Goal: Task Accomplishment & Management: Manage account settings

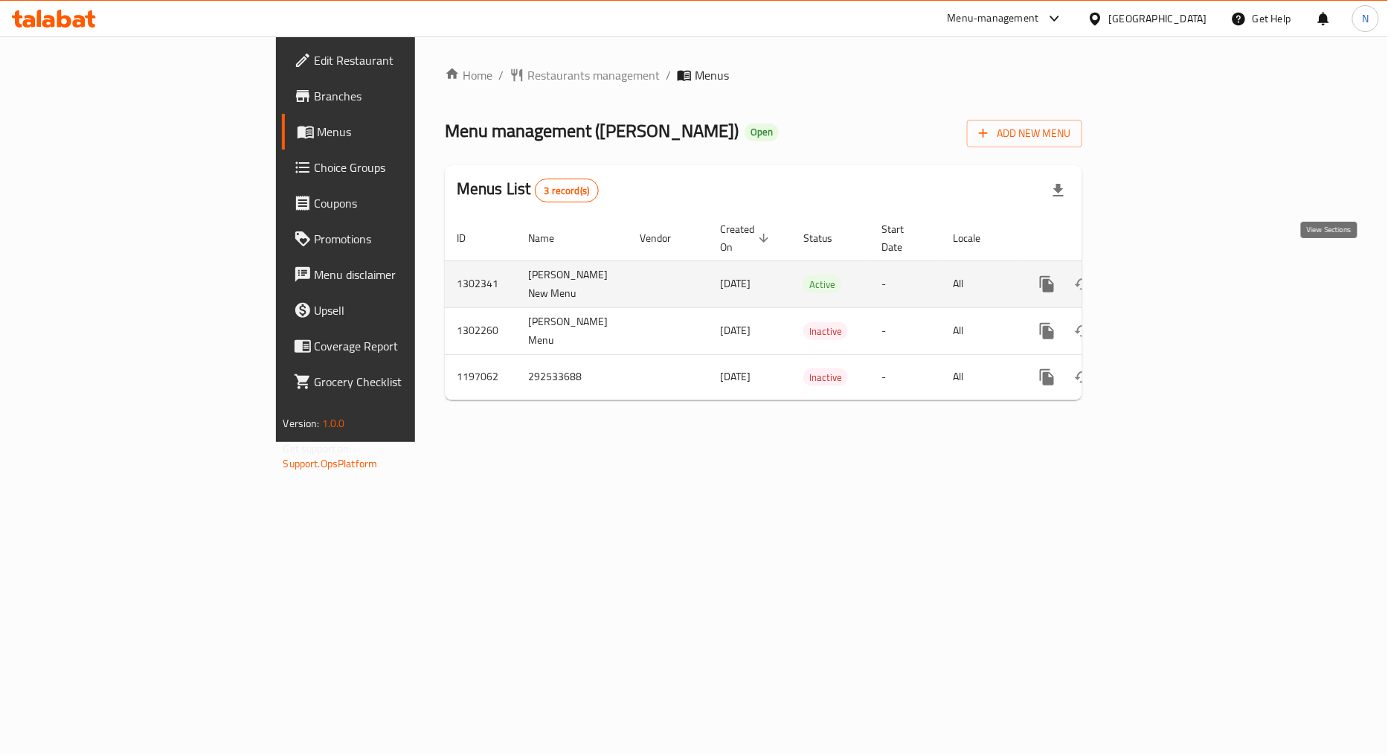
click at [1173, 278] on link "enhanced table" at bounding box center [1155, 284] width 36 height 36
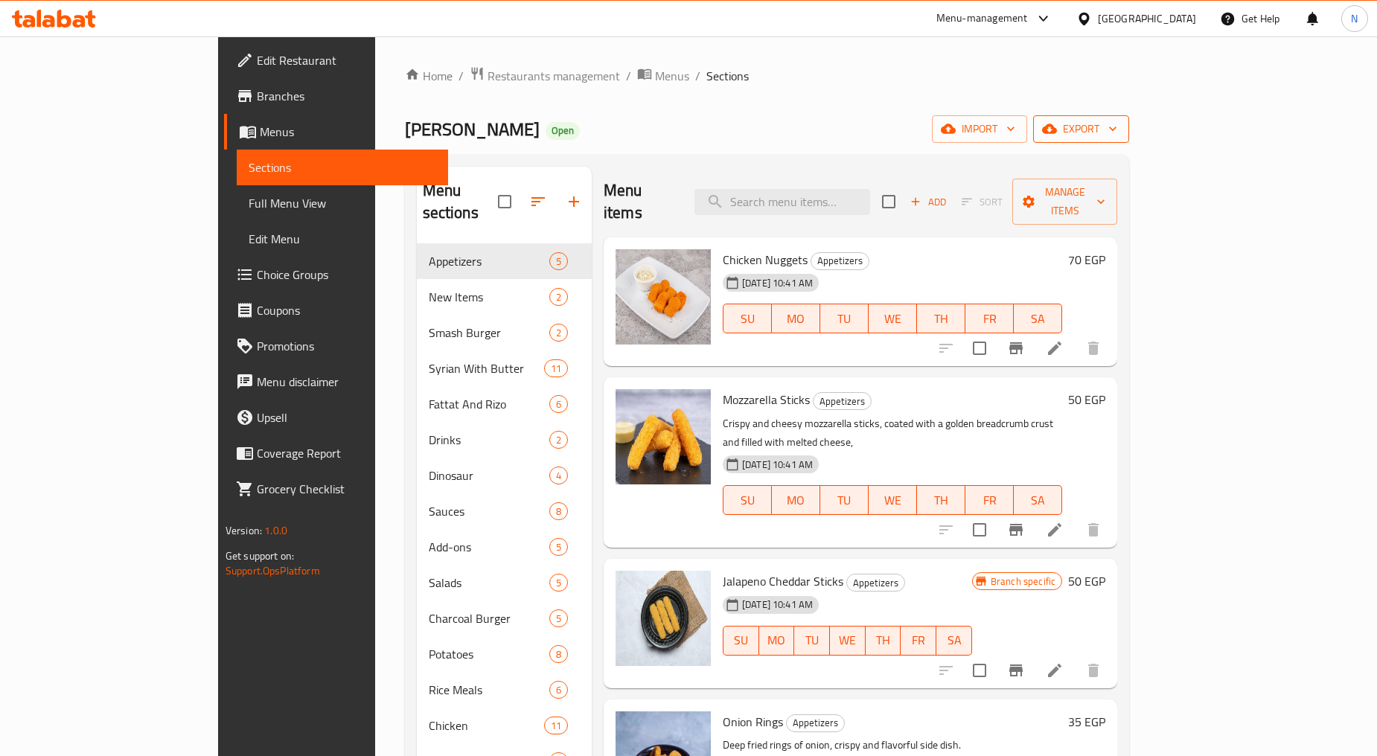
click at [1129, 142] on button "export" at bounding box center [1081, 129] width 96 height 28
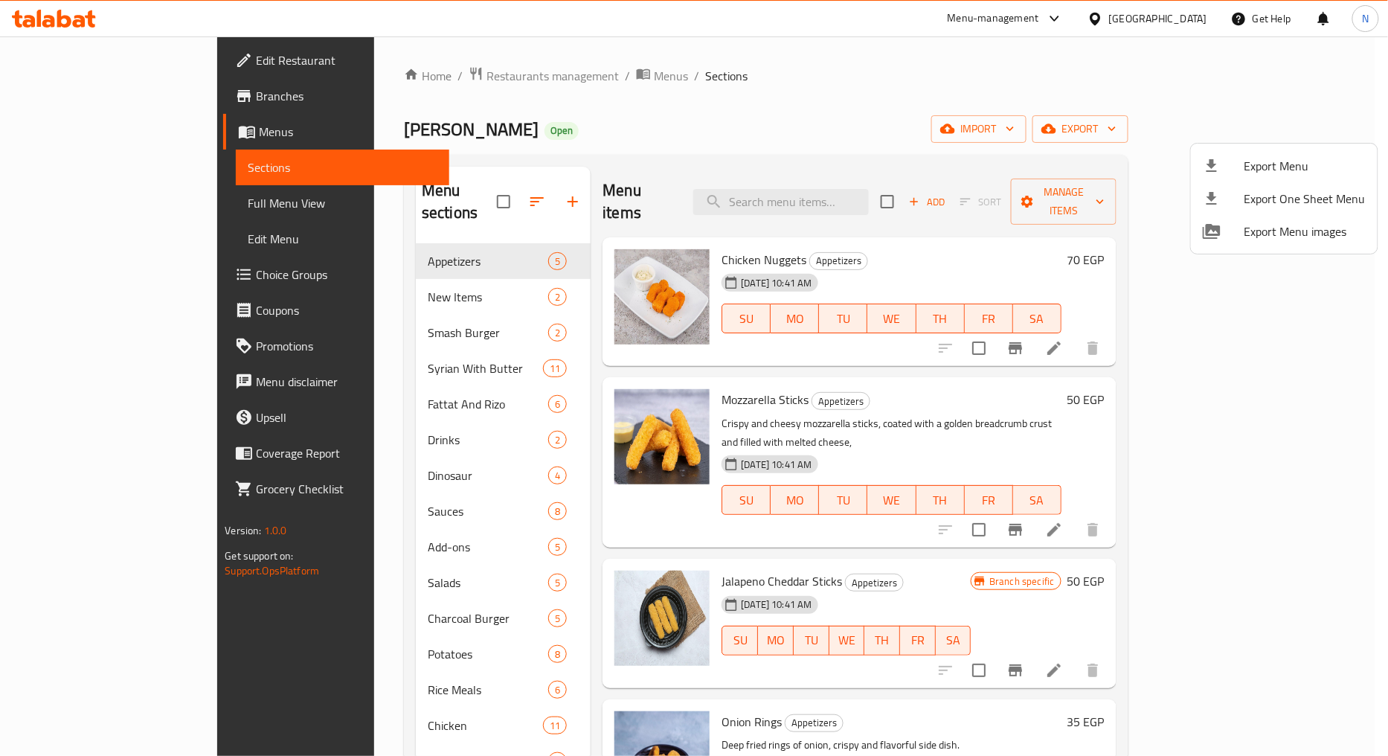
click at [1261, 161] on span "Export Menu" at bounding box center [1305, 166] width 121 height 18
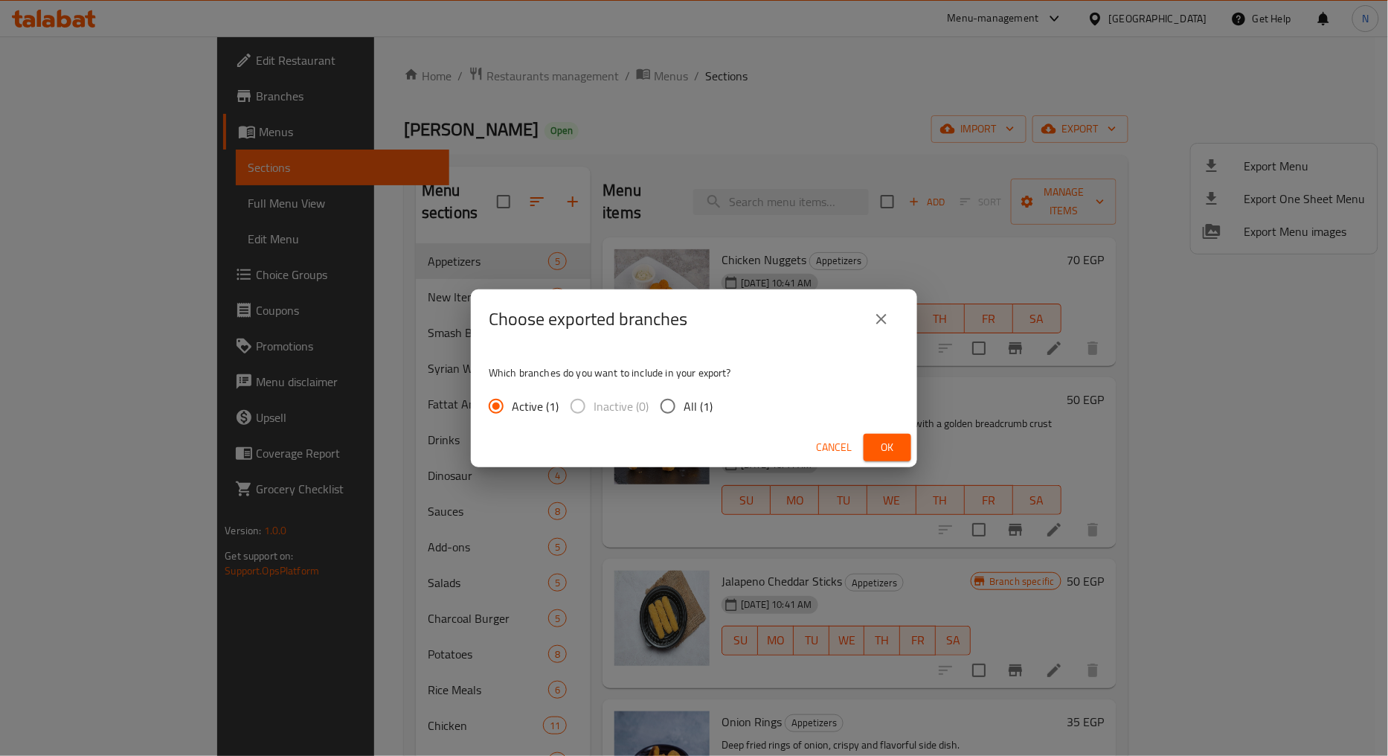
click at [889, 452] on span "Ok" at bounding box center [888, 447] width 24 height 19
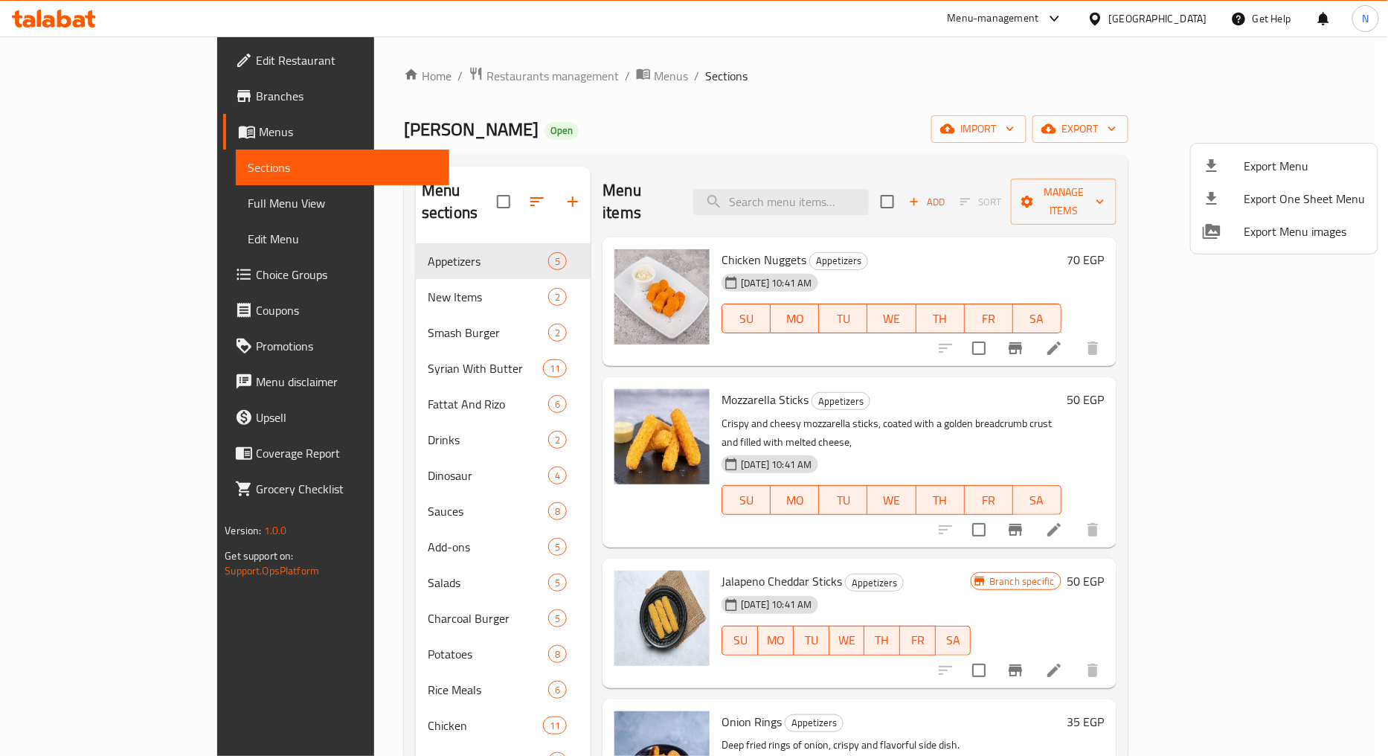
click at [94, 211] on div at bounding box center [694, 378] width 1388 height 756
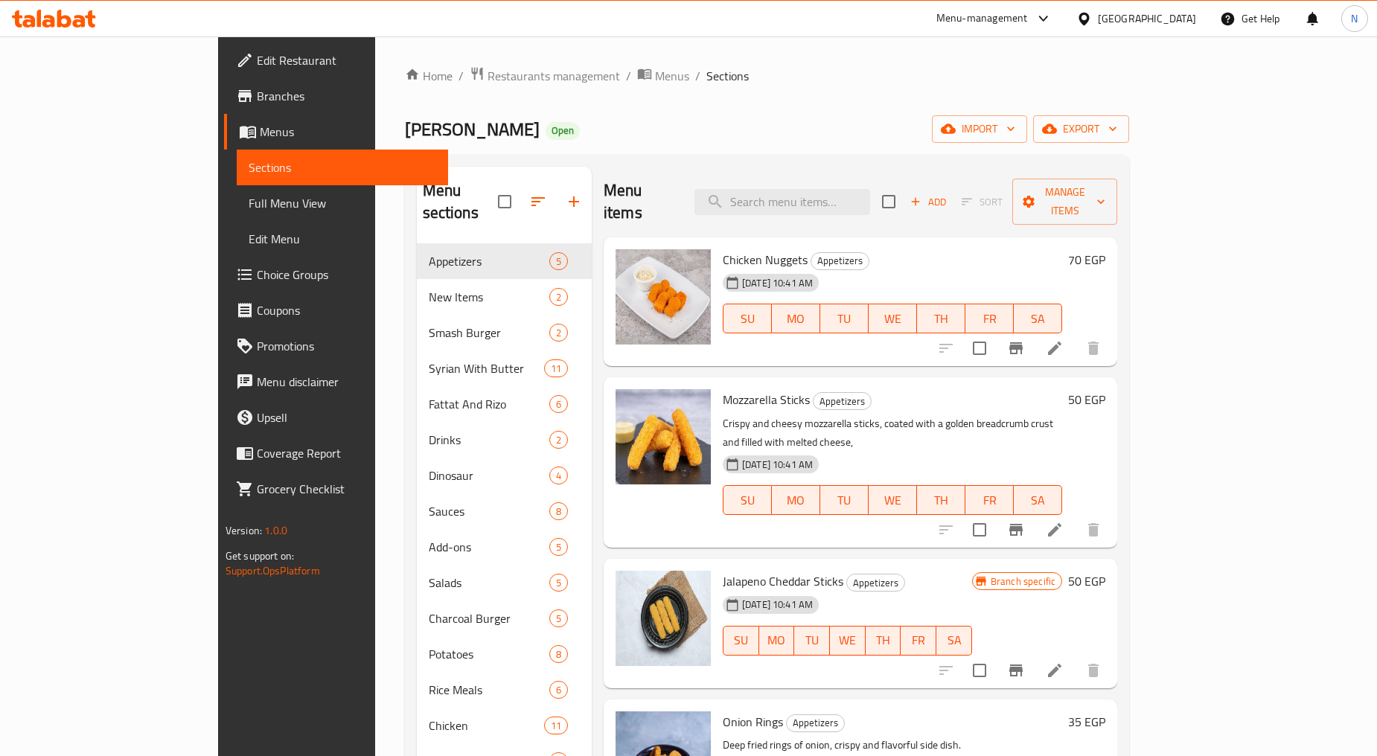
click at [249, 207] on span "Full Menu View" at bounding box center [343, 203] width 188 height 18
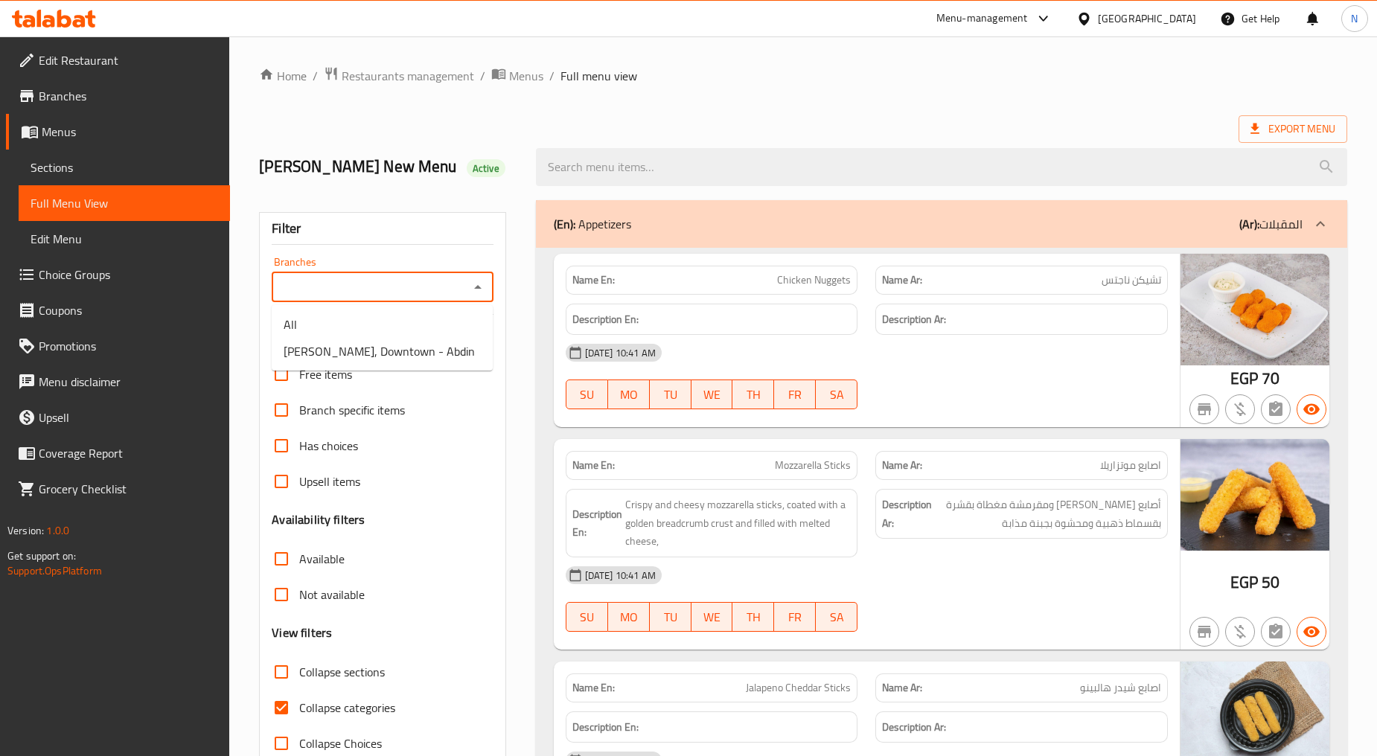
click at [441, 286] on input "Branches" at bounding box center [370, 287] width 188 height 21
click at [415, 347] on li "andy, Downtown - Abdin" at bounding box center [382, 351] width 221 height 27
type input "andy, Downtown - Abdin"
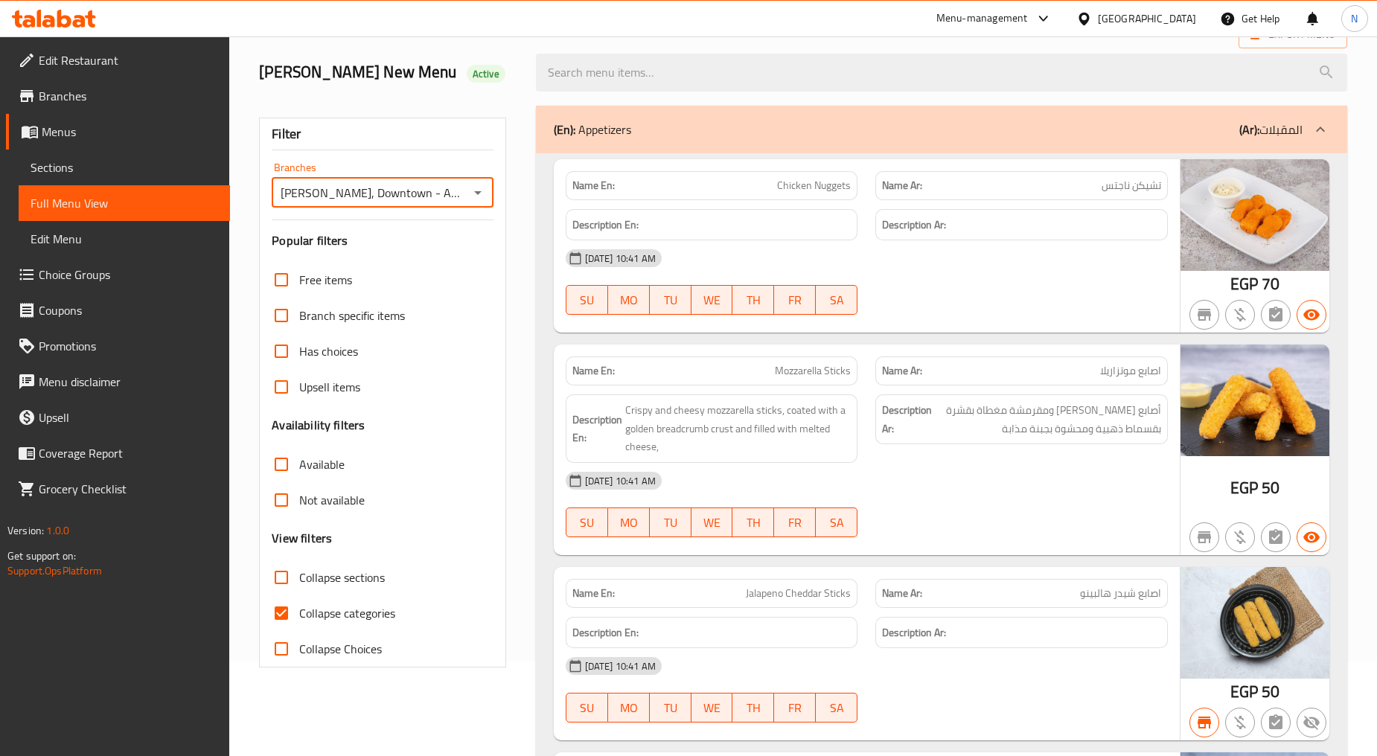
scroll to position [413, 0]
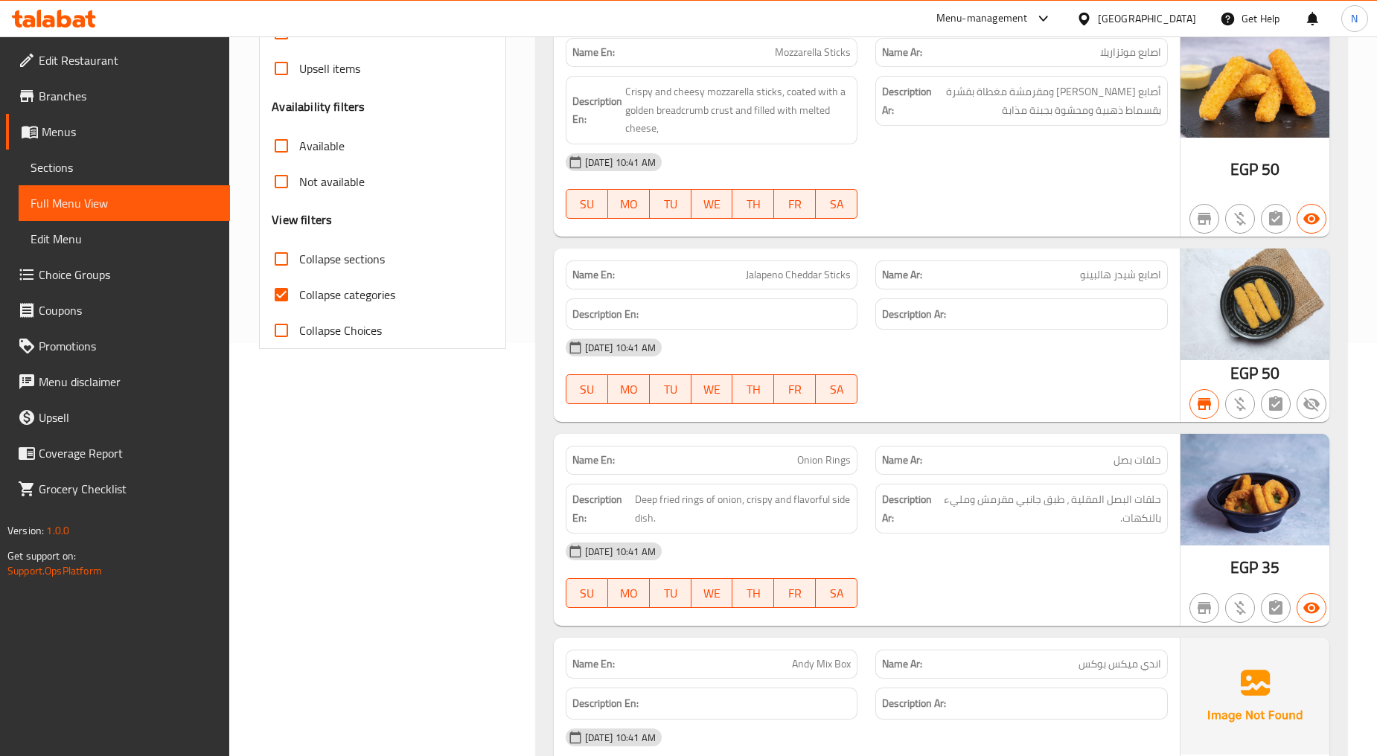
click at [274, 295] on input "Collapse categories" at bounding box center [281, 295] width 36 height 36
checkbox input "false"
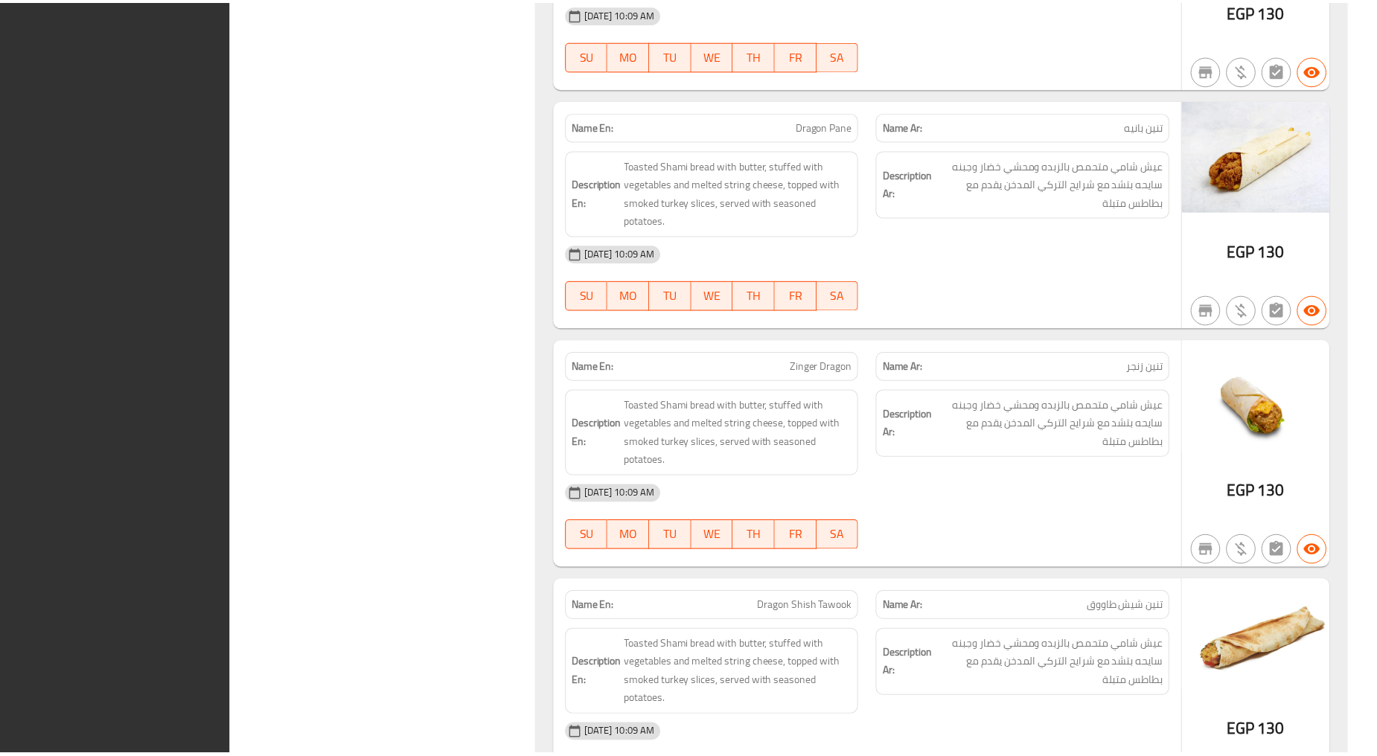
scroll to position [26773, 0]
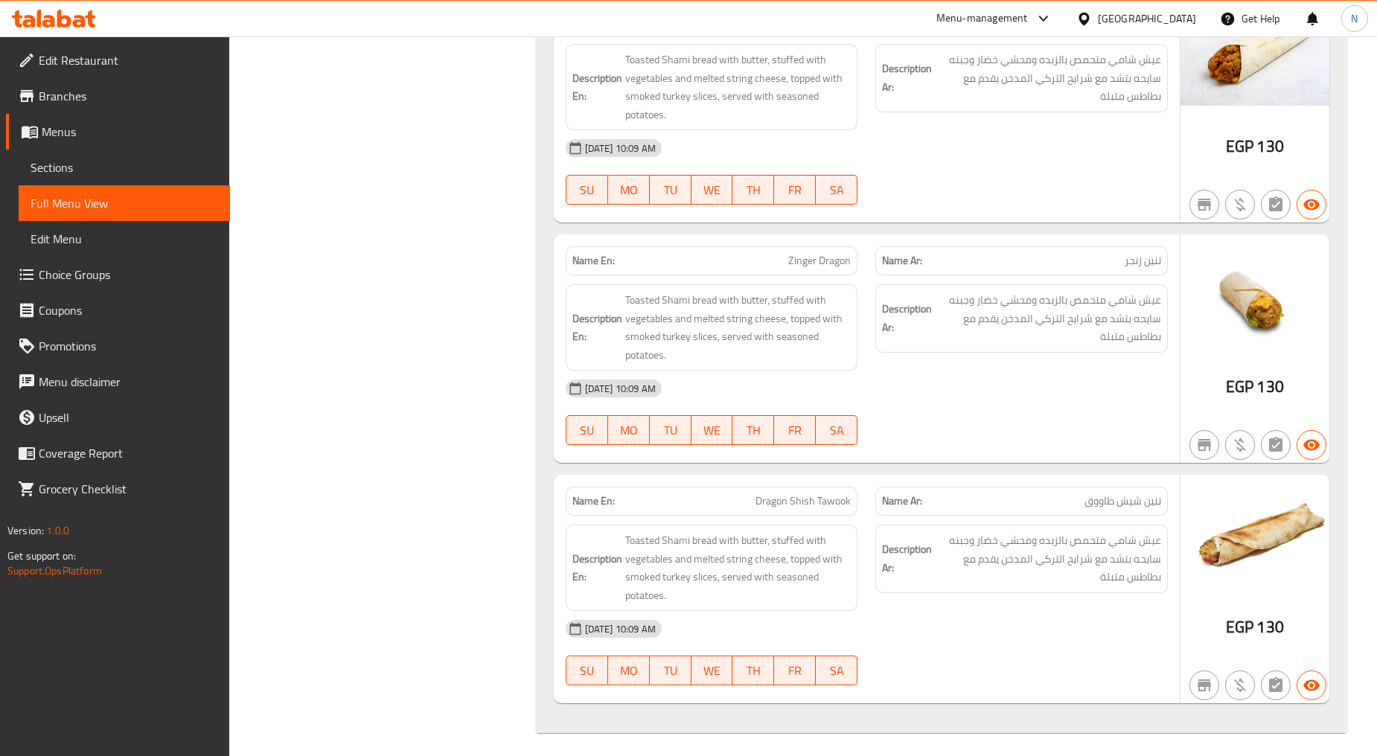
click at [82, 131] on span "Menus" at bounding box center [130, 132] width 176 height 18
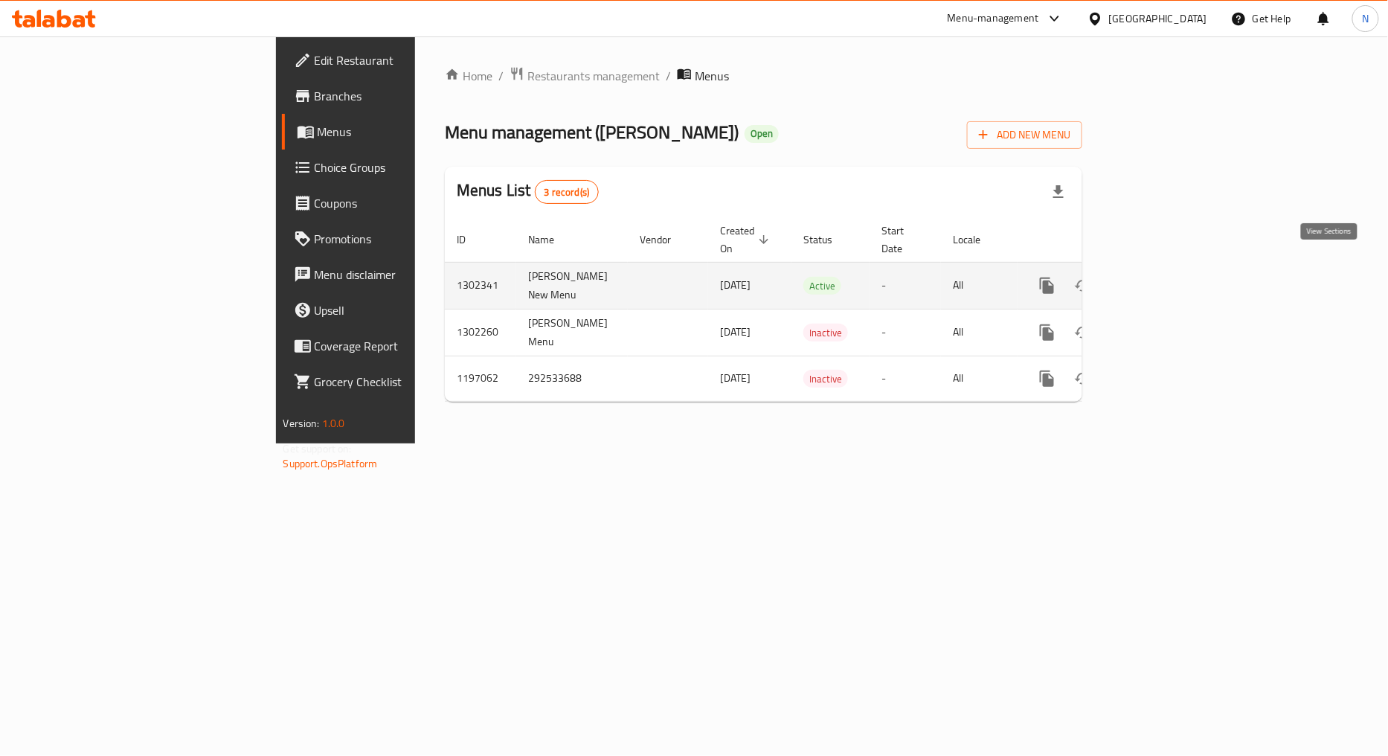
click at [1173, 268] on link "enhanced table" at bounding box center [1155, 286] width 36 height 36
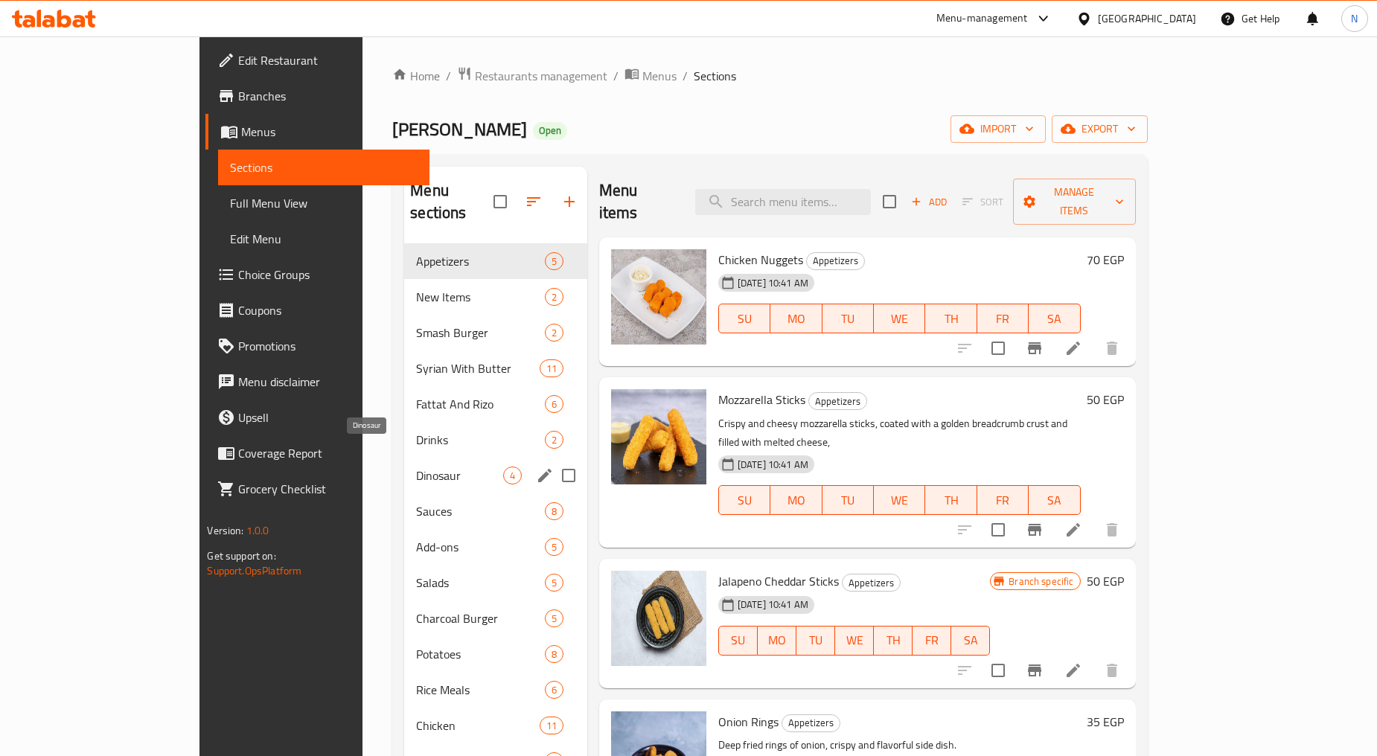
click at [416, 467] on span "Dinosaur" at bounding box center [459, 476] width 86 height 18
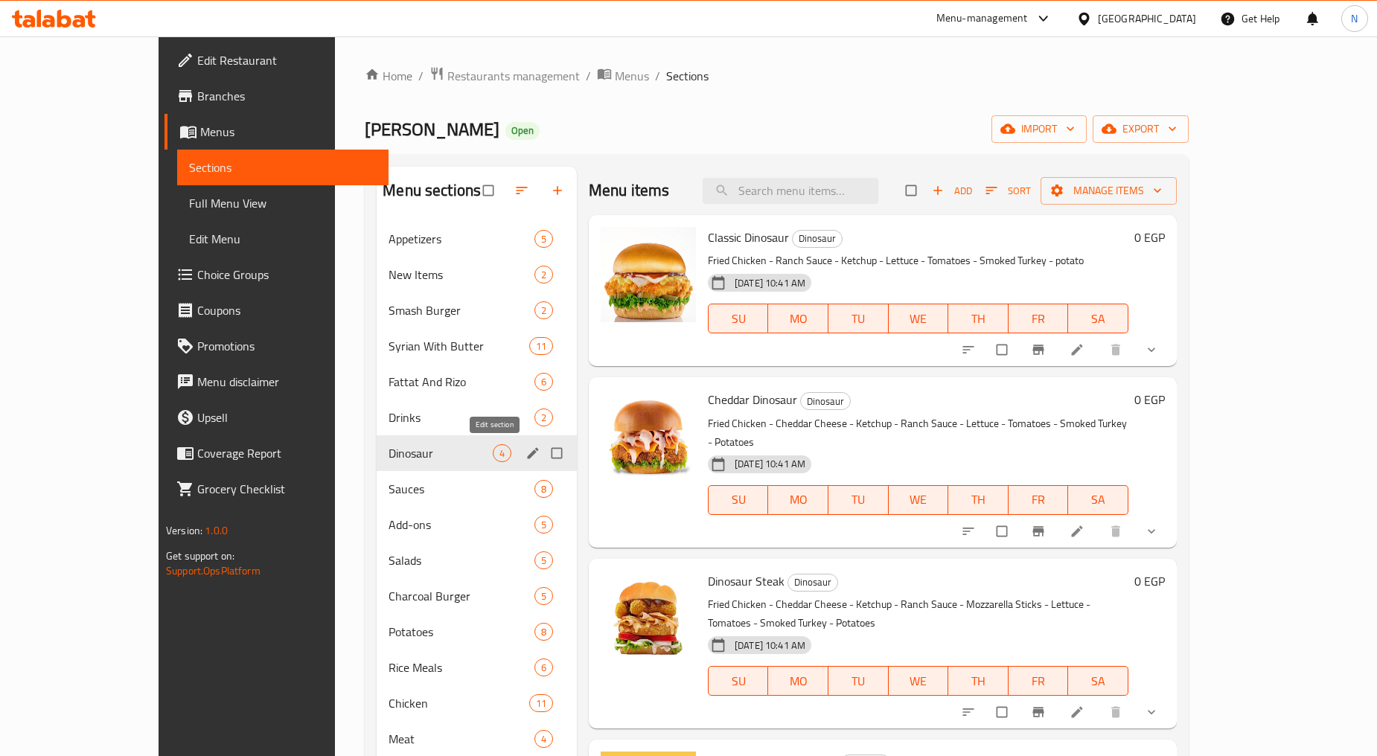
click at [525, 455] on icon "edit" at bounding box center [532, 453] width 15 height 15
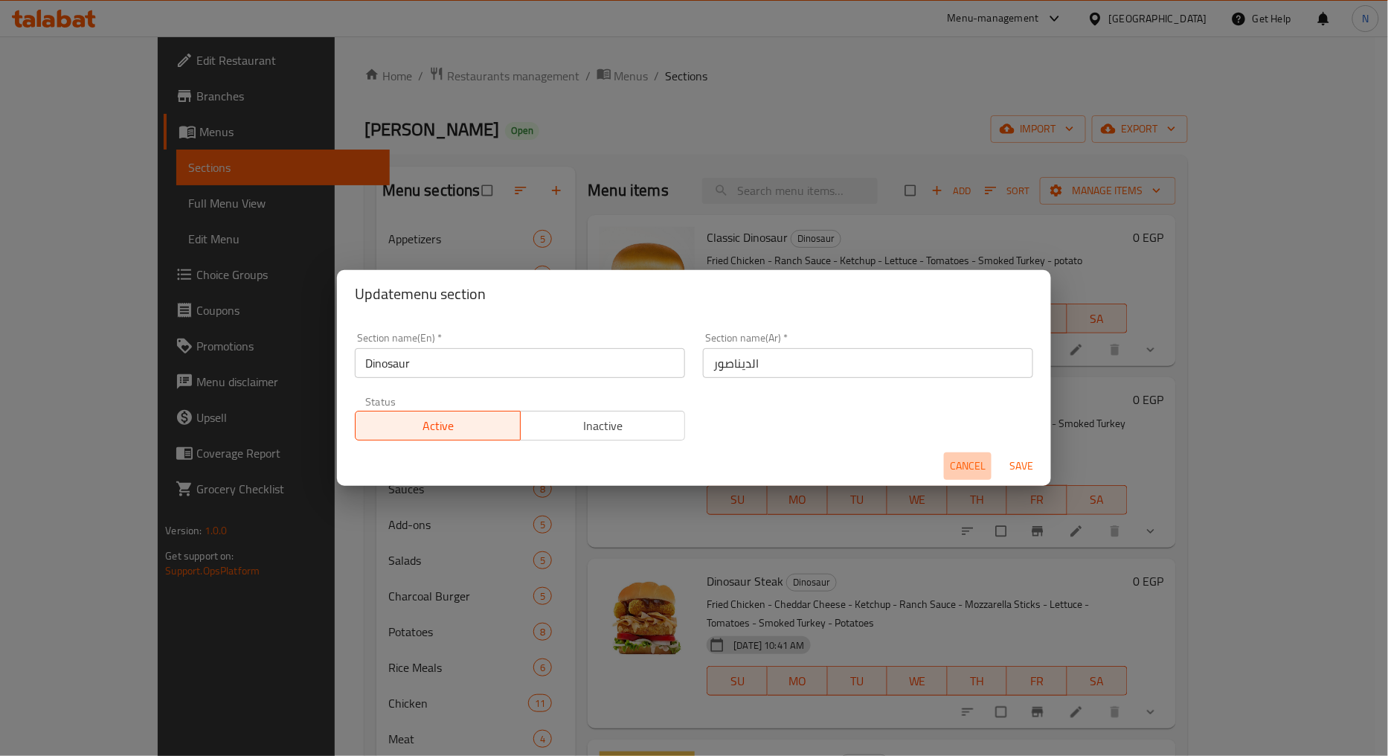
click at [976, 461] on span "Cancel" at bounding box center [968, 466] width 36 height 19
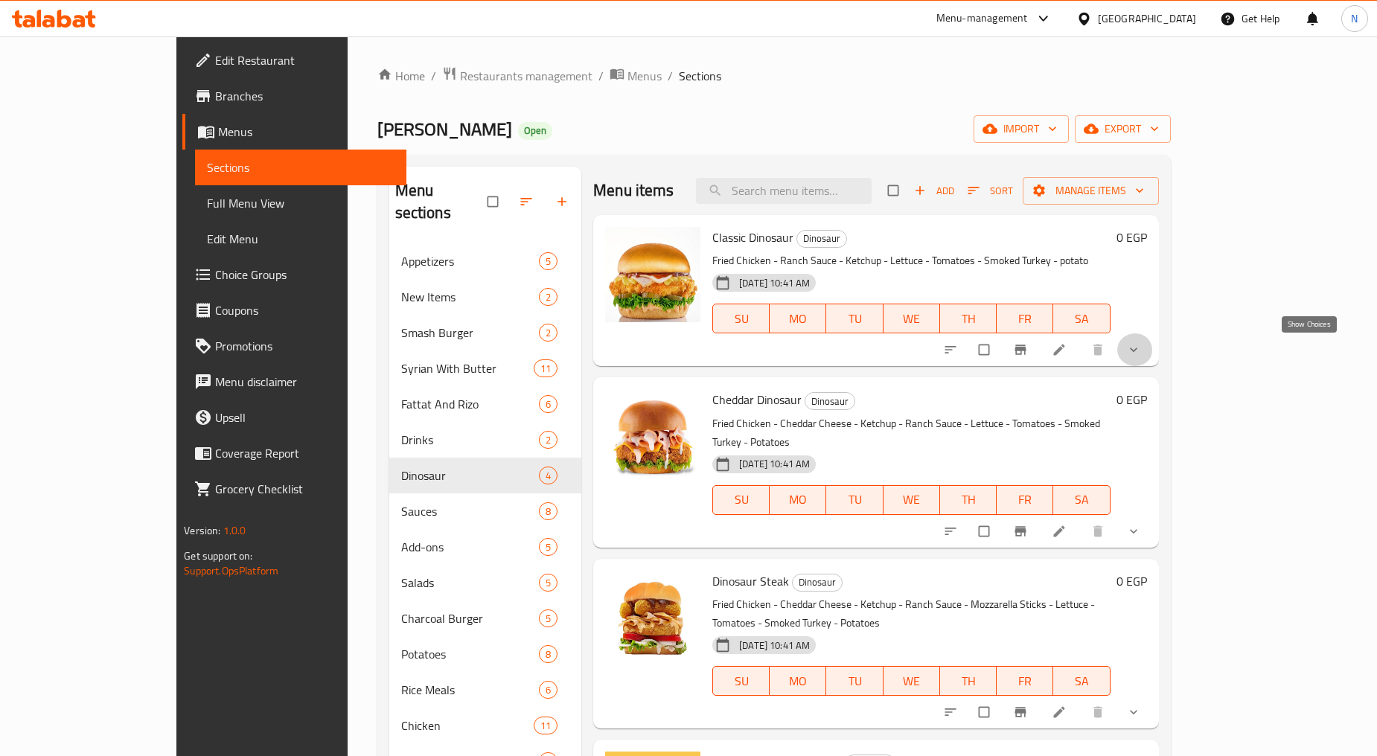
click at [1141, 342] on icon "show more" at bounding box center [1133, 349] width 15 height 15
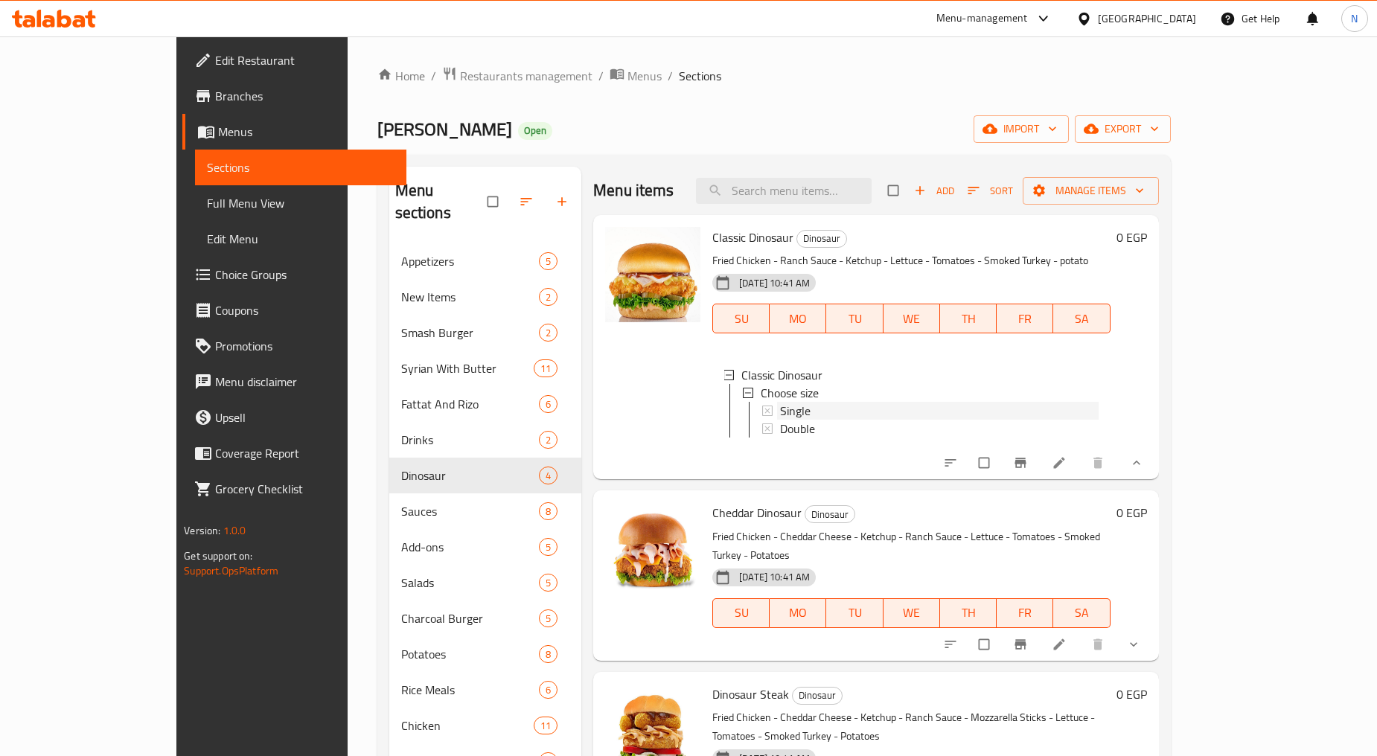
click at [787, 411] on div "Single" at bounding box center [939, 411] width 318 height 18
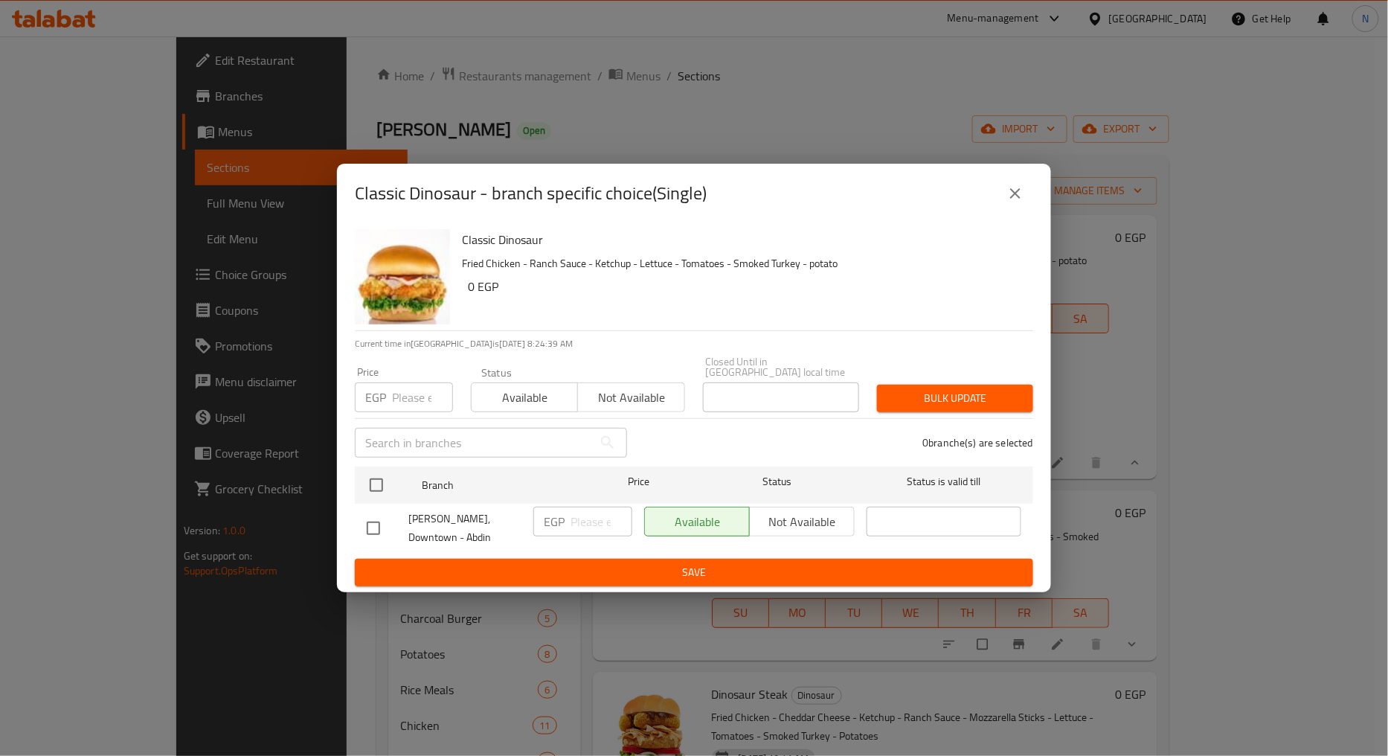
click at [418, 400] on input "number" at bounding box center [422, 397] width 61 height 30
type input "150"
click at [1013, 199] on icon "close" at bounding box center [1015, 193] width 10 height 10
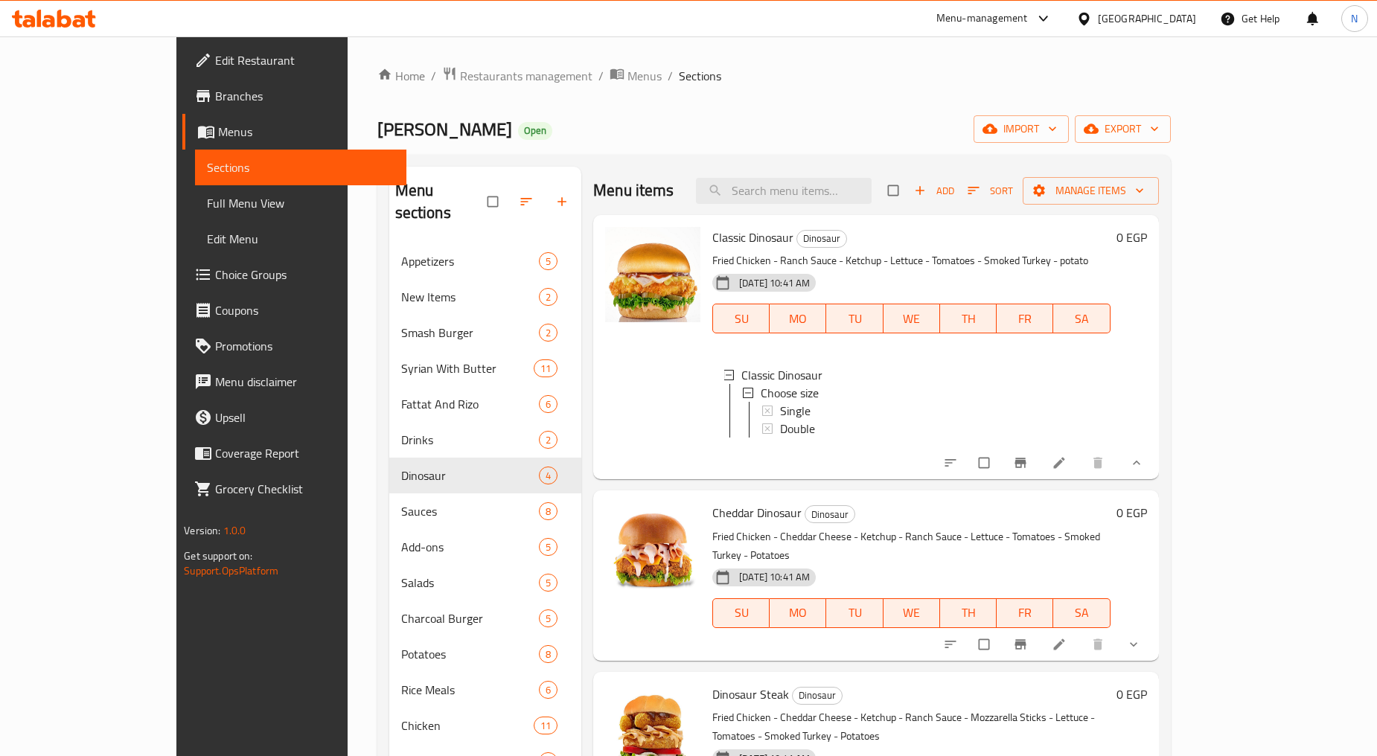
click at [1081, 465] on li at bounding box center [1060, 463] width 42 height 24
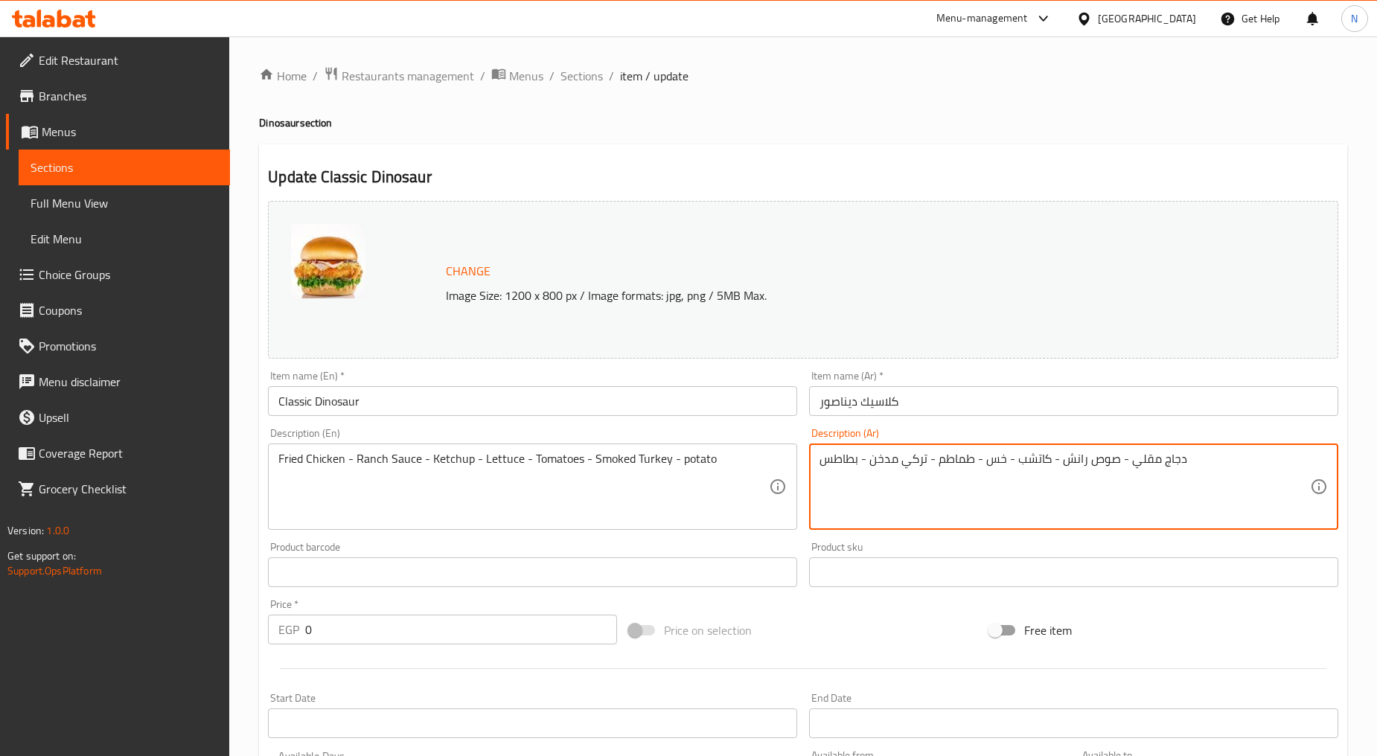
click at [1171, 465] on textarea "دجاج مقلي - صوص رانش - كاتشب - خس - طماطم - تركي مدخن - بطاطس" at bounding box center [1064, 487] width 490 height 71
click at [1119, 463] on textarea "فراخ مقلي - صوص رانش - كاتشب - خس - طماطم - تركي مدخن - بطاطس" at bounding box center [1064, 487] width 490 height 71
click at [1051, 455] on textarea "فراخ مقلية، صوص رانش - كاتشب - خس - طماطم - تركي مدخن - بطاطس" at bounding box center [1064, 487] width 490 height 71
click at [1005, 457] on textarea "فراخ مقلية، صوص رانش، كاتشب - خس - طماطم - تركي مدخن - بطاطس" at bounding box center [1064, 487] width 490 height 71
click at [977, 463] on textarea "فراخ مقلية، صوص رانش، كاتشب، خس - طماطم - تركي مدخن - بطاطس" at bounding box center [1064, 487] width 490 height 71
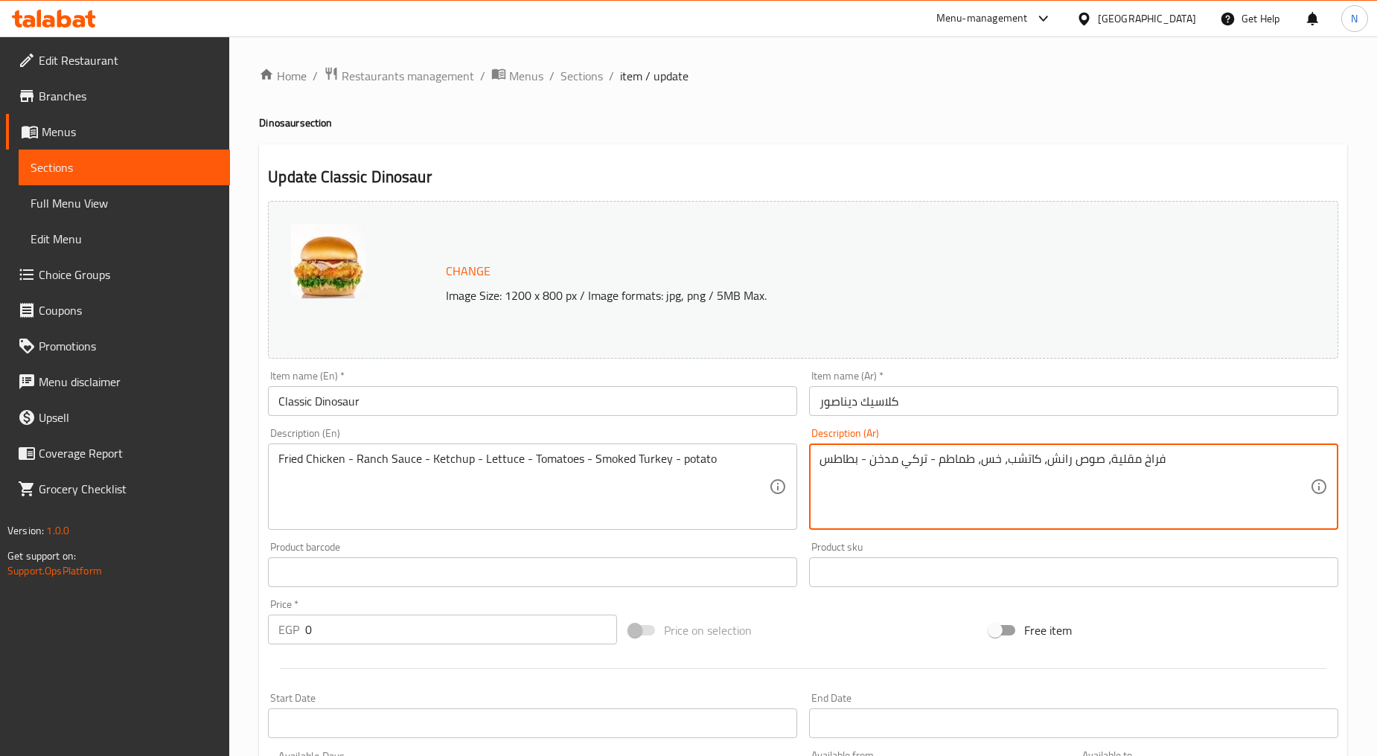
click at [928, 462] on textarea "فراخ مقلية، صوص رانش، كاتشب، خس، طماطم - تركي مدخن - بطاطس" at bounding box center [1064, 487] width 490 height 71
click at [856, 457] on textarea "فراخ مقلية، صوص رانش، كاتشب، خس، طماطم، تركي مدخن - بطاطس" at bounding box center [1064, 487] width 490 height 71
click at [858, 462] on textarea "فراخ مقلية، صوص رانش، كاتشب، خس، طماطم، تركي مدخن - بطاطس" at bounding box center [1064, 487] width 490 height 71
click at [1151, 466] on textarea "فراخ مقلية، صوص رانش، كاتشب، خس، طماطم، تركي مدخن وبطاطس" at bounding box center [1064, 487] width 490 height 71
click at [1064, 464] on textarea "فراخ مقلية، صوص رانش، كاتشب، خس، طماطم، تركي مدخن وبطاطس." at bounding box center [1064, 487] width 490 height 71
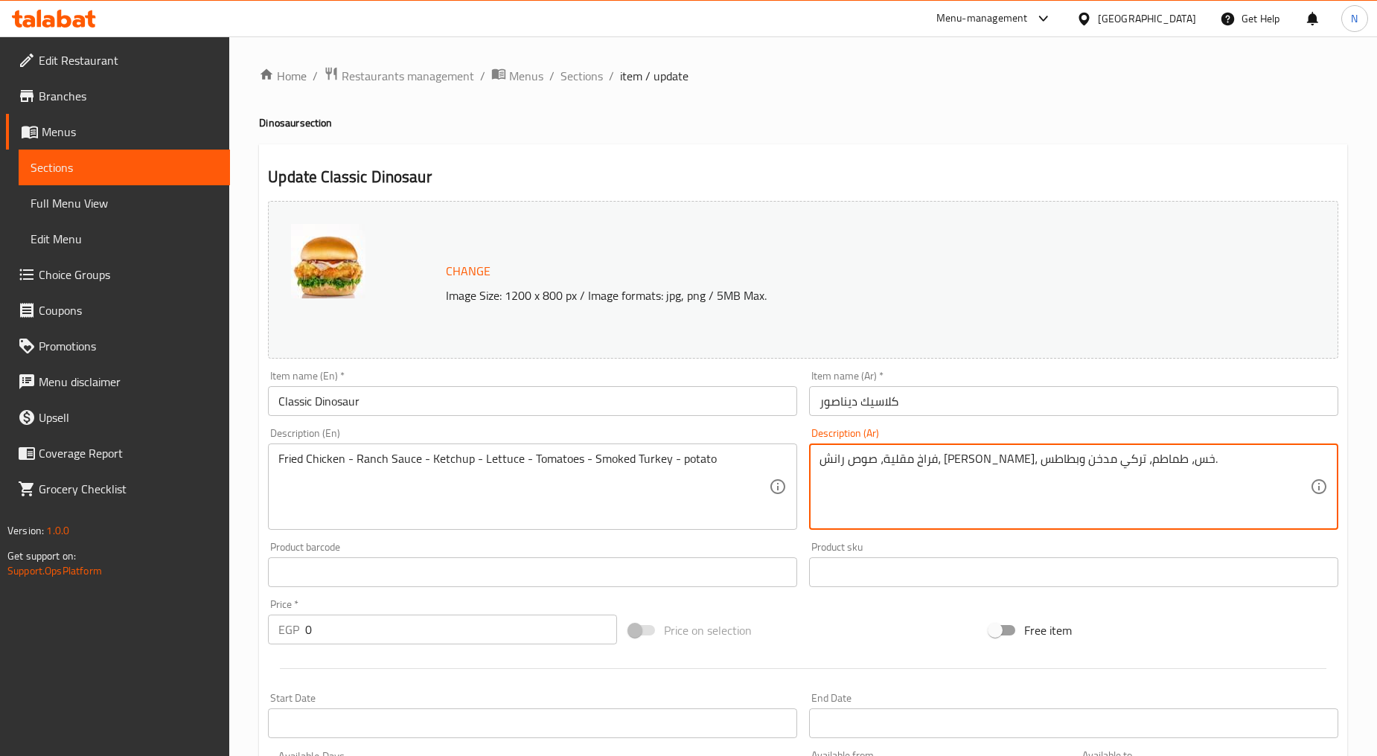
click at [1064, 464] on textarea "فراخ مقلية، صوص رانش، كاتشب، خس، طماطم، تركي مدخن وبطاطس." at bounding box center [1064, 487] width 490 height 71
type textarea "فراخ مقلية، صوص رانش، كاتشب، خس، طماطم، تركي مدخن وبطاطس."
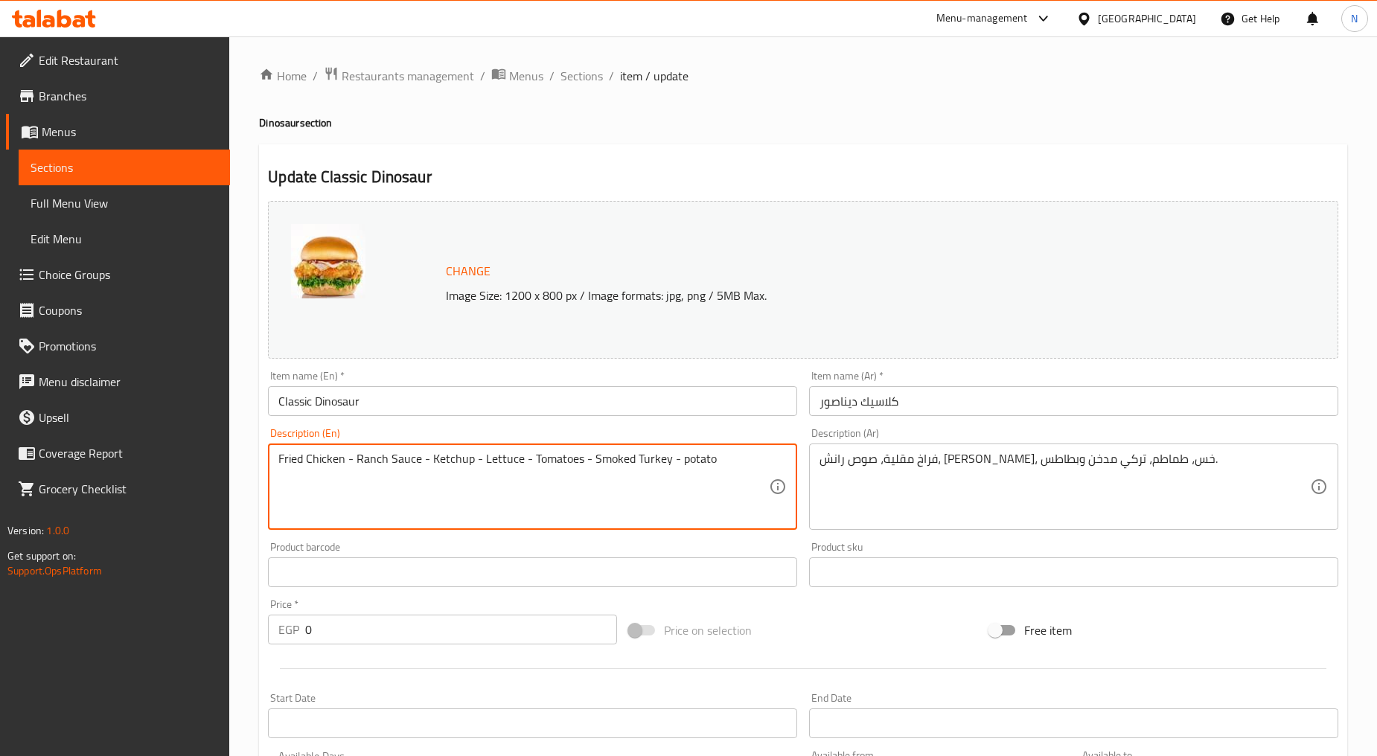
click at [492, 456] on textarea "Fried Chicken - Ranch Sauce - Ketchup - Lettuce - Tomatoes - Smoked Turkey - po…" at bounding box center [523, 487] width 490 height 71
paste textarea "chicken, ranch sauce, ketchup, lettuce, tomatoes, smoked turkey and potatoes."
type textarea "Fried chicken, ranch sauce, ketchup, lettuce, tomatoes, smoked turkey and potat…"
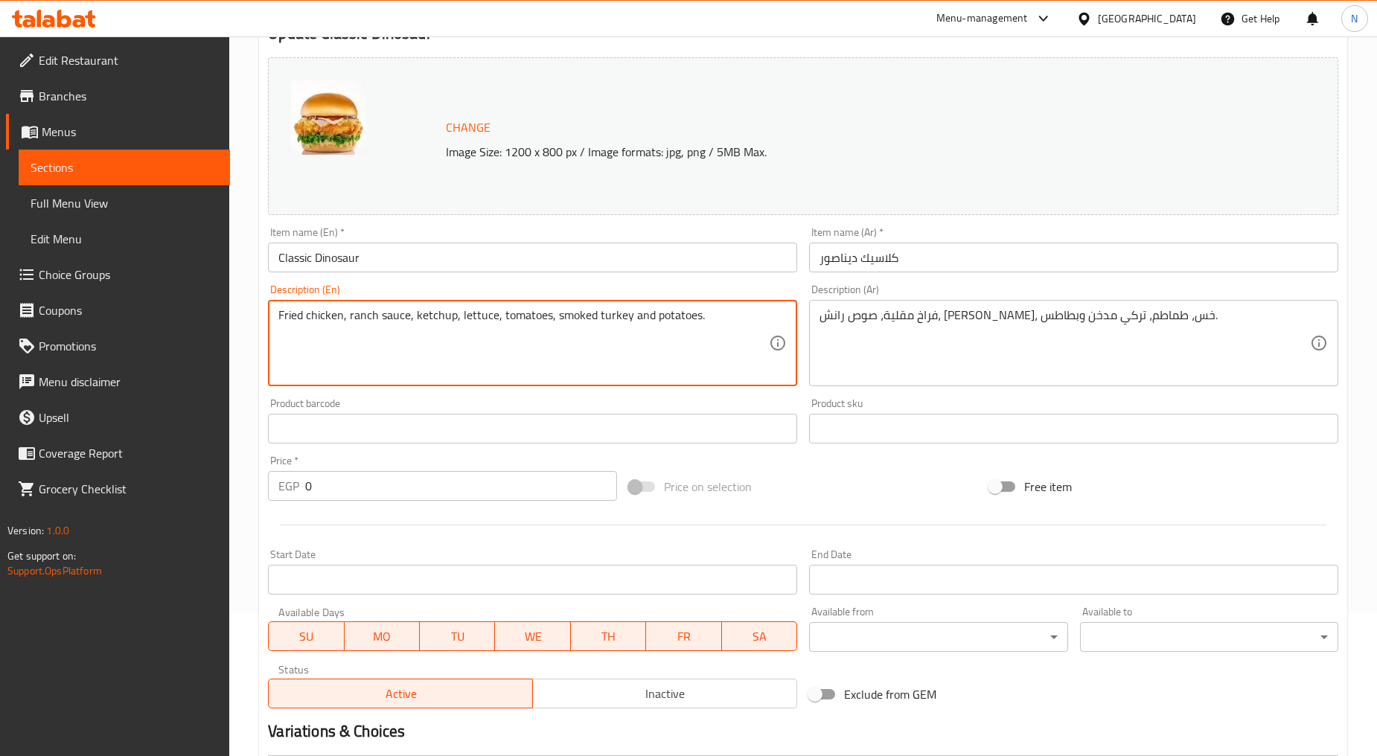
scroll to position [350, 0]
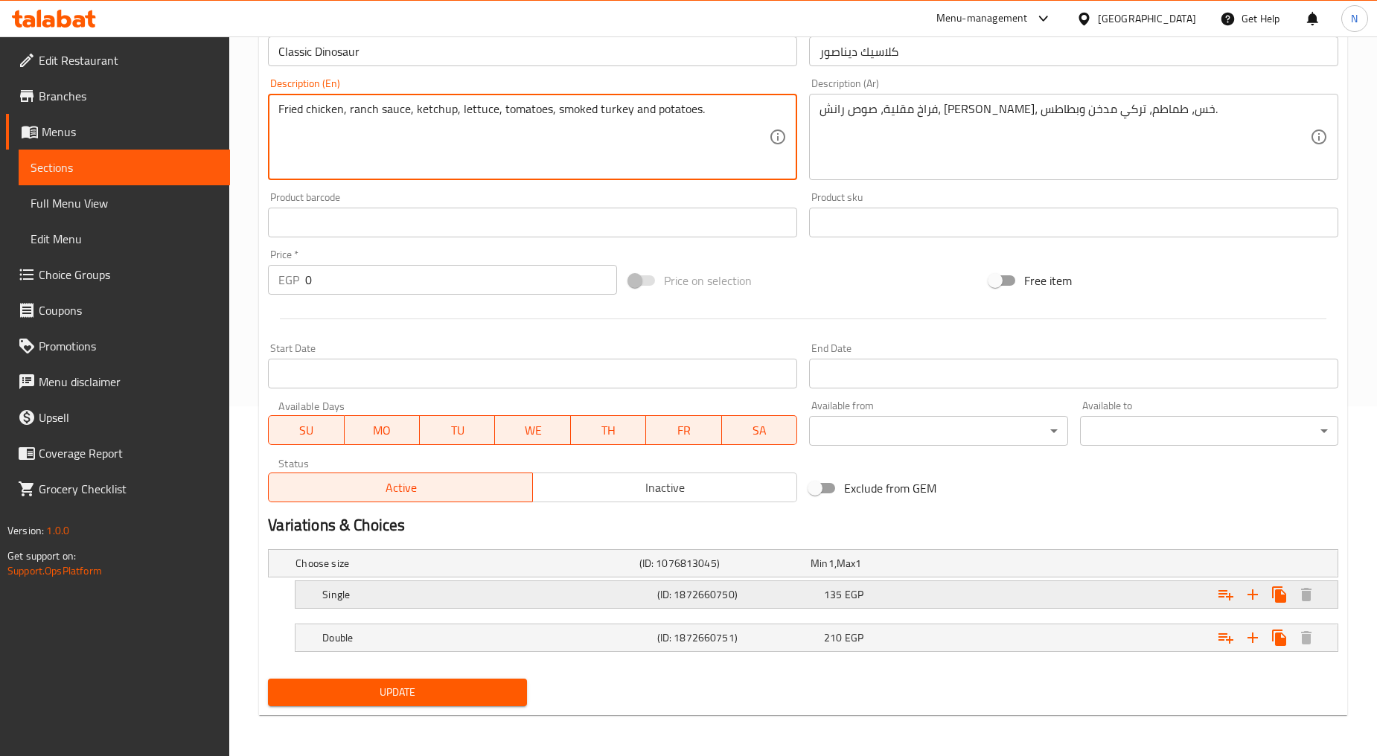
click at [1077, 595] on div "Expand" at bounding box center [1155, 594] width 334 height 33
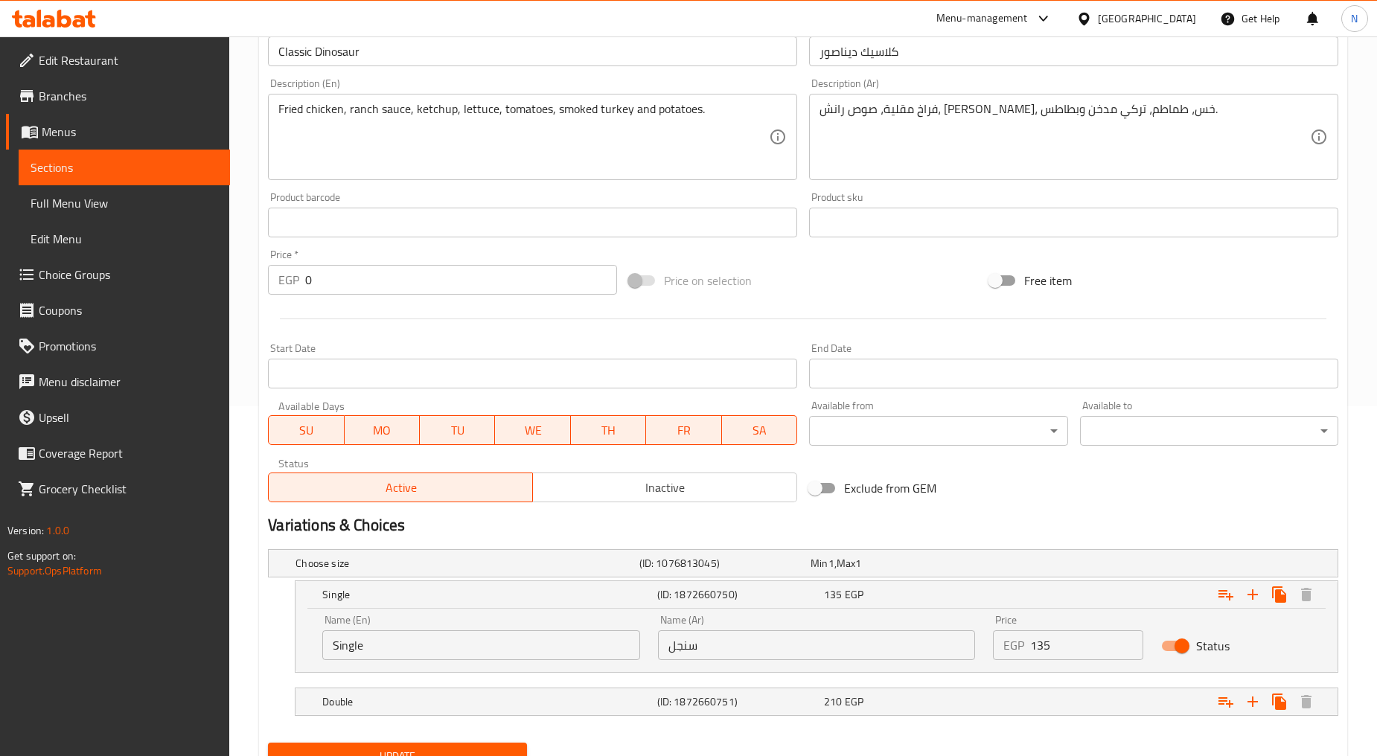
click at [1039, 646] on input "135" at bounding box center [1086, 645] width 112 height 30
type input "150"
click at [1103, 510] on div "Variations & Choices" at bounding box center [803, 525] width 1082 height 34
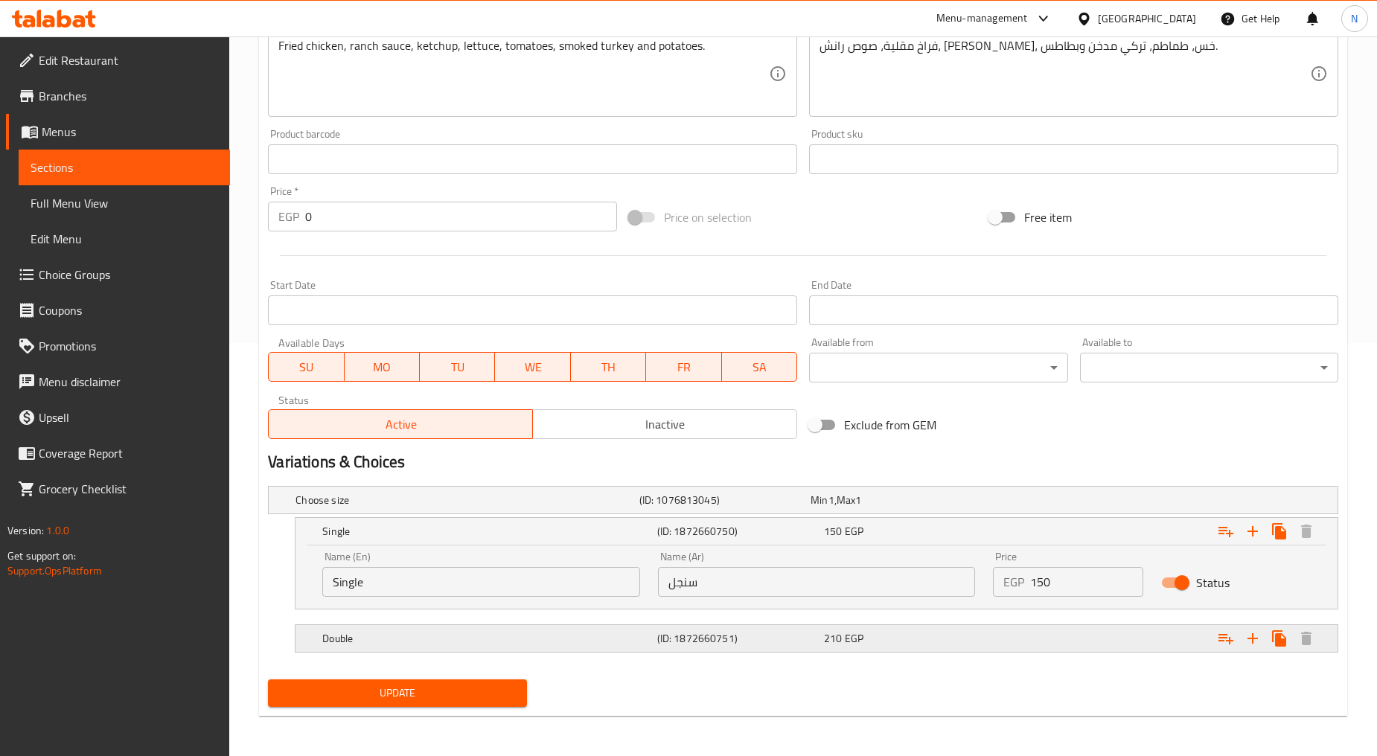
click at [1048, 629] on div "Expand" at bounding box center [1155, 638] width 334 height 33
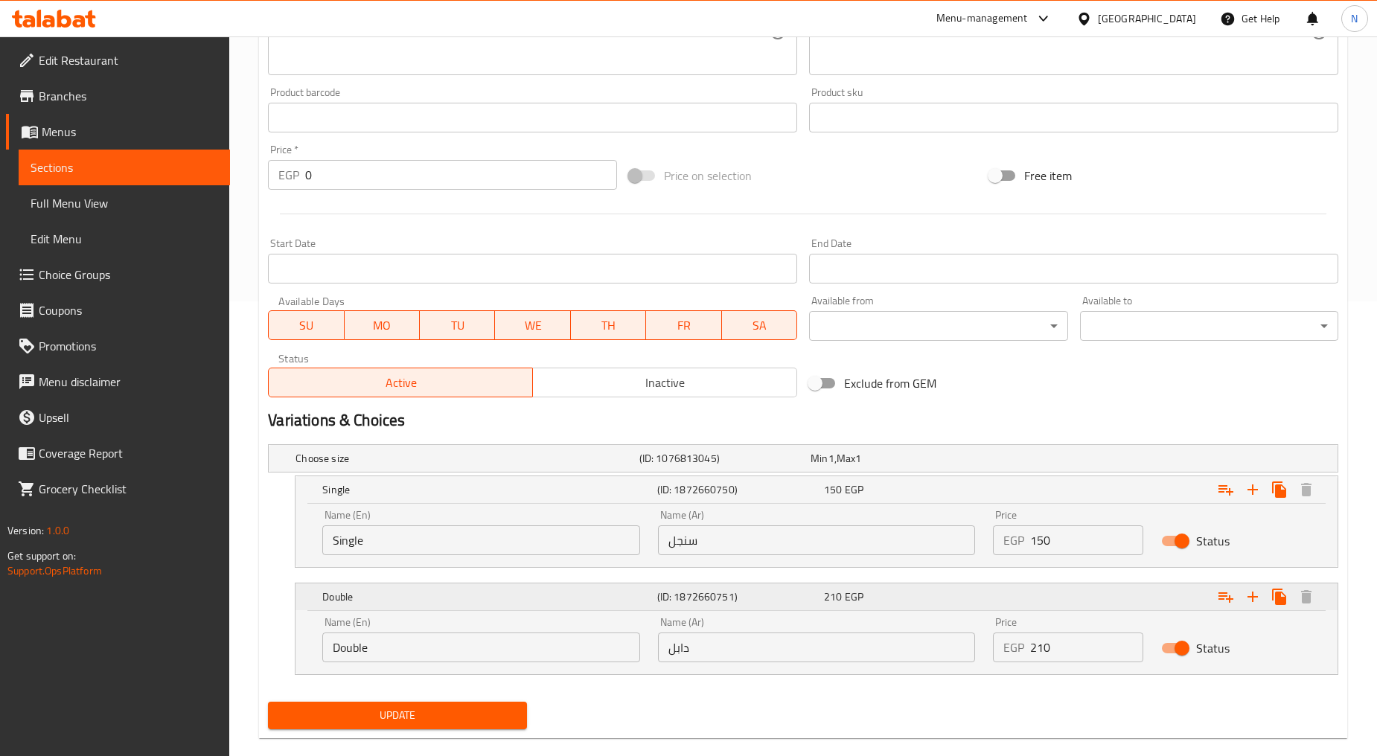
scroll to position [478, 0]
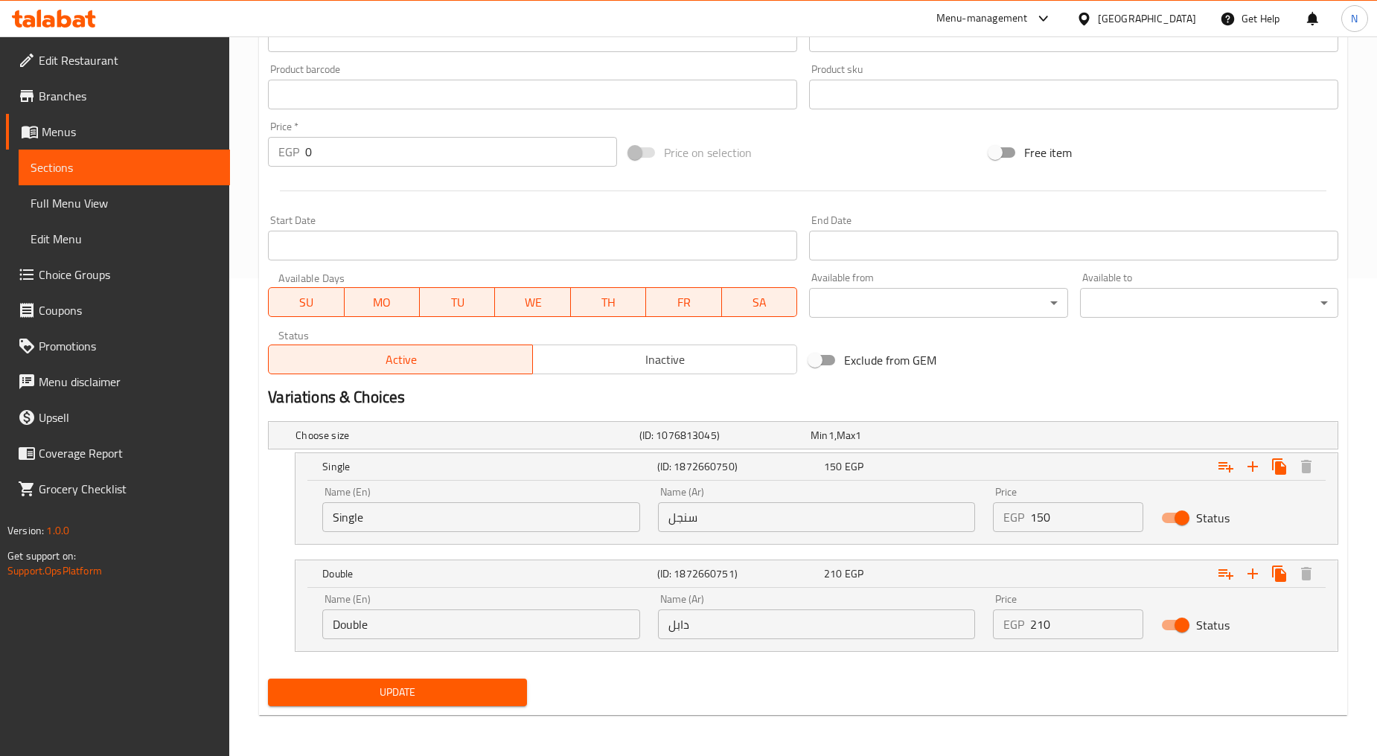
click at [1037, 623] on input "210" at bounding box center [1086, 624] width 112 height 30
type input "230"
click at [793, 688] on div "Update" at bounding box center [803, 692] width 1082 height 39
click at [478, 689] on span "Update" at bounding box center [397, 692] width 234 height 19
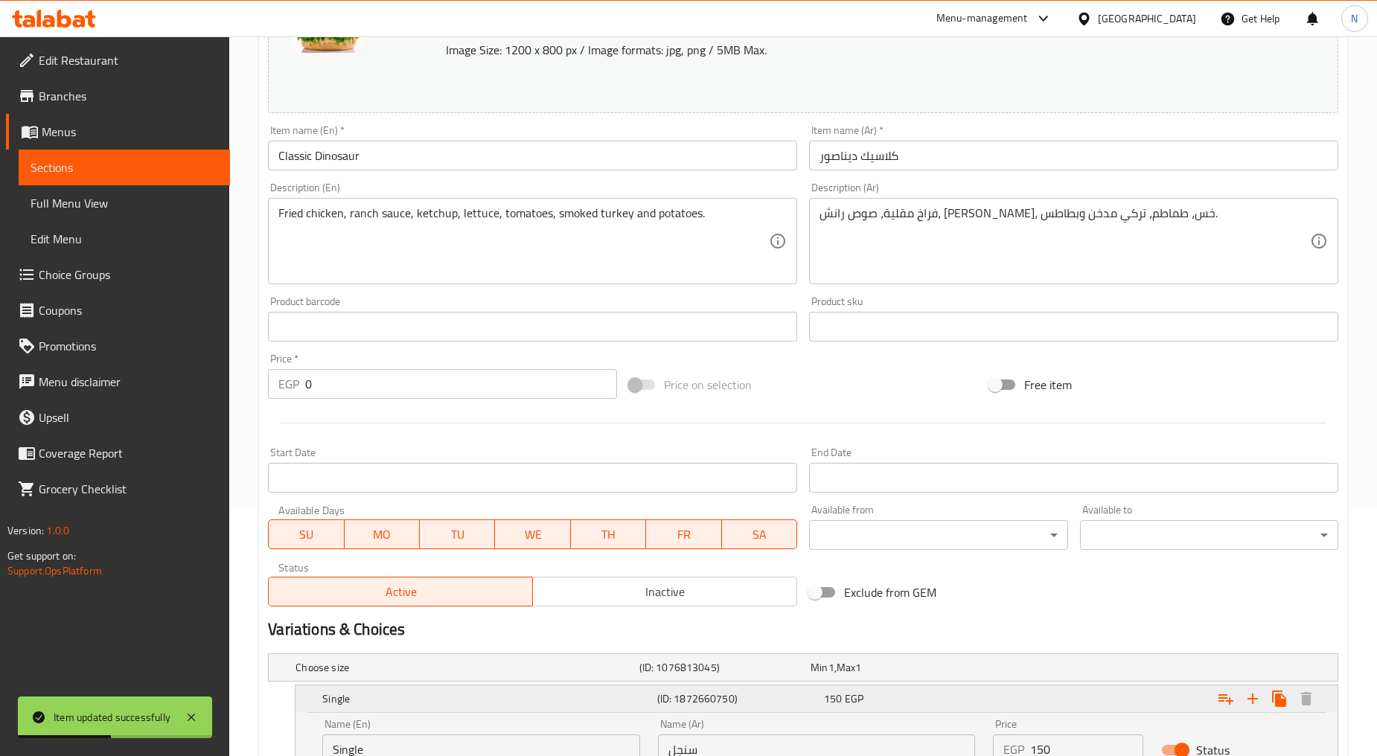
scroll to position [0, 0]
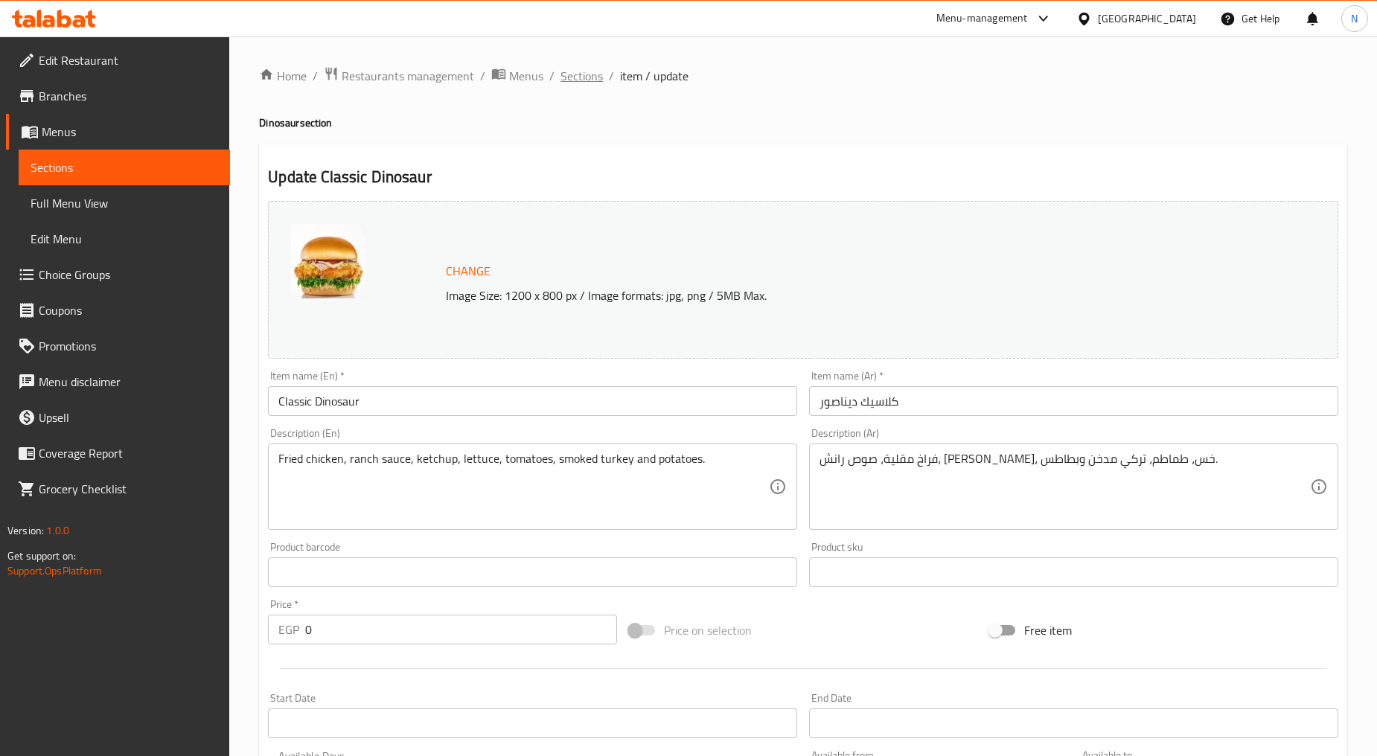
click at [584, 70] on span "Sections" at bounding box center [581, 76] width 42 height 18
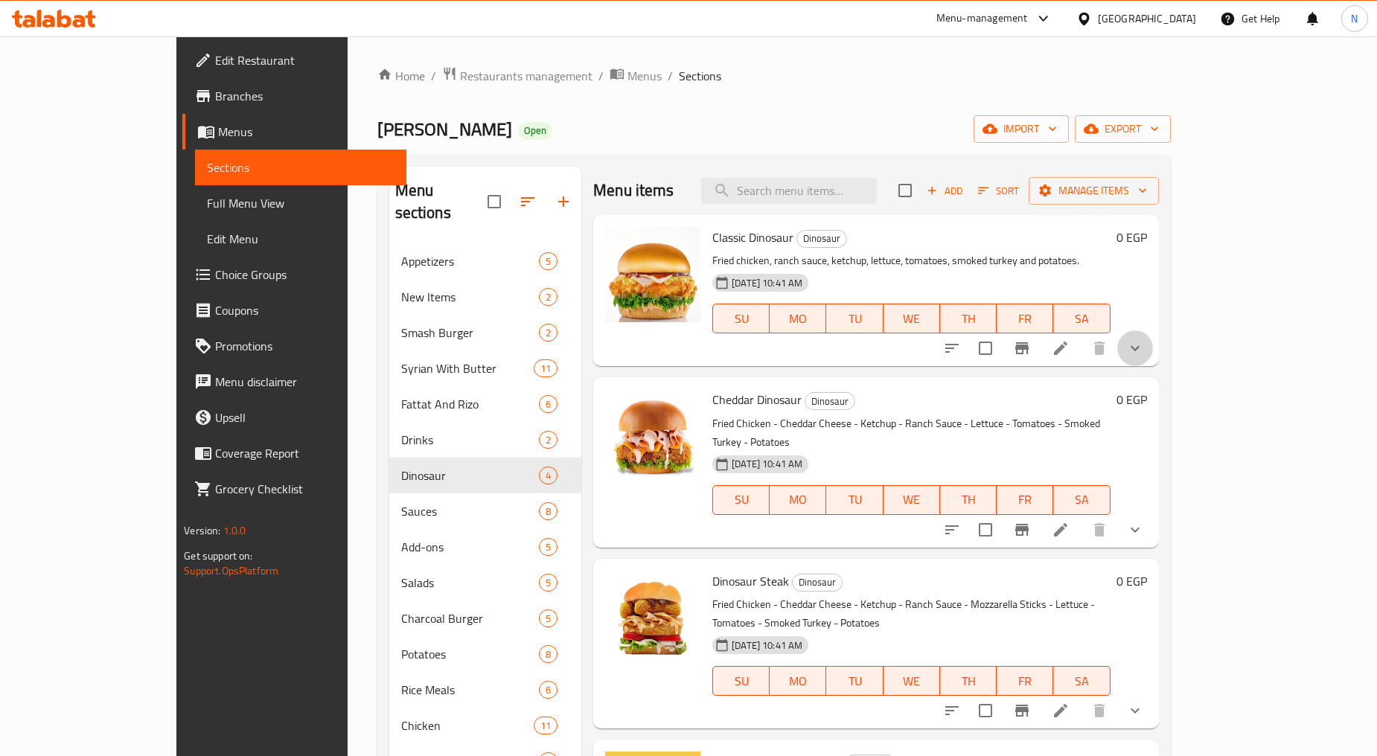
drag, startPoint x: 1299, startPoint y: 345, endPoint x: 1284, endPoint y: 344, distance: 15.0
click at [1153, 345] on button "show more" at bounding box center [1135, 348] width 36 height 36
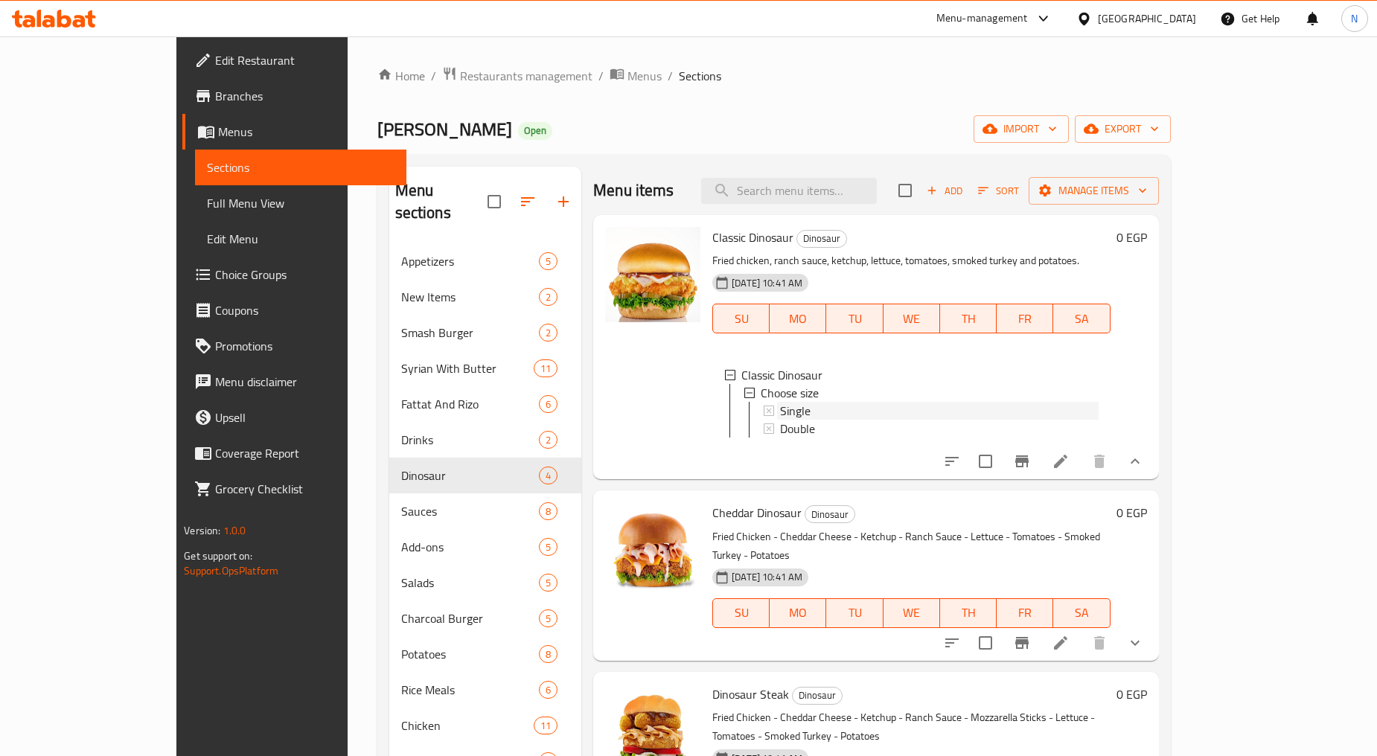
click at [801, 403] on div "Single" at bounding box center [939, 411] width 318 height 18
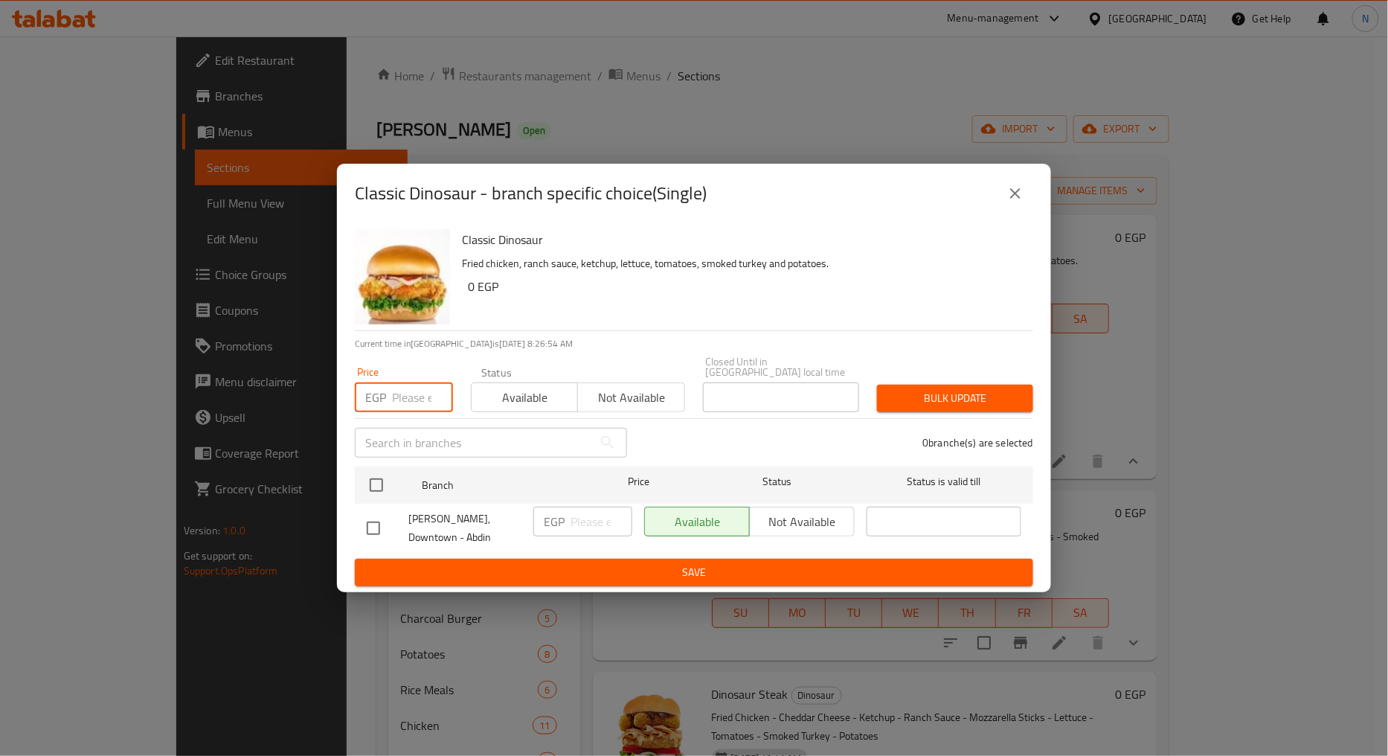
click at [400, 389] on input "number" at bounding box center [422, 397] width 61 height 30
type input "150"
click at [382, 481] on input "checkbox" at bounding box center [376, 485] width 31 height 31
checkbox input "true"
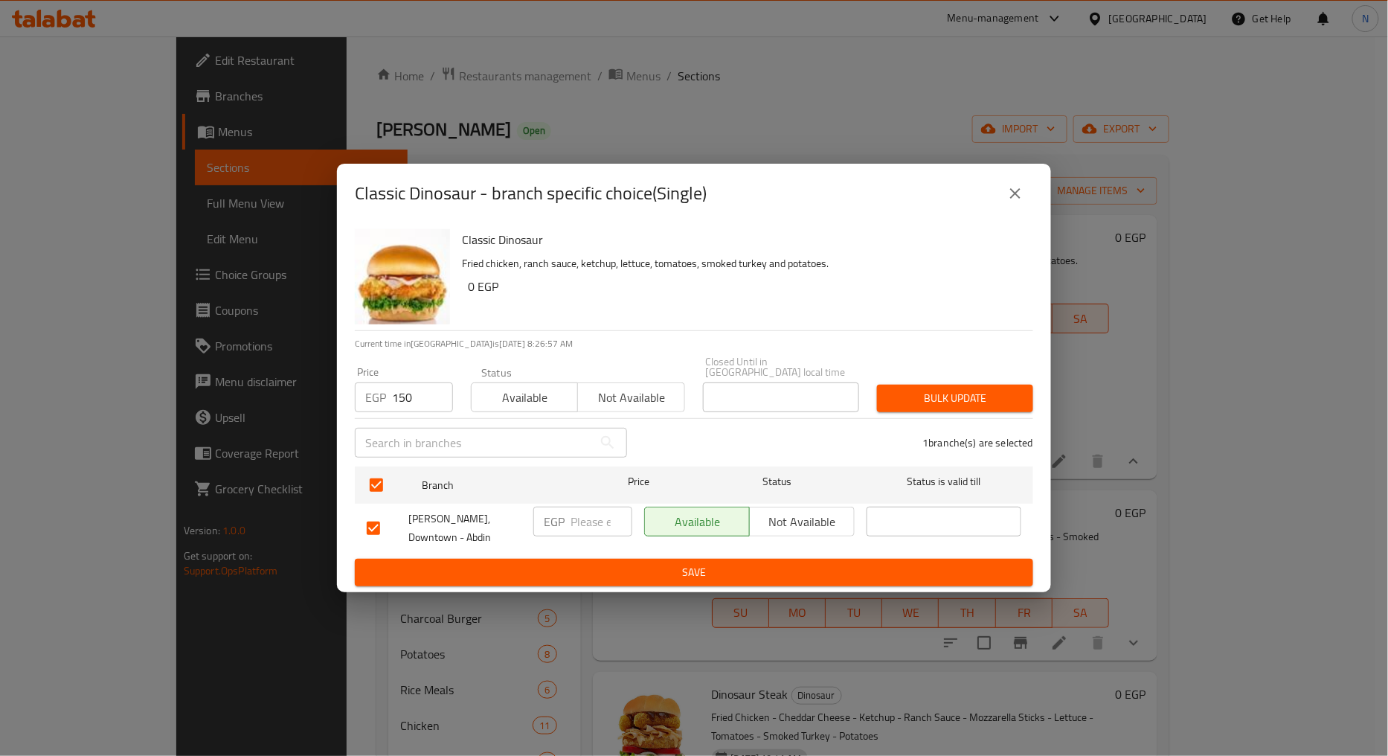
click at [904, 397] on span "Bulk update" at bounding box center [955, 398] width 132 height 19
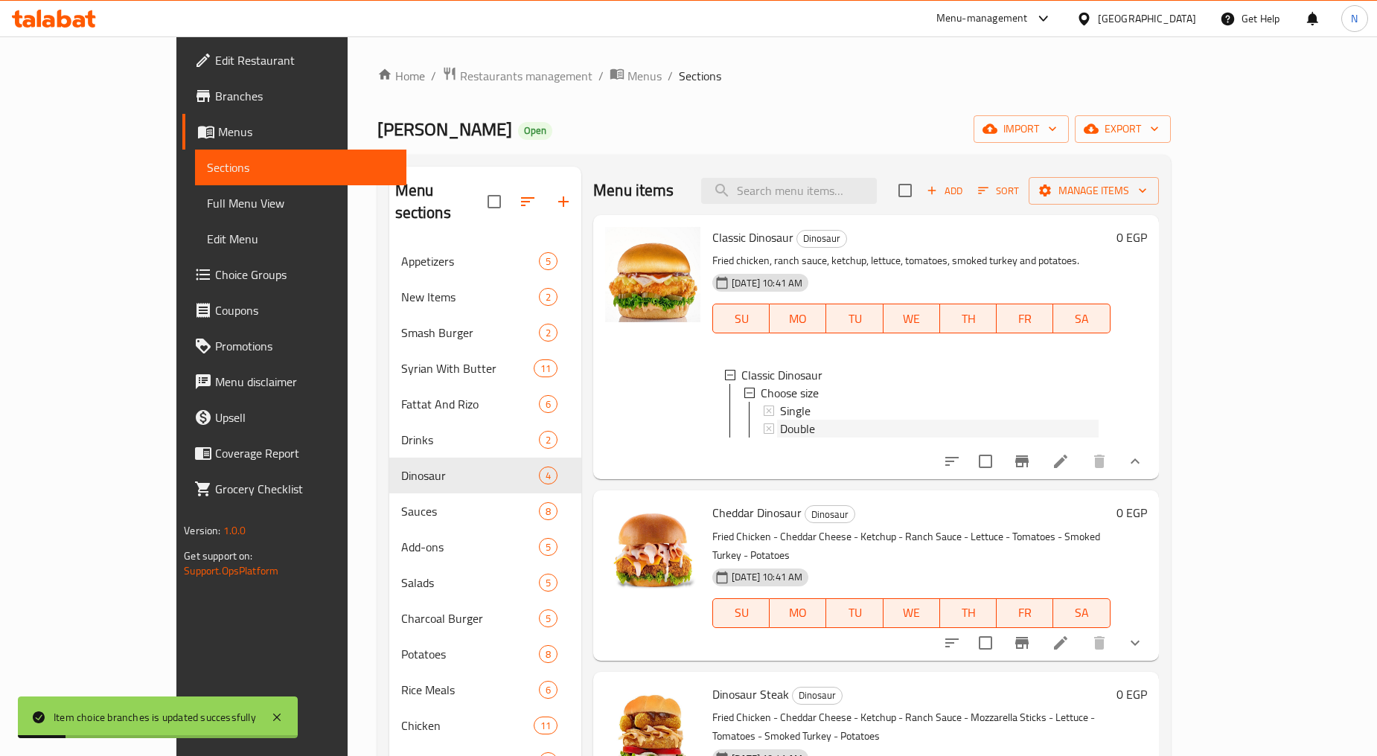
click at [856, 432] on div "Double" at bounding box center [939, 429] width 318 height 18
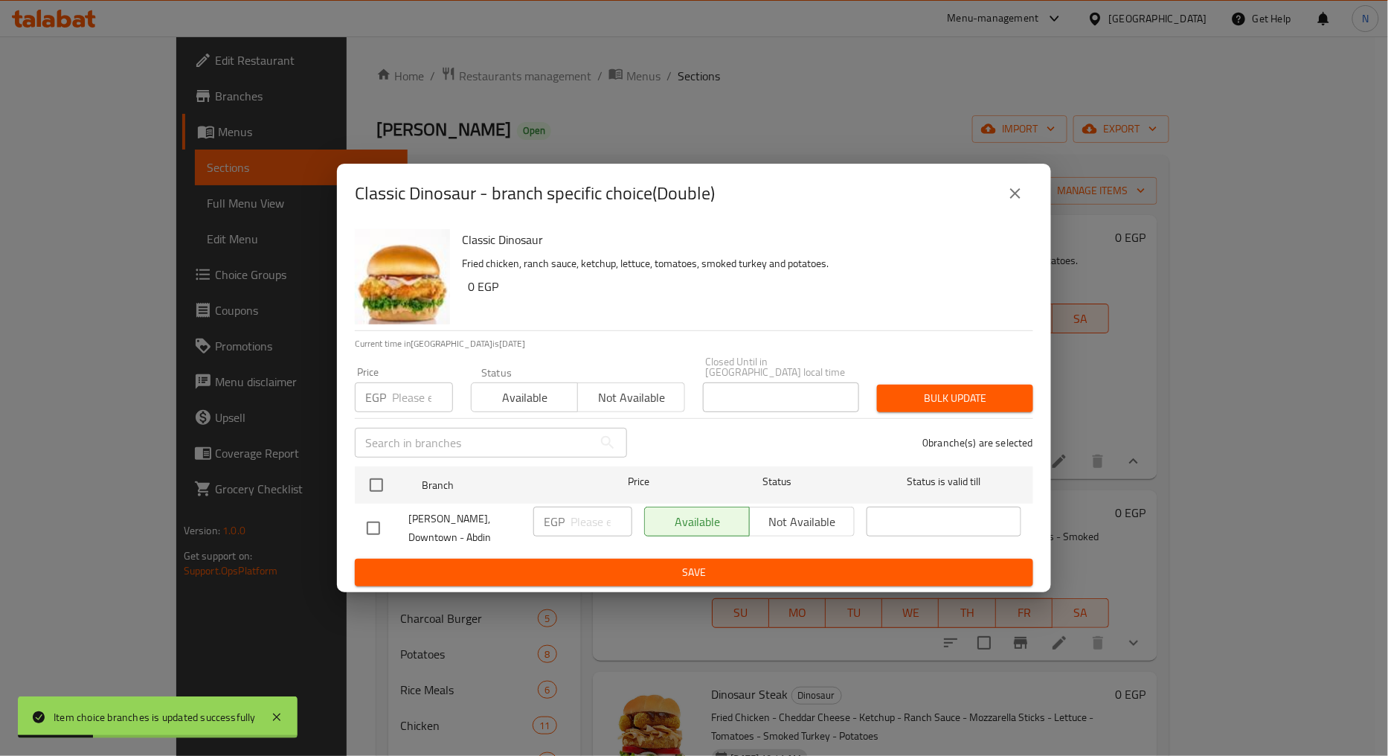
click at [404, 390] on input "number" at bounding box center [422, 397] width 61 height 30
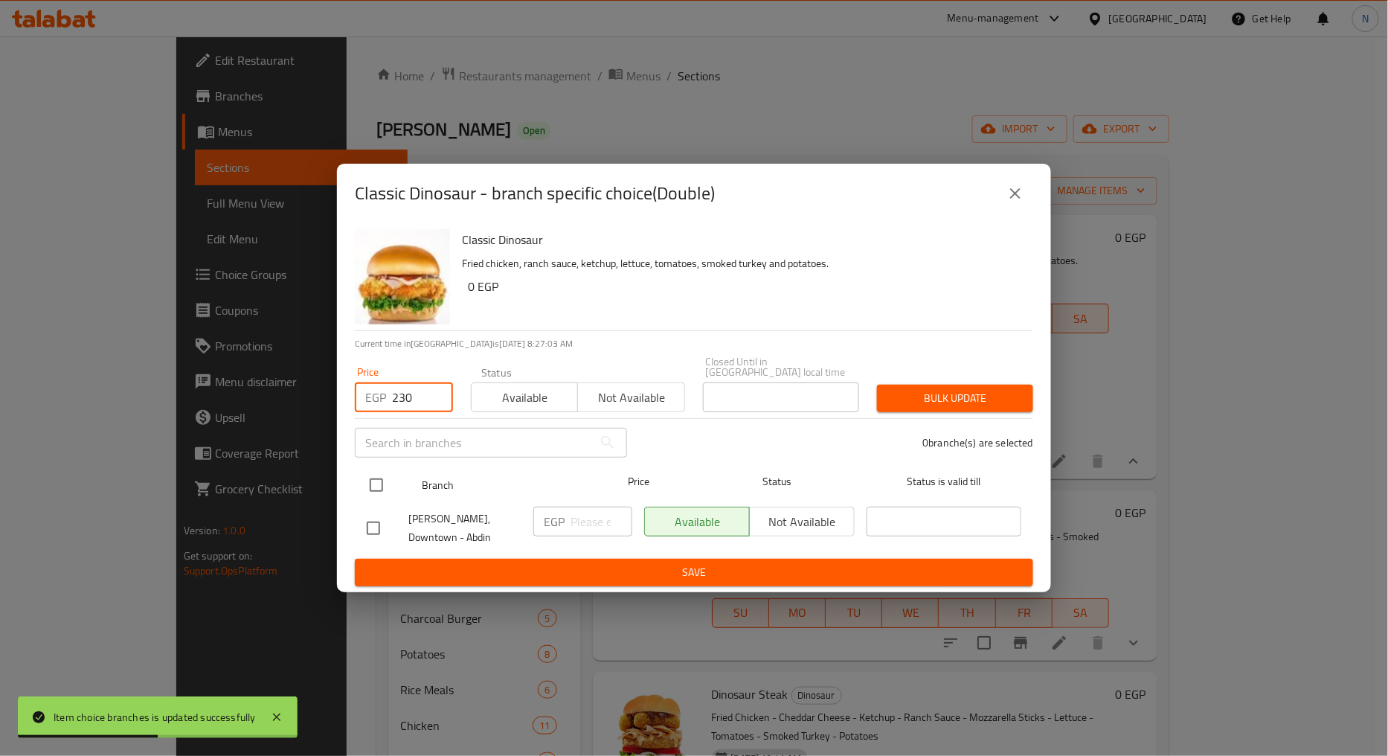
type input "230"
click at [371, 477] on input "checkbox" at bounding box center [376, 485] width 31 height 31
checkbox input "true"
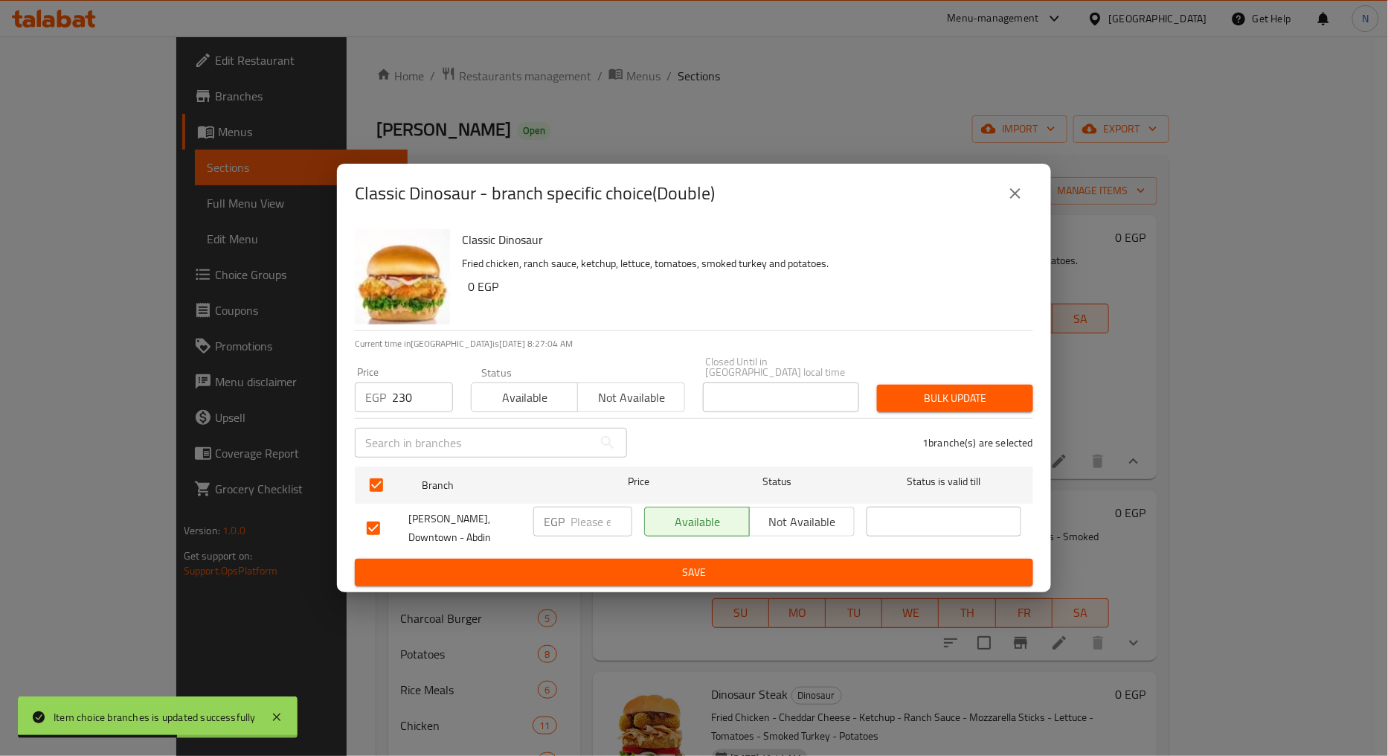
click at [949, 398] on span "Bulk update" at bounding box center [955, 398] width 132 height 19
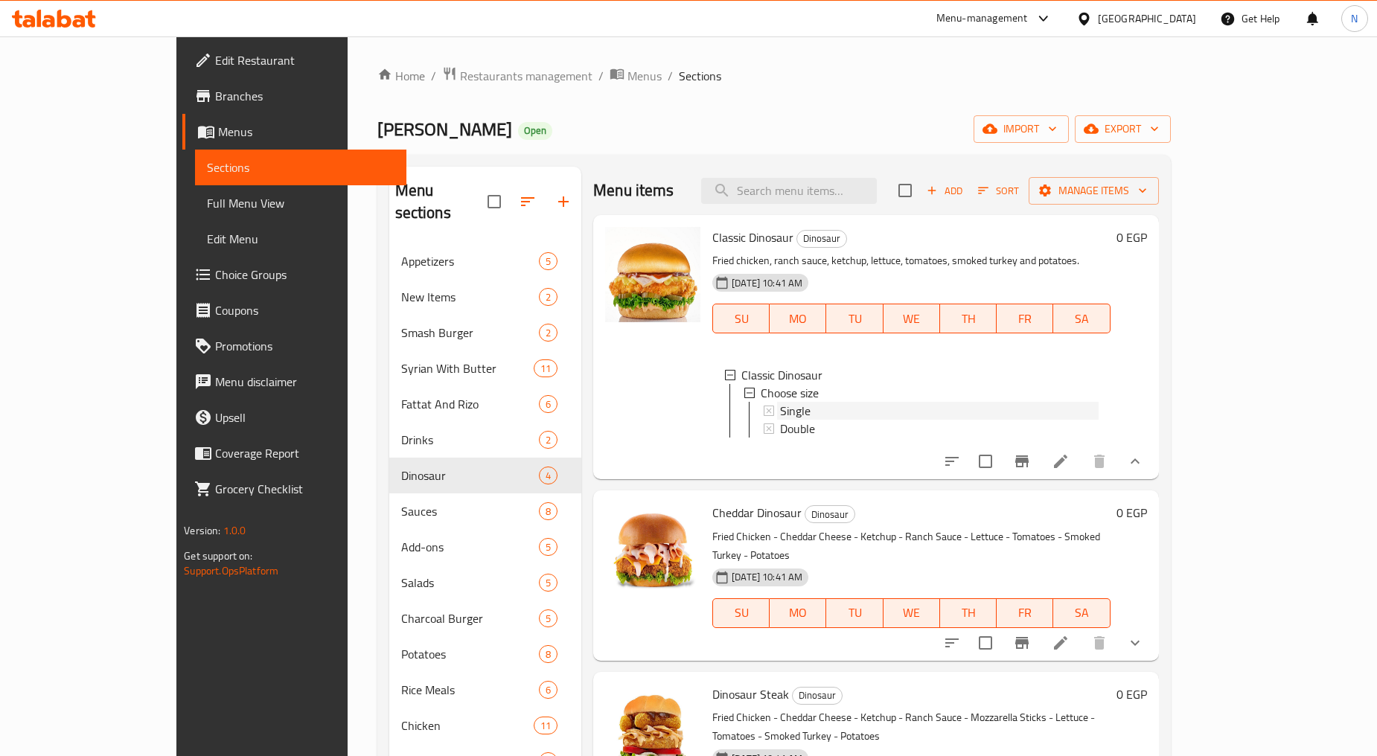
click at [811, 406] on div "Single" at bounding box center [939, 411] width 318 height 18
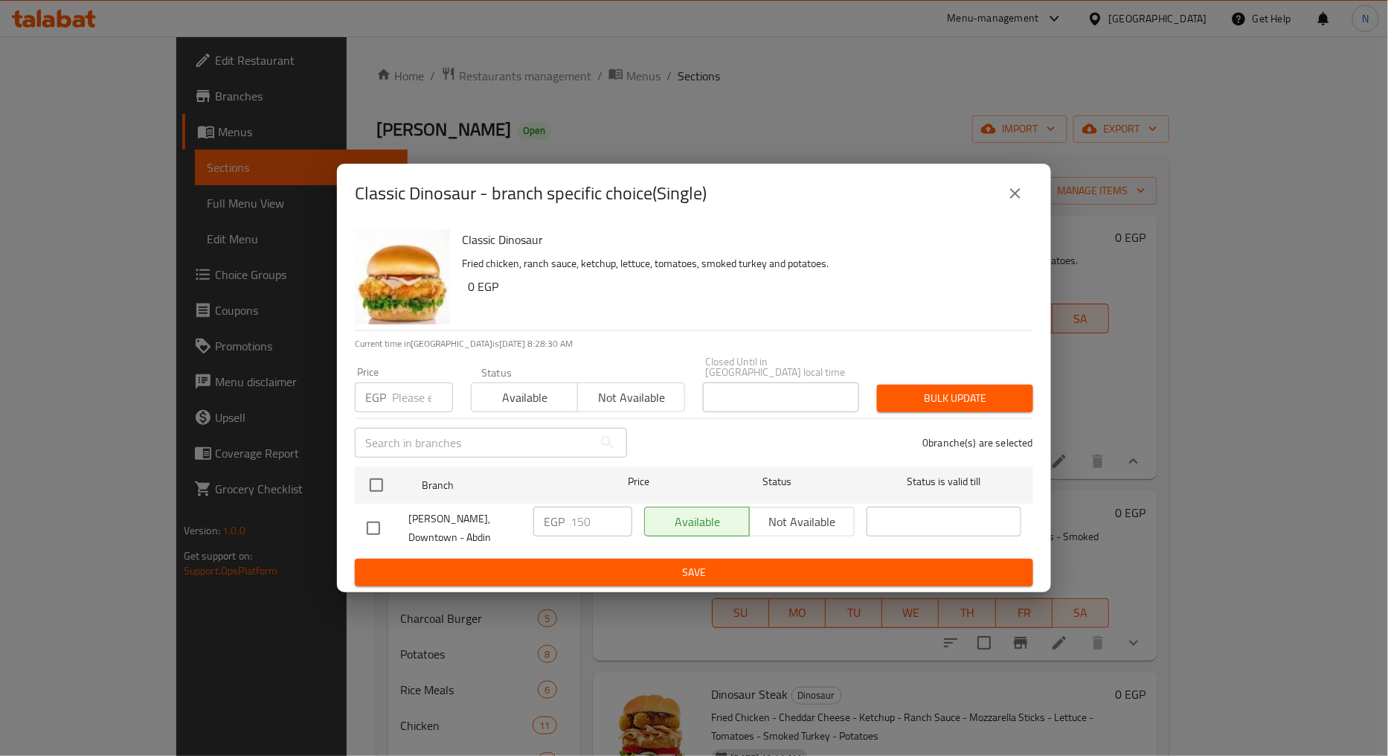
click at [1018, 211] on button "close" at bounding box center [1016, 194] width 36 height 36
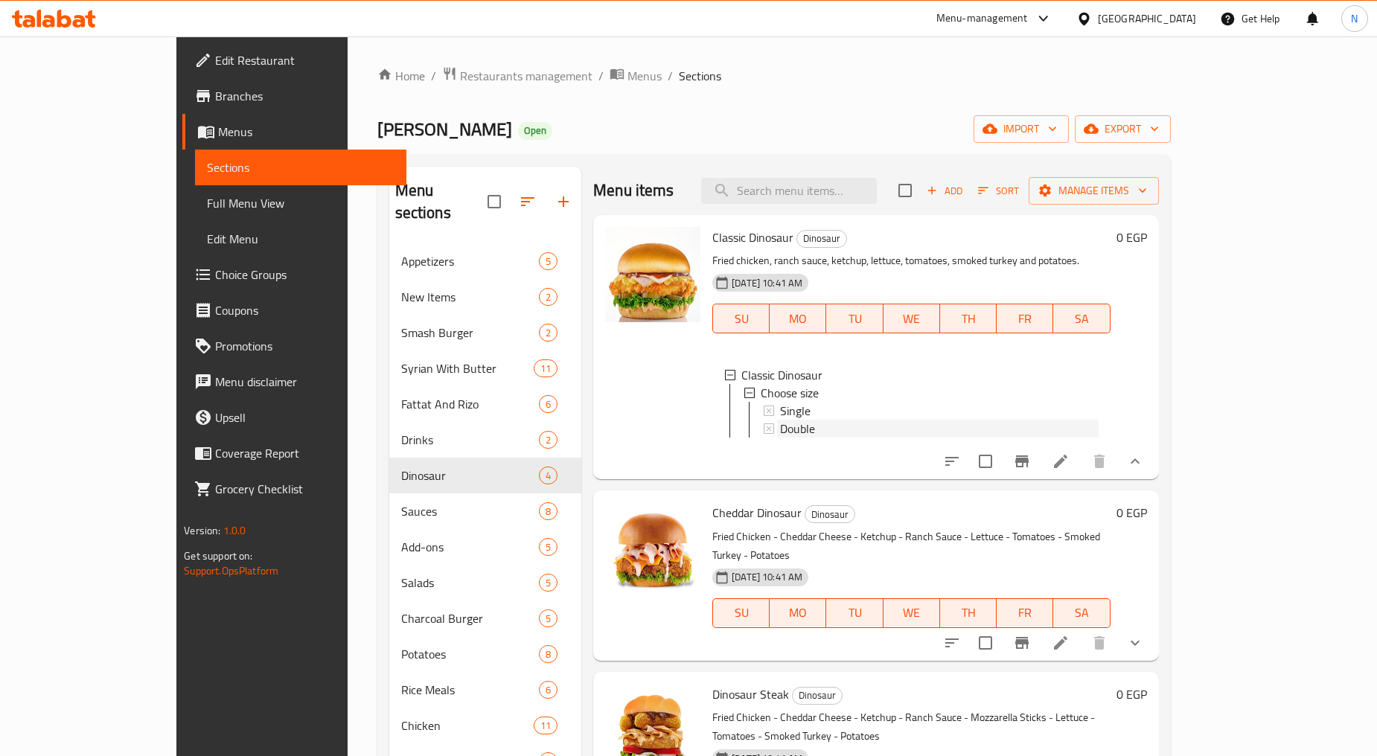
click at [879, 435] on div "Double" at bounding box center [939, 429] width 318 height 18
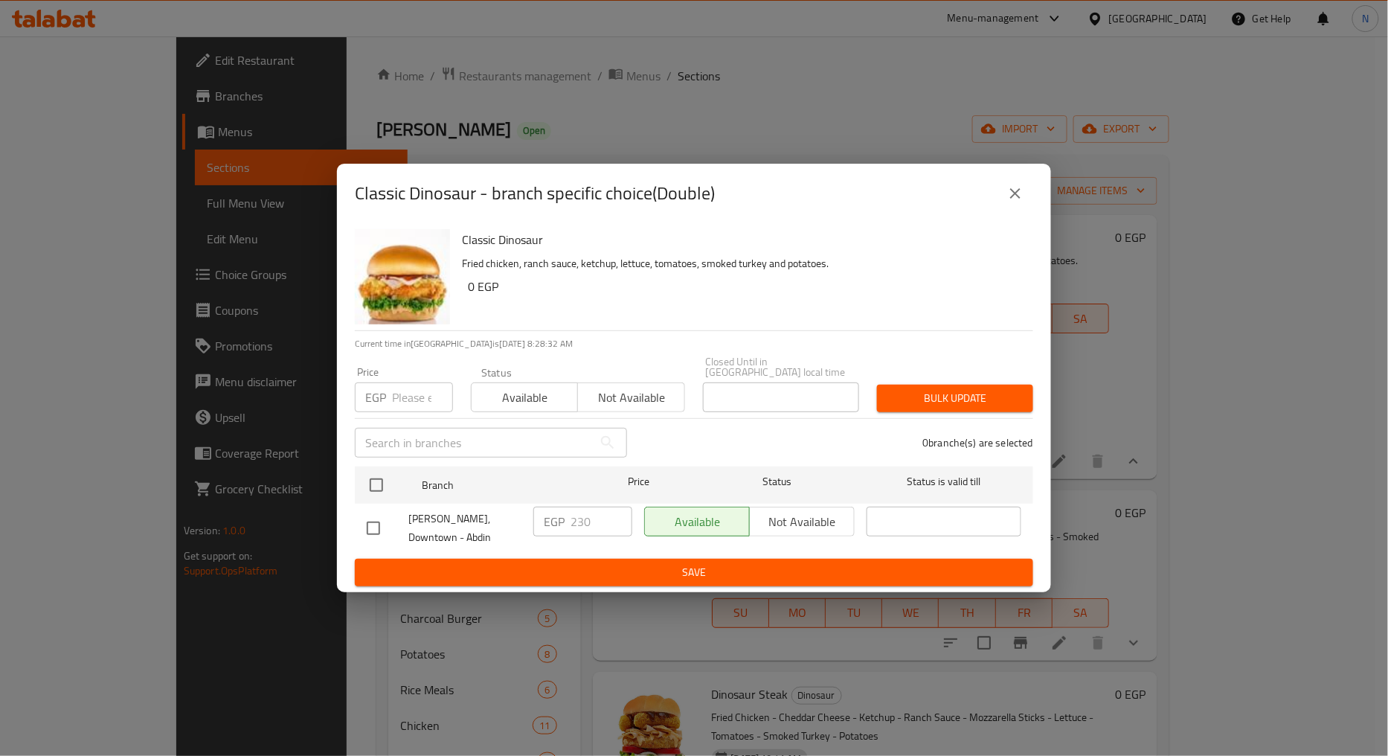
click at [1025, 211] on button "close" at bounding box center [1016, 194] width 36 height 36
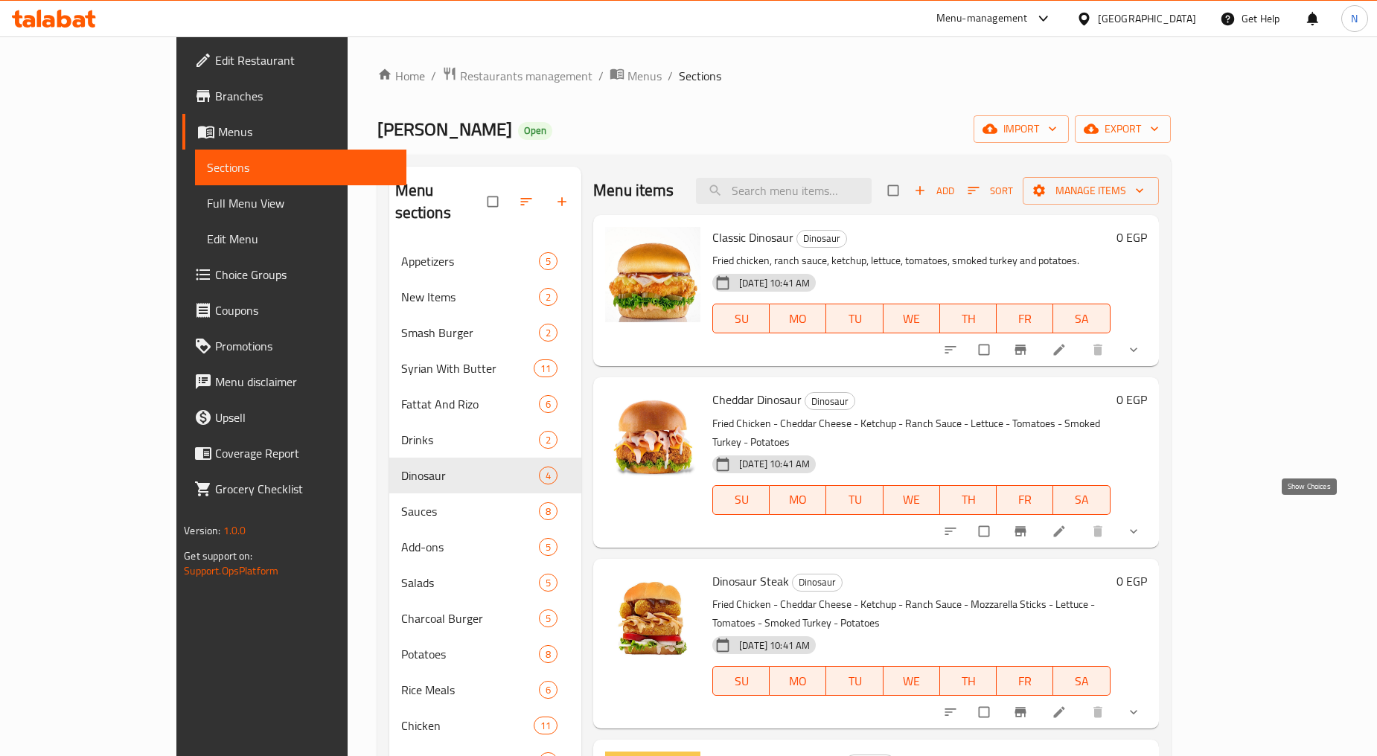
click at [1141, 524] on icon "show more" at bounding box center [1133, 531] width 15 height 15
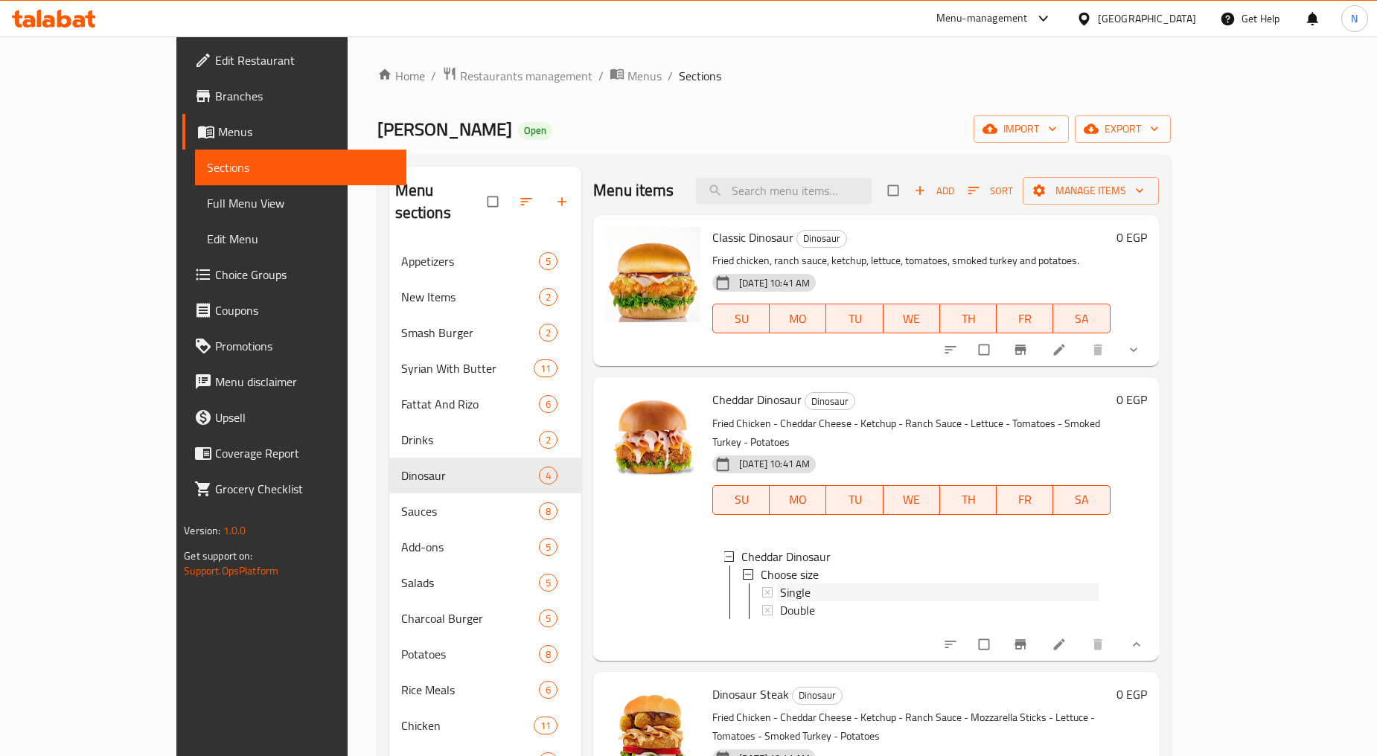
click at [871, 583] on div "Single" at bounding box center [939, 592] width 318 height 18
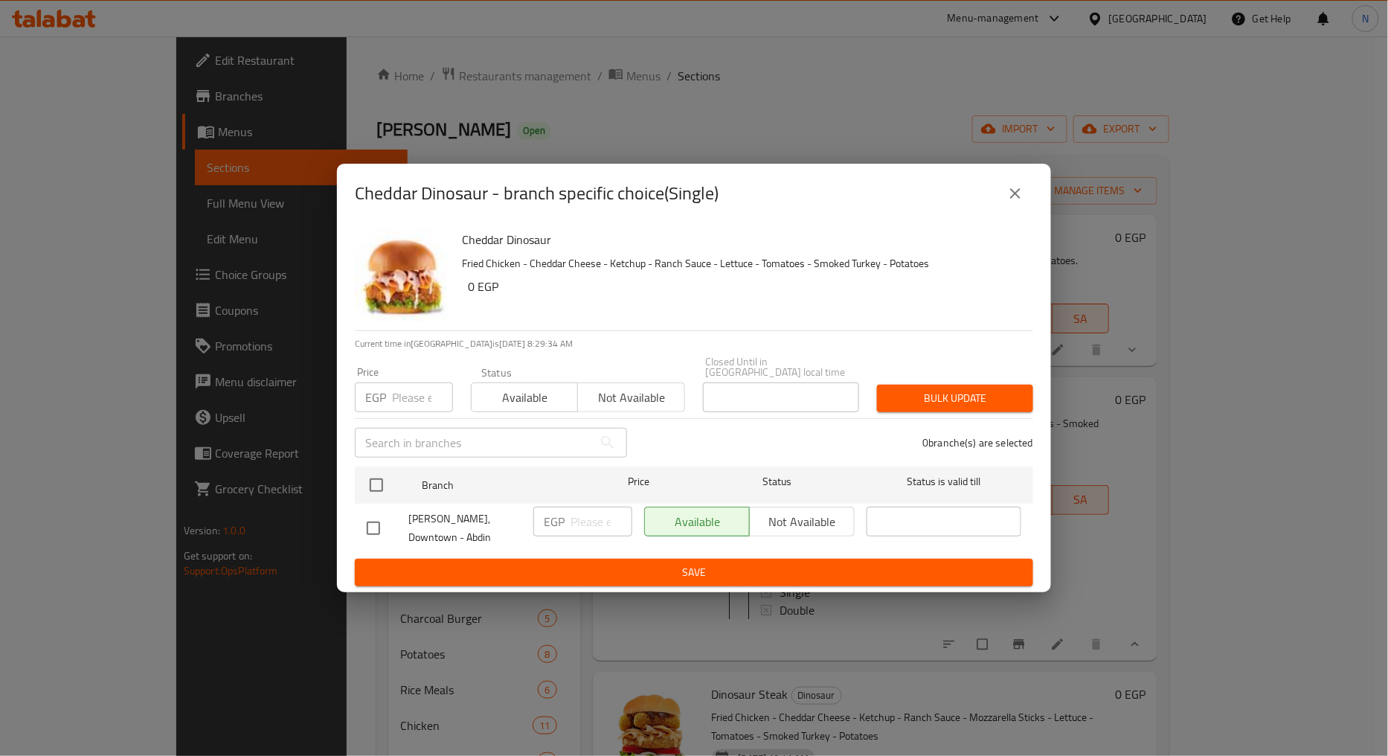
click at [413, 402] on input "number" at bounding box center [422, 397] width 61 height 30
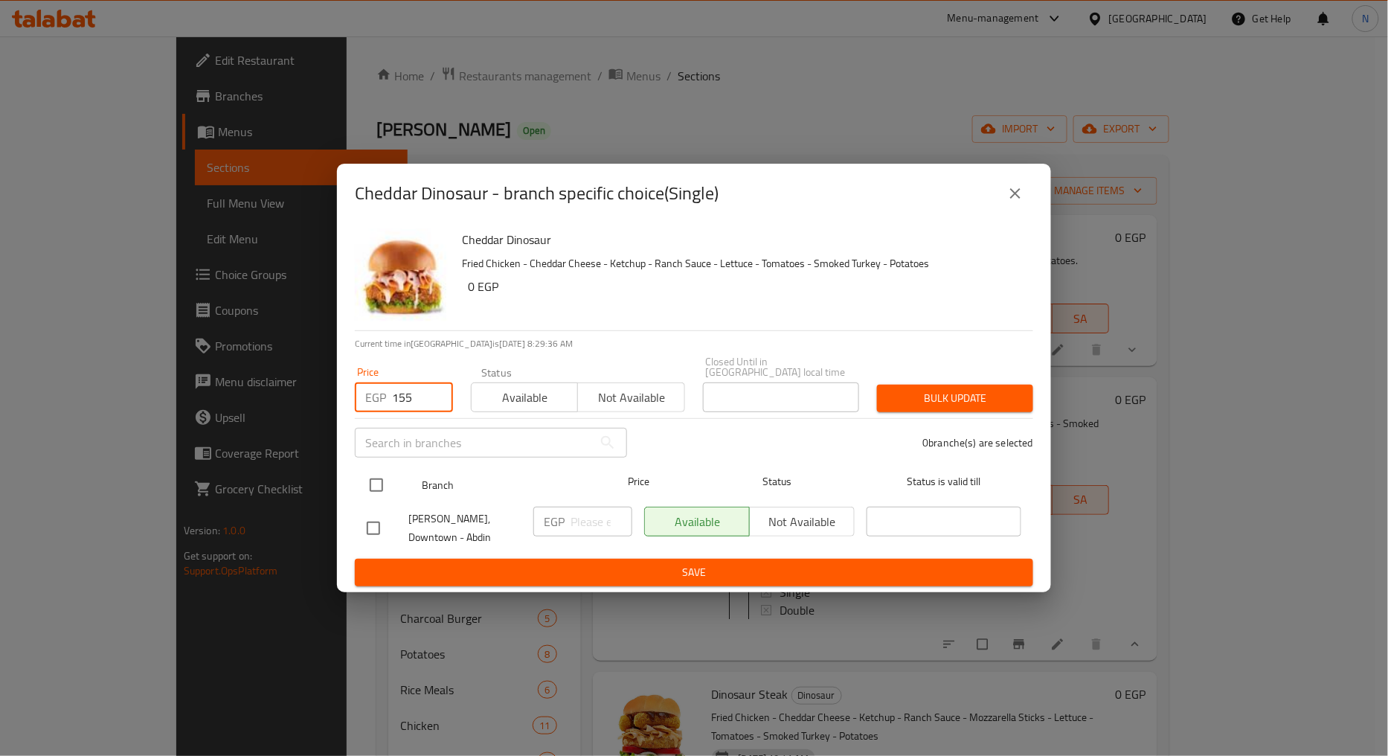
type input "155"
click at [378, 481] on input "checkbox" at bounding box center [376, 485] width 31 height 31
checkbox input "true"
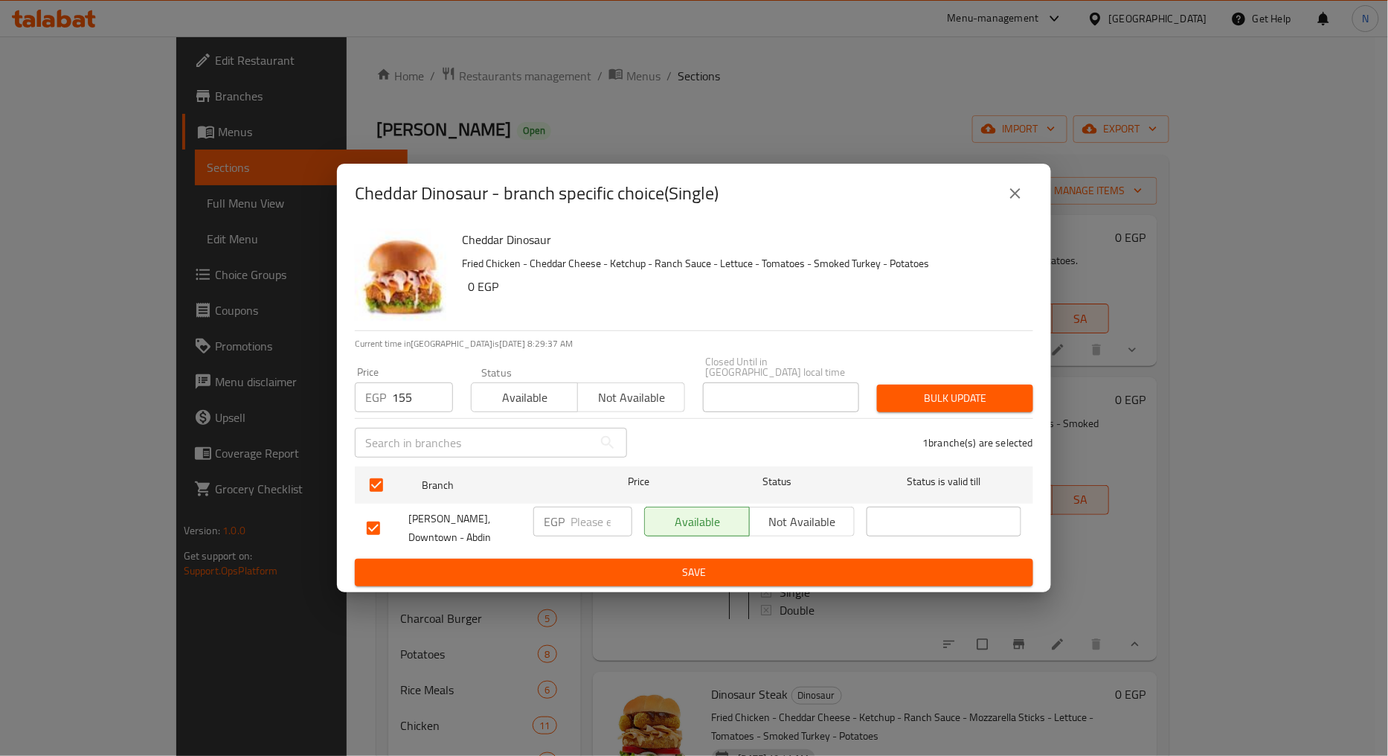
click at [957, 382] on div "Bulk update" at bounding box center [955, 398] width 174 height 45
click at [954, 393] on span "Bulk update" at bounding box center [955, 398] width 132 height 19
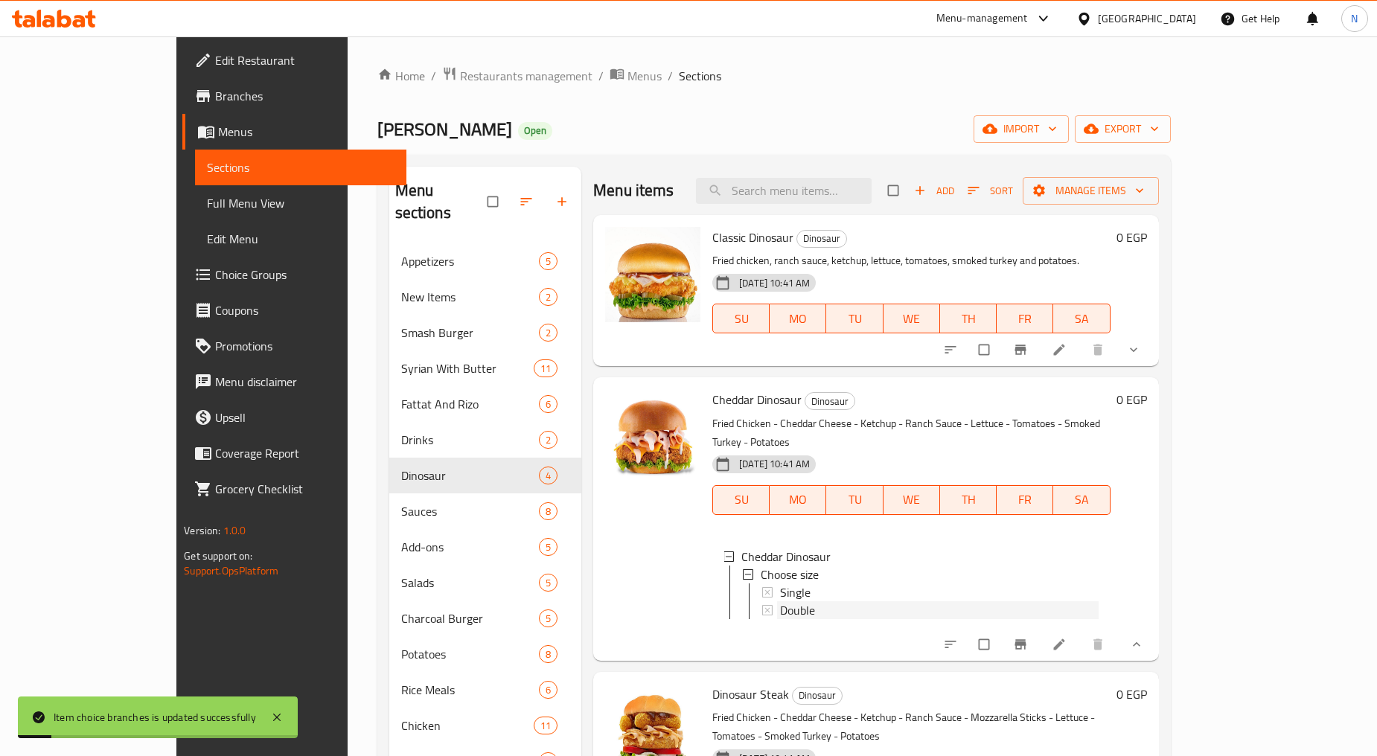
click at [795, 601] on div "Double" at bounding box center [939, 610] width 318 height 18
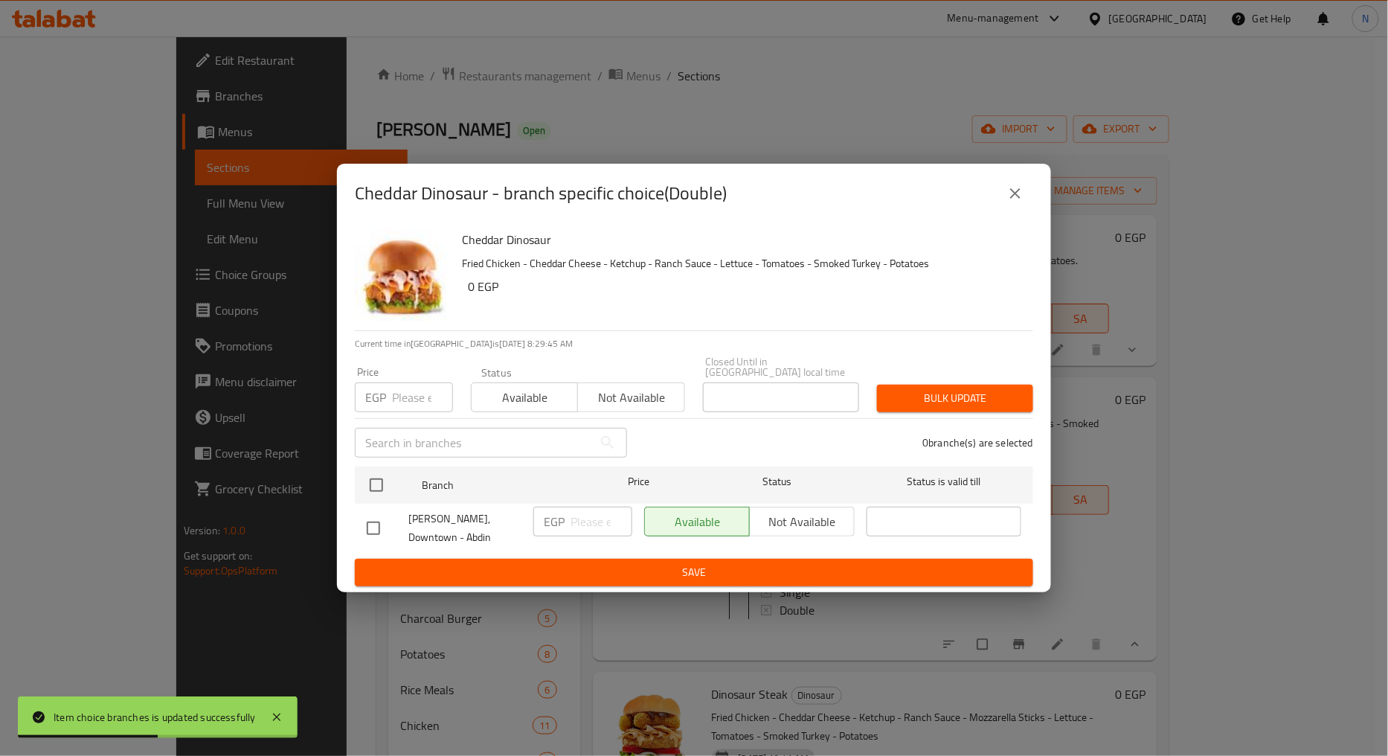
click at [411, 402] on input "number" at bounding box center [422, 397] width 61 height 30
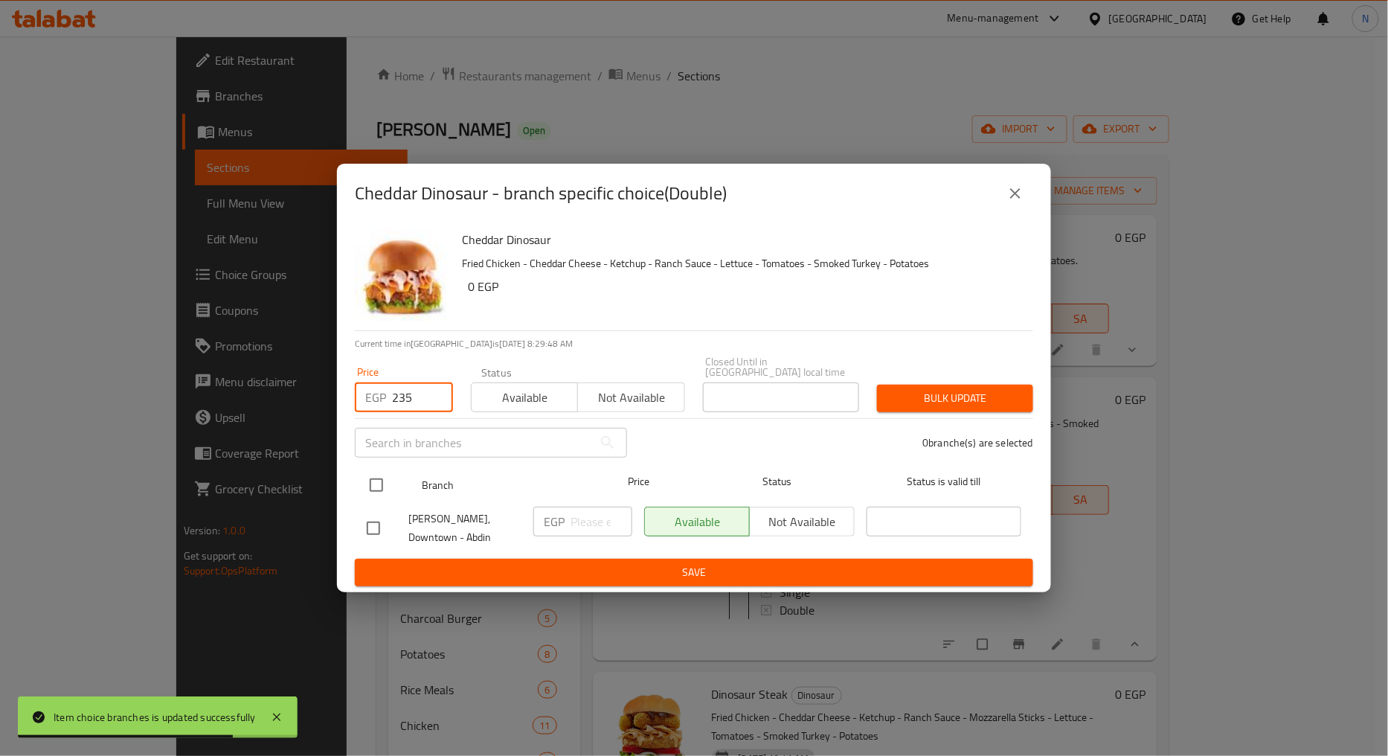
type input "235"
click at [374, 492] on input "checkbox" at bounding box center [376, 485] width 31 height 31
checkbox input "true"
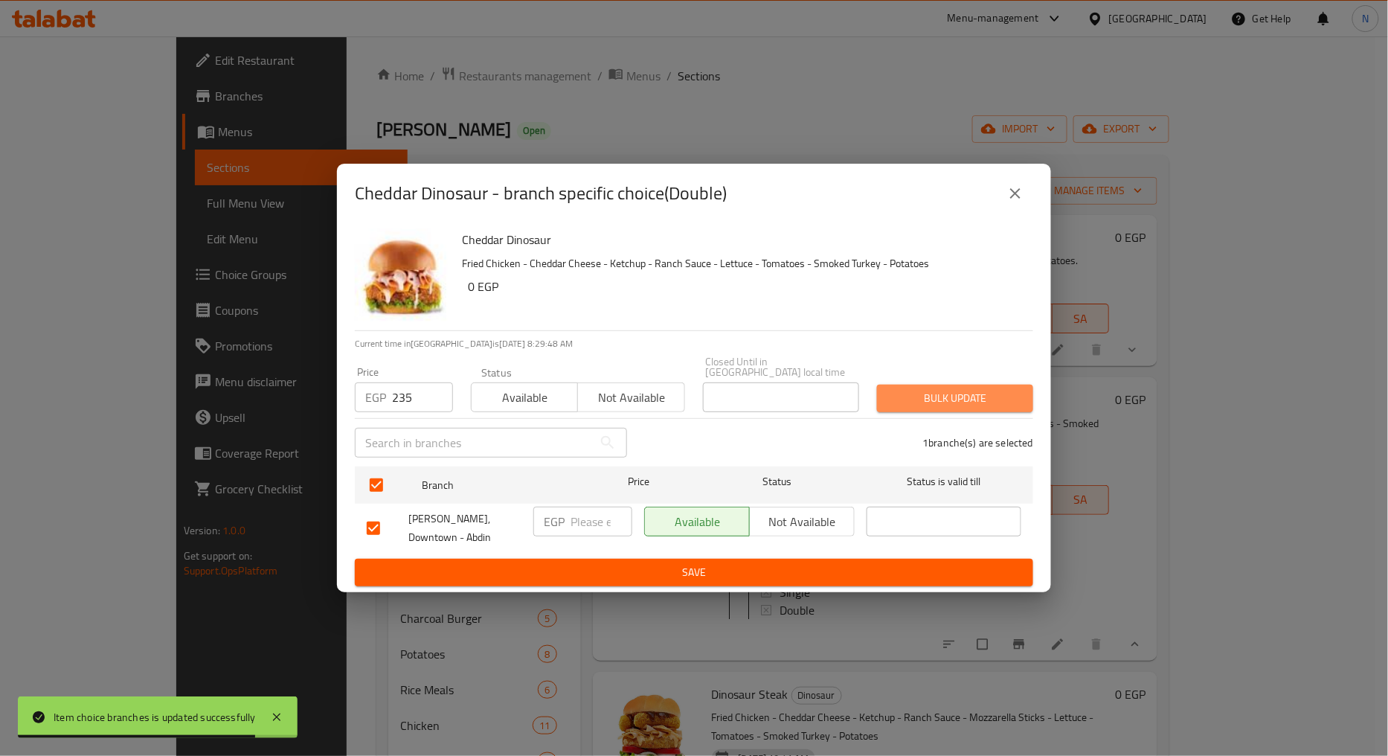
click at [904, 397] on span "Bulk update" at bounding box center [955, 398] width 132 height 19
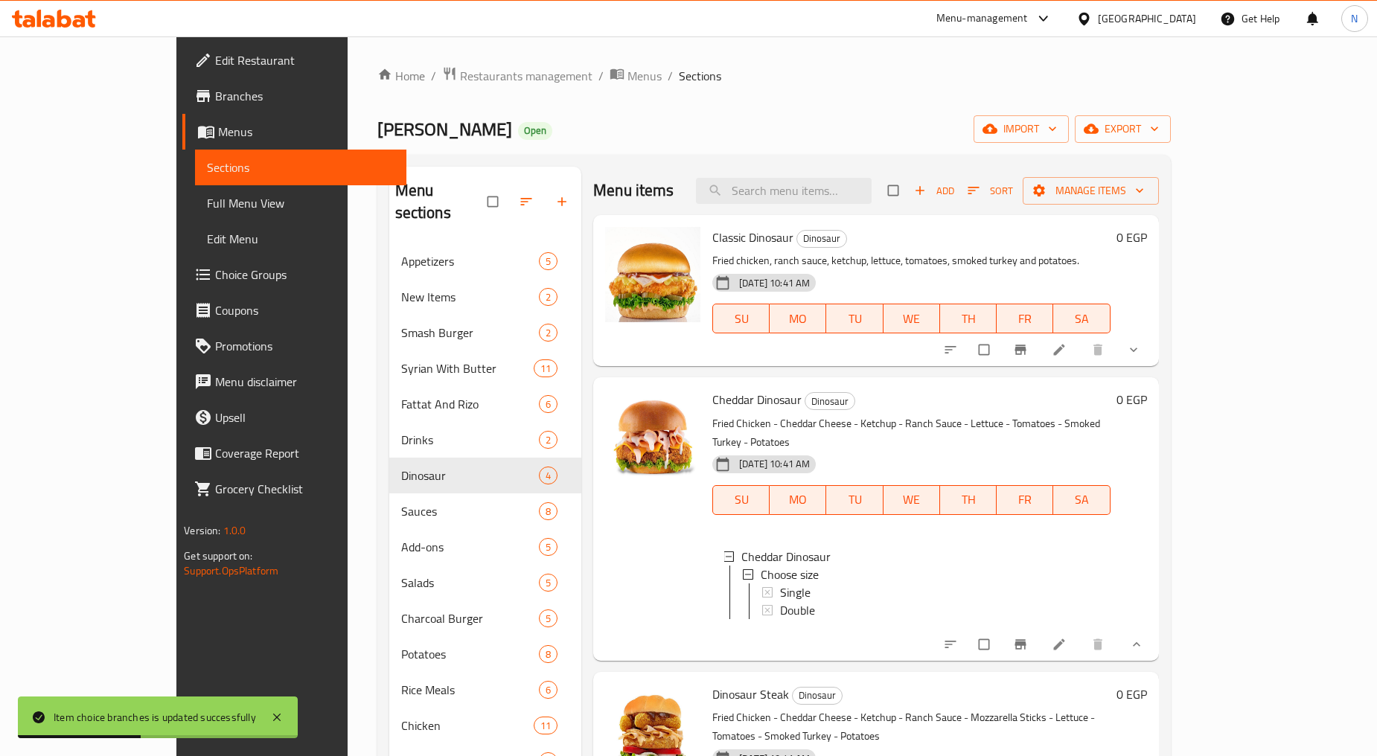
click at [1066, 642] on icon at bounding box center [1058, 644] width 15 height 15
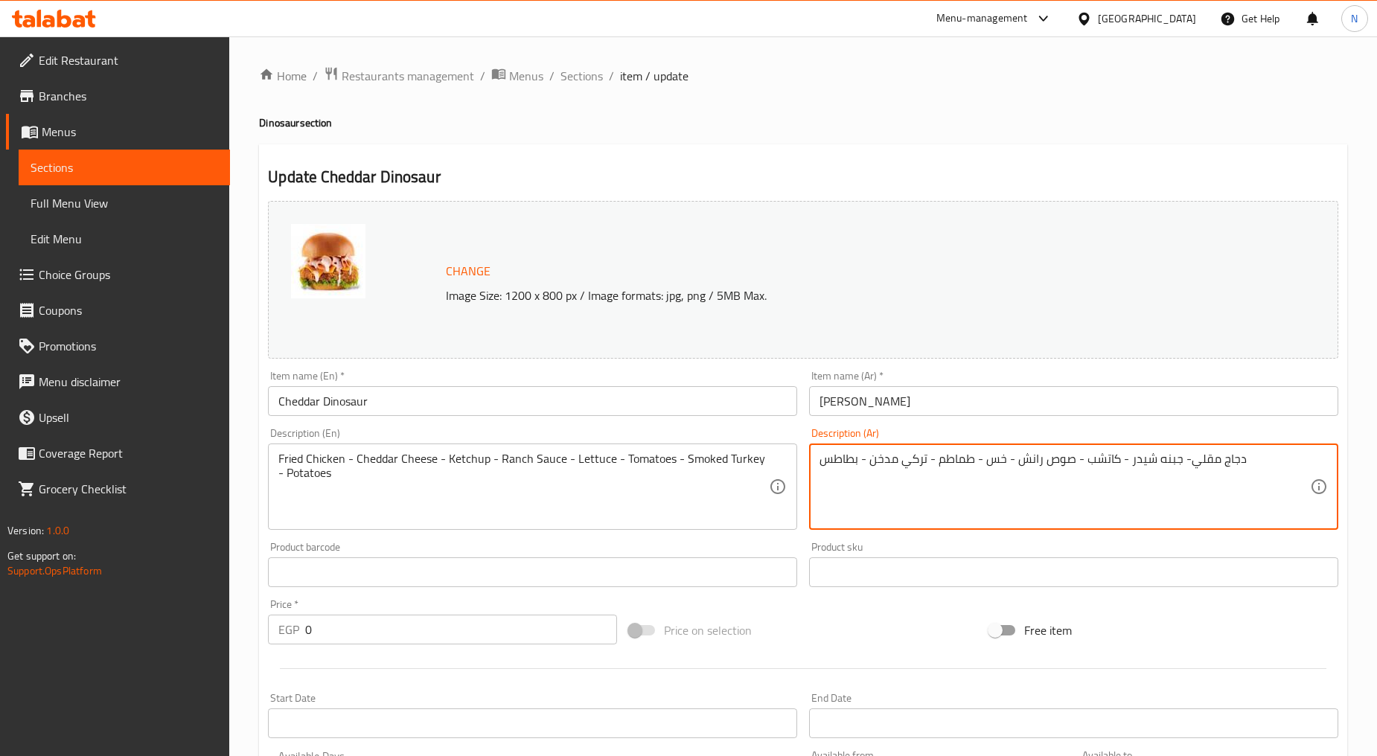
click at [1234, 459] on textarea "دجاج مقلي- جبنه شيدر - كاتشب - صوص رانش - خس - طماطم - تركي مدخن - بطاطس" at bounding box center [1064, 487] width 490 height 71
click at [1186, 464] on textarea "فراخ مقلي- جبنه شيدر - كاتشب - صوص رانش - خس - طماطم - تركي مدخن - بطاطس" at bounding box center [1064, 487] width 490 height 71
click at [1179, 462] on textarea "فراخ مقلية- جبنه شيدر - كاتشب - صوص رانش - خس - طماطم - تركي مدخن - بطاطس" at bounding box center [1064, 487] width 490 height 71
click at [1118, 461] on textarea "فراخ مقلية، جبنه شيدر - كاتشب - صوص رانش - خس - طماطم - تركي مدخن - بطاطس" at bounding box center [1064, 487] width 490 height 71
click at [1073, 458] on textarea "فراخ مقلية، جبنه شيدر، كاتشب - صوص رانش - خس - طماطم - تركي مدخن - بطاطس" at bounding box center [1064, 487] width 490 height 71
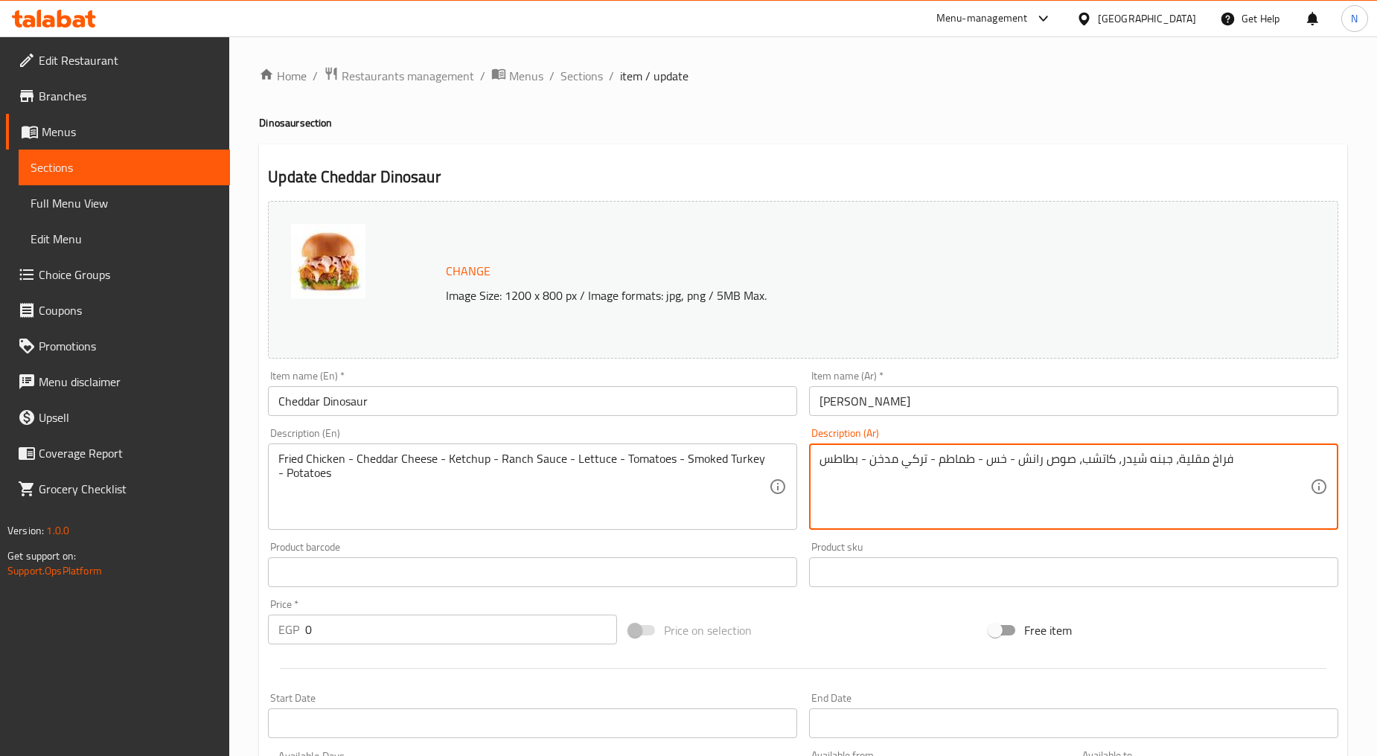
click at [1007, 460] on textarea "فراخ مقلية، جبنه شيدر، كاتشب، صوص رانش - خس - طماطم - تركي مدخن - بطاطس" at bounding box center [1064, 487] width 490 height 71
click at [976, 459] on textarea "فراخ مقلية، جبنه شيدر، كاتشب، صوص رانش، خس - طماطم - تركي مدخن - بطاطس" at bounding box center [1064, 487] width 490 height 71
click at [931, 462] on textarea "فراخ مقلية، جبنه شيدر، كاتشب، صوص رانش، خس، طماطم - تركي مدخن - بطاطس" at bounding box center [1064, 487] width 490 height 71
click at [859, 460] on textarea "فراخ مقلية، جبنه شيدر، كاتشب، صوص رانش، خس، طماطم، تركي مدخن - بطاطس" at bounding box center [1064, 487] width 490 height 71
click at [859, 462] on textarea "فراخ مقلية، جبنه شيدر، كاتشب، صوص رانش، خس، طماطم، تركي مدخن - بطاطس" at bounding box center [1064, 487] width 490 height 71
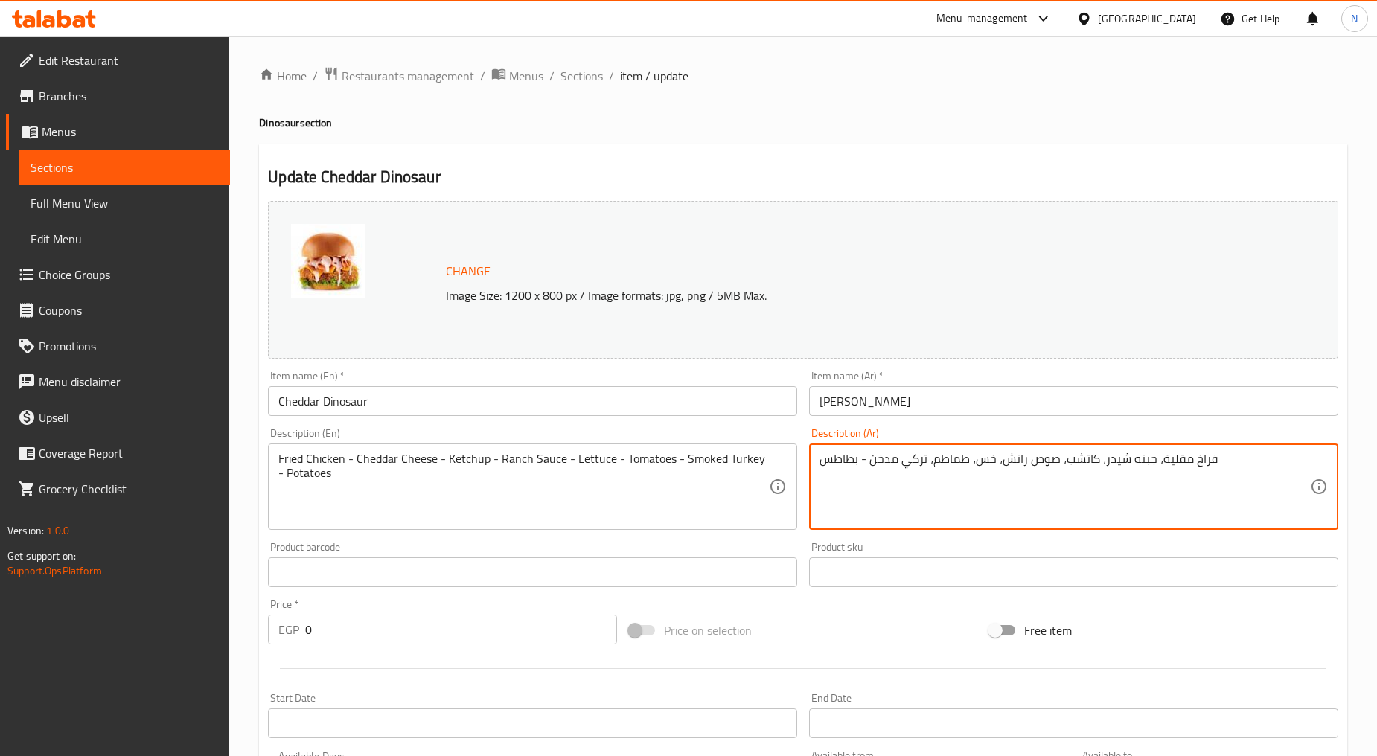
click at [856, 464] on textarea "فراخ مقلية، جبنه شيدر، كاتشب، صوص رانش، خس، طماطم، تركي مدخن - بطاطس" at bounding box center [1064, 487] width 490 height 71
click at [859, 464] on textarea "فراخ مقلية، جبنه شيدر، كاتشب، صوص رانش، خس، طماطم، تركي مدخن - بطاطس" at bounding box center [1064, 487] width 490 height 71
click at [1208, 460] on textarea "فراخ مقلية، جبنه شيدر، كاتشب، صوص رانش، خس، طماطم، تركي مدخن وبطاطس" at bounding box center [1064, 487] width 490 height 71
click at [1084, 463] on textarea "فراخ مقلية، جبنه شيدر، كاتشب، صوص رانش، خس، طماطم، تركي مدخن وبطاطس." at bounding box center [1064, 487] width 490 height 71
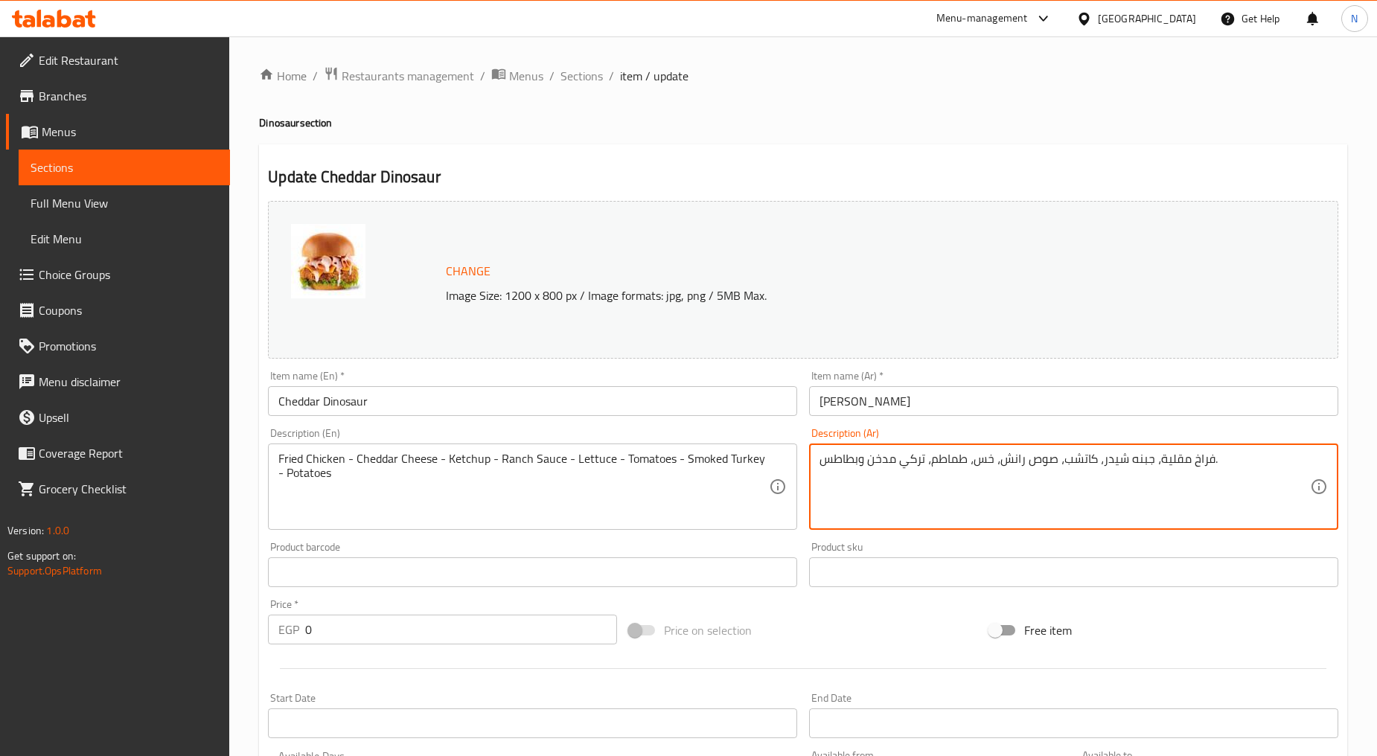
click at [1084, 463] on textarea "فراخ مقلية، جبنه شيدر، كاتشب، صوص رانش، خس، طماطم، تركي مدخن وبطاطس." at bounding box center [1064, 487] width 490 height 71
type textarea "فراخ مقلية، جبنه شيدر، كاتشب، صوص رانش، خس، طماطم، تركي مدخن وبطاطس."
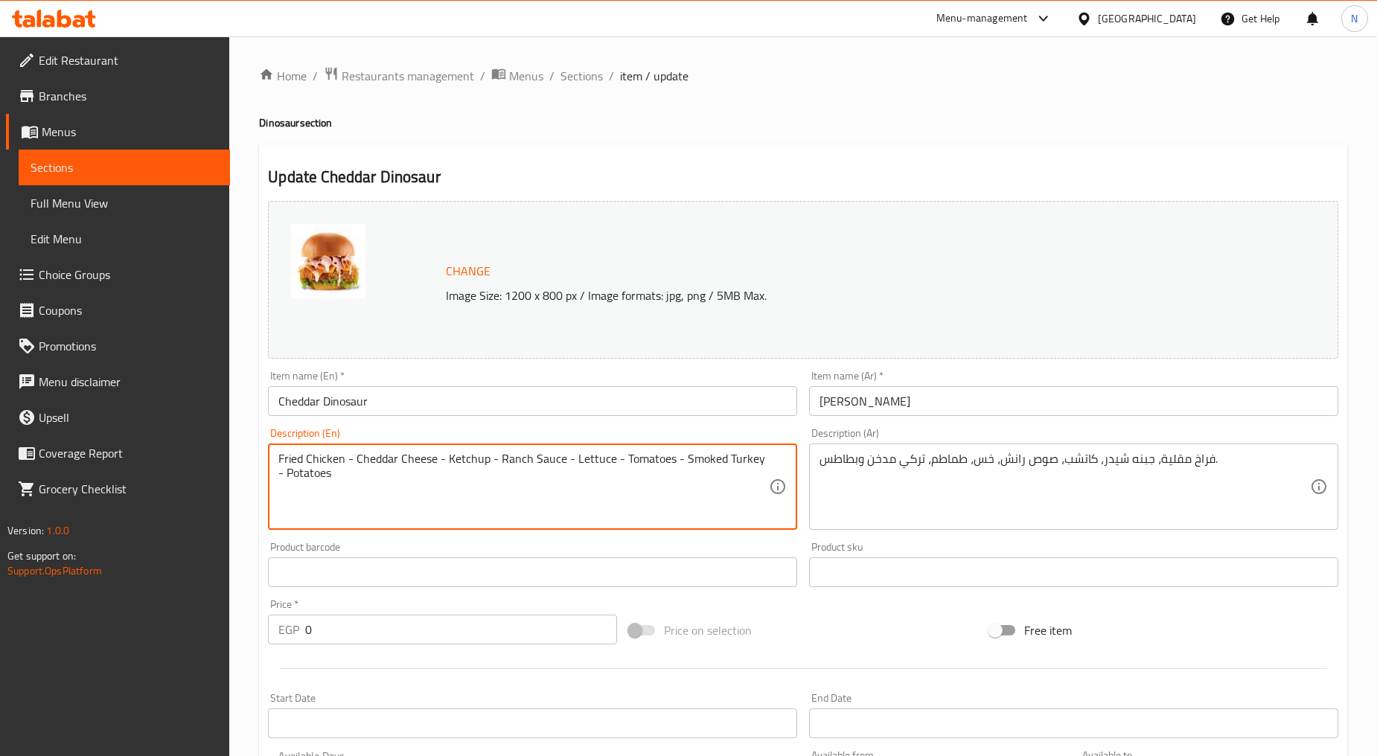
click at [489, 460] on textarea "Fried Chicken - Cheddar Cheese - Ketchup - Ranch Sauce - Lettuce - Tomatoes - S…" at bounding box center [523, 487] width 490 height 71
paste textarea "chicken, cheddar cheese, ketchup, ranch sauce, lettuce, tomatoes, smoked turkey…"
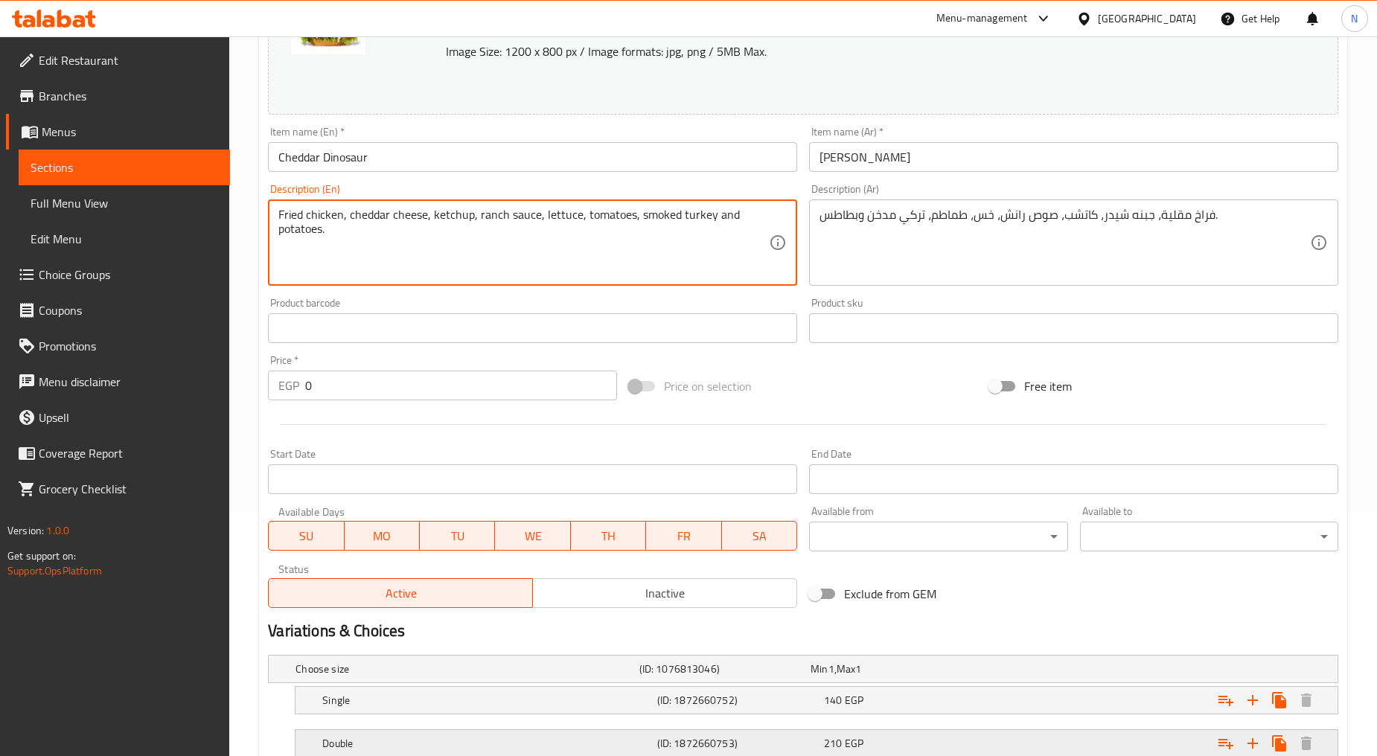
scroll to position [350, 0]
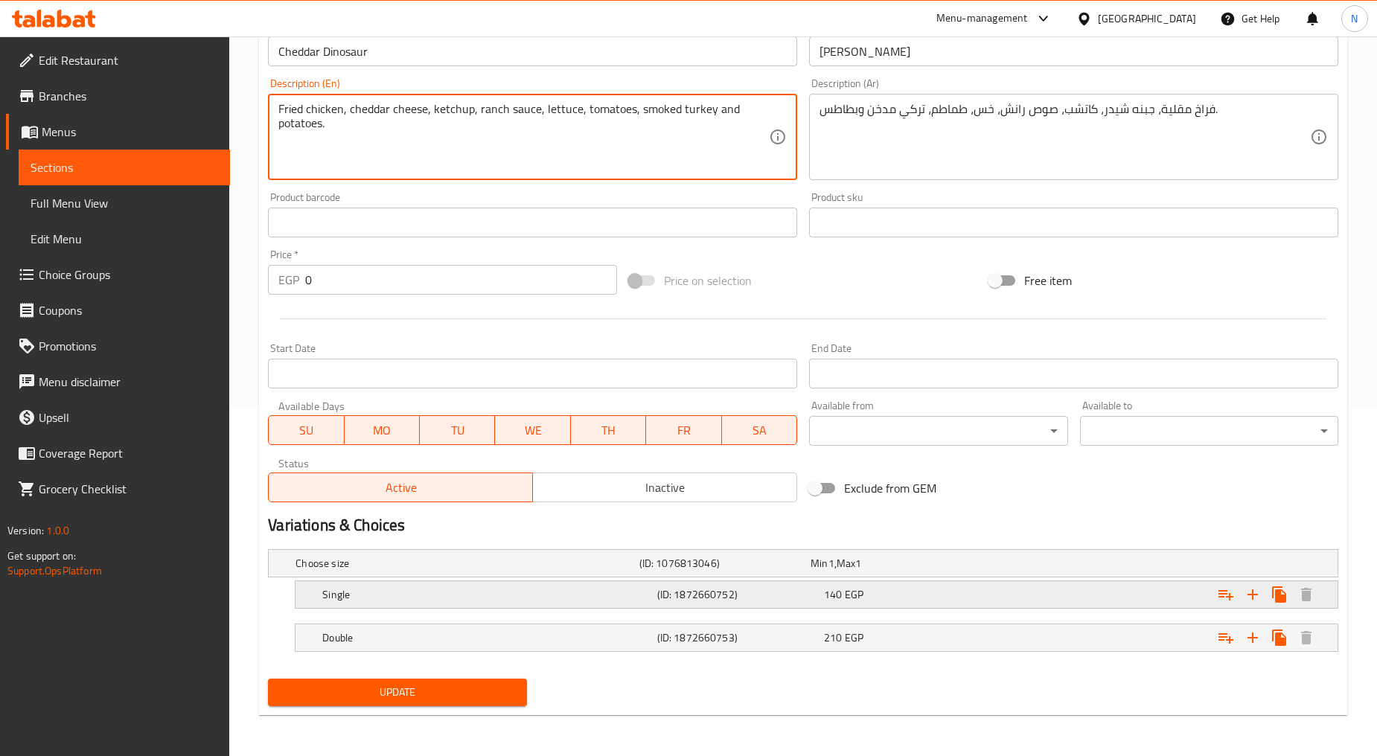
type textarea "Fried chicken, cheddar cheese, ketchup, ranch sauce, lettuce, tomatoes, smoked …"
click at [952, 592] on div "140 EGP" at bounding box center [904, 594] width 161 height 15
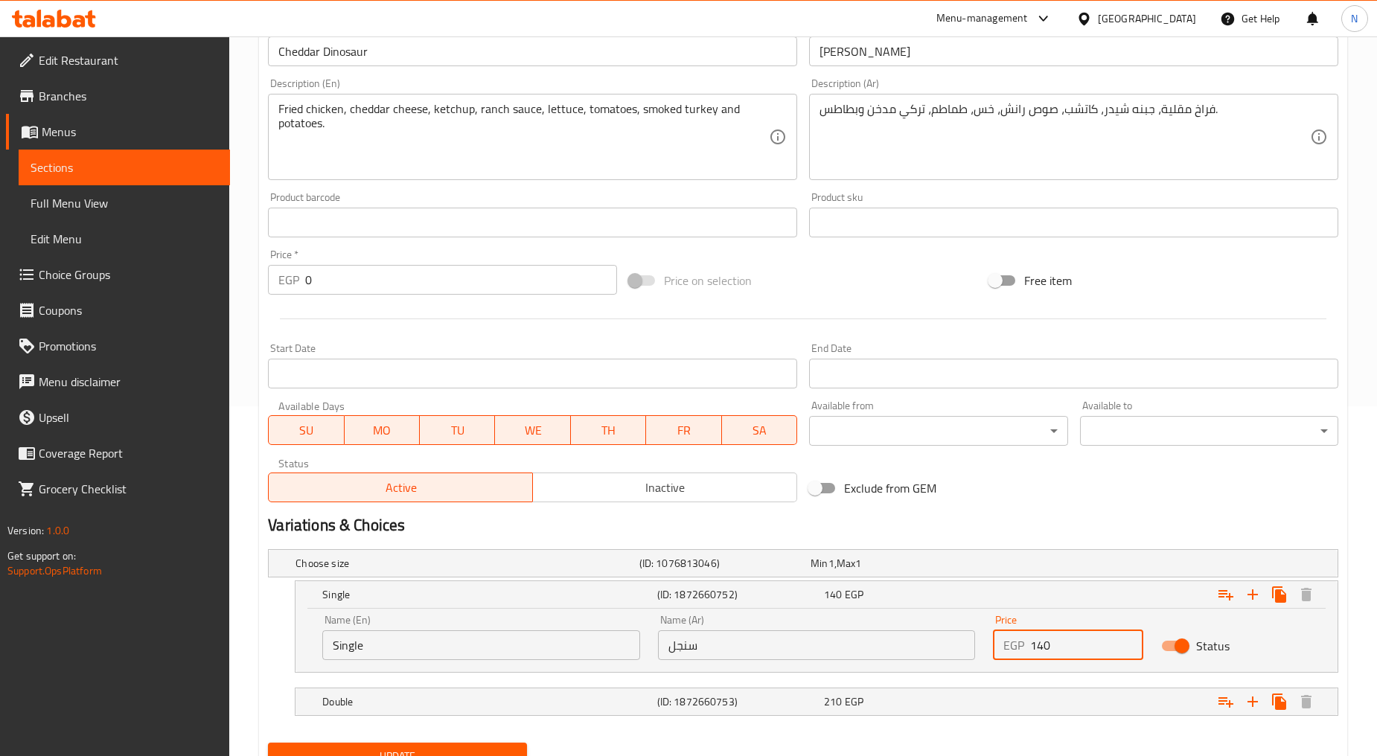
drag, startPoint x: 1060, startPoint y: 644, endPoint x: 1030, endPoint y: 648, distance: 30.7
click at [1030, 648] on input "140" at bounding box center [1086, 645] width 112 height 30
type input "155"
click at [1122, 518] on h2 "Variations & Choices" at bounding box center [803, 525] width 1070 height 22
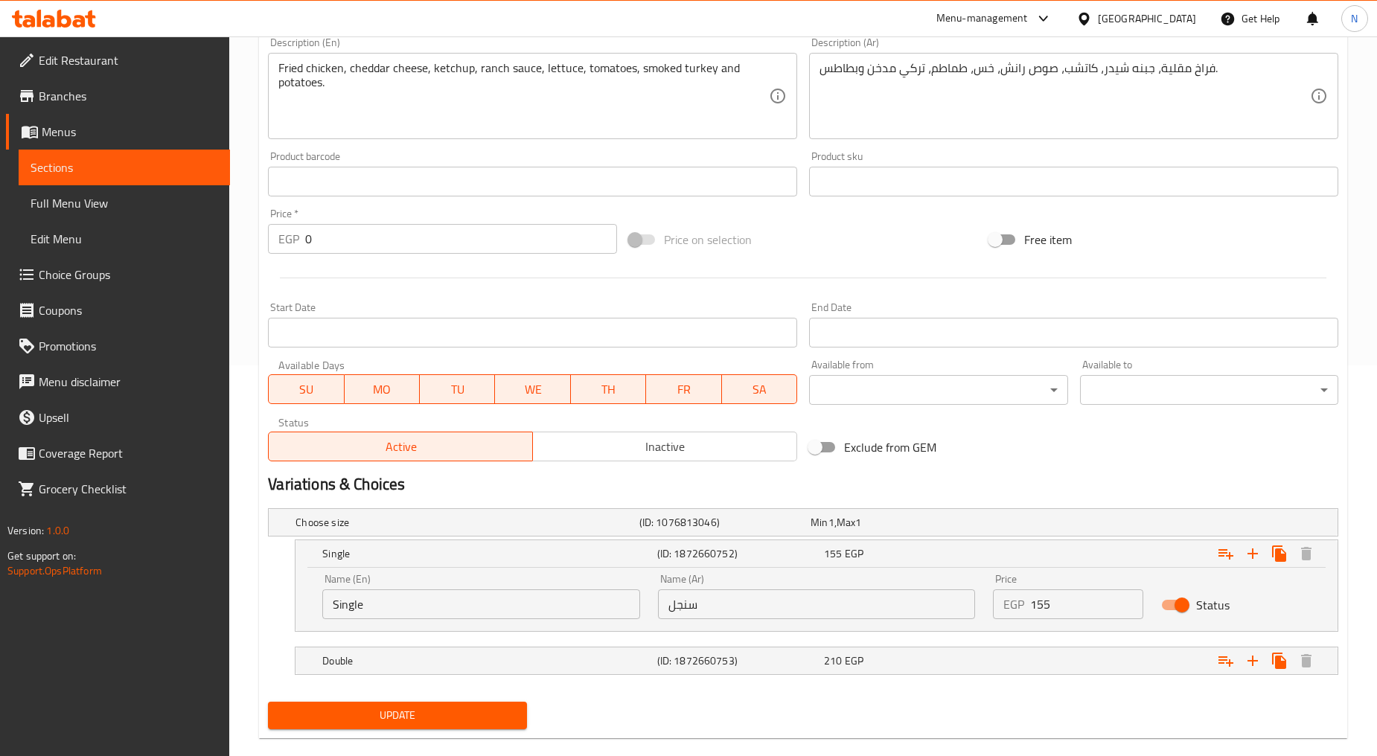
scroll to position [413, 0]
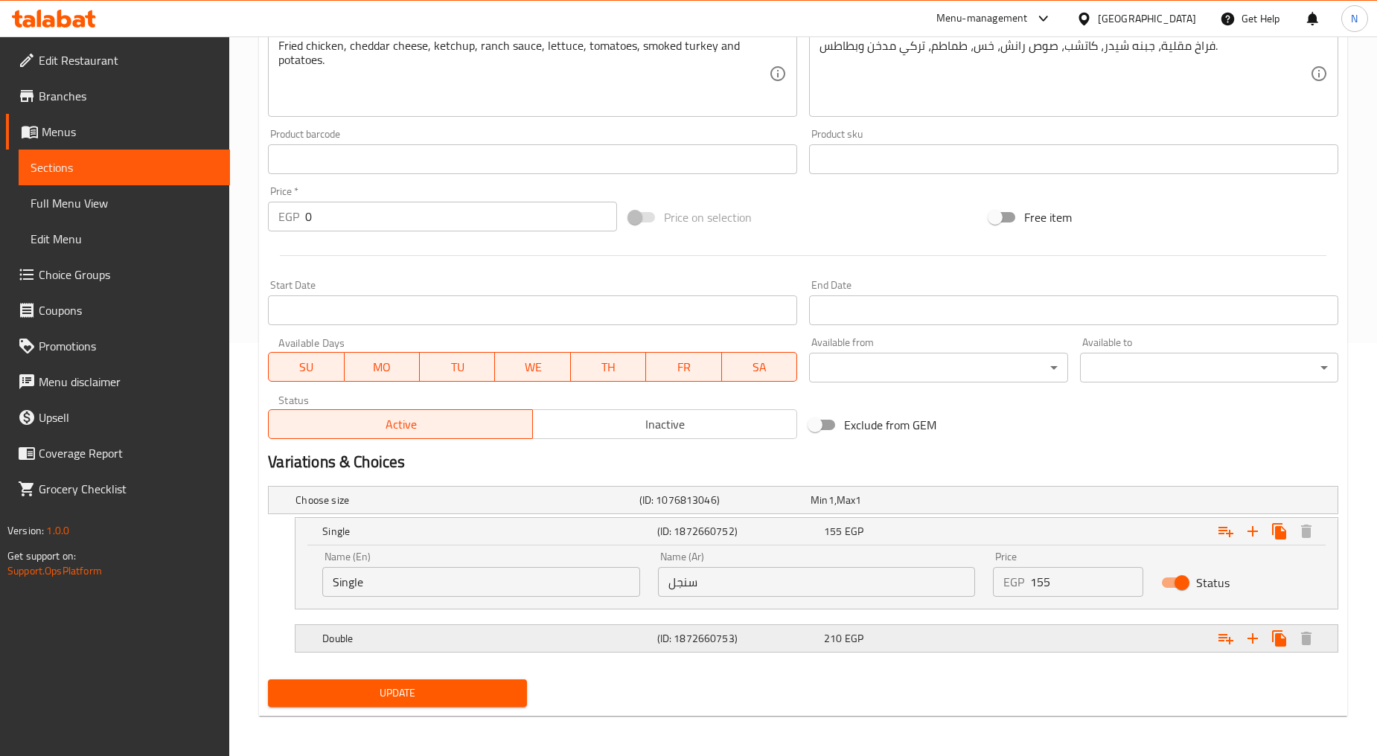
click at [1142, 641] on div "Expand" at bounding box center [1155, 638] width 334 height 33
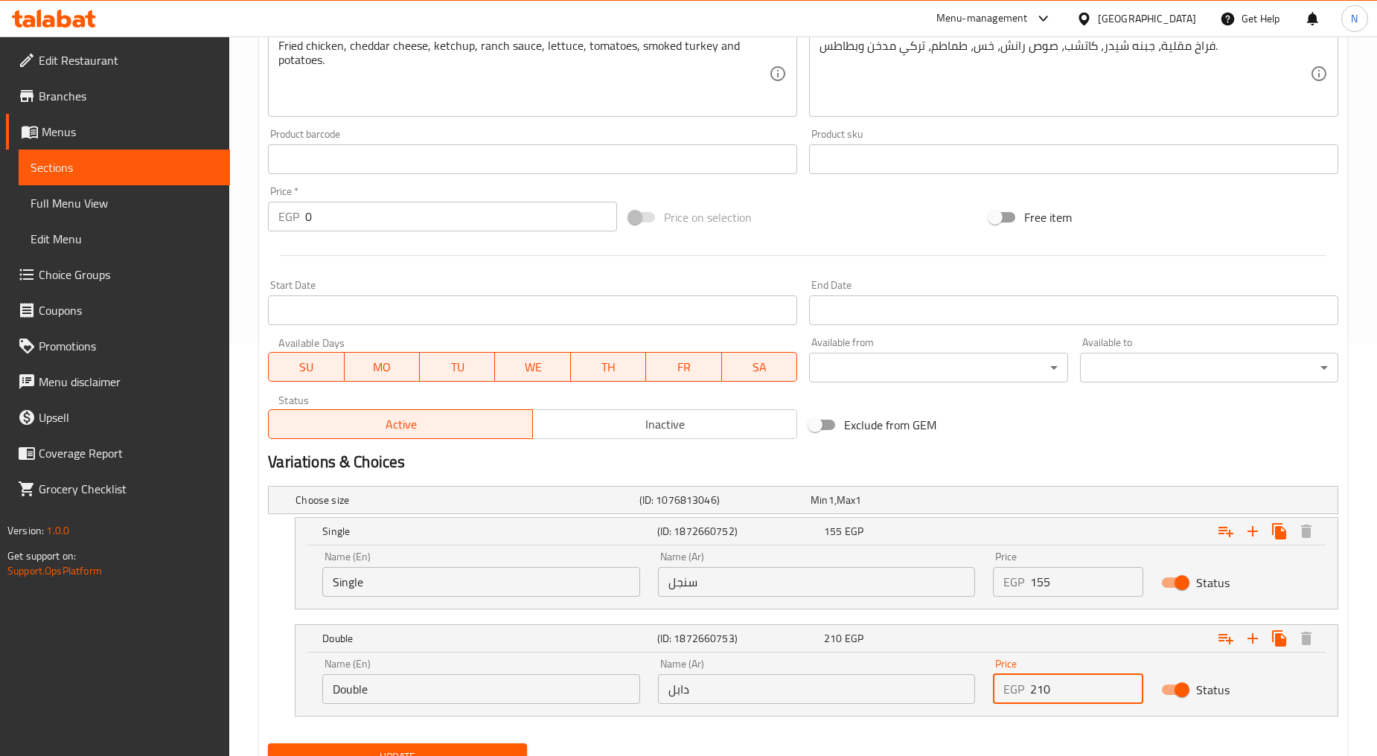
click at [1036, 696] on input "210" at bounding box center [1086, 689] width 112 height 30
type input "235"
click at [1144, 432] on div "Exclude from GEM" at bounding box center [983, 425] width 361 height 40
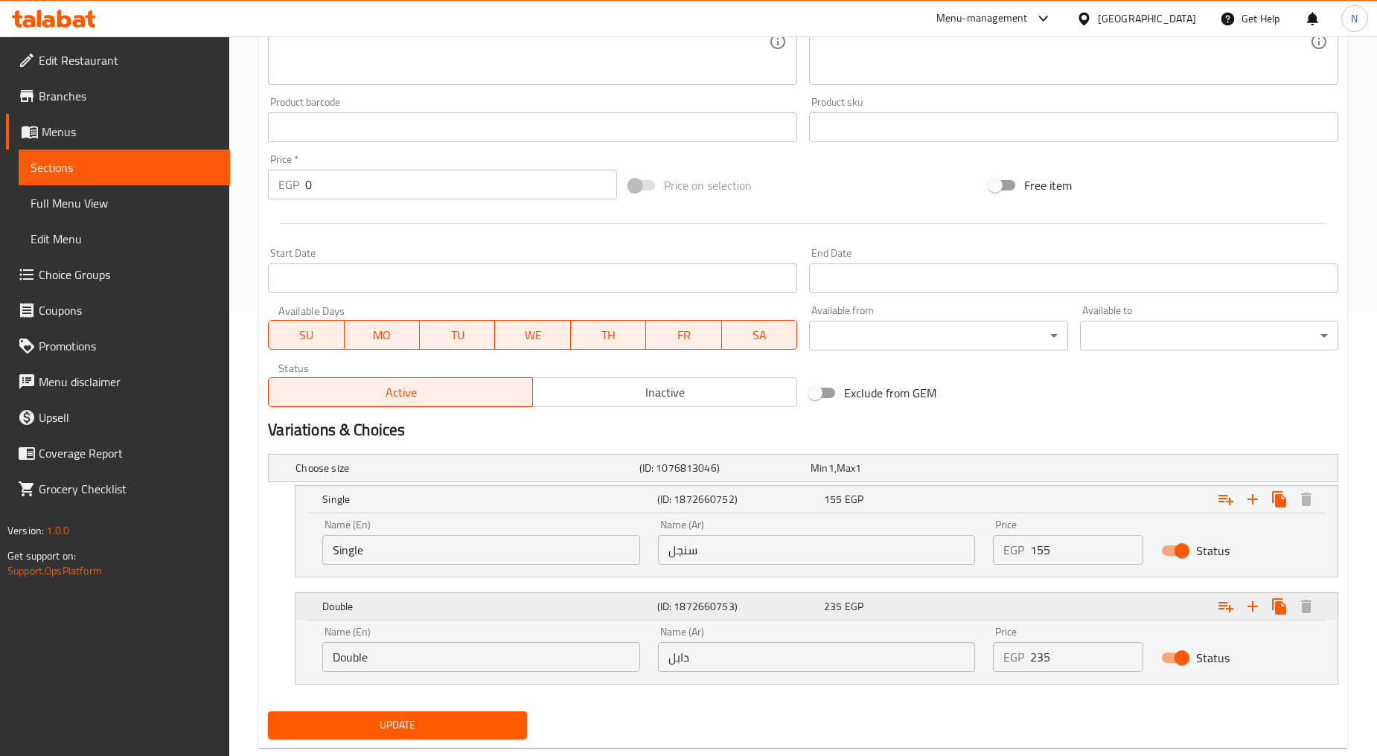
scroll to position [478, 0]
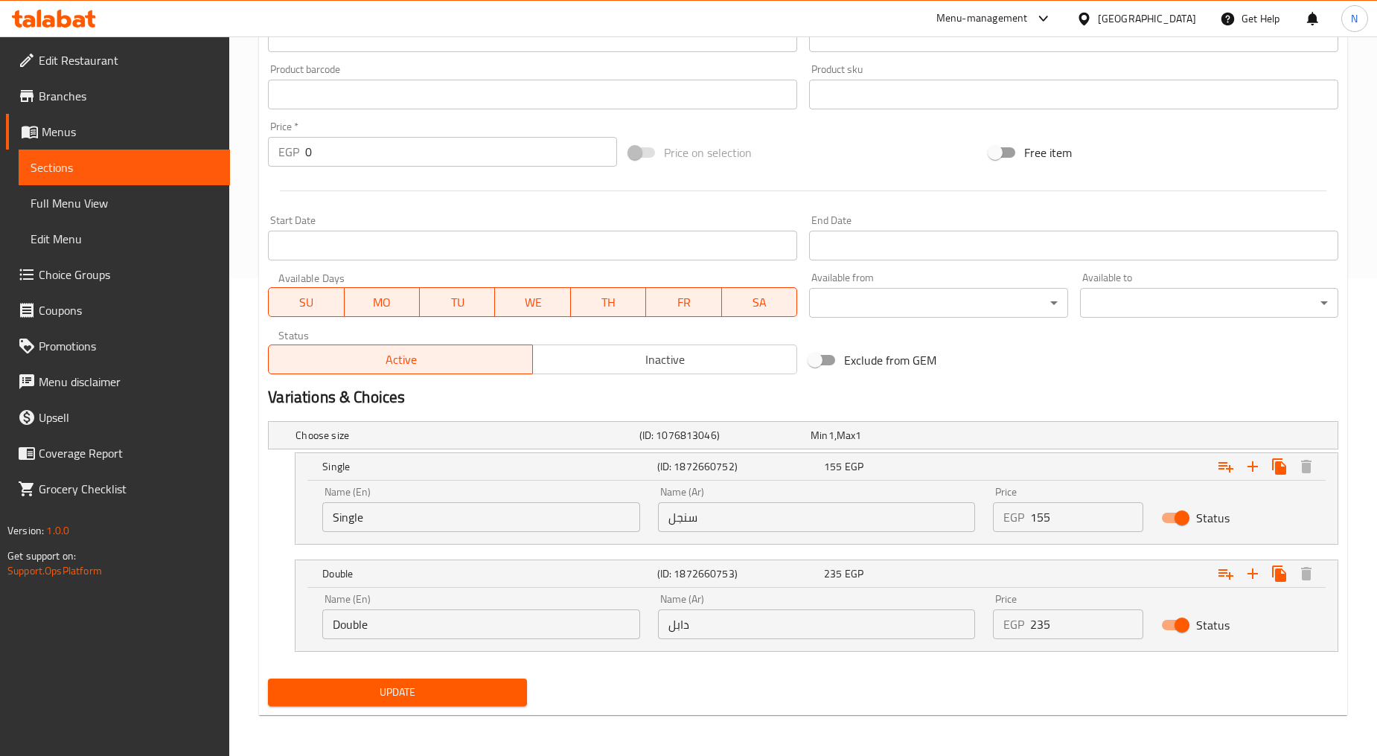
click at [409, 686] on span "Update" at bounding box center [397, 692] width 234 height 19
click at [495, 691] on span "Update" at bounding box center [397, 692] width 234 height 19
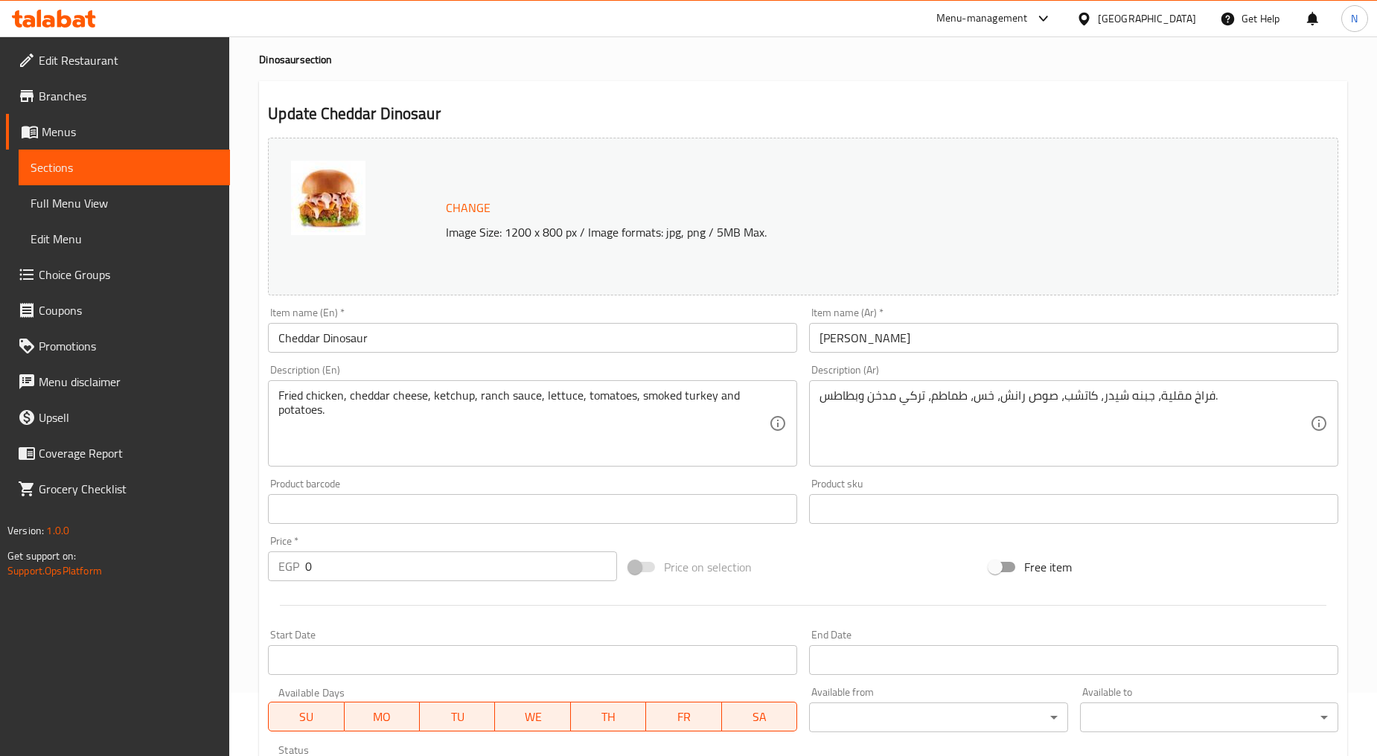
scroll to position [0, 0]
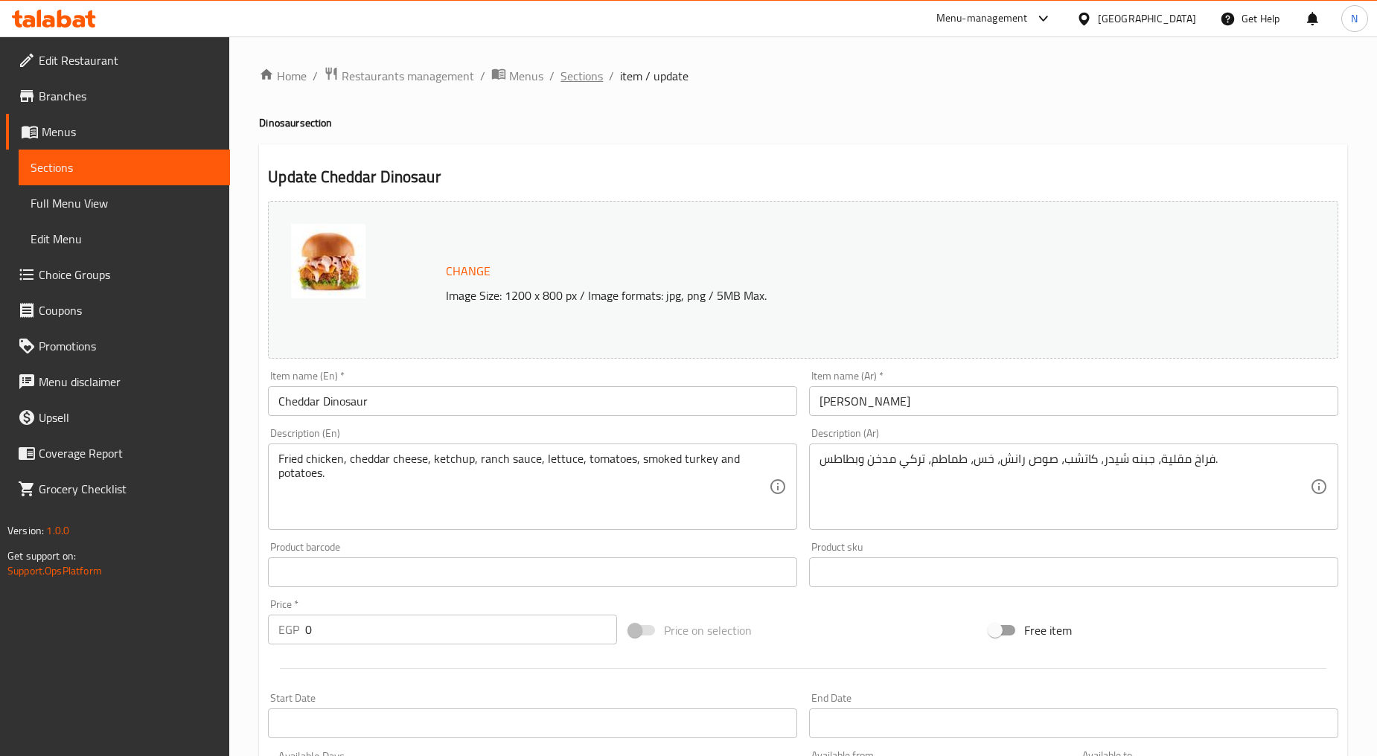
click at [582, 67] on span "Sections" at bounding box center [581, 76] width 42 height 18
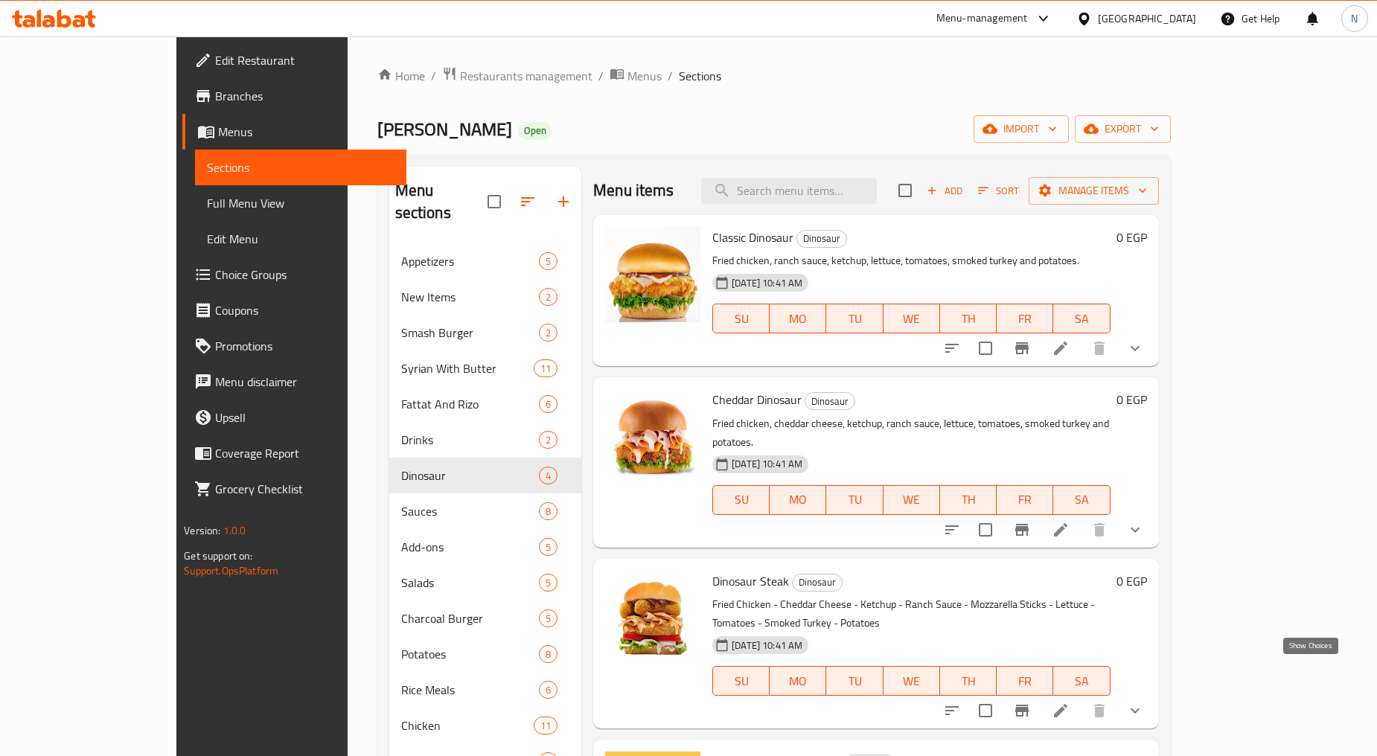
click at [1144, 702] on icon "show more" at bounding box center [1135, 711] width 18 height 18
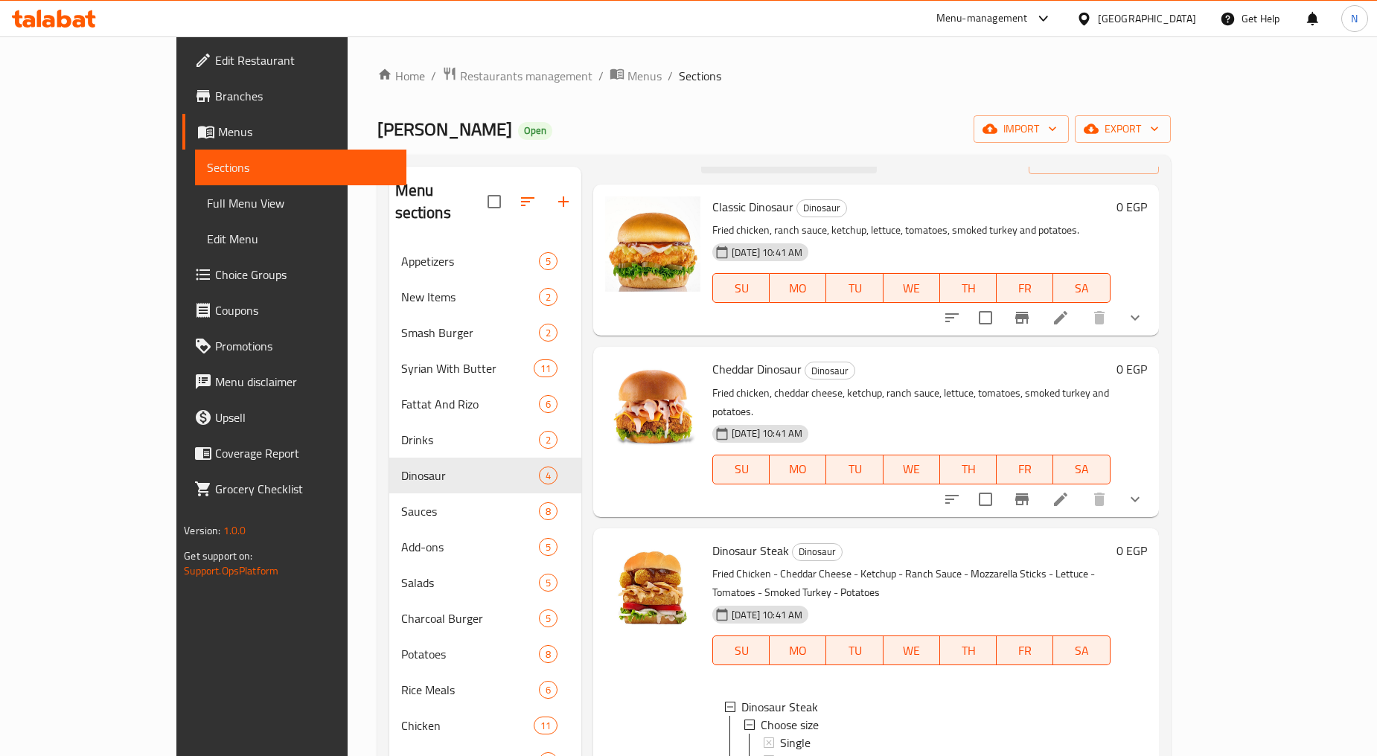
scroll to position [56, 0]
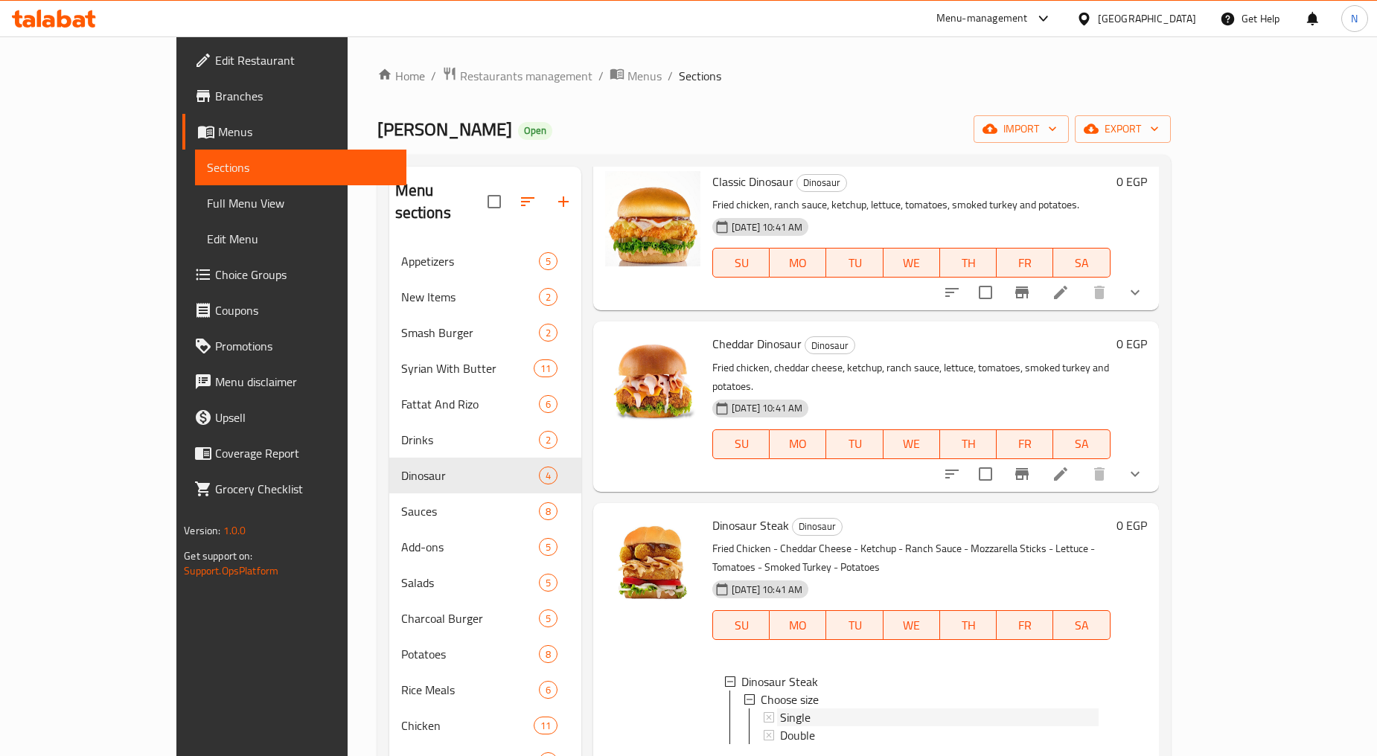
click at [780, 708] on span "Single" at bounding box center [795, 717] width 31 height 18
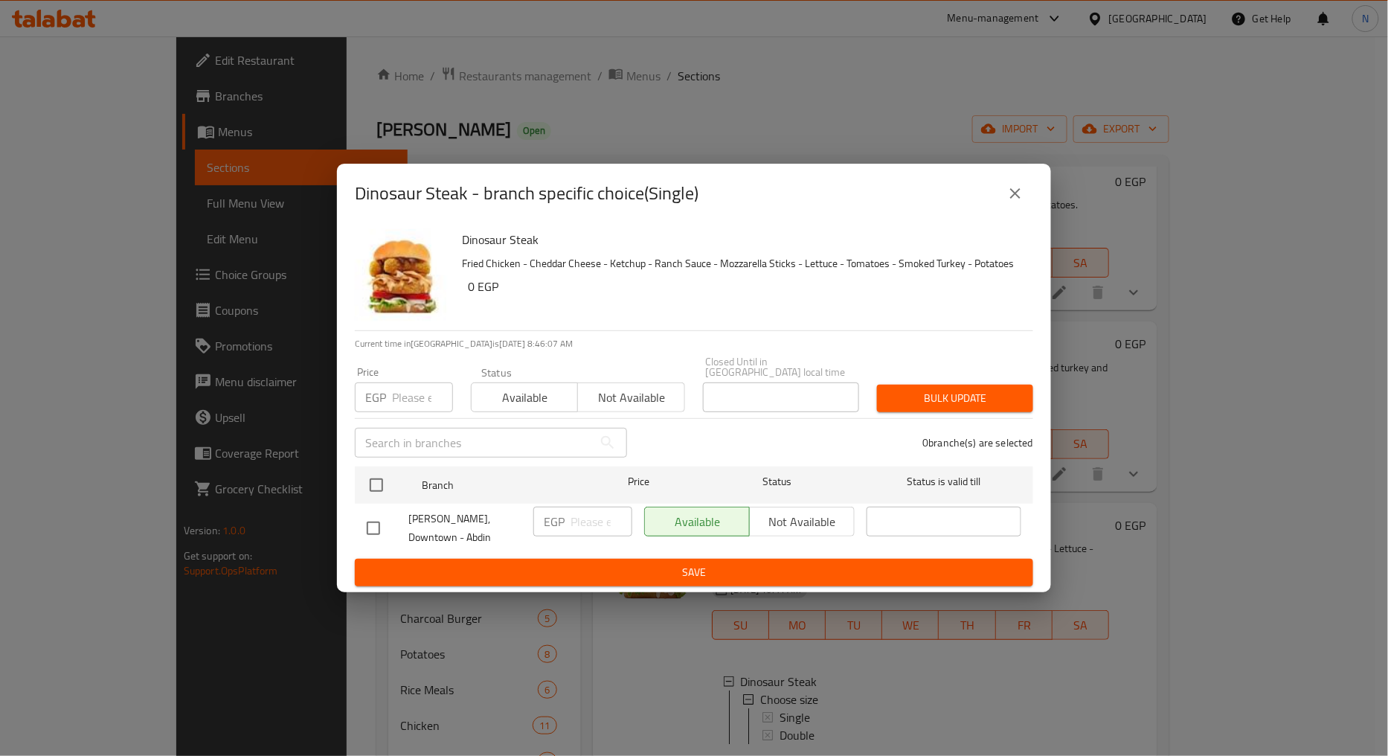
click at [418, 393] on input "number" at bounding box center [422, 397] width 61 height 30
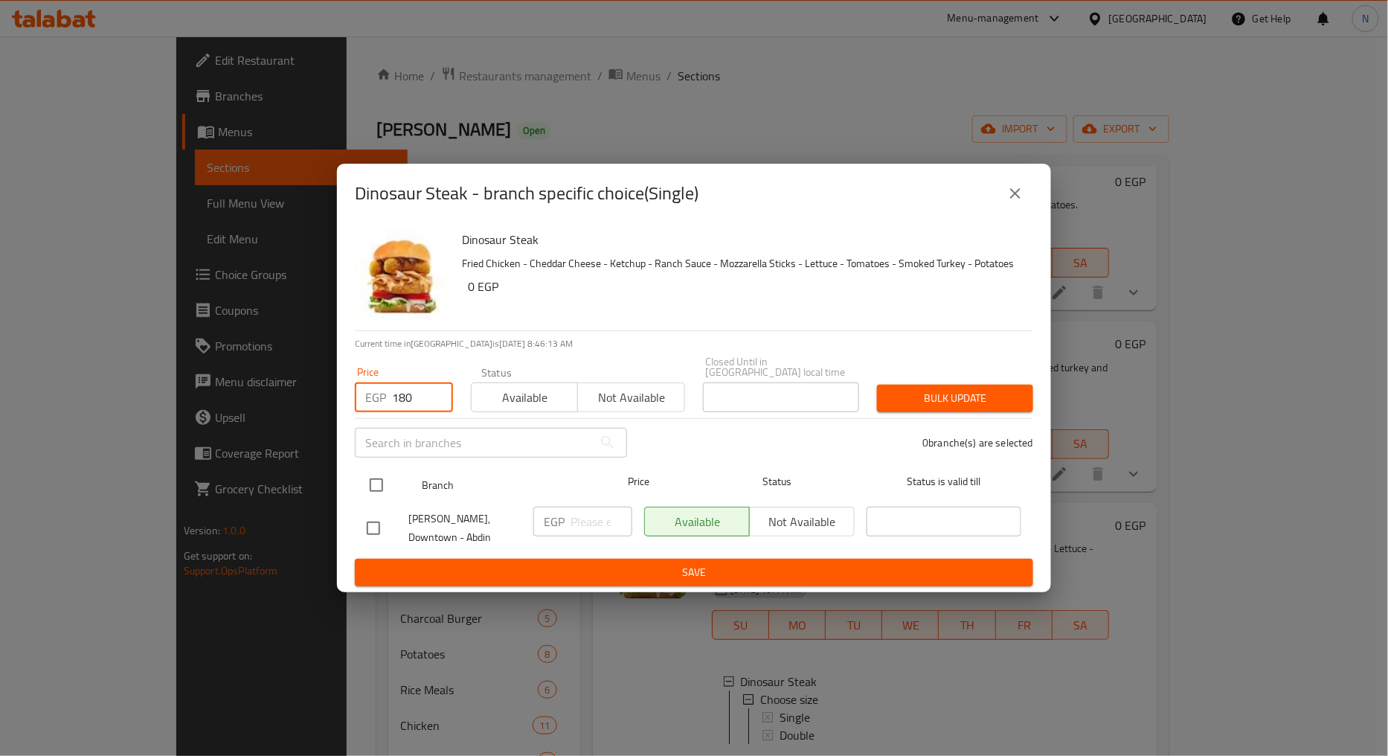
type input "180"
click at [379, 481] on input "checkbox" at bounding box center [376, 485] width 31 height 31
checkbox input "true"
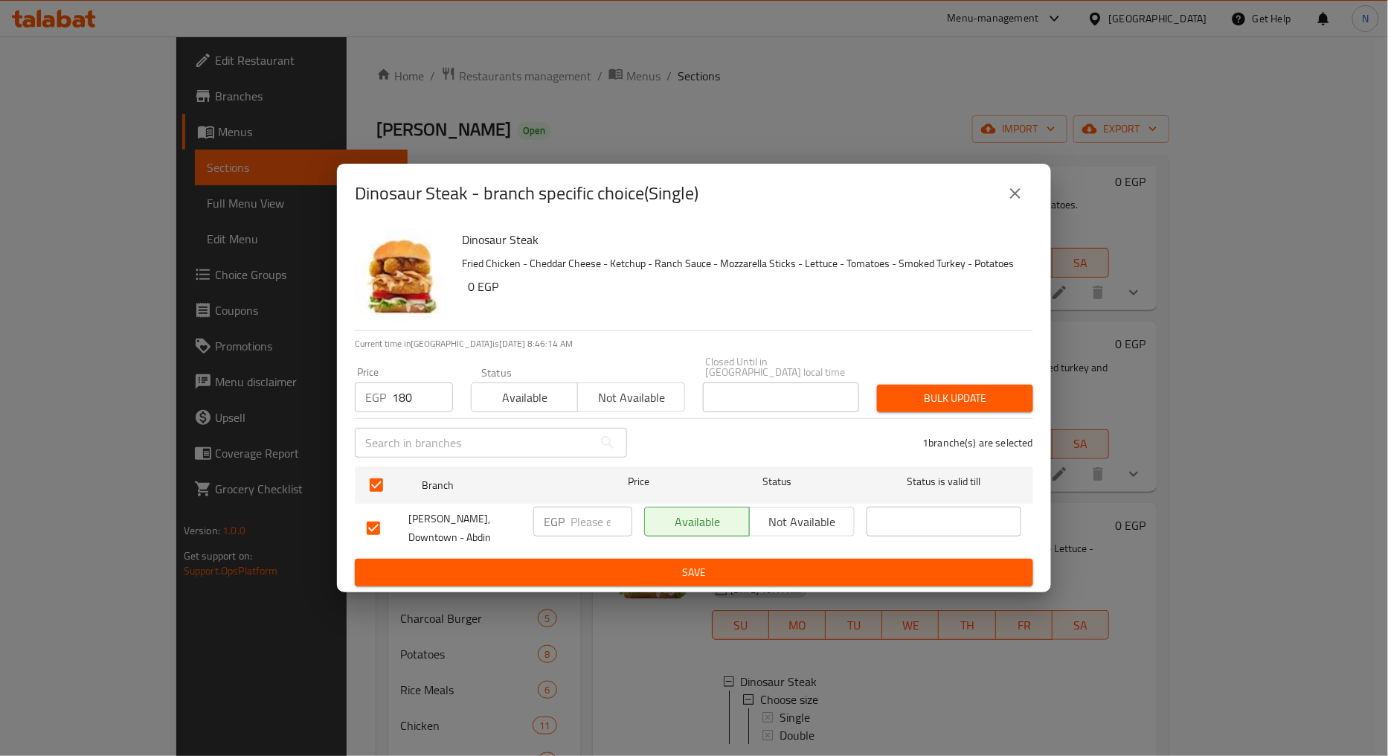
click at [918, 392] on span "Bulk update" at bounding box center [955, 398] width 132 height 19
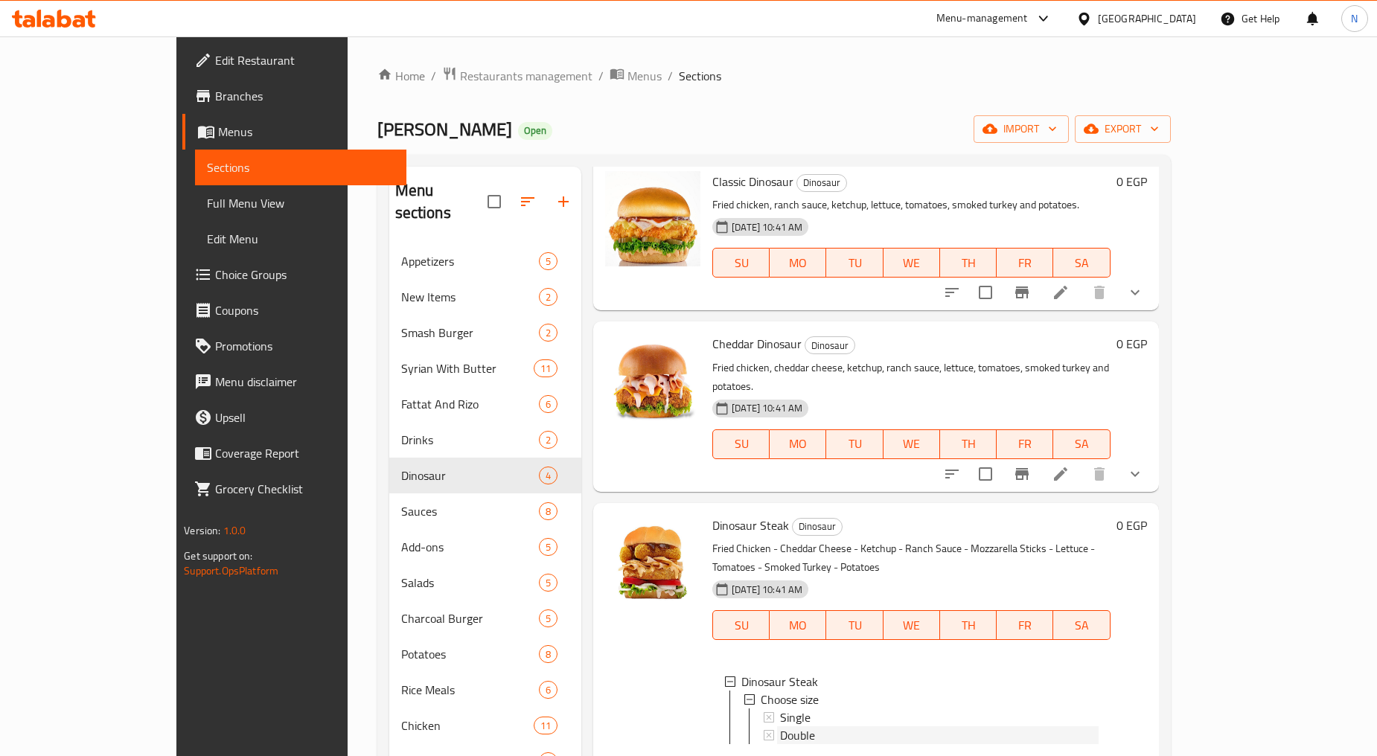
click at [798, 726] on div "Double" at bounding box center [939, 735] width 318 height 18
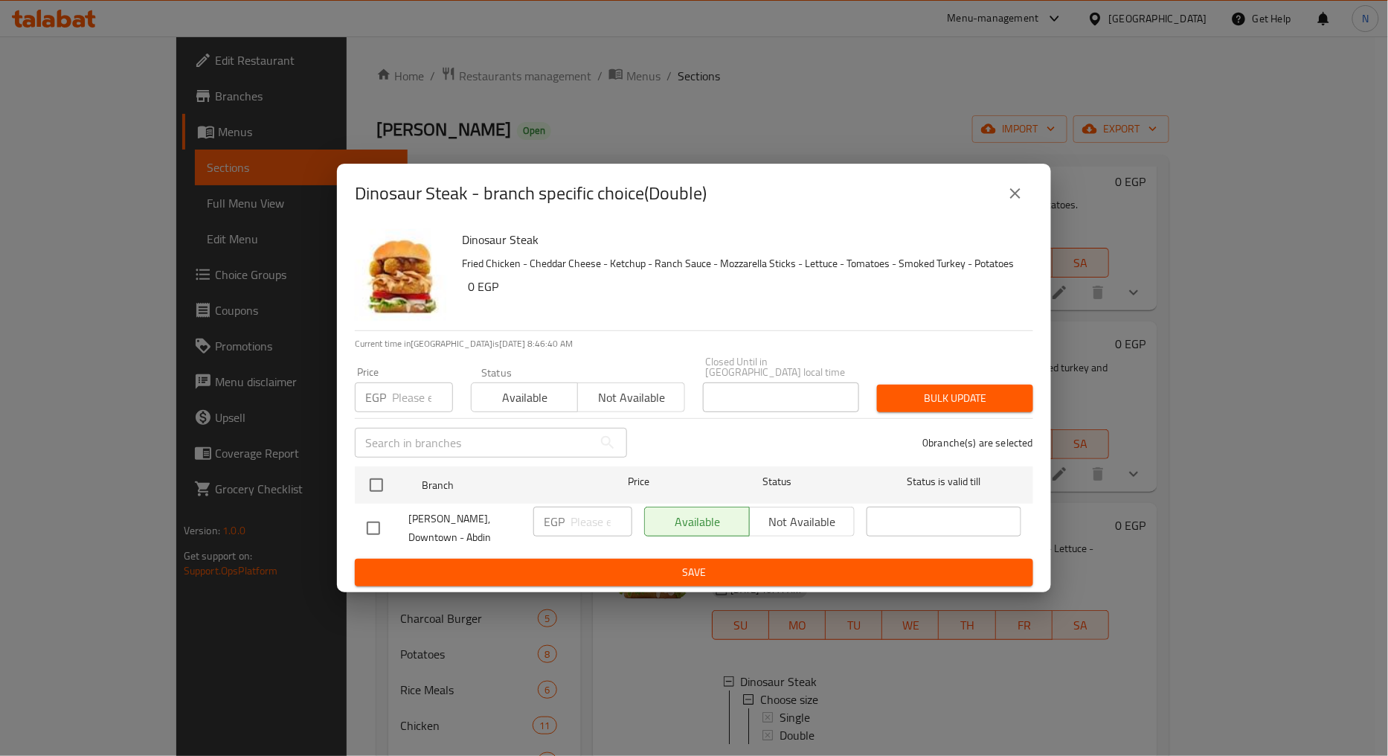
click at [403, 397] on input "number" at bounding box center [422, 397] width 61 height 30
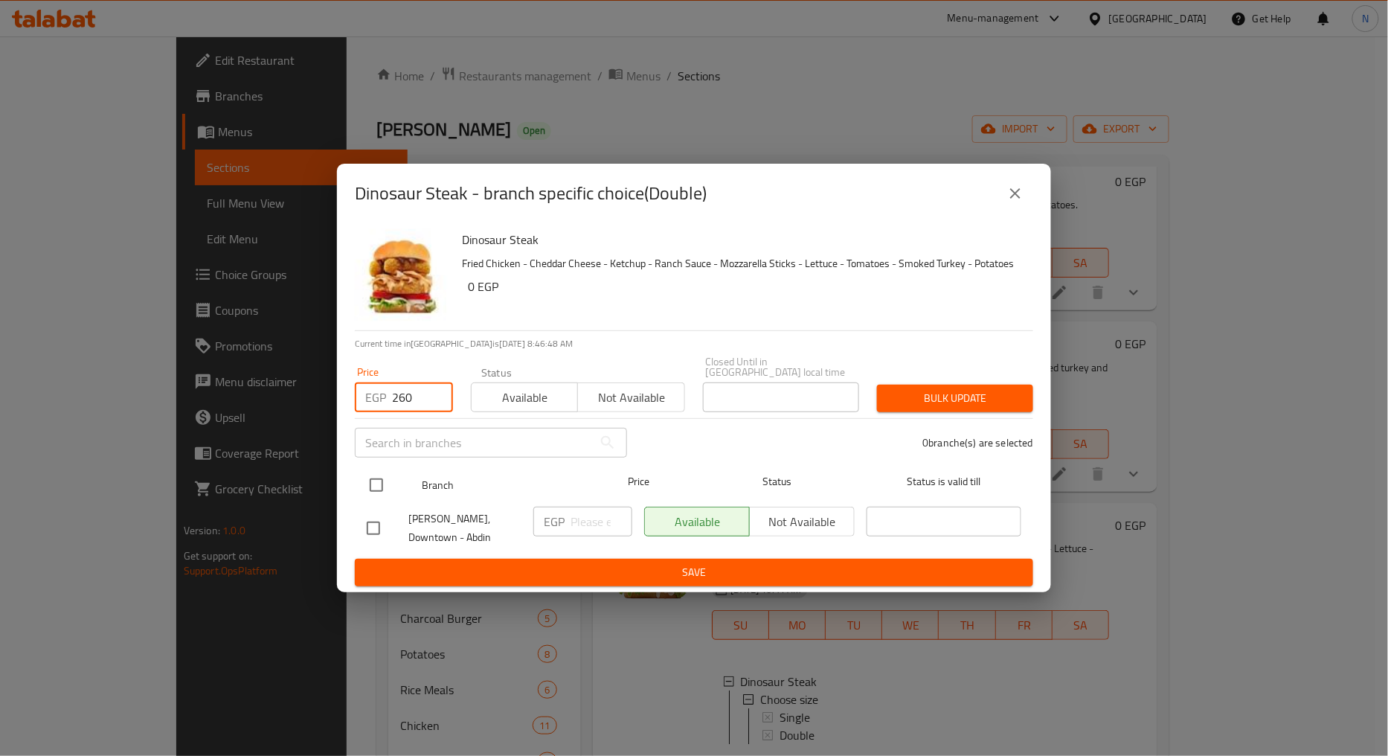
type input "260"
click at [373, 476] on input "checkbox" at bounding box center [376, 485] width 31 height 31
checkbox input "true"
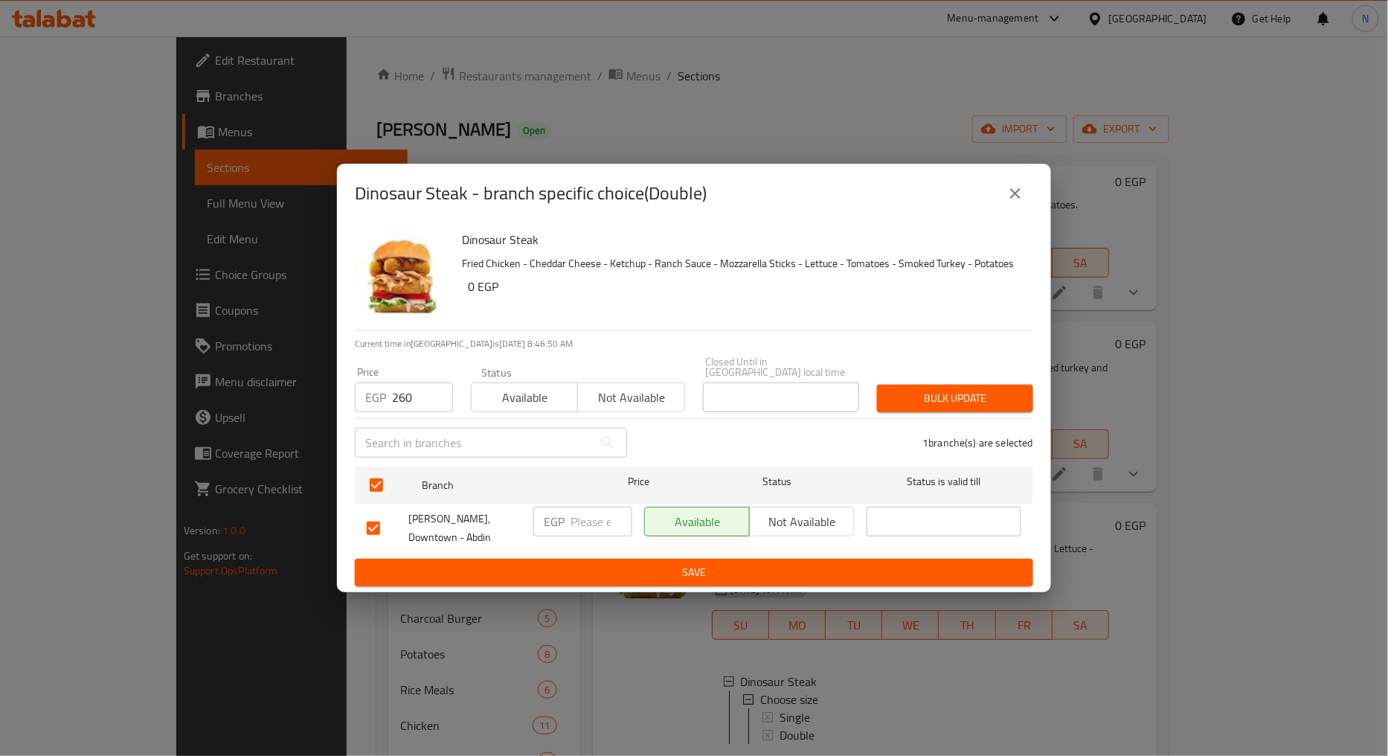
click at [984, 402] on span "Bulk update" at bounding box center [955, 398] width 132 height 19
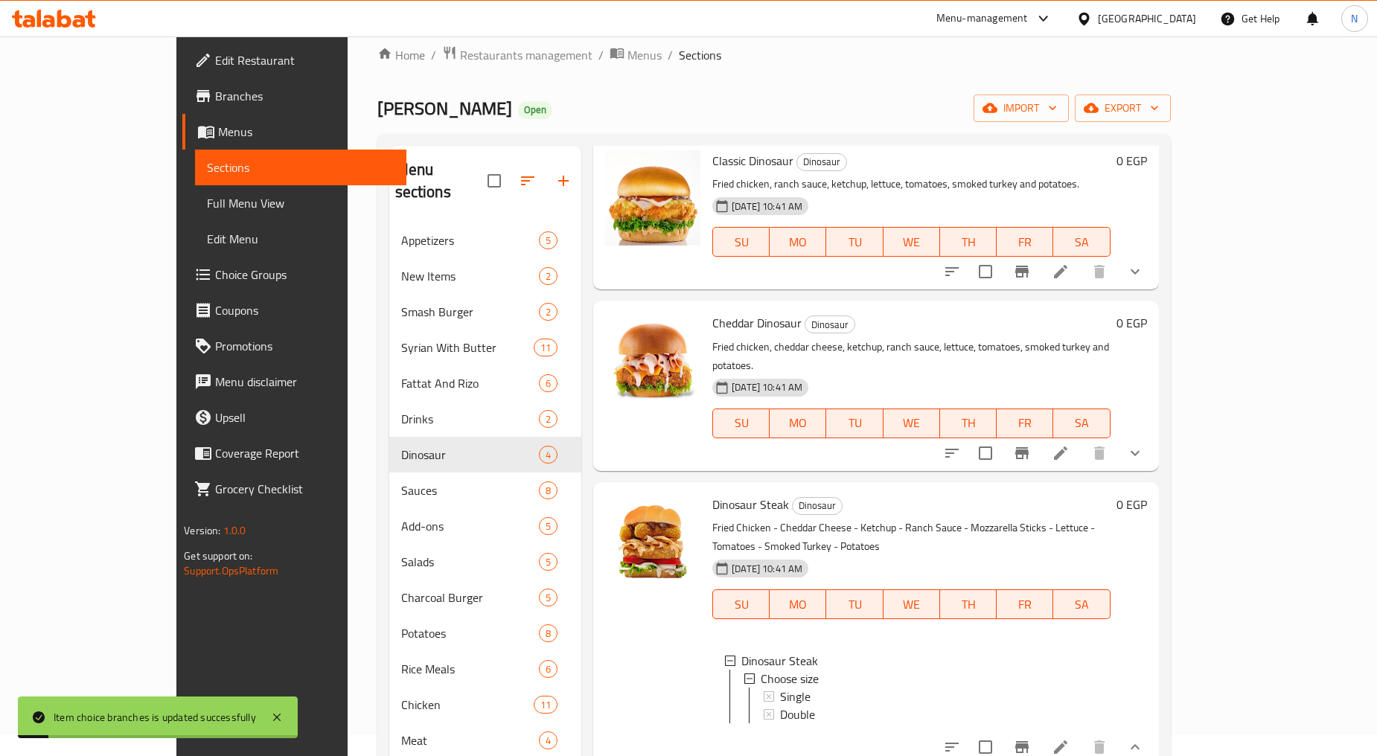
scroll to position [83, 0]
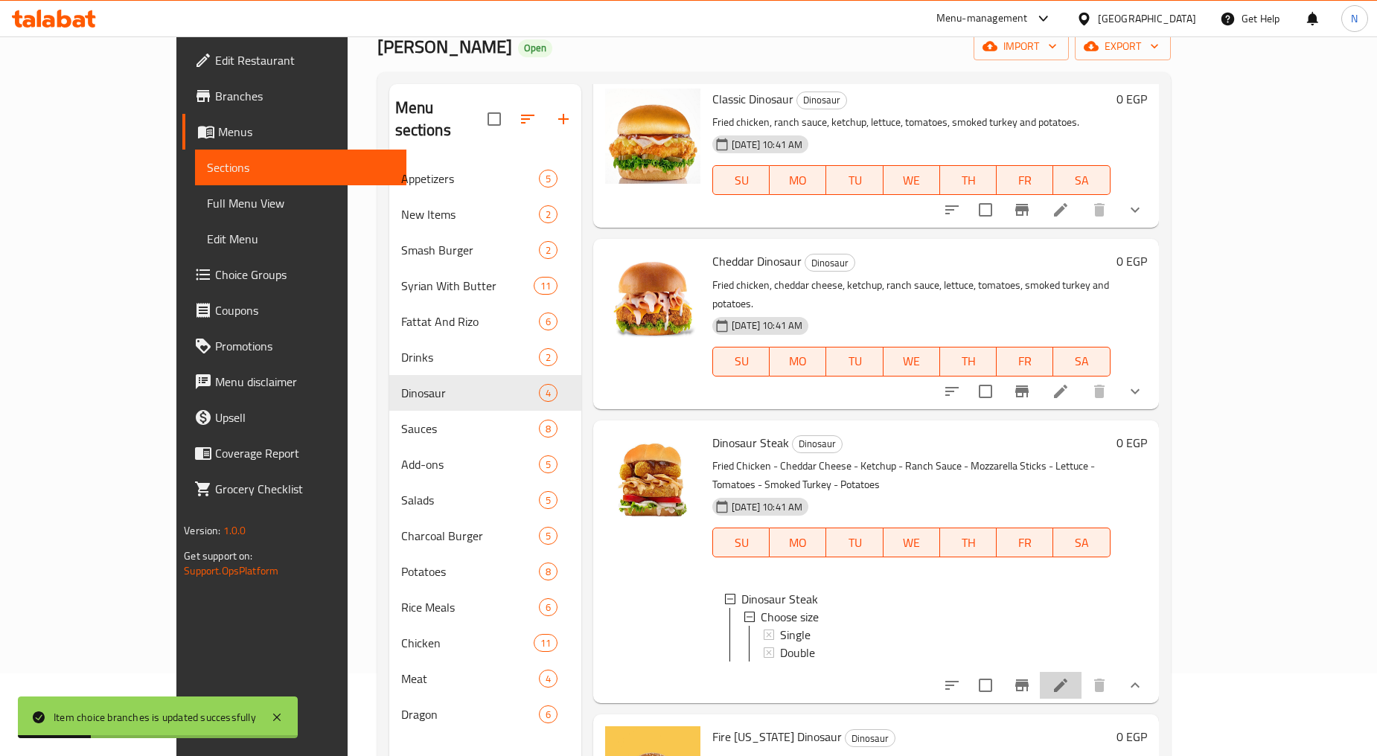
click at [1081, 672] on li at bounding box center [1060, 685] width 42 height 27
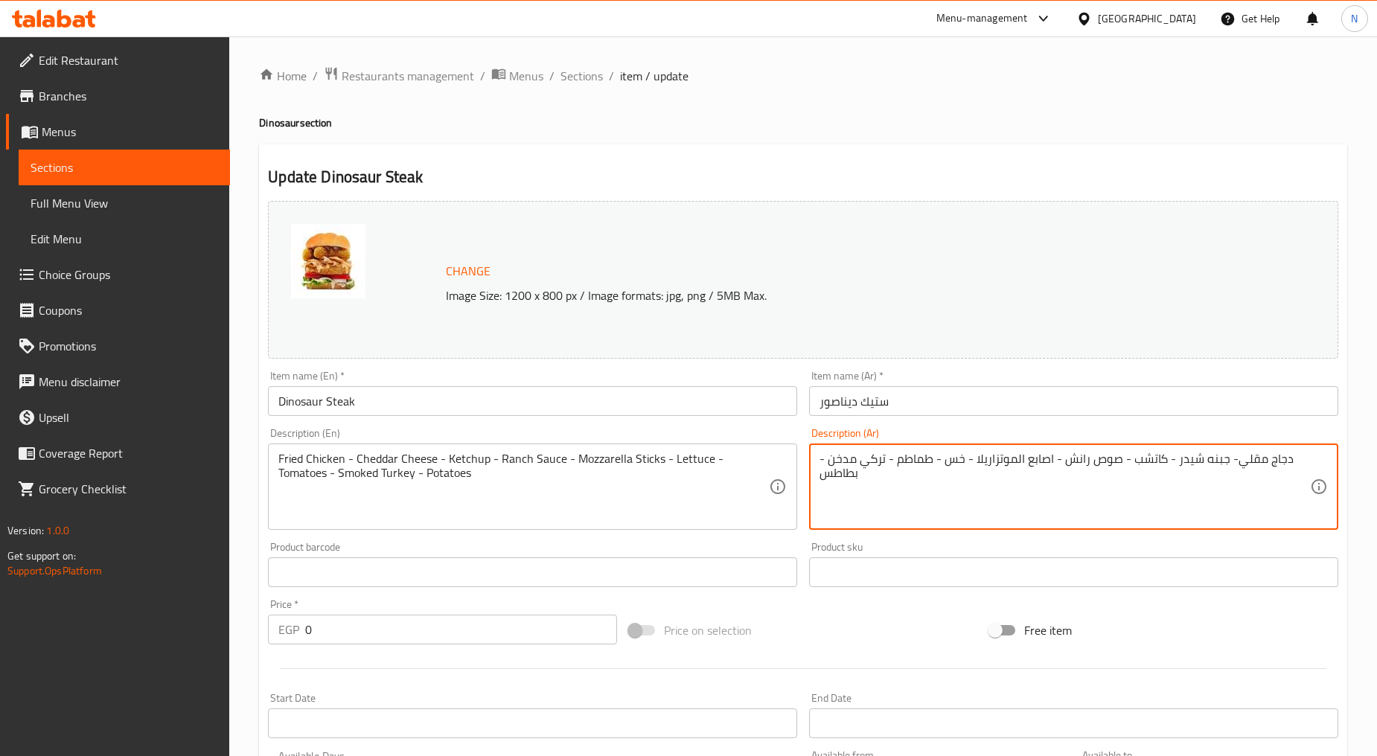
click at [1275, 456] on textarea "دجاج مقلي- جبنه شيدر - كاتشب - صوص رانش - اصابع الموتزاريلا - خس - طماطم - تركي…" at bounding box center [1064, 487] width 490 height 71
click at [1234, 465] on textarea "فراخ مقلي- جبنه شيدر - كاتشب - صوص رانش - اصابع الموتزاريلا - خس - طماطم - تركي…" at bounding box center [1064, 487] width 490 height 71
click at [1226, 465] on textarea "فراخ مقلية- جبنه شيدر - كاتشب - صوص رانش - اصابع الموتزاريلا - خس - طماطم - ترك…" at bounding box center [1064, 487] width 490 height 71
click at [1165, 461] on textarea "فراخ مقلية، جبنه شيدر - كاتشب - صوص رانش - اصابع الموتزاريلا - خس - طماطم - ترك…" at bounding box center [1064, 487] width 490 height 71
click at [1121, 461] on textarea "فراخ مقلية، جبنه شيدر، كاتشب - صوص رانش - اصابع الموتزاريلا - خس - طماطم - تركي…" at bounding box center [1064, 487] width 490 height 71
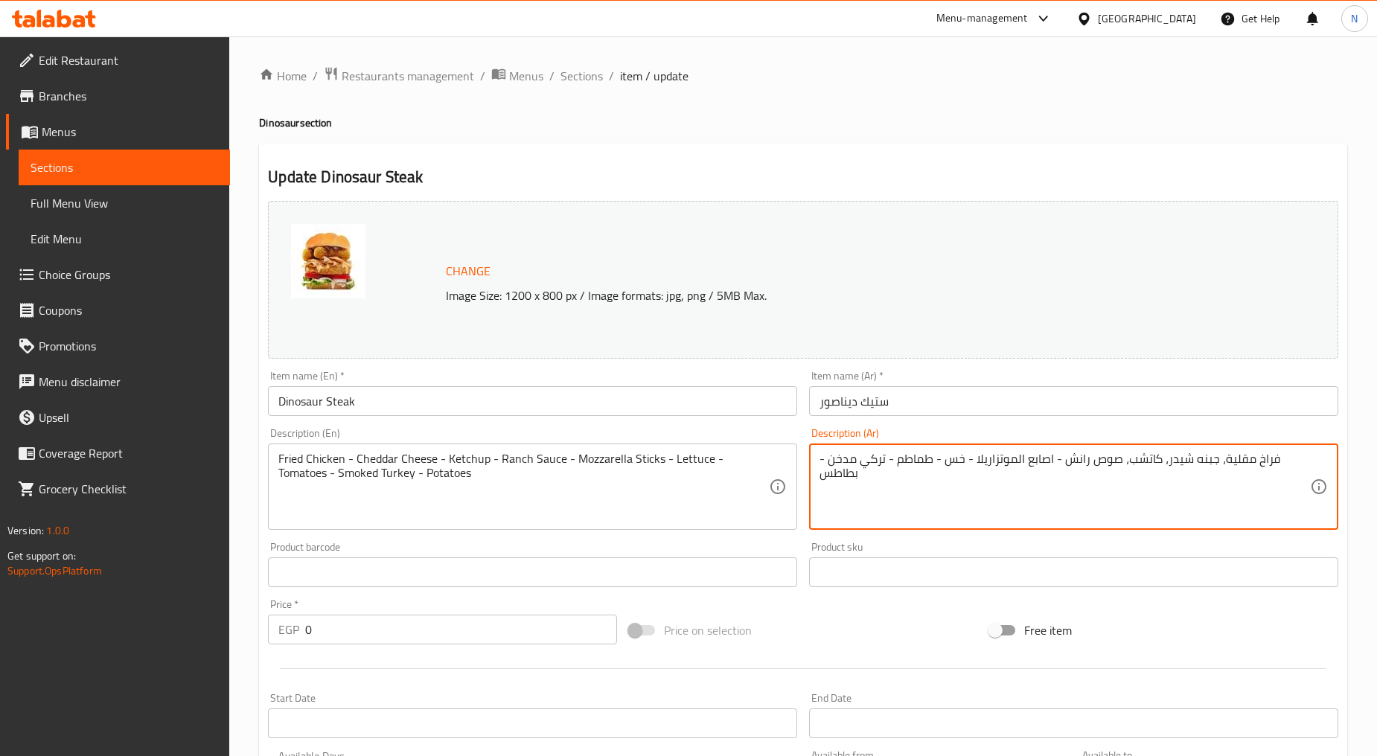
click at [1057, 467] on textarea "فراخ مقلية، جبنه شيدر، كاتشب، صوص رانش - اصابع الموتزاريلا - خس - طماطم - تركي …" at bounding box center [1064, 487] width 490 height 71
click at [1054, 465] on textarea "فراخ مقلية، جبنه شيدر، كاتشب، صوص رانش - اصابع الموتزاريلا - خس - طماطم - تركي …" at bounding box center [1064, 487] width 490 height 71
click at [1006, 459] on textarea "فراخ مقلية، جبنه شيدر، كاتشب، صوص رانش، اصابع الموتزاريلا - خس - طماطم - تركي م…" at bounding box center [1064, 487] width 490 height 71
click at [976, 464] on textarea "فراخ مقلية، جبنه شيدر، كاتشب، صوص رانش، اصابع الموتزاريلا، خس - طماطم - تركي مد…" at bounding box center [1064, 487] width 490 height 71
click at [930, 455] on textarea "فراخ مقلية، جبنه شيدر، كاتشب، صوص رانش، اصابع الموتزاريلا، خس، طماطم - تركي مدخ…" at bounding box center [1064, 487] width 490 height 71
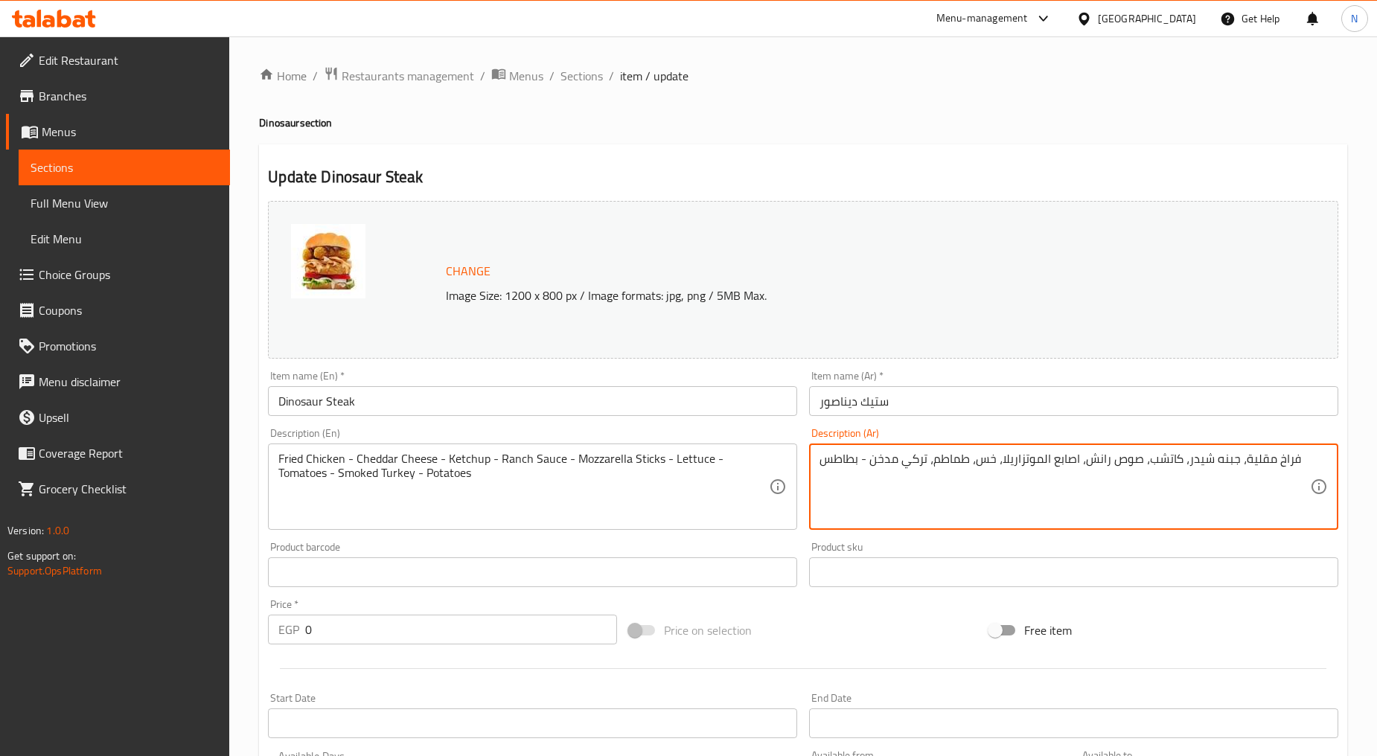
click at [857, 463] on textarea "فراخ مقلية، جبنه شيدر، كاتشب، صوص رانش، اصابع الموتزاريلا، خس، طماطم، تركي مدخن…" at bounding box center [1064, 487] width 490 height 71
click at [1288, 455] on textarea "فراخ مقلية، جبنه شيدر، كاتشب، صوص رانش، اصابع الموتزاريلا، خس، طماطم، تركي مدخن…" at bounding box center [1064, 487] width 490 height 71
click at [1206, 460] on textarea "فراخ مقلية، جبنه شيدر، كاتشب، صوص رانش، اصابع الموتزاريلا، خس، طماطم، تركي مدخن…" at bounding box center [1064, 487] width 490 height 71
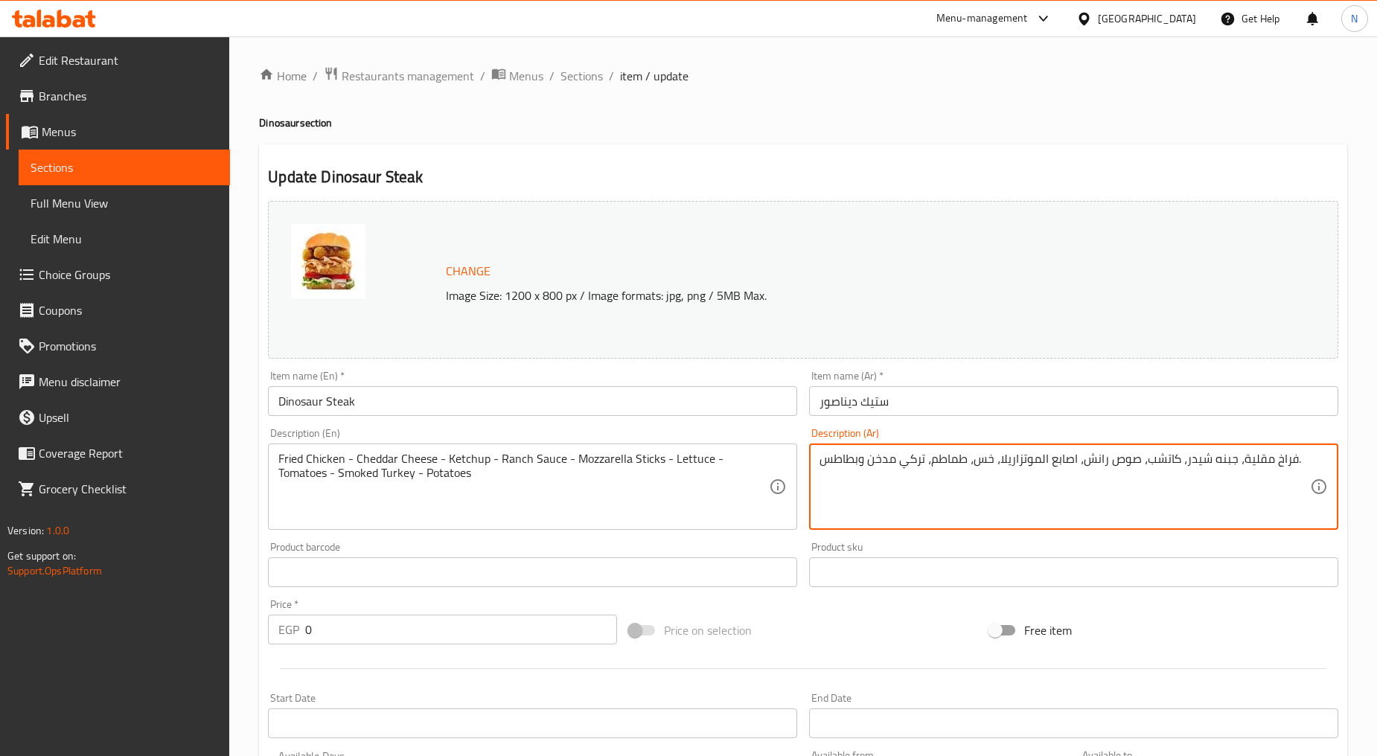
type textarea "فراخ مقلية، جبنه شيدر، كاتشب، صوص رانش، اصابع الموتزاريلا، خس، طماطم، تركي مدخن…"
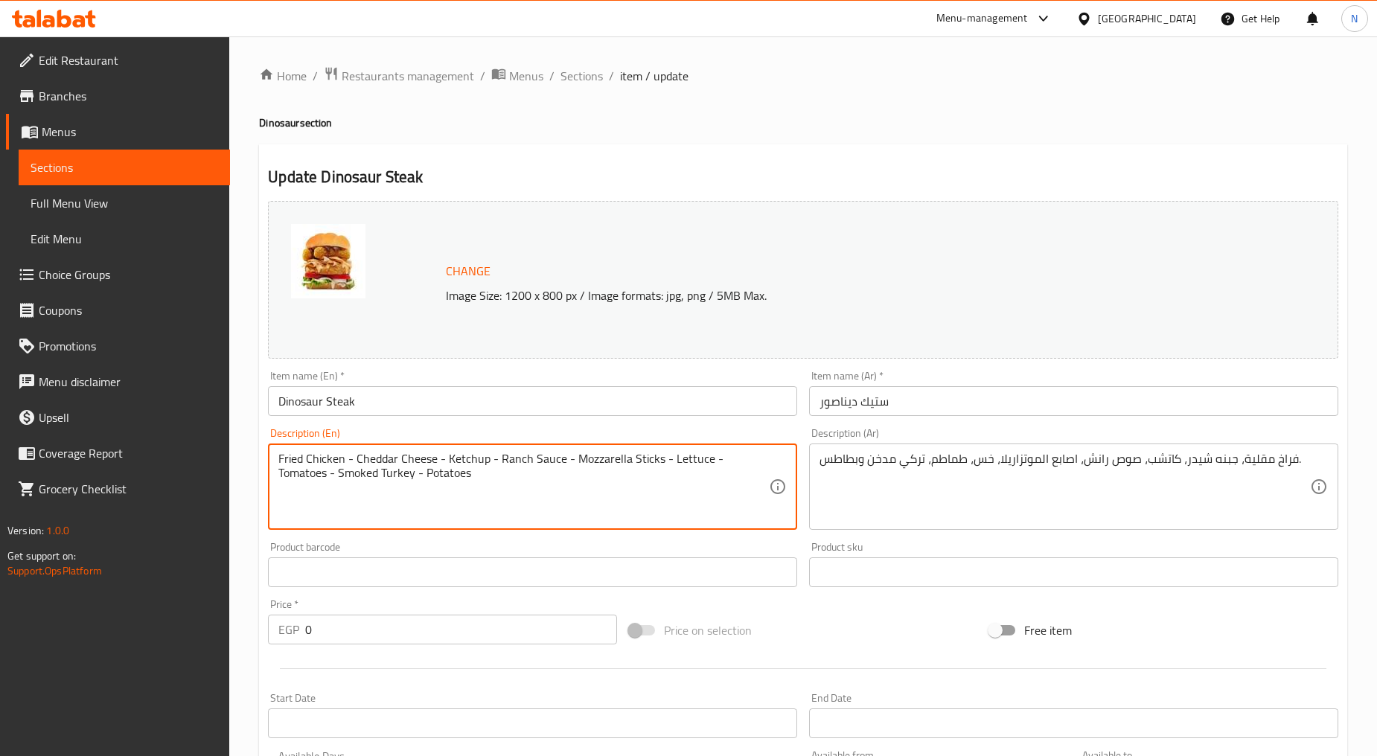
click at [444, 455] on textarea "Fried Chicken - Cheddar Cheese - Ketchup - Ranch Sauce - Mozzarella Sticks - Le…" at bounding box center [523, 487] width 490 height 71
paste textarea "chicken, cheddar cheese, ketchup, ranch sauce, mozzarella sticks, lettuce, toma…"
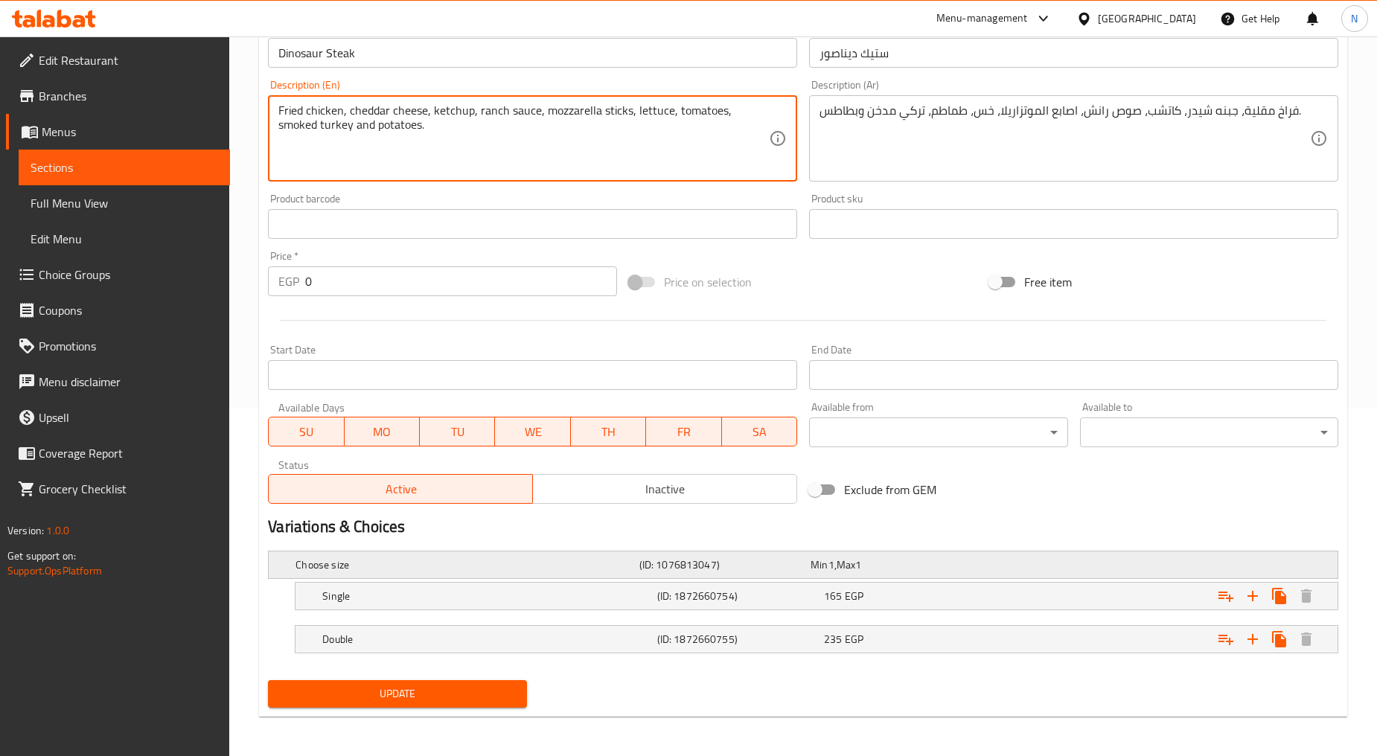
scroll to position [350, 0]
type textarea "Fried chicken, cheddar cheese, ketchup, ranch sauce, mozzarella sticks, lettuce…"
click at [1043, 593] on div "Expand" at bounding box center [1155, 594] width 334 height 33
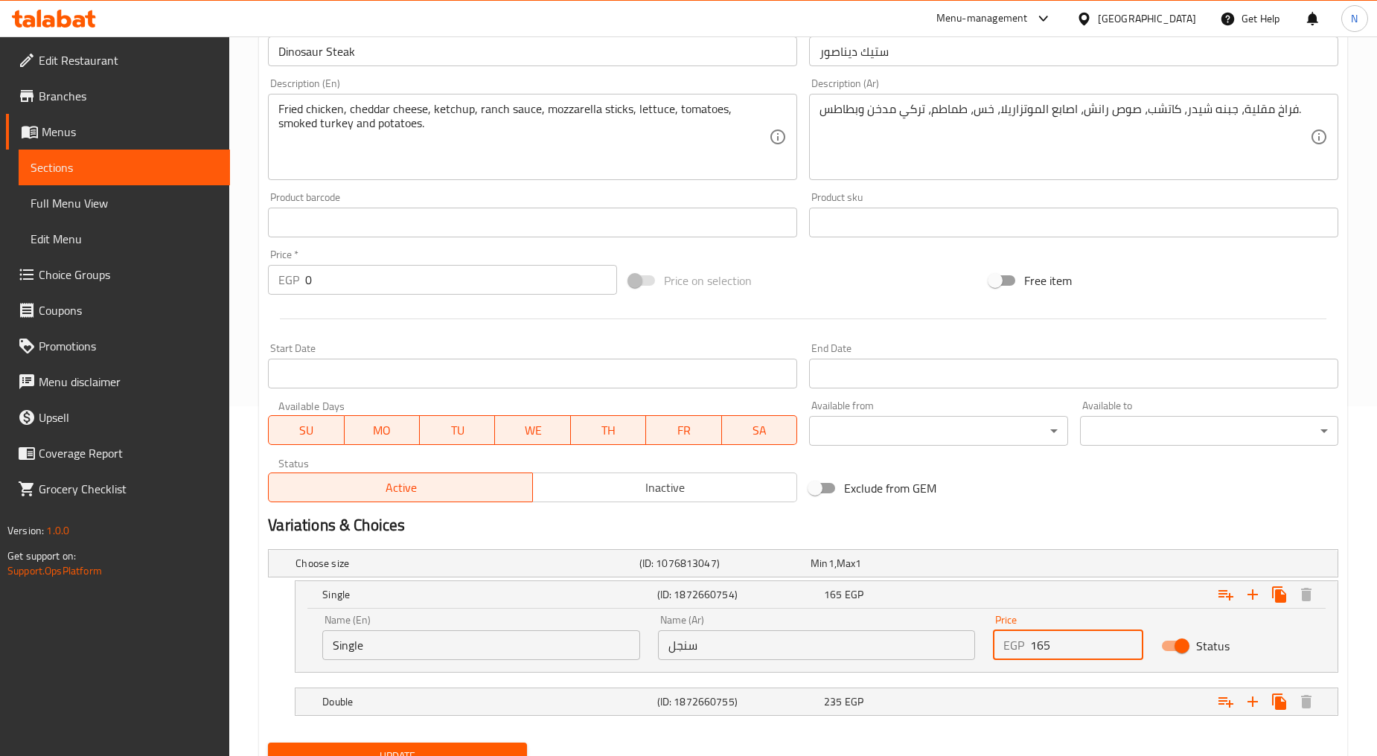
click at [1043, 645] on input "165" at bounding box center [1086, 645] width 112 height 30
type input "180"
click at [1133, 510] on div "Variations & Choices" at bounding box center [803, 525] width 1082 height 34
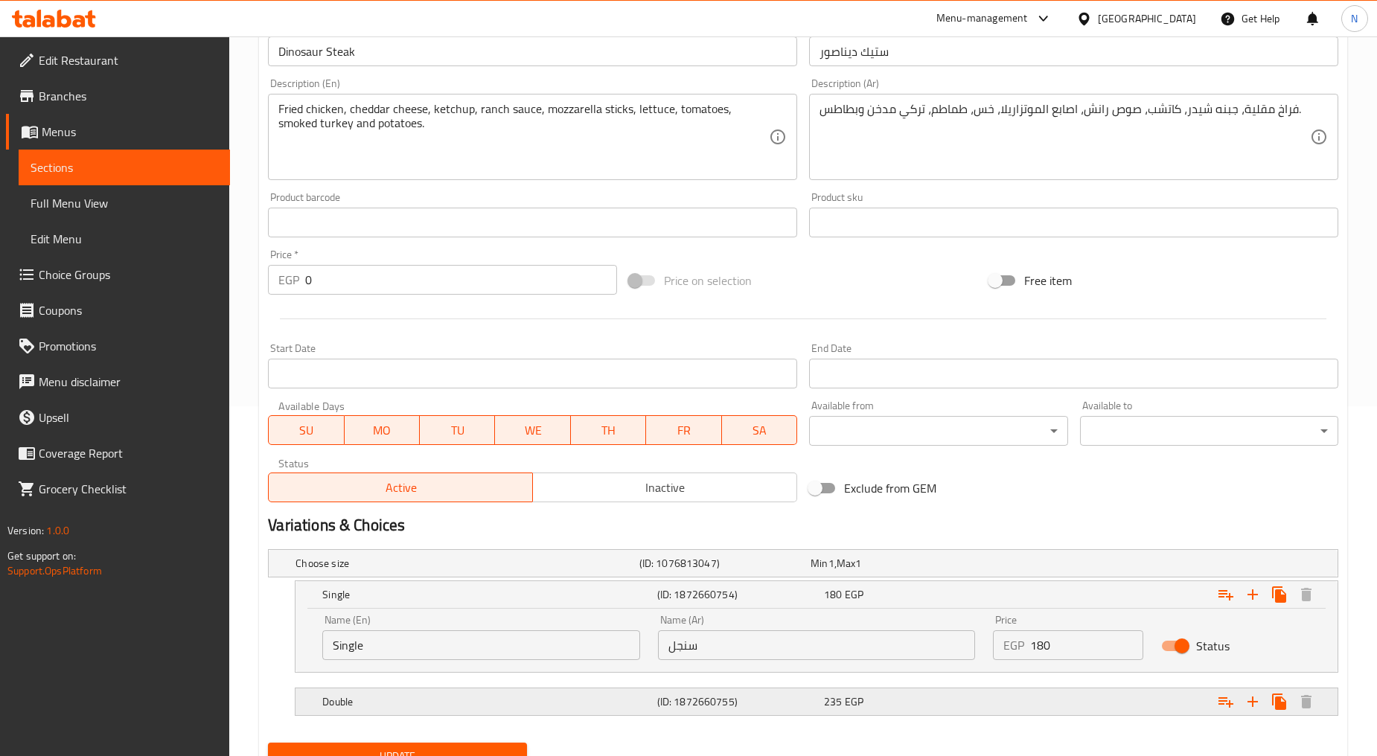
click at [1095, 703] on div "Expand" at bounding box center [1155, 701] width 334 height 33
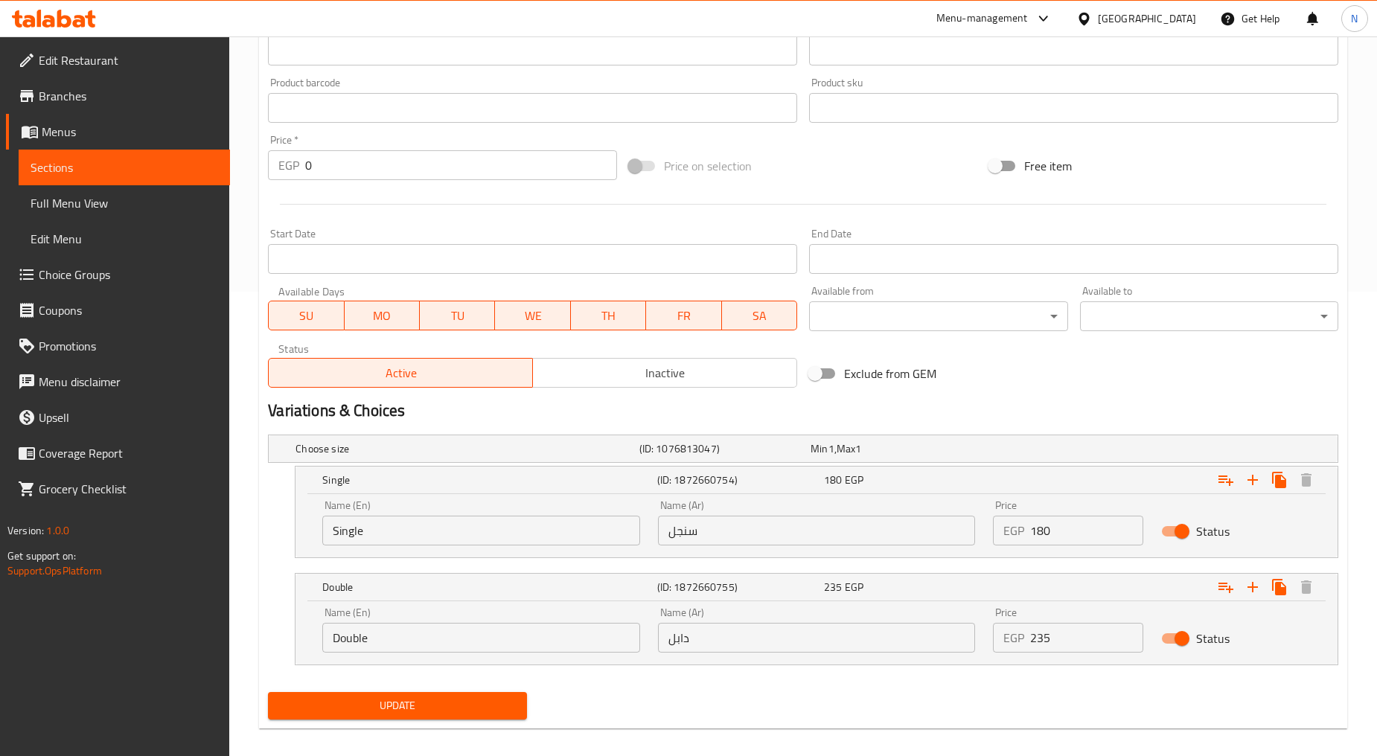
scroll to position [478, 0]
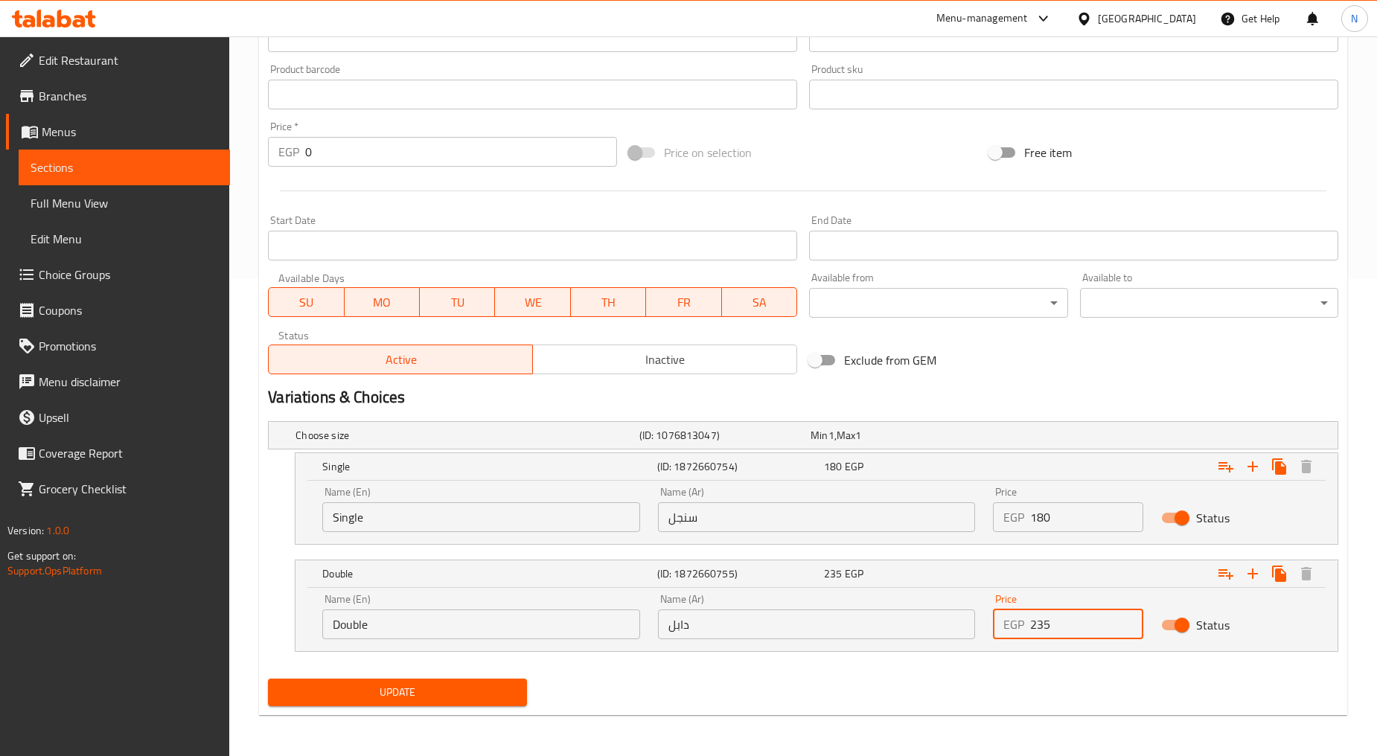
click at [1042, 630] on input "235" at bounding box center [1086, 624] width 112 height 30
type input "260"
click at [656, 693] on div "Update" at bounding box center [803, 692] width 1082 height 39
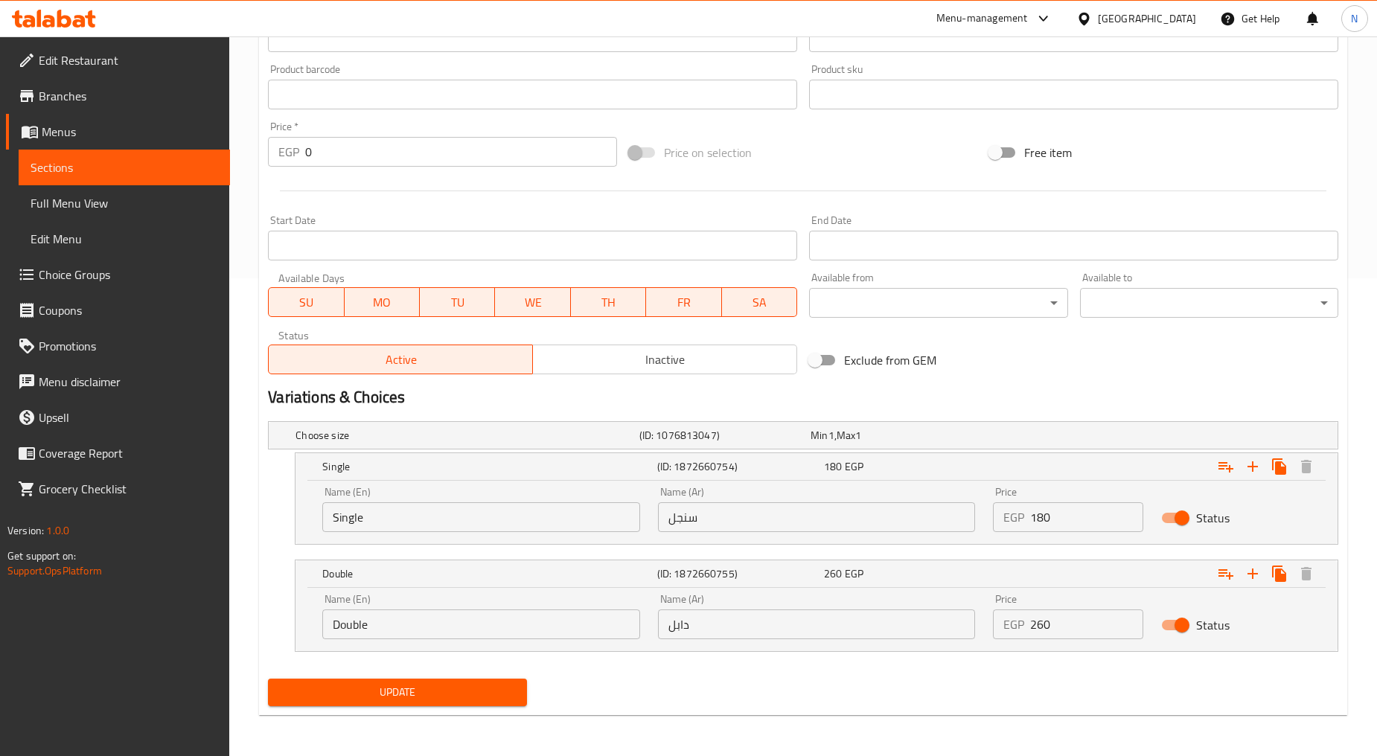
click at [393, 683] on span "Update" at bounding box center [397, 692] width 234 height 19
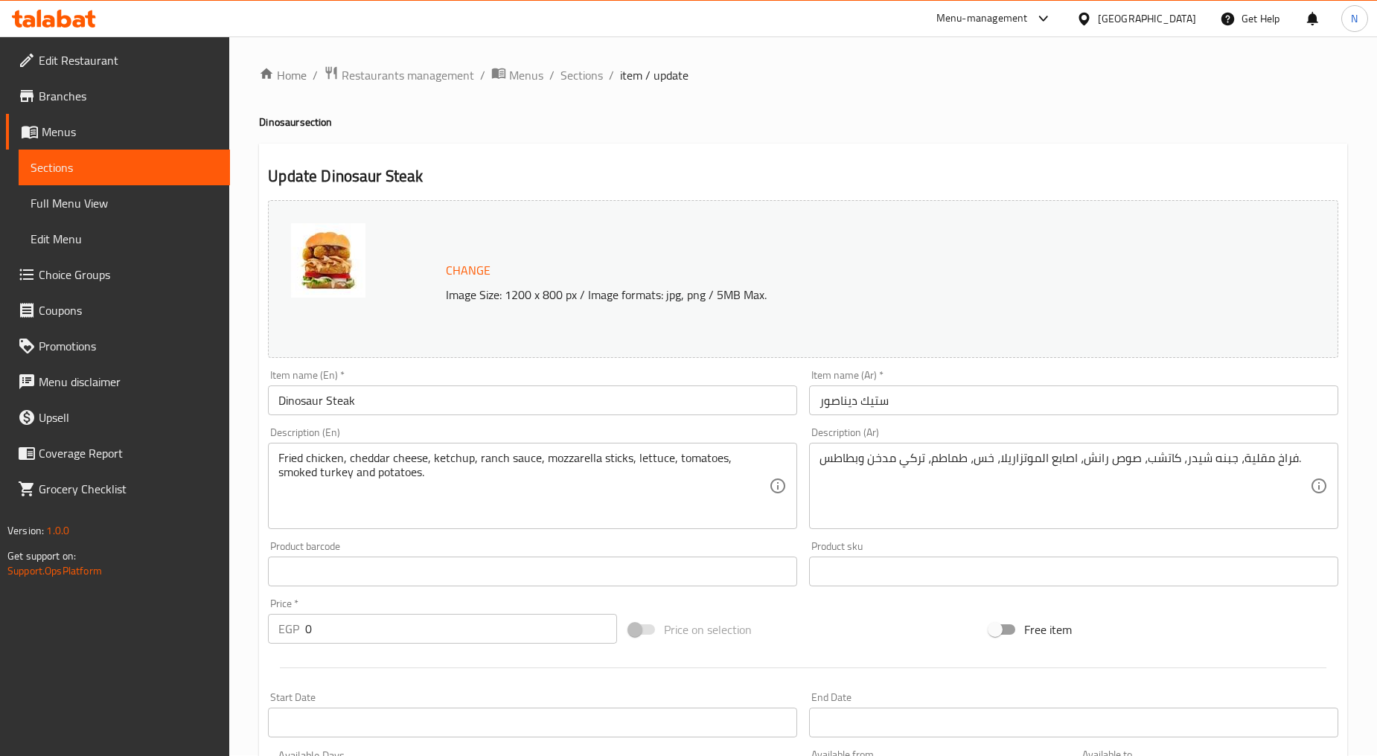
scroll to position [0, 0]
click at [574, 77] on span "Sections" at bounding box center [581, 76] width 42 height 18
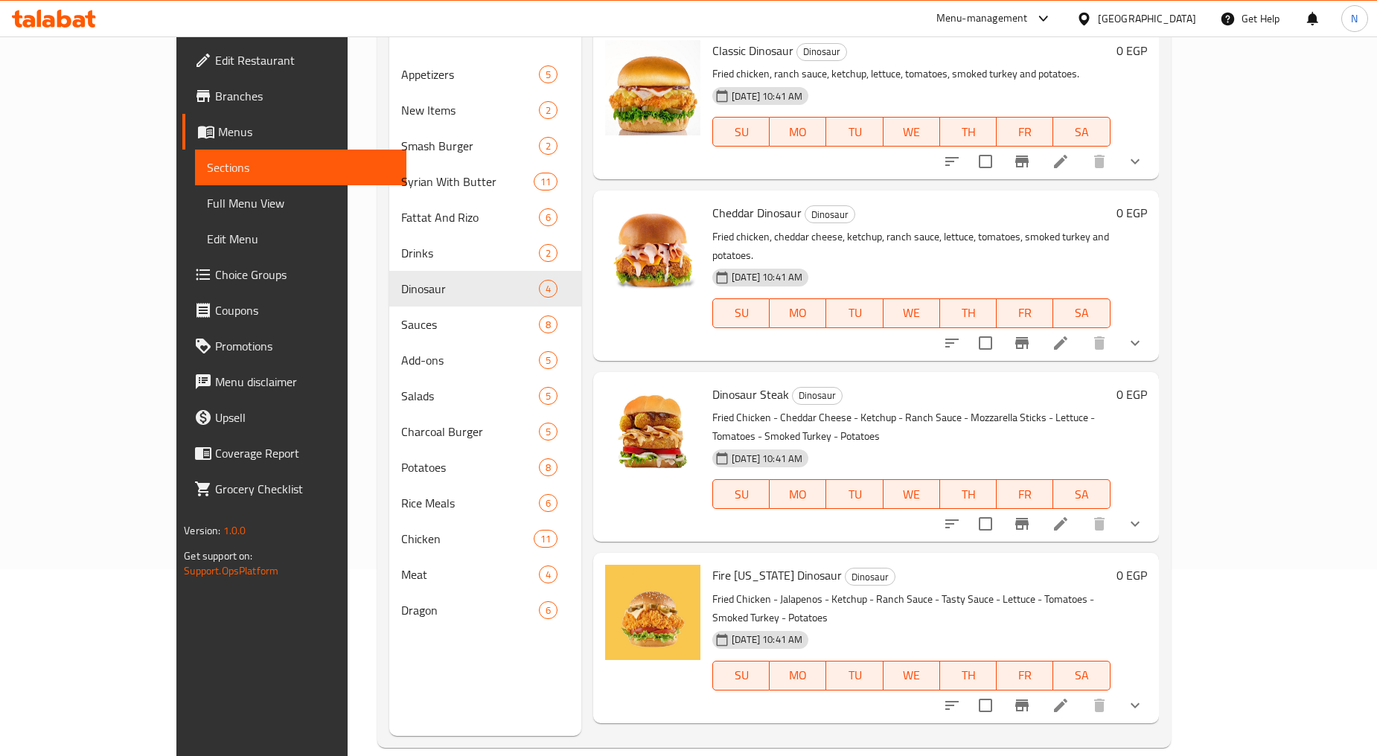
scroll to position [208, 0]
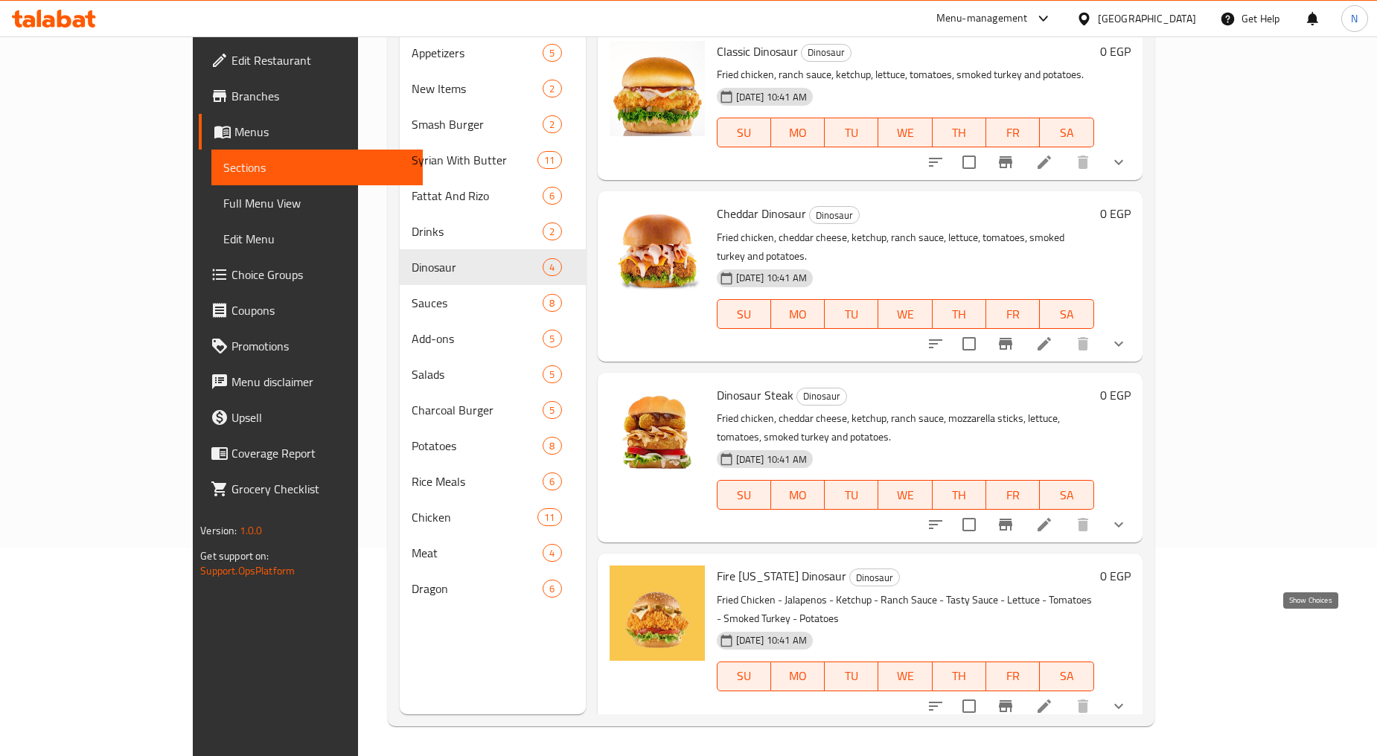
click at [1127, 697] on icon "show more" at bounding box center [1118, 706] width 18 height 18
click at [871, 755] on div "Single" at bounding box center [933, 769] width 298 height 18
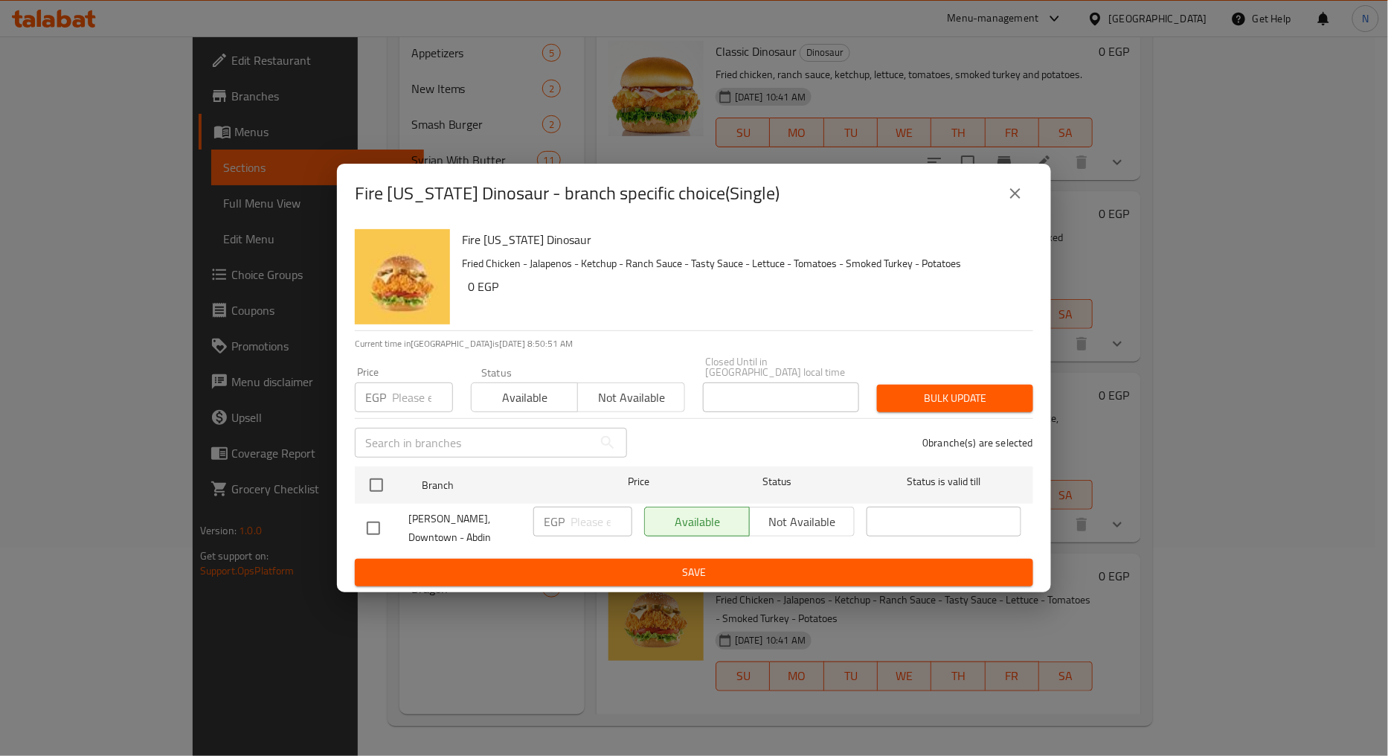
click at [411, 405] on input "number" at bounding box center [422, 397] width 61 height 30
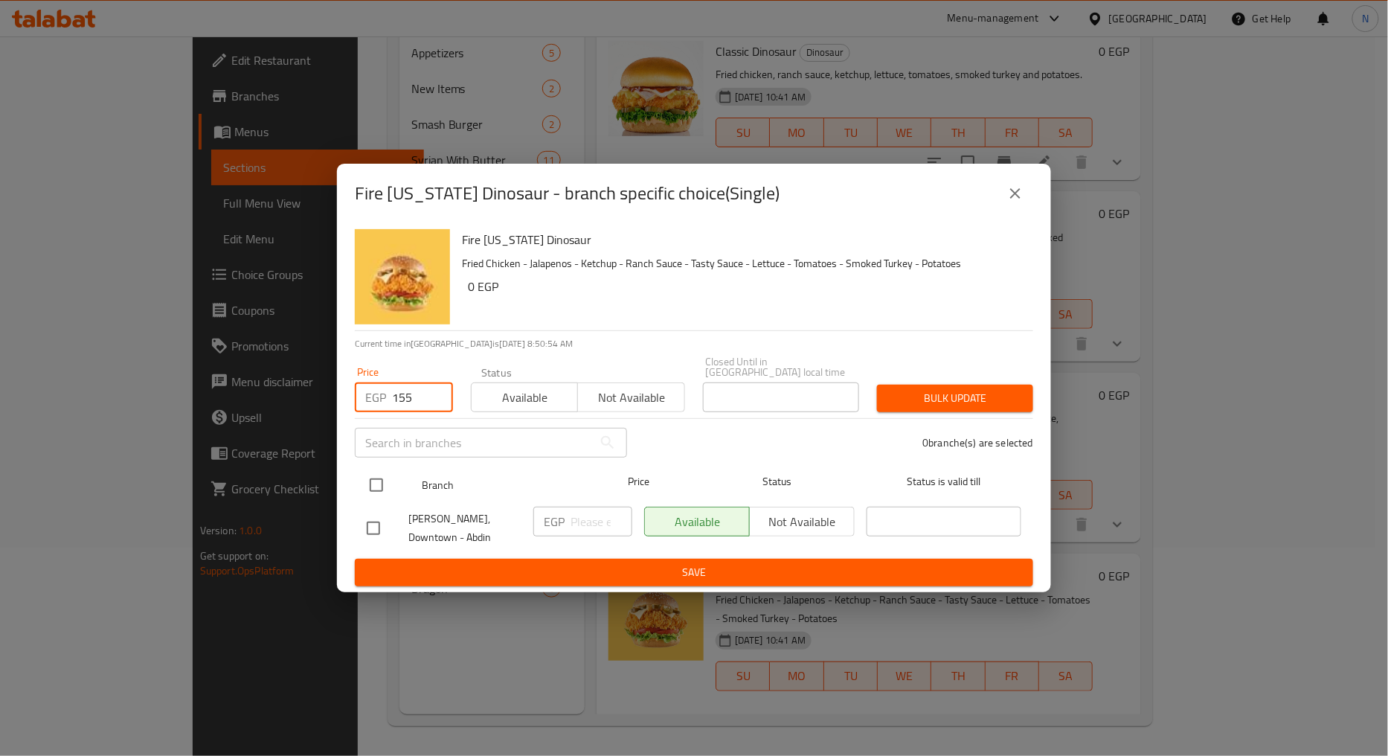
type input "155"
click at [374, 493] on input "checkbox" at bounding box center [376, 485] width 31 height 31
checkbox input "true"
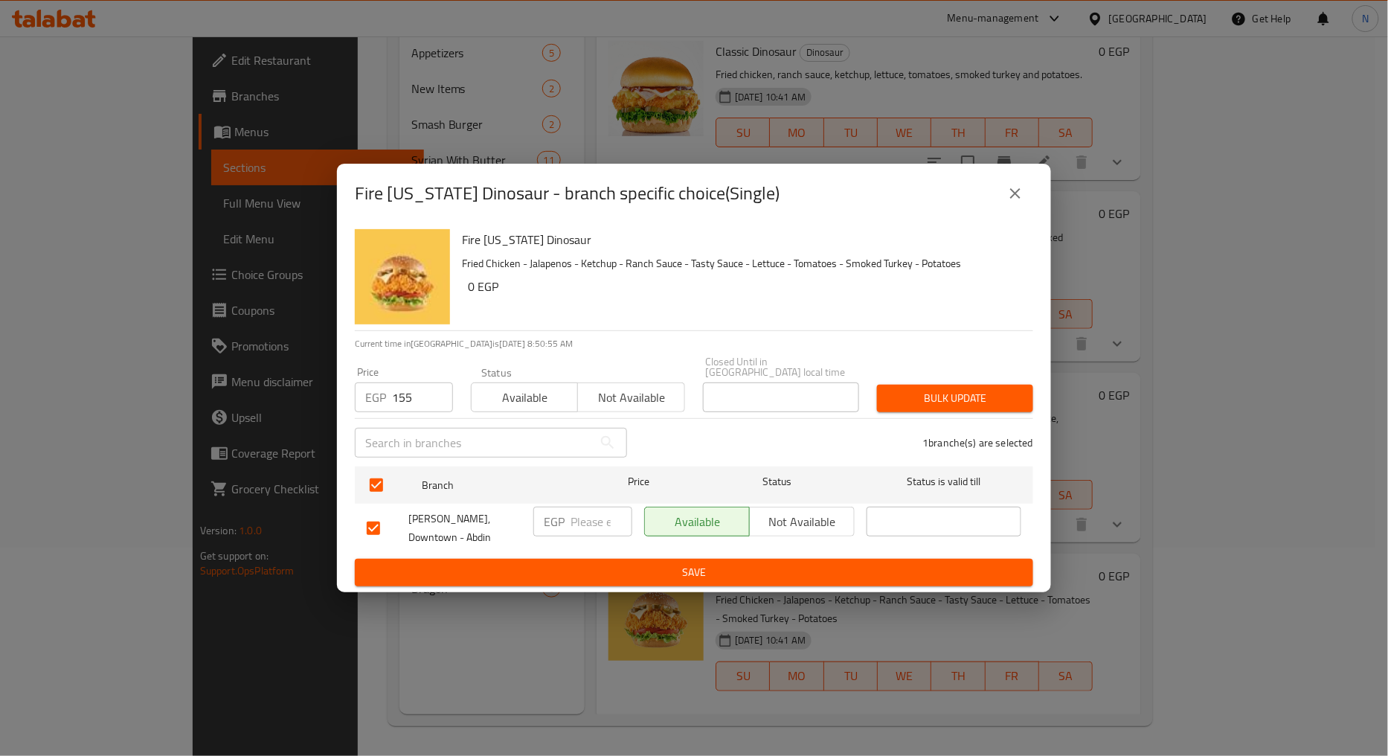
click at [973, 410] on button "Bulk update" at bounding box center [955, 399] width 156 height 28
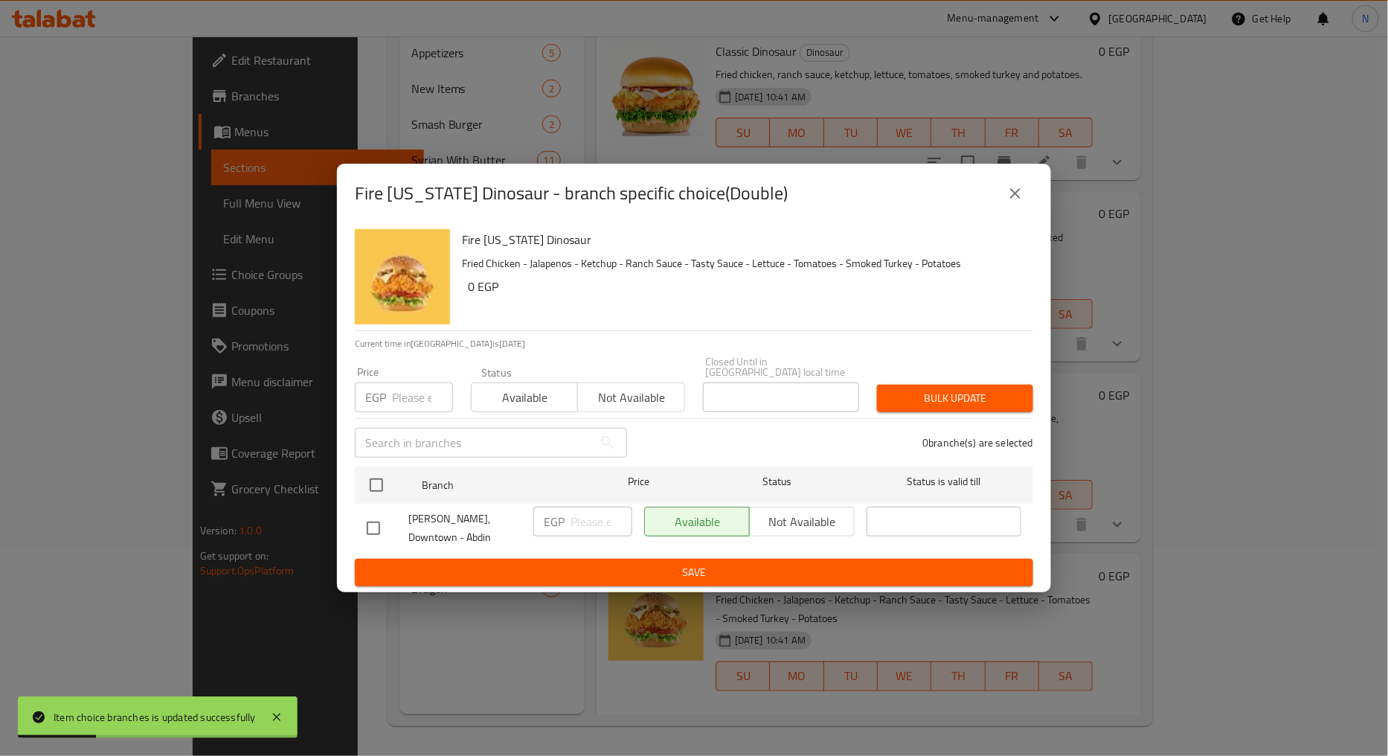
click at [412, 400] on input "number" at bounding box center [422, 397] width 61 height 30
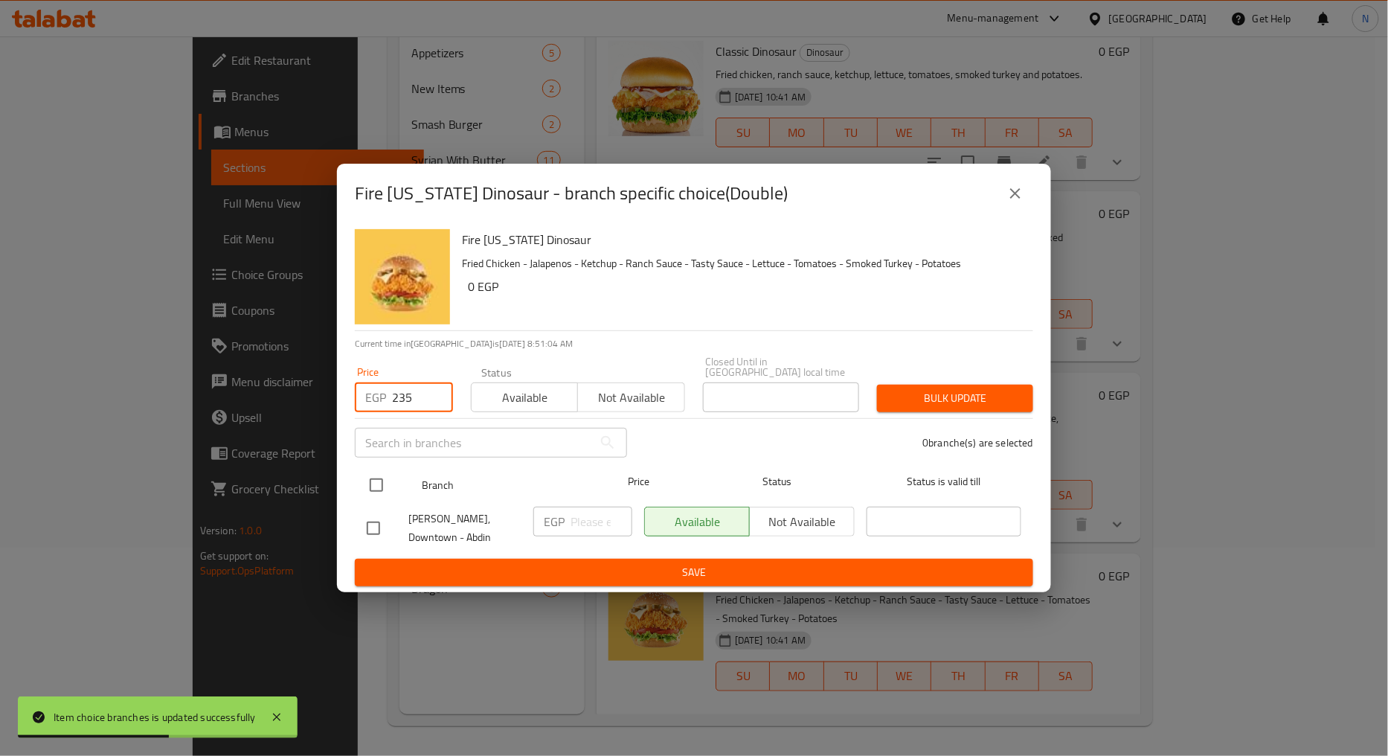
type input "235"
click at [377, 492] on input "checkbox" at bounding box center [376, 485] width 31 height 31
checkbox input "true"
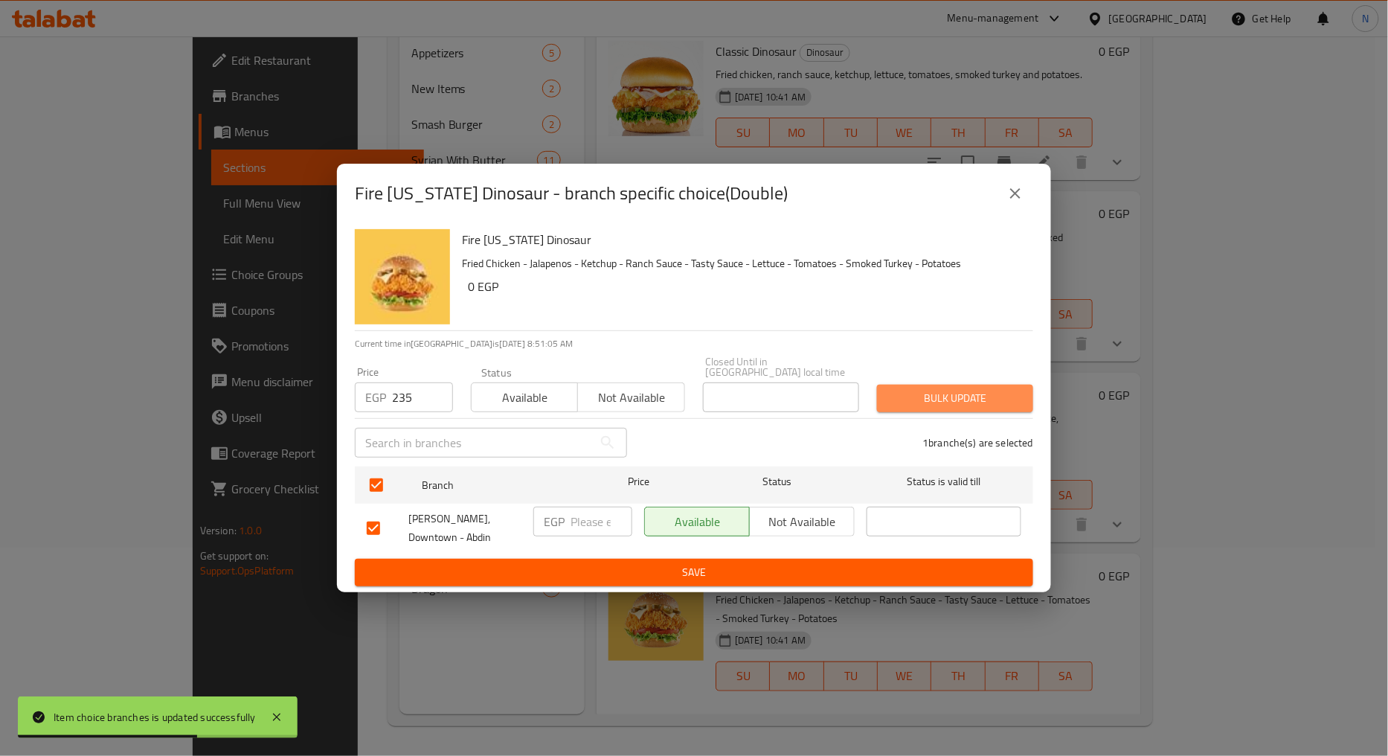
click at [997, 400] on span "Bulk update" at bounding box center [955, 398] width 132 height 19
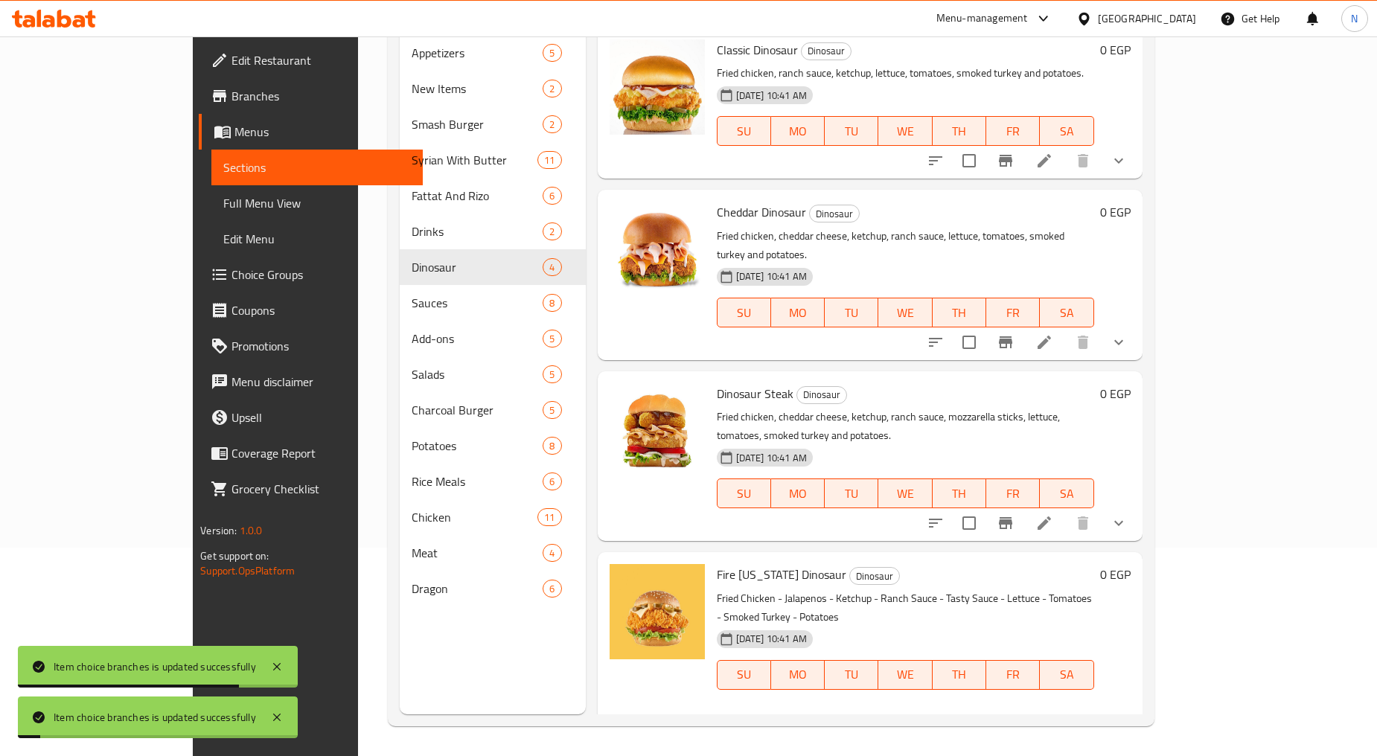
scroll to position [56, 0]
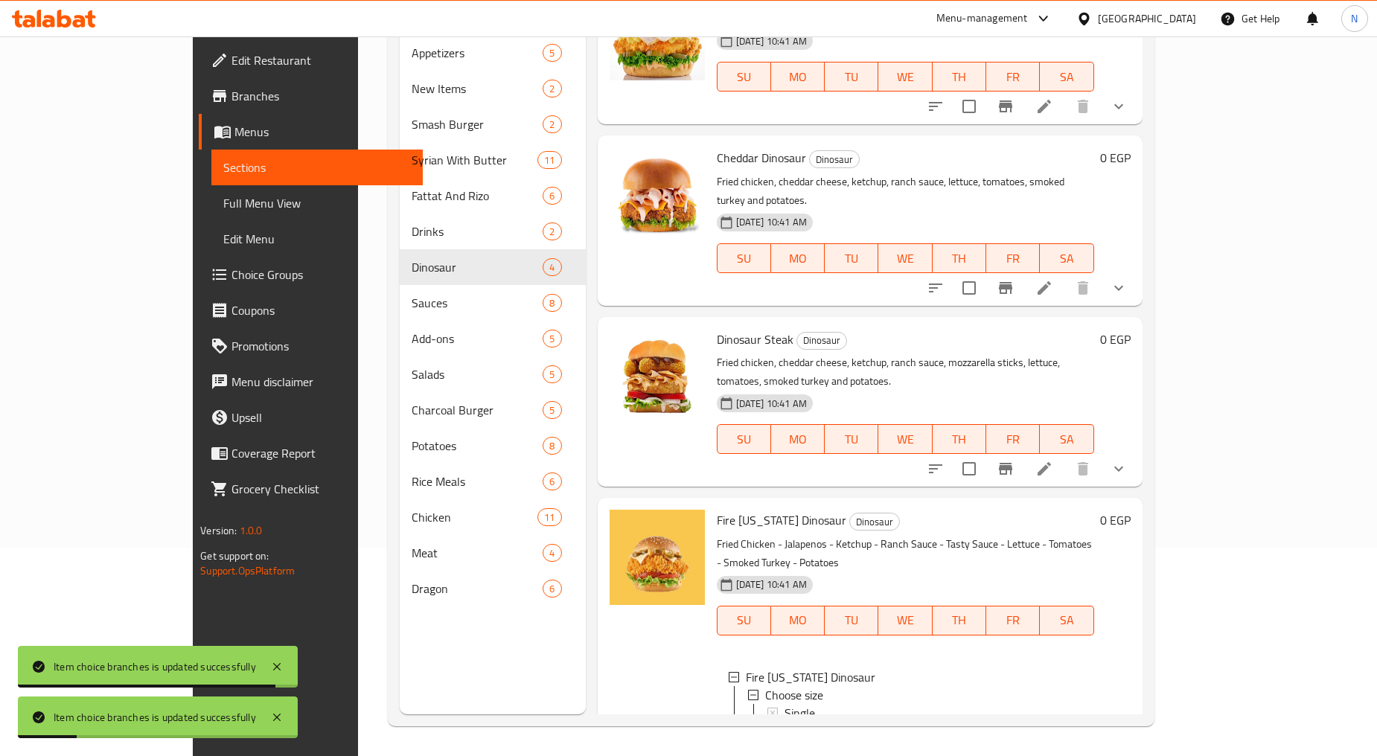
click at [1053, 755] on icon at bounding box center [1044, 764] width 18 height 18
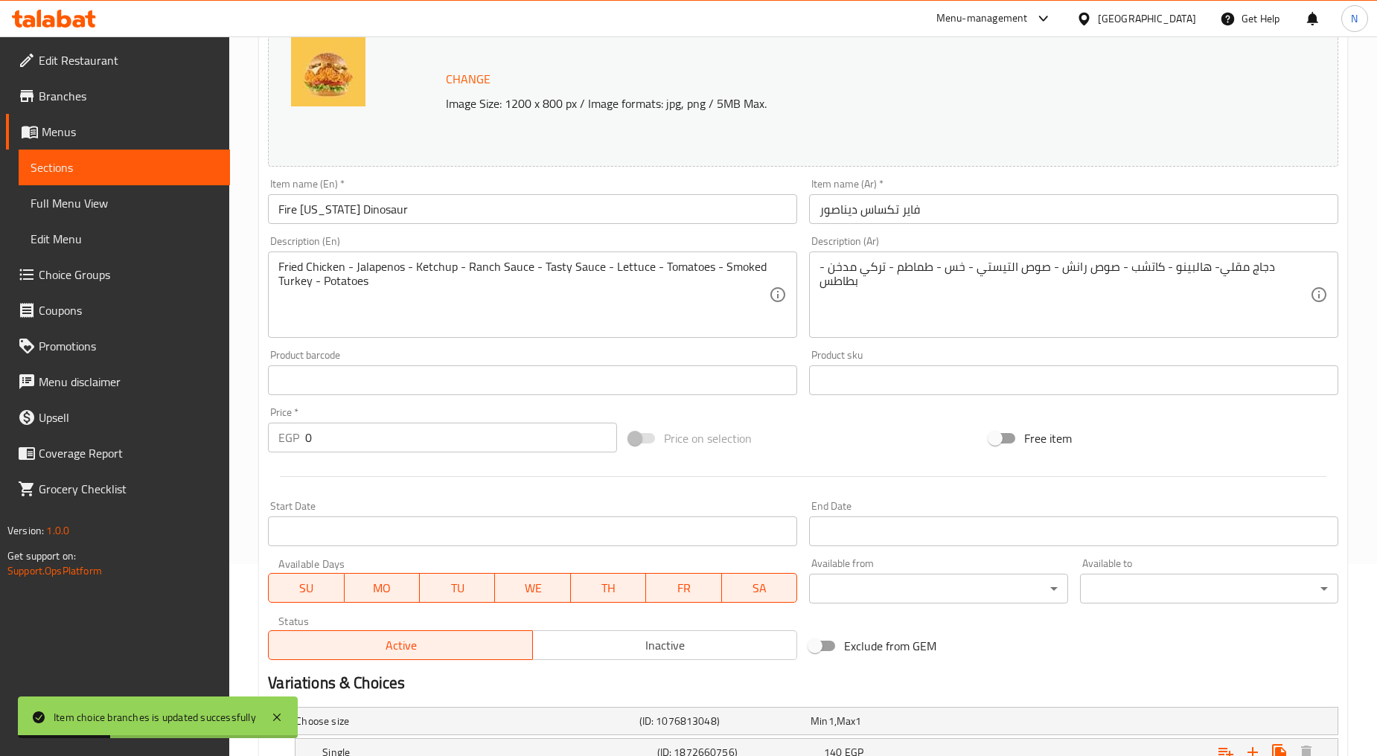
scroll to position [350, 0]
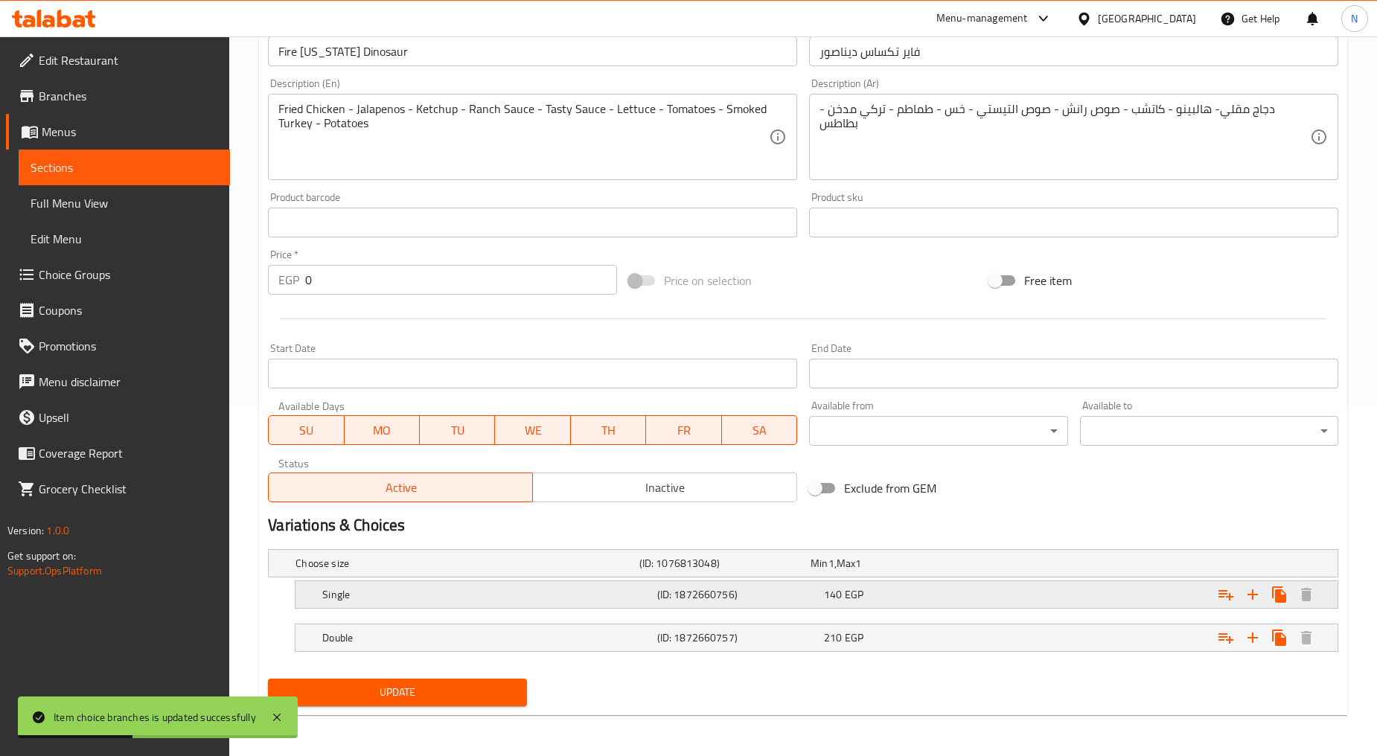
click at [1002, 595] on div "Expand" at bounding box center [1155, 594] width 334 height 33
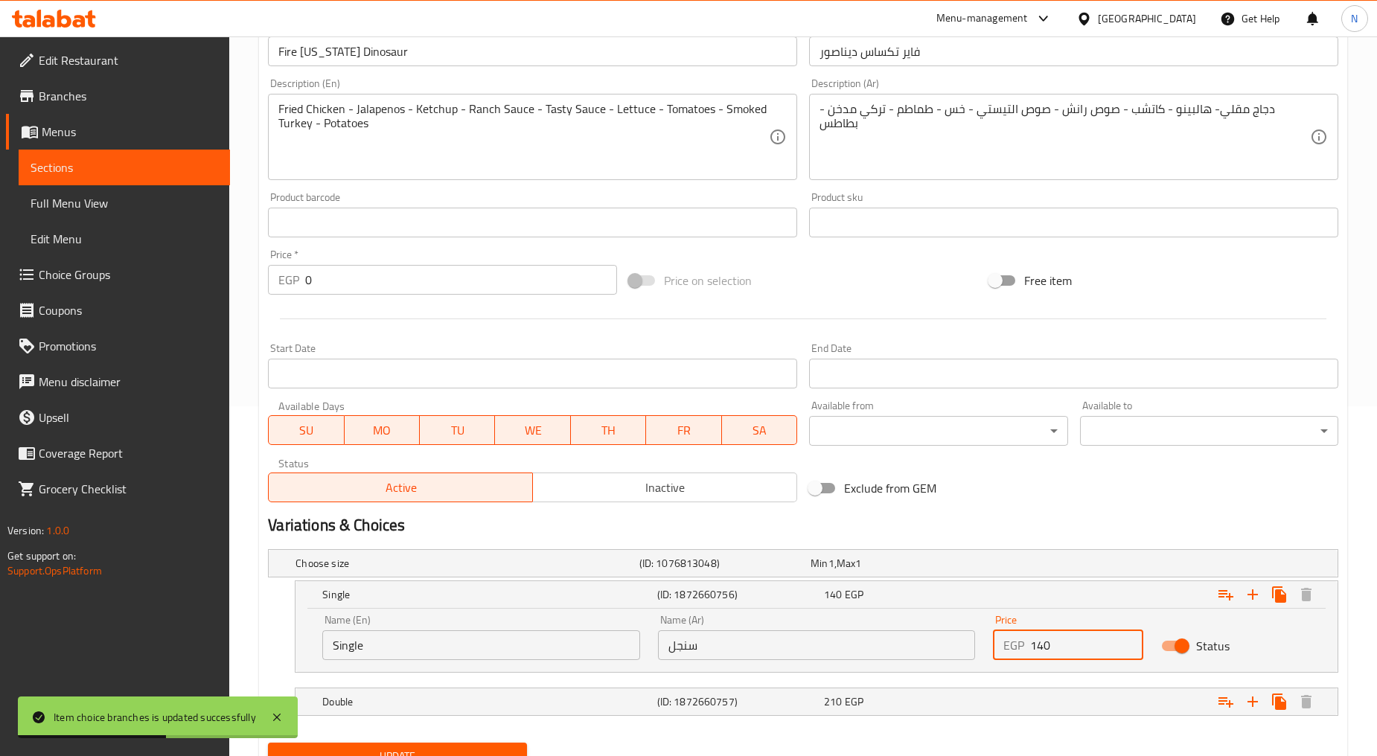
click at [1042, 642] on input "140" at bounding box center [1086, 645] width 112 height 30
type input "155"
click at [1109, 487] on div "Exclude from GEM" at bounding box center [983, 488] width 361 height 40
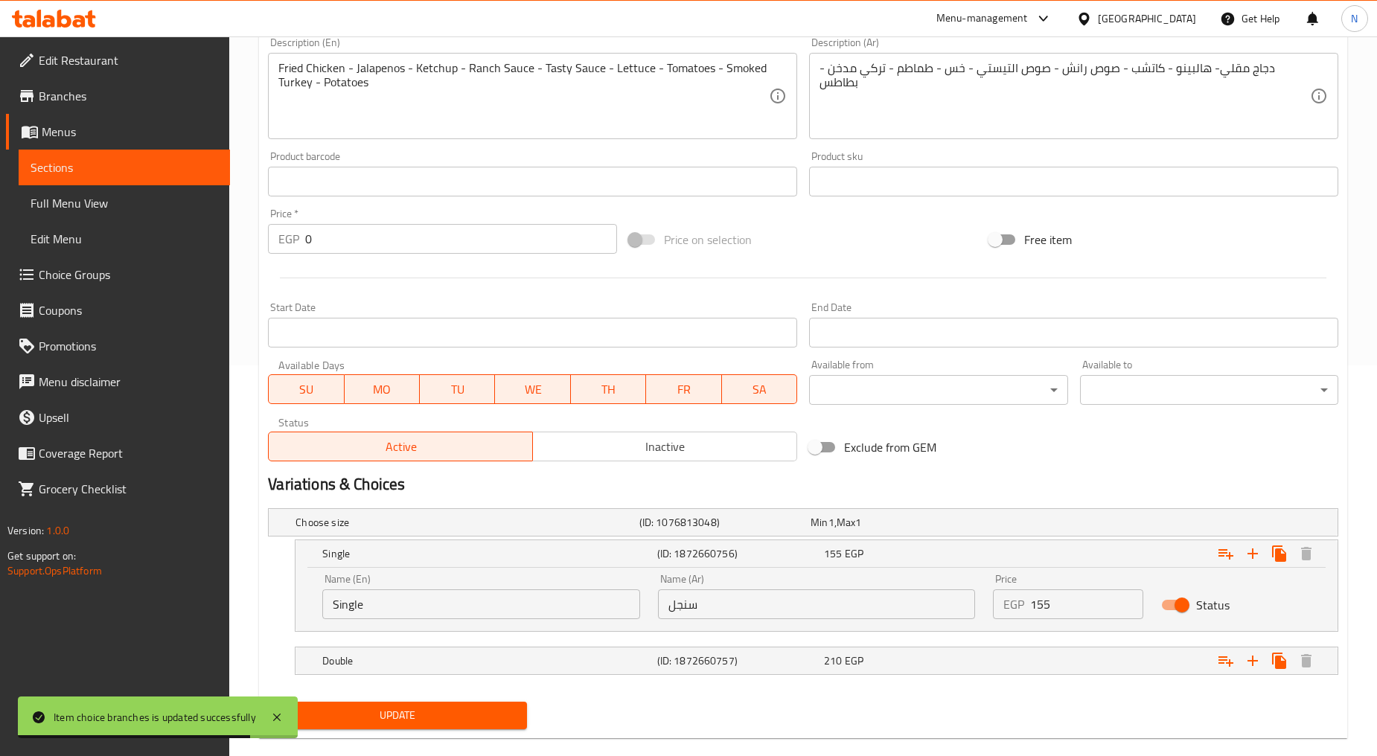
scroll to position [413, 0]
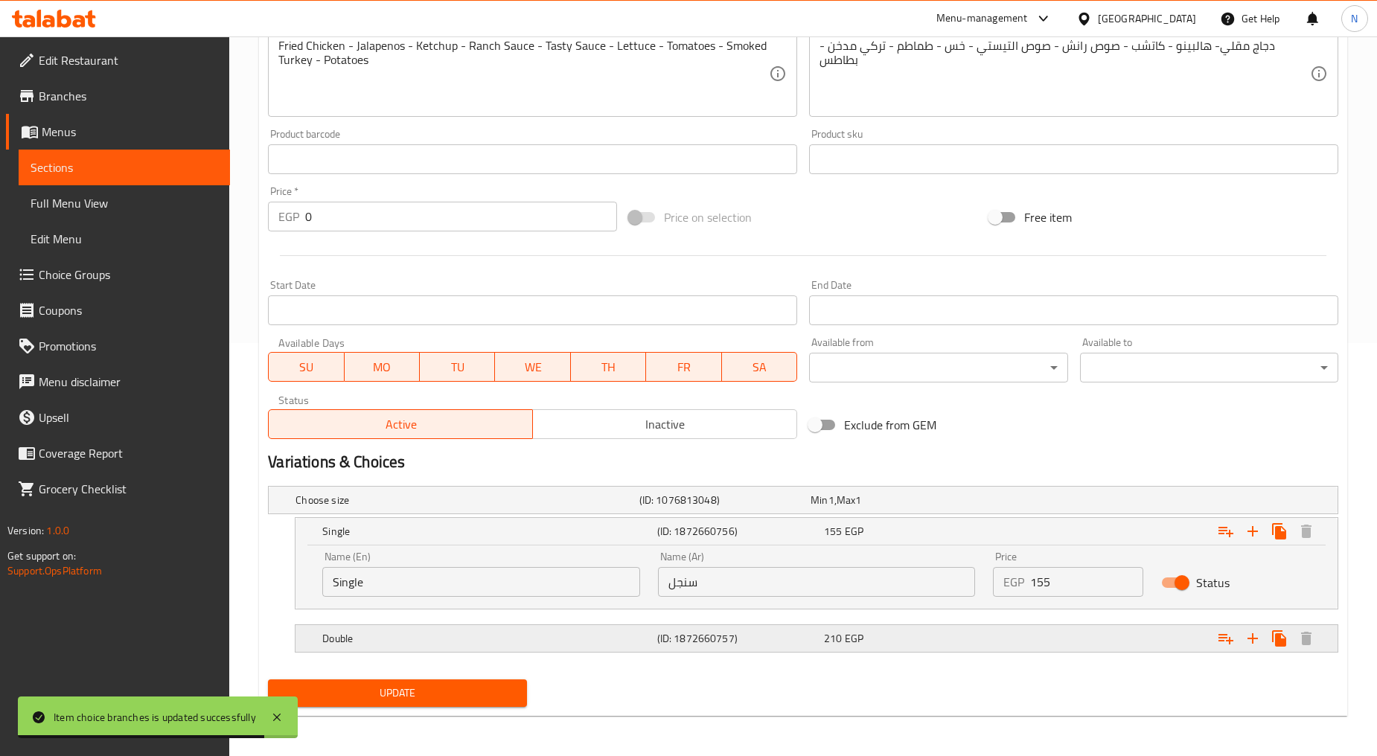
click at [1076, 647] on div "Expand" at bounding box center [1155, 638] width 334 height 33
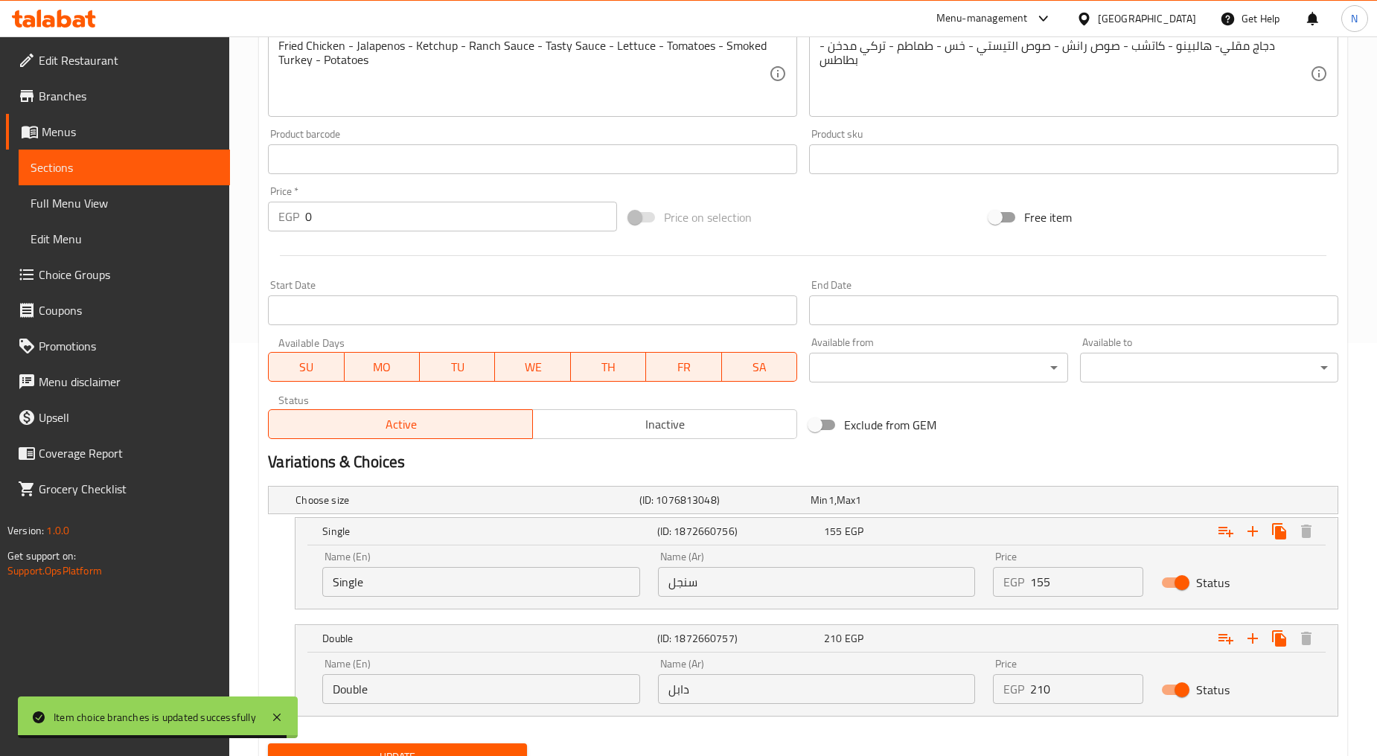
click at [1044, 694] on input "210" at bounding box center [1086, 689] width 112 height 30
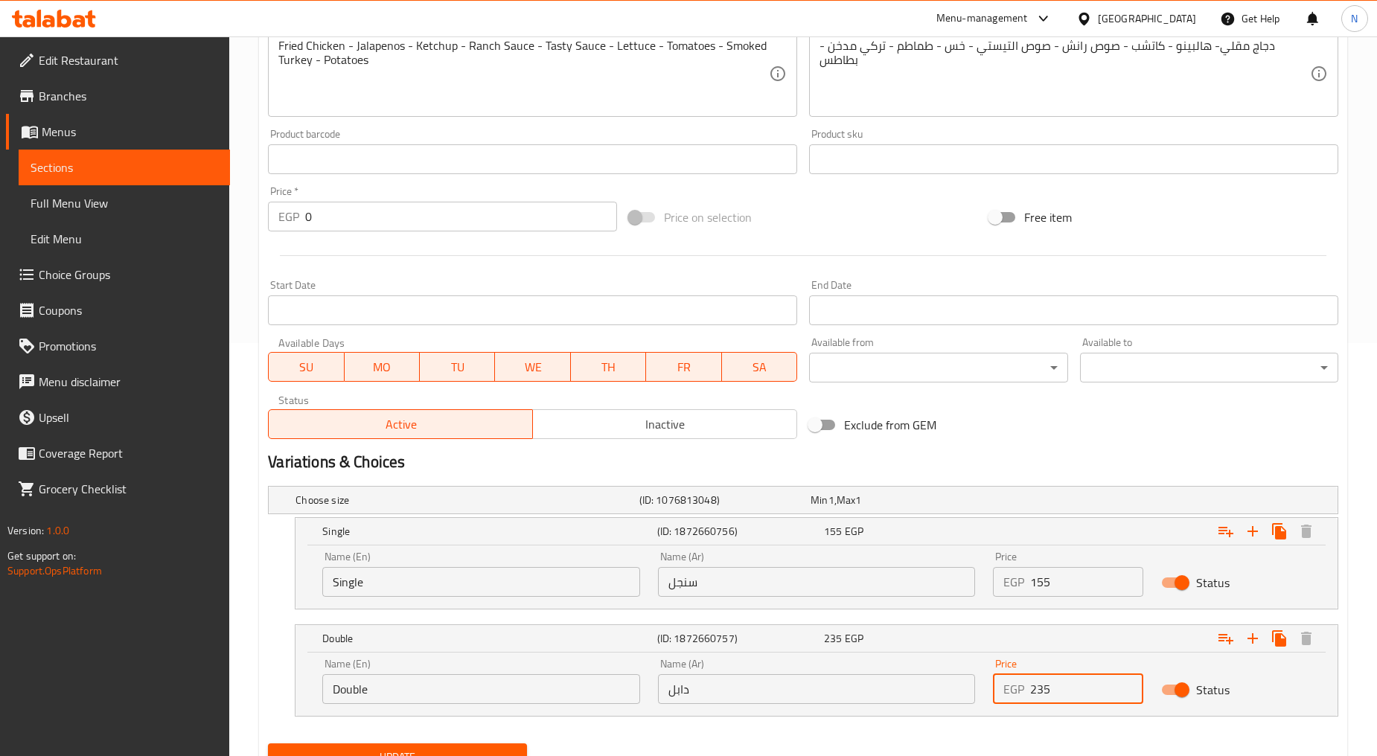
type input "235"
click at [1080, 451] on h2 "Variations & Choices" at bounding box center [803, 462] width 1070 height 22
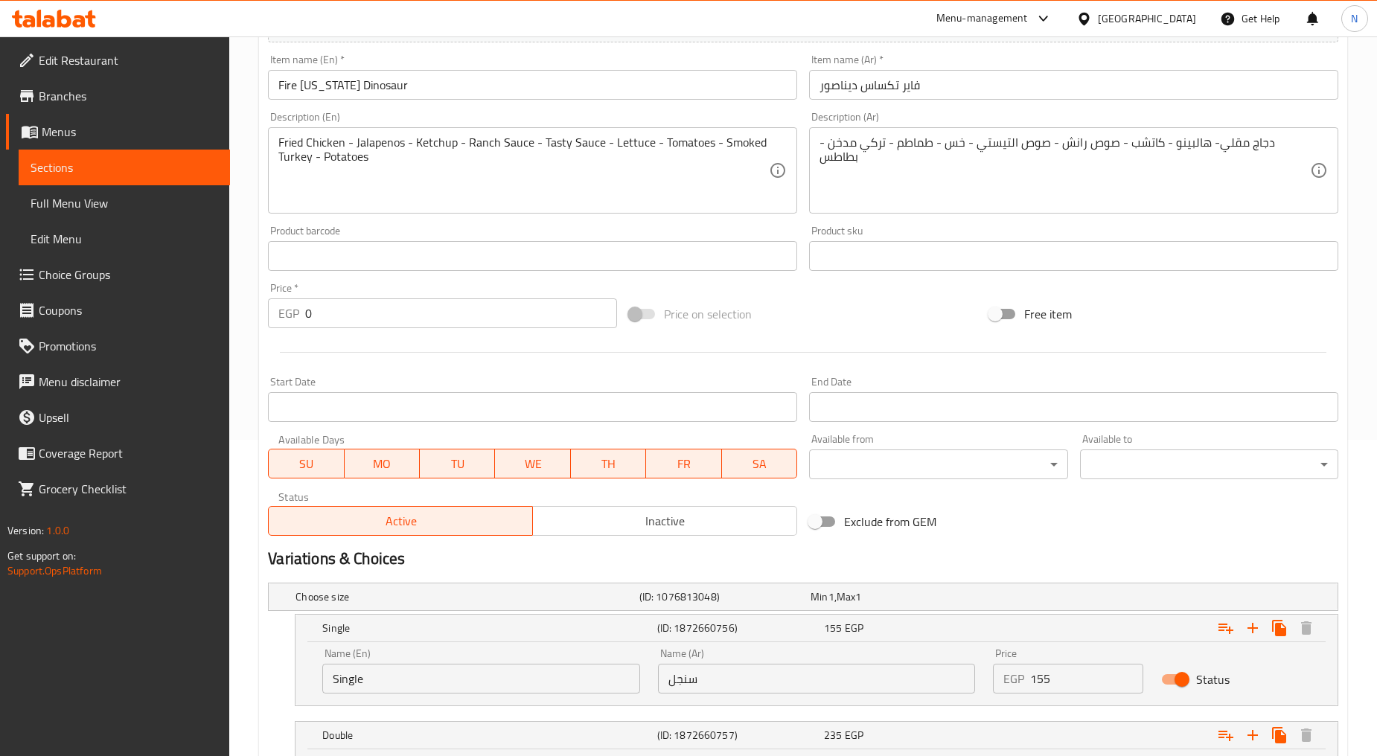
scroll to position [165, 0]
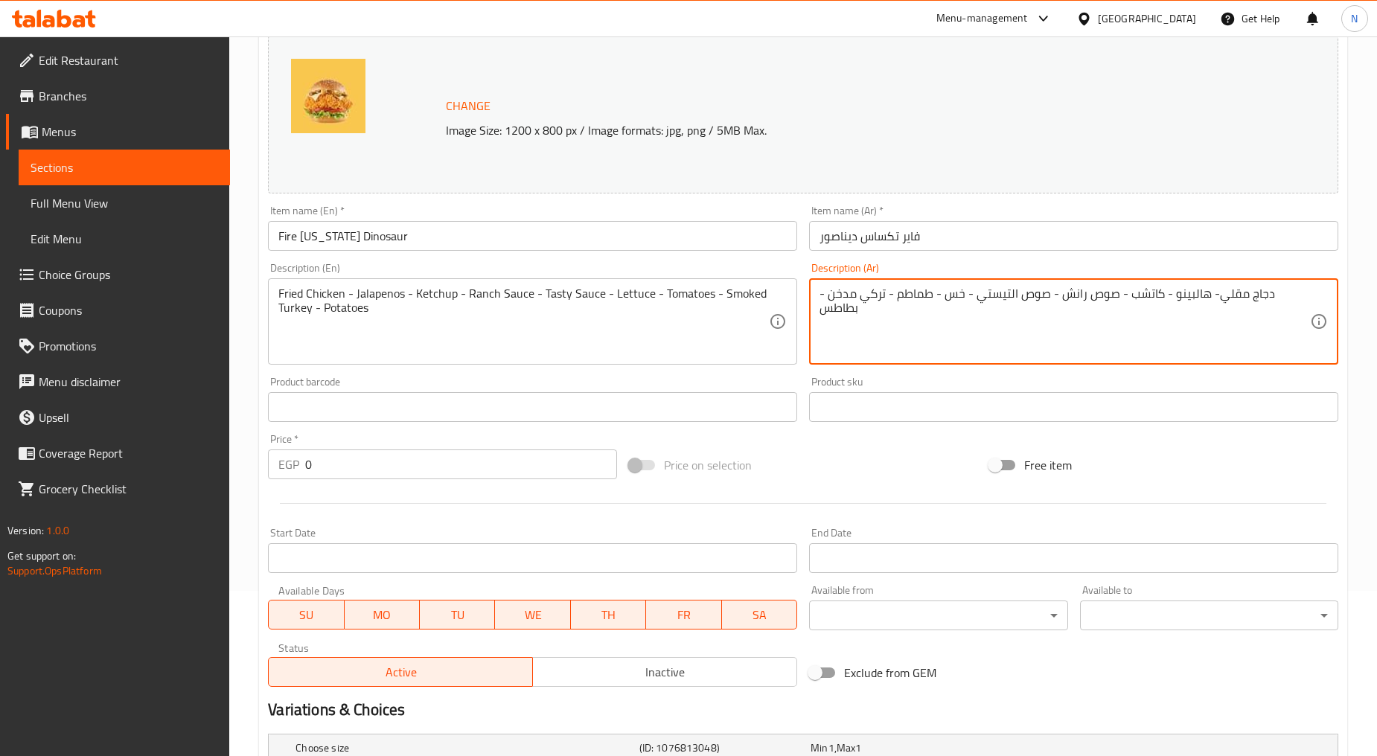
click at [1303, 298] on textarea "دجاج مقلي- هالبينو - كاتشب - صوص رانش - صوص التيستي - خس - طماطم - تركي مدخن - …" at bounding box center [1064, 321] width 490 height 71
click at [1249, 301] on textarea "فراخ مقلي- هالبينو - كاتشب - صوص رانش - صوص التيستي - خس - طماطم - تركي مدخن - …" at bounding box center [1064, 321] width 490 height 71
click at [1205, 293] on textarea "فراخ مقلية، هالبينو - كاتشب - صوص رانش - صوص التيستي - خس - طماطم - تركي مدخن -…" at bounding box center [1064, 321] width 490 height 71
click at [1202, 295] on textarea "فراخ مقلية، هالبينو - كاتشب - صوص رانش - صوص التيستي - خس - طماطم - تركي مدخن -…" at bounding box center [1064, 321] width 490 height 71
click at [1162, 295] on textarea "فراخ مقلية، هالبينو، كاتشب - صوص رانش - صوص التيستي - خس - طماطم - تركي مدخن - …" at bounding box center [1064, 321] width 490 height 71
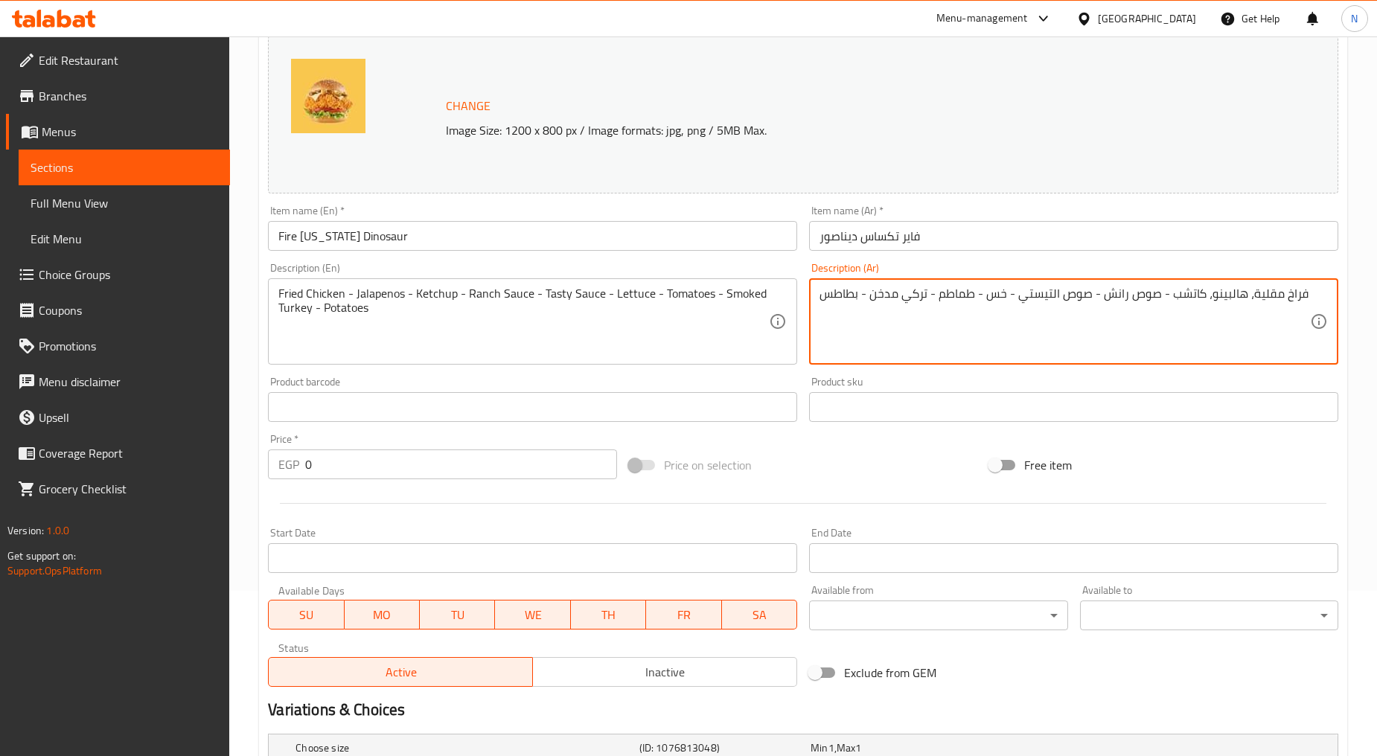
click at [1158, 298] on textarea "فراخ مقلية، هالبينو، كاتشب - صوص رانش - صوص التيستي - خس - طماطم - تركي مدخن - …" at bounding box center [1064, 321] width 490 height 71
click at [1089, 298] on textarea "فراخ مقلية، هالبينو، كاتشب، صوص رانش - صوص التيستي - خس - طماطم - تركي مدخن - ب…" at bounding box center [1064, 321] width 490 height 71
click at [1009, 296] on textarea "فراخ مقلية، هالبينو، كاتشب، صوص رانش، صوص التيستي - خس - طماطم - تركي مدخن - بط…" at bounding box center [1064, 321] width 490 height 71
click at [934, 292] on textarea "فراخ مقلية، هالبينو، كاتشب، صوص رانش، صوص التيستي الشهى، خس - طماطم - تركي مدخن…" at bounding box center [1064, 321] width 490 height 71
click at [885, 296] on textarea "فراخ مقلية، هالبينو، كاتشب، صوص رانش، صوص التيستي الشهى، خس، طماطم - تركي مدخن …" at bounding box center [1064, 321] width 490 height 71
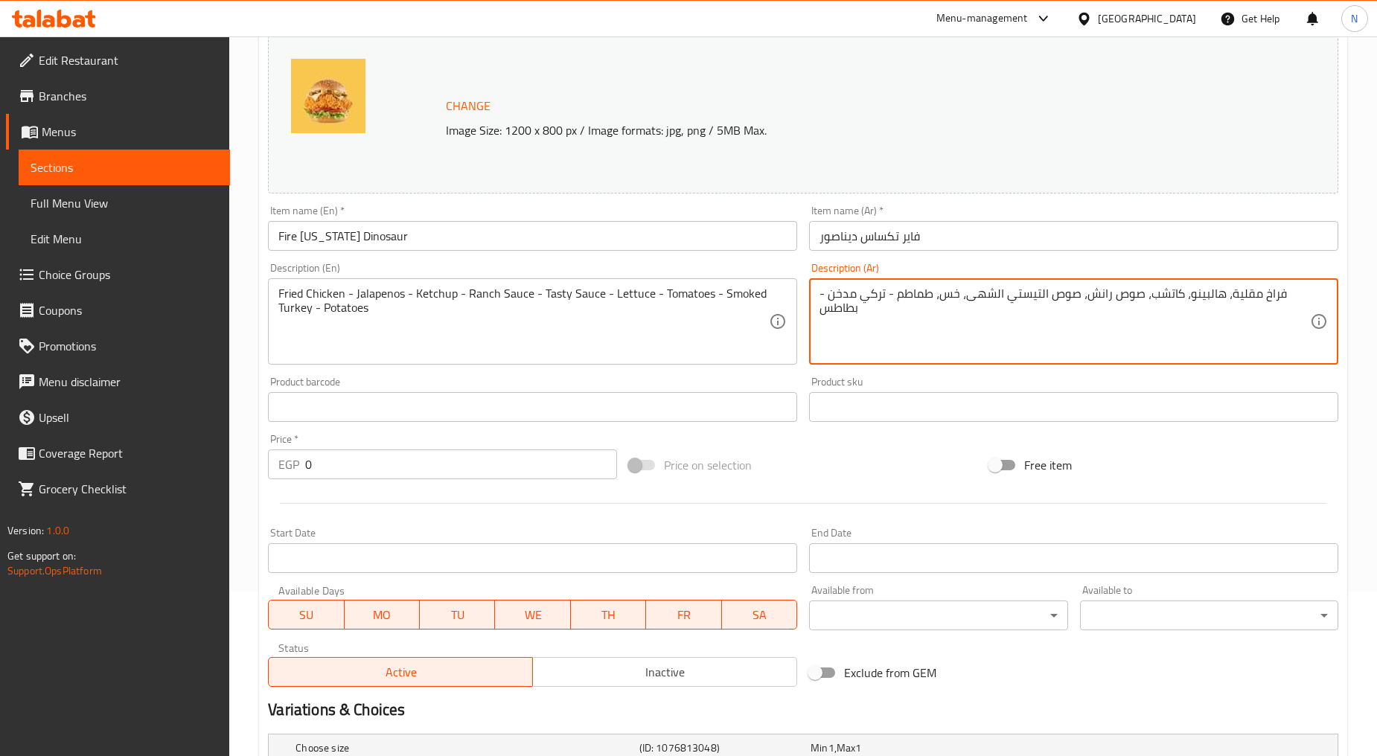
click at [888, 298] on textarea "فراخ مقلية، هالبينو، كاتشب، صوص رانش، صوص التيستي الشهى، خس، طماطم - تركي مدخن …" at bounding box center [1064, 321] width 490 height 71
drag, startPoint x: 821, startPoint y: 289, endPoint x: 819, endPoint y: 296, distance: 7.6
click at [820, 295] on textarea "فراخ مقلية، هالبينو، كاتشب، صوص رانش، صوص التيستي الشهى، خس، طماطم، تركي مدخن -…" at bounding box center [1064, 321] width 490 height 71
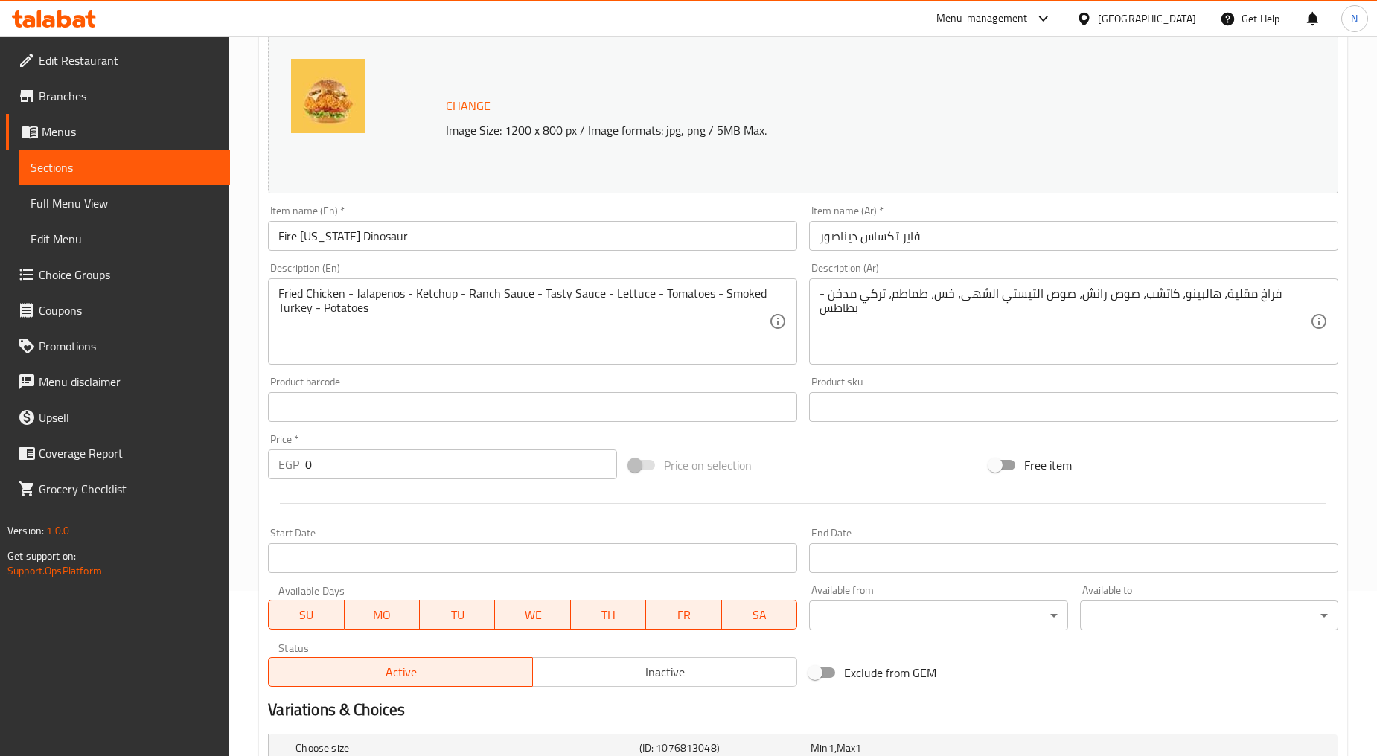
click at [822, 295] on div "فراخ مقلية، هالبينو، كاتشب، صوص رانش، صوص التيستي الشهى، خس، طماطم، تركي مدخن -…" at bounding box center [1073, 321] width 529 height 86
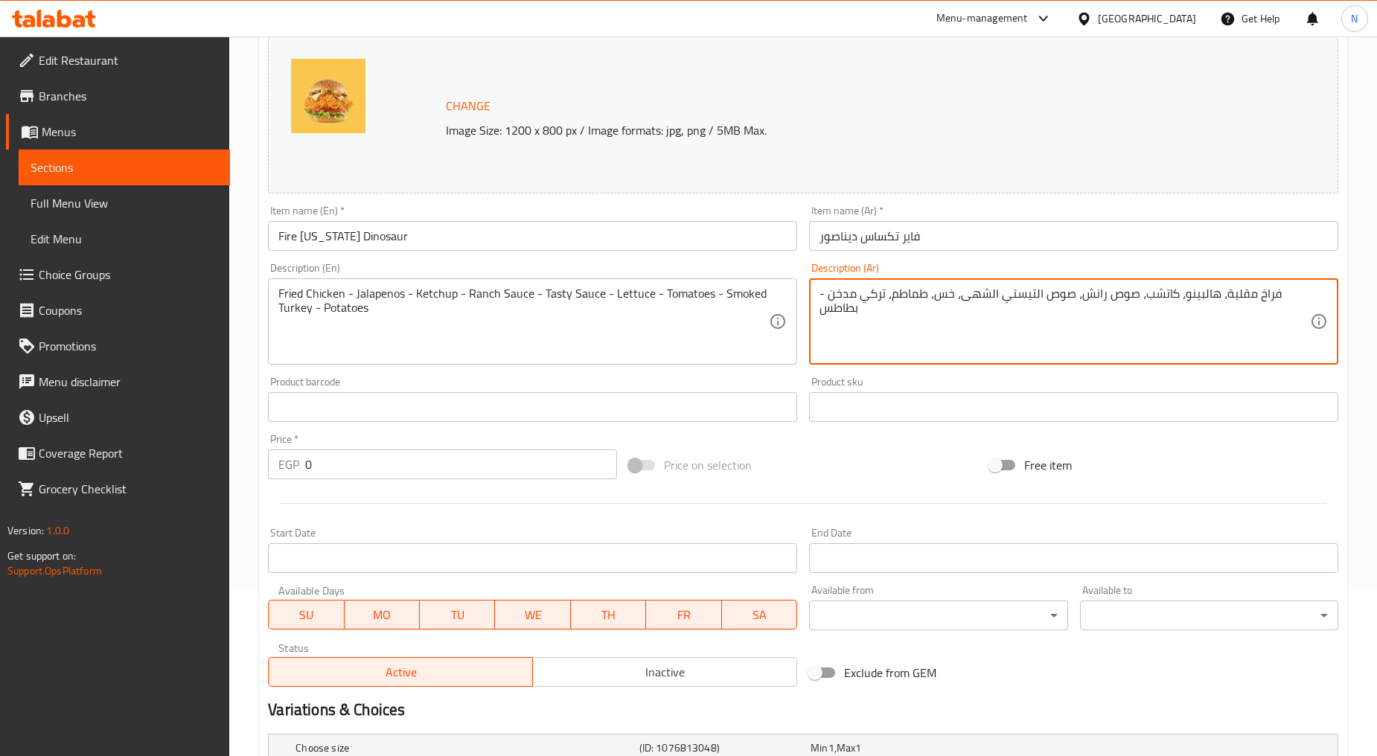
click at [822, 295] on textarea "فراخ مقلية، هالبينو، كاتشب، صوص رانش، صوص التيستي الشهى، خس، طماطم، تركي مدخن -…" at bounding box center [1064, 321] width 490 height 71
click at [885, 313] on textarea "فراخ مقلية، هالبينو، كاتشب، صوص رانش، صوص التيستي الشهى، خس، طماطم، تركي مدخن و…" at bounding box center [1064, 321] width 490 height 71
click at [885, 310] on textarea "فراخ مقلية، هالبينو، كاتشب، صوص رانش، صوص التيستي الشهى، خس، طماطم، تركي مدخن و…" at bounding box center [1064, 321] width 490 height 71
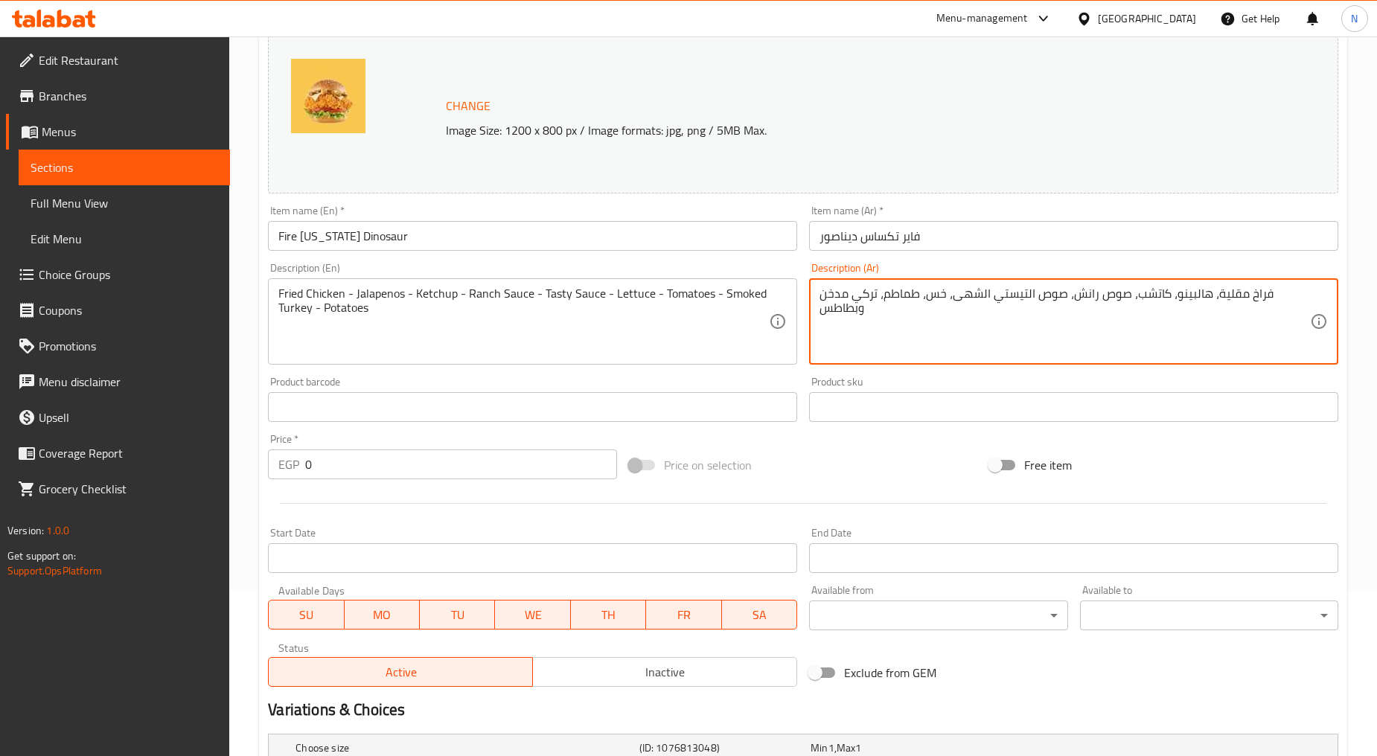
click at [885, 310] on textarea "فراخ مقلية، هالبينو، كاتشب، صوص رانش، صوص التيستي الشهى، خس، طماطم، تركي مدخن و…" at bounding box center [1064, 321] width 490 height 71
type textarea "فراخ مقلية، هالبينو، كاتشب، صوص رانش، صوص التيستي الشهى، خس، طماطم، تركي مدخن و…"
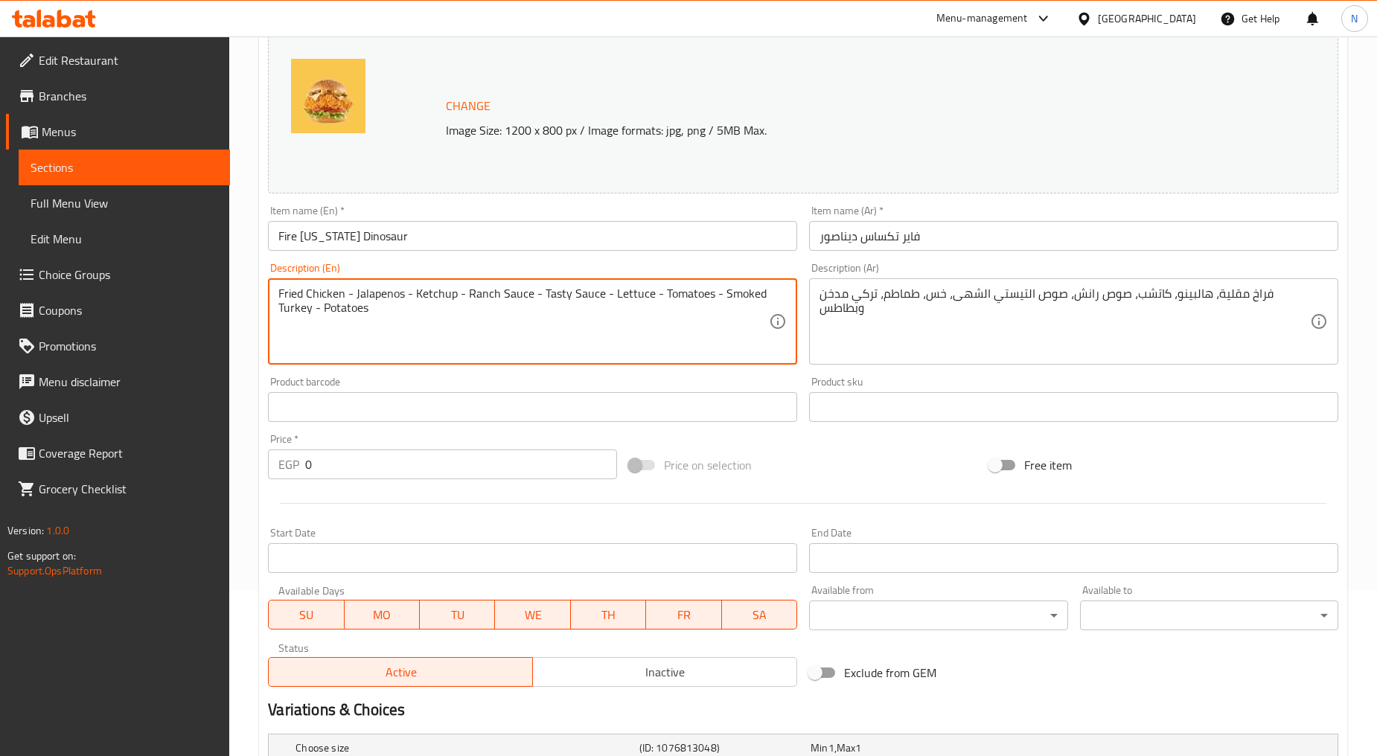
click at [480, 305] on textarea "Fried Chicken - Jalapenos - Ketchup - Ranch Sauce - Tasty Sauce - Lettuce - Tom…" at bounding box center [523, 321] width 490 height 71
paste textarea "chicken, jalapenos, ketchup, ranch sauce, delicious tasty sauce, lettuce, tomat…"
type textarea "Fried chicken, jalapenos, ketchup, ranch sauce, delicious tasty sauce, lettuce,…"
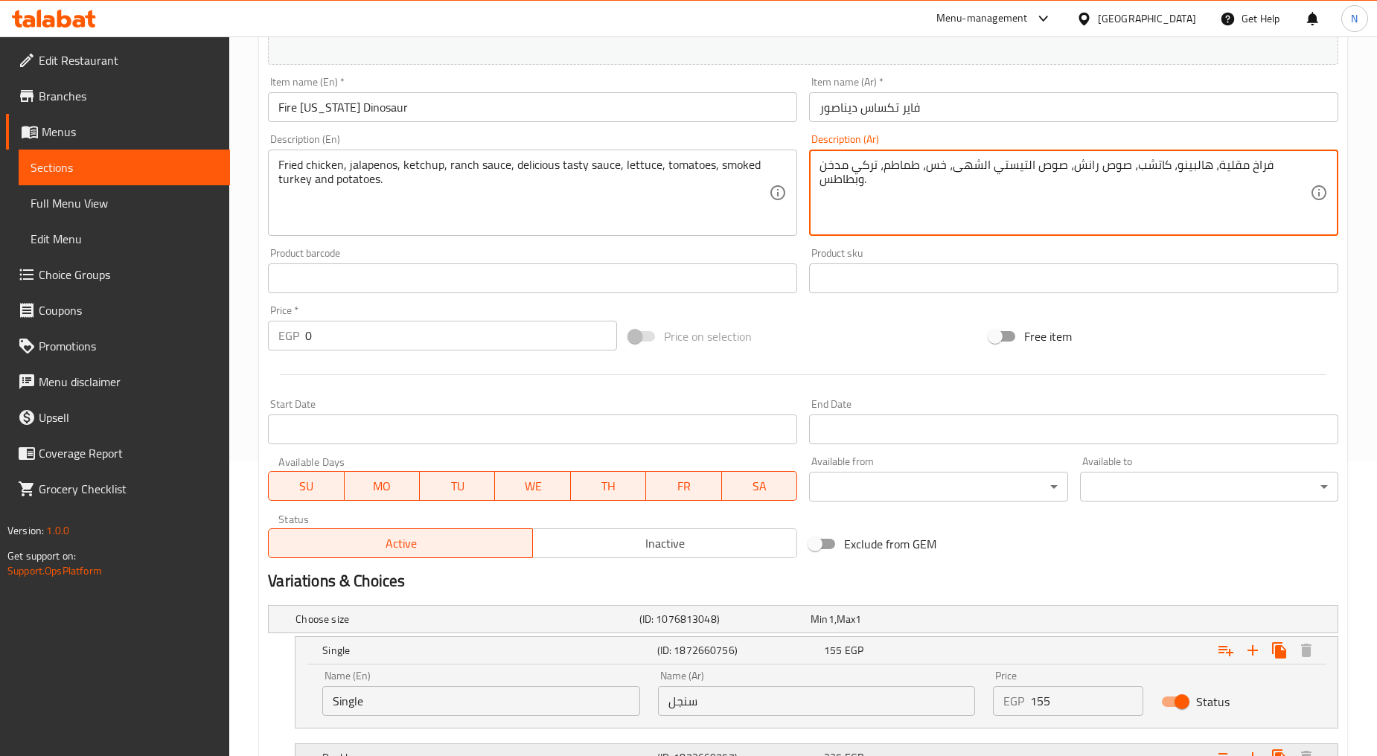
scroll to position [478, 0]
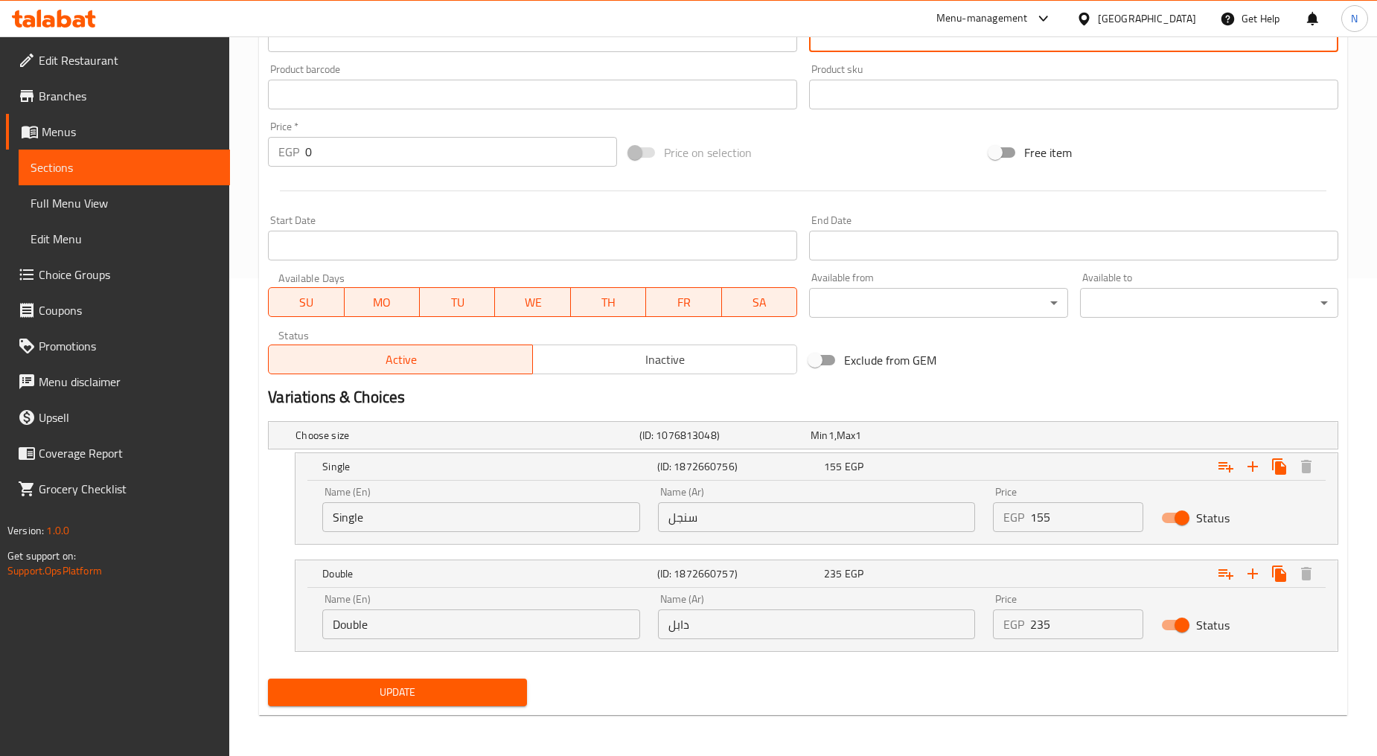
type textarea "فراخ مقلية، هالبينو، كاتشب، صوص رانش، صوص التيستي الشهى، خس، طماطم، تركي مدخن و…"
click at [1049, 705] on div "Update" at bounding box center [803, 692] width 1082 height 39
click at [452, 697] on span "Update" at bounding box center [397, 692] width 234 height 19
click at [398, 696] on span "Update" at bounding box center [397, 692] width 234 height 19
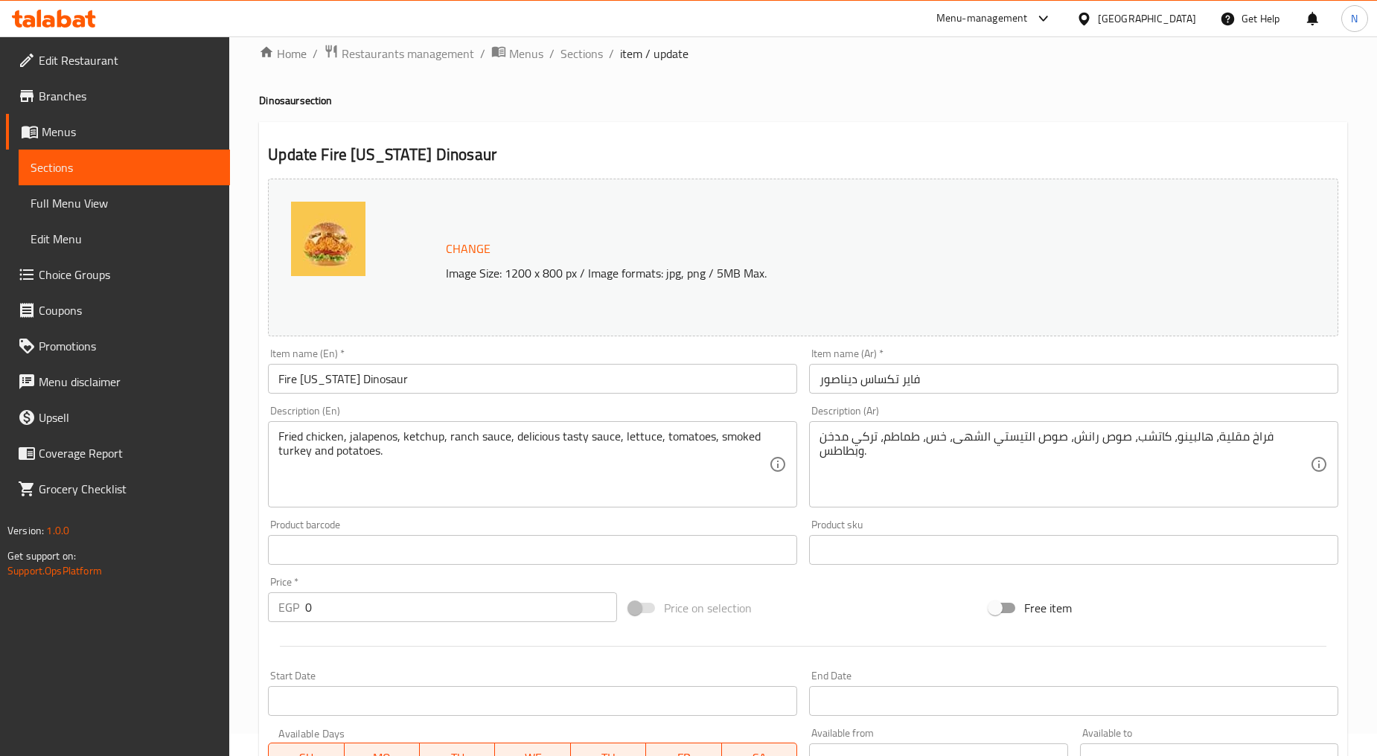
scroll to position [0, 0]
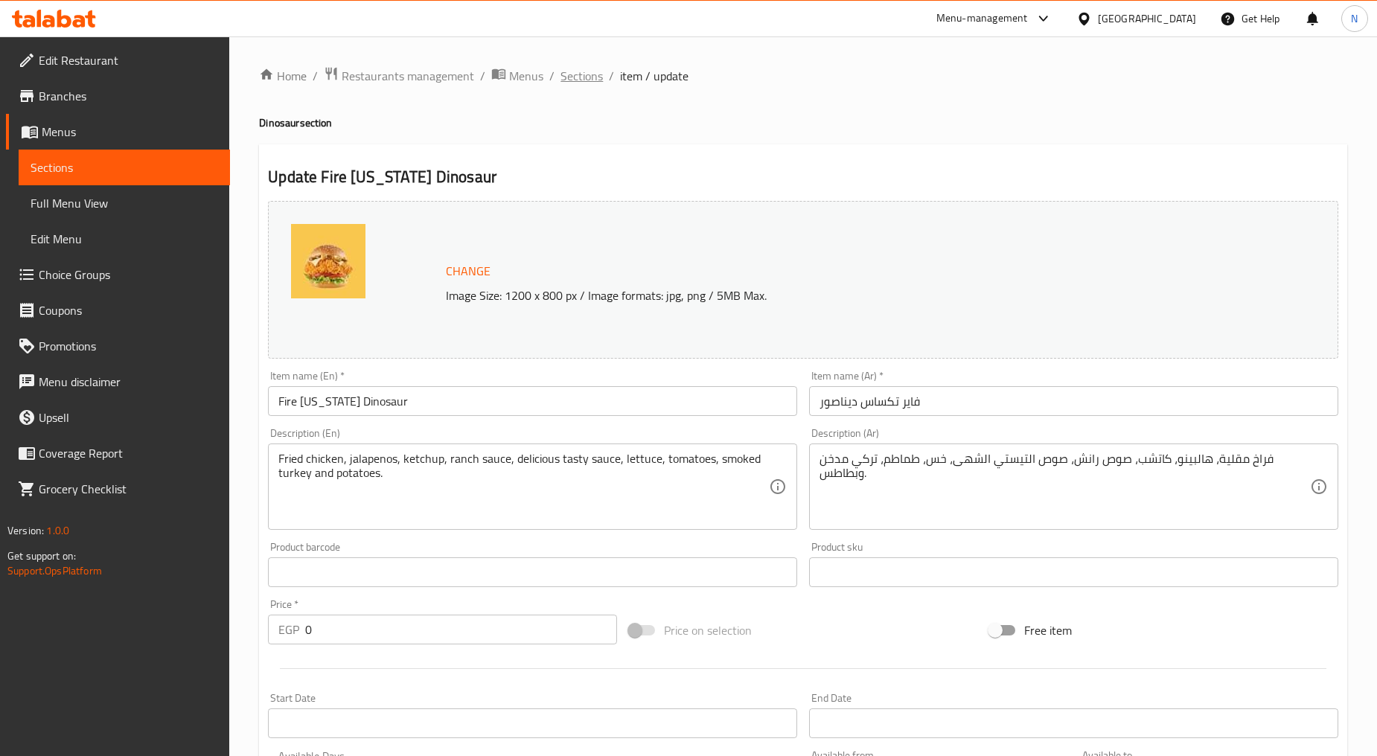
click at [571, 71] on span "Sections" at bounding box center [581, 76] width 42 height 18
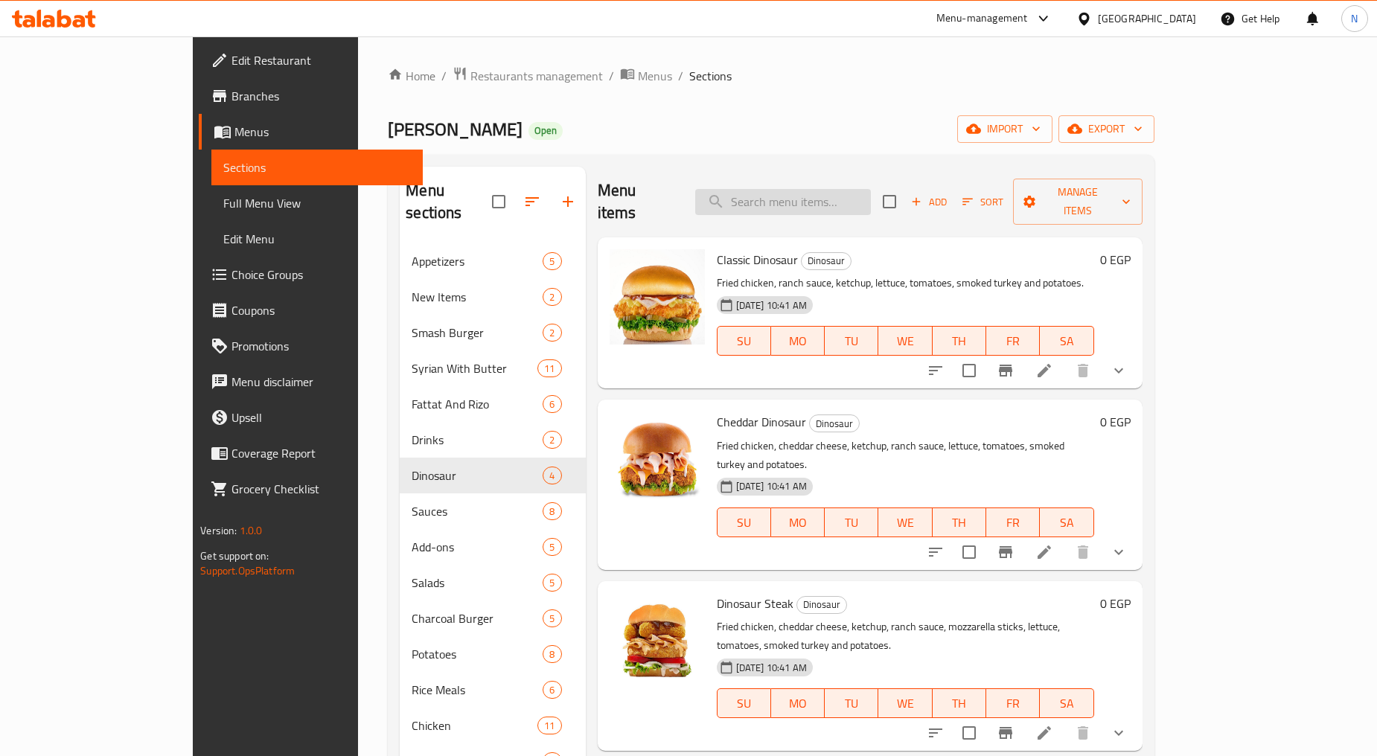
click at [861, 189] on input "search" at bounding box center [783, 202] width 176 height 26
click at [1071, 83] on ol "Home / Restaurants management / Menus / Sections" at bounding box center [771, 75] width 766 height 19
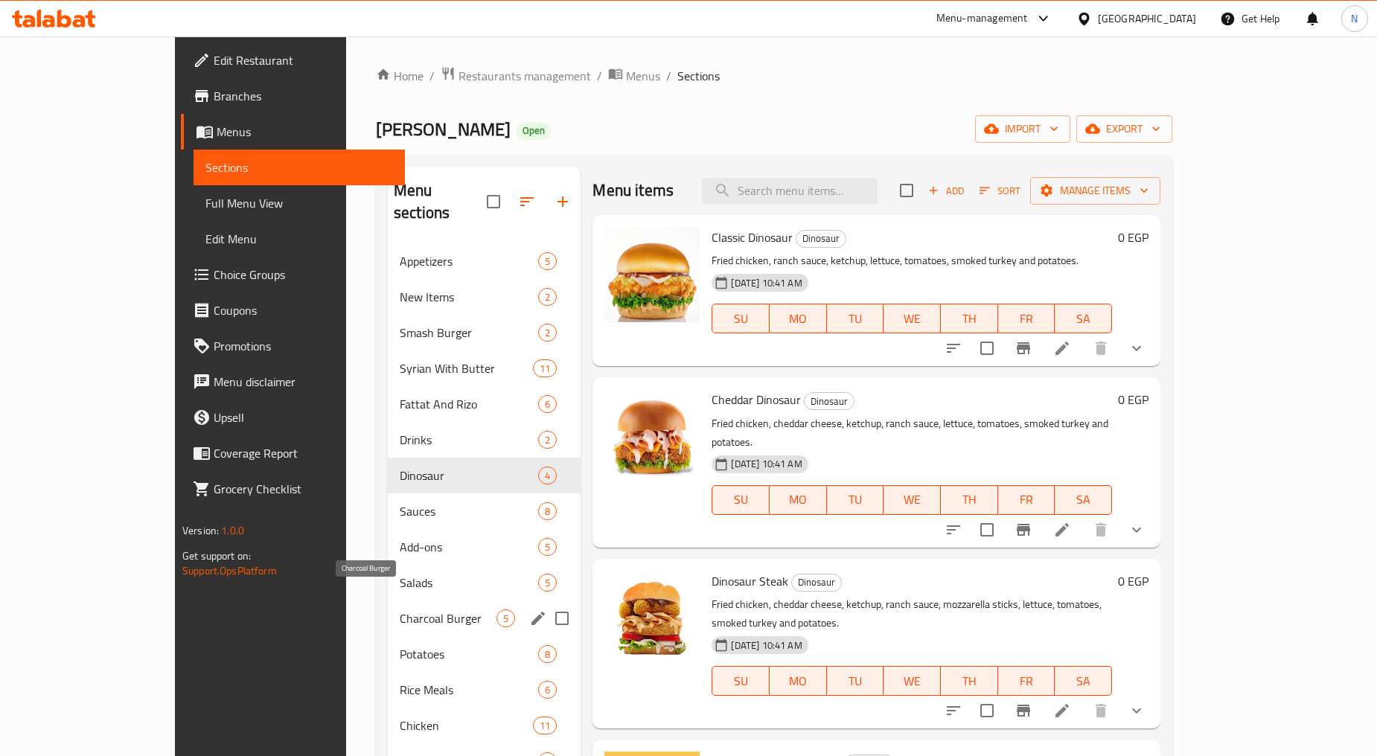
click at [400, 609] on span "Charcoal Burger" at bounding box center [448, 618] width 97 height 18
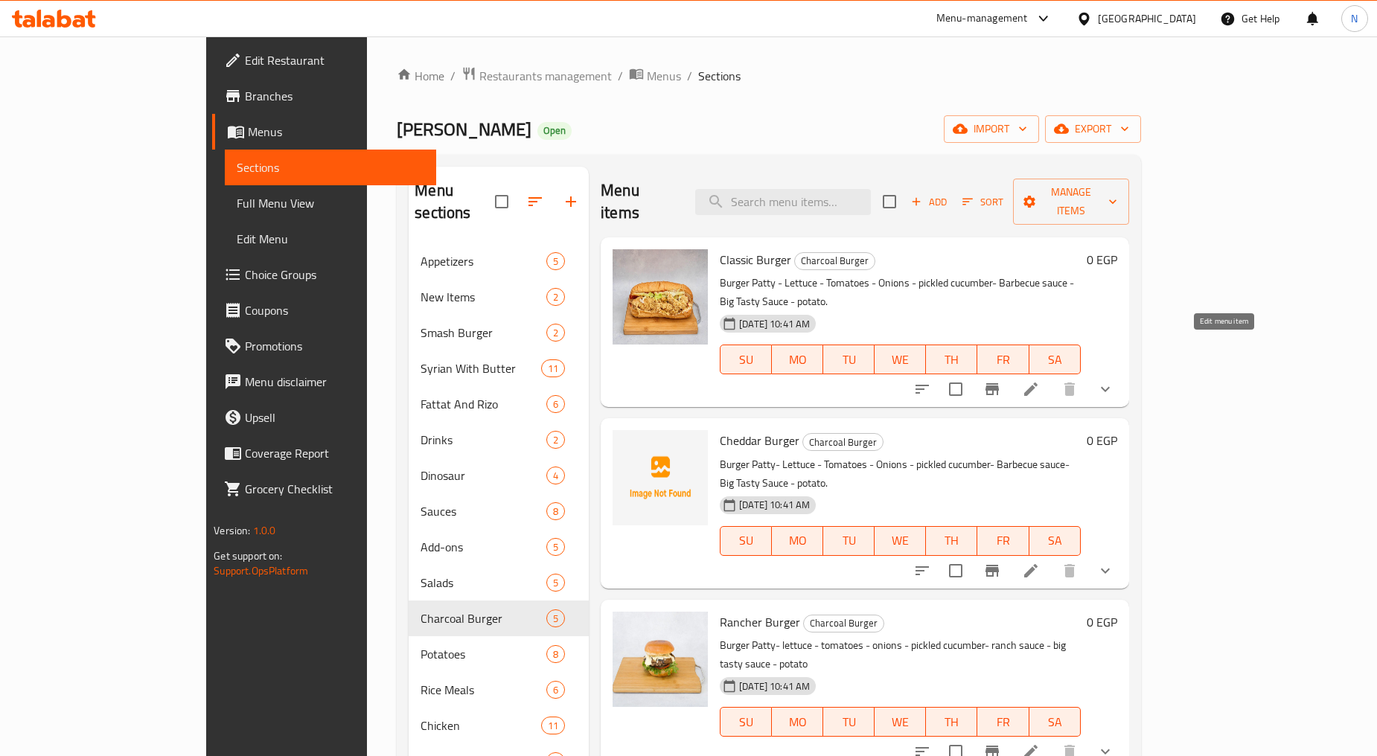
click at [1039, 380] on icon at bounding box center [1031, 389] width 18 height 18
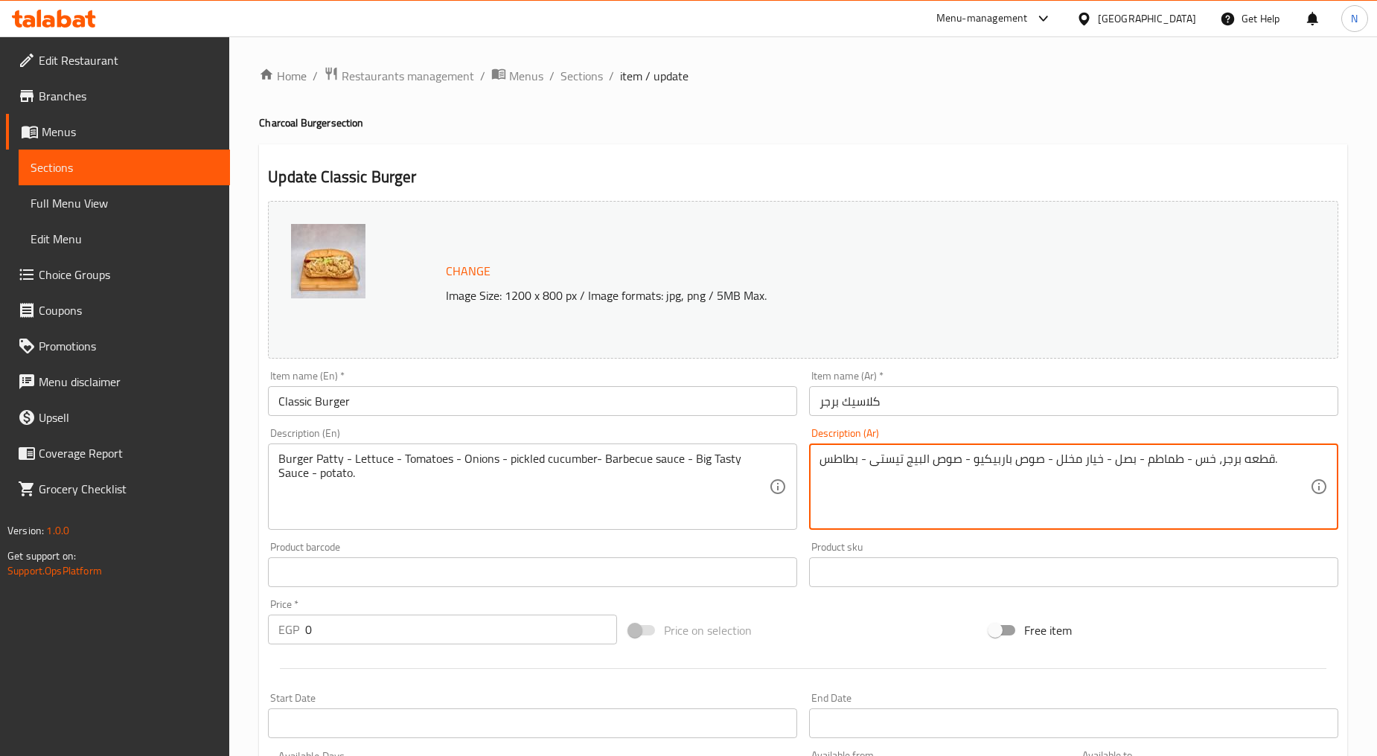
click at [1178, 457] on textarea "قطعه برجر، خس - طماطم - بصل - خيار مخلل - صوص باربيكيو - صوص البيج تيستى - بطاط…" at bounding box center [1064, 487] width 490 height 71
click at [1133, 464] on textarea "قطعه برجر، خس، طماطم - بصل - خيار مخلل - صوص باربيكيو - صوص البيج تيستى - بطاطس." at bounding box center [1064, 487] width 490 height 71
click at [1102, 462] on textarea "قطعه برجر، خس، طماطم، بصل - خيار مخلل - صوص باربيكيو - صوص البيج تيستى - بطاطس." at bounding box center [1064, 487] width 490 height 71
click at [1045, 459] on textarea "قطعه برجر، خس، طماطم، بصل، خيار مخلل - صوص باربيكيو - صوص البيج تيستى - بطاطس." at bounding box center [1064, 487] width 490 height 71
click at [1015, 467] on textarea "قطعه برجر، خس، طماطم، بصل، خيار مخلل، صوص باربيكيو - صوص البيج تيستى - بطاطس." at bounding box center [1064, 487] width 490 height 71
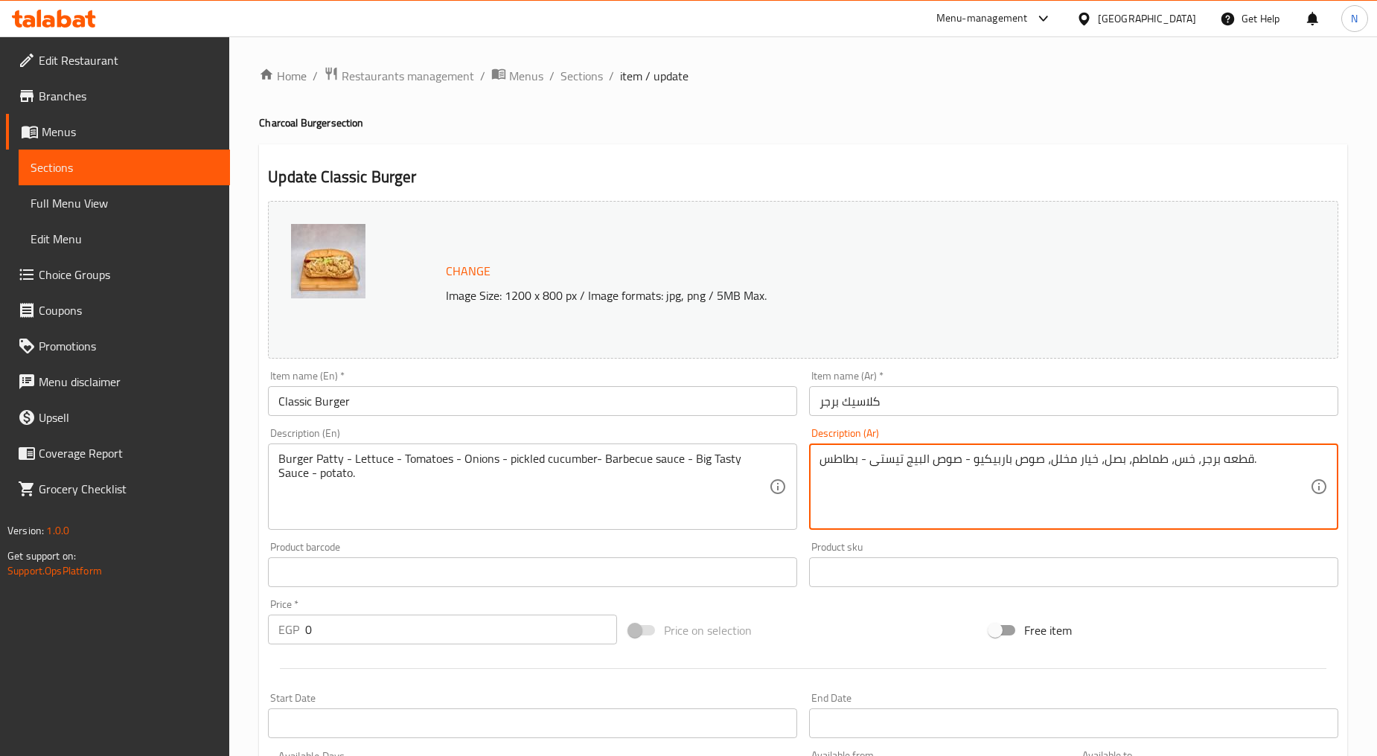
click at [1015, 467] on textarea "قطعه برجر، خس، طماطم، بصل، خيار مخلل، صوص باربيكيو - صوص البيج تيستى - بطاطس." at bounding box center [1064, 487] width 490 height 71
click at [1022, 464] on textarea "قطعه برجر، خس، طماطم، بصل، خيار مخلل، صوص باربيكيو - صوص البيج تيستى - بطاطس." at bounding box center [1064, 487] width 490 height 71
click at [963, 460] on textarea "قطعه برجر، خس، طماطم، بصل، خيار مخلل، باربيكيو - صوص البيج تيستى - بطاطس." at bounding box center [1064, 487] width 490 height 71
click at [858, 465] on textarea "قطعه برجر، خس، طماطم، بصل، خيار مخلل، باربيكيو، صوص البيج تيستى - بطاطس." at bounding box center [1064, 487] width 490 height 71
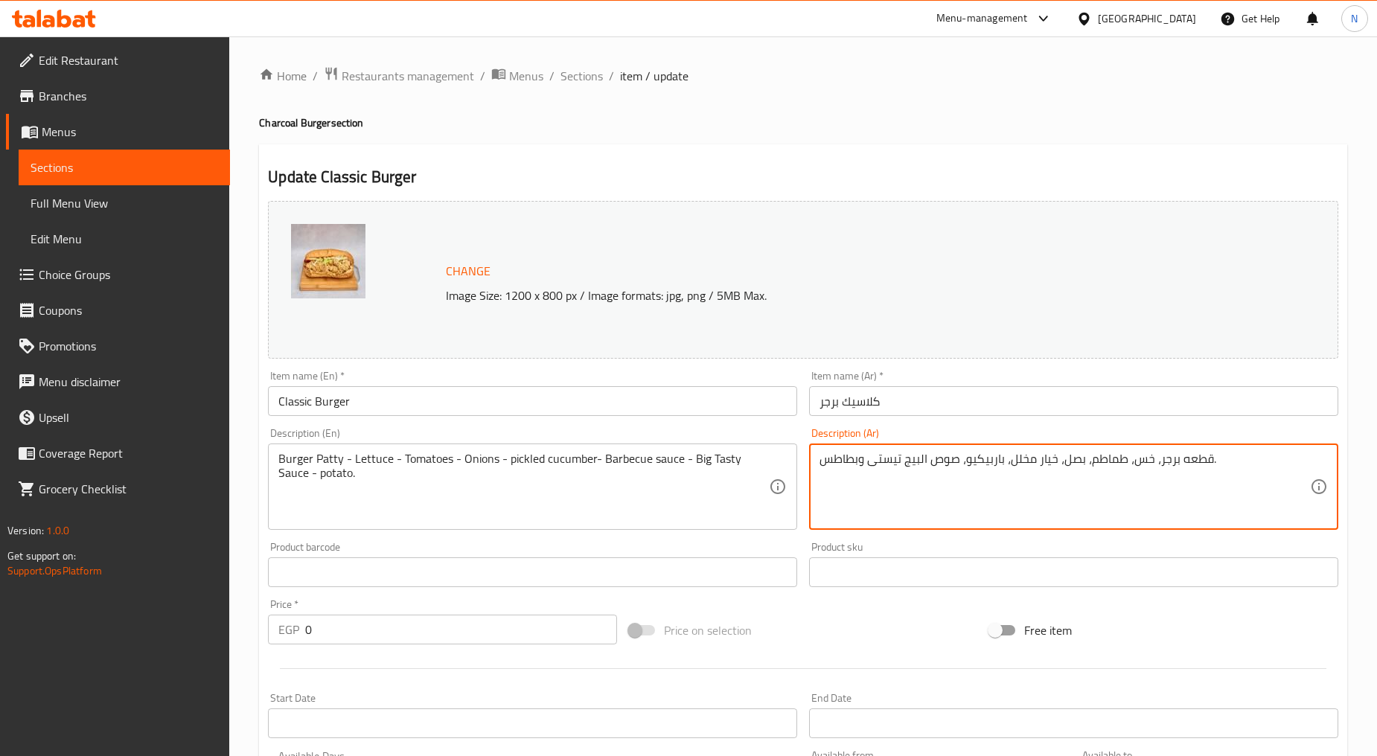
click at [1217, 467] on textarea "قطعه برجر، خس، طماطم، بصل، خيار مخلل، باربيكيو، صوص البيج تيستى وبطاطس." at bounding box center [1064, 487] width 490 height 71
click at [1195, 467] on textarea "قطعه برجر، خس، طماطم، بصل، خيار مخلل، باربيكيو، صوص البيج تيستى وبطاطس." at bounding box center [1064, 487] width 490 height 71
type textarea "قطعه برجر، خس، طماطم، بصل، خيار مخلل، باربيكيو، صوص البيج تيستى وبطاطس."
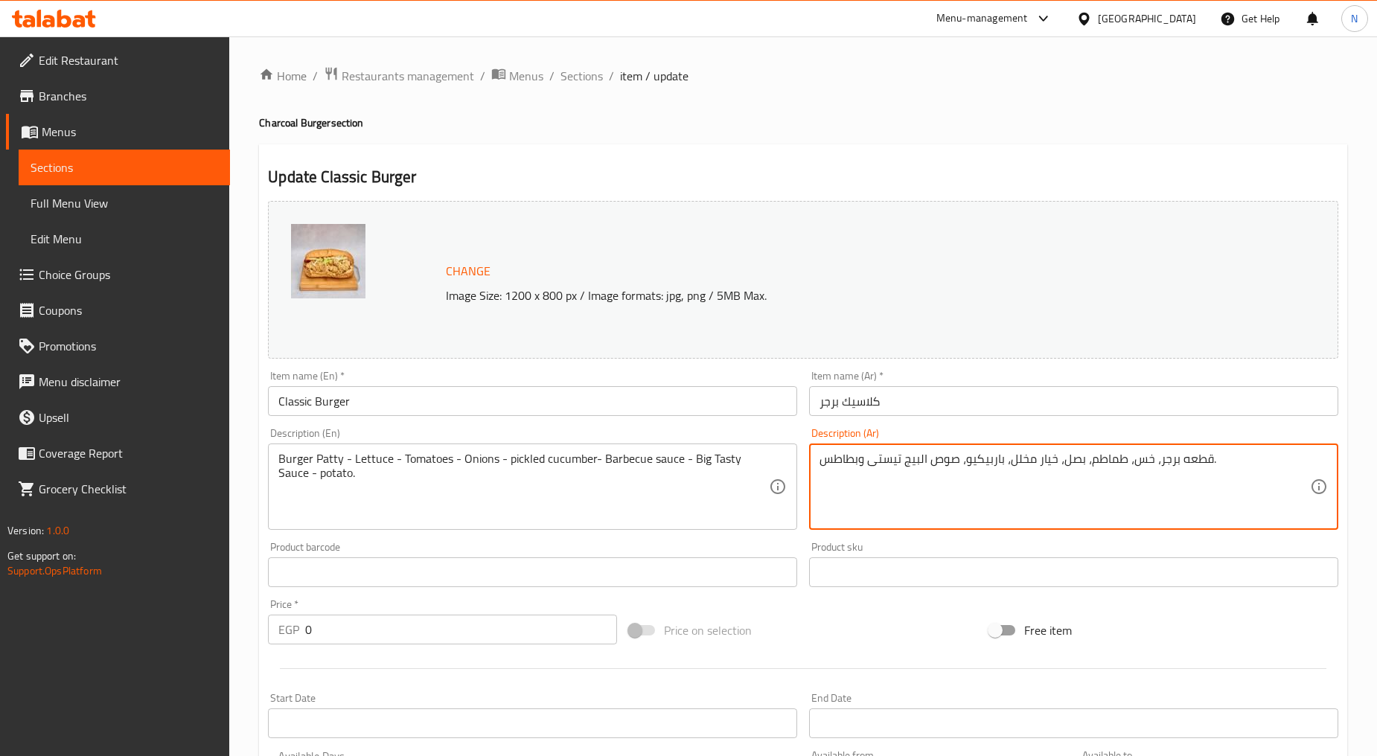
click at [518, 444] on div "Burger Patty - Lettuce - Tomatoes - Onions - pickled cucumber- Barbecue sauce -…" at bounding box center [532, 486] width 529 height 86
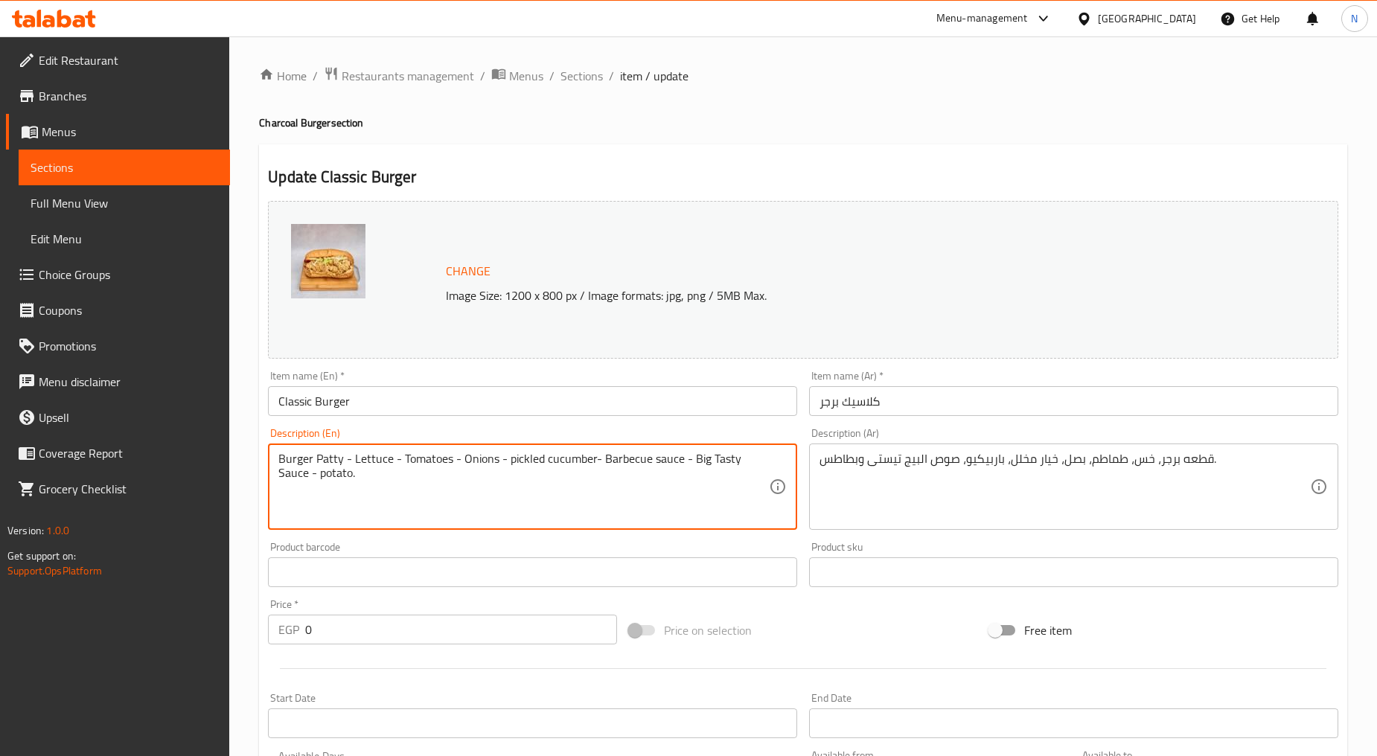
click at [518, 458] on textarea "Burger Patty - Lettuce - Tomatoes - Onions - pickled cucumber- Barbecue sauce -…" at bounding box center [523, 487] width 490 height 71
paste textarea "patty, lettuce, tomato, onion, pickle, barbecue, big tasty sauce and fries"
type textarea "Burger patty, lettuce, tomato, onion, pickle, barbecue, big tasty sauce and fri…"
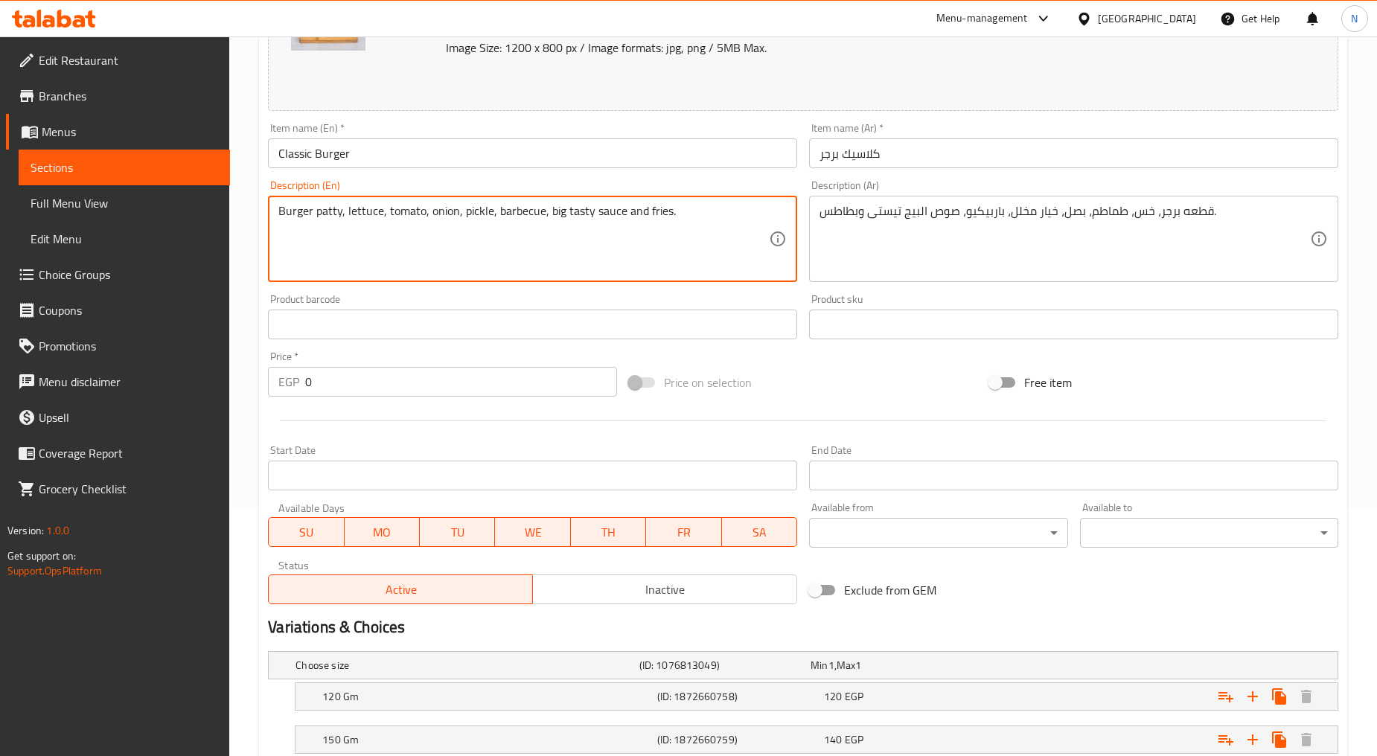
scroll to position [330, 0]
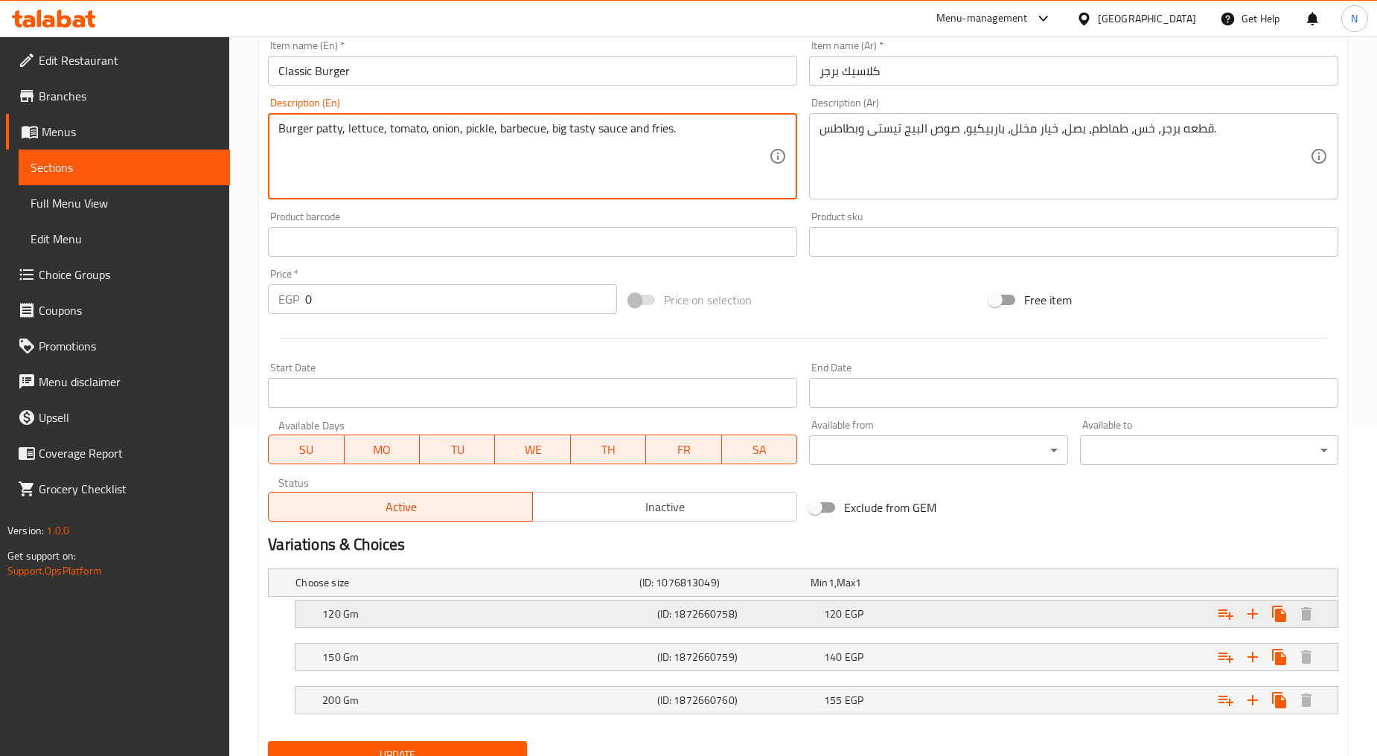
click at [1144, 620] on div "Expand" at bounding box center [1155, 614] width 334 height 33
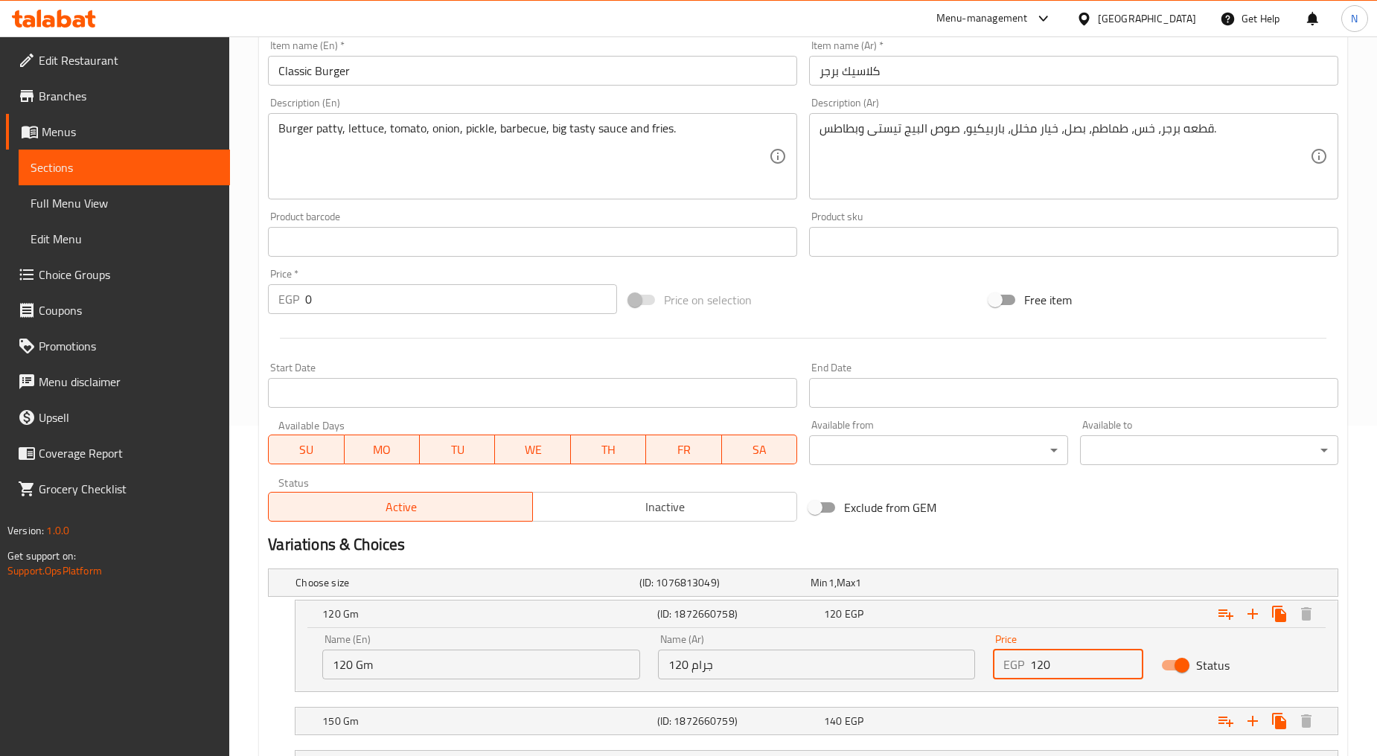
click at [1044, 666] on input "120" at bounding box center [1086, 665] width 112 height 30
type input "135"
click at [1248, 532] on div "Variations & Choices" at bounding box center [803, 545] width 1082 height 34
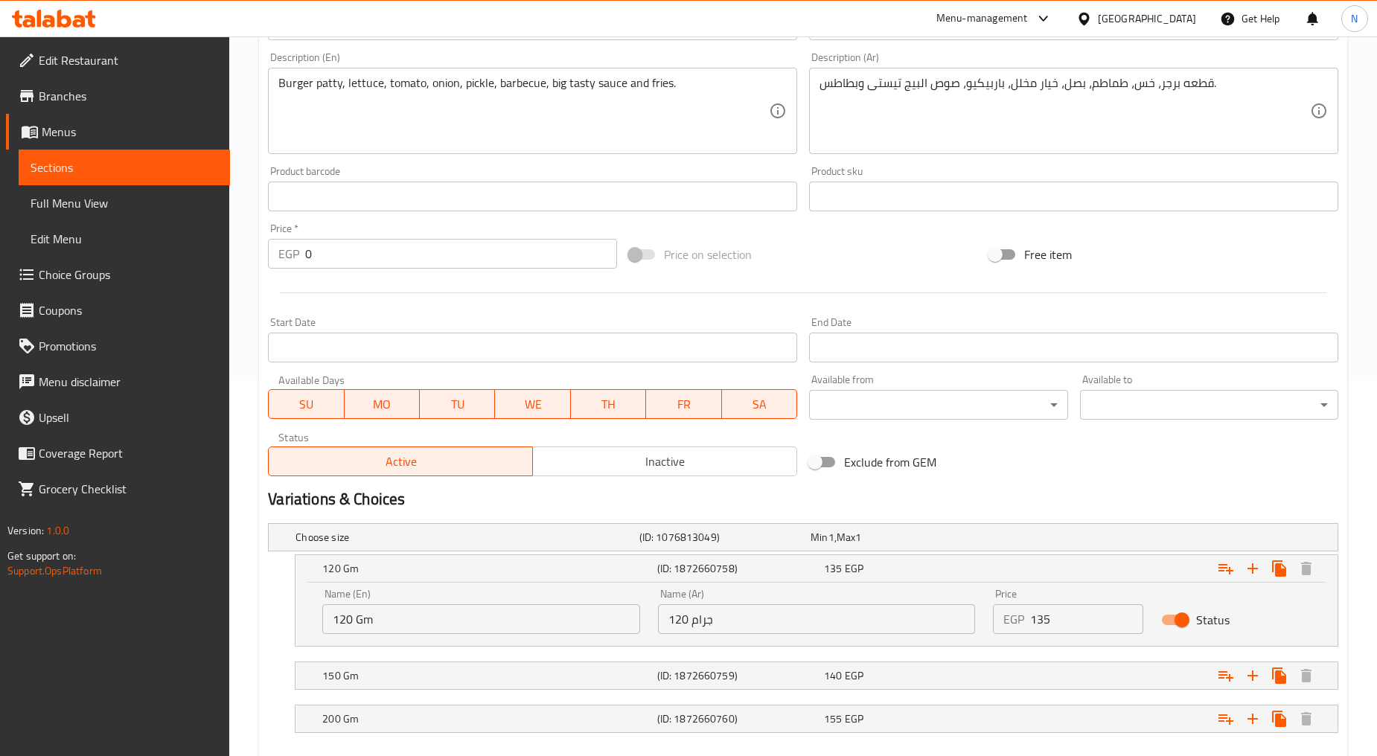
scroll to position [413, 0]
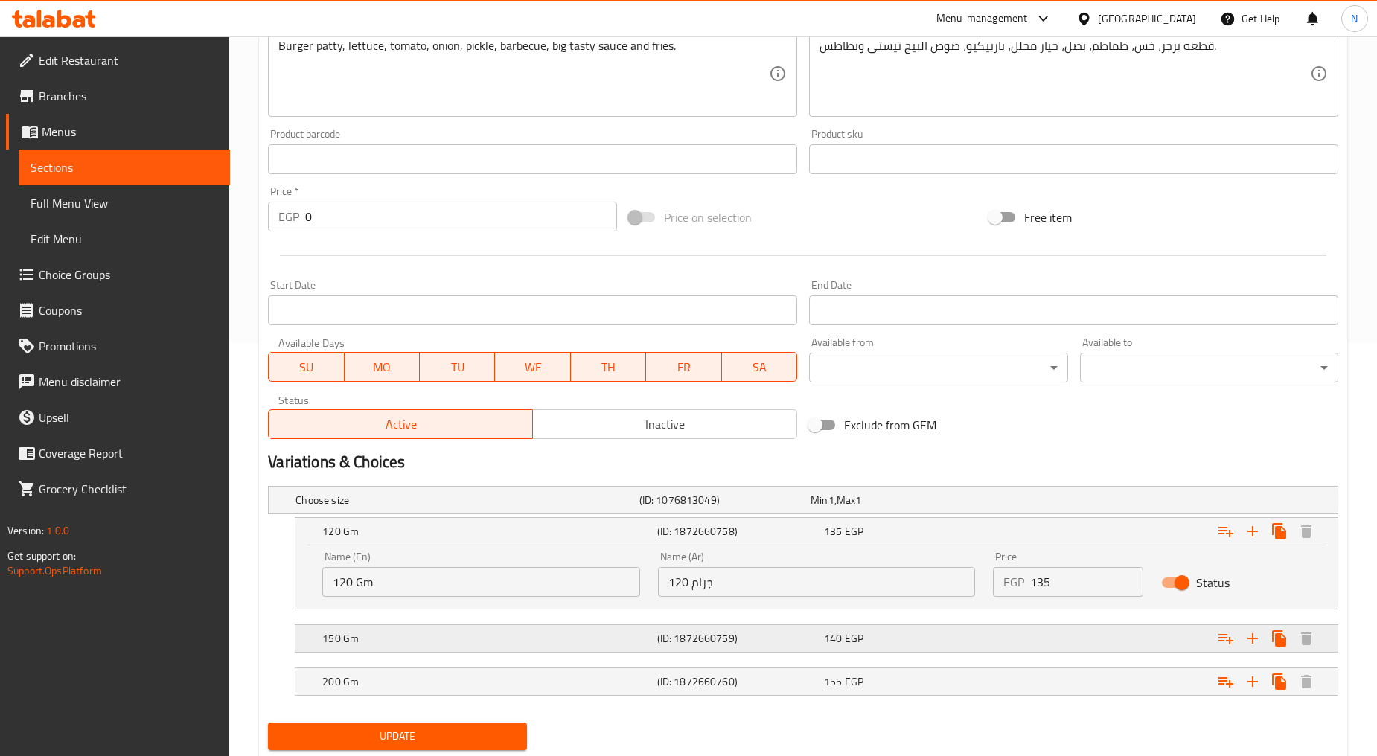
click at [1083, 638] on div "Expand" at bounding box center [1155, 638] width 334 height 33
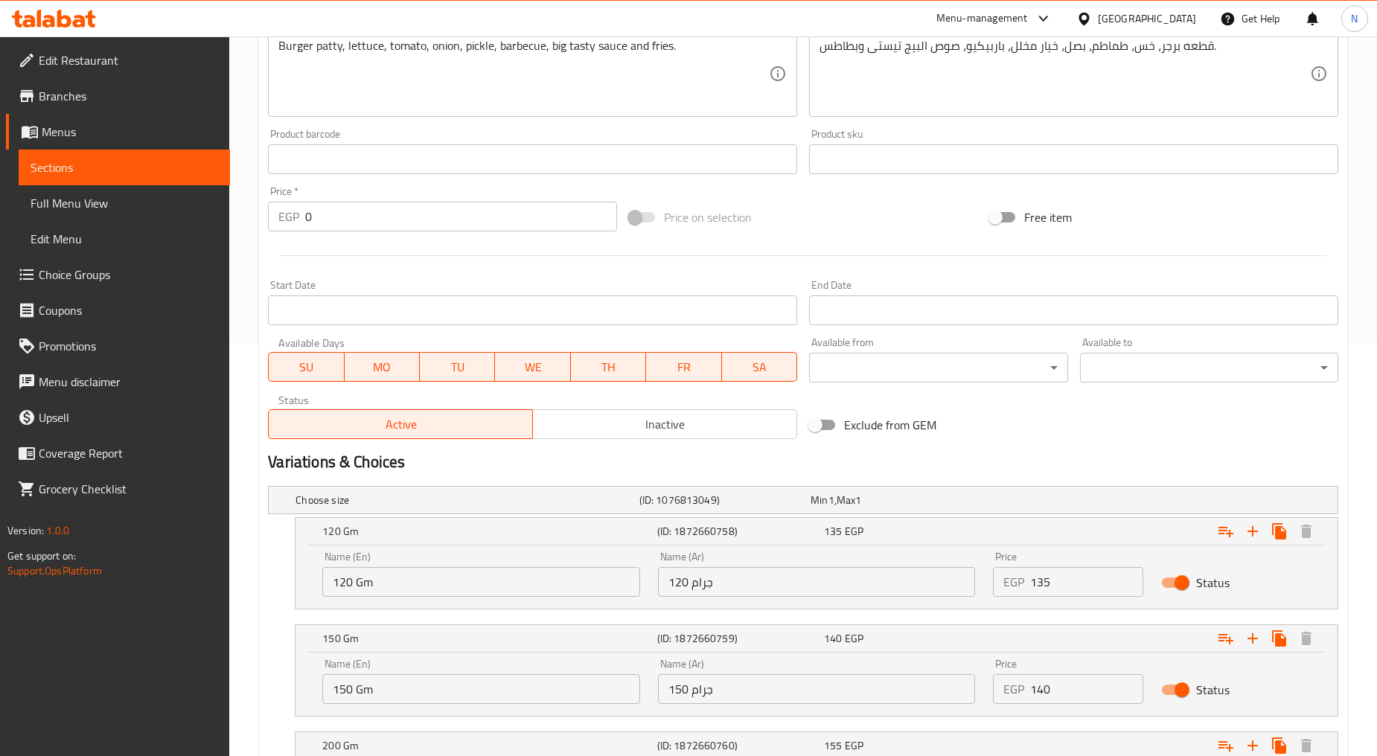
click at [1035, 685] on input "140" at bounding box center [1086, 689] width 112 height 30
type input "155"
click at [1119, 470] on h2 "Variations & Choices" at bounding box center [803, 462] width 1070 height 22
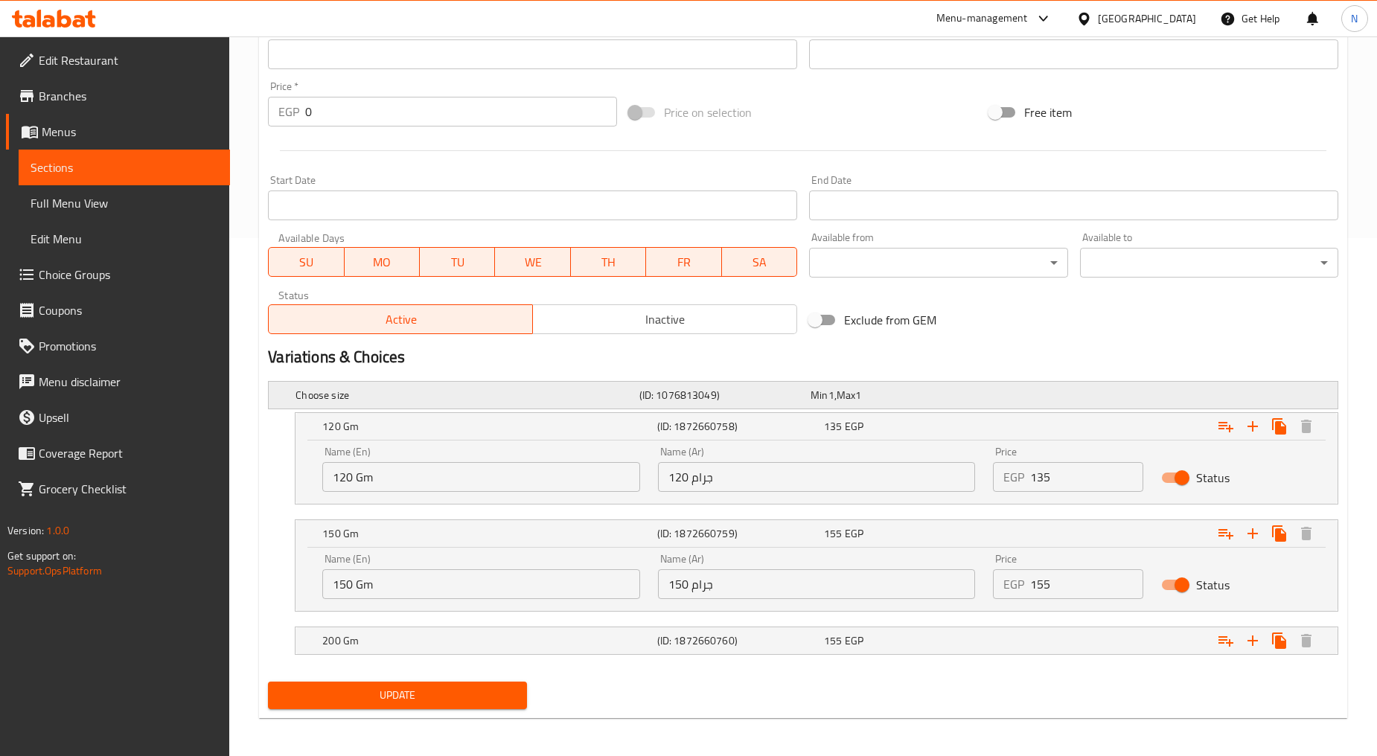
scroll to position [521, 0]
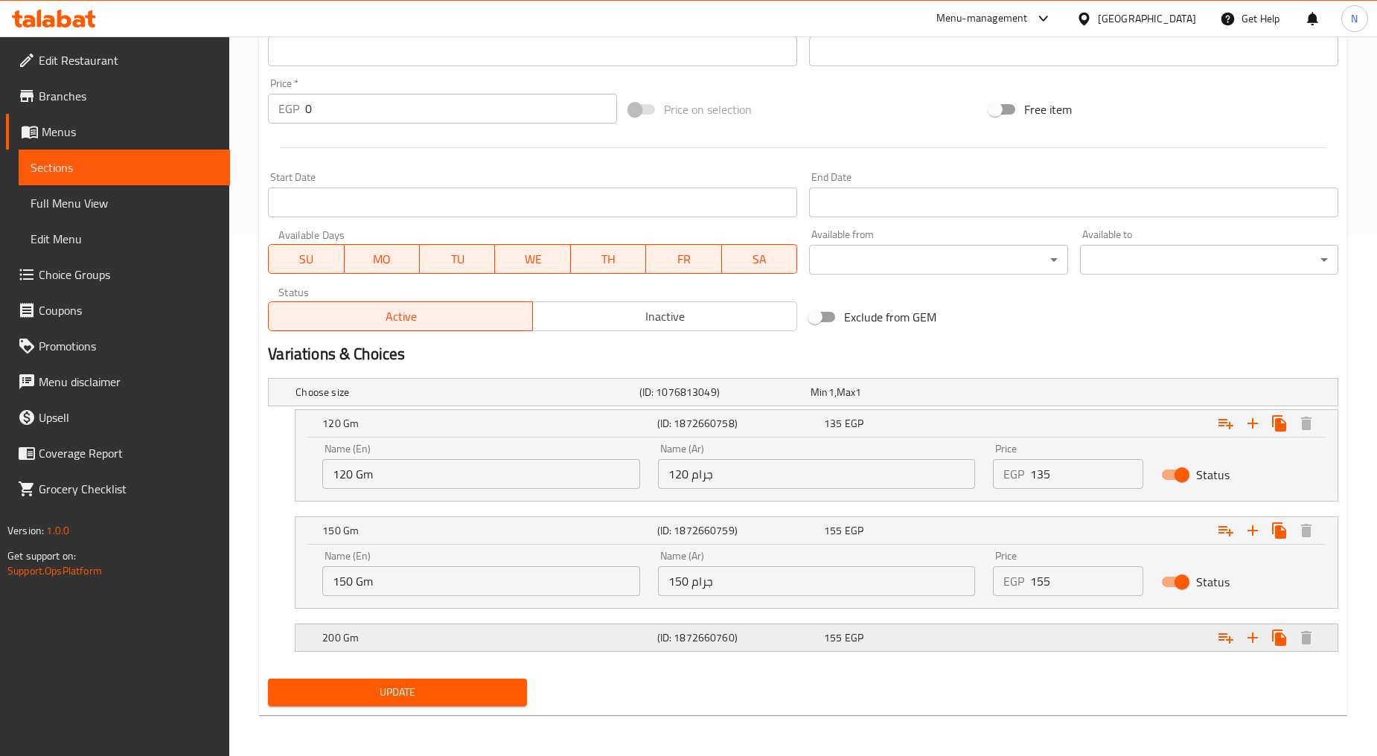
click at [1118, 638] on div "Expand" at bounding box center [1155, 637] width 334 height 33
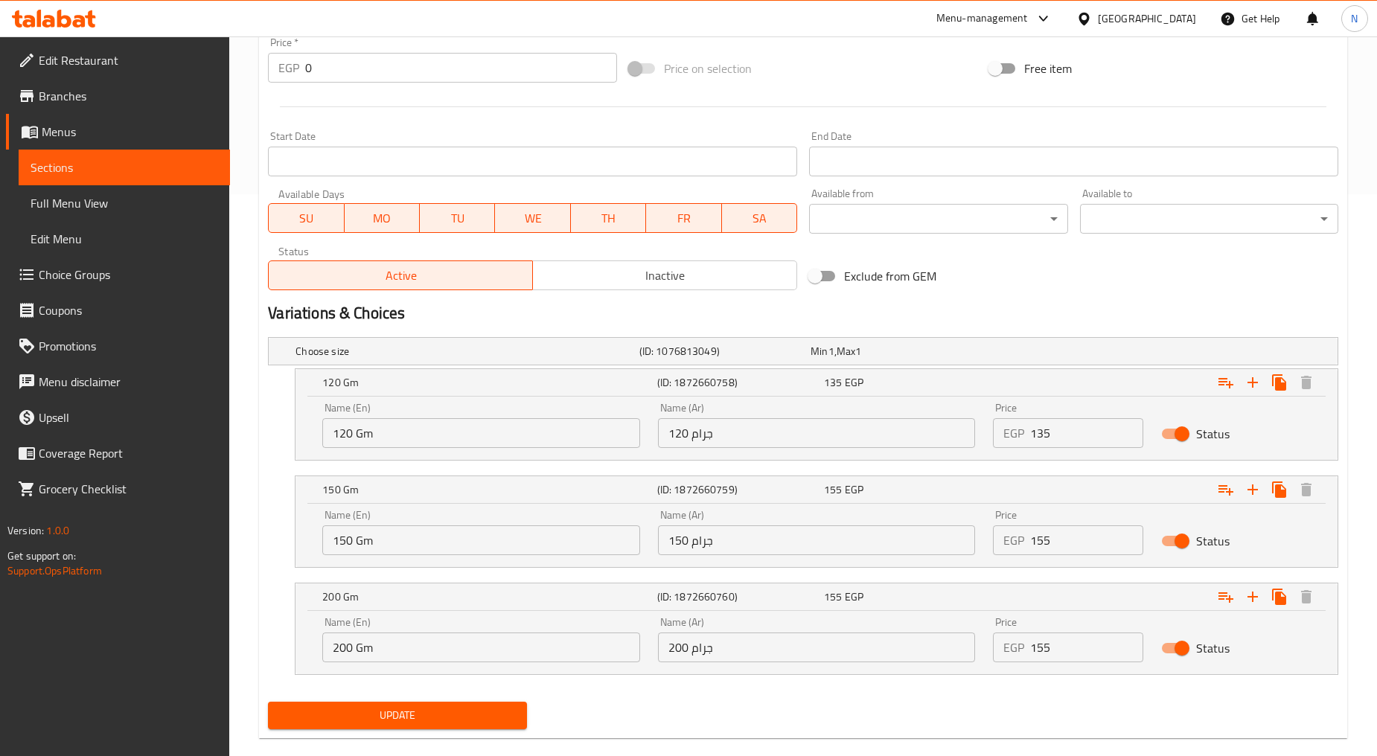
scroll to position [584, 0]
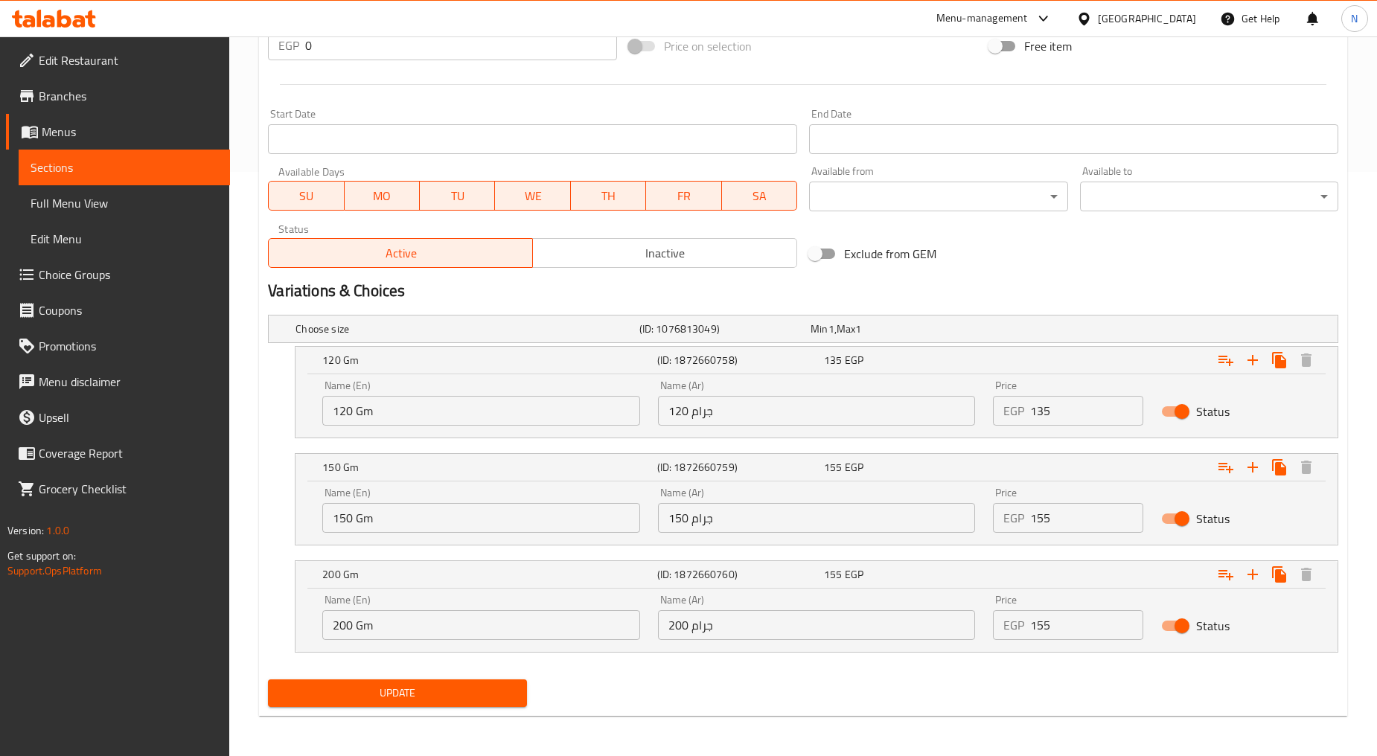
click at [1047, 631] on input "155" at bounding box center [1086, 625] width 112 height 30
click at [1045, 629] on input "155" at bounding box center [1086, 625] width 112 height 30
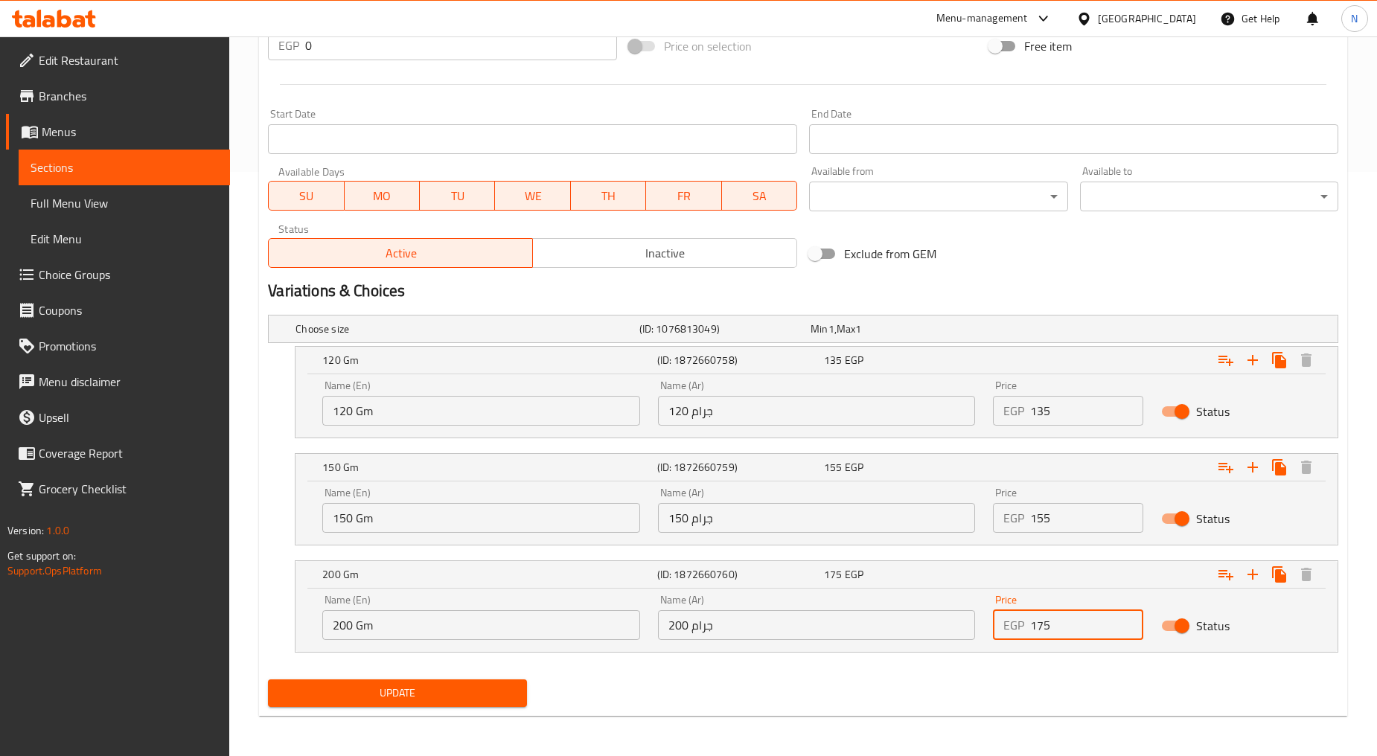
type input "175"
click at [1028, 286] on h2 "Variations & Choices" at bounding box center [803, 291] width 1070 height 22
click at [388, 681] on button "Update" at bounding box center [397, 693] width 258 height 28
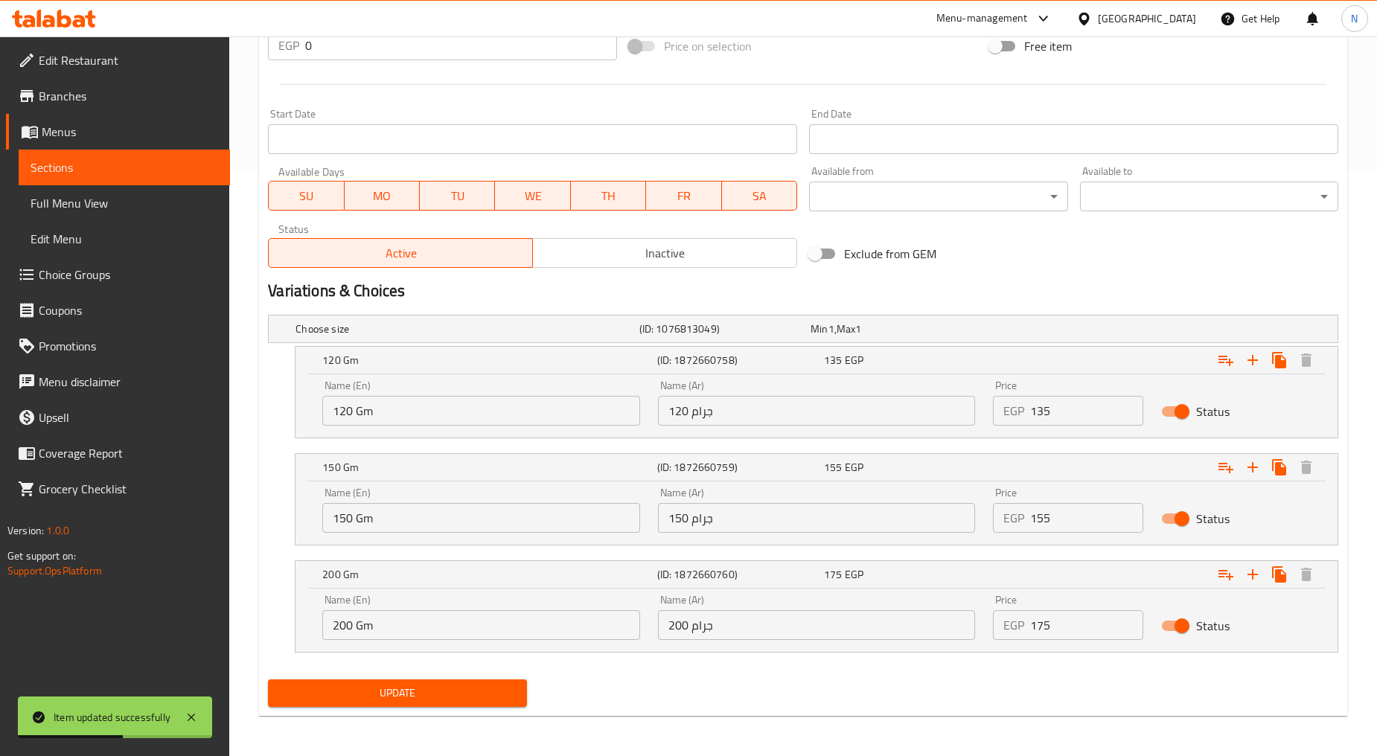
click at [449, 693] on span "Update" at bounding box center [397, 693] width 234 height 19
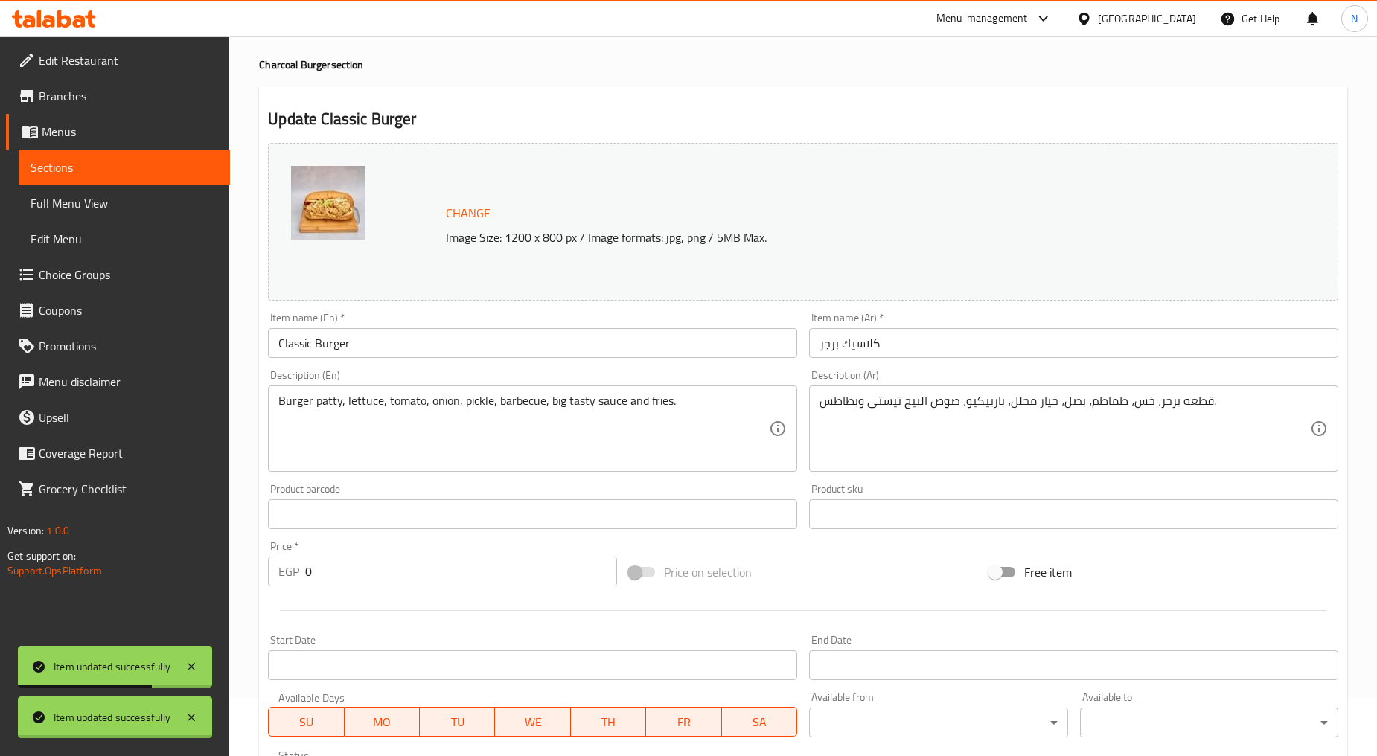
scroll to position [0, 0]
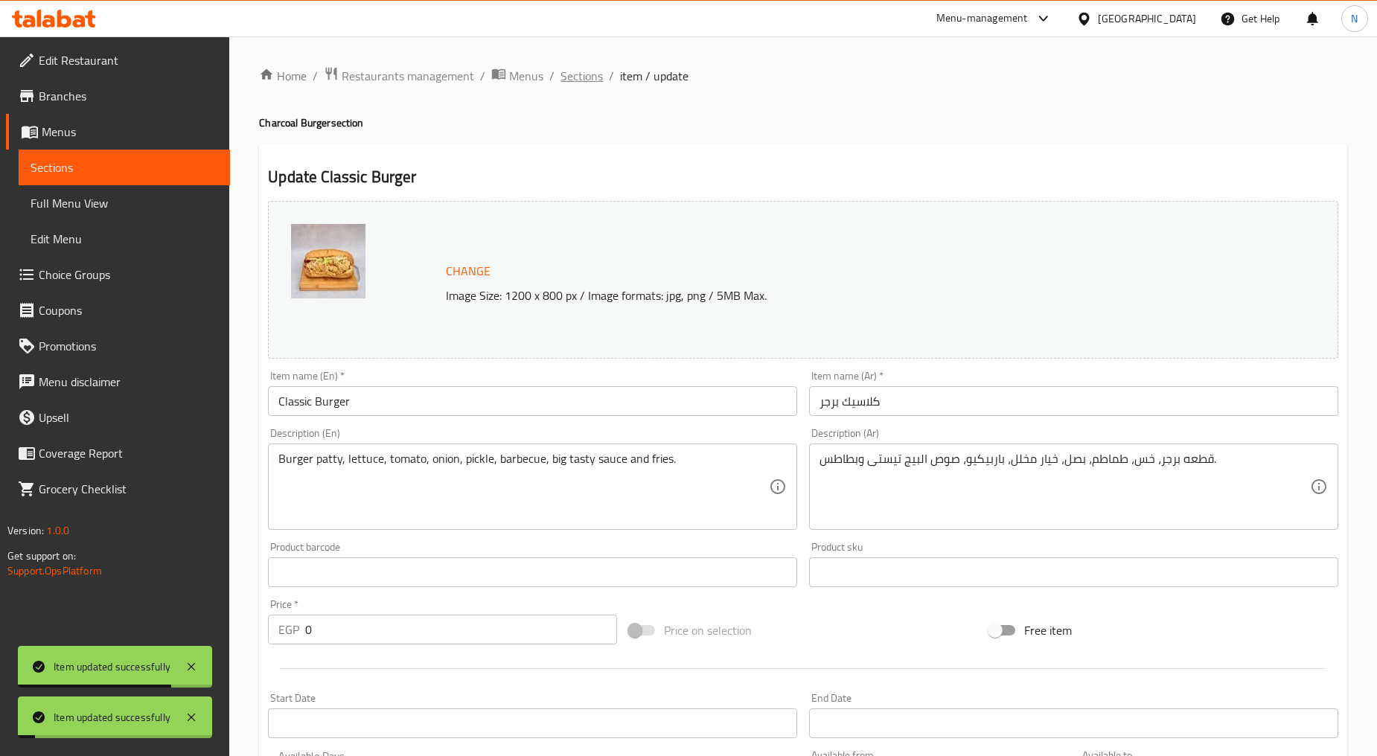
click at [573, 79] on span "Sections" at bounding box center [581, 76] width 42 height 18
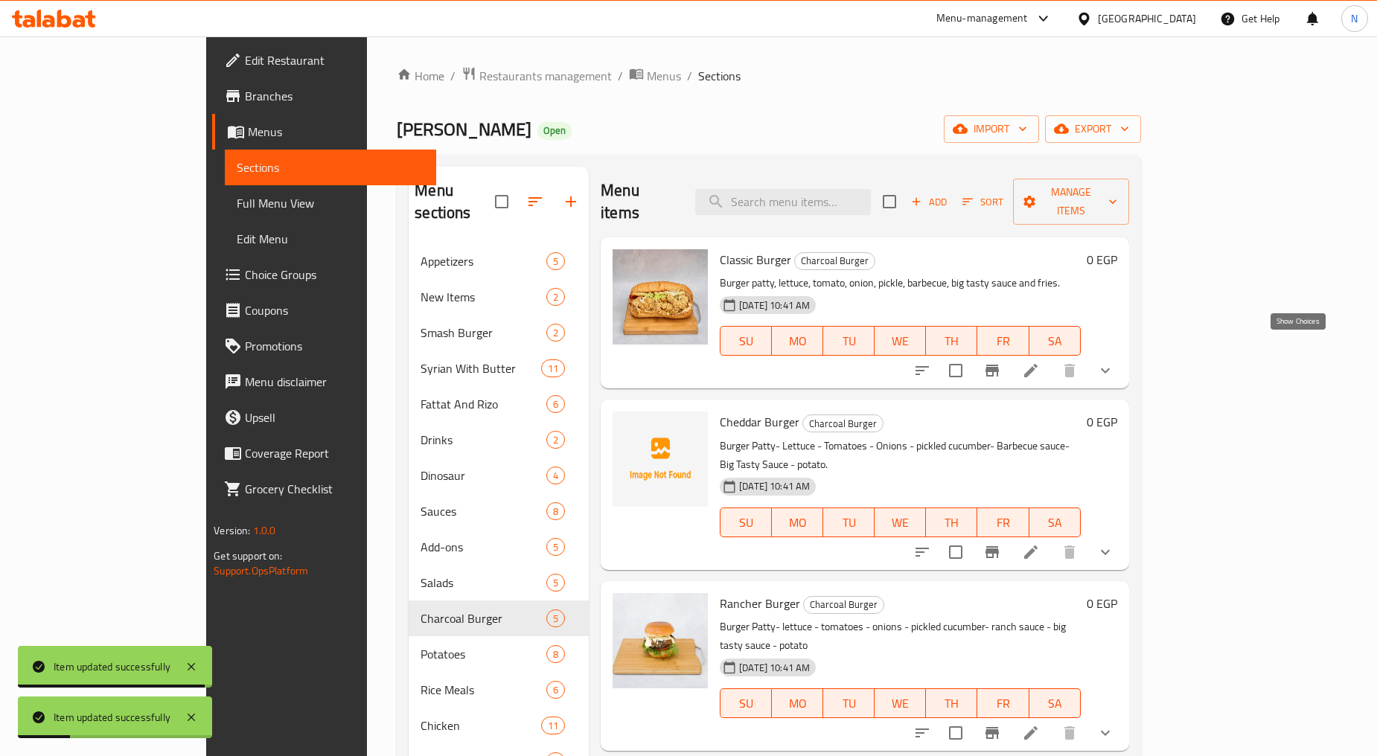
click at [1114, 362] on icon "show more" at bounding box center [1105, 371] width 18 height 18
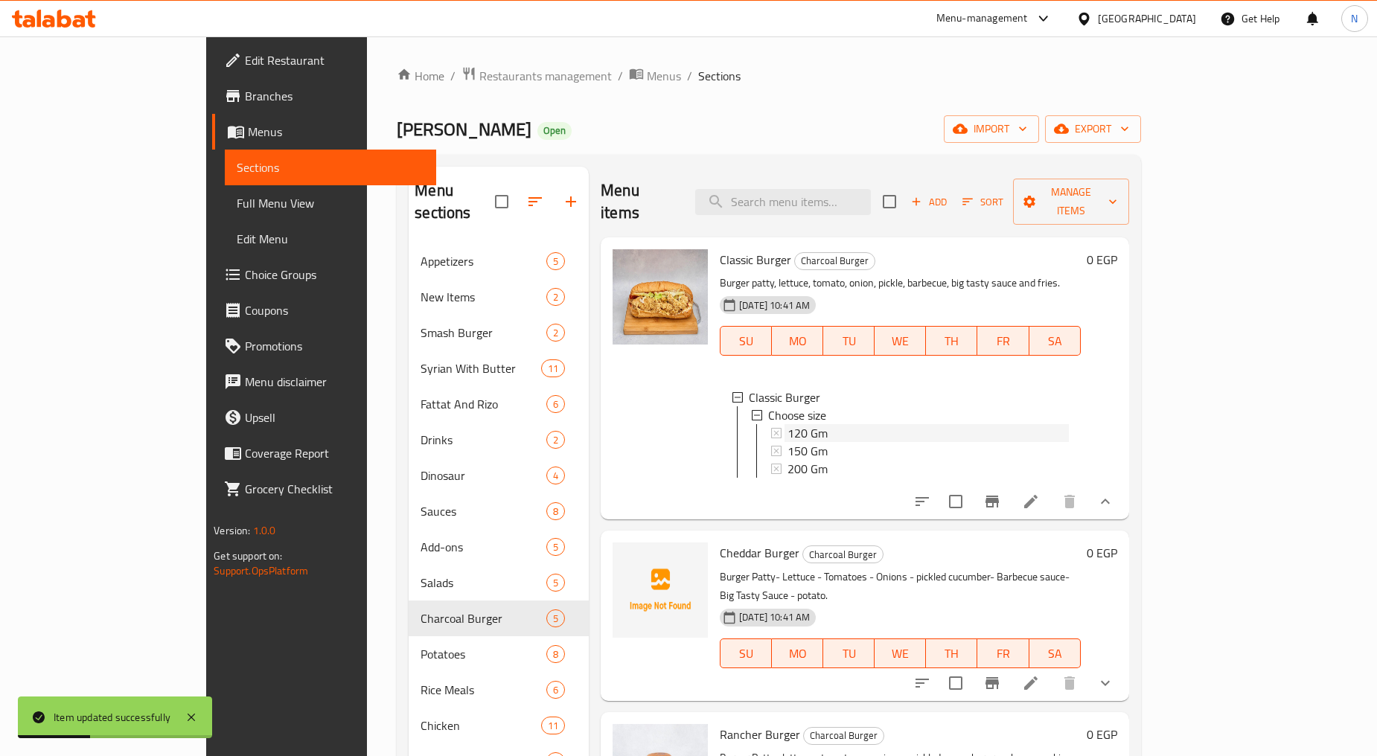
click at [874, 424] on div "120 Gm" at bounding box center [927, 433] width 281 height 18
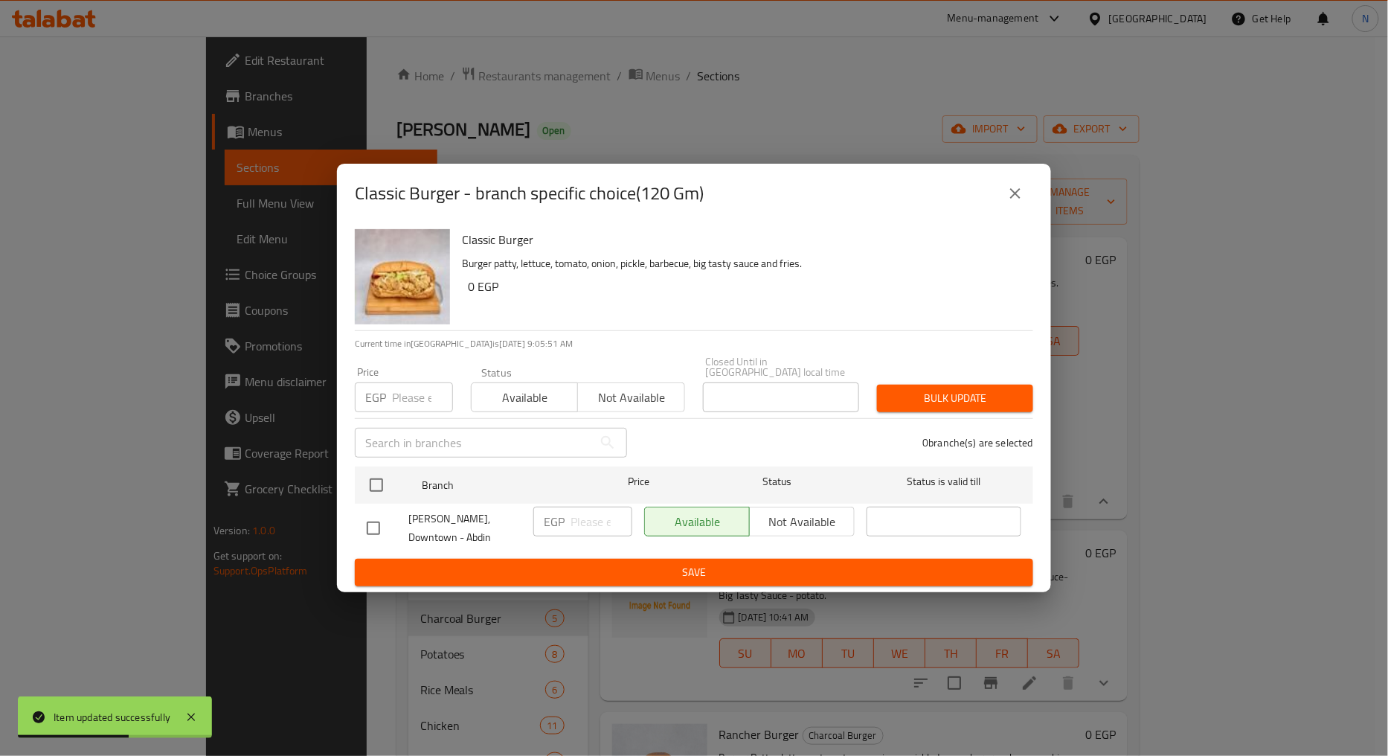
click at [403, 389] on input "number" at bounding box center [422, 397] width 61 height 30
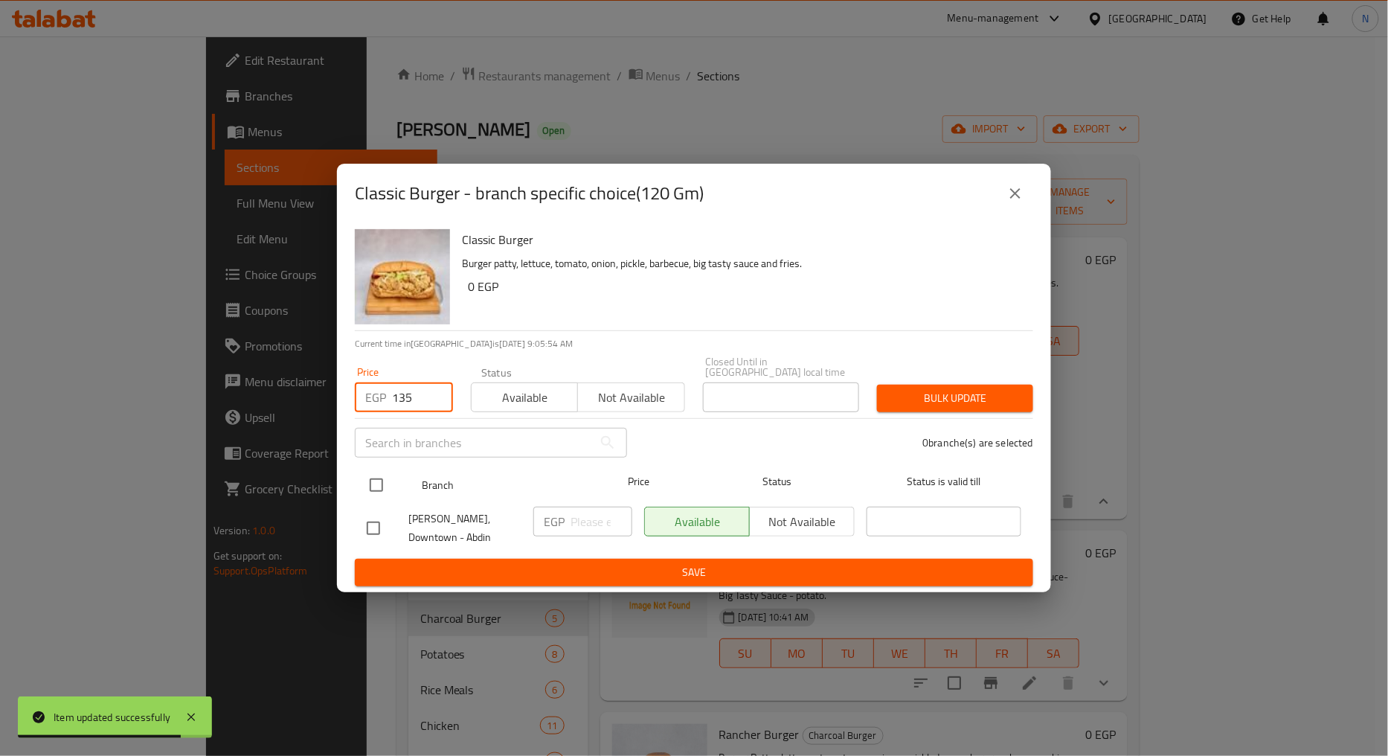
type input "135"
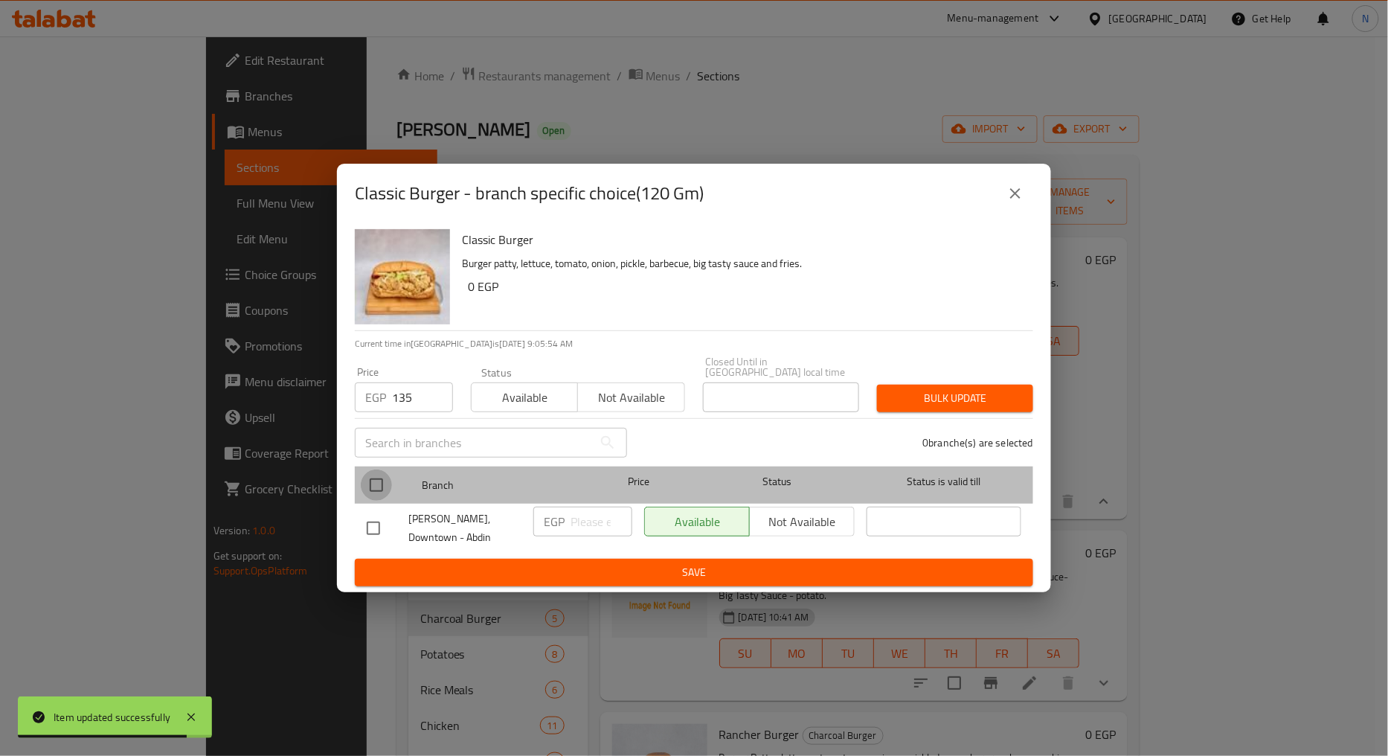
click at [375, 484] on input "checkbox" at bounding box center [376, 485] width 31 height 31
checkbox input "true"
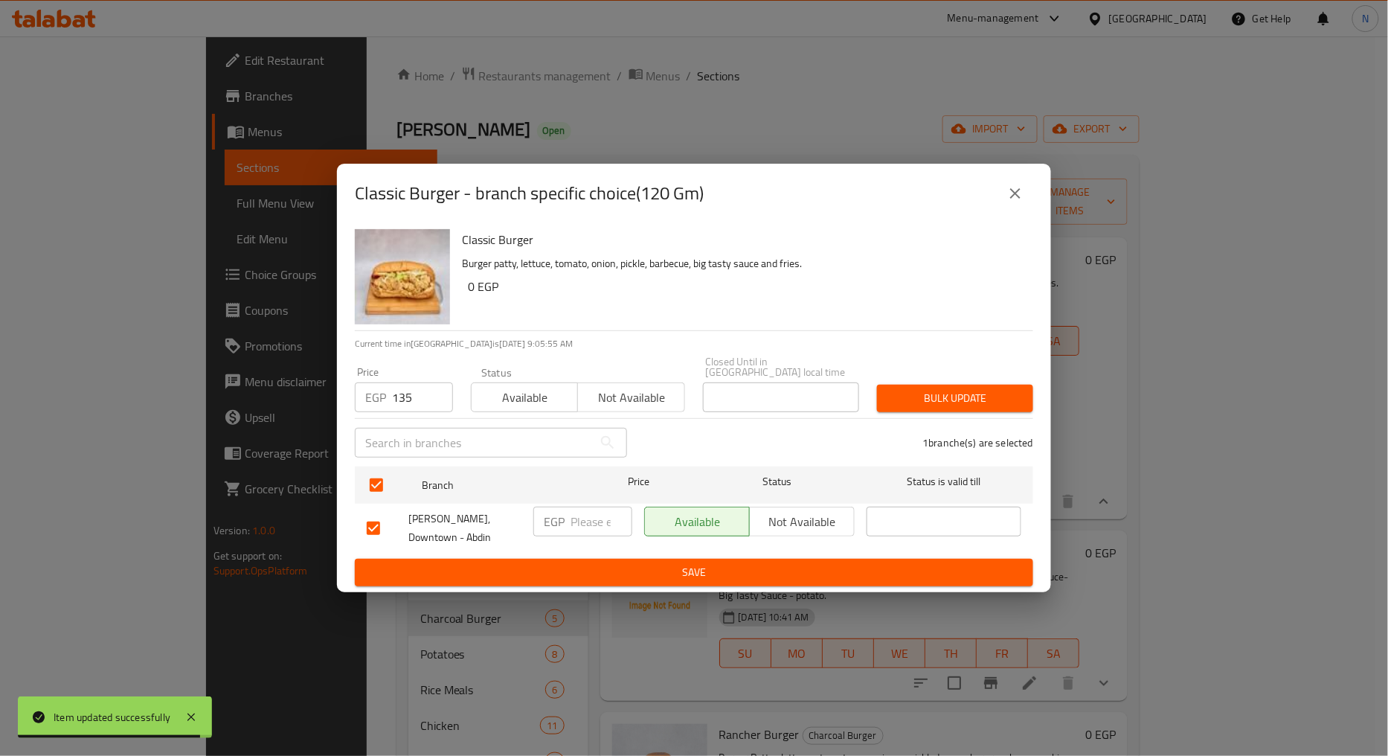
click at [910, 395] on span "Bulk update" at bounding box center [955, 398] width 132 height 19
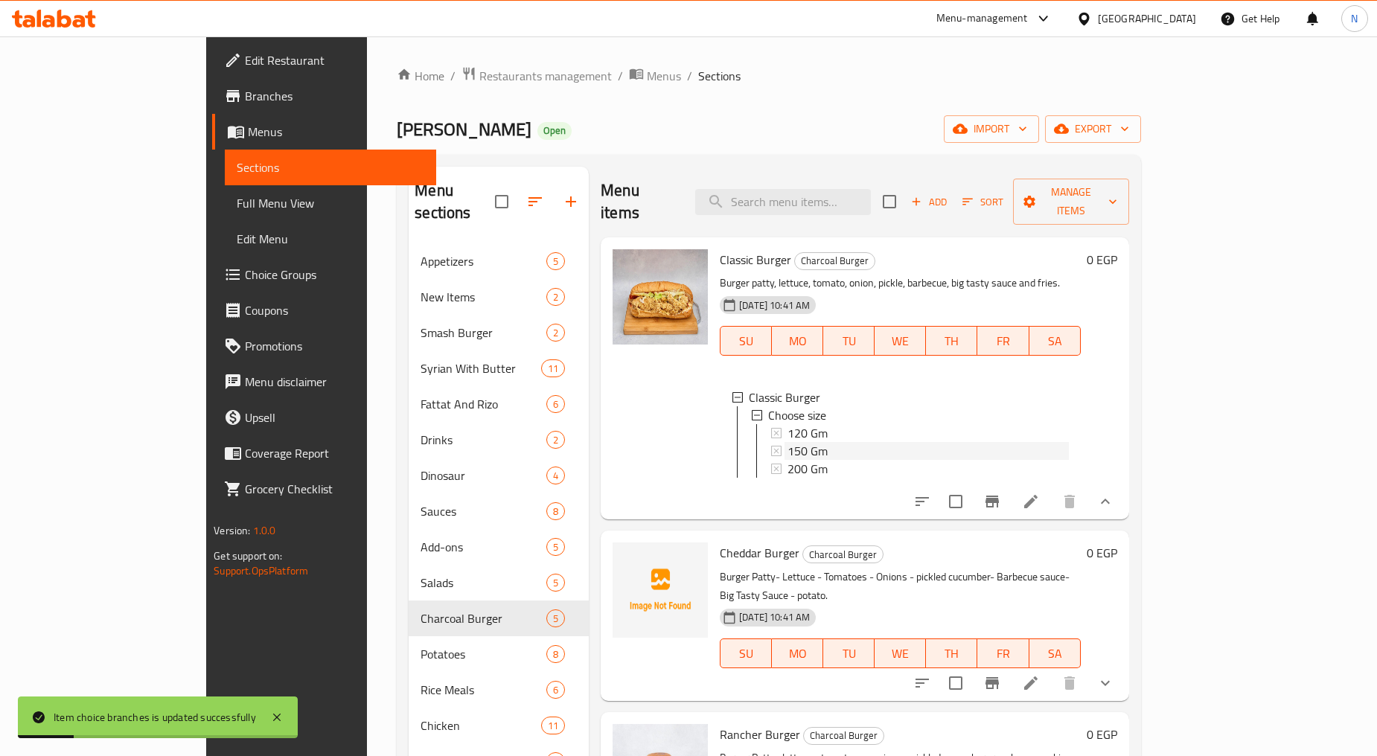
click at [813, 442] on div "150 Gm" at bounding box center [927, 451] width 281 height 18
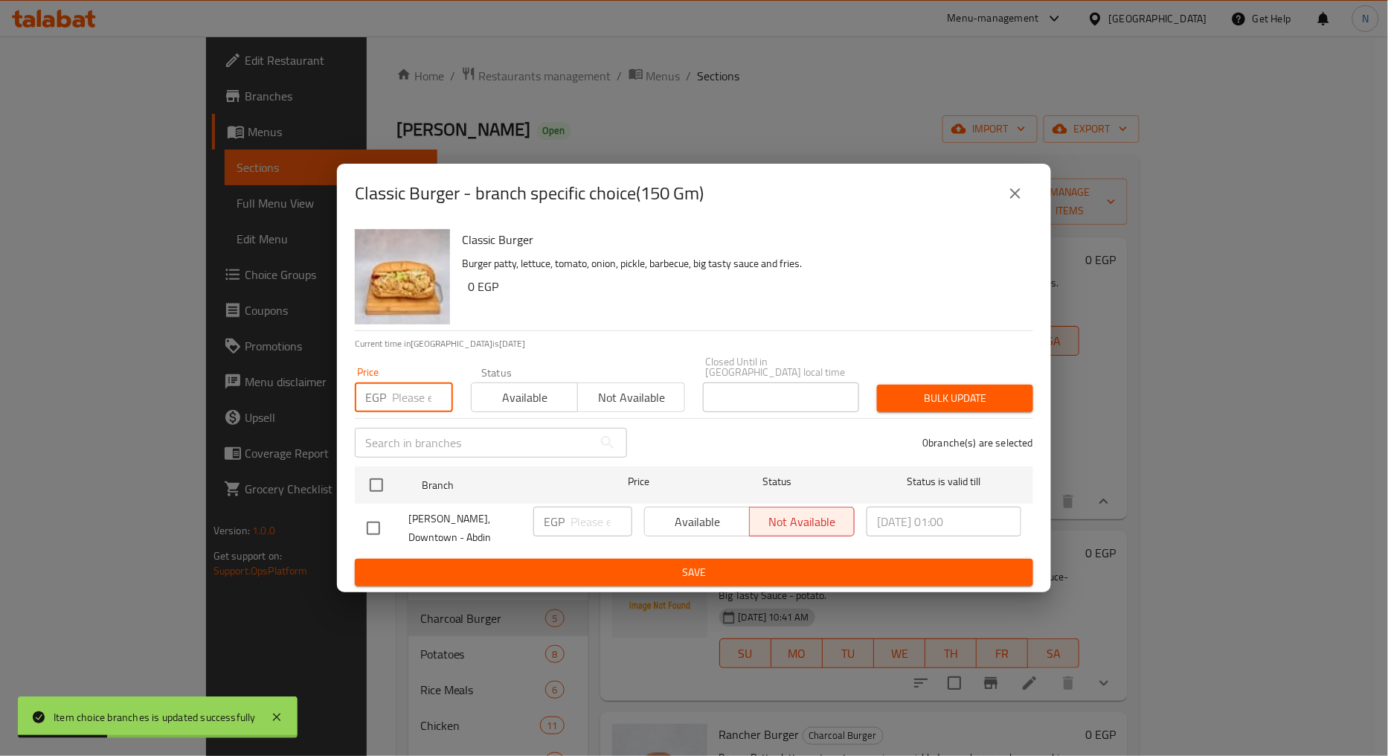
click at [404, 395] on input "number" at bounding box center [422, 397] width 61 height 30
type input "155"
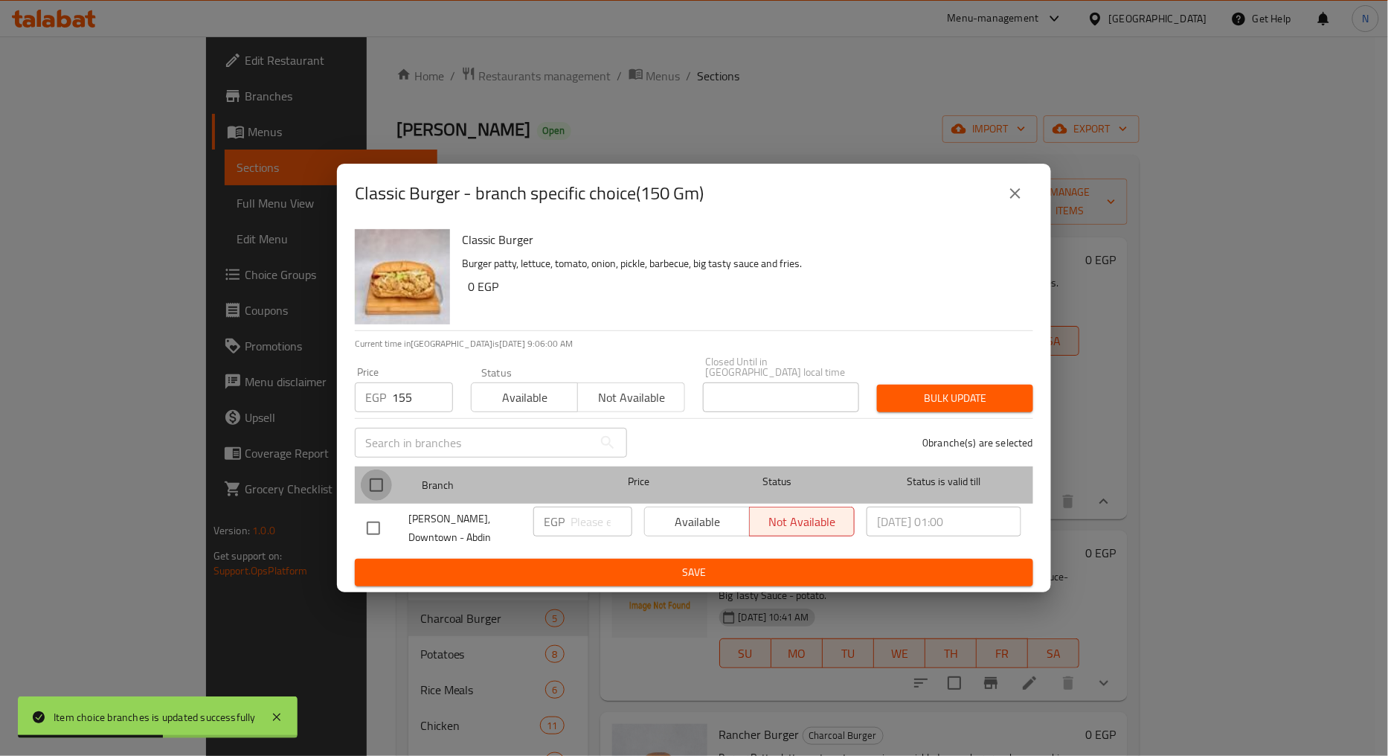
drag, startPoint x: 368, startPoint y: 481, endPoint x: 380, endPoint y: 484, distance: 13.0
click at [368, 481] on input "checkbox" at bounding box center [376, 485] width 31 height 31
checkbox input "true"
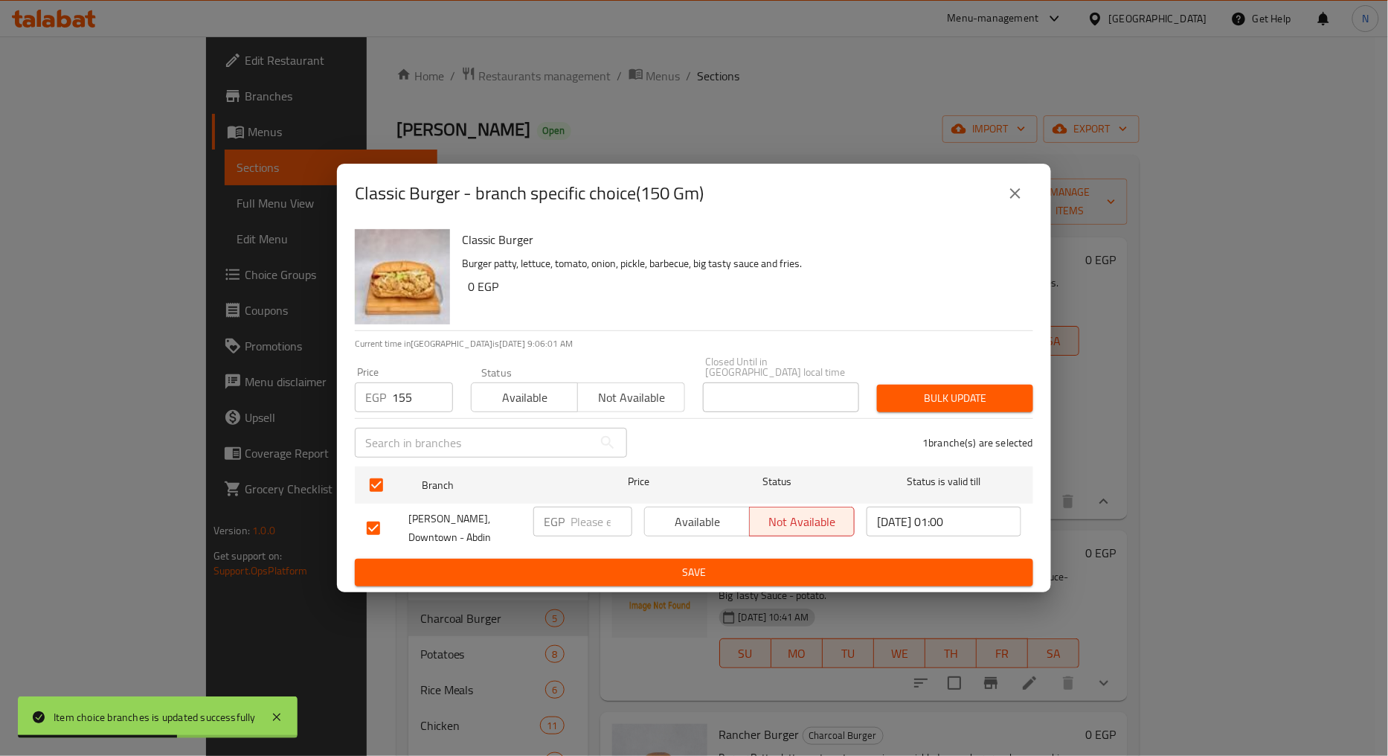
click at [891, 405] on span "Bulk update" at bounding box center [955, 398] width 132 height 19
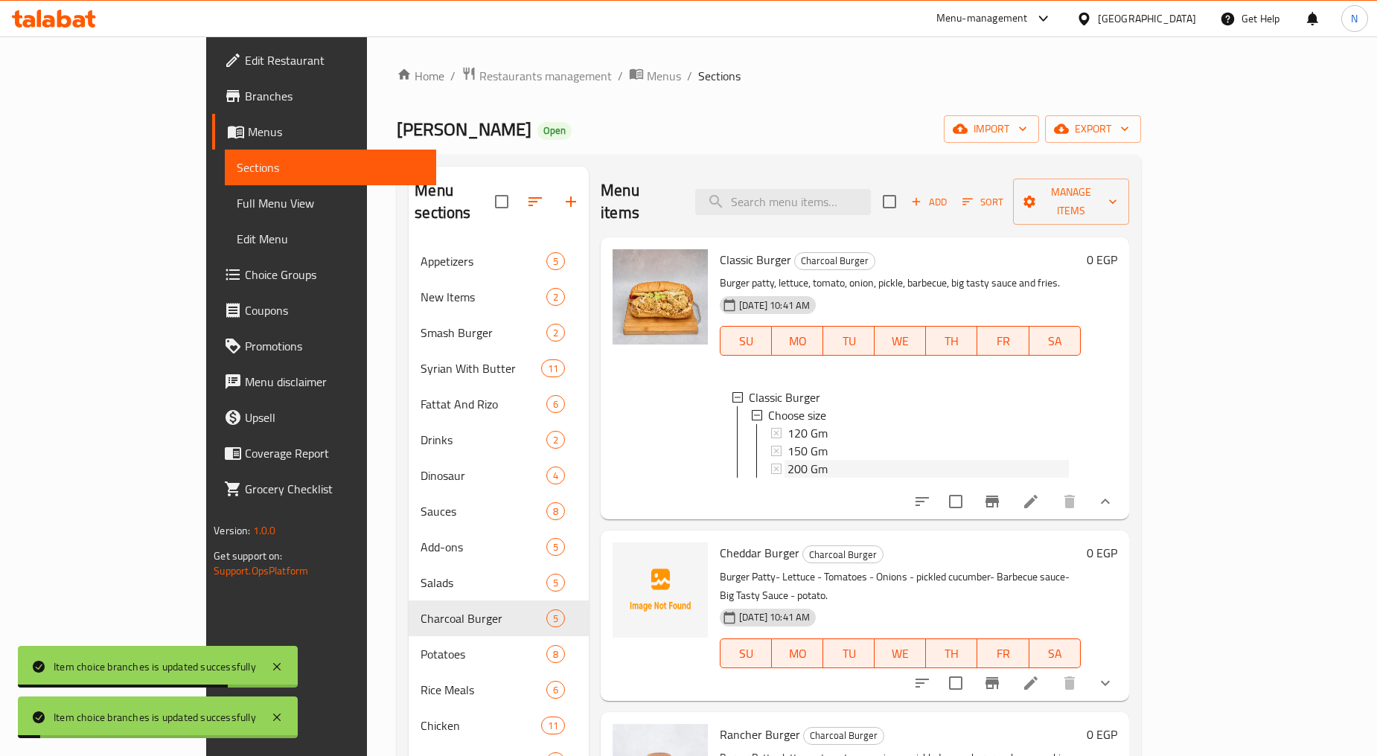
click at [787, 460] on div "200 Gm" at bounding box center [927, 469] width 281 height 18
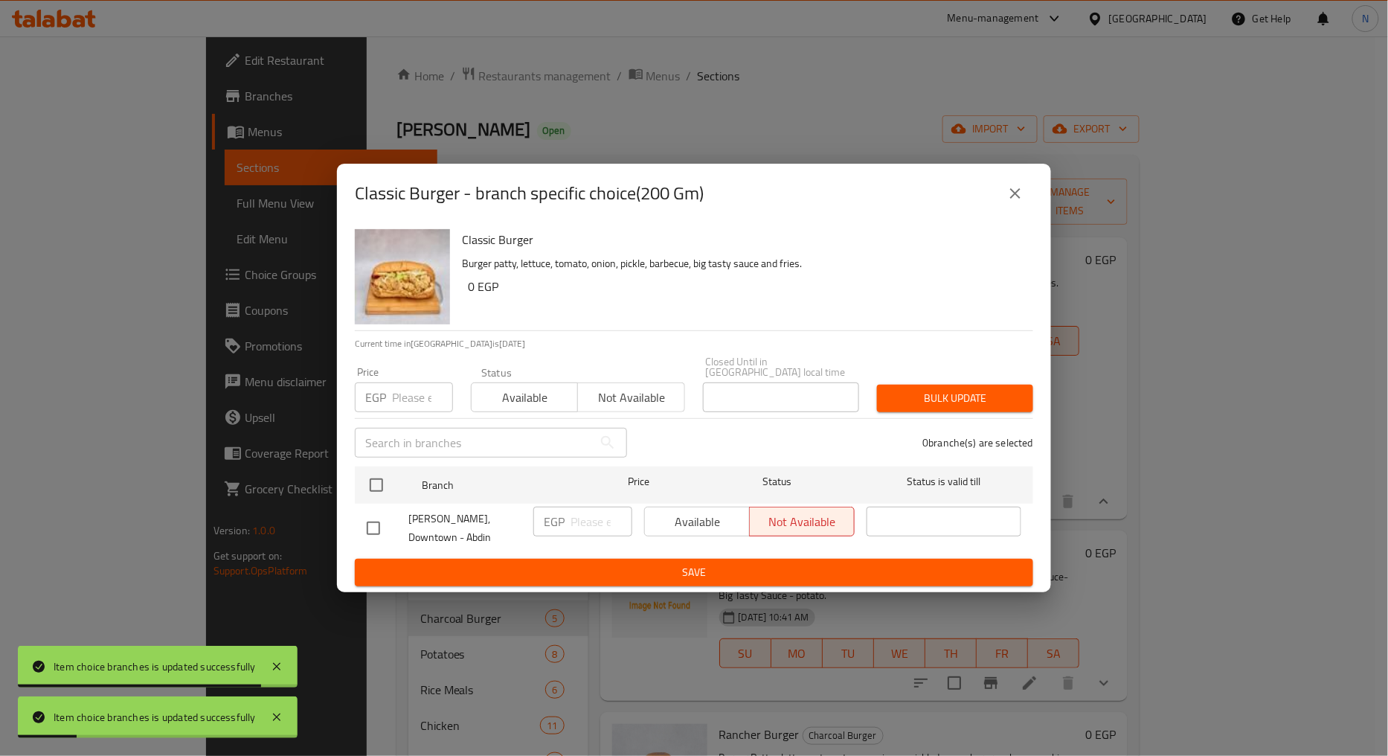
click at [411, 400] on input "number" at bounding box center [422, 397] width 61 height 30
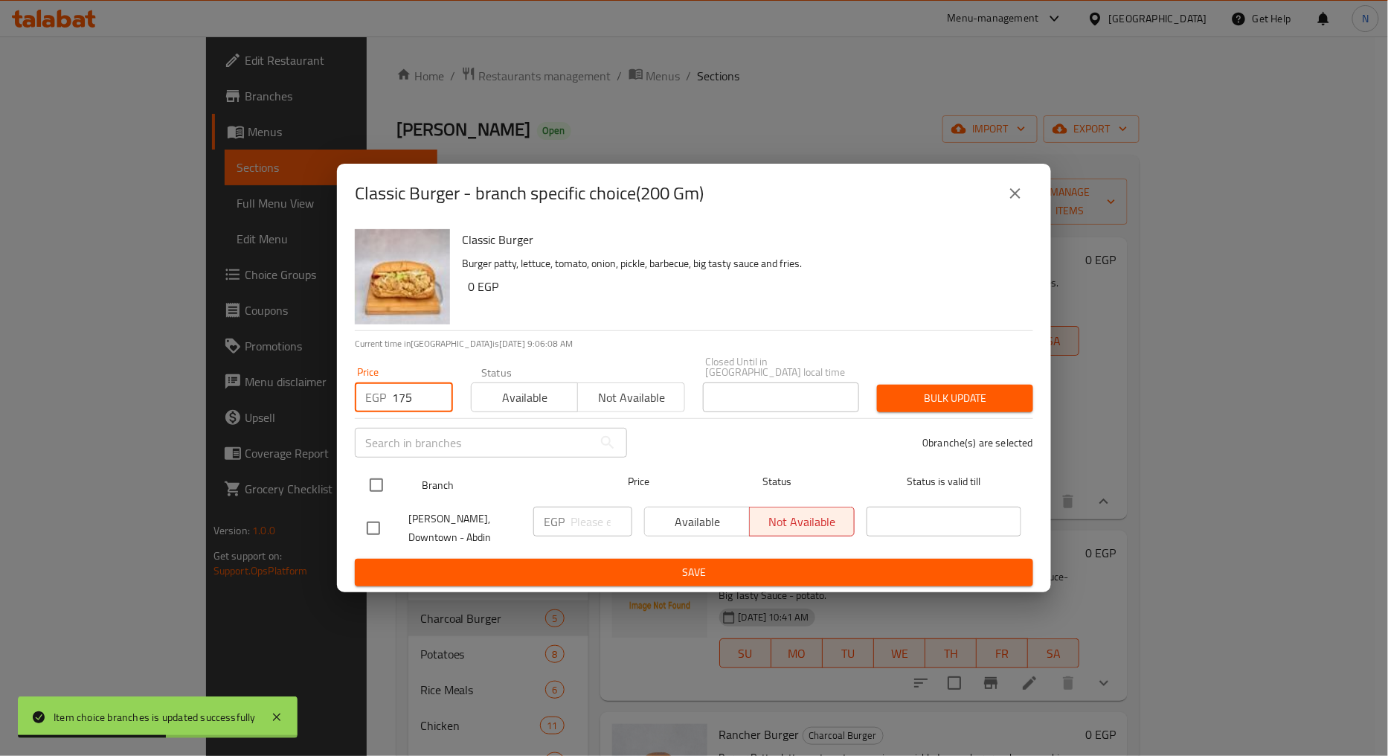
type input "175"
click at [374, 485] on input "checkbox" at bounding box center [376, 485] width 31 height 31
checkbox input "true"
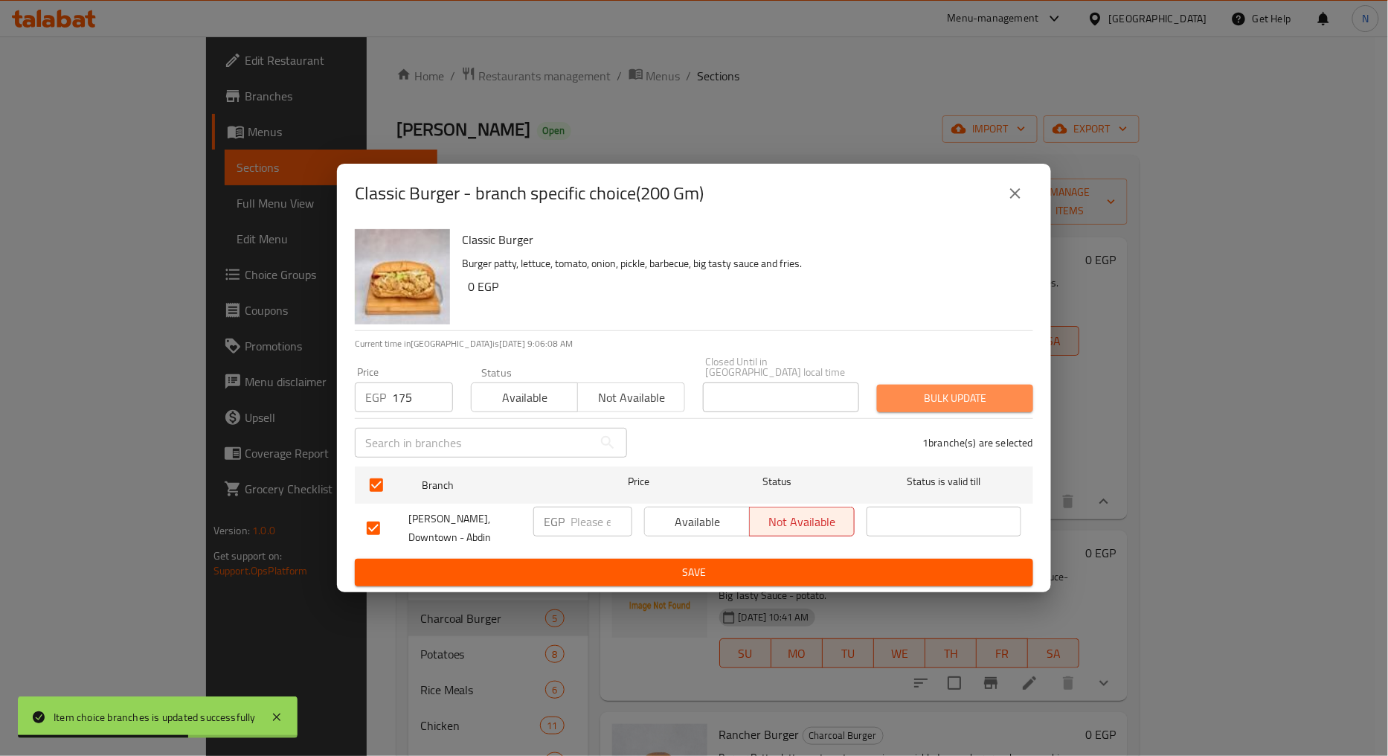
click at [919, 403] on span "Bulk update" at bounding box center [955, 398] width 132 height 19
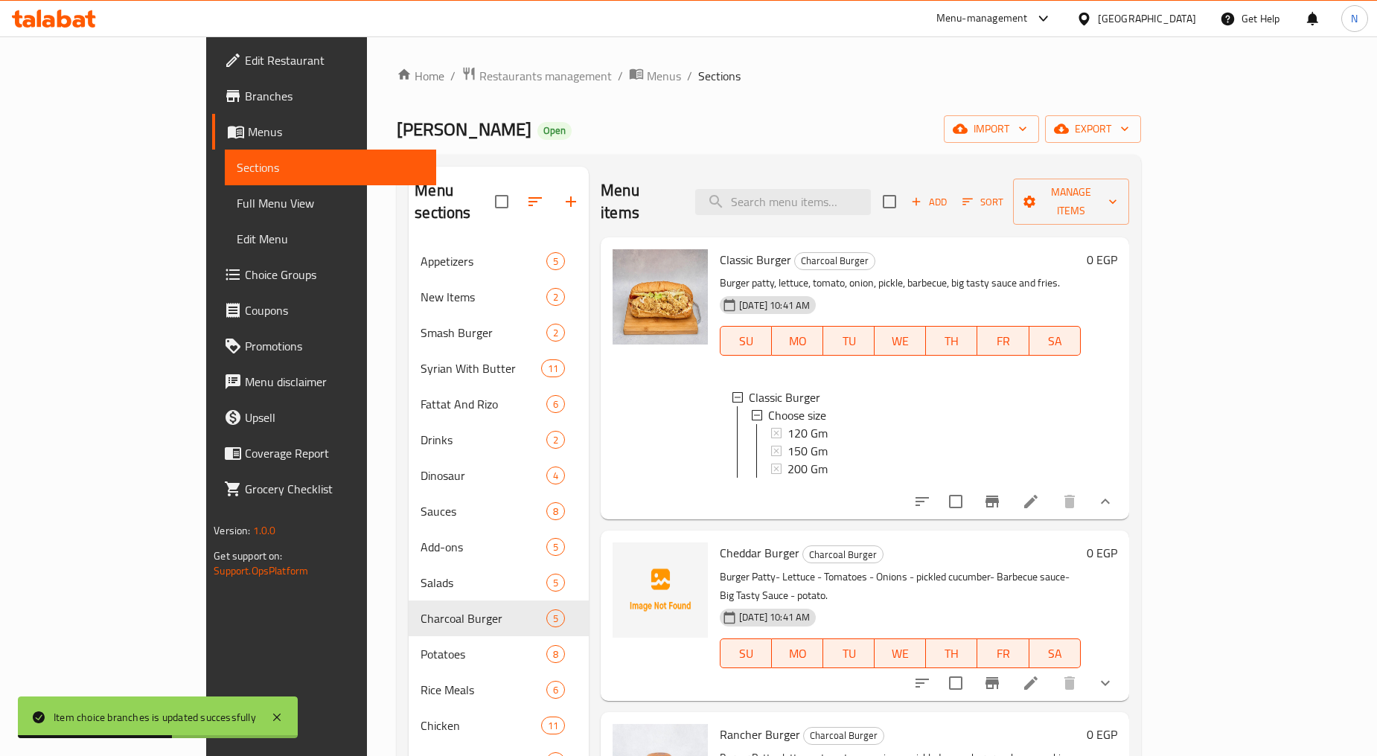
click at [1086, 290] on div "24-07-2025 10:41 AM SU MO TU WE TH FR SA" at bounding box center [900, 330] width 373 height 80
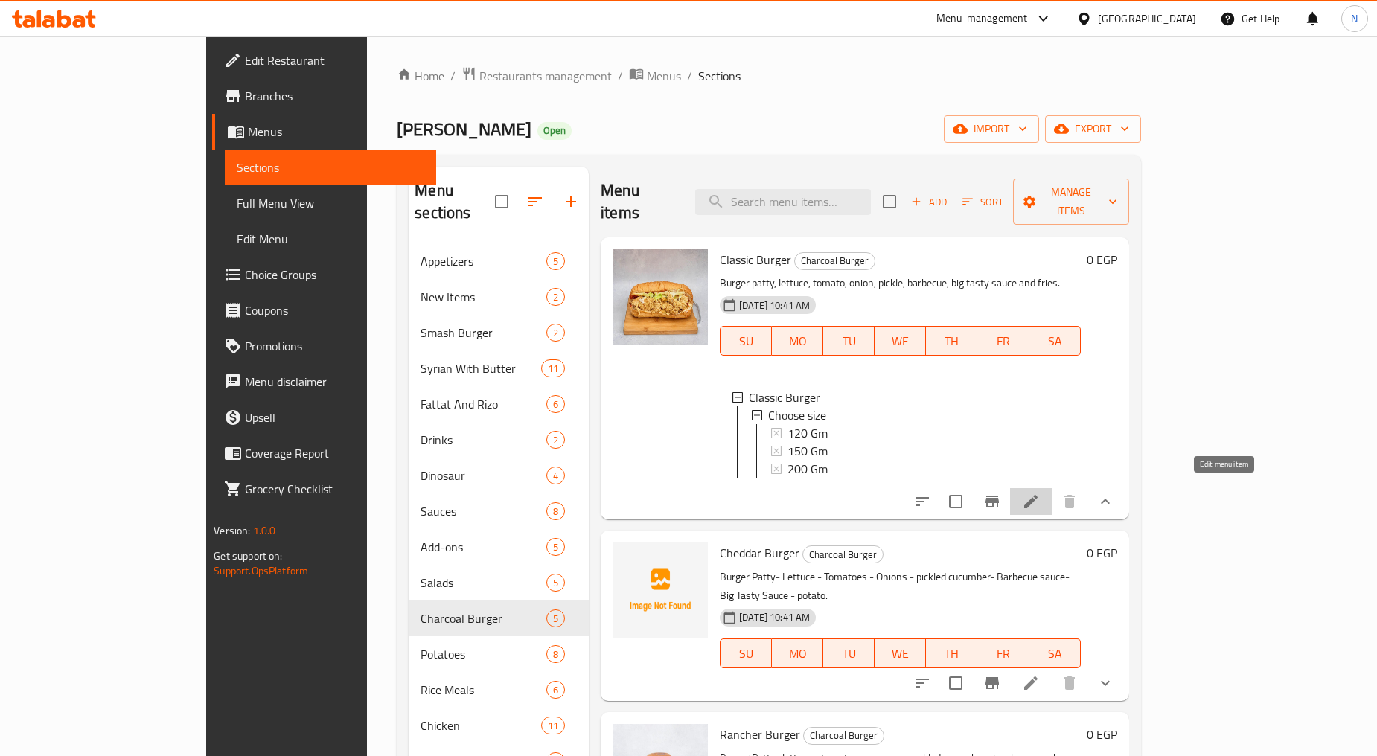
click at [1039, 499] on icon at bounding box center [1031, 502] width 18 height 18
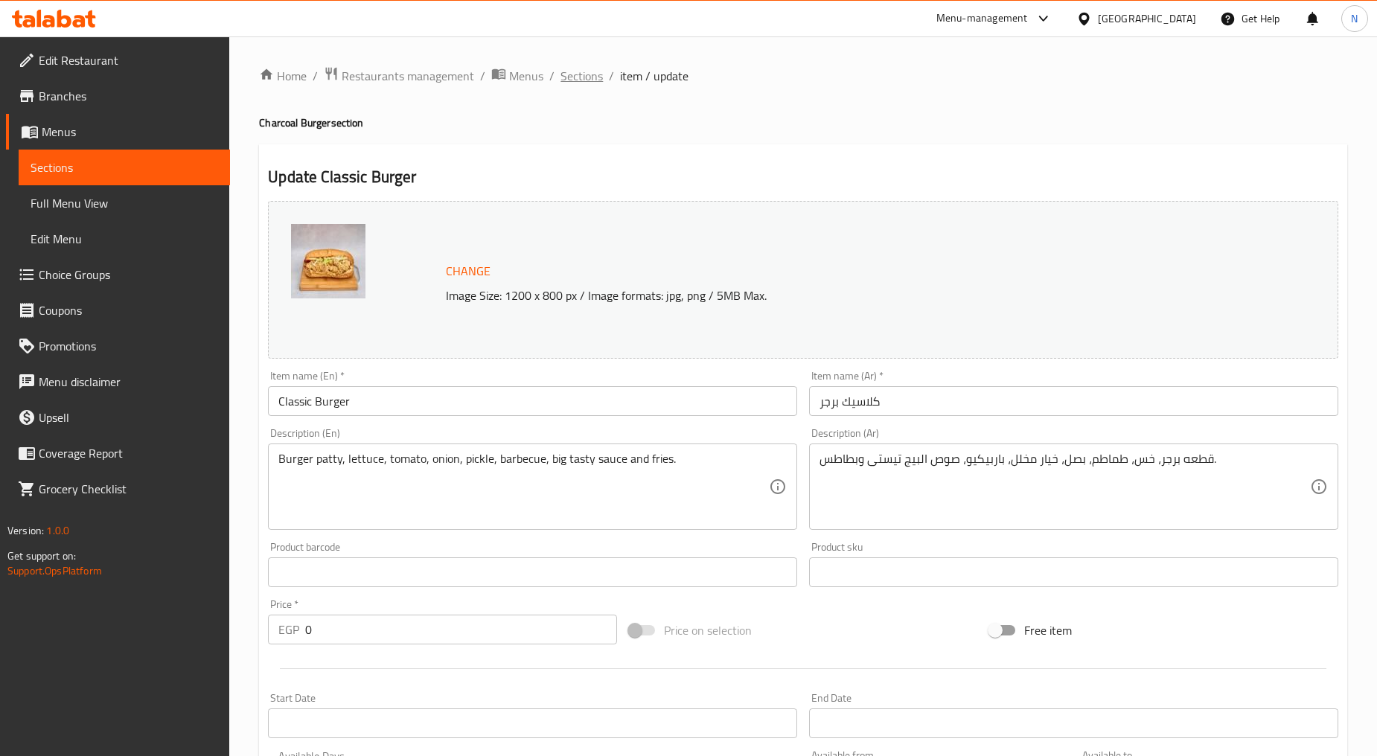
click at [580, 75] on span "Sections" at bounding box center [581, 76] width 42 height 18
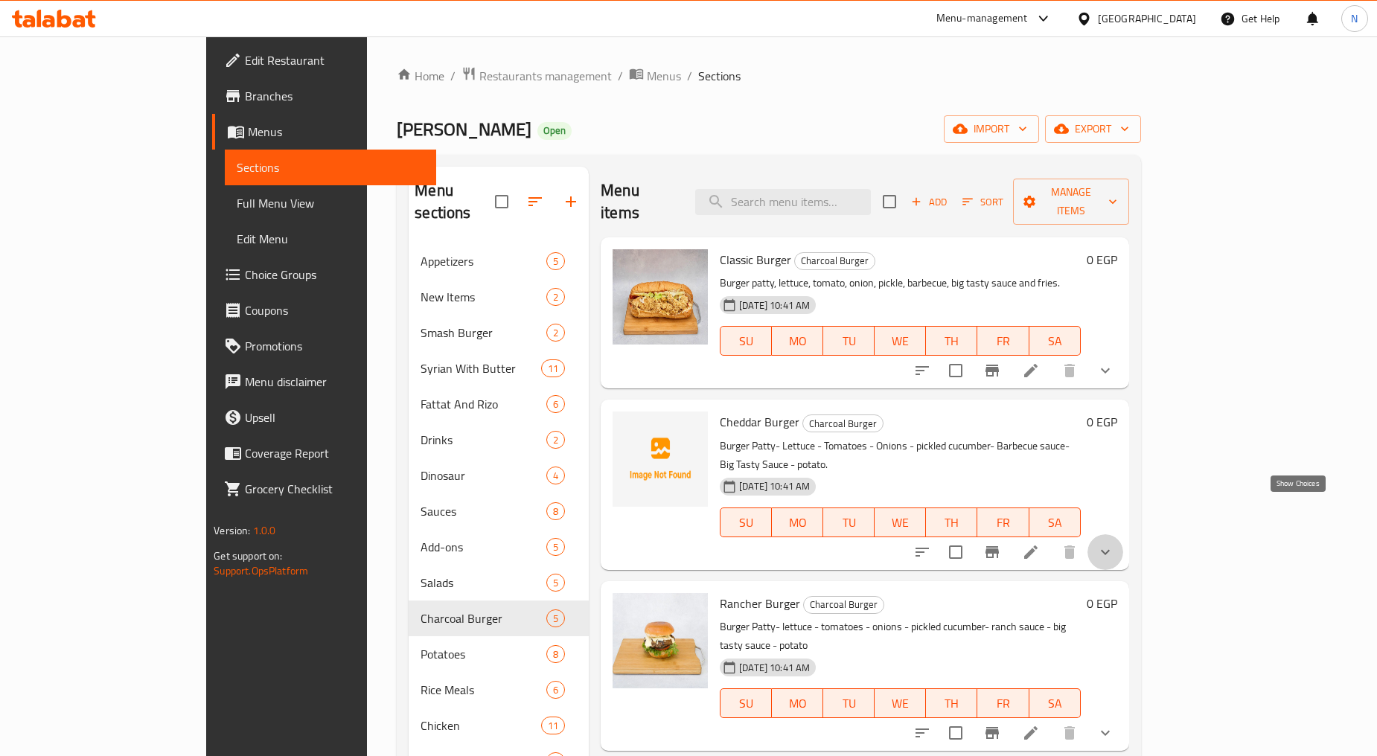
click at [1114, 543] on icon "show more" at bounding box center [1105, 552] width 18 height 18
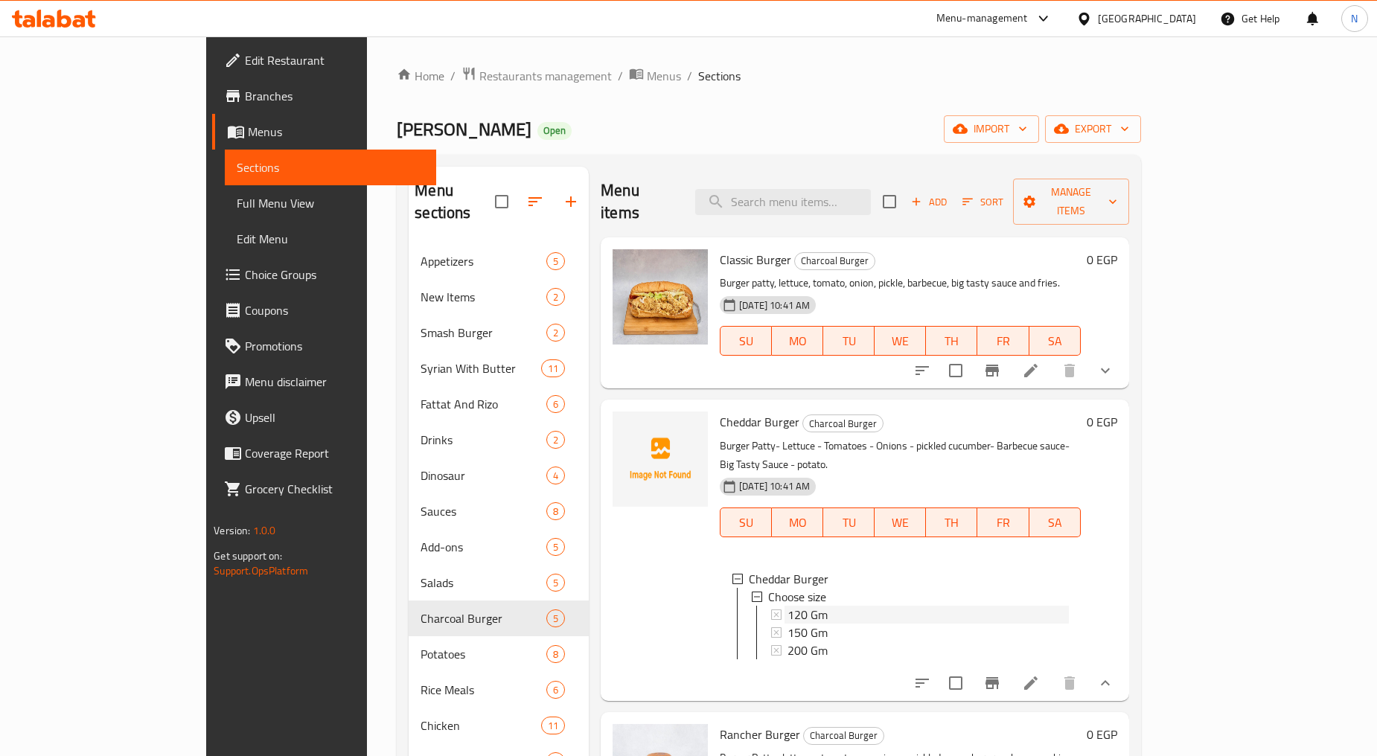
click at [824, 606] on div "120 Gm" at bounding box center [927, 615] width 281 height 18
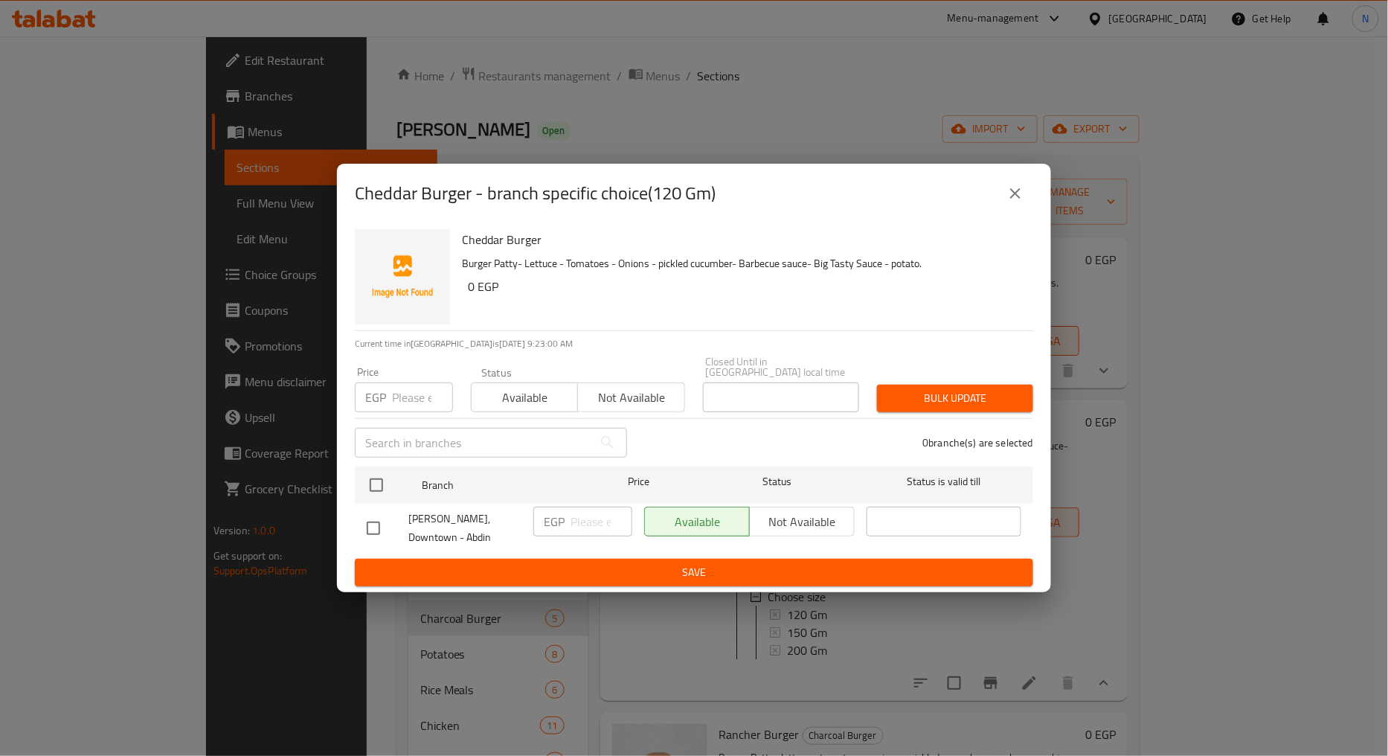
click at [410, 406] on input "number" at bounding box center [422, 397] width 61 height 30
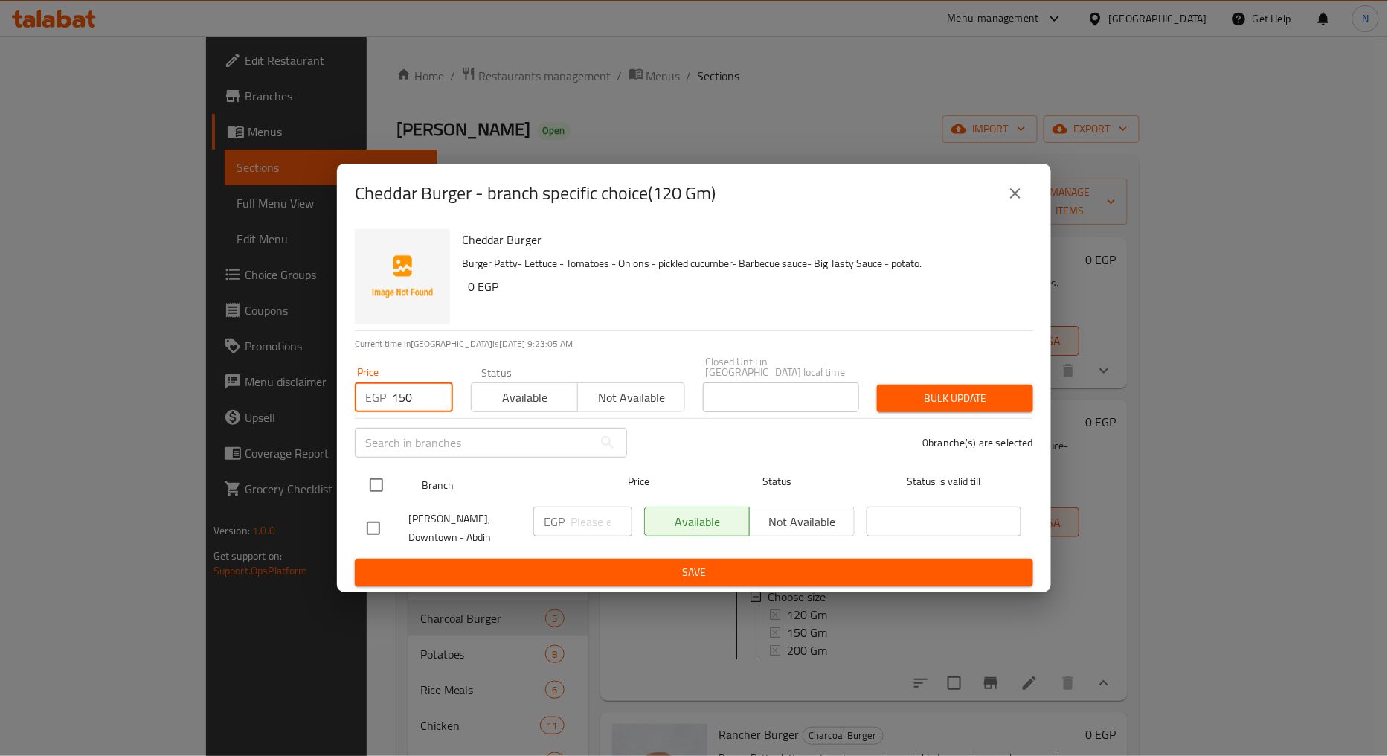
type input "150"
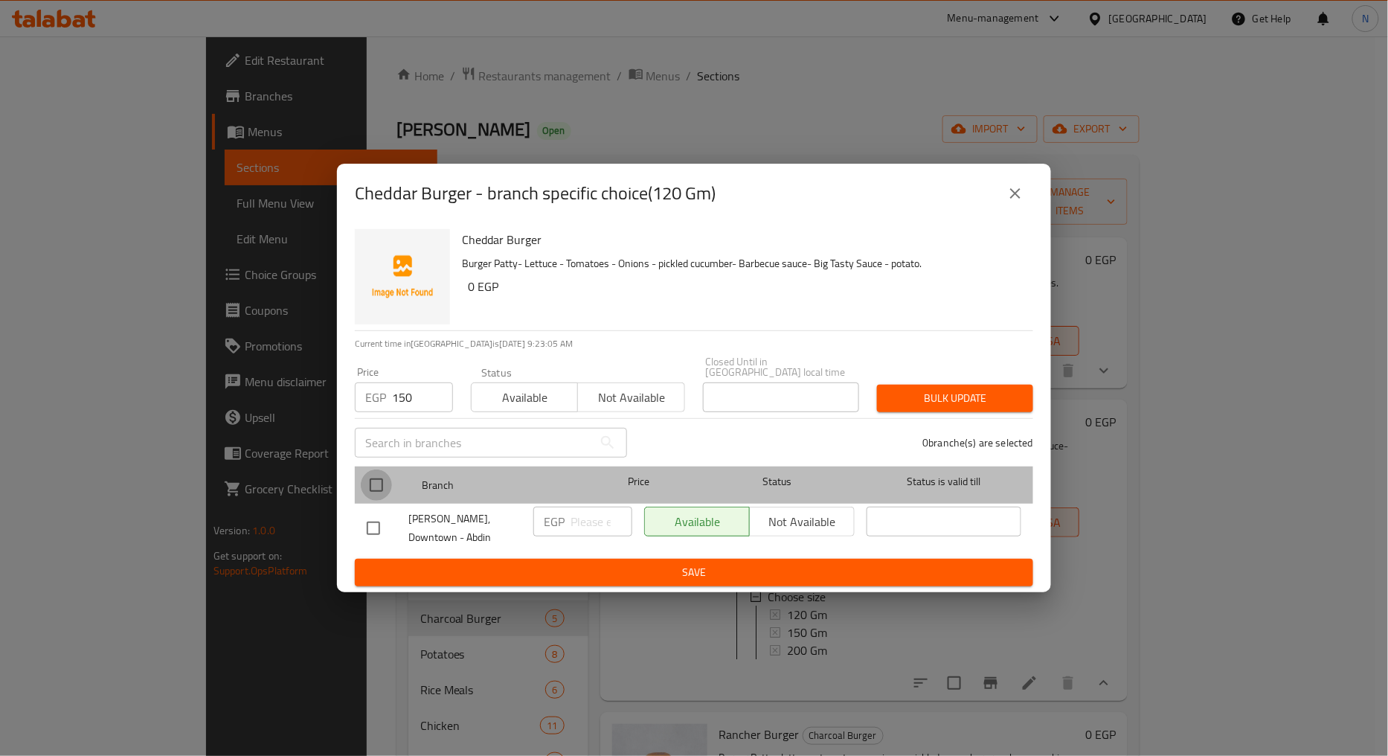
click at [377, 493] on input "checkbox" at bounding box center [376, 485] width 31 height 31
checkbox input "true"
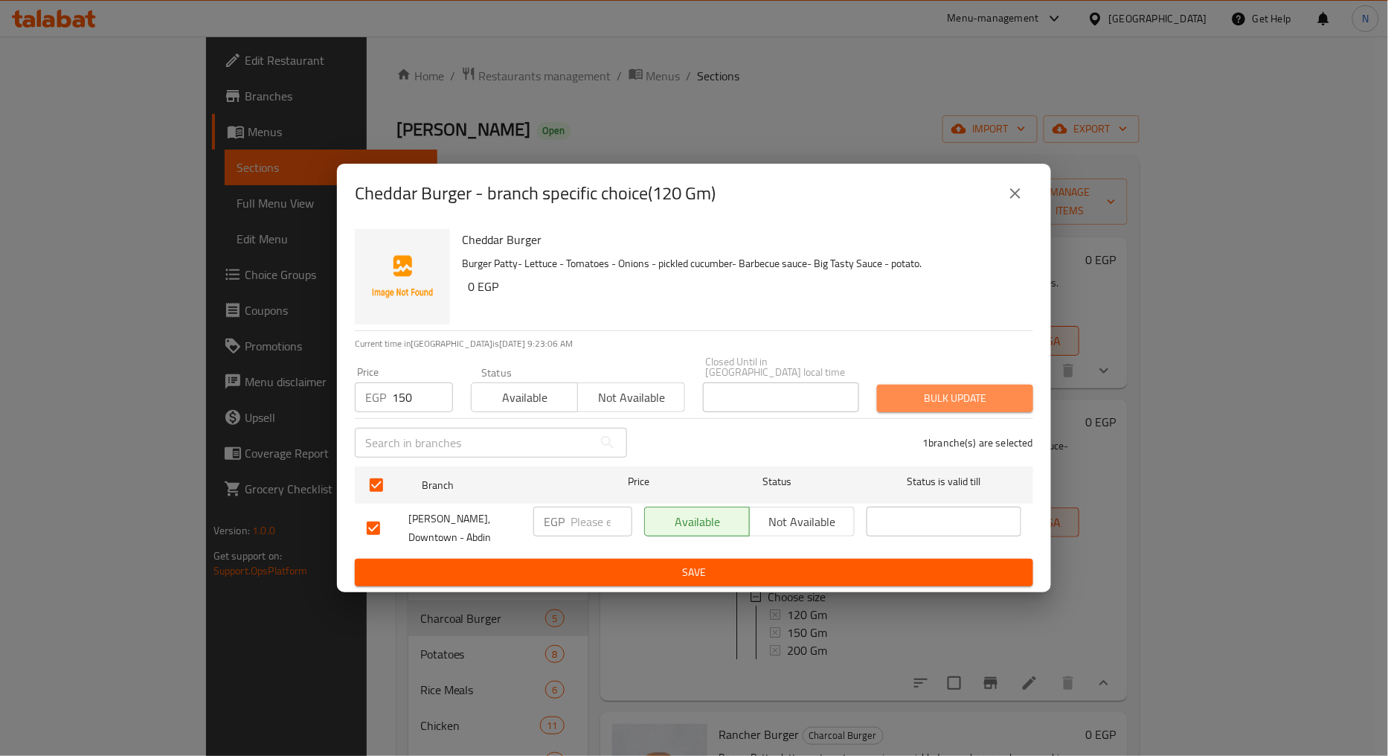
click at [921, 403] on span "Bulk update" at bounding box center [955, 398] width 132 height 19
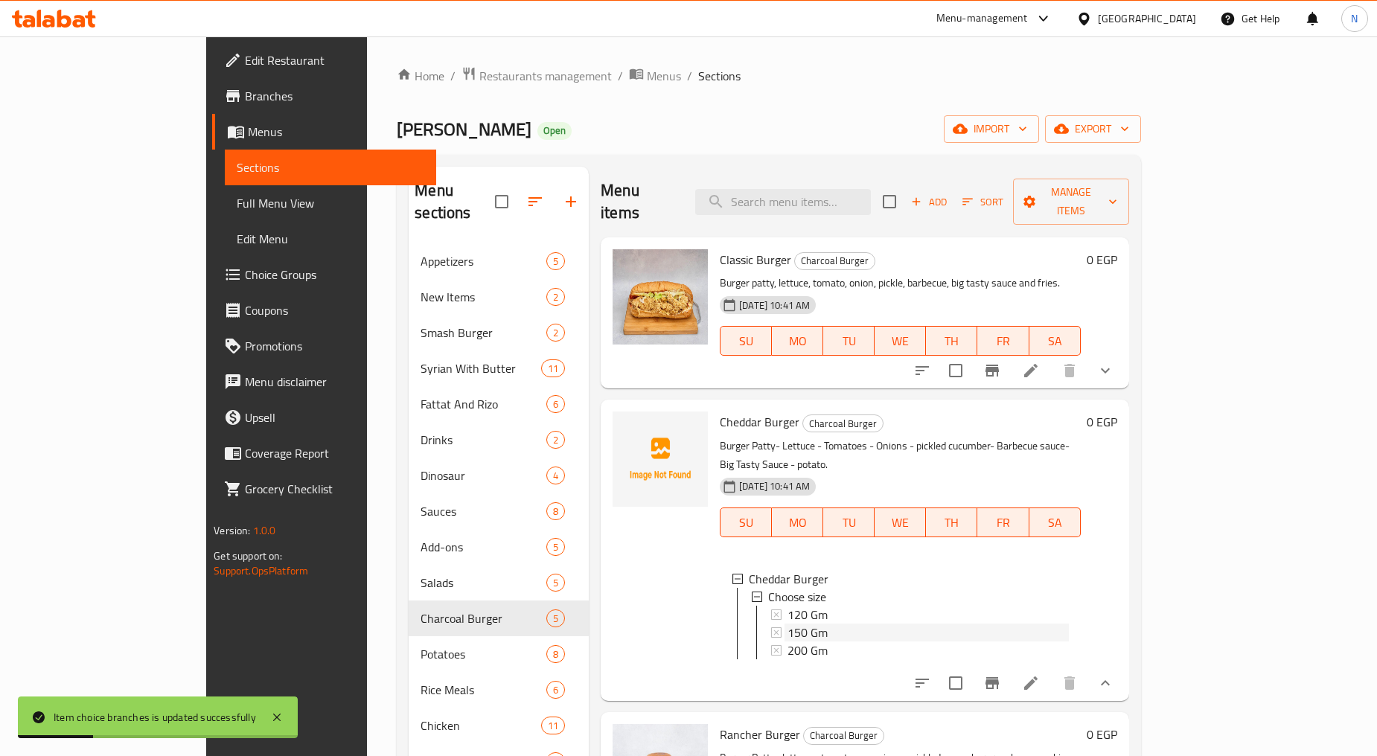
click at [787, 624] on span "150 Gm" at bounding box center [807, 633] width 40 height 18
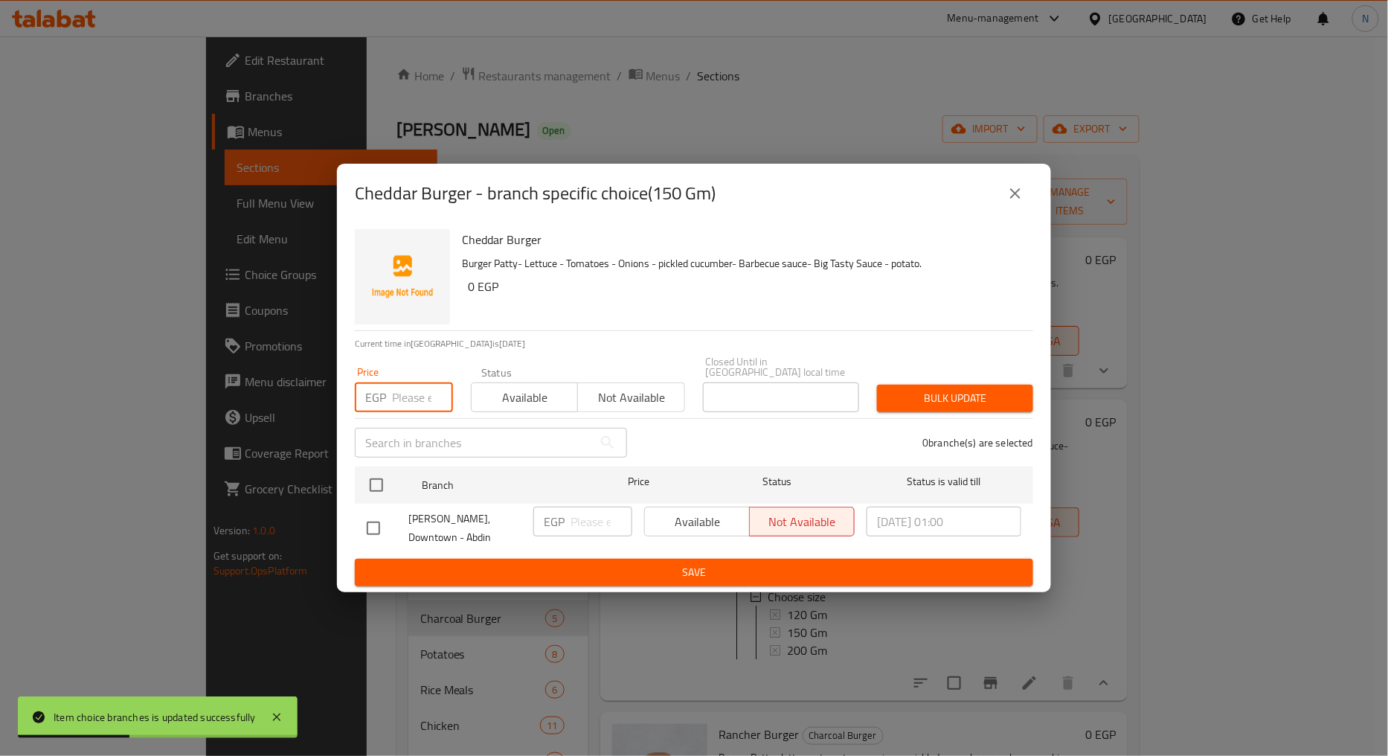
click at [405, 392] on input "number" at bounding box center [422, 397] width 61 height 30
type input "170"
click at [382, 481] on input "checkbox" at bounding box center [376, 485] width 31 height 31
checkbox input "true"
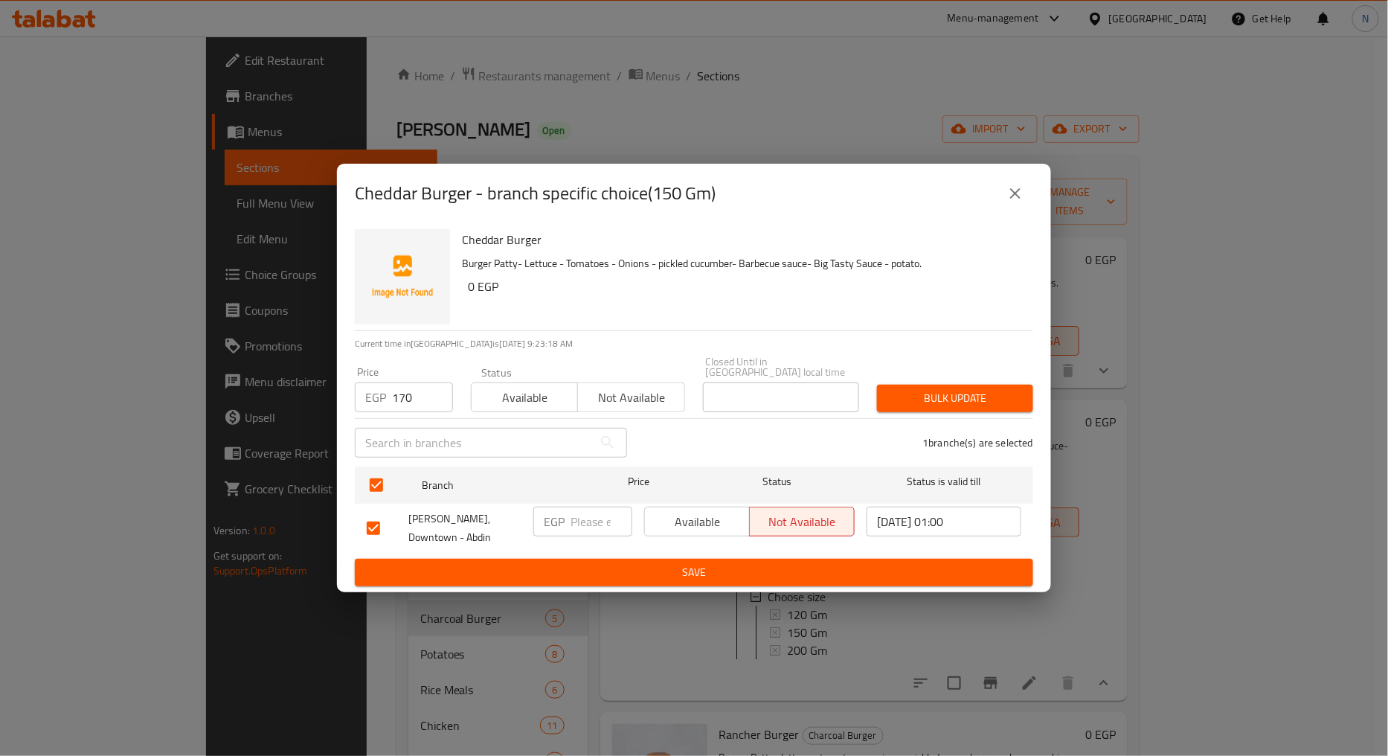
click at [930, 403] on span "Bulk update" at bounding box center [955, 398] width 132 height 19
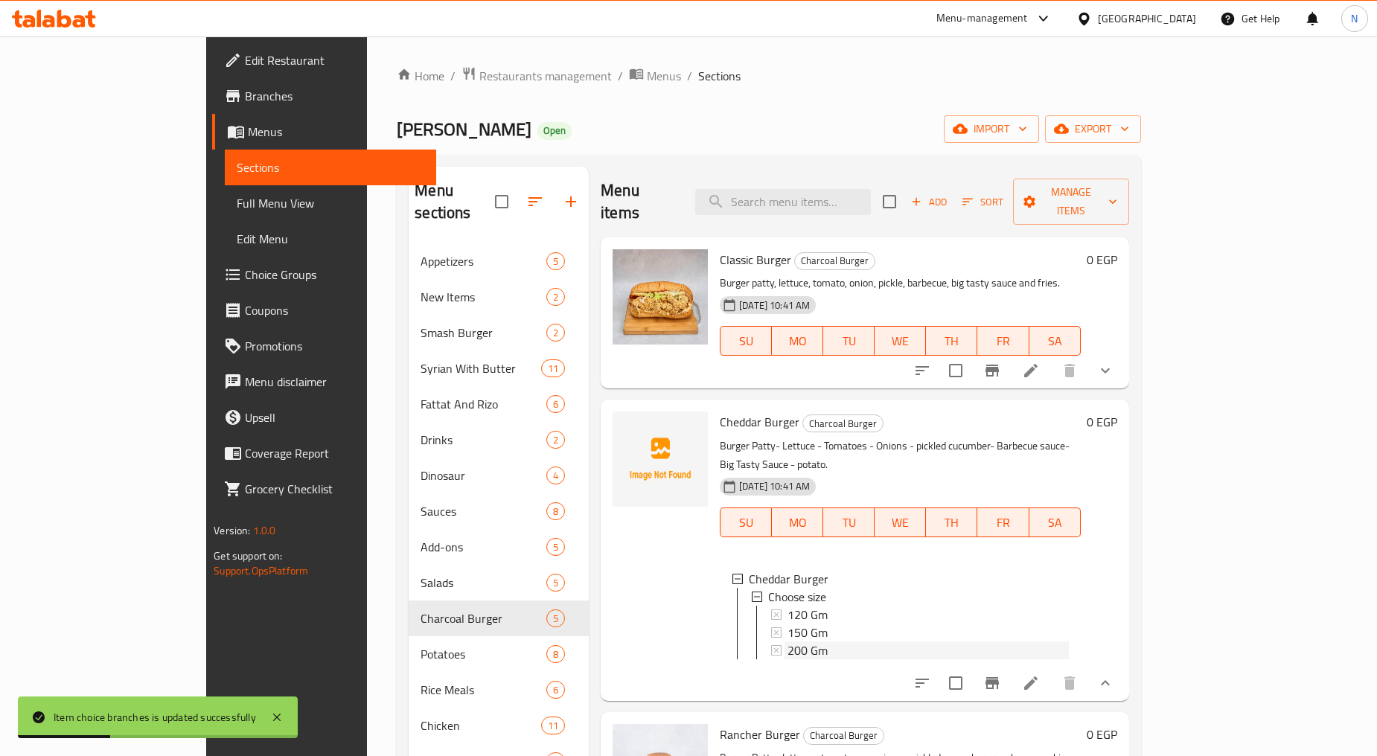
click at [787, 641] on span "200 Gm" at bounding box center [807, 650] width 40 height 18
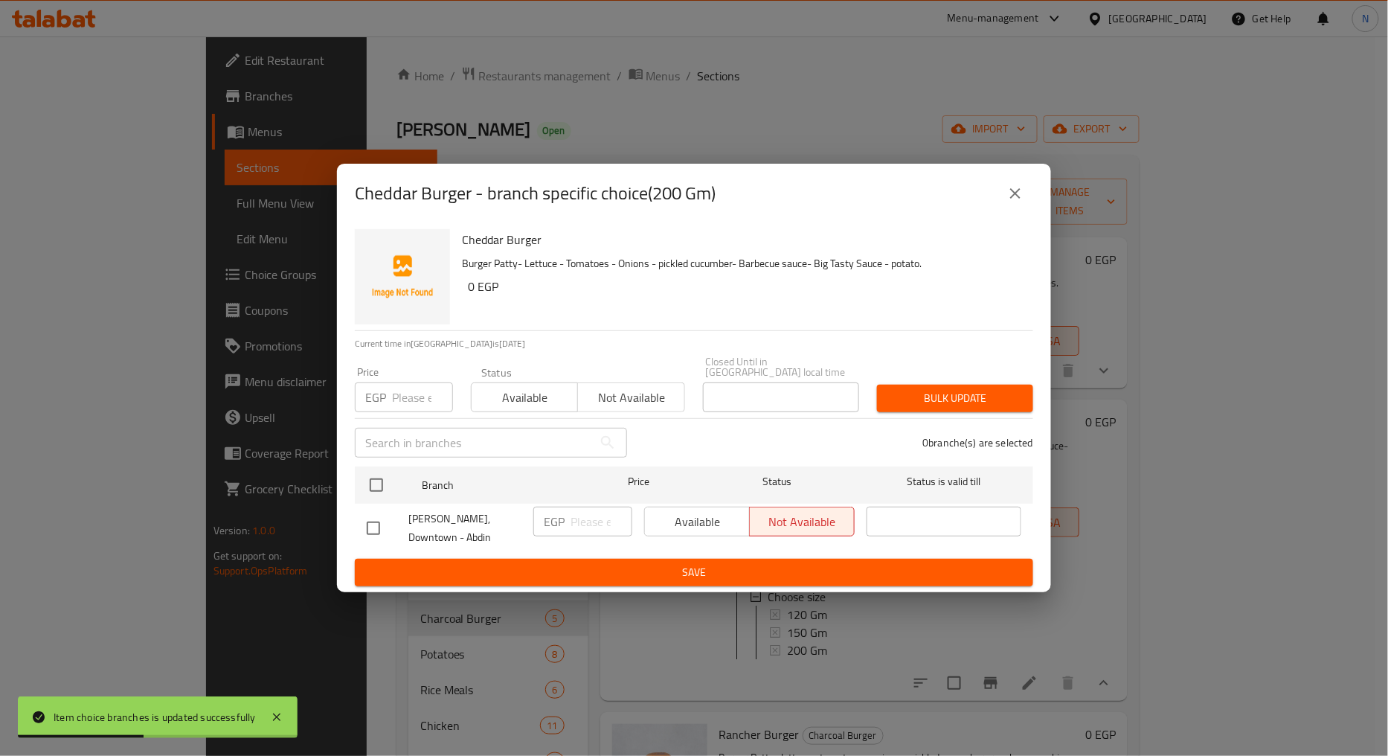
click at [405, 391] on input "number" at bounding box center [422, 397] width 61 height 30
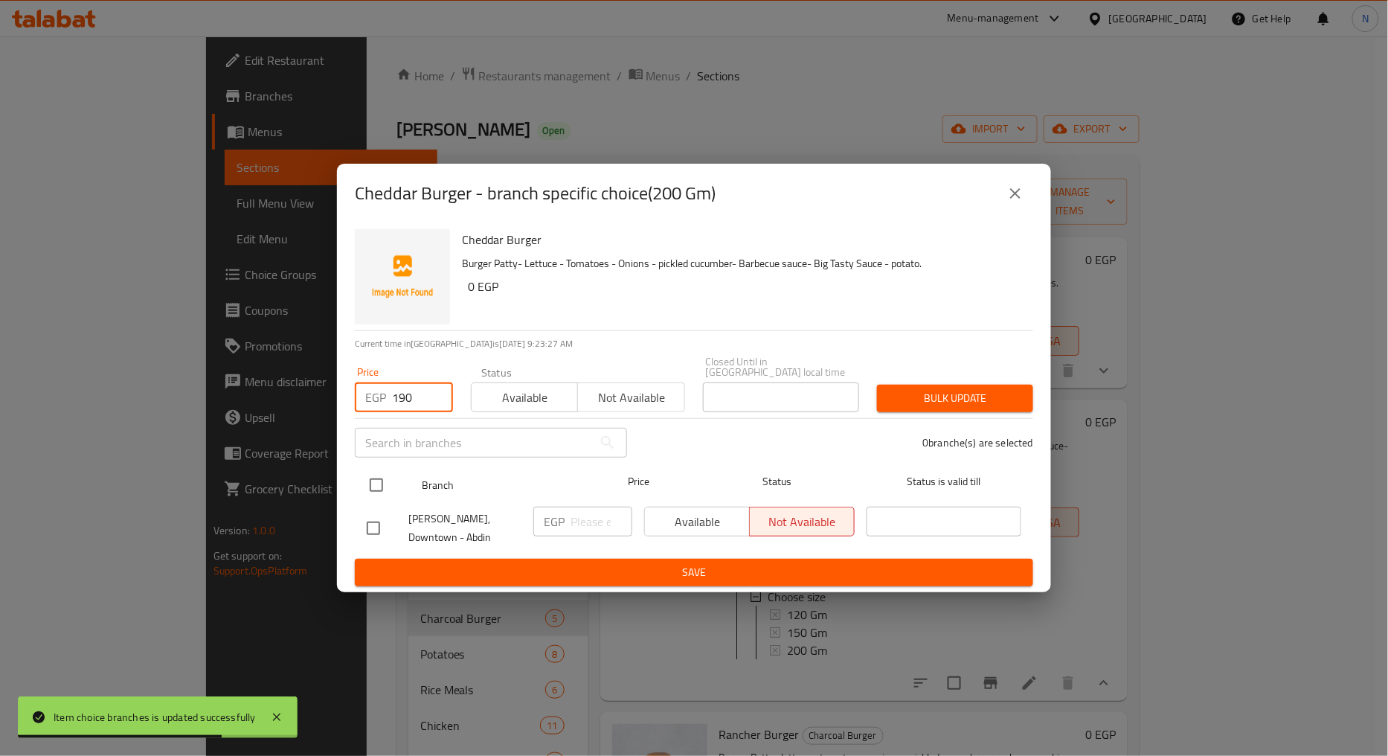
type input "190"
click at [370, 496] on input "checkbox" at bounding box center [376, 485] width 31 height 31
checkbox input "true"
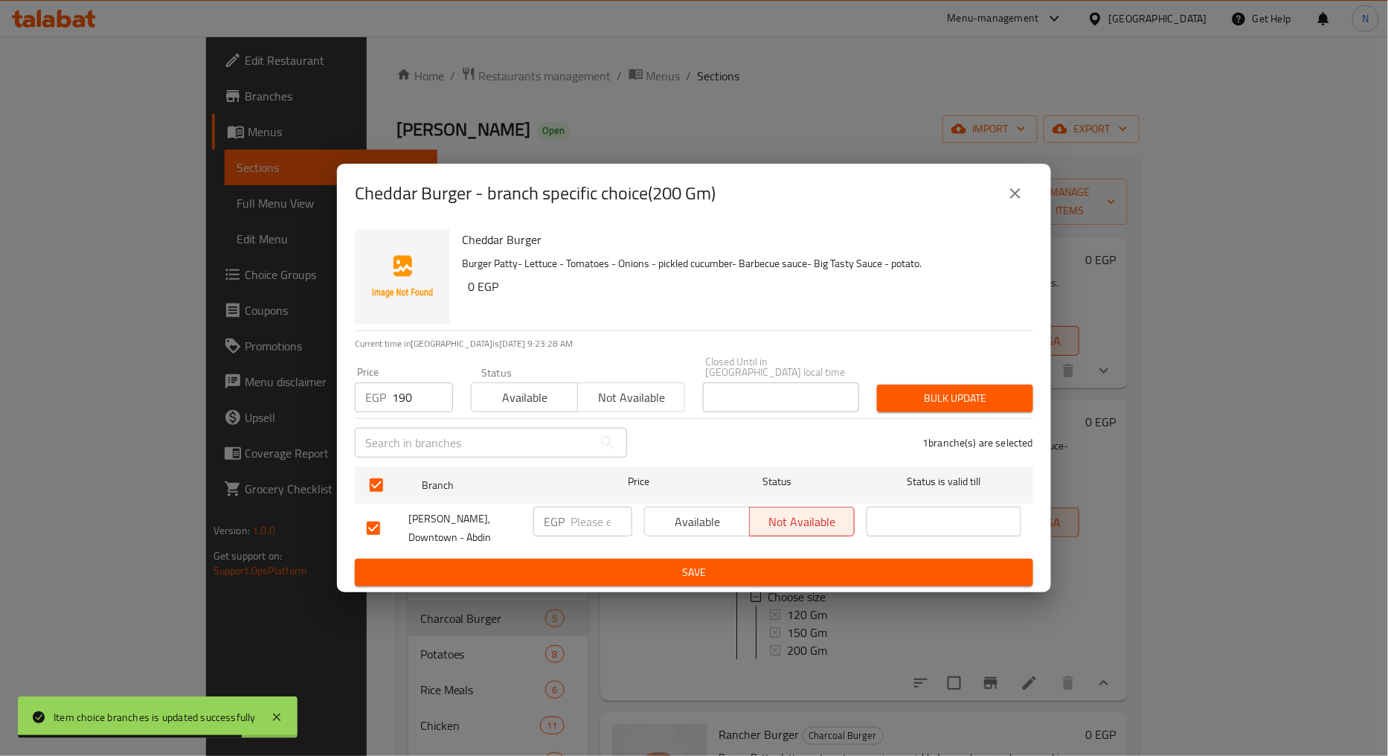
click at [985, 406] on span "Bulk update" at bounding box center [955, 398] width 132 height 19
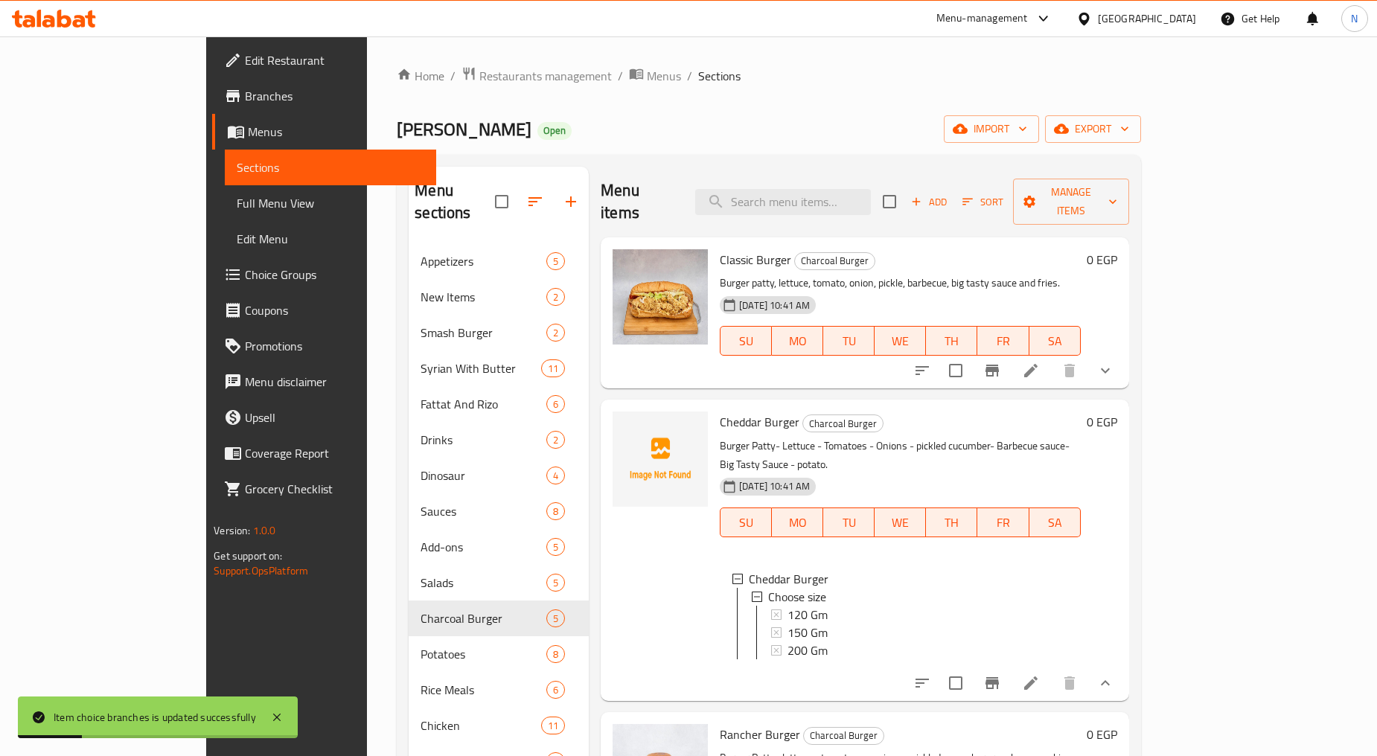
click at [1039, 674] on icon at bounding box center [1031, 683] width 18 height 18
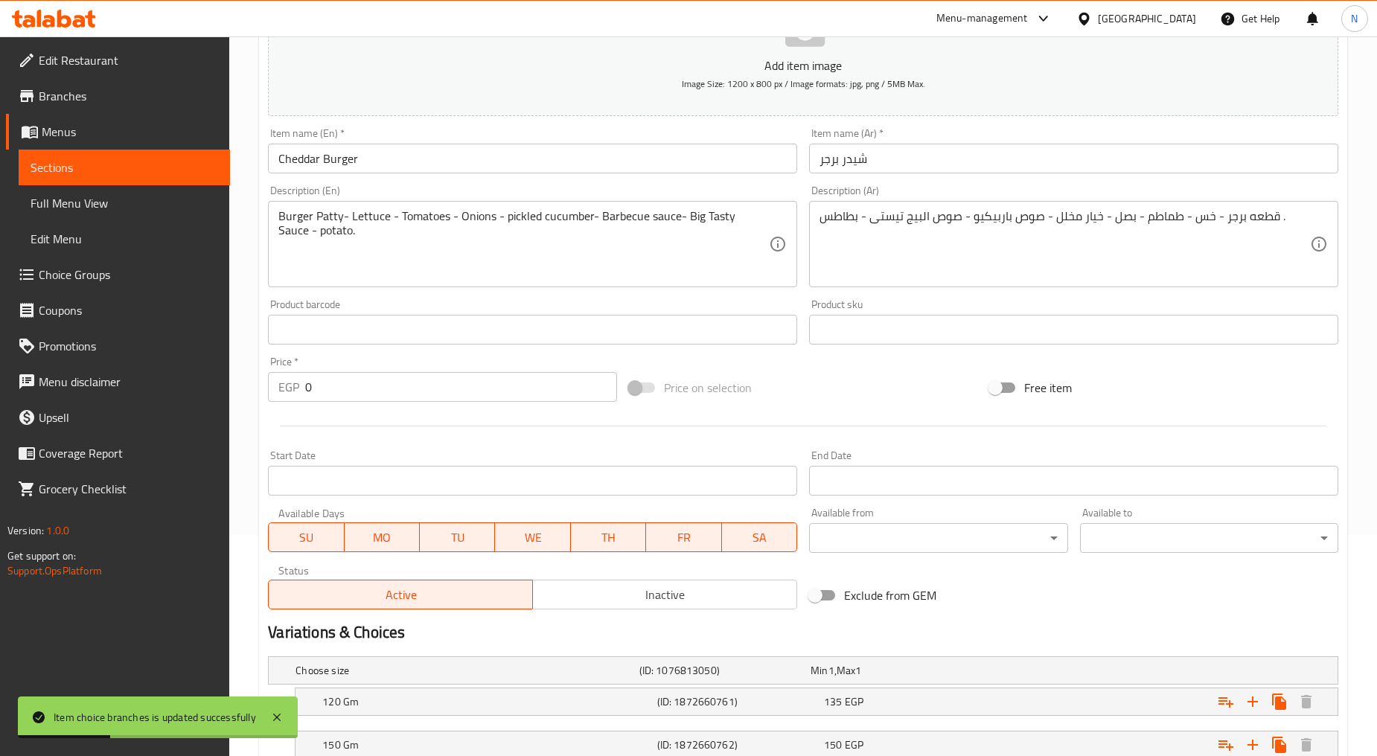
scroll to position [372, 0]
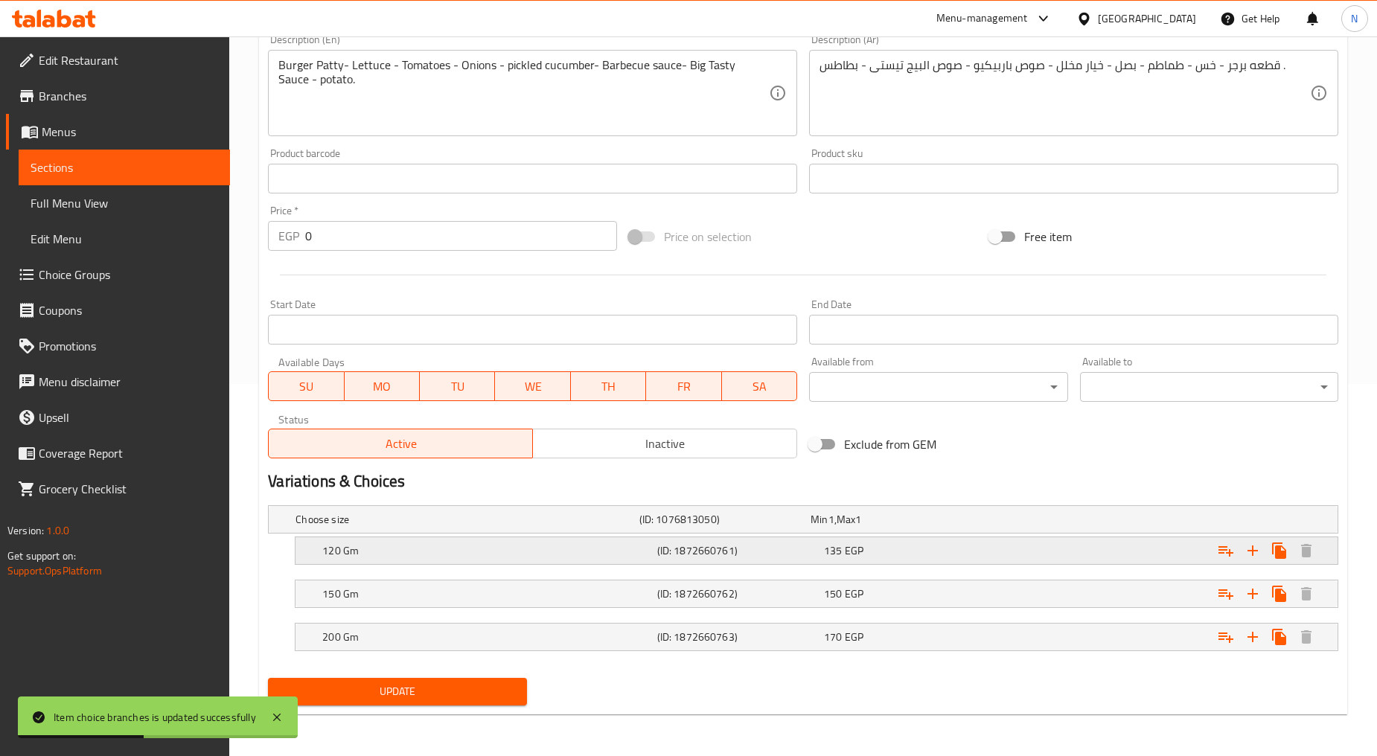
click at [1118, 542] on div "Expand" at bounding box center [1155, 550] width 334 height 33
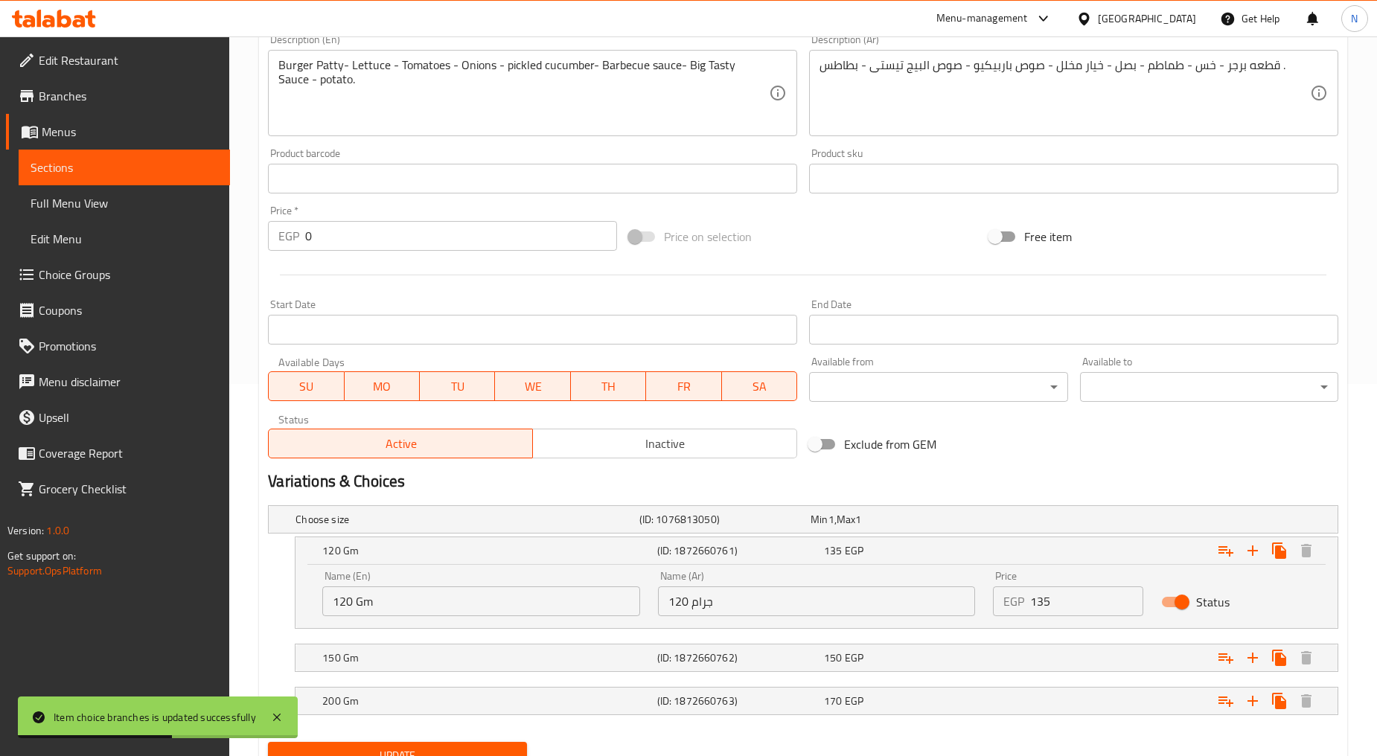
click at [1043, 606] on input "135" at bounding box center [1086, 601] width 112 height 30
type input "150"
click at [1054, 451] on div "Exclude from GEM" at bounding box center [983, 444] width 361 height 40
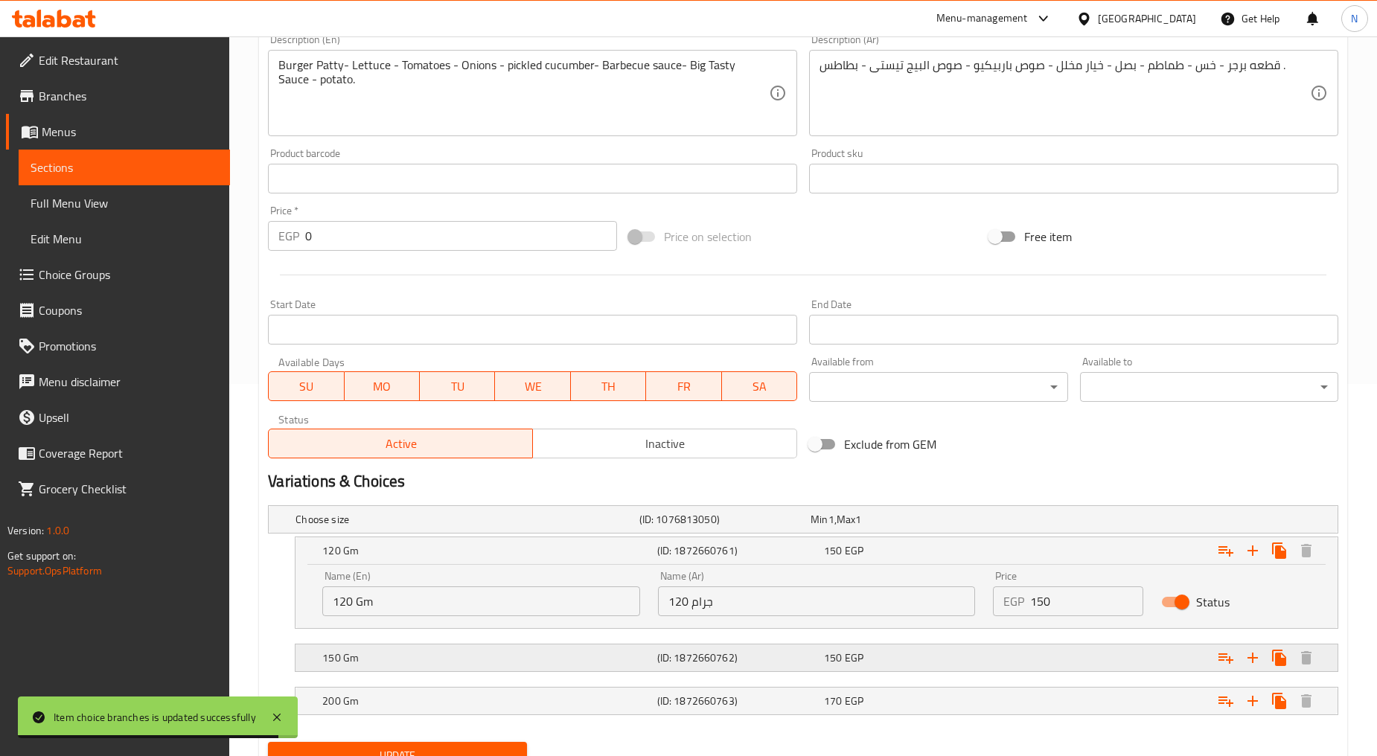
click at [1080, 656] on div "Expand" at bounding box center [1155, 657] width 334 height 33
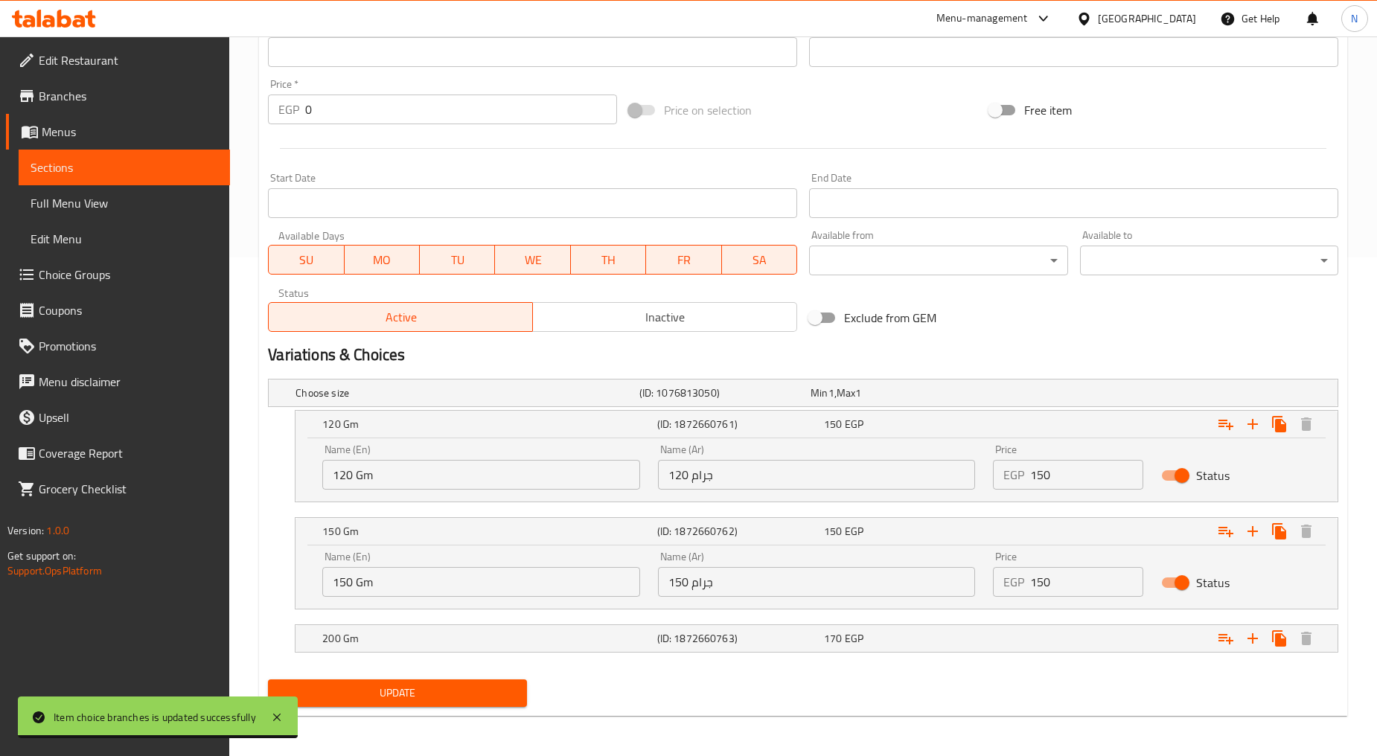
scroll to position [499, 0]
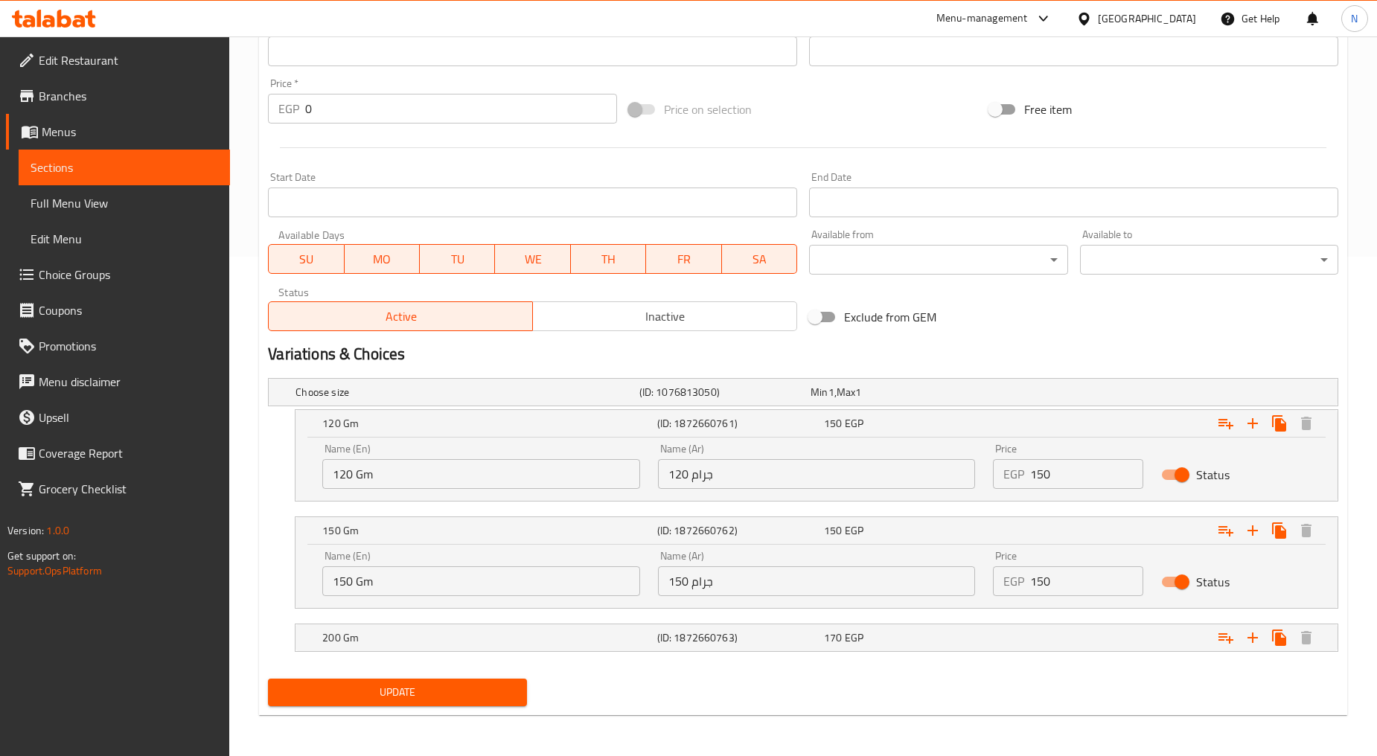
click at [1038, 589] on input "150" at bounding box center [1086, 581] width 112 height 30
type input "170"
click at [1044, 344] on h2 "Variations & Choices" at bounding box center [803, 354] width 1070 height 22
click at [1080, 641] on div "Expand" at bounding box center [1155, 637] width 334 height 33
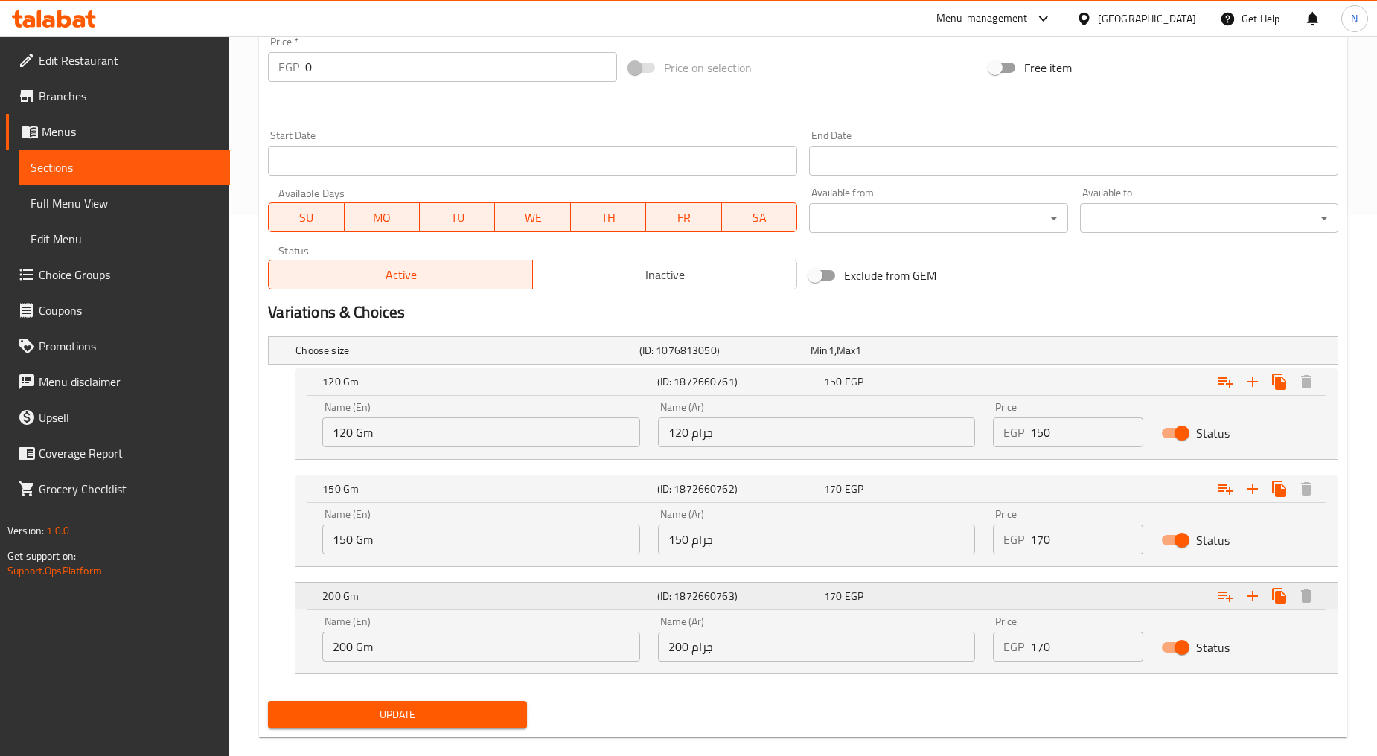
scroll to position [563, 0]
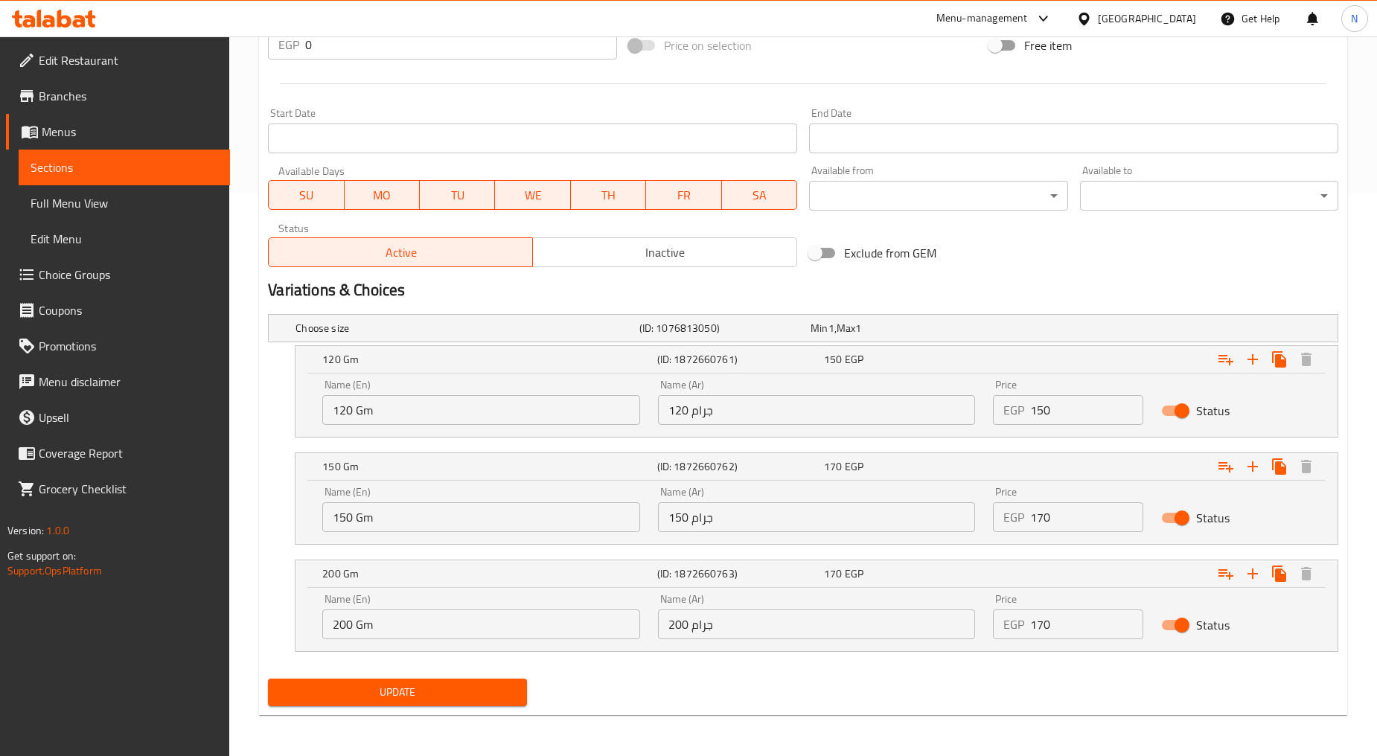
click at [1046, 621] on input "170" at bounding box center [1086, 624] width 112 height 30
type input "190"
click at [983, 287] on h2 "Variations & Choices" at bounding box center [803, 290] width 1070 height 22
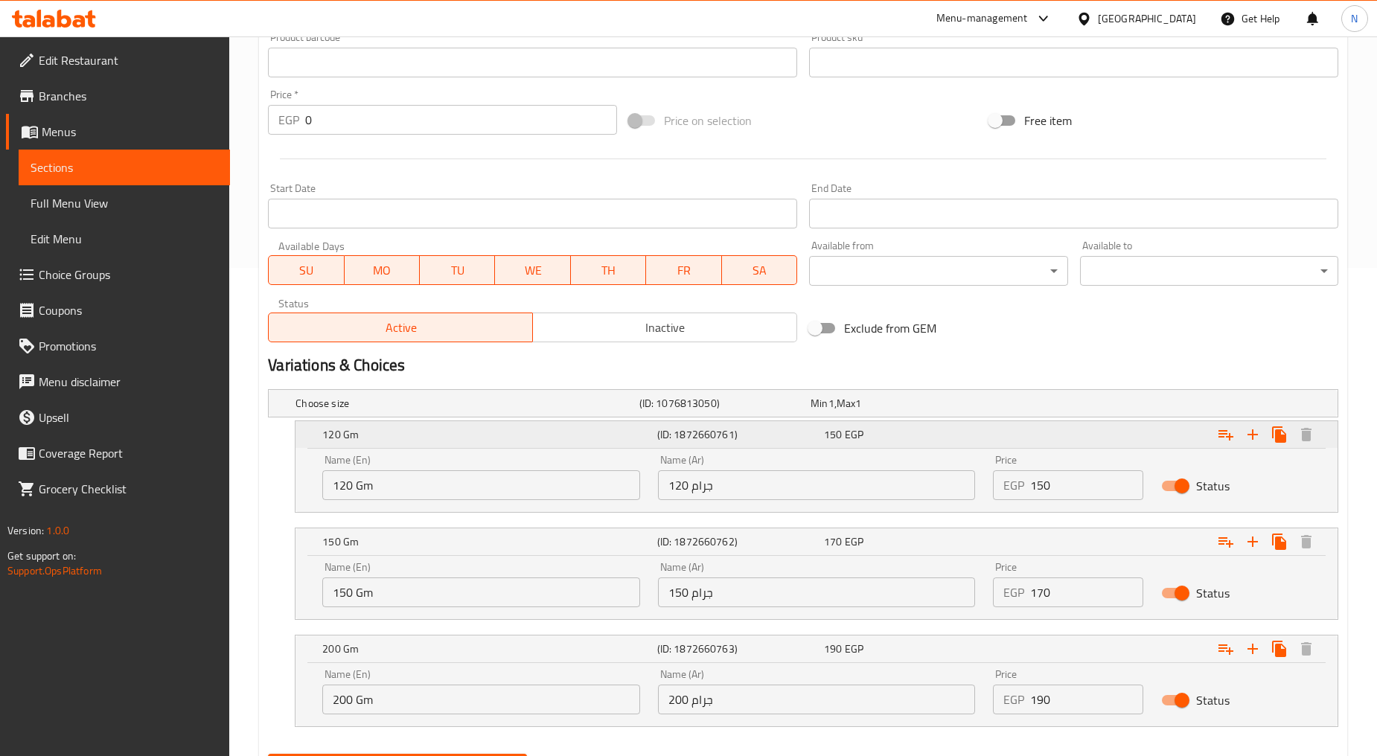
scroll to position [0, 0]
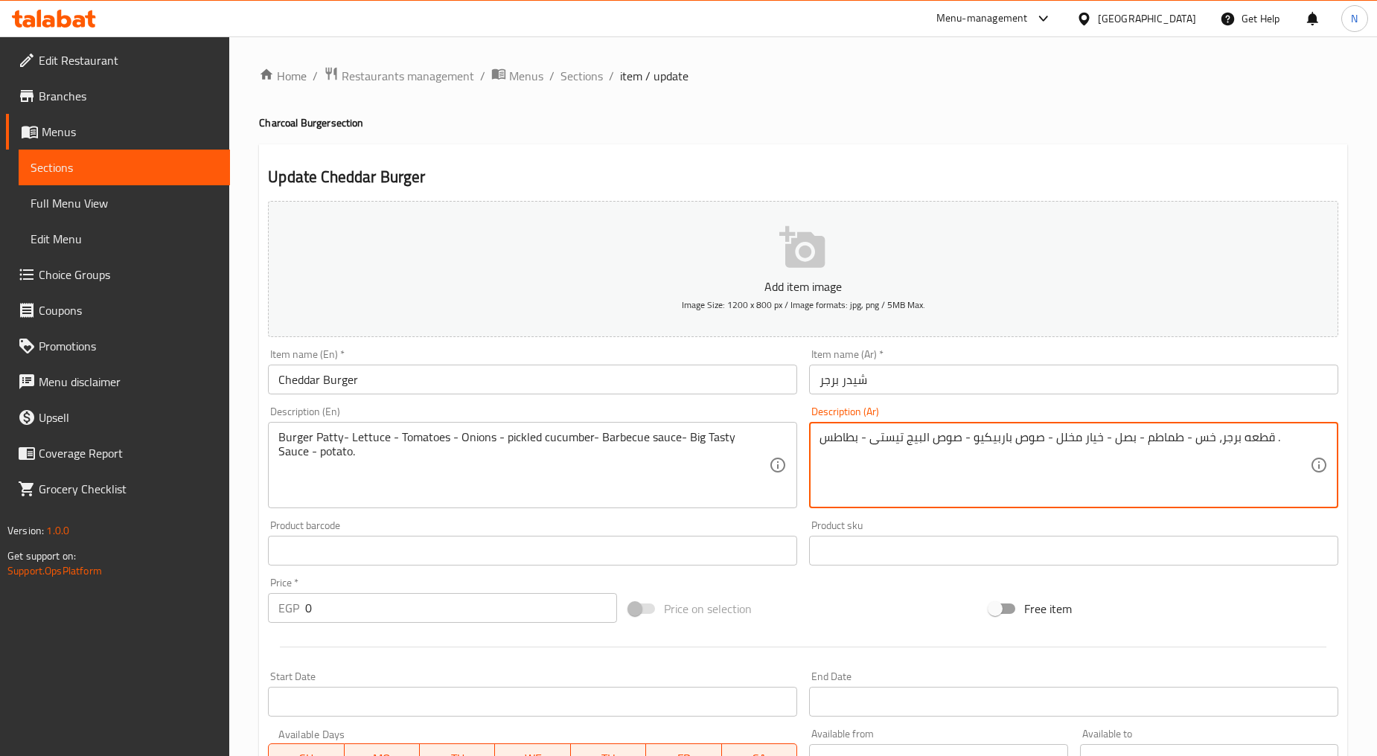
drag, startPoint x: 1277, startPoint y: 442, endPoint x: 1266, endPoint y: 443, distance: 11.2
click at [1266, 443] on textarea "قطعه برجر، خس - طماطم - بصل - خيار مخلل - صوص باربيكيو - صوص البيج تيستى - بطاط…" at bounding box center [1064, 465] width 490 height 71
click at [1182, 440] on textarea "قطعه برجر، خس - طماطم - بصل - خيار مخلل - صوص باربيكيو - صوص البيج تيستى - بطاط…" at bounding box center [1064, 465] width 490 height 71
click at [1134, 438] on textarea "قطعه برجر، خس، طماطم - بصل - خيار مخلل - صوص باربيكيو - صوص البيج تيستى - بطاطس." at bounding box center [1064, 465] width 490 height 71
click at [1100, 437] on textarea "قطعه برجر، خس، طماطم، بصل - خيار مخلل - صوص باربيكيو - صوص البيج تيستى - بطاطس." at bounding box center [1064, 465] width 490 height 71
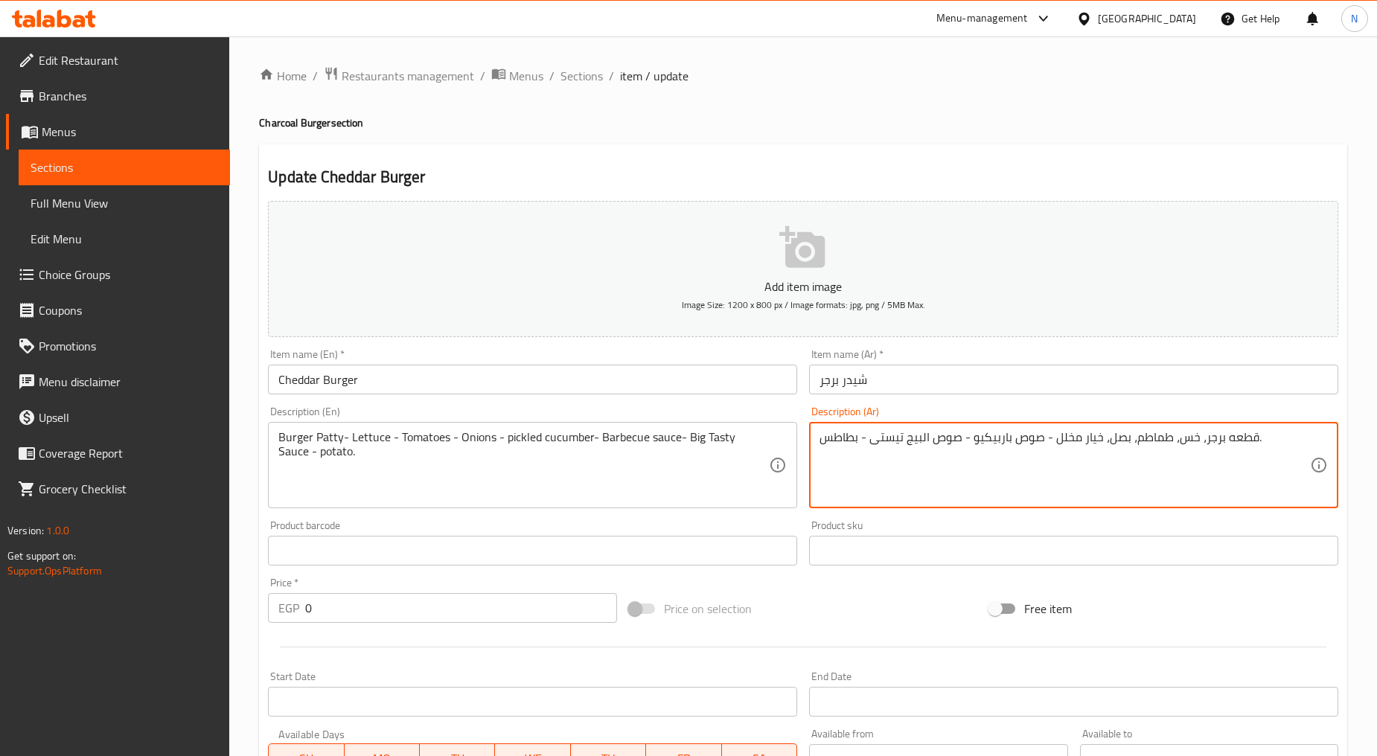
click at [1030, 443] on textarea "قطعه برجر، خس، طماطم، بصل، خيار مخلل - صوص باربيكيو - صوص البيج تيستى - بطاطس." at bounding box center [1064, 465] width 490 height 71
click at [961, 434] on textarea "قطعه برجر، خس، طماطم، بصل، خيار مخلل، باربيكيو - صوص البيج تيستى - بطاطس." at bounding box center [1064, 465] width 490 height 71
click at [856, 443] on textarea "قطعه برجر، خس، طماطم، بصل، خيار مخلل، باربيكيو، صوص البيج تيستى - بطاطس." at bounding box center [1064, 465] width 490 height 71
click at [858, 444] on textarea "قطعه برجر، خس، طماطم، بصل، خيار مخلل، باربيكيو، صوص البيج تيستى - بطاطس." at bounding box center [1064, 465] width 490 height 71
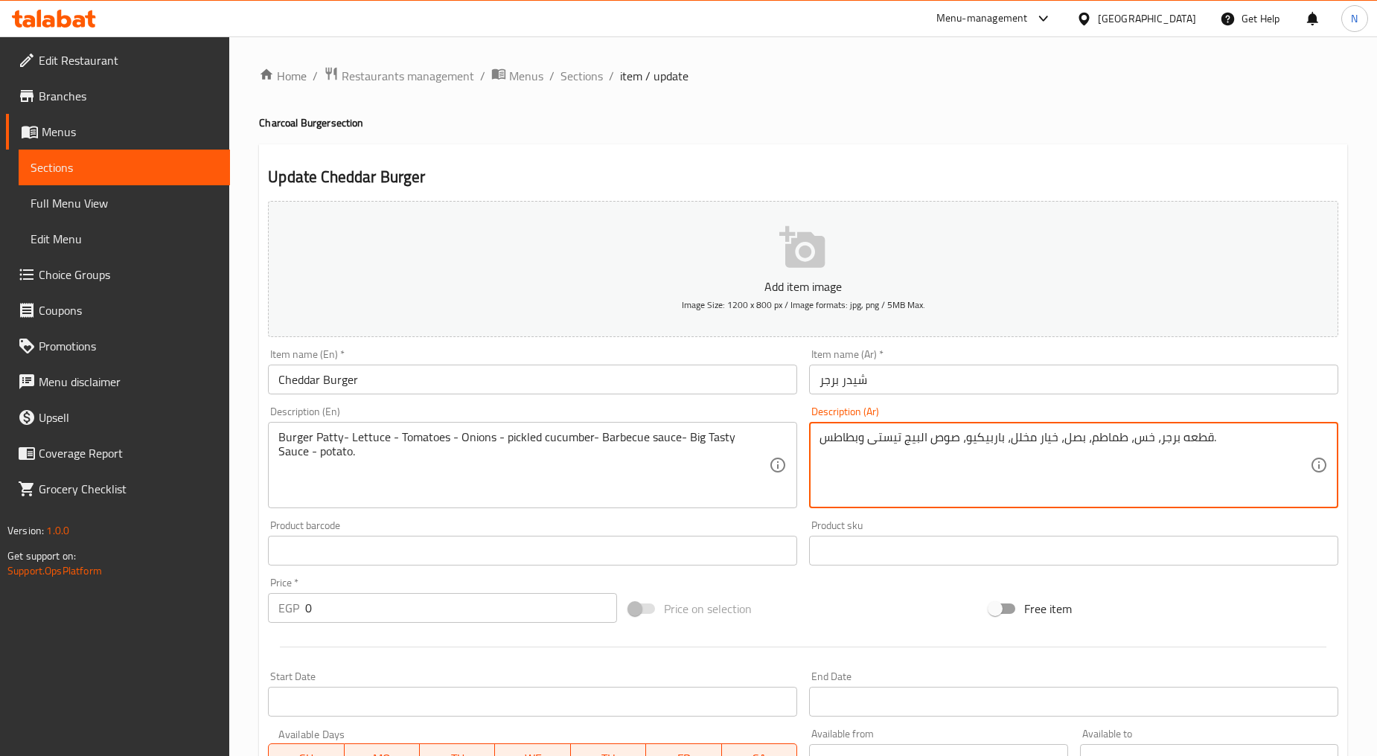
click at [958, 443] on textarea "قطعه برجر، خس، طماطم، بصل، خيار مخلل، باربيكيو، صوص البيج تيستى وبطاطس." at bounding box center [1064, 465] width 490 height 71
click at [1089, 439] on textarea "قطعه برجر، خس، طماطم، بصل، خيار مخلل، باربيكيو، صوص البيج تيستى وبطاطس." at bounding box center [1064, 465] width 490 height 71
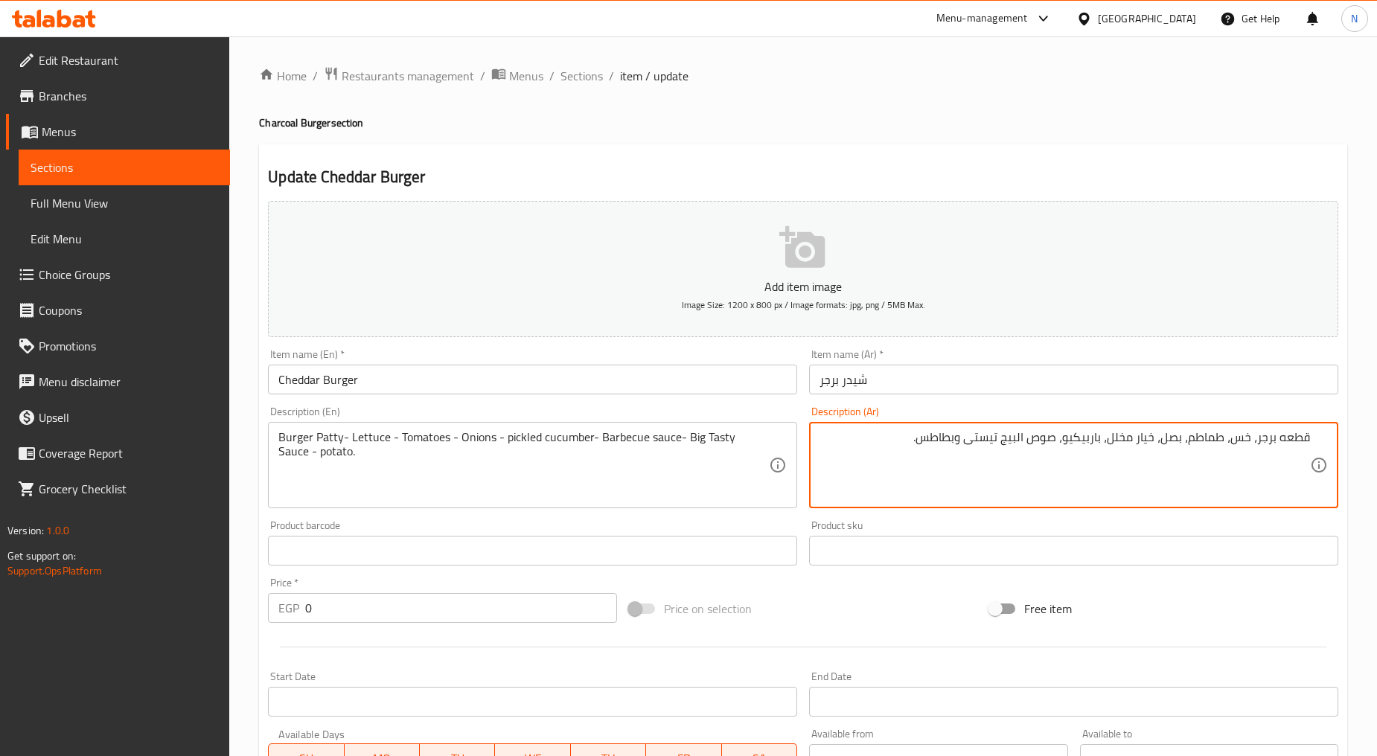
click at [1089, 439] on textarea "قطعه برجر، خس، طماطم، بصل، خيار مخلل، باربيكيو، صوص البيج تيستى وبطاطس." at bounding box center [1064, 465] width 490 height 71
type textarea "قطعه برجر، خس، طماطم، بصل، خيار مخلل، باربيكيو، صوص البيج تيستى وبطاطس."
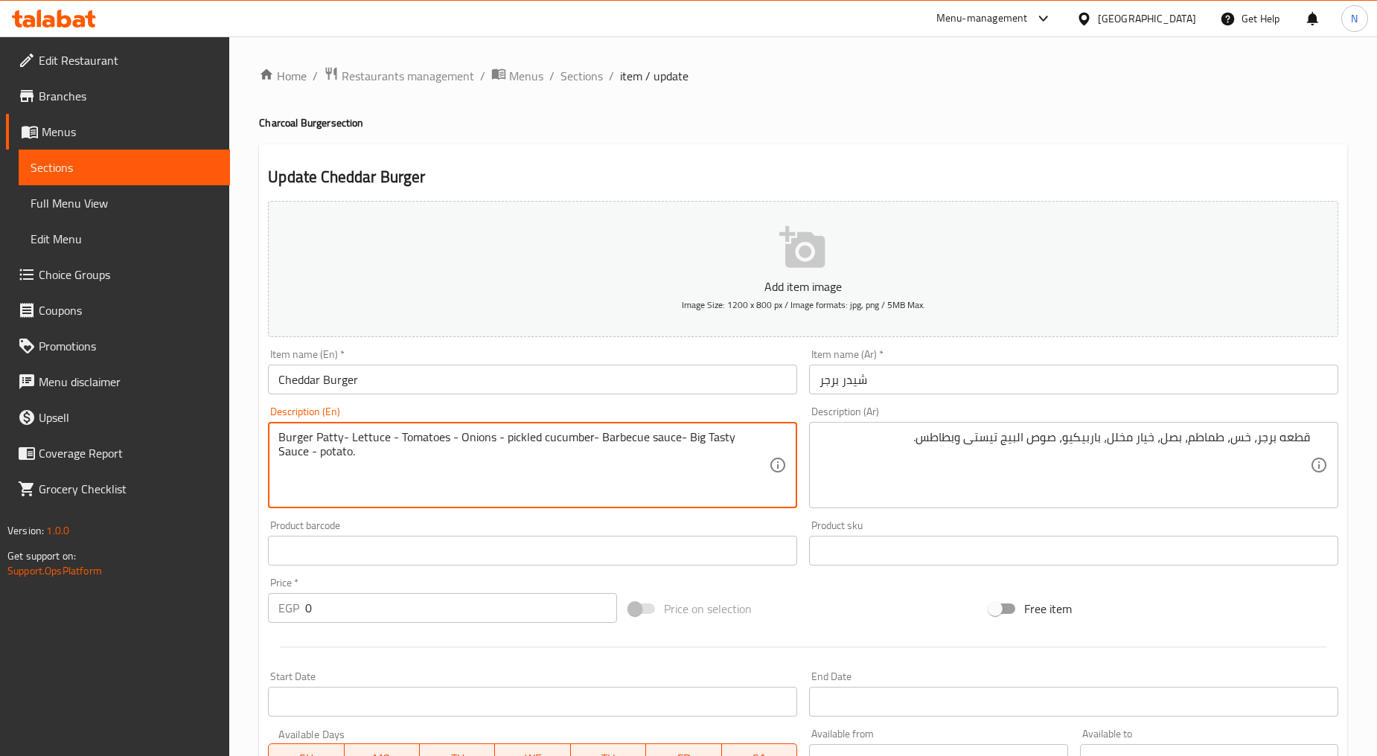
click at [528, 441] on textarea "Burger Patty- Lettuce - Tomatoes - Onions - pickled cucumber- Barbecue sauce- B…" at bounding box center [523, 465] width 490 height 71
paste textarea "patty, lettuce, tomato, onion, pickle, barbecue, big tasty sauce and fries."
type textarea "Burger patty, lettuce, tomato, onion, pickle, barbecue, big tasty sauce and fri…"
click at [871, 603] on div "Price on selection" at bounding box center [803, 609] width 361 height 40
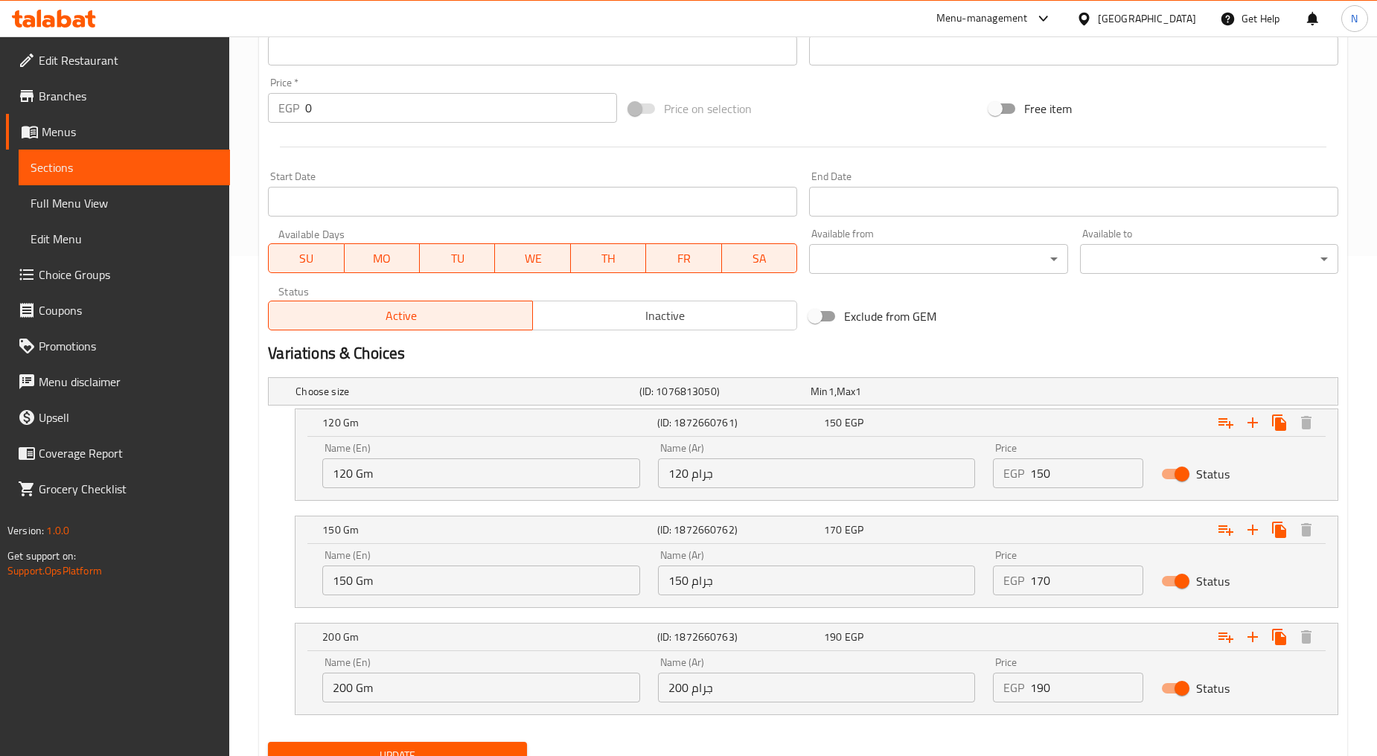
scroll to position [563, 0]
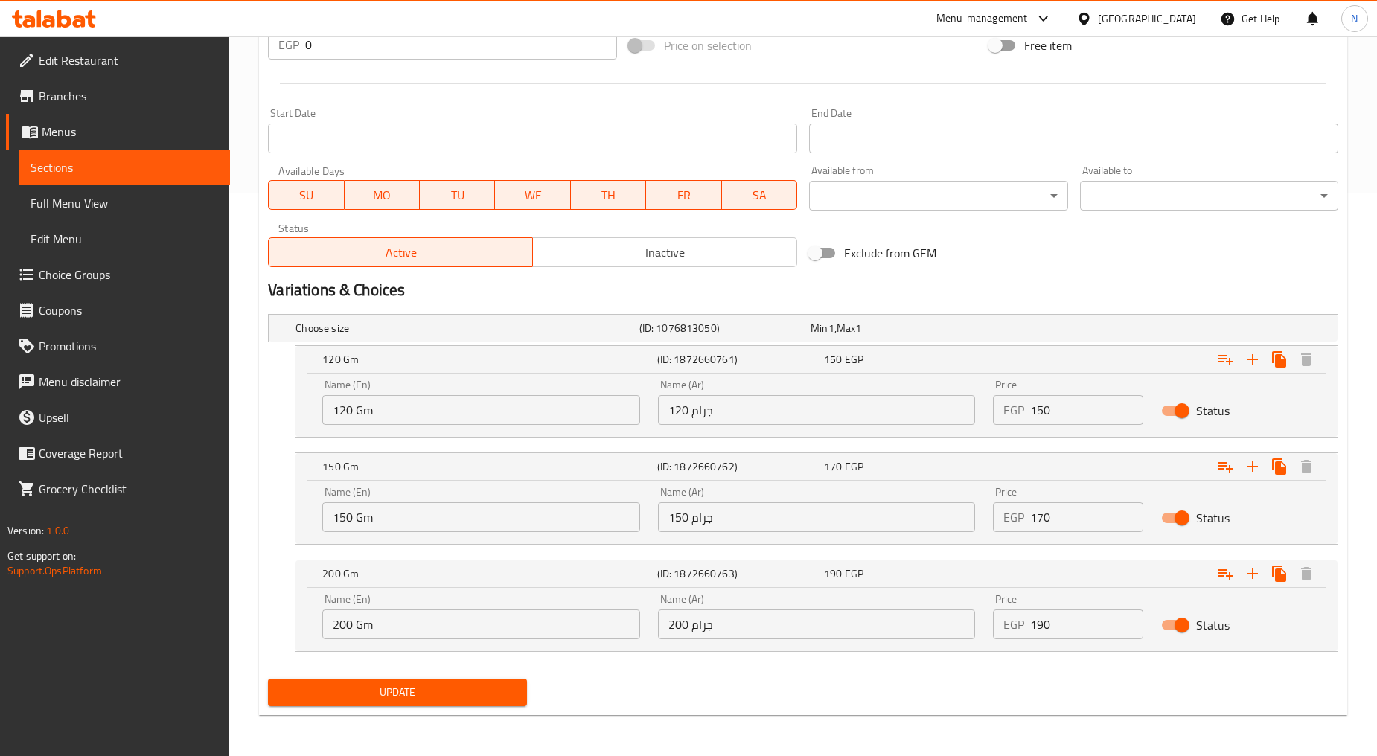
click at [481, 675] on div "Update" at bounding box center [397, 692] width 270 height 39
click at [481, 686] on span "Update" at bounding box center [397, 692] width 234 height 19
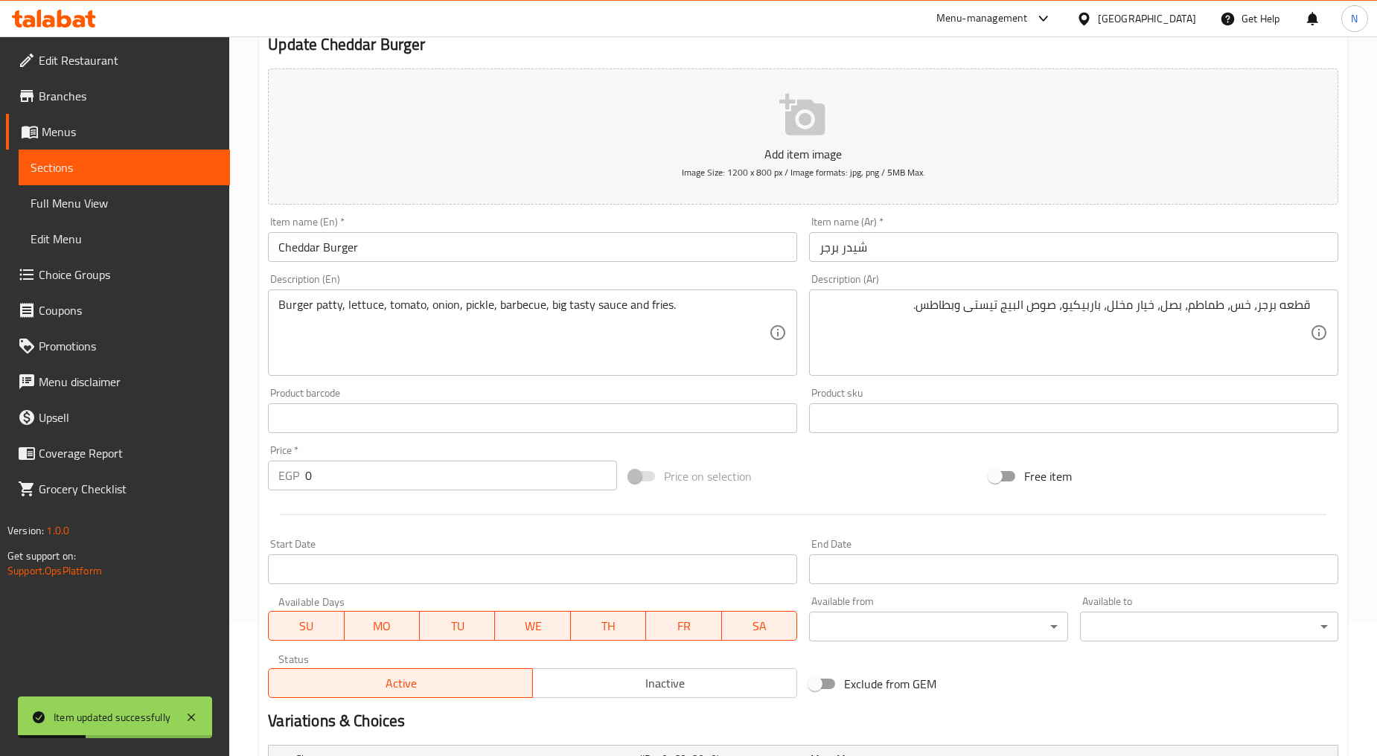
scroll to position [0, 0]
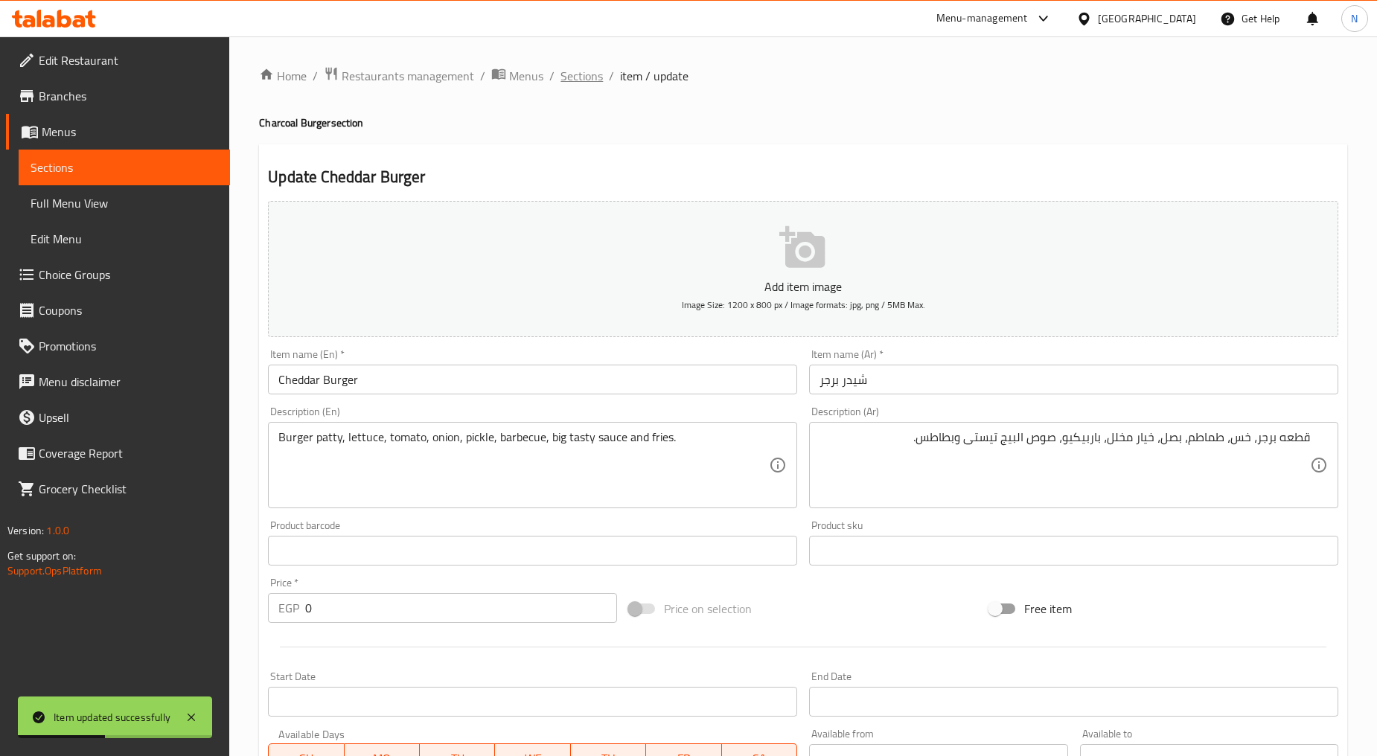
click at [573, 83] on span "Sections" at bounding box center [581, 76] width 42 height 18
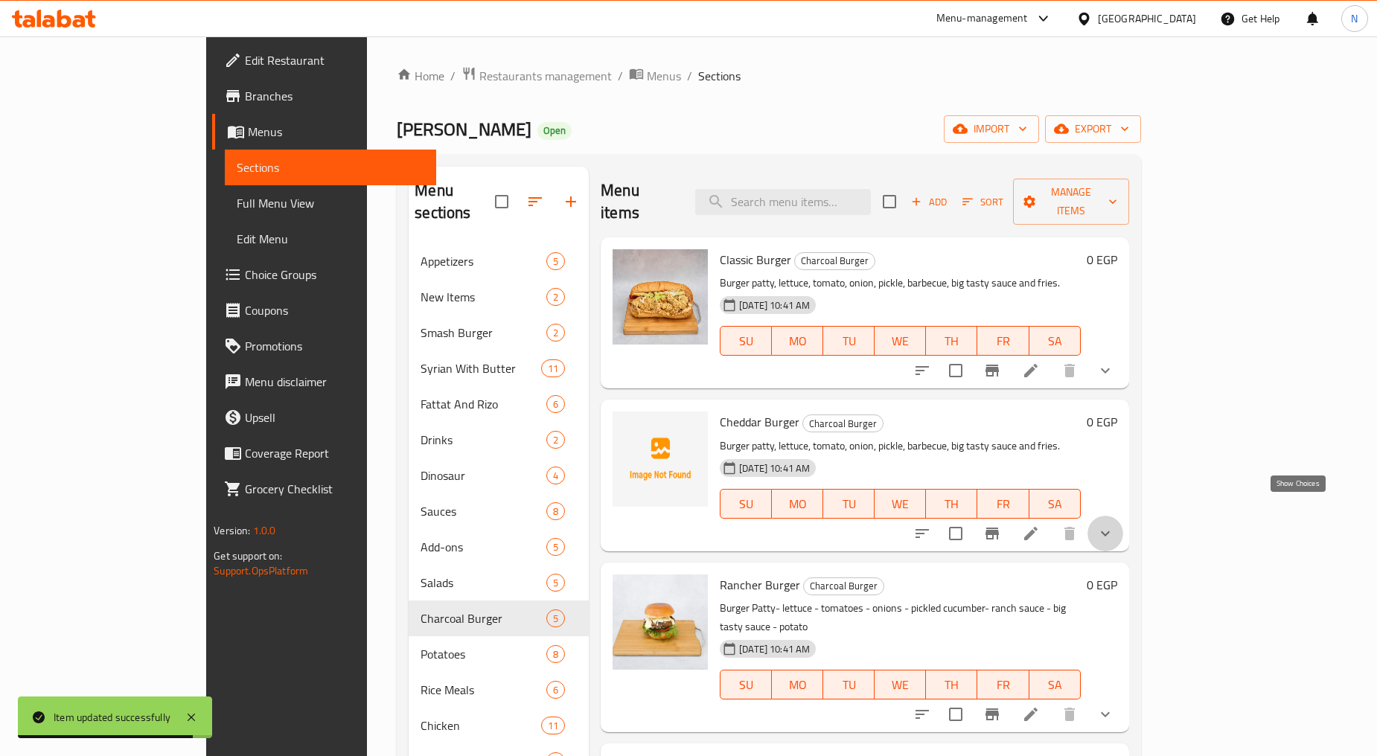
click at [1114, 525] on icon "show more" at bounding box center [1105, 534] width 18 height 18
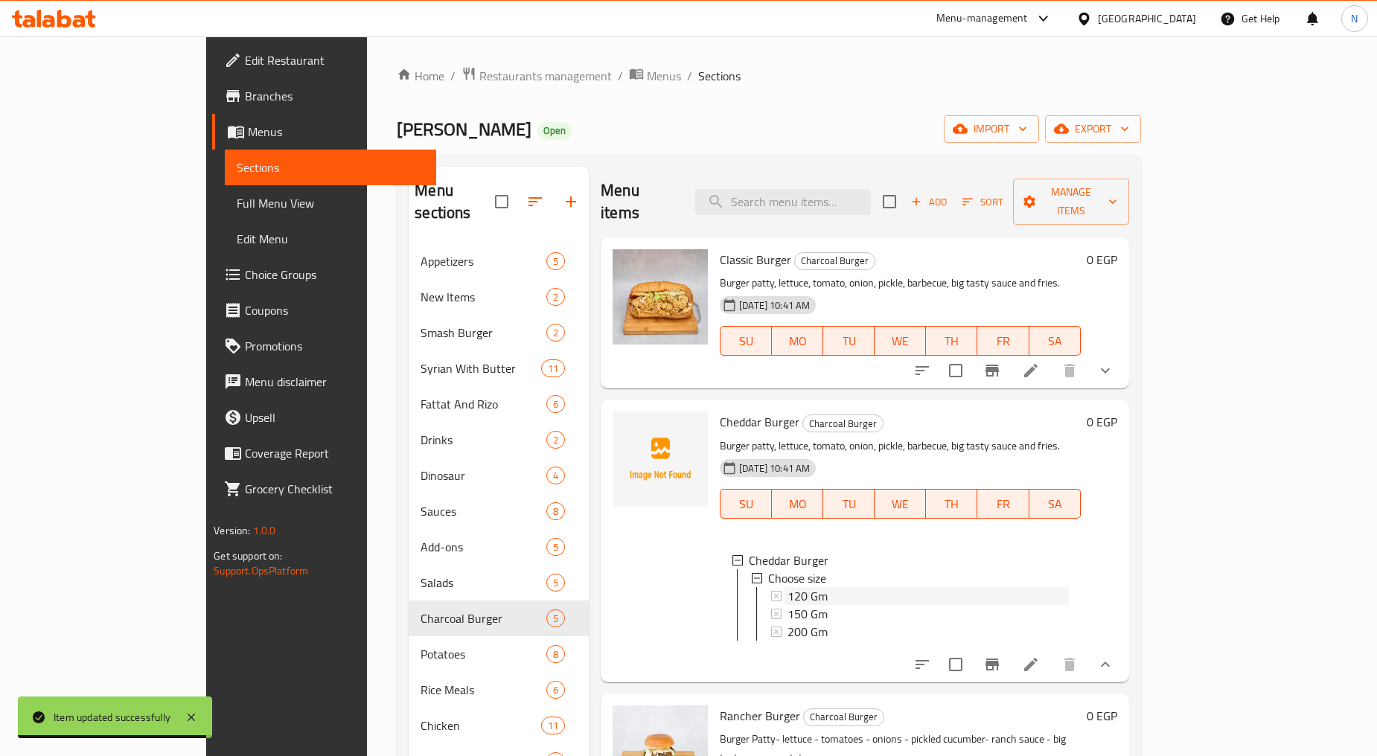
click at [881, 587] on div "120 Gm" at bounding box center [927, 596] width 281 height 18
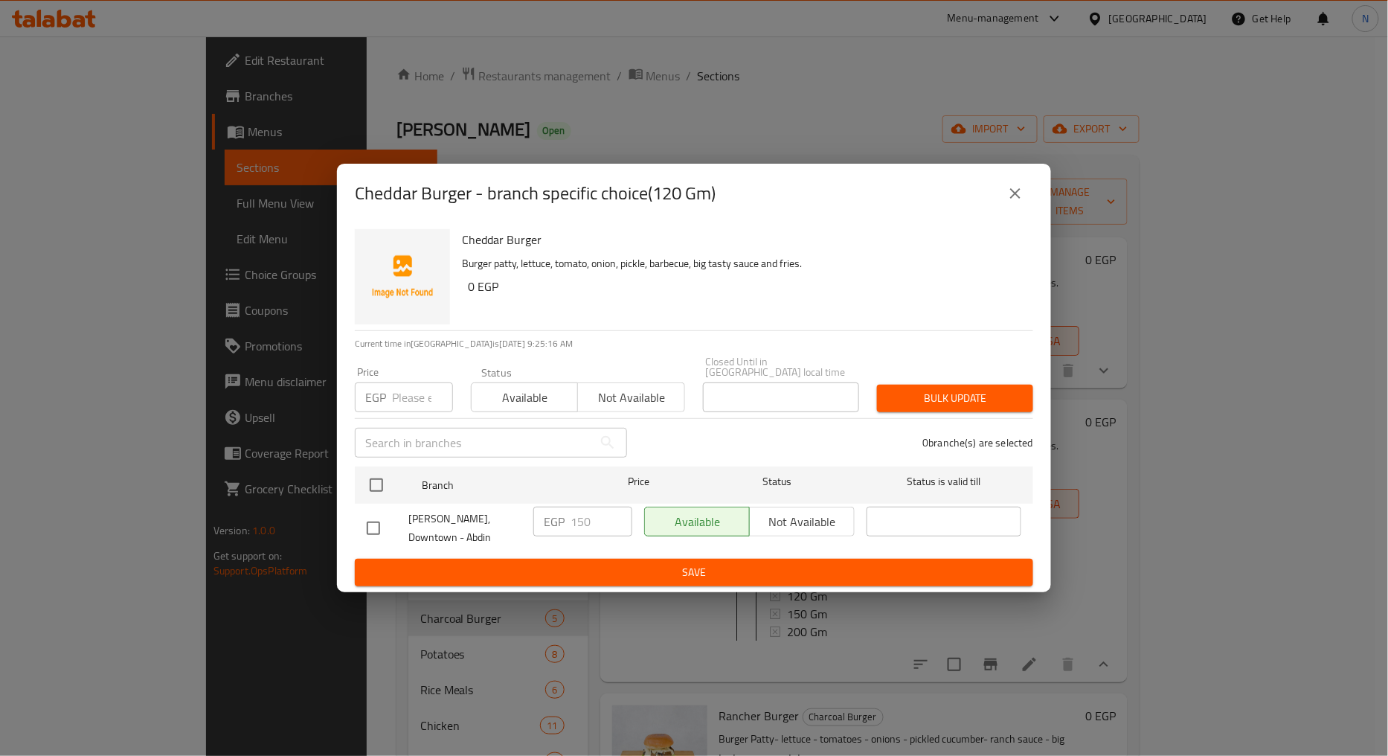
click at [1016, 199] on icon "close" at bounding box center [1015, 193] width 10 height 10
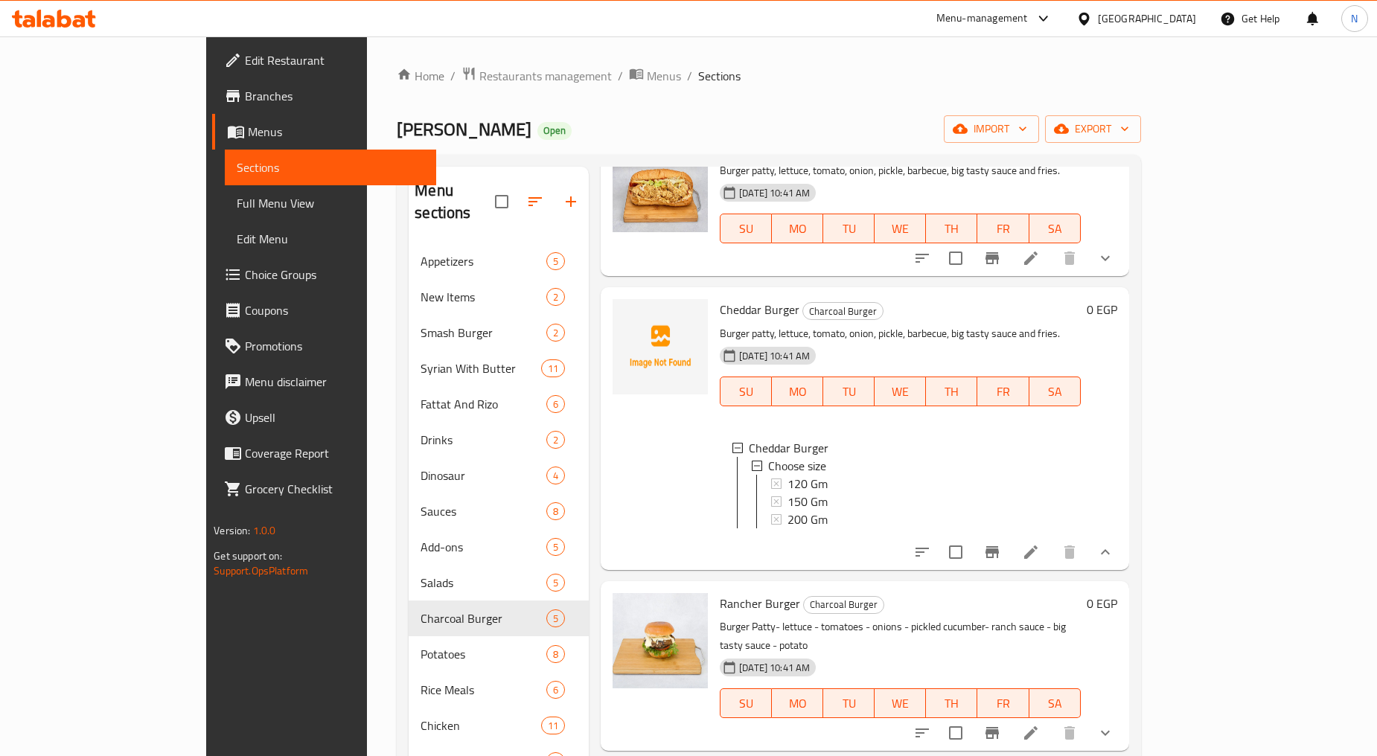
scroll to position [165, 0]
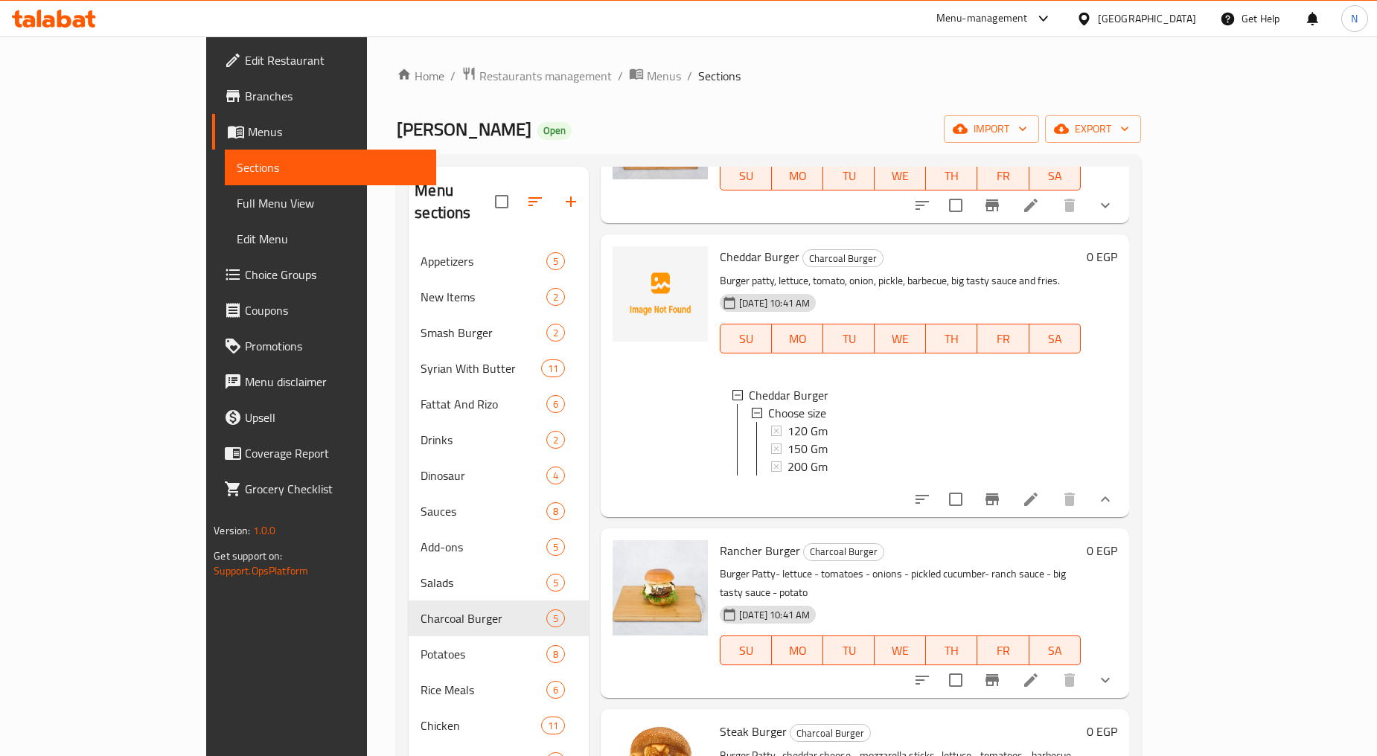
click at [1039, 671] on icon at bounding box center [1031, 680] width 18 height 18
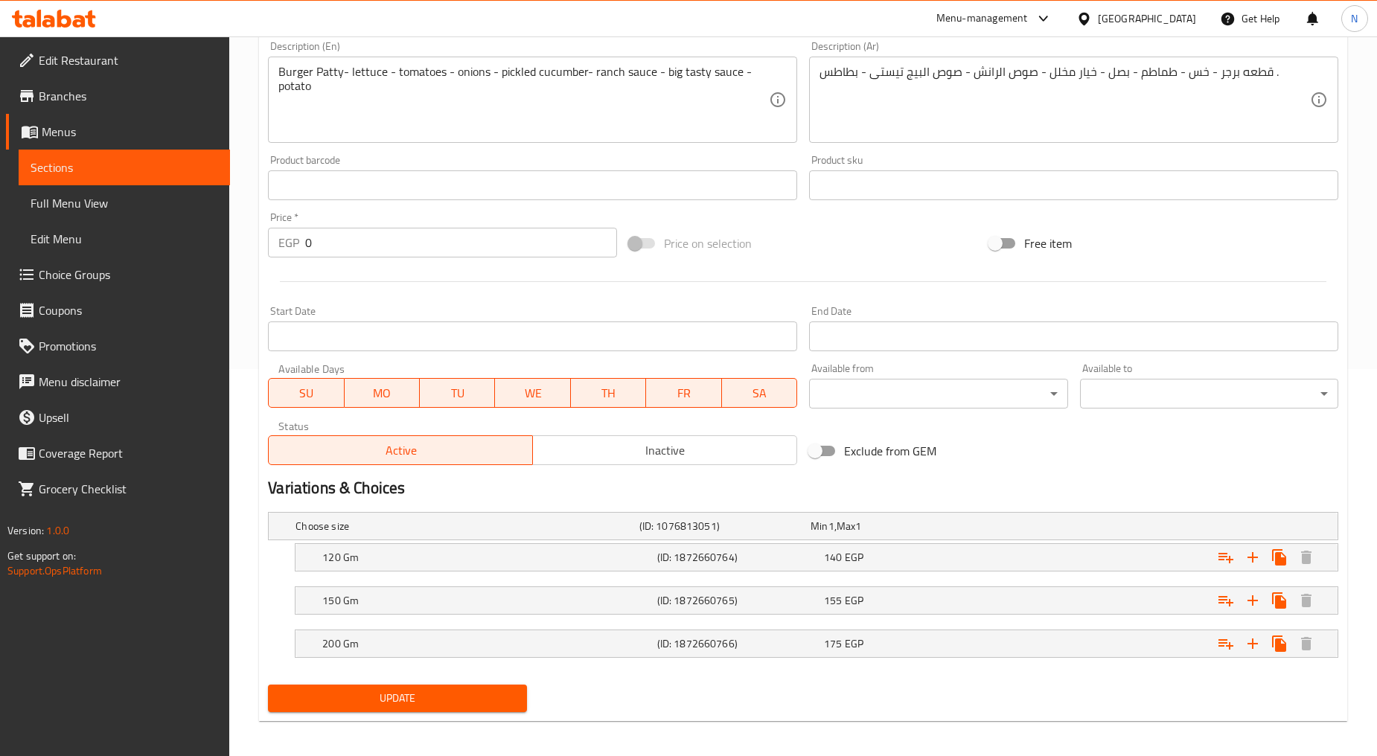
scroll to position [392, 0]
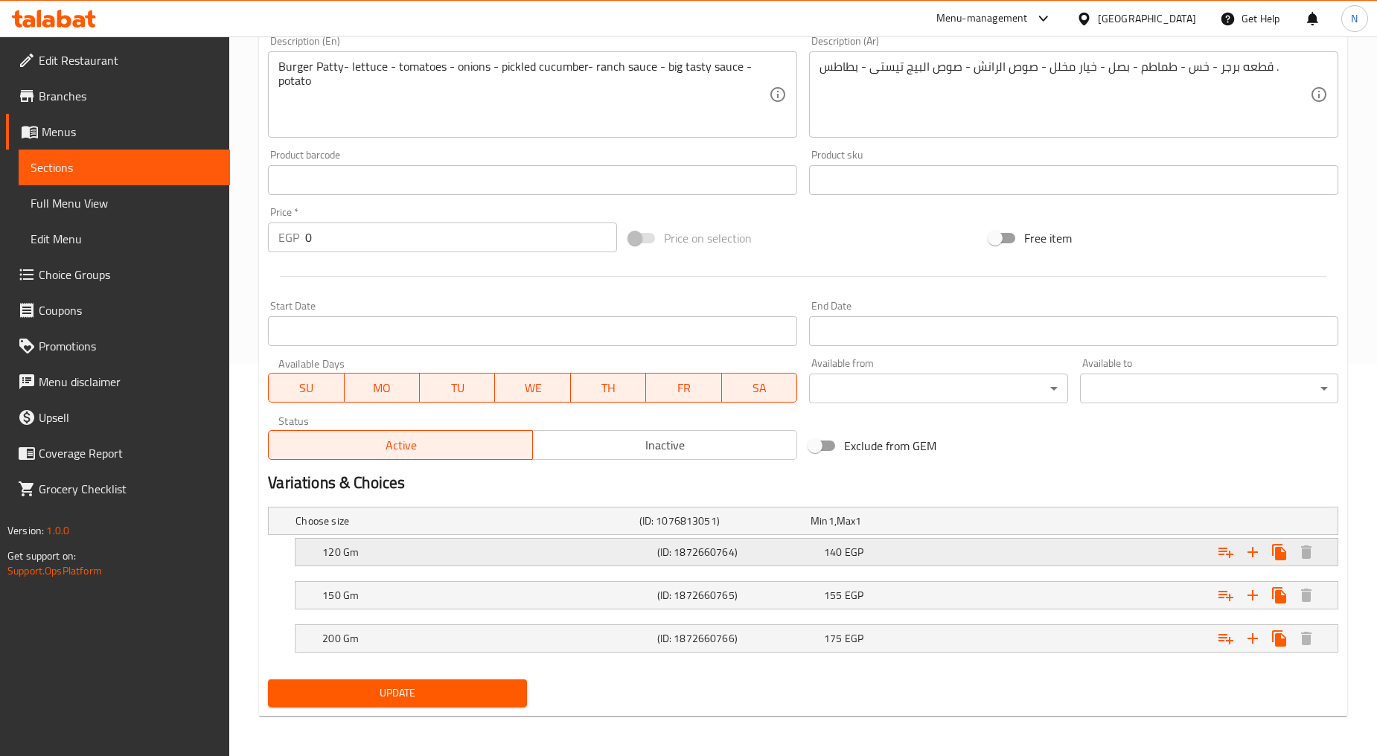
click at [1039, 554] on div "Expand" at bounding box center [1155, 552] width 334 height 33
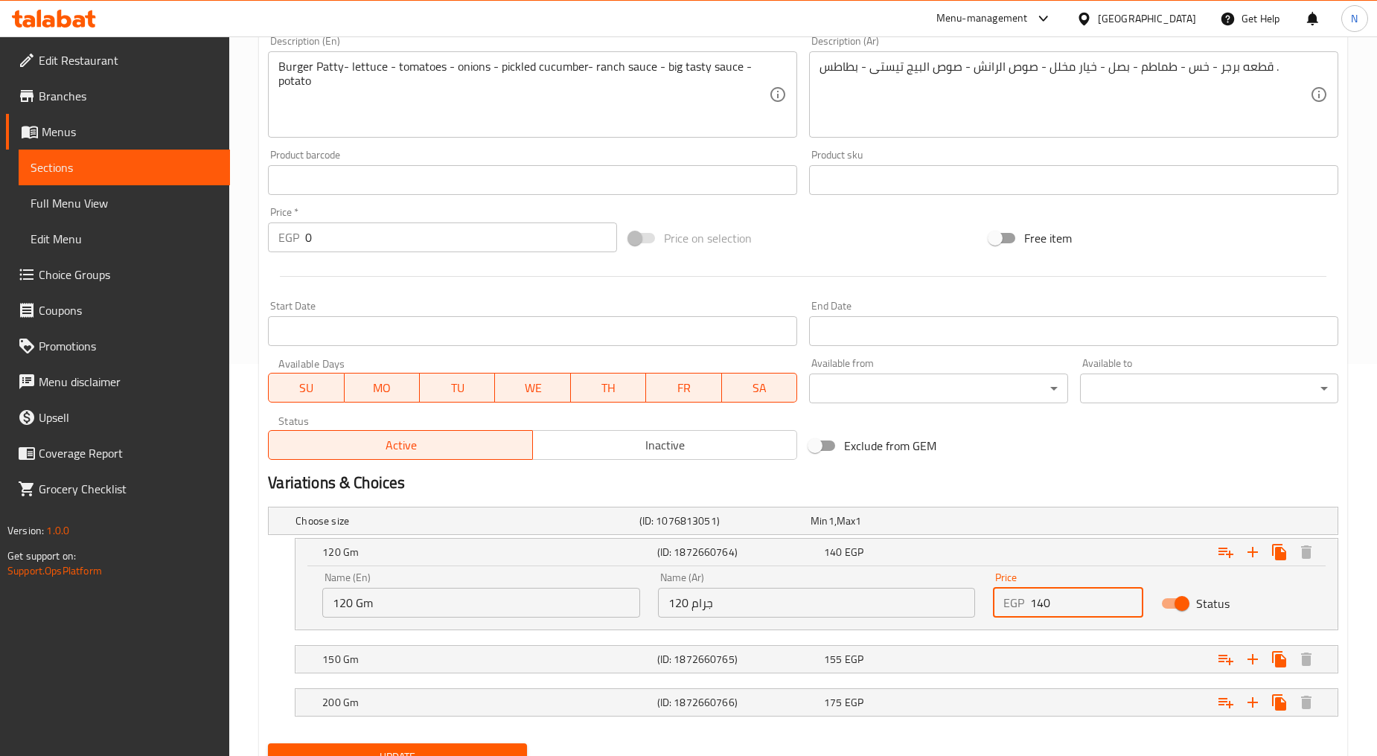
click at [1031, 606] on input "140" at bounding box center [1086, 603] width 112 height 30
type input "155"
click at [1092, 472] on h2 "Variations & Choices" at bounding box center [803, 483] width 1070 height 22
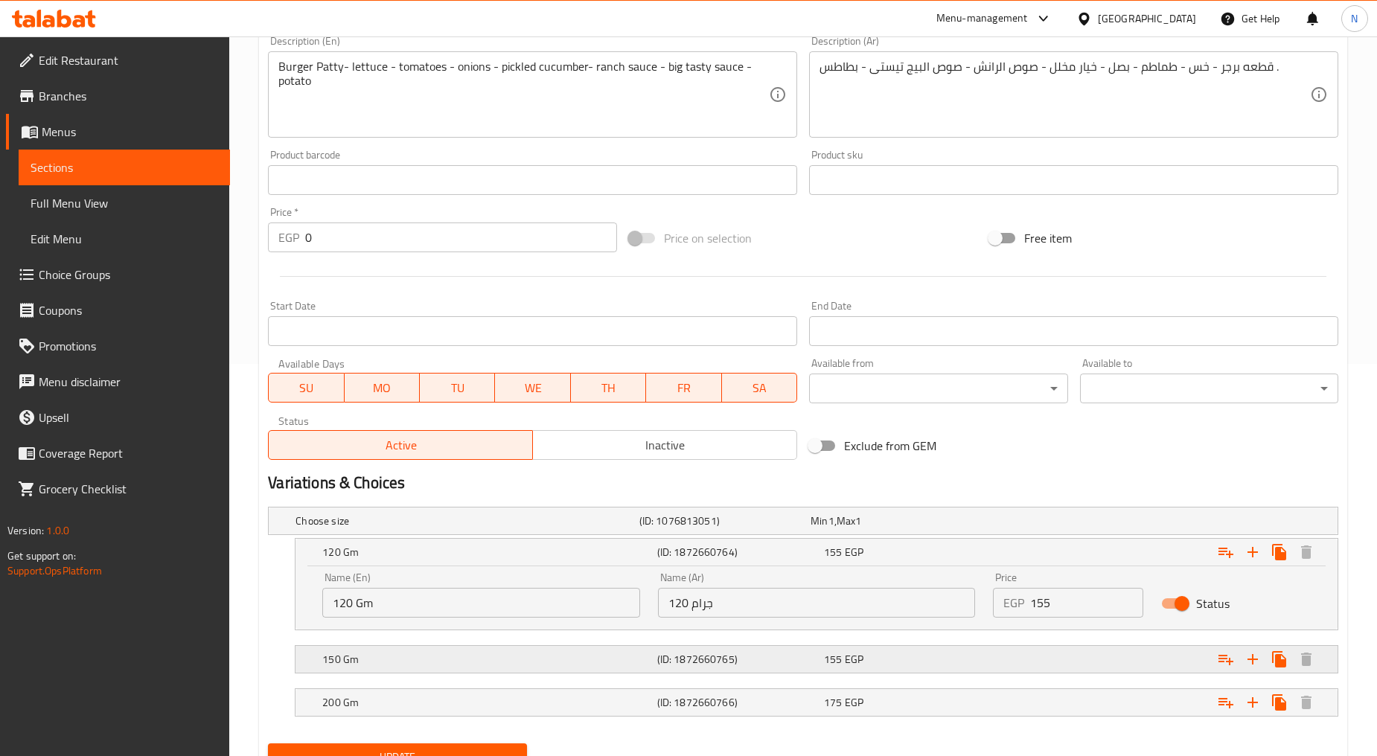
click at [1091, 662] on div "Expand" at bounding box center [1155, 659] width 334 height 33
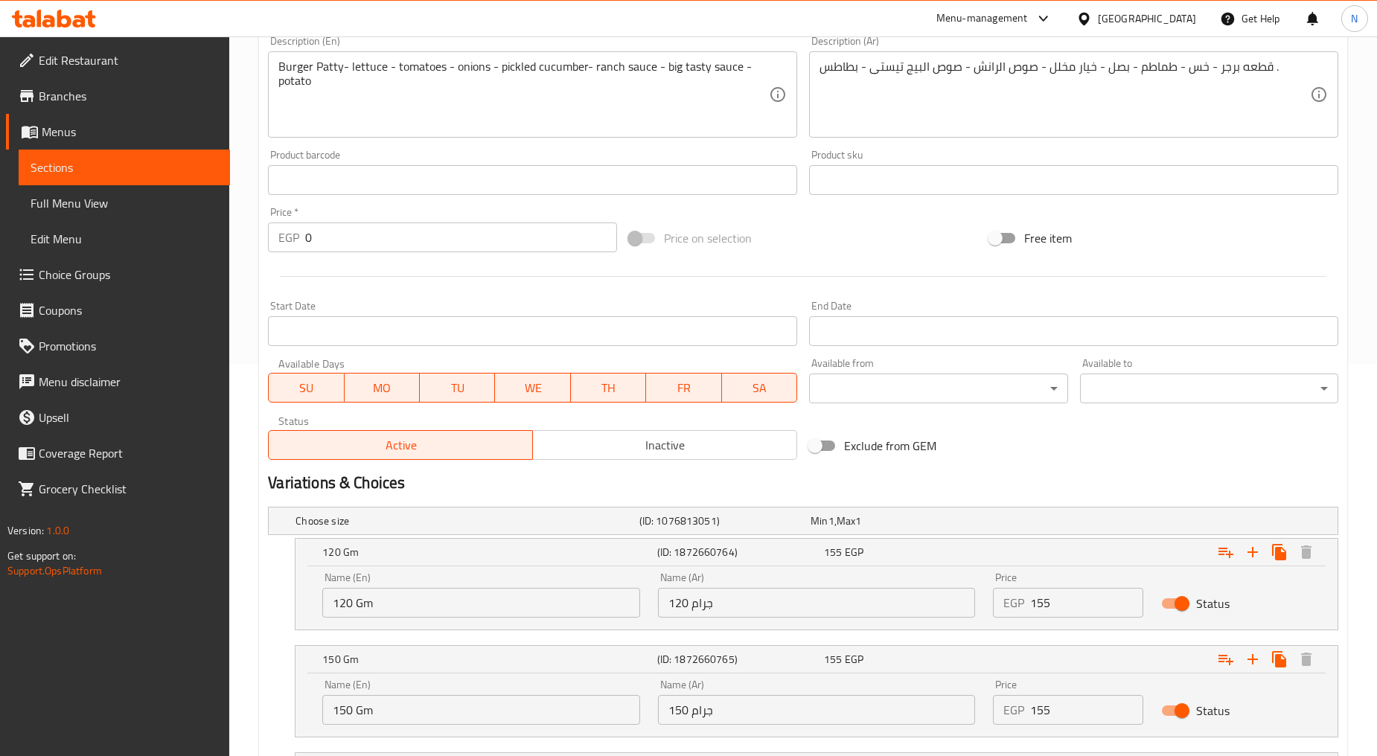
scroll to position [475, 0]
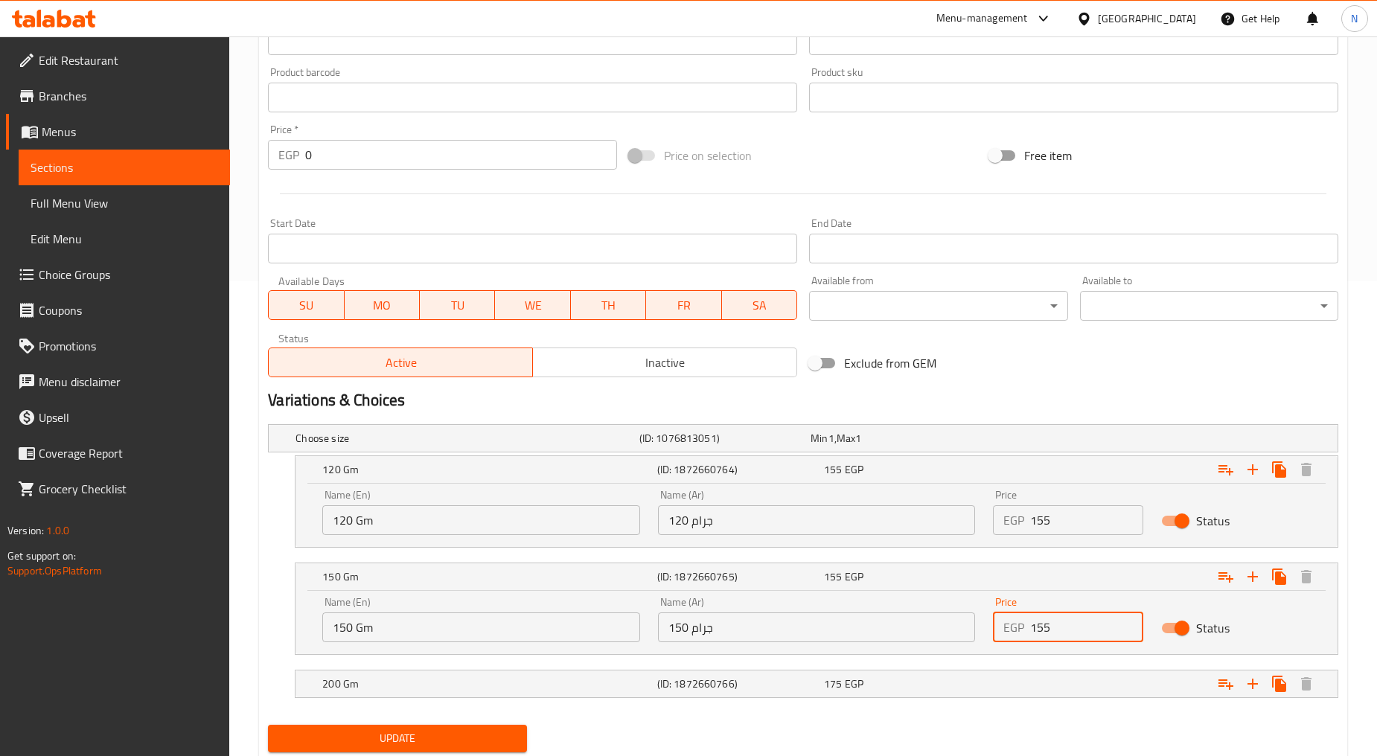
click at [1037, 629] on input "155" at bounding box center [1086, 627] width 112 height 30
type input "175"
click at [1082, 399] on h2 "Variations & Choices" at bounding box center [803, 400] width 1070 height 22
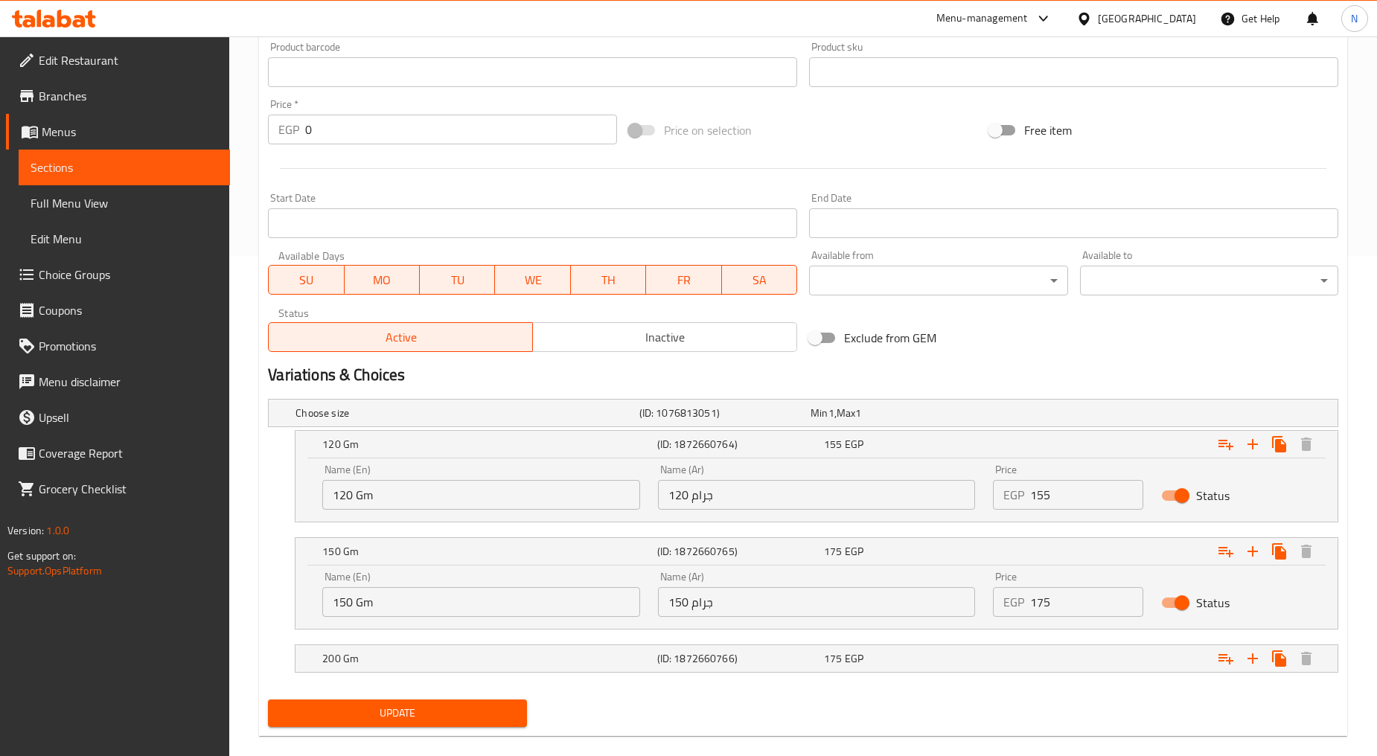
scroll to position [521, 0]
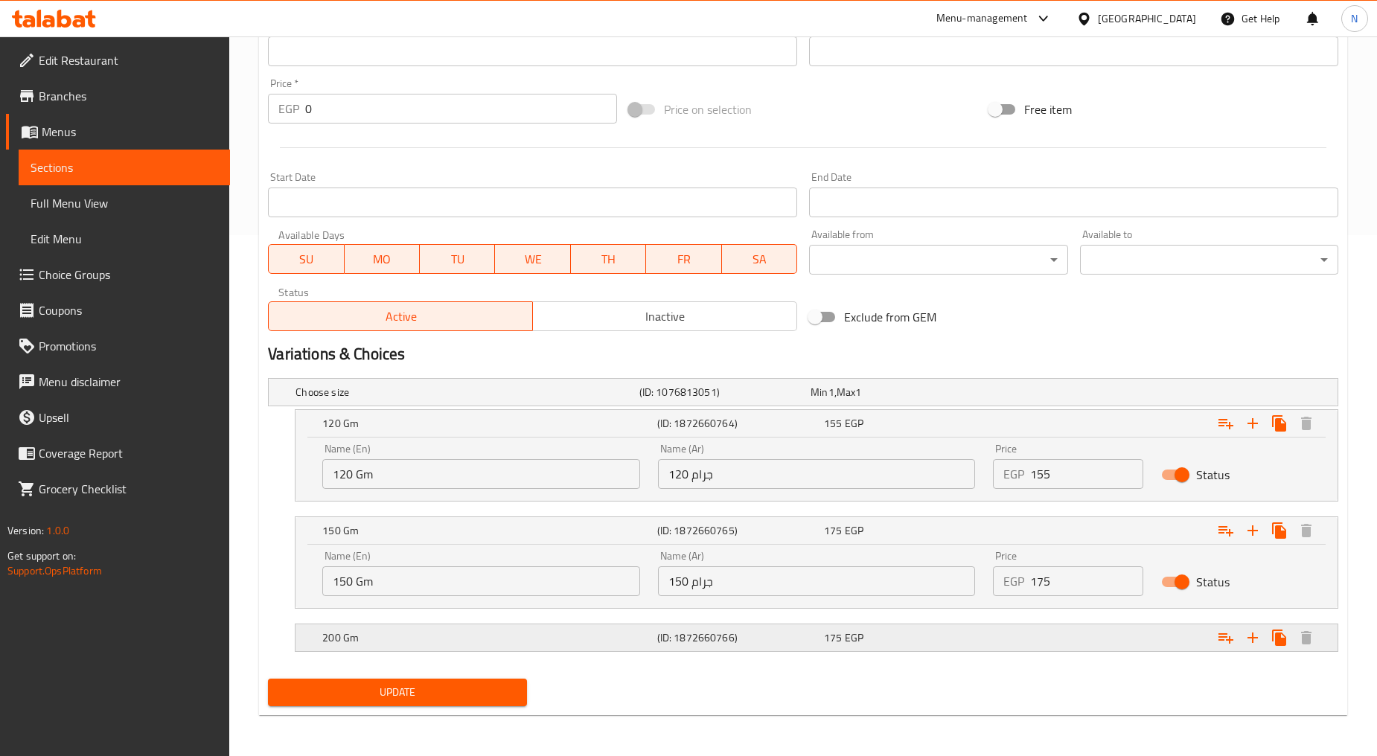
click at [1091, 646] on div "Expand" at bounding box center [1155, 637] width 334 height 33
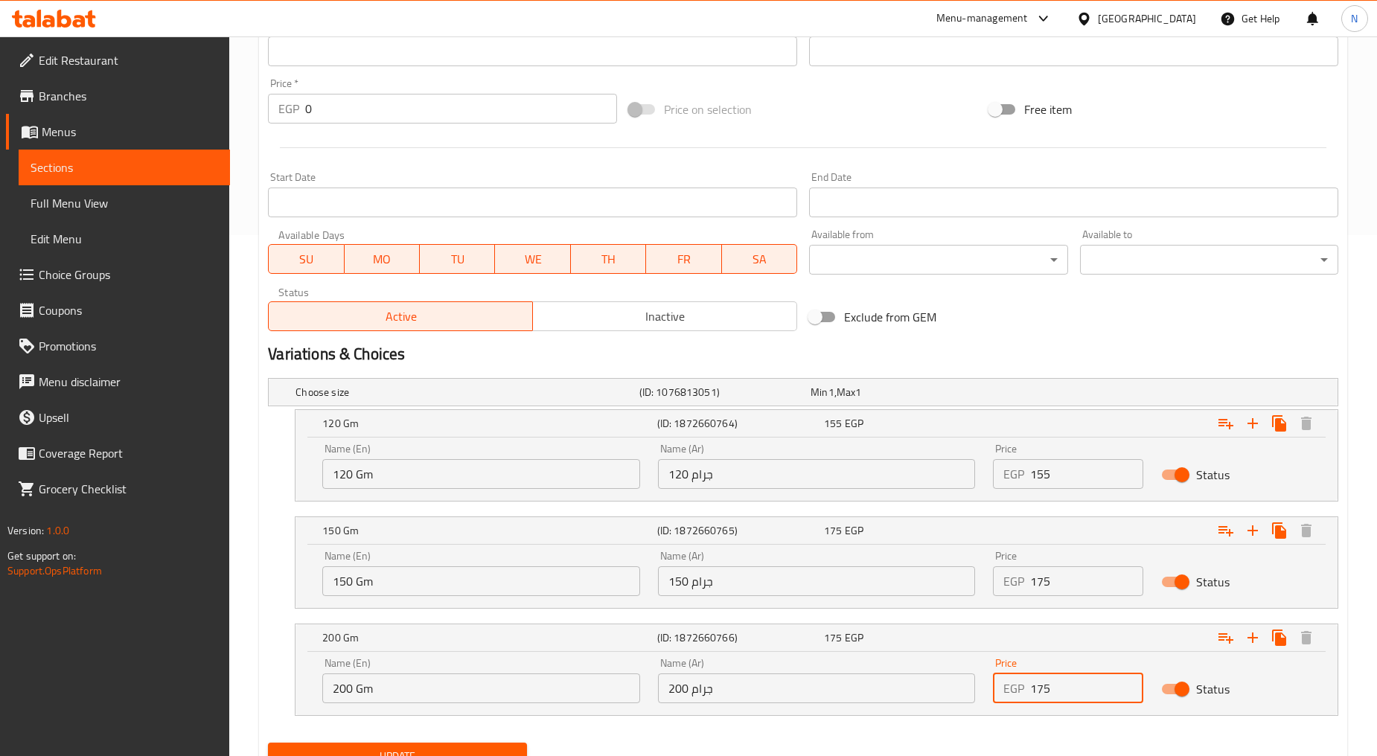
click at [1039, 686] on input "175" at bounding box center [1086, 688] width 112 height 30
type input "195"
click at [1036, 720] on nav at bounding box center [803, 725] width 1070 height 12
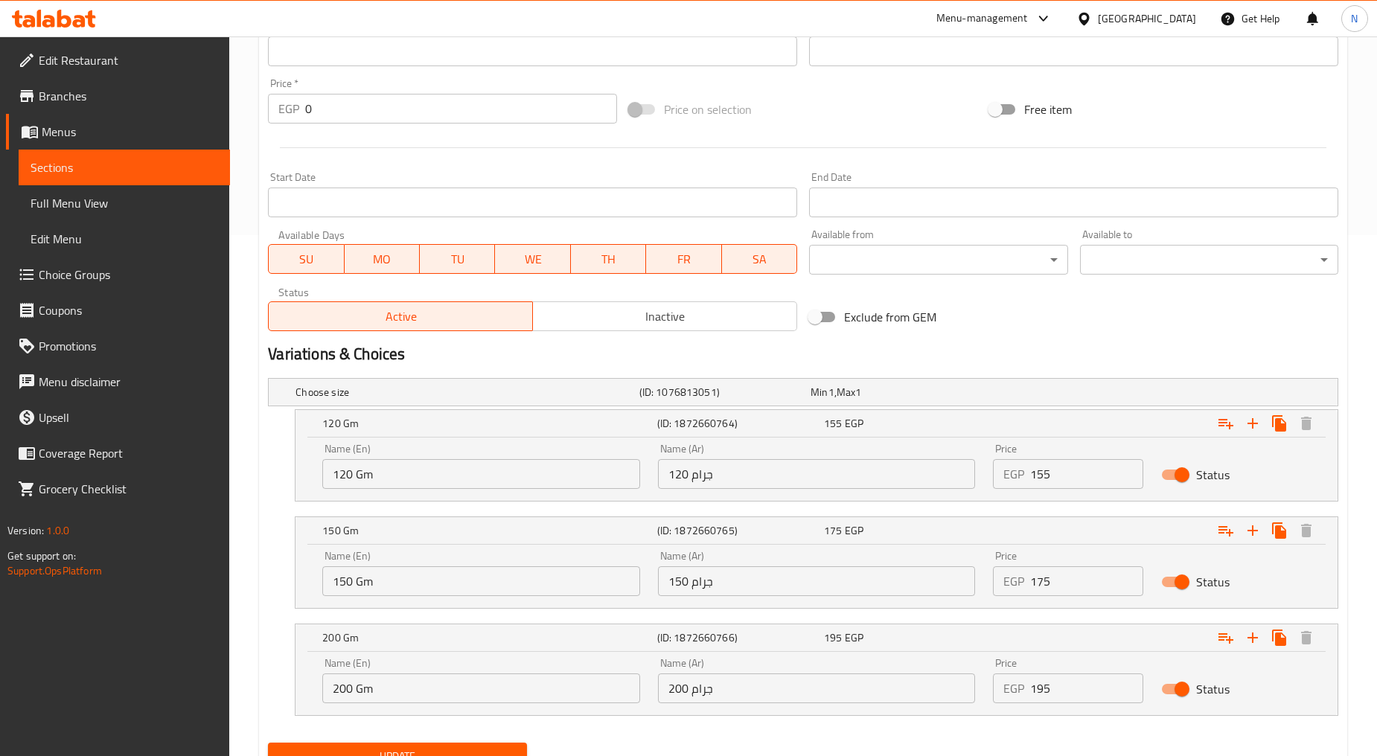
scroll to position [107, 0]
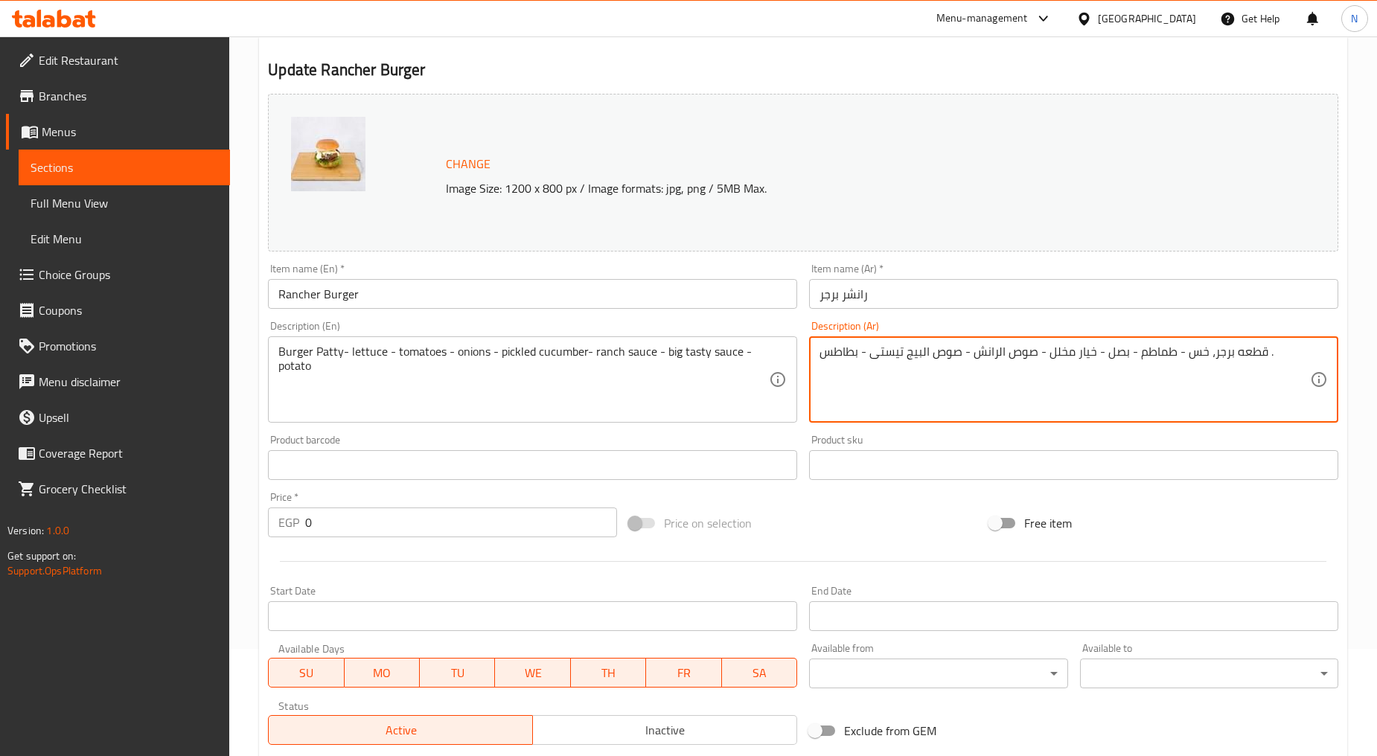
click at [1174, 352] on textarea "قطعه برجر، خس - طماطم - بصل - خيار مخلل - صوص الرانش - صوص البيج تيستى - بطاطس ." at bounding box center [1064, 380] width 490 height 71
click at [1129, 359] on textarea "قطعه برجر، خس، طماطم - بصل - خيار مخلل - صوص الرانش - صوص البيج تيستى - بطاطس ." at bounding box center [1064, 380] width 490 height 71
click at [1096, 357] on textarea "قطعه برجر، خس، طماطم، بصل - خيار مخلل - صوص الرانش - صوص البيج تيستى - بطاطس ." at bounding box center [1064, 380] width 490 height 71
click at [1039, 352] on textarea "قطعه برجر، خس، طماطم، بصل، خيار مخلل - صوص الرانش - صوص البيج تيستى - بطاطس ." at bounding box center [1064, 380] width 490 height 71
click at [961, 355] on textarea "قطعه برجر، خس، طماطم، بصل، خيار مخلل، صوص الرانش - صوص البيج تيستى - بطاطس ." at bounding box center [1064, 380] width 490 height 71
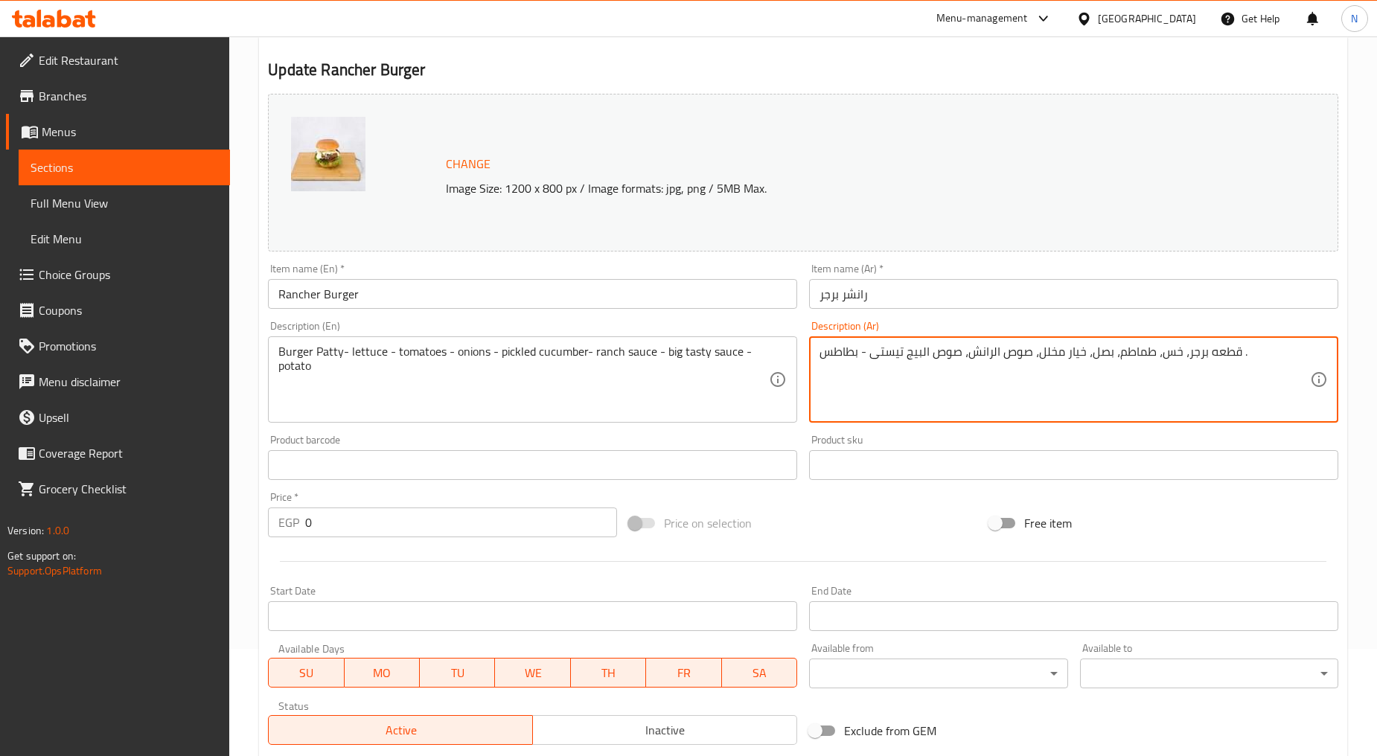
click at [854, 360] on textarea "قطعه برجر، خس، طماطم، بصل، خيار مخلل، صوص الرانش، صوص البيج تيستى - بطاطس ." at bounding box center [1064, 380] width 490 height 71
click at [857, 359] on textarea "قطعه برجر، خس، طماطم، بصل، خيار مخلل، صوص الرانش، صوص البيج تيستى - بطاطس ." at bounding box center [1064, 380] width 490 height 71
click at [1120, 361] on textarea "قطعه برجر، خس، طماطم، بصل، خيار مخلل، صوص الرانش، صوص البيج تيستى وبطاطس ." at bounding box center [1064, 380] width 490 height 71
click at [1237, 354] on textarea "قطعه برجر، خس، طماطم، بصل، خيار مخلل، صوص الرانش، صوص البيج تيستى وبطاطس ." at bounding box center [1064, 380] width 490 height 71
click at [1214, 353] on textarea "قطعه برجر، خس، طماطم، بصل، خيار مخلل، صوص الرانش، صوص البيج تيستى وبطاطس." at bounding box center [1064, 380] width 490 height 71
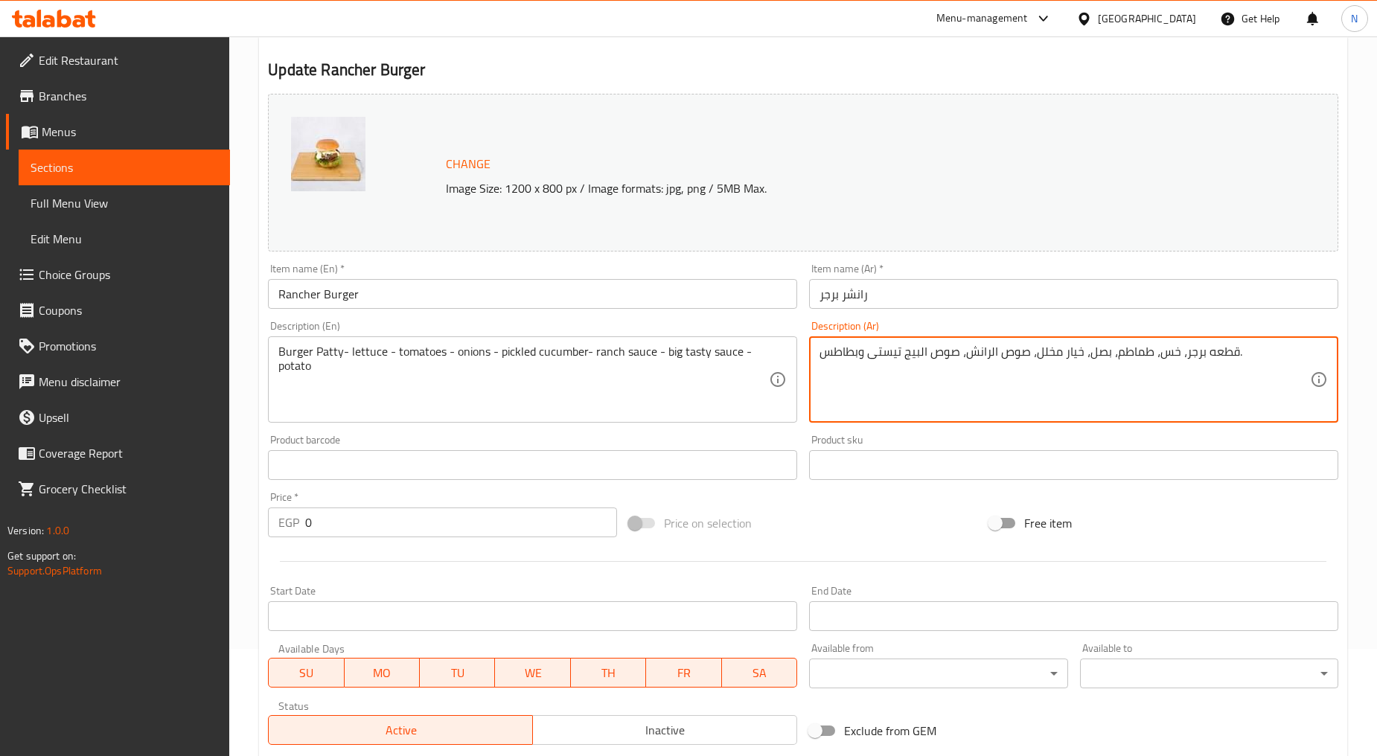
click at [1214, 353] on textarea "قطعه برجر، خس، طماطم، بصل، خيار مخلل، صوص الرانش، صوص البيج تيستى وبطاطس." at bounding box center [1064, 380] width 490 height 71
type textarea "قطعه برجر، خس، طماطم، بصل، خيار مخلل، صوص الرانش، صوص البيج تيستى وبطاطس."
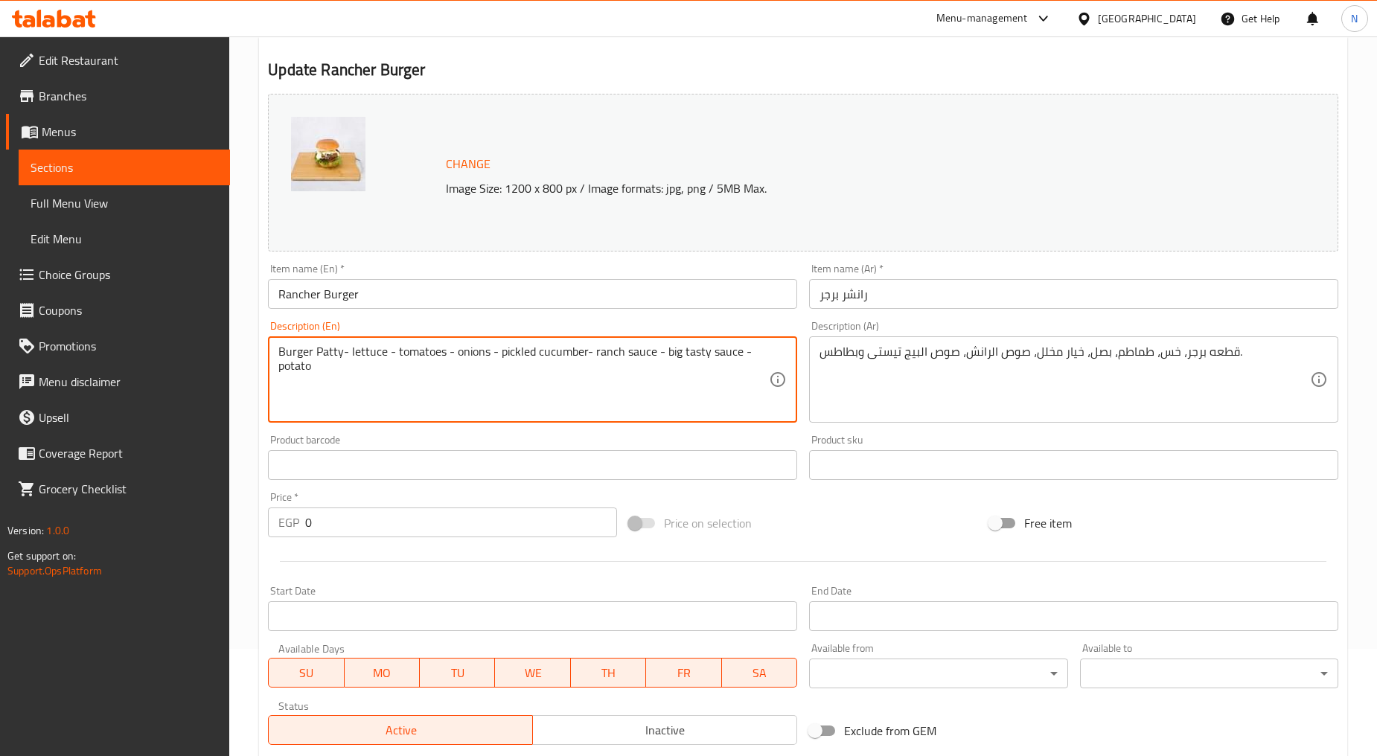
click at [673, 352] on textarea "Burger Patty- lettuce - tomatoes - onions - pickled cucumber- ranch sauce - big…" at bounding box center [523, 380] width 490 height 71
paste textarea "patty, lettuce, tomatoes, onions, pickles, ranch sauce, big tasty sauce and fri…"
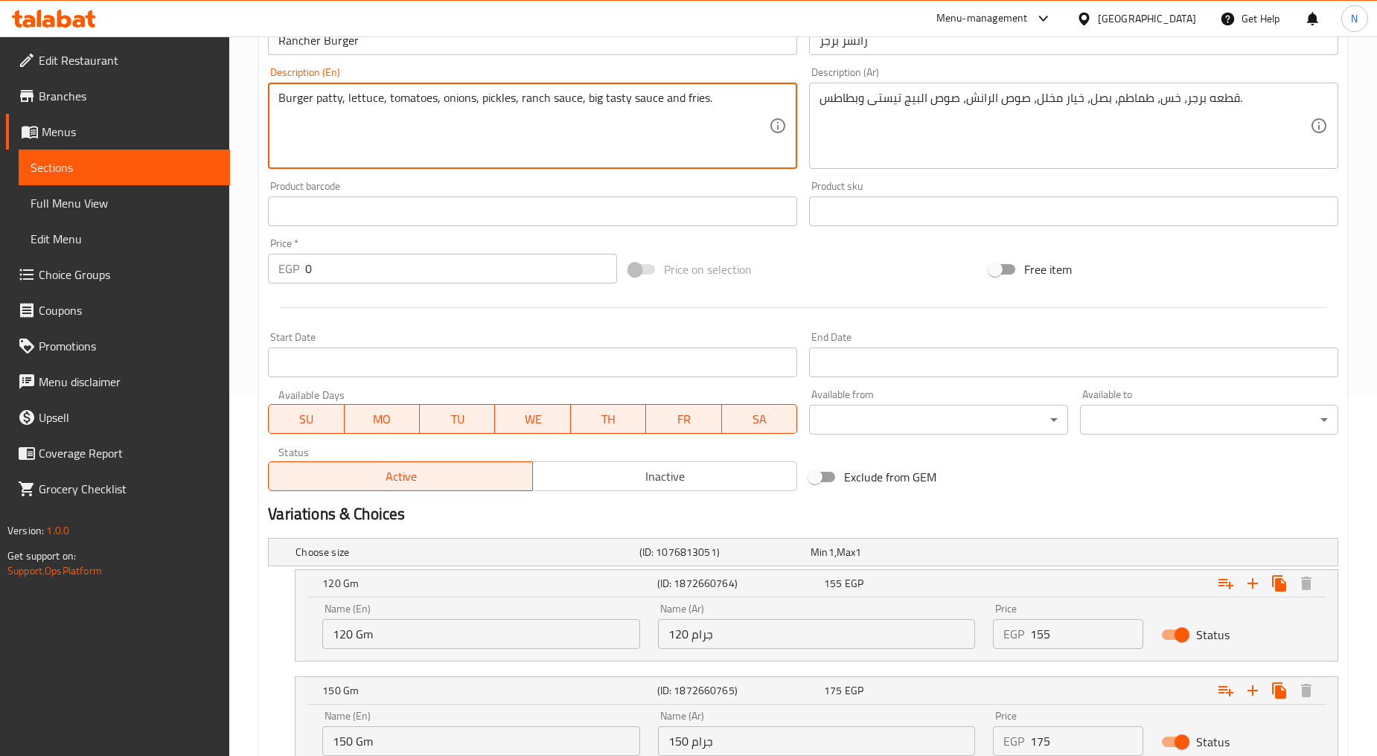
scroll to position [584, 0]
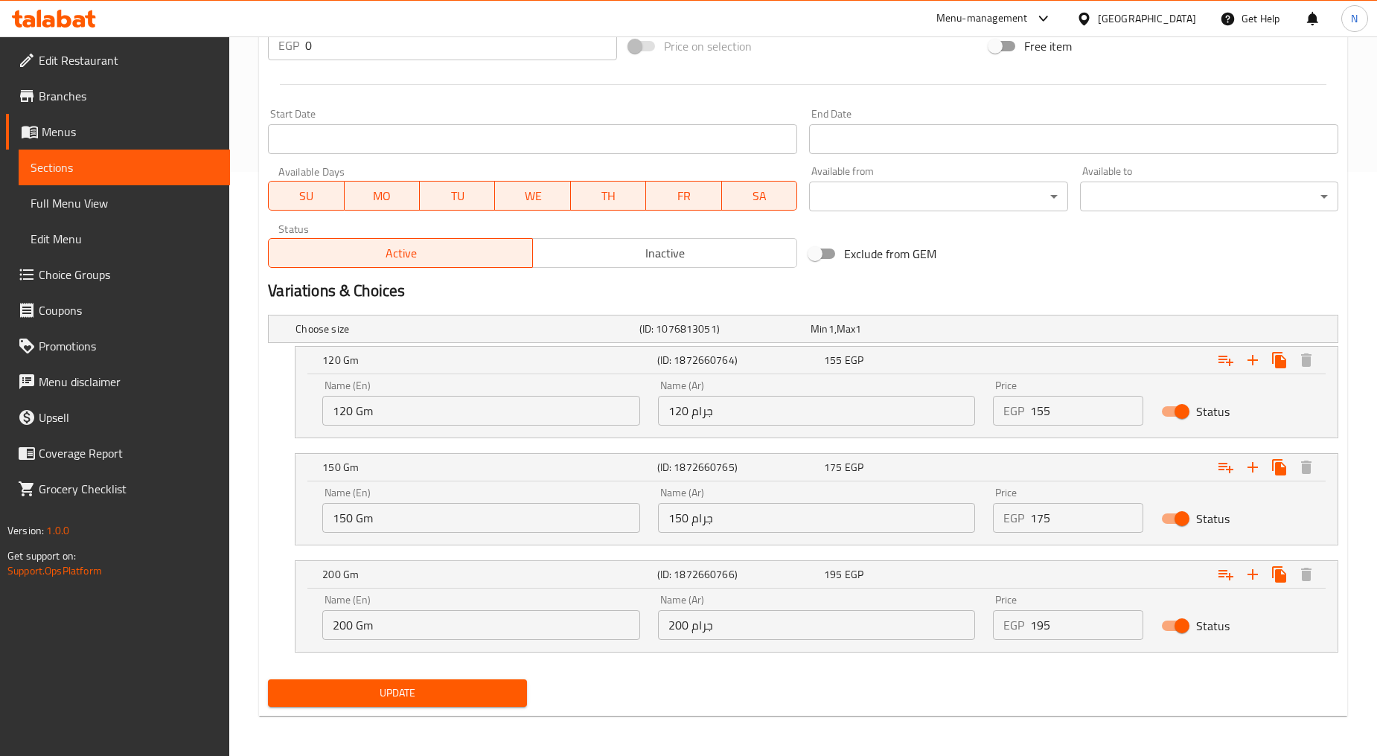
type textarea "Burger patty, lettuce, tomatoes, onions, pickles, ranch sauce, big tasty sauce …"
click at [425, 685] on span "Update" at bounding box center [397, 693] width 234 height 19
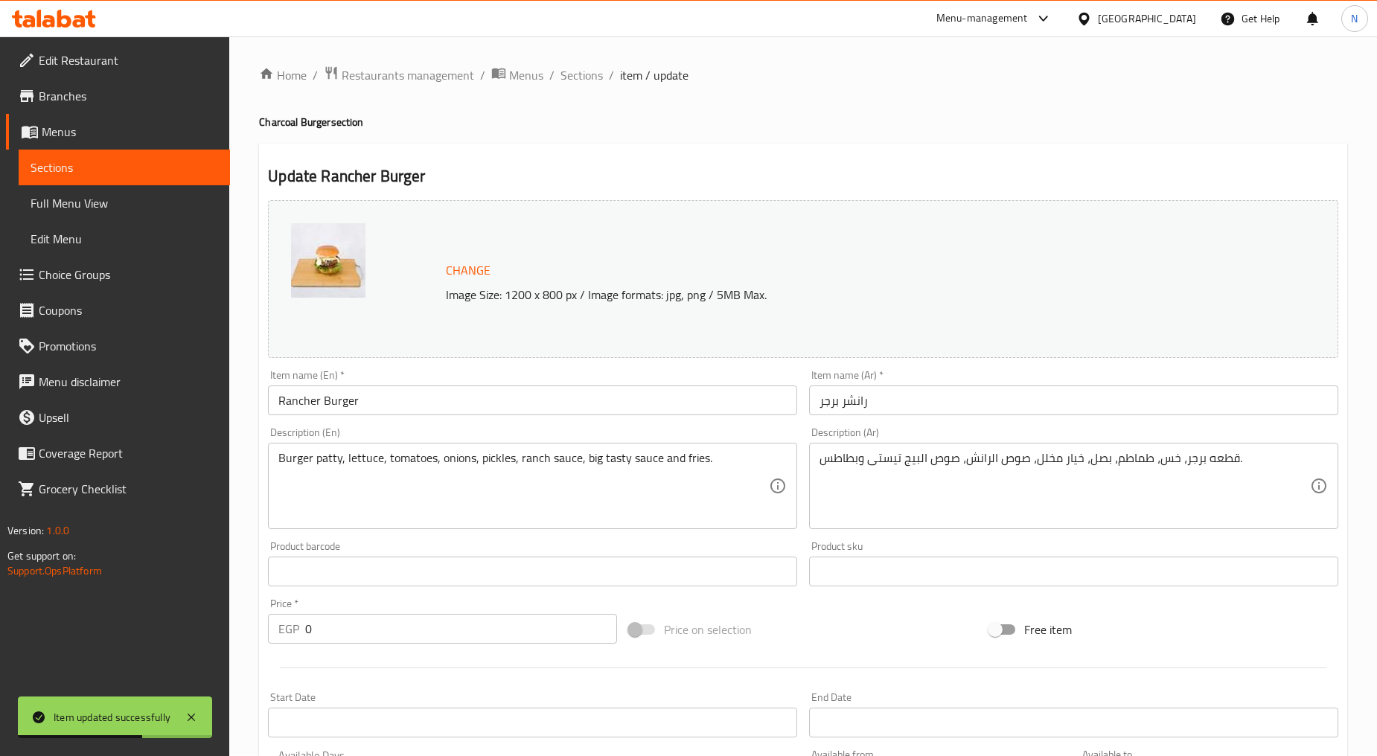
scroll to position [0, 0]
click at [578, 70] on span "Sections" at bounding box center [581, 76] width 42 height 18
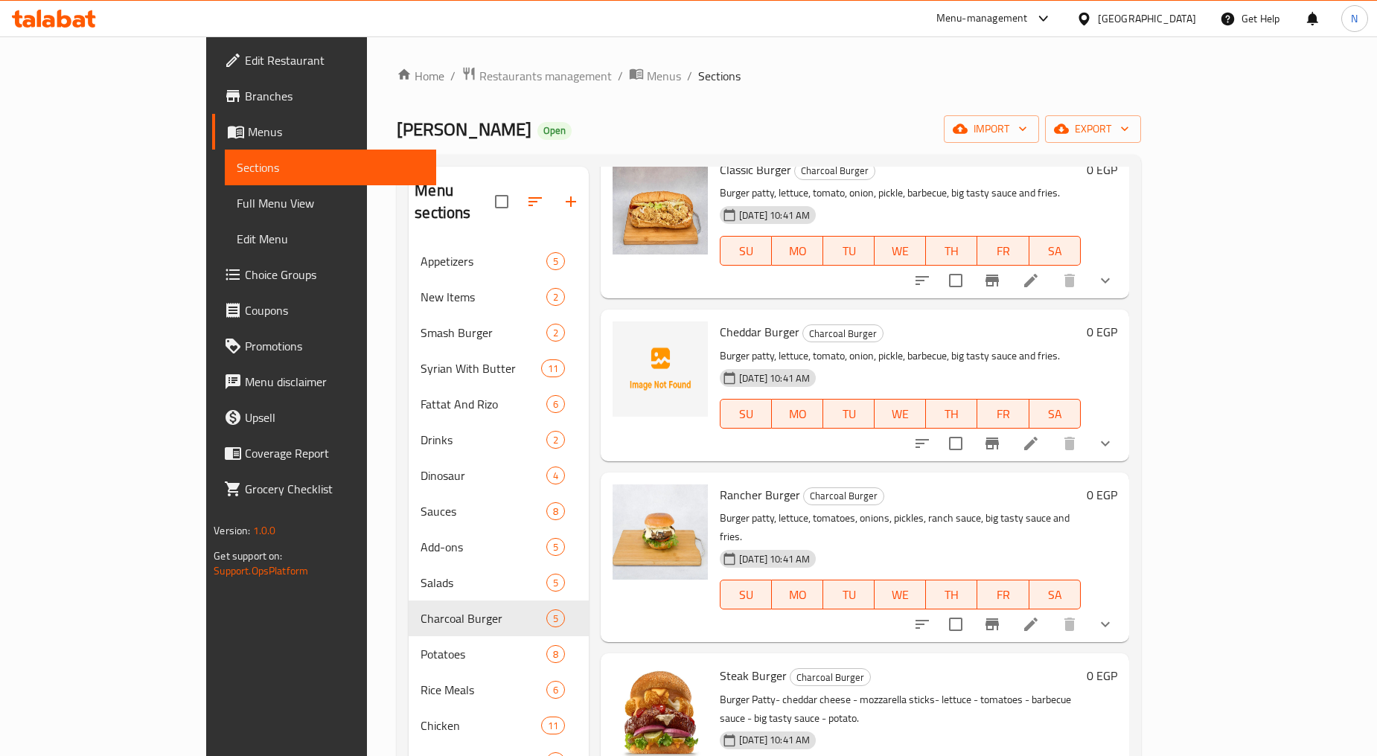
scroll to position [92, 0]
click at [1006, 482] on h6 "Rancher Burger Charcoal Burger" at bounding box center [900, 492] width 361 height 21
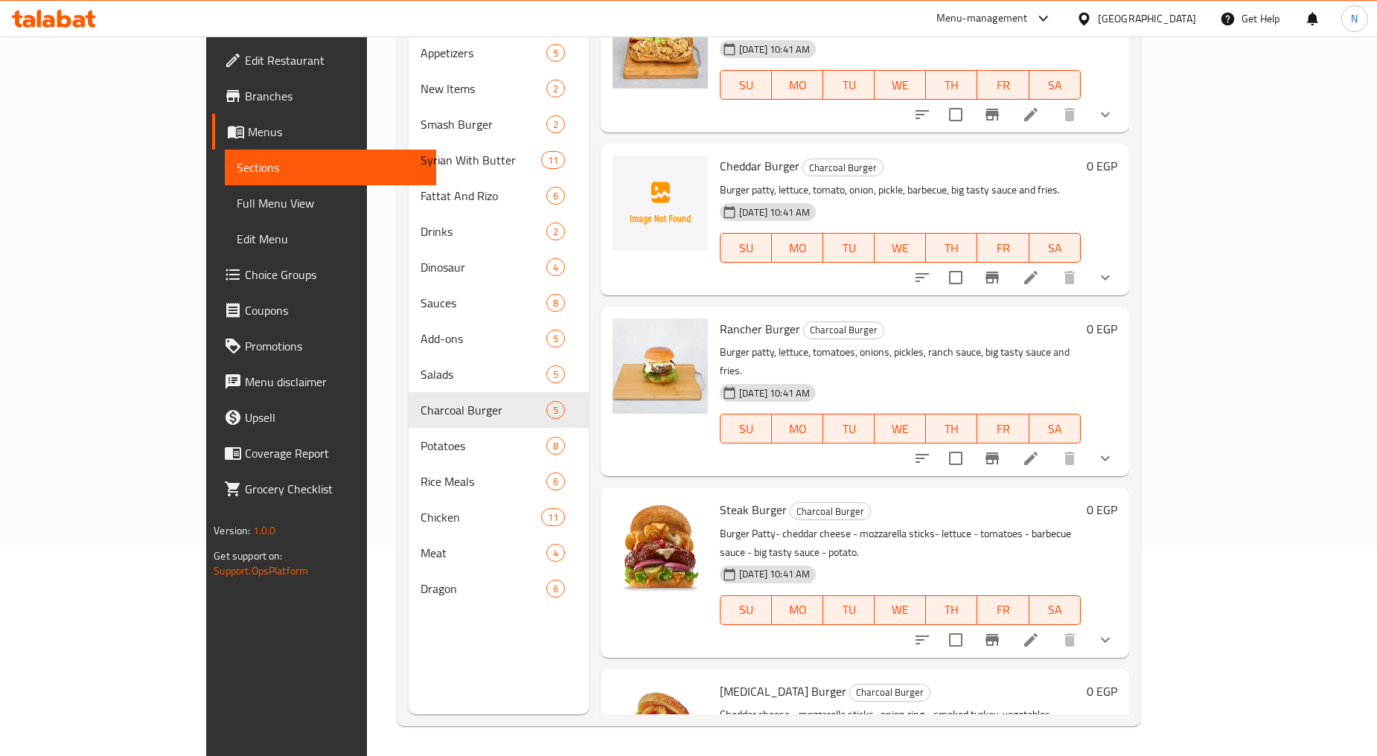
scroll to position [10, 0]
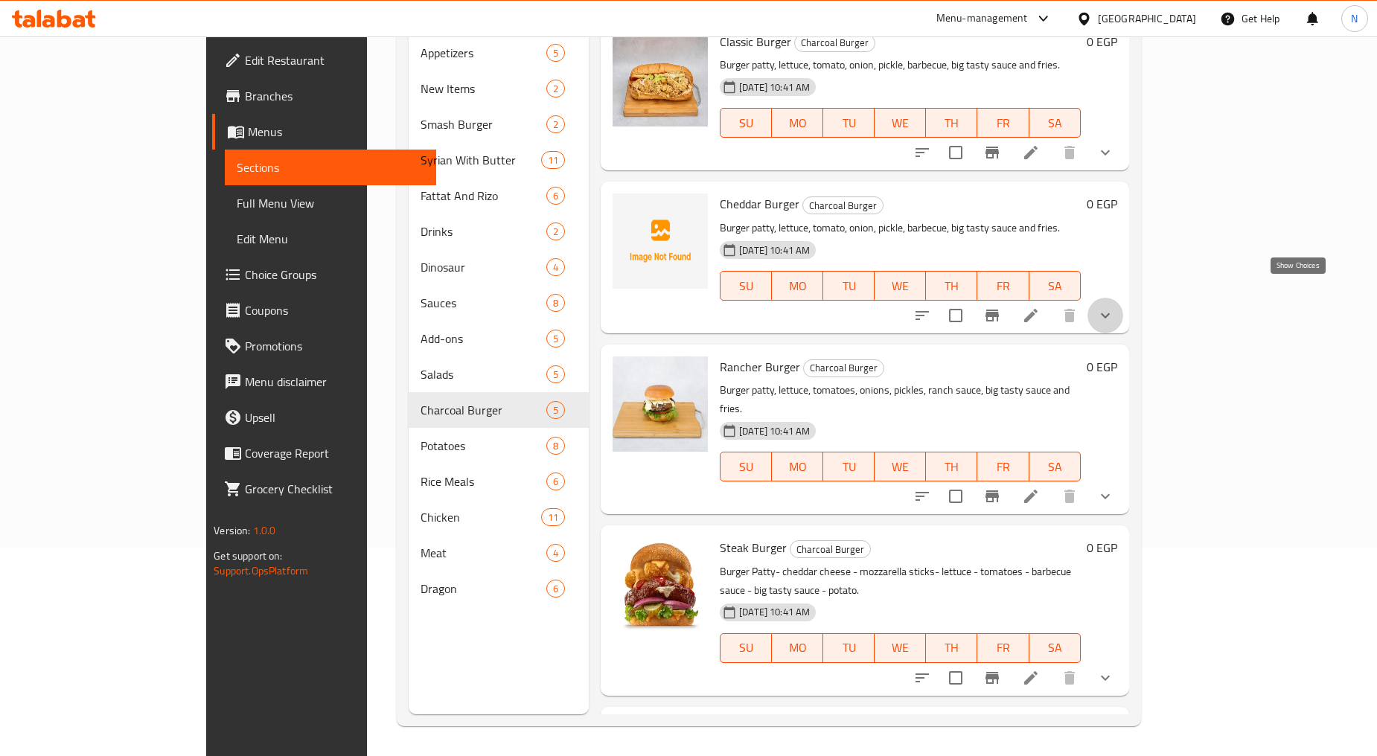
click at [1114, 307] on icon "show more" at bounding box center [1105, 316] width 18 height 18
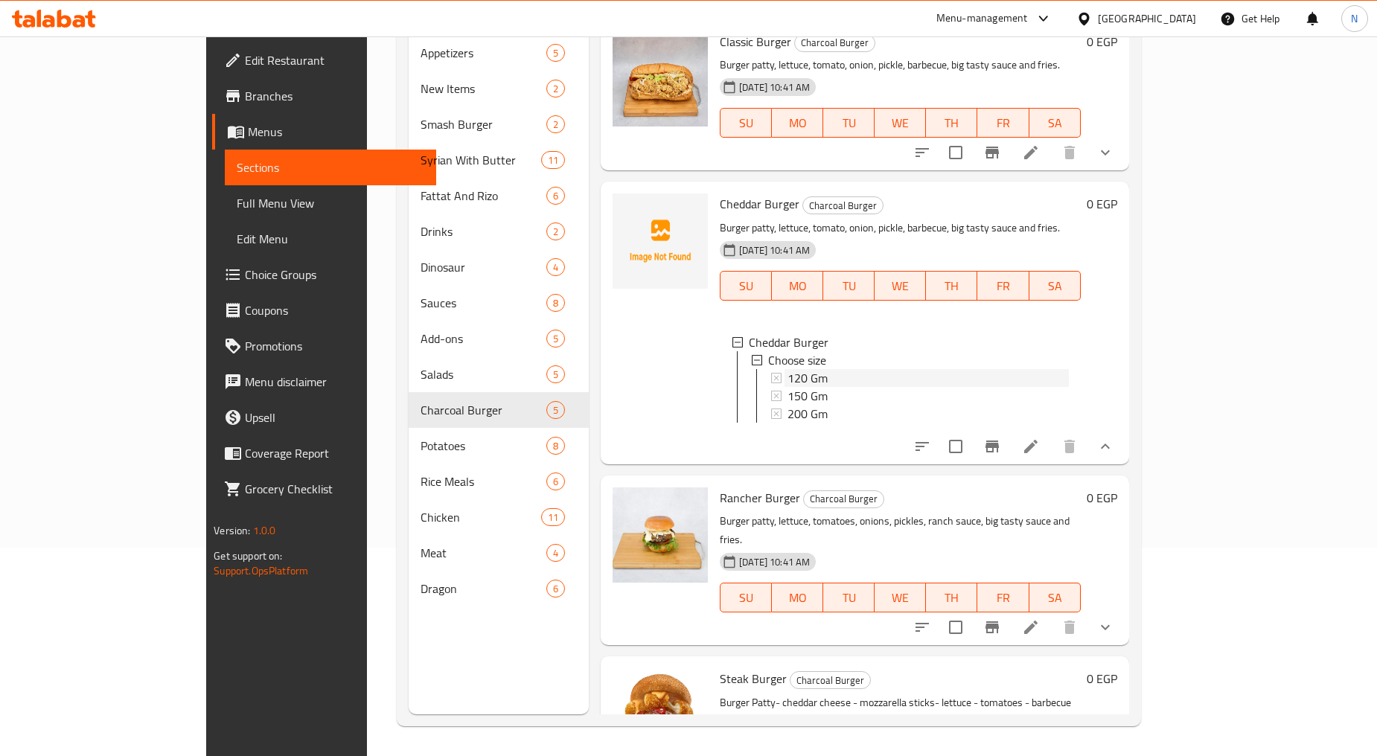
click at [871, 369] on div "120 Gm" at bounding box center [927, 378] width 281 height 18
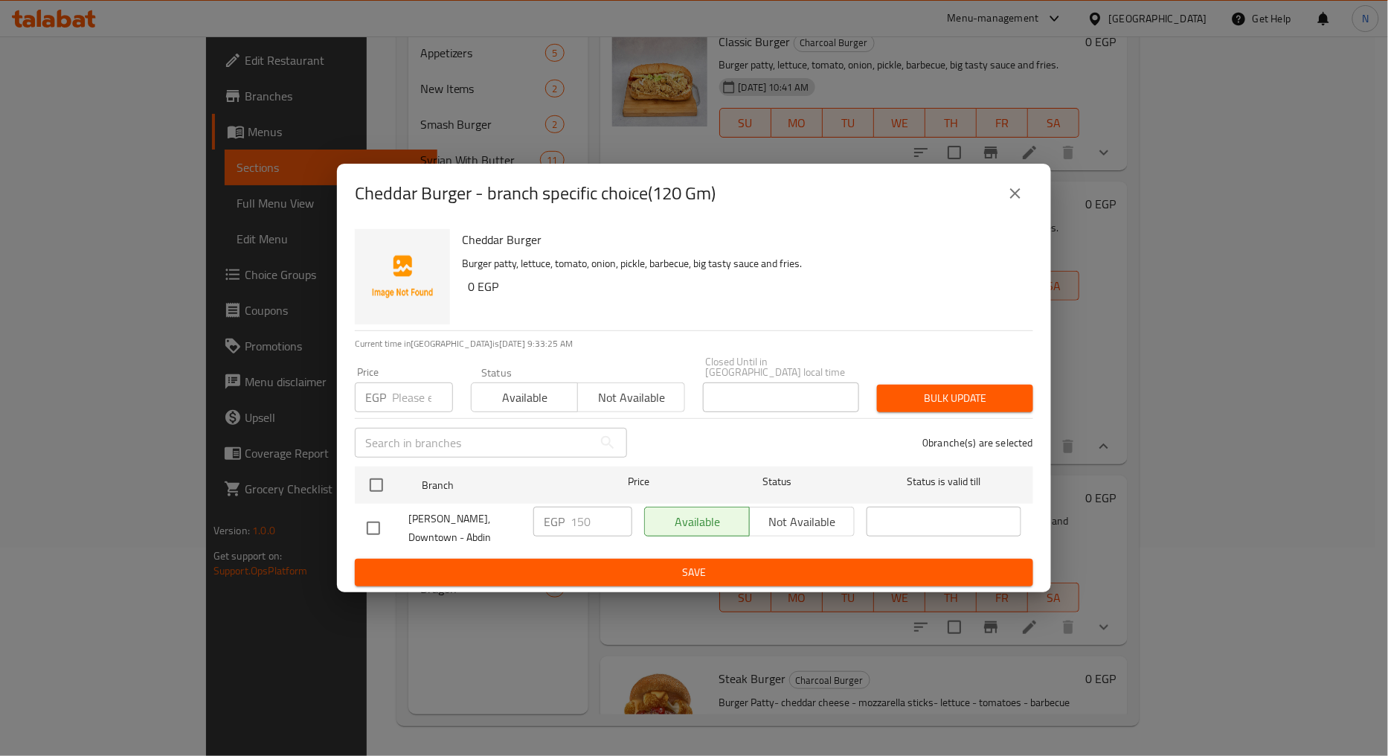
click at [1016, 199] on icon "close" at bounding box center [1016, 194] width 18 height 18
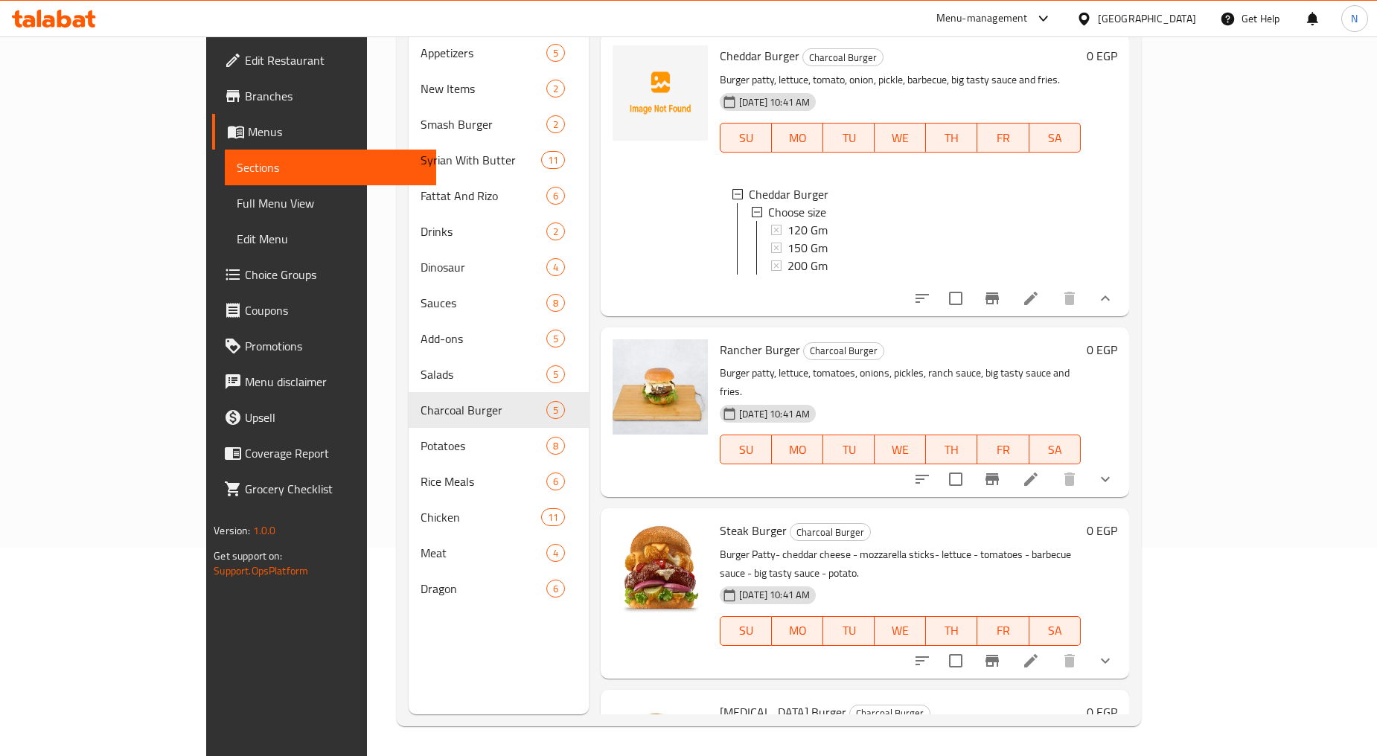
scroll to position [175, 0]
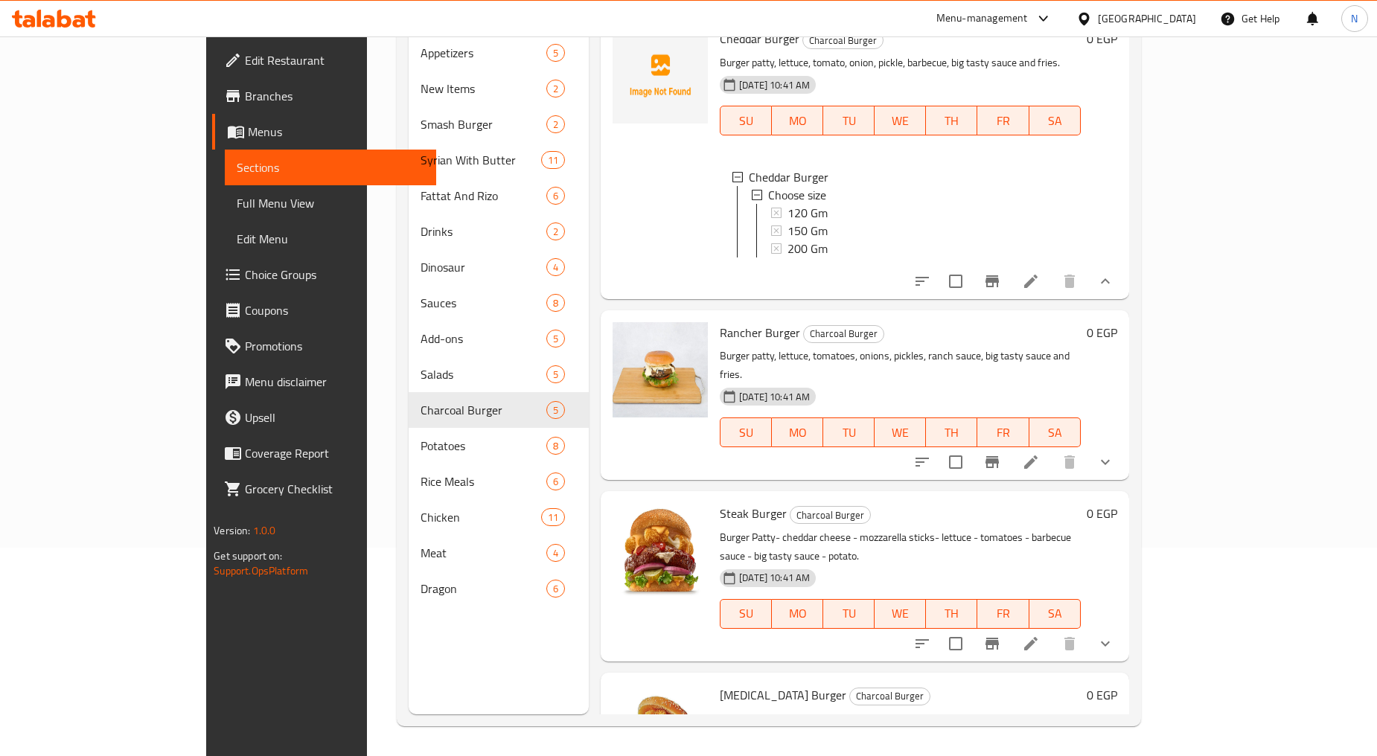
drag, startPoint x: 1299, startPoint y: 598, endPoint x: 1290, endPoint y: 591, distance: 11.8
click at [1114, 635] on icon "show more" at bounding box center [1105, 644] width 18 height 18
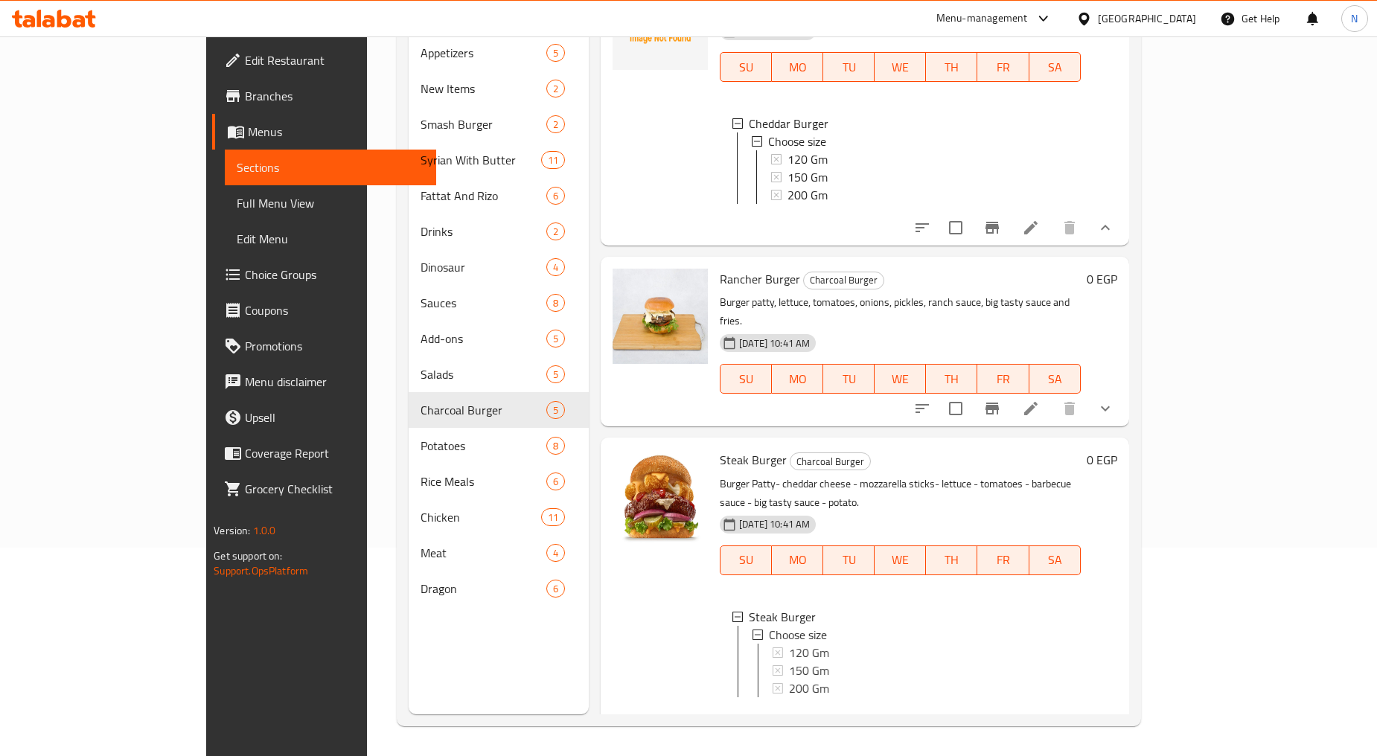
scroll to position [340, 0]
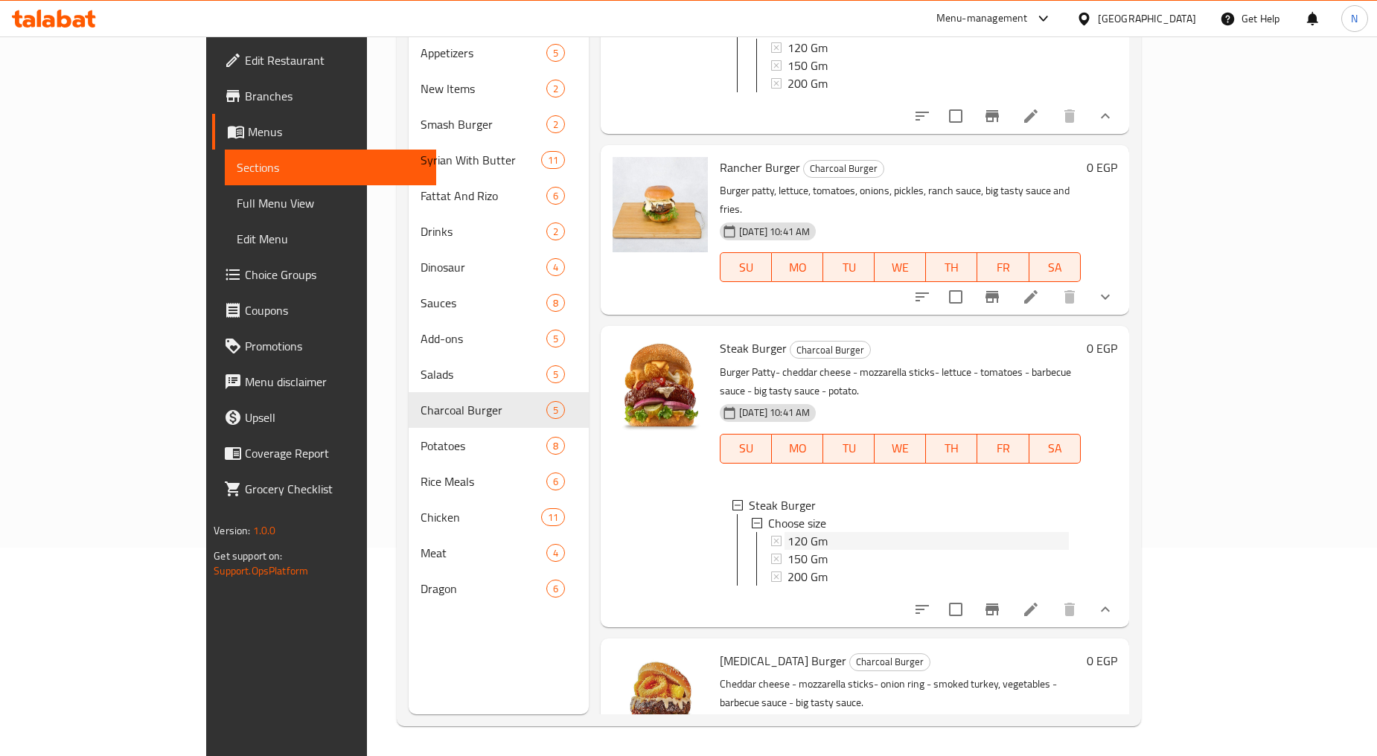
click at [798, 532] on div "120 Gm" at bounding box center [927, 541] width 281 height 18
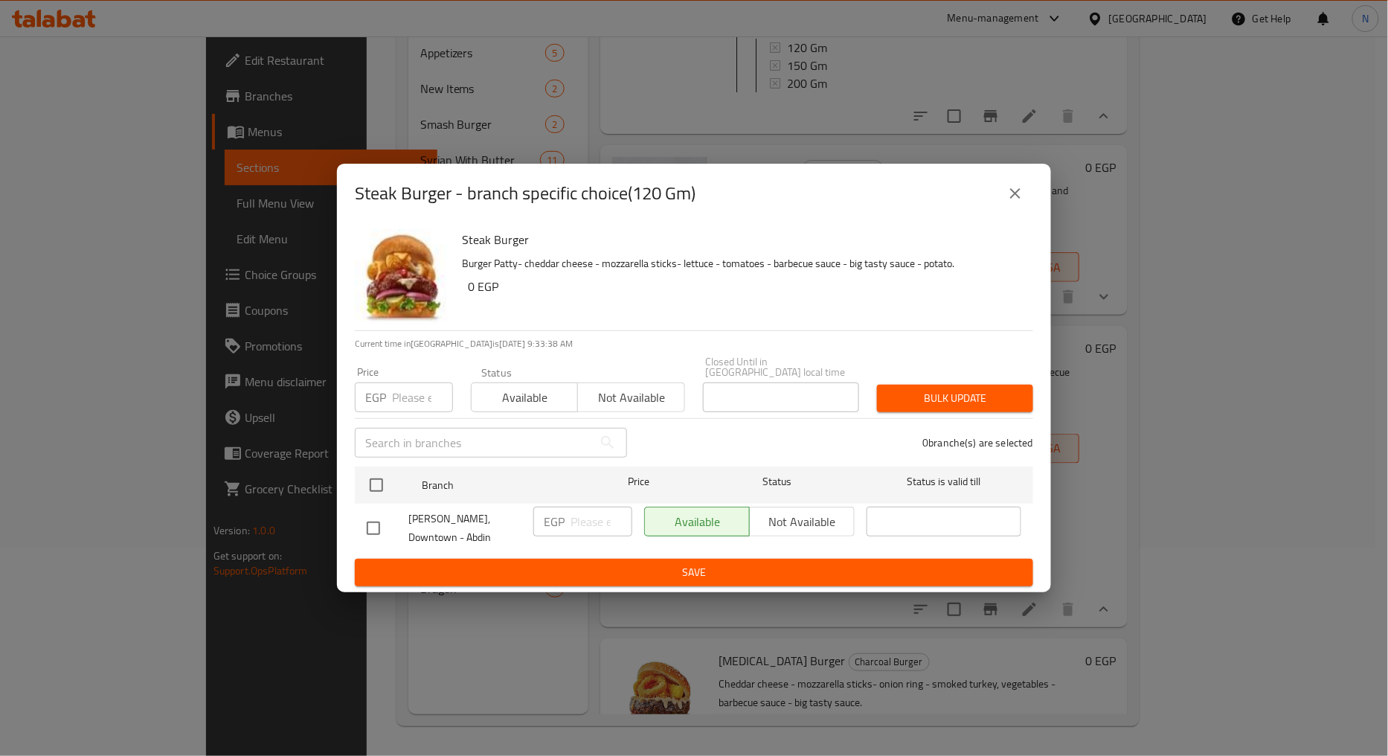
click at [396, 402] on input "number" at bounding box center [422, 397] width 61 height 30
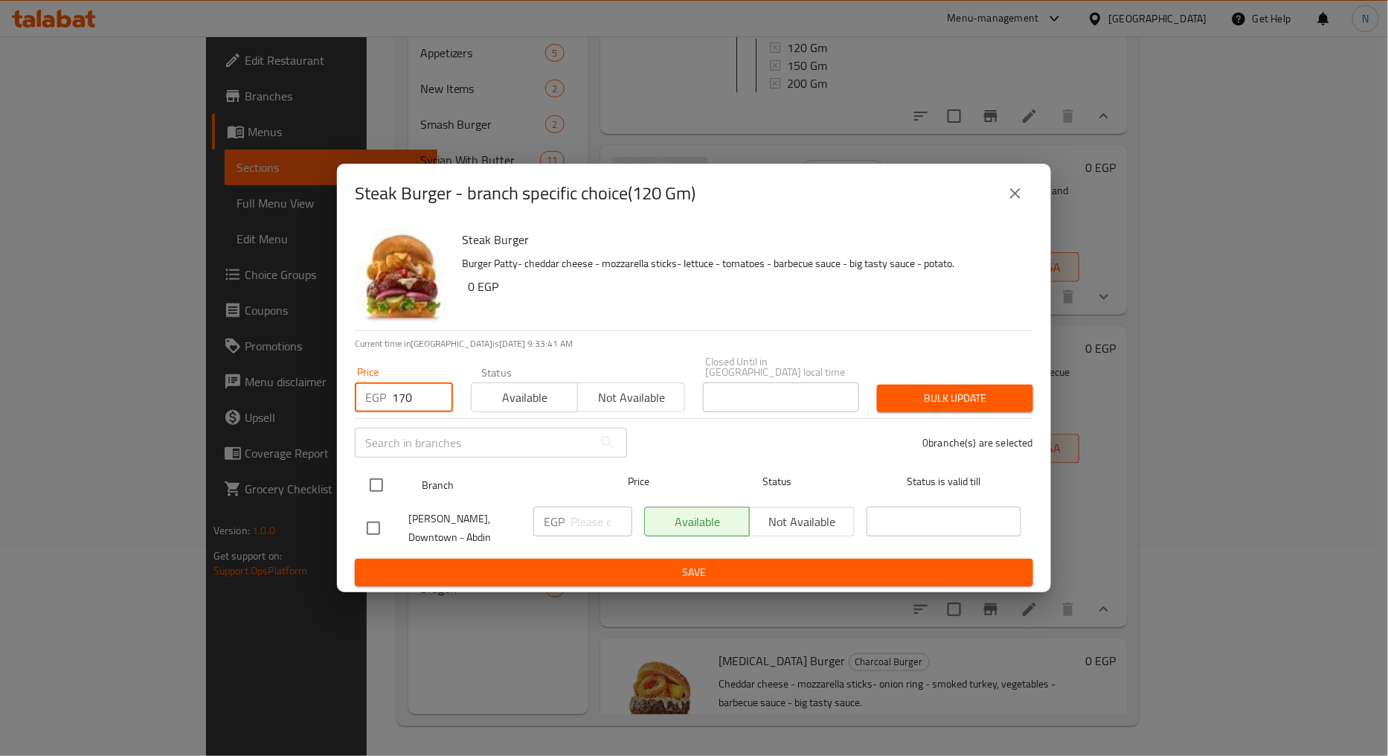
type input "170"
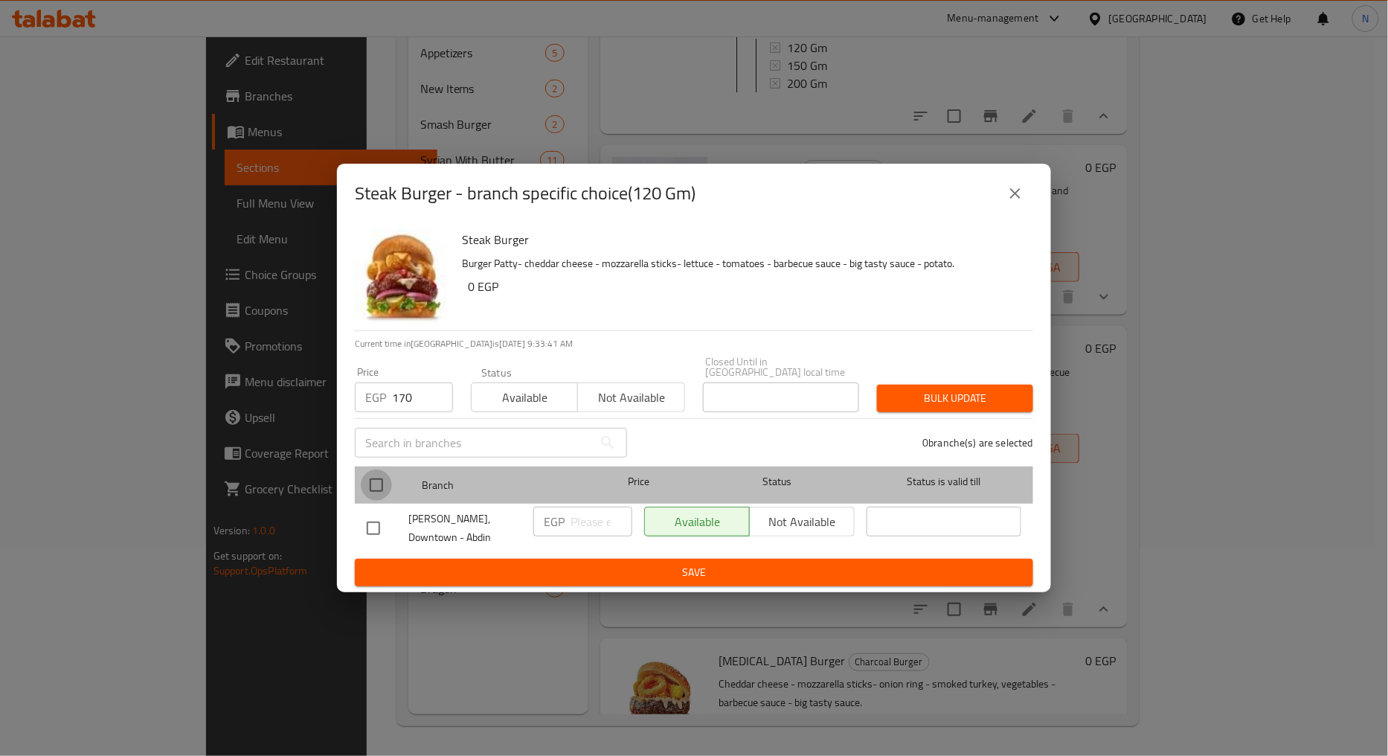
click at [370, 480] on input "checkbox" at bounding box center [376, 485] width 31 height 31
checkbox input "true"
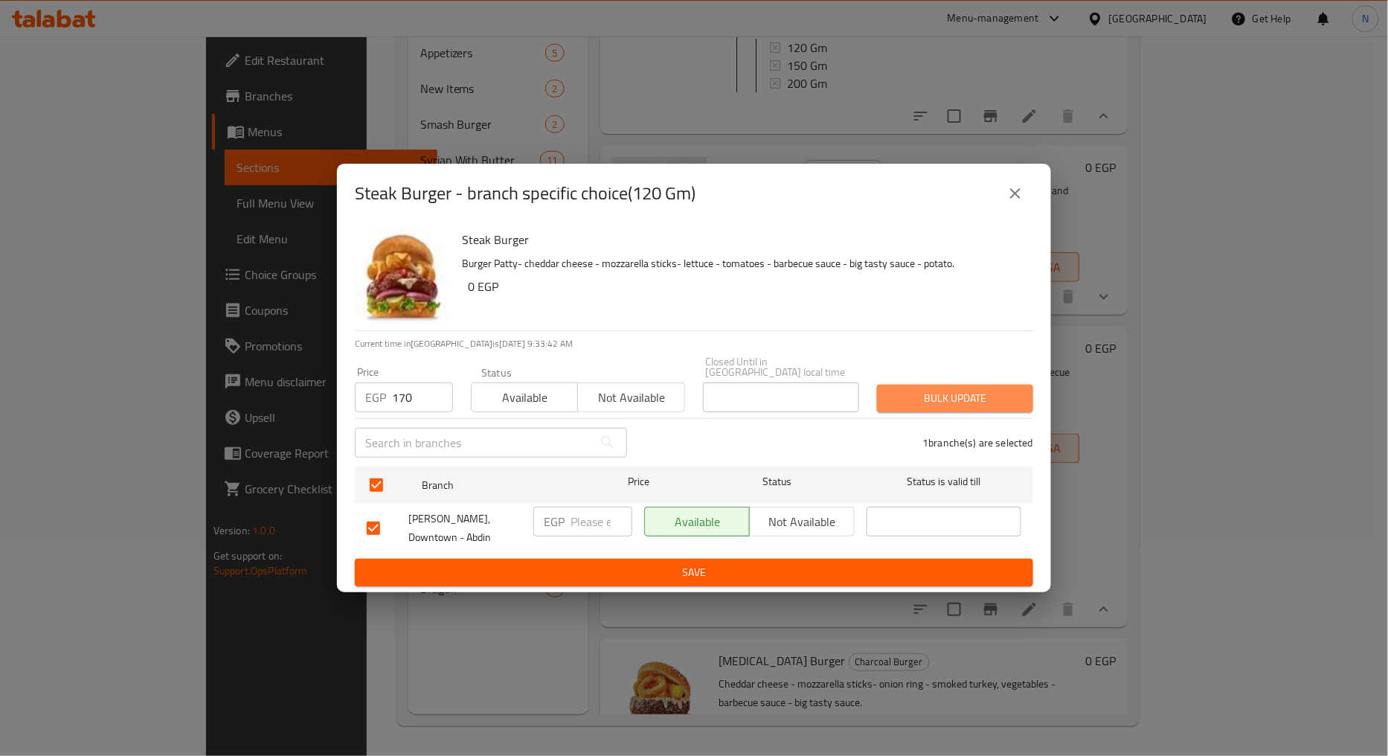
click at [902, 399] on span "Bulk update" at bounding box center [955, 398] width 132 height 19
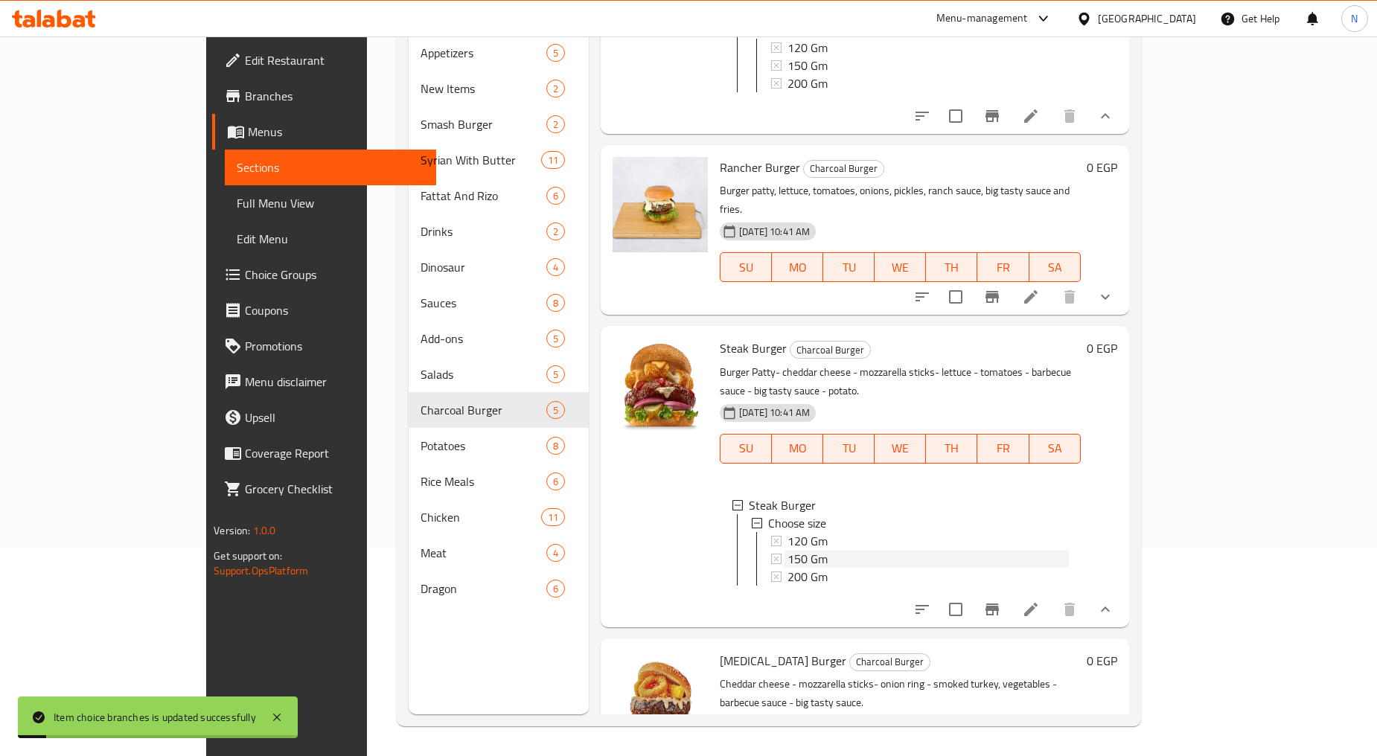
click at [824, 550] on div "150 Gm" at bounding box center [927, 559] width 281 height 18
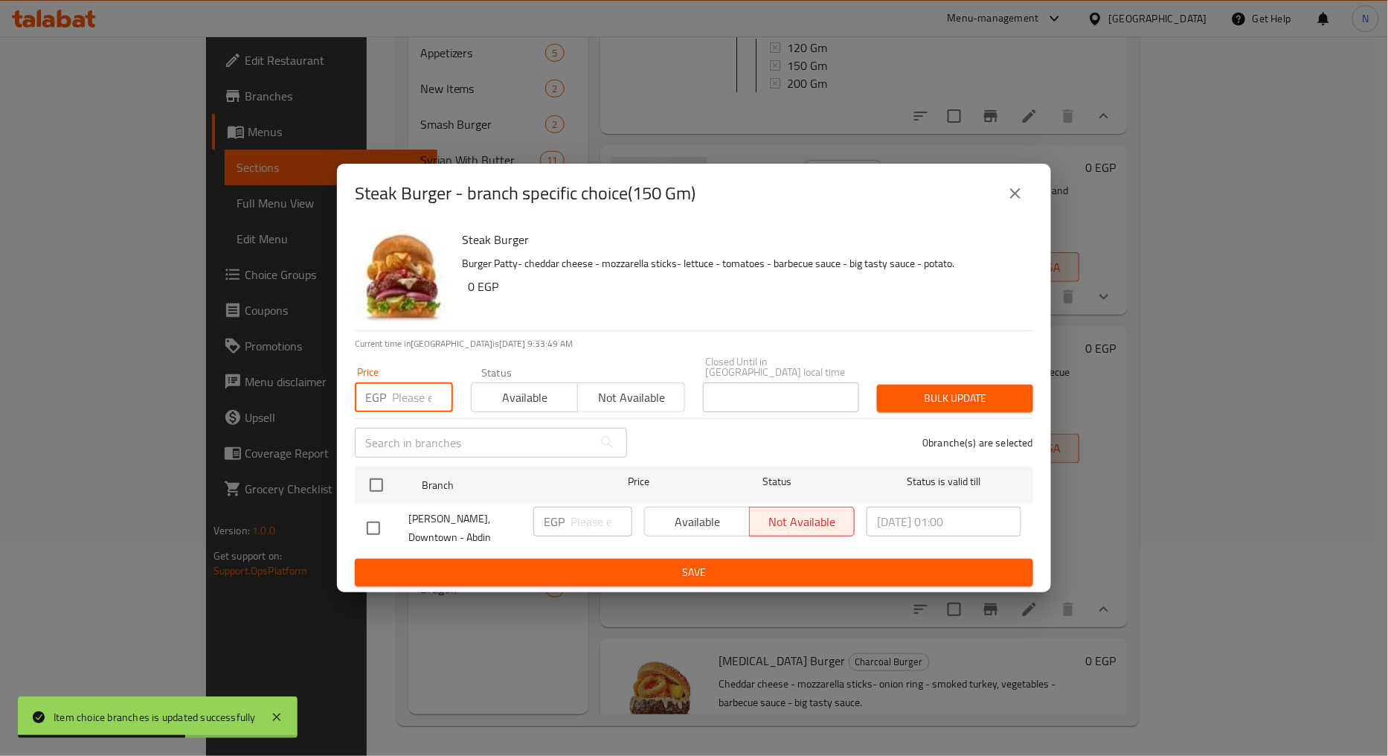
click at [421, 393] on input "number" at bounding box center [422, 397] width 61 height 30
type input "190"
click at [379, 481] on input "checkbox" at bounding box center [376, 485] width 31 height 31
checkbox input "true"
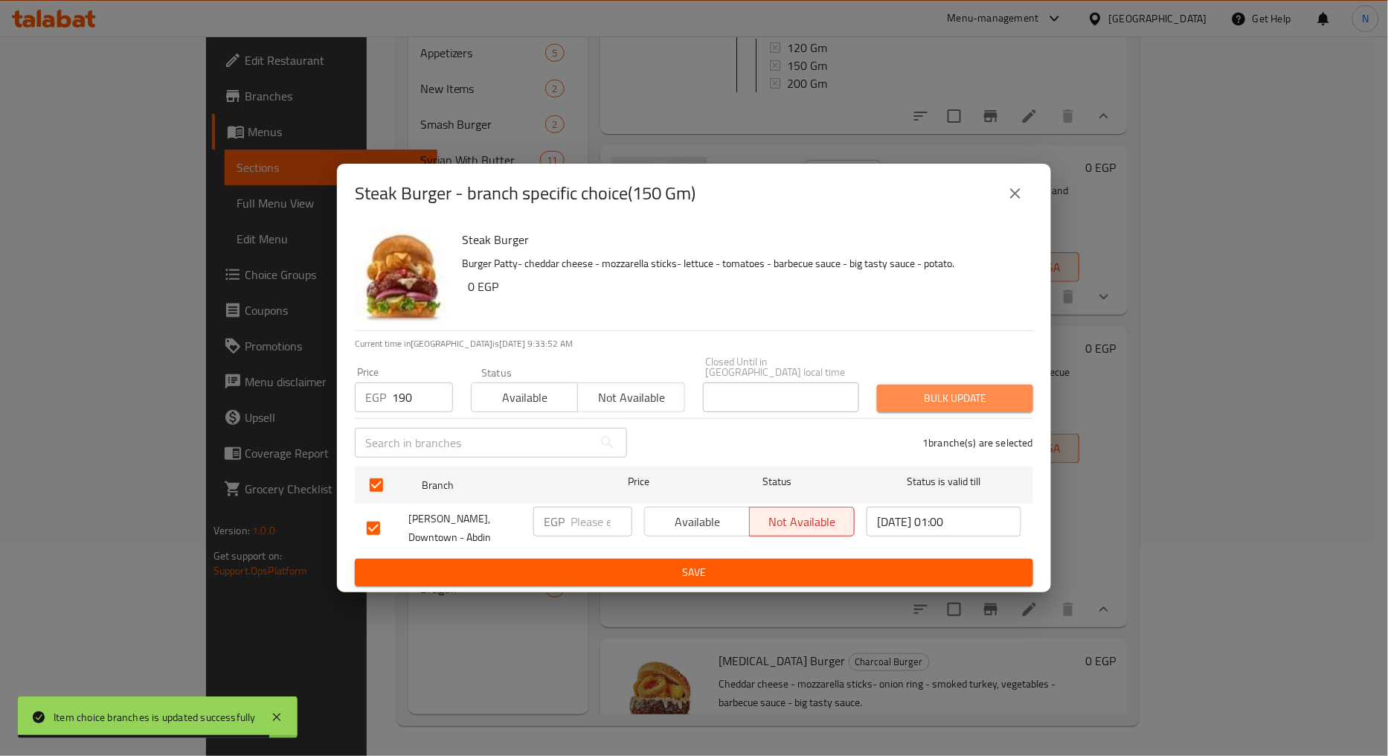
click at [909, 402] on span "Bulk update" at bounding box center [955, 398] width 132 height 19
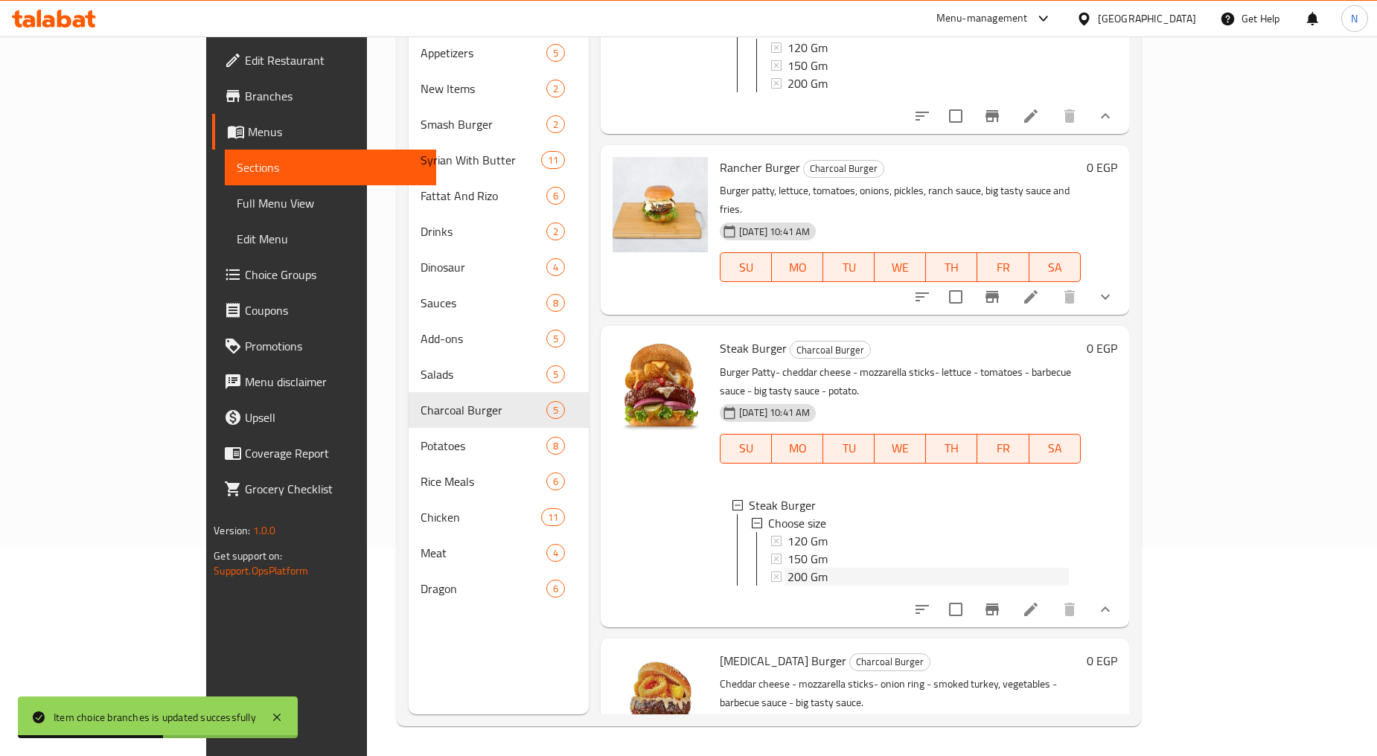
click at [787, 568] on span "200 Gm" at bounding box center [807, 577] width 40 height 18
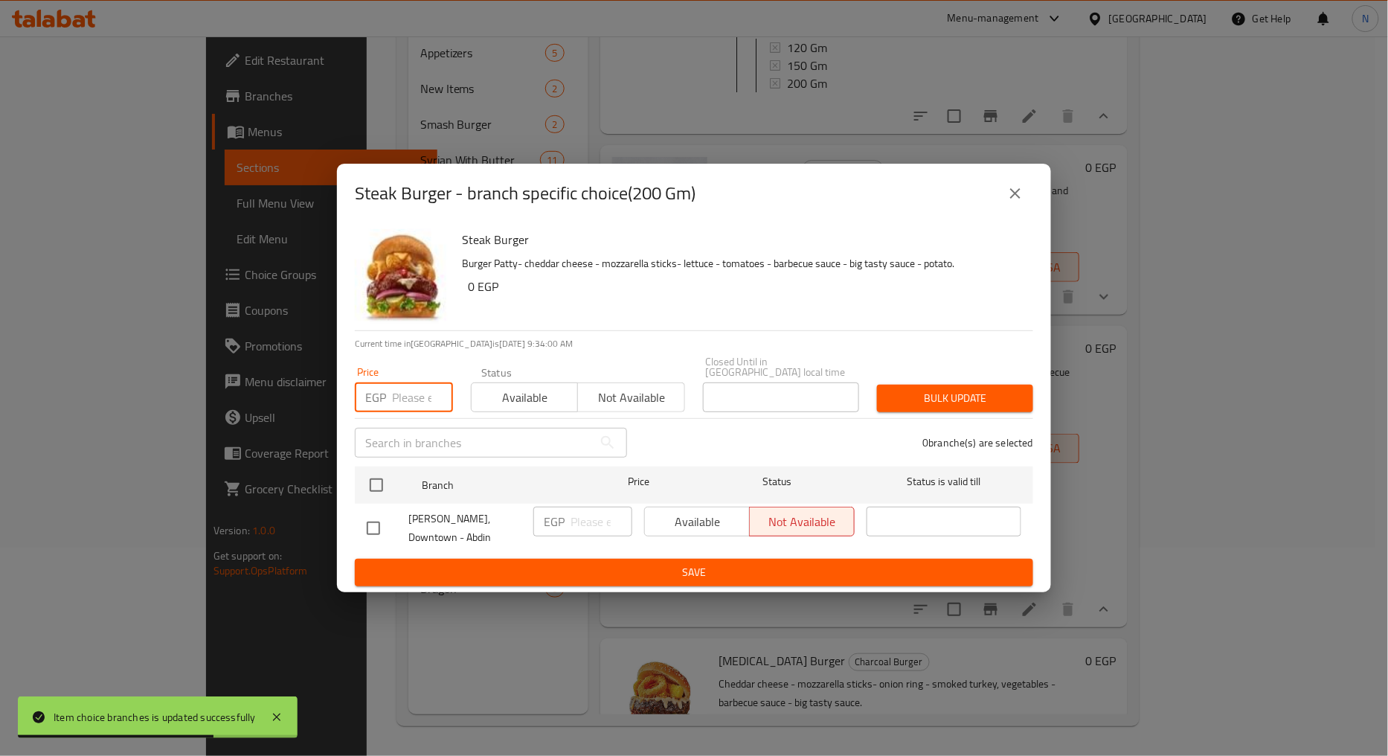
click at [424, 396] on input "number" at bounding box center [422, 397] width 61 height 30
type input "210"
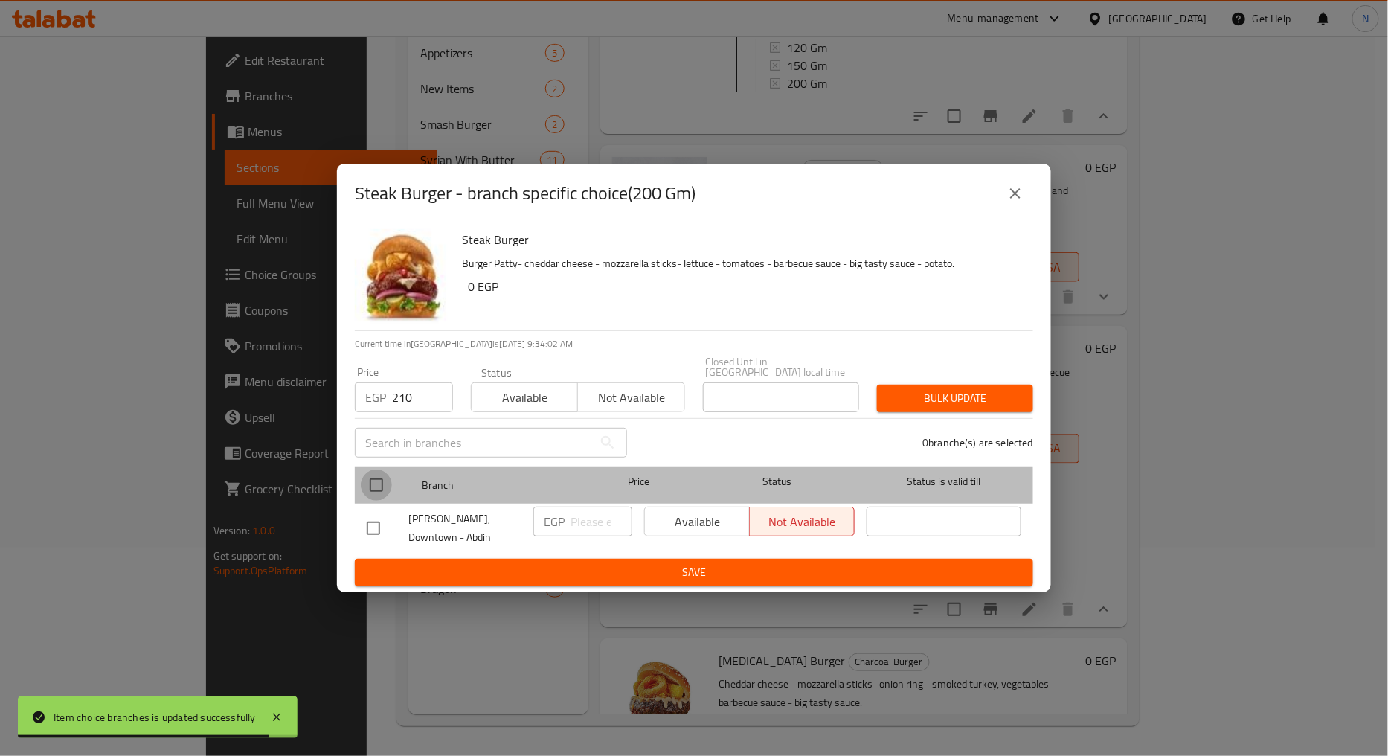
drag, startPoint x: 379, startPoint y: 481, endPoint x: 405, endPoint y: 484, distance: 25.5
click at [378, 482] on input "checkbox" at bounding box center [376, 485] width 31 height 31
checkbox input "true"
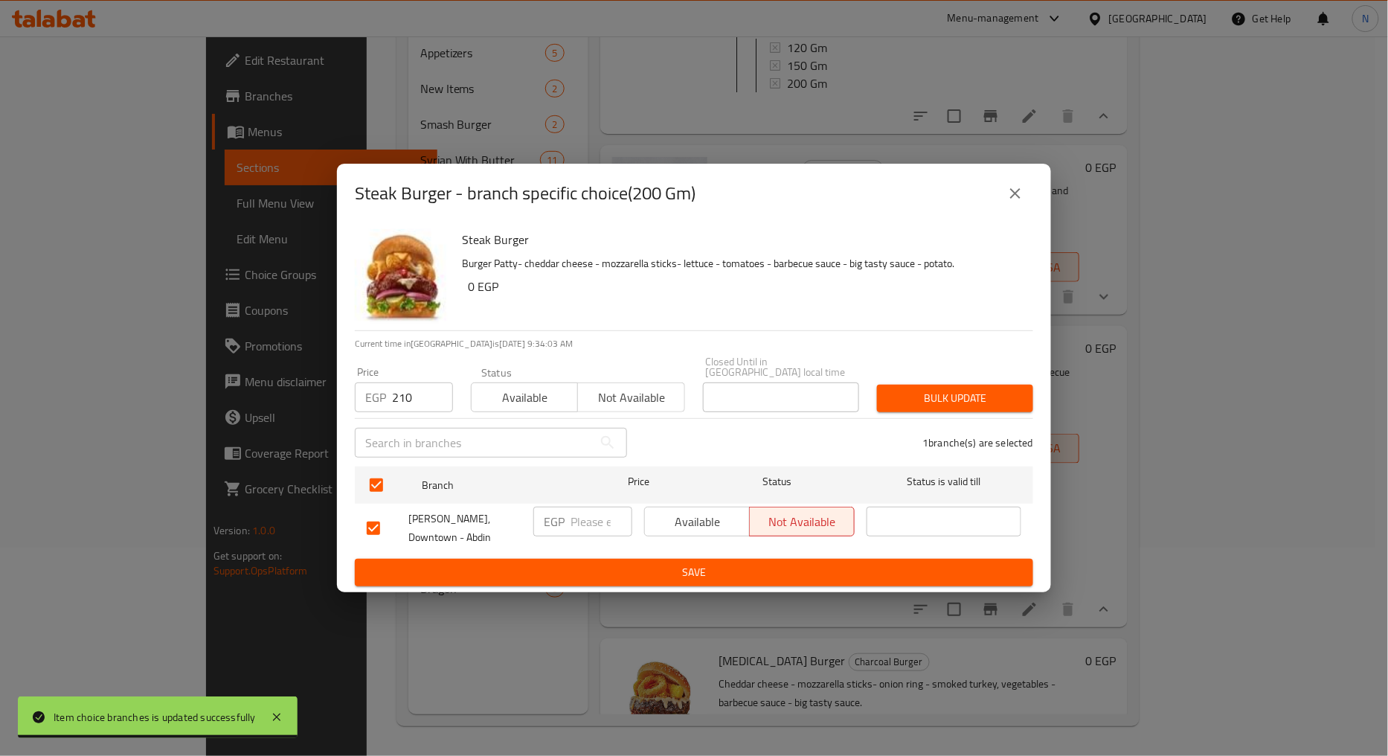
click at [897, 414] on div "Bulk update" at bounding box center [955, 398] width 174 height 45
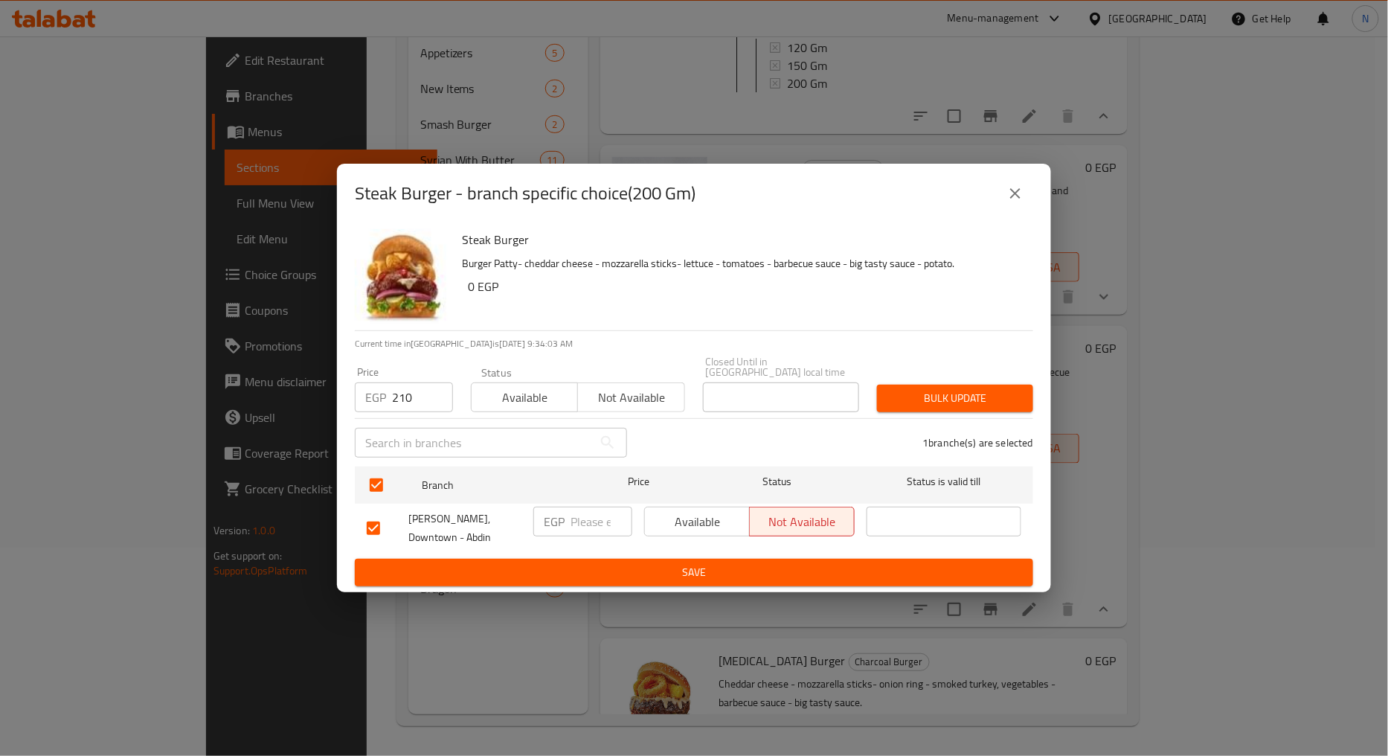
click at [896, 402] on span "Bulk update" at bounding box center [955, 398] width 132 height 19
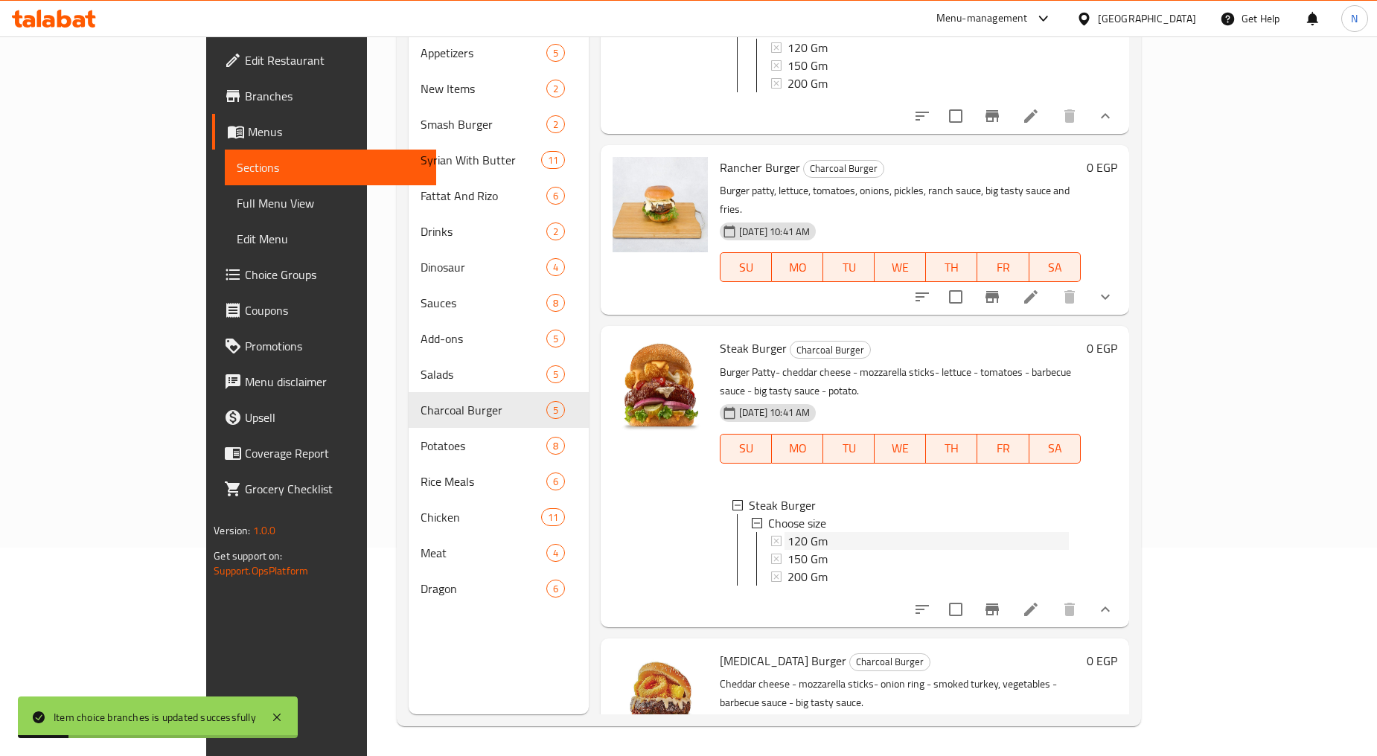
click at [822, 532] on div "120 Gm" at bounding box center [927, 541] width 281 height 18
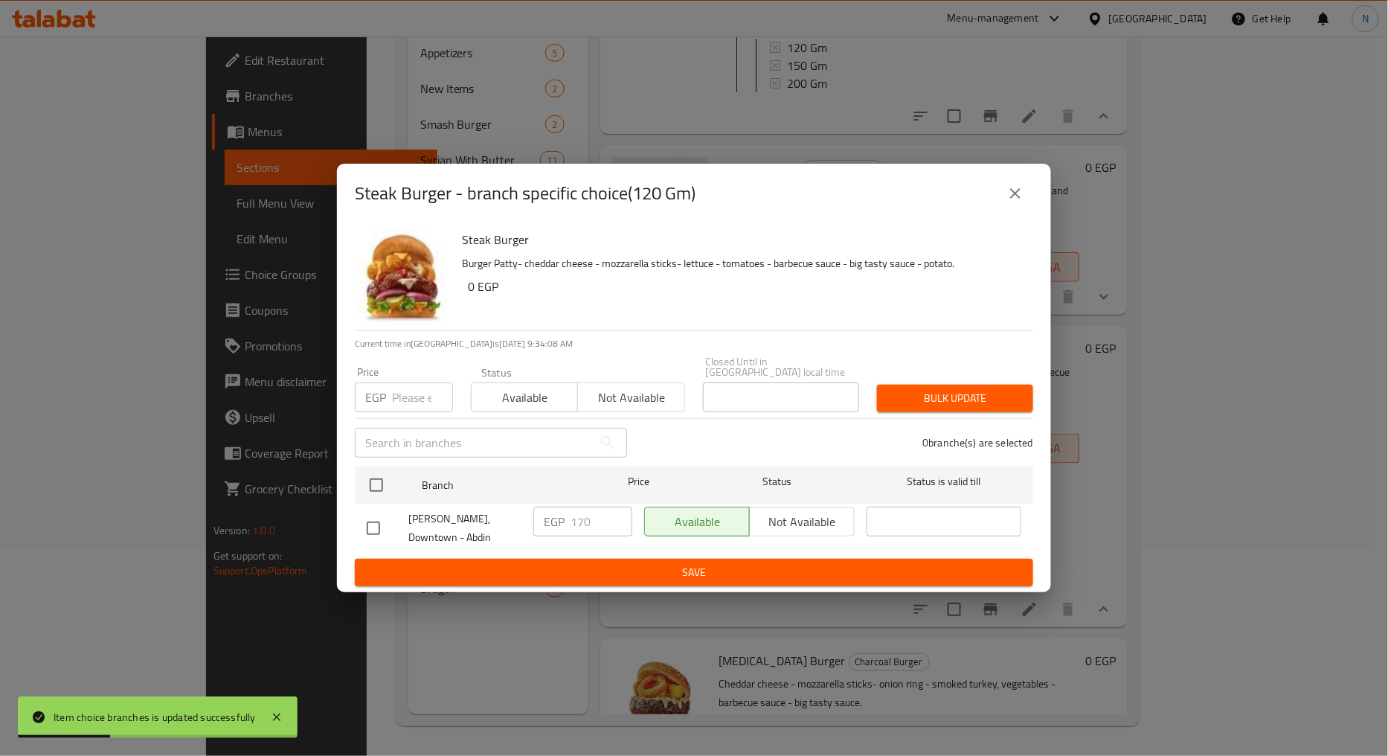
click at [1013, 199] on icon "close" at bounding box center [1015, 193] width 10 height 10
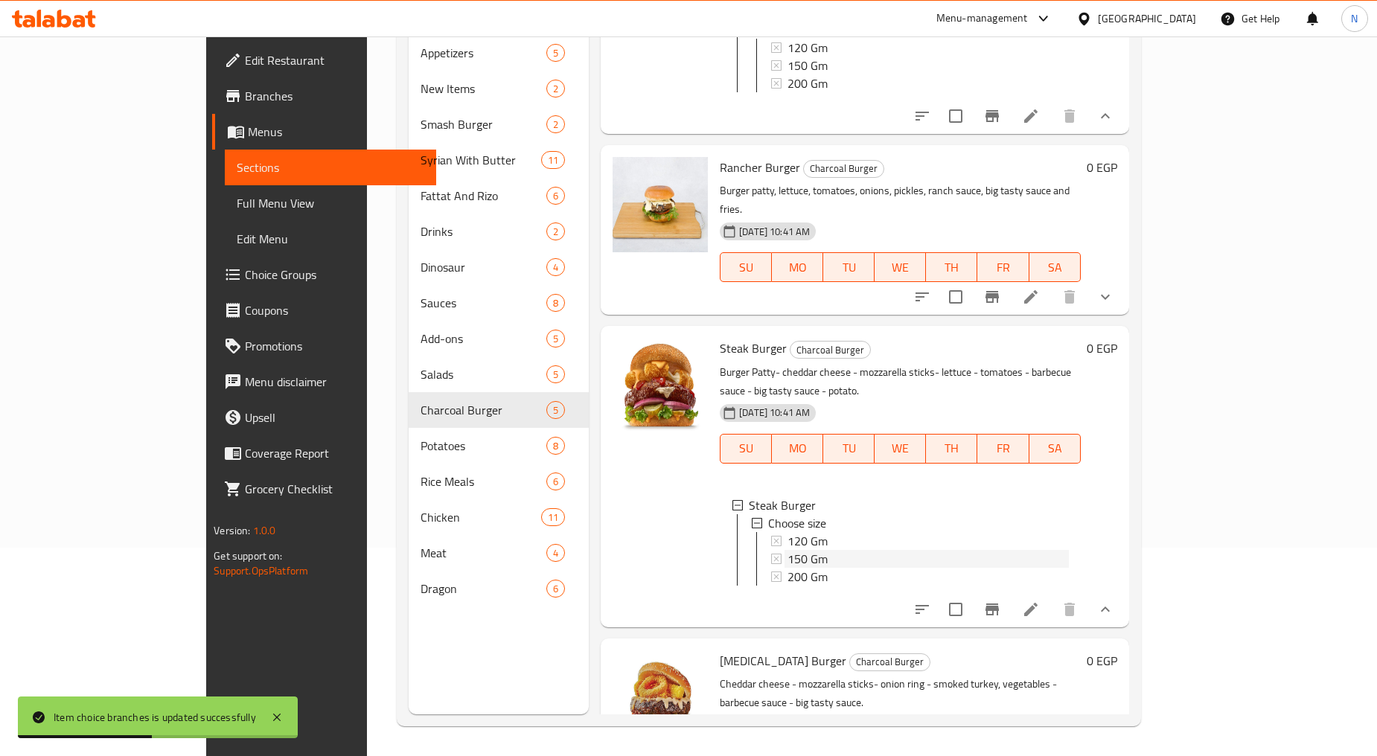
click at [787, 550] on span "150 Gm" at bounding box center [807, 559] width 40 height 18
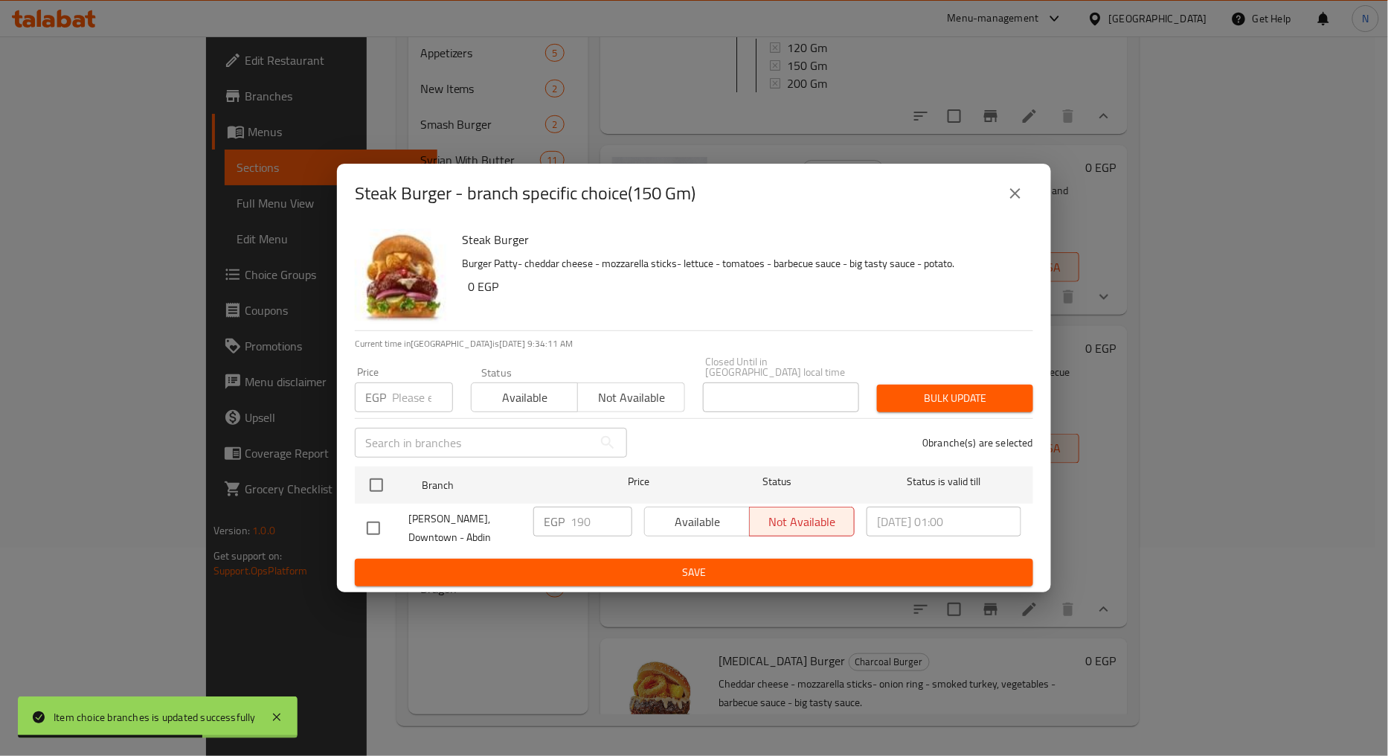
click at [1029, 205] on button "close" at bounding box center [1016, 194] width 36 height 36
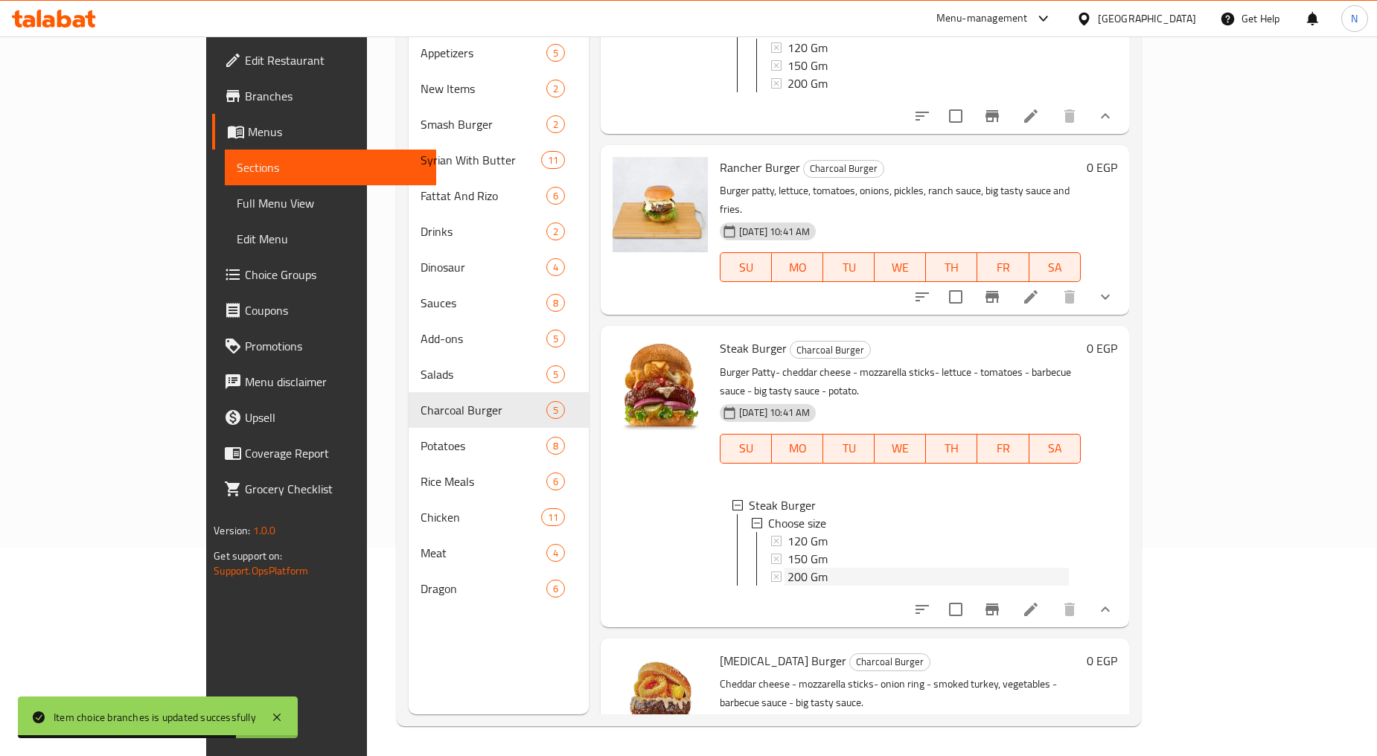
click at [832, 568] on div "200 Gm" at bounding box center [927, 577] width 281 height 18
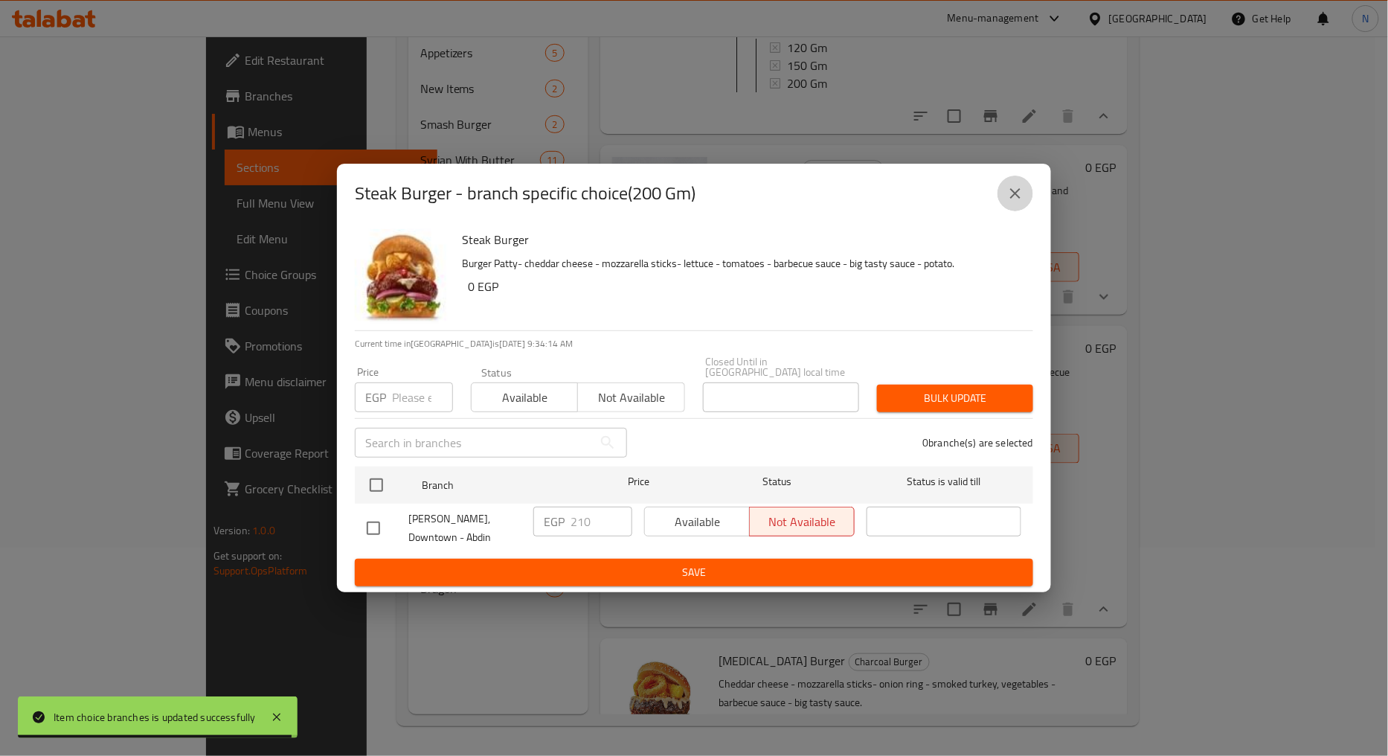
click at [1022, 202] on icon "close" at bounding box center [1016, 194] width 18 height 18
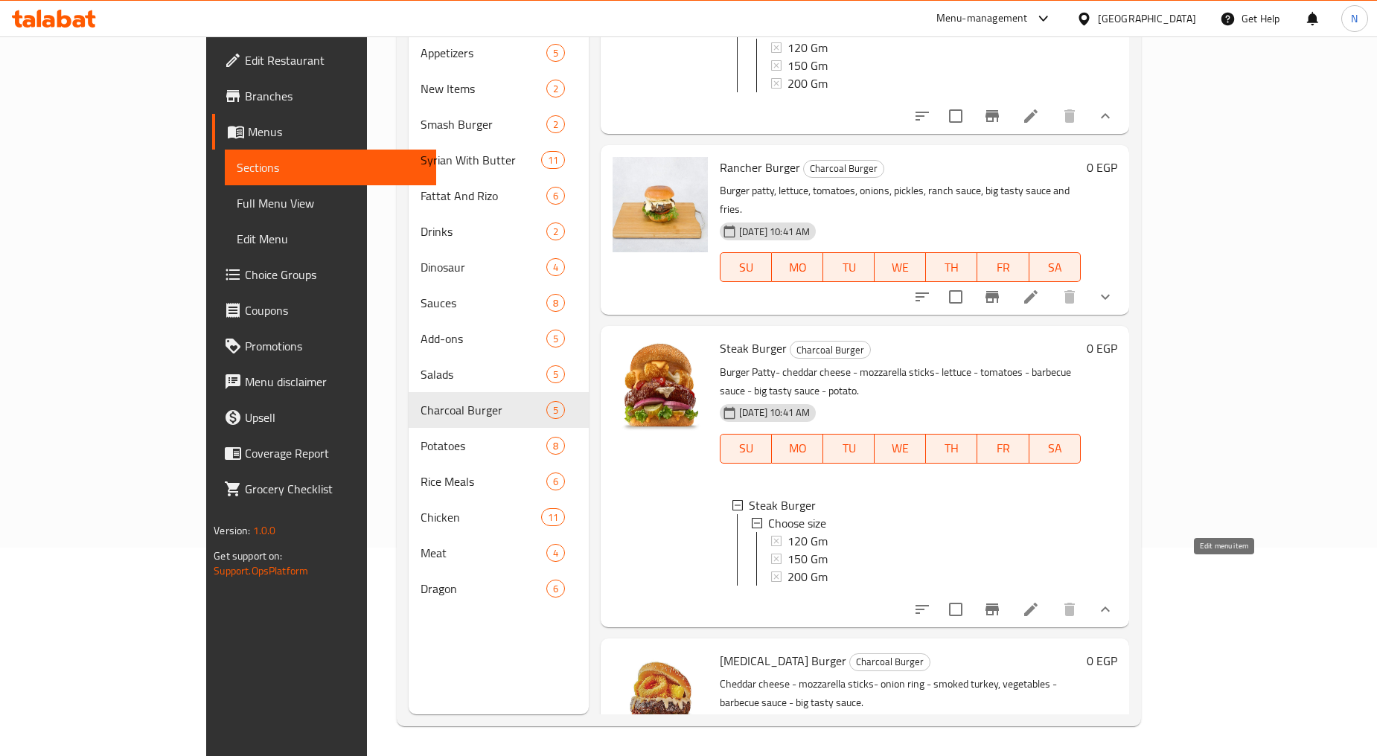
click at [1039, 600] on icon at bounding box center [1031, 609] width 18 height 18
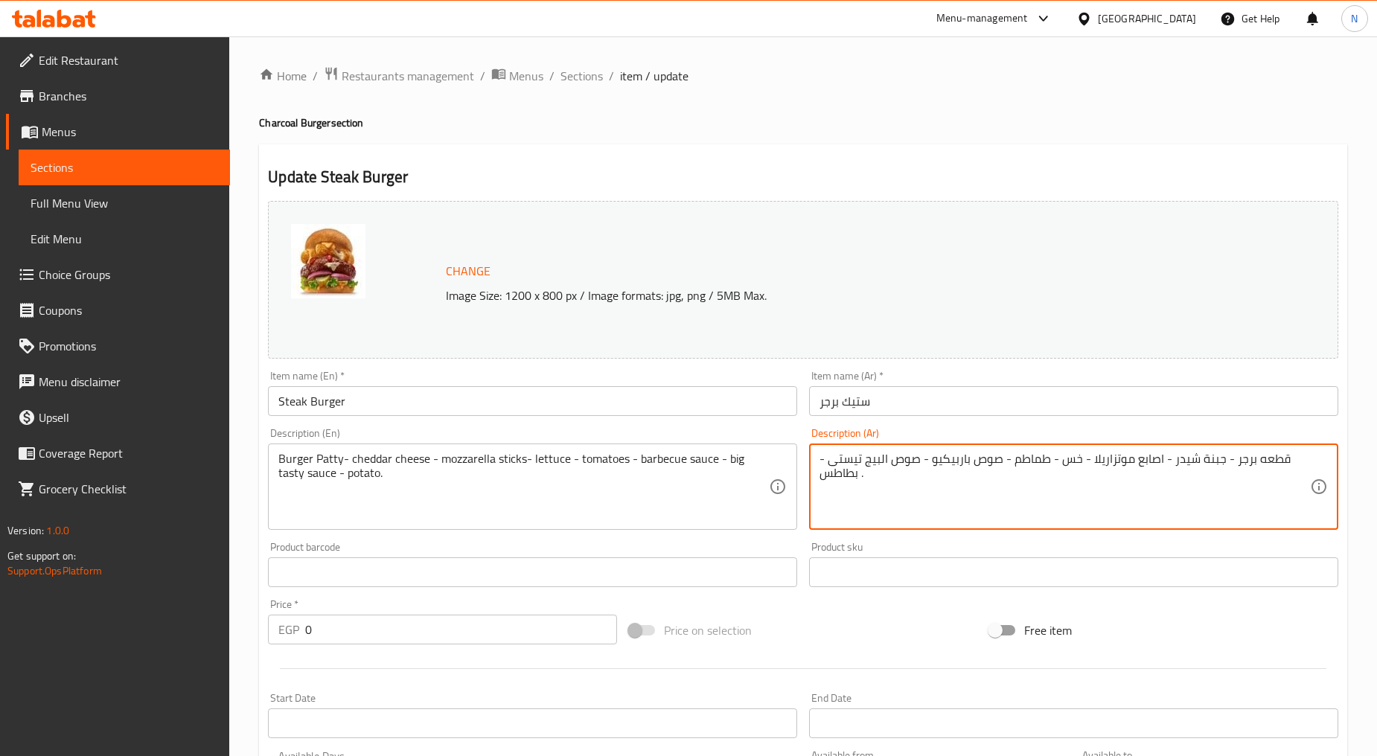
click at [1223, 460] on textarea "قطعه برجر - جبنة شيدر - اصابع موتزاريلا - خس - طماطم - صوص باربيكيو - صوص البيج…" at bounding box center [1064, 487] width 490 height 71
click at [1159, 460] on textarea "قطعه برجر، جبنة شيدر - اصابع موتزاريلا - خس - طماطم - صوص باربيكيو - صوص البيج …" at bounding box center [1064, 487] width 490 height 71
click at [1148, 469] on textarea "قطعه برجر، جبنة شيدر، اصابع موتزاريلا - خس - طماطم - صوص باربيكيو - صوص البيج ت…" at bounding box center [1064, 487] width 490 height 71
click at [1125, 460] on textarea "قطعه برجر، جبنة شيدر، موتزاريلا - خس - طماطم - صوص باربيكيو - صوص البيج تيستى -…" at bounding box center [1064, 487] width 490 height 71
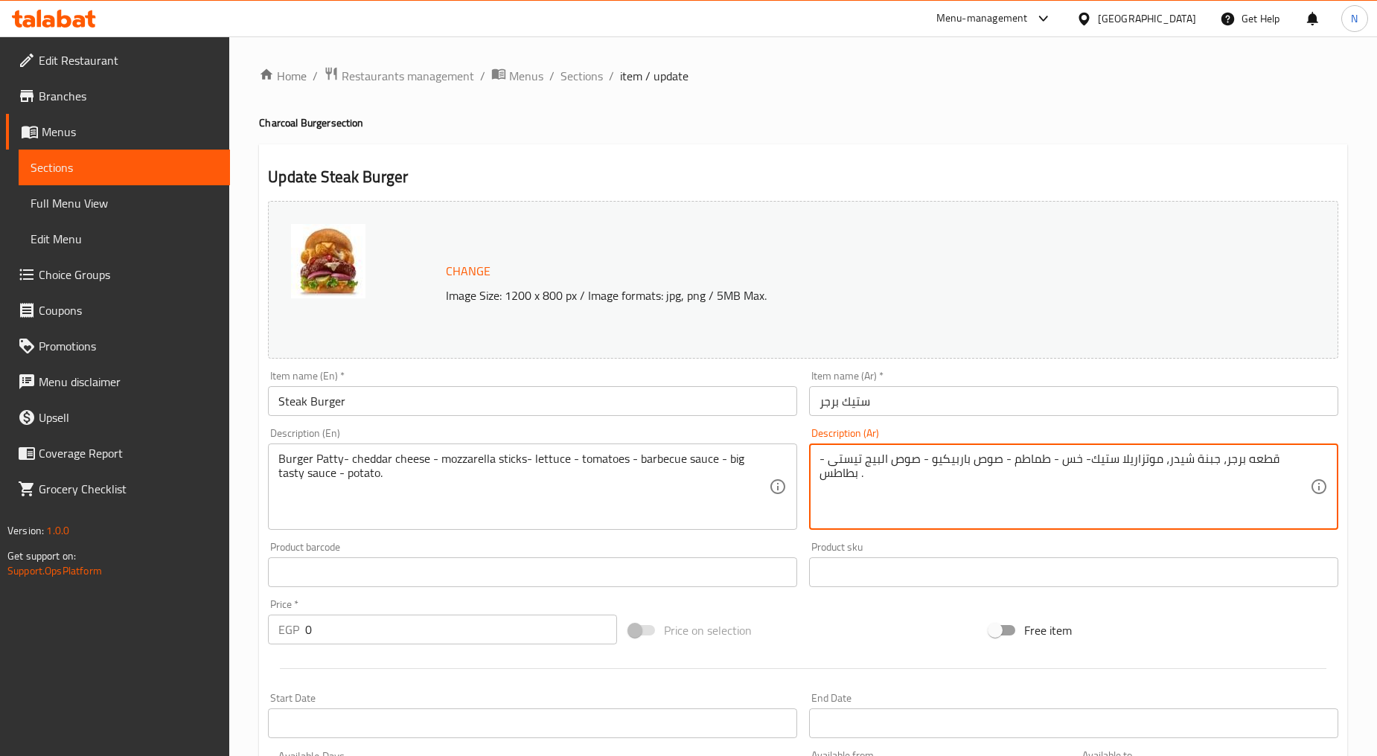
click at [1081, 462] on textarea "قطعه برجر، جبنة شيدر، موتزاريلا ستيك- خس - طماطم - صوص باربيكيو - صوص البيج تيس…" at bounding box center [1064, 487] width 490 height 71
click at [1051, 460] on textarea "قطعه برجر، جبنة شيدر، موتزاريلا ستيك، خس - طماطم - صوص باربيكيو - صوص البيج تيس…" at bounding box center [1064, 487] width 490 height 71
click at [1043, 462] on textarea "قطعه برجر، جبنة شيدر، موتزاريلا ستيك، خس، طماطم - صوص باربيكيو - صوص البيج تيست…" at bounding box center [1064, 487] width 490 height 71
click at [964, 467] on textarea "قطعه برجر، جبنة شيدر، موتزاريلا ستيك، خس، طماطم، صوص باربيكيو - صوص البيج تيستى…" at bounding box center [1064, 487] width 490 height 71
click at [856, 467] on textarea "قطعه برجر، جبنة شيدر، موتزاريلا ستيك، خس، طماطم، صوص باربيكيو، صوص البيج تيستى …" at bounding box center [1064, 487] width 490 height 71
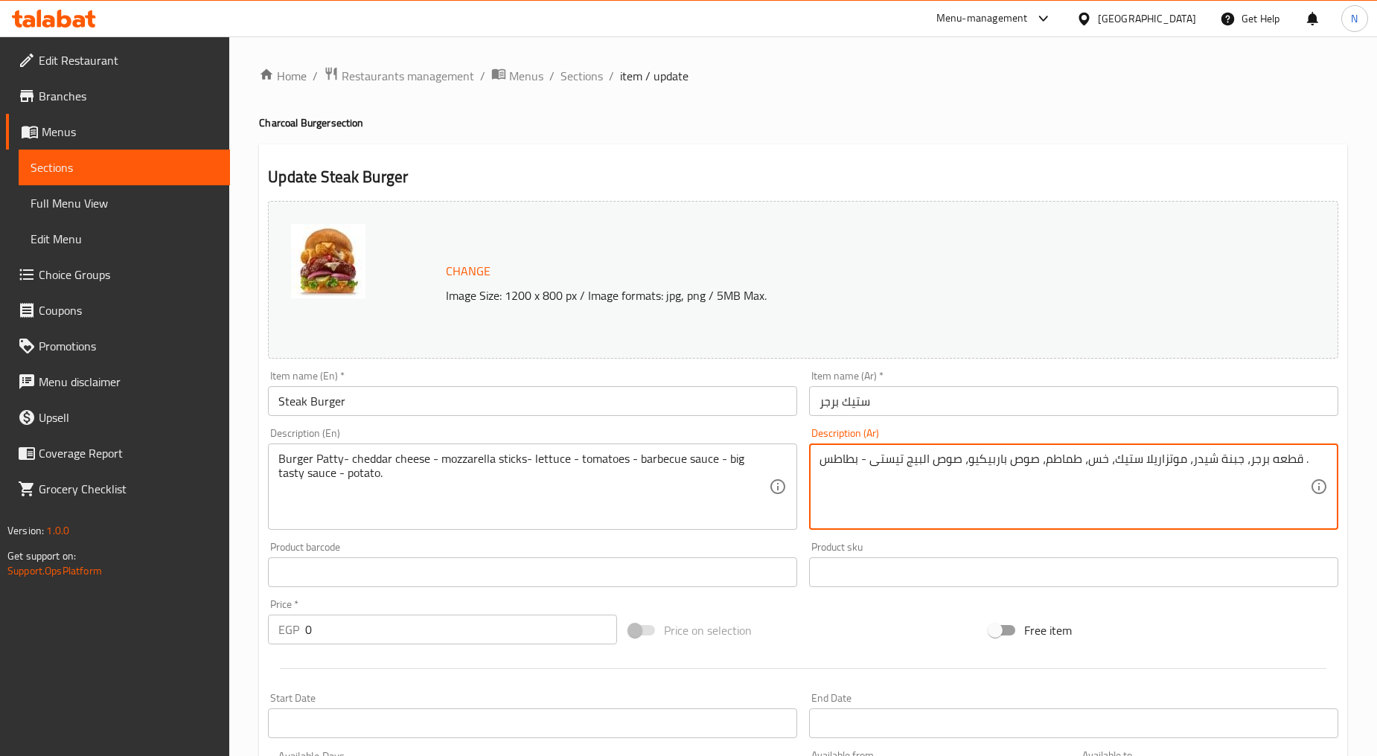
click at [857, 460] on textarea "قطعه برجر، جبنة شيدر، موتزاريلا ستيك، خس، طماطم، صوص باربيكيو، صوص البيج تيستى …" at bounding box center [1064, 487] width 490 height 71
click at [1296, 462] on textarea "قطعه برجر، جبنة شيدر، موتزاريلا ستيك، خس، طماطم، صوص باربيكيو، صوص البيج تيستى …" at bounding box center [1064, 487] width 490 height 71
click at [1117, 469] on textarea "قطعه برجر، جبنة شيدر، موتزاريلا ستيك، خس، طماطم، صوص باربيكيو، صوص البيج تيستى …" at bounding box center [1064, 487] width 490 height 71
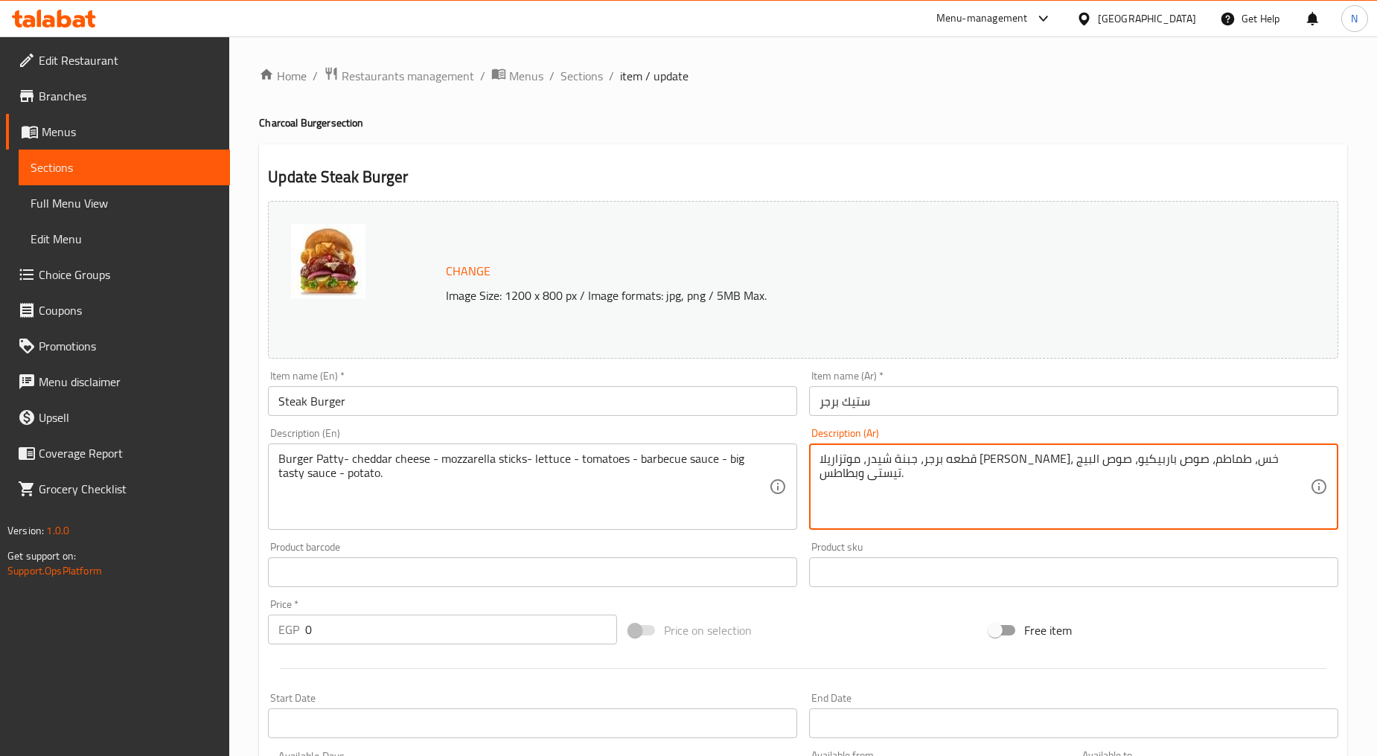
type textarea "قطعه برجر، جبنة شيدر، موتزاريلا ستيك، خس، طماطم، صوص باربيكيو، صوص البيج تيستى …"
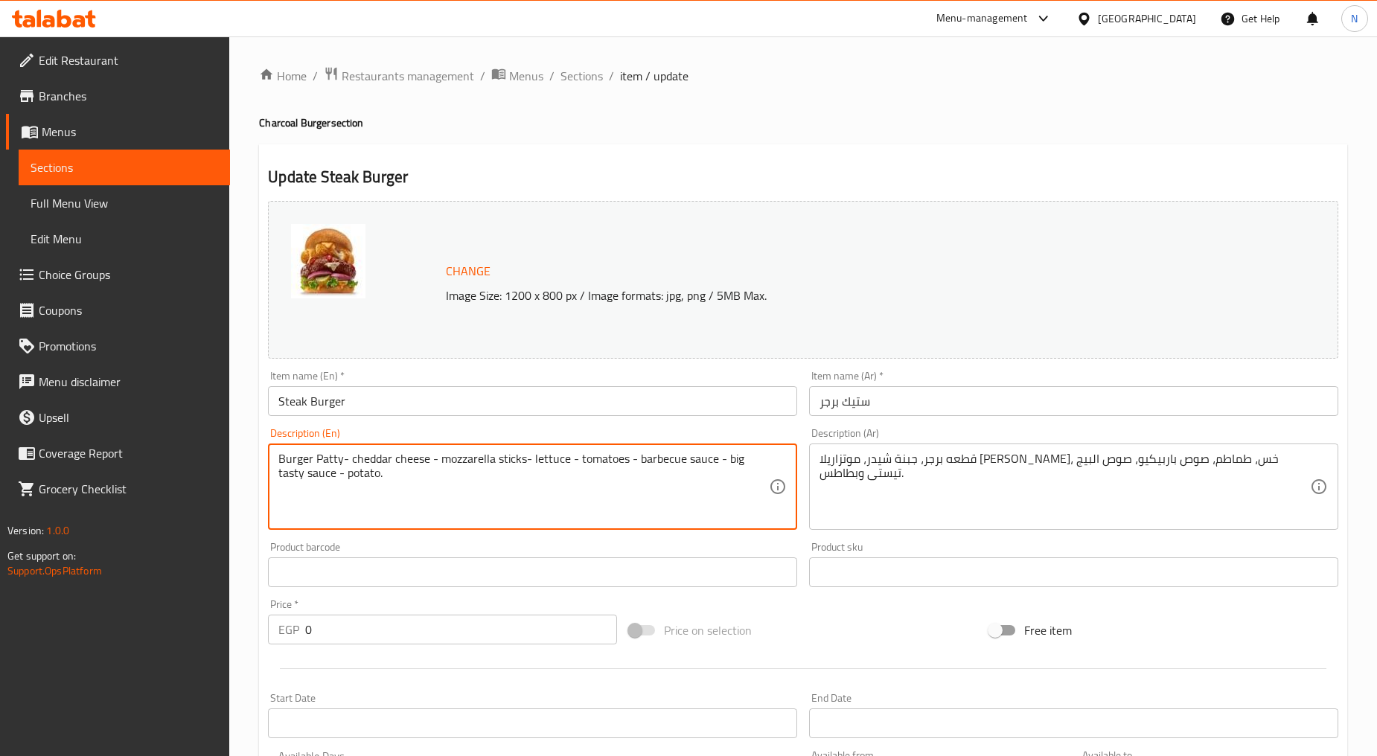
click at [640, 460] on textarea "Burger Patty- cheddar cheese - mozzarella sticks- lettuce - tomatoes - barbecue…" at bounding box center [523, 487] width 490 height 71
paste textarea "patty, cheddar cheese, mozzarella steak, lettuce, tomatoes, BBQ sauce, Big Tast…"
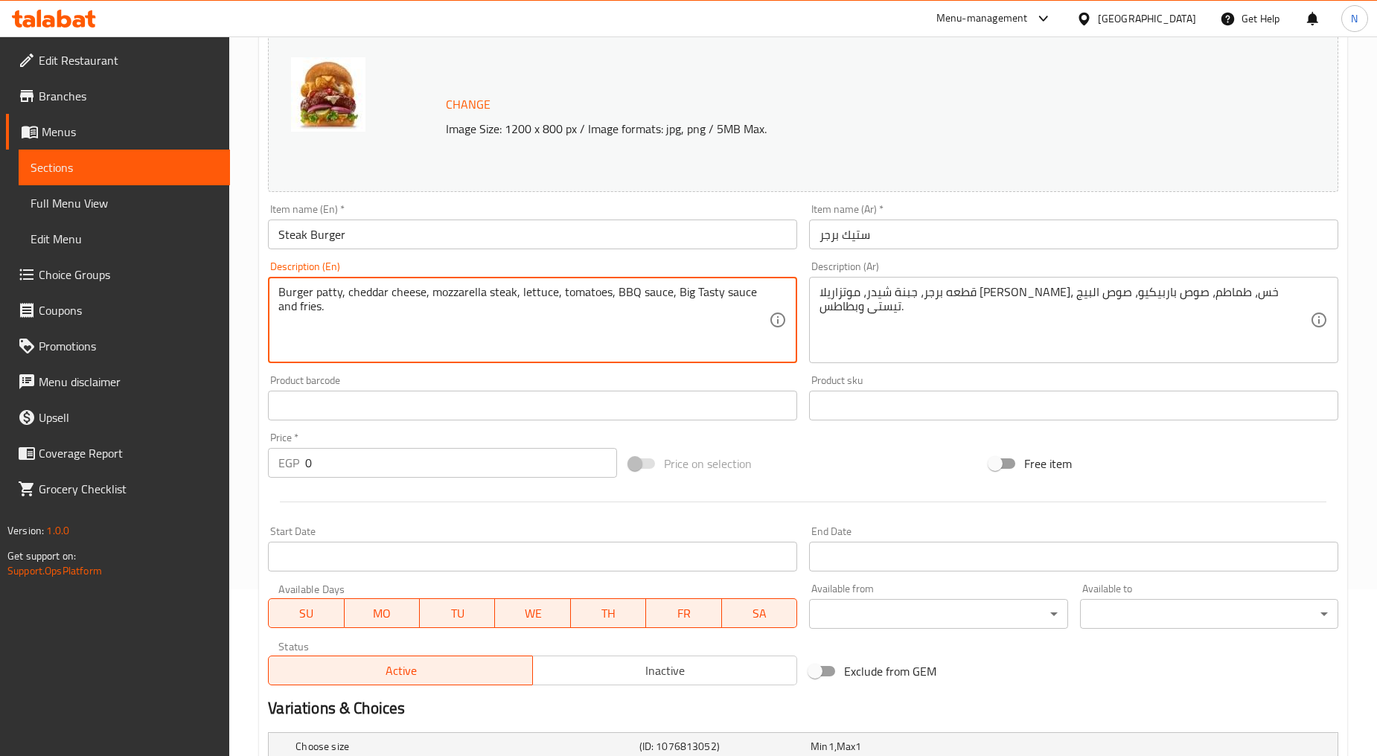
scroll to position [392, 0]
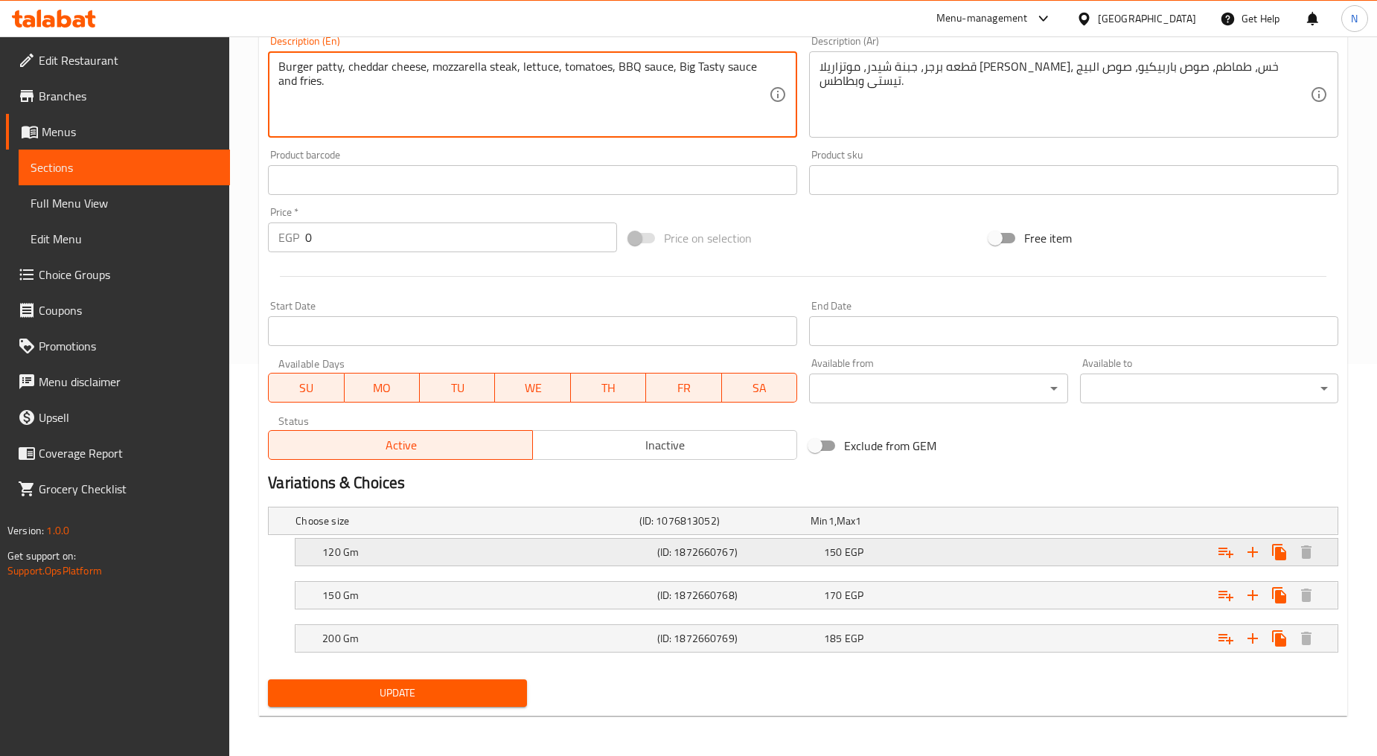
type textarea "Burger patty, cheddar cheese, mozzarella steak, lettuce, tomatoes, BBQ sauce, B…"
click at [964, 542] on div "150 EGP" at bounding box center [904, 552] width 167 height 21
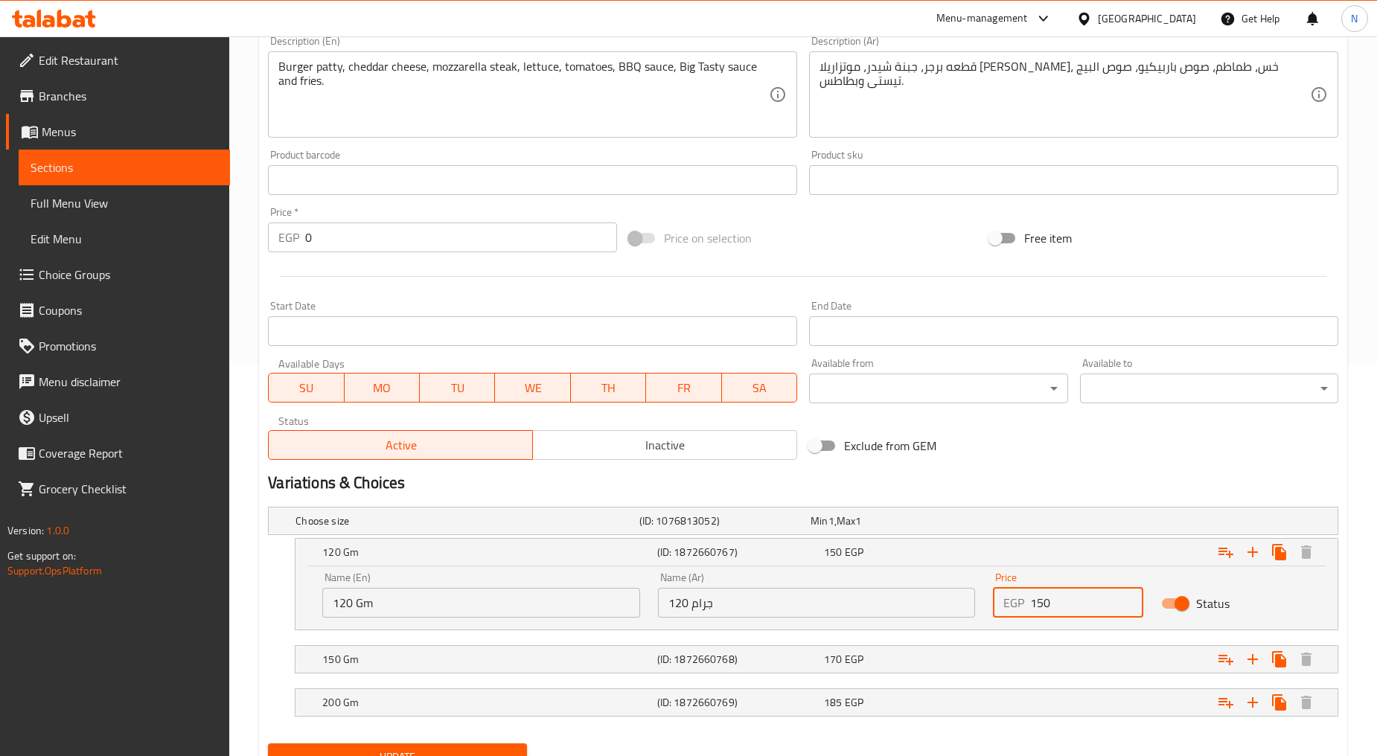
click at [1036, 607] on input "150" at bounding box center [1086, 603] width 112 height 30
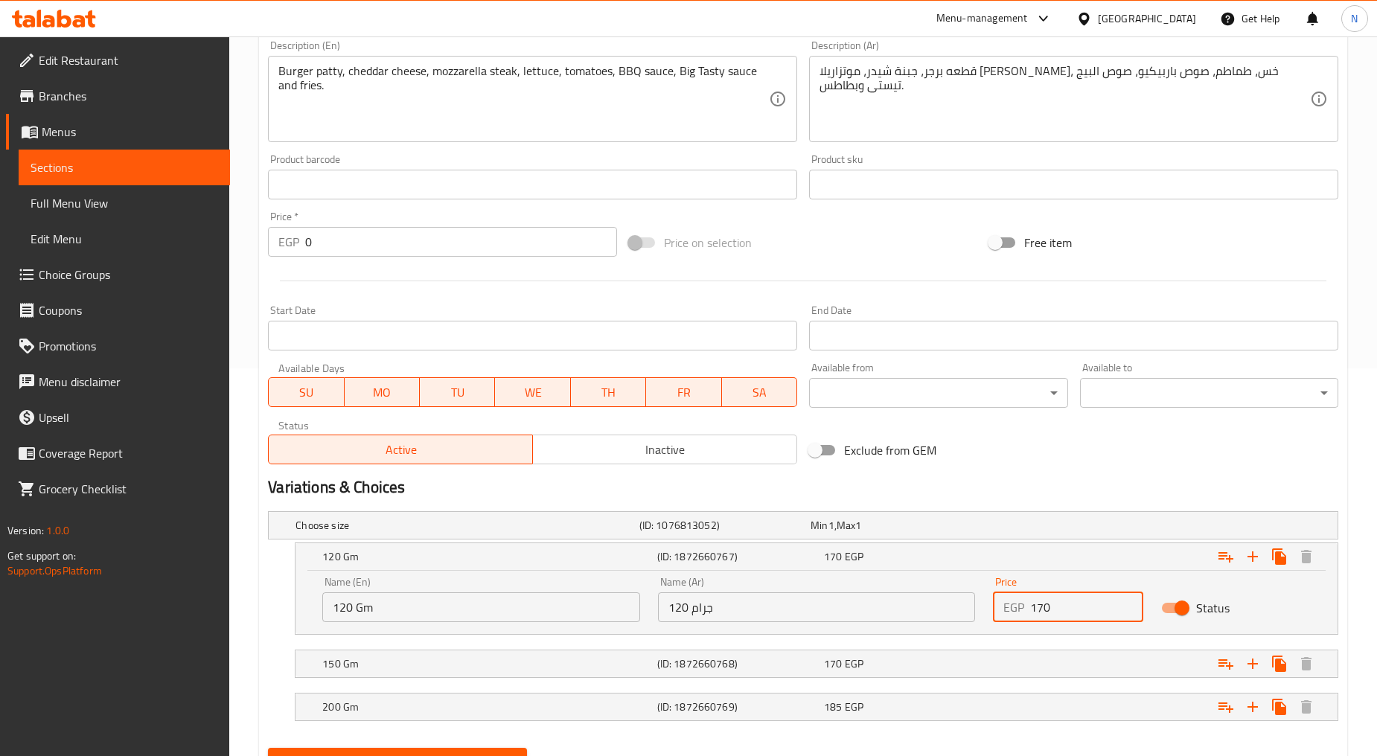
scroll to position [457, 0]
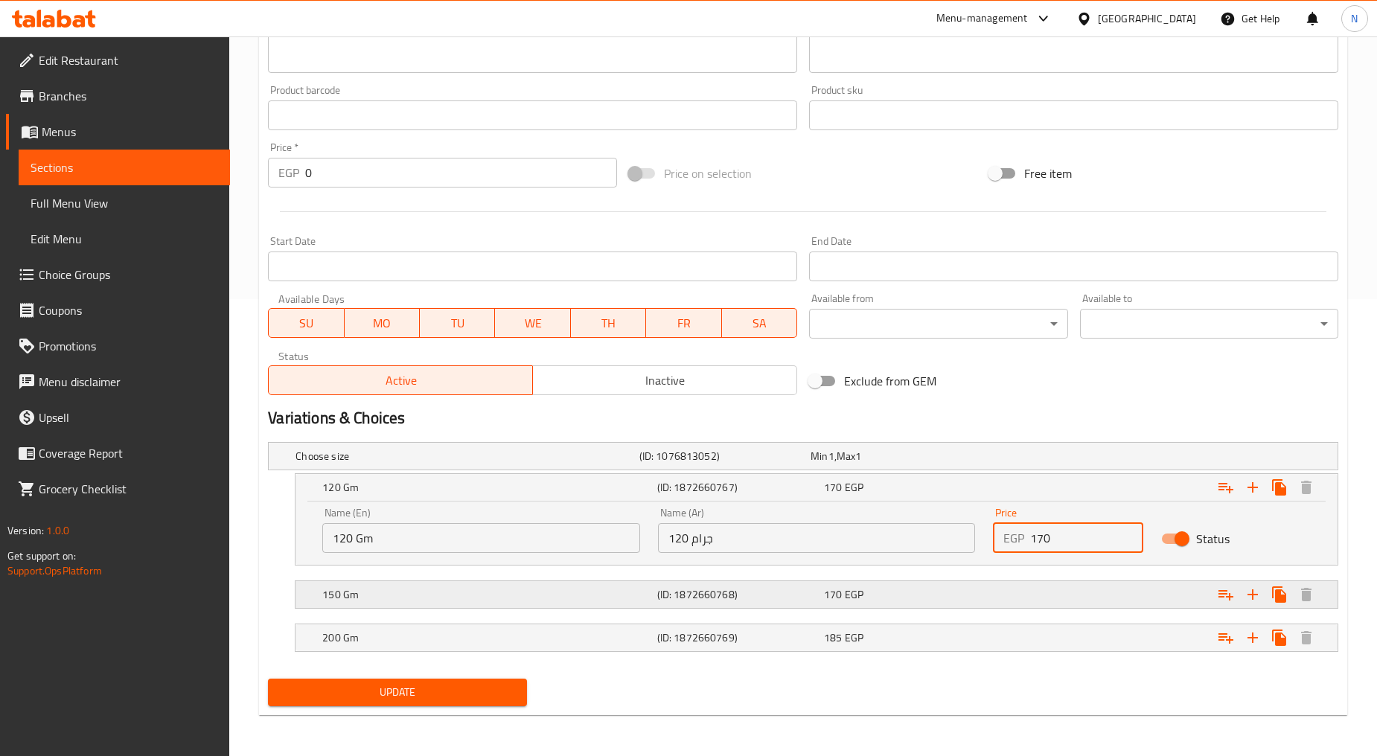
type input "170"
click at [1090, 592] on div "Expand" at bounding box center [1155, 594] width 334 height 33
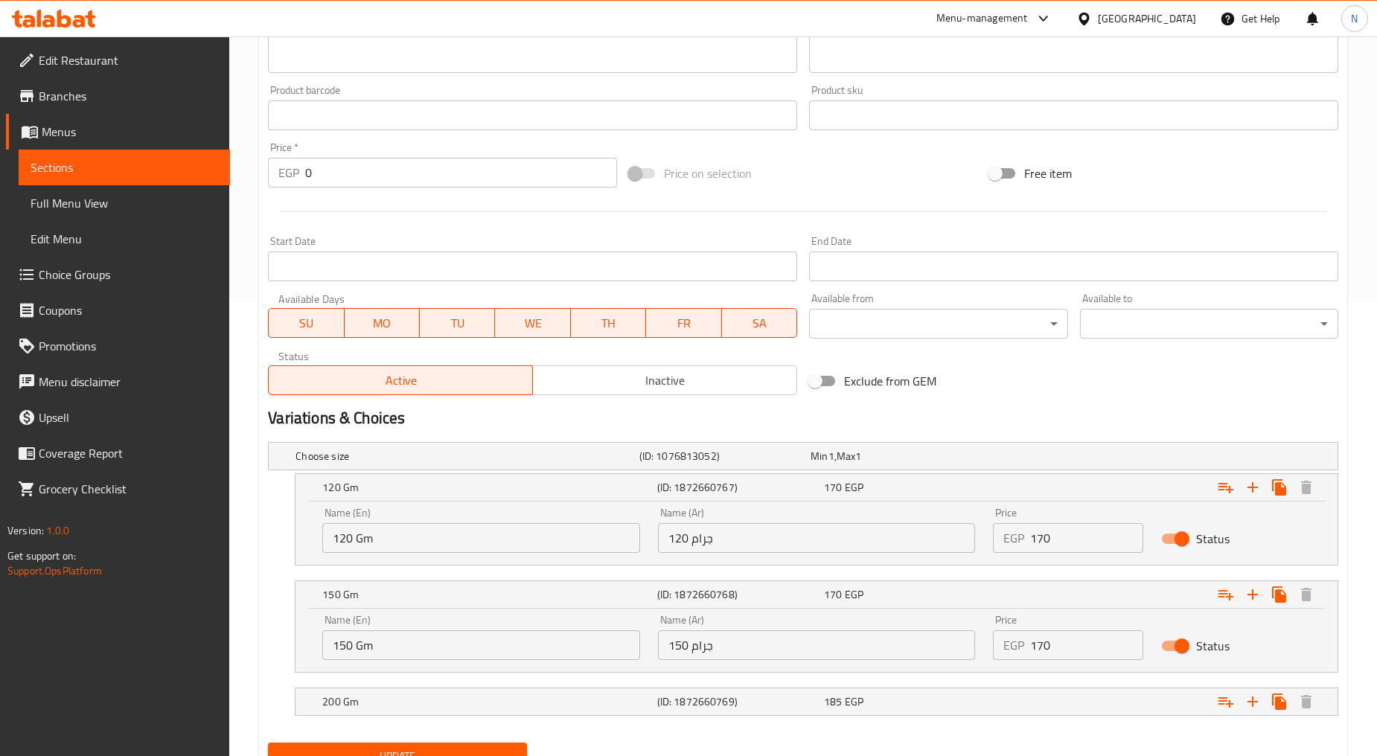
click at [1039, 647] on input "170" at bounding box center [1086, 645] width 112 height 30
type input "190"
click at [1099, 404] on div "Variations & Choices" at bounding box center [803, 418] width 1082 height 34
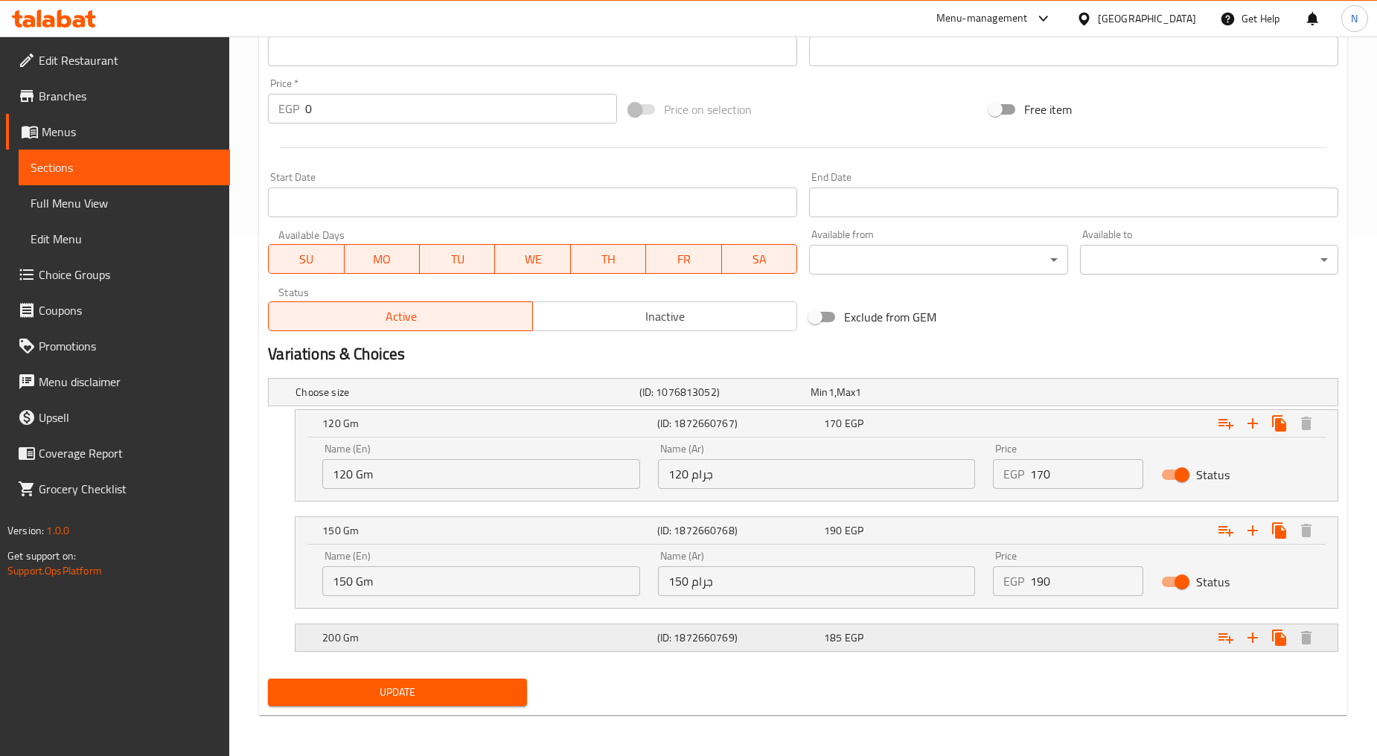
click at [1058, 634] on div "Expand" at bounding box center [1155, 637] width 334 height 33
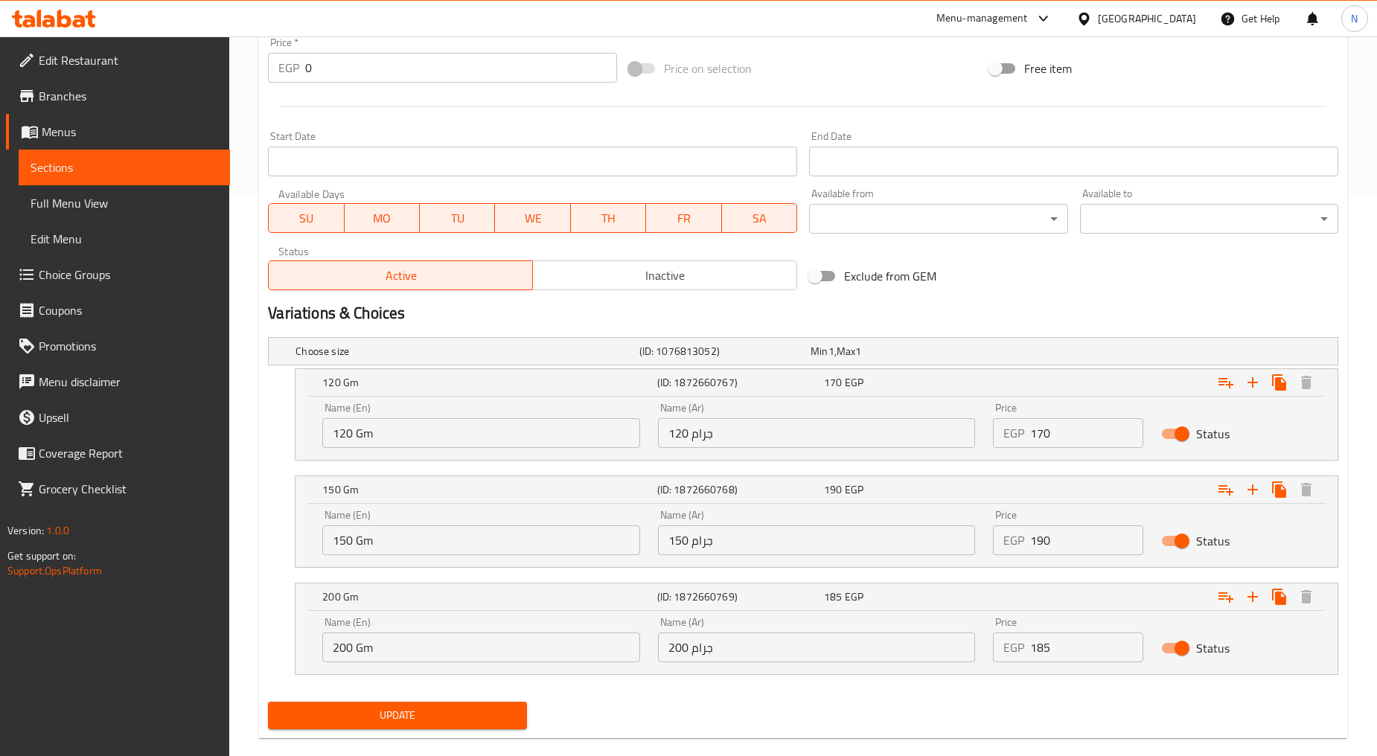
scroll to position [584, 0]
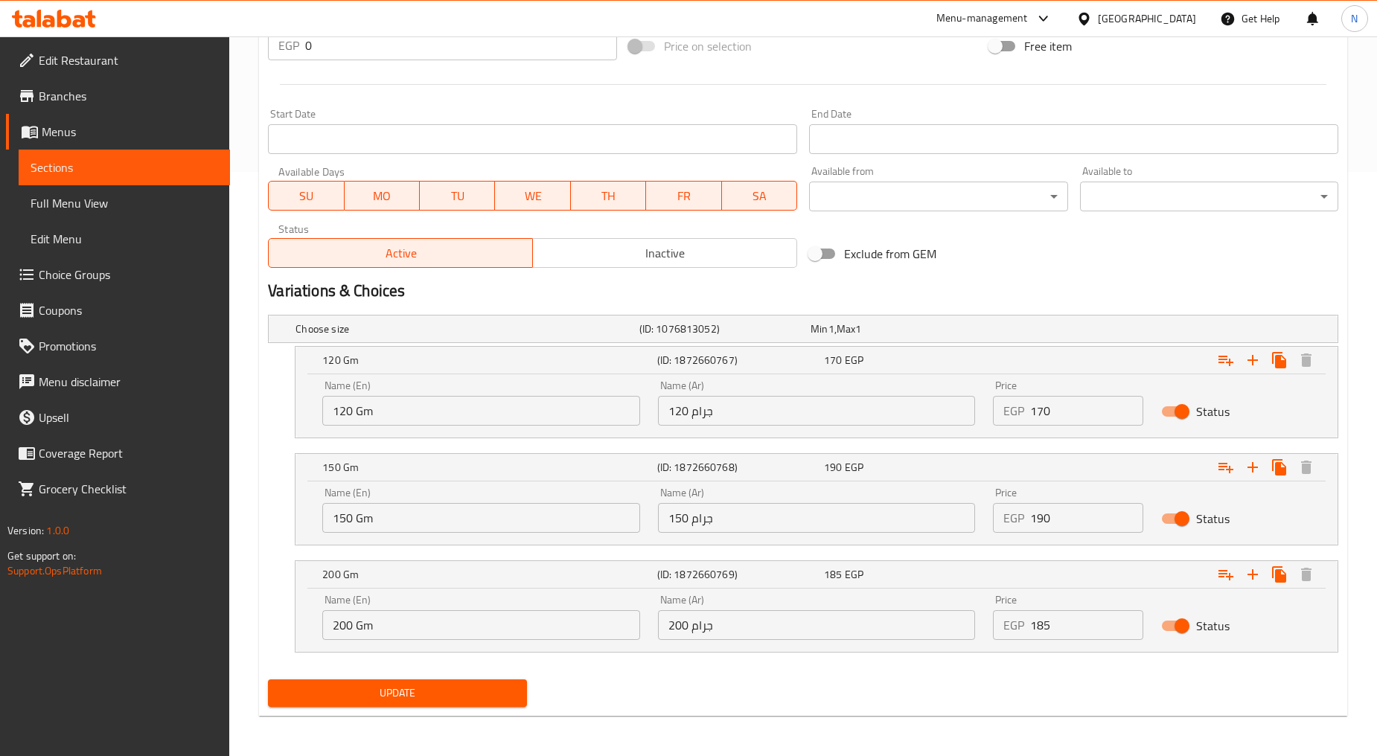
click at [1040, 621] on input "185" at bounding box center [1086, 625] width 112 height 30
type input "210"
click at [1082, 277] on div "Variations & Choices" at bounding box center [803, 291] width 1082 height 34
click at [457, 694] on span "Update" at bounding box center [397, 693] width 234 height 19
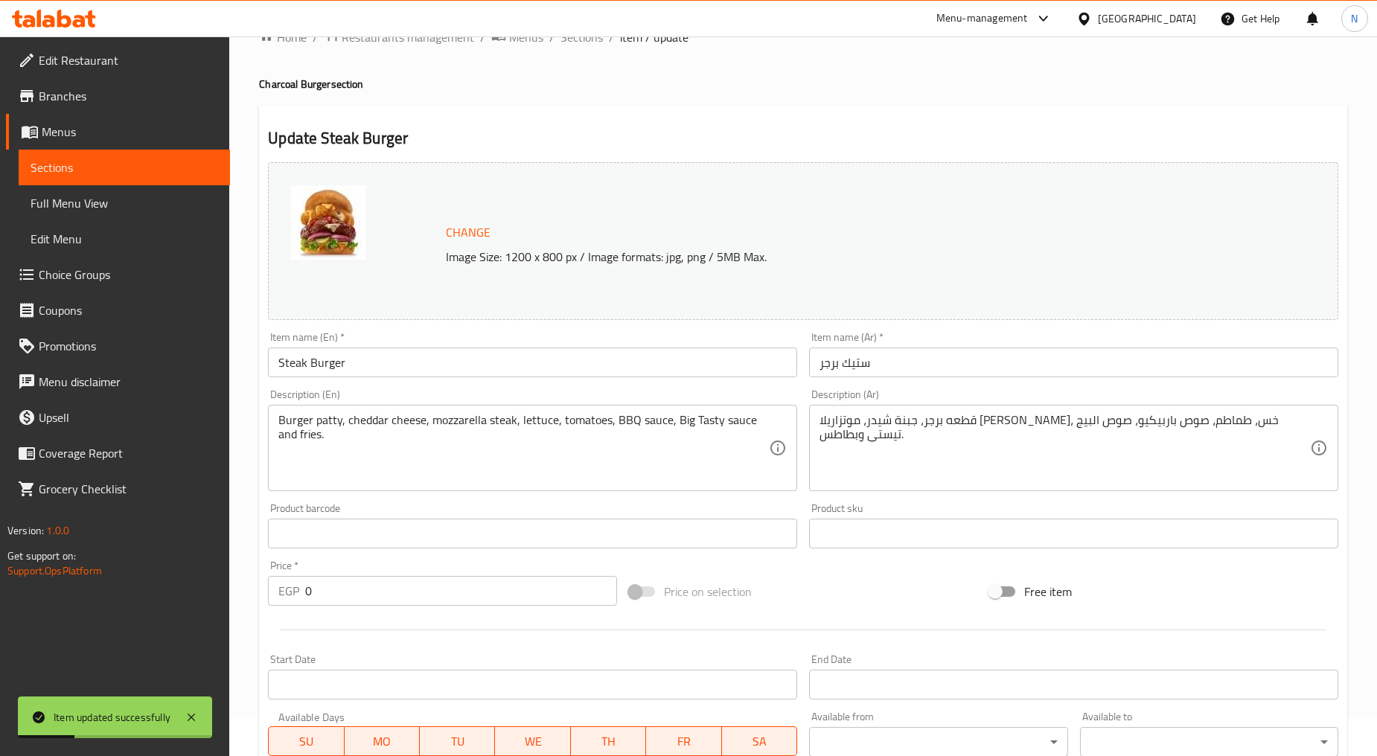
scroll to position [0, 0]
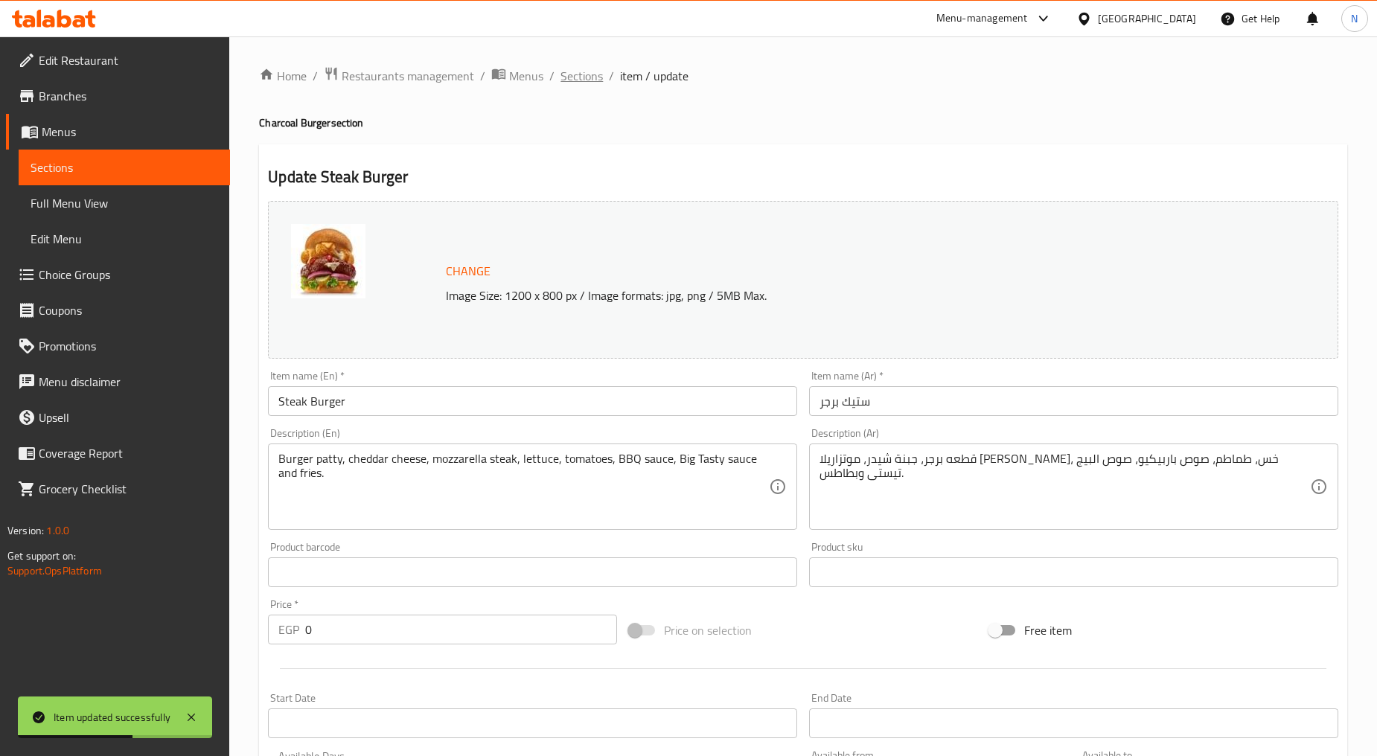
click at [577, 77] on span "Sections" at bounding box center [581, 76] width 42 height 18
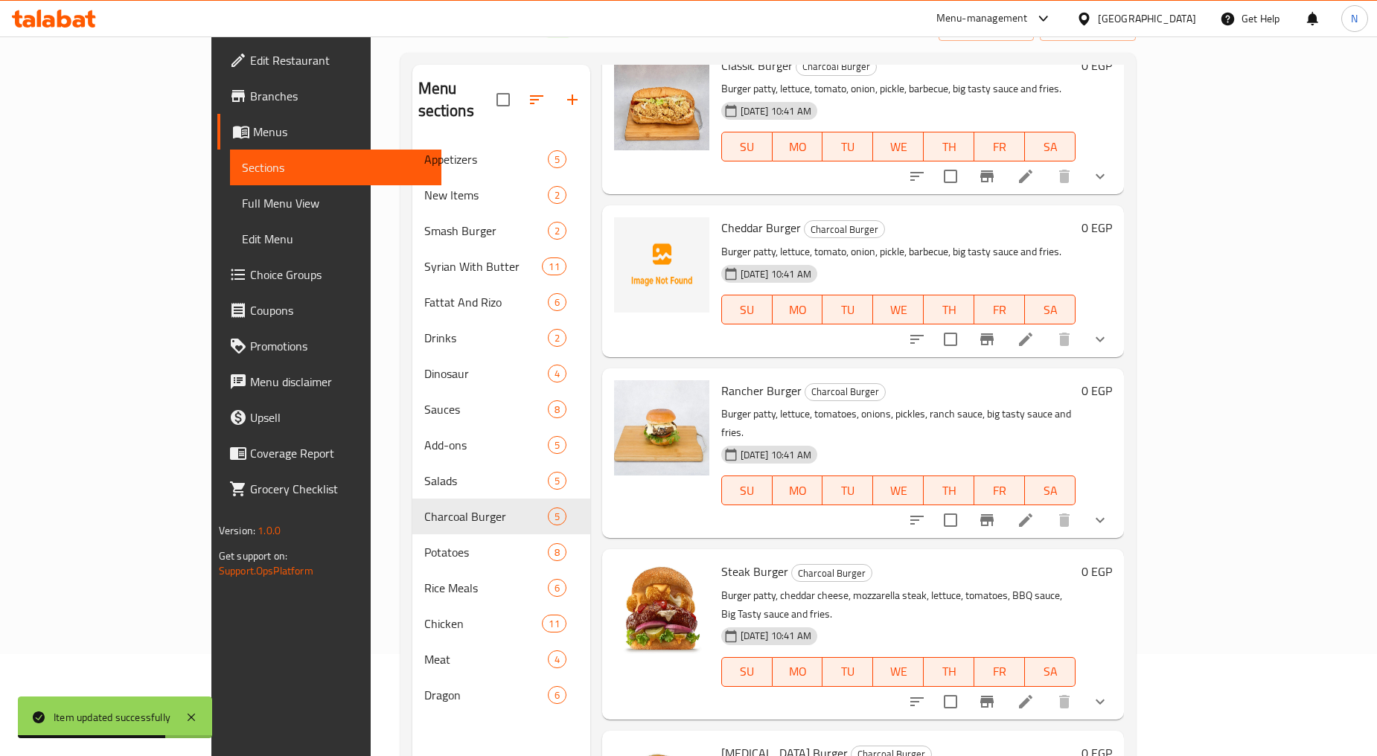
scroll to position [208, 0]
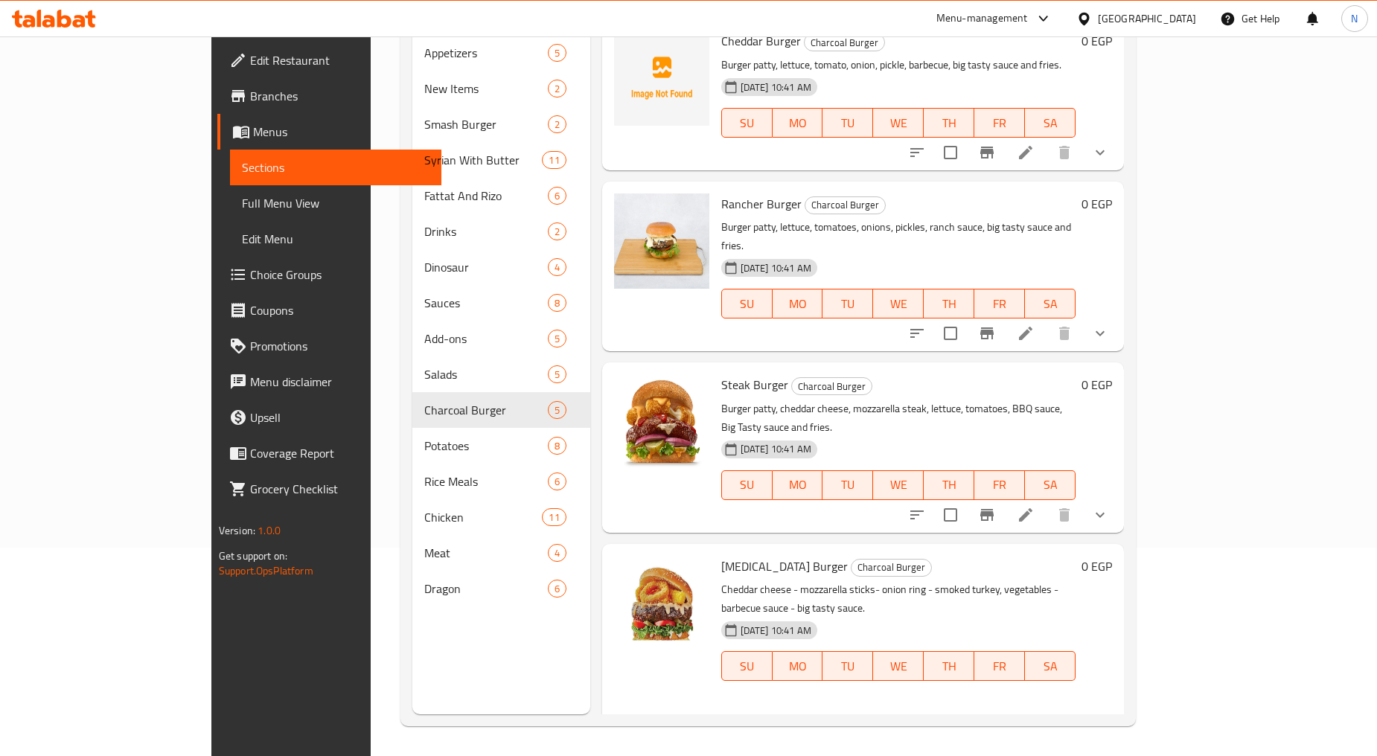
scroll to position [236, 0]
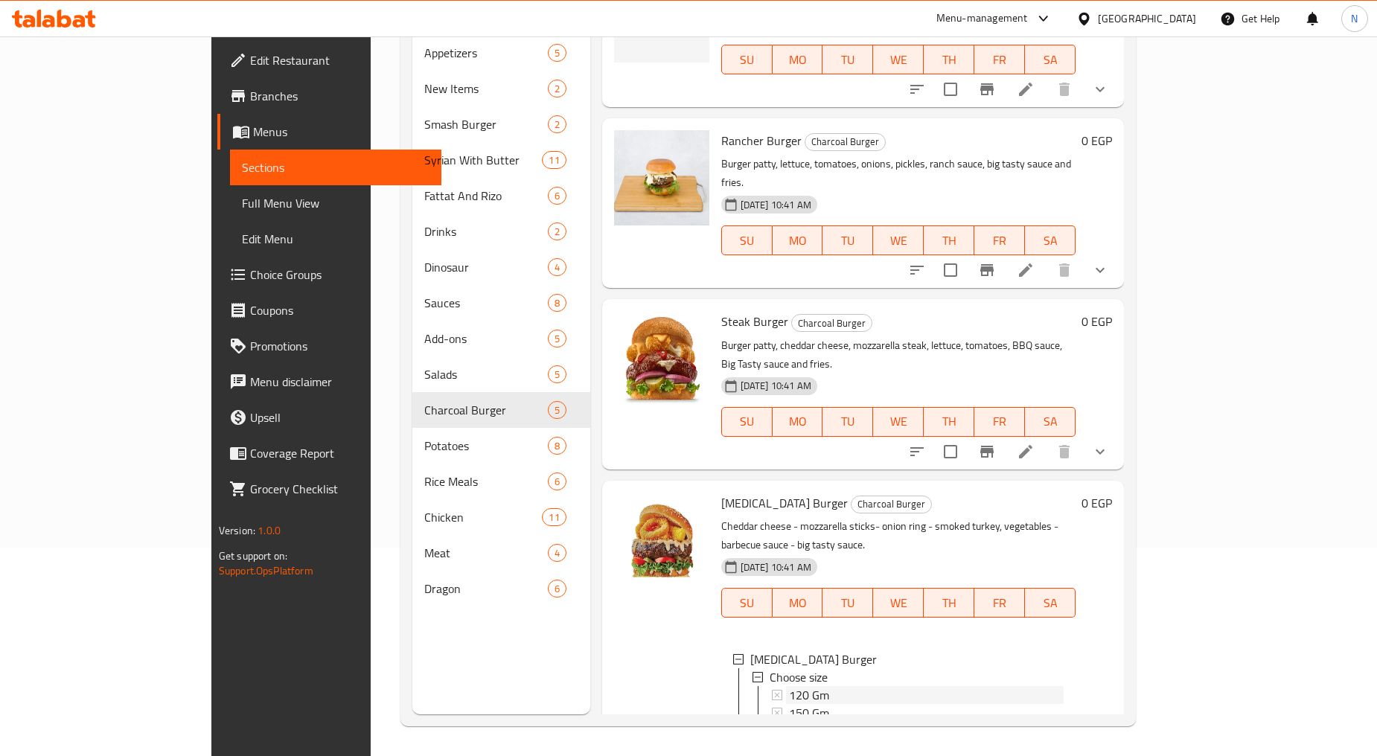
click at [823, 686] on div "120 Gm" at bounding box center [926, 695] width 275 height 18
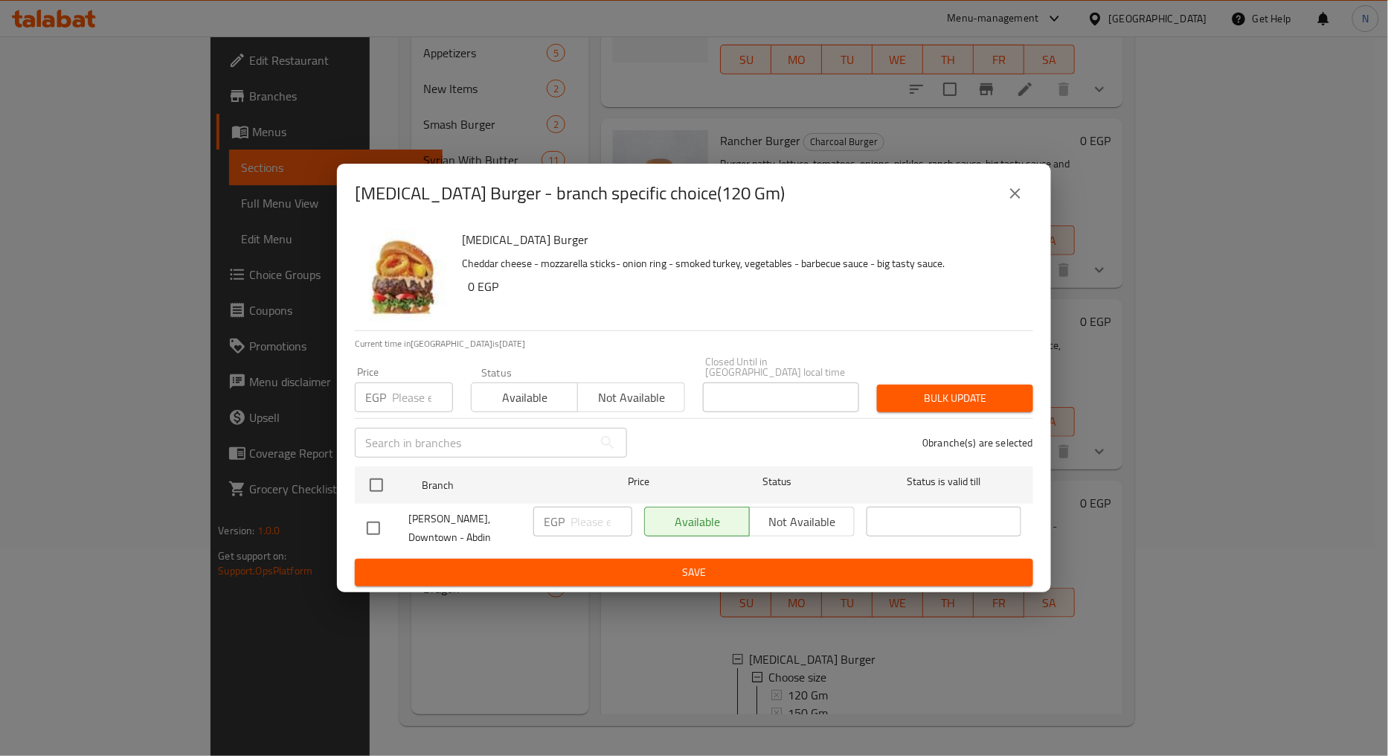
click at [413, 403] on input "number" at bounding box center [422, 397] width 61 height 30
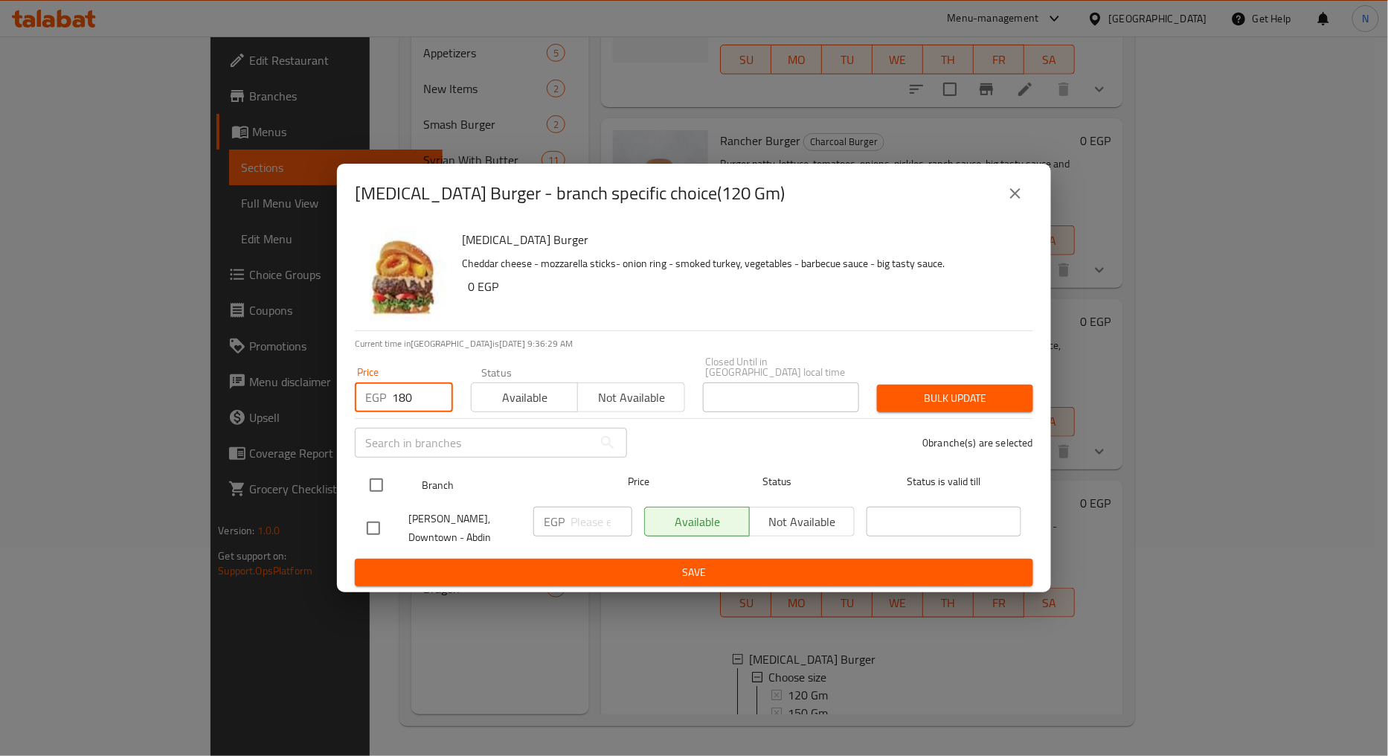
type input "180"
click at [374, 485] on input "checkbox" at bounding box center [376, 485] width 31 height 31
checkbox input "true"
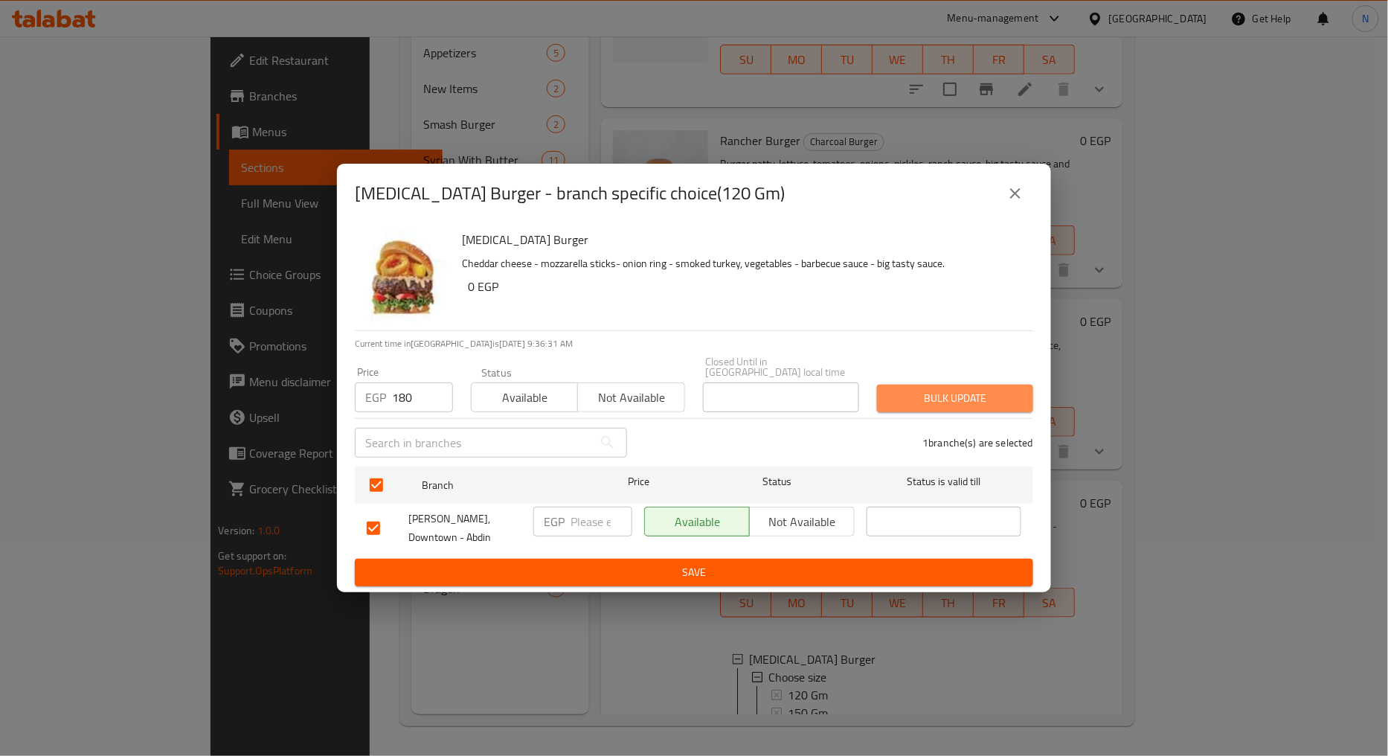
click at [978, 400] on span "Bulk update" at bounding box center [955, 398] width 132 height 19
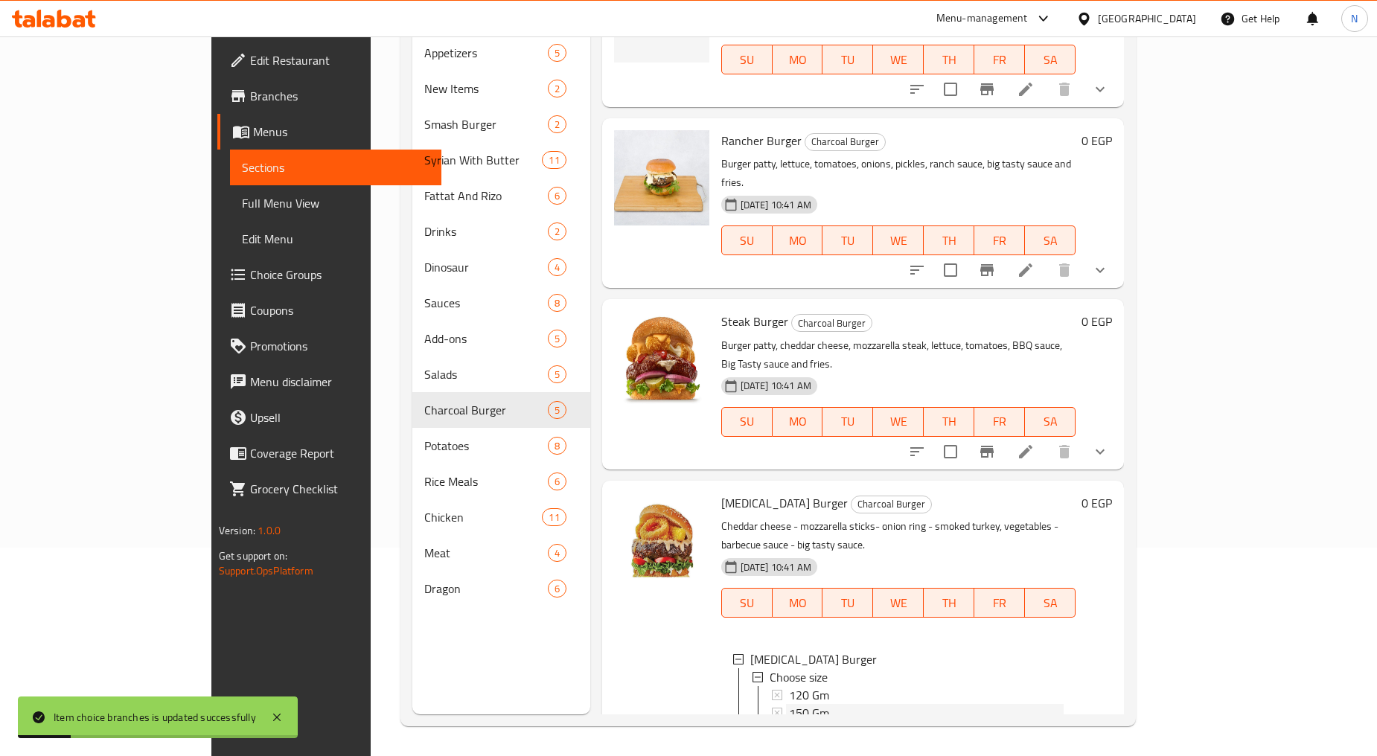
click at [789, 704] on span "150 Gm" at bounding box center [809, 713] width 40 height 18
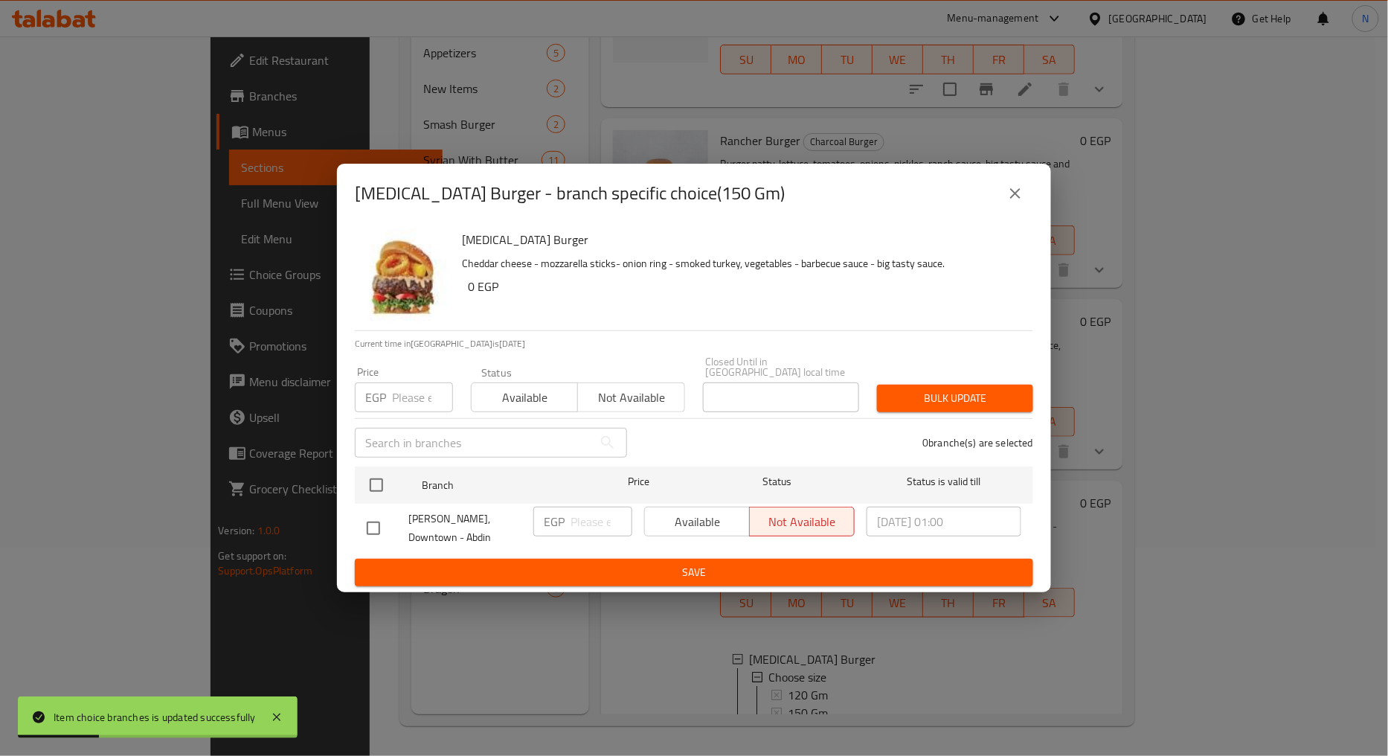
click at [420, 395] on input "number" at bounding box center [422, 397] width 61 height 30
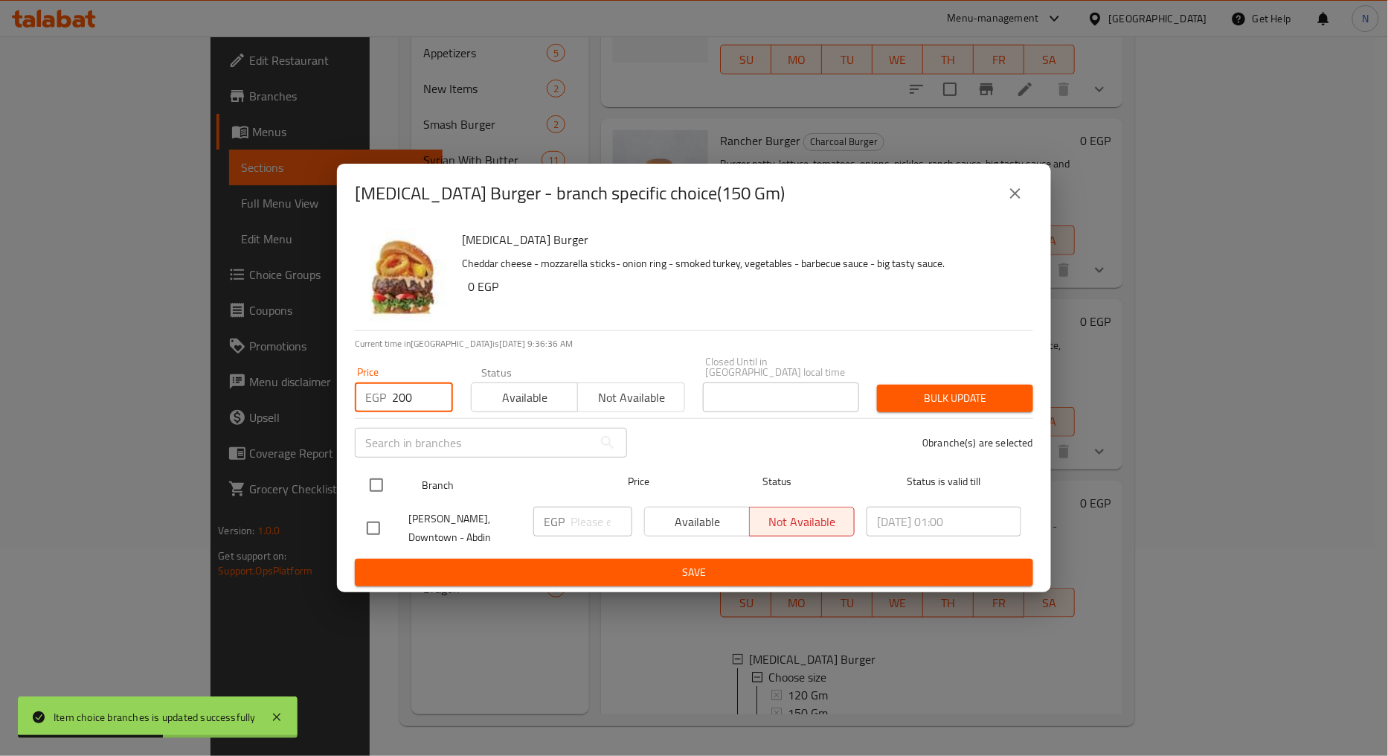
type input "200"
click at [368, 492] on input "checkbox" at bounding box center [376, 485] width 31 height 31
checkbox input "true"
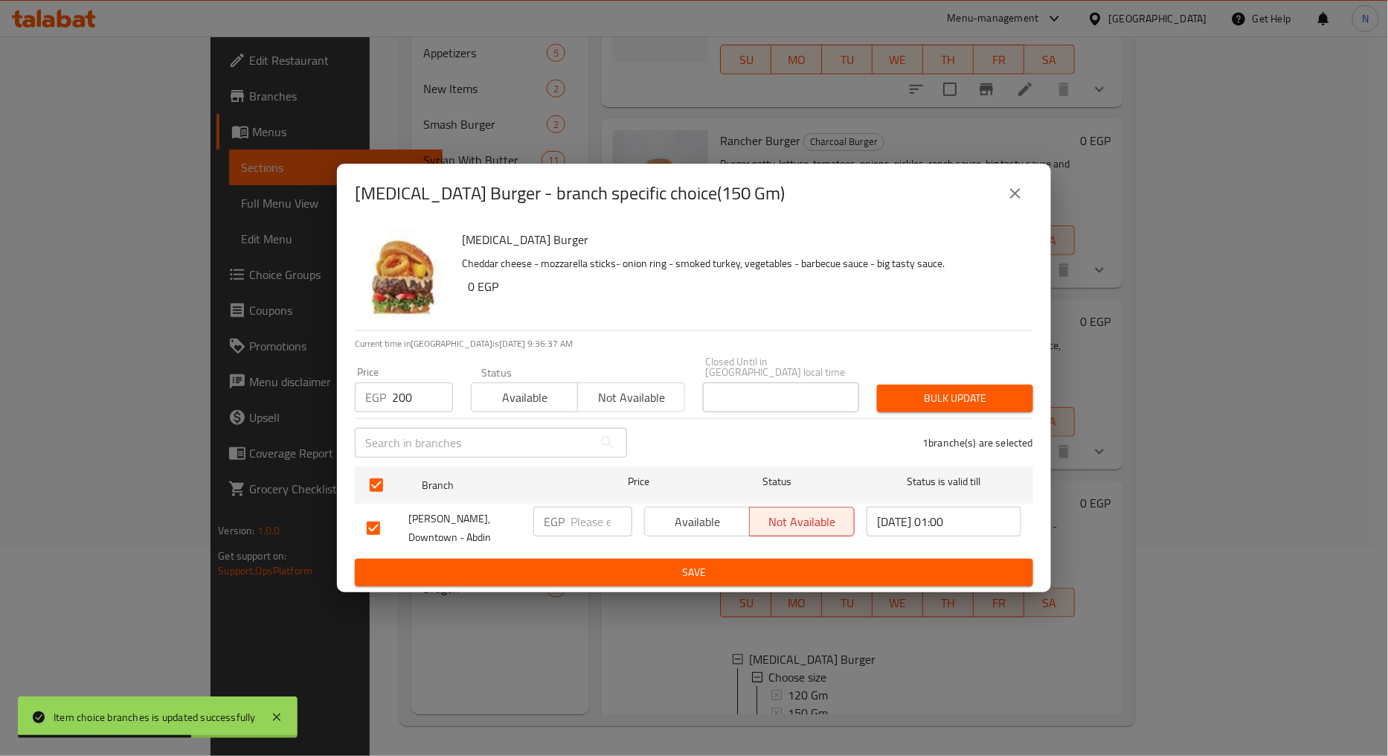
click at [985, 408] on span "Bulk update" at bounding box center [955, 398] width 132 height 19
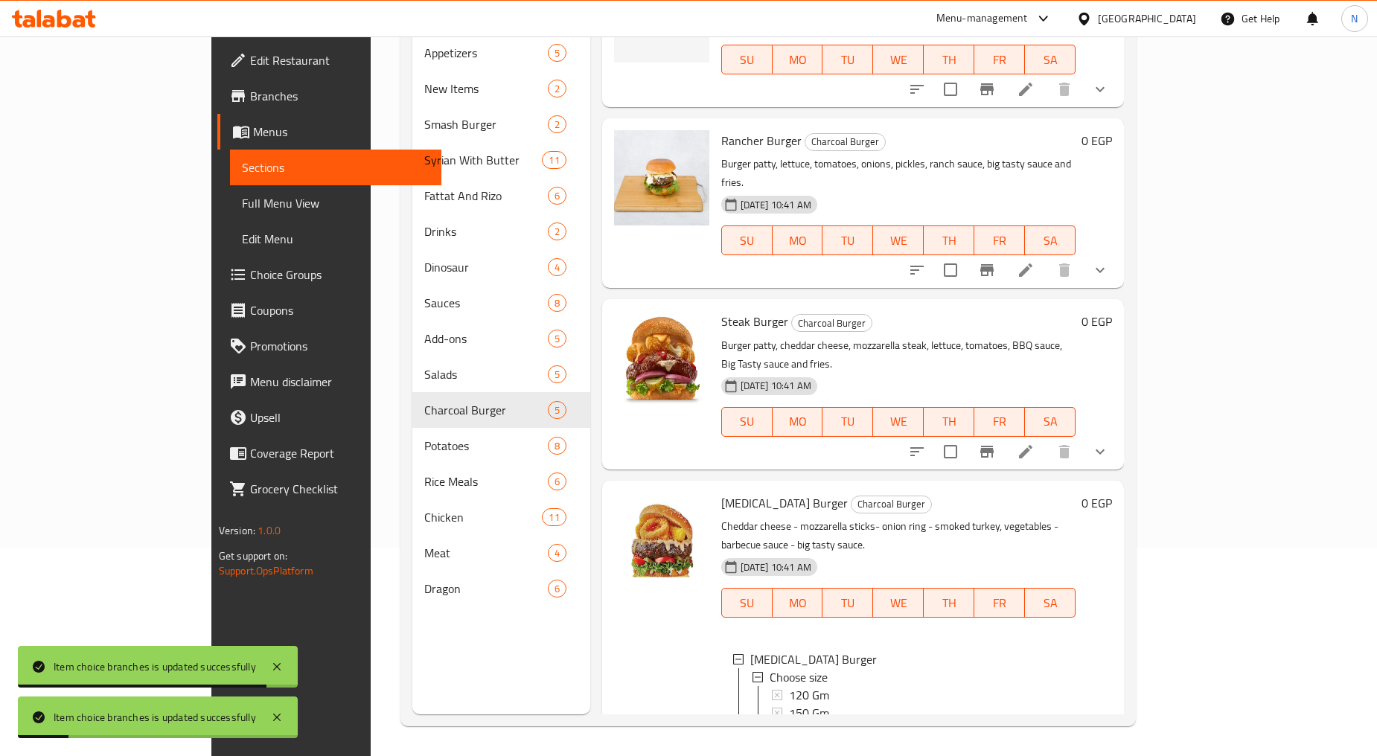
click at [794, 722] on div "200 Gm" at bounding box center [926, 731] width 275 height 18
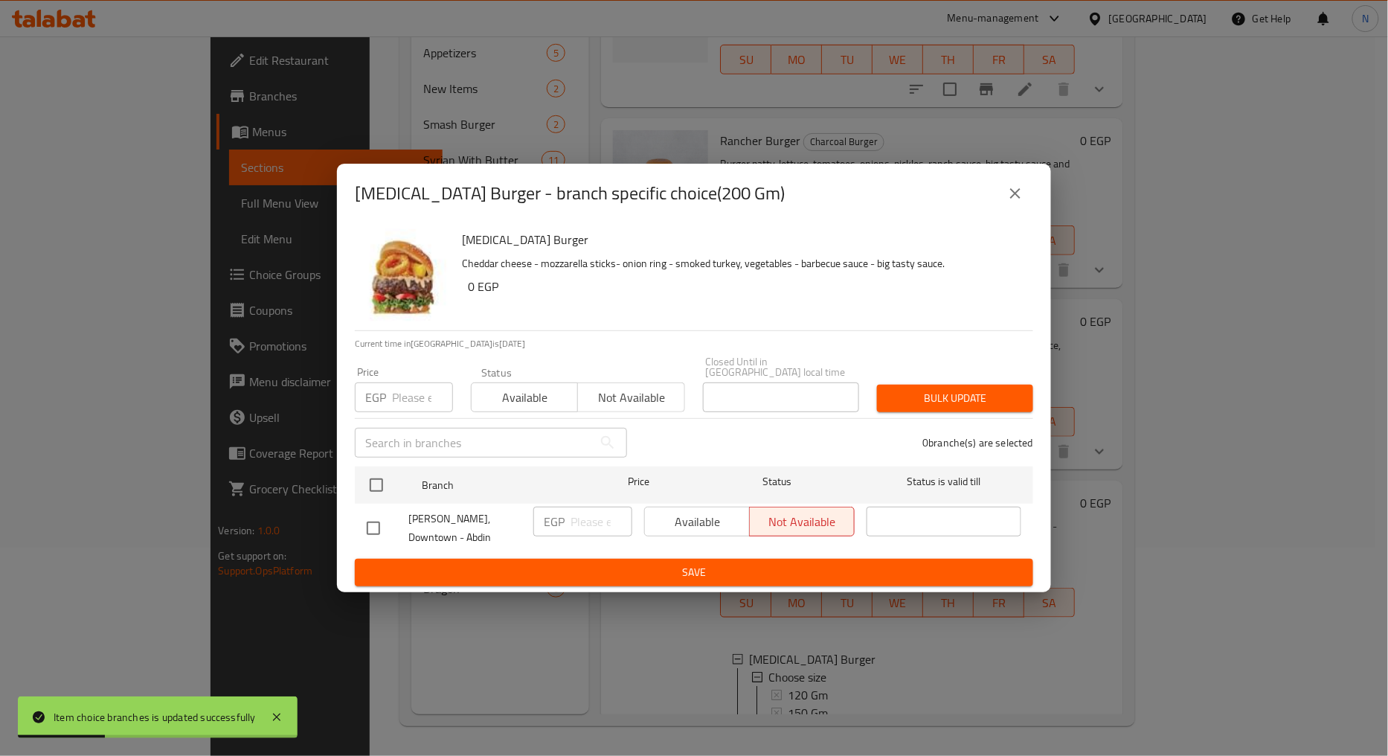
click at [402, 400] on input "number" at bounding box center [422, 397] width 61 height 30
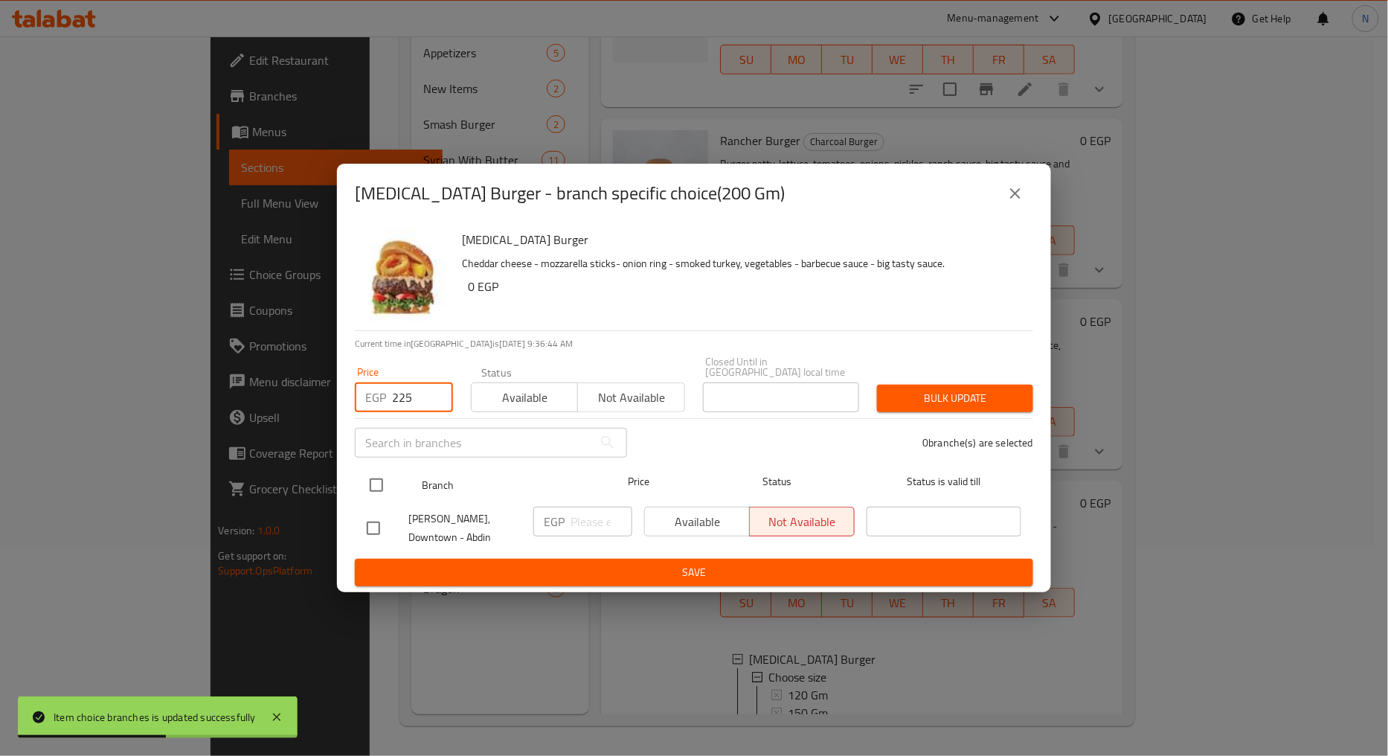
type input "225"
click at [382, 478] on input "checkbox" at bounding box center [376, 485] width 31 height 31
checkbox input "true"
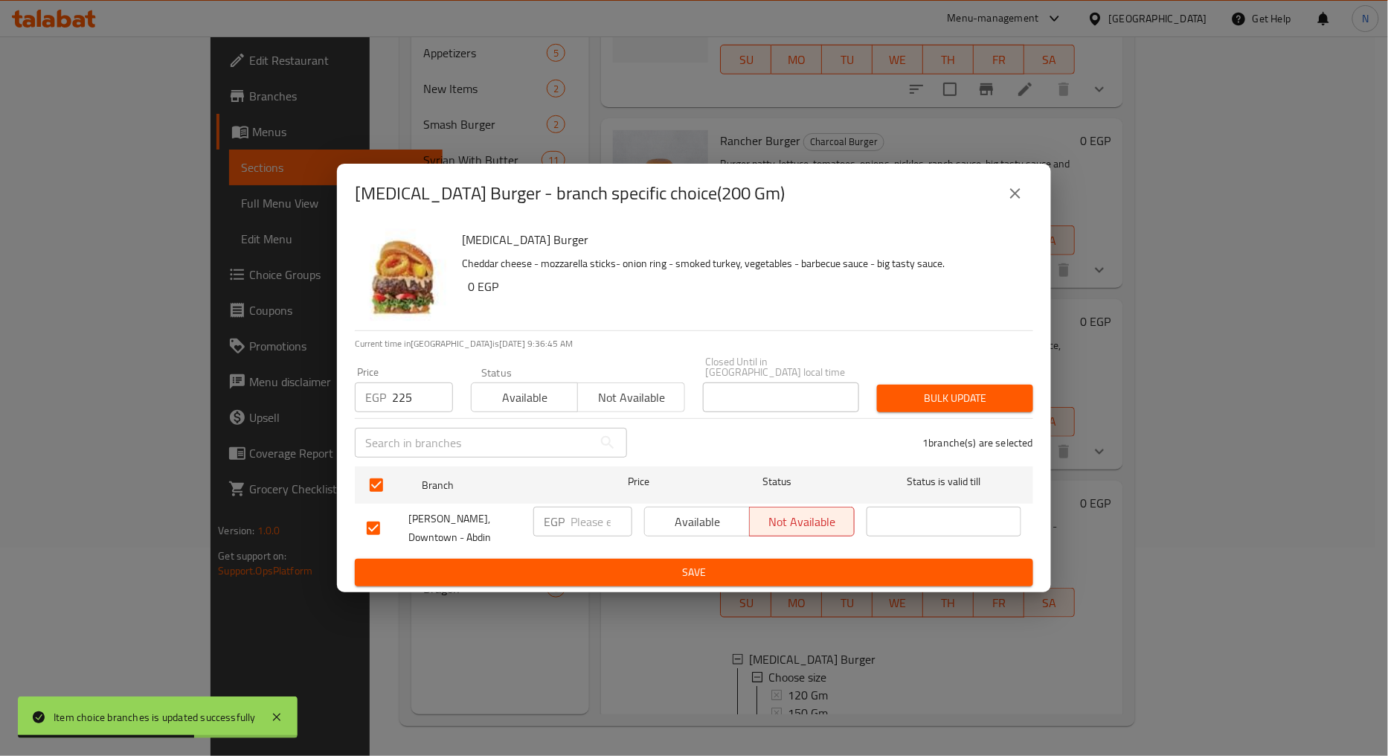
click at [943, 396] on span "Bulk update" at bounding box center [955, 398] width 132 height 19
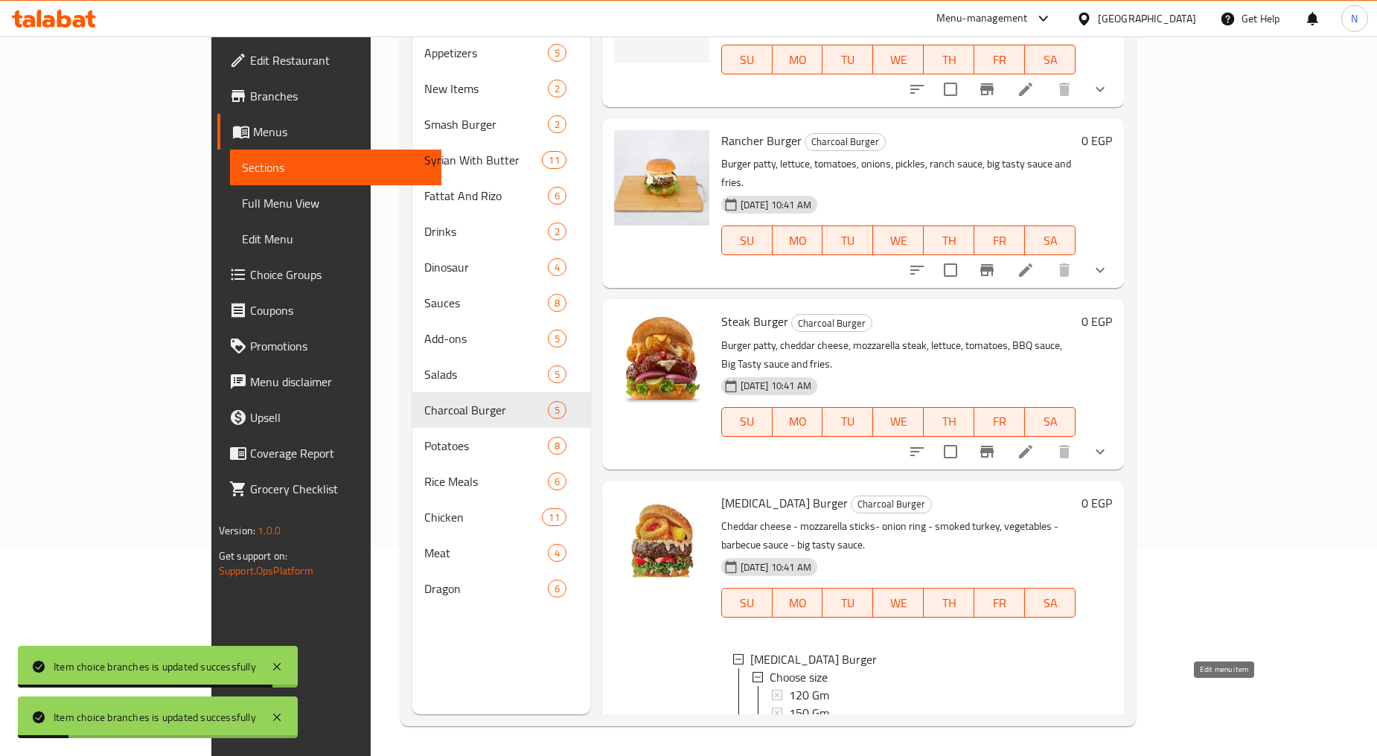
click at [1032, 755] on icon at bounding box center [1025, 763] width 13 height 13
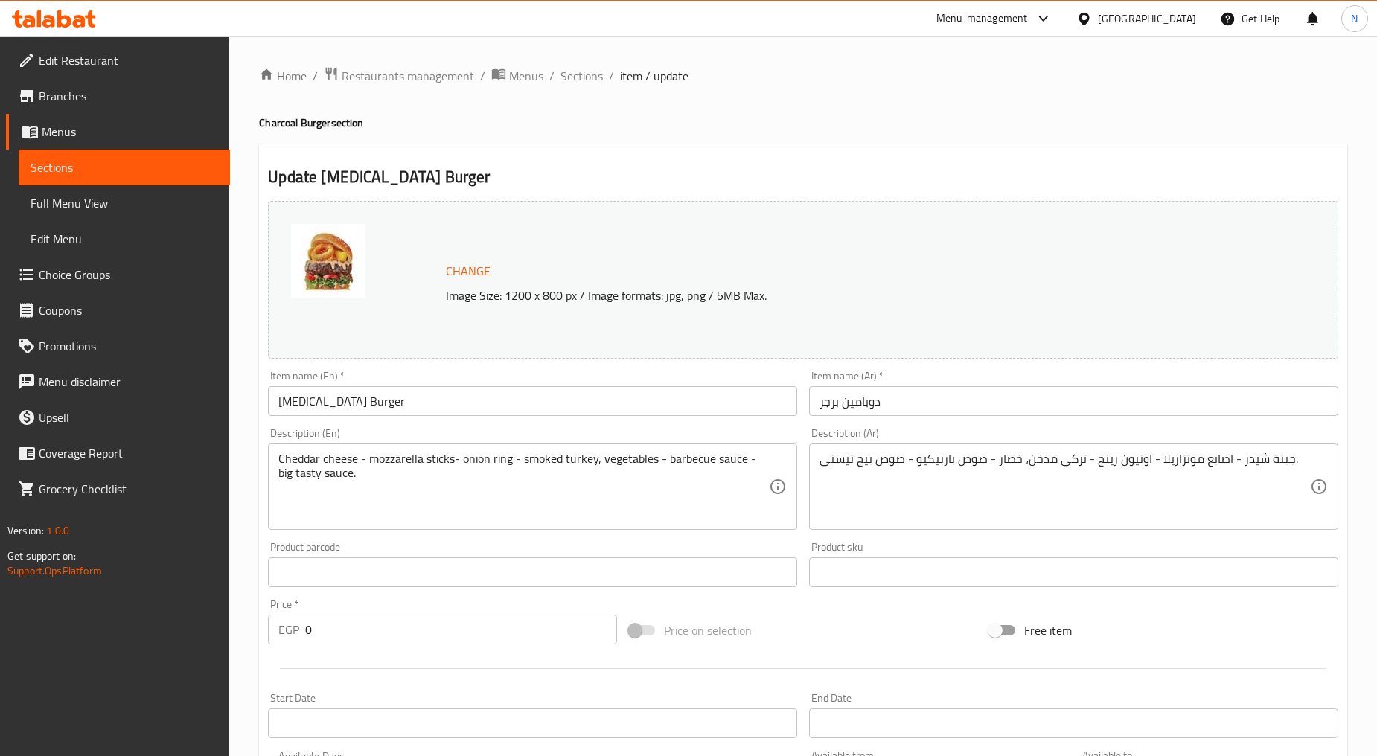
scroll to position [392, 0]
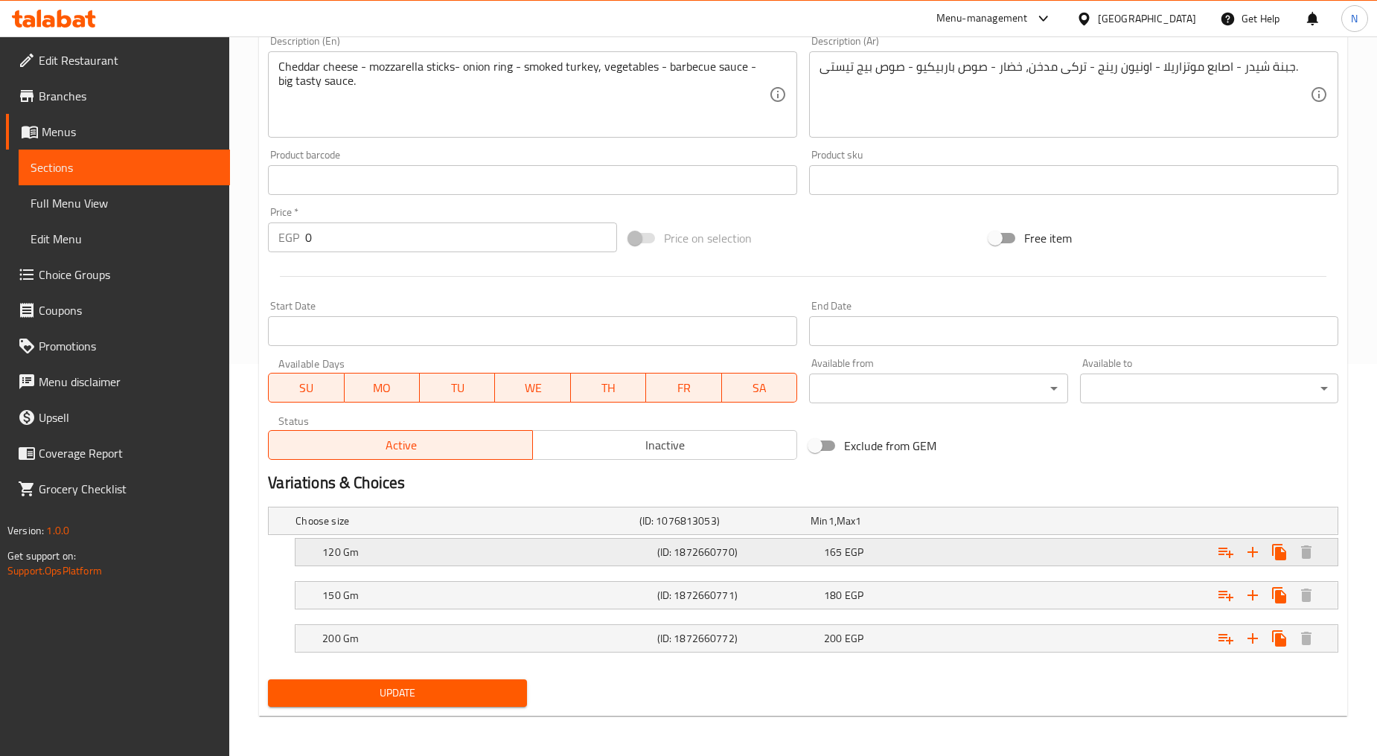
click at [1144, 554] on div "Expand" at bounding box center [1155, 552] width 334 height 33
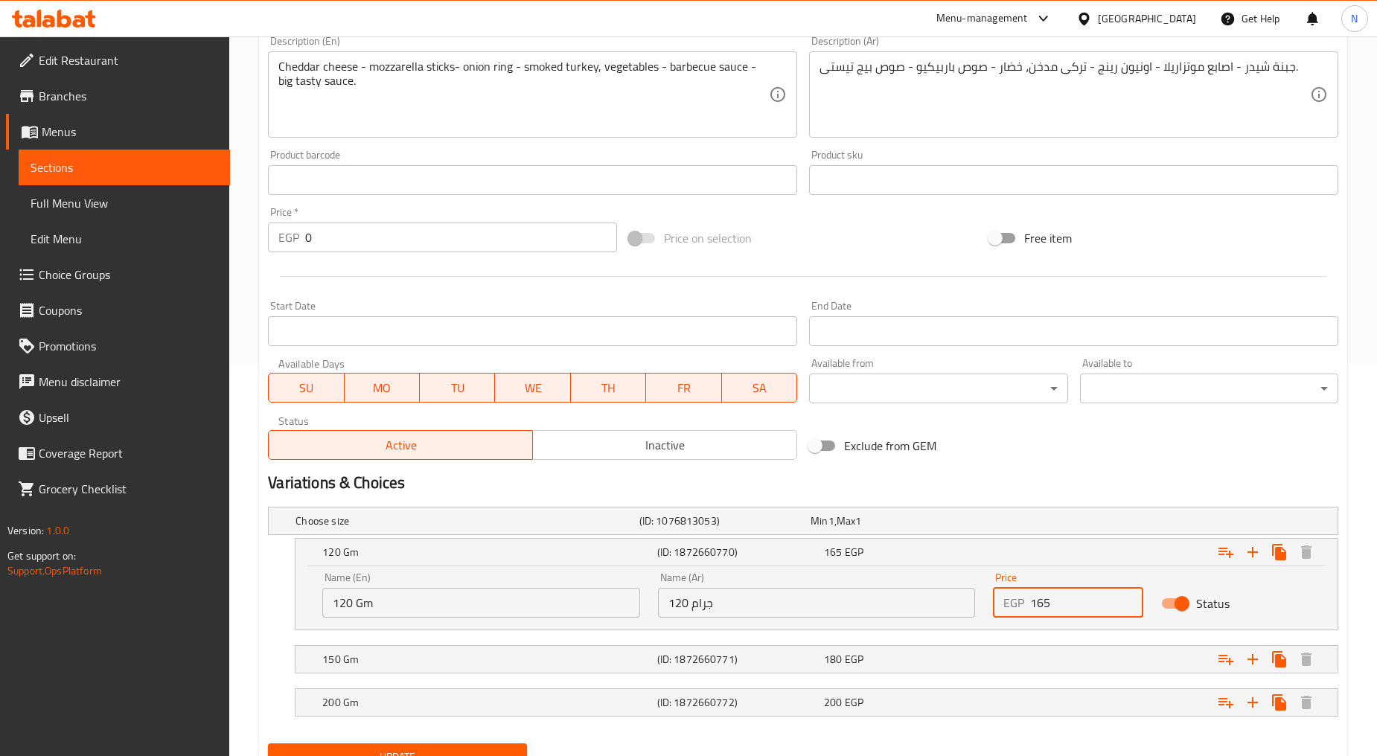
click at [1035, 610] on input "165" at bounding box center [1086, 603] width 112 height 30
type input "180"
click at [1082, 661] on div "Expand" at bounding box center [1155, 659] width 334 height 33
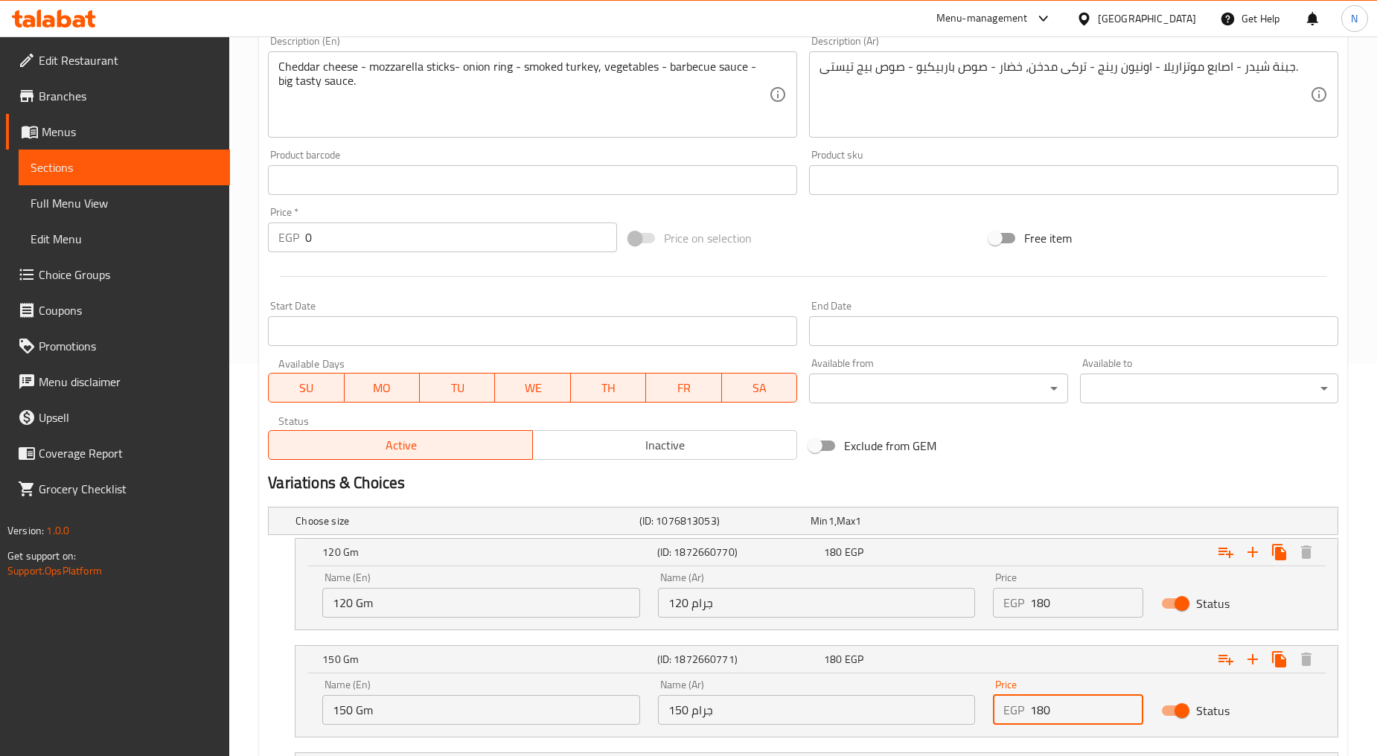
click at [1042, 713] on input "180" at bounding box center [1086, 710] width 112 height 30
click at [1042, 712] on input "180" at bounding box center [1086, 710] width 112 height 30
click at [1040, 711] on input "180" at bounding box center [1086, 710] width 112 height 30
type input "200"
click at [1066, 474] on h2 "Variations & Choices" at bounding box center [803, 483] width 1070 height 22
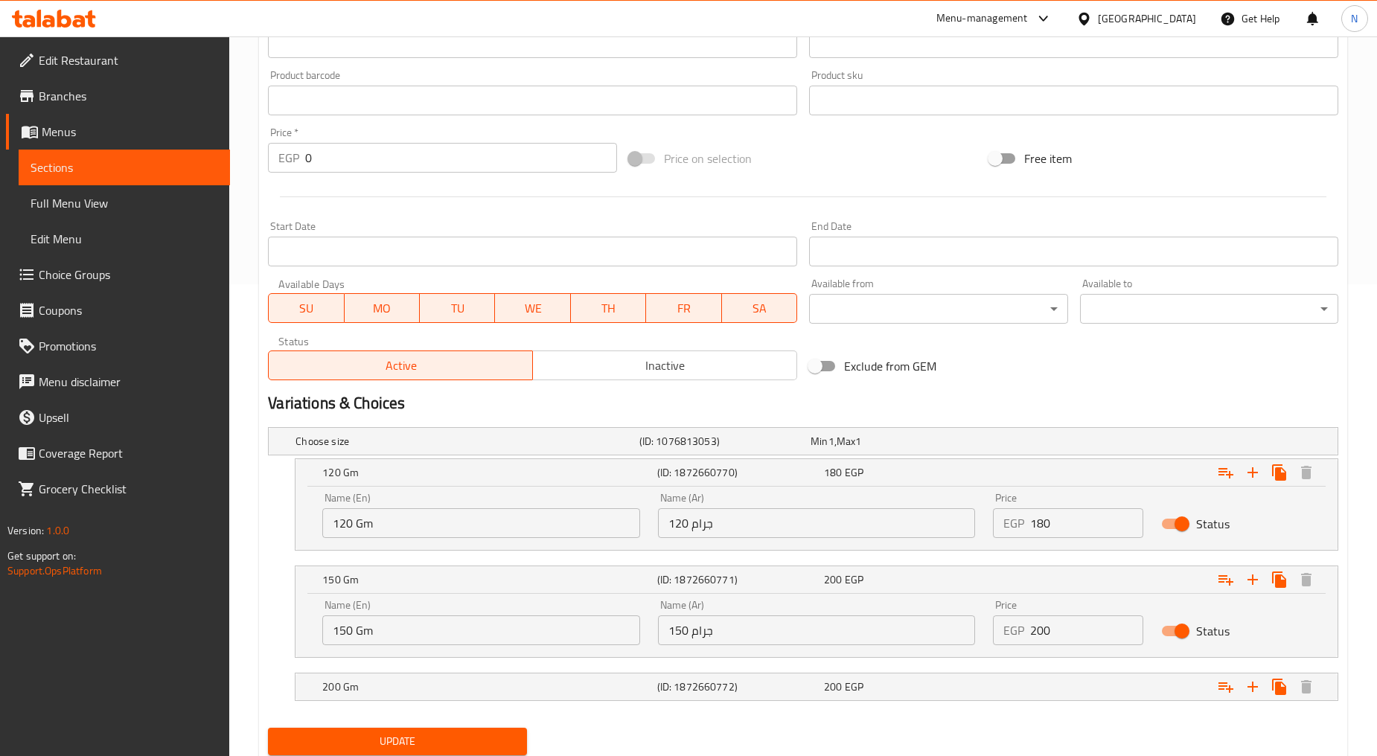
scroll to position [521, 0]
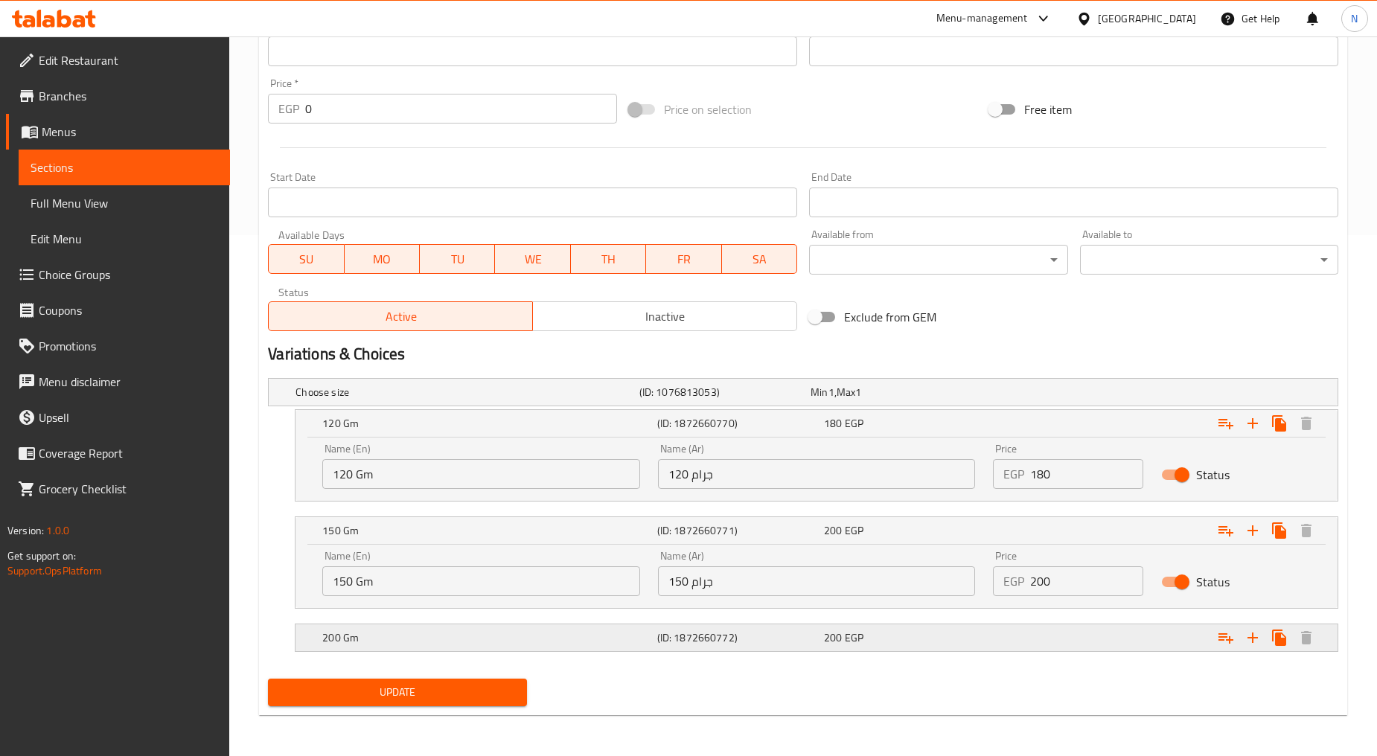
click at [1044, 644] on div "Expand" at bounding box center [1155, 637] width 334 height 33
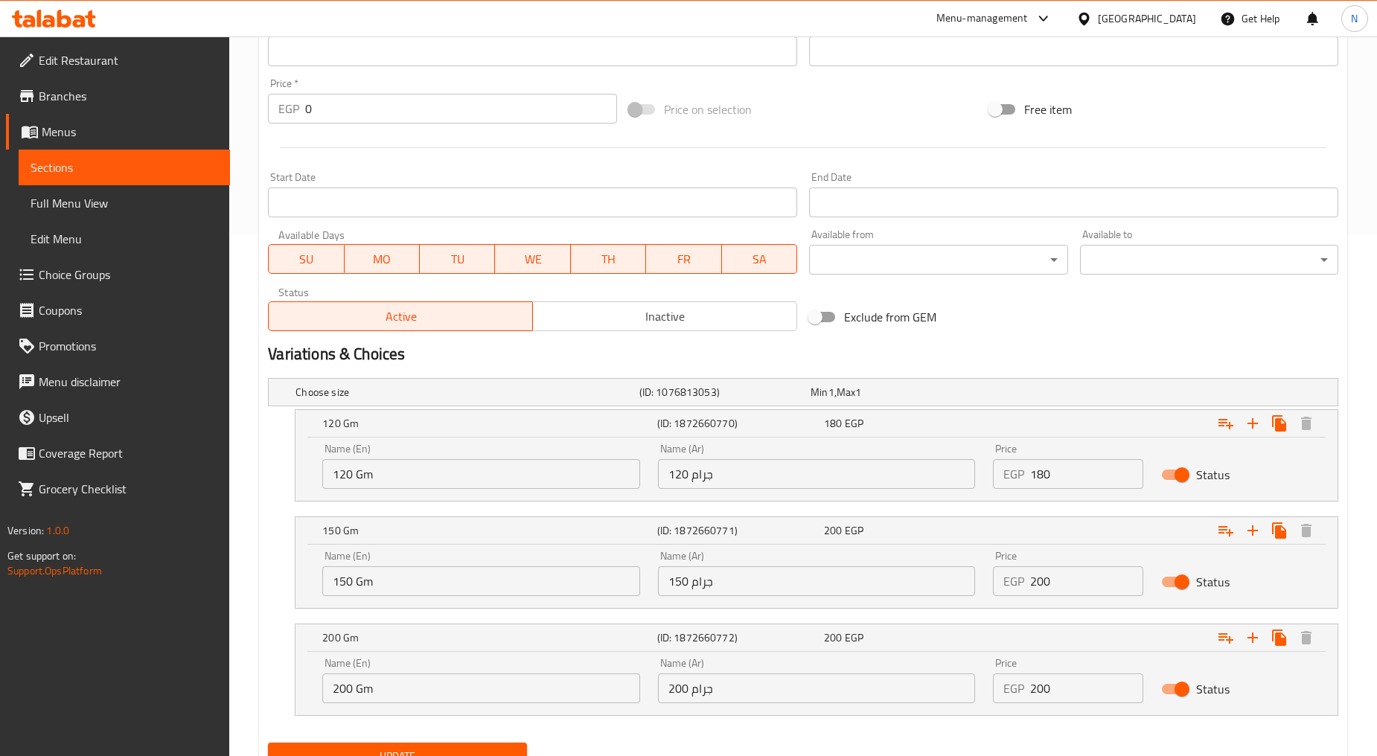
click at [1045, 695] on input "200" at bounding box center [1086, 688] width 112 height 30
type input "225"
click at [1031, 734] on div "Choose size (ID: 1076813053) Min 1 , Max 1 Name (En) Choose size Name (En) Name…" at bounding box center [803, 554] width 1082 height 365
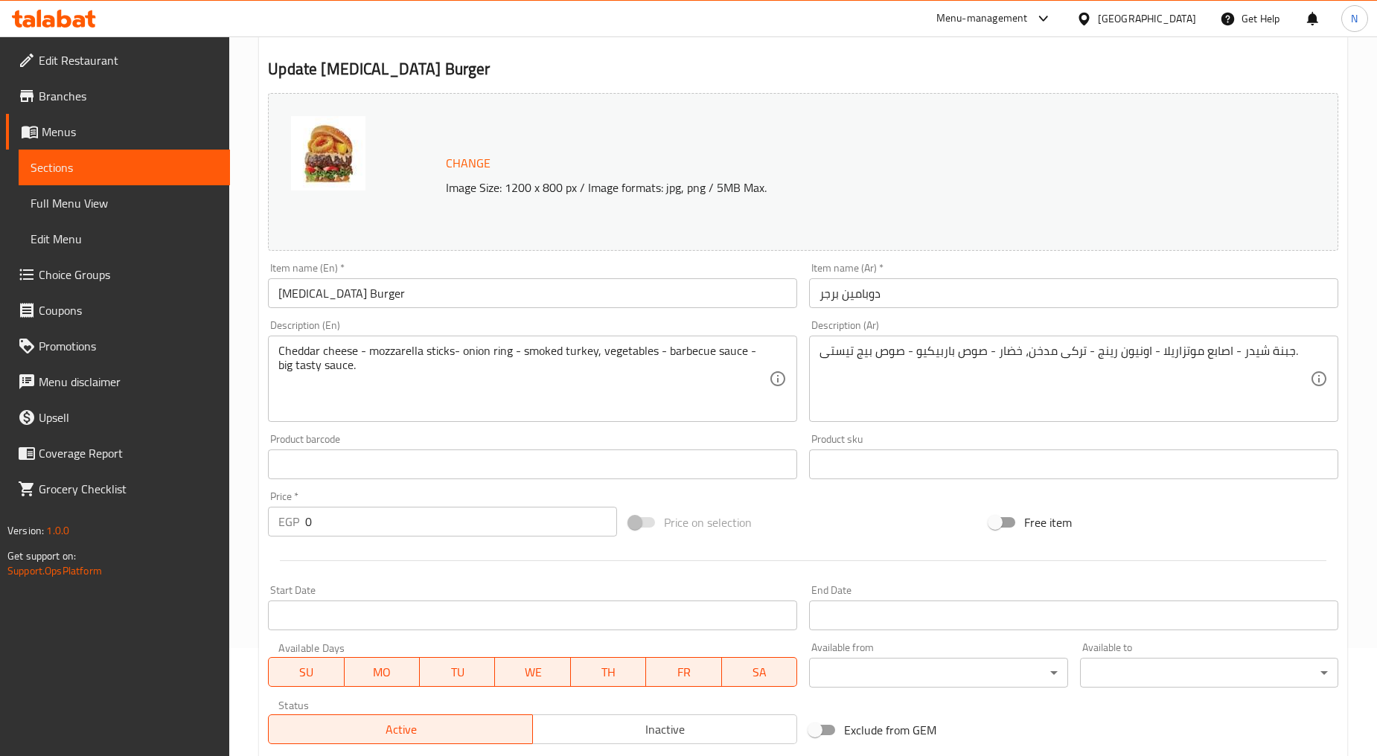
scroll to position [107, 0]
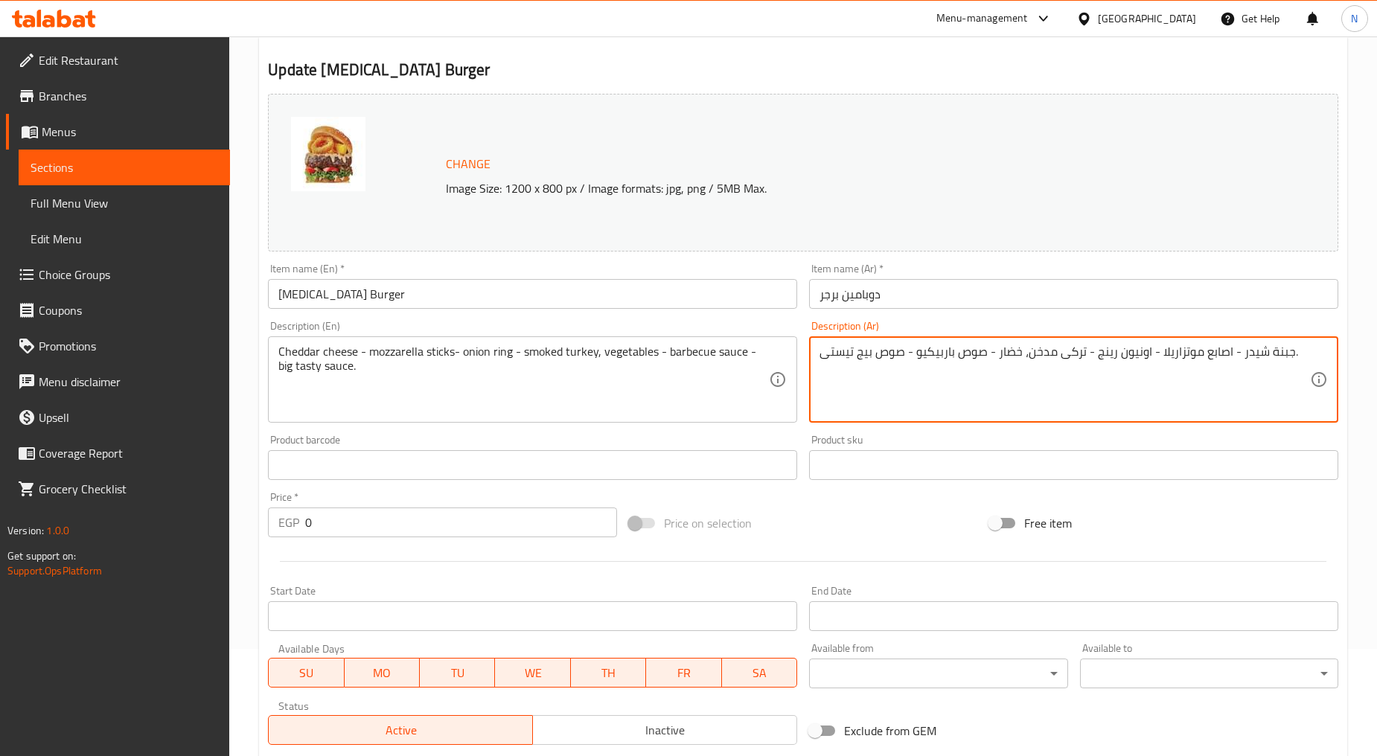
click at [1228, 358] on textarea "جبنة شيدر - اصابع موتزاريلا - اونيون رينج - تركى مدخن، خضار - صوص باربيكيو - صو…" at bounding box center [1064, 380] width 490 height 71
click at [1207, 356] on textarea "جبنة شيدر، اصابع موتزاريلا - اونيون رينج - تركى مدخن، خضار - صوص باربيكيو - صوص…" at bounding box center [1064, 380] width 490 height 71
click at [1147, 355] on textarea "جبنة شيدر، موتزاريلا - اونيون رينج - تركى مدخن، خضار - صوص باربيكيو - صوص بيج ت…" at bounding box center [1064, 380] width 490 height 71
click at [1082, 350] on textarea "جبنة شيدر، موتزاريلا ستيك، اونيون رينج - تركى مدخن، خضار - صوص باربيكيو - صوص ب…" at bounding box center [1064, 380] width 490 height 71
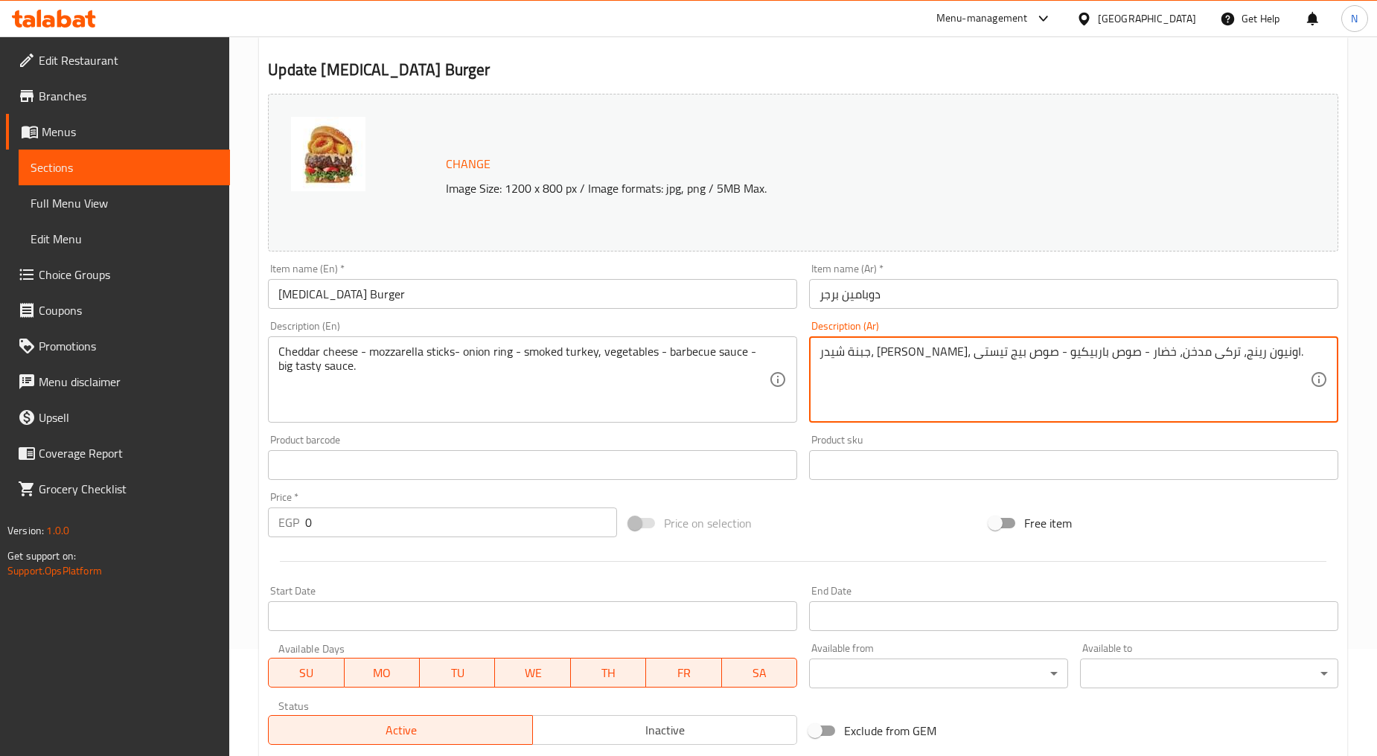
click at [1081, 362] on textarea "جبنة شيدر، موتزاريلا ستيك، اونيون رينج، تركى مدخن، خضار - صوص باربيكيو - صوص بي…" at bounding box center [1064, 380] width 490 height 71
click at [1000, 356] on textarea "جبنة شيدر، موتزاريلا ستيك، اونيون رينج، سموك تركى مدخن، خضار - صوص باربيكيو - ص…" at bounding box center [1064, 380] width 490 height 71
click at [1016, 366] on textarea "جبنة شيدر، موتزاريلا ستيك، اونيون رينج، سموك تركى ، خضار - صوص باربيكيو - صوص ب…" at bounding box center [1064, 380] width 490 height 71
click at [986, 355] on textarea "جبنة شيدر، موتزاريلا ستيك، اونيون رينج، سموك تركى خضار - صوص باربيكيو - صوص بيج…" at bounding box center [1064, 380] width 490 height 71
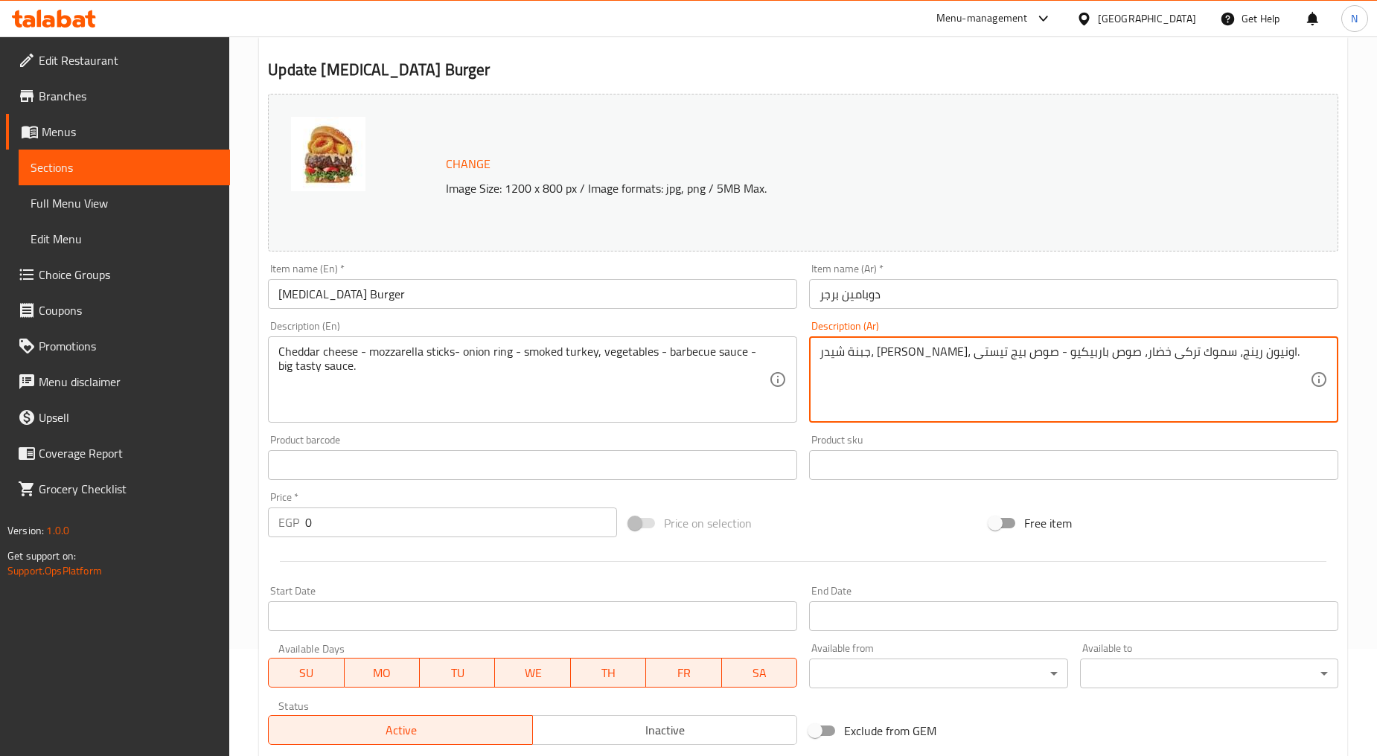
click at [902, 348] on textarea "جبنة شيدر، موتزاريلا ستيك، اونيون رينج، سموك تركى خضار، صوص باربيكيو - صوص بيج …" at bounding box center [1064, 380] width 490 height 71
click at [885, 355] on textarea "جبنة شيدر، موتزاريلا ستيك، اونيون رينج، سموك تركى خضار، صوص باربيكيو صوص بيج تي…" at bounding box center [1064, 380] width 490 height 71
click at [981, 353] on textarea "جبنة شيدر، موتزاريلا ستيك، اونيون رينج، سموك تركى خضار، صوص باربيكيو وبيج تيستى." at bounding box center [1064, 380] width 490 height 71
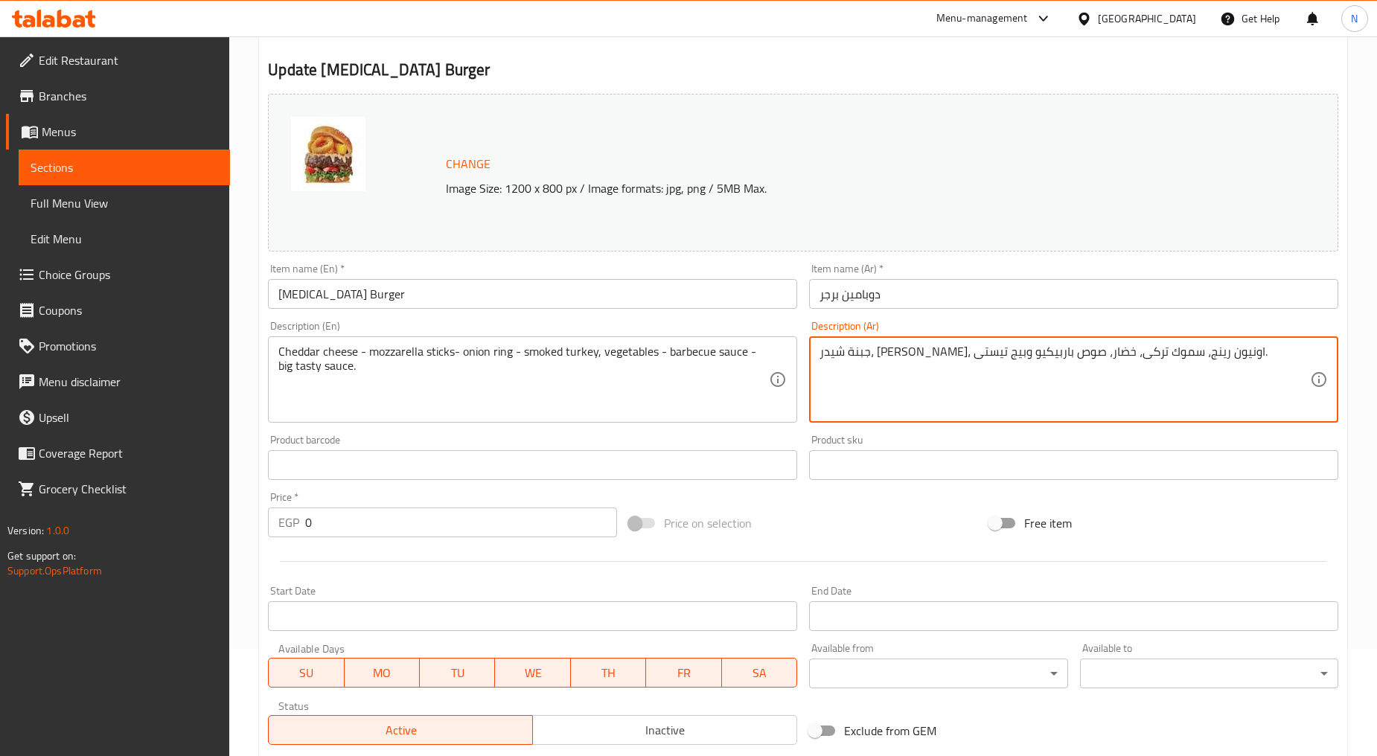
click at [1021, 358] on textarea "جبنة شيدر، موتزاريلا ستيك، اونيون رينج، سموك تركى، خضار، صوص باربيكيو وبيج تيست…" at bounding box center [1064, 380] width 490 height 71
type textarea "جبنة شيدر، موتزاريلا ستيك، اونيون رينج، سموك تركى، خضار، صوص باربيكيو وبيج تيست…"
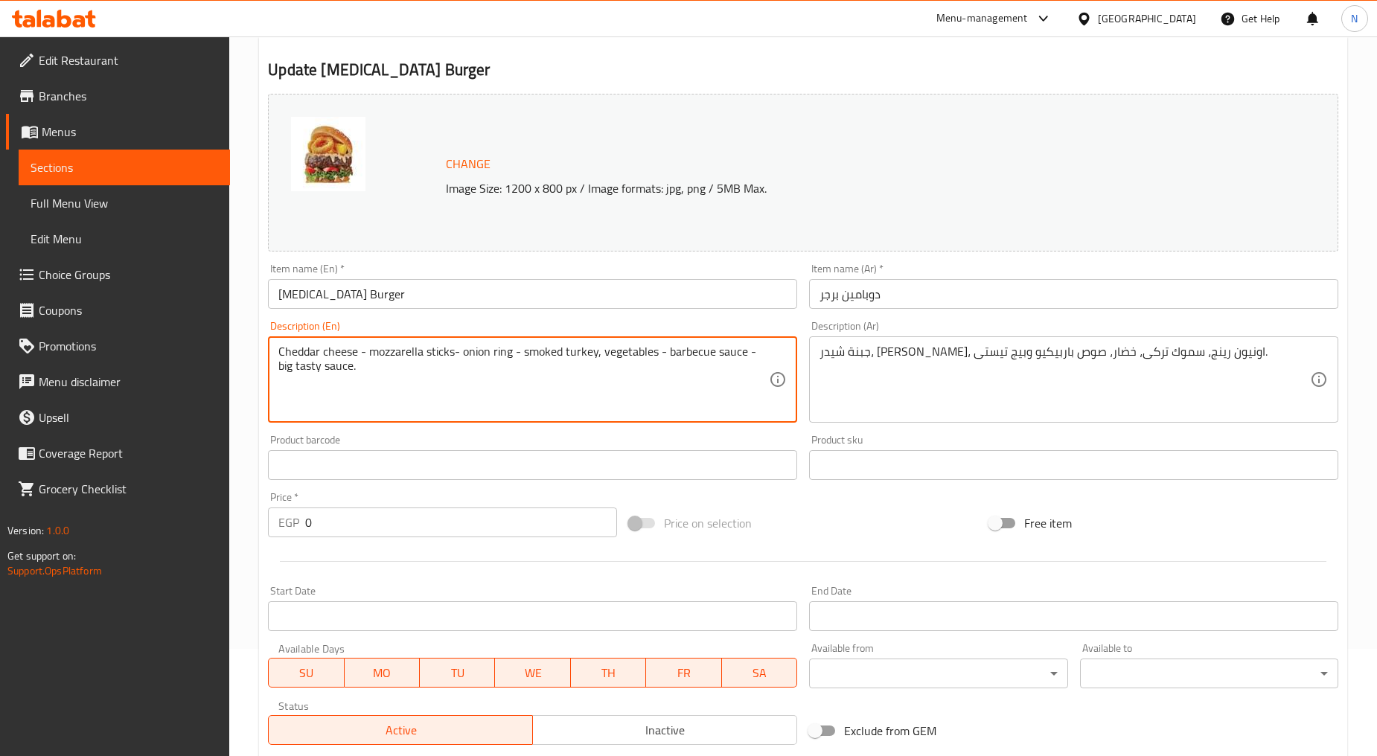
click at [696, 360] on textarea "Cheddar cheese - mozzarella sticks- onion ring - smoked turkey, vegetables - ba…" at bounding box center [523, 380] width 490 height 71
paste textarea ", mozzarella steak, onion ring, smoked turkey, vegetables, BBQ sauce and Big Ta…"
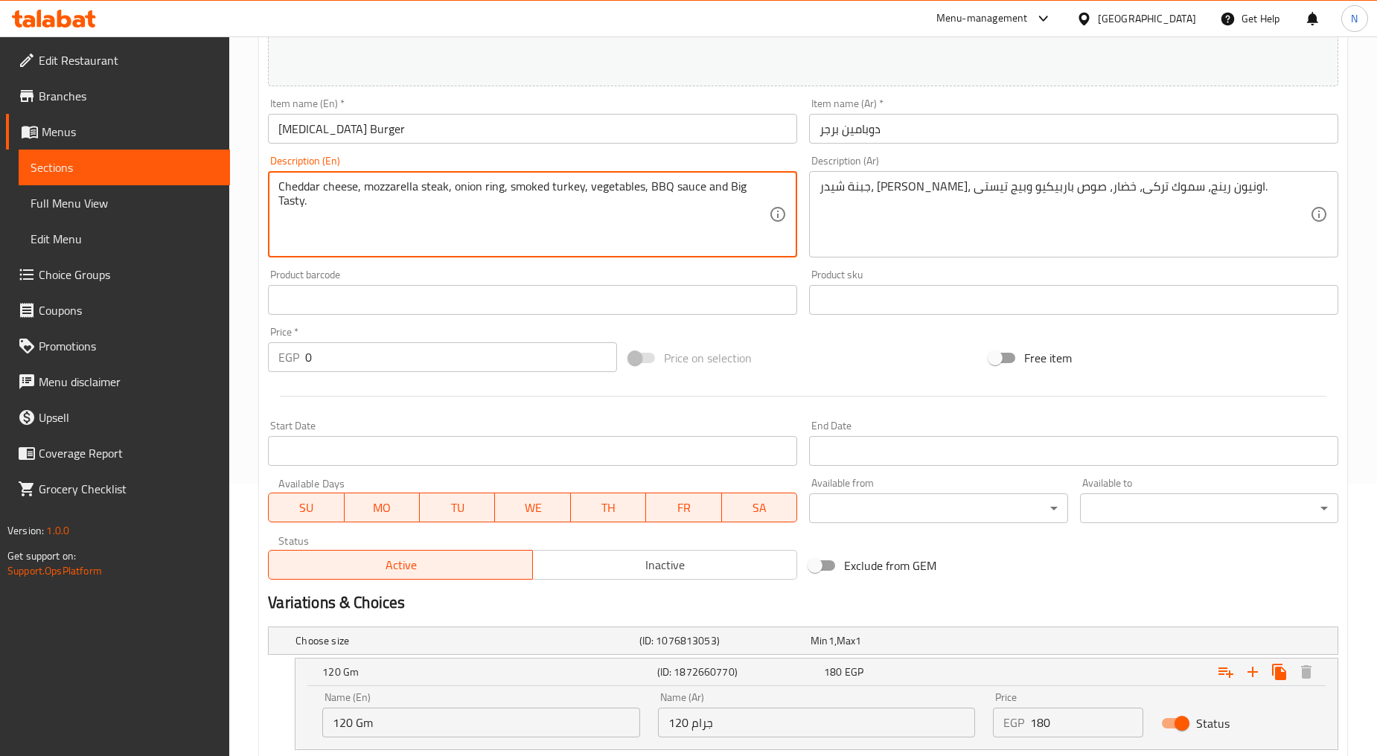
drag, startPoint x: 723, startPoint y: 188, endPoint x: 724, endPoint y: 199, distance: 11.3
click at [724, 199] on textarea "Cheddar cheese, mozzarella steak, onion ring, smoked turkey, vegetables, BBQ sa…" at bounding box center [523, 214] width 490 height 71
drag, startPoint x: 723, startPoint y: 187, endPoint x: 341, endPoint y: 231, distance: 385.1
click at [341, 231] on textarea "Cheddar cheese, mozzarella steak, onion ring, smoked turkey, vegetables, BBQ sa…" at bounding box center [523, 214] width 490 height 71
click at [727, 184] on textarea "Cheddar cheese, mozzarella steak, onion ring, smoked turkey, vegetables, BBQ sa…" at bounding box center [523, 214] width 490 height 71
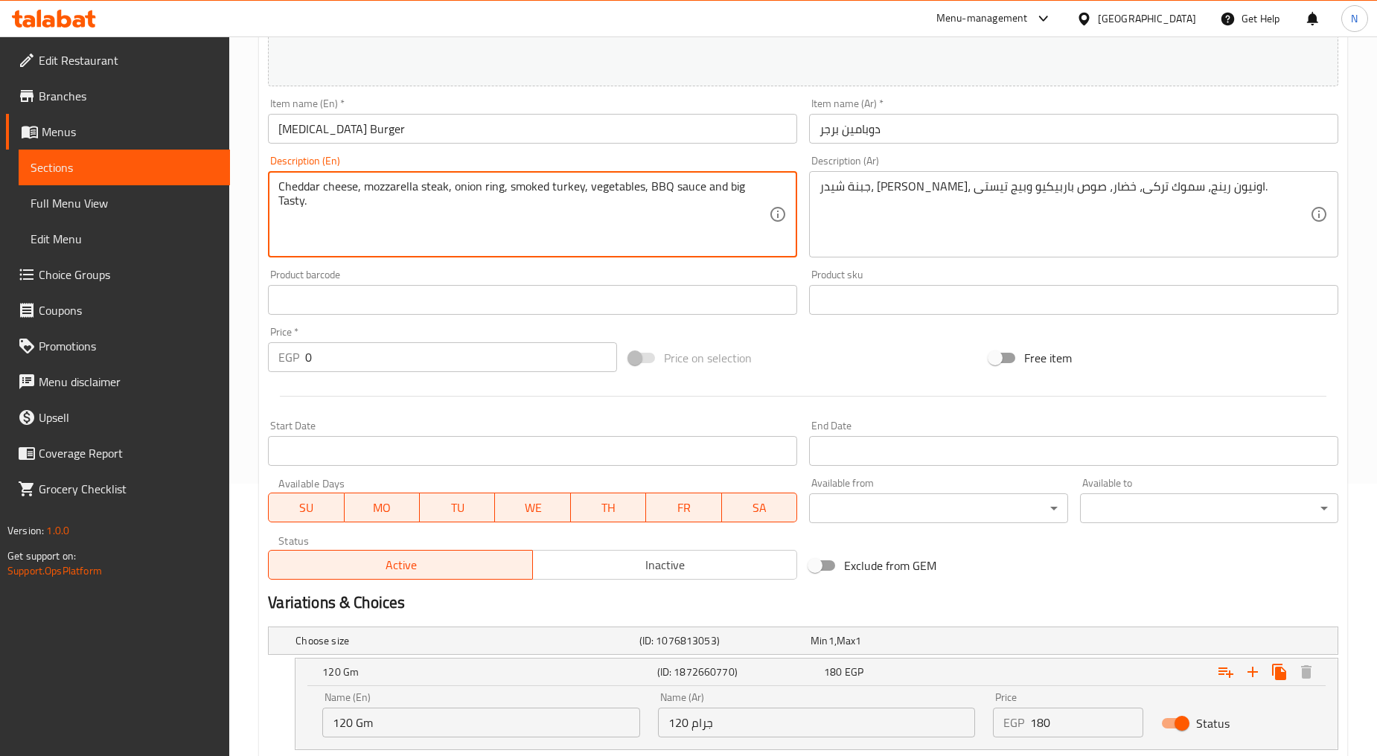
click at [286, 201] on textarea "Cheddar cheese, mozzarella steak, onion ring, smoked turkey, vegetables, BBQ sa…" at bounding box center [523, 214] width 490 height 71
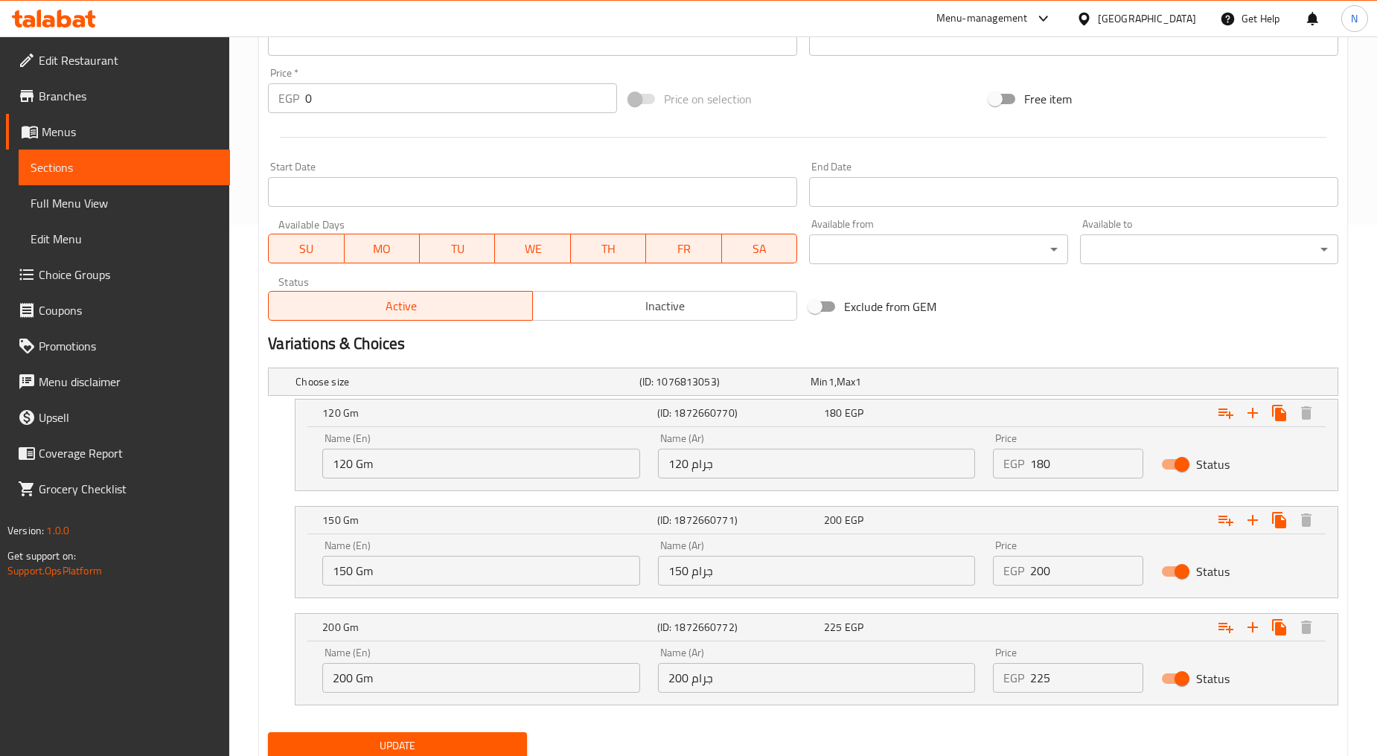
scroll to position [584, 0]
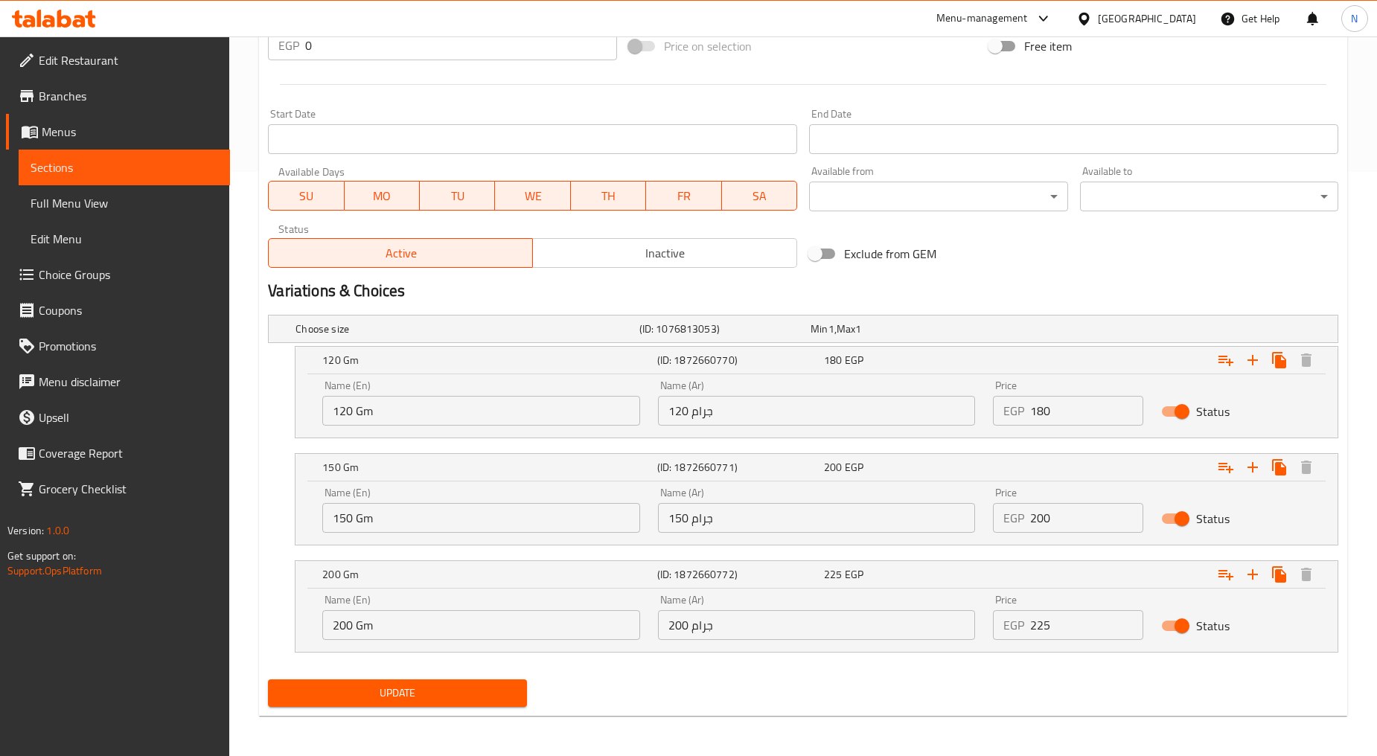
type textarea "Cheddar cheese, mozzarella steak, onion ring, smoked turkey, vegetables, BBQ sa…"
click at [465, 696] on span "Update" at bounding box center [397, 693] width 234 height 19
click at [1074, 272] on div "Exclude from GEM" at bounding box center [983, 254] width 361 height 40
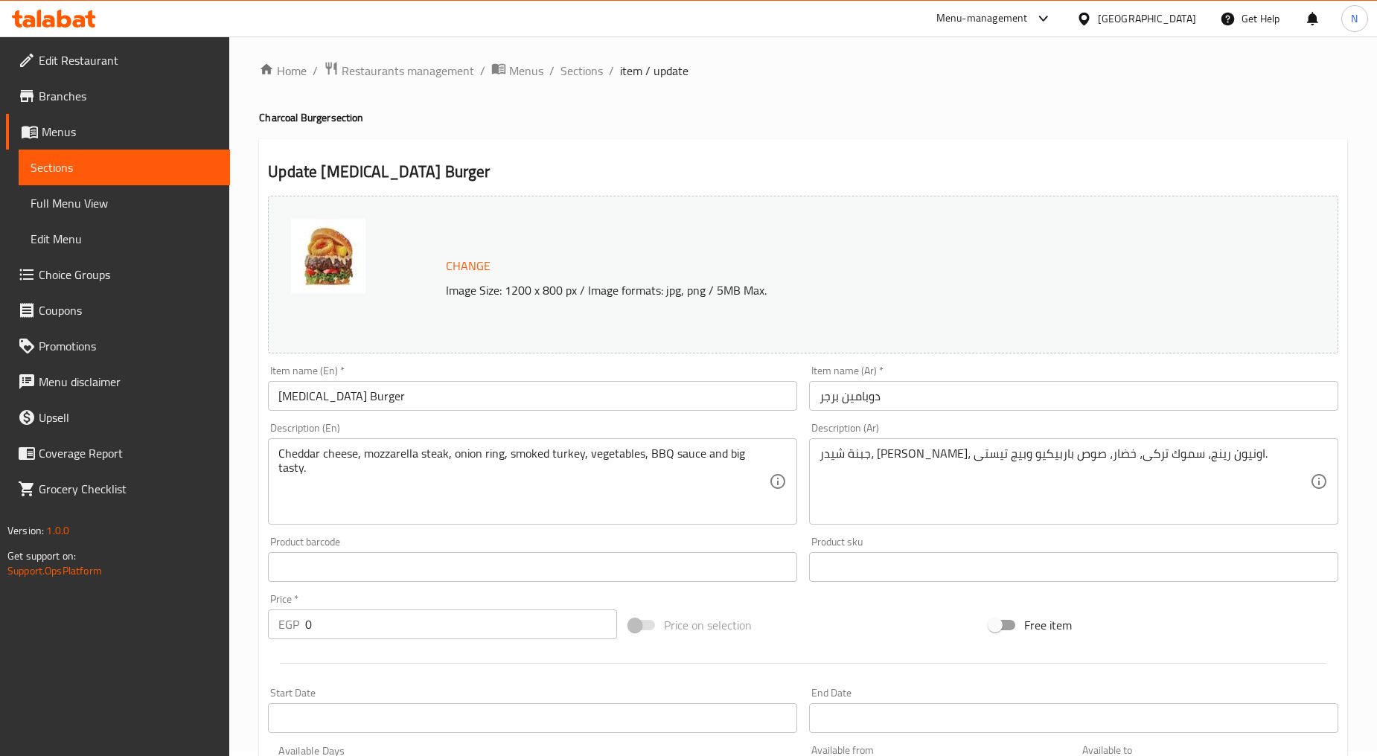
scroll to position [0, 0]
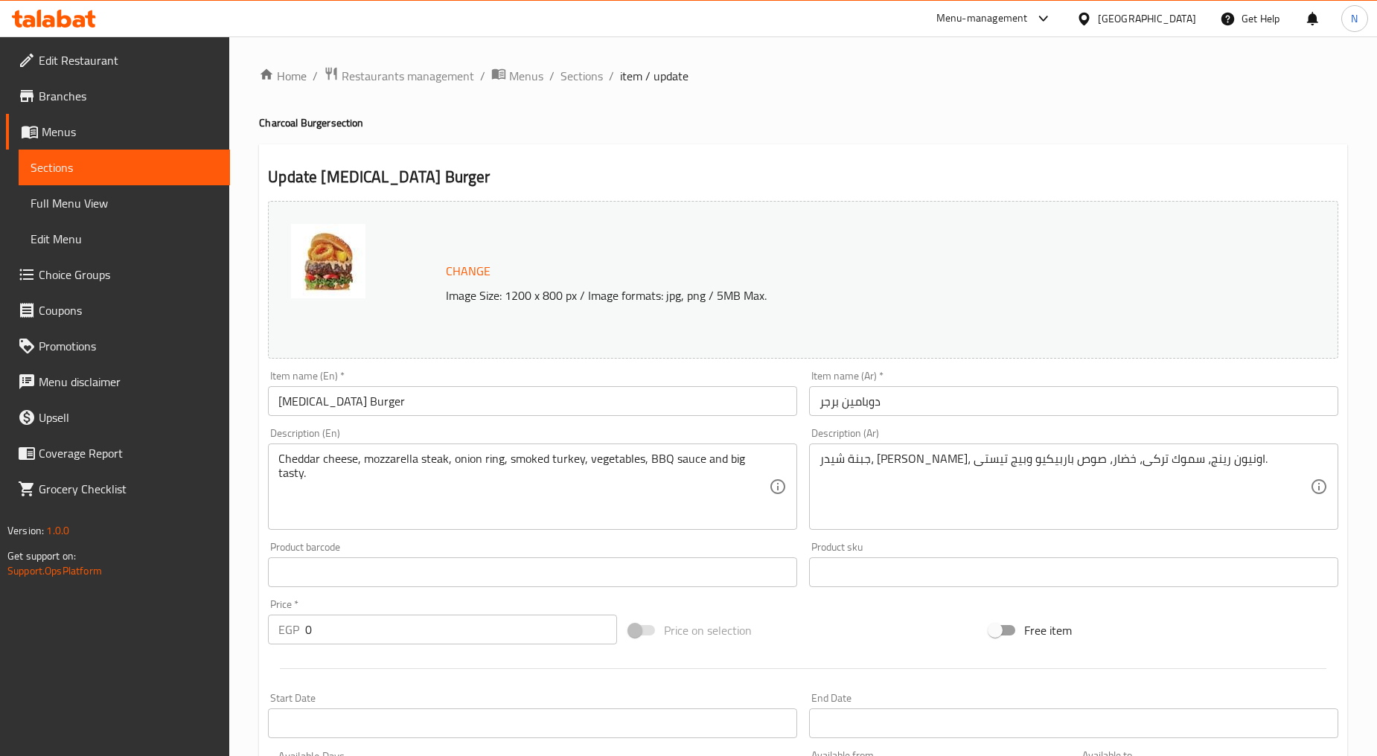
click at [86, 274] on span "Choice Groups" at bounding box center [128, 275] width 179 height 18
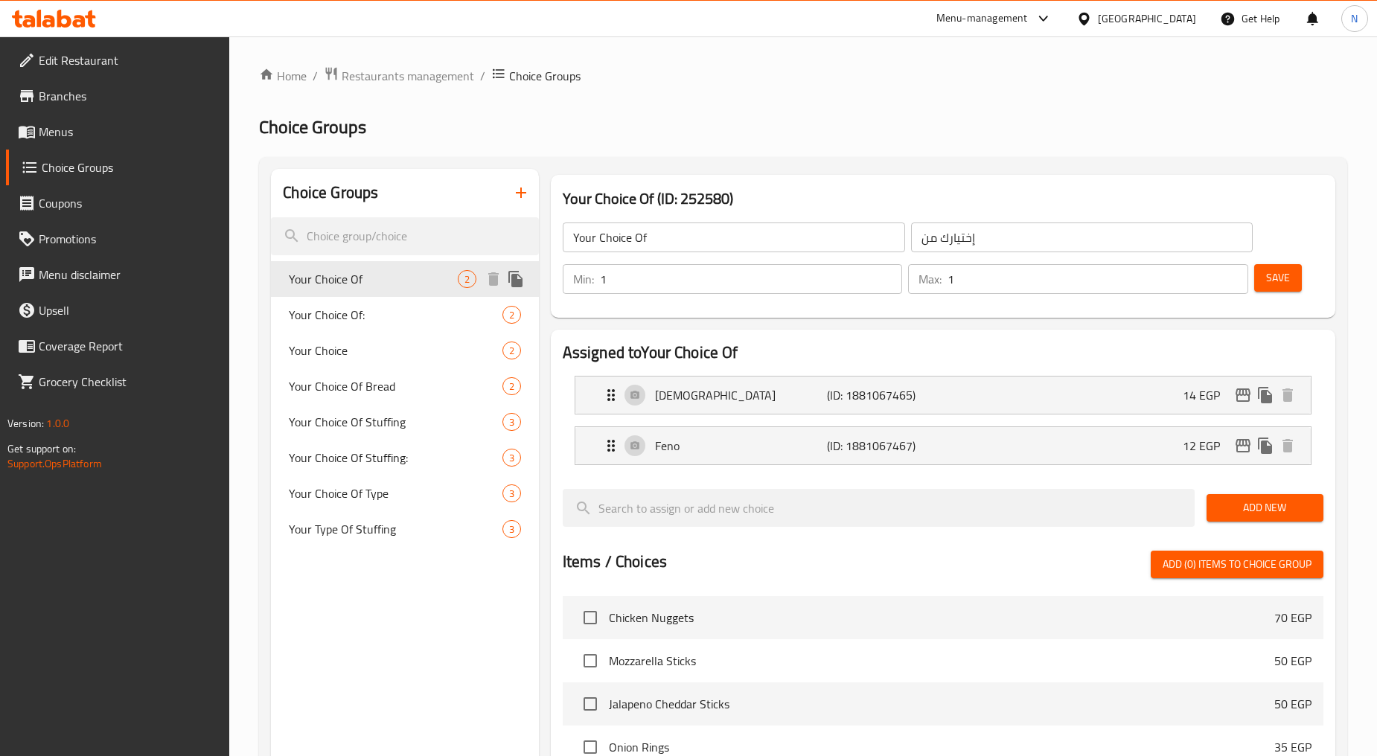
click at [378, 284] on span "Your Choice Of" at bounding box center [373, 279] width 168 height 18
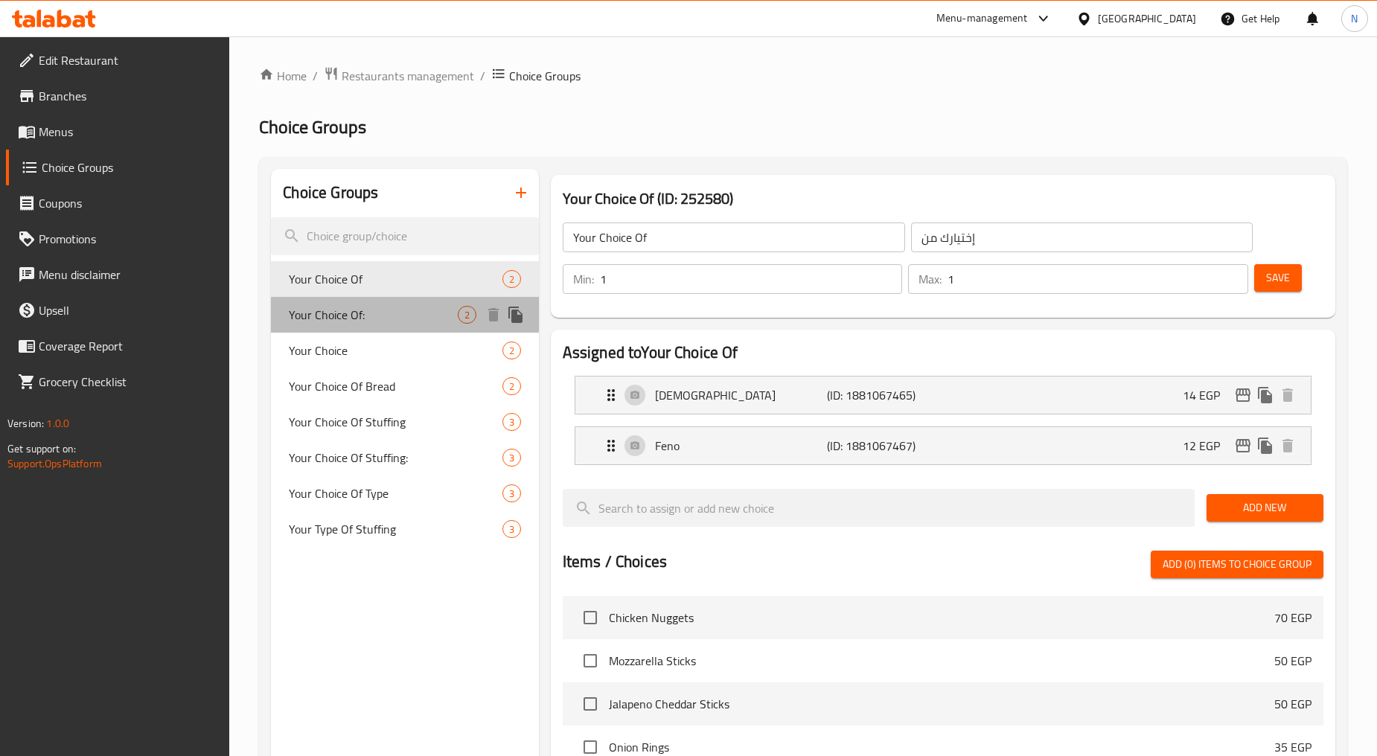
click at [372, 307] on span "Your Choice Of:" at bounding box center [373, 315] width 168 height 18
type input "Your Choice Of:"
type input "إختيارك من:"
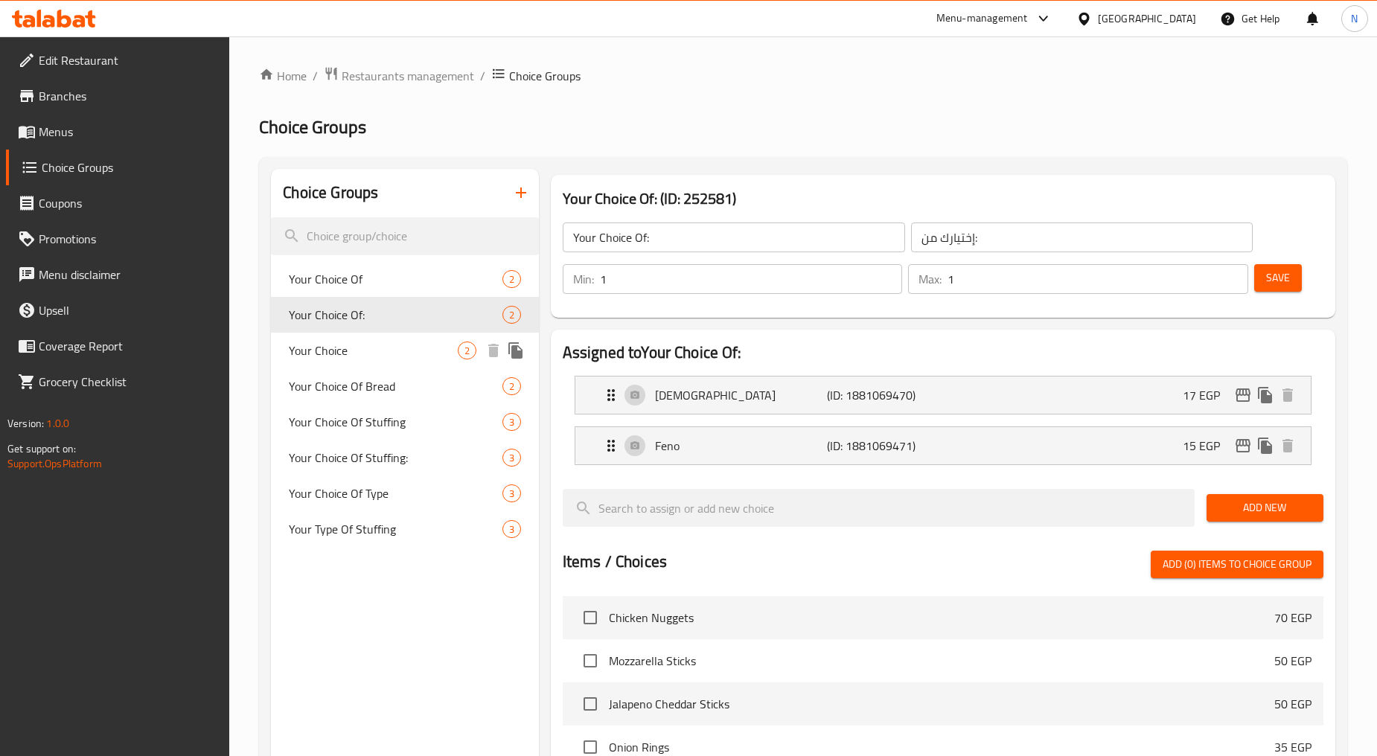
click at [371, 343] on span "Your Choice" at bounding box center [373, 351] width 168 height 18
type input "Your Choice"
type input "إختيارك"
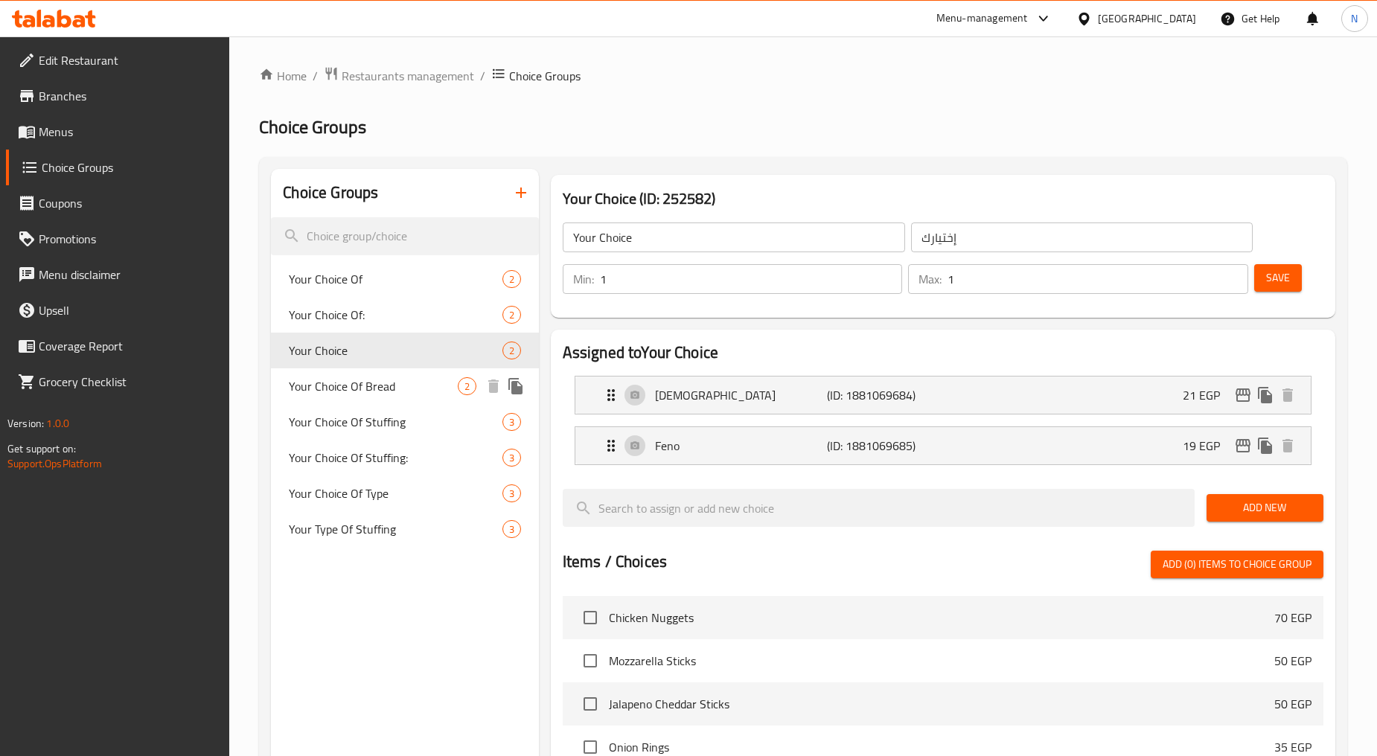
click at [353, 388] on span "Your Choice Of Bread" at bounding box center [373, 386] width 168 height 18
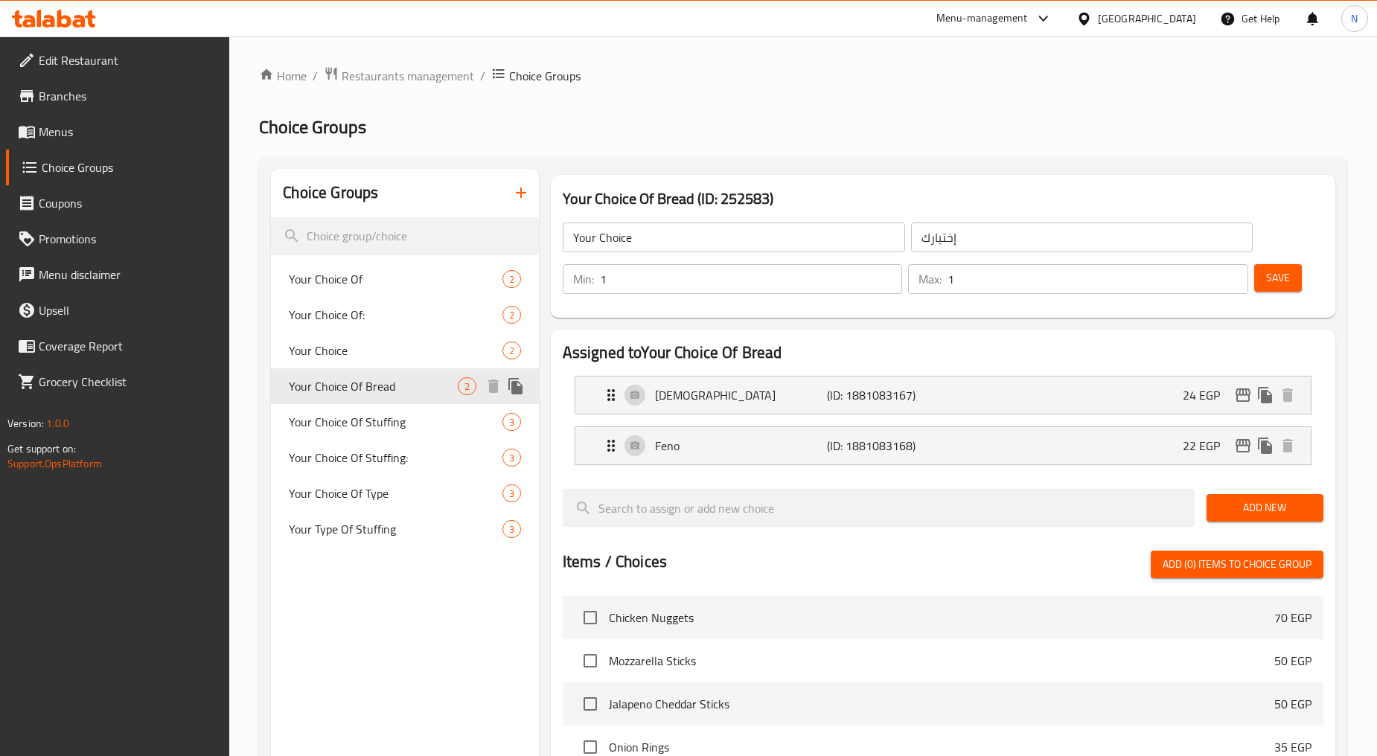
type input "Your Choice Of Bread"
type input "إختيارك من الخبز"
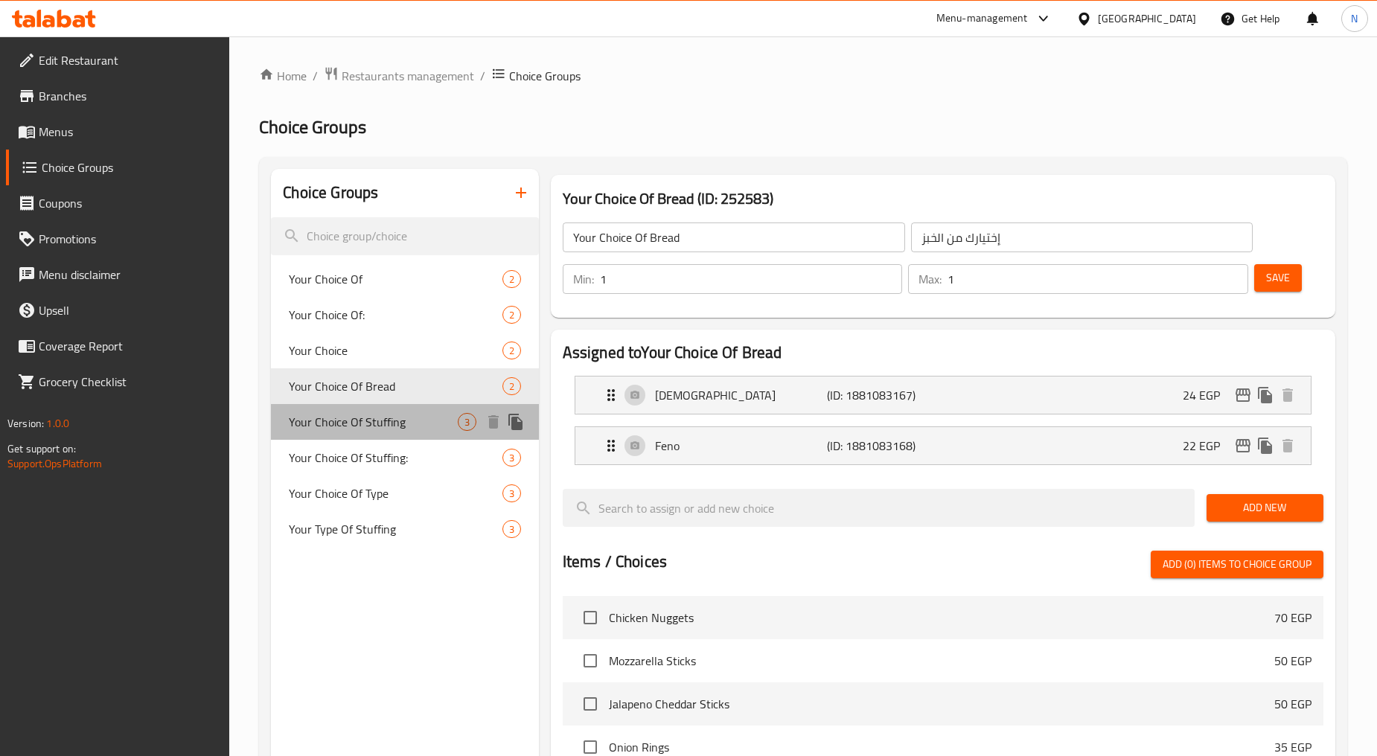
click at [355, 425] on span "Your Choice Of Stuffing" at bounding box center [373, 422] width 168 height 18
type input "Your Choice Of Stuffing"
type input "اختيارك من الحشو"
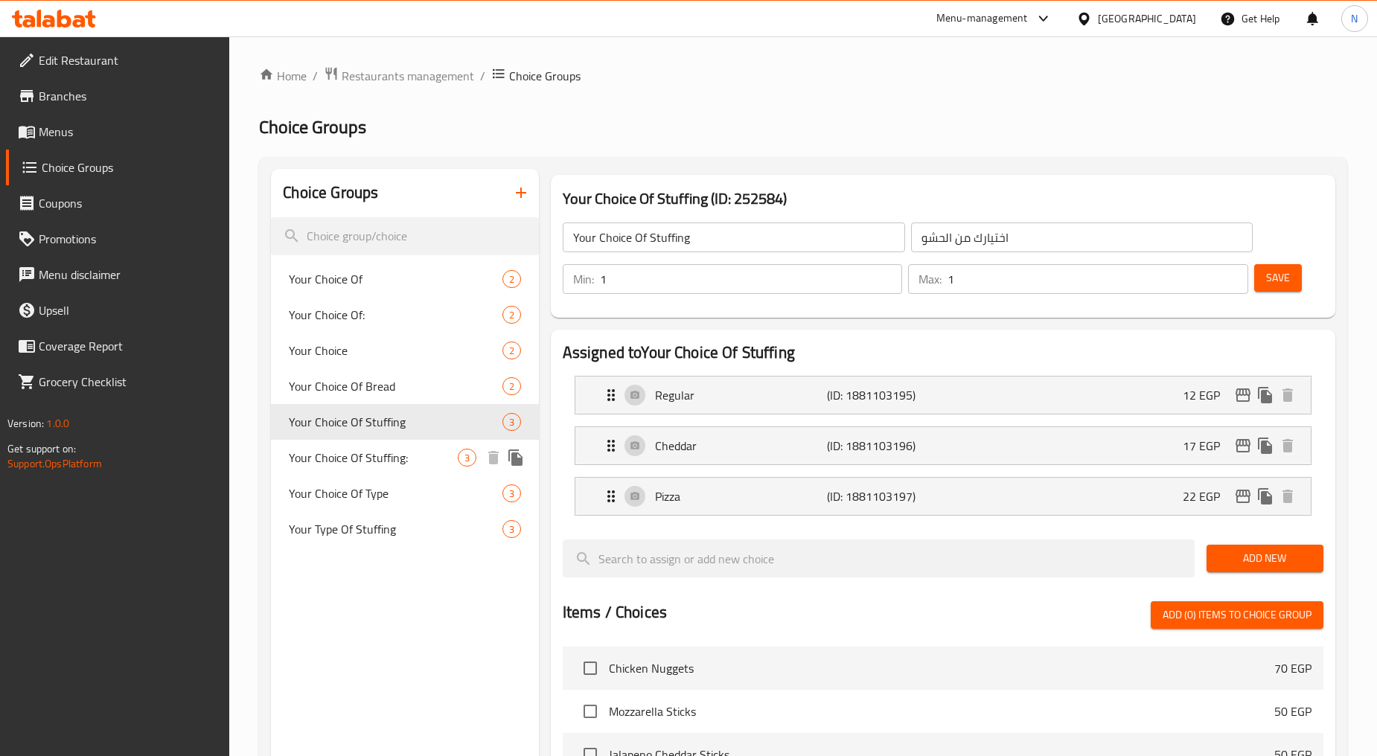
click at [362, 460] on span "Your Choice Of Stuffing:" at bounding box center [373, 458] width 168 height 18
type input "Your Choice Of Stuffing:"
type input "إختيارك من الحشو:"
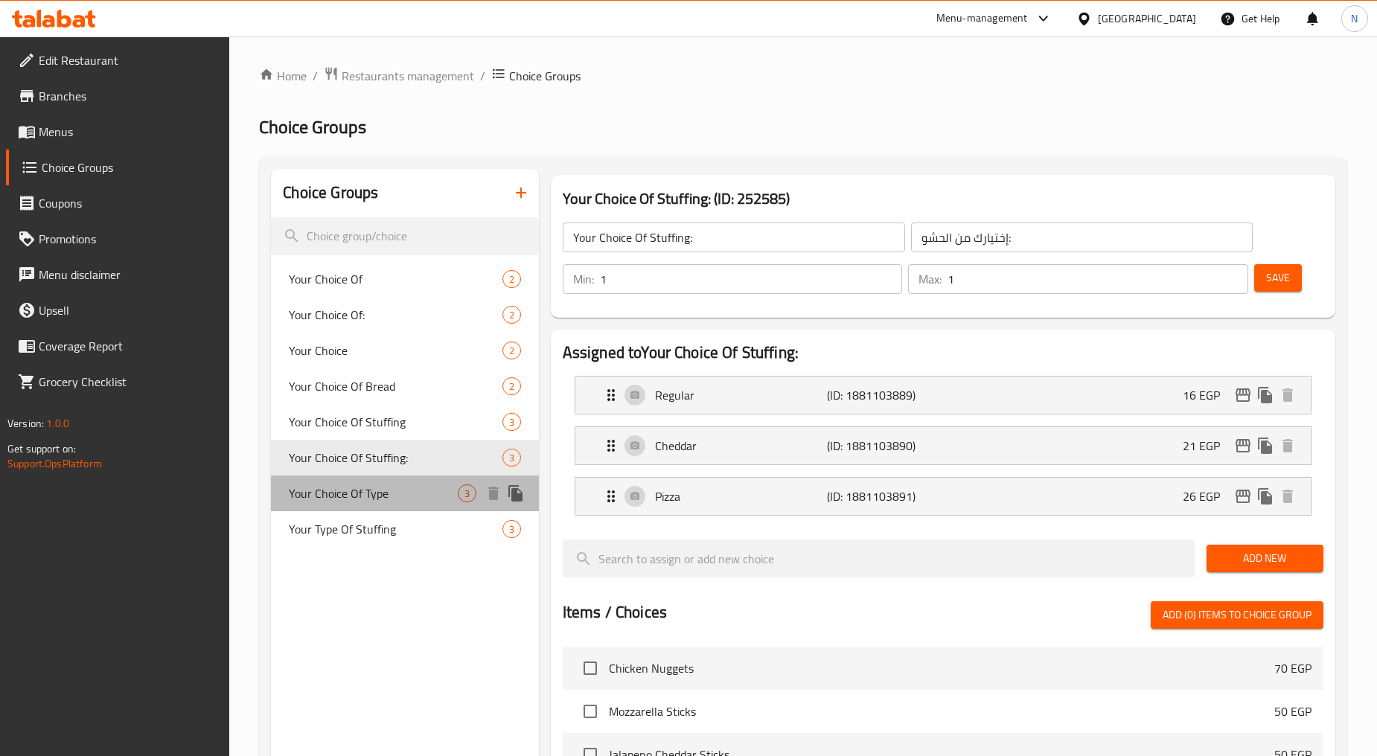
click at [347, 495] on span "Your Choice Of Type" at bounding box center [373, 493] width 168 height 18
type input "Your Choice Of Type"
type input "إختيارك من النوع"
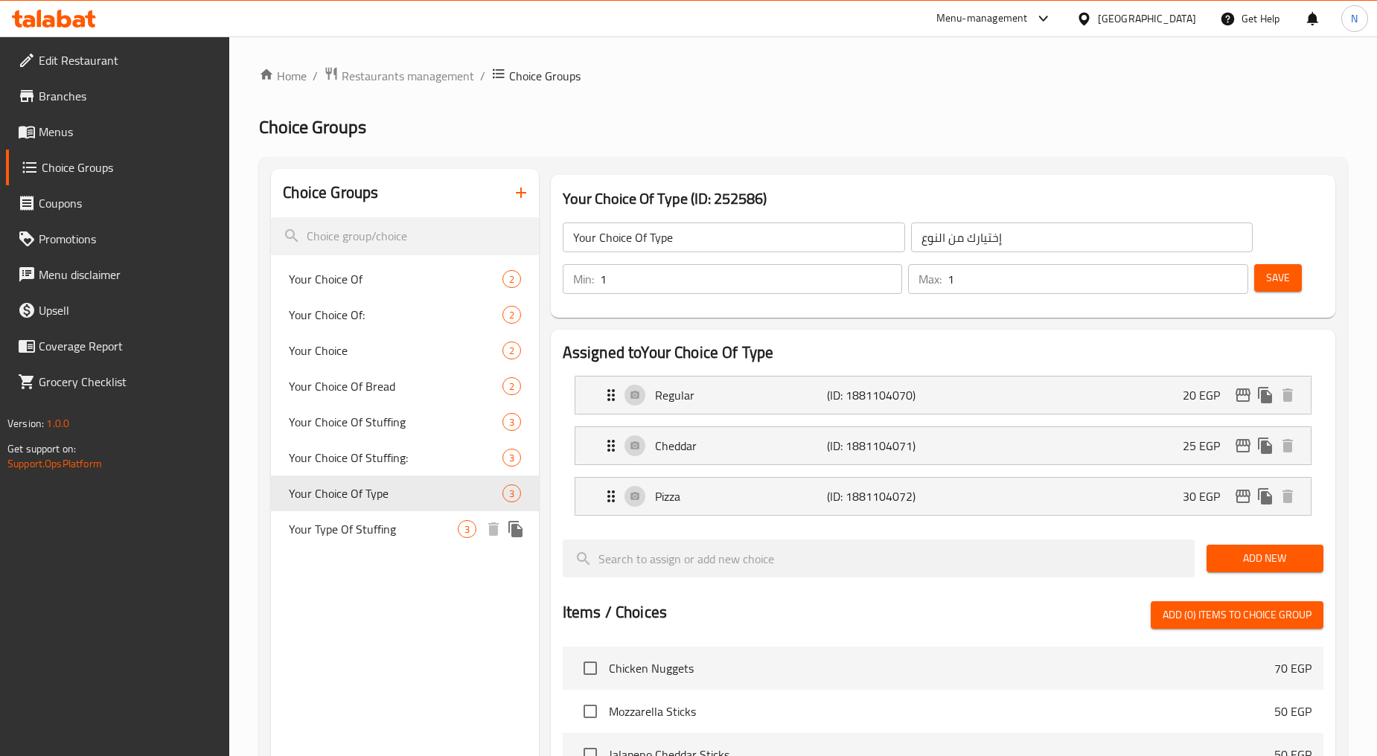
click at [347, 538] on span "Your Type Of Stuffing" at bounding box center [373, 529] width 168 height 18
type input "Your Type Of Stuffing"
type input "نوعك من الحشو"
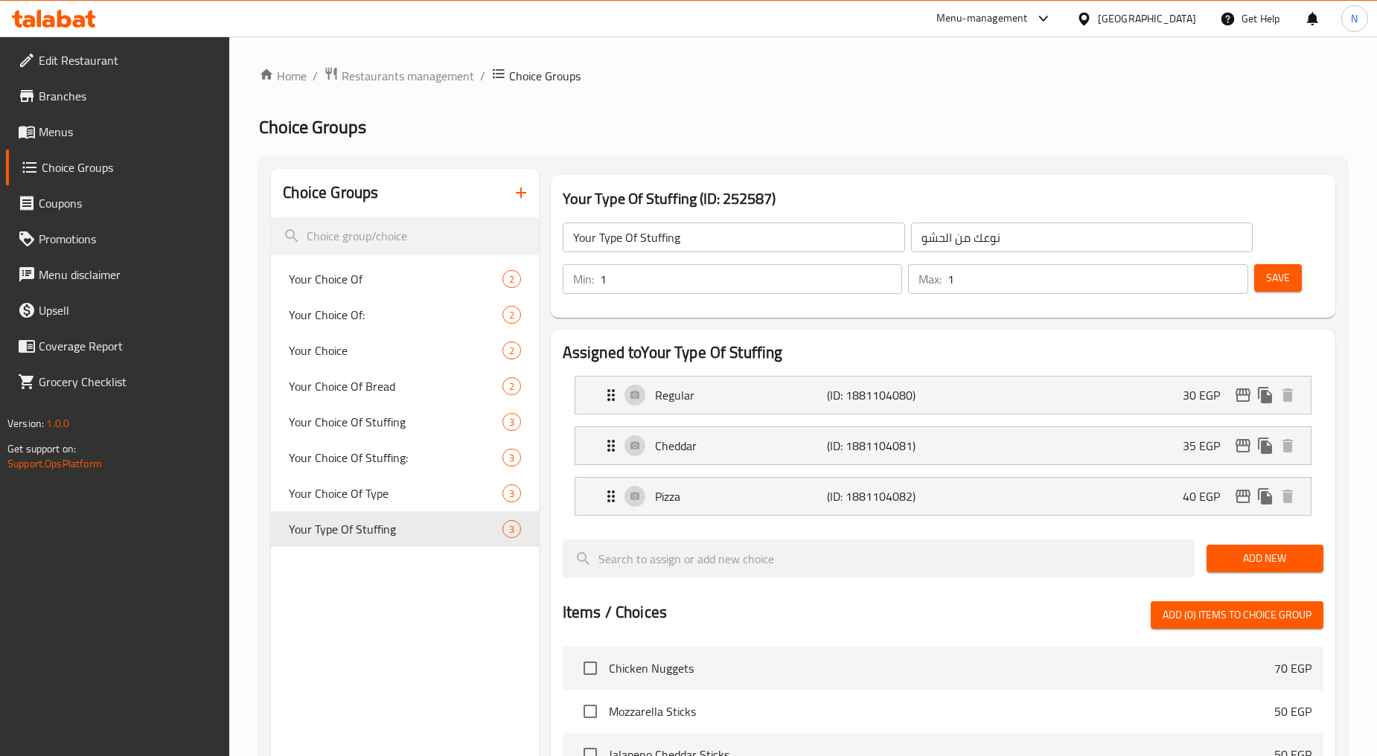
click at [514, 196] on icon "button" at bounding box center [521, 193] width 18 height 18
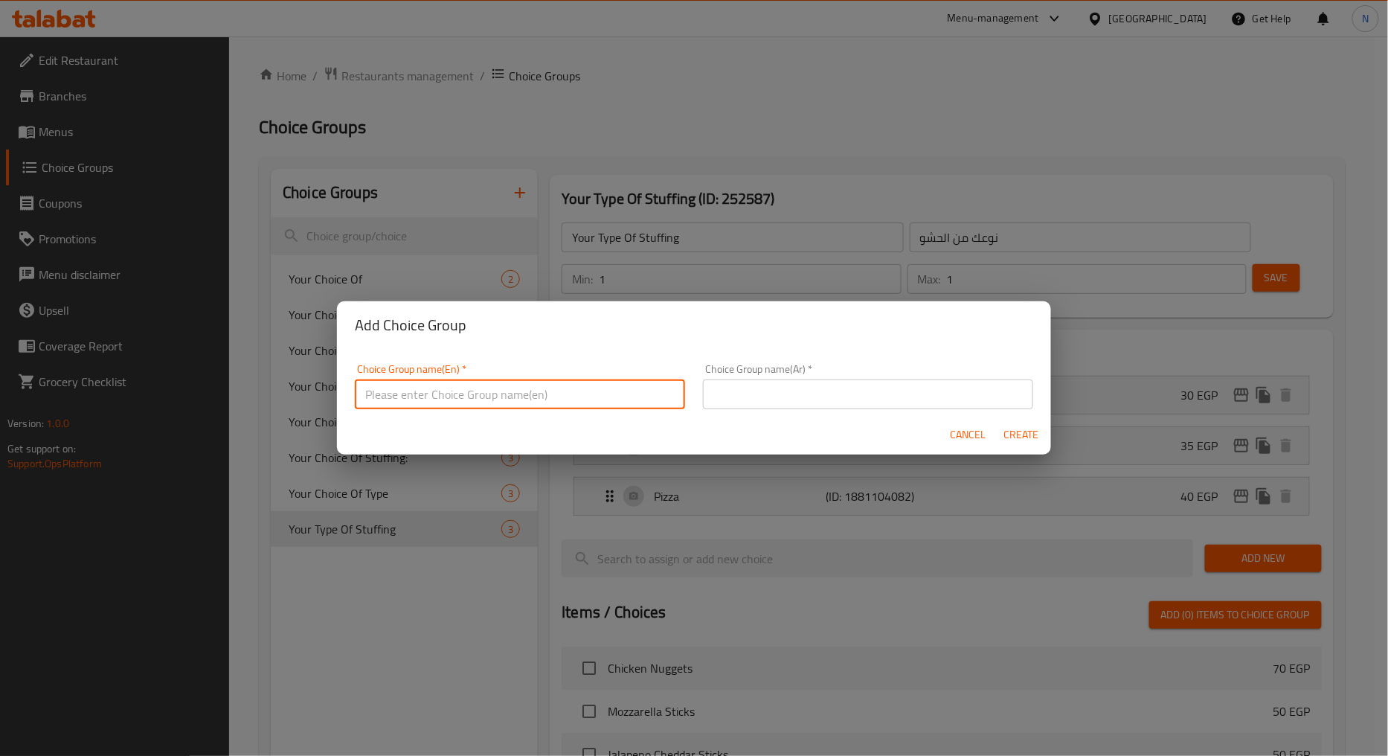
click at [445, 403] on input "text" at bounding box center [520, 394] width 330 height 30
type input "Add Ons"
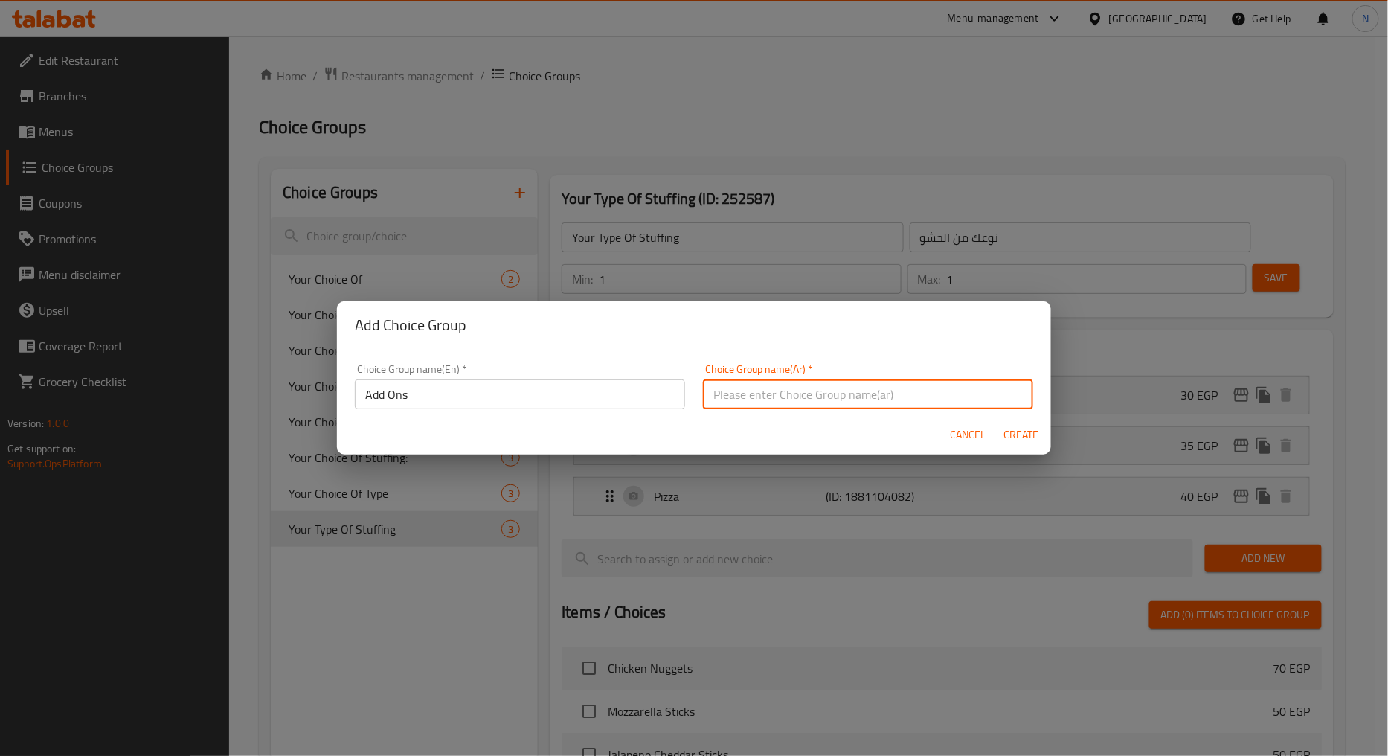
click at [789, 384] on input "text" at bounding box center [868, 394] width 330 height 30
type input "الاضافات"
click at [413, 396] on input "Add Ons" at bounding box center [520, 394] width 330 height 30
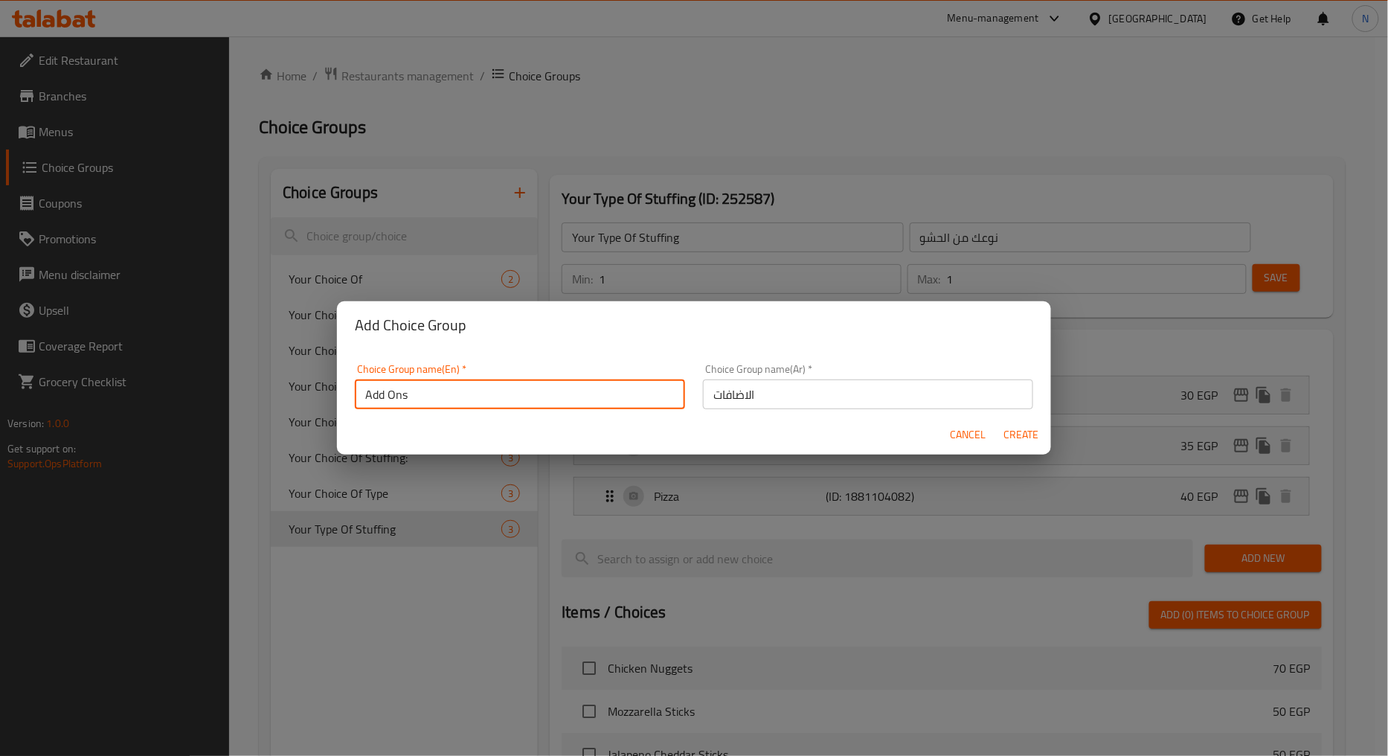
click at [378, 395] on input "Add Ons" at bounding box center [520, 394] width 330 height 30
type input "e"
click at [425, 391] on input "Extra Double Size:" at bounding box center [520, 394] width 330 height 30
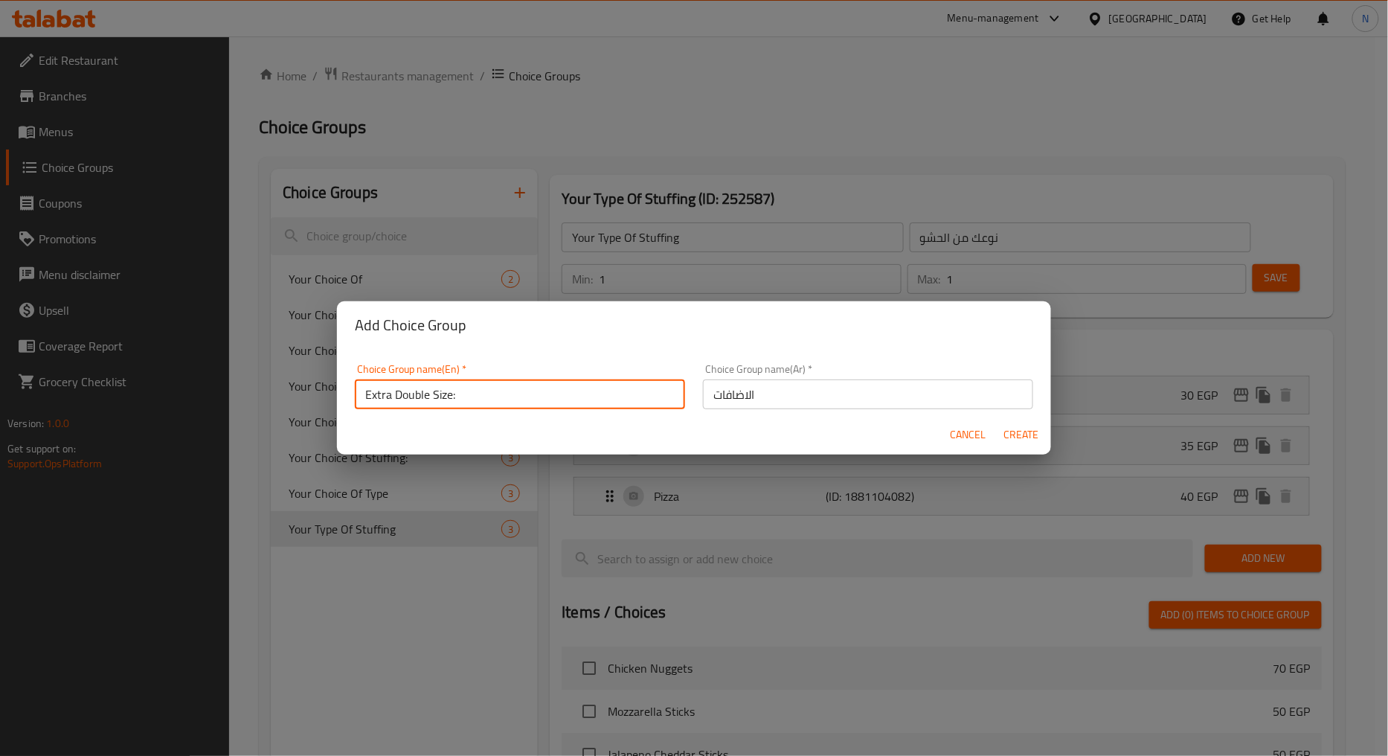
click at [424, 391] on input "Extra Double Size:" at bounding box center [520, 394] width 330 height 30
type input "Extra Double Size:"
click at [787, 402] on input "الاضافات" at bounding box center [868, 394] width 330 height 30
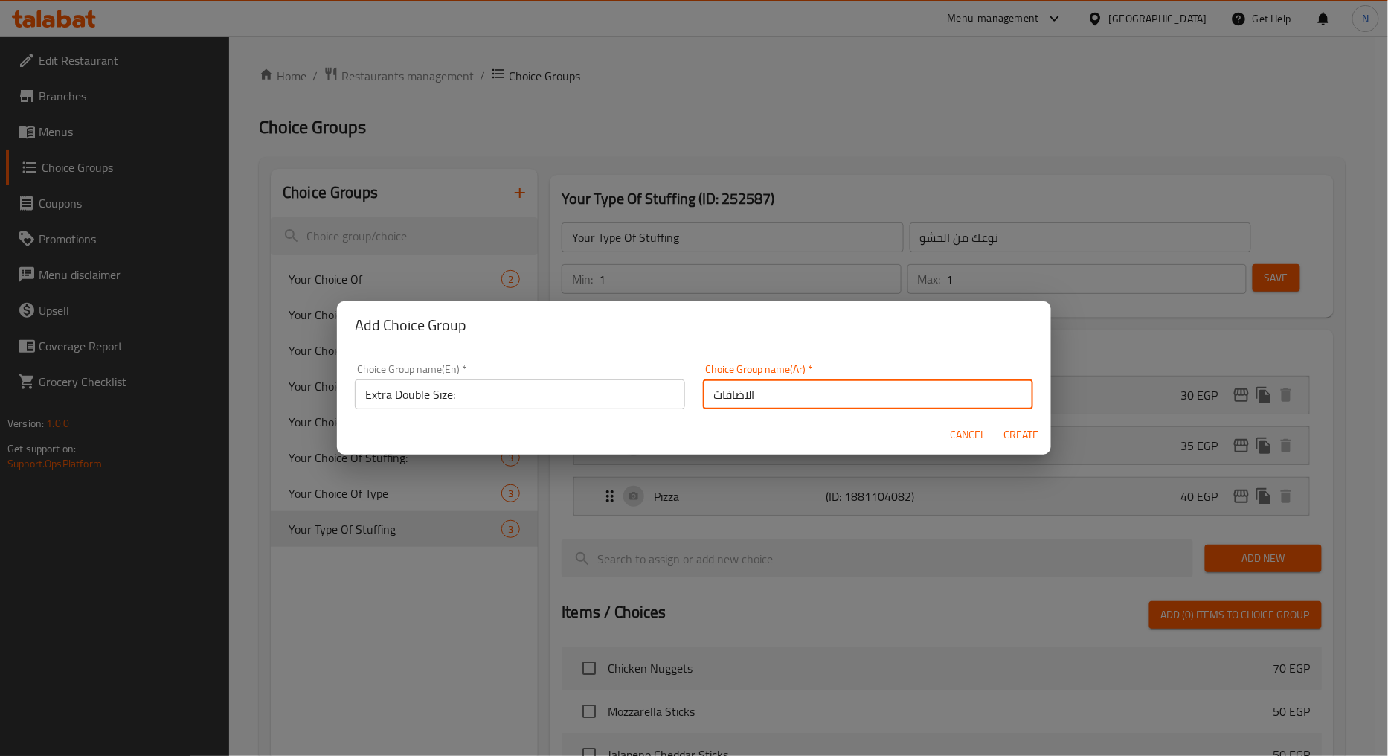
click at [787, 402] on input "الاضافات" at bounding box center [868, 394] width 330 height 30
paste input "جم إضافي مزدوج:"
click at [731, 391] on input "حجم إضافي مزدوج:" at bounding box center [868, 394] width 330 height 30
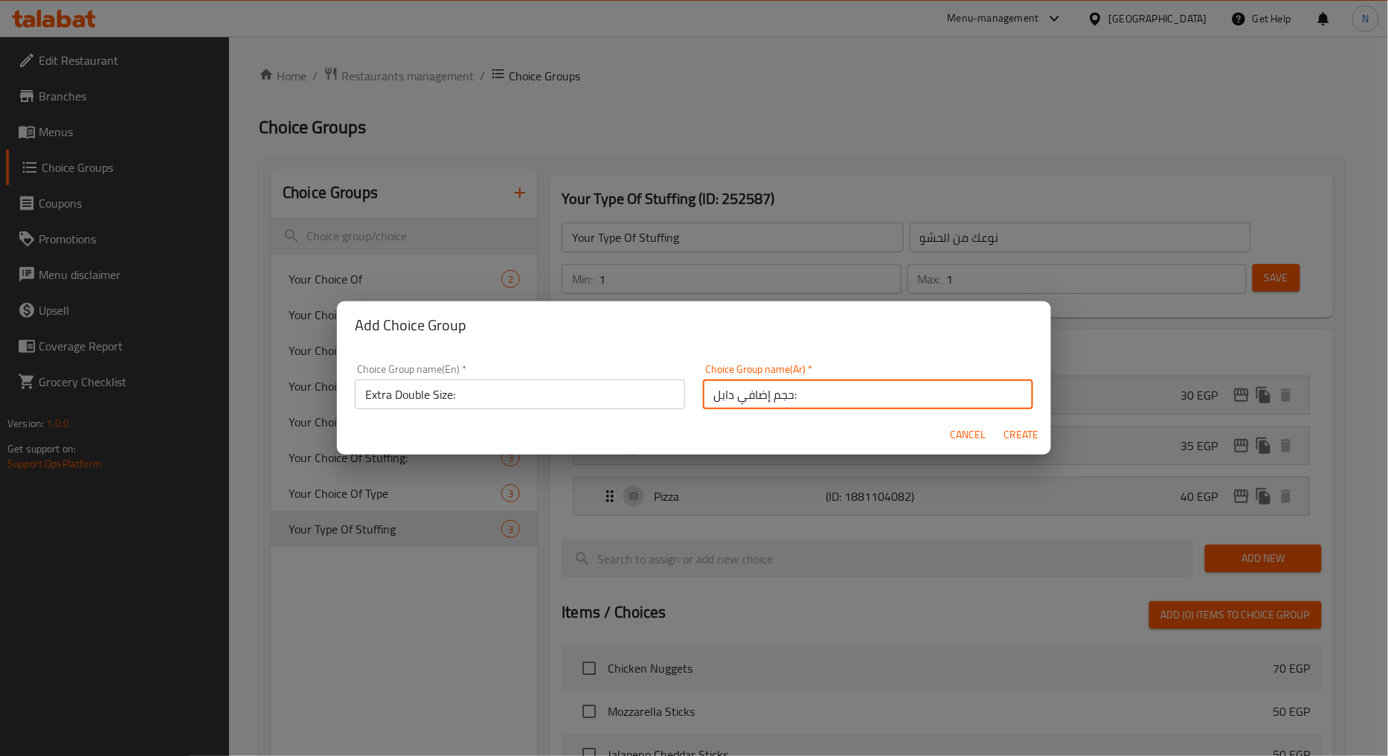
type input "حجم إضافي دابل:"
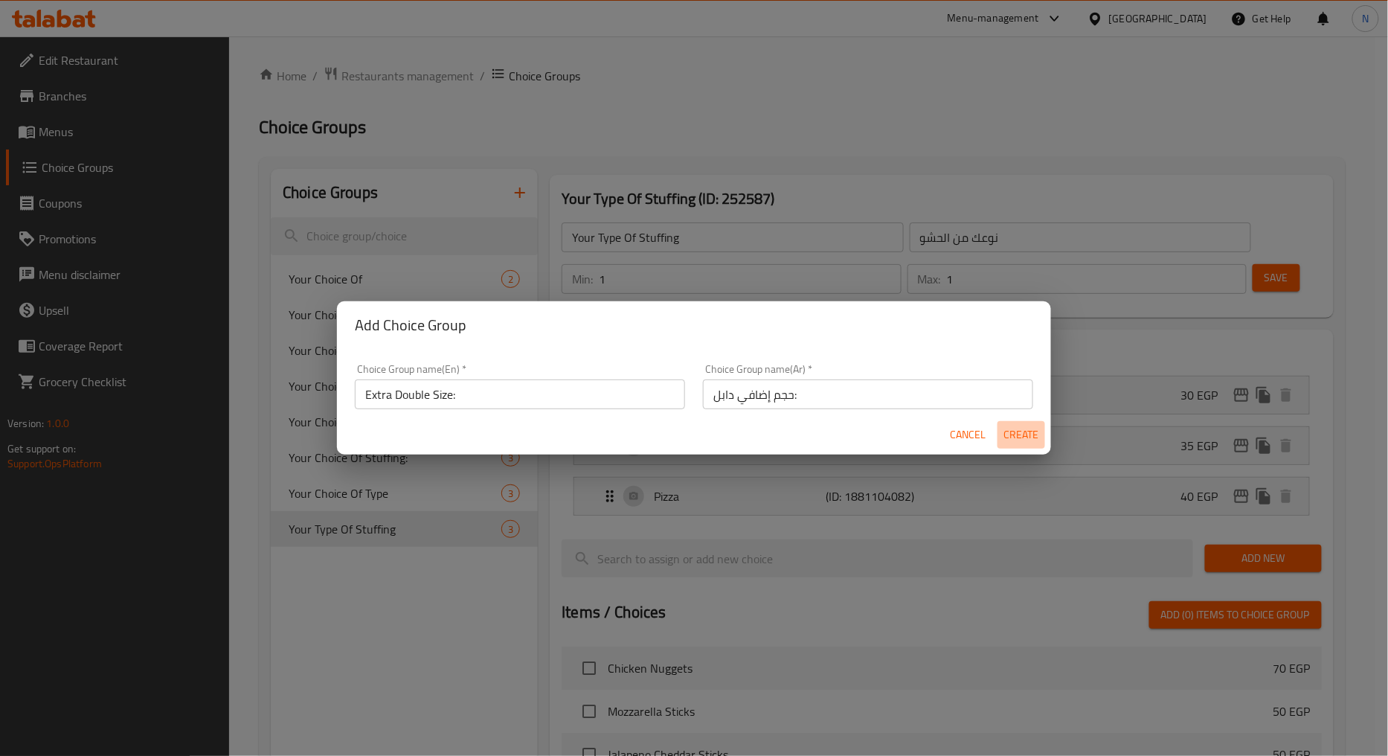
click at [1010, 426] on span "Create" at bounding box center [1022, 435] width 36 height 19
type input "Extra Double Size:"
type input "حجم إضافي دابل:"
type input "0"
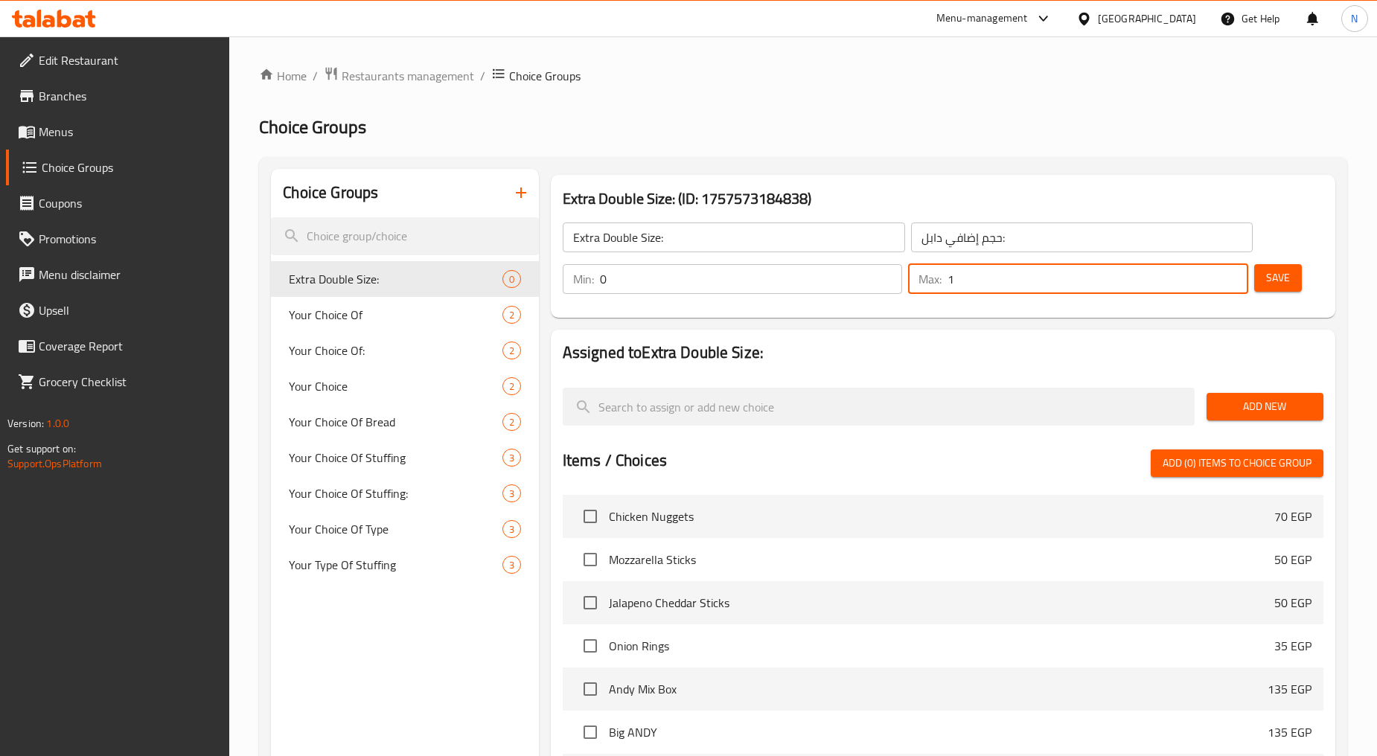
type input "1"
click at [1233, 274] on input "1" at bounding box center [1097, 279] width 301 height 30
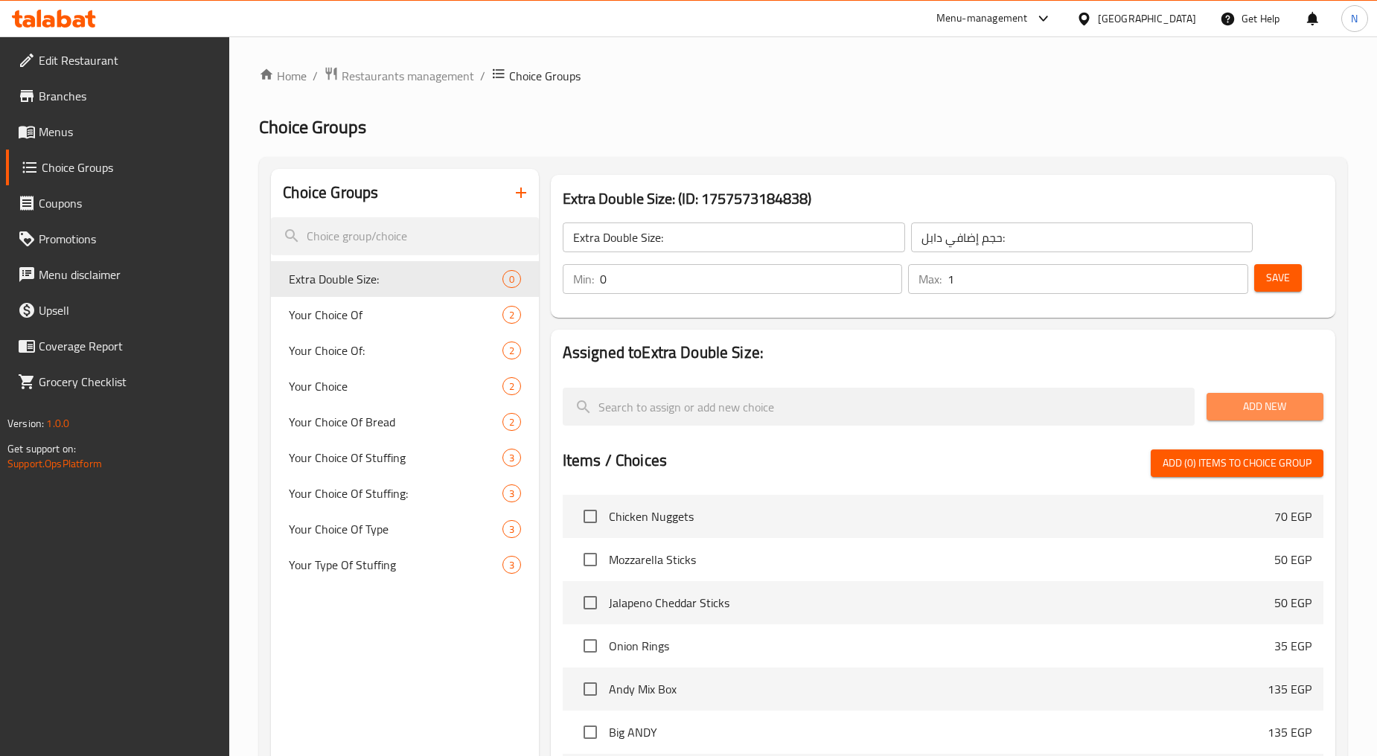
drag, startPoint x: 1265, startPoint y: 407, endPoint x: 1245, endPoint y: 403, distance: 20.6
click at [1263, 407] on span "Add New" at bounding box center [1264, 406] width 93 height 19
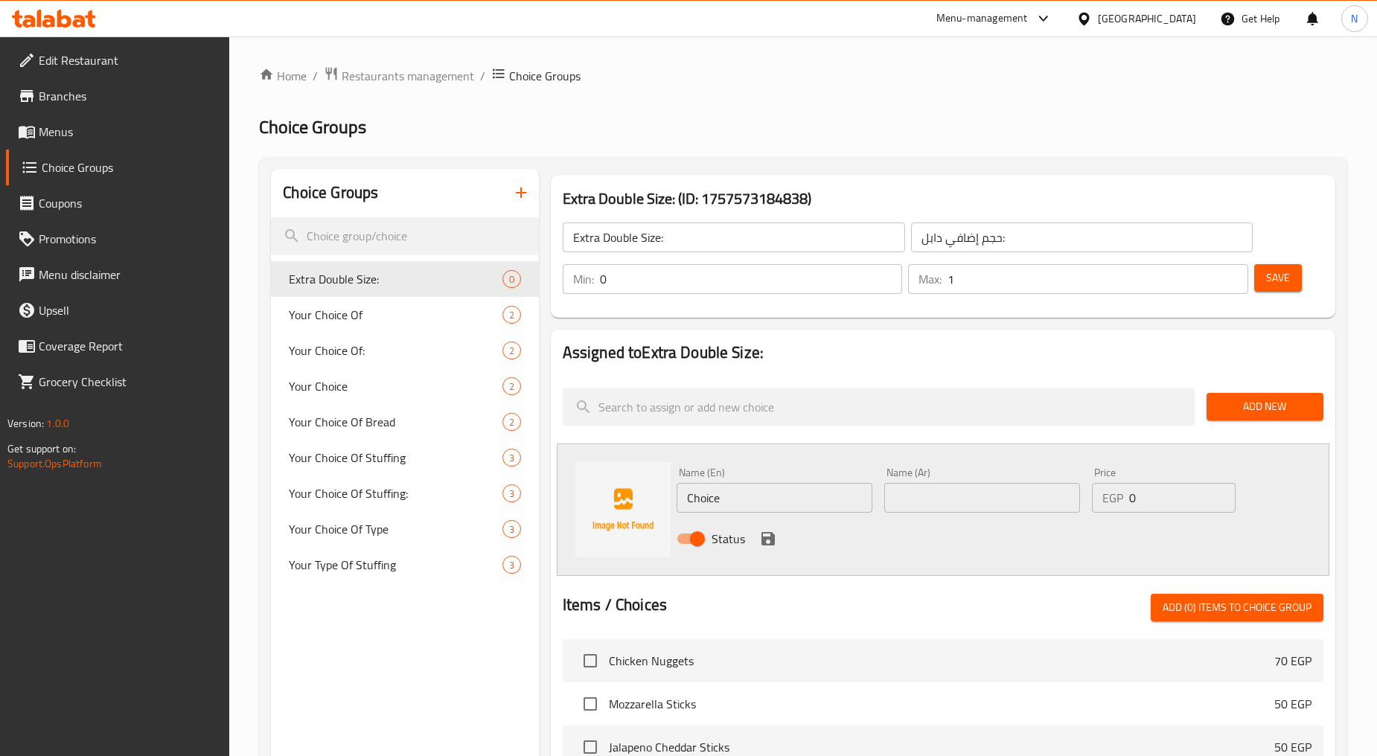
click at [720, 501] on input "Choice" at bounding box center [774, 498] width 196 height 30
type input "ي"
click at [748, 499] on input "Double broast" at bounding box center [774, 498] width 196 height 30
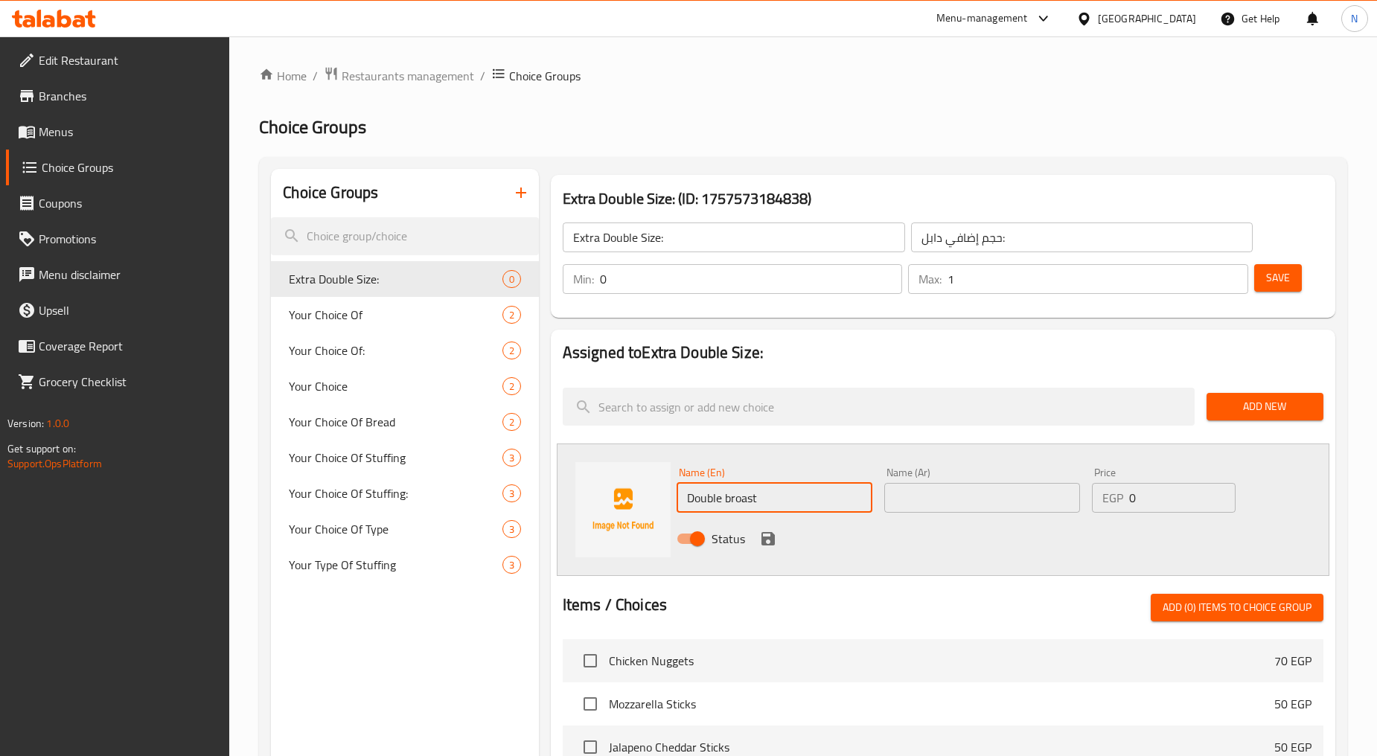
click at [748, 499] on input "Double broast" at bounding box center [774, 498] width 196 height 30
type input "Double"
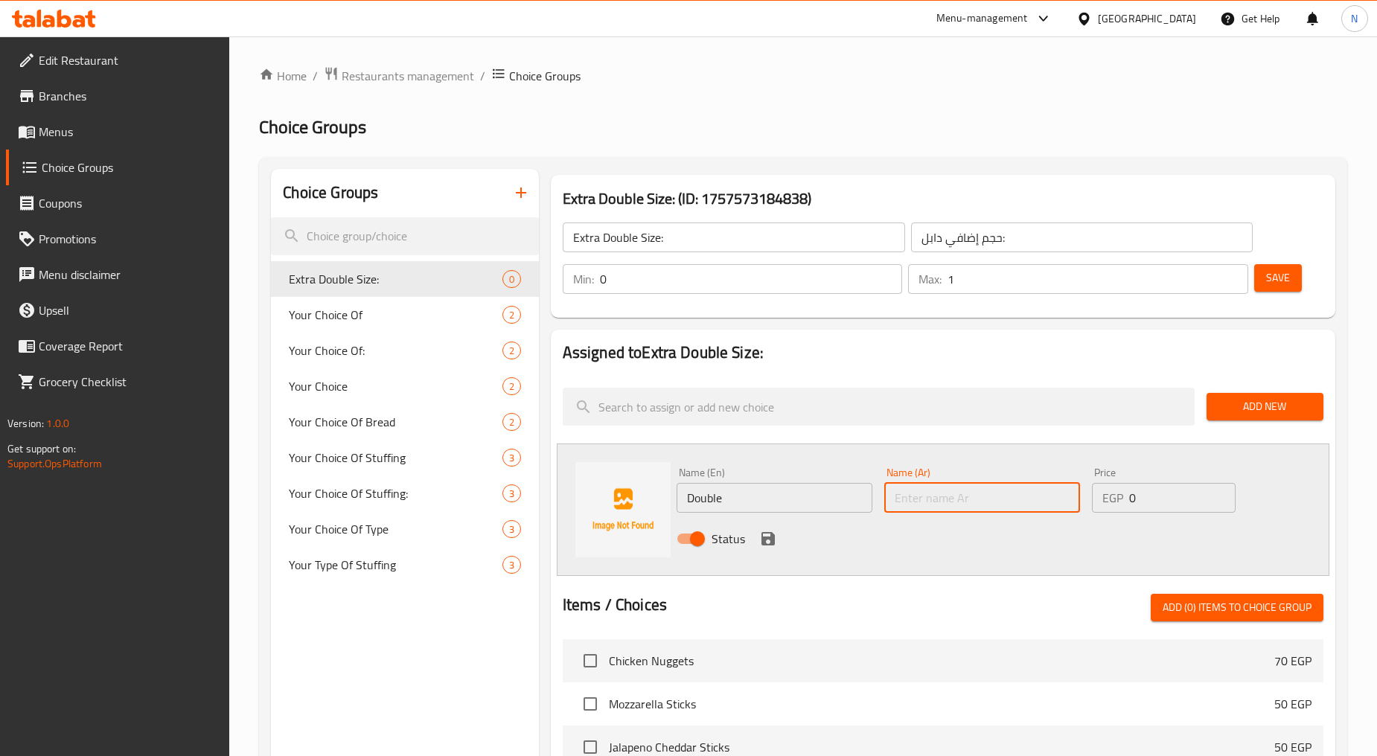
click at [895, 497] on input "text" at bounding box center [982, 498] width 196 height 30
type input "دابل"
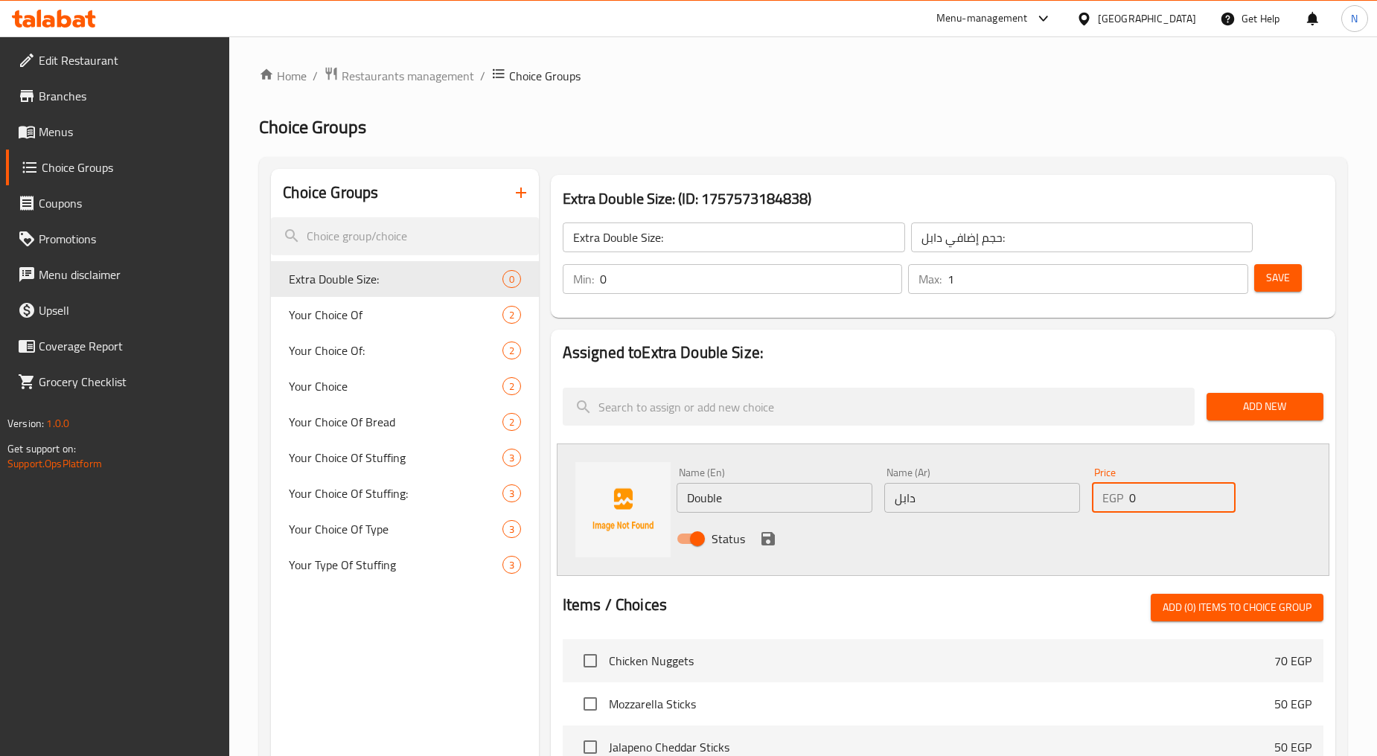
drag, startPoint x: 1149, startPoint y: 495, endPoint x: 1118, endPoint y: 497, distance: 31.3
click at [1118, 497] on div "EGP 0 Price" at bounding box center [1164, 498] width 144 height 30
type input "70"
click at [769, 528] on button "save" at bounding box center [768, 539] width 22 height 22
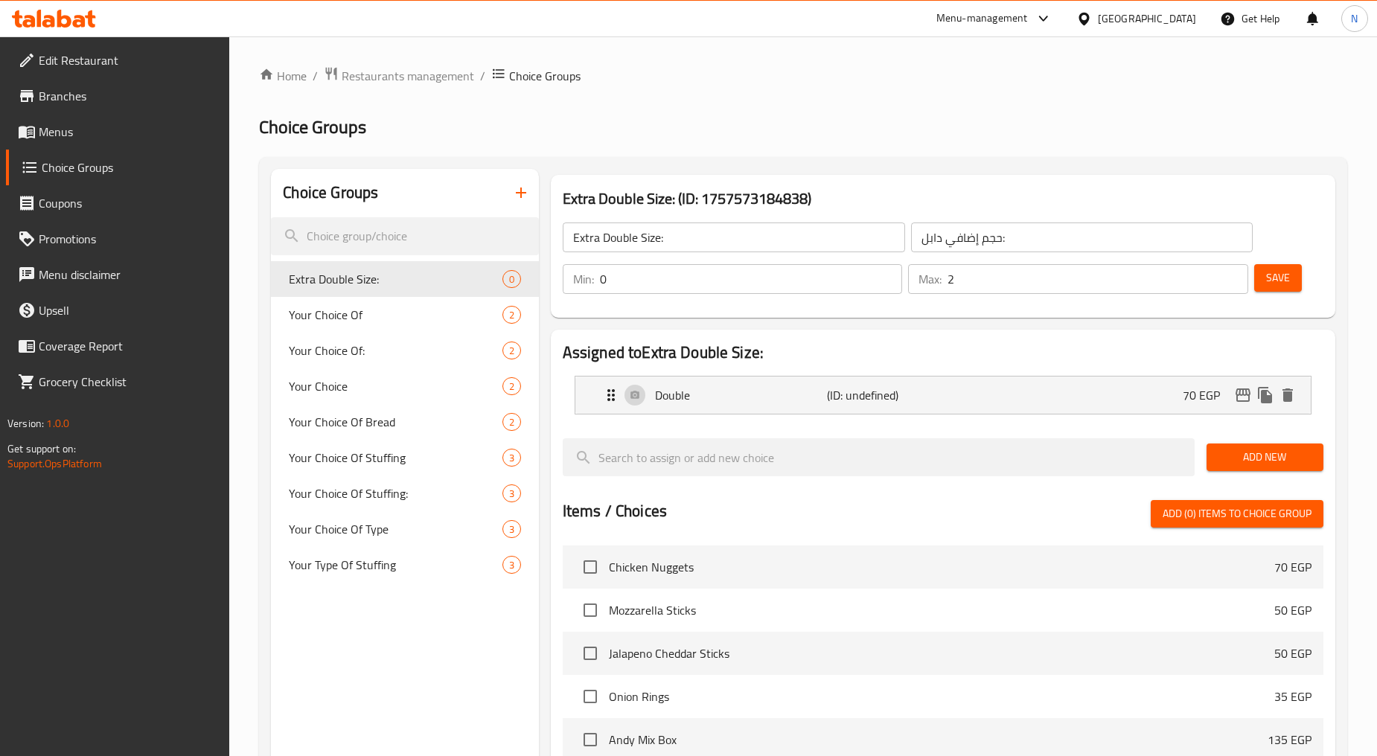
click at [1231, 272] on input "2" at bounding box center [1097, 279] width 301 height 30
click at [1231, 281] on input "1" at bounding box center [1097, 279] width 301 height 30
type input "0"
click at [1231, 281] on input "0" at bounding box center [1097, 279] width 301 height 30
click at [1276, 281] on span "Save" at bounding box center [1278, 278] width 24 height 19
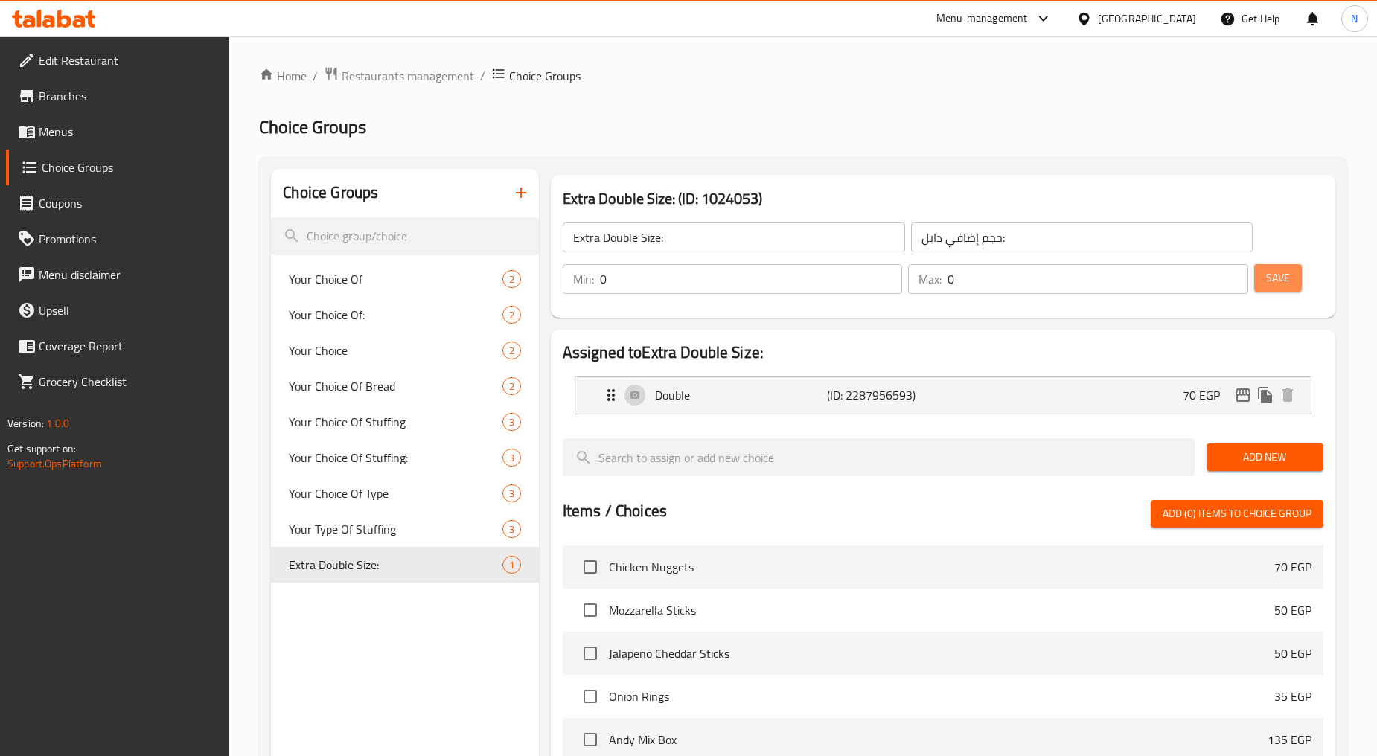
click at [1278, 279] on span "Save" at bounding box center [1278, 278] width 24 height 19
click at [76, 134] on span "Menus" at bounding box center [128, 132] width 179 height 18
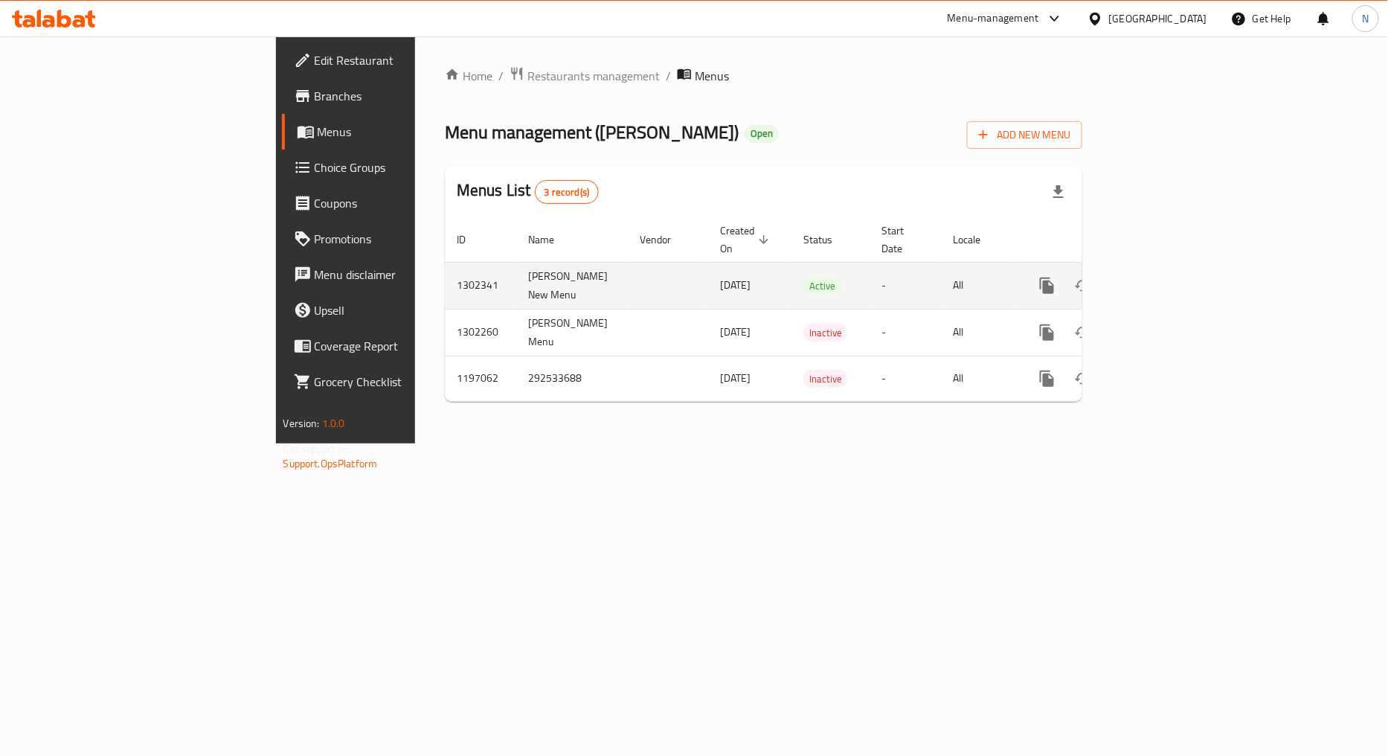
click at [1164, 277] on icon "enhanced table" at bounding box center [1155, 286] width 18 height 18
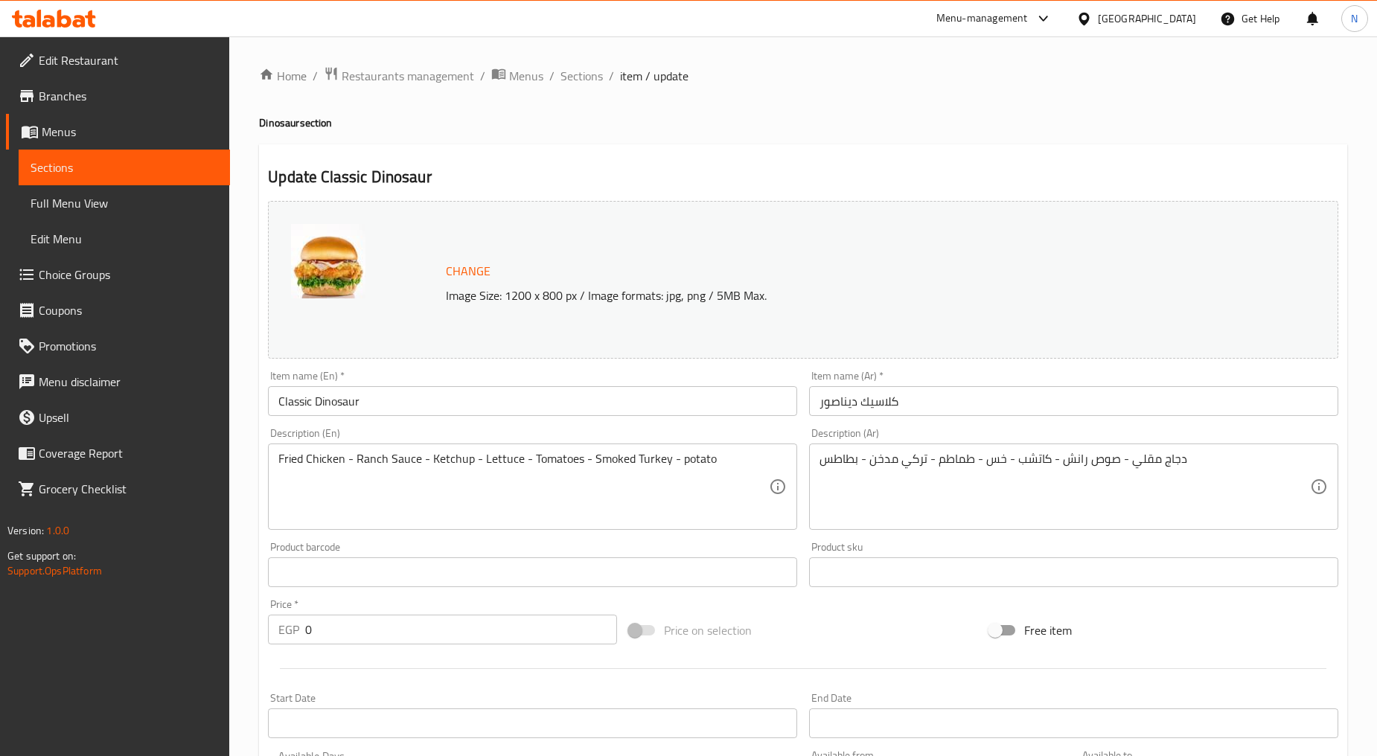
click at [1188, 25] on div "[GEOGRAPHIC_DATA]" at bounding box center [1147, 18] width 98 height 16
click at [1020, 118] on div "Bahrain" at bounding box center [1084, 118] width 223 height 34
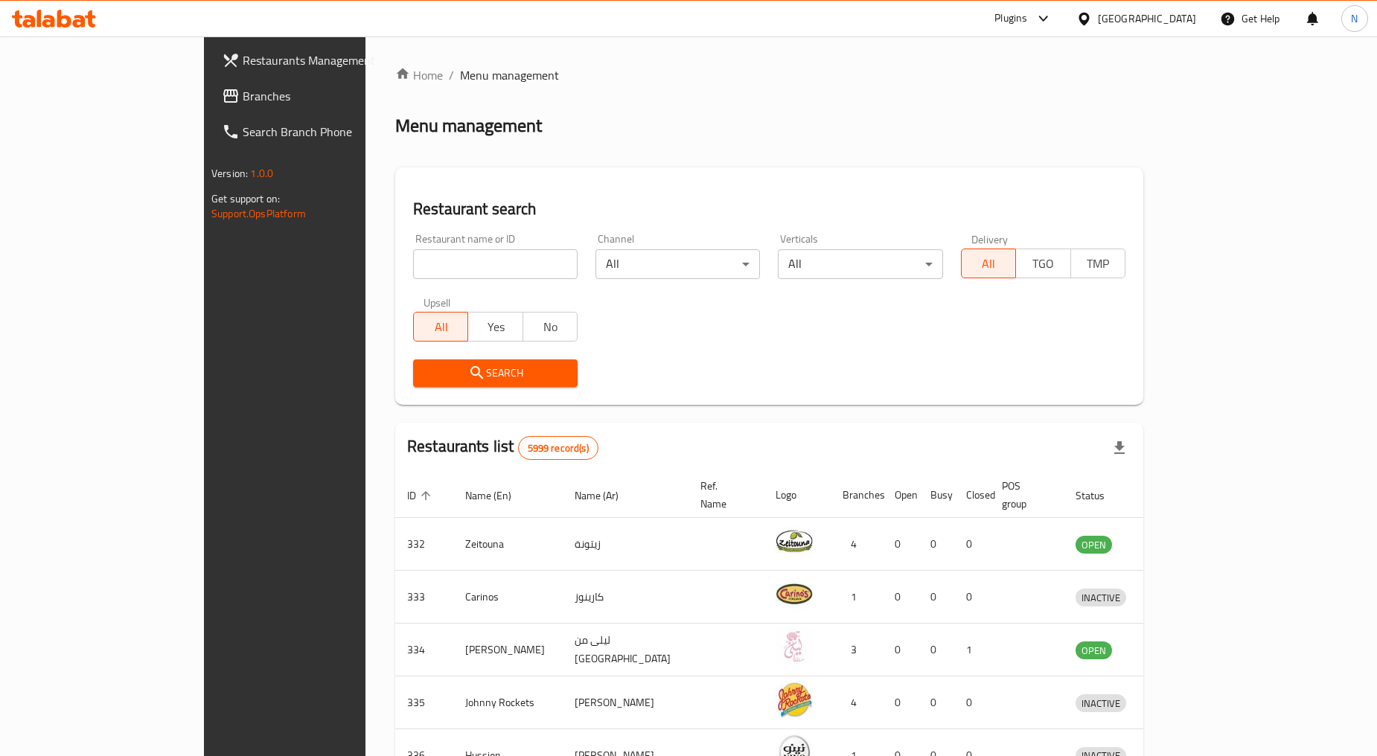
click at [1185, 24] on div "Bahrain" at bounding box center [1147, 18] width 98 height 16
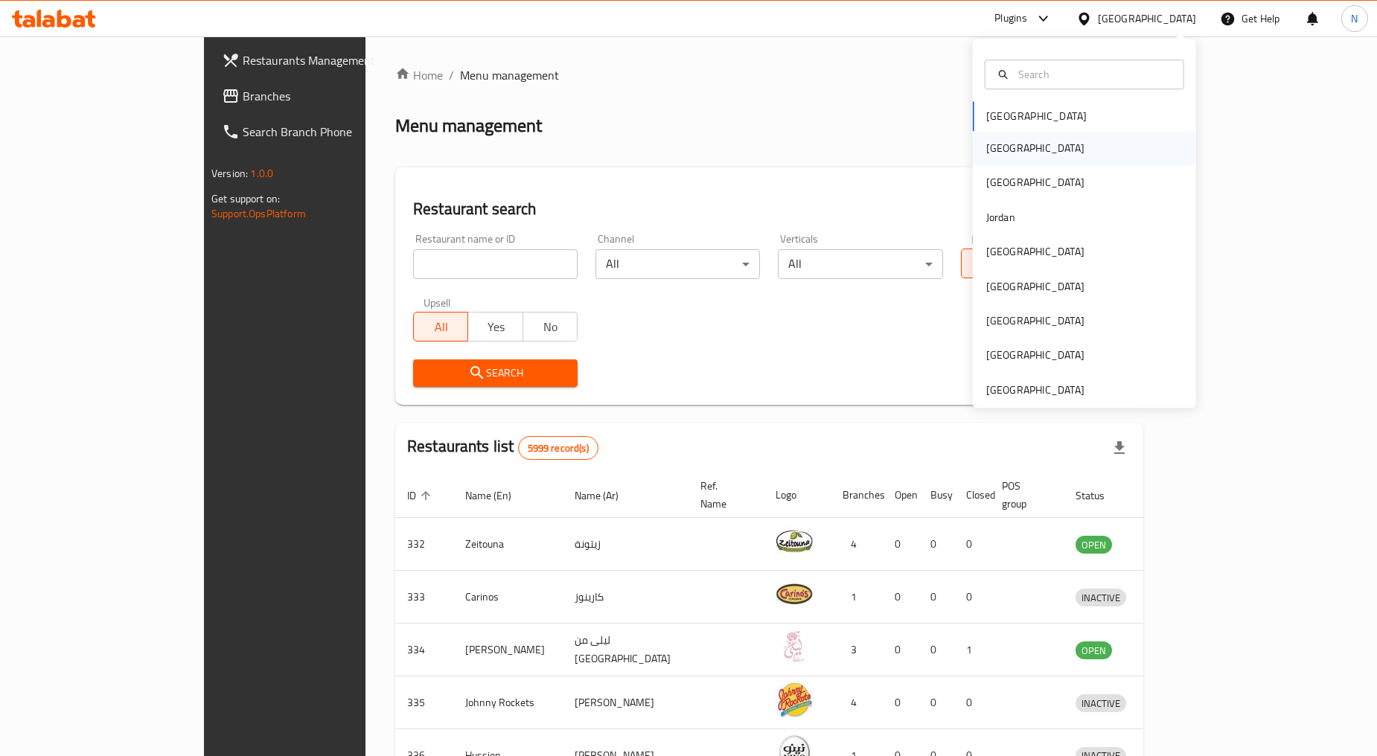
click at [998, 154] on div "[GEOGRAPHIC_DATA]" at bounding box center [1035, 148] width 122 height 34
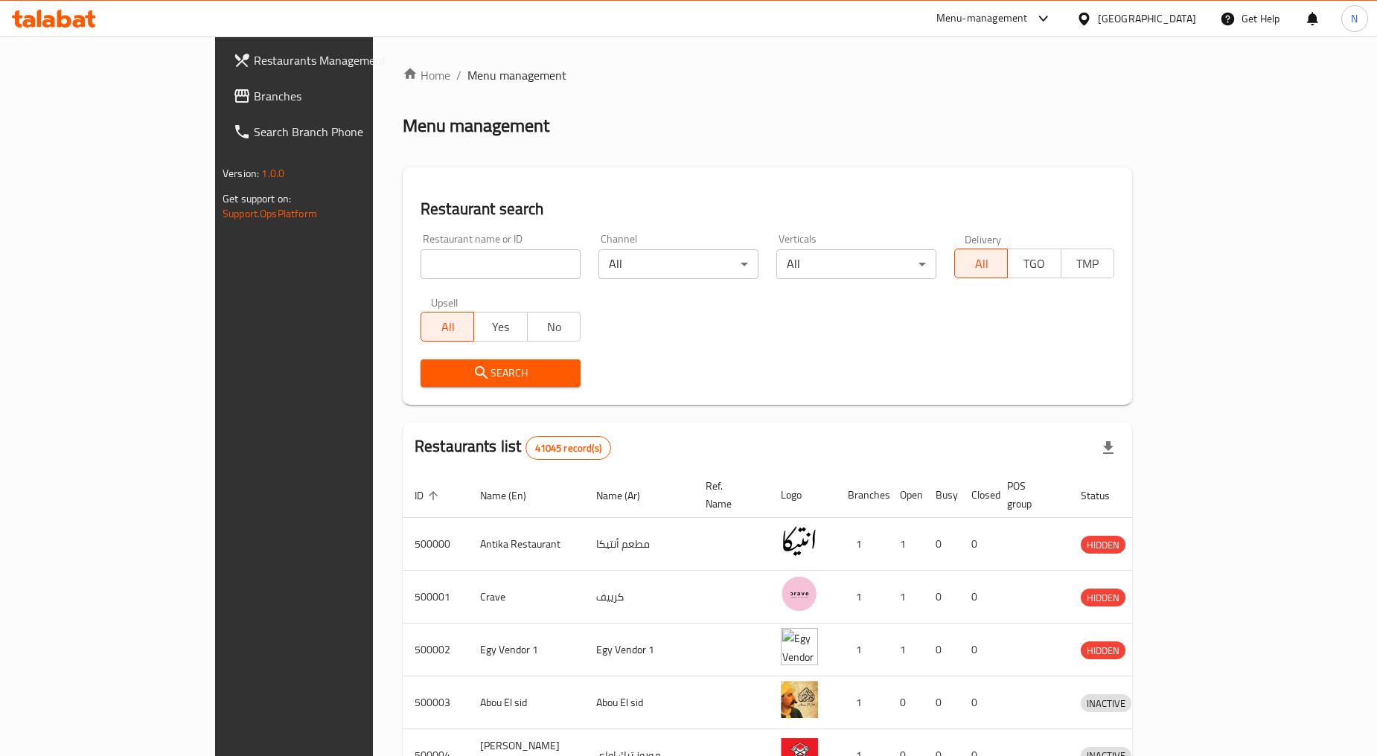
click at [254, 95] on span "Branches" at bounding box center [343, 96] width 179 height 18
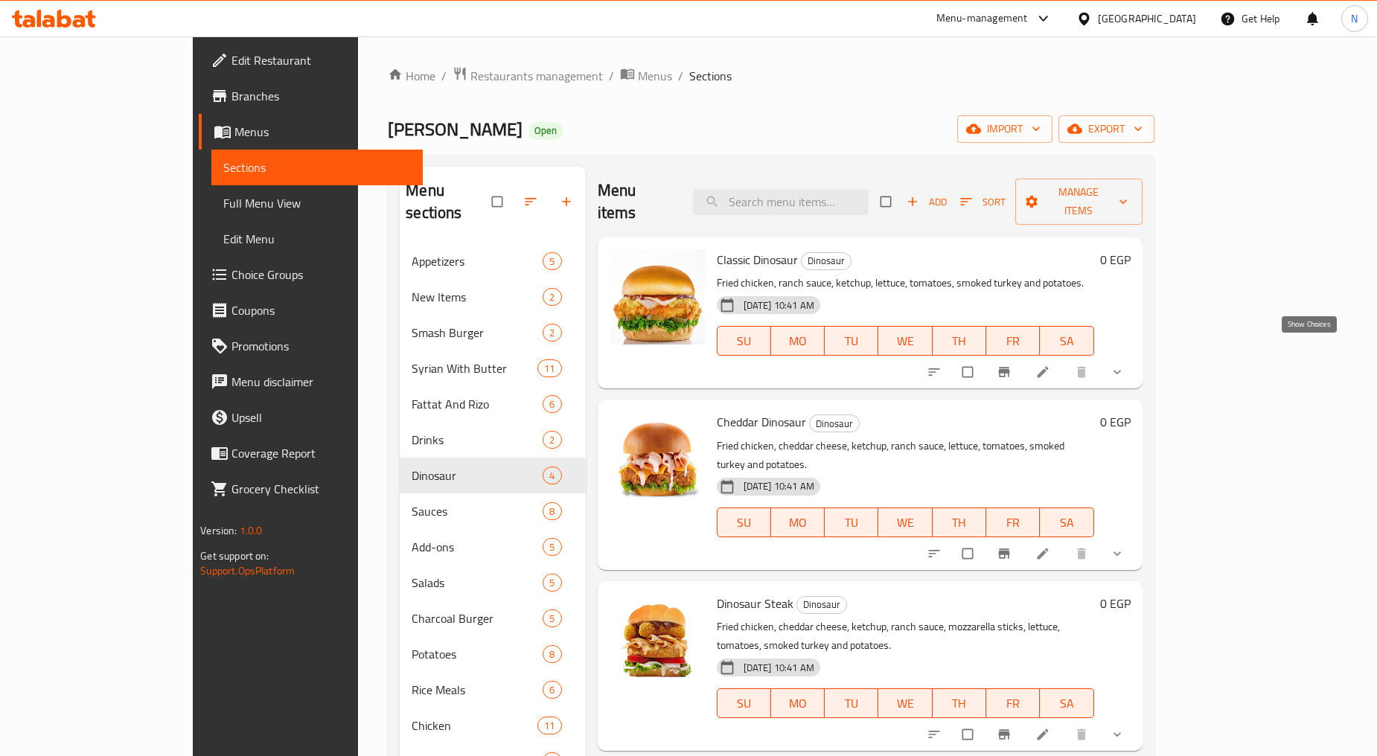
click at [1124, 365] on icon "show more" at bounding box center [1116, 372] width 15 height 15
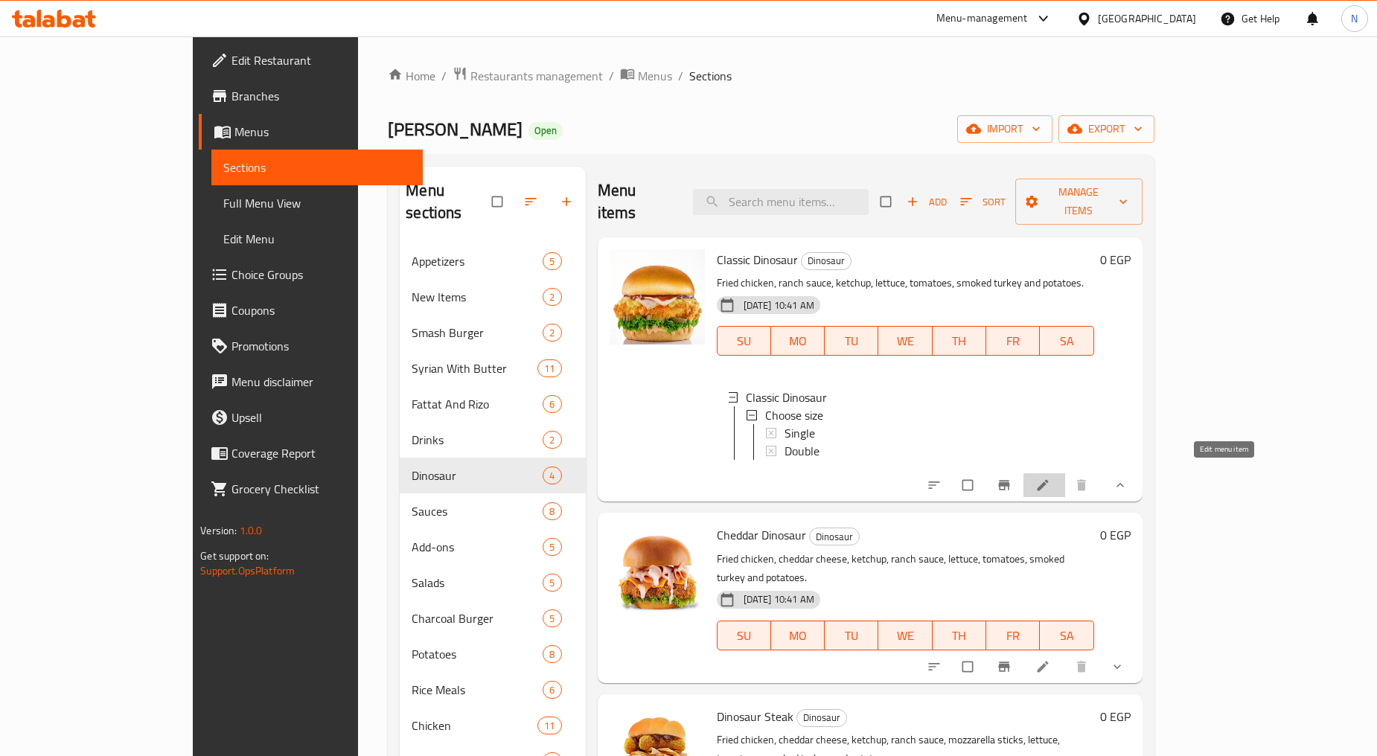
click at [1050, 478] on icon at bounding box center [1042, 485] width 15 height 15
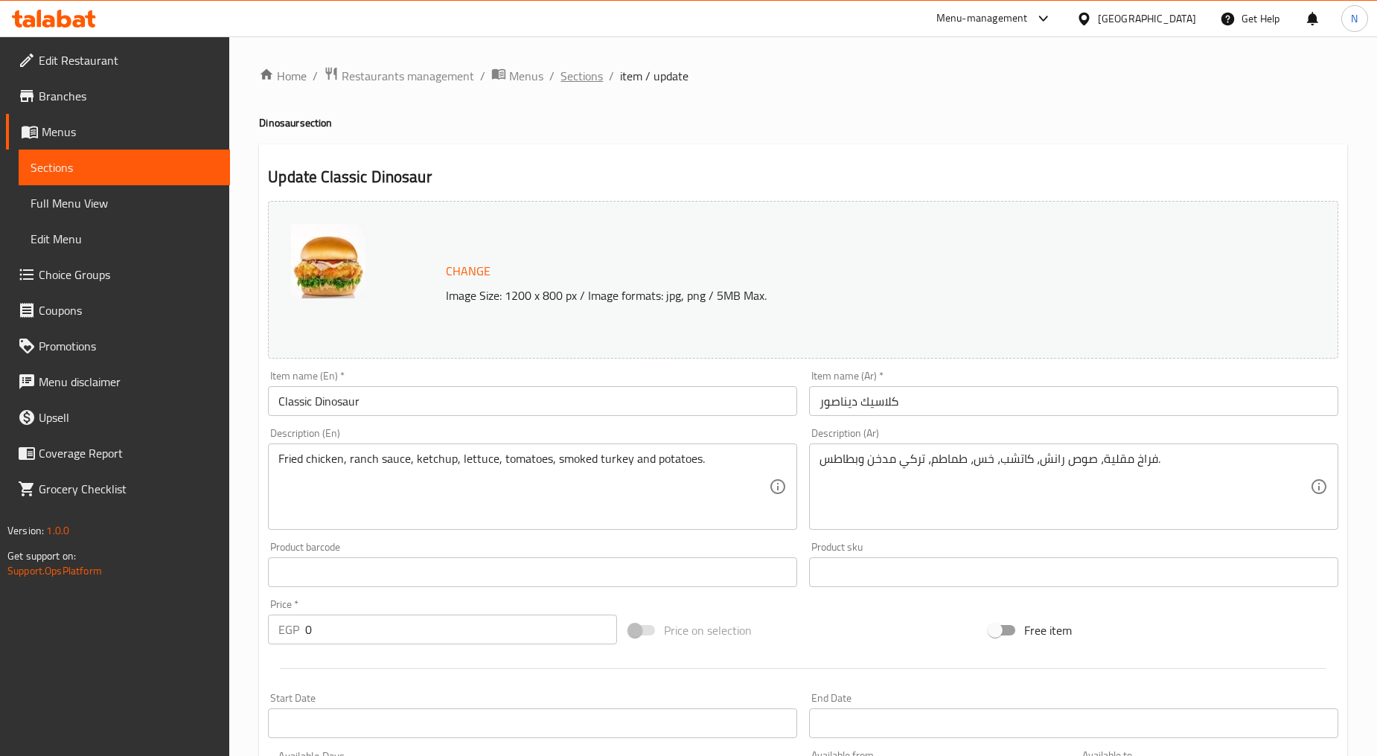
click at [584, 70] on span "Sections" at bounding box center [581, 76] width 42 height 18
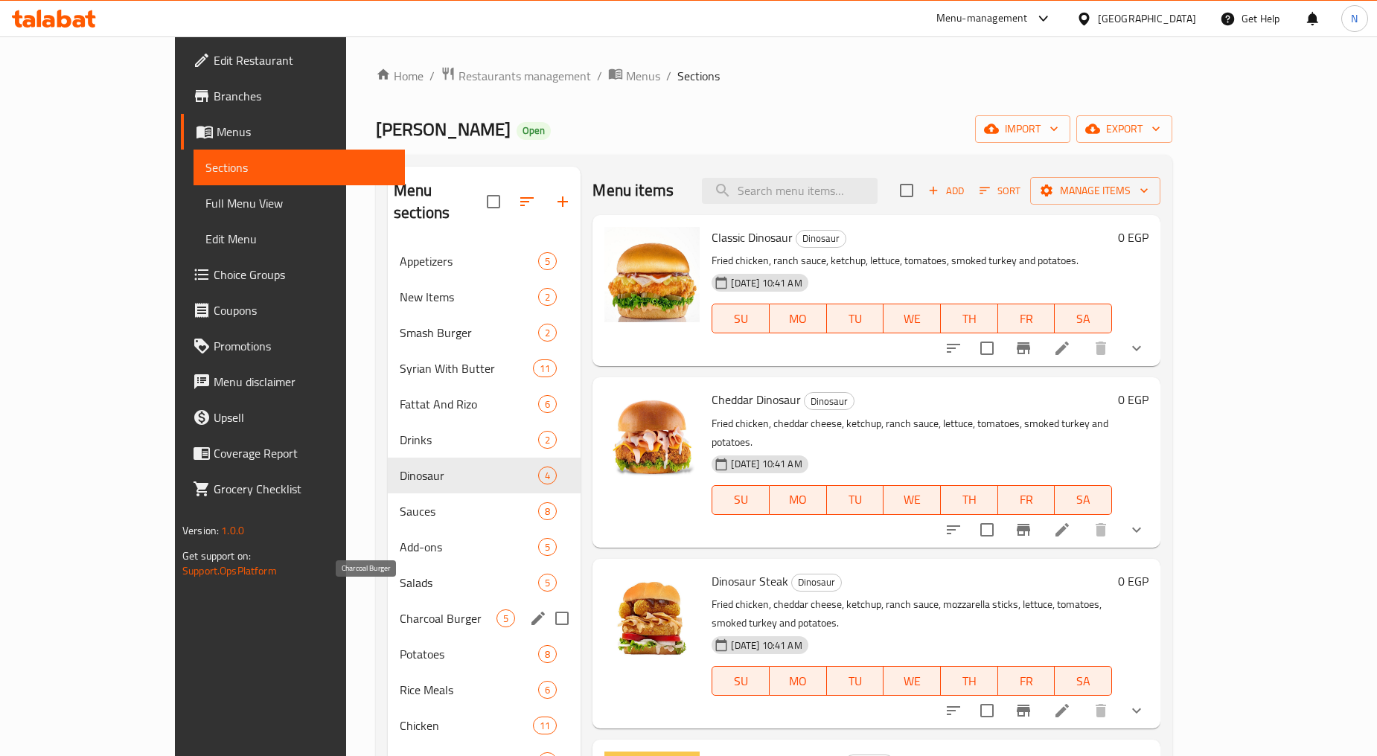
click at [400, 609] on span "Charcoal Burger" at bounding box center [448, 618] width 97 height 18
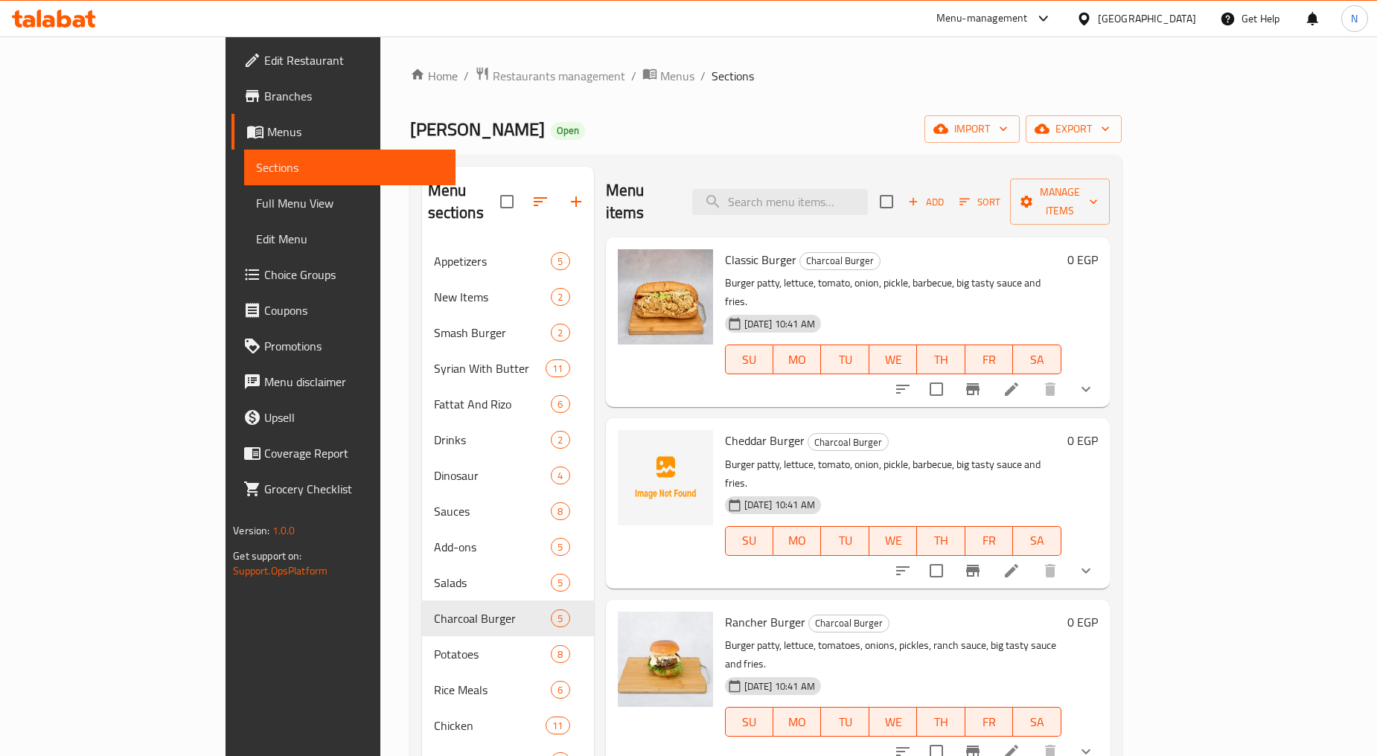
click at [1032, 376] on li at bounding box center [1011, 389] width 42 height 27
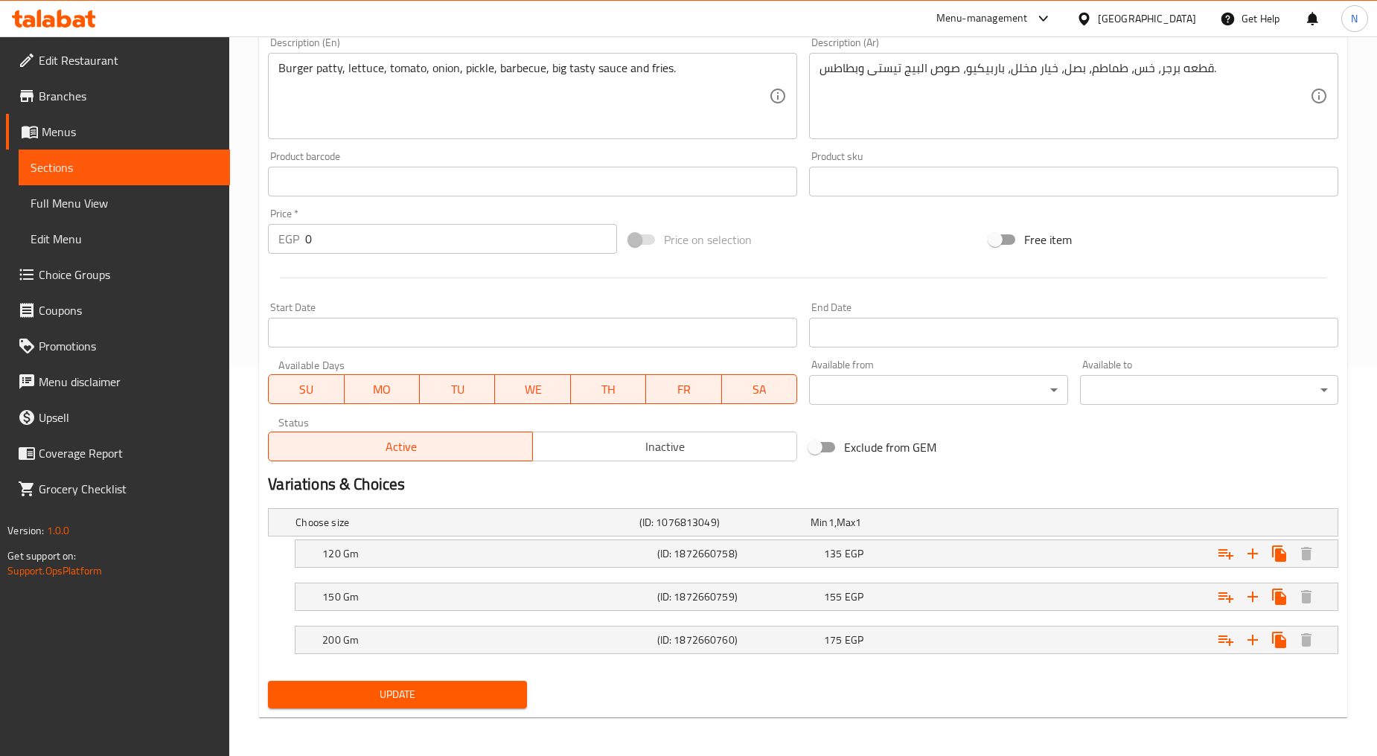
scroll to position [392, 0]
click at [1228, 553] on icon "Expand" at bounding box center [1225, 553] width 15 height 10
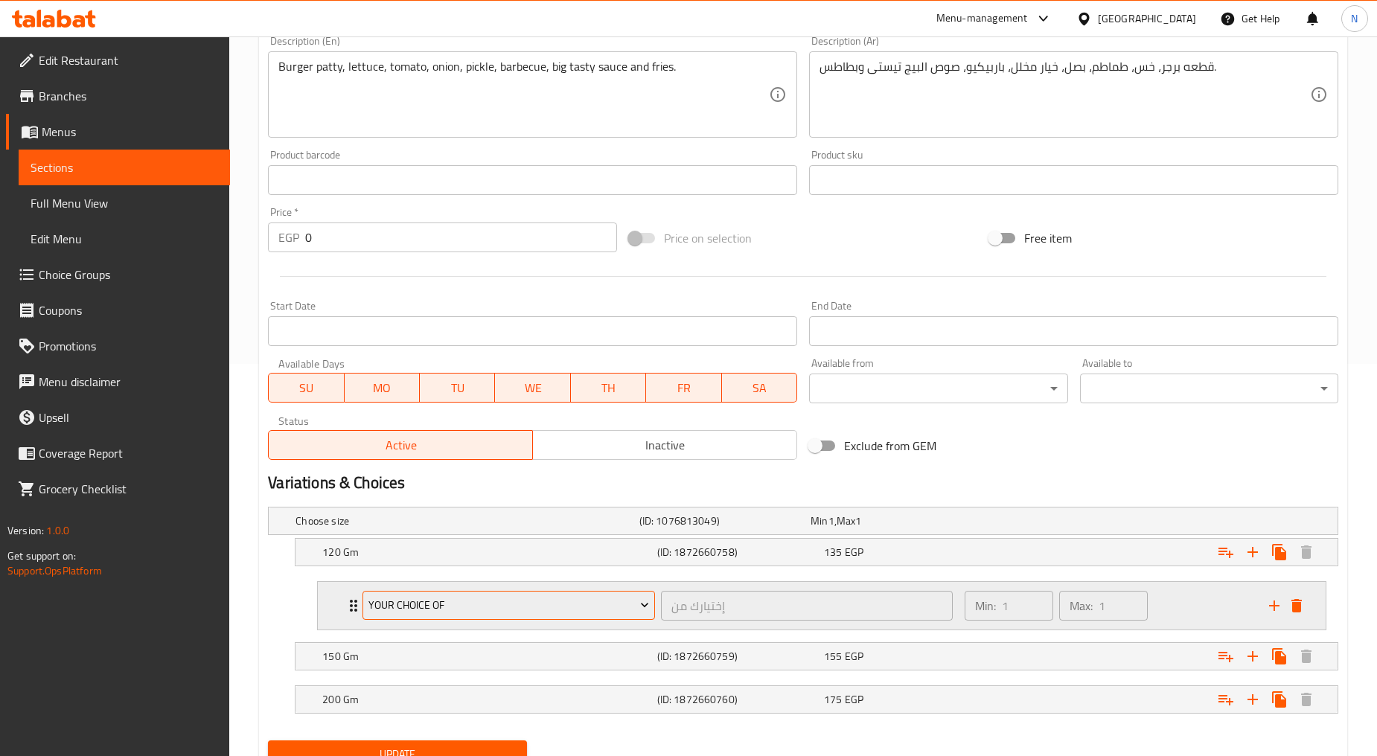
click at [613, 598] on span "Your Choice Of" at bounding box center [508, 605] width 281 height 19
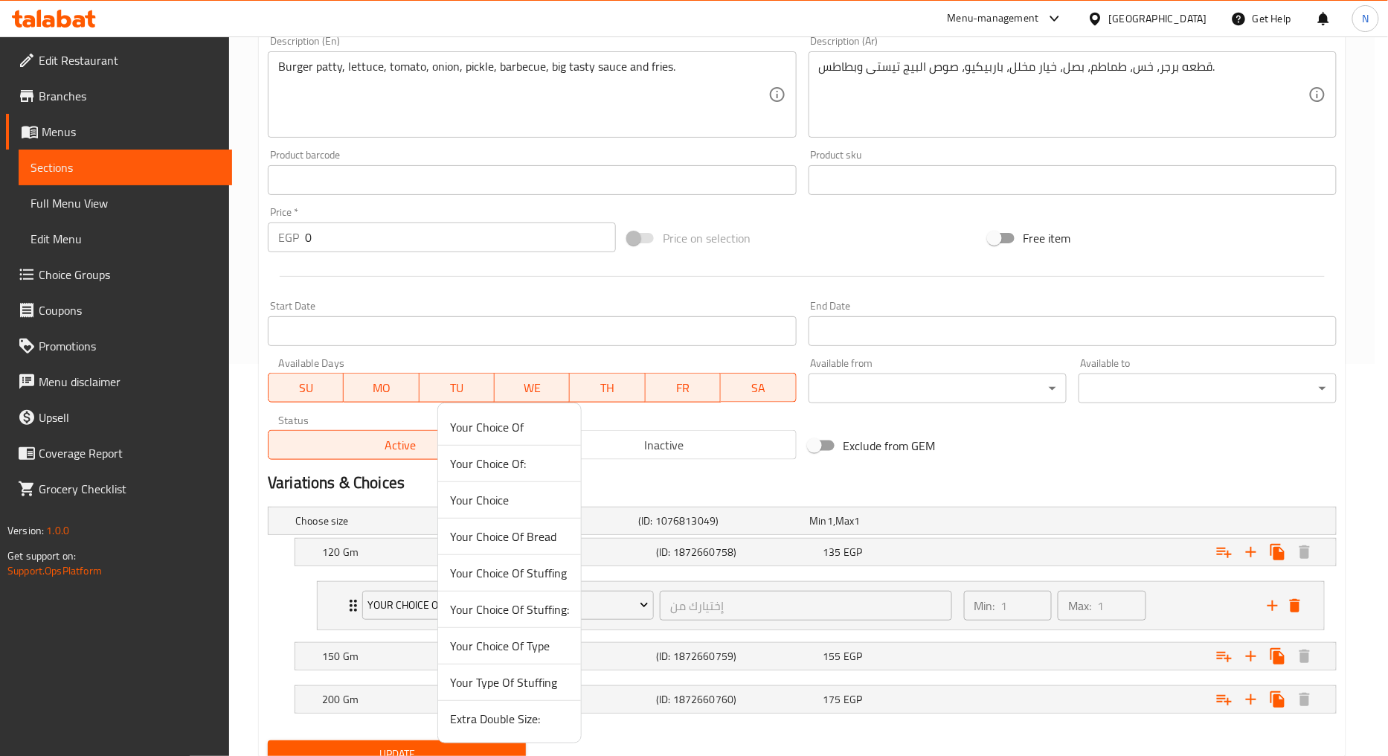
click at [510, 719] on span "Extra Double Size:" at bounding box center [509, 719] width 119 height 18
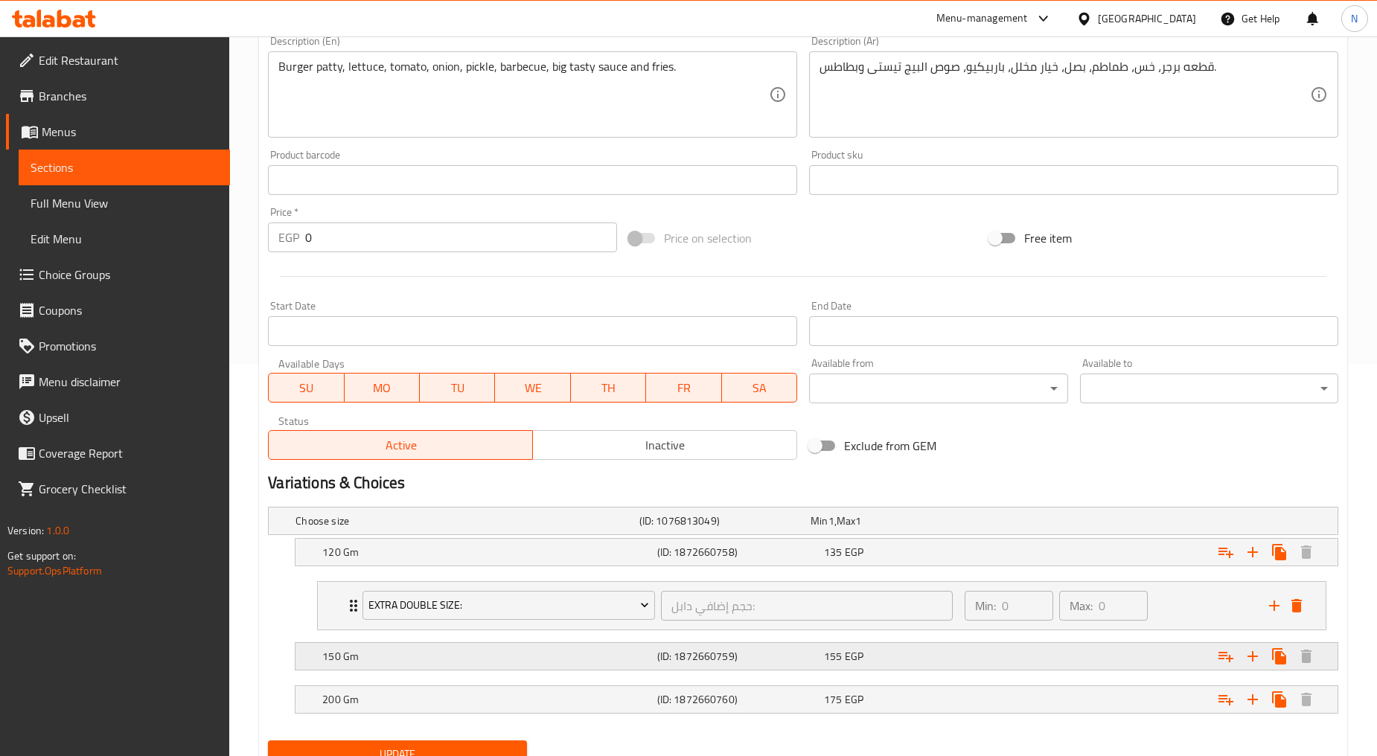
click at [1228, 651] on icon "Expand" at bounding box center [1226, 656] width 18 height 18
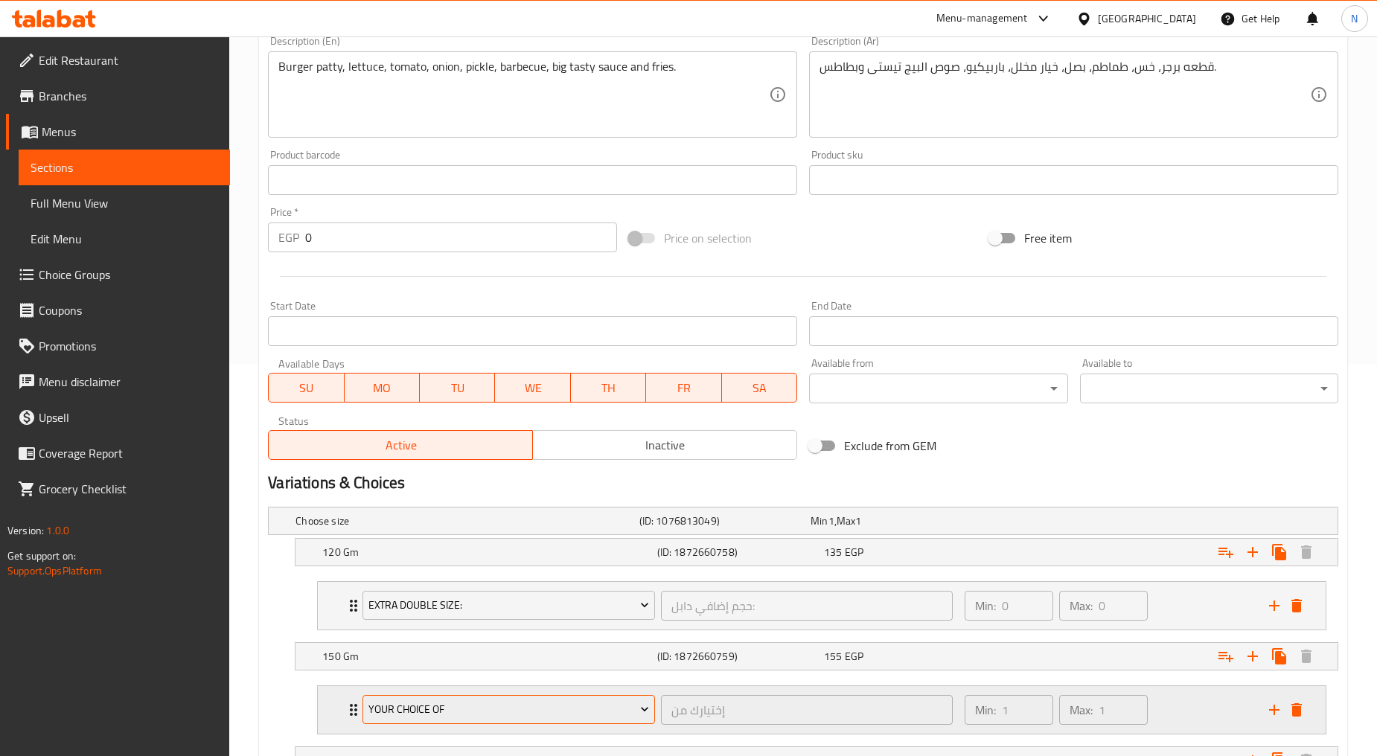
click at [478, 714] on span "Your Choice Of" at bounding box center [508, 709] width 281 height 19
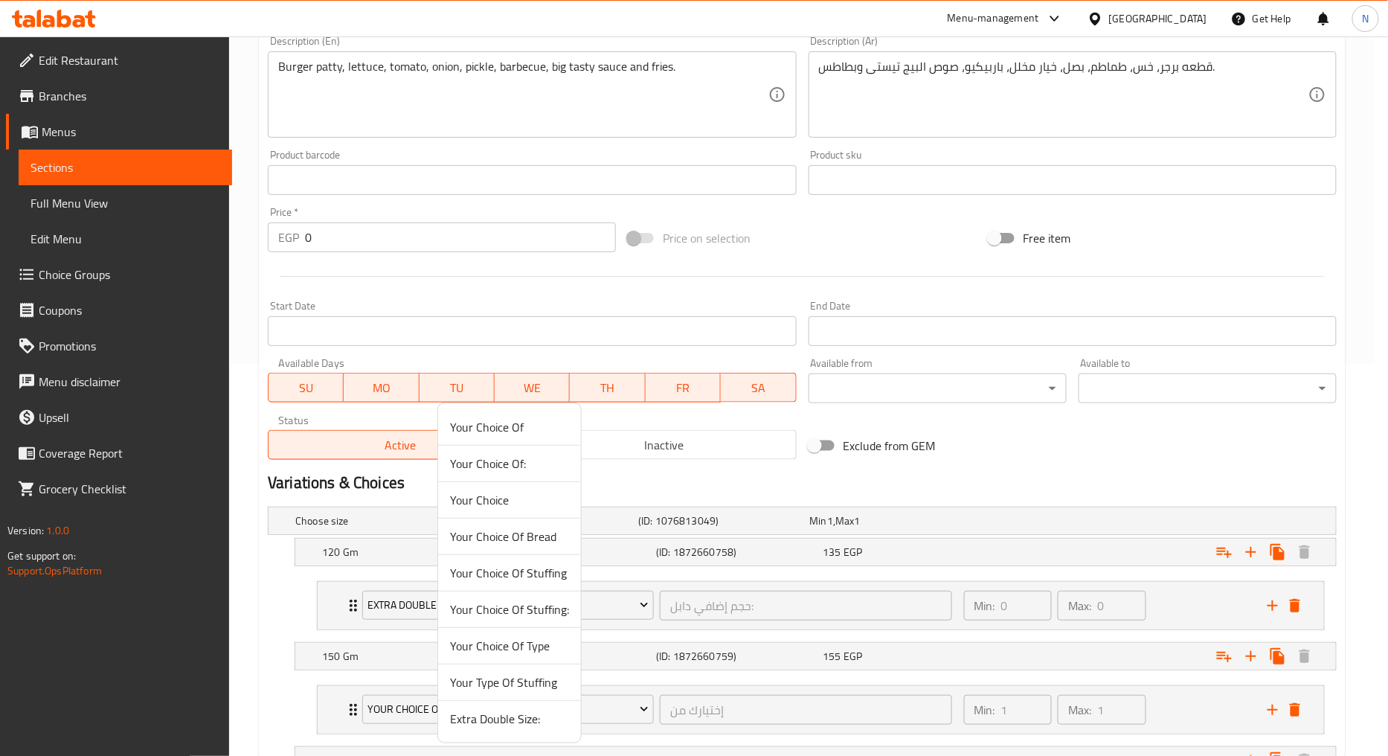
click at [496, 715] on span "Extra Double Size:" at bounding box center [509, 719] width 119 height 18
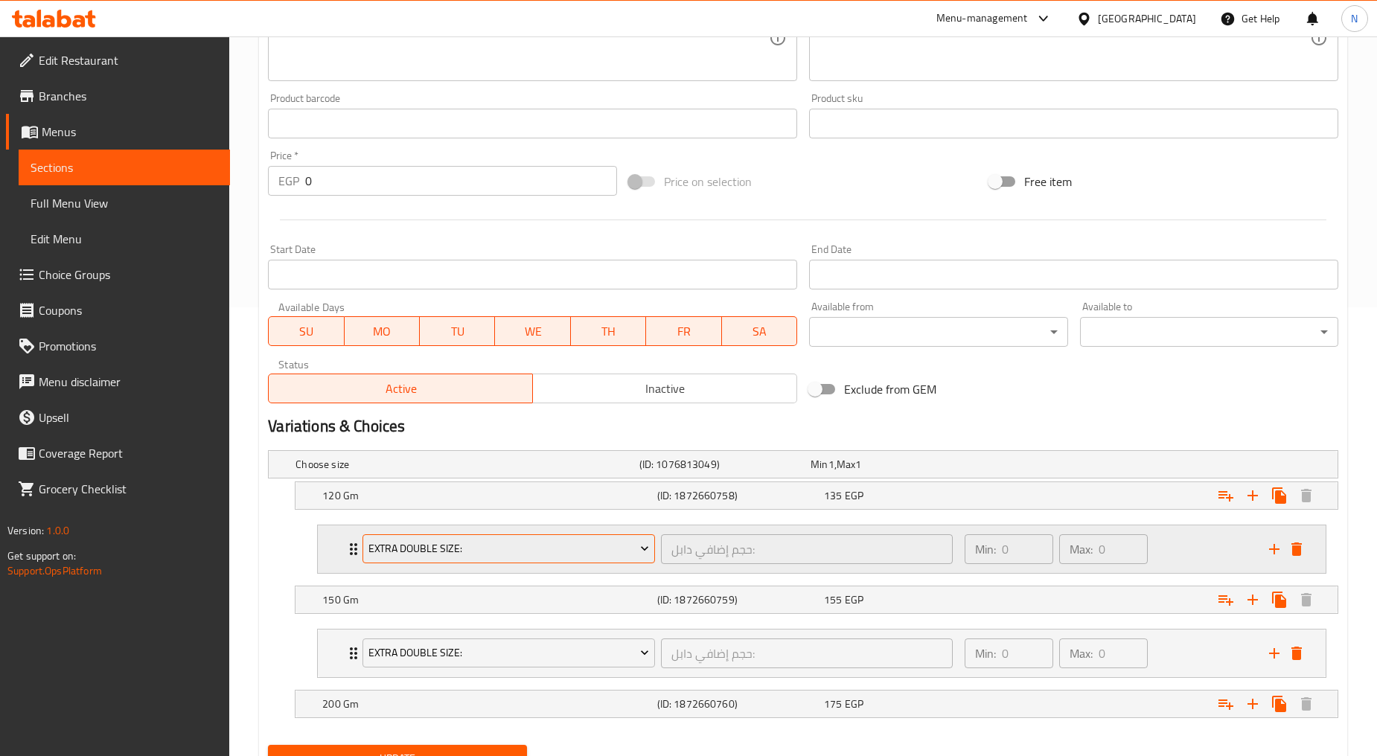
scroll to position [515, 0]
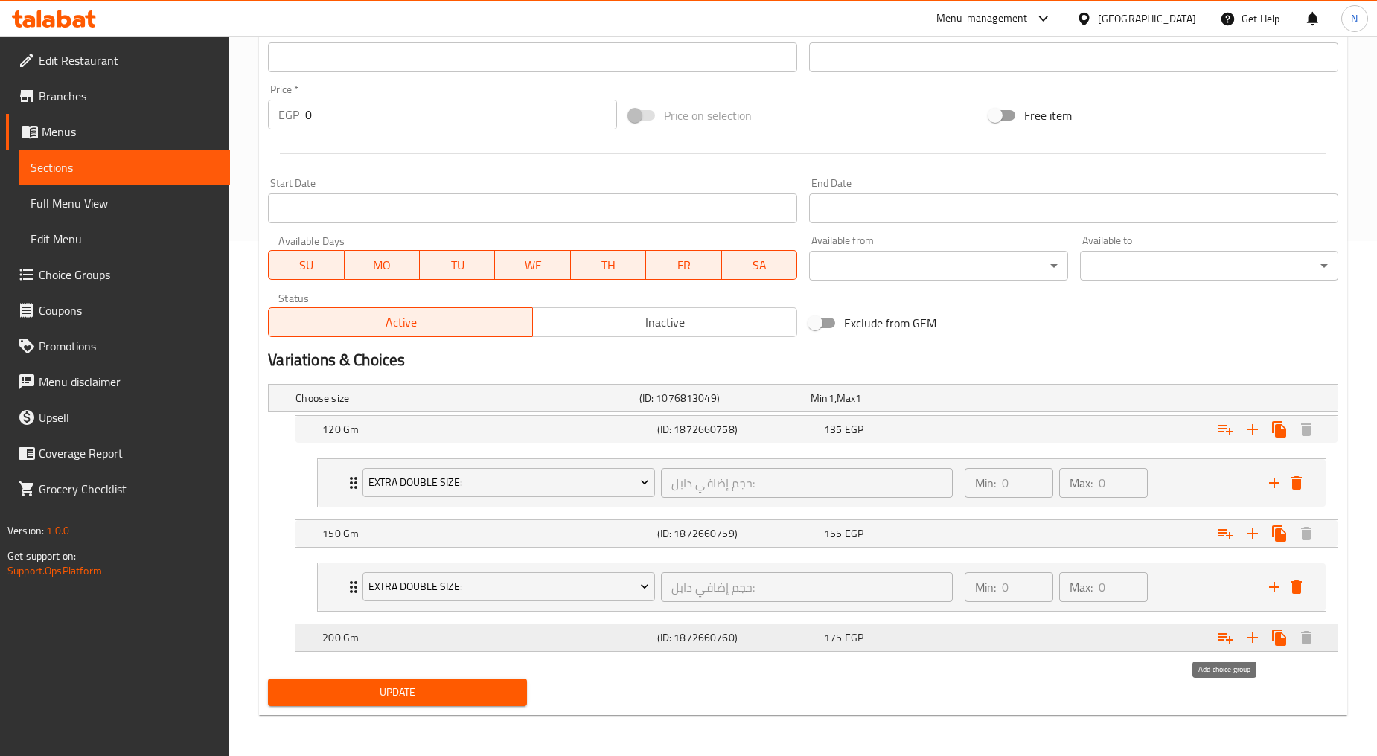
drag, startPoint x: 1219, startPoint y: 638, endPoint x: 1210, endPoint y: 637, distance: 9.0
click at [1219, 637] on icon "Expand" at bounding box center [1226, 638] width 18 height 18
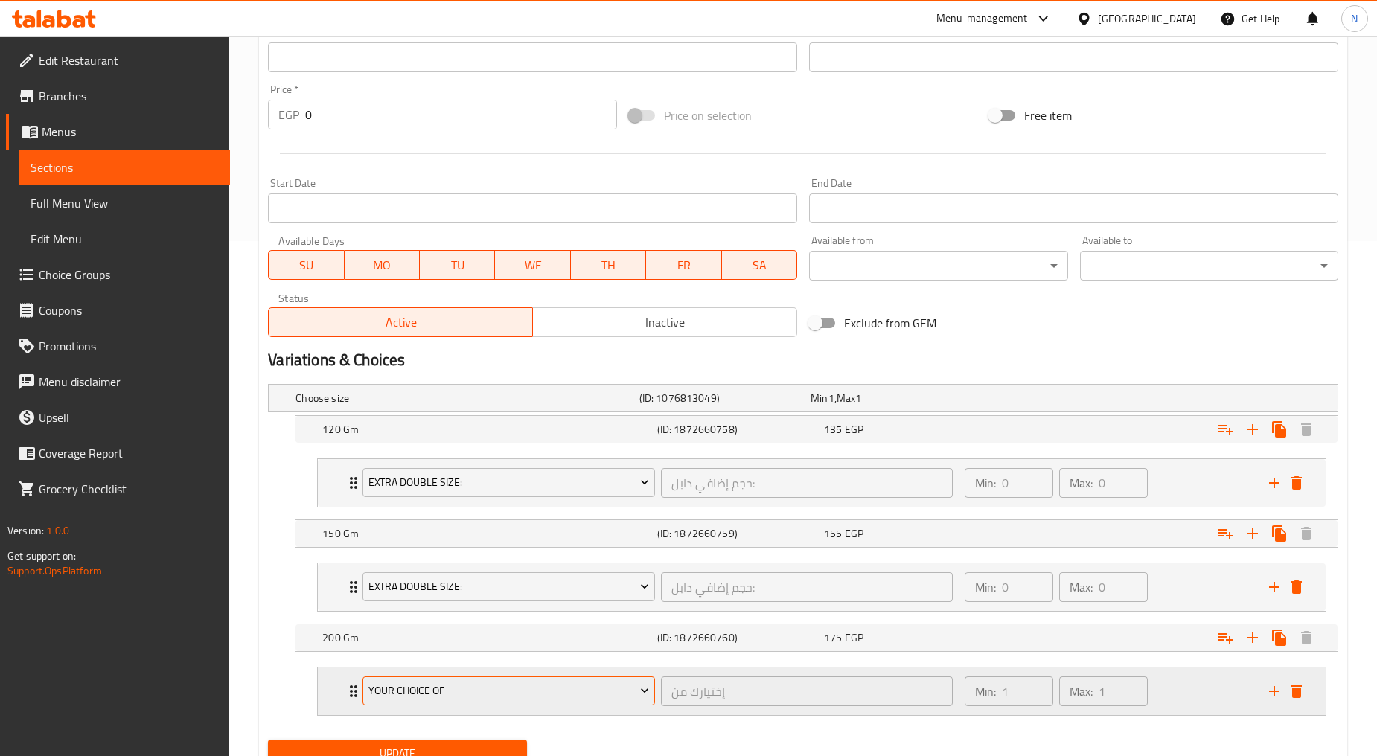
click at [516, 688] on span "Your Choice Of" at bounding box center [508, 691] width 281 height 19
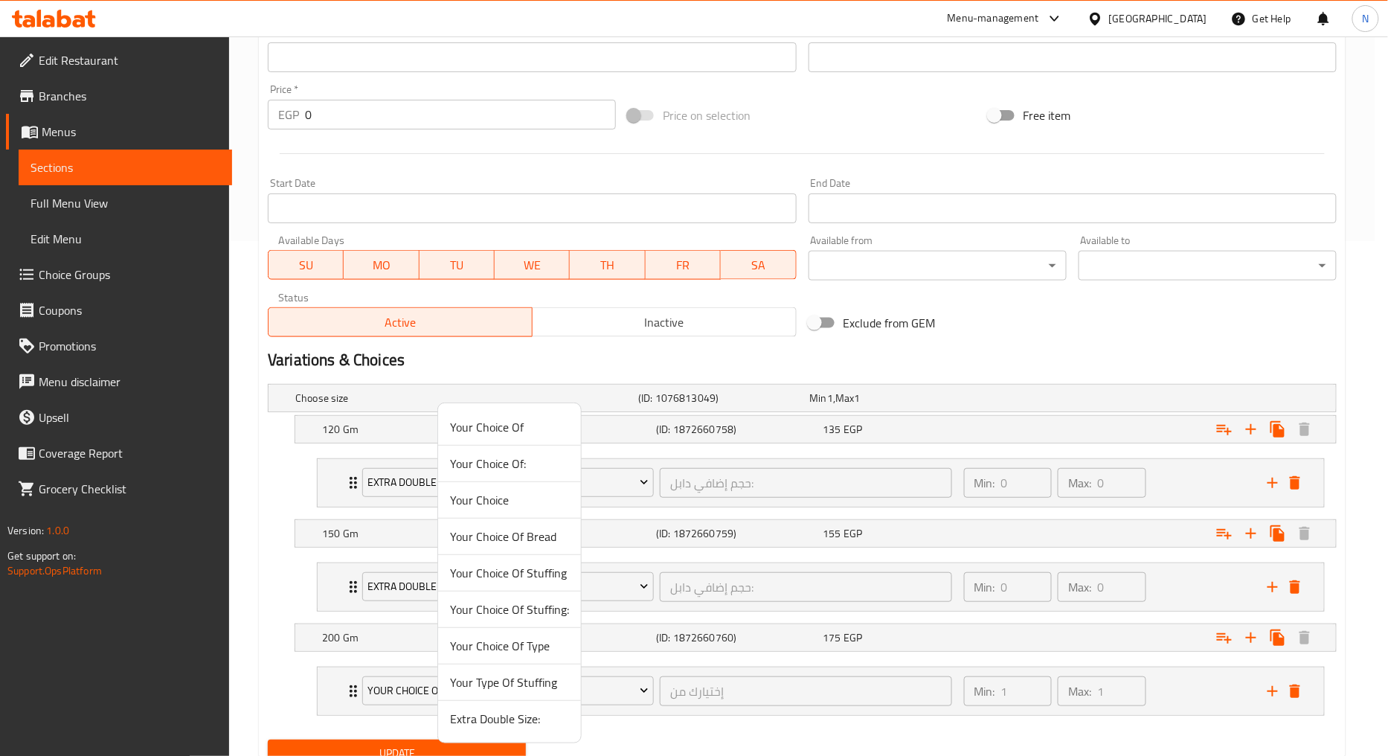
click at [493, 715] on span "Extra Double Size:" at bounding box center [509, 719] width 119 height 18
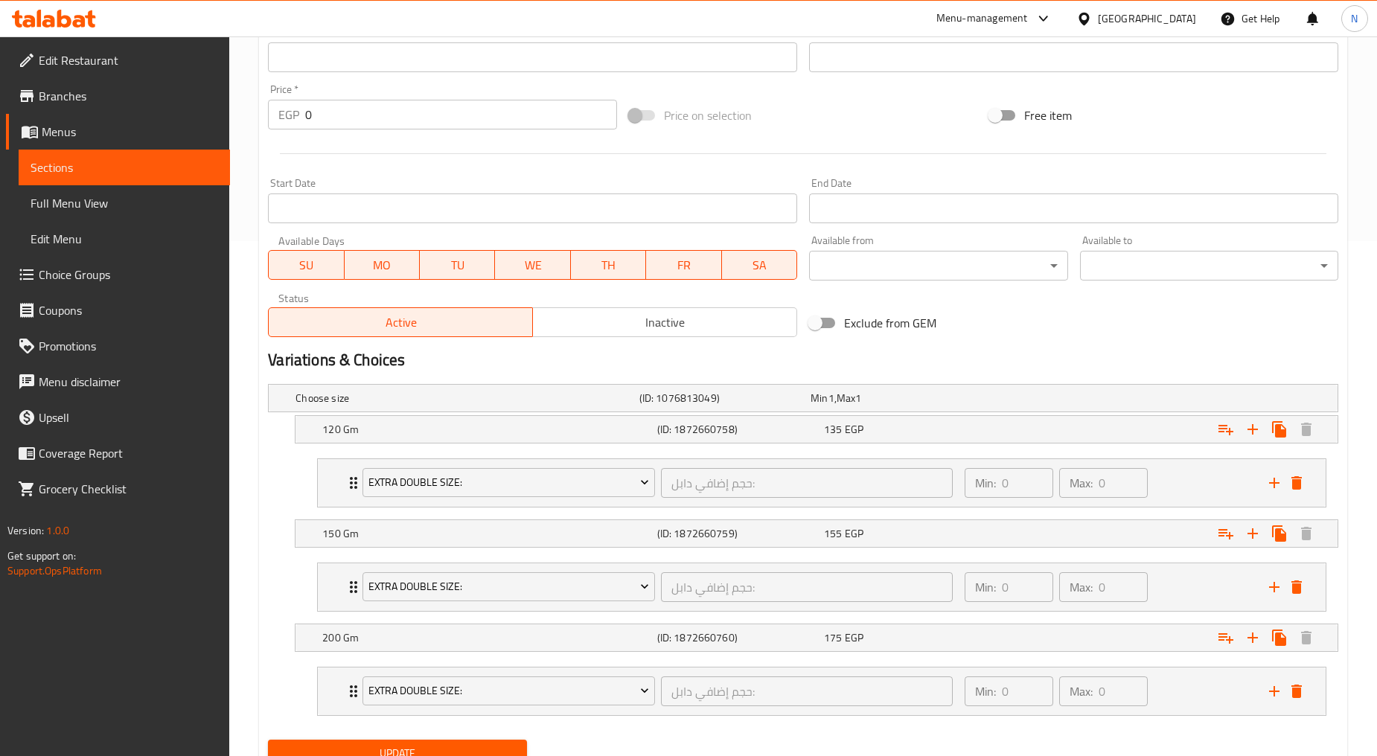
click at [467, 740] on button "Update" at bounding box center [397, 754] width 258 height 28
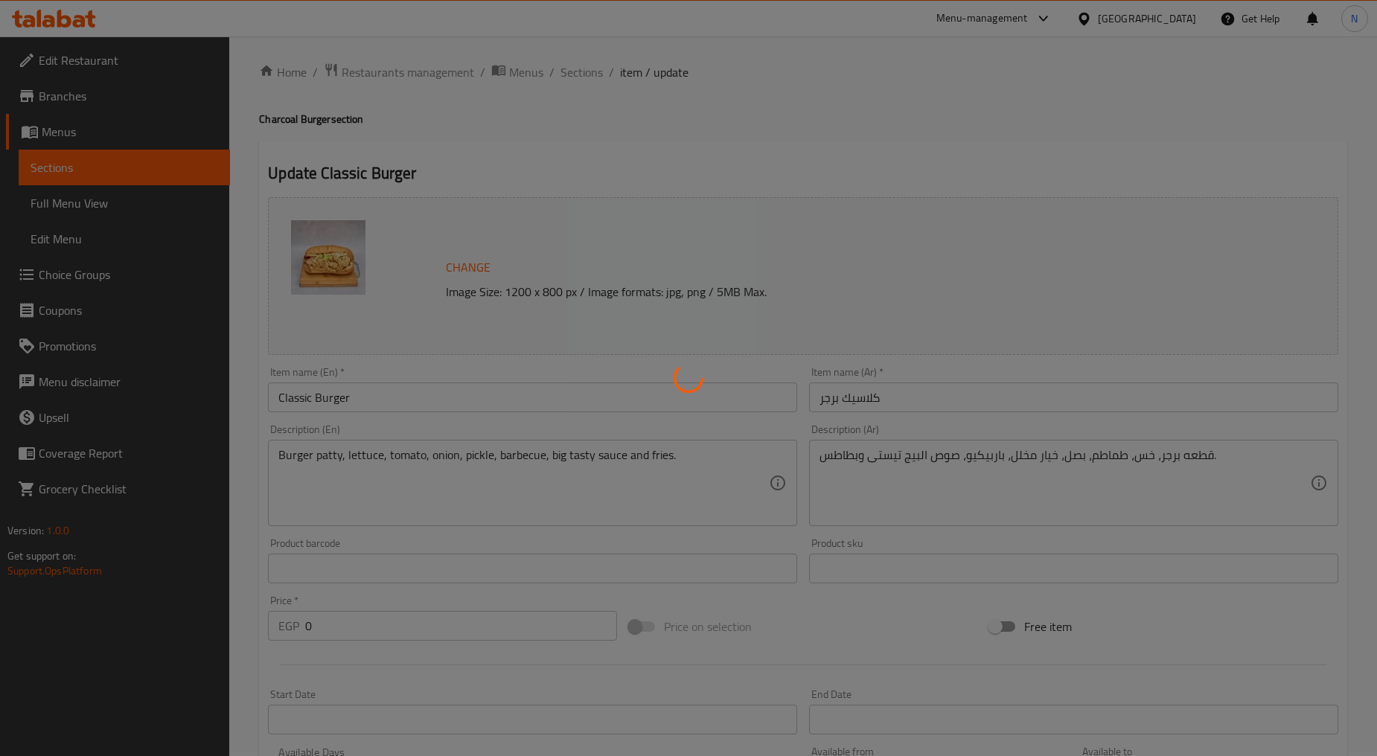
scroll to position [0, 0]
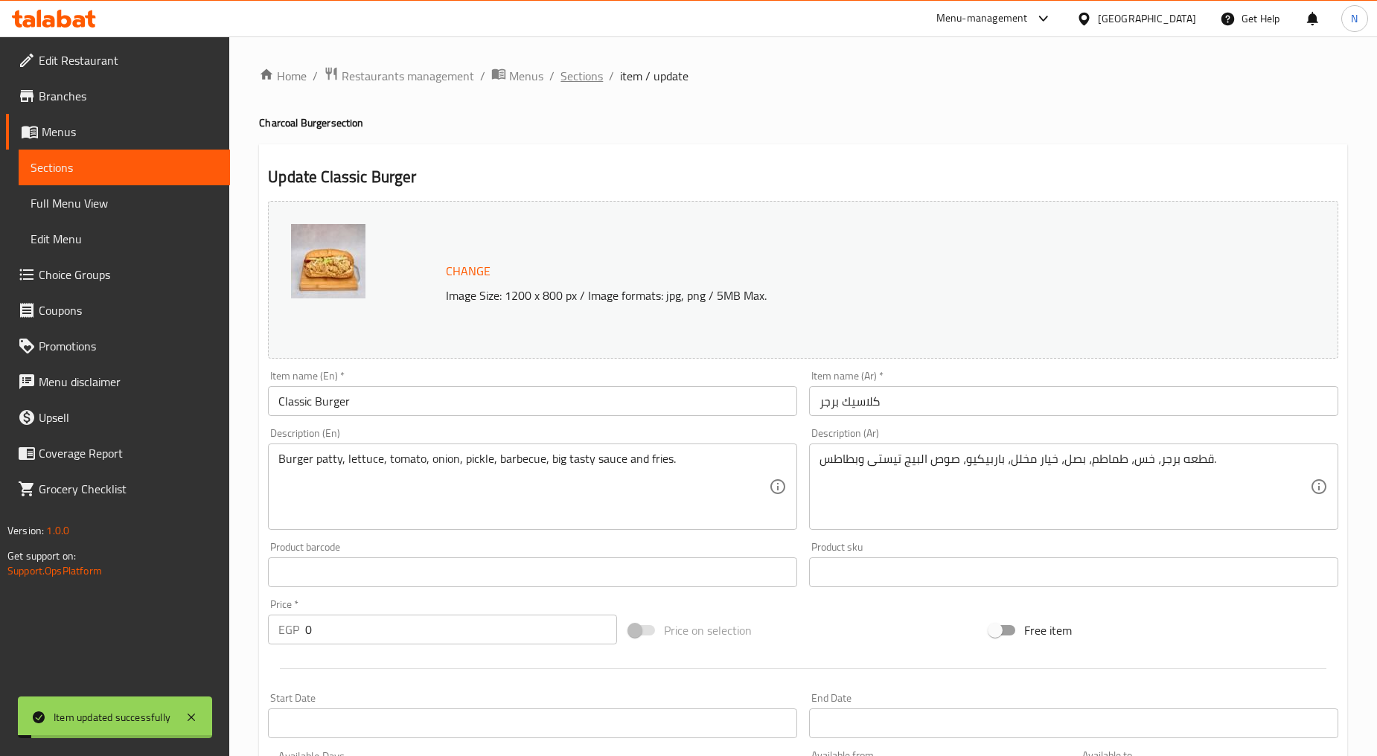
click at [586, 76] on span "Sections" at bounding box center [581, 76] width 42 height 18
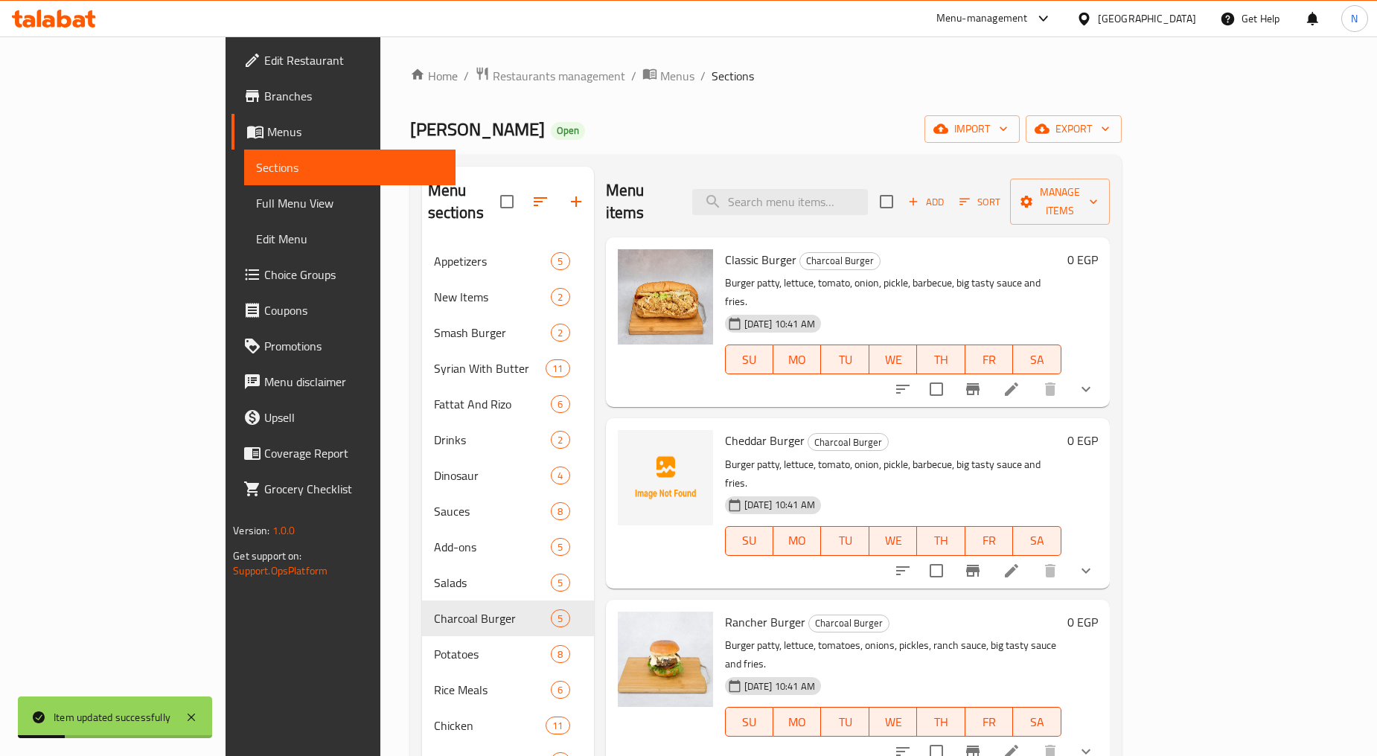
click at [1095, 380] on icon "show more" at bounding box center [1086, 389] width 18 height 18
click at [1092, 383] on icon "show more" at bounding box center [1084, 390] width 15 height 15
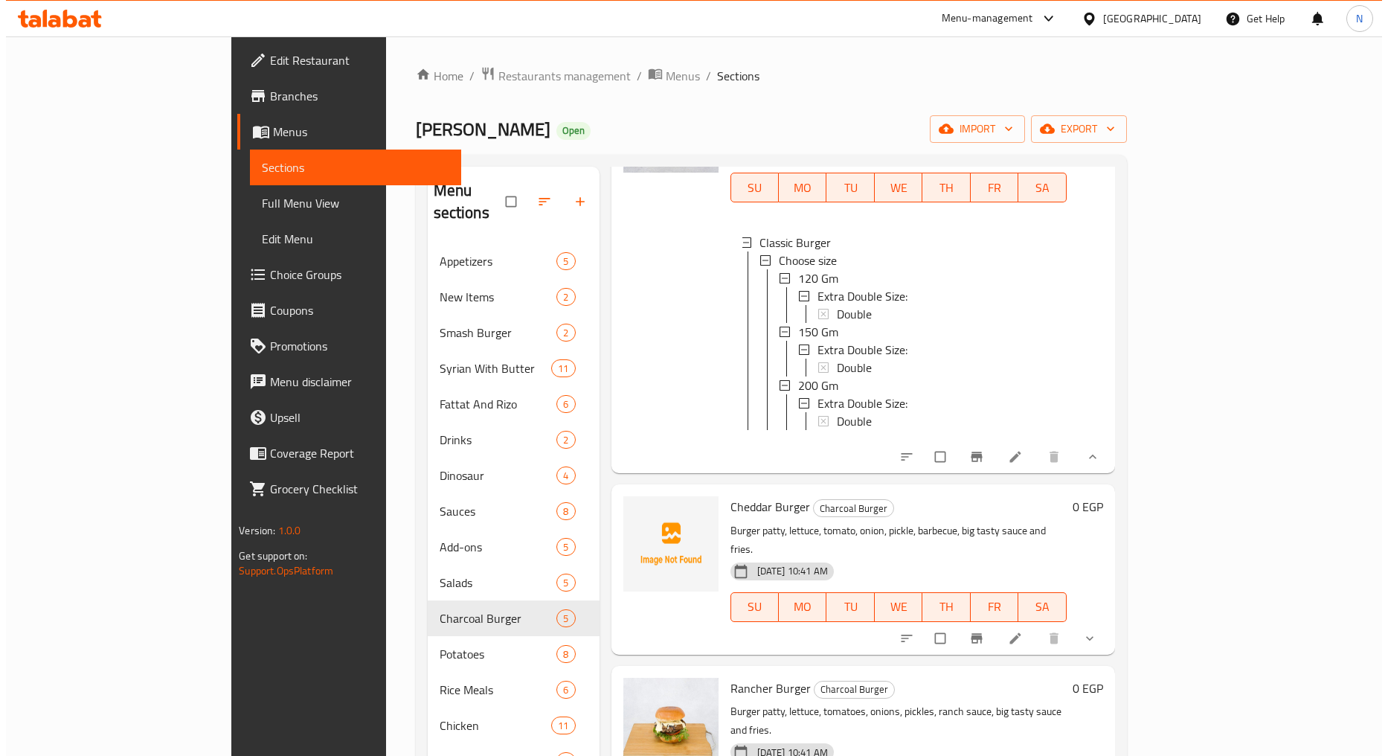
scroll to position [330, 0]
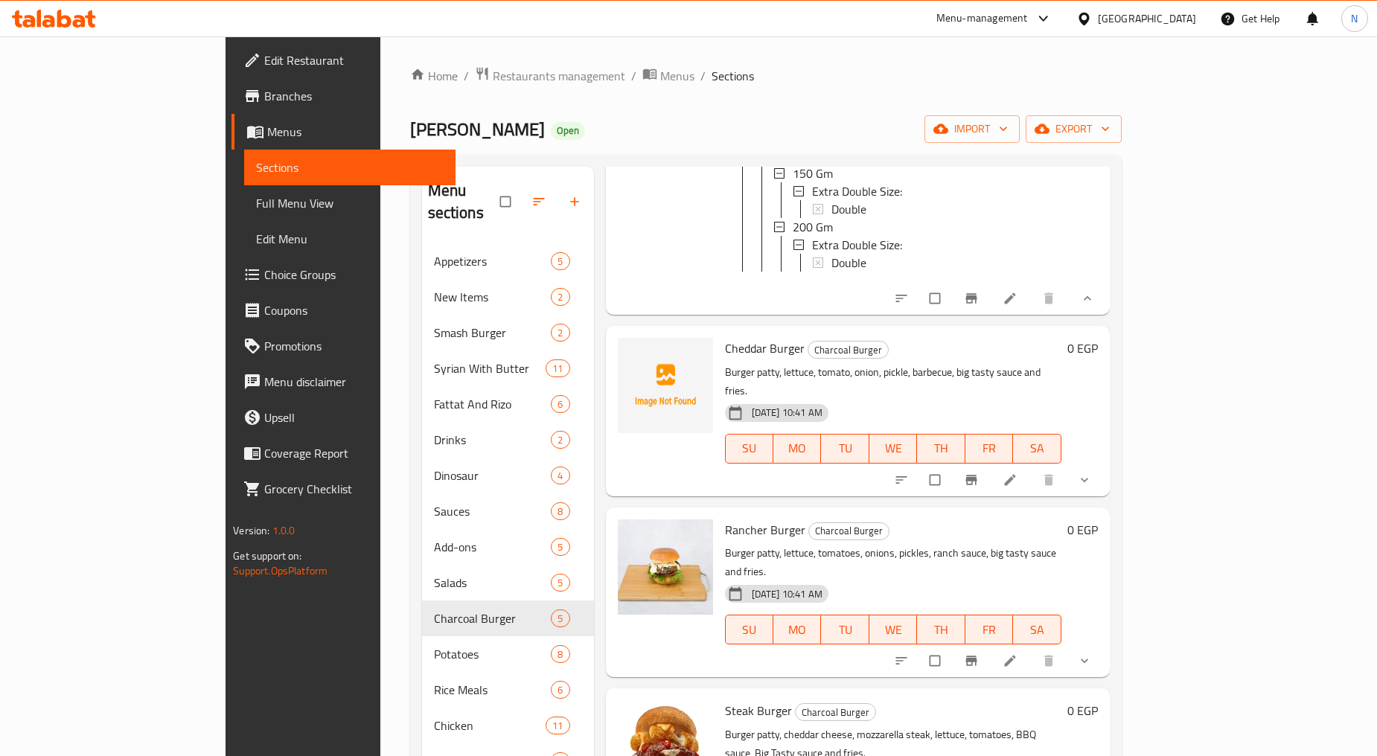
click at [1017, 472] on icon at bounding box center [1009, 479] width 15 height 15
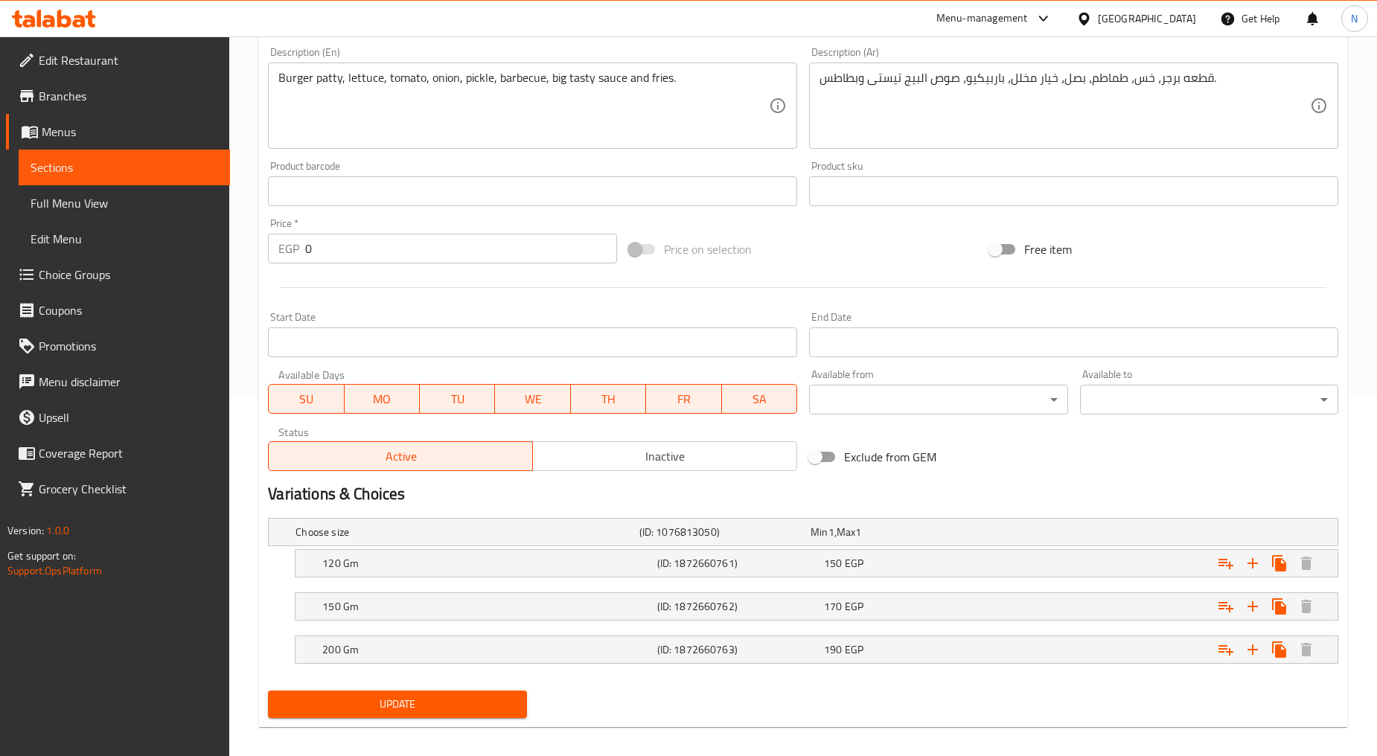
scroll to position [372, 0]
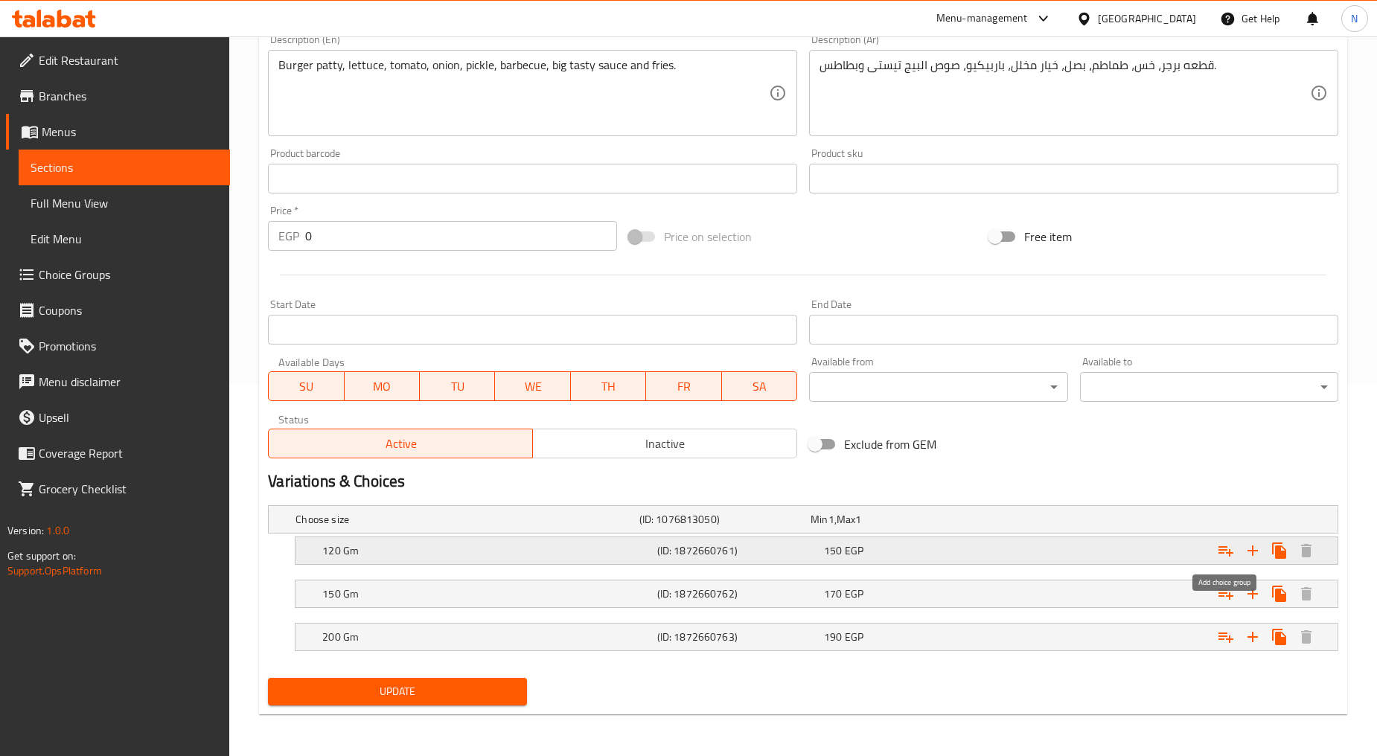
click at [1226, 539] on button "Expand" at bounding box center [1225, 550] width 27 height 27
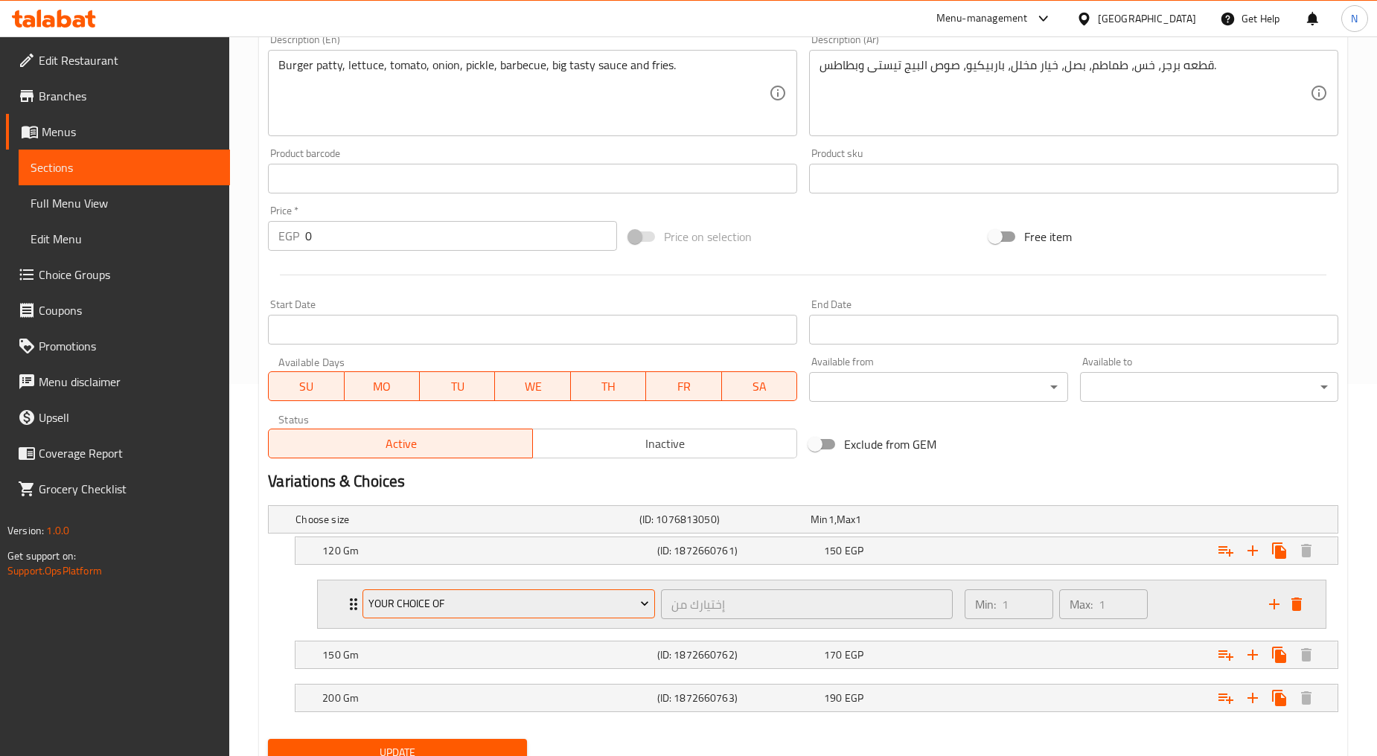
click at [449, 615] on button "Your Choice Of" at bounding box center [508, 604] width 292 height 30
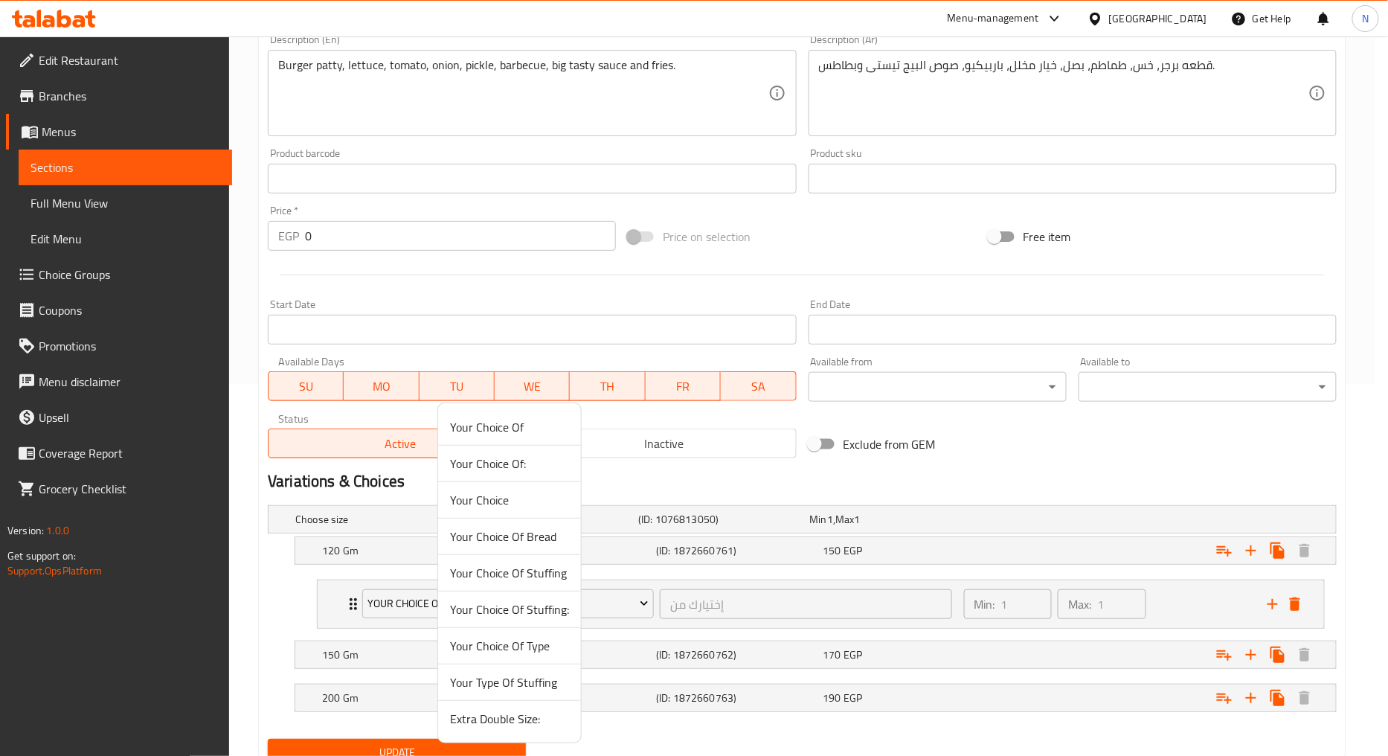
click at [471, 712] on span "Extra Double Size:" at bounding box center [509, 719] width 119 height 18
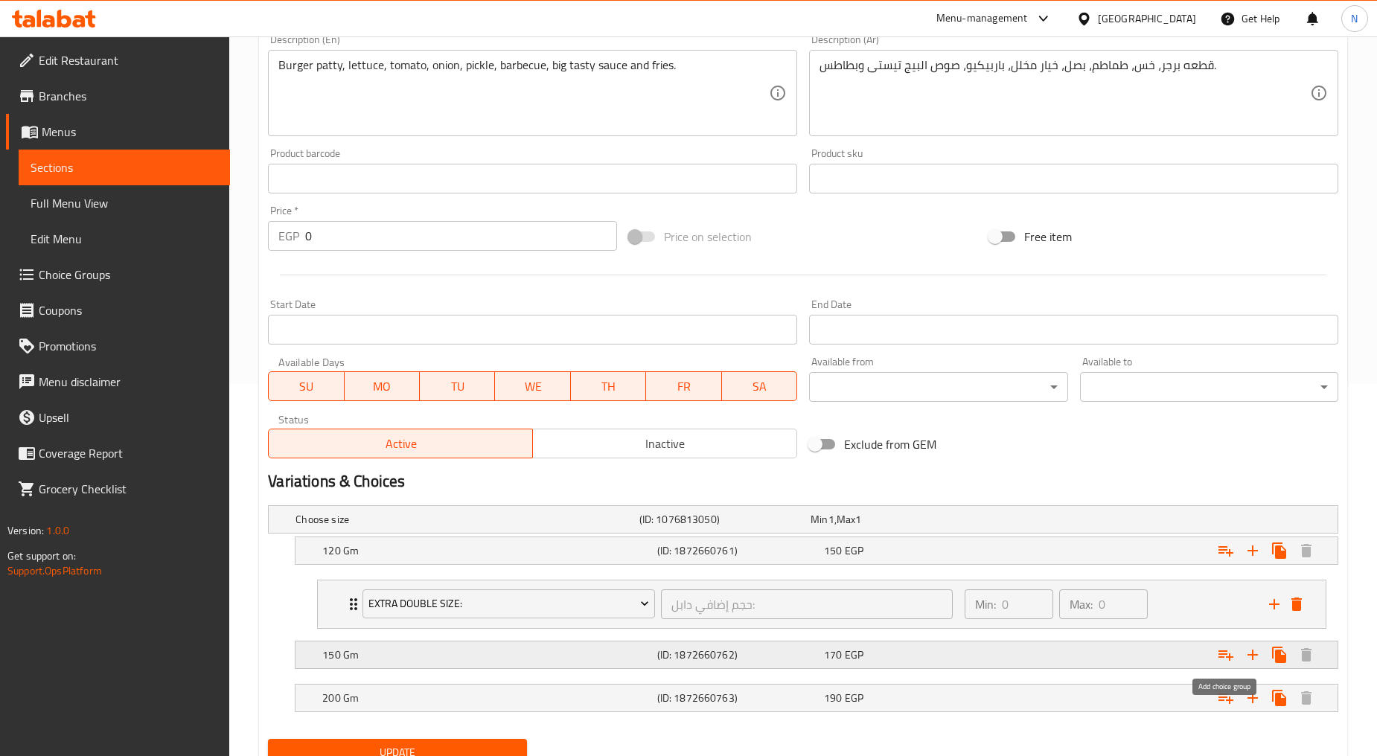
click at [1232, 657] on icon "Expand" at bounding box center [1225, 655] width 15 height 10
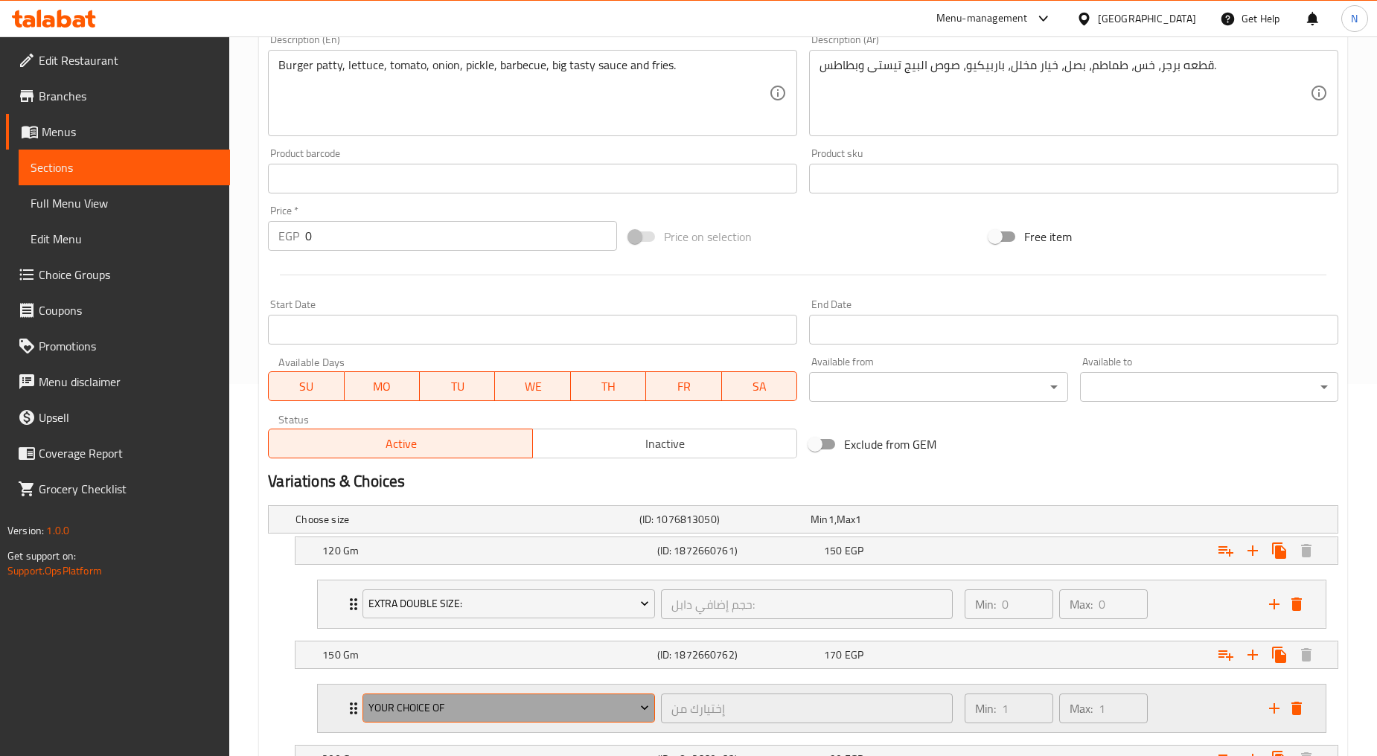
click at [574, 699] on span "Your Choice Of" at bounding box center [508, 708] width 281 height 19
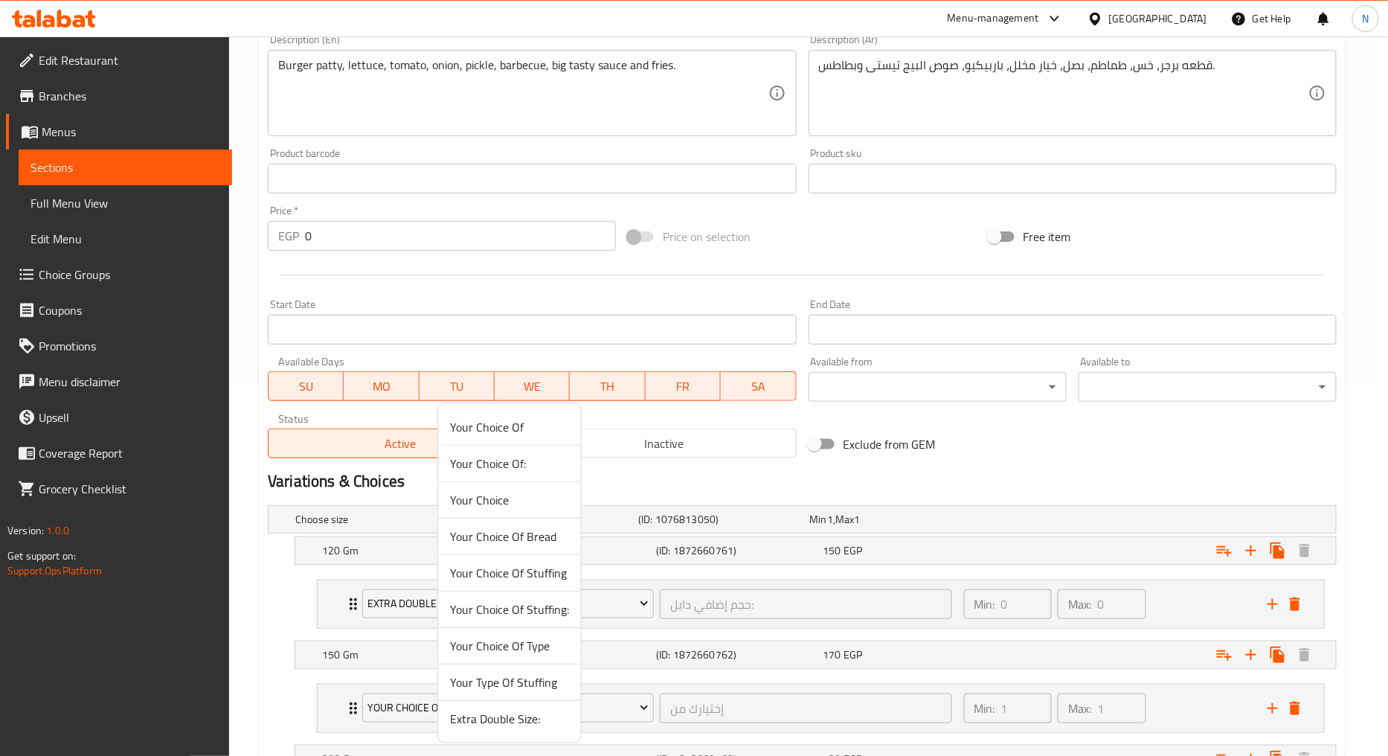
click at [503, 717] on span "Extra Double Size:" at bounding box center [509, 719] width 119 height 18
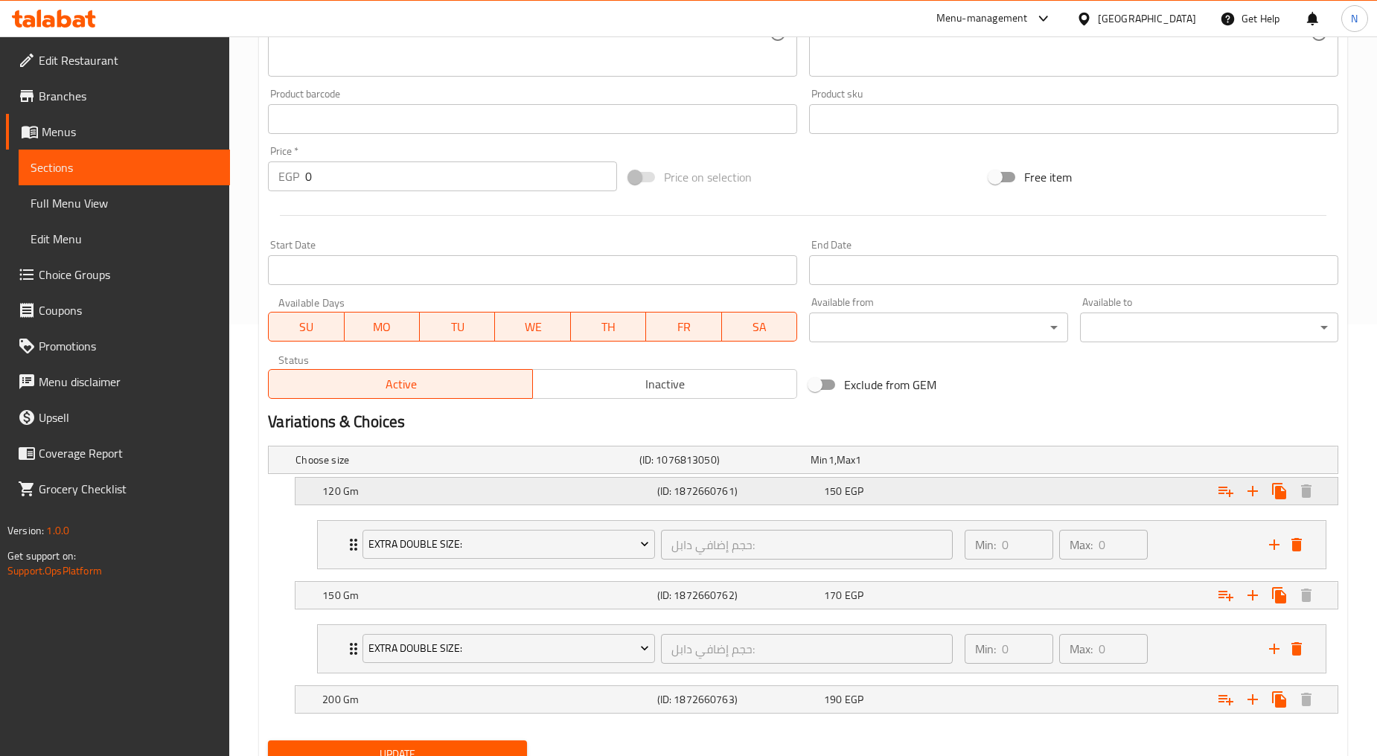
scroll to position [494, 0]
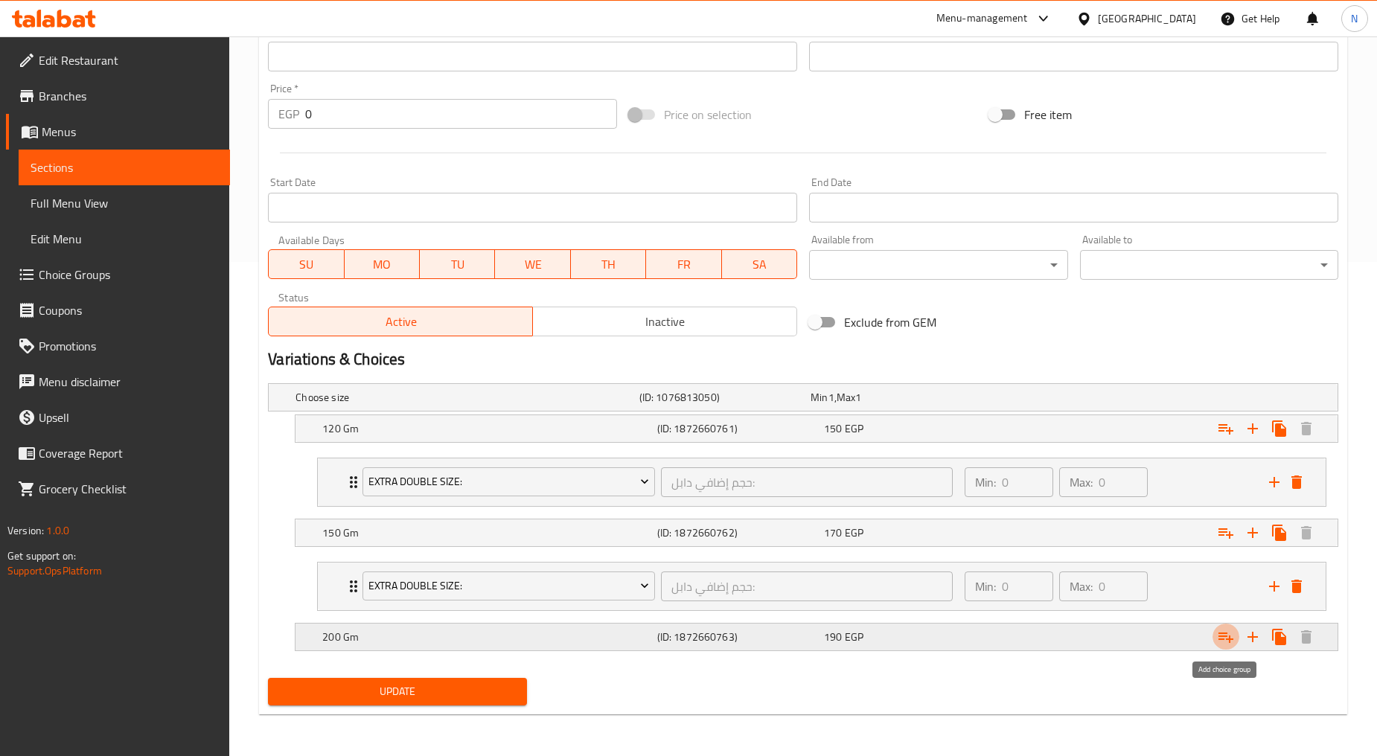
click at [1221, 640] on icon "Expand" at bounding box center [1225, 637] width 15 height 10
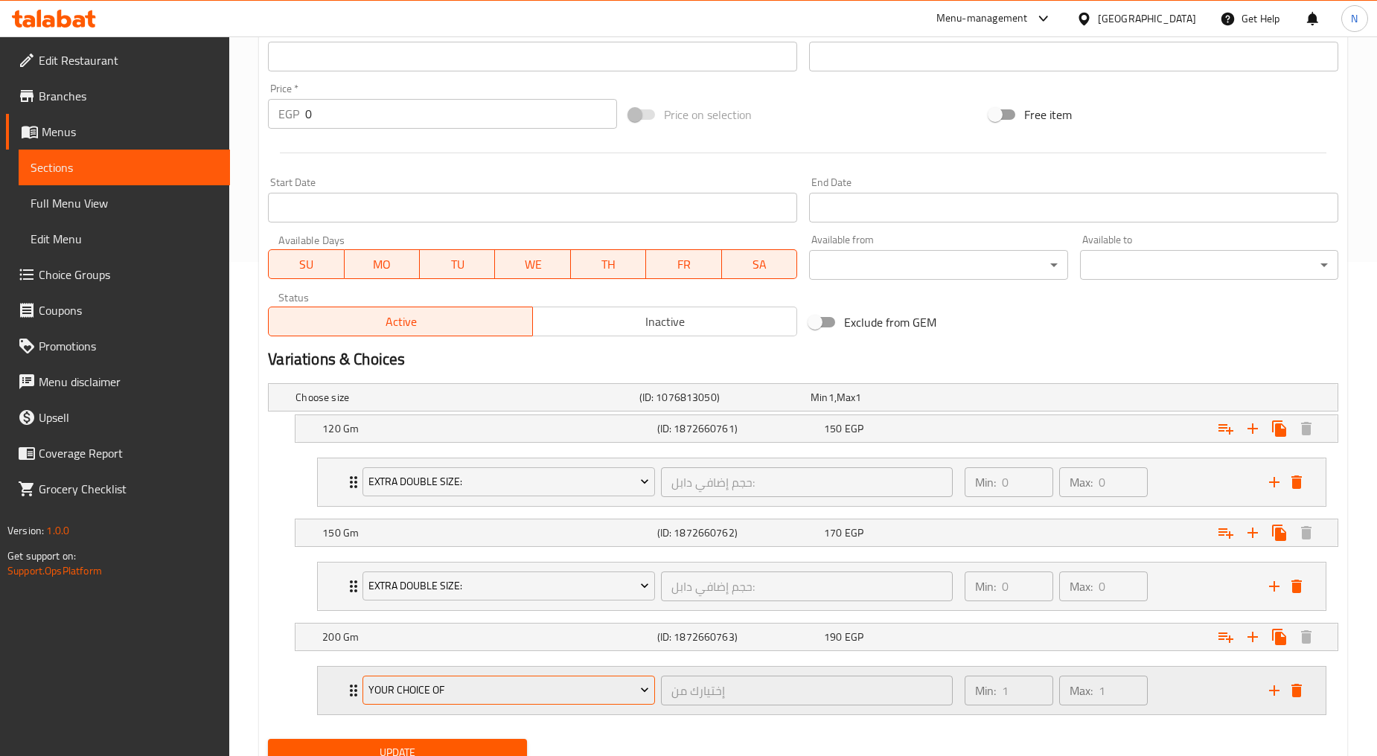
click at [524, 699] on span "Your Choice Of" at bounding box center [508, 690] width 281 height 19
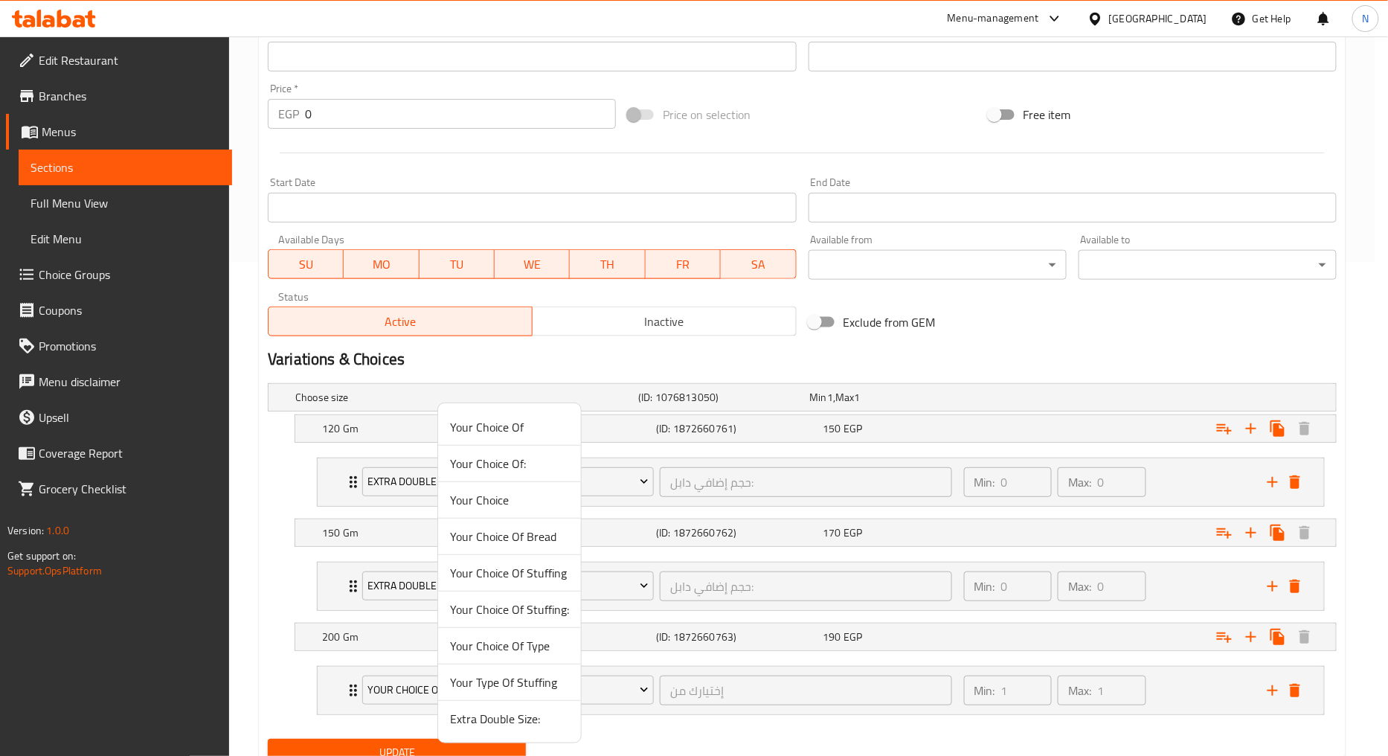
click at [486, 720] on span "Extra Double Size:" at bounding box center [509, 719] width 119 height 18
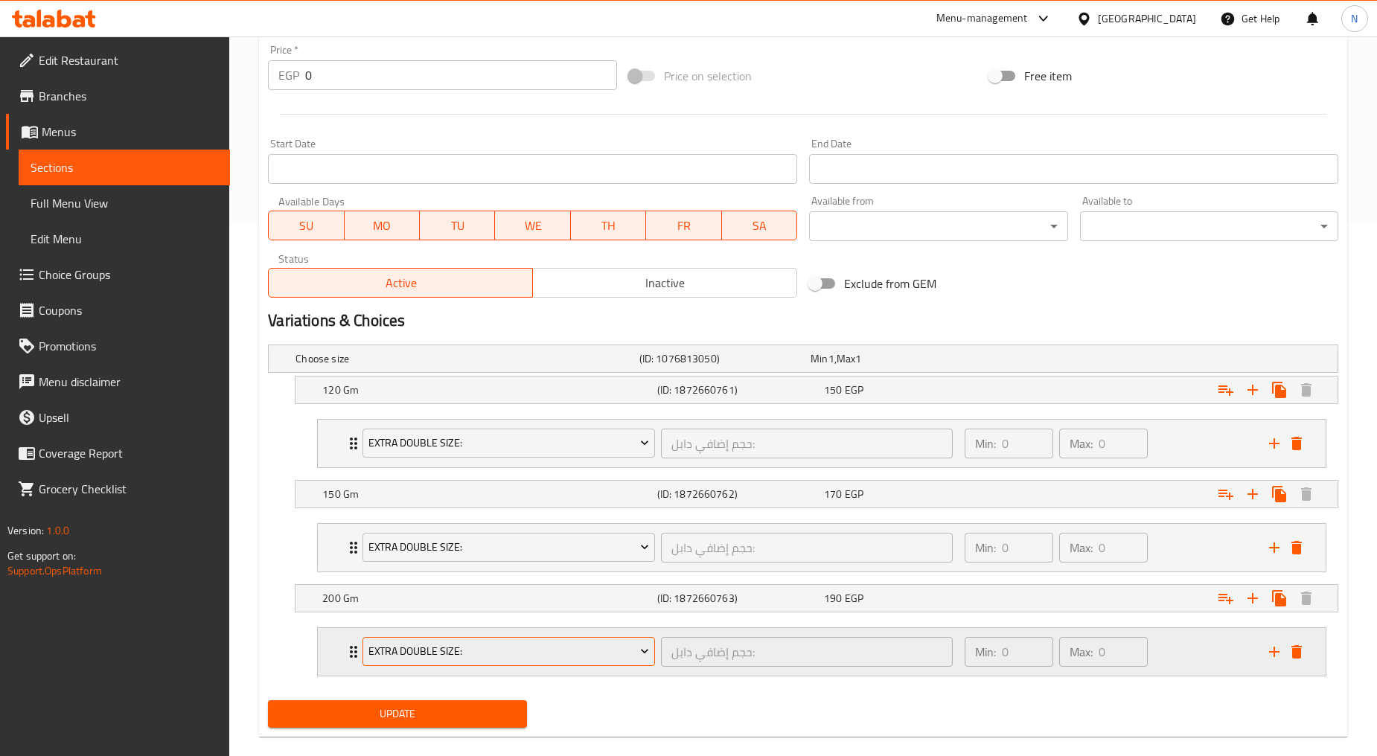
scroll to position [554, 0]
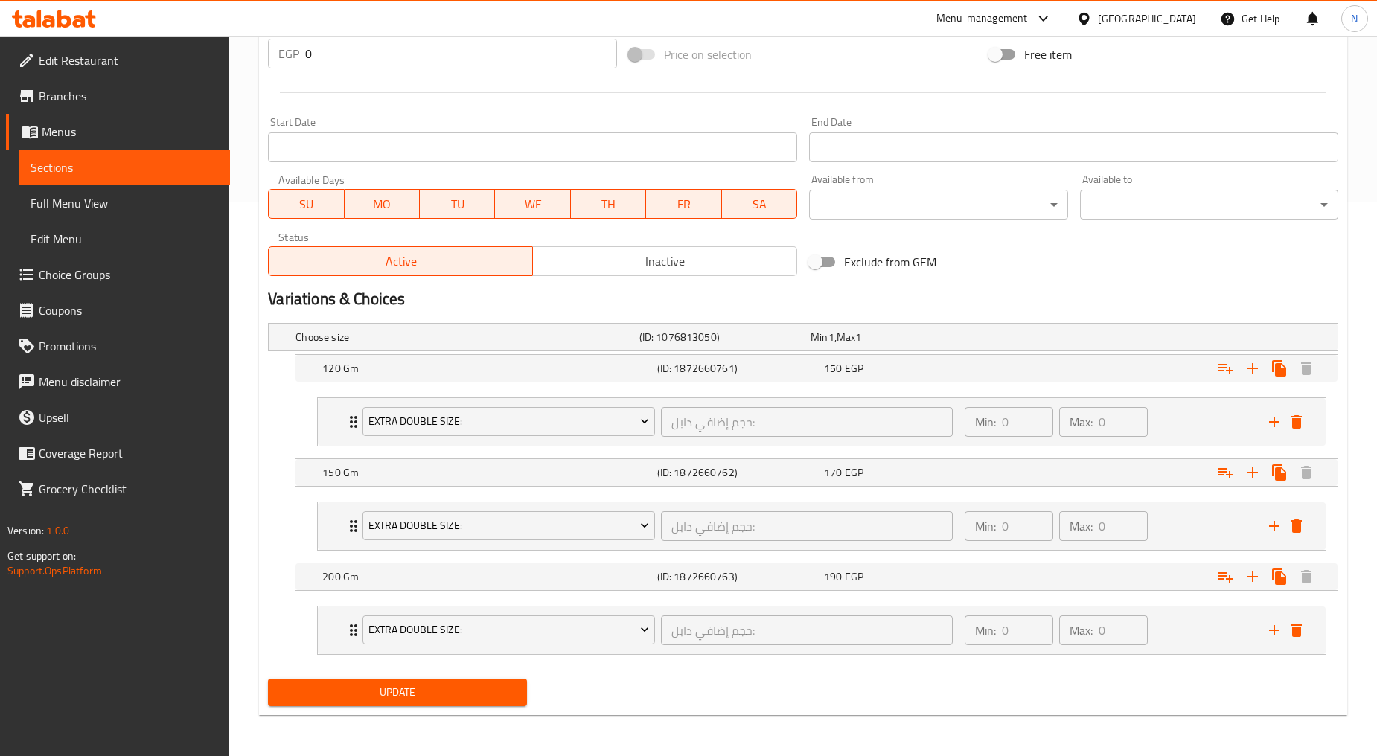
click at [400, 696] on span "Update" at bounding box center [397, 692] width 234 height 19
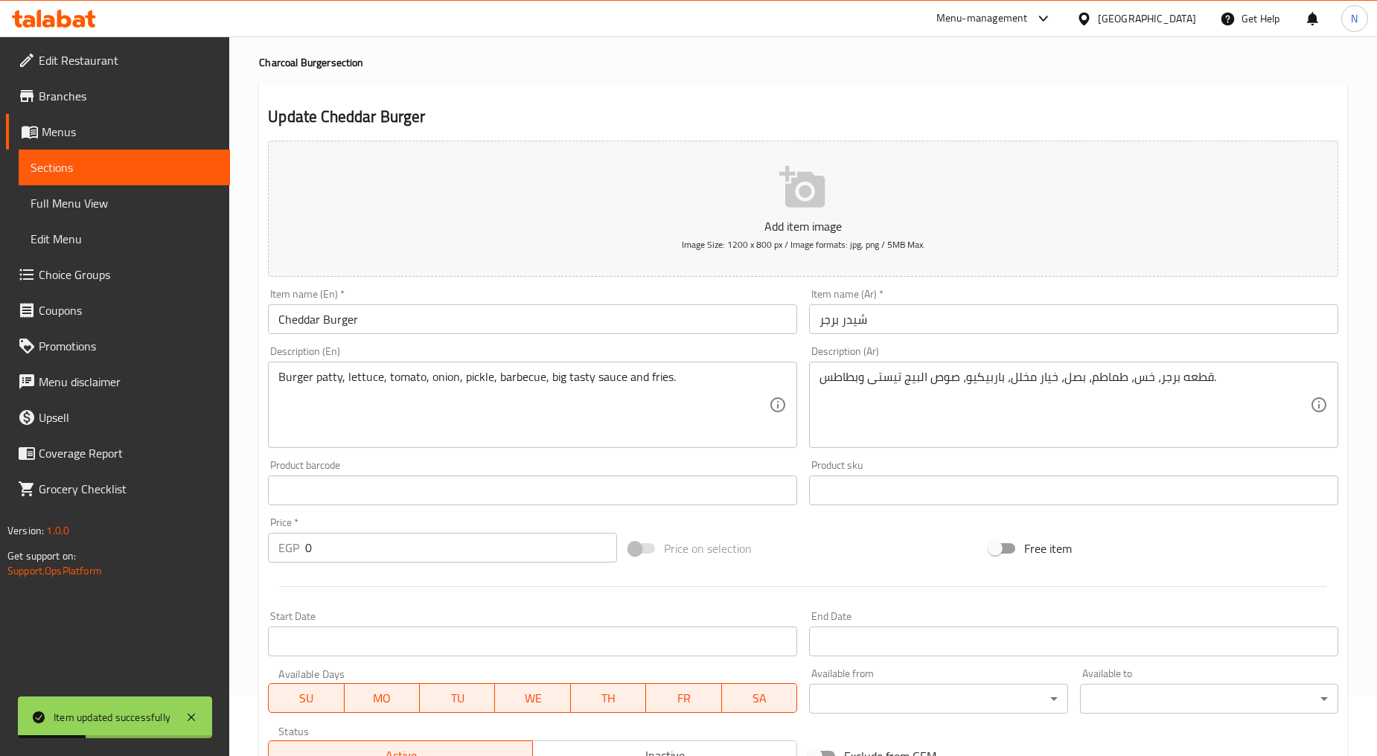
scroll to position [0, 0]
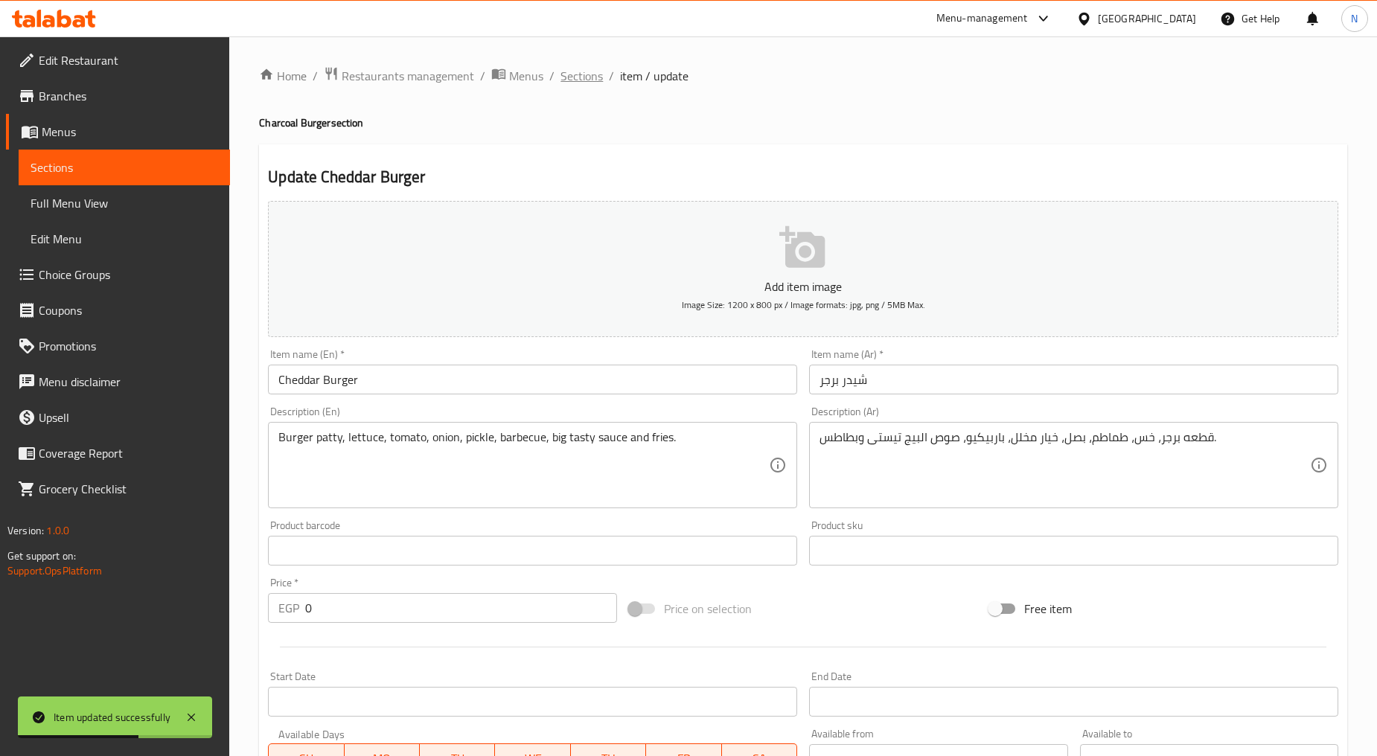
click at [582, 68] on span "Sections" at bounding box center [581, 76] width 42 height 18
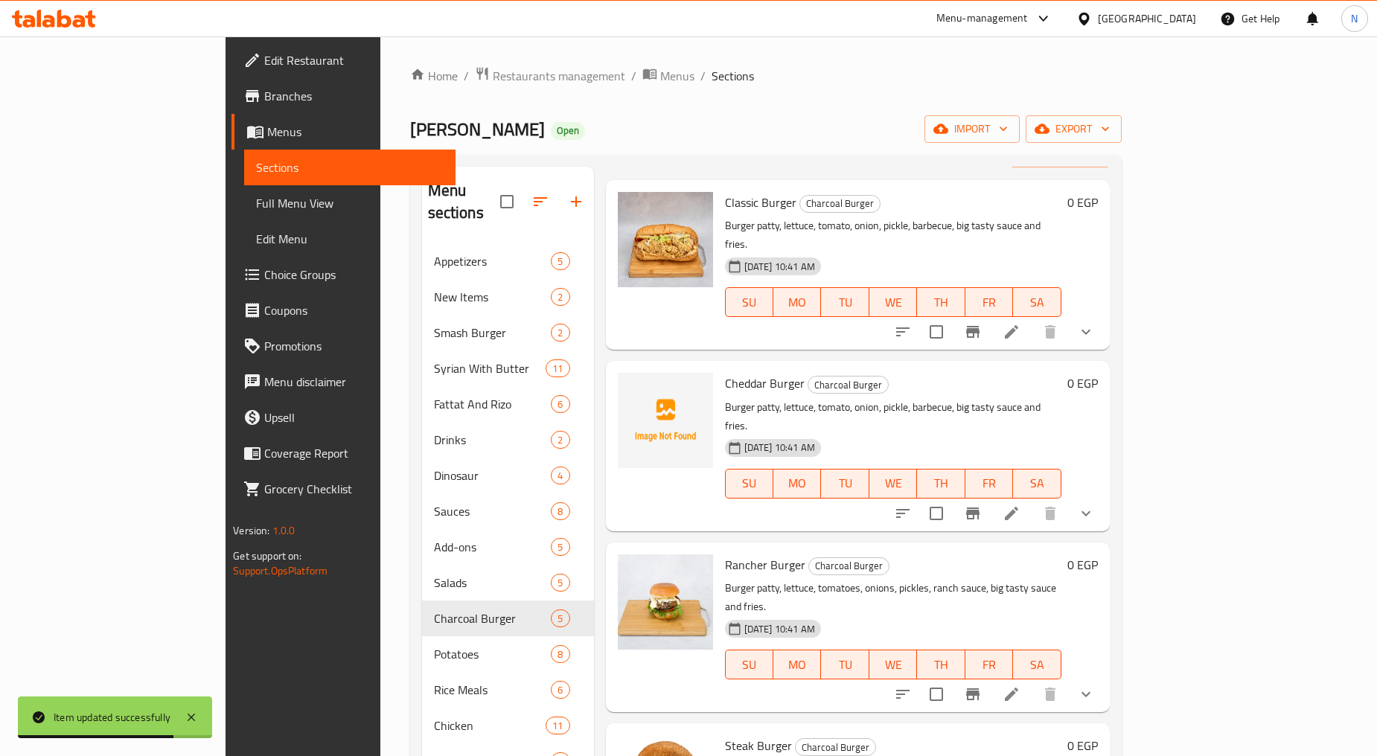
scroll to position [83, 0]
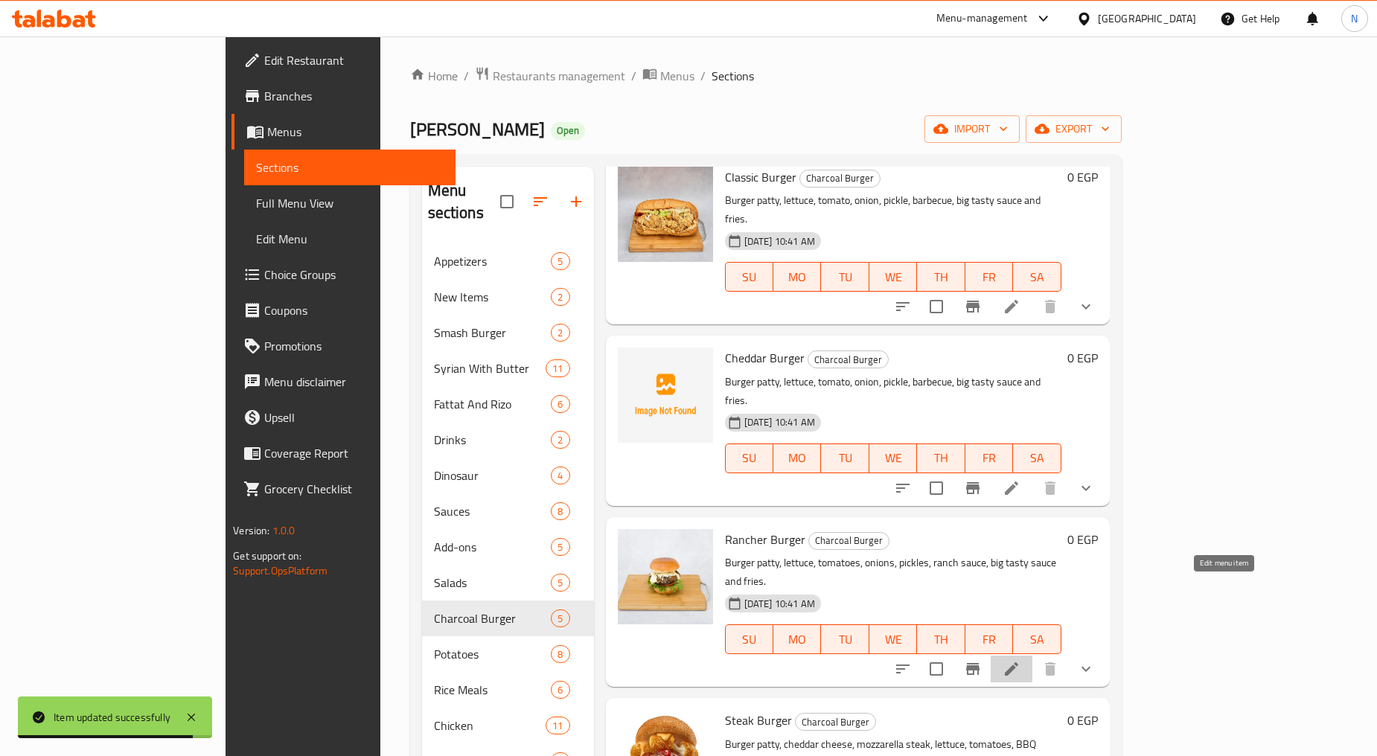
click at [1020, 660] on icon at bounding box center [1011, 669] width 18 height 18
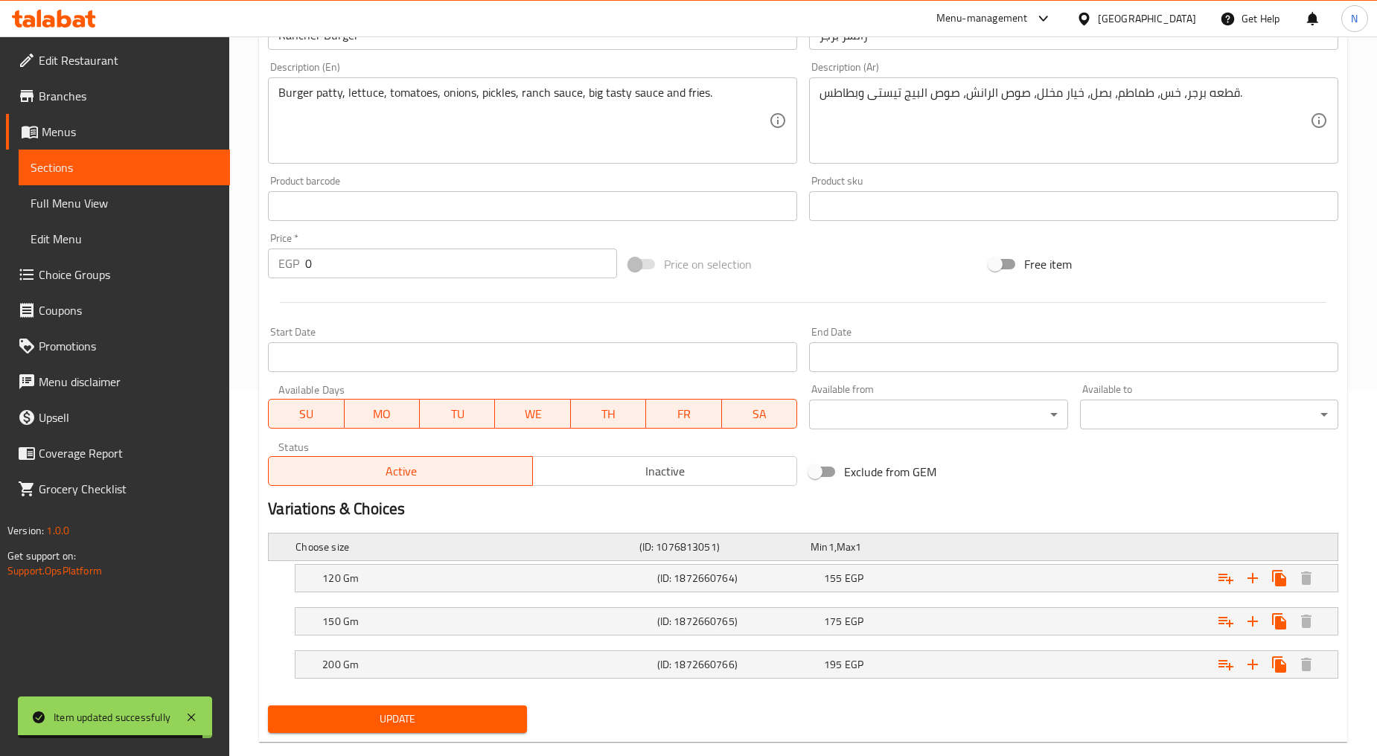
scroll to position [392, 0]
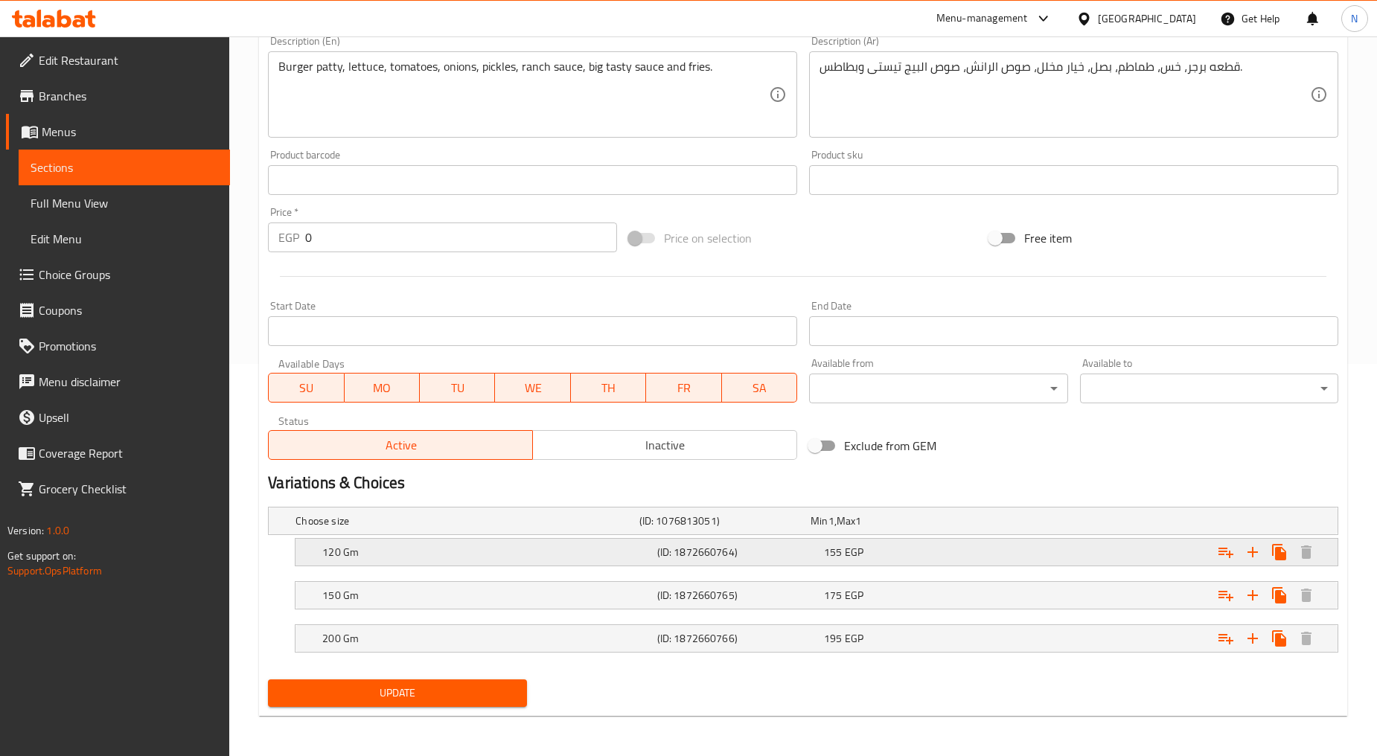
click at [1221, 553] on icon "Expand" at bounding box center [1225, 553] width 15 height 10
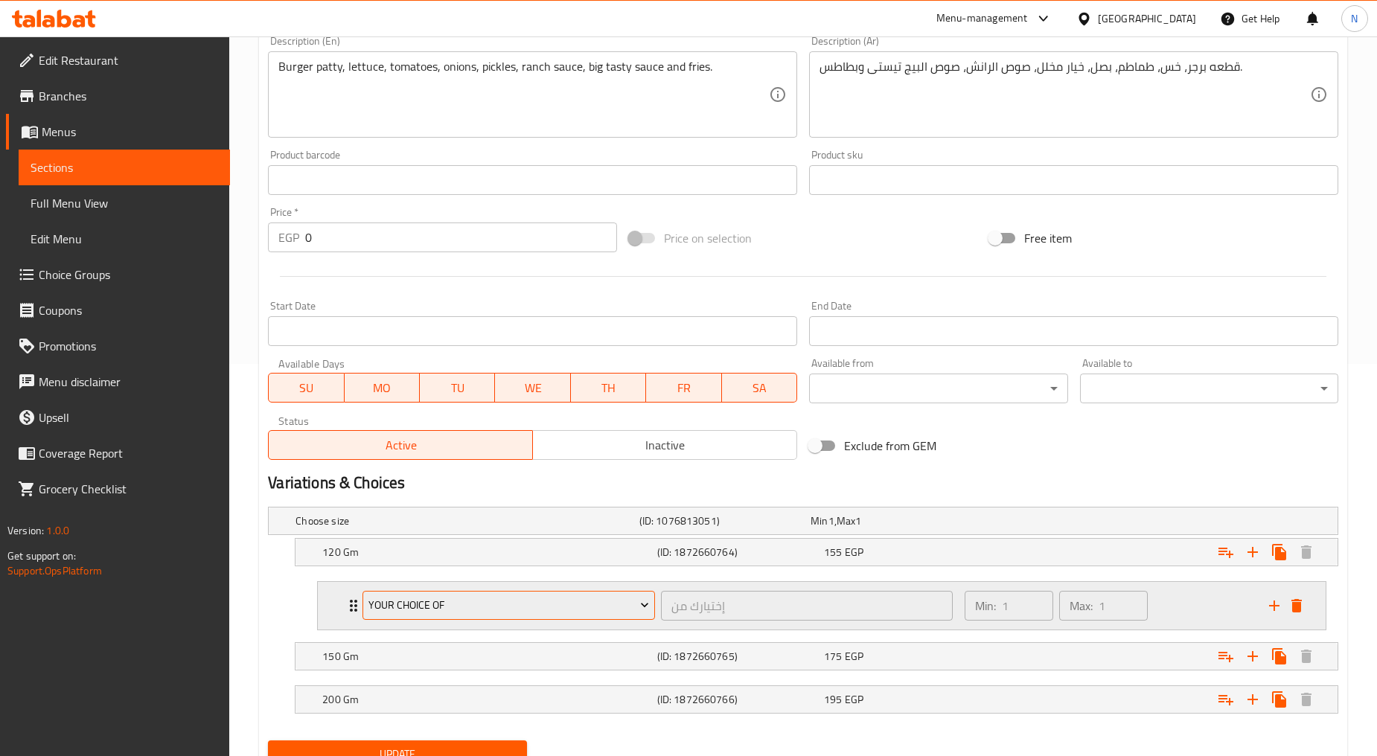
click at [596, 611] on span "Your Choice Of" at bounding box center [508, 605] width 281 height 19
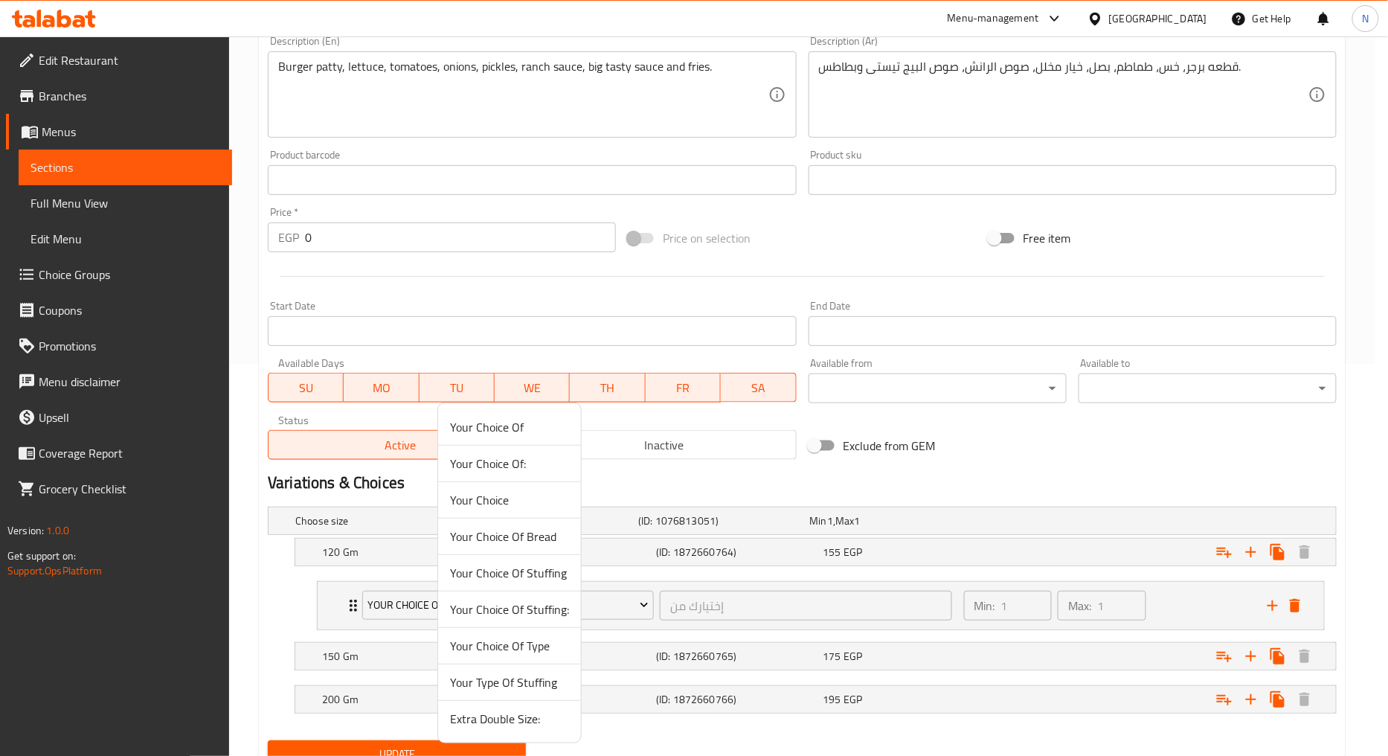
click at [500, 722] on span "Extra Double Size:" at bounding box center [509, 719] width 119 height 18
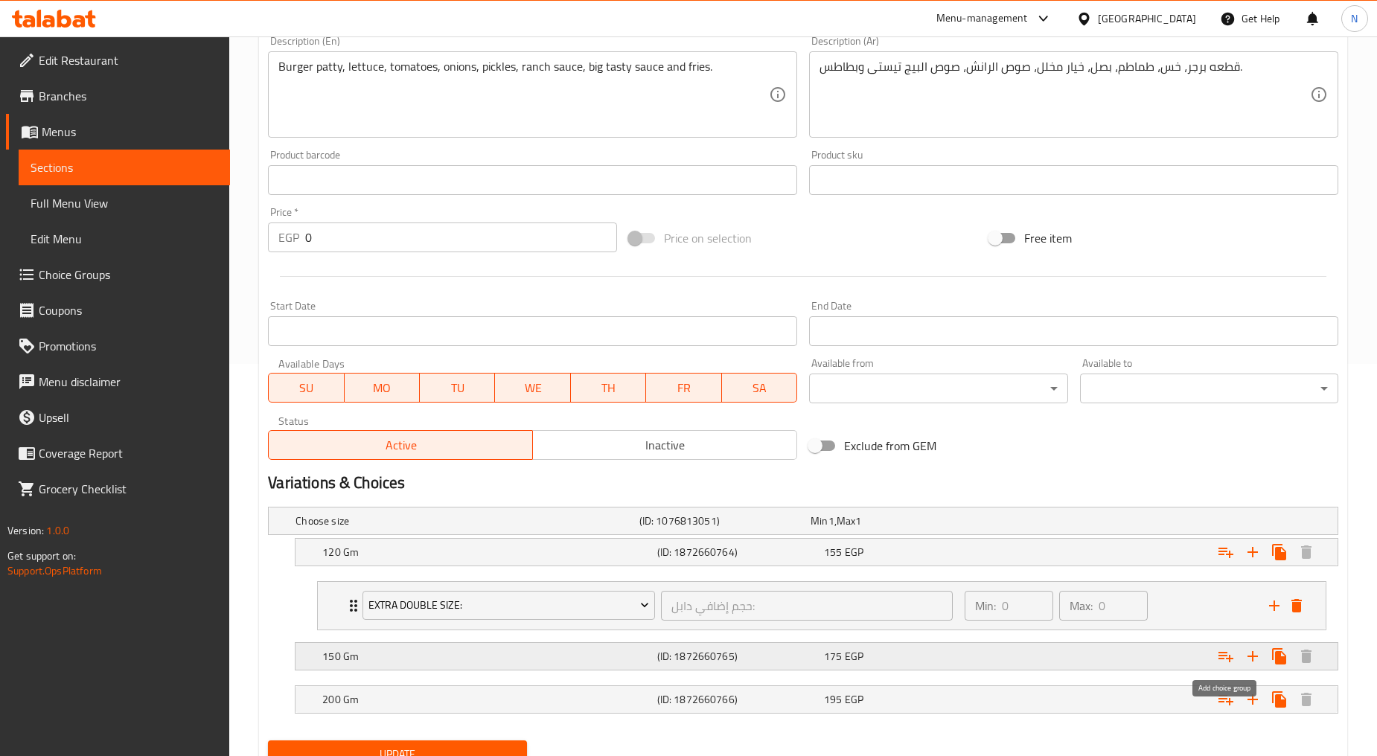
click at [1228, 656] on icon "Expand" at bounding box center [1225, 657] width 15 height 10
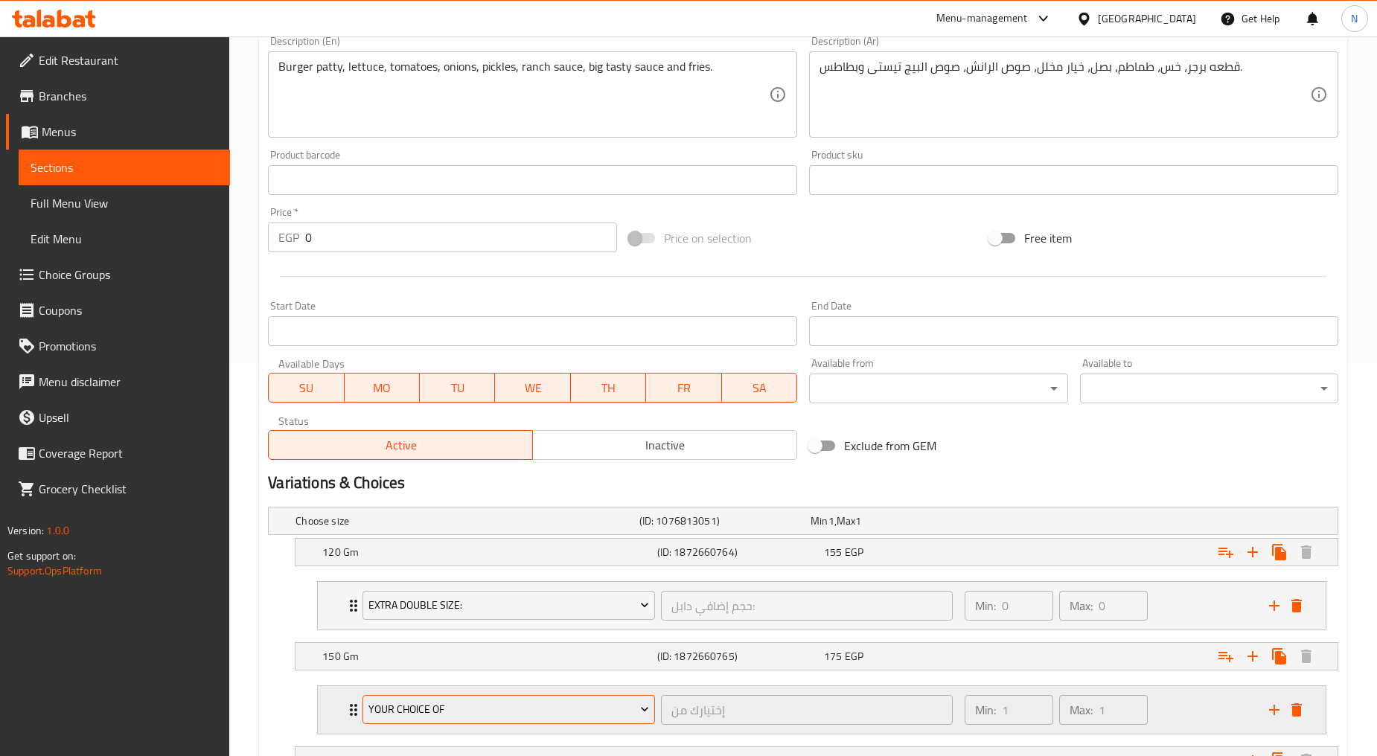
click at [522, 711] on span "Your Choice Of" at bounding box center [508, 709] width 281 height 19
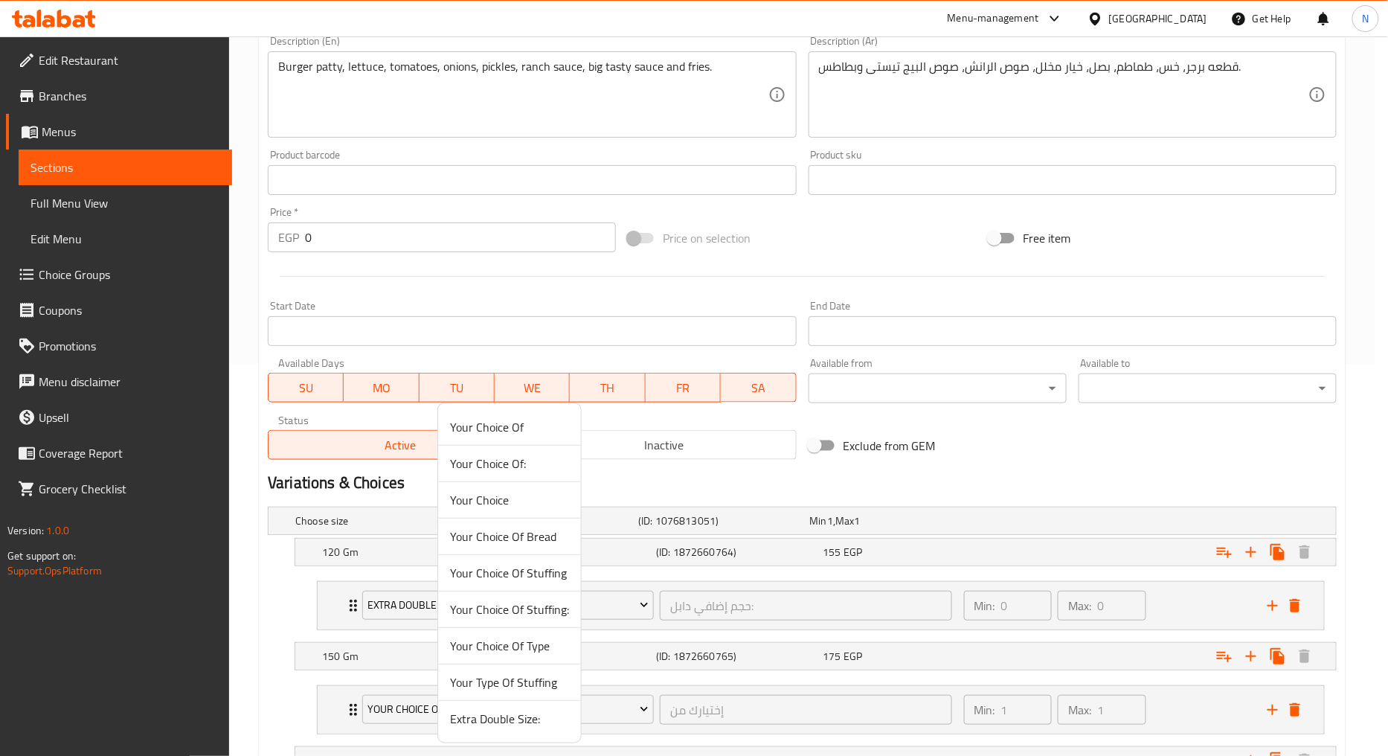
click at [493, 716] on span "Extra Double Size:" at bounding box center [509, 719] width 119 height 18
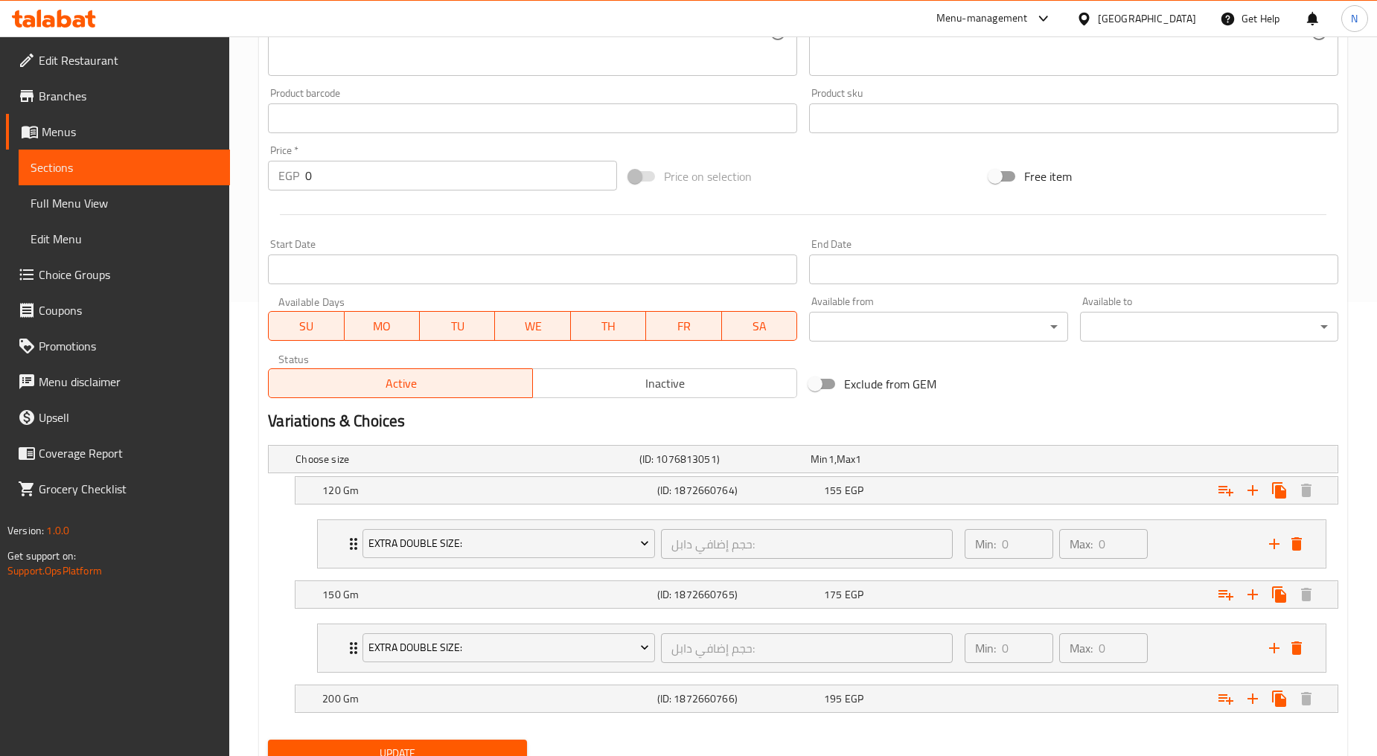
scroll to position [515, 0]
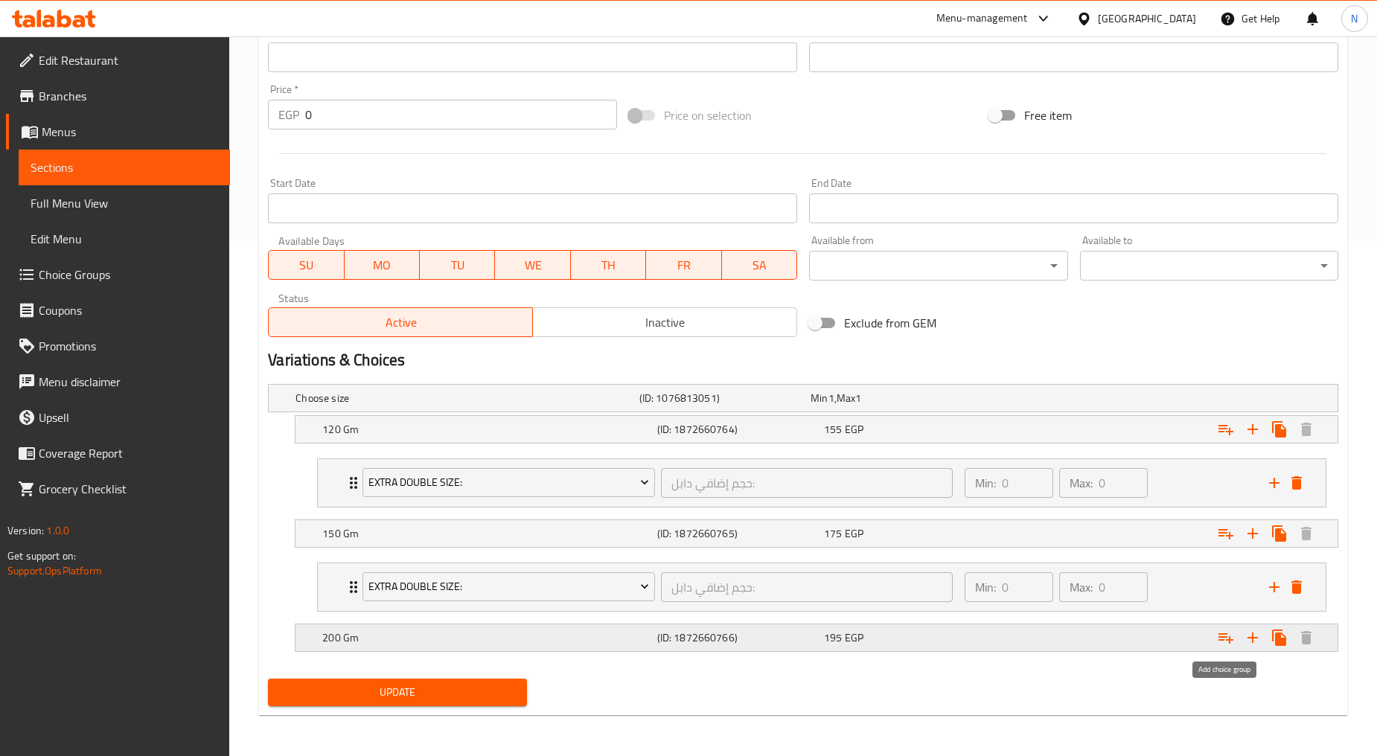
click at [1217, 638] on icon "Expand" at bounding box center [1226, 638] width 18 height 18
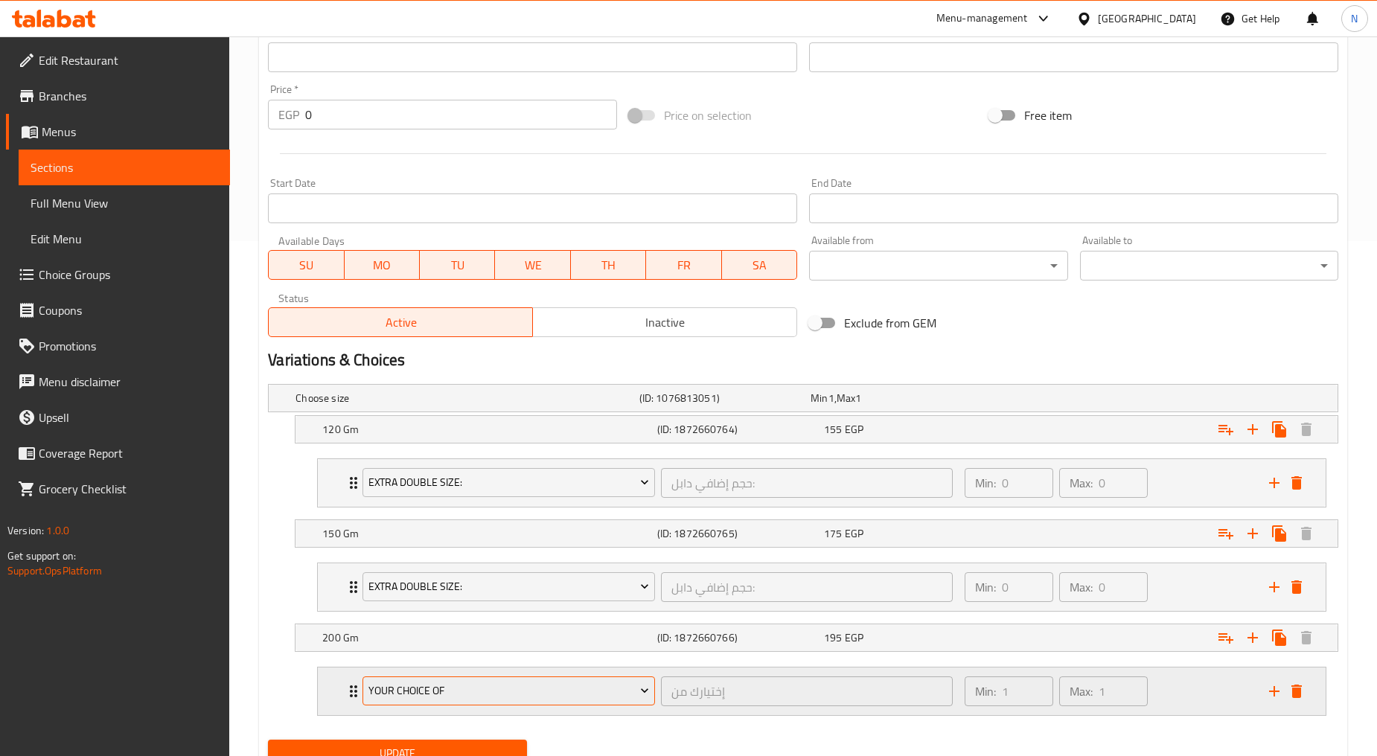
click at [616, 691] on span "Your Choice Of" at bounding box center [508, 691] width 281 height 19
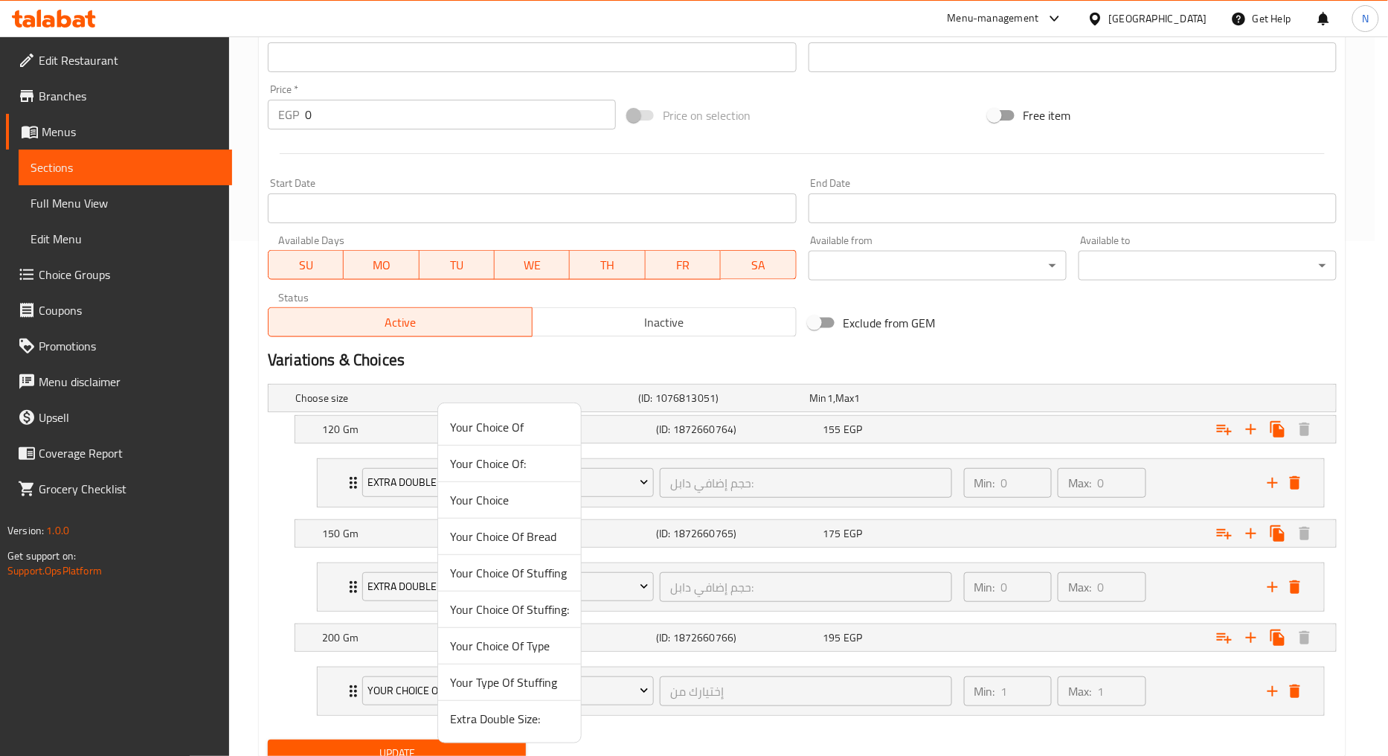
click at [492, 716] on span "Extra Double Size:" at bounding box center [509, 719] width 119 height 18
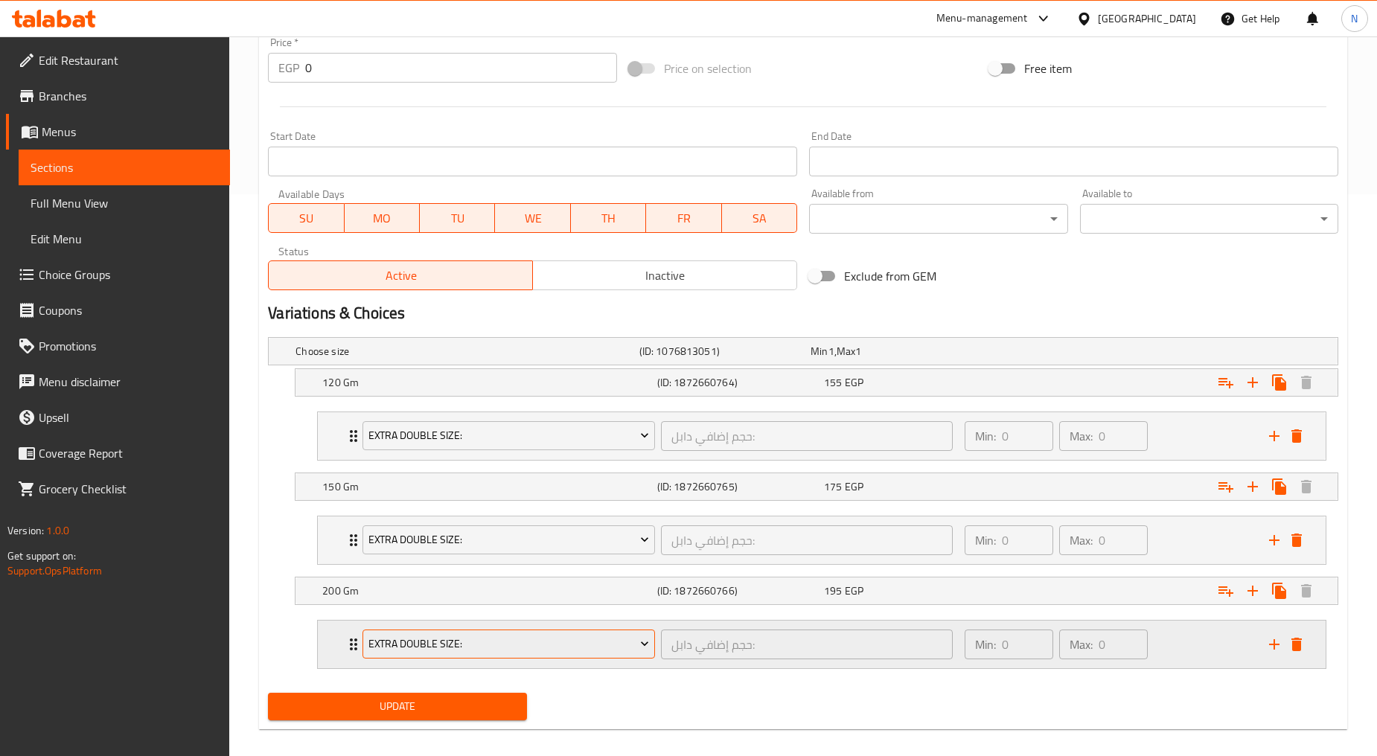
scroll to position [576, 0]
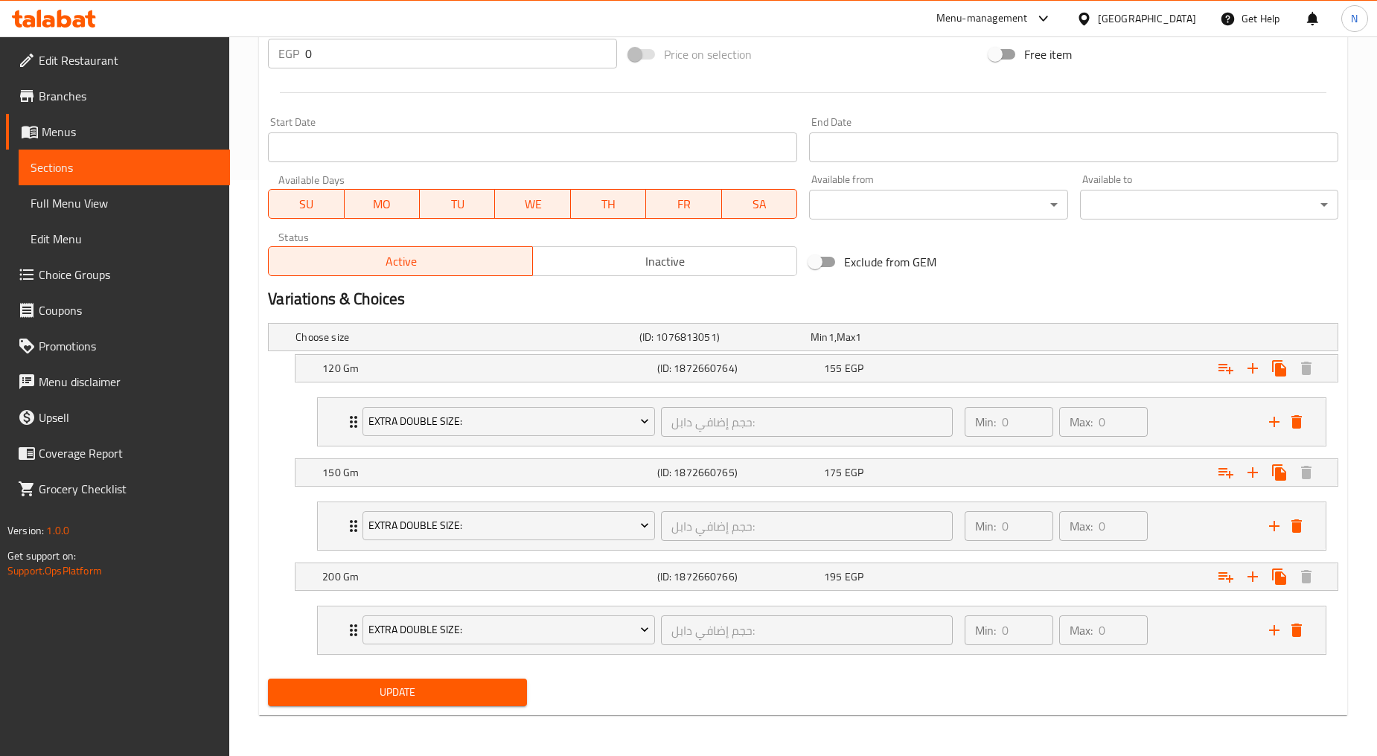
click at [425, 695] on span "Update" at bounding box center [397, 692] width 234 height 19
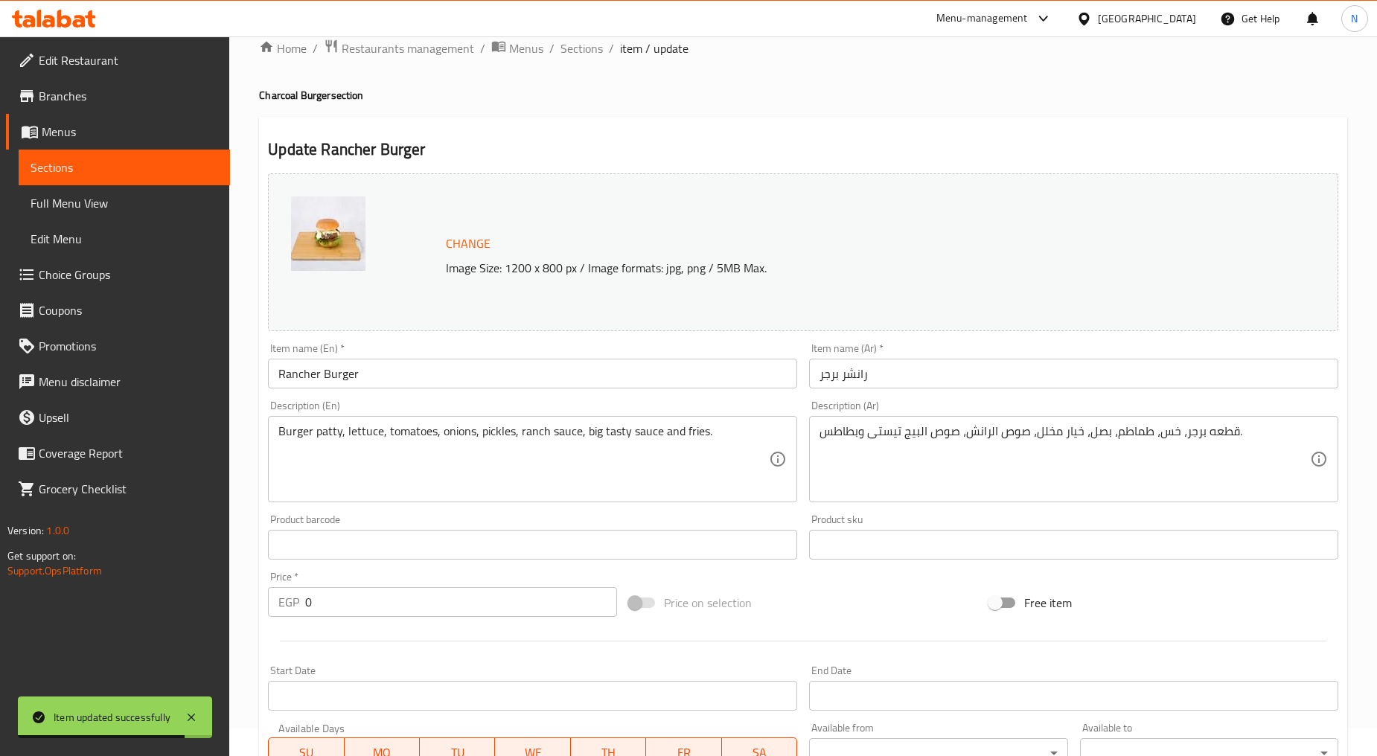
scroll to position [0, 0]
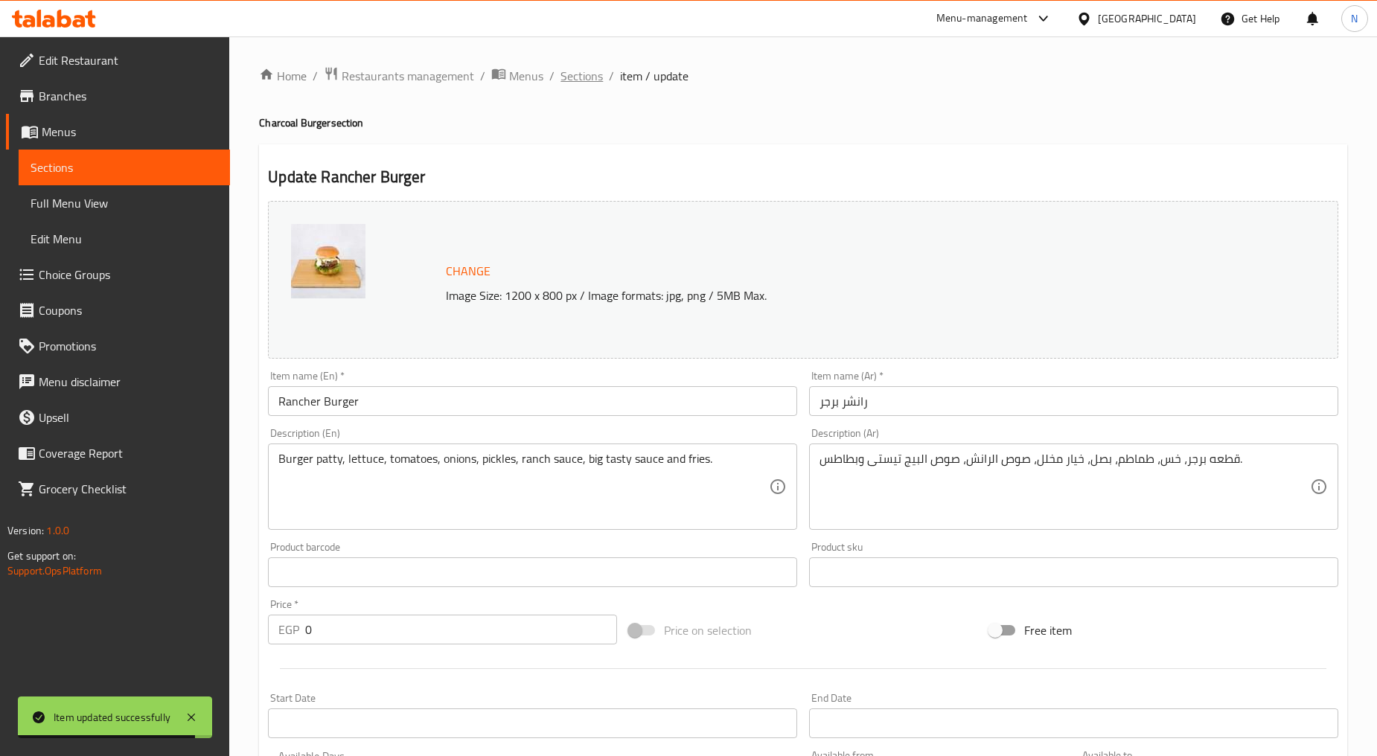
click at [588, 73] on span "Sections" at bounding box center [581, 76] width 42 height 18
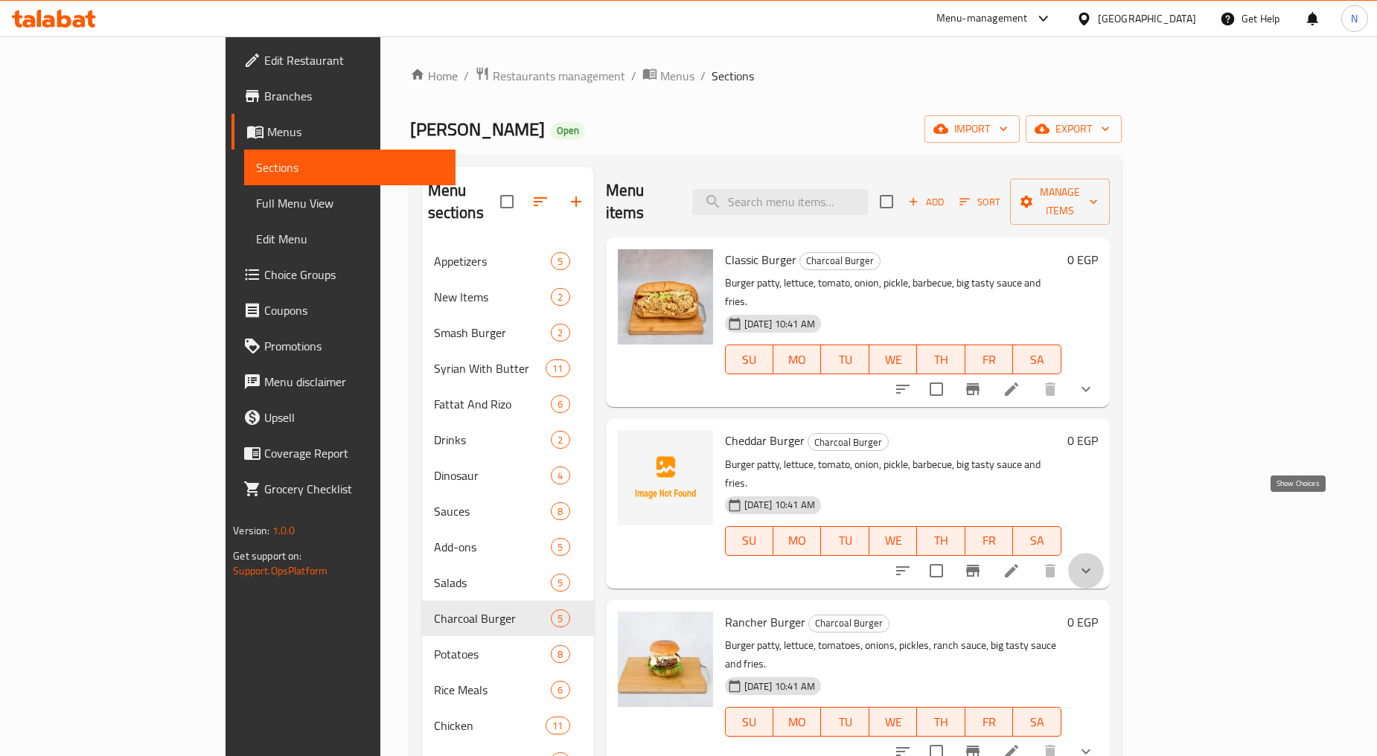
click at [1095, 562] on icon "show more" at bounding box center [1086, 571] width 18 height 18
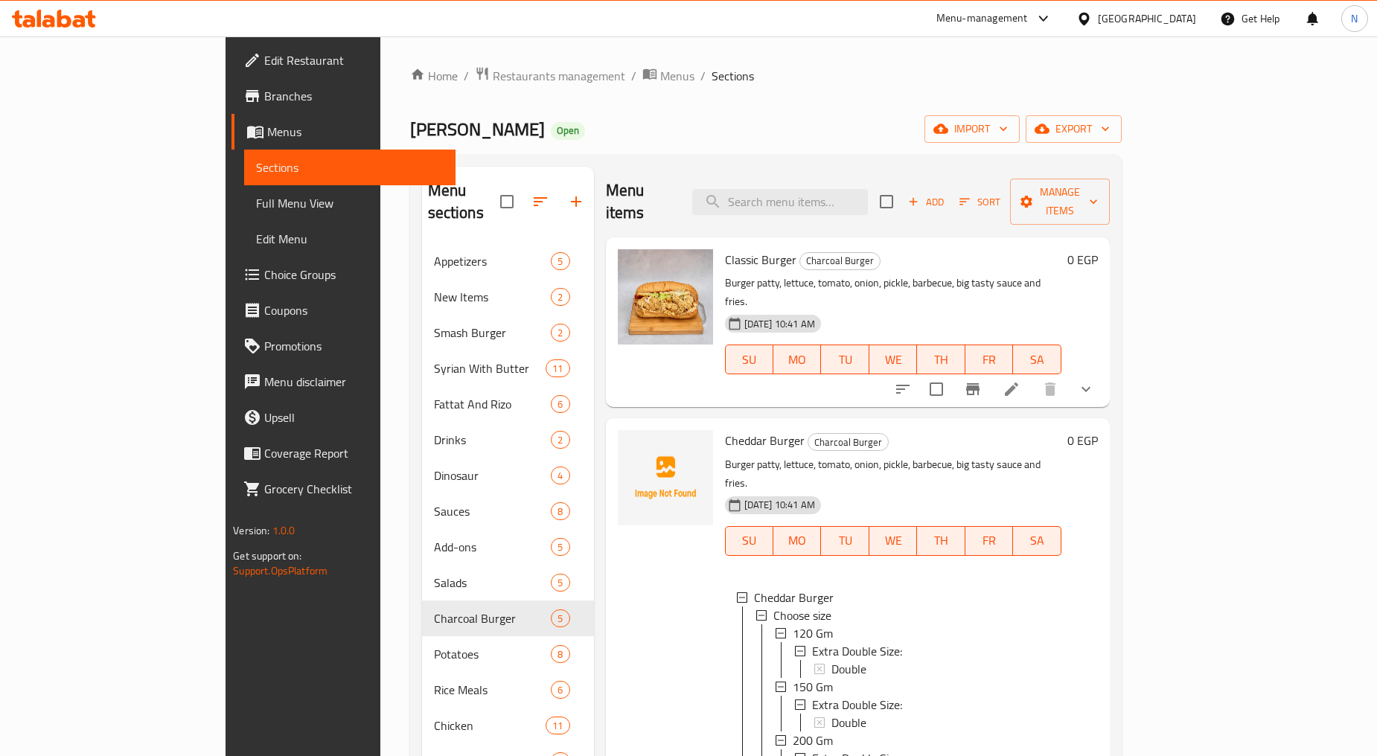
scroll to position [344, 0]
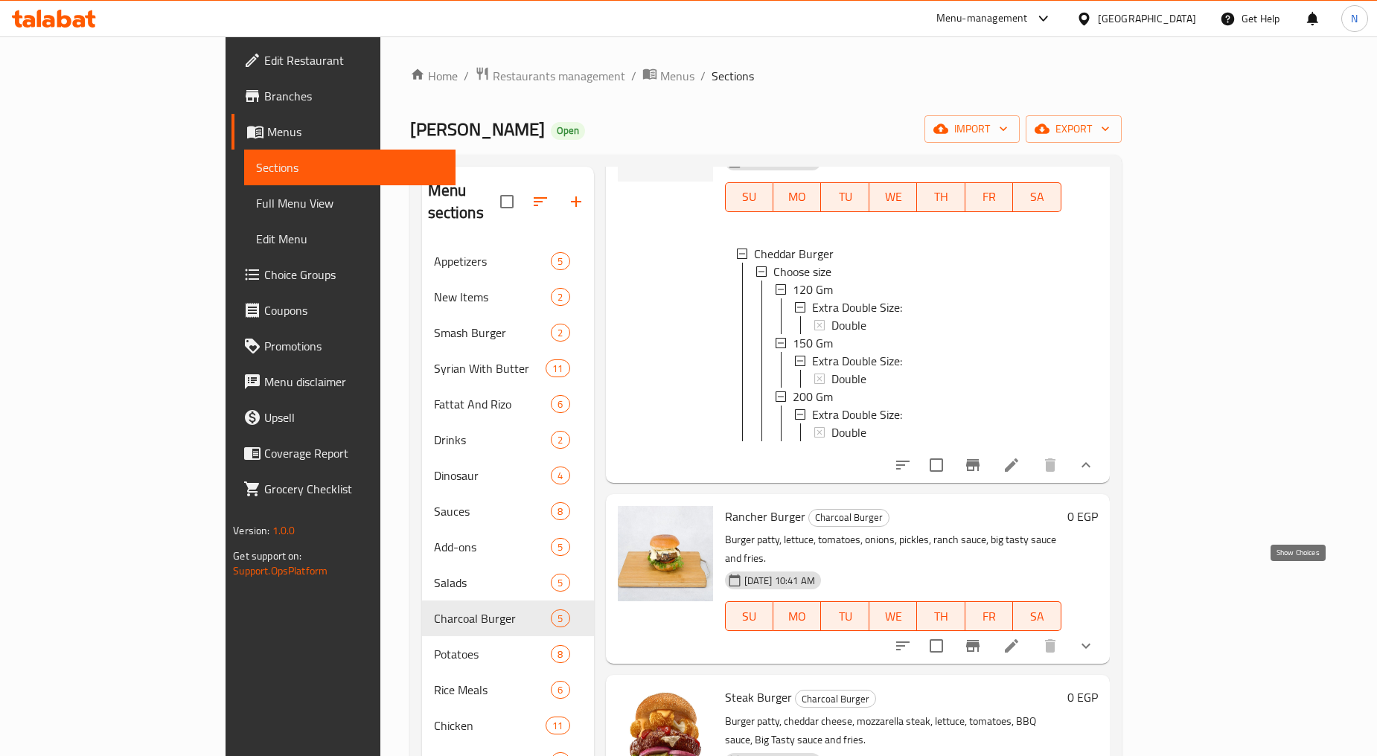
click at [1095, 637] on icon "show more" at bounding box center [1086, 646] width 18 height 18
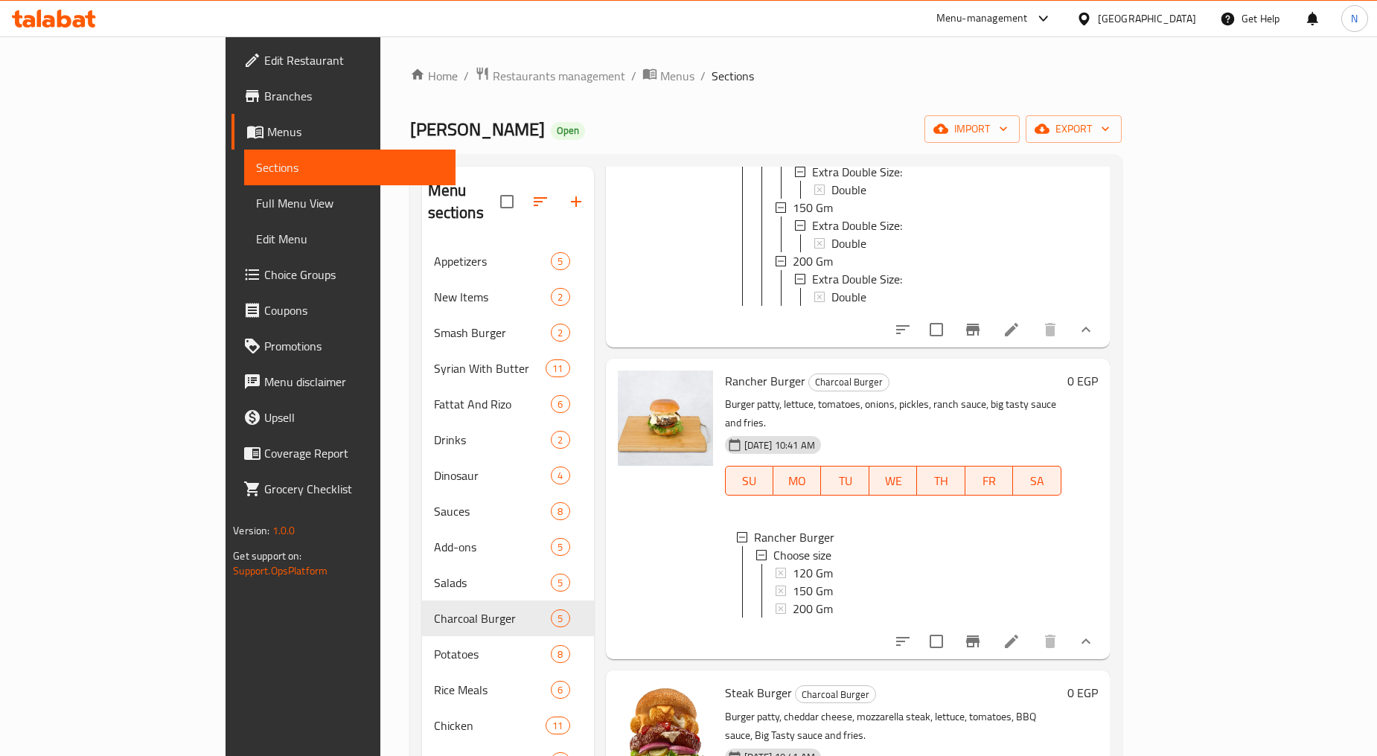
scroll to position [487, 0]
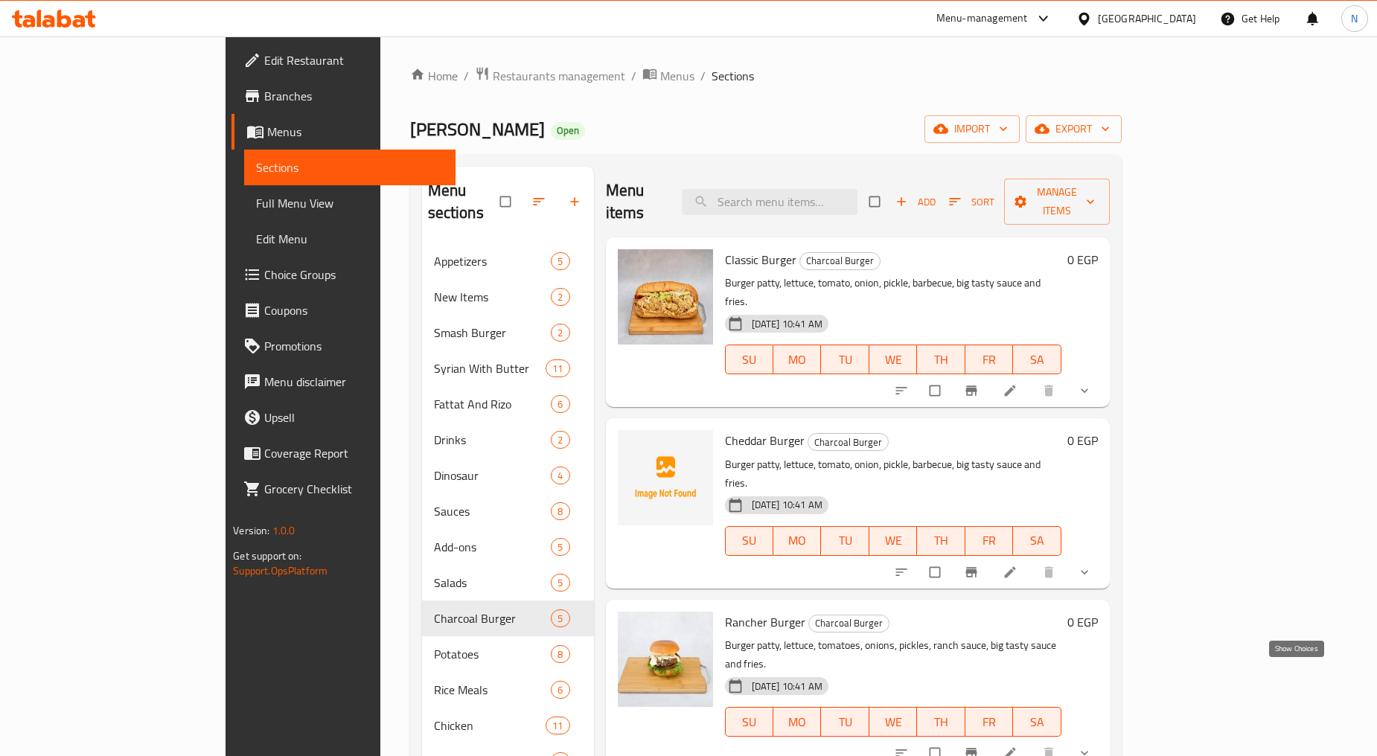
click at [1092, 746] on icon "show more" at bounding box center [1084, 753] width 15 height 15
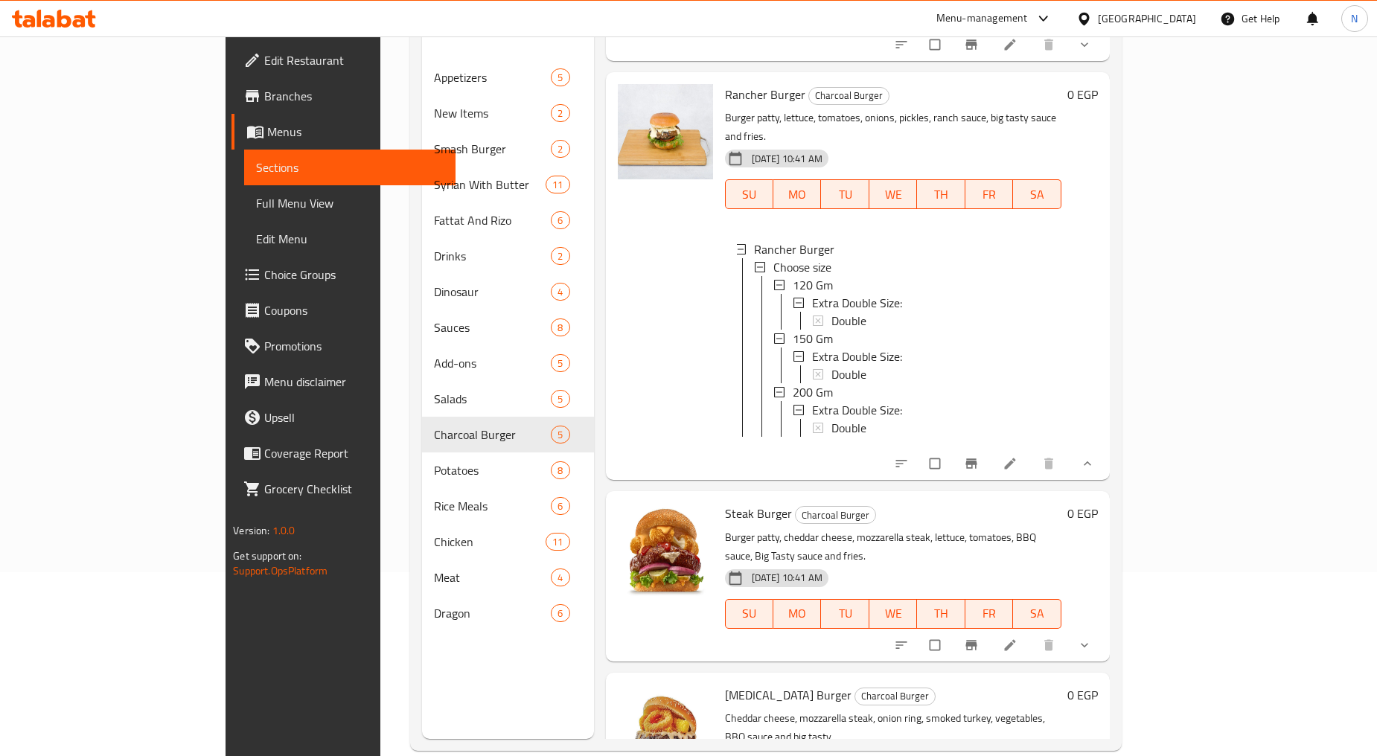
scroll to position [208, 0]
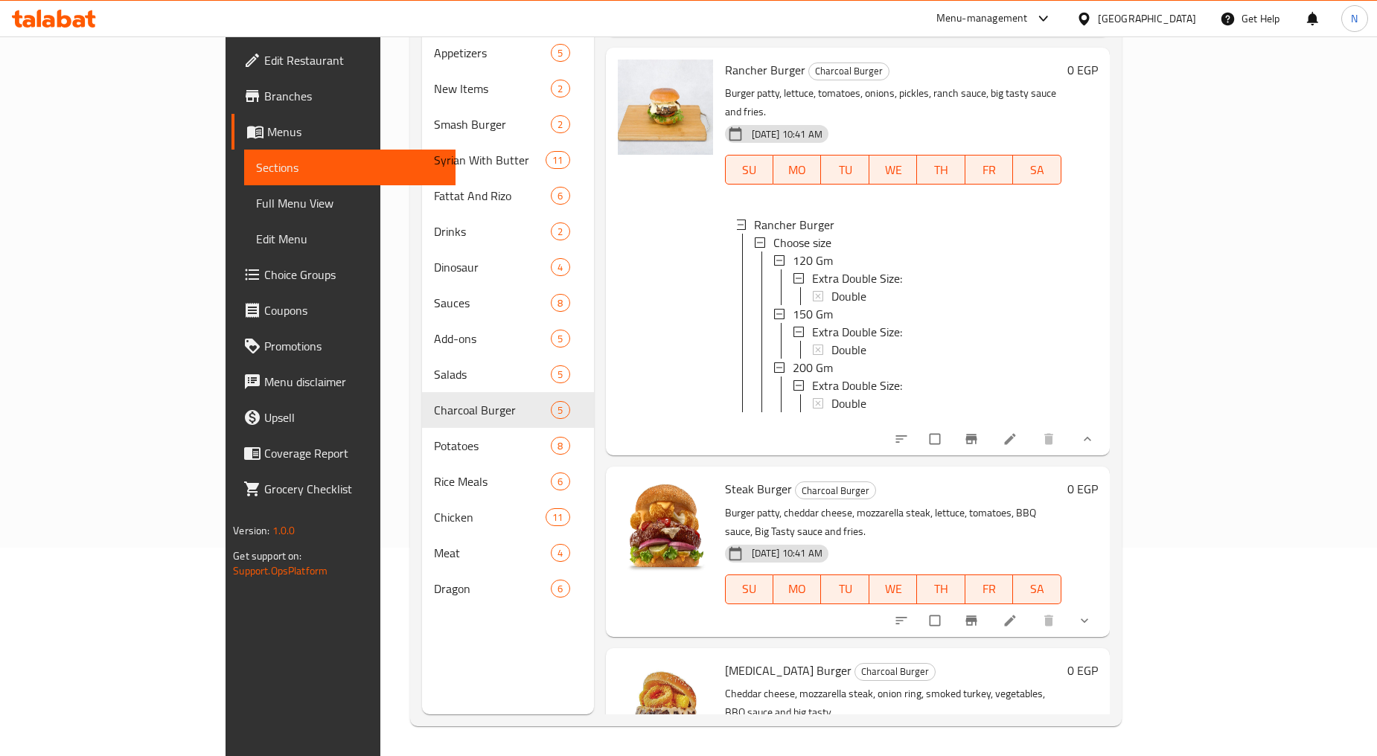
click at [1017, 613] on icon at bounding box center [1009, 620] width 15 height 15
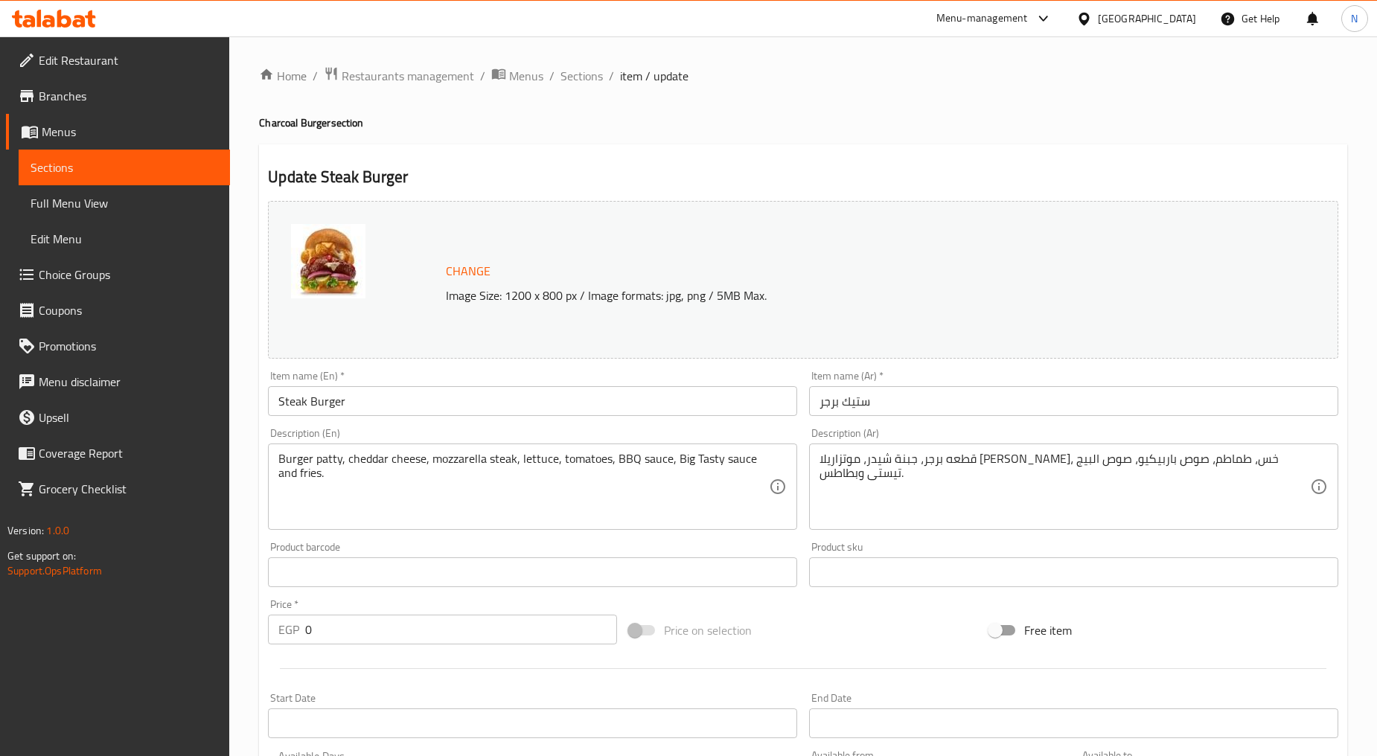
scroll to position [392, 0]
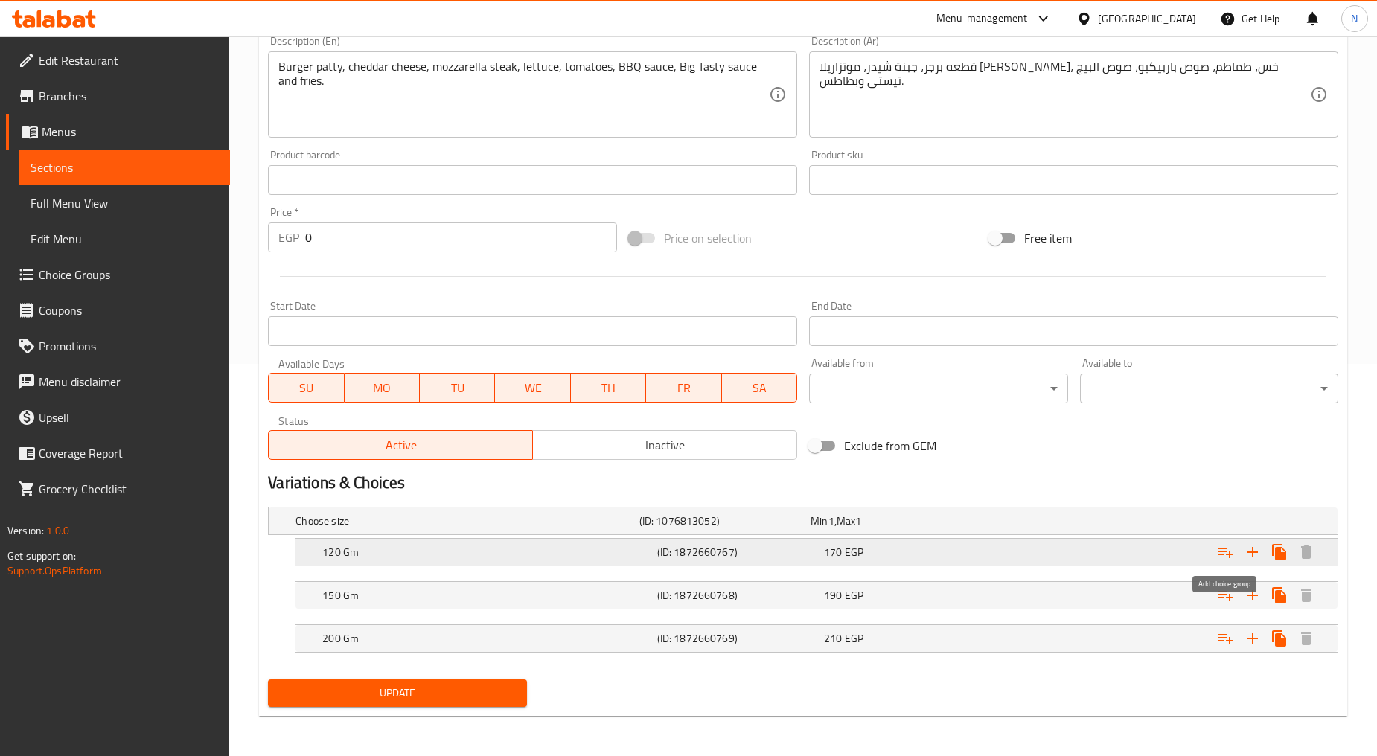
click at [1222, 551] on icon "Expand" at bounding box center [1226, 552] width 18 height 18
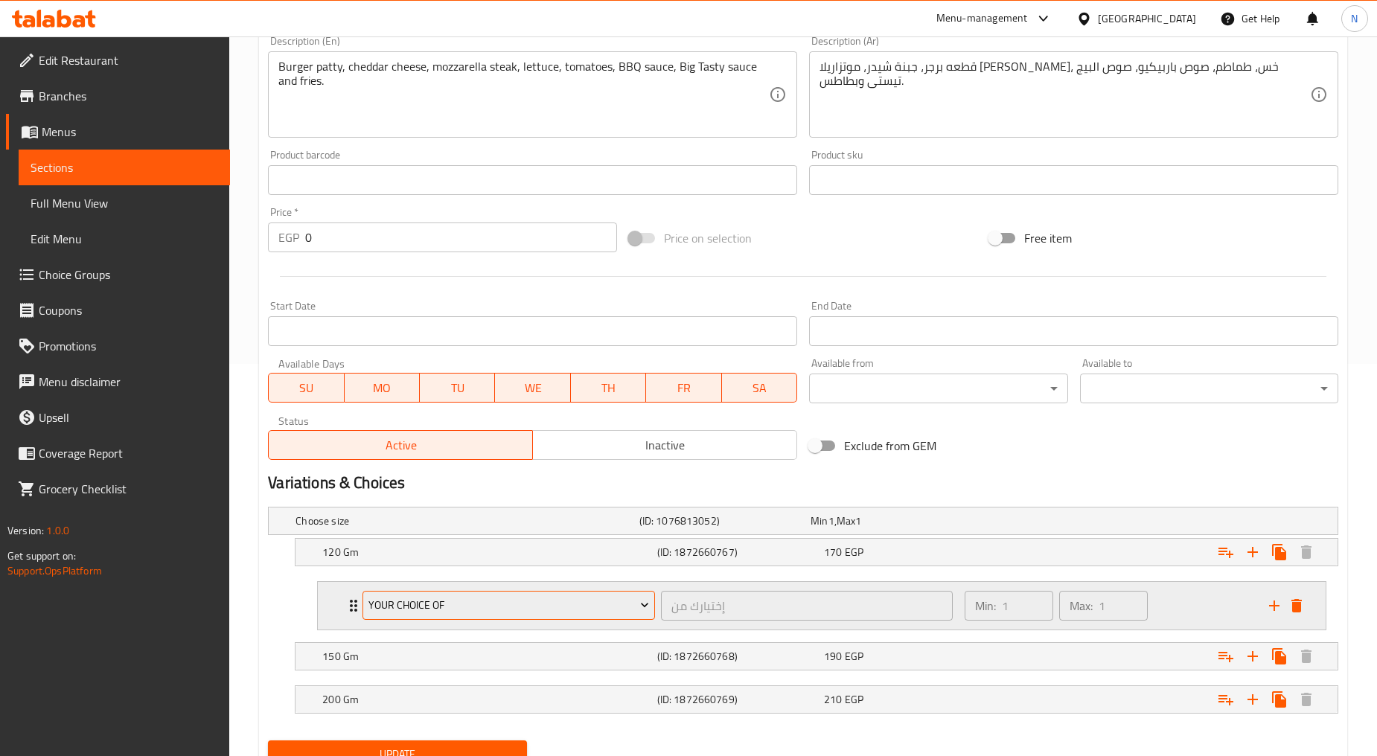
click at [618, 608] on span "Your Choice Of" at bounding box center [508, 605] width 281 height 19
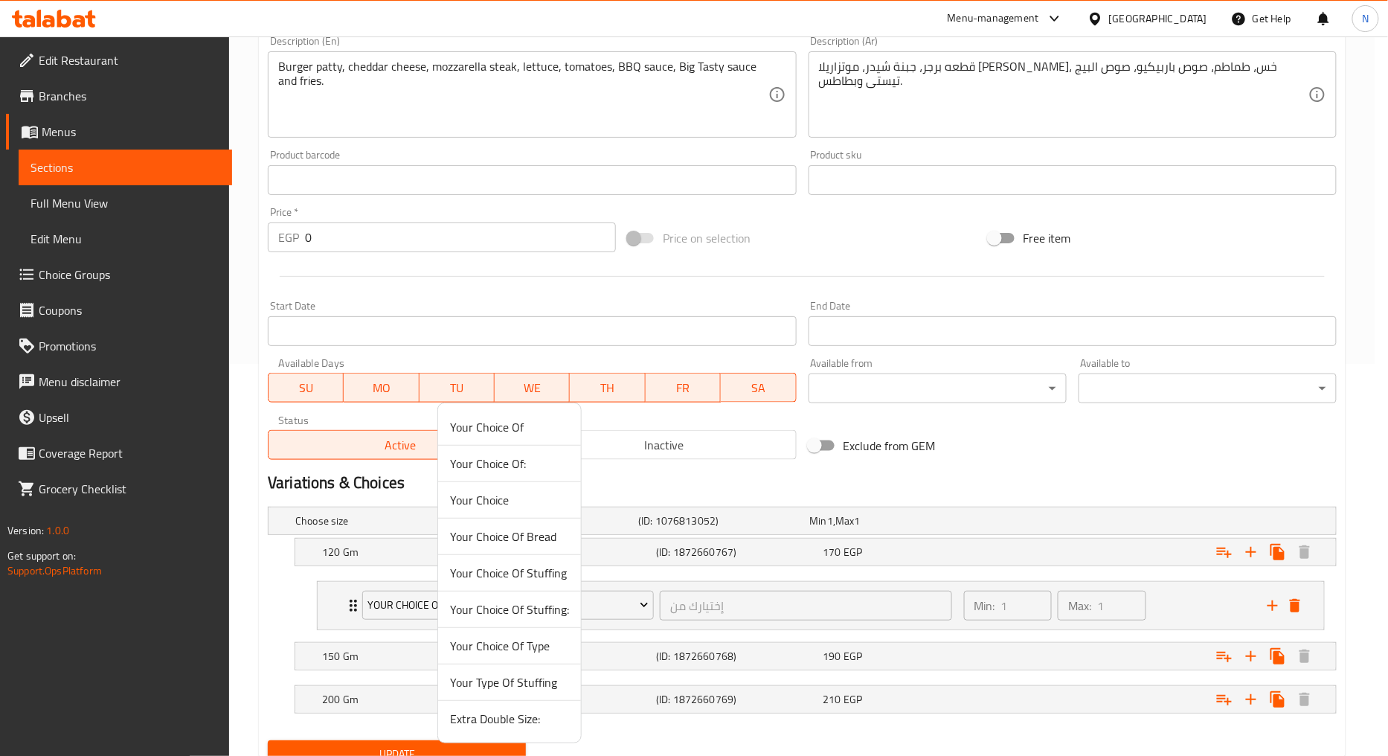
click at [502, 717] on span "Extra Double Size:" at bounding box center [509, 719] width 119 height 18
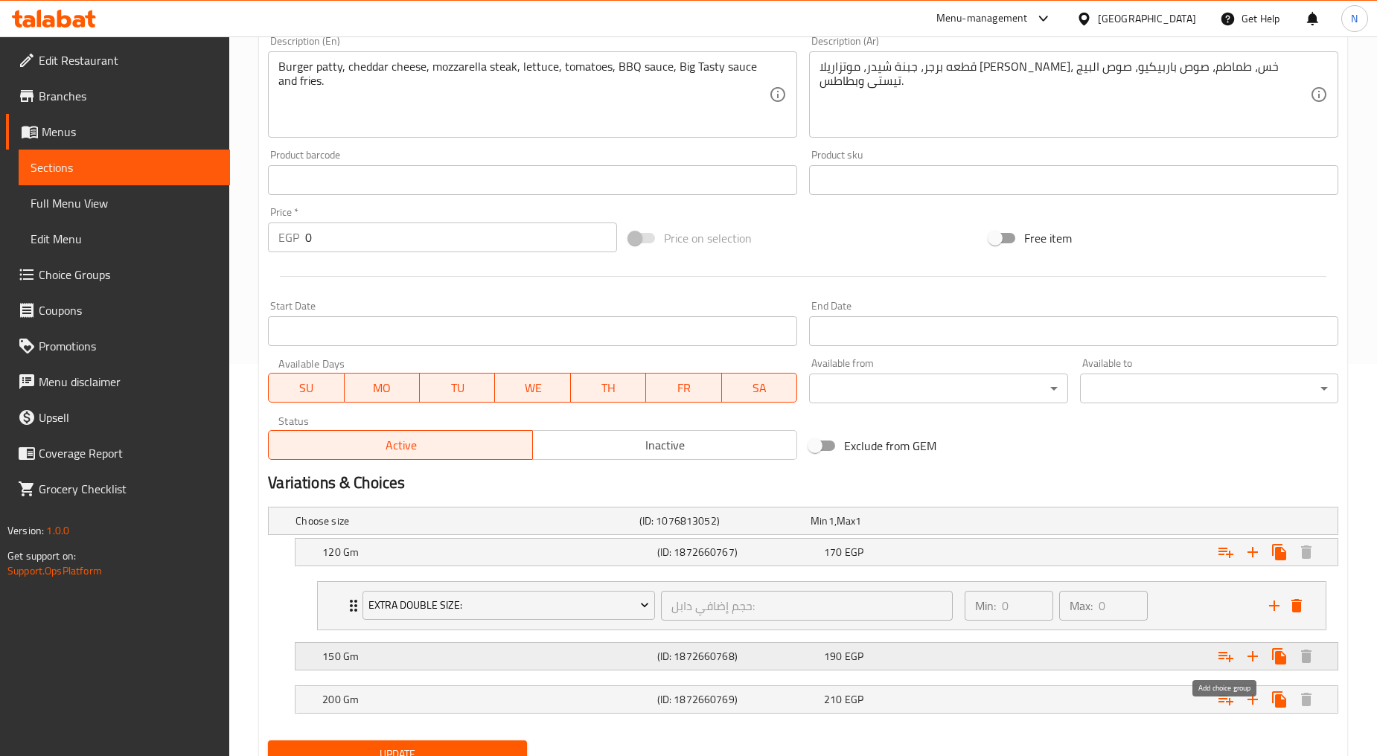
click at [1220, 653] on icon "Expand" at bounding box center [1226, 656] width 18 height 18
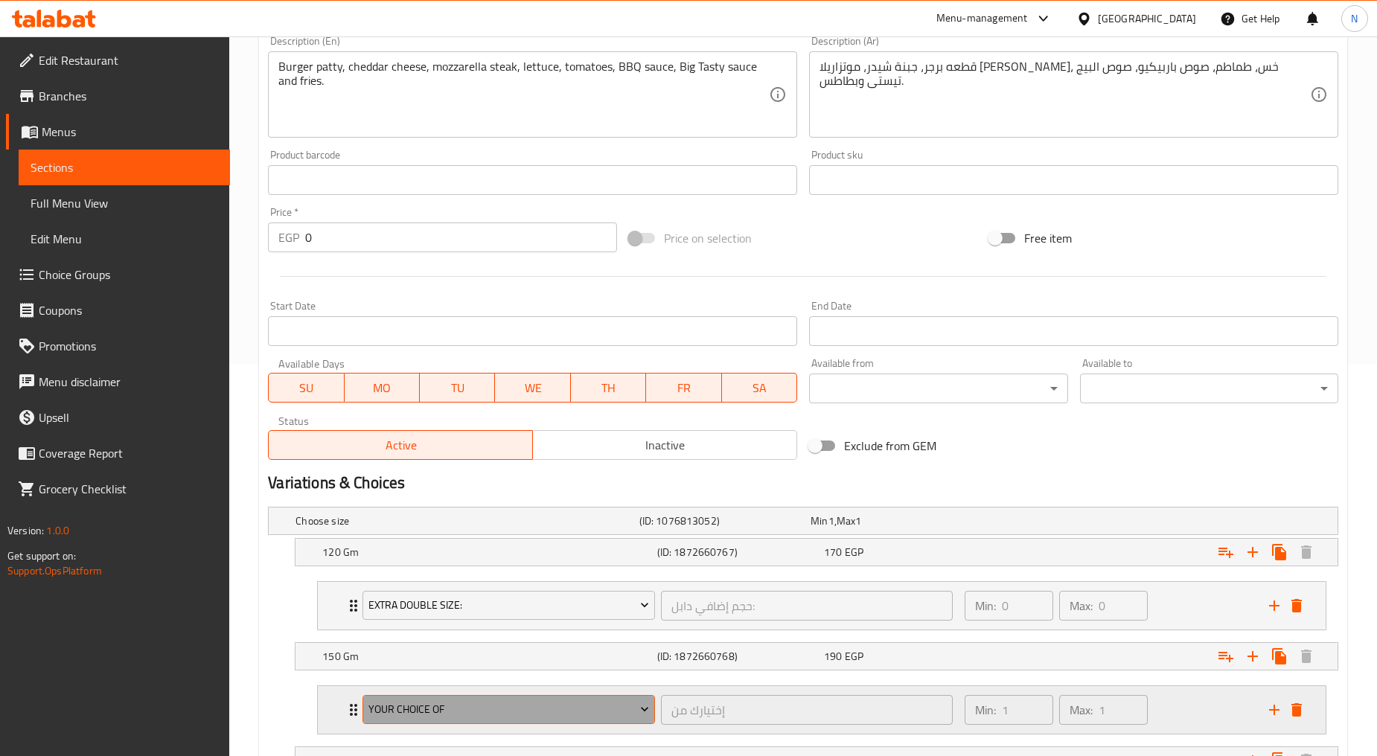
click at [502, 705] on span "Your Choice Of" at bounding box center [508, 709] width 281 height 19
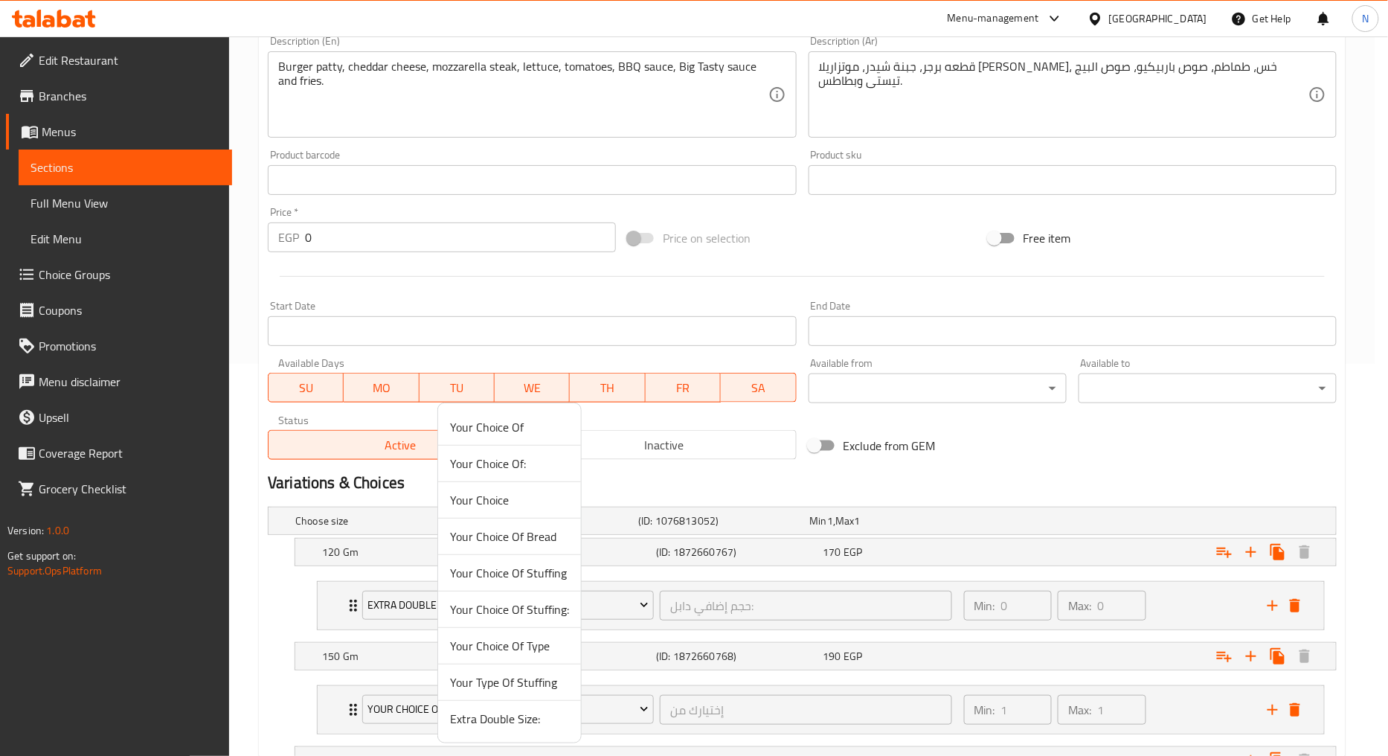
click at [499, 719] on span "Extra Double Size:" at bounding box center [509, 719] width 119 height 18
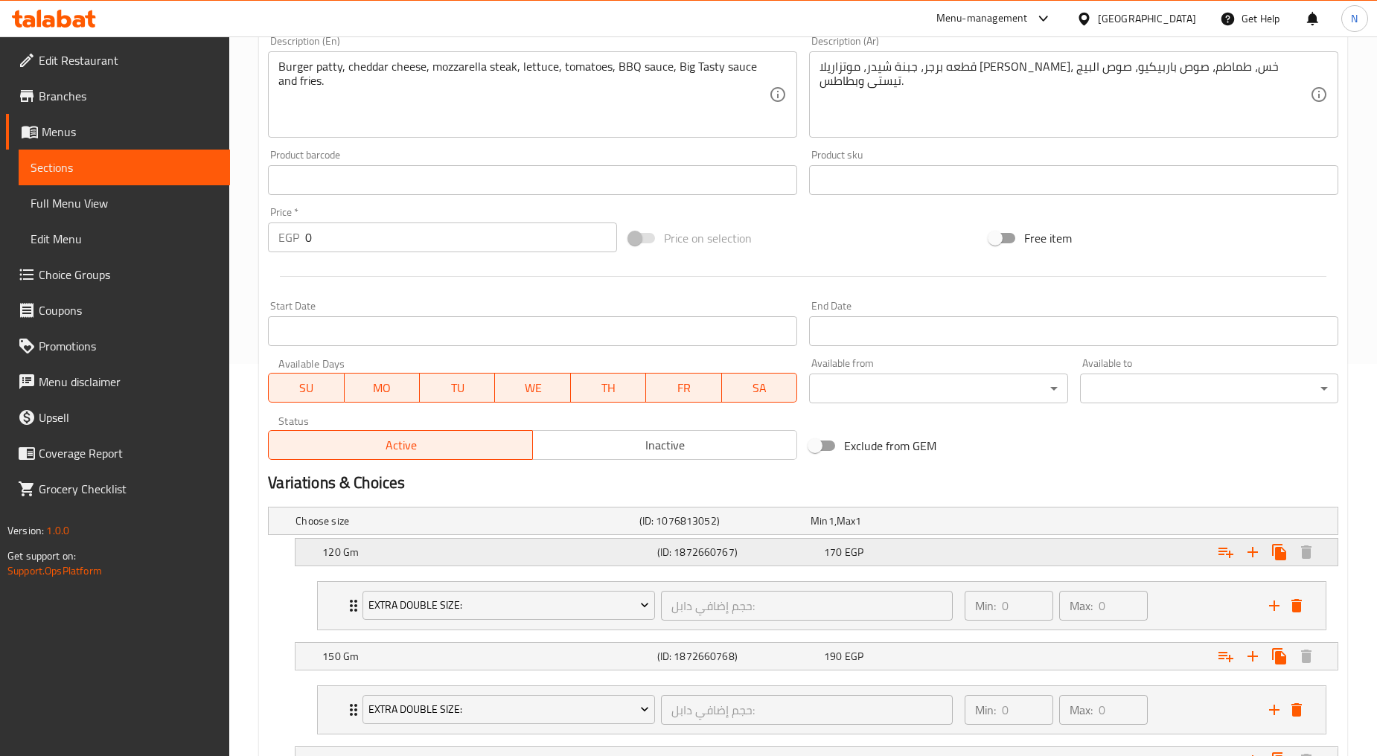
scroll to position [515, 0]
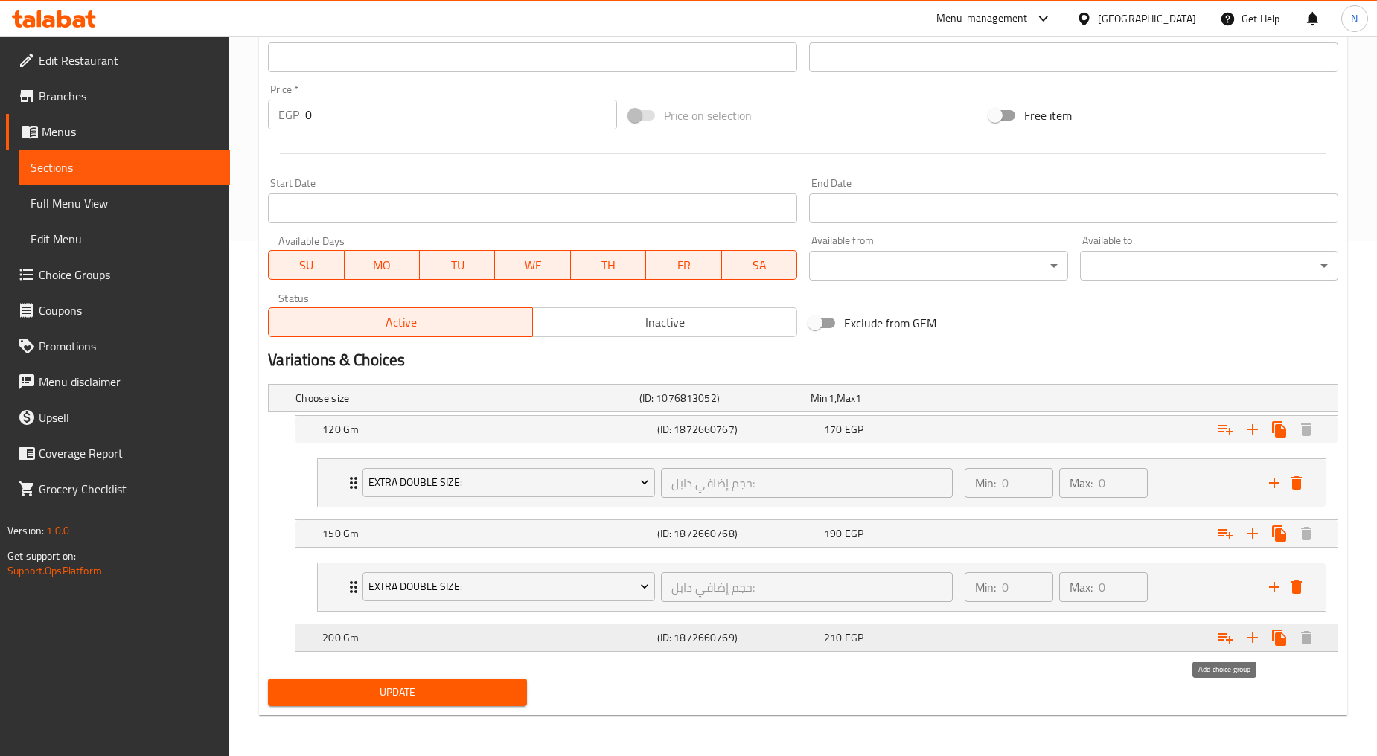
click at [1219, 637] on icon "Expand" at bounding box center [1225, 638] width 15 height 10
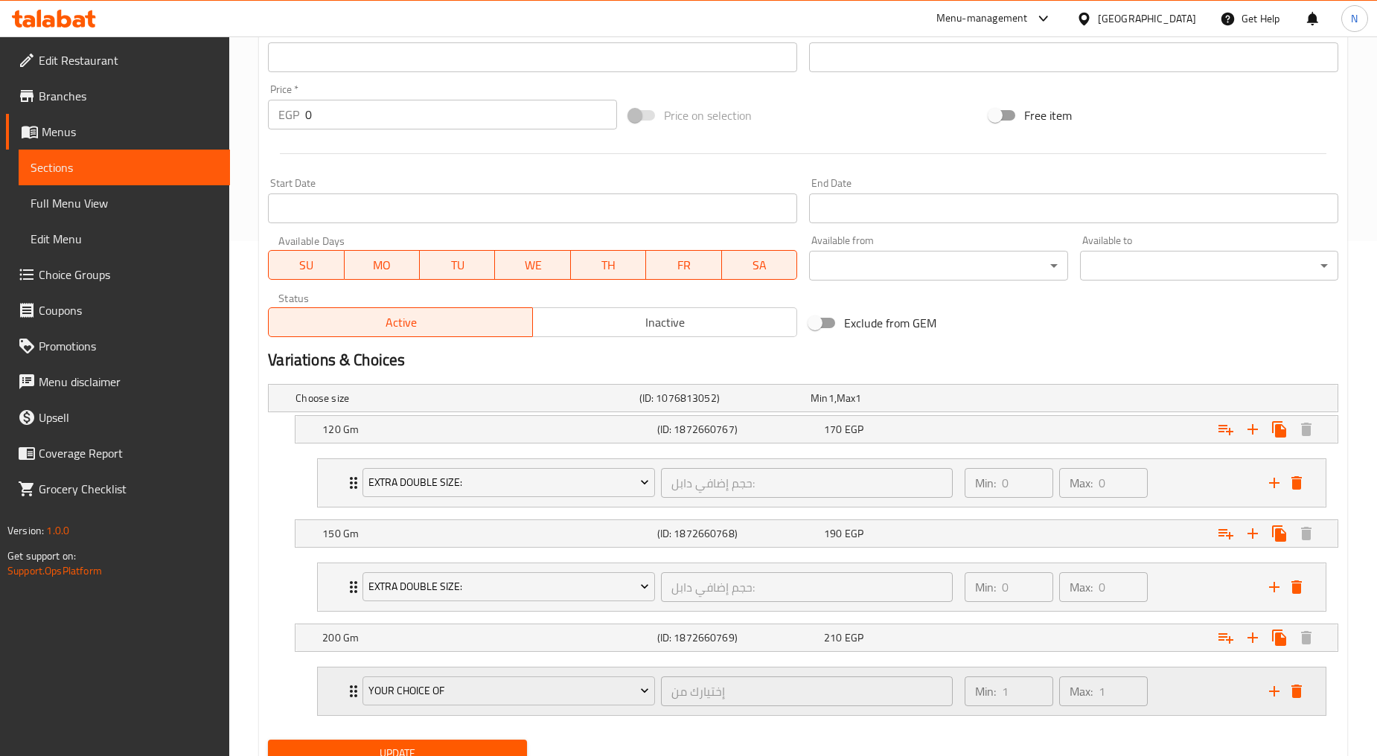
click at [495, 710] on div "Your Choice Of إختيارك من ​" at bounding box center [657, 691] width 608 height 48
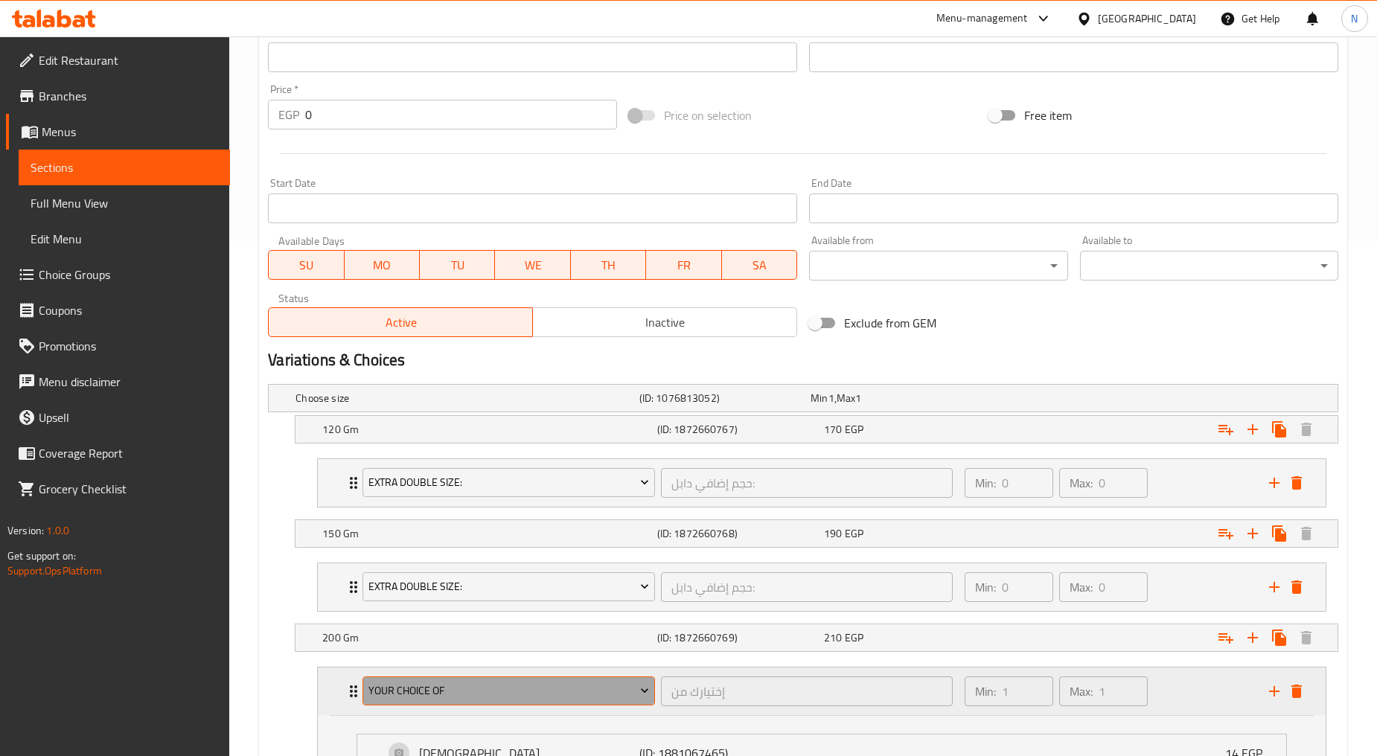
click at [493, 695] on span "Your Choice Of" at bounding box center [508, 691] width 281 height 19
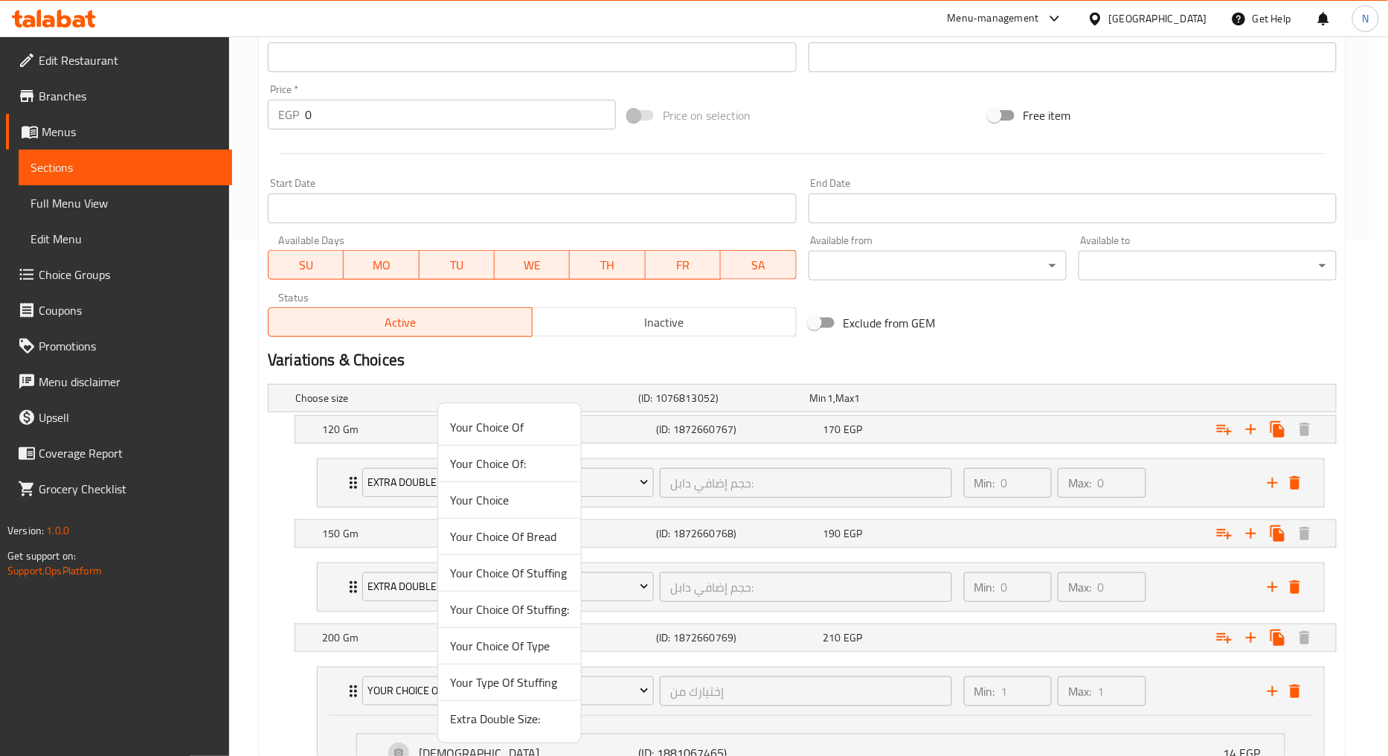
click at [482, 714] on span "Extra Double Size:" at bounding box center [509, 719] width 119 height 18
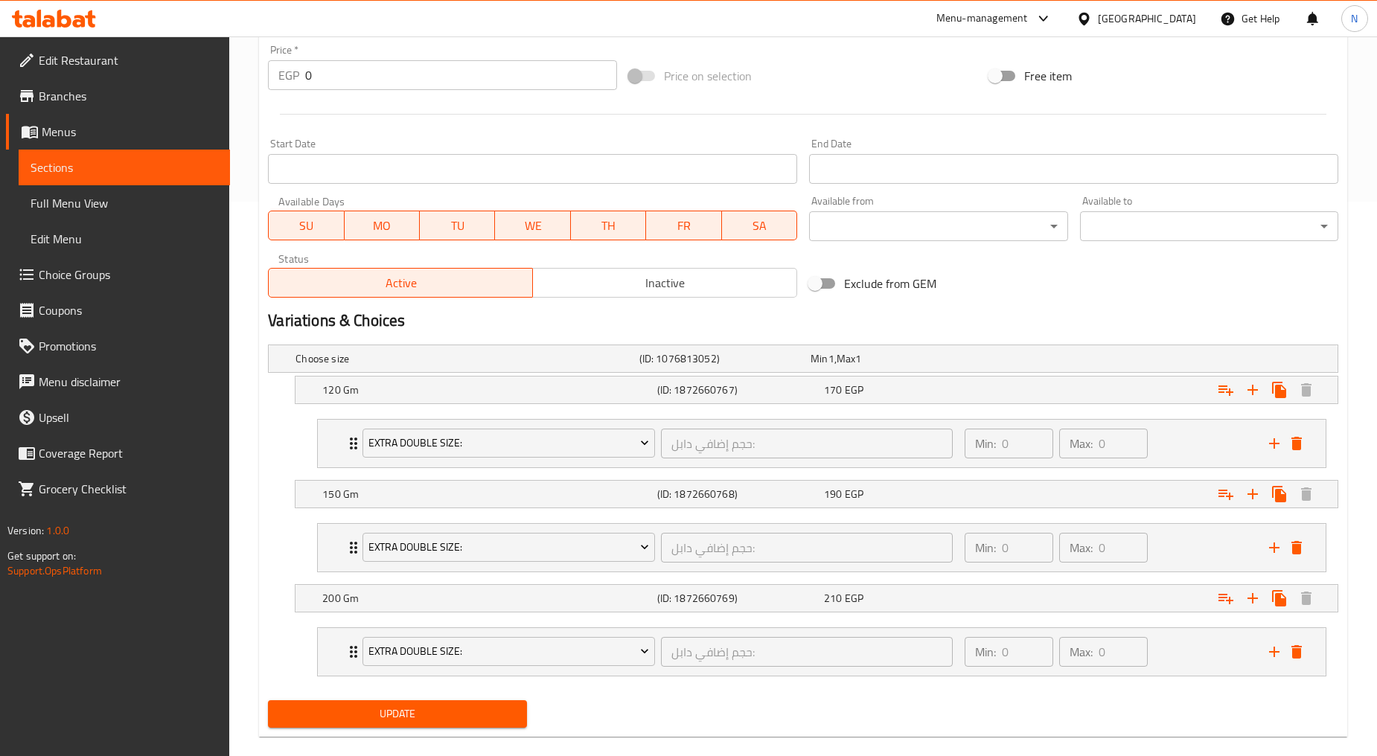
scroll to position [576, 0]
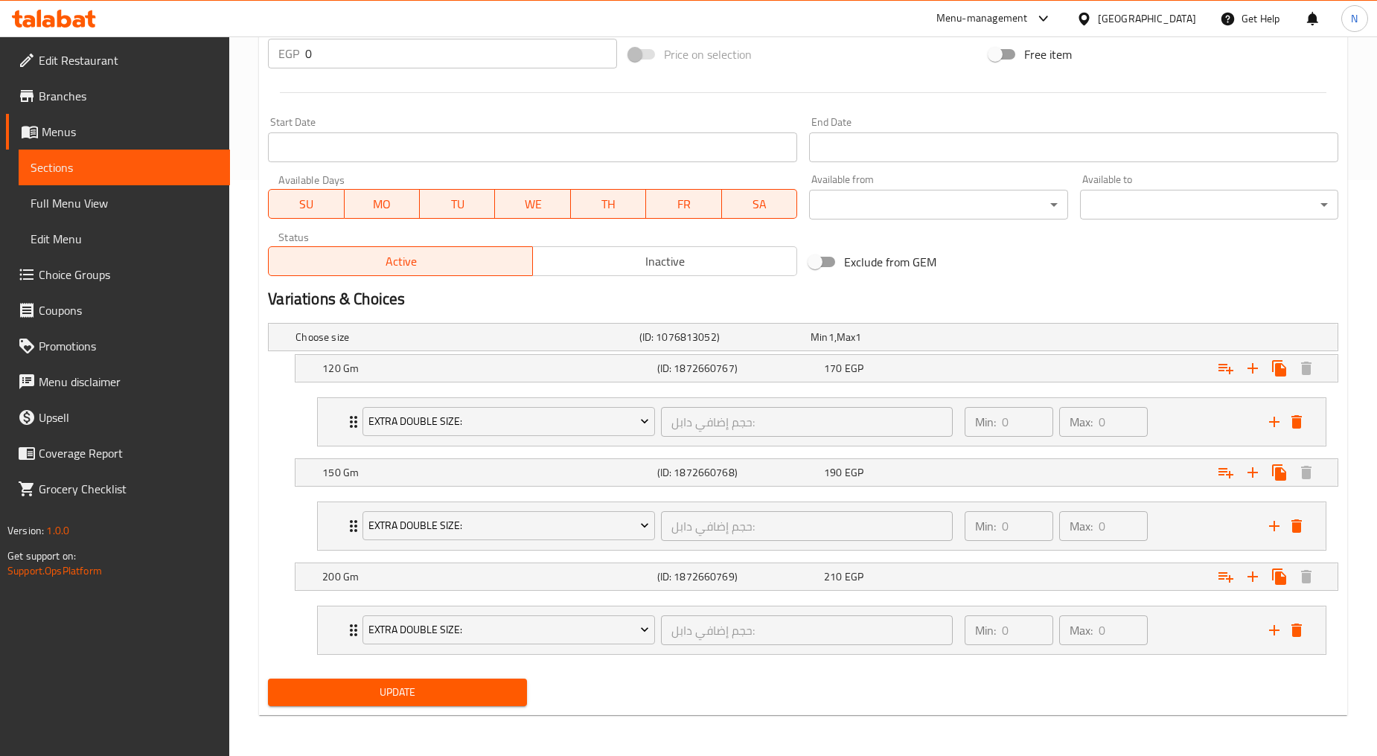
click at [447, 692] on span "Update" at bounding box center [397, 692] width 234 height 19
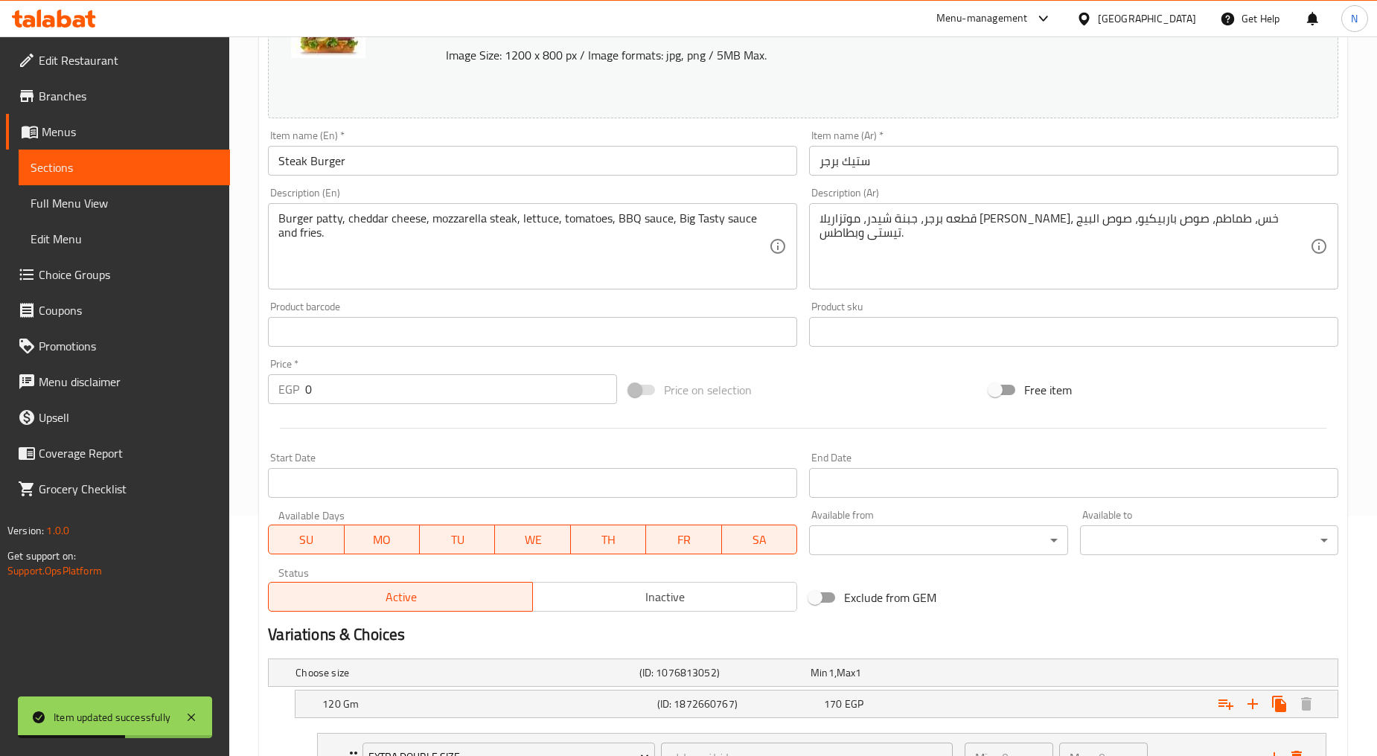
scroll to position [0, 0]
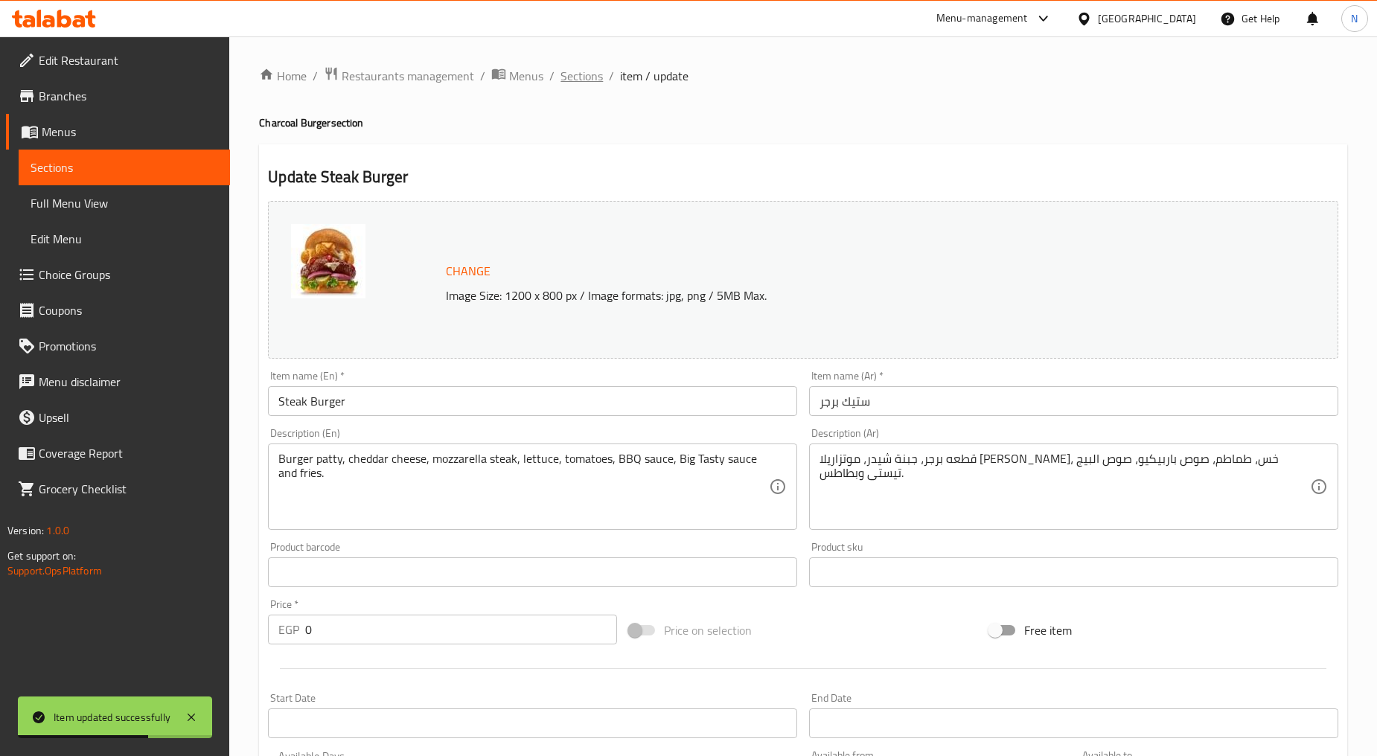
click at [588, 80] on span "Sections" at bounding box center [581, 76] width 42 height 18
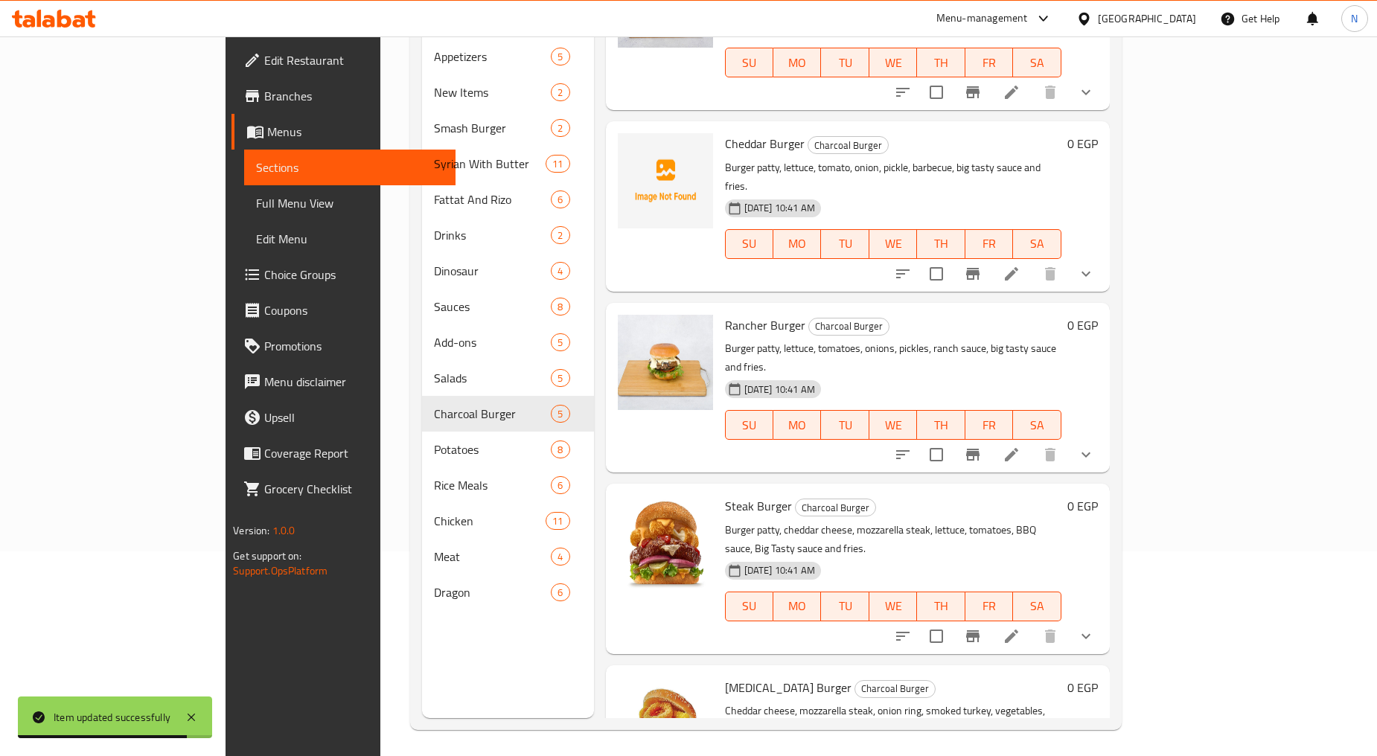
scroll to position [208, 0]
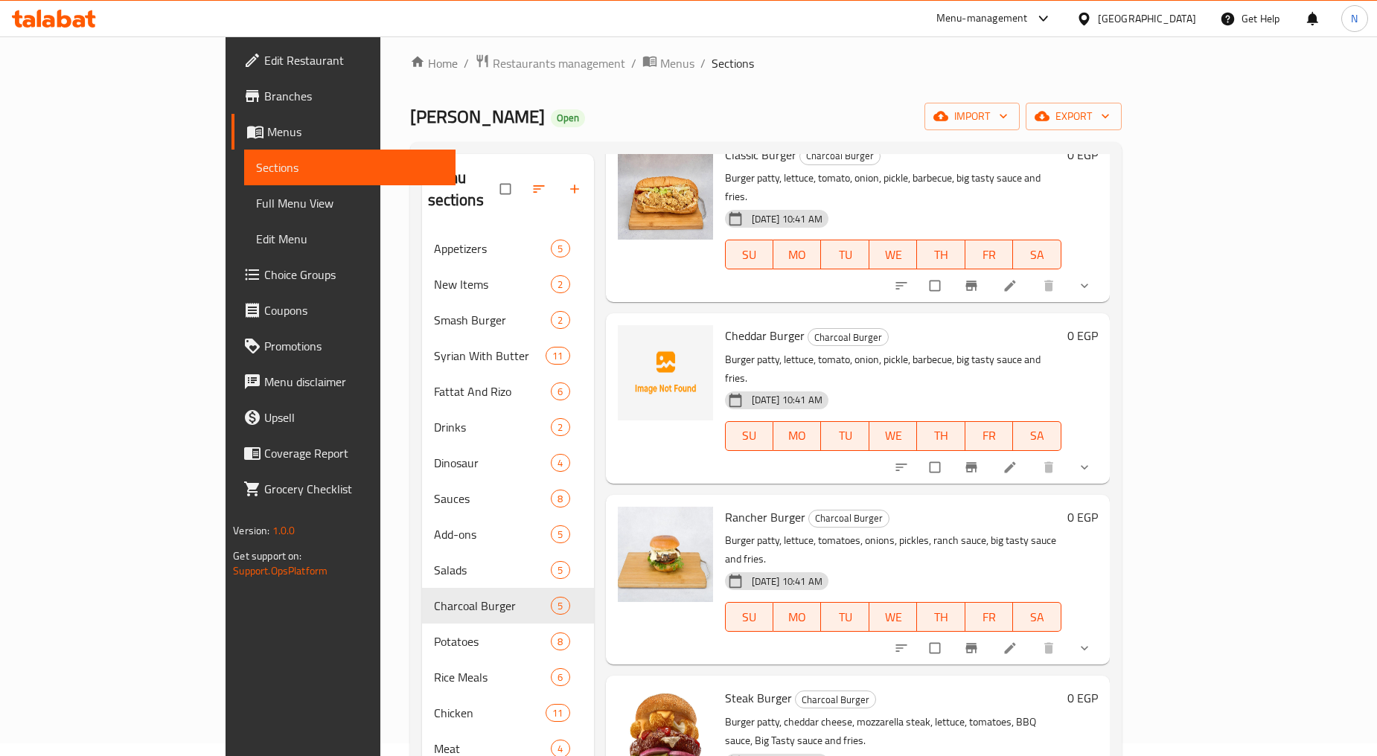
scroll to position [208, 0]
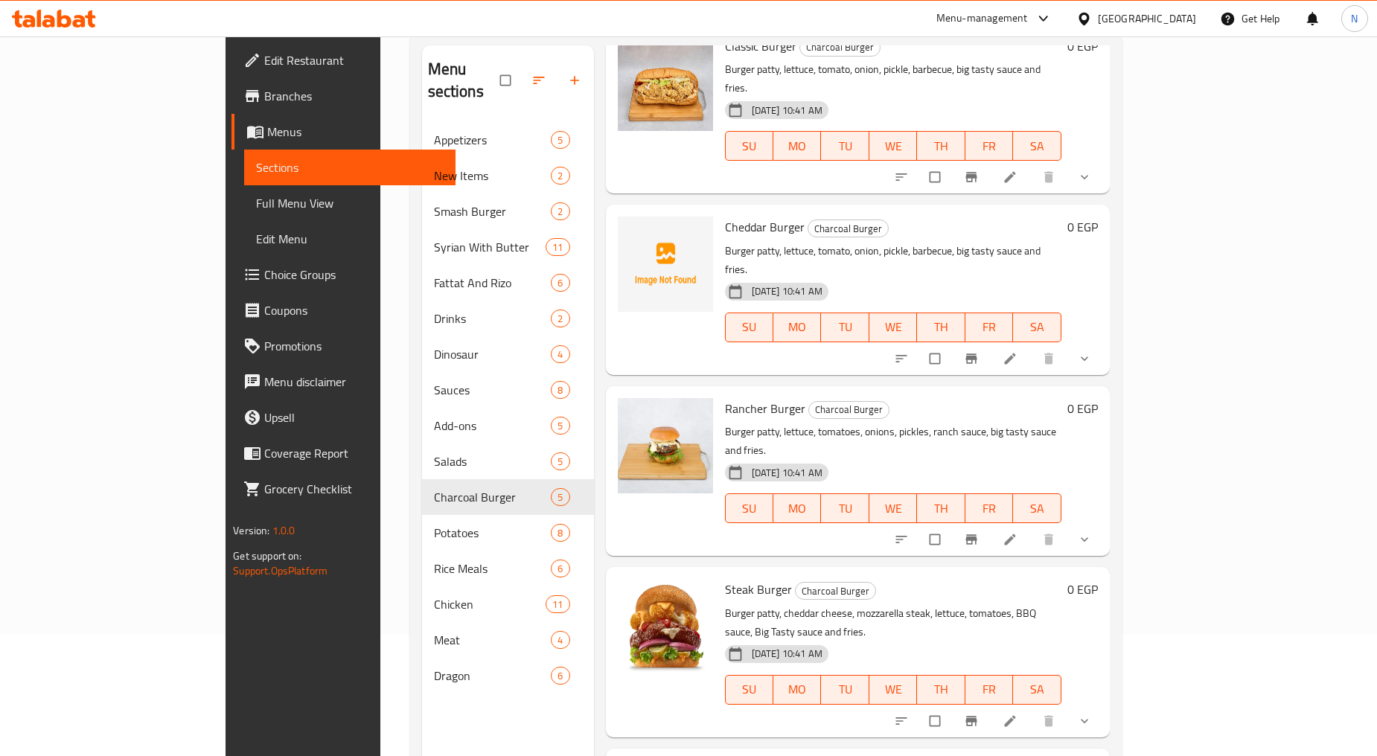
scroll to position [208, 0]
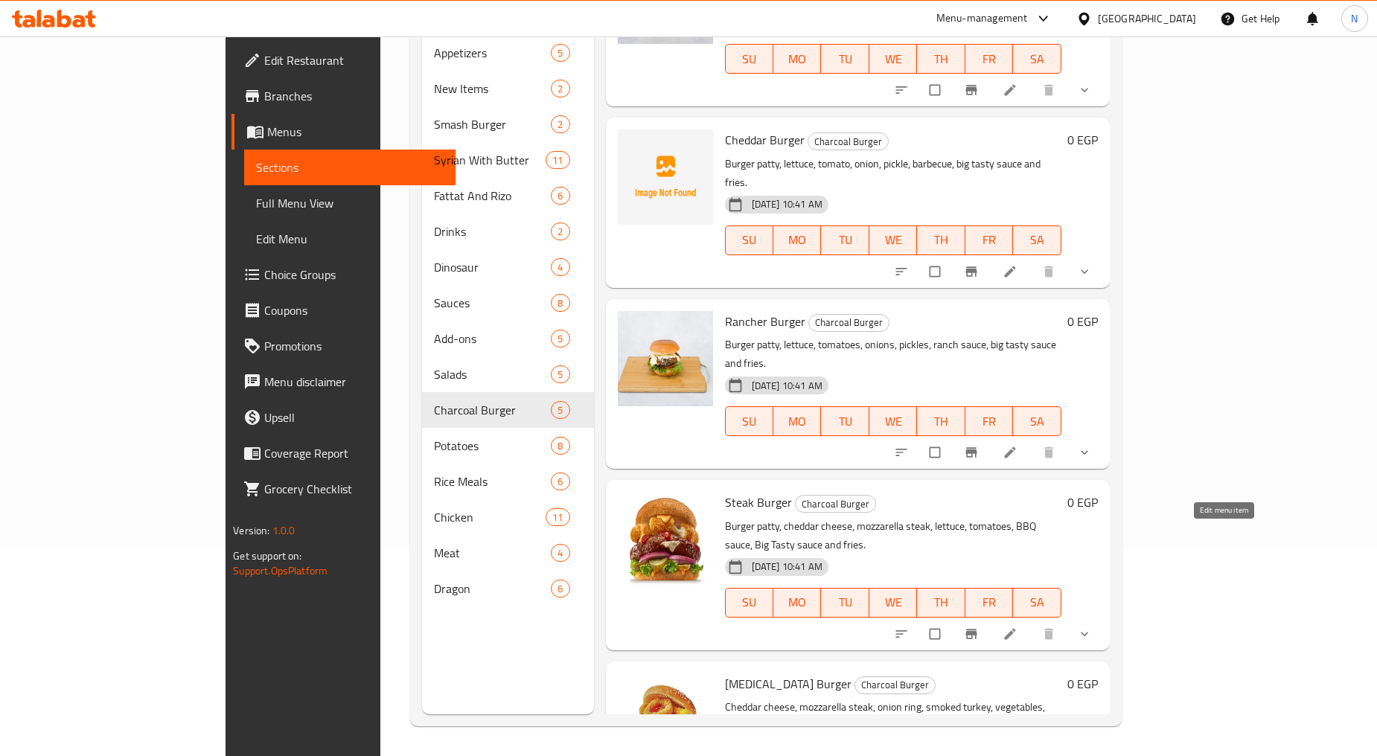
click at [1017, 627] on icon at bounding box center [1009, 634] width 15 height 15
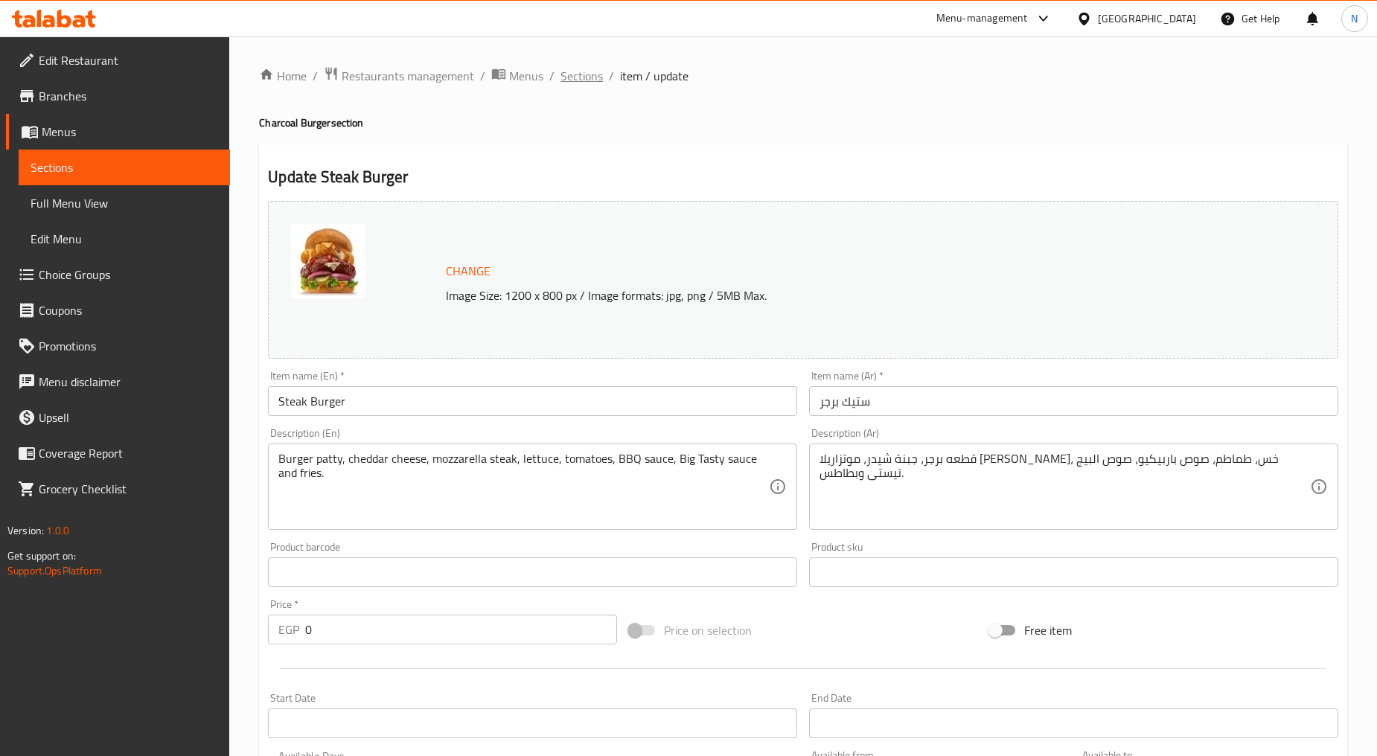
click at [592, 80] on span "Sections" at bounding box center [581, 76] width 42 height 18
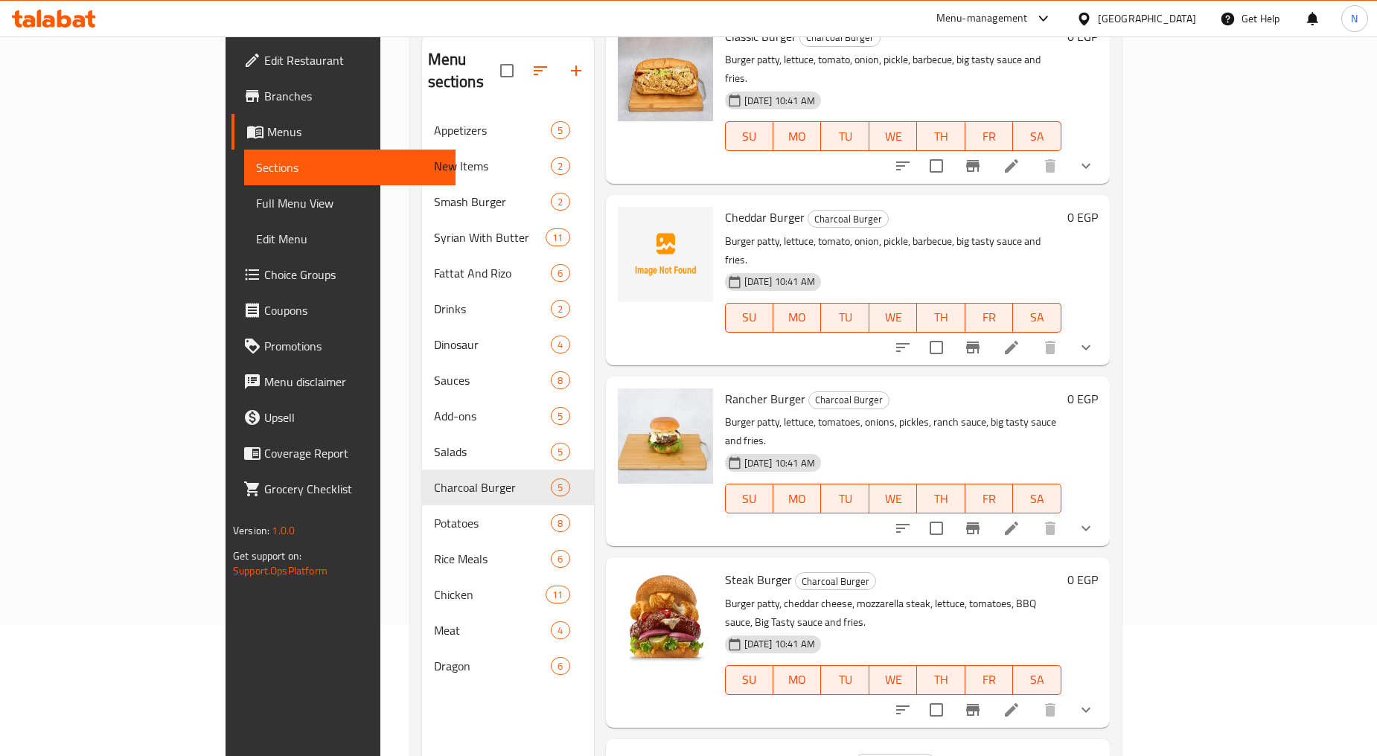
scroll to position [208, 0]
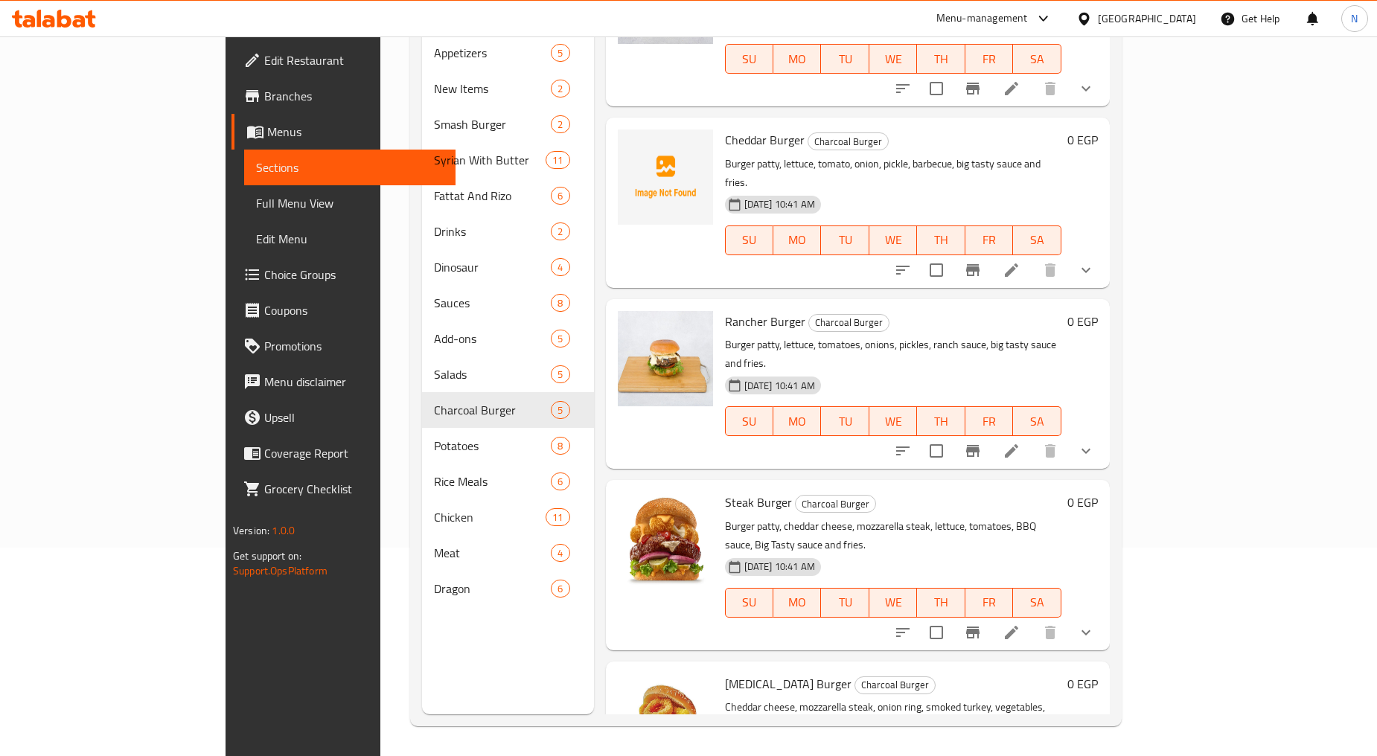
click at [1095, 624] on icon "show more" at bounding box center [1086, 633] width 18 height 18
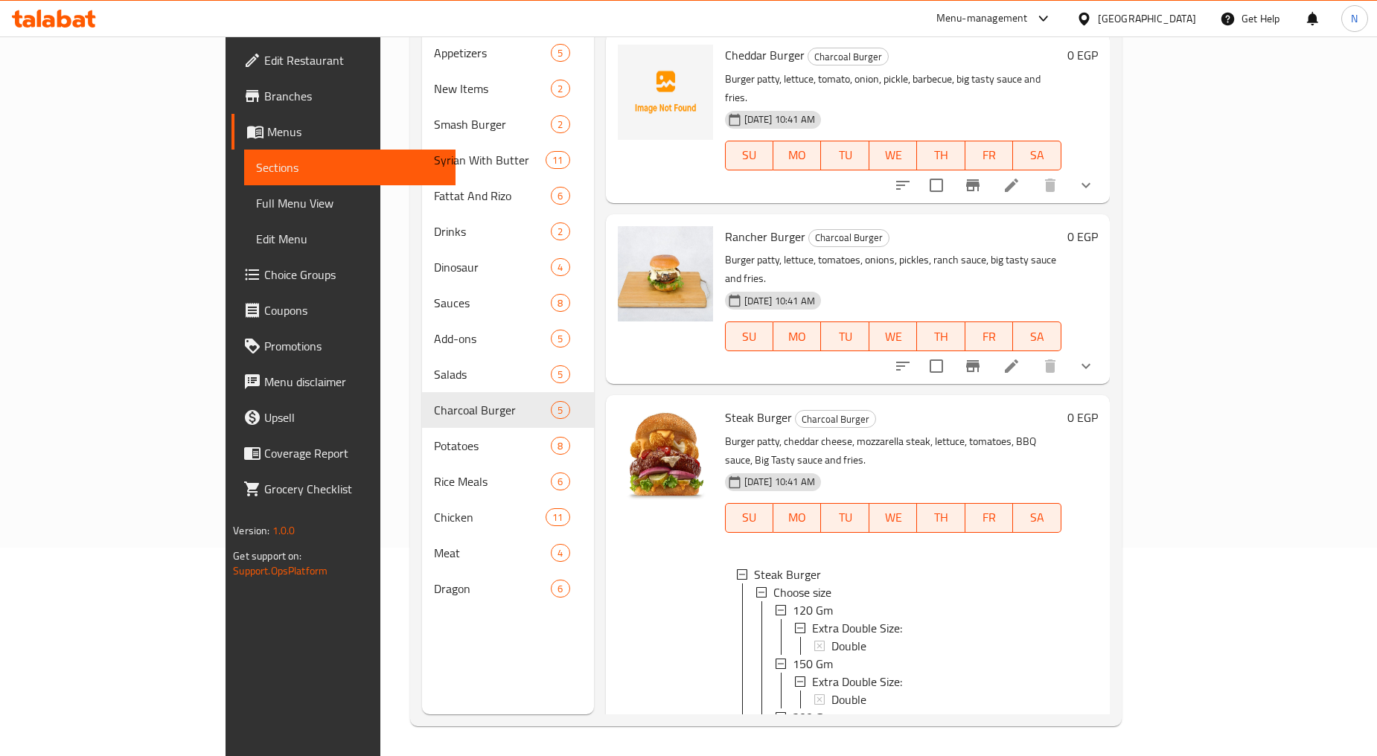
scroll to position [344, 0]
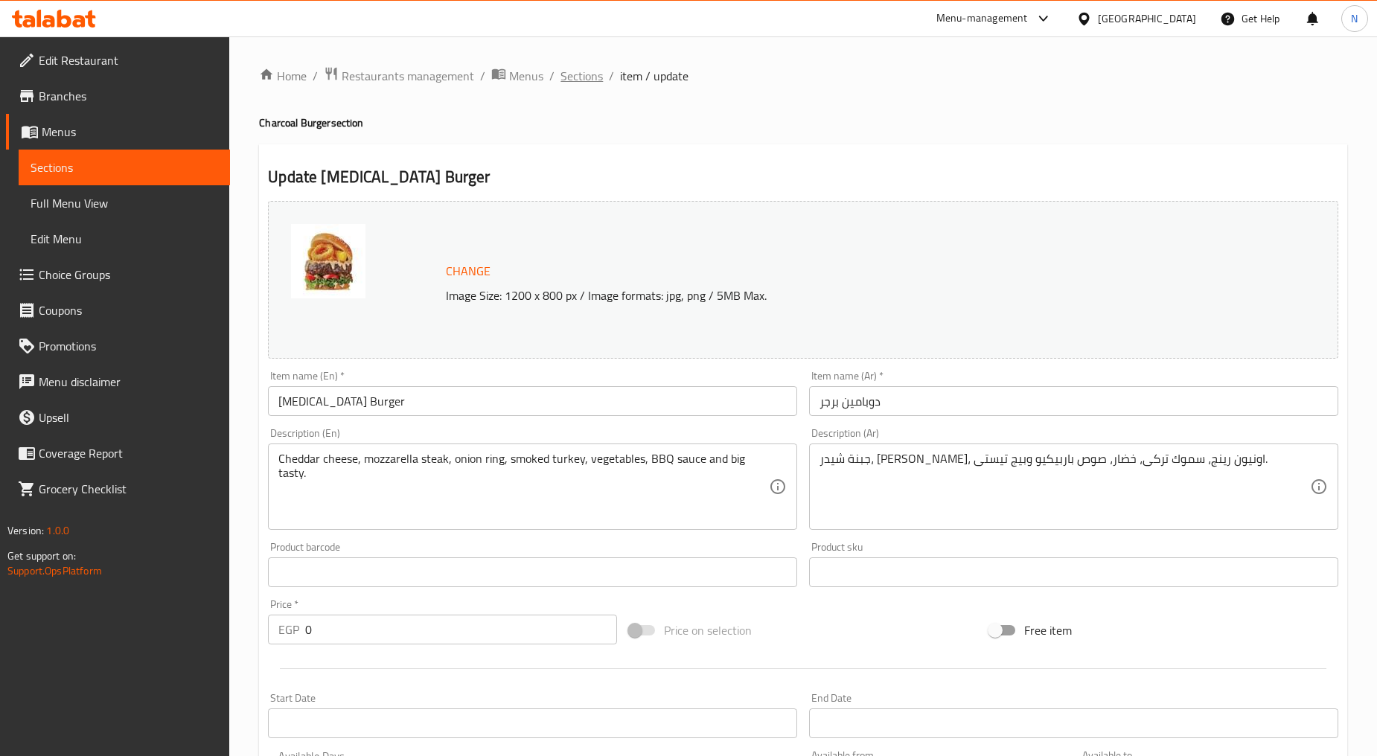
click at [583, 77] on span "Sections" at bounding box center [581, 76] width 42 height 18
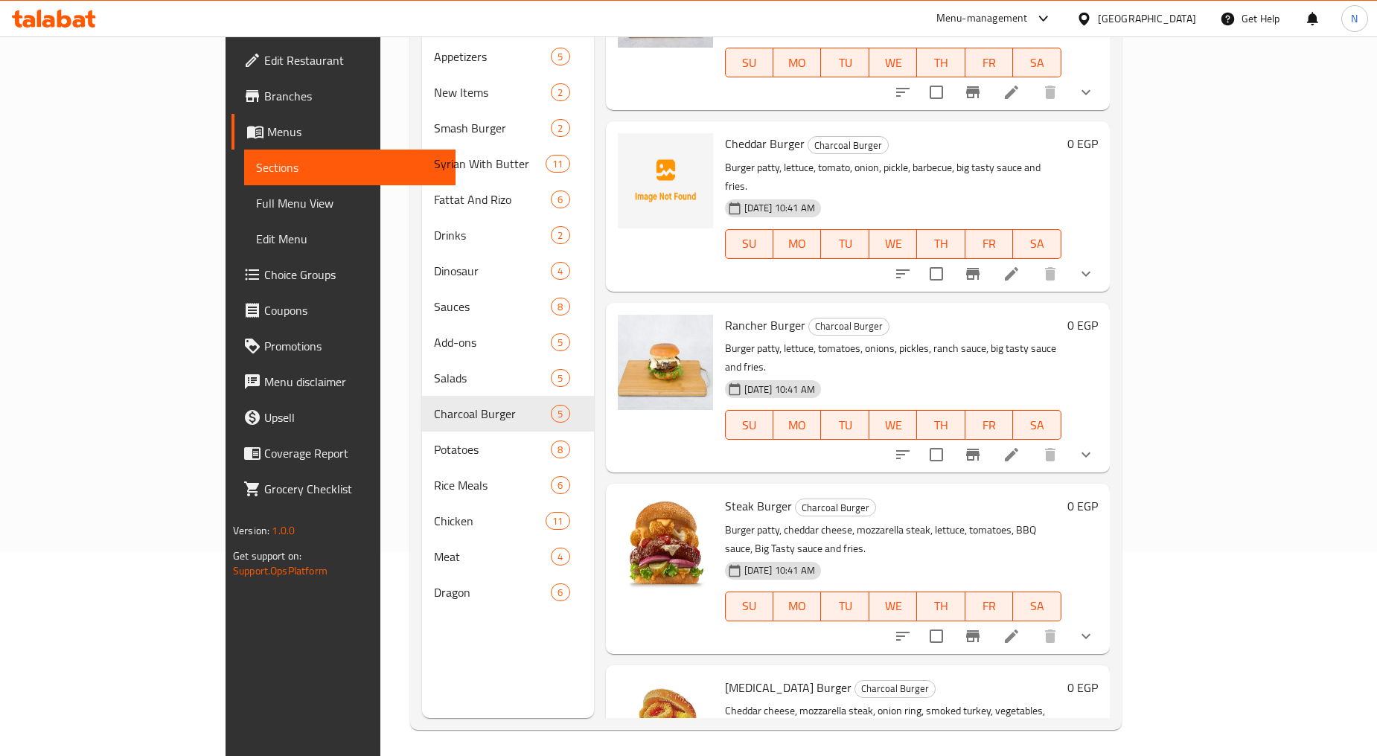
scroll to position [208, 0]
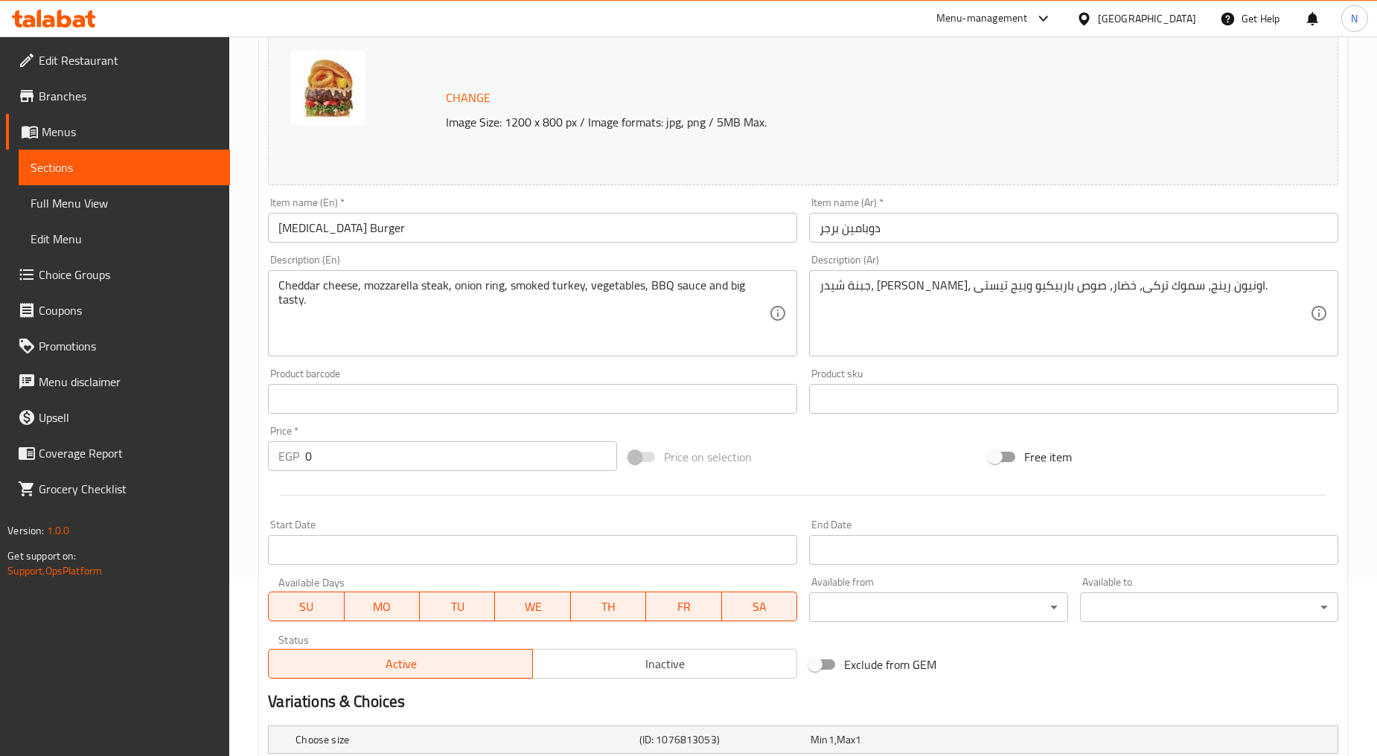
scroll to position [392, 0]
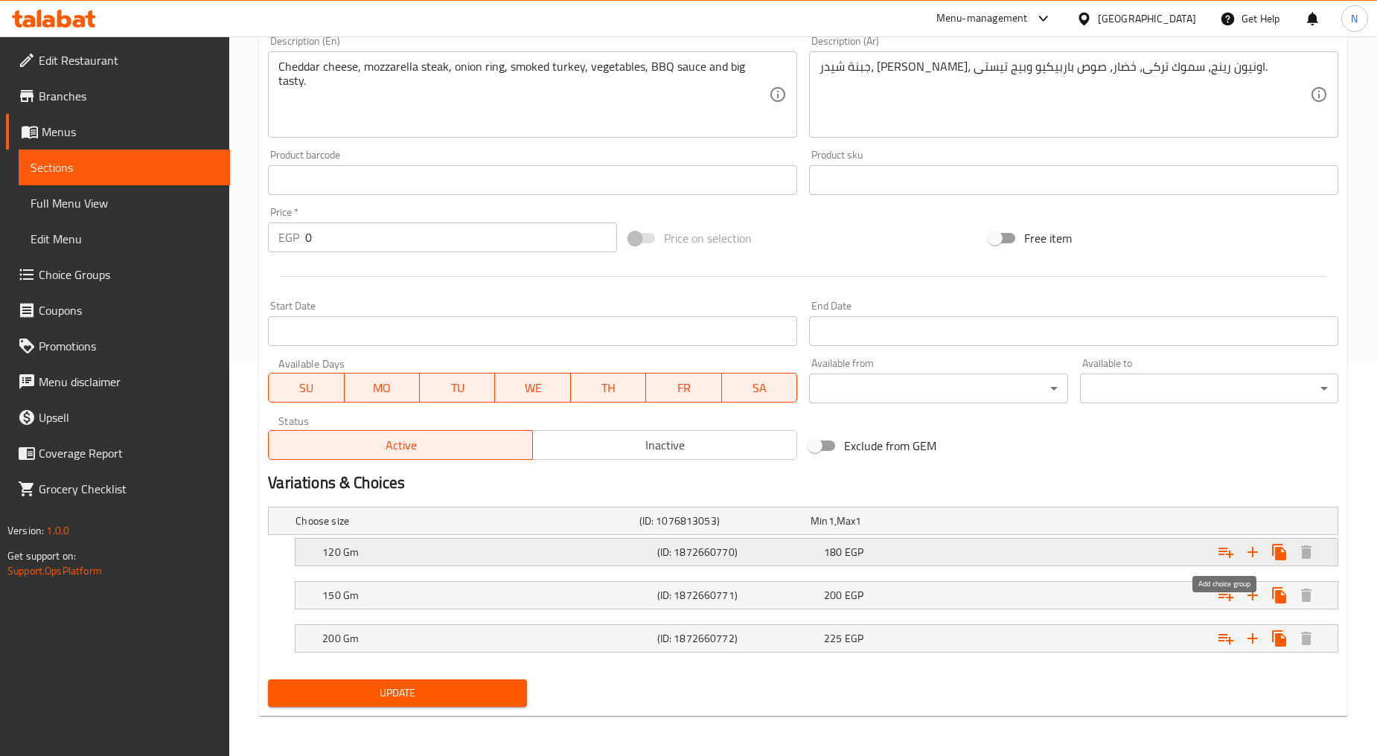
click at [1228, 548] on icon "Expand" at bounding box center [1226, 552] width 18 height 18
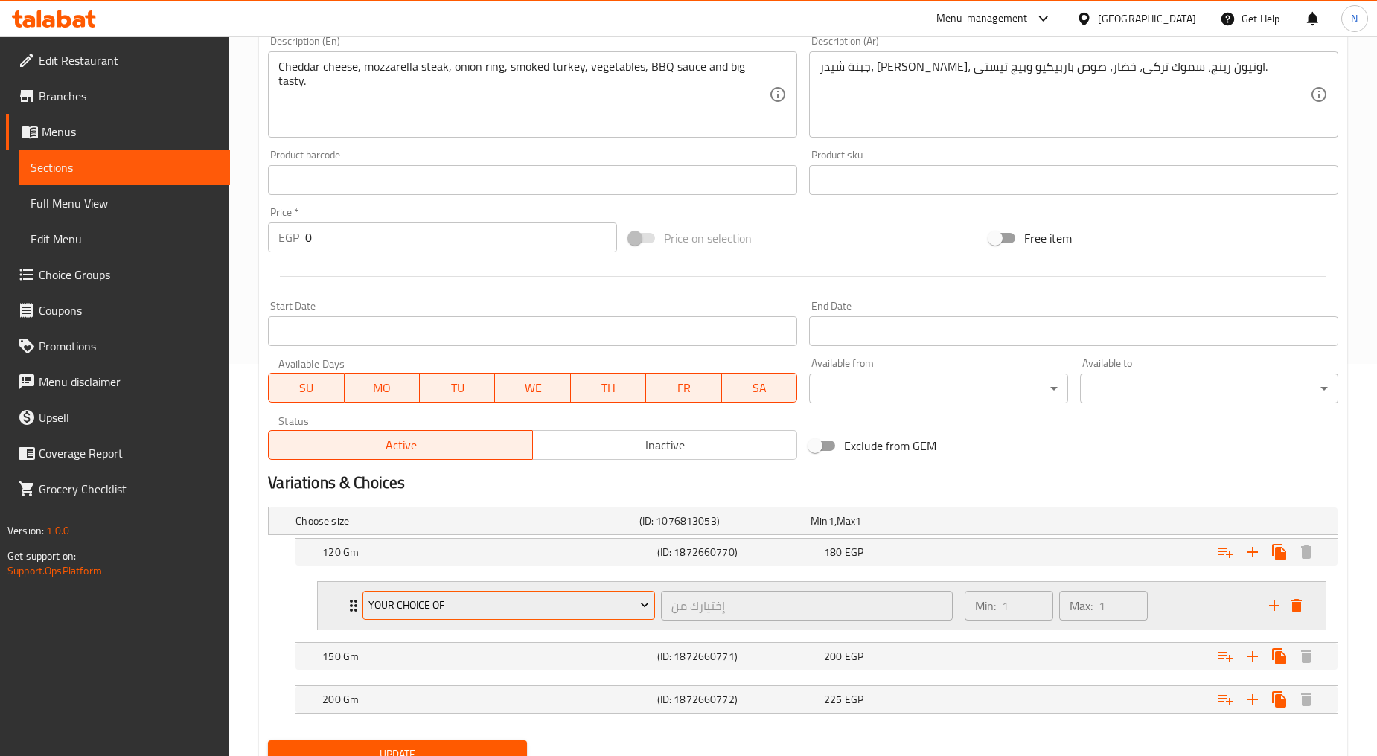
click at [592, 600] on span "Your Choice Of" at bounding box center [508, 605] width 281 height 19
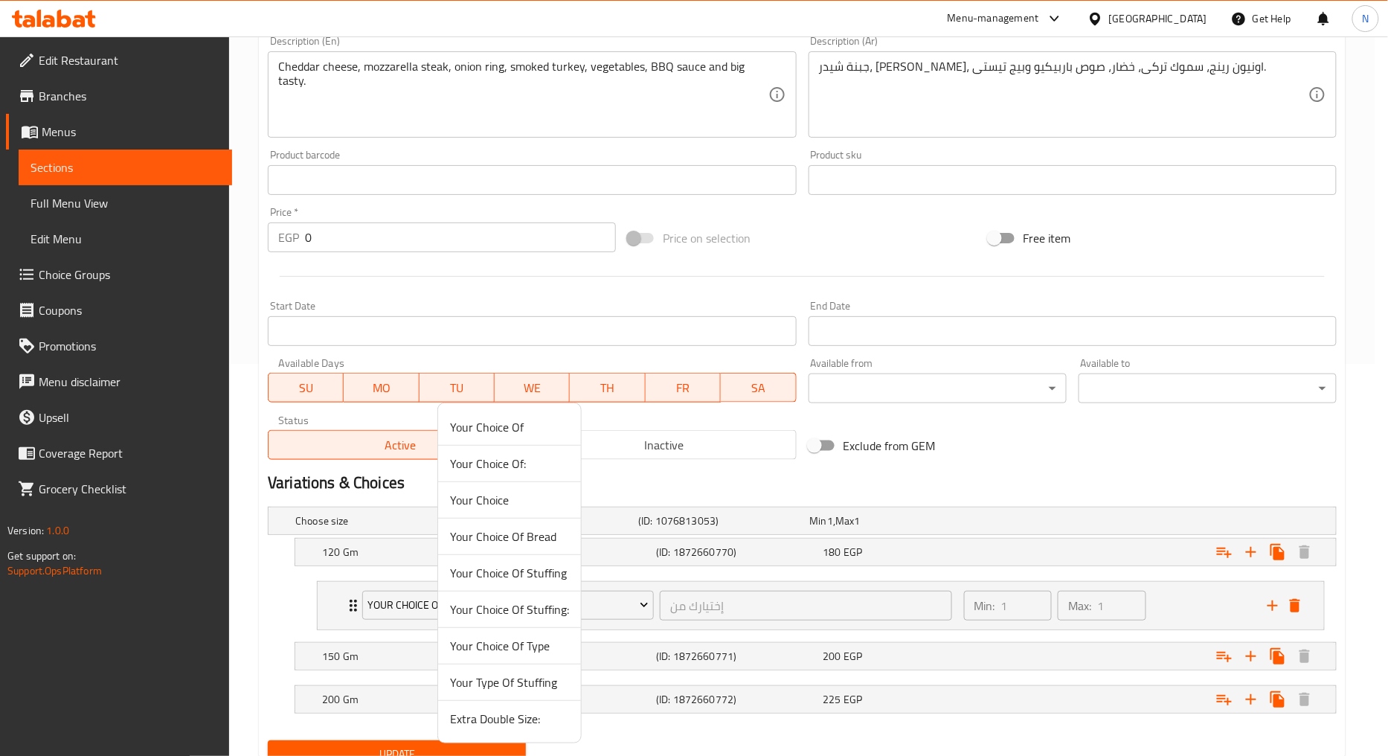
click at [508, 717] on span "Extra Double Size:" at bounding box center [509, 719] width 119 height 18
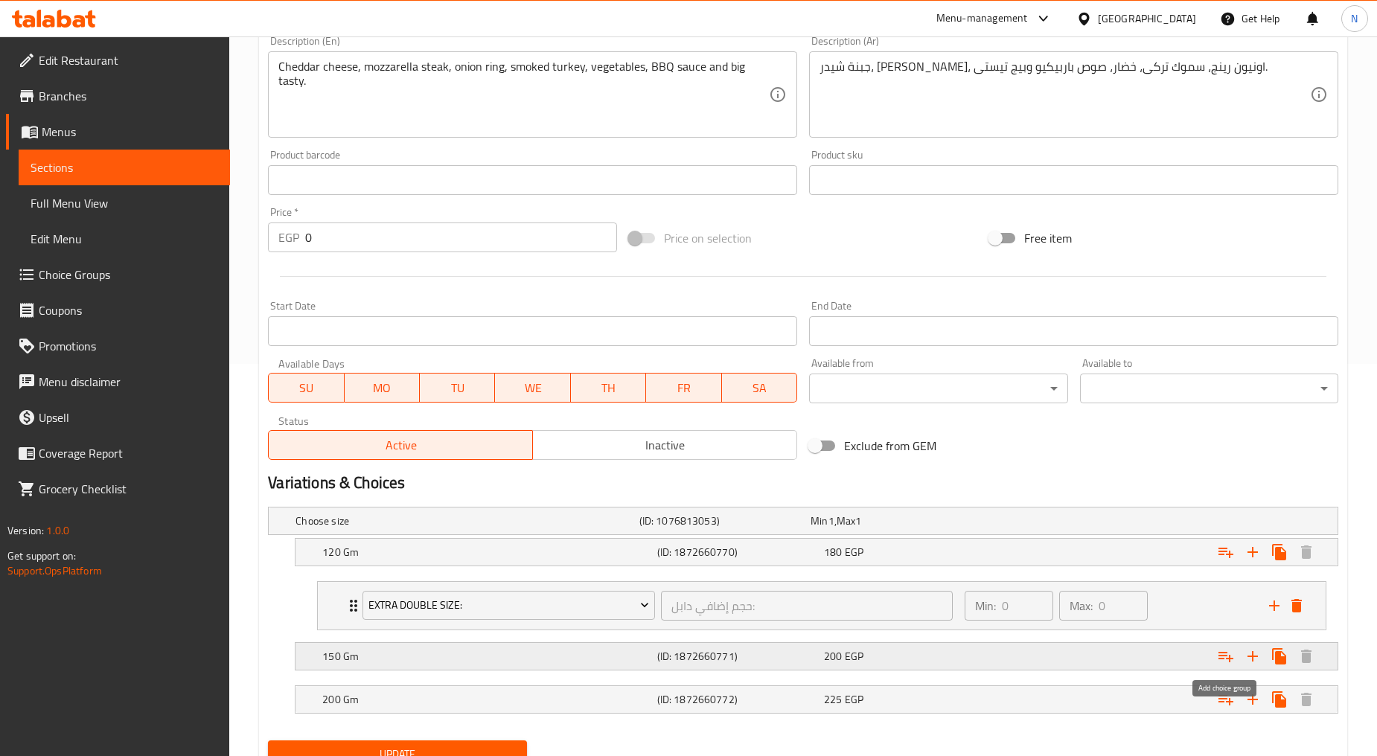
click at [1231, 651] on icon "Expand" at bounding box center [1226, 656] width 18 height 18
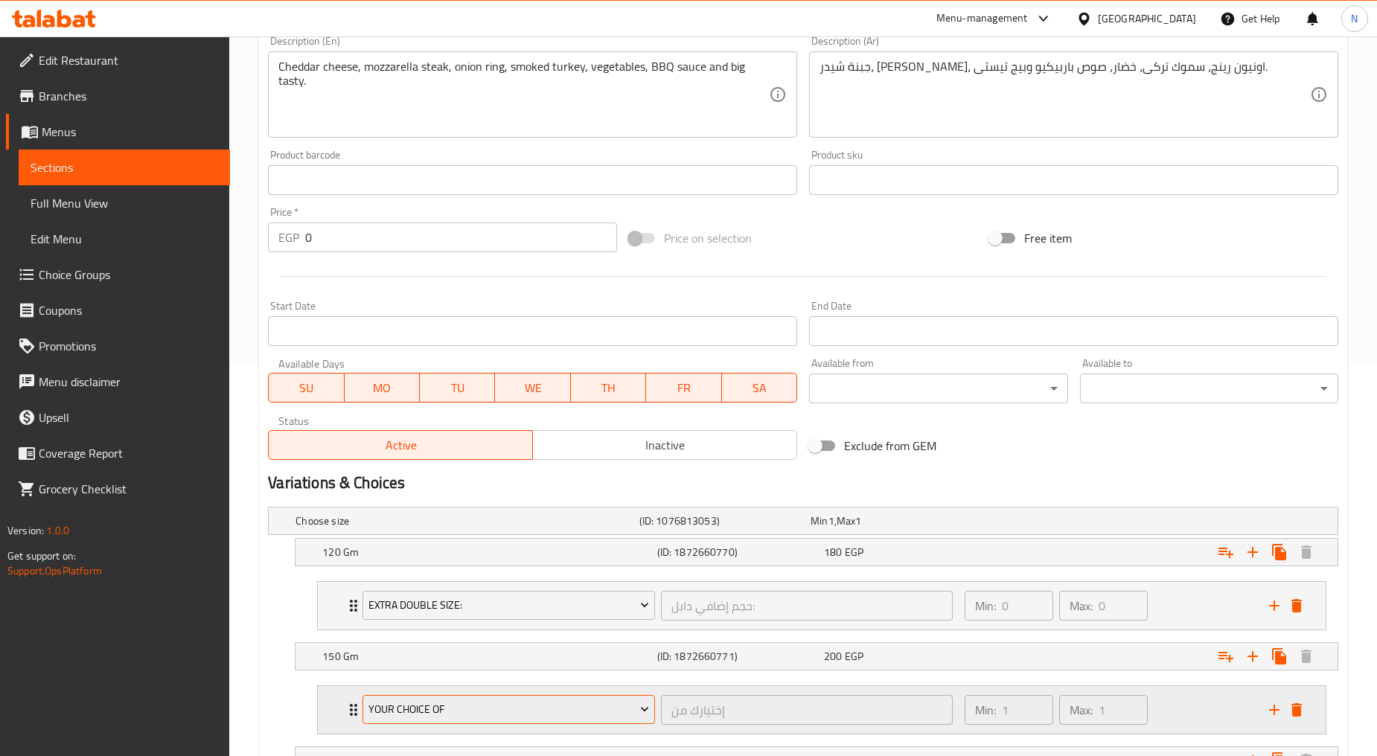
click at [491, 704] on span "Your Choice Of" at bounding box center [508, 709] width 281 height 19
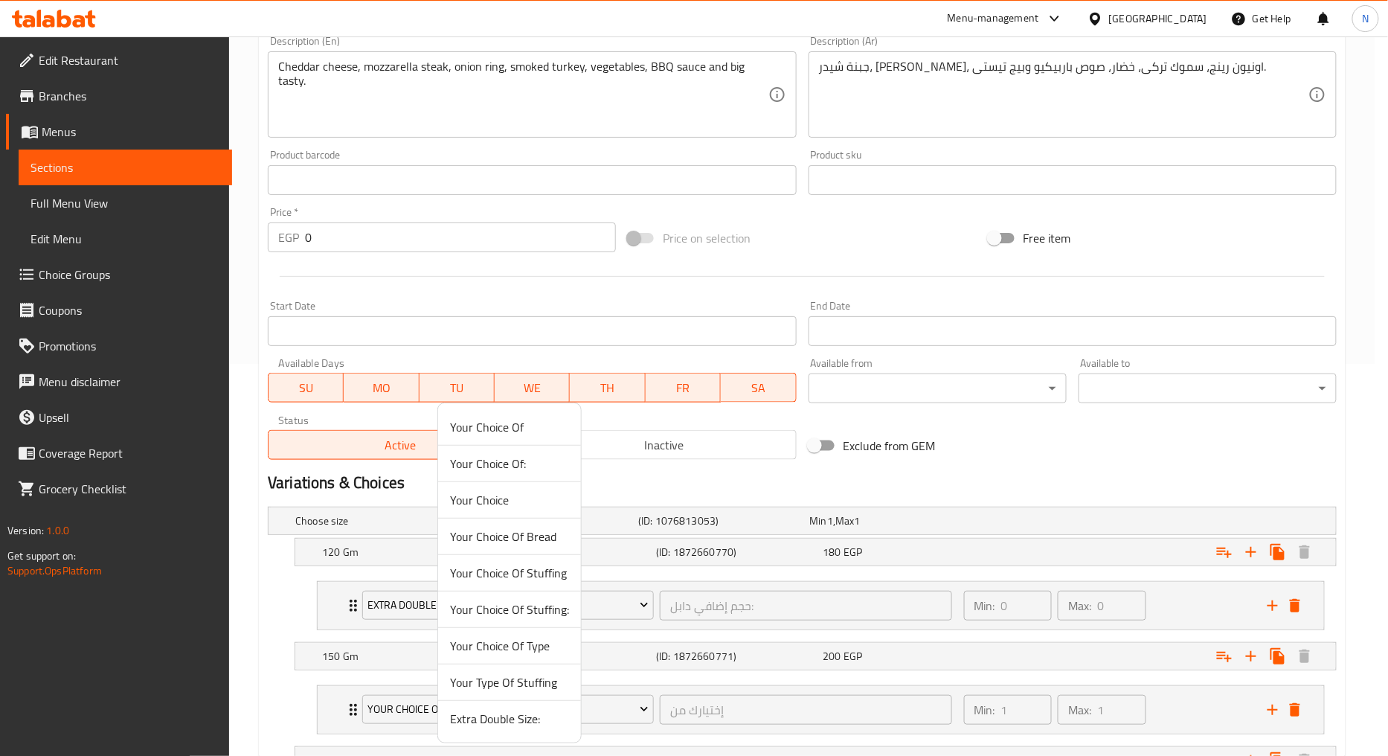
click at [495, 719] on span "Extra Double Size:" at bounding box center [509, 719] width 119 height 18
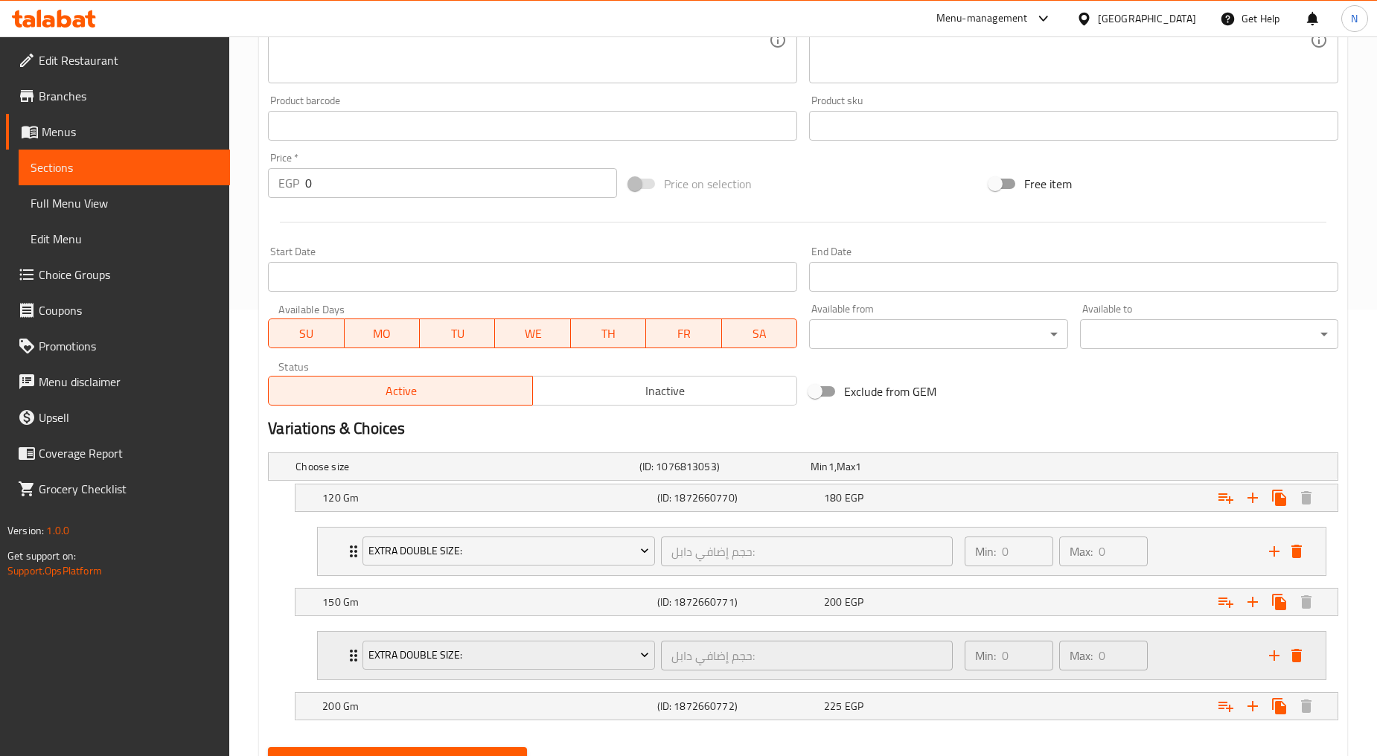
scroll to position [515, 0]
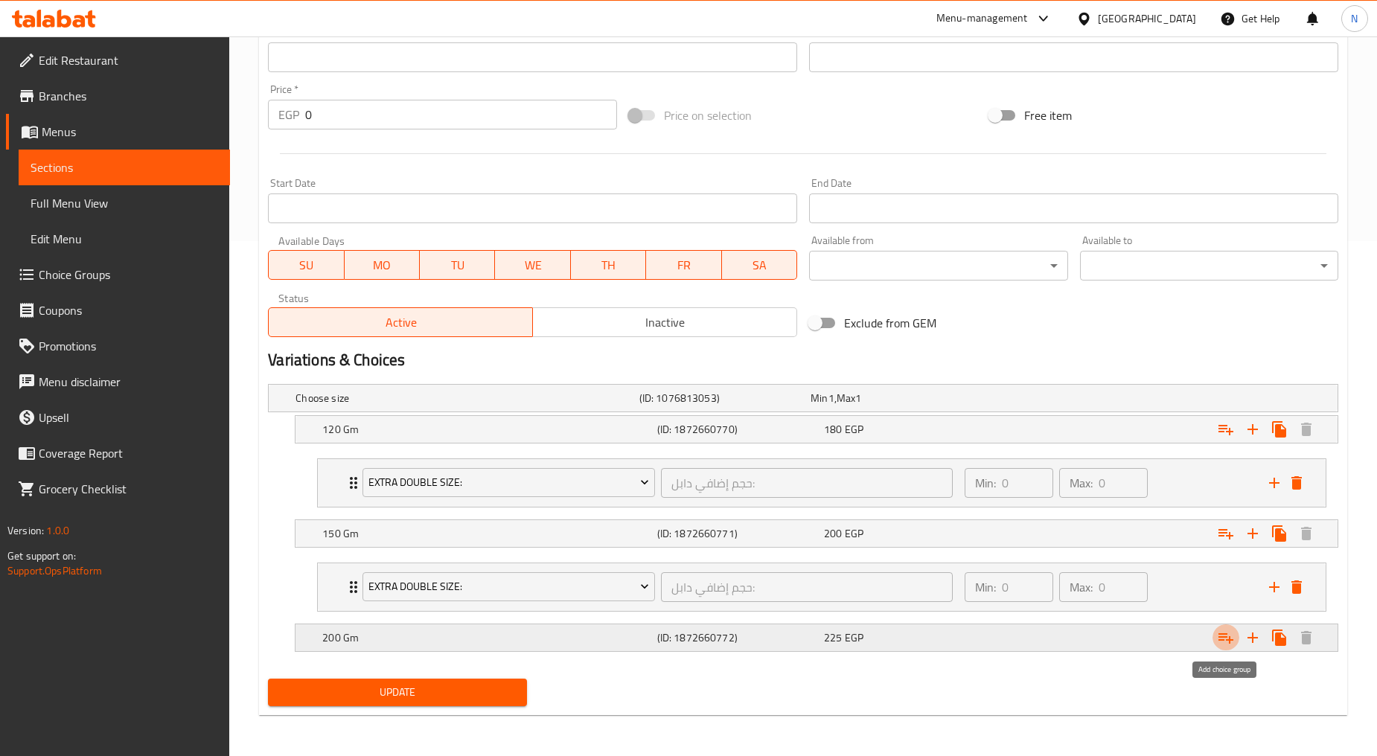
click at [1230, 647] on button "Expand" at bounding box center [1225, 637] width 27 height 27
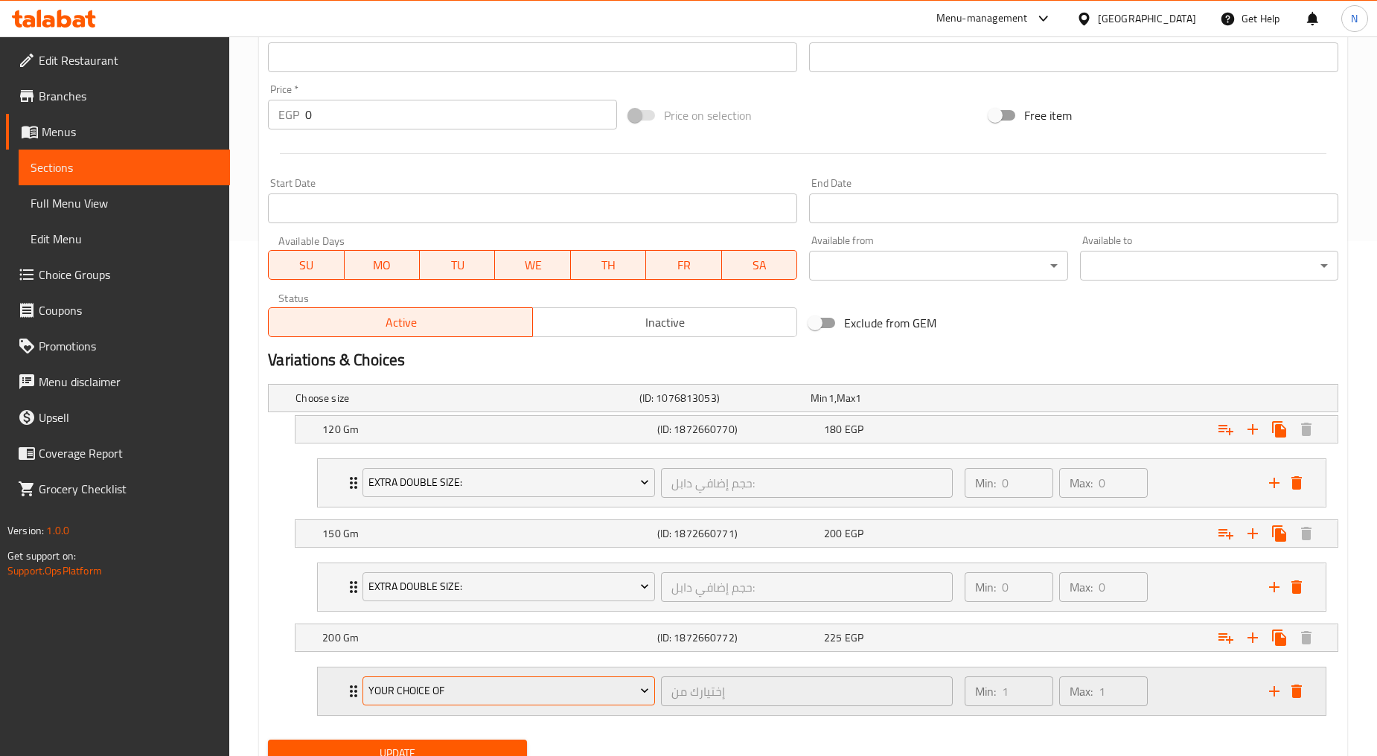
click at [438, 694] on span "Your Choice Of" at bounding box center [508, 691] width 281 height 19
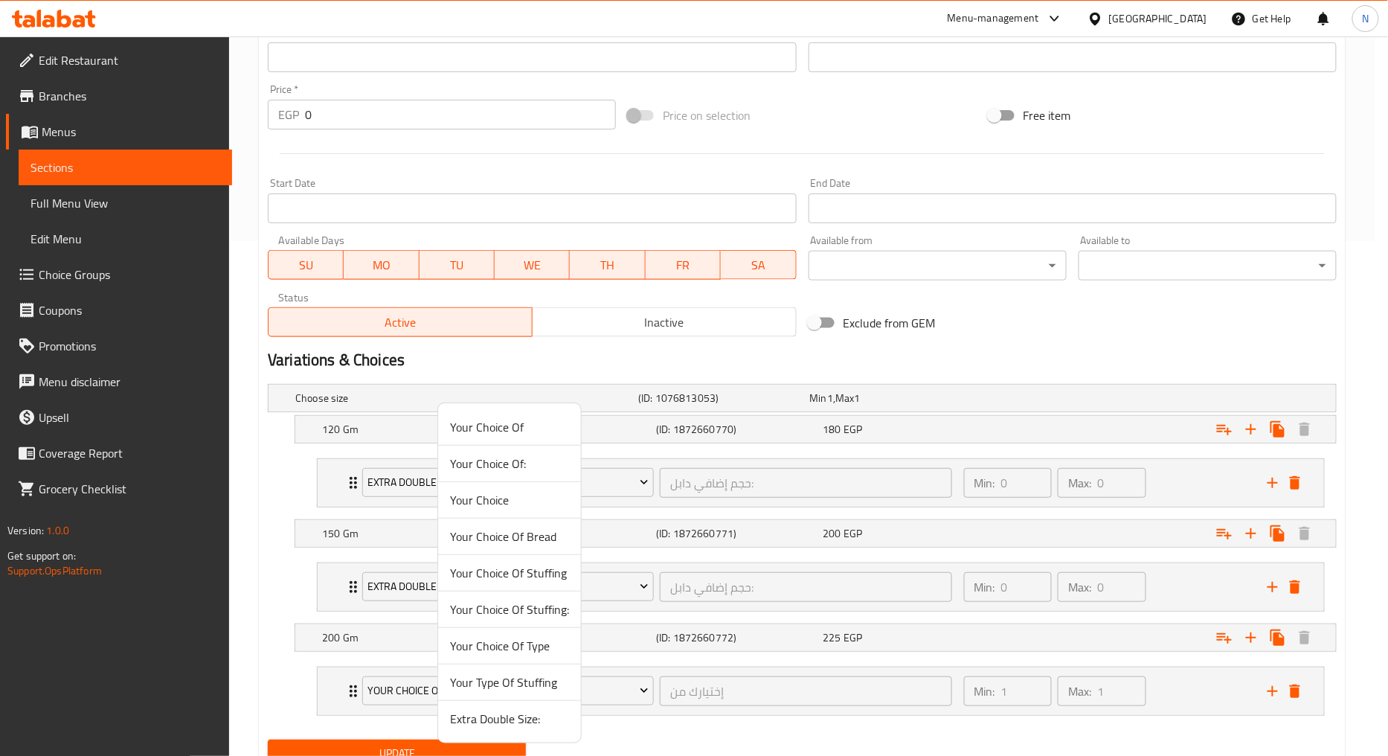
click at [467, 718] on span "Extra Double Size:" at bounding box center [509, 719] width 119 height 18
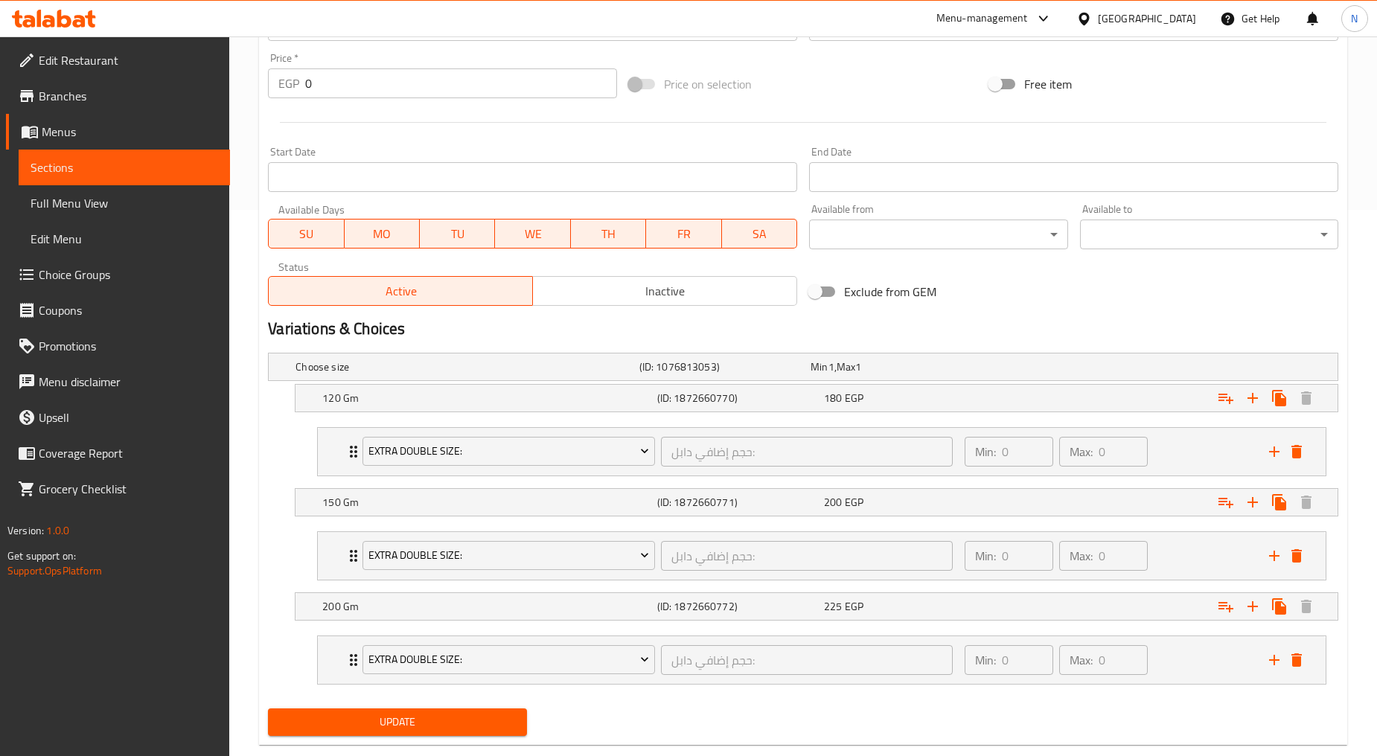
scroll to position [576, 0]
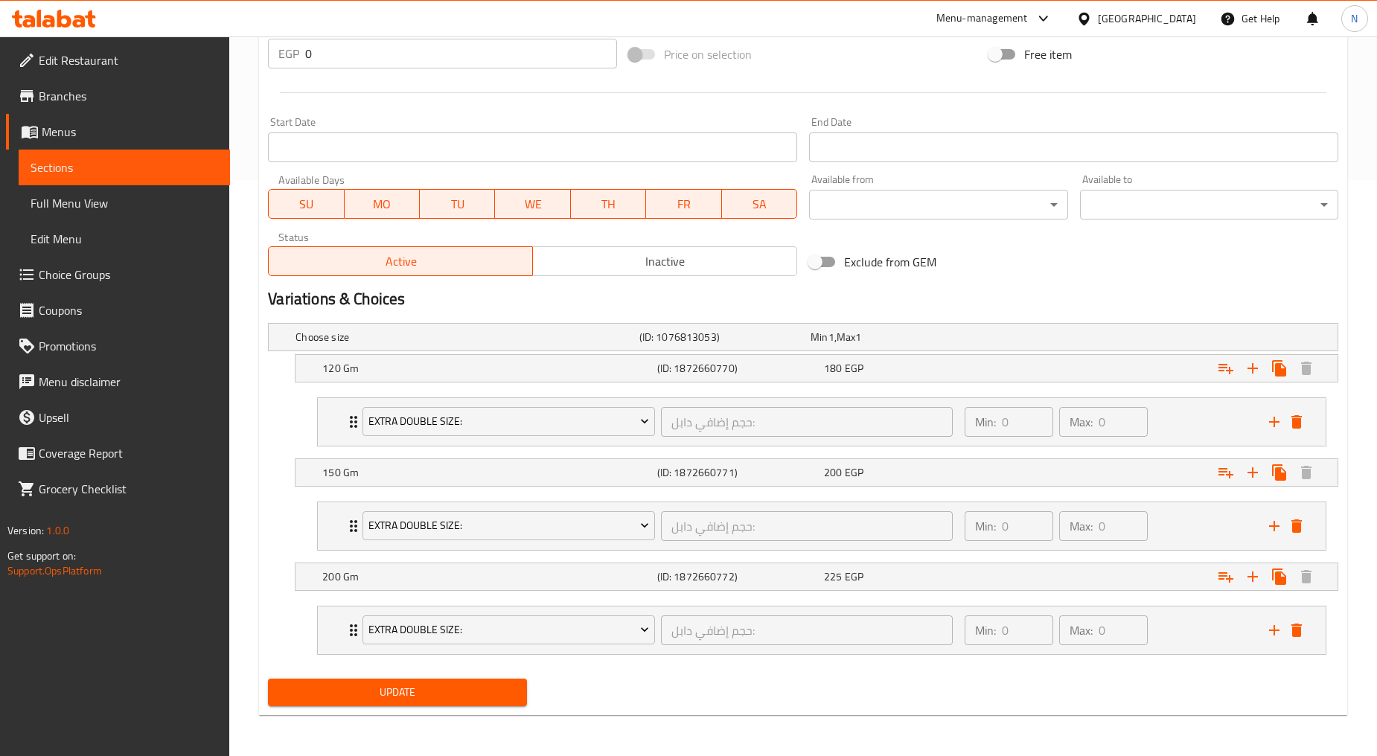
click at [403, 693] on span "Update" at bounding box center [397, 692] width 234 height 19
click at [418, 687] on span "Update" at bounding box center [397, 692] width 234 height 19
click at [445, 690] on span "Update" at bounding box center [397, 692] width 234 height 19
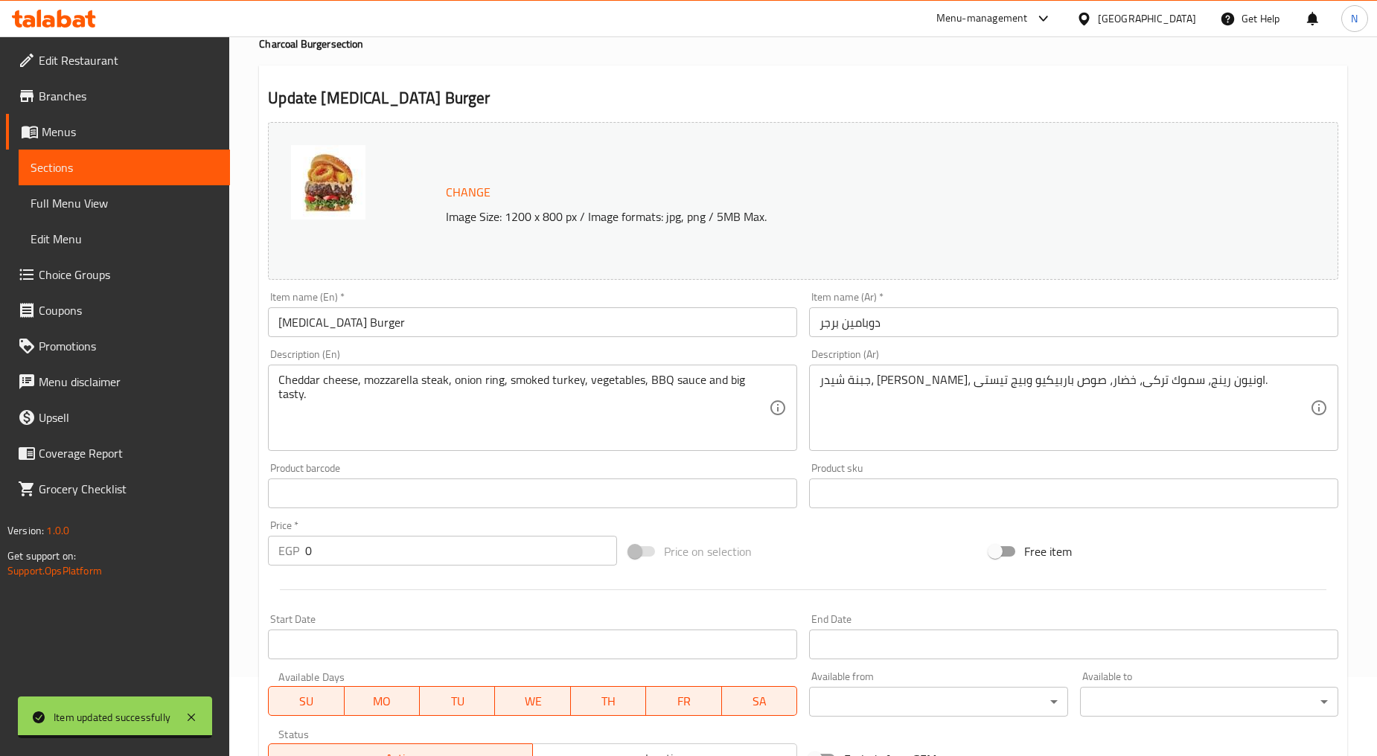
scroll to position [0, 0]
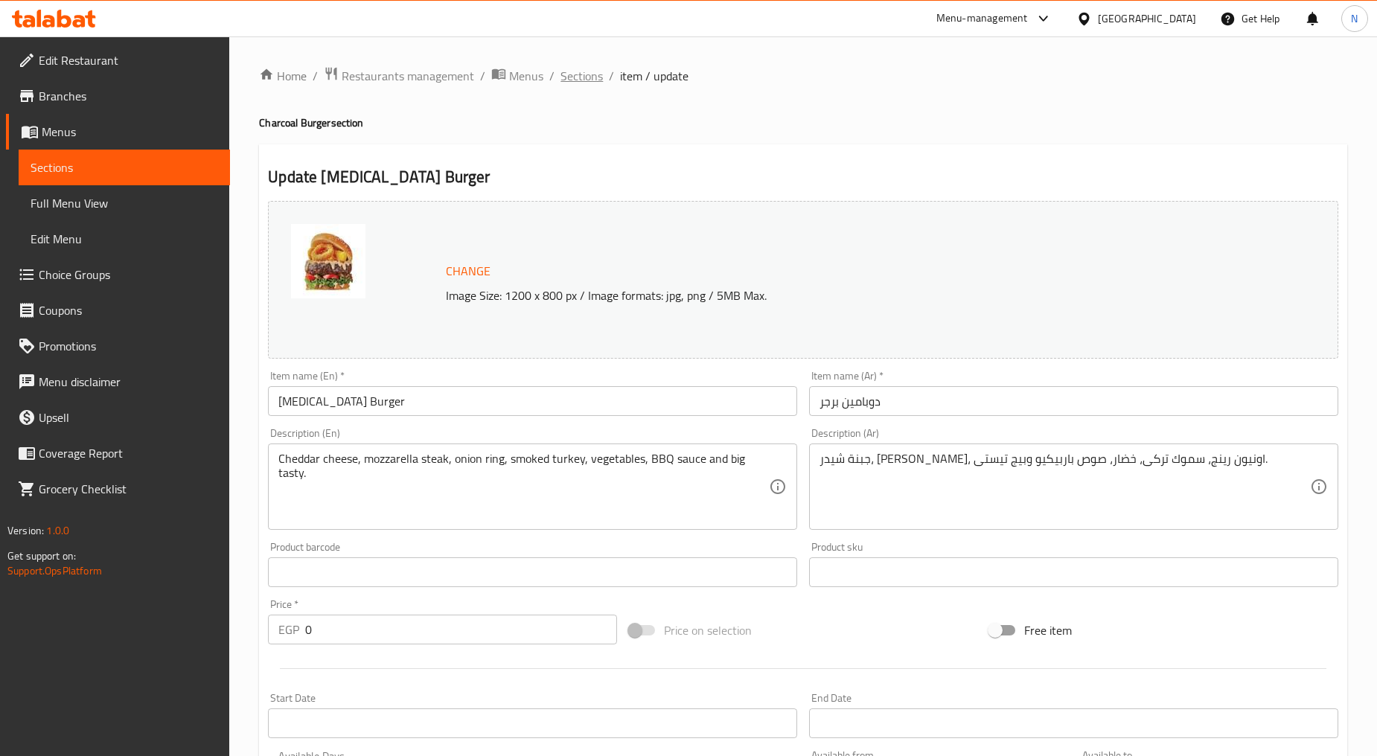
click at [586, 72] on span "Sections" at bounding box center [581, 76] width 42 height 18
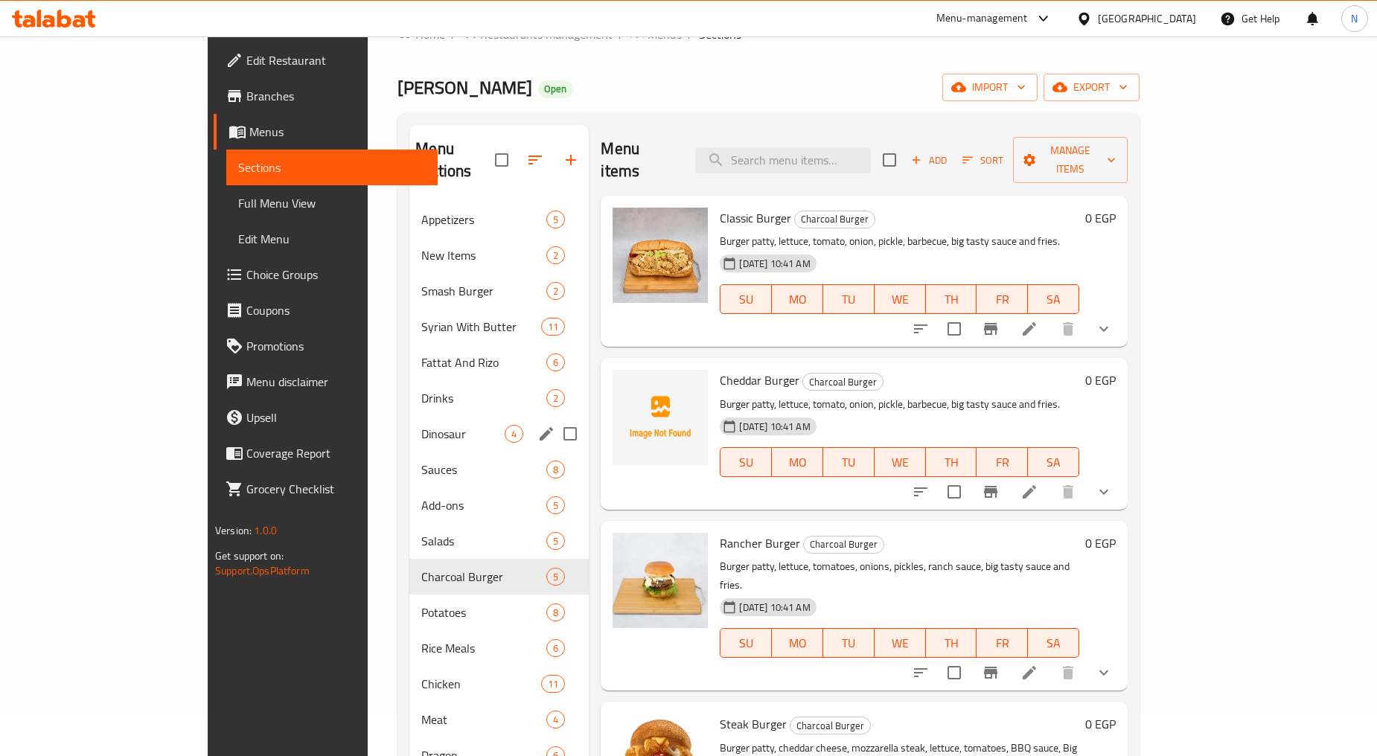
scroll to position [83, 0]
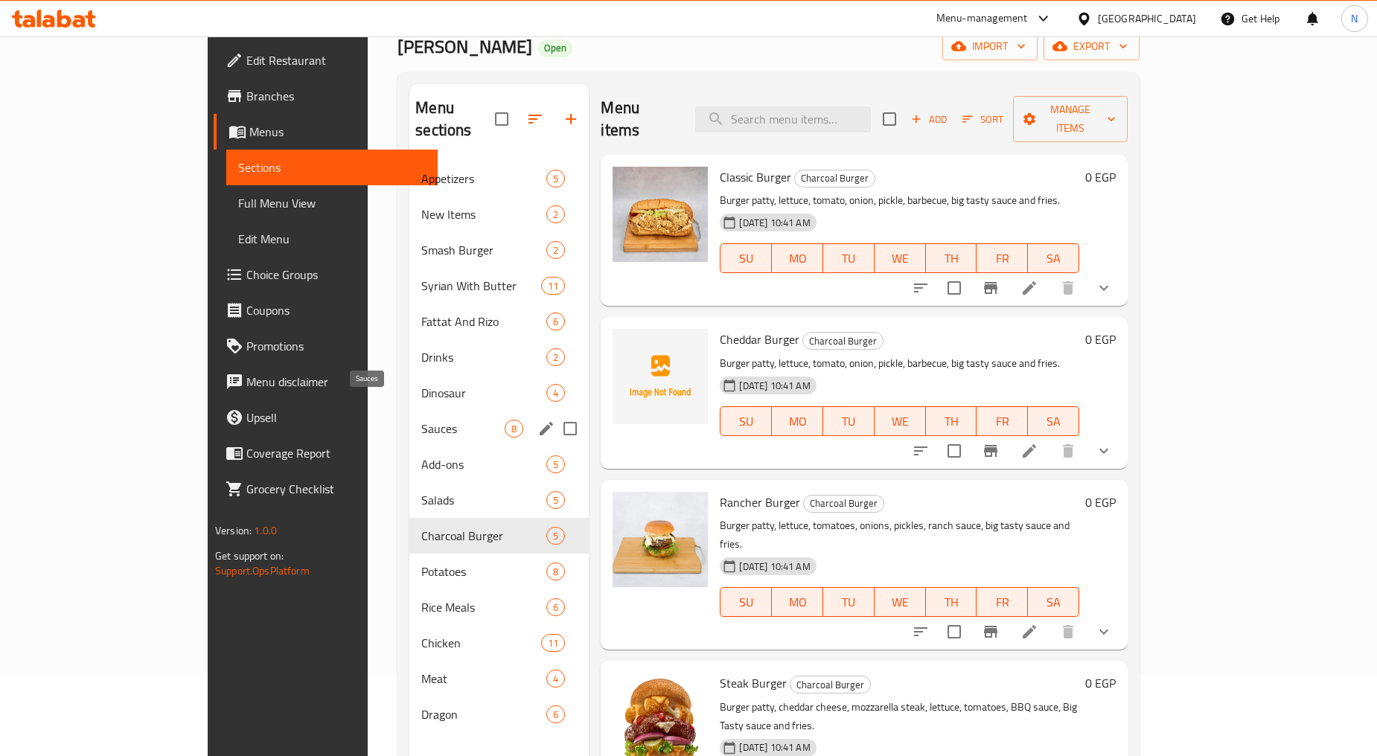
click at [421, 420] on span "Sauces" at bounding box center [462, 429] width 83 height 18
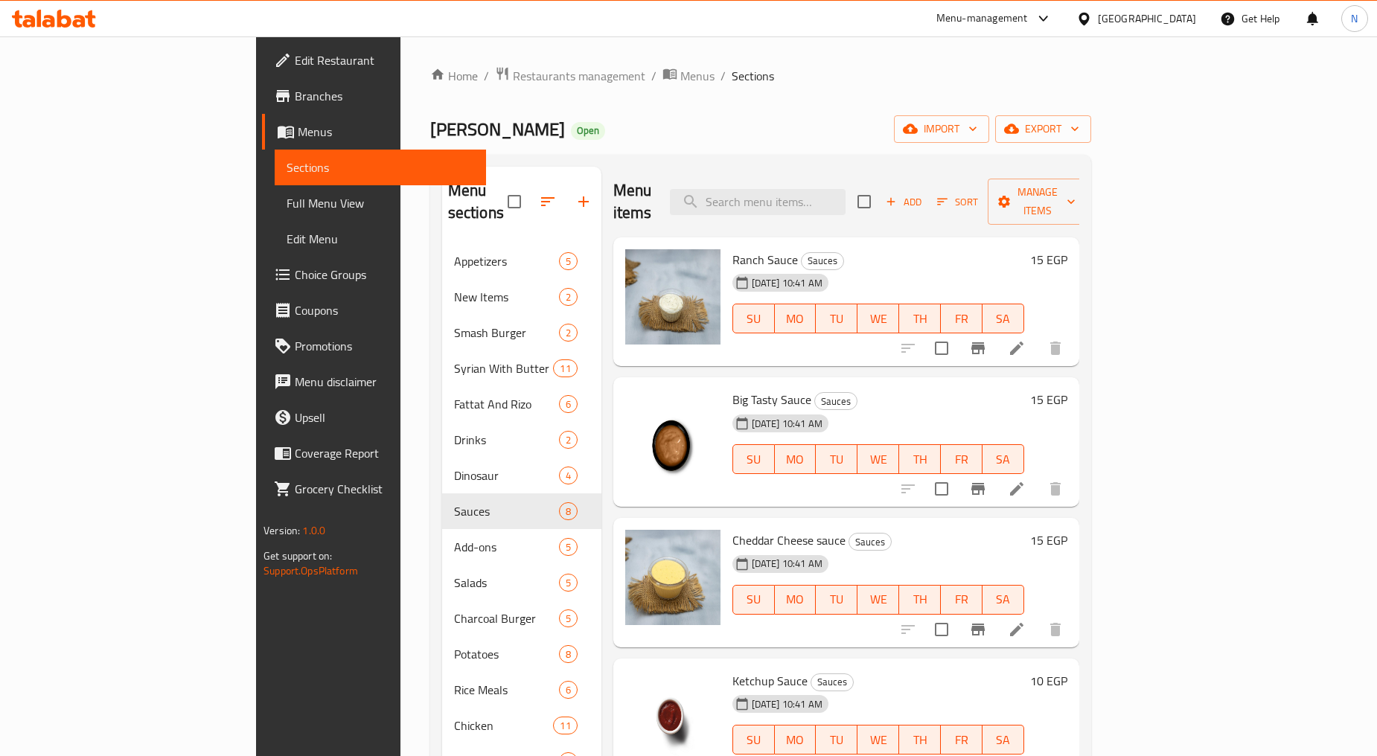
click at [987, 339] on icon "Branch-specific-item" at bounding box center [978, 348] width 18 height 18
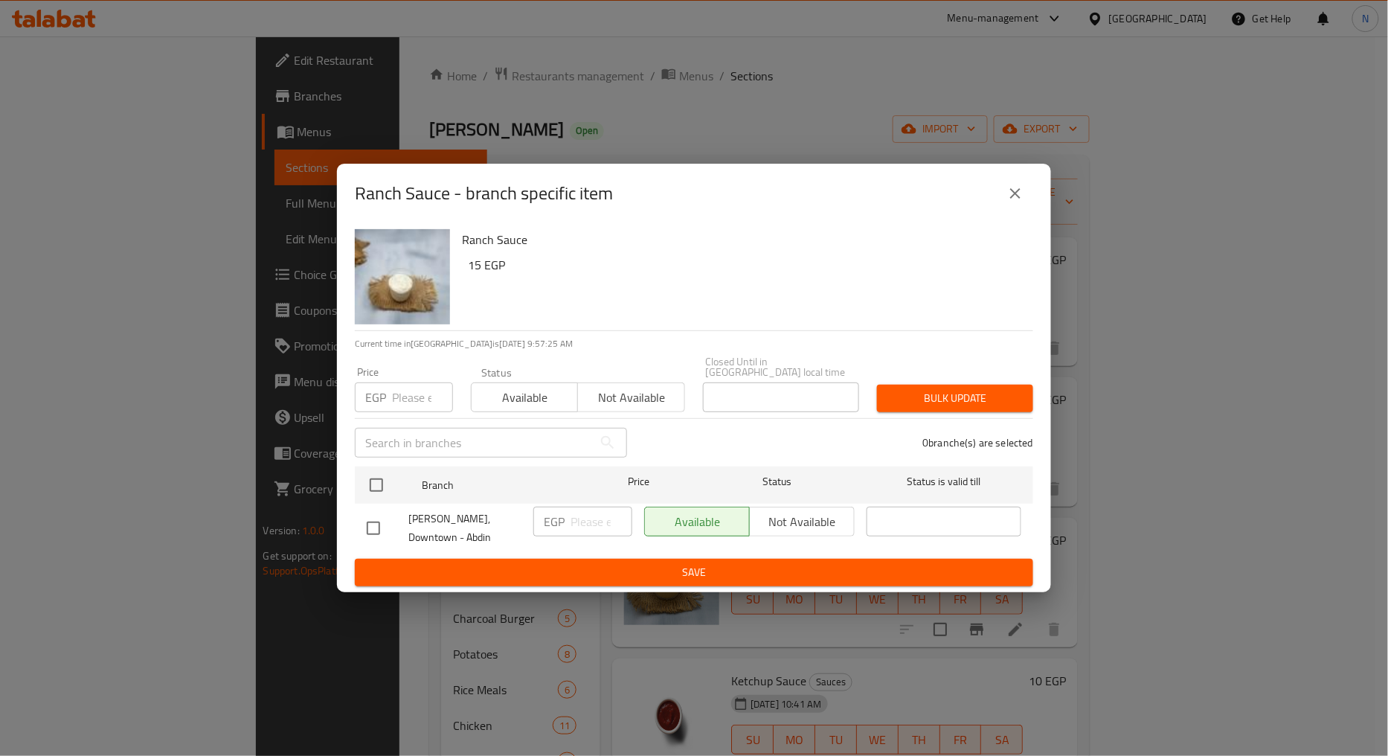
click at [407, 397] on input "number" at bounding box center [422, 397] width 61 height 30
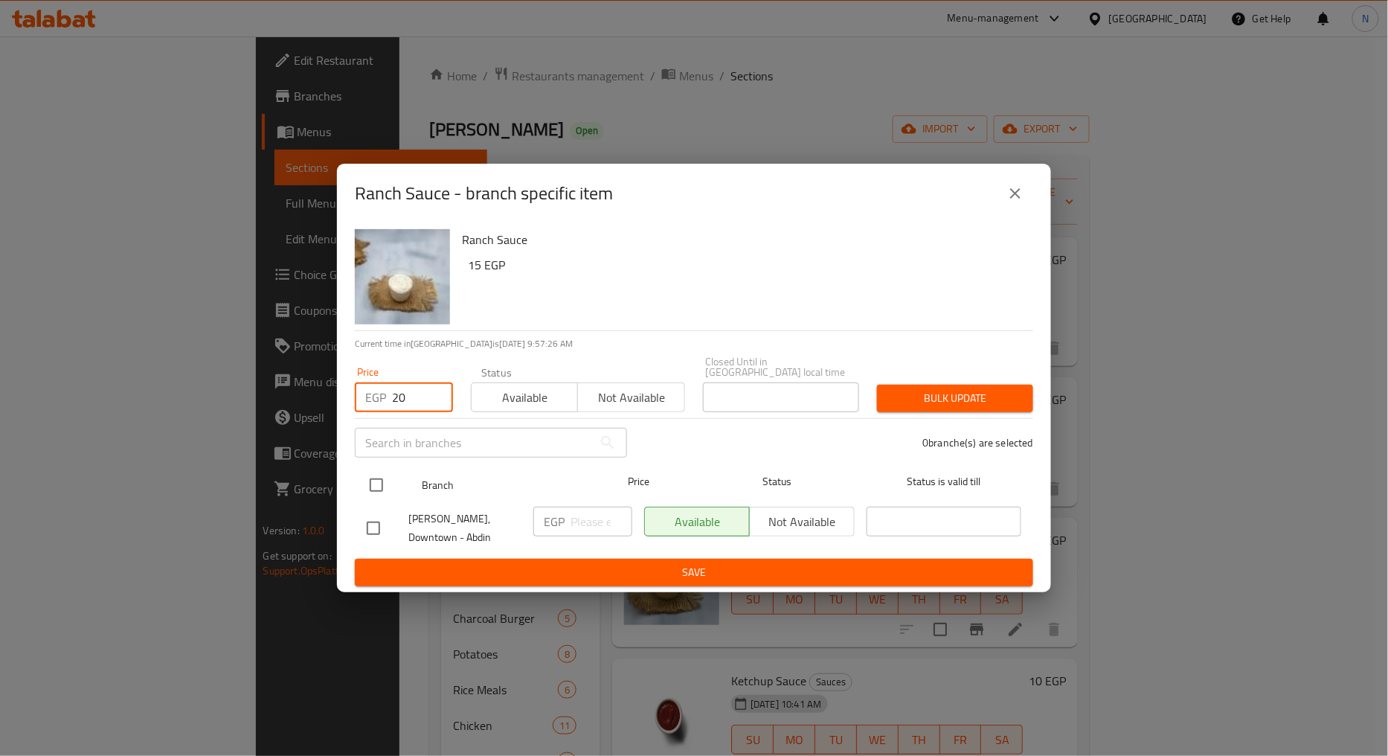
type input "20"
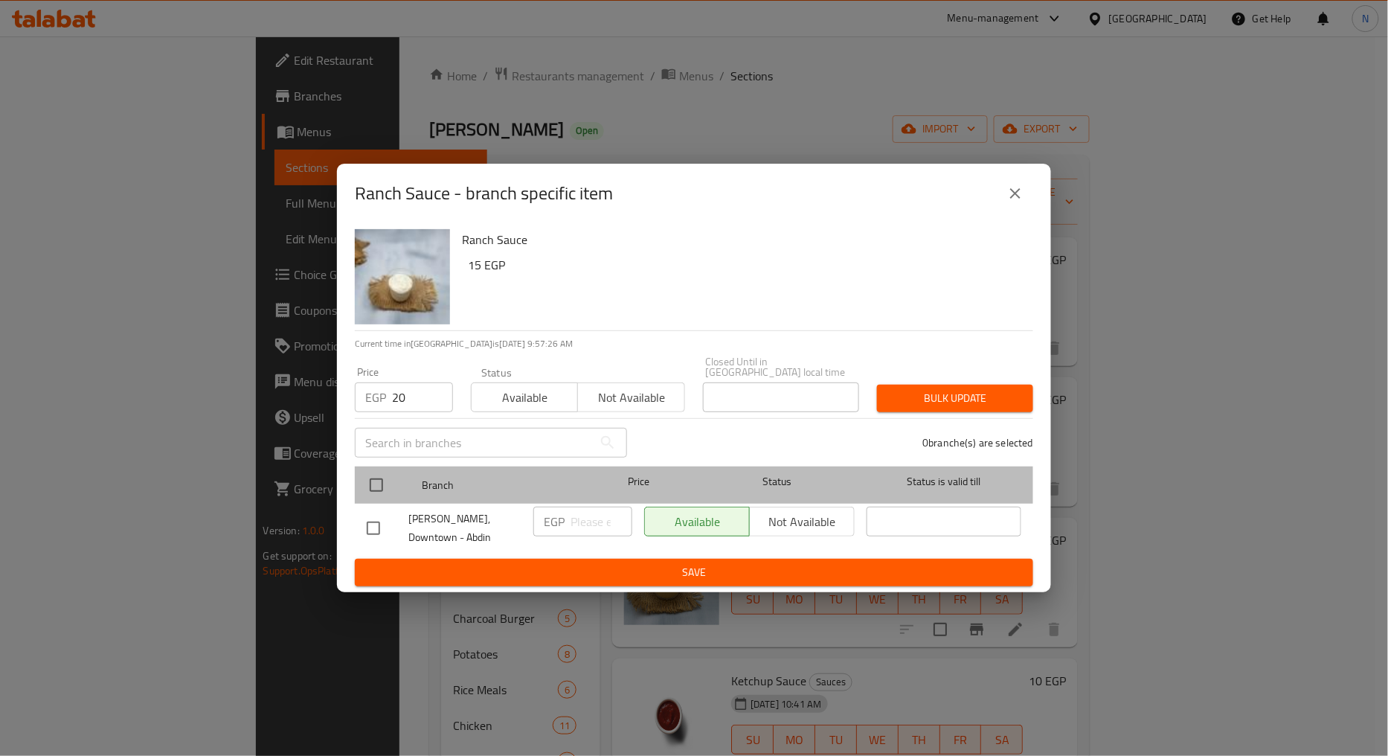
drag, startPoint x: 377, startPoint y: 469, endPoint x: 379, endPoint y: 479, distance: 10.7
click at [377, 472] on div at bounding box center [389, 485] width 56 height 43
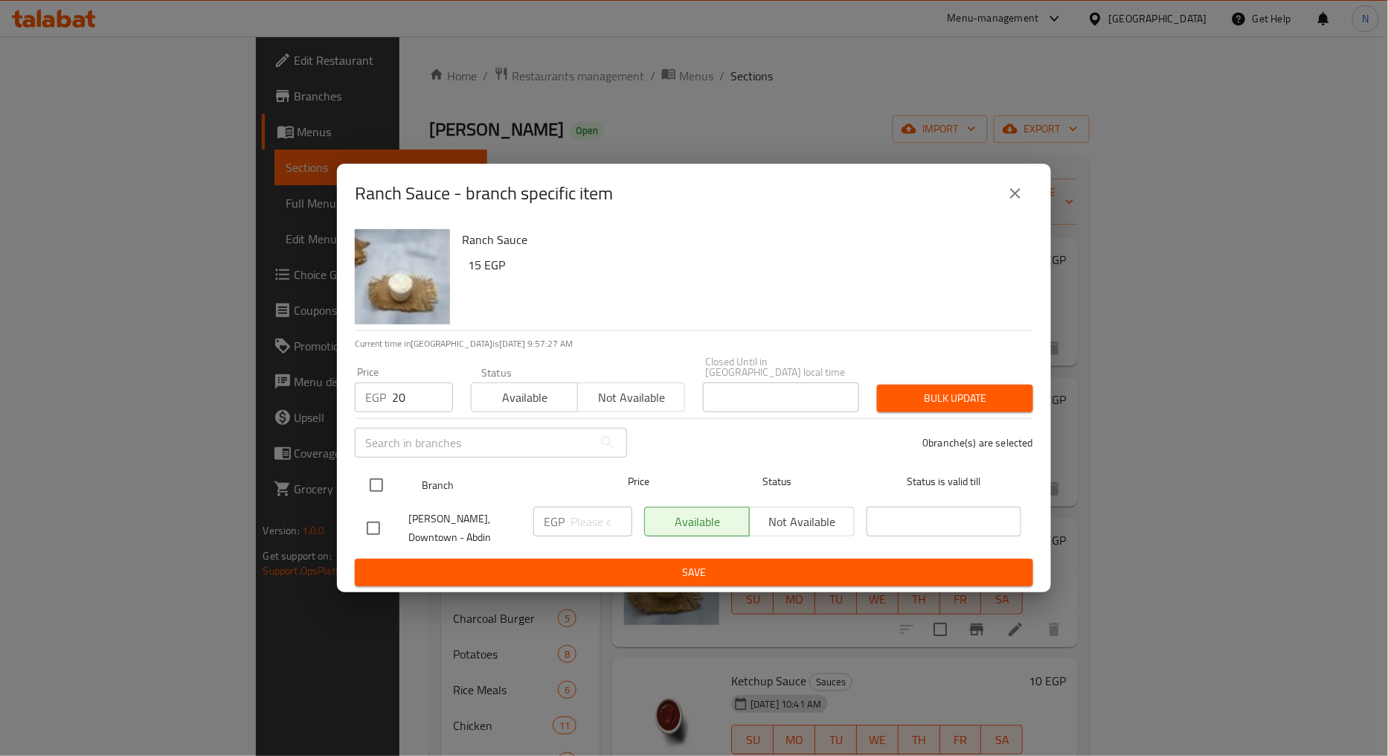
click at [380, 485] on input "checkbox" at bounding box center [376, 485] width 31 height 31
checkbox input "true"
click at [919, 405] on span "Bulk update" at bounding box center [955, 398] width 132 height 19
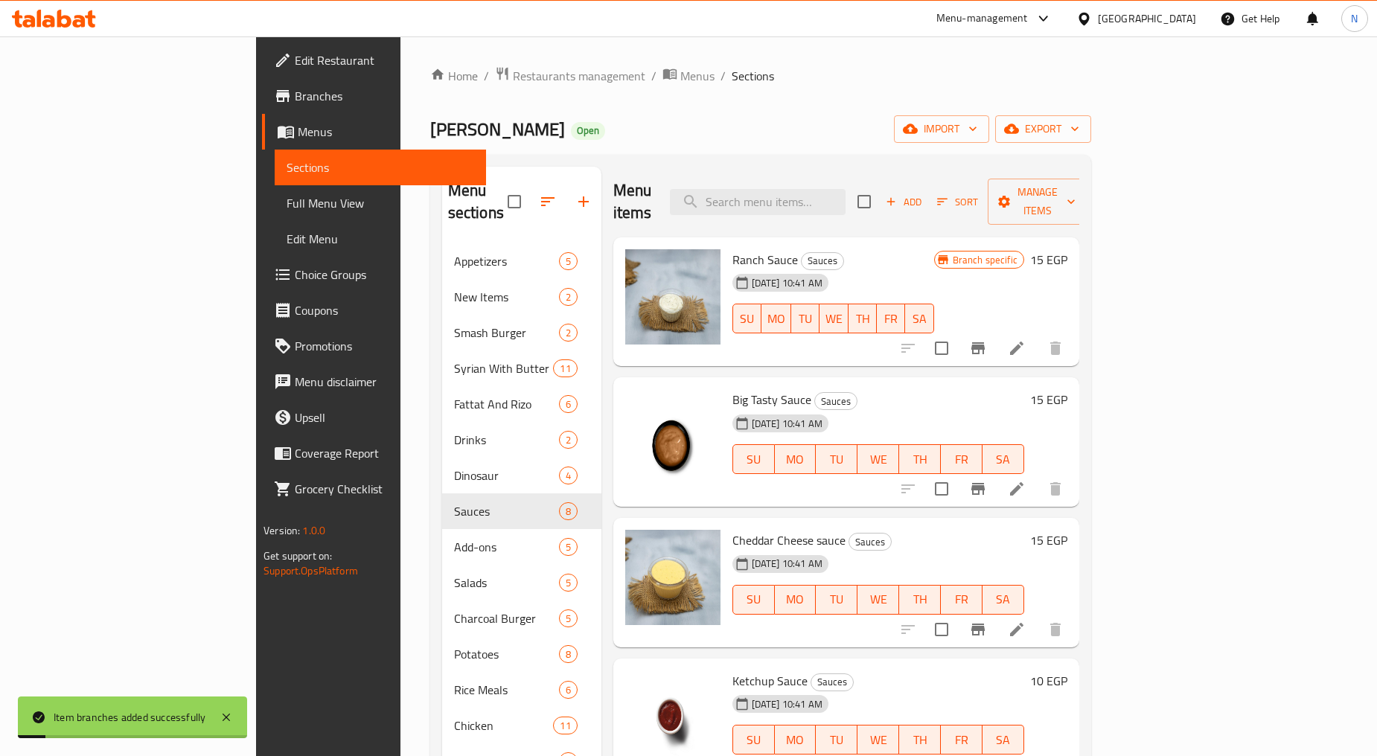
click at [1067, 249] on h6 "15 EGP" at bounding box center [1048, 259] width 37 height 21
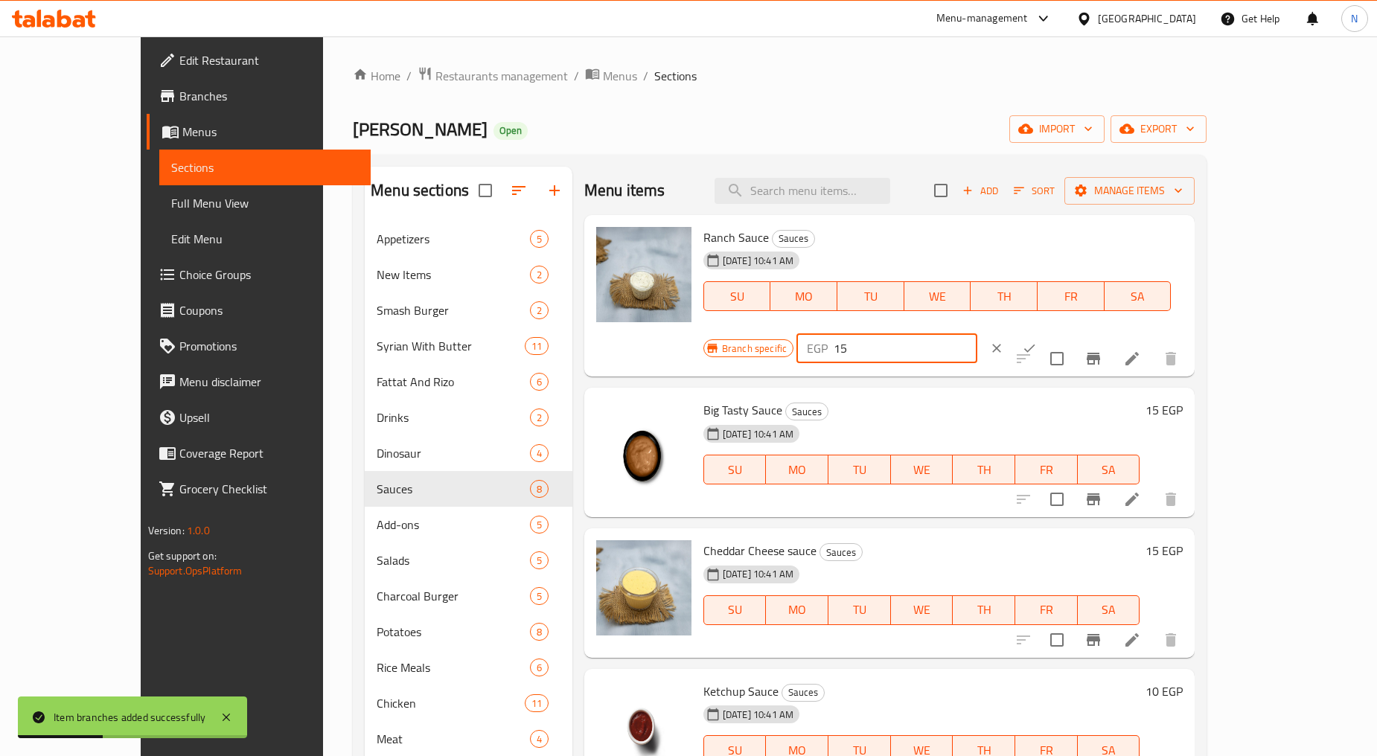
drag, startPoint x: 1120, startPoint y: 248, endPoint x: 1089, endPoint y: 240, distance: 31.6
click at [977, 333] on div "EGP 15 ​" at bounding box center [886, 348] width 181 height 30
type input "20"
click at [1037, 341] on icon "ok" at bounding box center [1029, 348] width 15 height 15
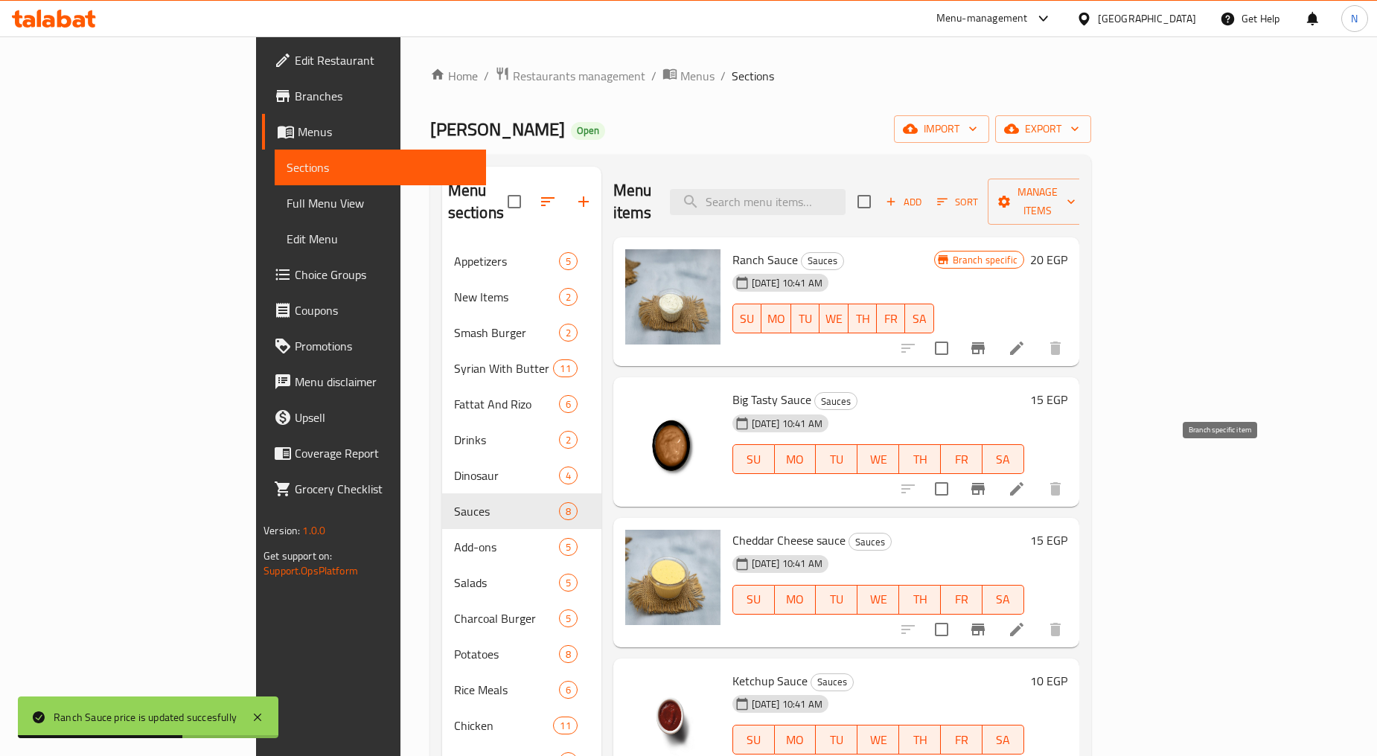
click at [996, 471] on button "Branch-specific-item" at bounding box center [978, 489] width 36 height 36
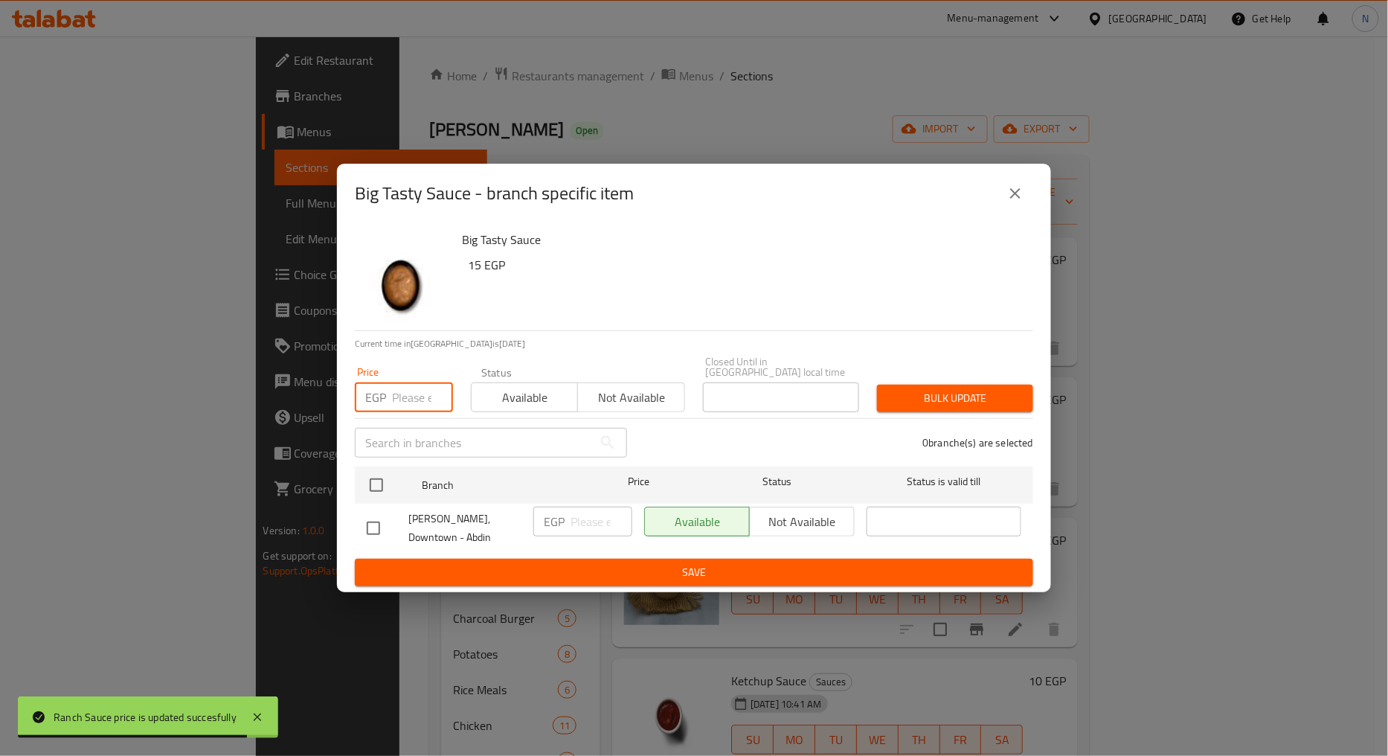
click at [402, 400] on input "number" at bounding box center [422, 397] width 61 height 30
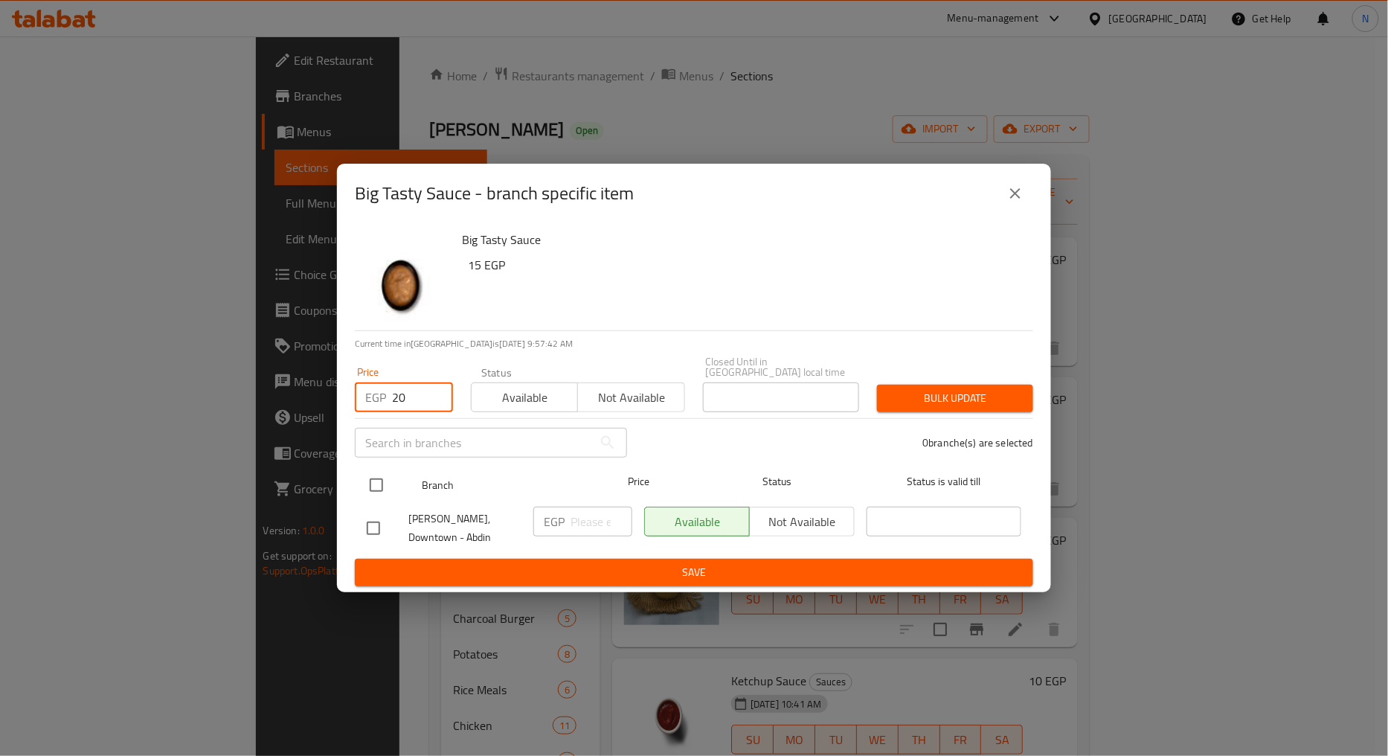
type input "20"
click at [387, 482] on input "checkbox" at bounding box center [376, 485] width 31 height 31
checkbox input "true"
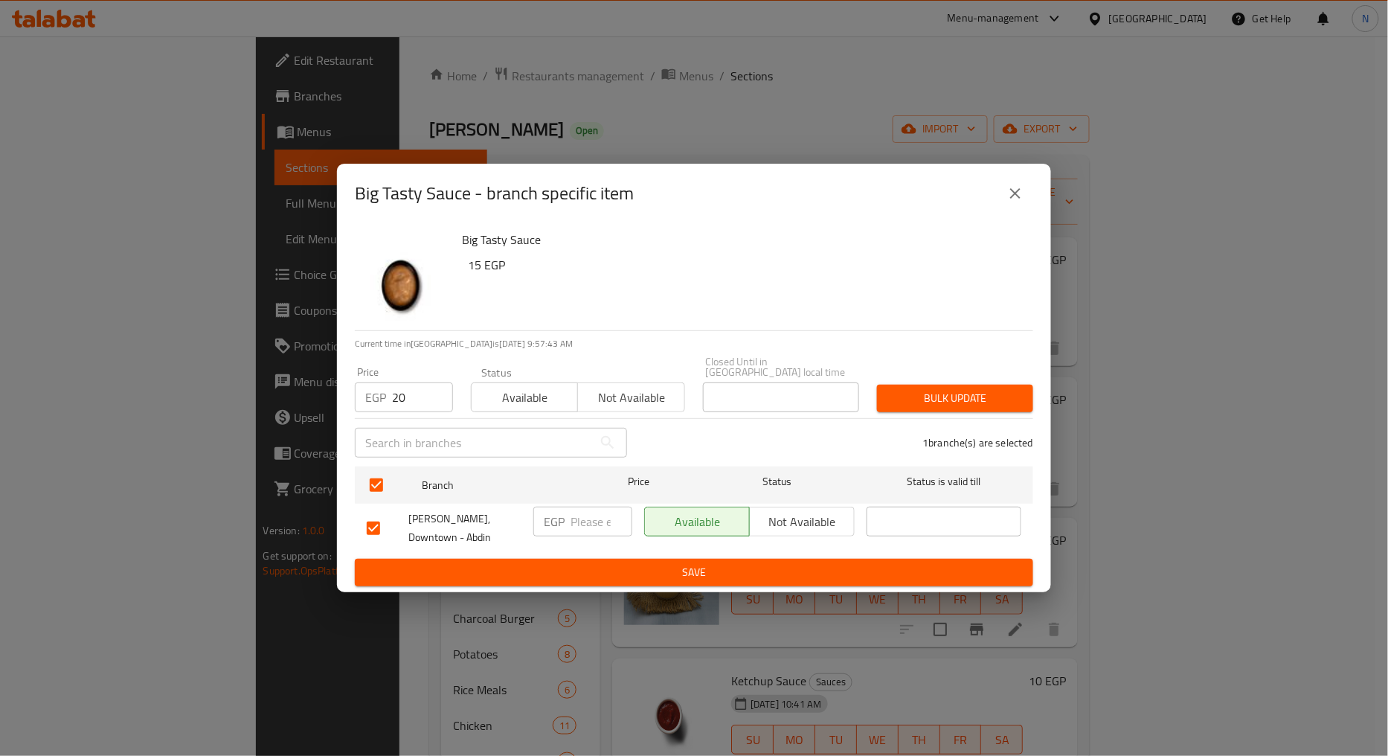
click at [909, 402] on span "Bulk update" at bounding box center [955, 398] width 132 height 19
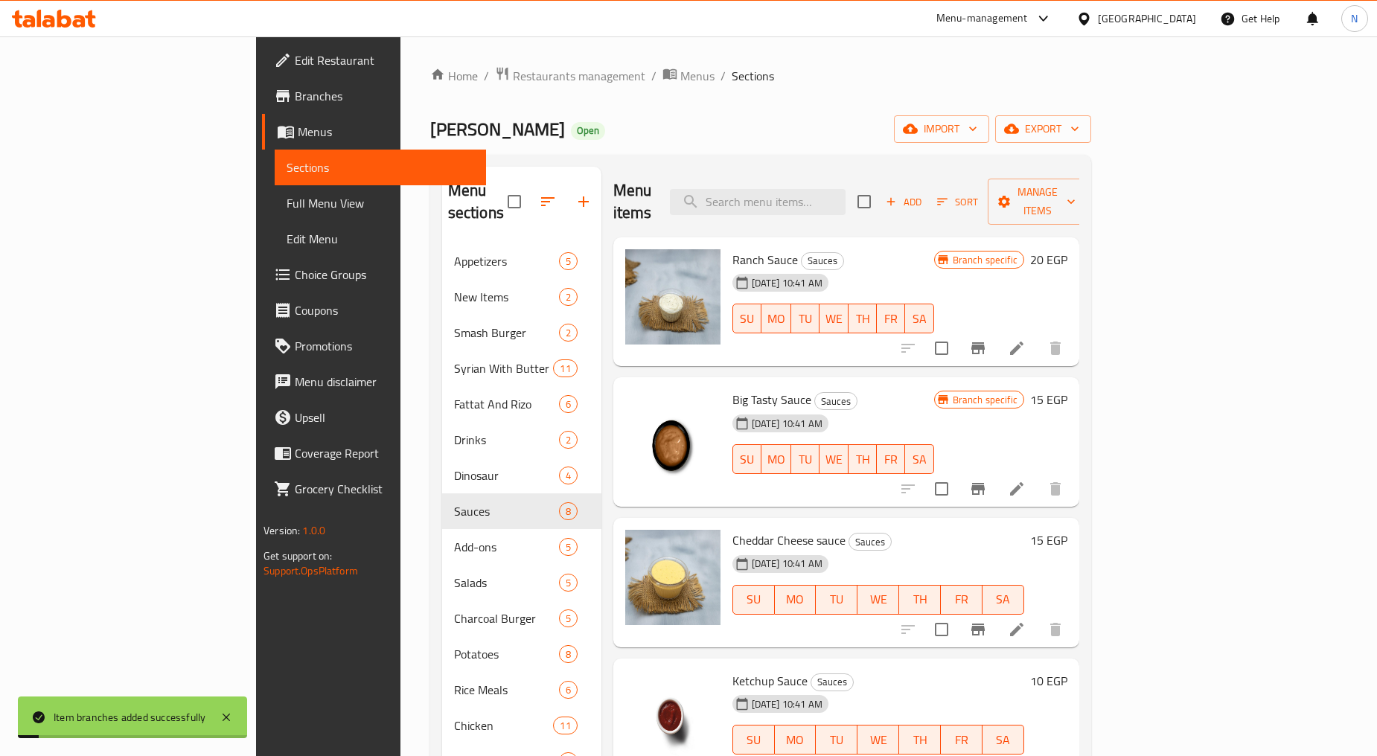
click at [1067, 389] on h6 "15 EGP" at bounding box center [1048, 399] width 37 height 21
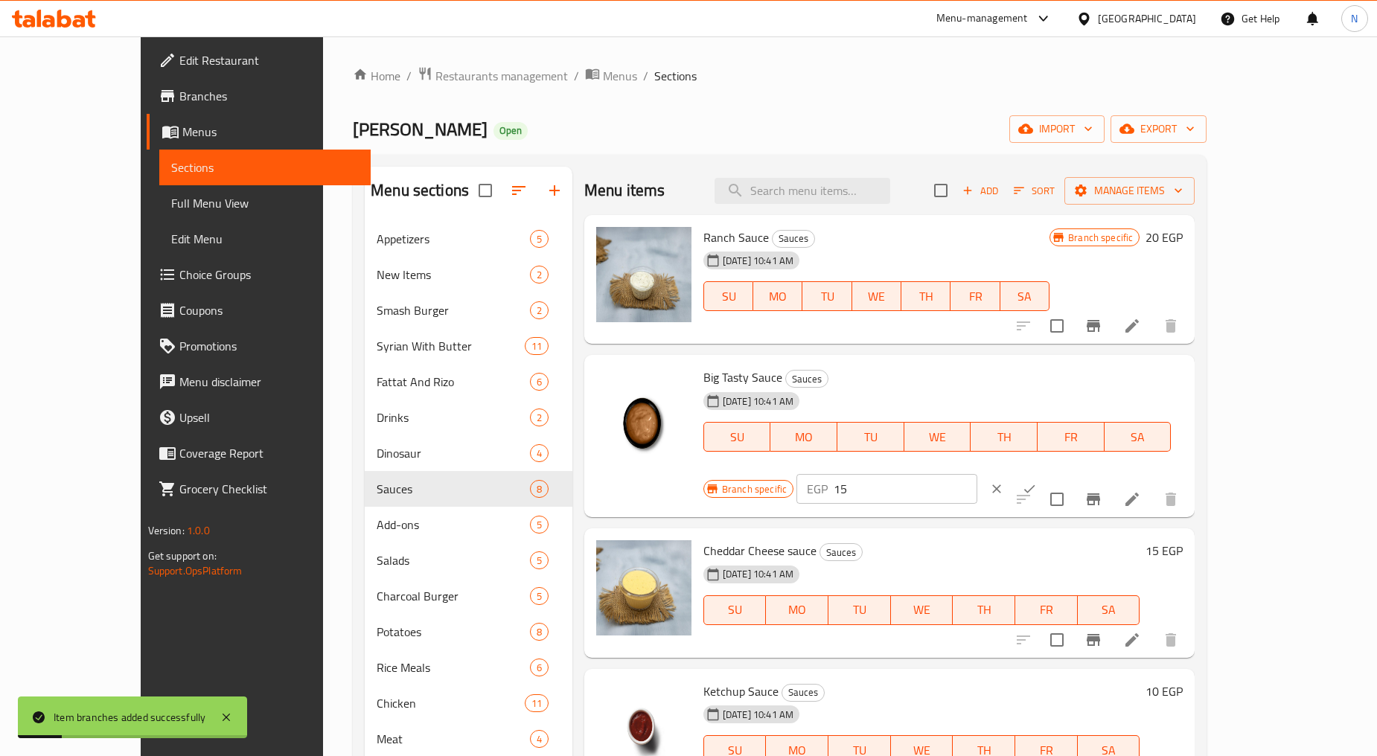
click at [977, 474] on input "15" at bounding box center [905, 489] width 144 height 30
type input "20"
click at [1037, 481] on icon "ok" at bounding box center [1029, 488] width 15 height 15
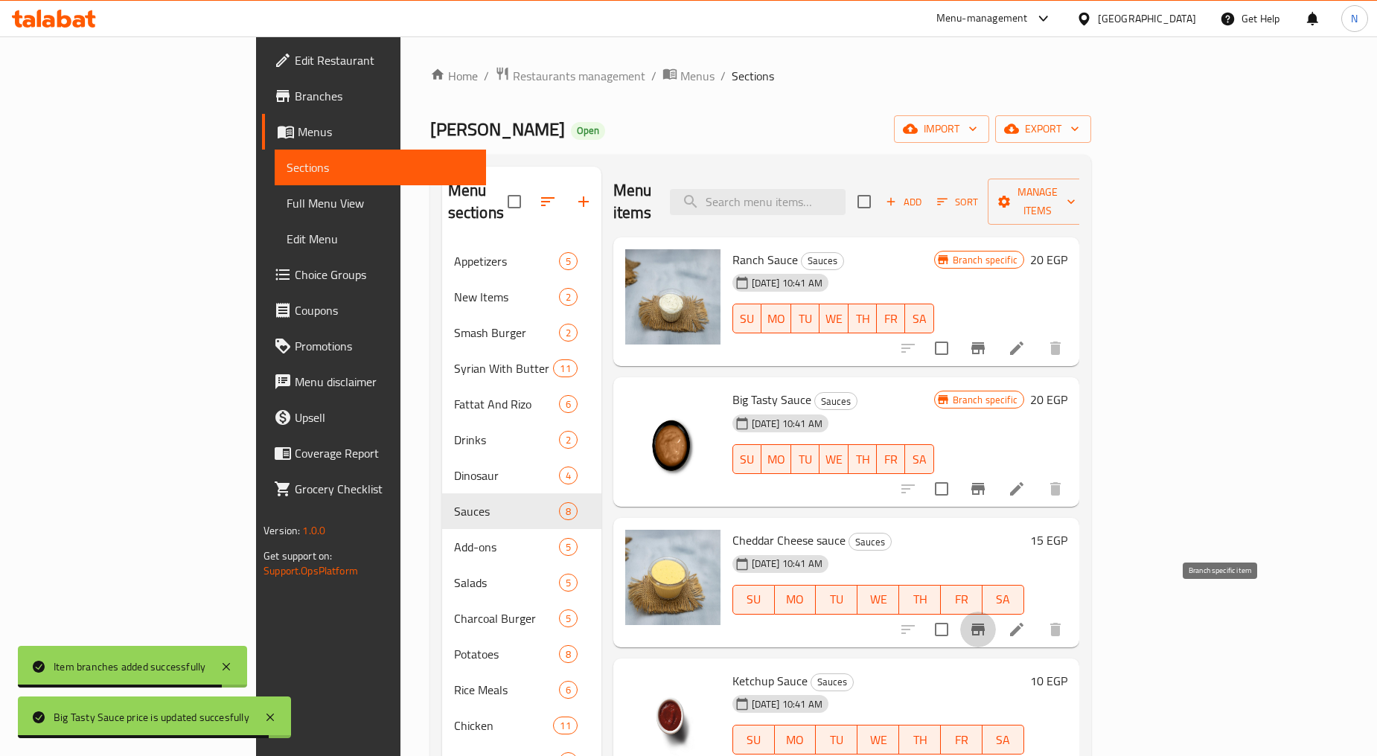
click at [987, 621] on icon "Branch-specific-item" at bounding box center [978, 630] width 18 height 18
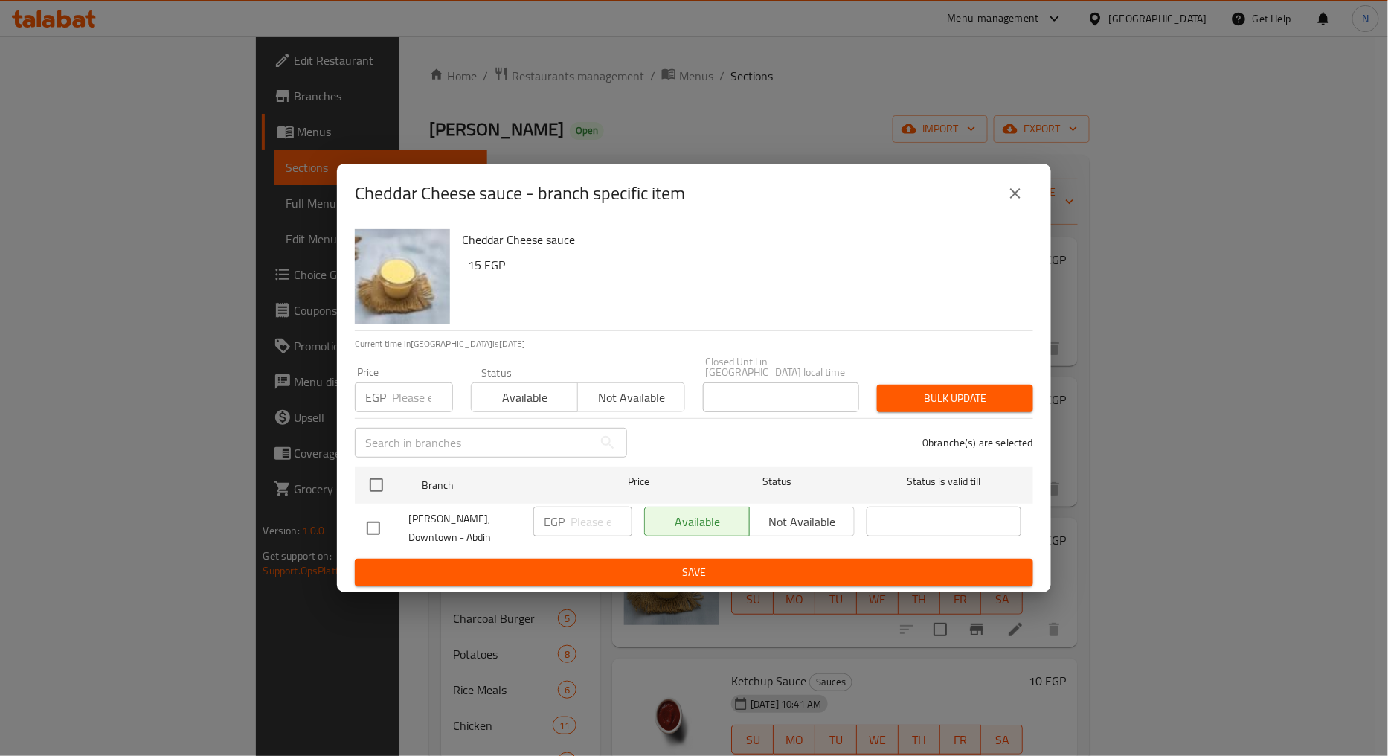
click at [403, 395] on input "number" at bounding box center [422, 397] width 61 height 30
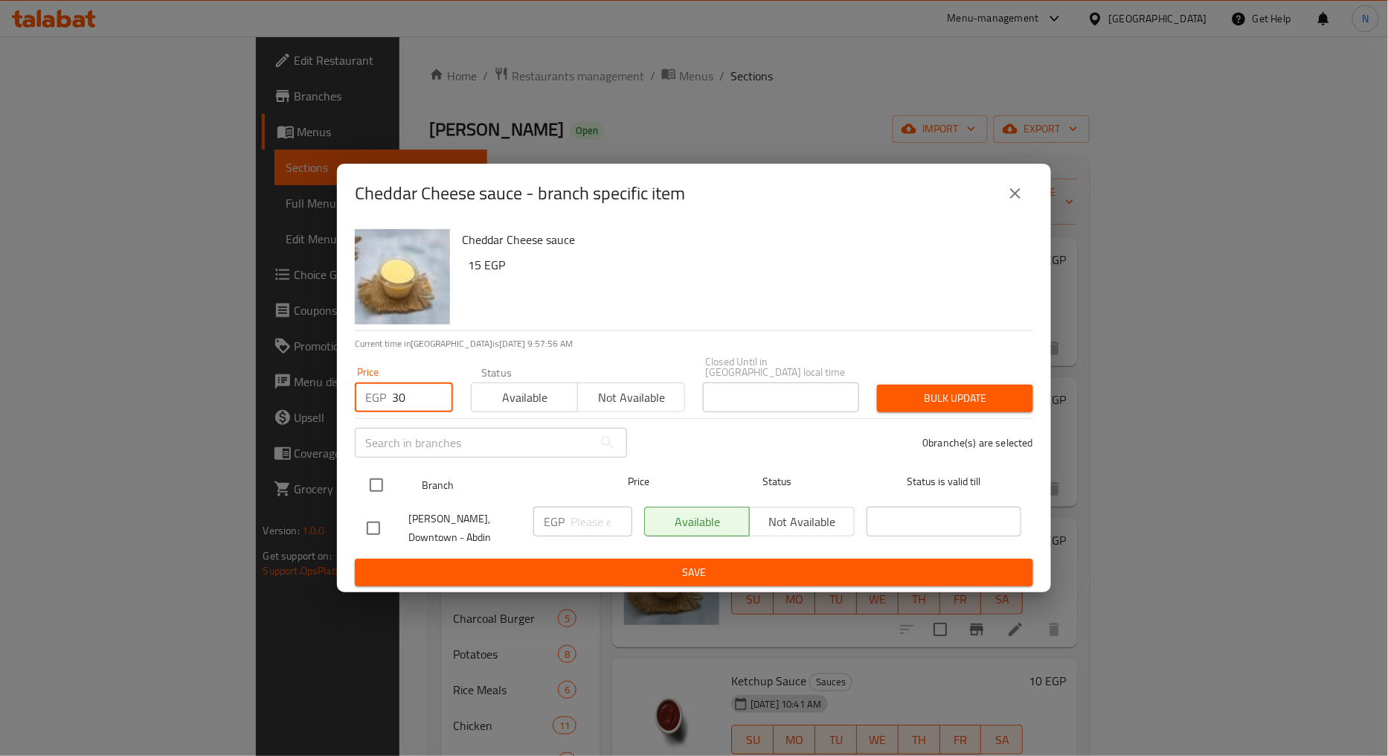
type input "30"
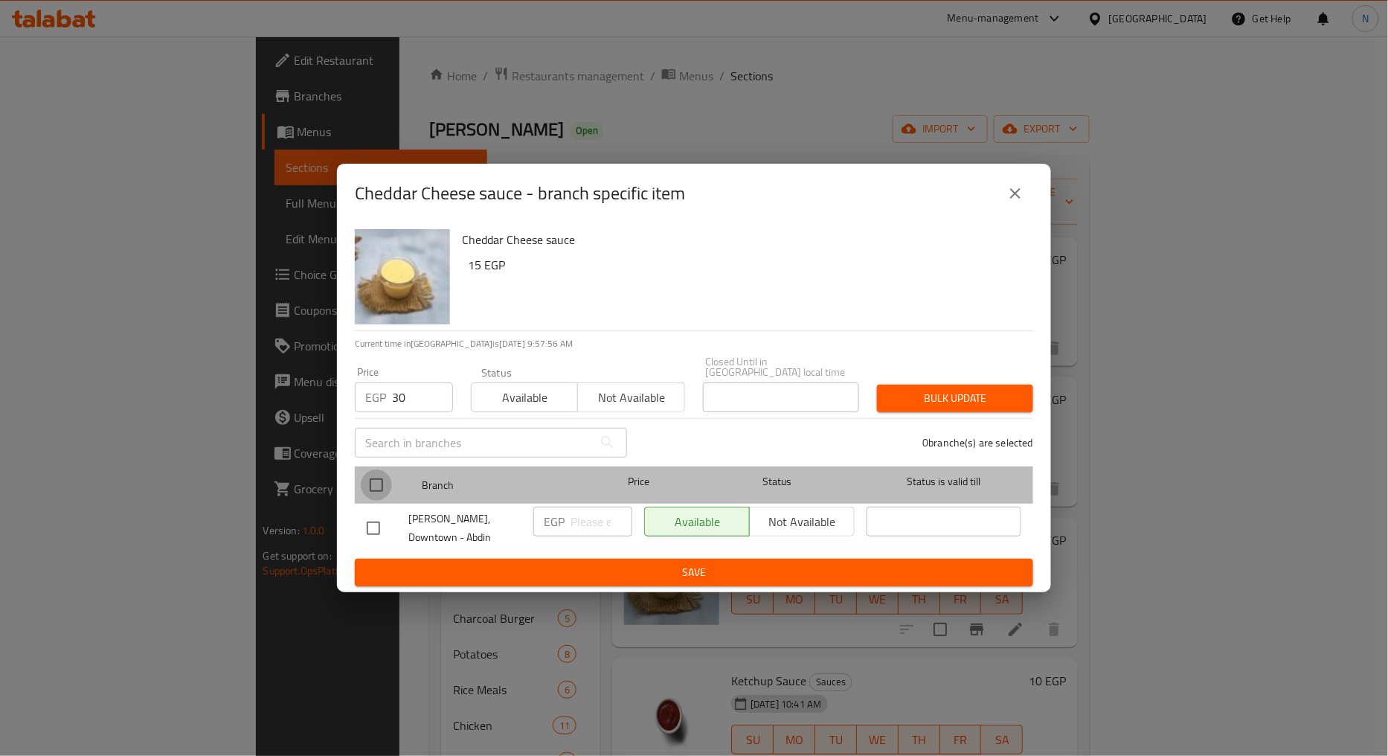
click at [379, 484] on input "checkbox" at bounding box center [376, 485] width 31 height 31
checkbox input "true"
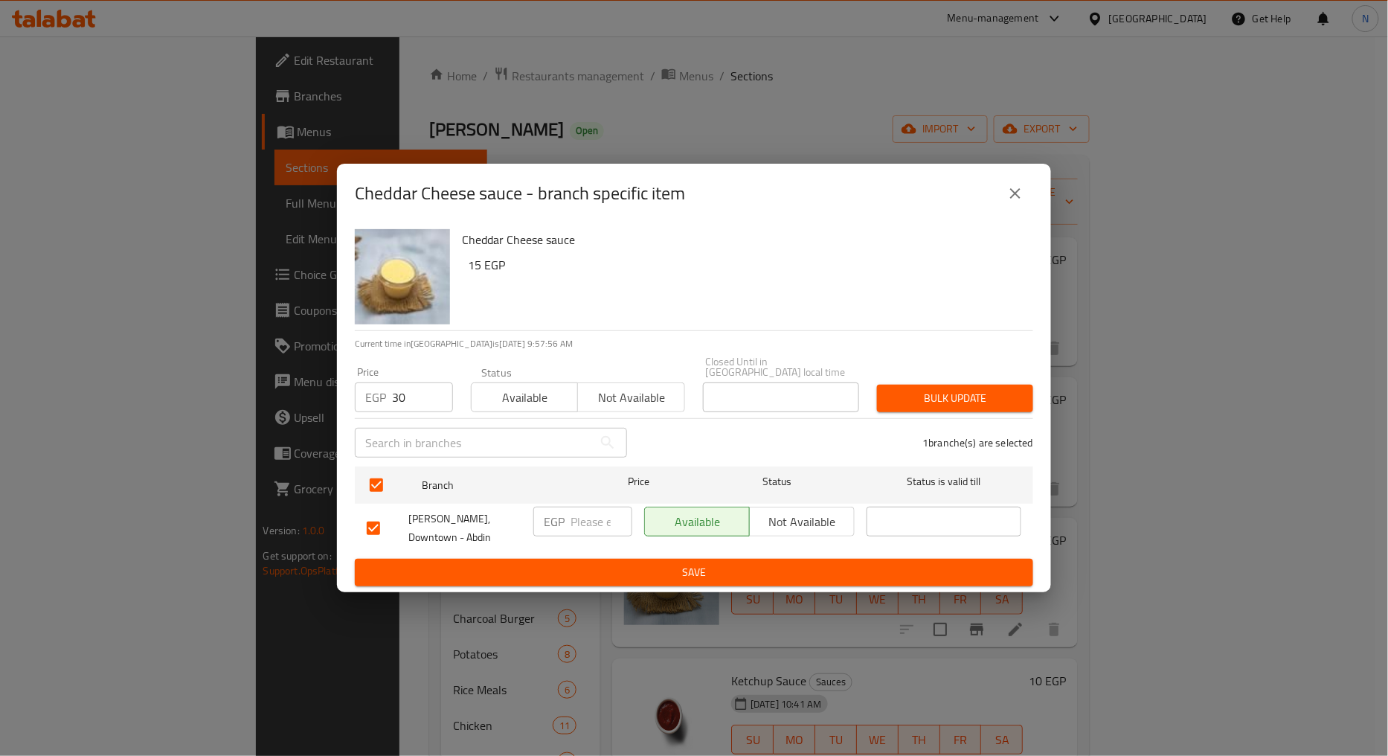
click at [944, 378] on div "Bulk update" at bounding box center [955, 398] width 174 height 45
click at [943, 391] on span "Bulk update" at bounding box center [955, 398] width 132 height 19
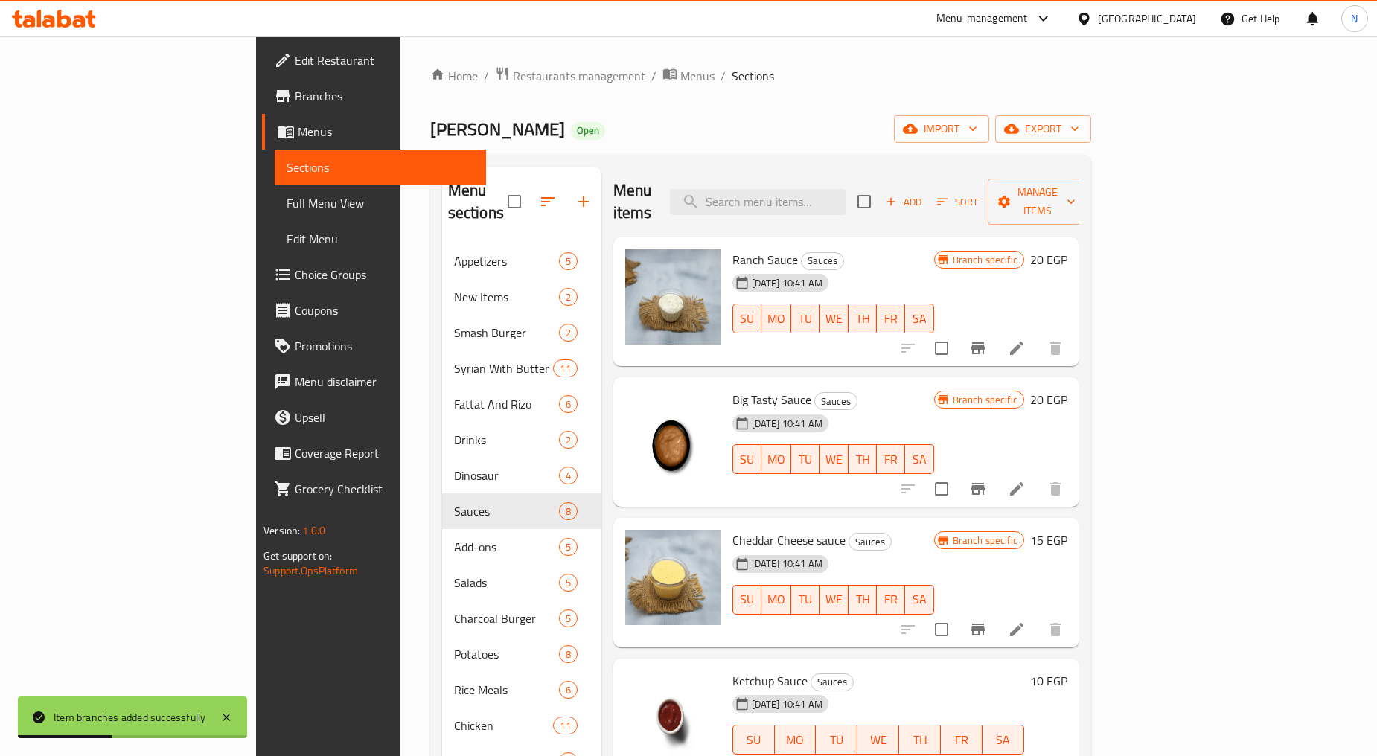
click at [1067, 530] on h6 "15 EGP" at bounding box center [1048, 540] width 37 height 21
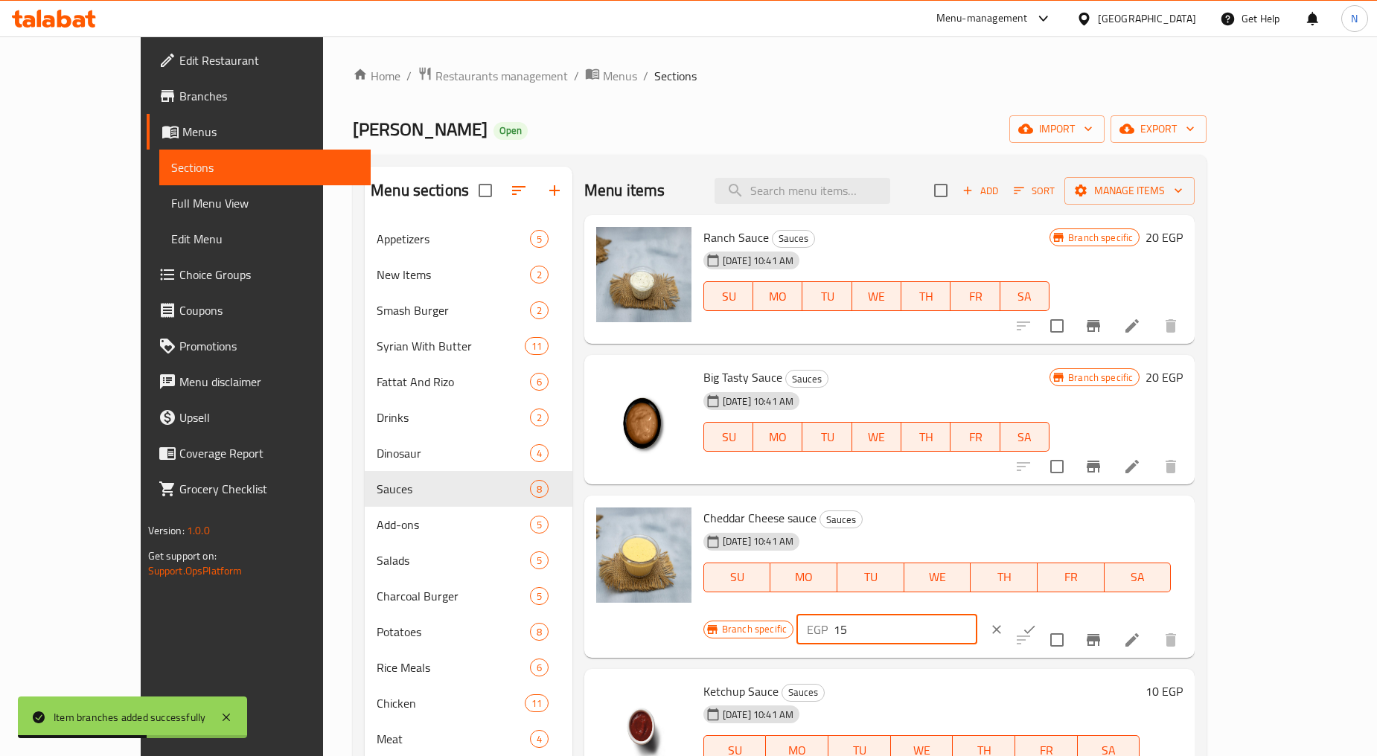
drag, startPoint x: 1113, startPoint y: 525, endPoint x: 1086, endPoint y: 525, distance: 26.8
click at [977, 615] on div "EGP 15 ​" at bounding box center [886, 630] width 181 height 30
type input "30"
click at [1037, 622] on icon "ok" at bounding box center [1029, 629] width 15 height 15
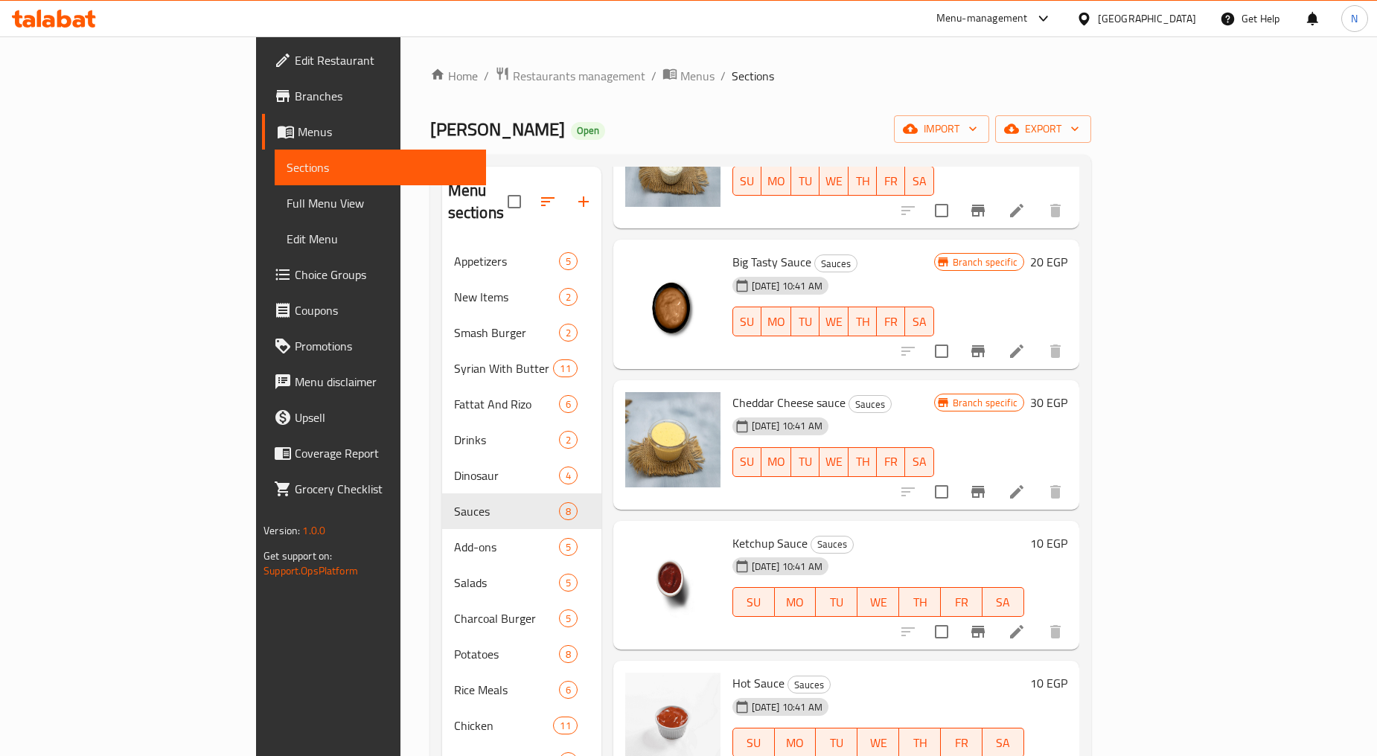
scroll to position [165, 0]
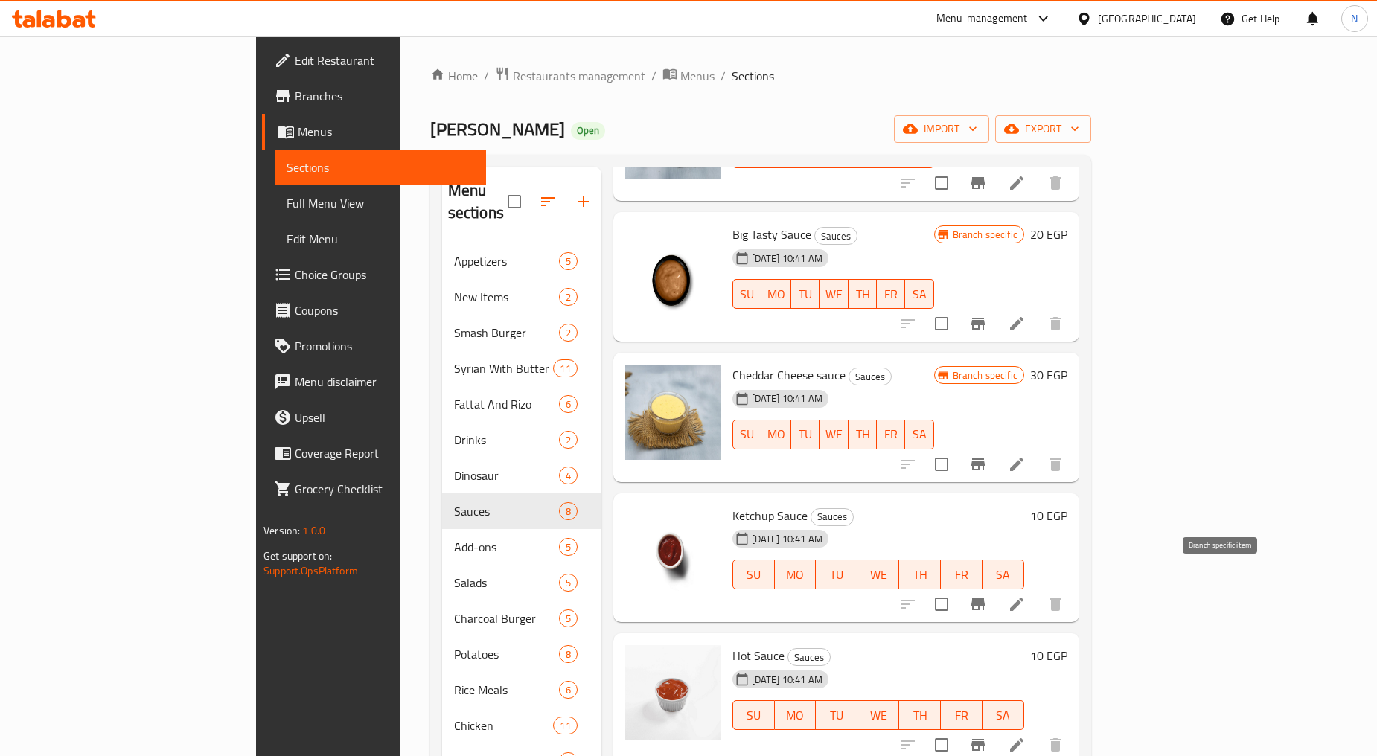
click at [984, 598] on icon "Branch-specific-item" at bounding box center [977, 604] width 13 height 12
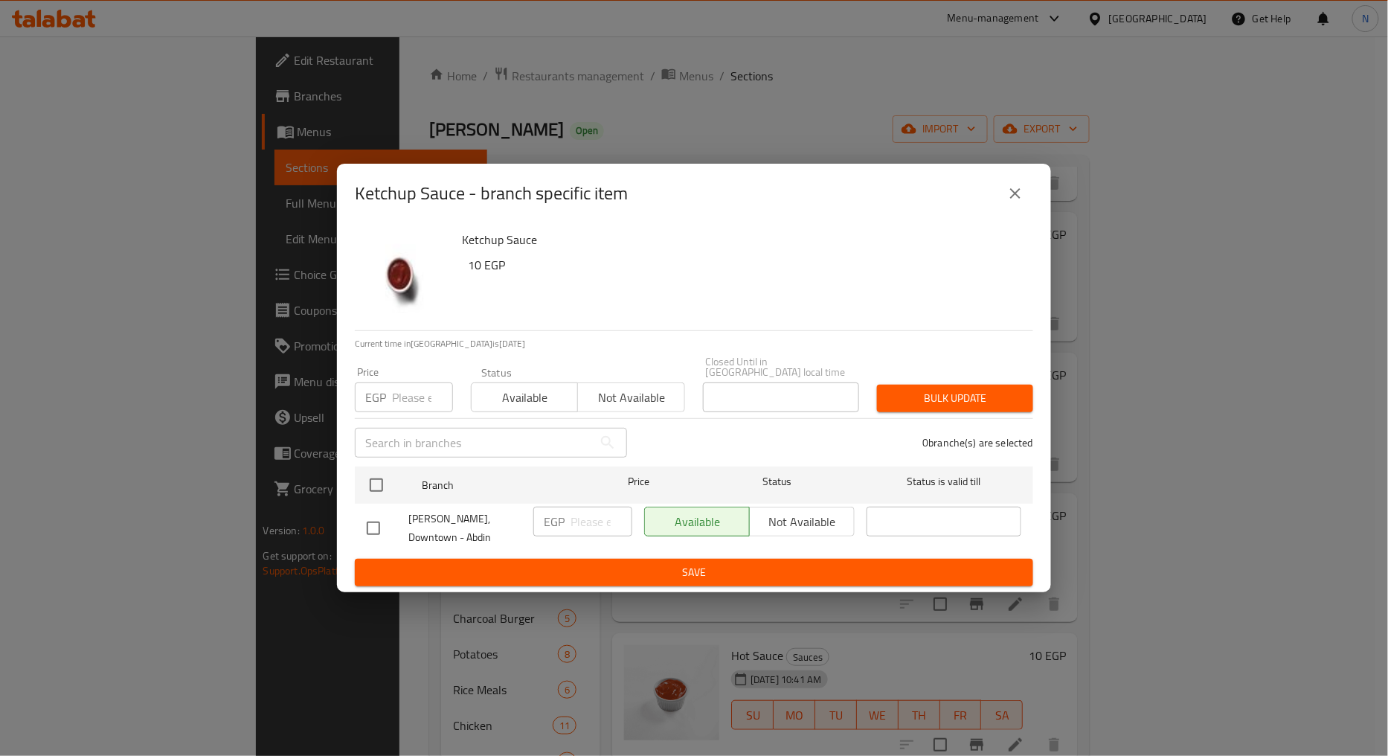
click at [406, 403] on input "number" at bounding box center [422, 397] width 61 height 30
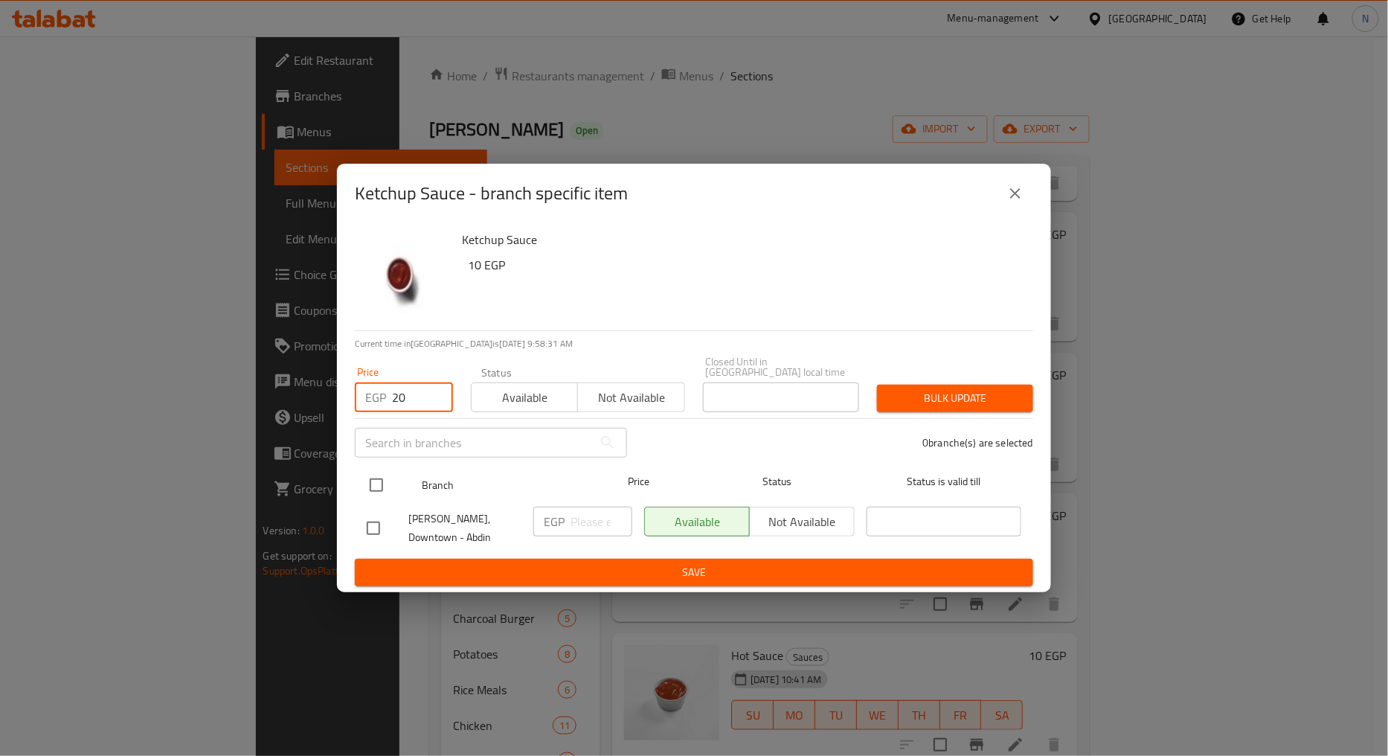
type input "20"
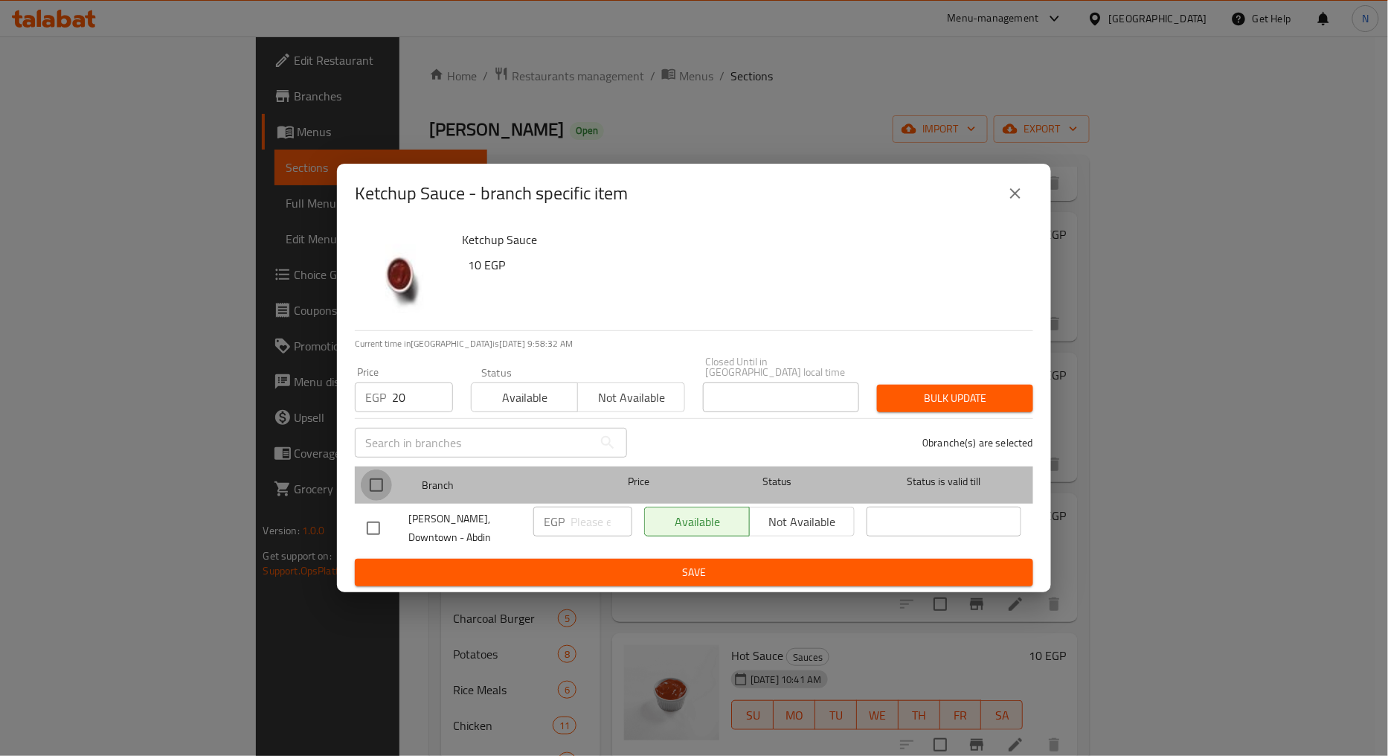
click at [378, 496] on input "checkbox" at bounding box center [376, 485] width 31 height 31
checkbox input "true"
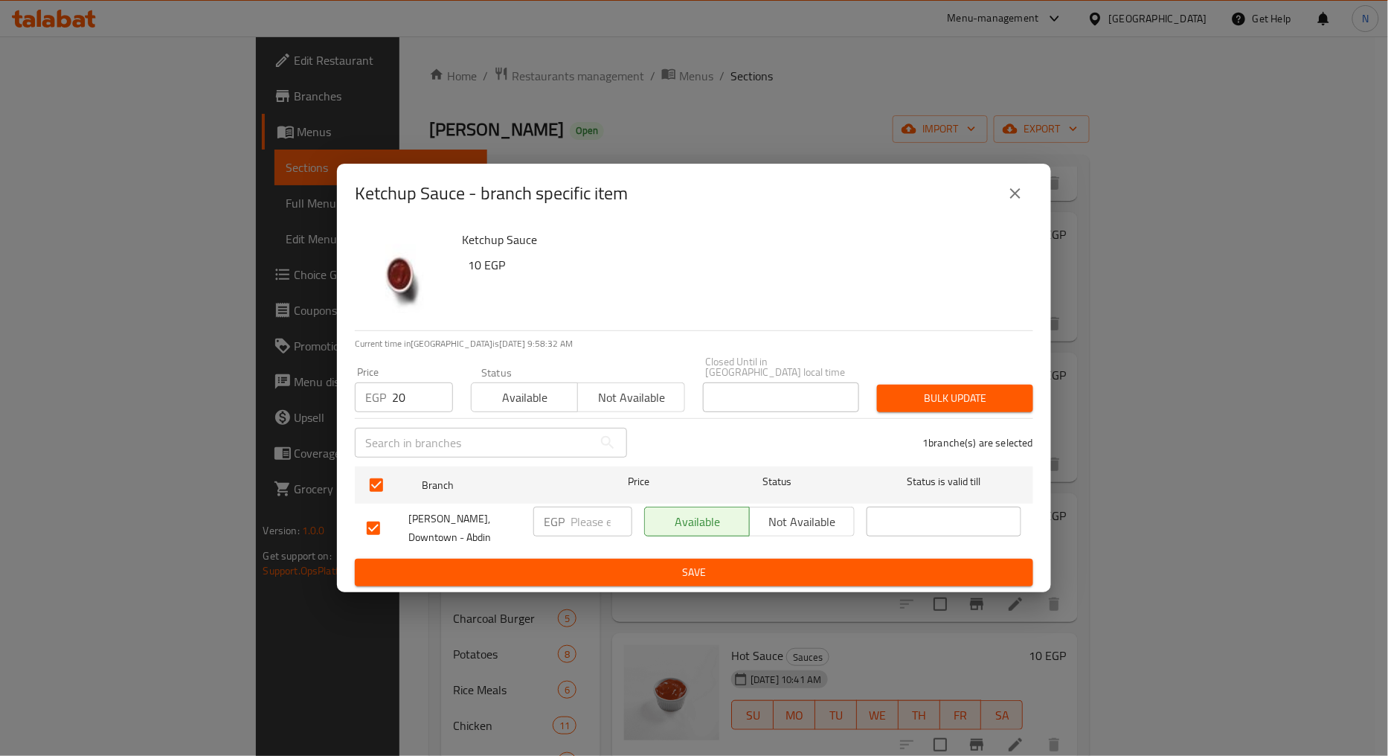
click at [935, 417] on div "1 branche(s) are selected" at bounding box center [839, 443] width 406 height 54
click at [935, 406] on span "Bulk update" at bounding box center [955, 398] width 132 height 19
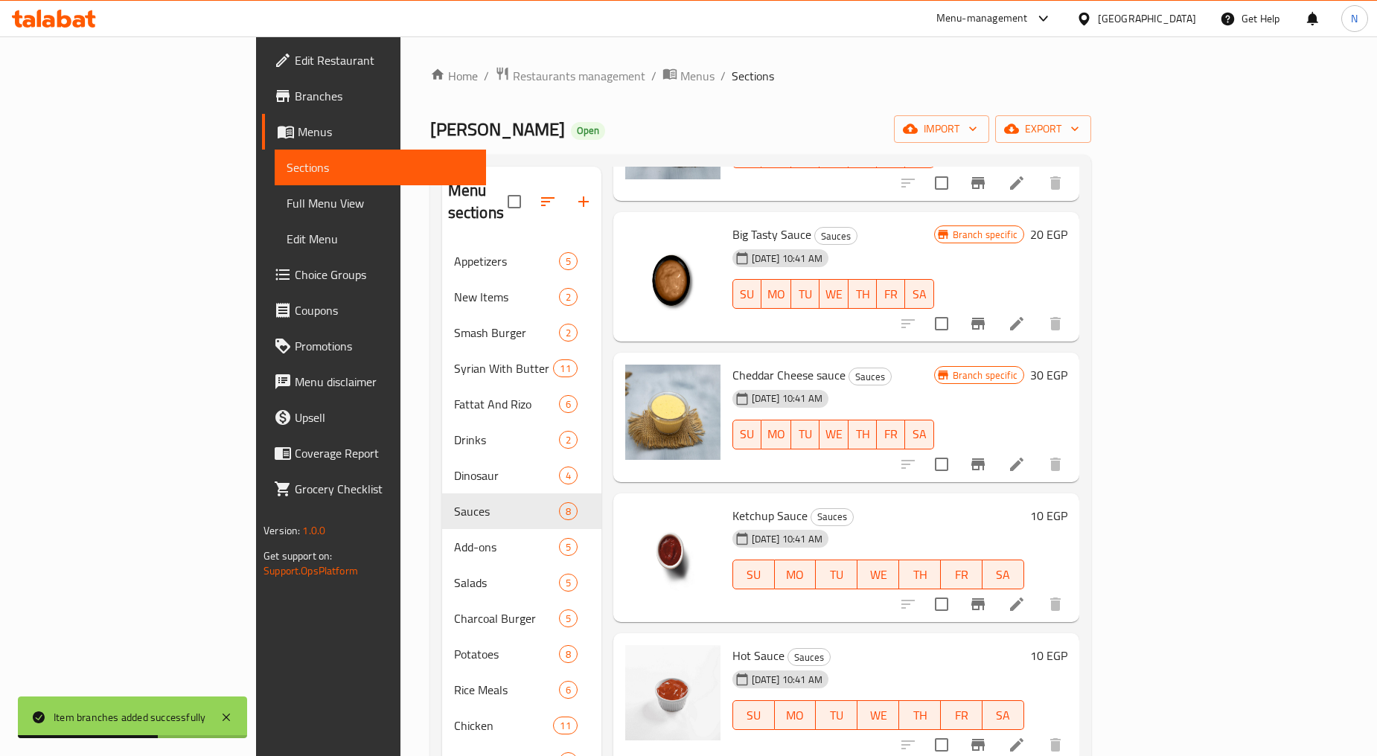
click at [1067, 505] on h6 "10 EGP" at bounding box center [1048, 515] width 37 height 21
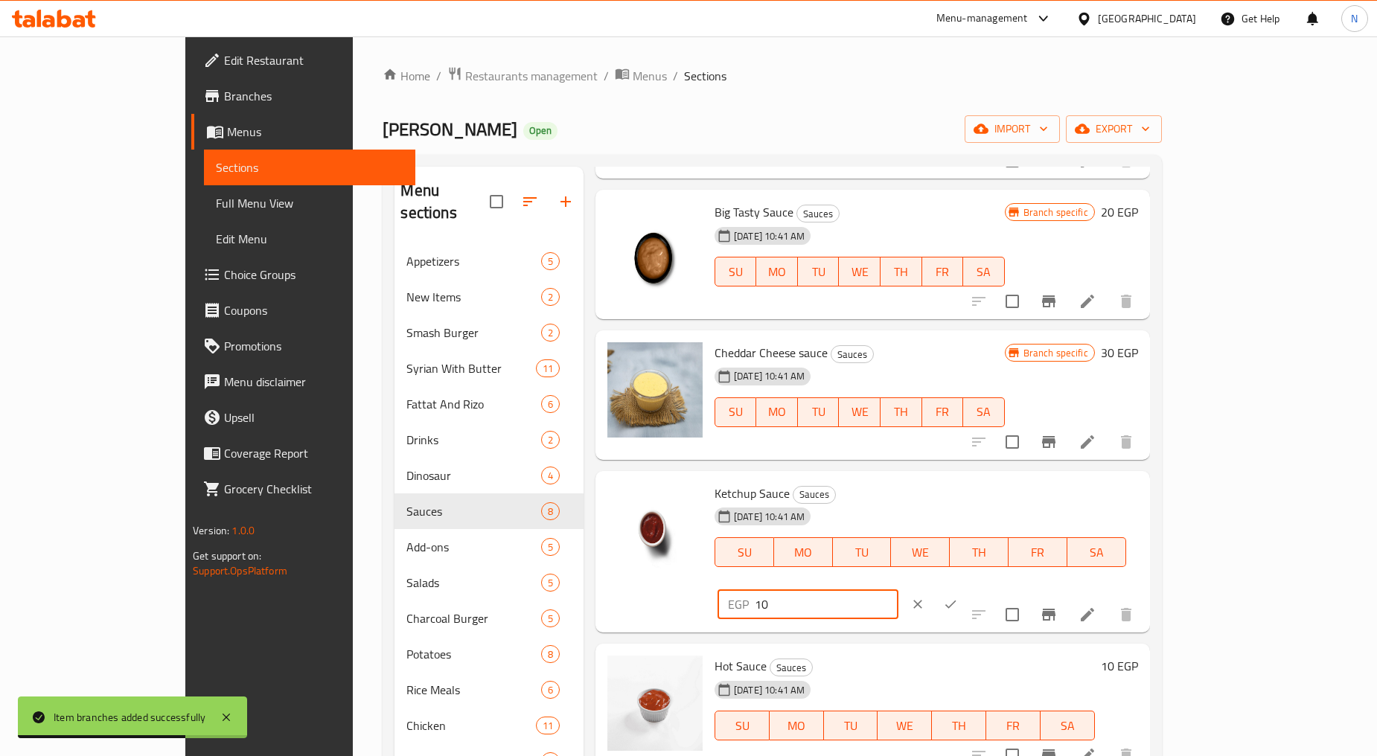
drag, startPoint x: 1119, startPoint y: 507, endPoint x: 1097, endPoint y: 502, distance: 22.9
click at [898, 589] on div "EGP 10 ​" at bounding box center [807, 604] width 181 height 30
type input "20"
click at [958, 597] on icon "ok" at bounding box center [950, 604] width 15 height 15
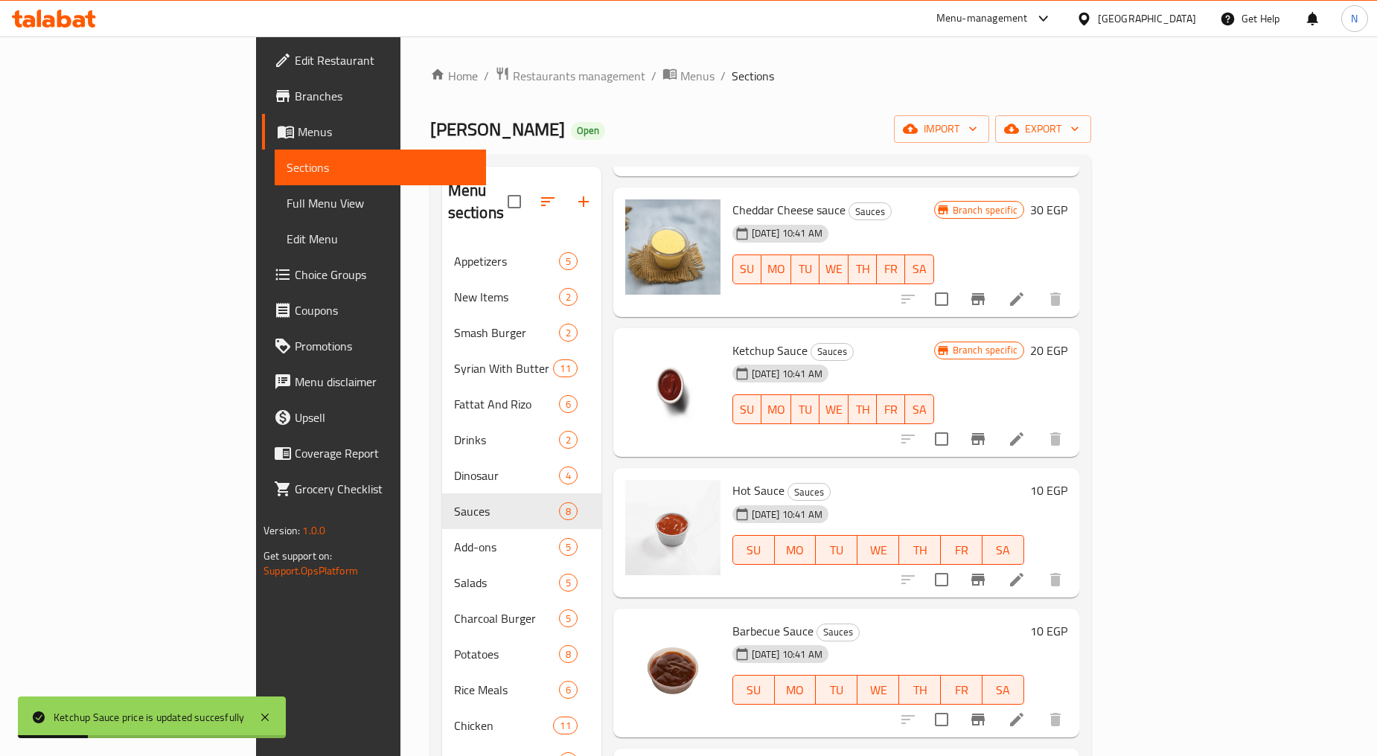
scroll to position [403, 0]
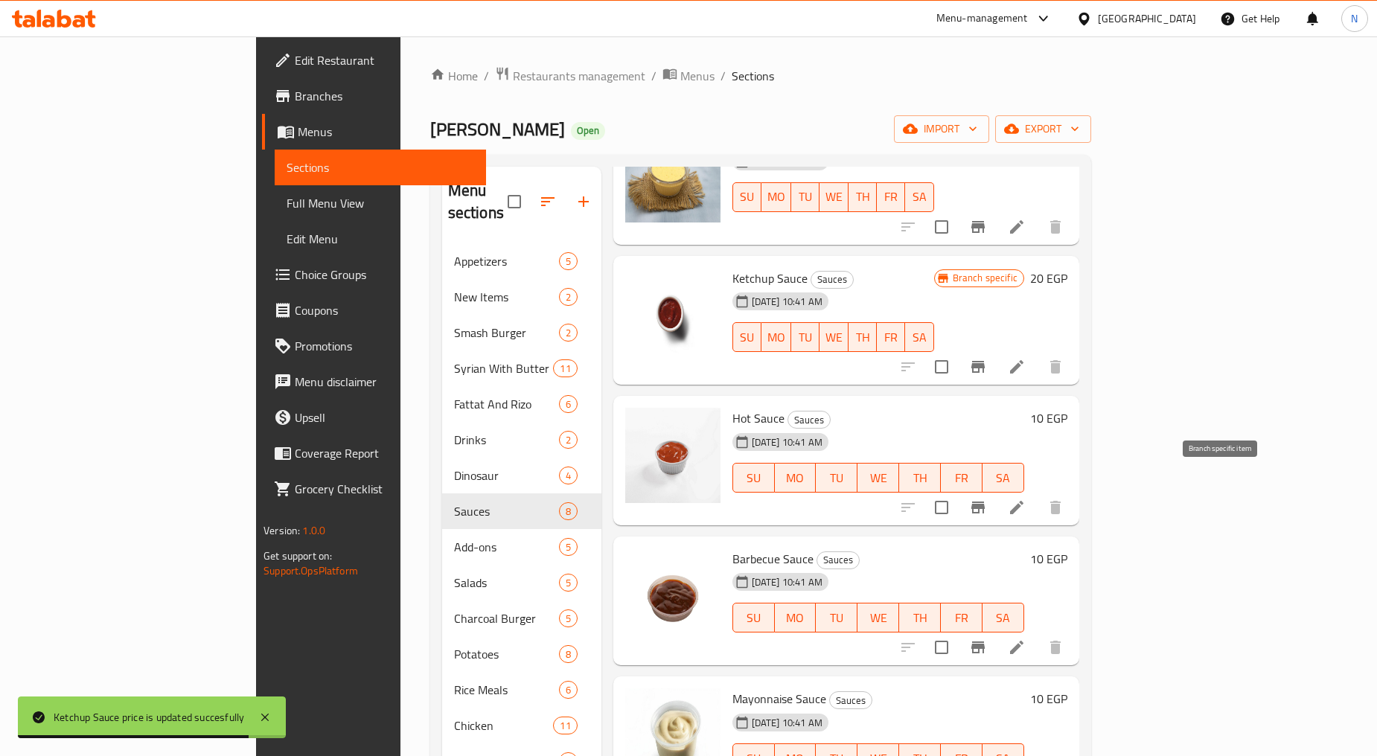
click at [984, 502] on icon "Branch-specific-item" at bounding box center [977, 508] width 13 height 12
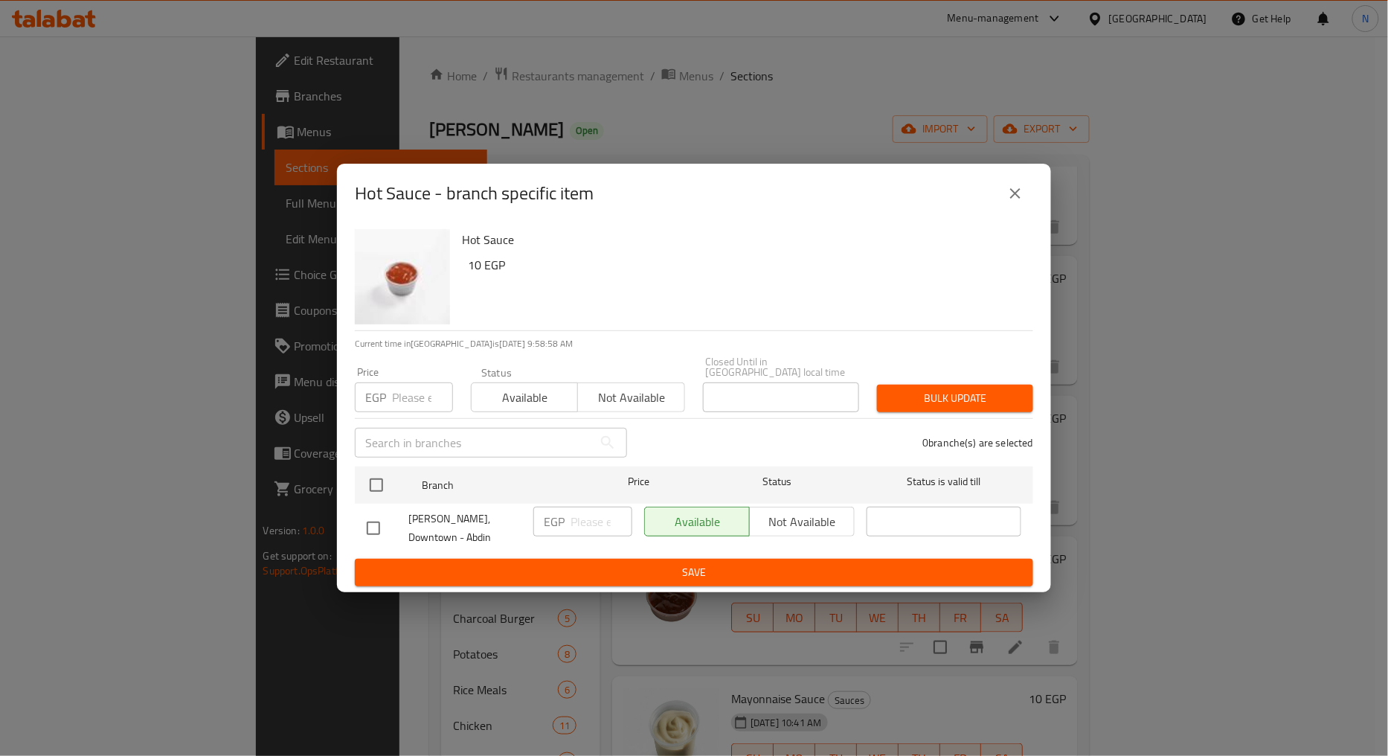
click at [414, 397] on input "number" at bounding box center [422, 397] width 61 height 30
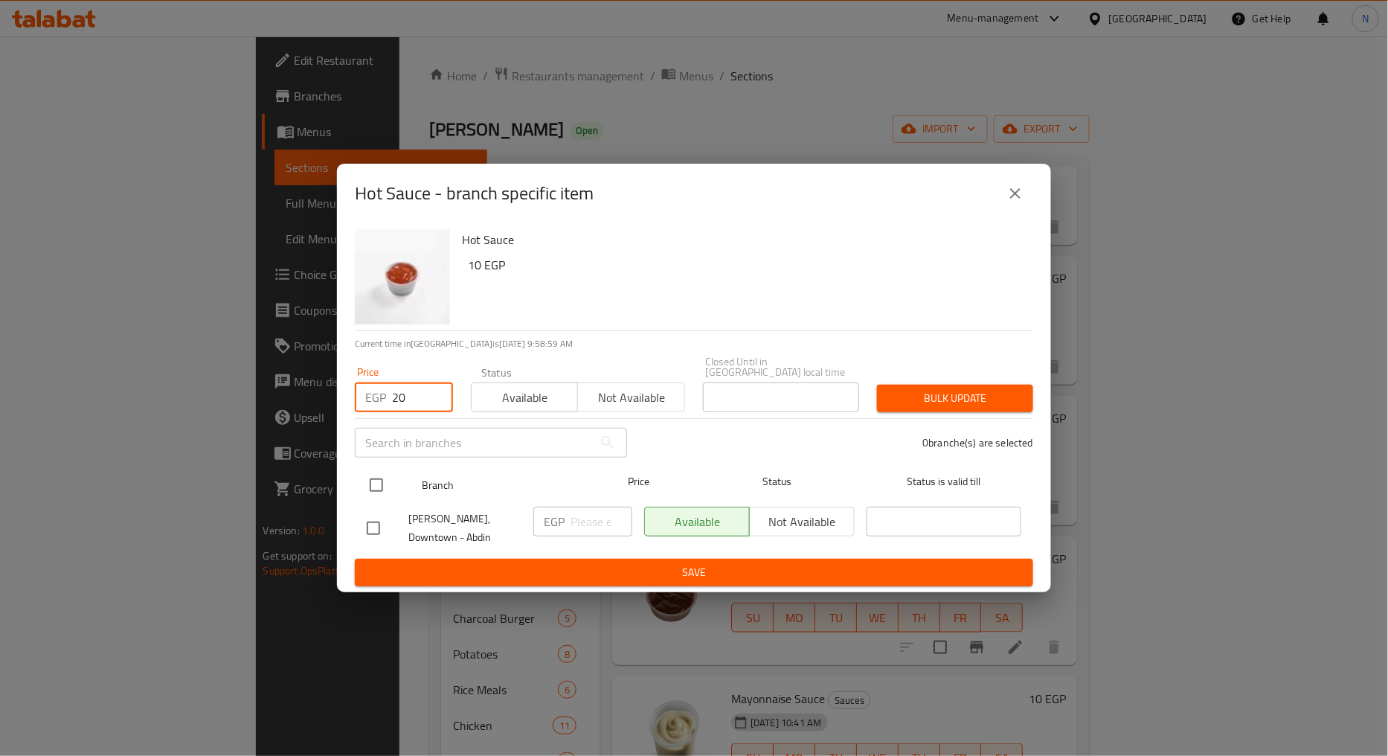
type input "20"
click at [380, 478] on input "checkbox" at bounding box center [376, 485] width 31 height 31
checkbox input "true"
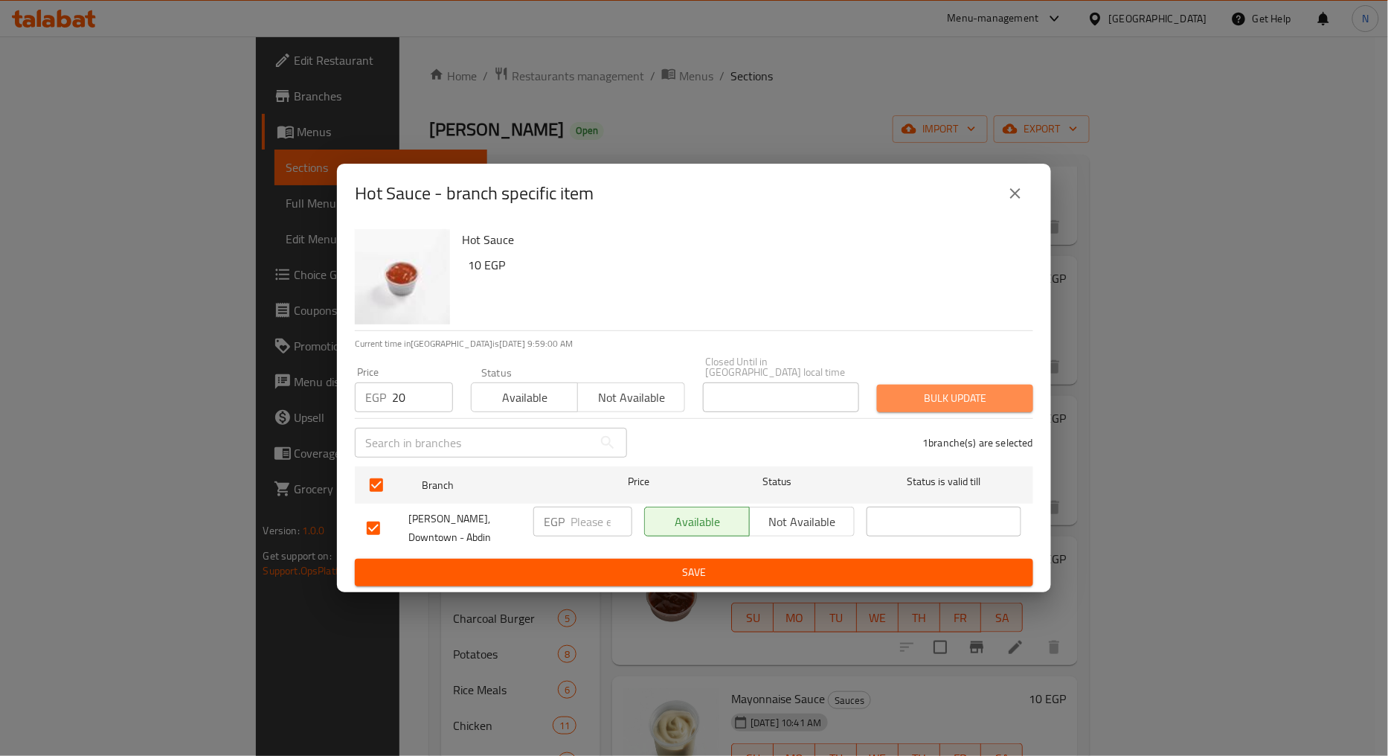
click at [946, 402] on span "Bulk update" at bounding box center [955, 398] width 132 height 19
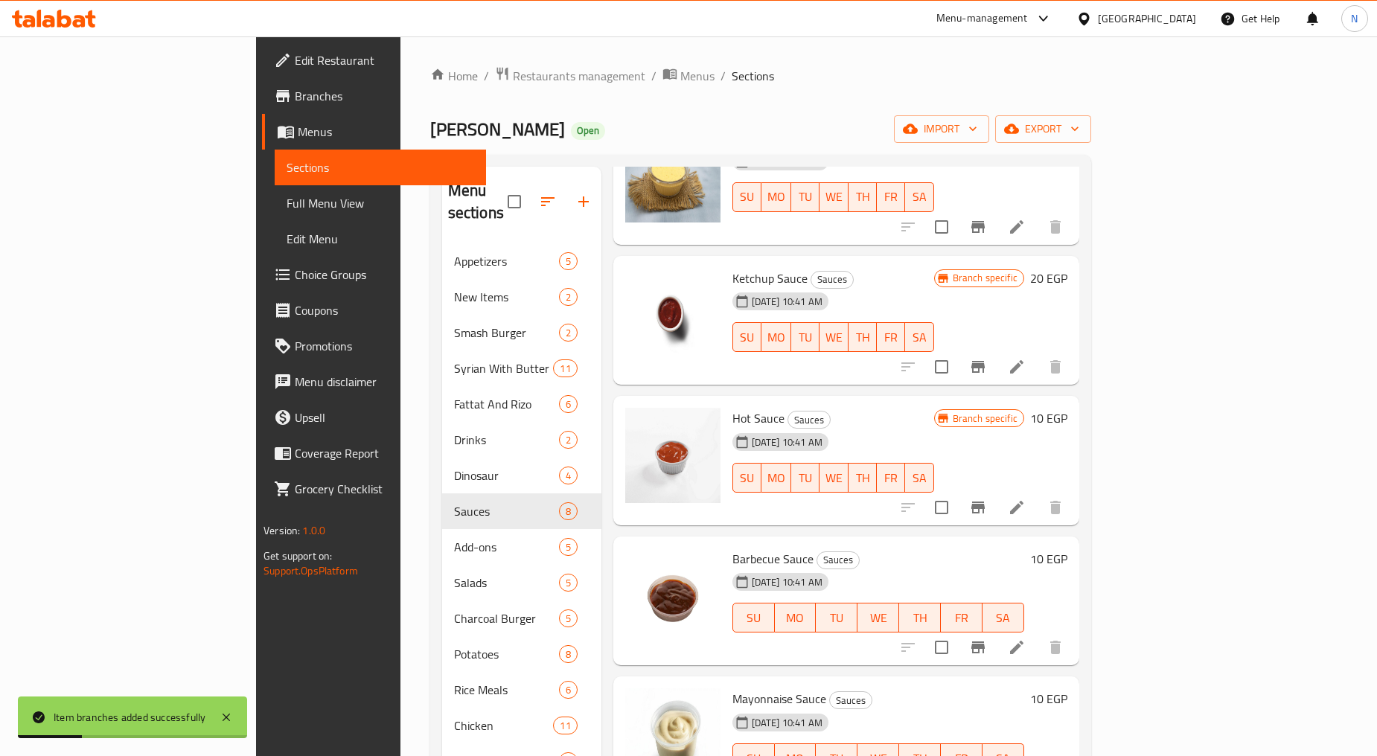
click at [984, 502] on icon "Branch-specific-item" at bounding box center [977, 508] width 13 height 12
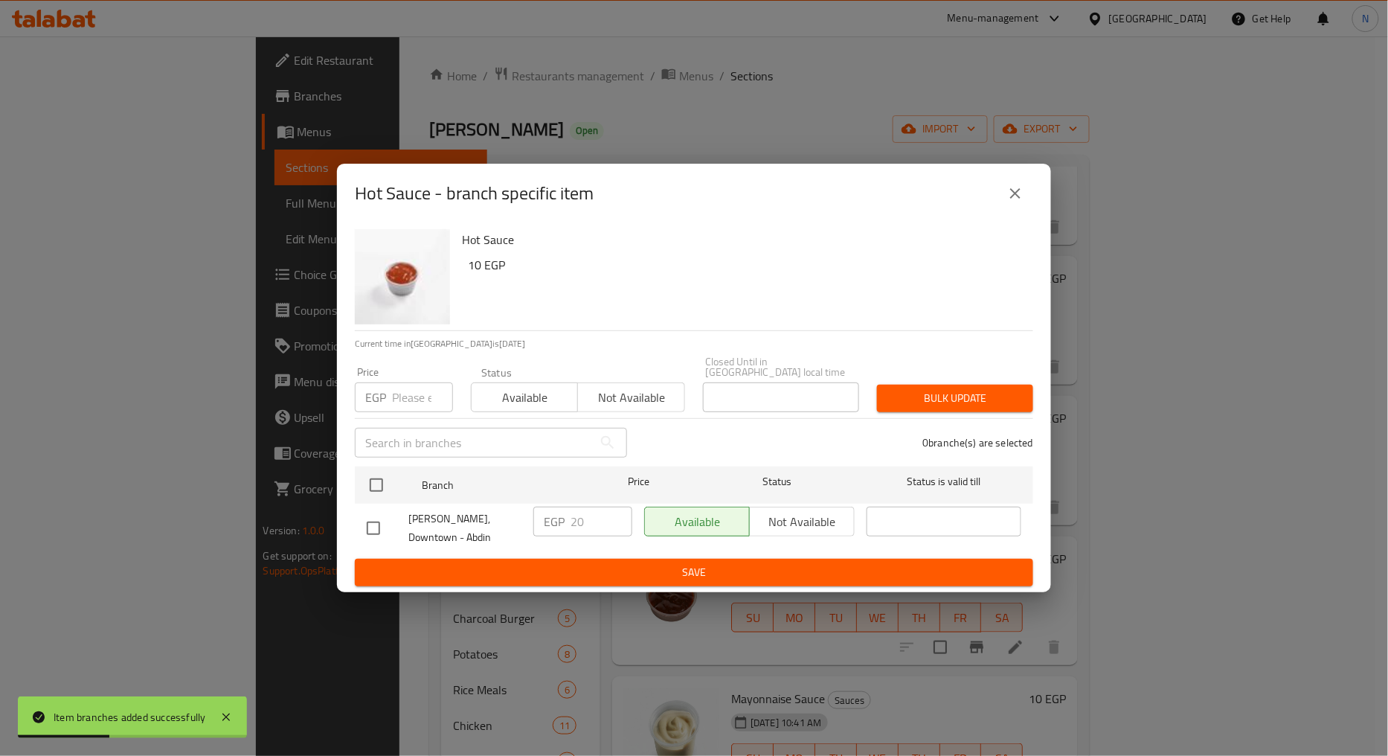
click at [1018, 202] on icon "close" at bounding box center [1016, 194] width 18 height 18
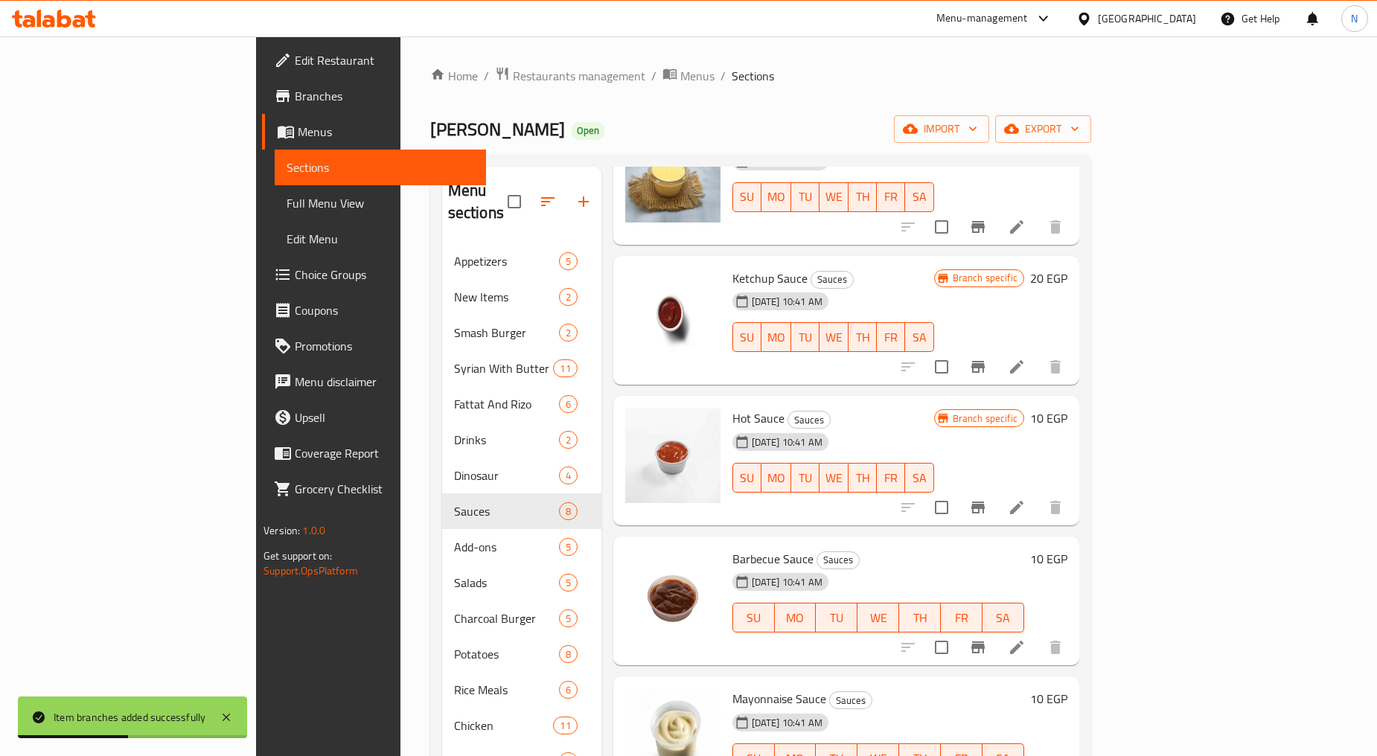
click at [1067, 408] on h6 "10 EGP" at bounding box center [1048, 418] width 37 height 21
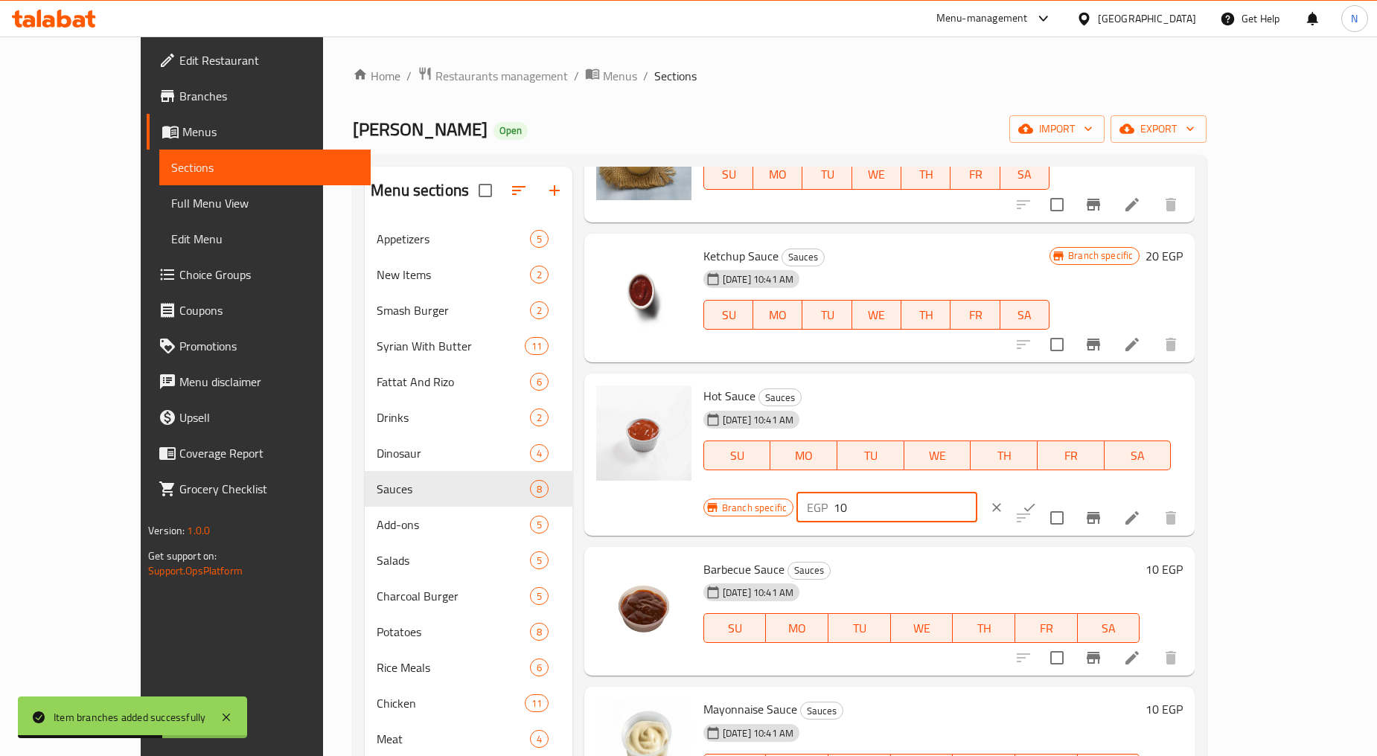
drag, startPoint x: 1111, startPoint y: 399, endPoint x: 1096, endPoint y: 399, distance: 14.9
click at [977, 493] on div "EGP 10 ​" at bounding box center [886, 508] width 181 height 30
type input "20"
click at [1037, 500] on icon "ok" at bounding box center [1029, 507] width 15 height 15
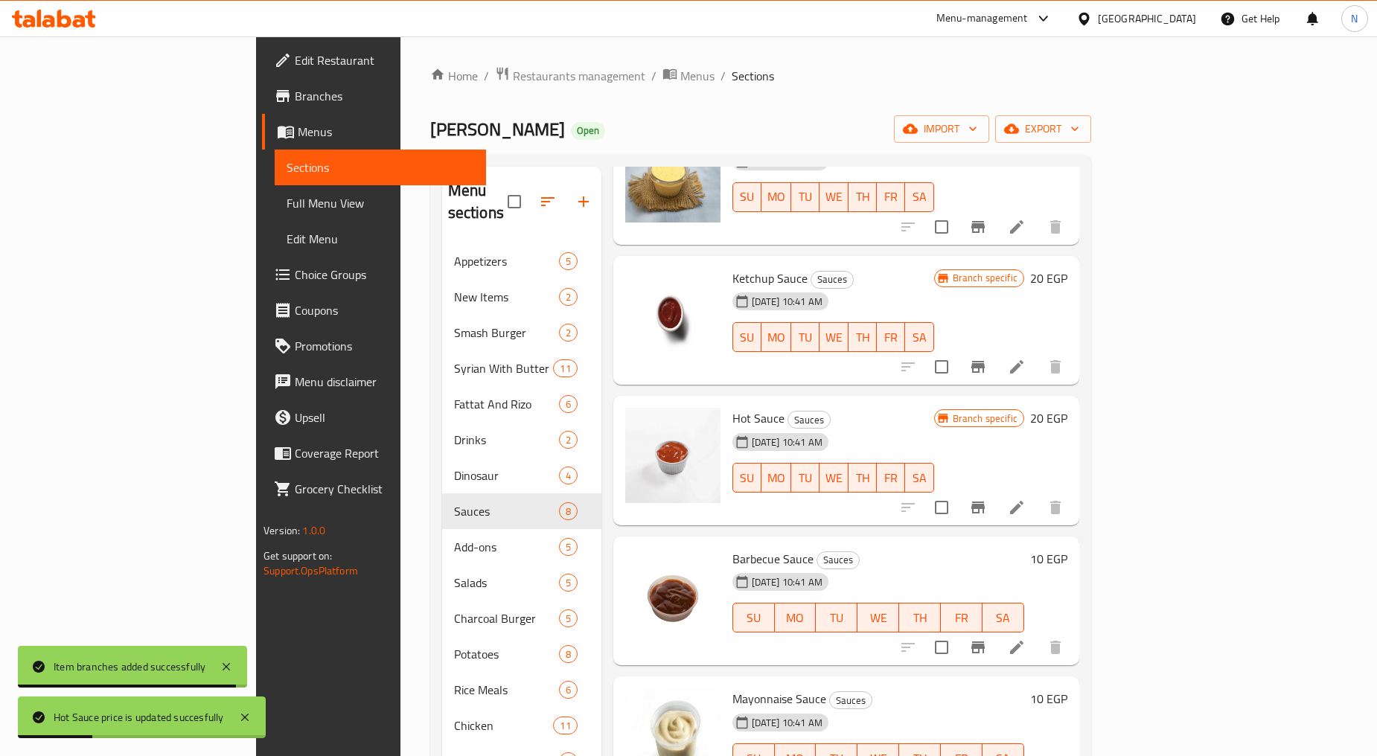
scroll to position [83, 0]
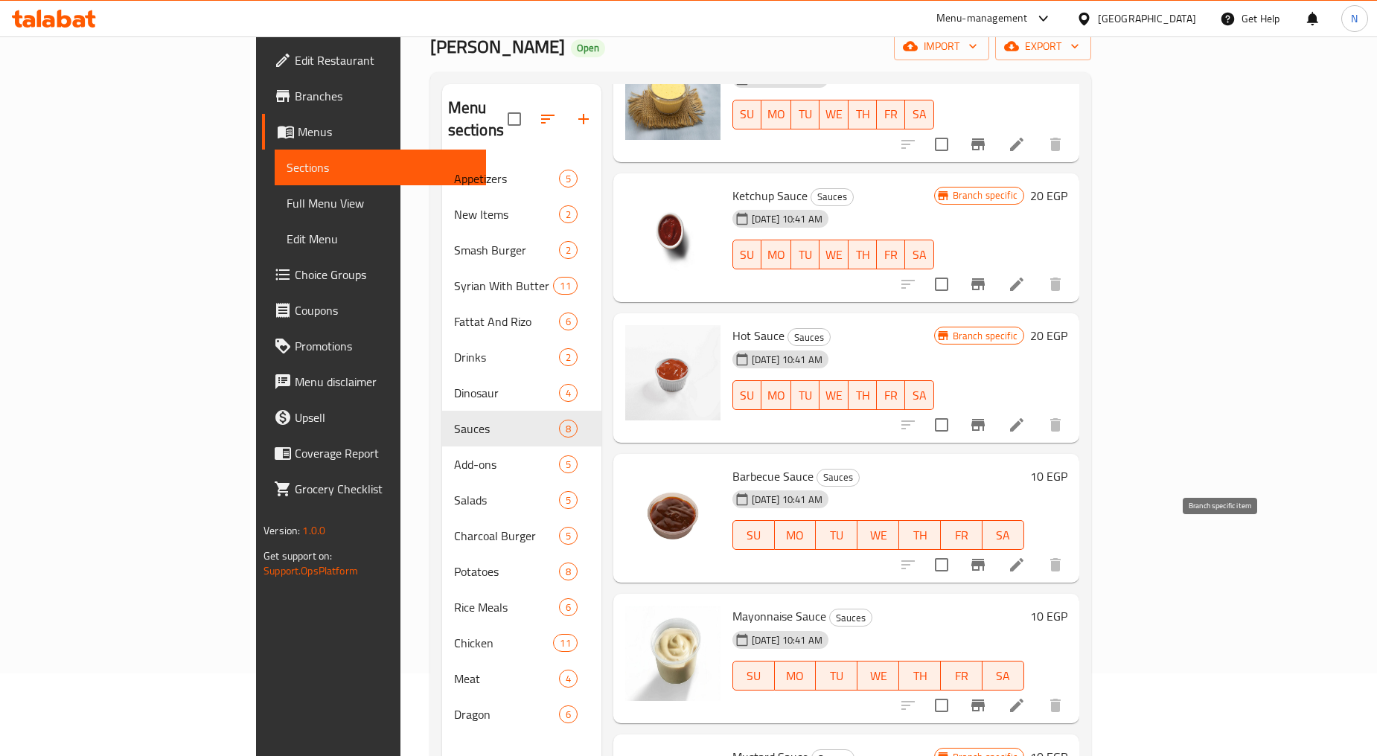
click at [987, 556] on icon "Branch-specific-item" at bounding box center [978, 565] width 18 height 18
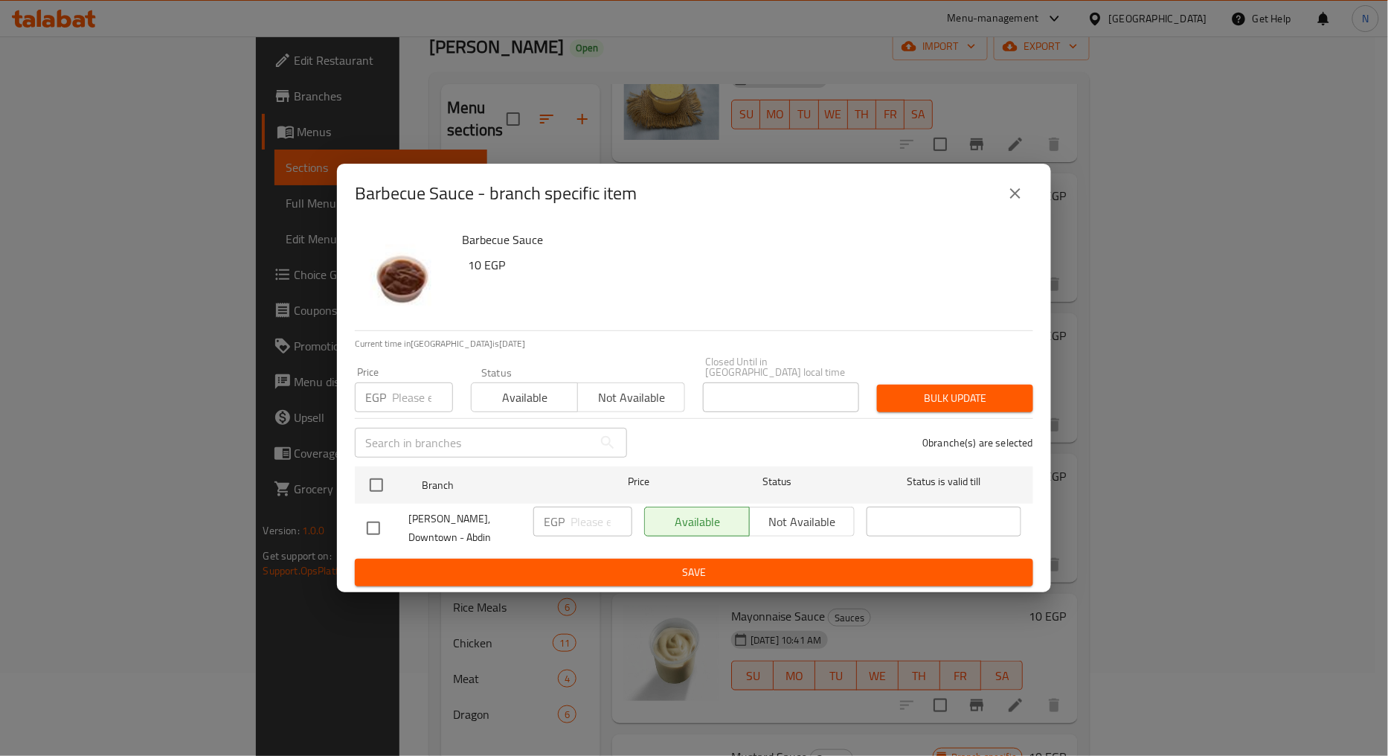
click at [413, 409] on input "number" at bounding box center [422, 397] width 61 height 30
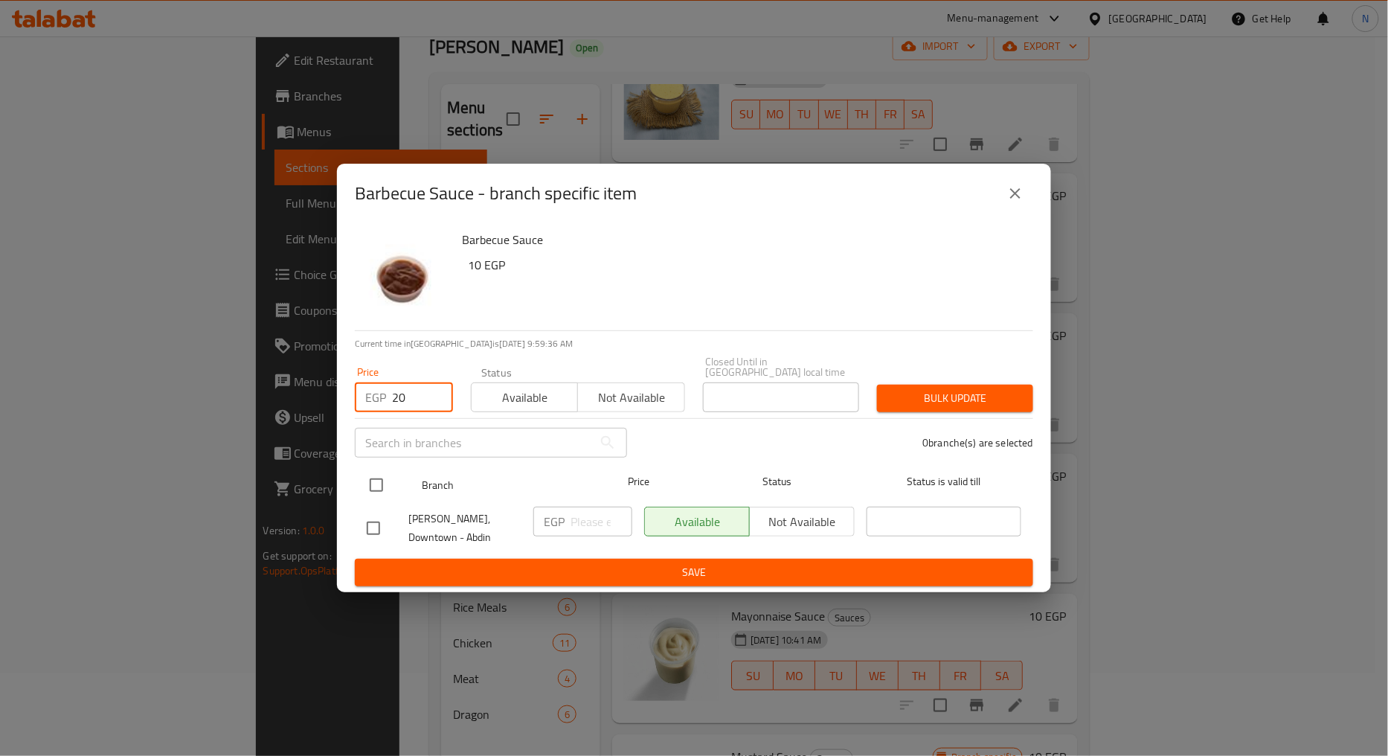
type input "20"
click at [371, 484] on input "checkbox" at bounding box center [376, 485] width 31 height 31
checkbox input "true"
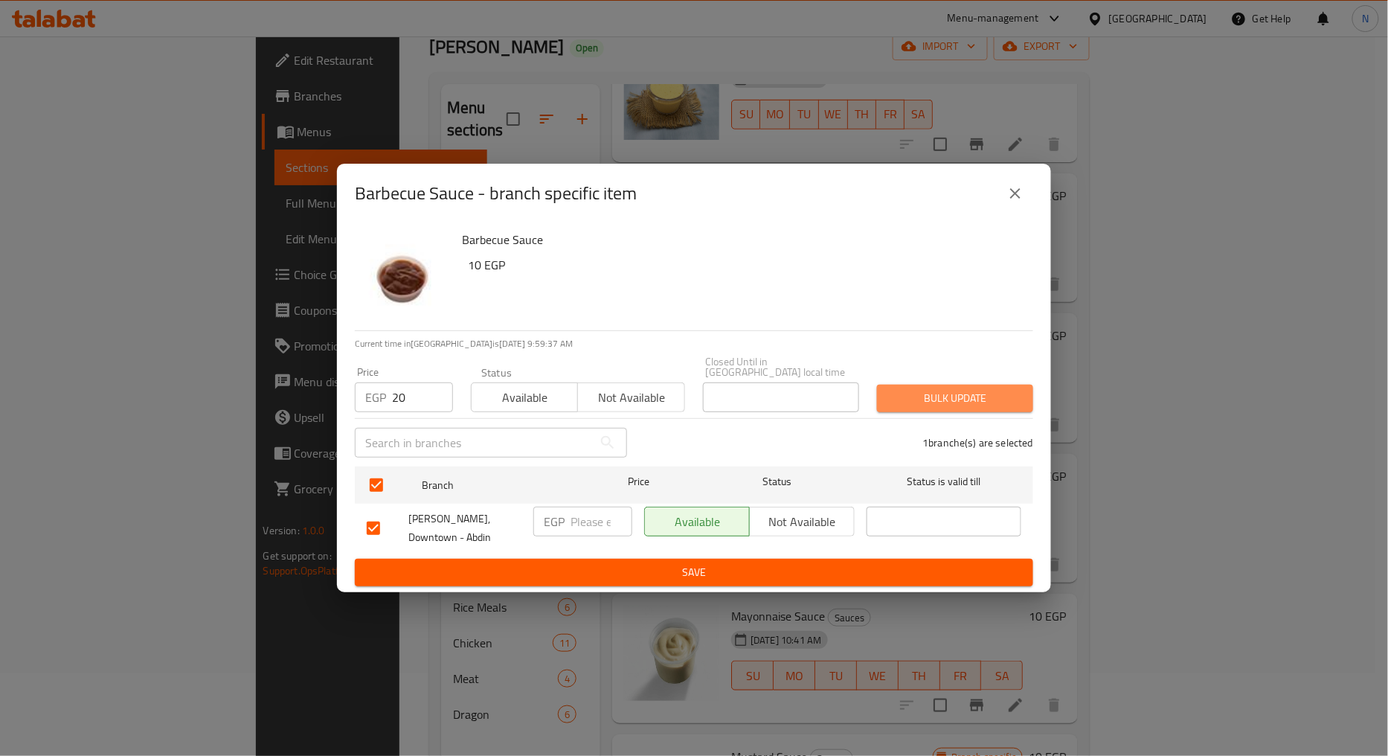
click at [915, 395] on span "Bulk update" at bounding box center [955, 398] width 132 height 19
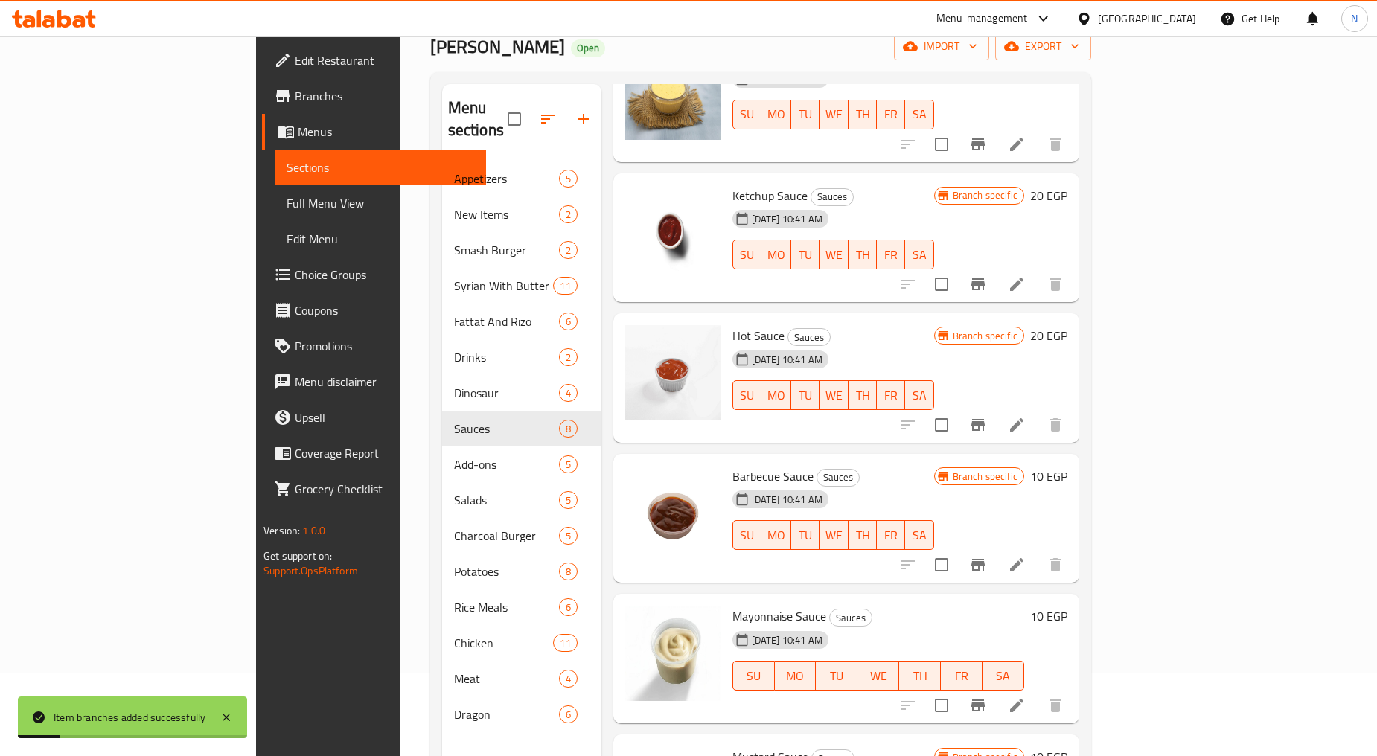
click at [1067, 466] on h6 "10 EGP" at bounding box center [1048, 476] width 37 height 21
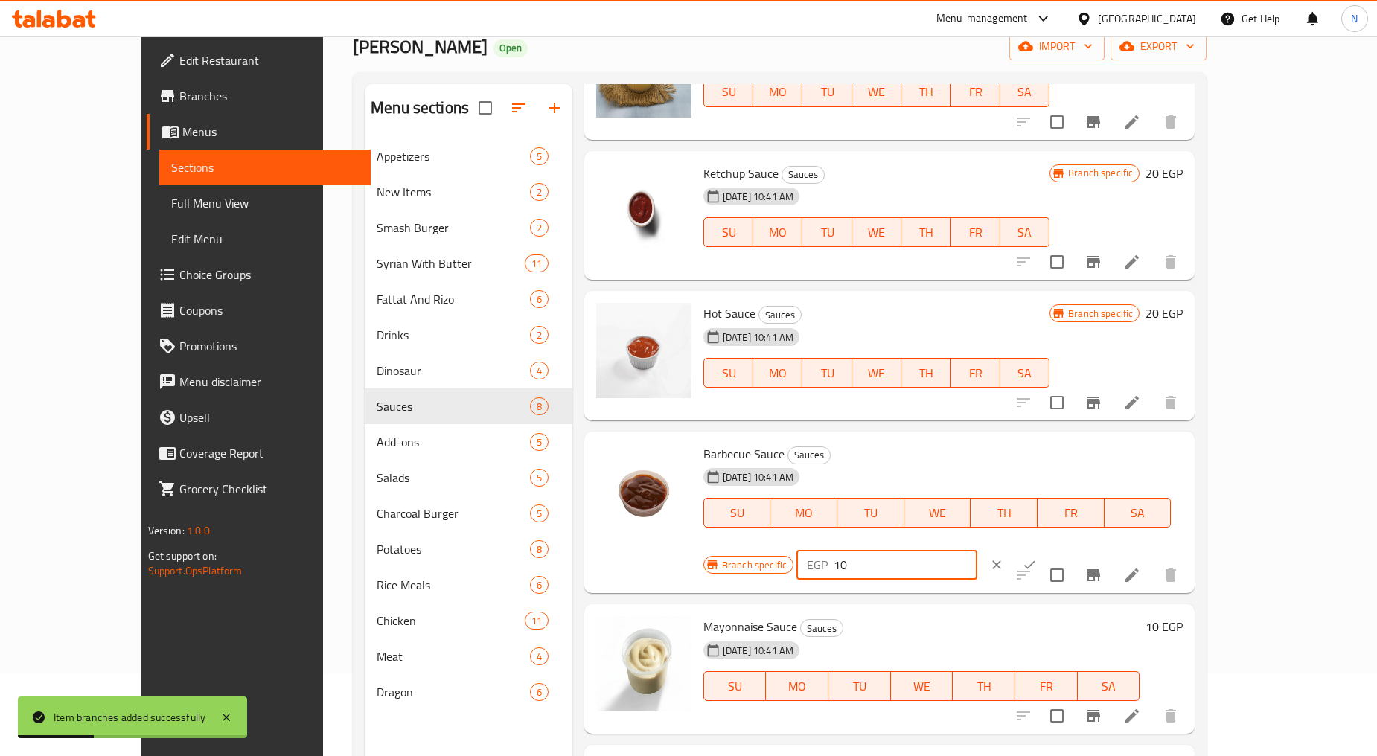
drag, startPoint x: 1127, startPoint y: 452, endPoint x: 1088, endPoint y: 458, distance: 39.1
click at [977, 550] on div "EGP 10 ​" at bounding box center [886, 565] width 181 height 30
type input "20"
click at [1037, 557] on icon "ok" at bounding box center [1029, 564] width 15 height 15
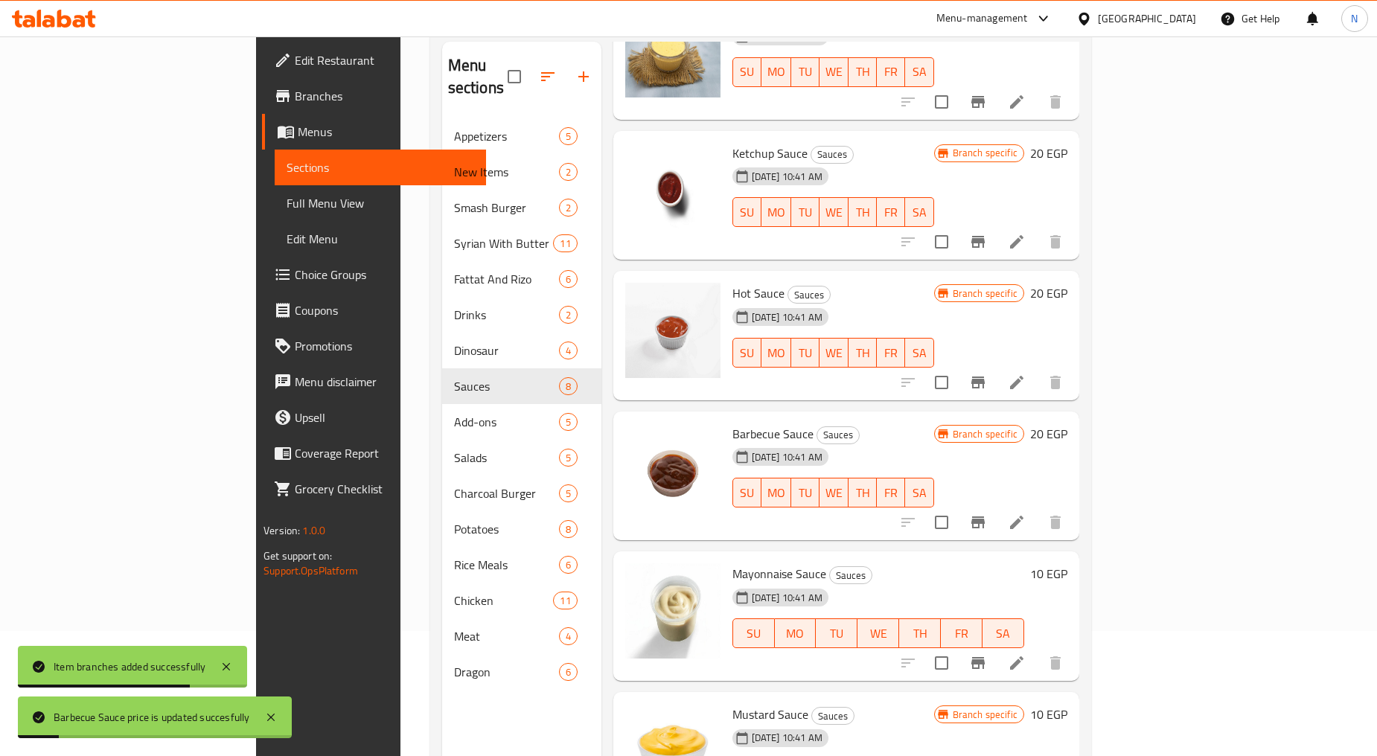
scroll to position [208, 0]
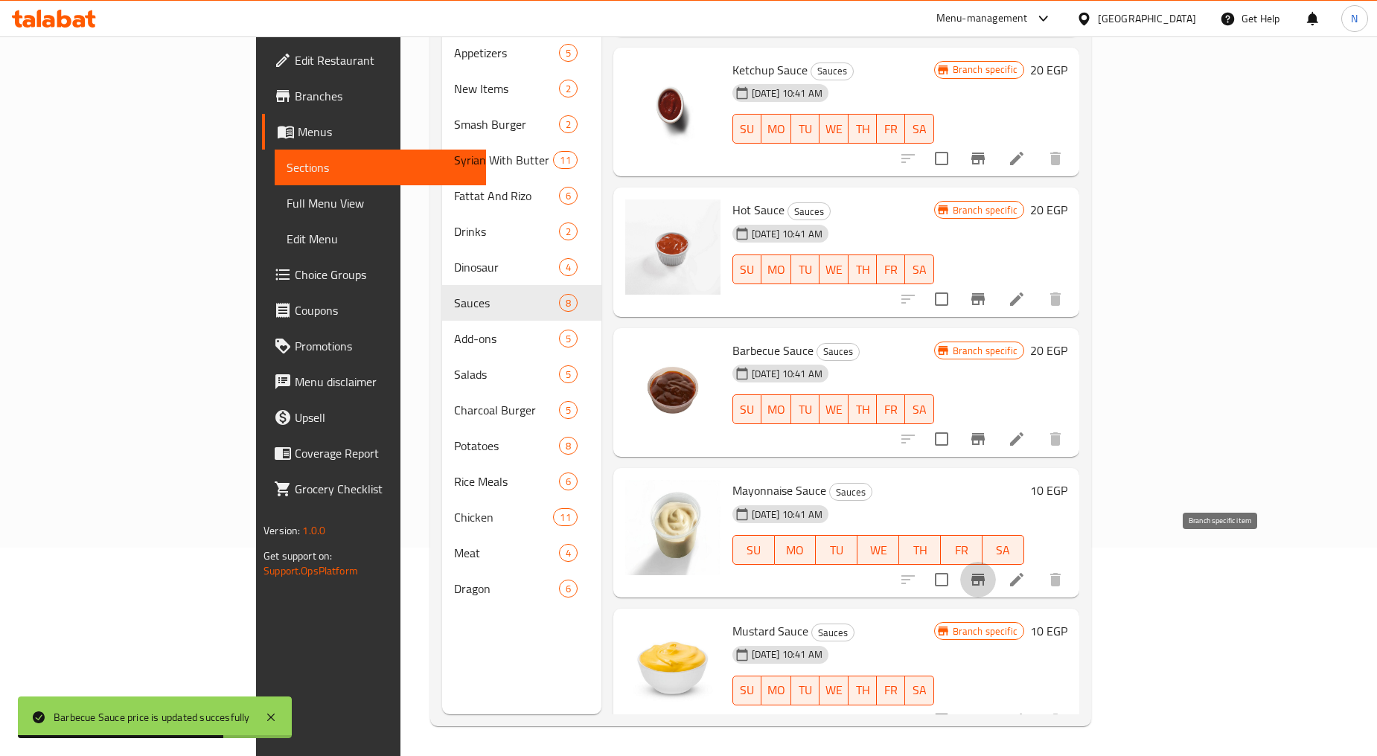
click at [987, 571] on icon "Branch-specific-item" at bounding box center [978, 580] width 18 height 18
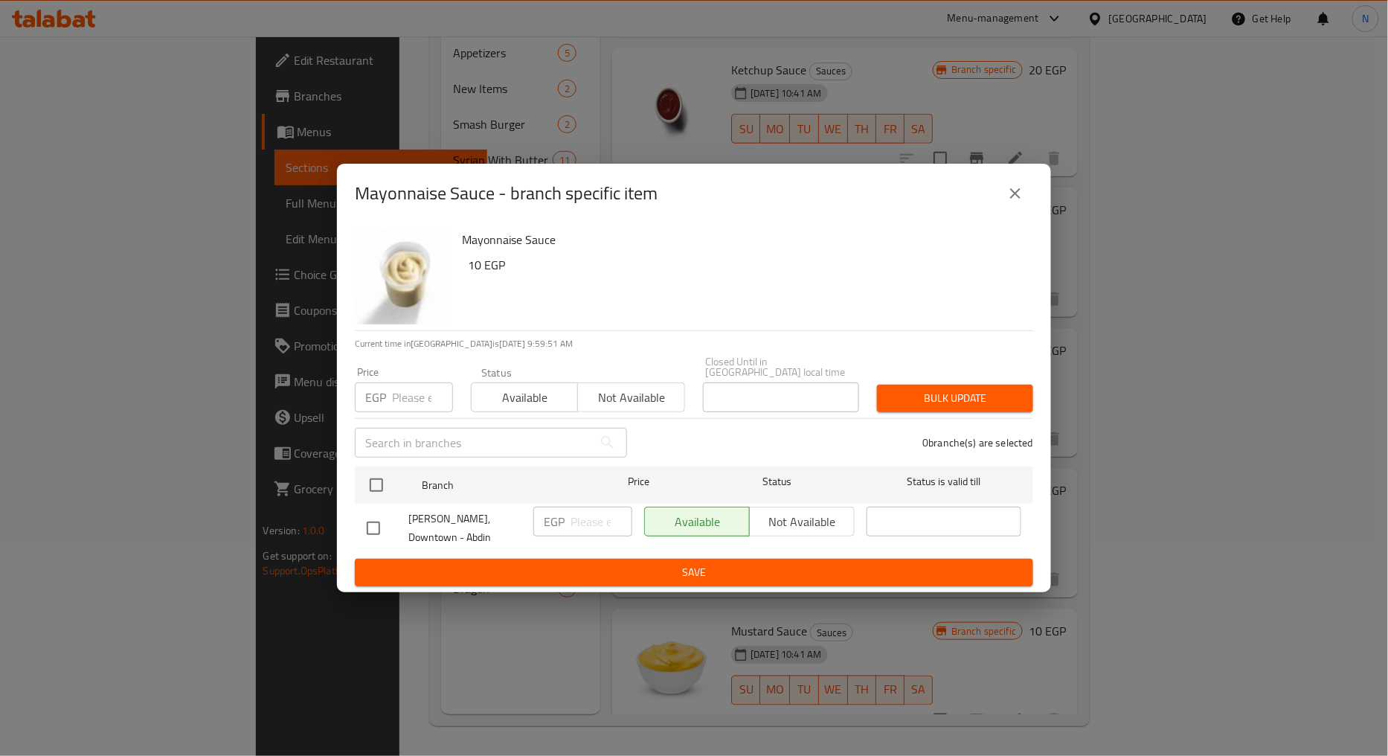
click at [411, 397] on input "number" at bounding box center [422, 397] width 61 height 30
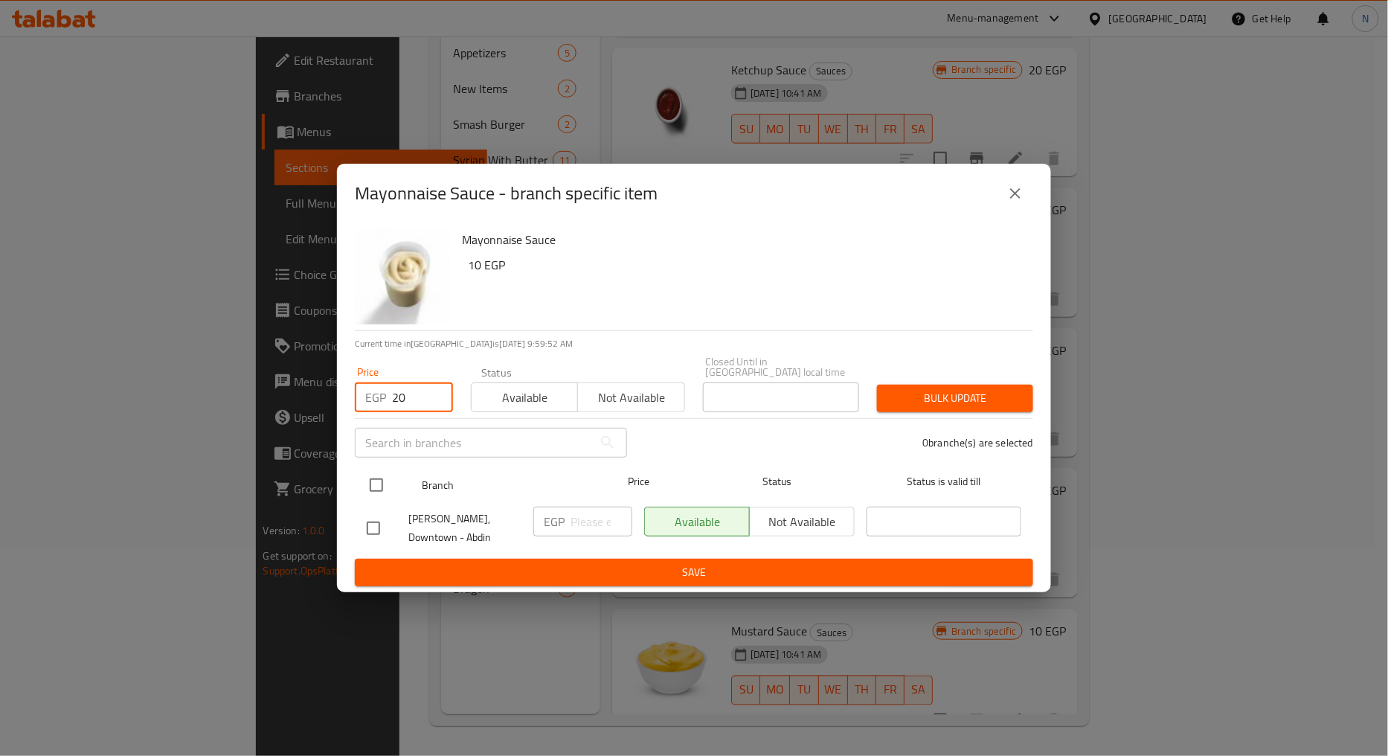
type input "20"
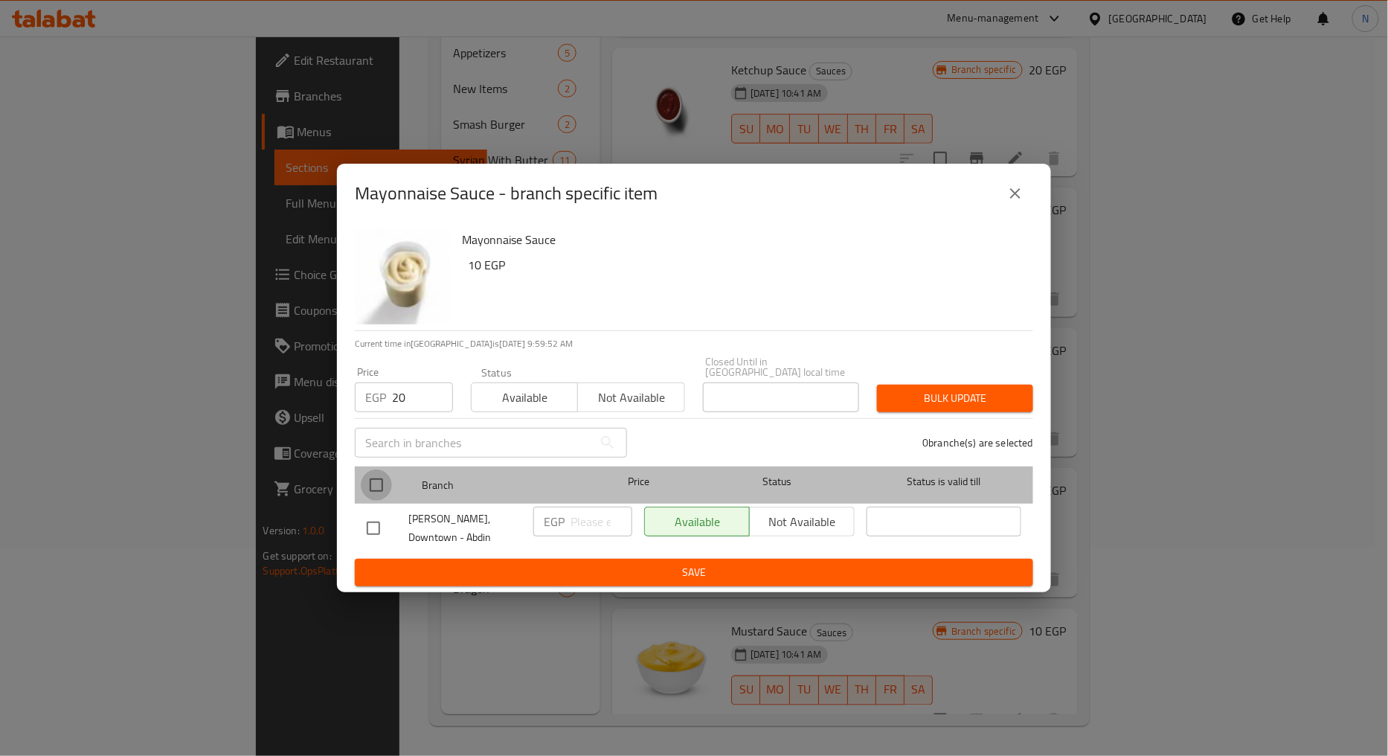
click at [384, 478] on input "checkbox" at bounding box center [376, 485] width 31 height 31
checkbox input "true"
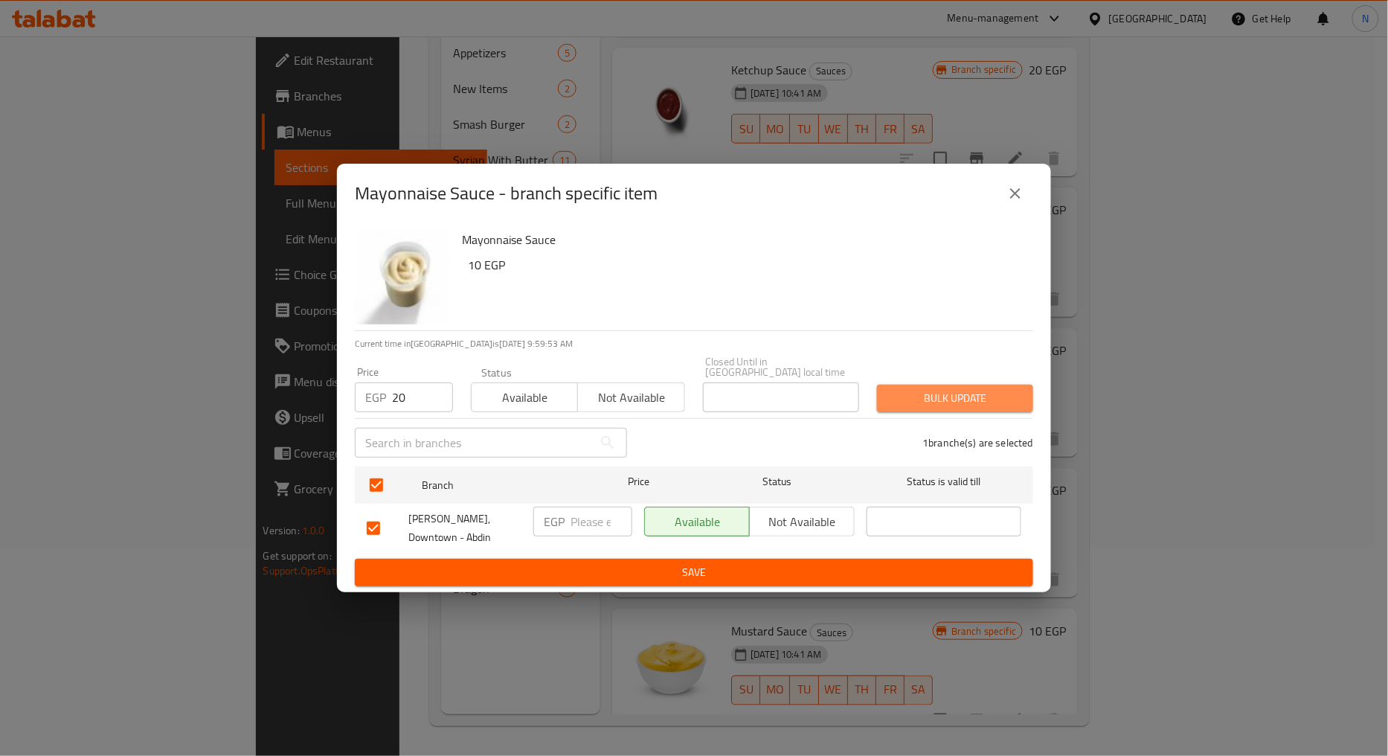
click at [975, 393] on span "Bulk update" at bounding box center [955, 398] width 132 height 19
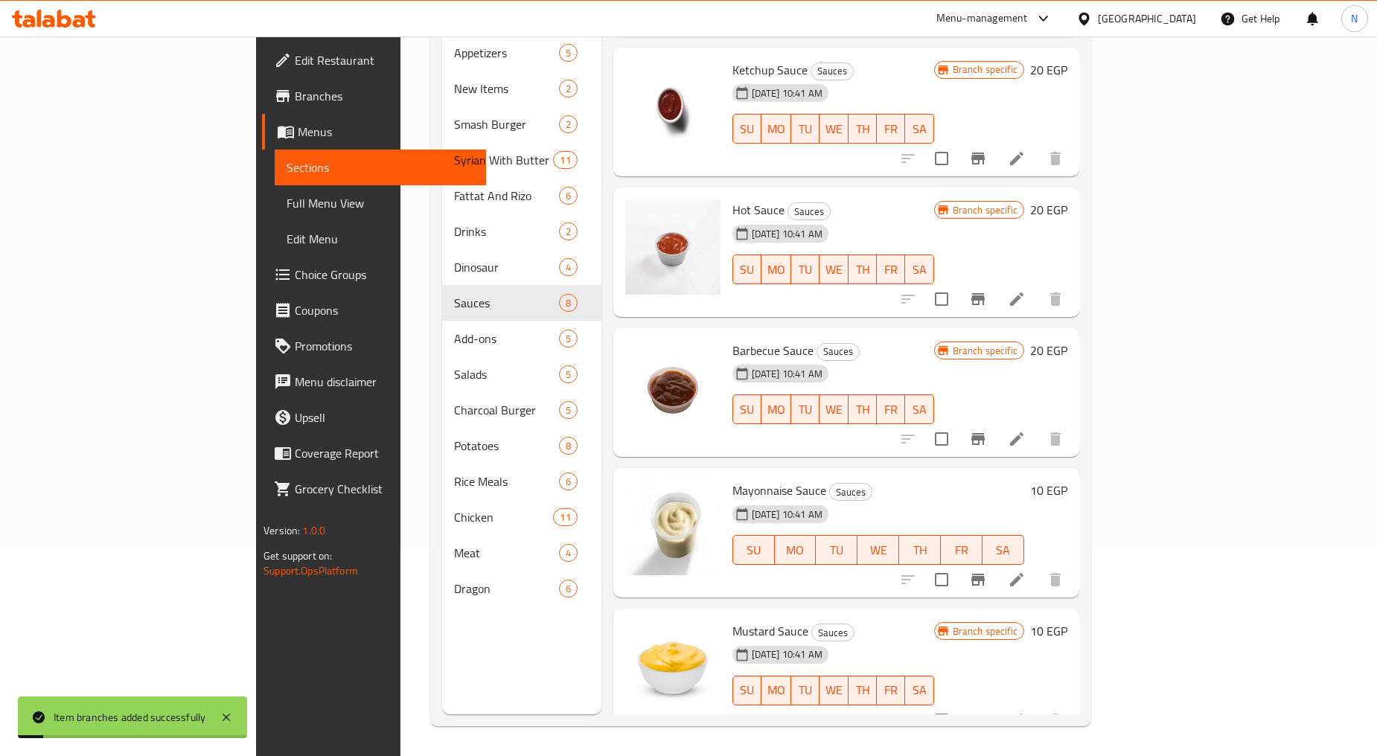
click at [1067, 480] on h6 "10 EGP" at bounding box center [1048, 490] width 37 height 21
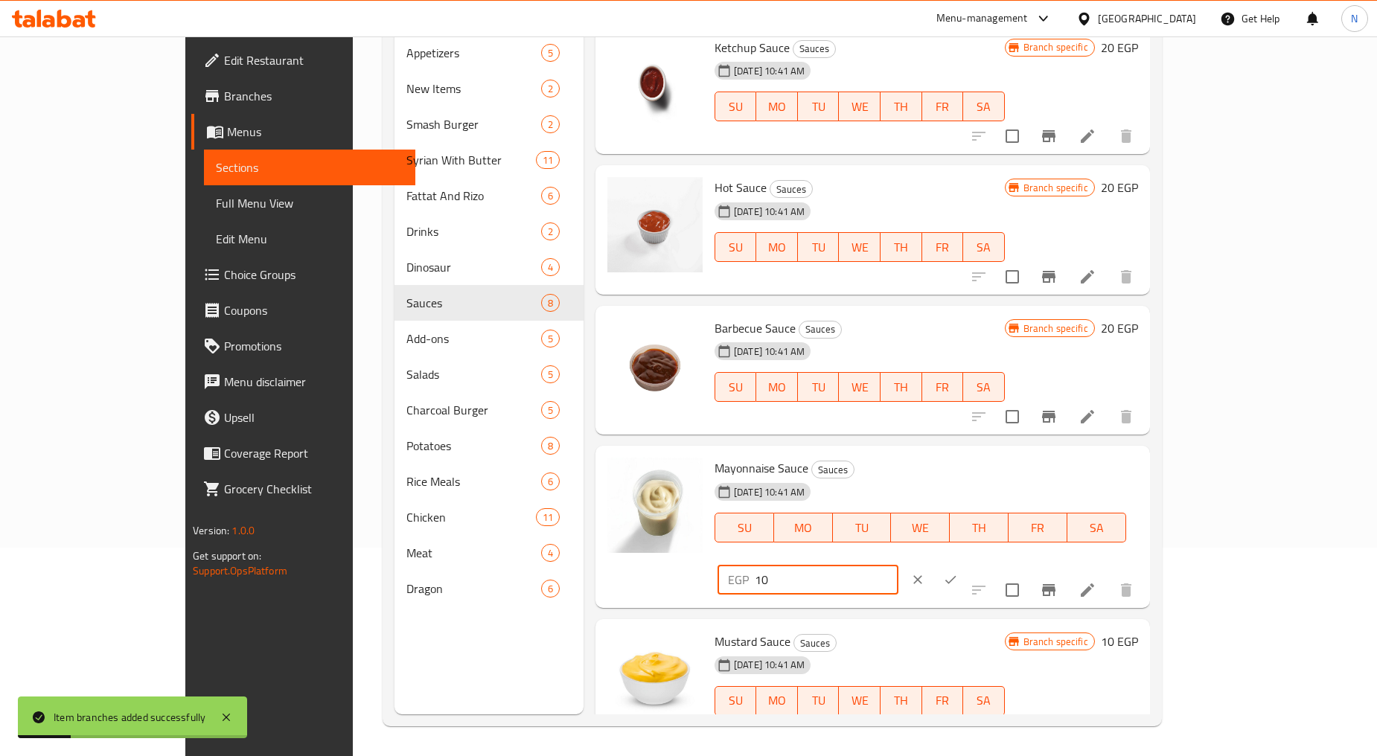
drag, startPoint x: 1104, startPoint y: 469, endPoint x: 1091, endPoint y: 467, distance: 13.5
click at [898, 565] on div "EGP 10 ​" at bounding box center [807, 580] width 181 height 30
type input "20"
click at [967, 563] on button "ok" at bounding box center [950, 579] width 33 height 33
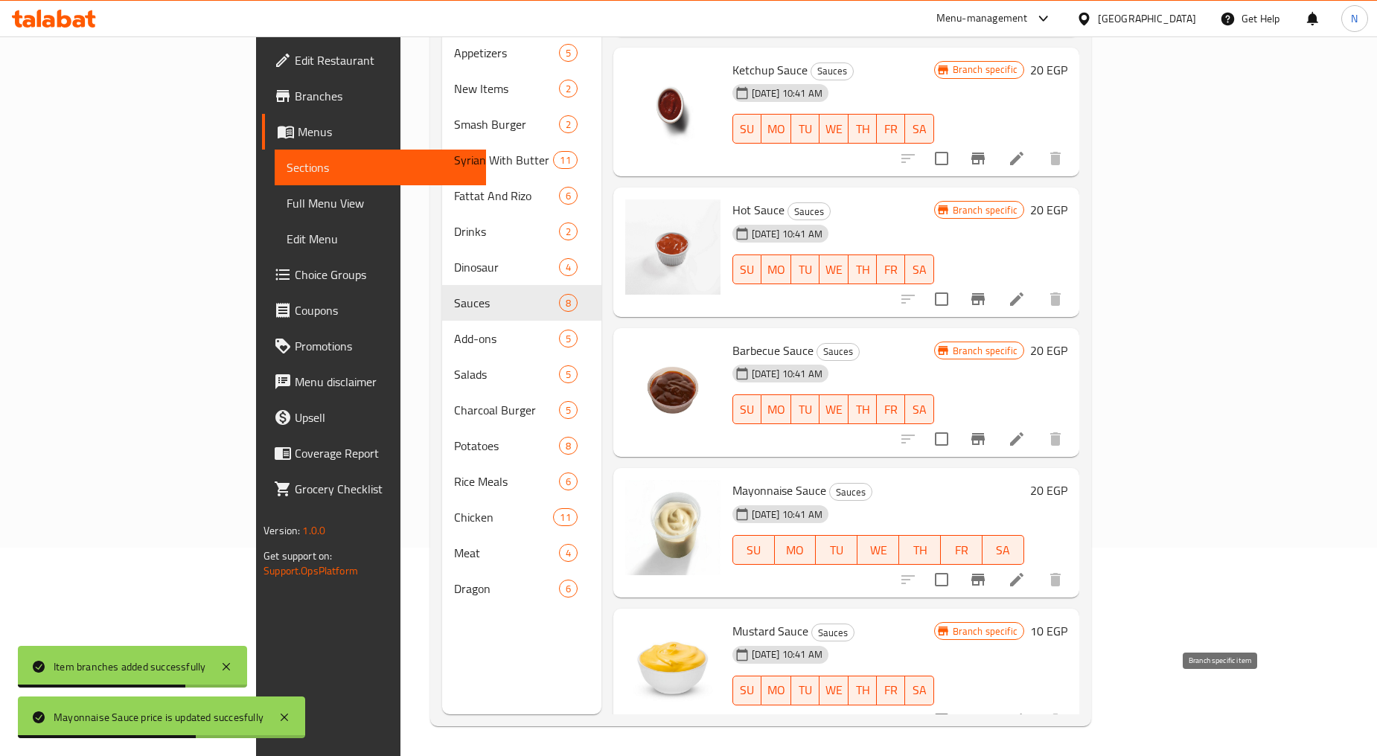
click at [984, 714] on icon "Branch-specific-item" at bounding box center [977, 720] width 13 height 12
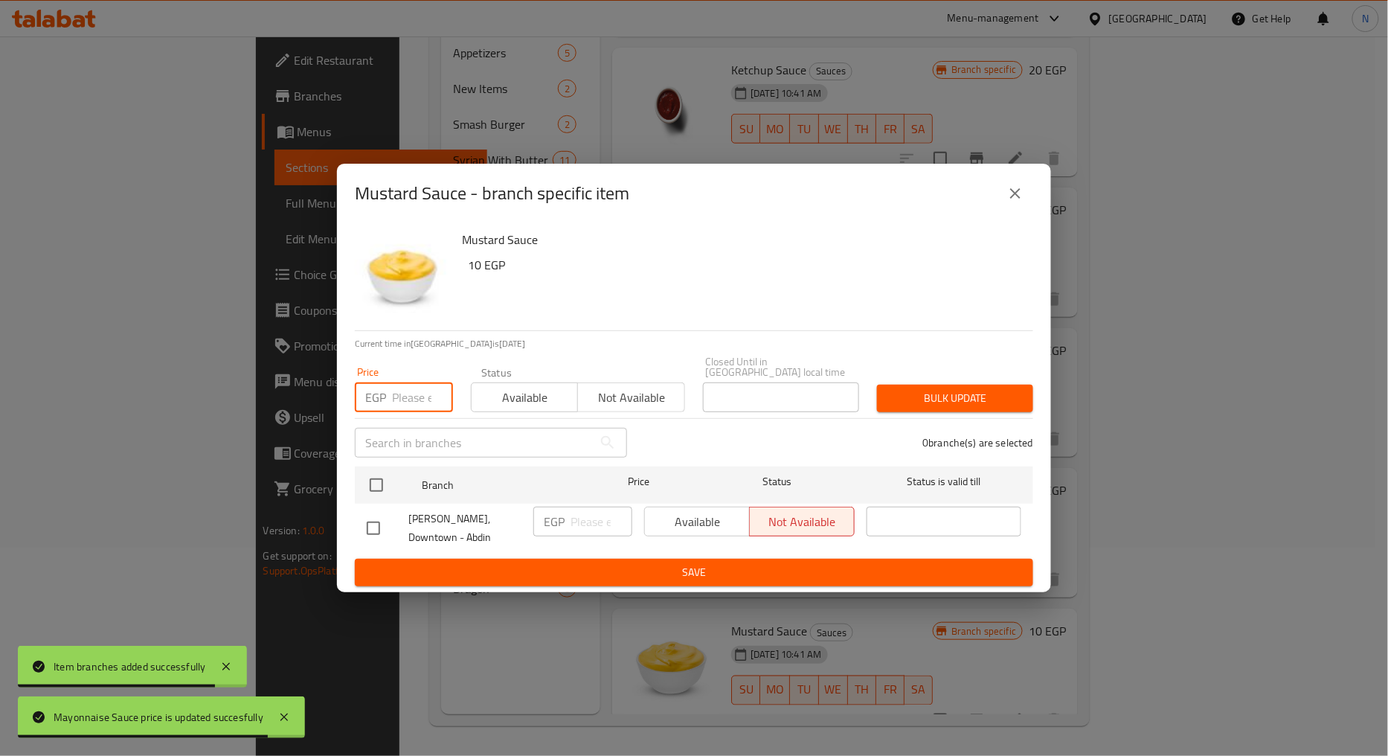
click at [420, 391] on input "number" at bounding box center [422, 397] width 61 height 30
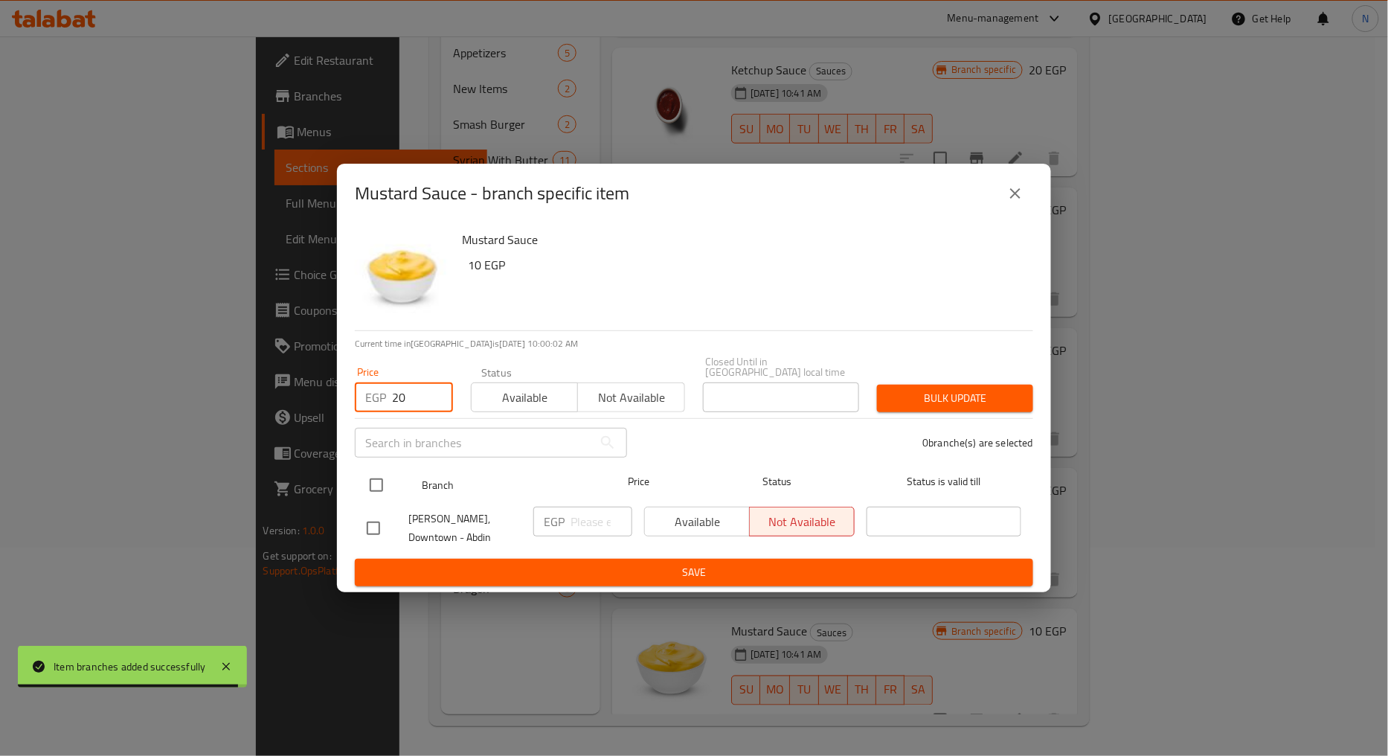
type input "20"
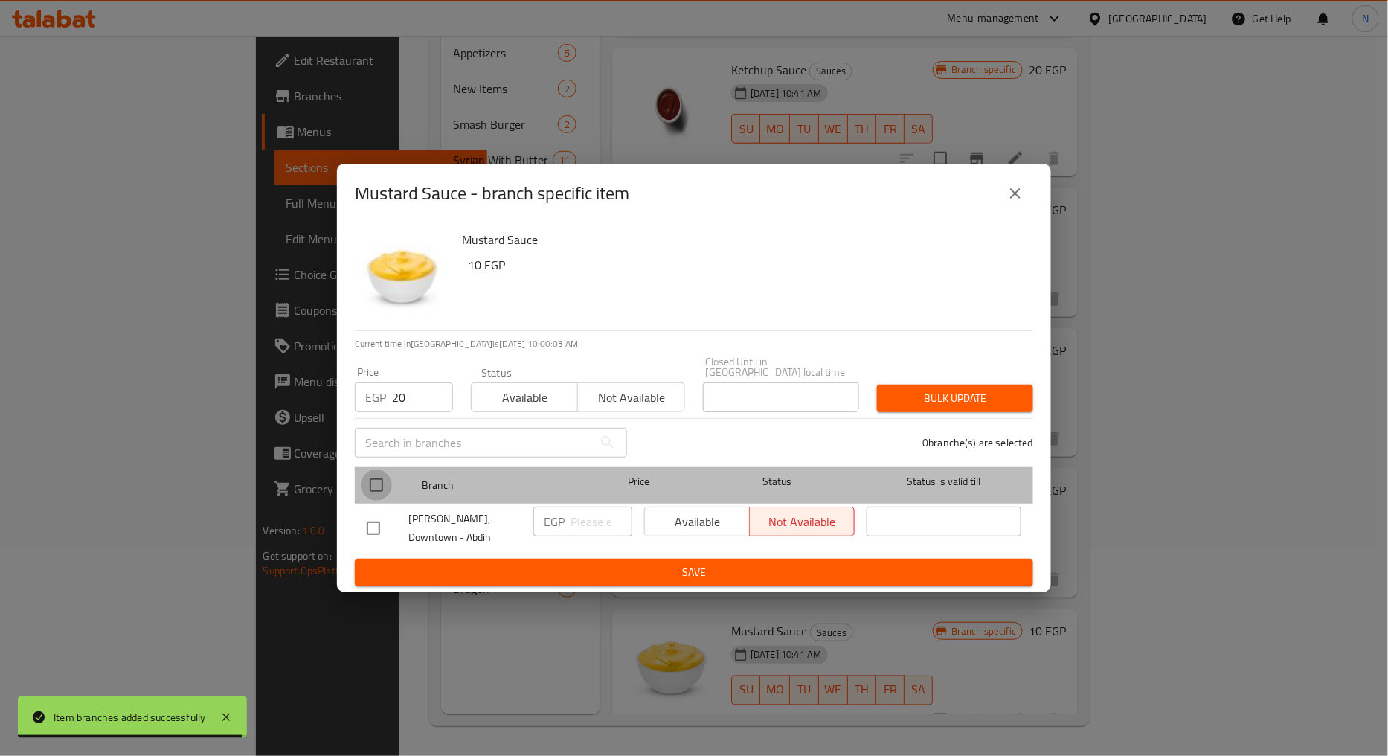
click at [380, 484] on input "checkbox" at bounding box center [376, 485] width 31 height 31
checkbox input "true"
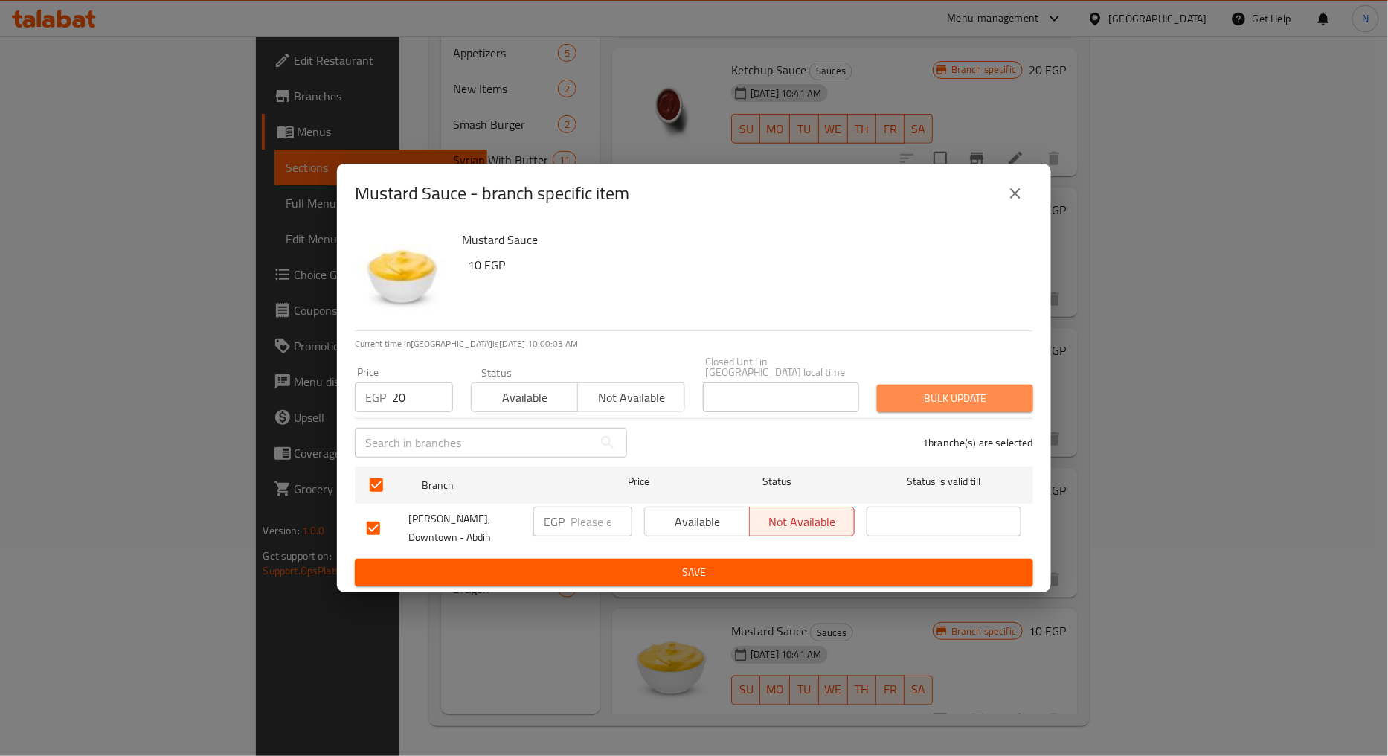
click at [961, 405] on span "Bulk update" at bounding box center [955, 398] width 132 height 19
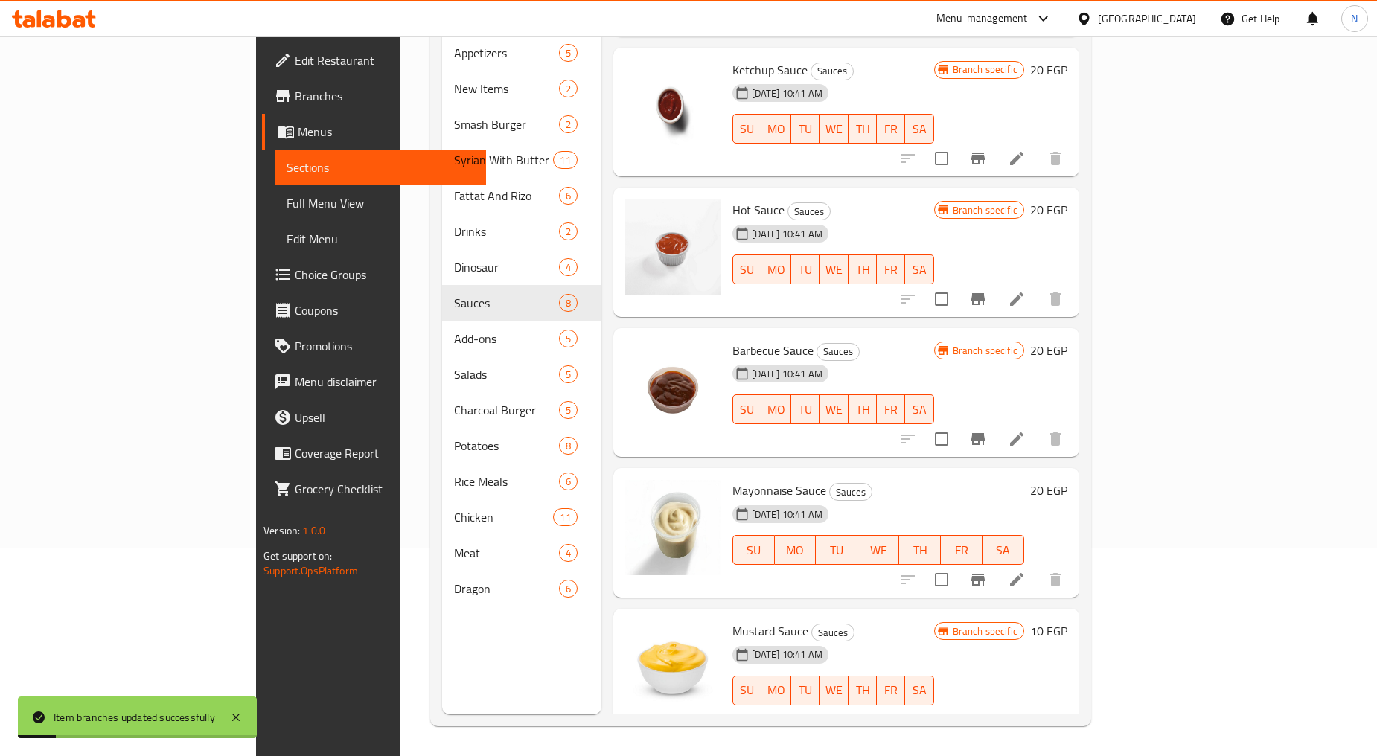
click at [1067, 621] on h6 "10 EGP" at bounding box center [1048, 631] width 37 height 21
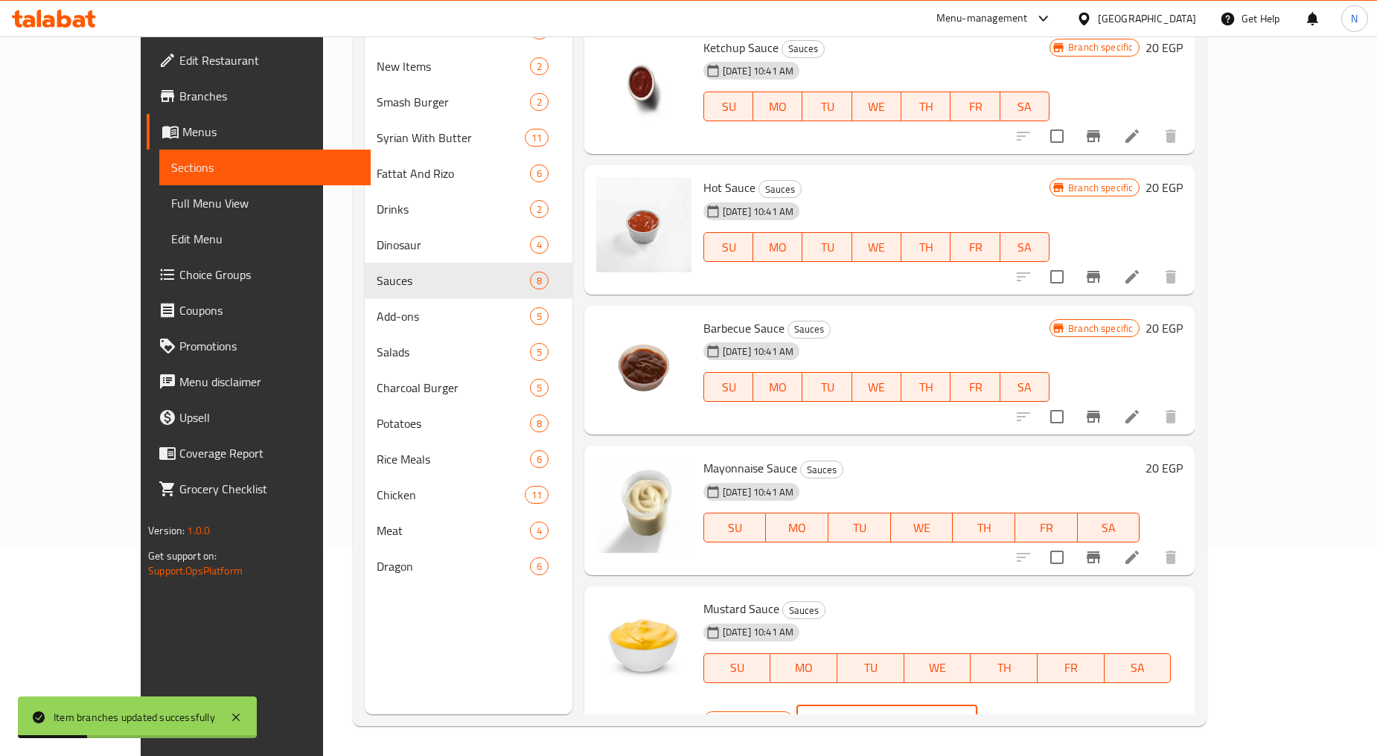
drag, startPoint x: 1089, startPoint y: 616, endPoint x: 1079, endPoint y: 616, distance: 10.4
click at [977, 705] on div "EGP 10 ​" at bounding box center [886, 720] width 181 height 30
type input "20"
click at [1037, 713] on icon "ok" at bounding box center [1029, 720] width 15 height 15
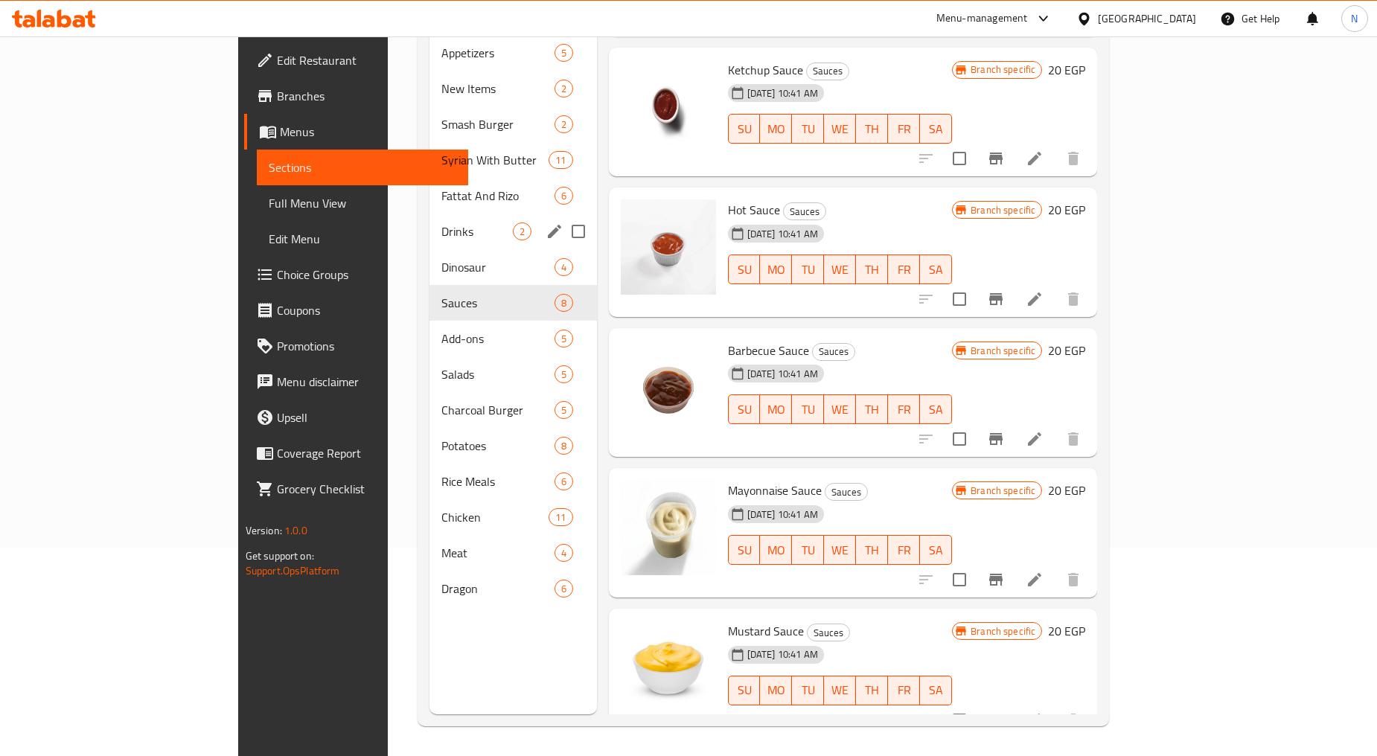
click at [441, 222] on span "Drinks" at bounding box center [476, 231] width 71 height 18
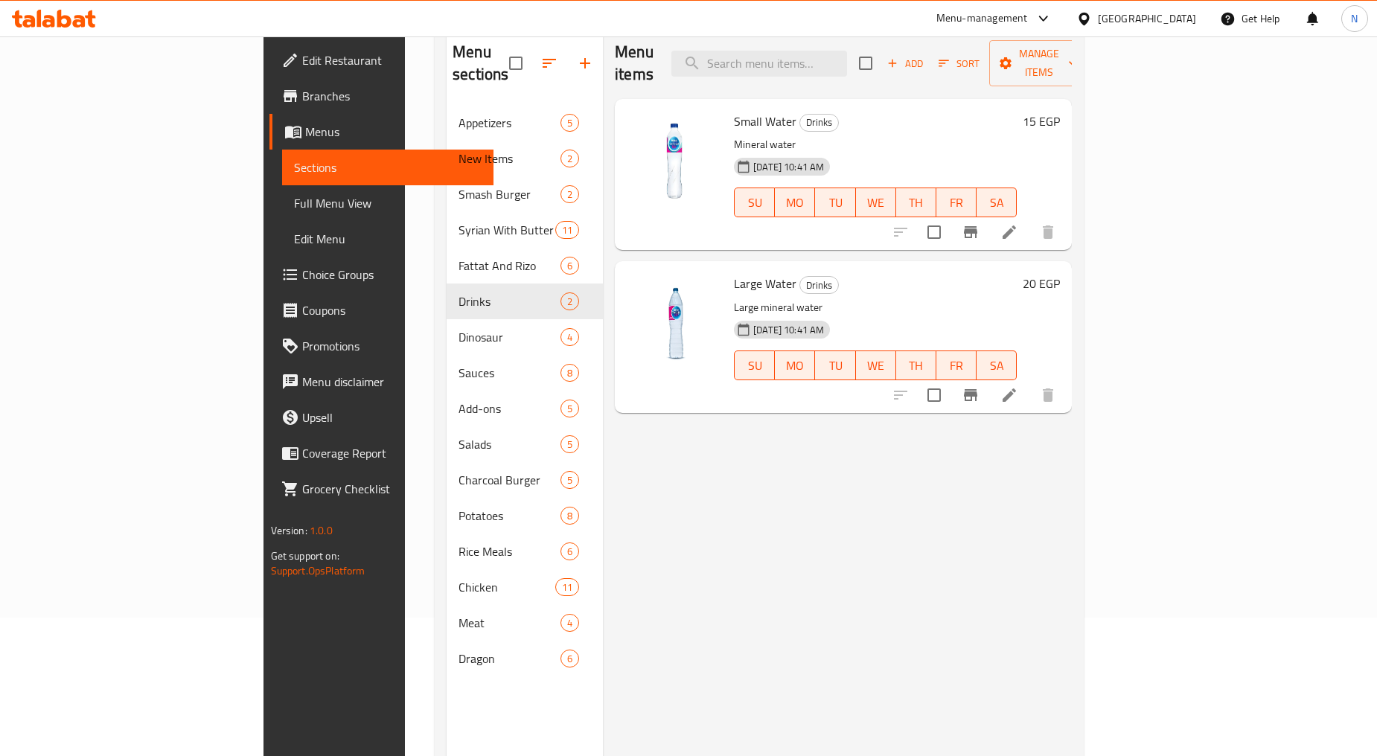
scroll to position [42, 0]
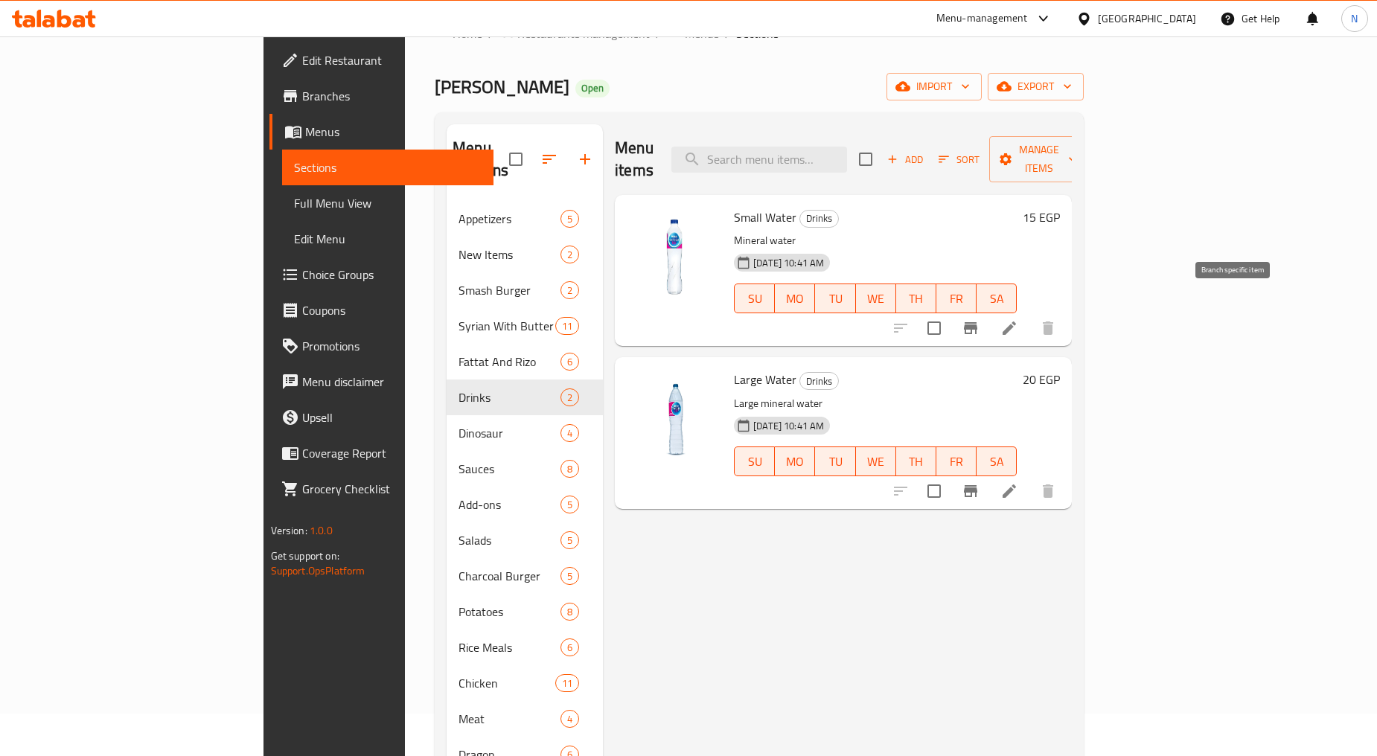
click at [979, 319] on icon "Branch-specific-item" at bounding box center [970, 328] width 18 height 18
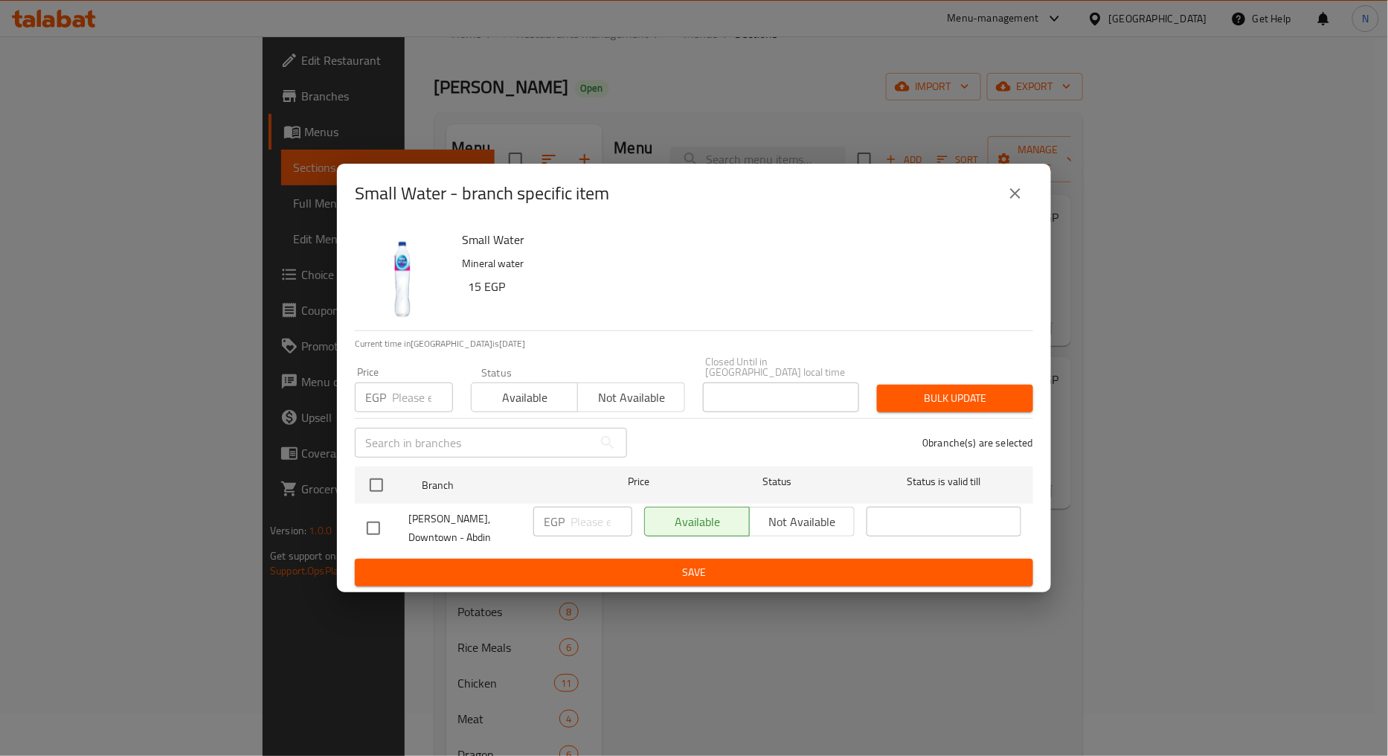
click at [415, 385] on input "number" at bounding box center [422, 397] width 61 height 30
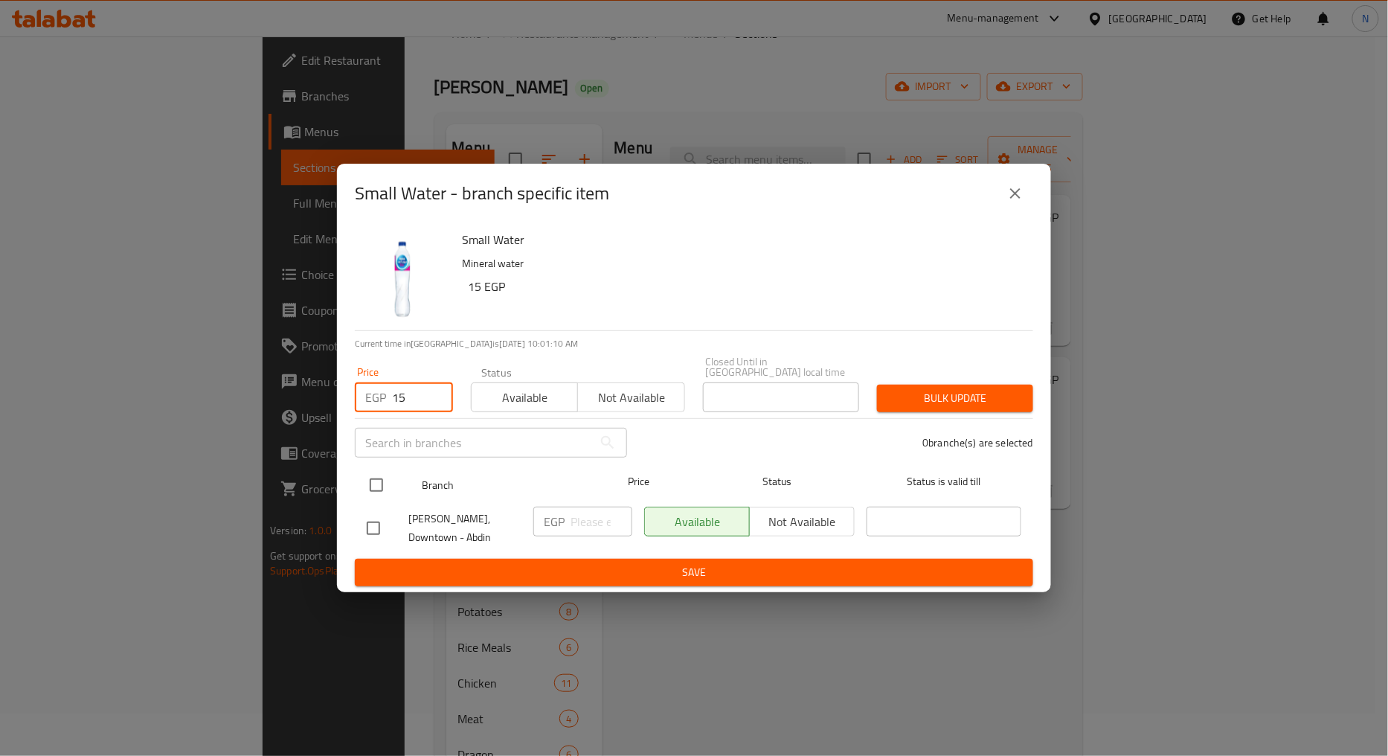
type input "15"
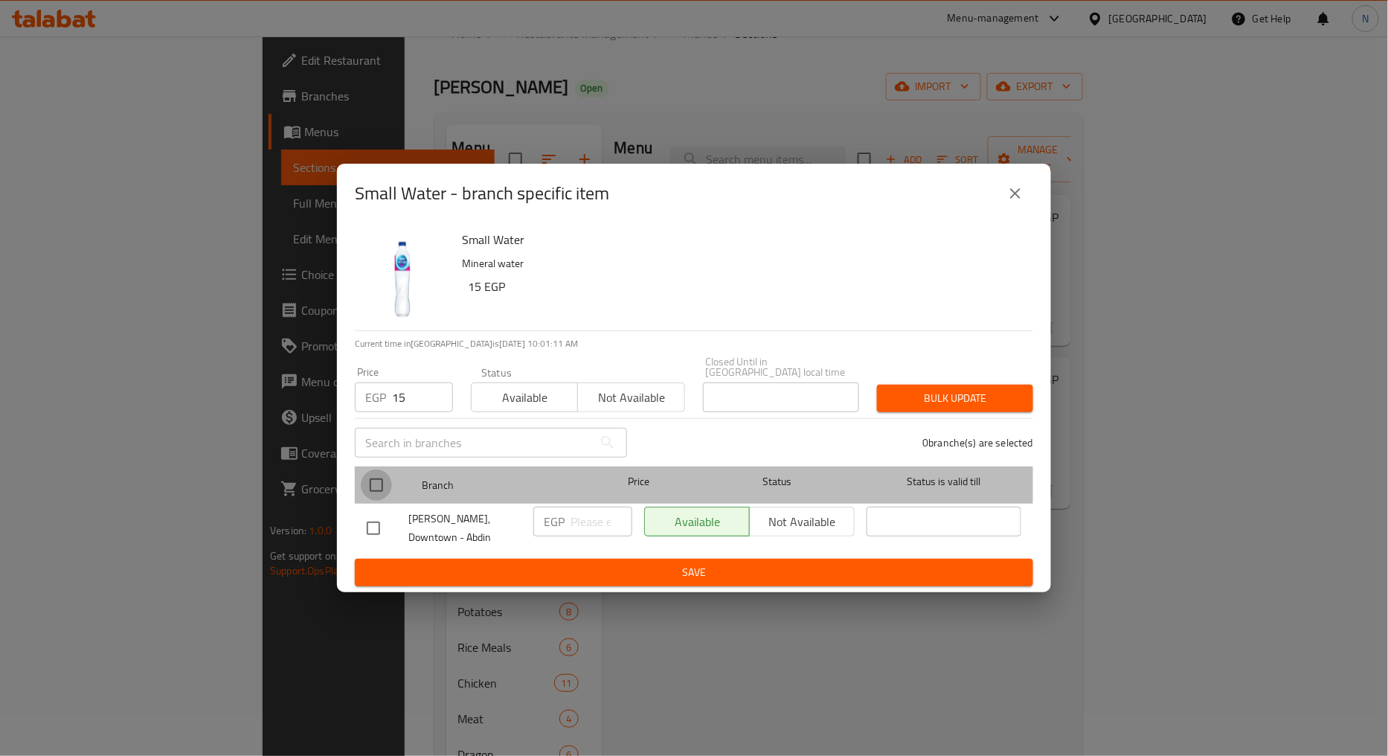
click at [370, 476] on input "checkbox" at bounding box center [376, 485] width 31 height 31
checkbox input "true"
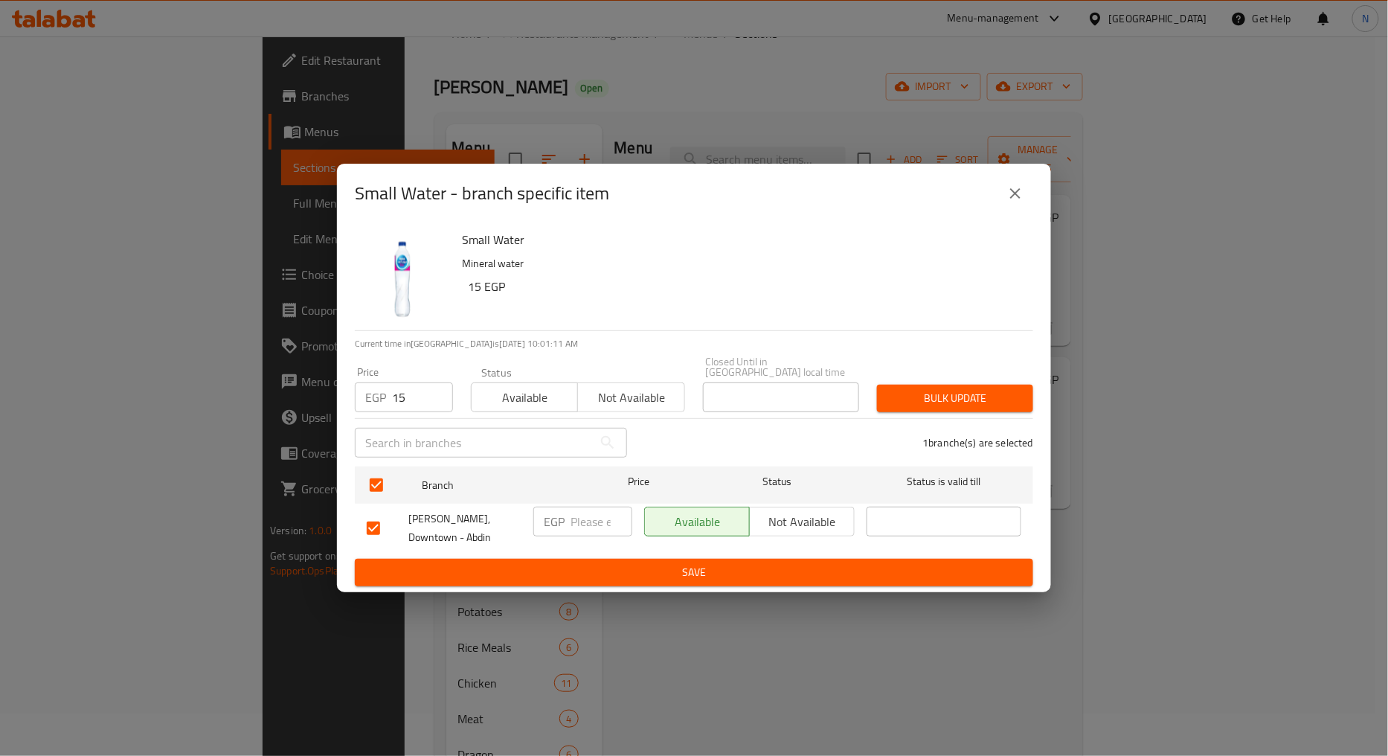
click at [988, 391] on span "Bulk update" at bounding box center [955, 398] width 132 height 19
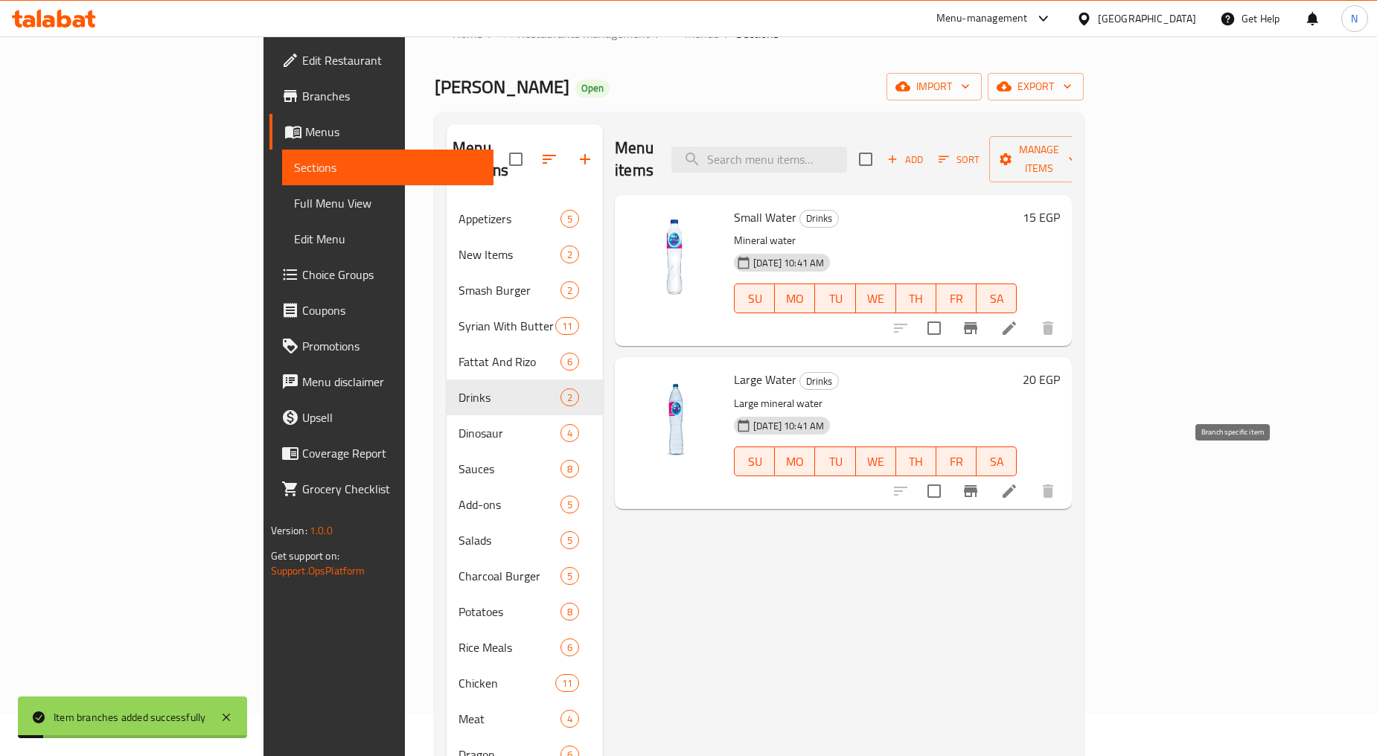
click at [979, 482] on icon "Branch-specific-item" at bounding box center [970, 491] width 18 height 18
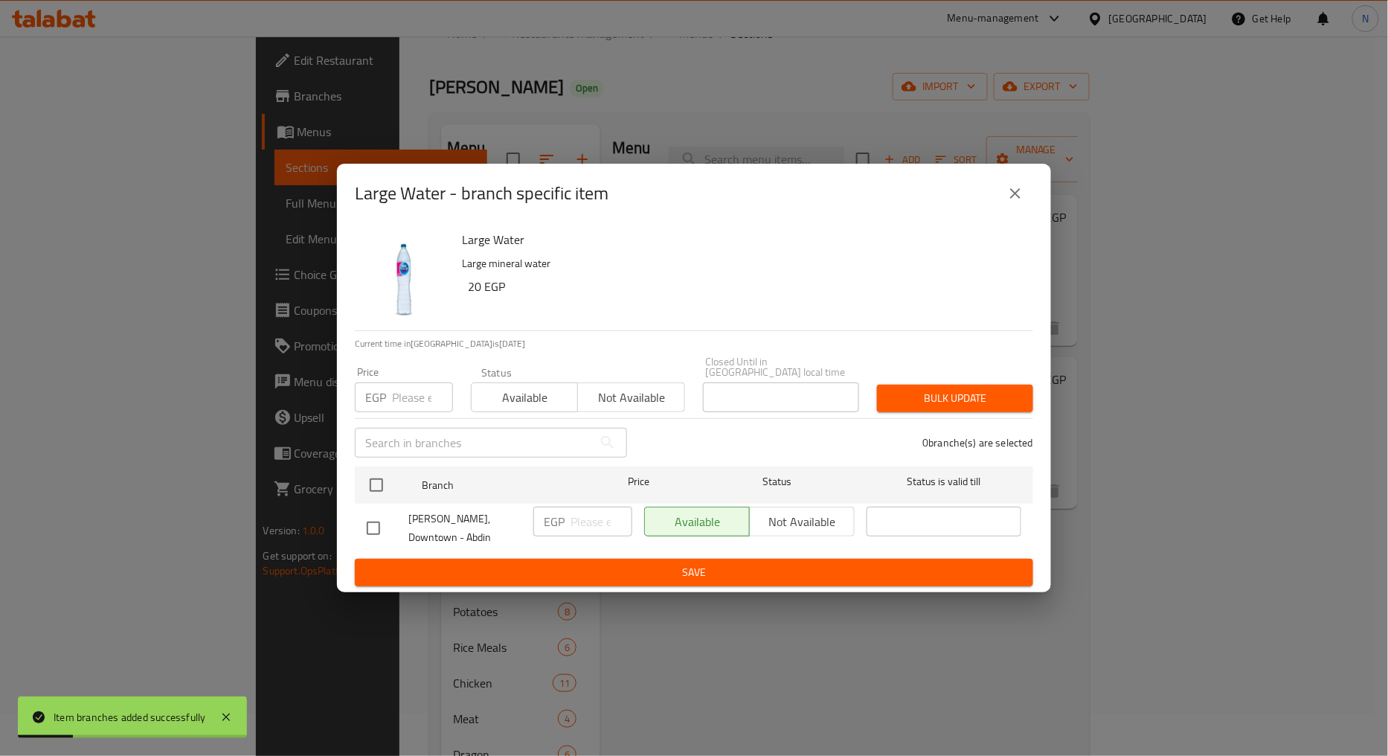
click at [403, 397] on input "number" at bounding box center [422, 397] width 61 height 30
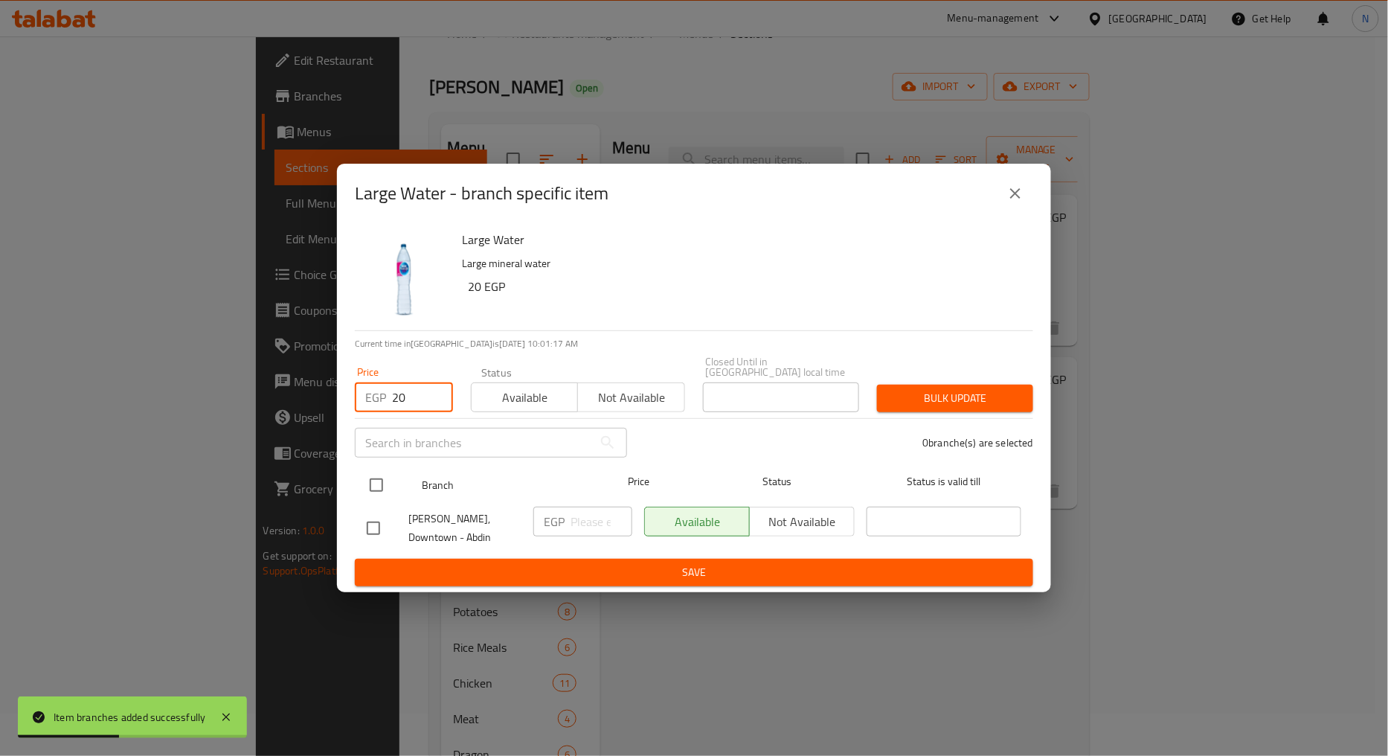
type input "20"
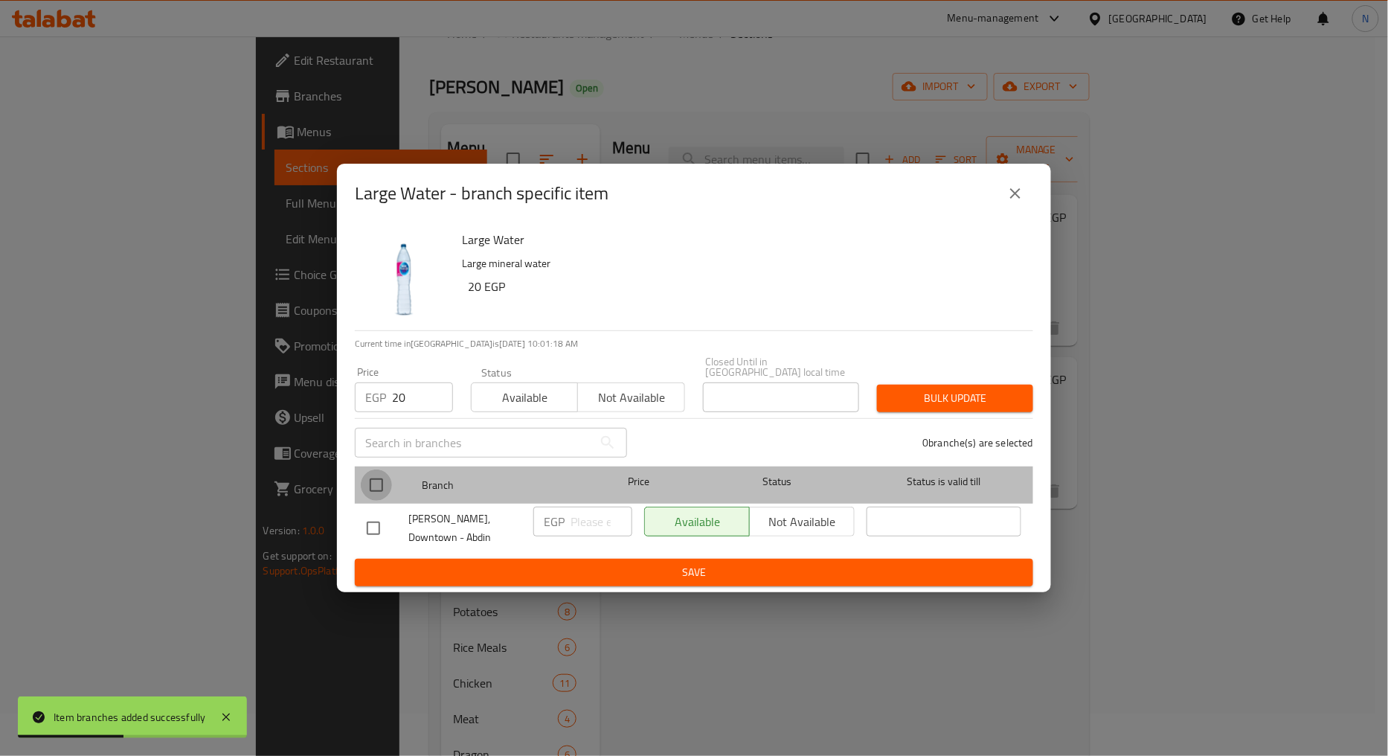
click at [372, 478] on input "checkbox" at bounding box center [376, 485] width 31 height 31
checkbox input "true"
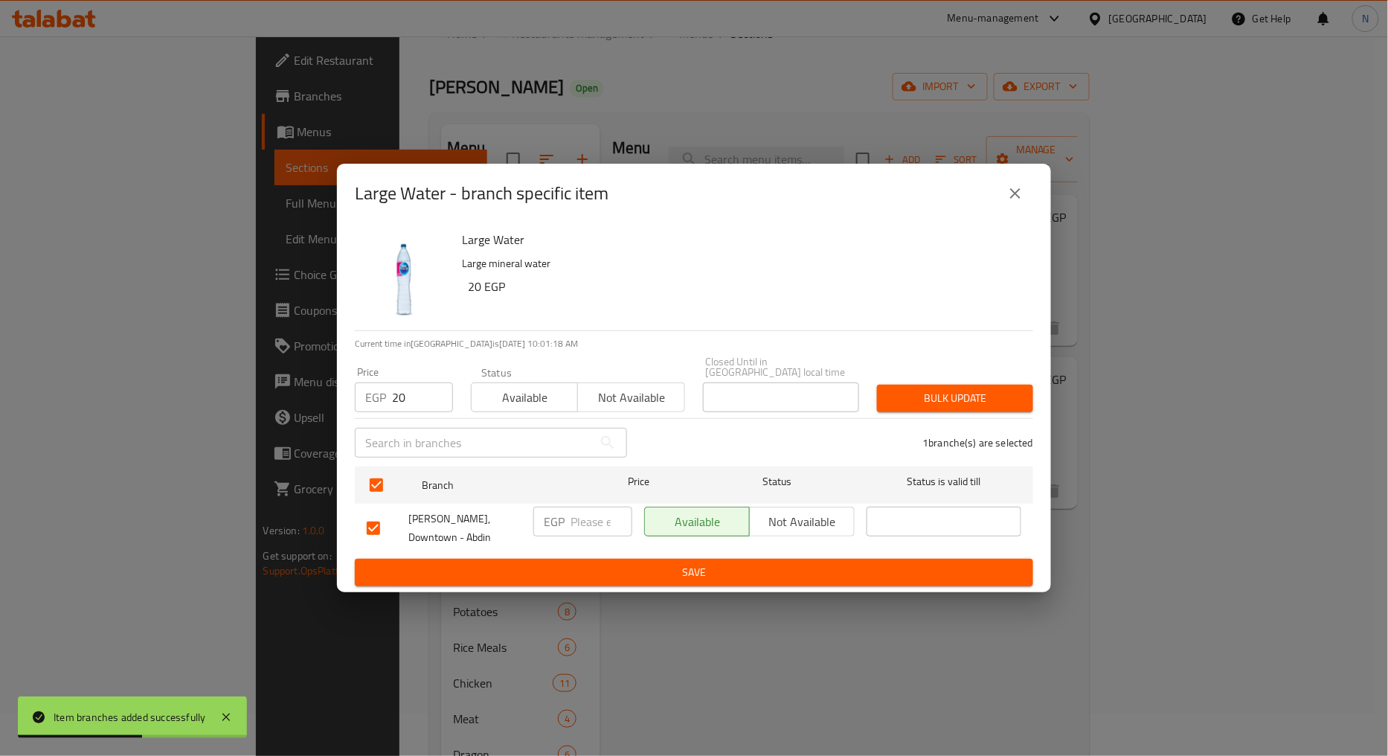
click at [926, 397] on span "Bulk update" at bounding box center [955, 398] width 132 height 19
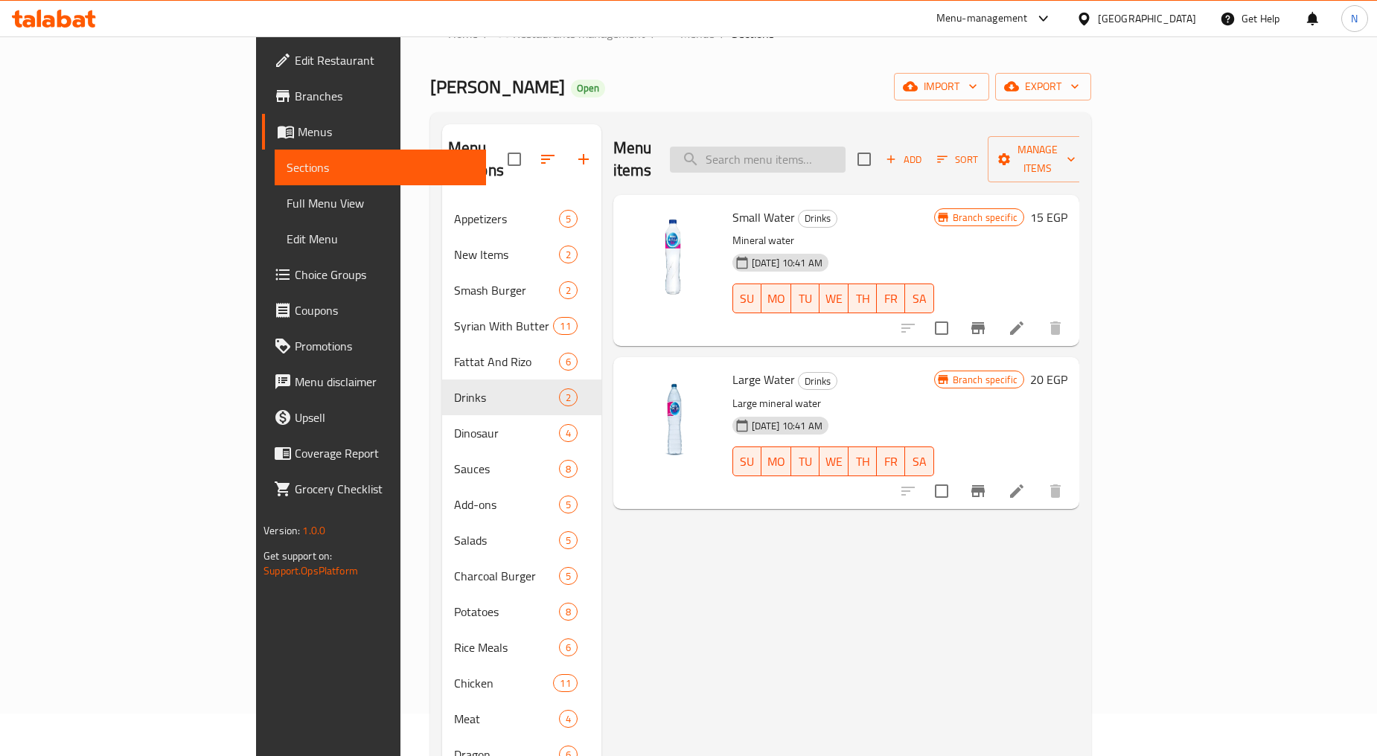
click at [838, 147] on input "search" at bounding box center [758, 160] width 176 height 26
type input ";"
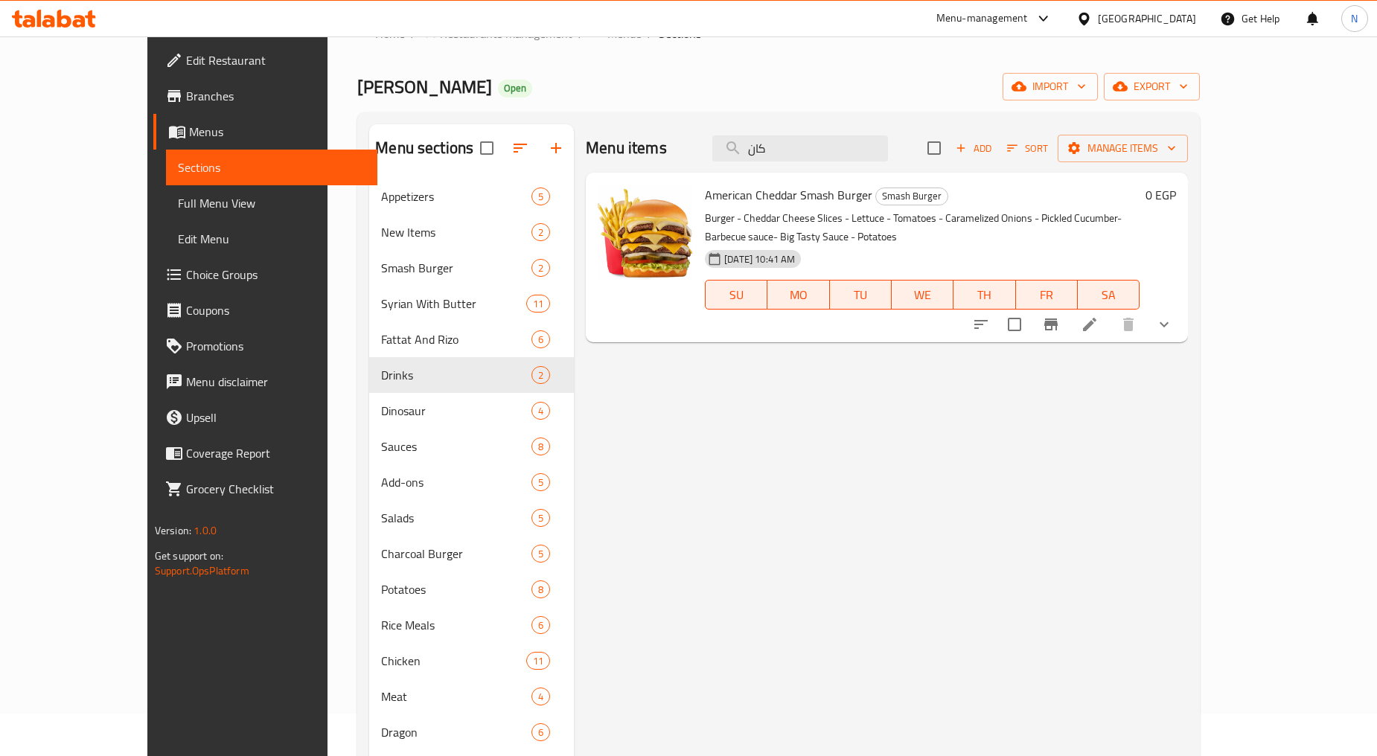
type input "كانز"
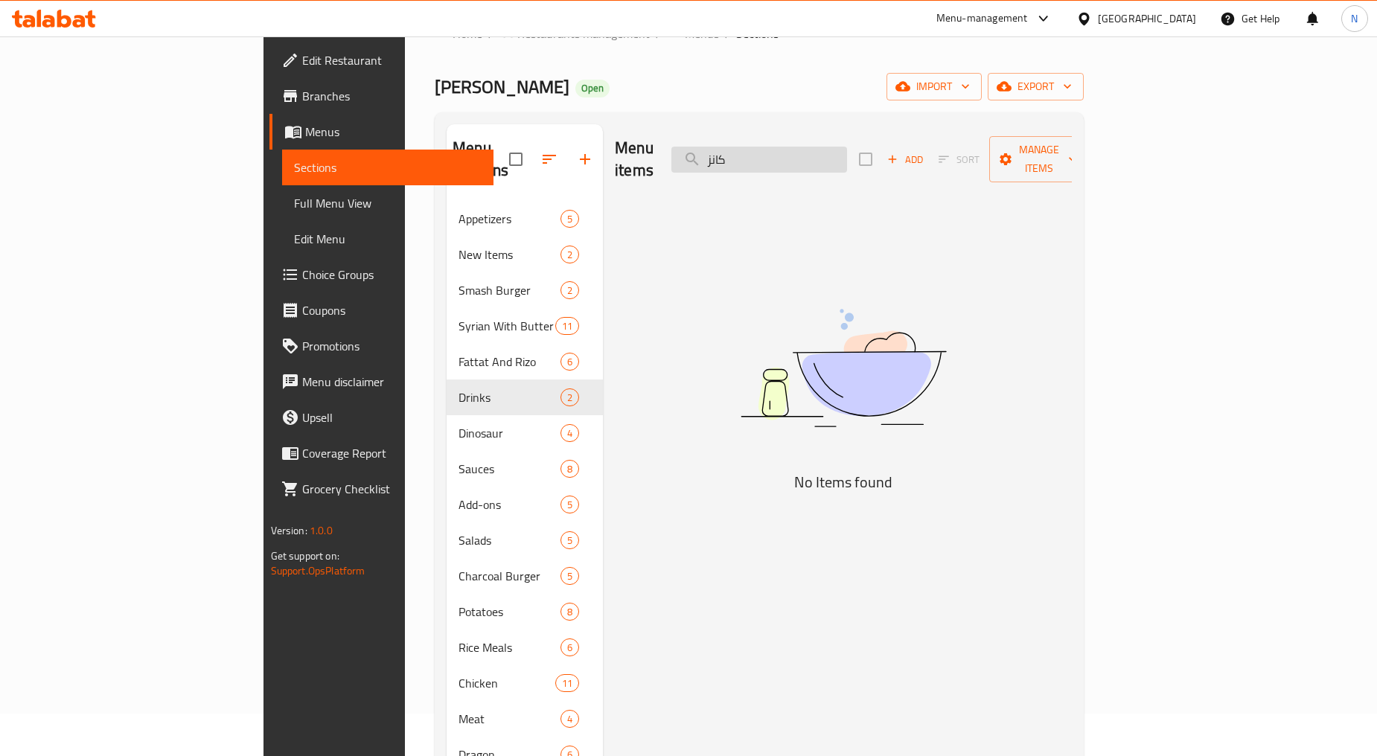
click at [829, 153] on input "كانز" at bounding box center [759, 160] width 176 height 26
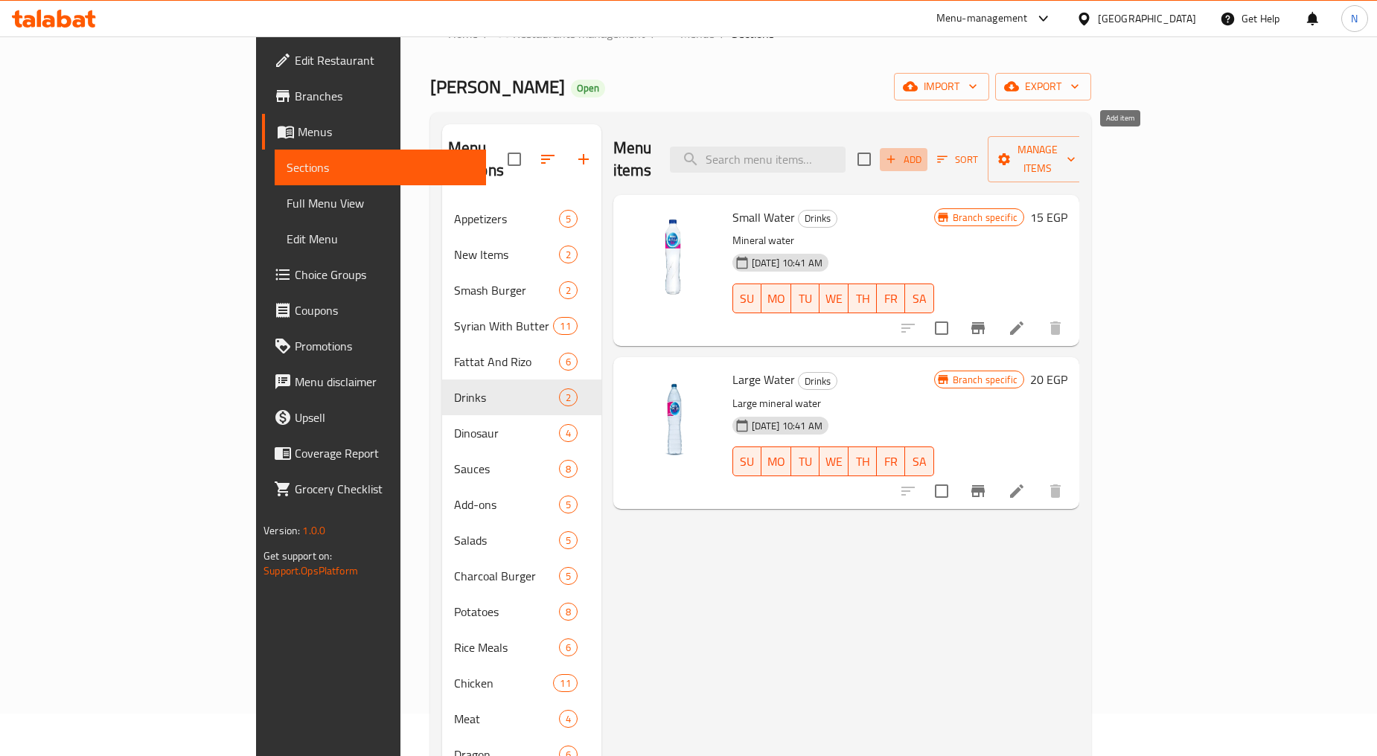
click at [897, 153] on icon "button" at bounding box center [890, 159] width 13 height 13
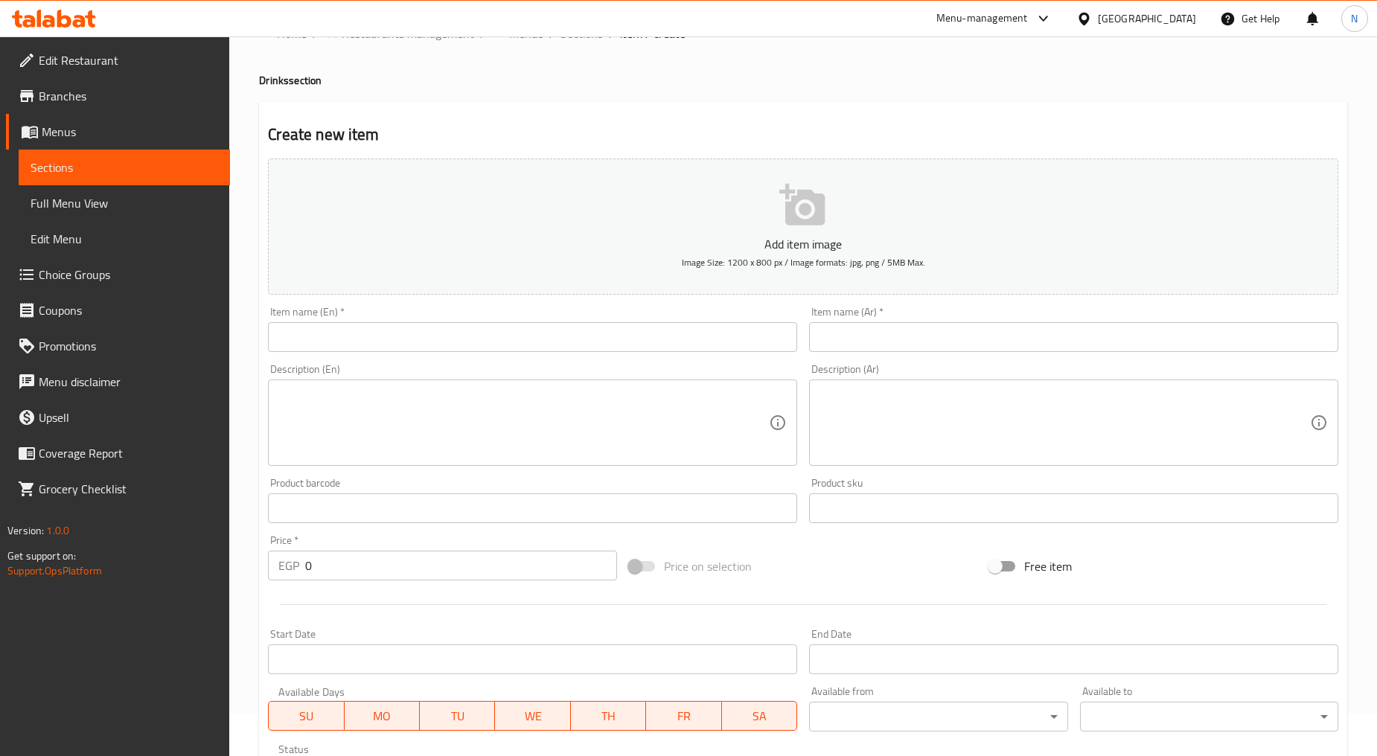
click at [882, 344] on div at bounding box center [688, 378] width 1377 height 756
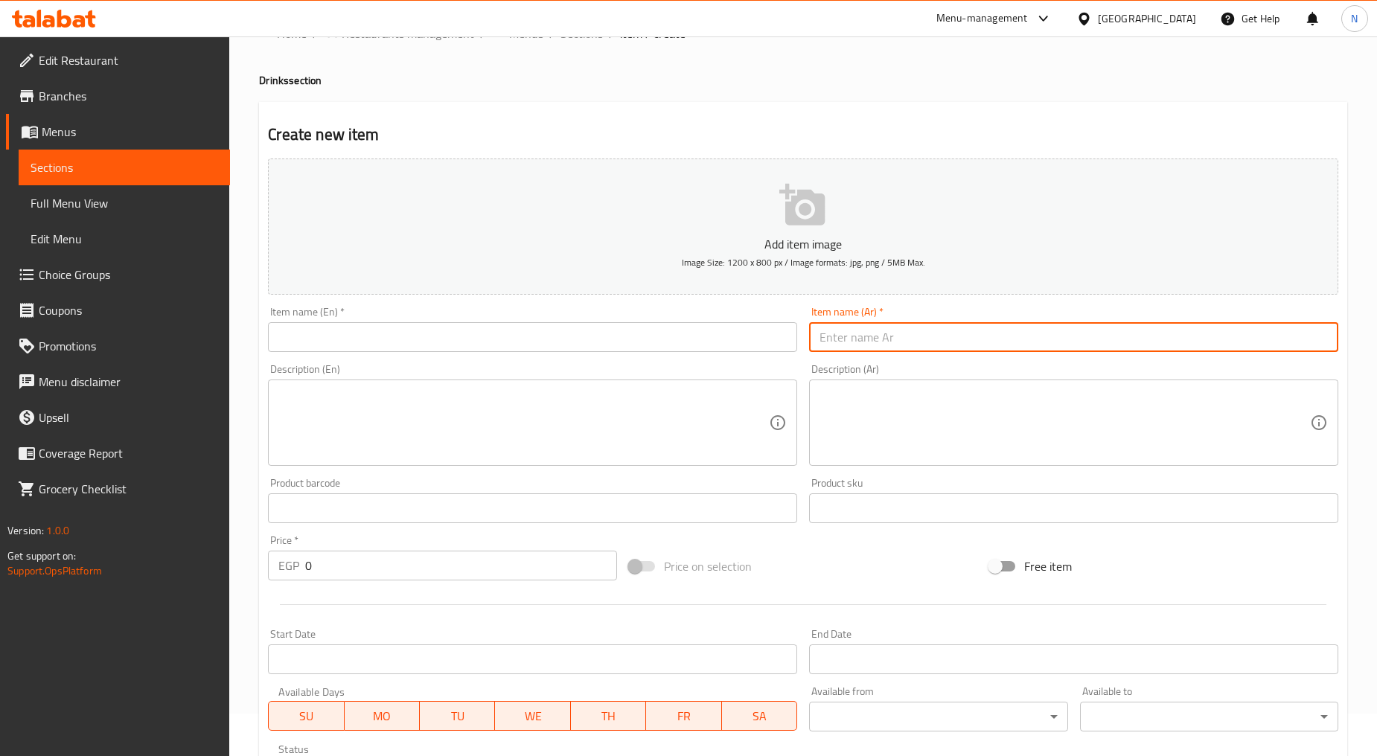
click at [882, 344] on input "text" at bounding box center [1073, 337] width 529 height 30
click at [847, 346] on input "كانز بانواعة" at bounding box center [1073, 337] width 529 height 30
type input "كانز بانواعة"
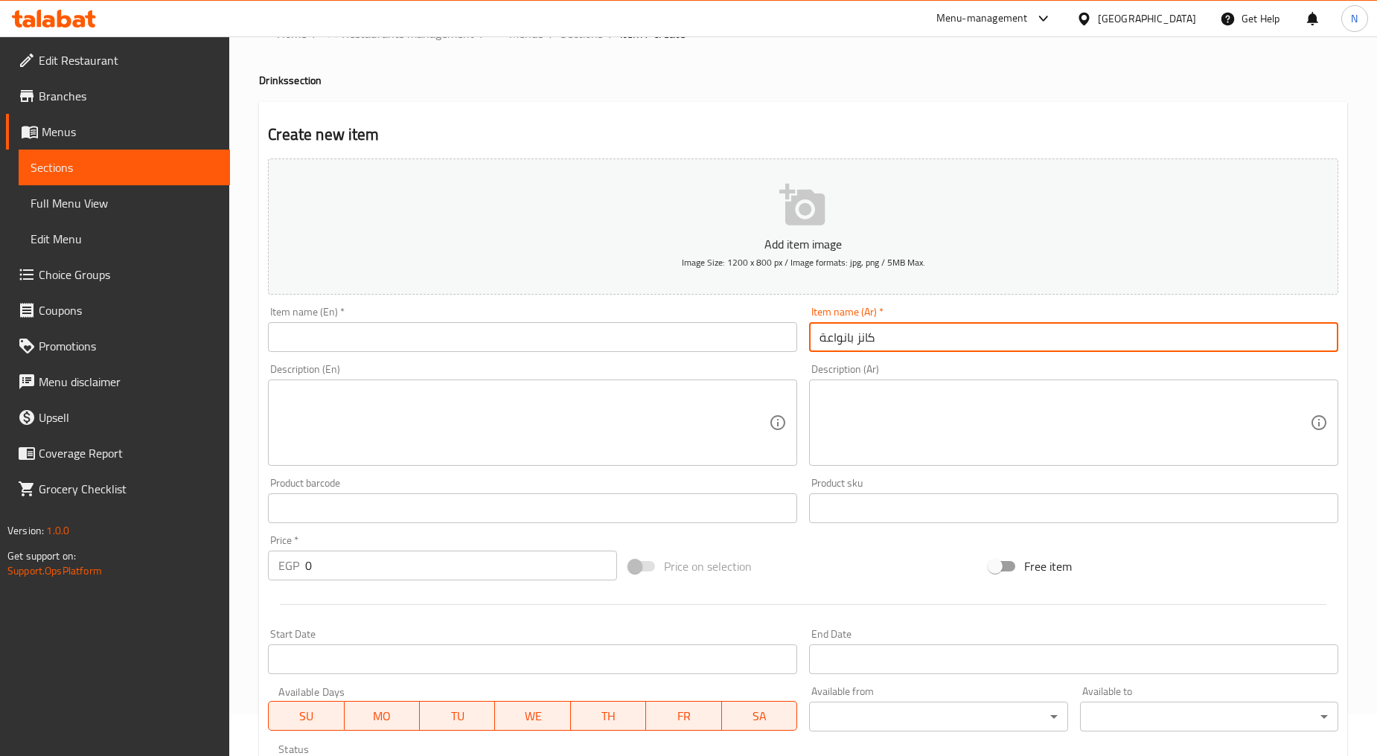
click at [452, 343] on input "text" at bounding box center [532, 337] width 529 height 30
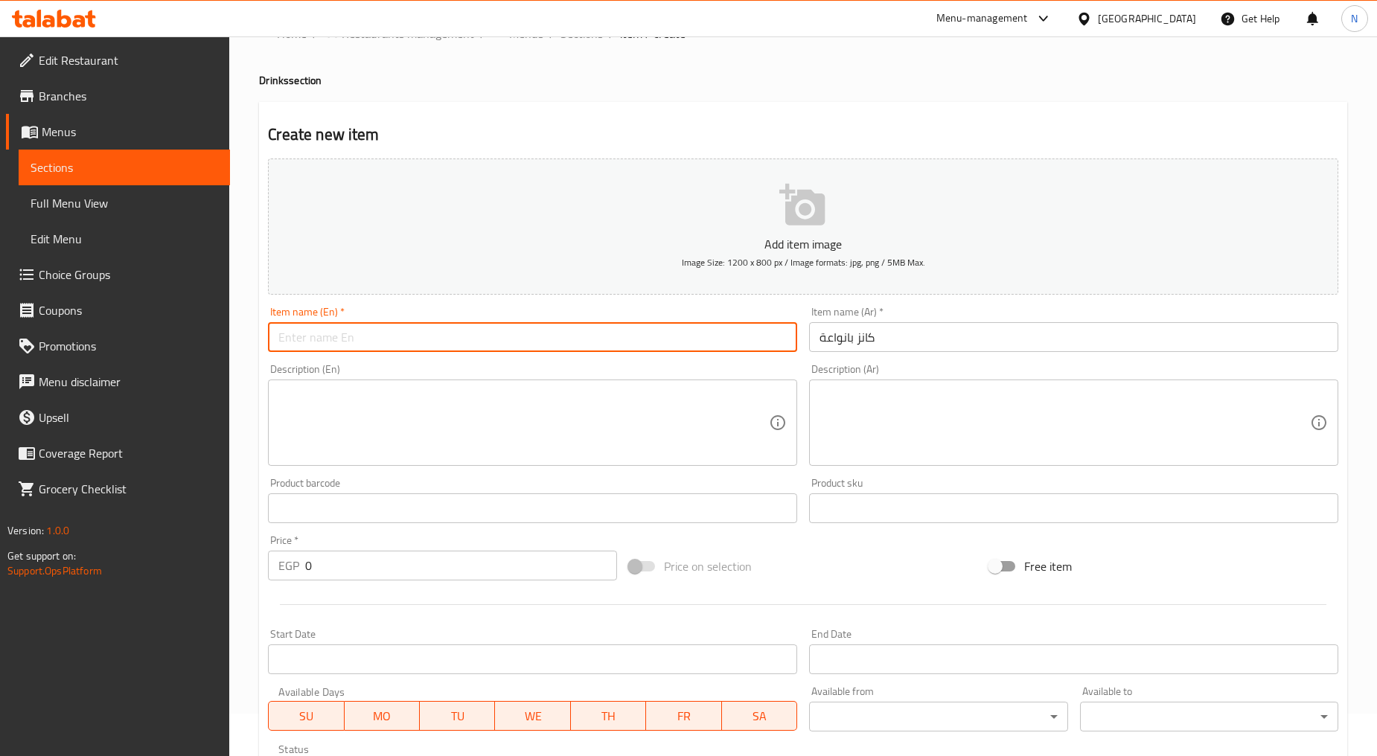
paste input "Cans of all kinds"
click at [318, 338] on input "Cans of all kinds" at bounding box center [532, 337] width 529 height 30
click at [291, 346] on input "Cans all kinds" at bounding box center [532, 337] width 529 height 30
click at [309, 336] on input "Cans all kinds" at bounding box center [532, 337] width 529 height 30
click at [324, 335] on input "Cans All kinds" at bounding box center [532, 337] width 529 height 30
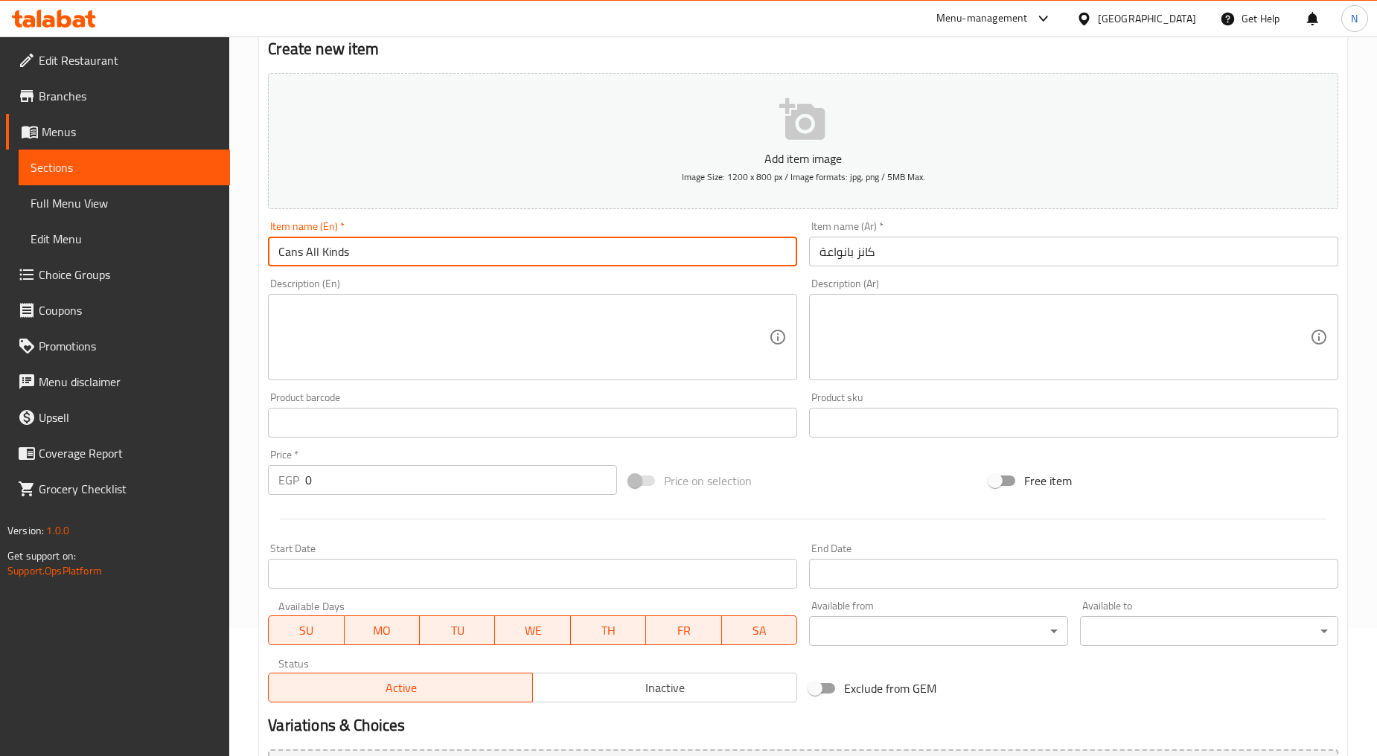
scroll to position [208, 0]
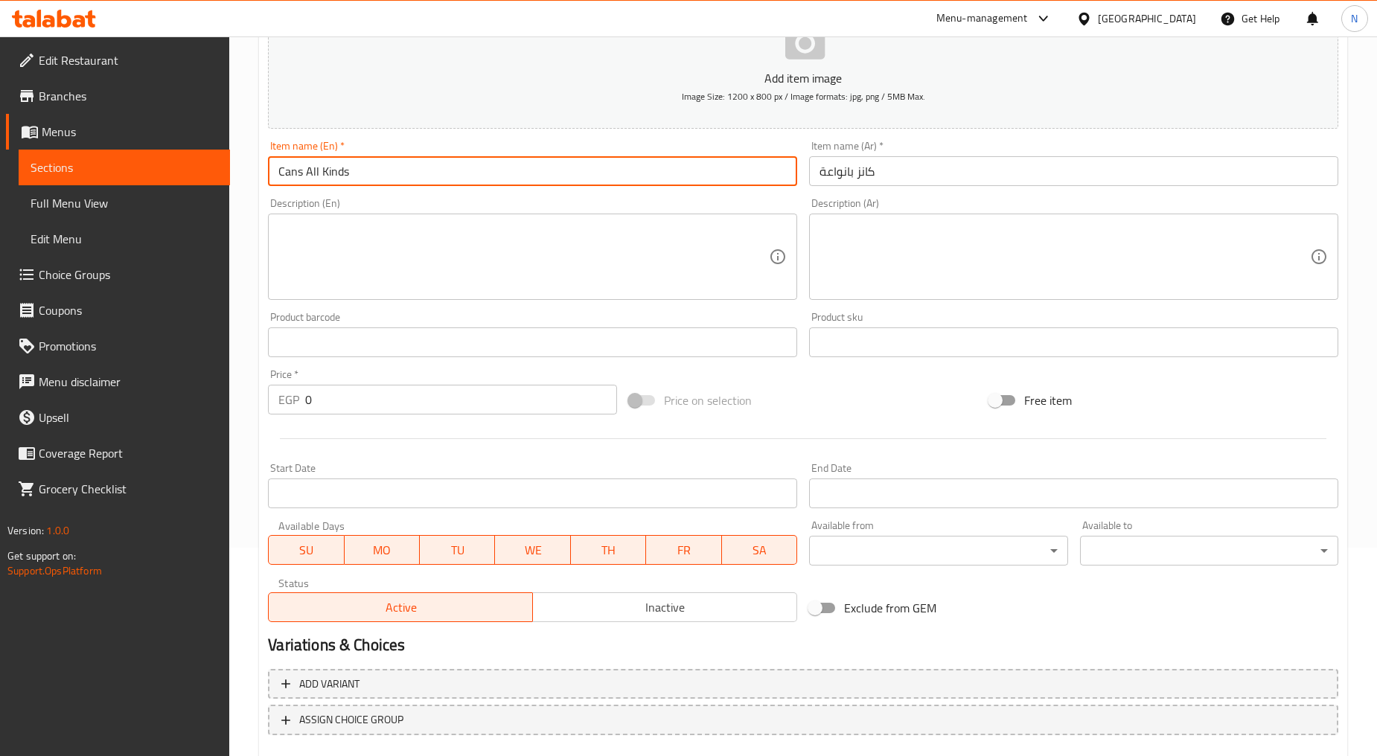
type input "Cans All Kinds"
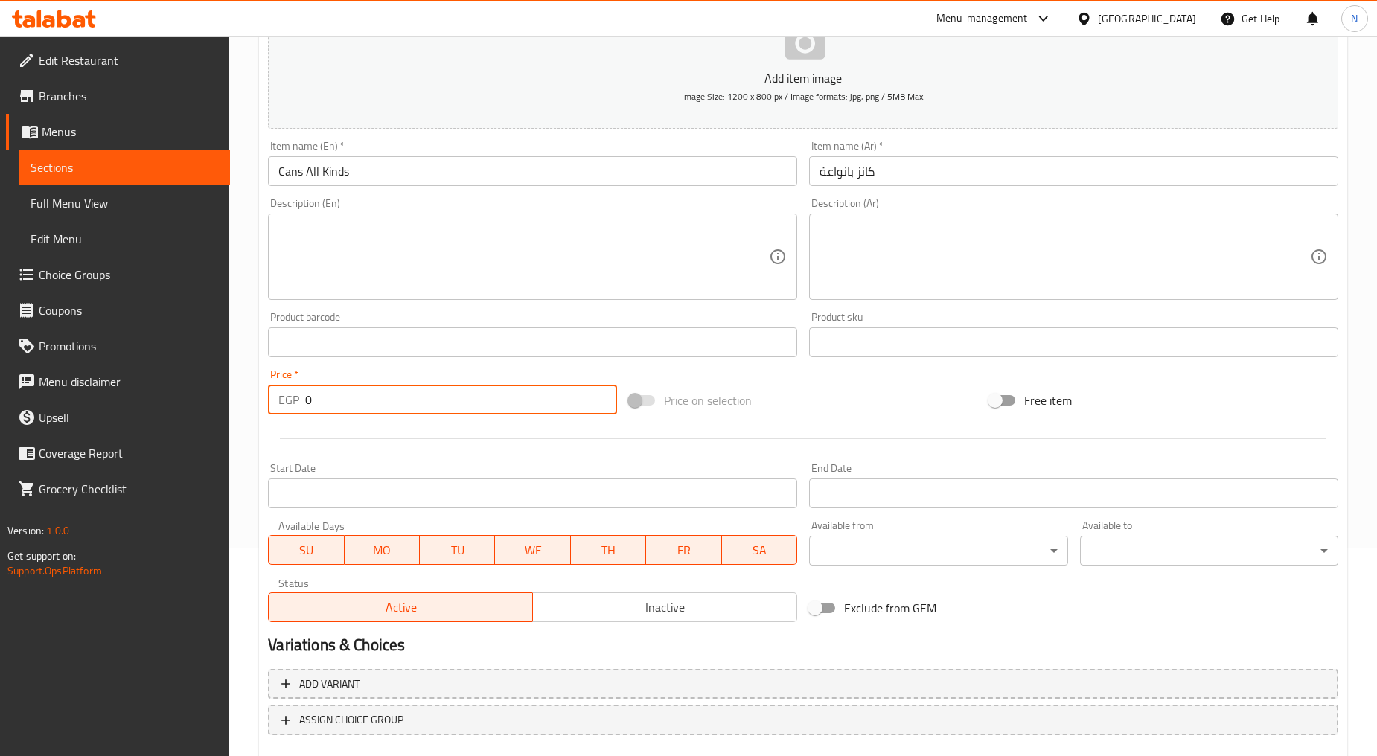
drag, startPoint x: 339, startPoint y: 402, endPoint x: 306, endPoint y: 402, distance: 33.5
click at [306, 402] on input "0" at bounding box center [461, 400] width 312 height 30
type input "30"
click at [853, 388] on div "Price on selection" at bounding box center [803, 400] width 361 height 40
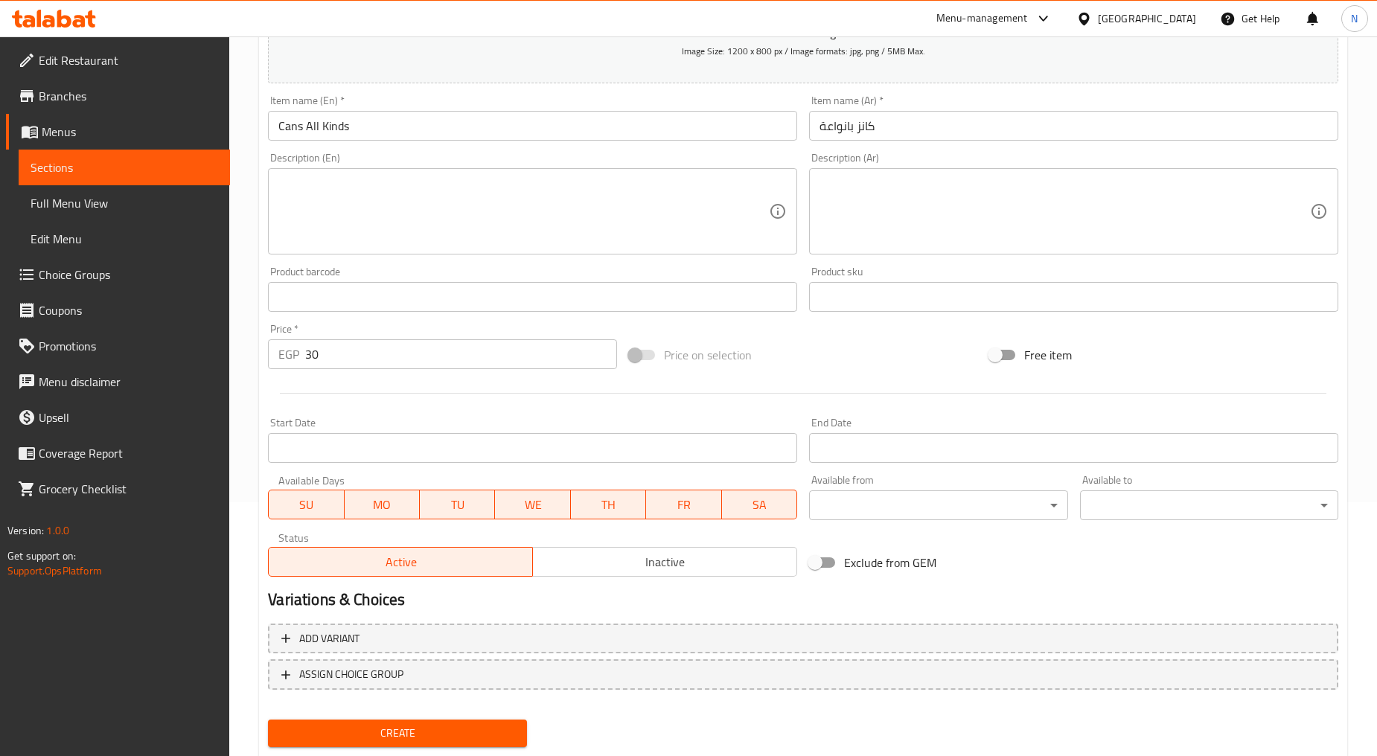
scroll to position [292, 0]
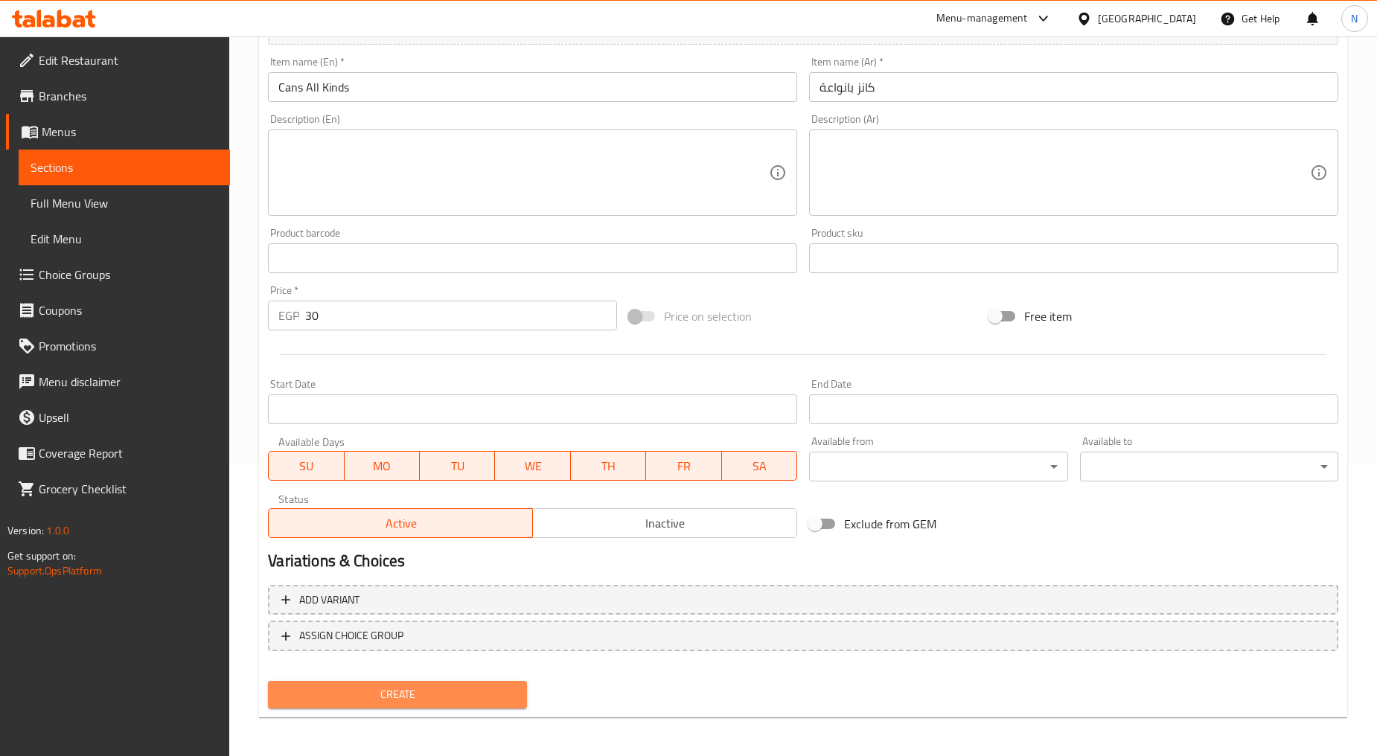
click at [369, 689] on span "Create" at bounding box center [397, 694] width 234 height 19
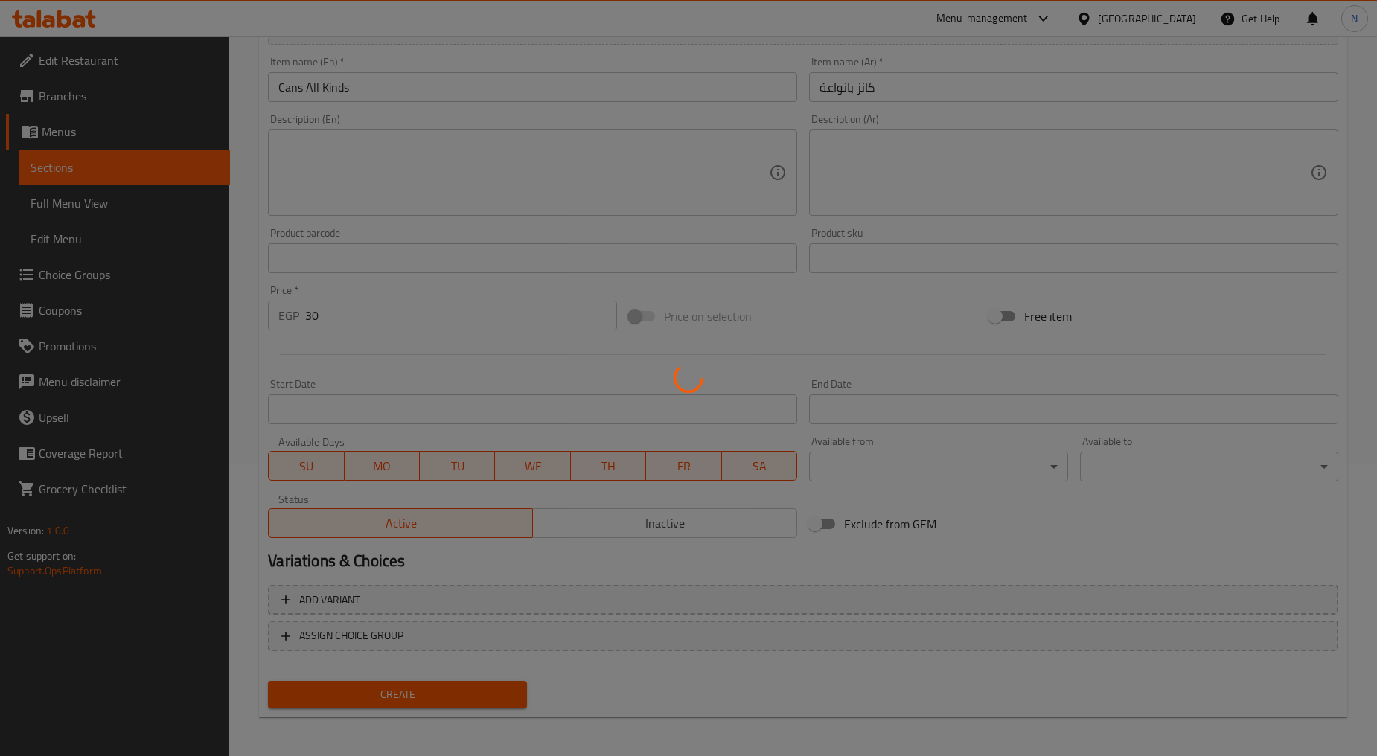
type input "0"
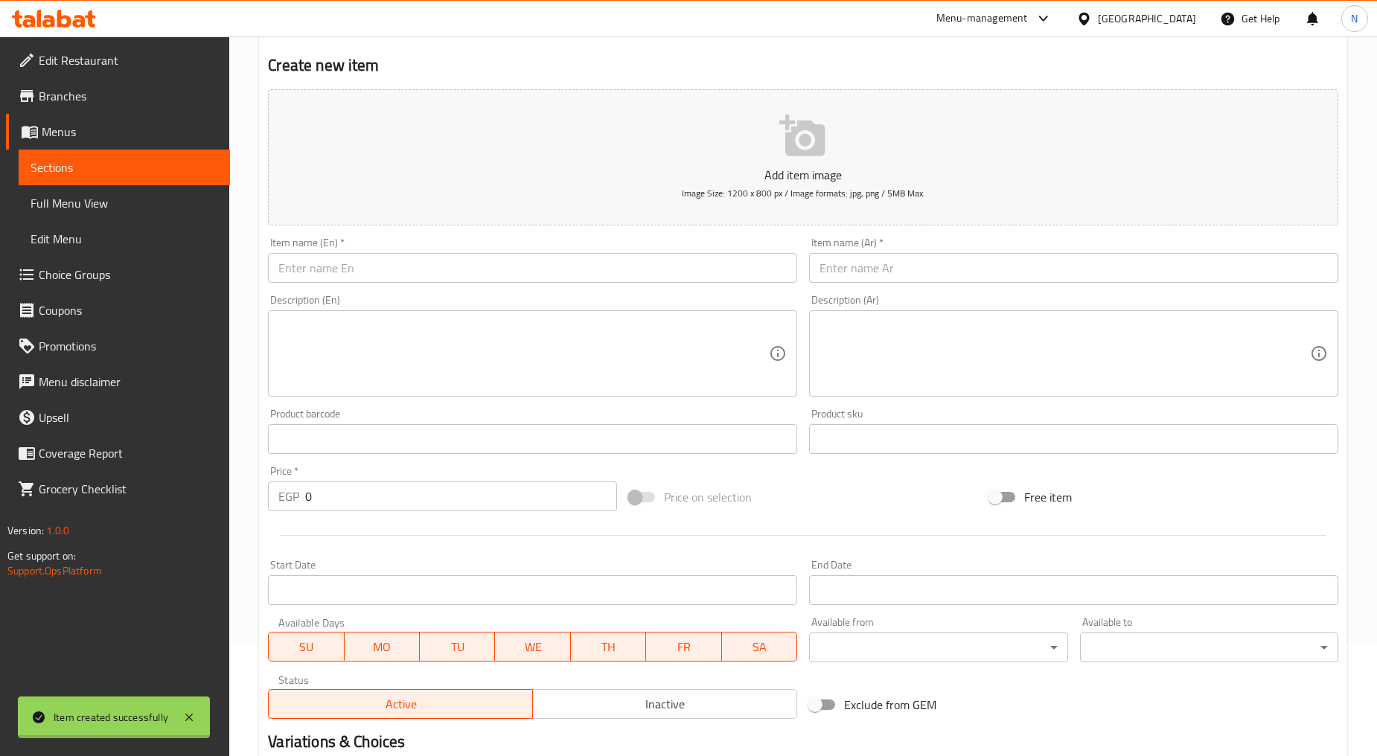
scroll to position [0, 0]
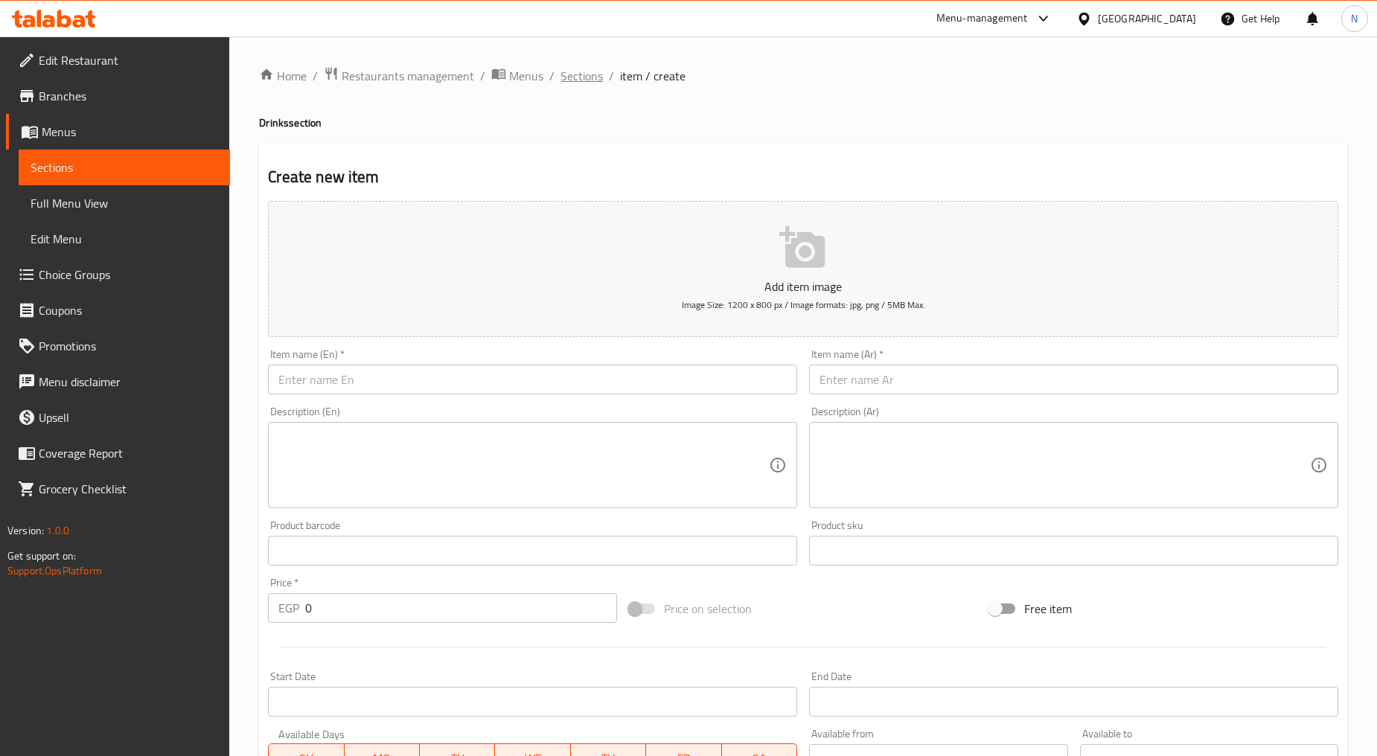
click at [568, 68] on span "Sections" at bounding box center [581, 76] width 42 height 18
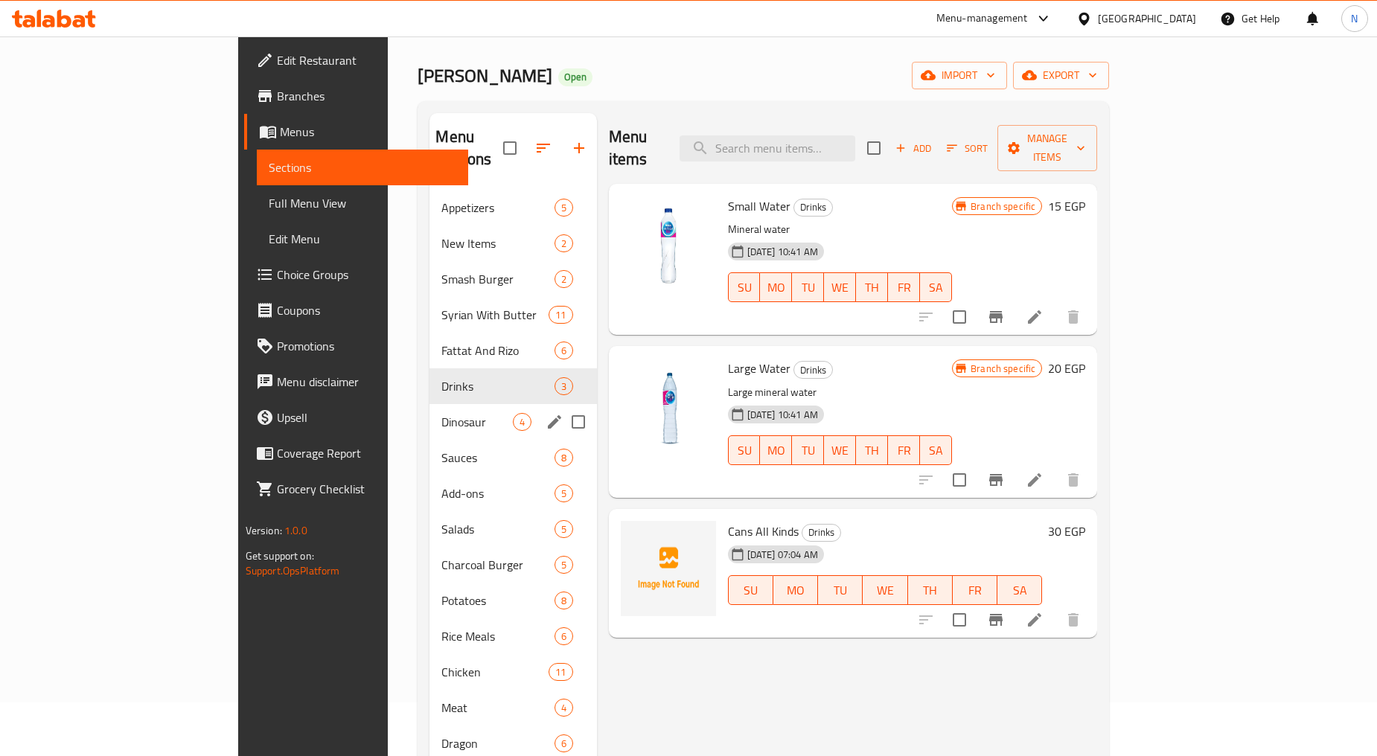
scroll to position [83, 0]
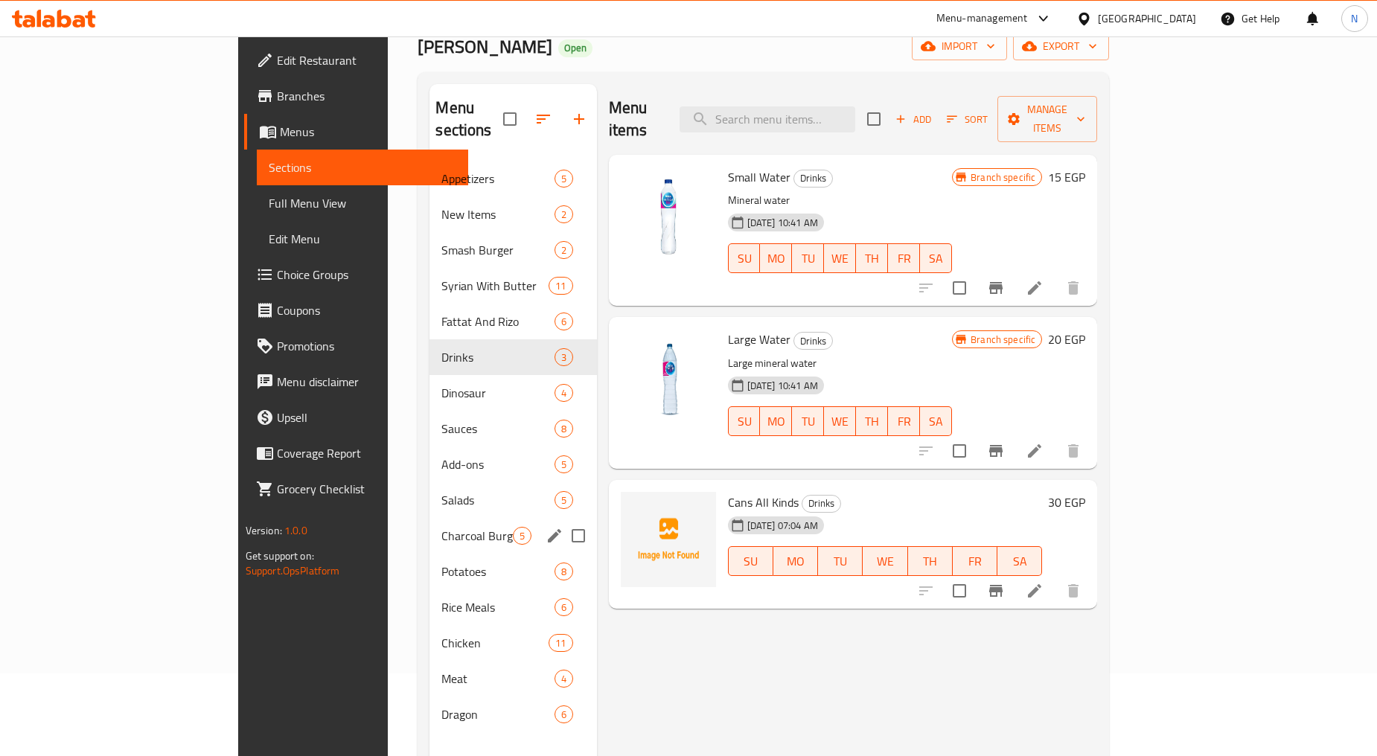
click at [429, 518] on div "Charcoal Burger 5" at bounding box center [512, 536] width 167 height 36
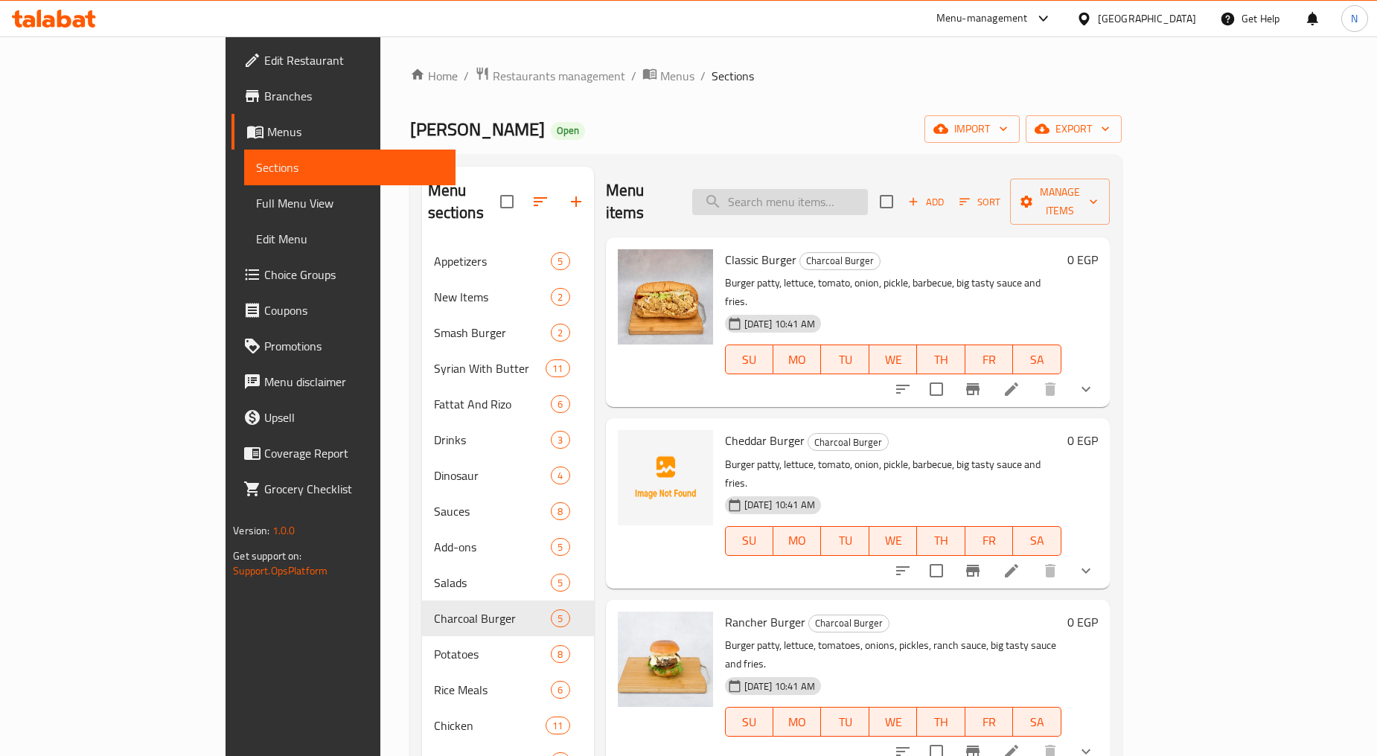
click at [835, 194] on input "search" at bounding box center [780, 202] width 176 height 26
type input "S"
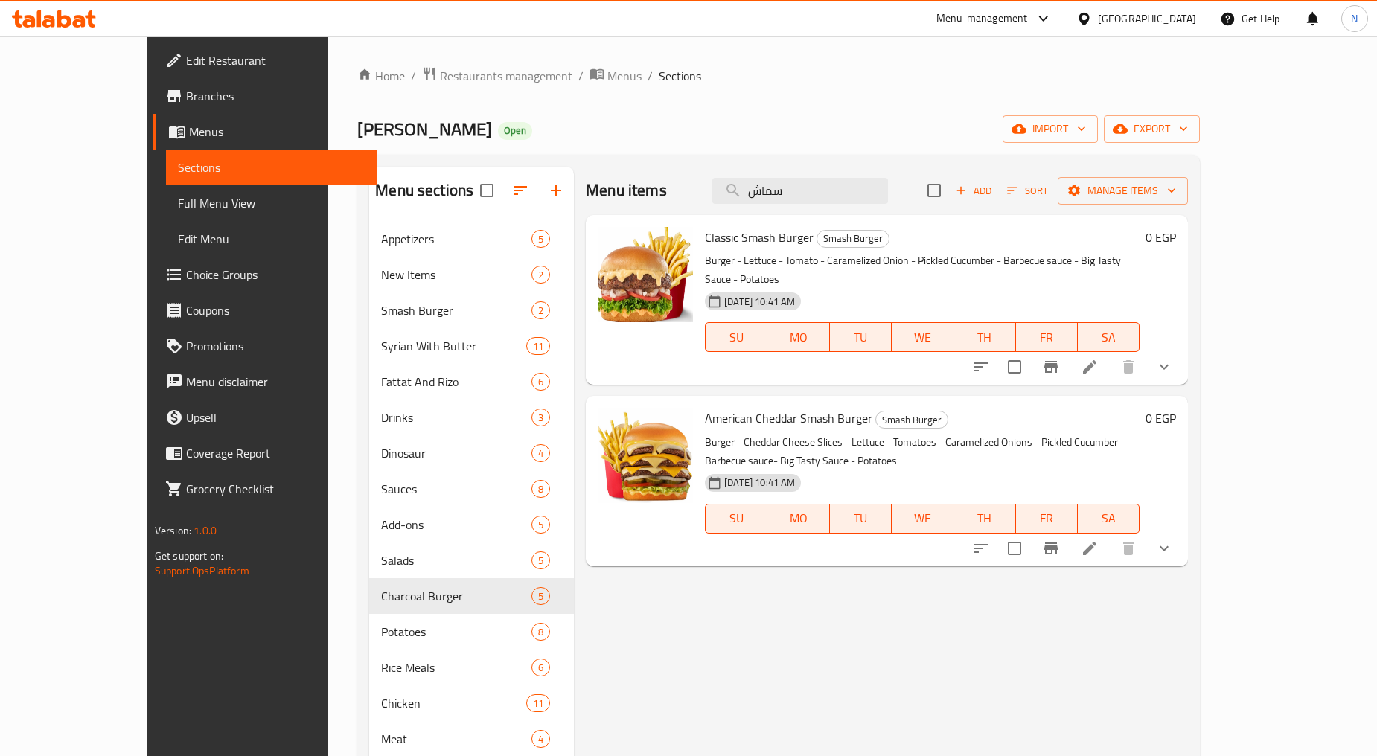
type input "سماش"
click at [1173, 358] on icon "show more" at bounding box center [1164, 367] width 18 height 18
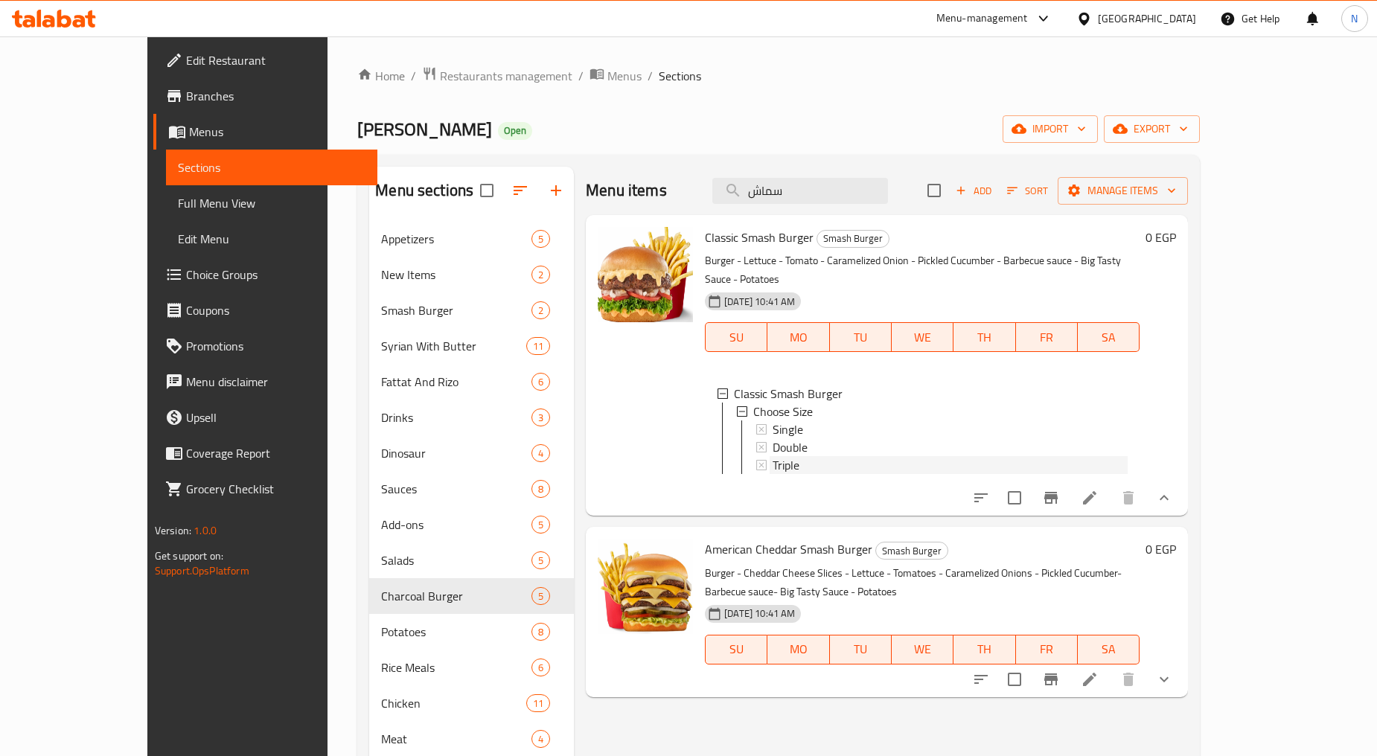
click at [831, 456] on div "Triple" at bounding box center [949, 465] width 355 height 18
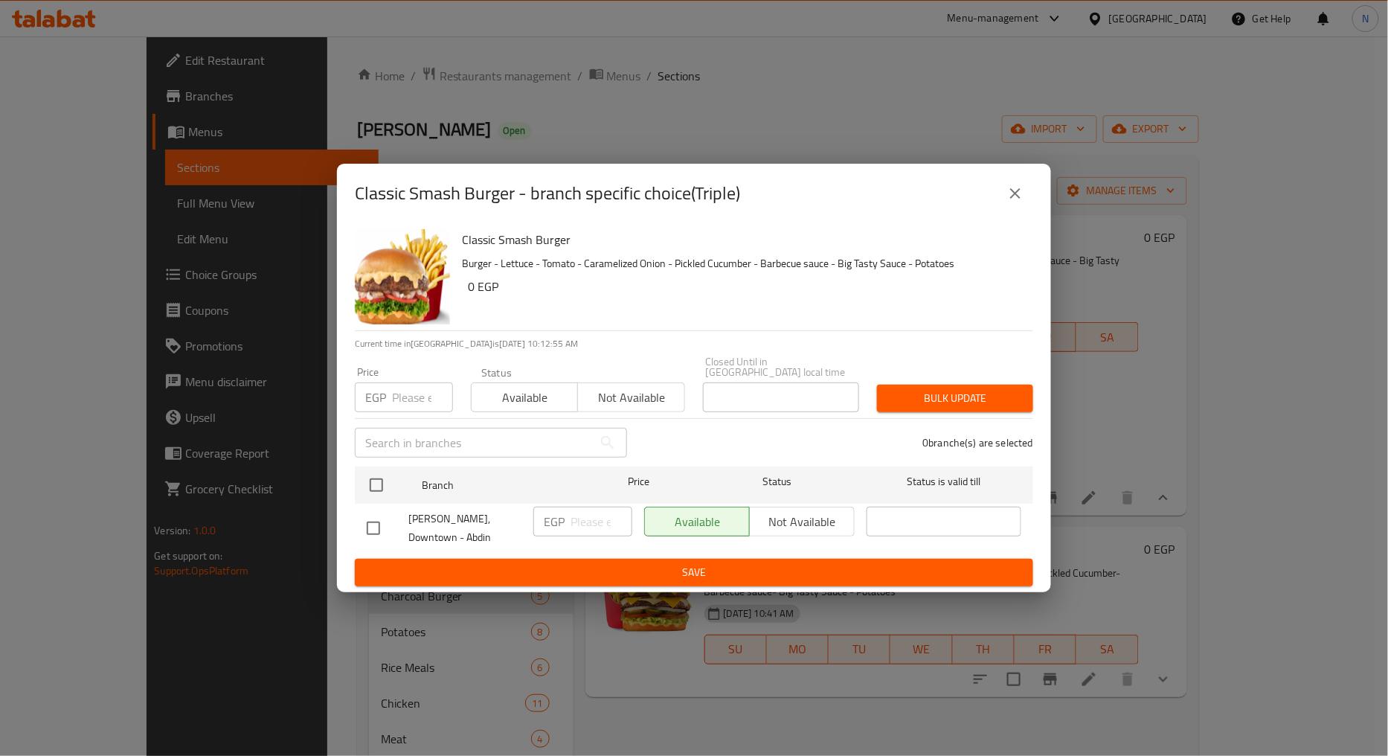
click at [412, 389] on input "number" at bounding box center [422, 397] width 61 height 30
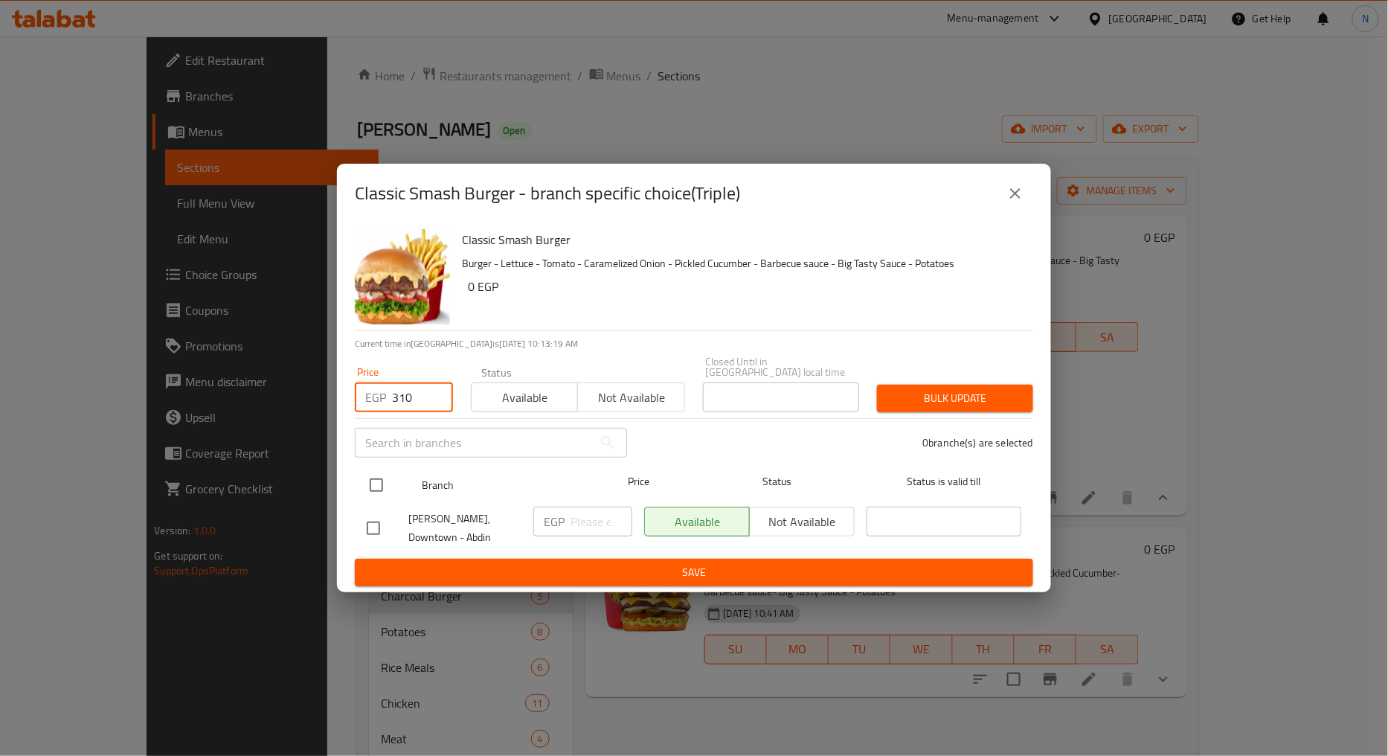
type input "310"
click at [370, 485] on input "checkbox" at bounding box center [376, 485] width 31 height 31
checkbox input "true"
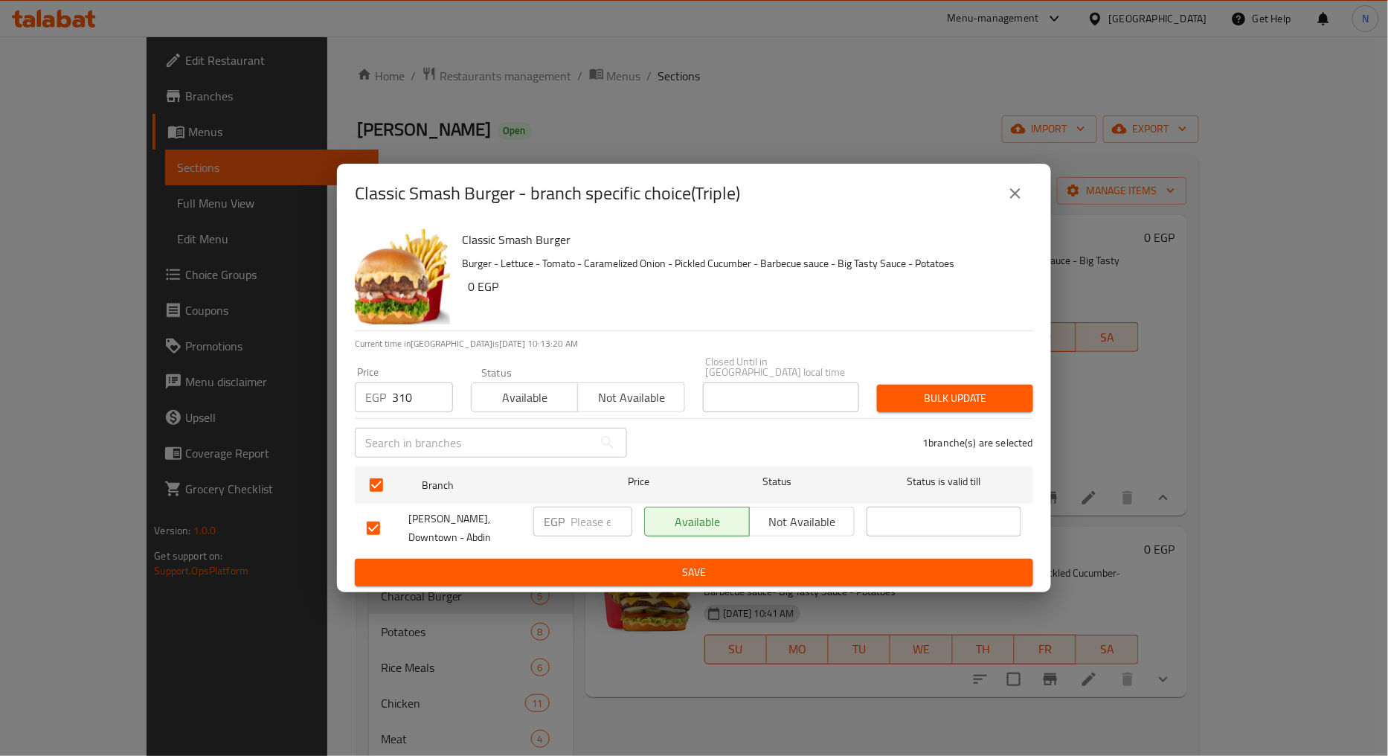
click at [903, 404] on span "Bulk update" at bounding box center [955, 398] width 132 height 19
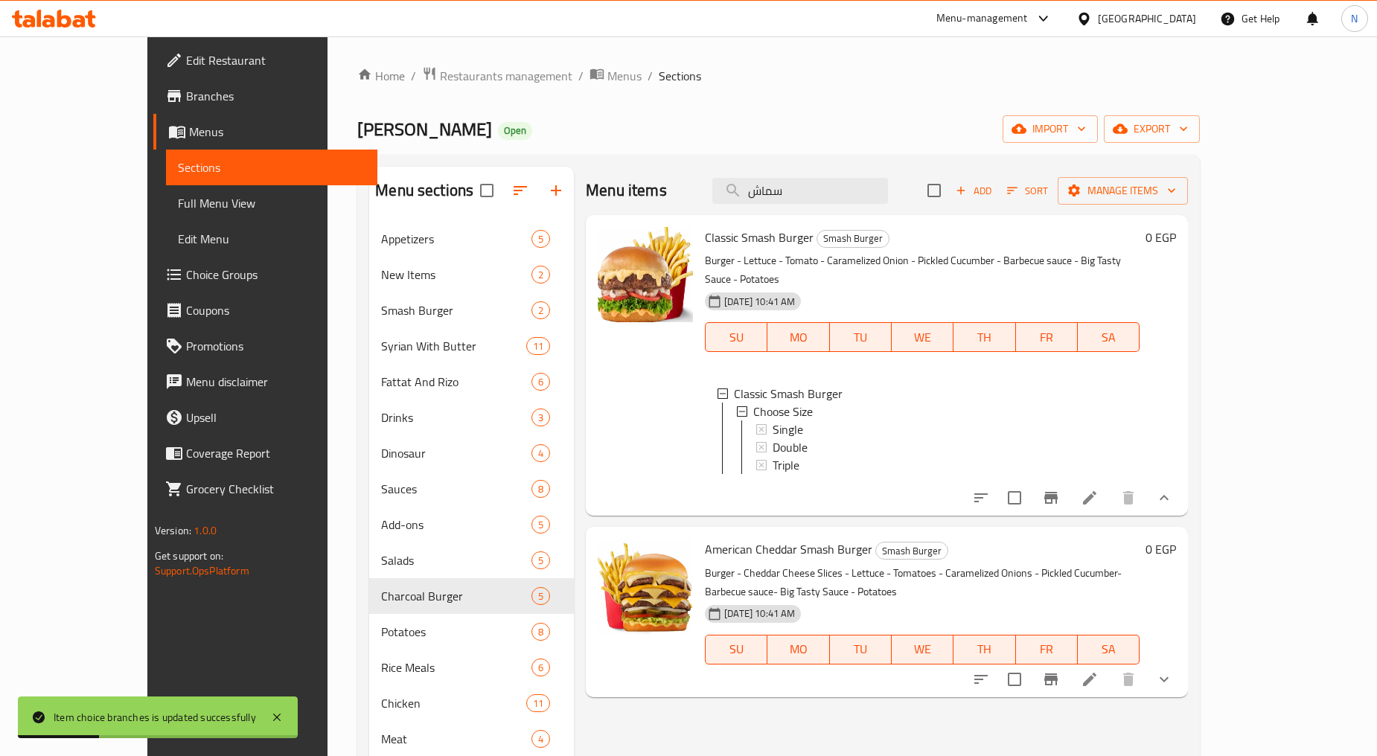
click at [772, 456] on div "Triple" at bounding box center [949, 465] width 355 height 18
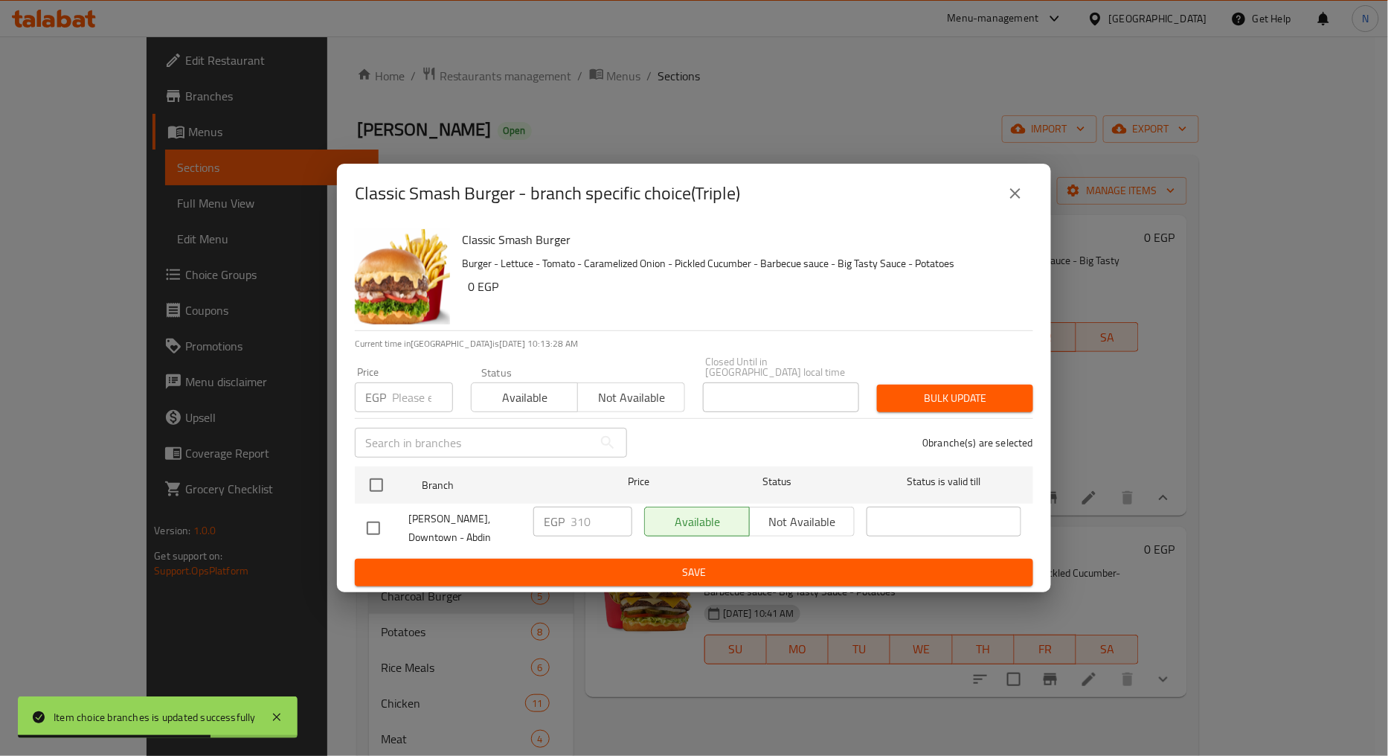
click at [1024, 196] on icon "close" at bounding box center [1016, 194] width 18 height 18
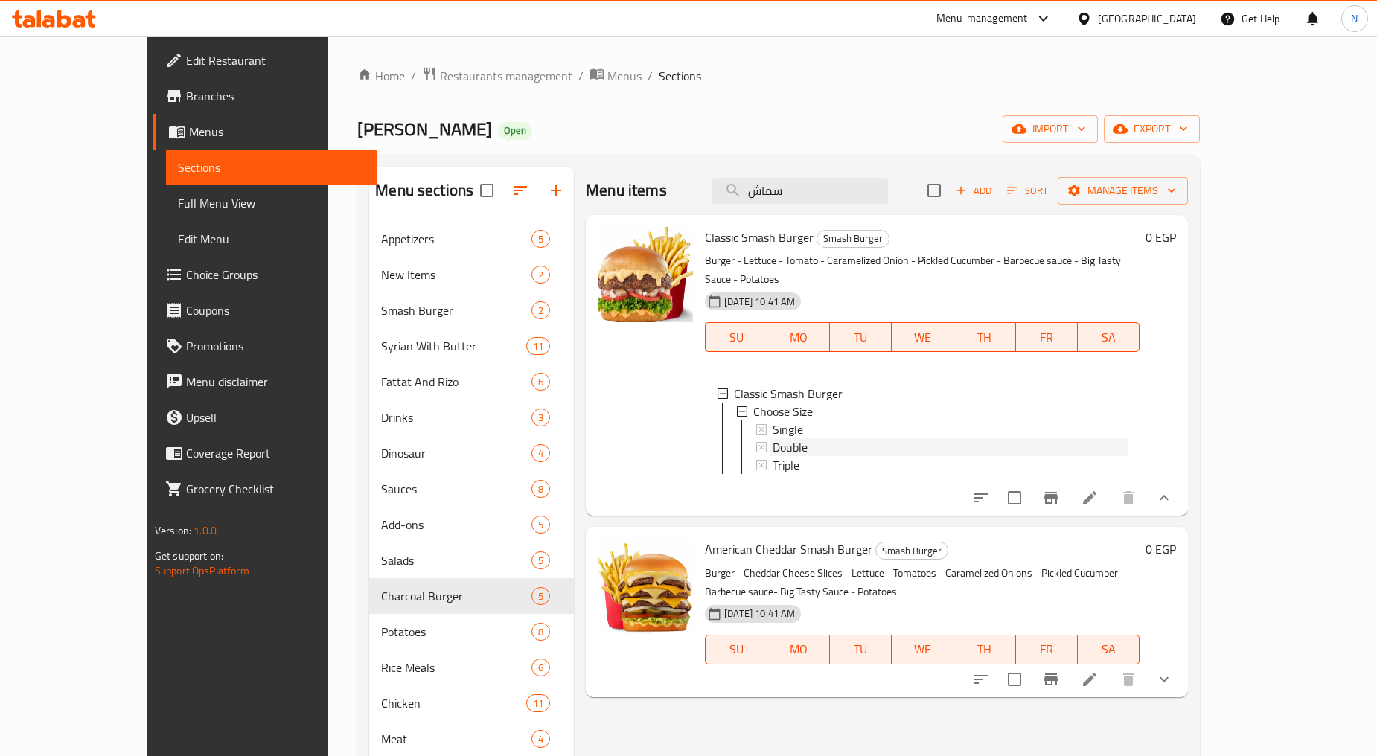
click at [784, 438] on div "Double" at bounding box center [949, 447] width 355 height 18
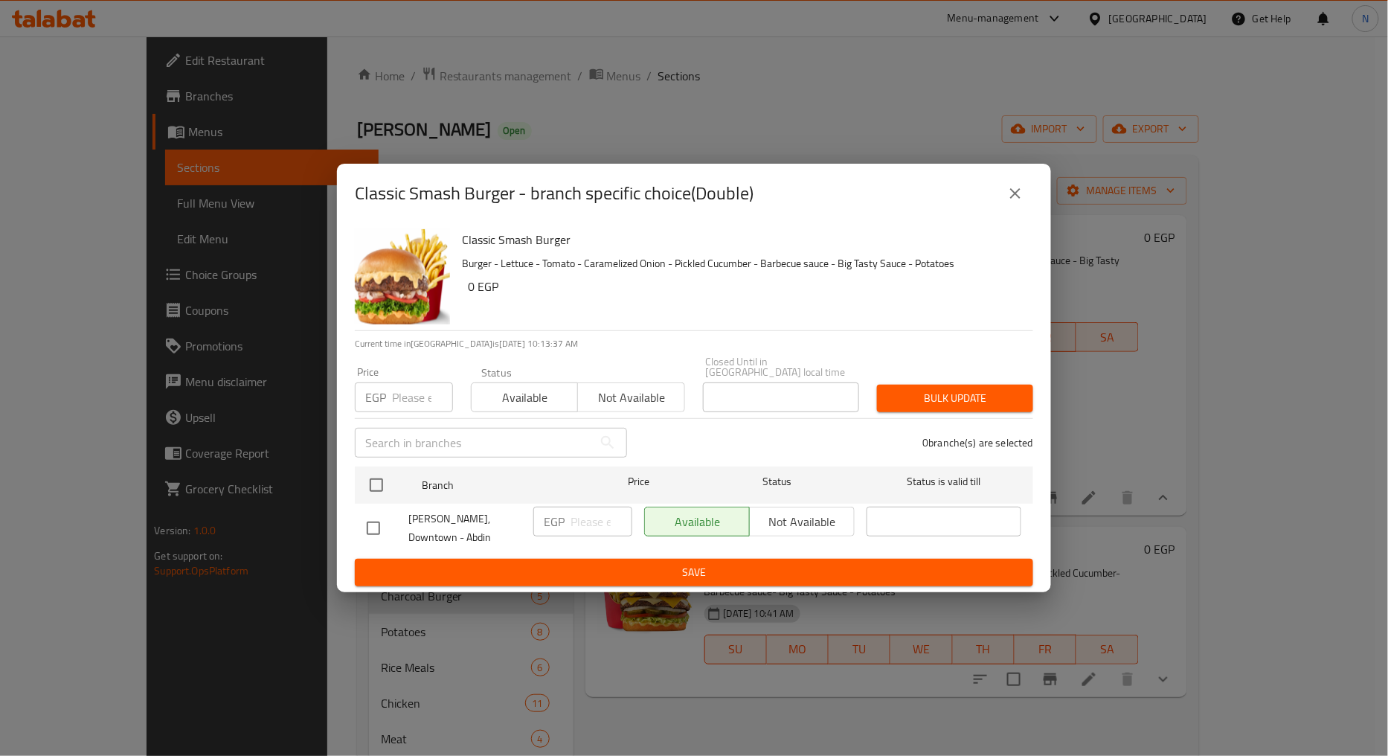
click at [411, 394] on input "number" at bounding box center [422, 397] width 61 height 30
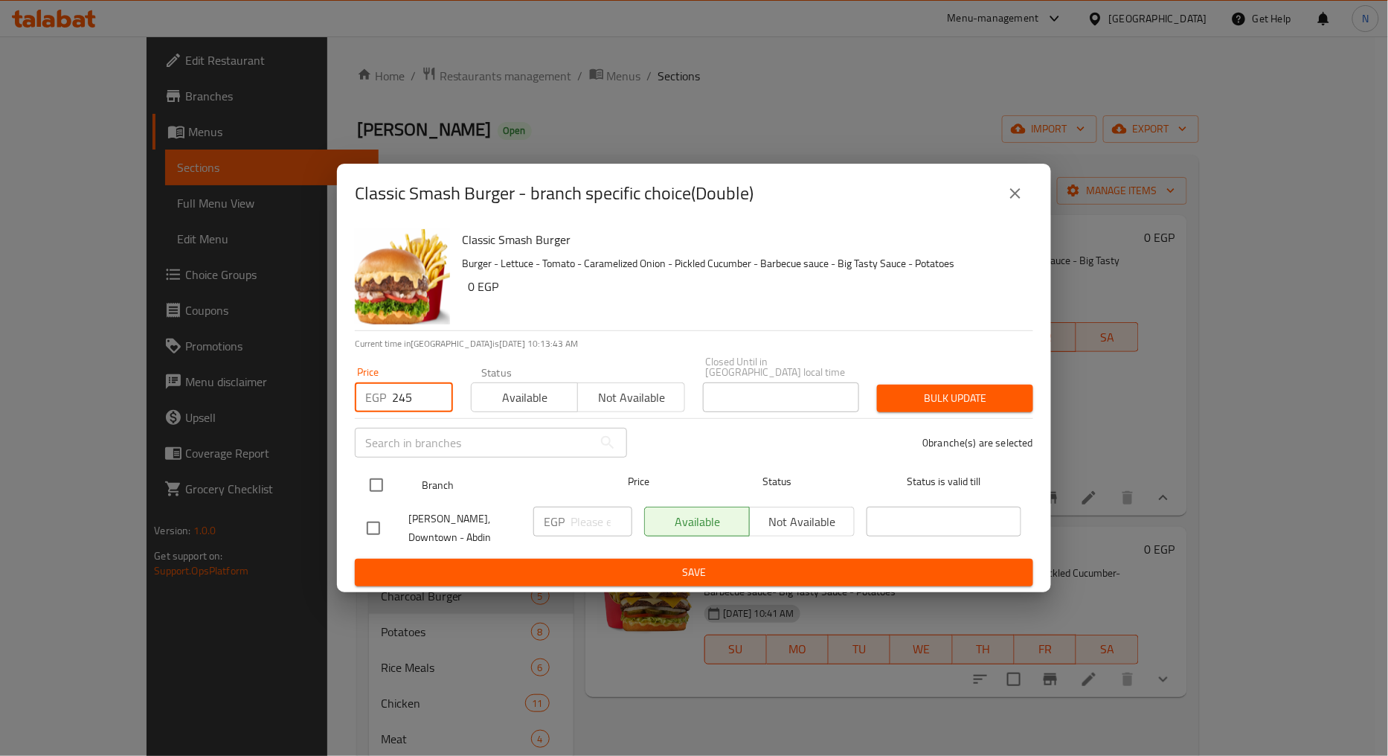
type input "245"
click at [375, 478] on input "checkbox" at bounding box center [376, 485] width 31 height 31
checkbox input "true"
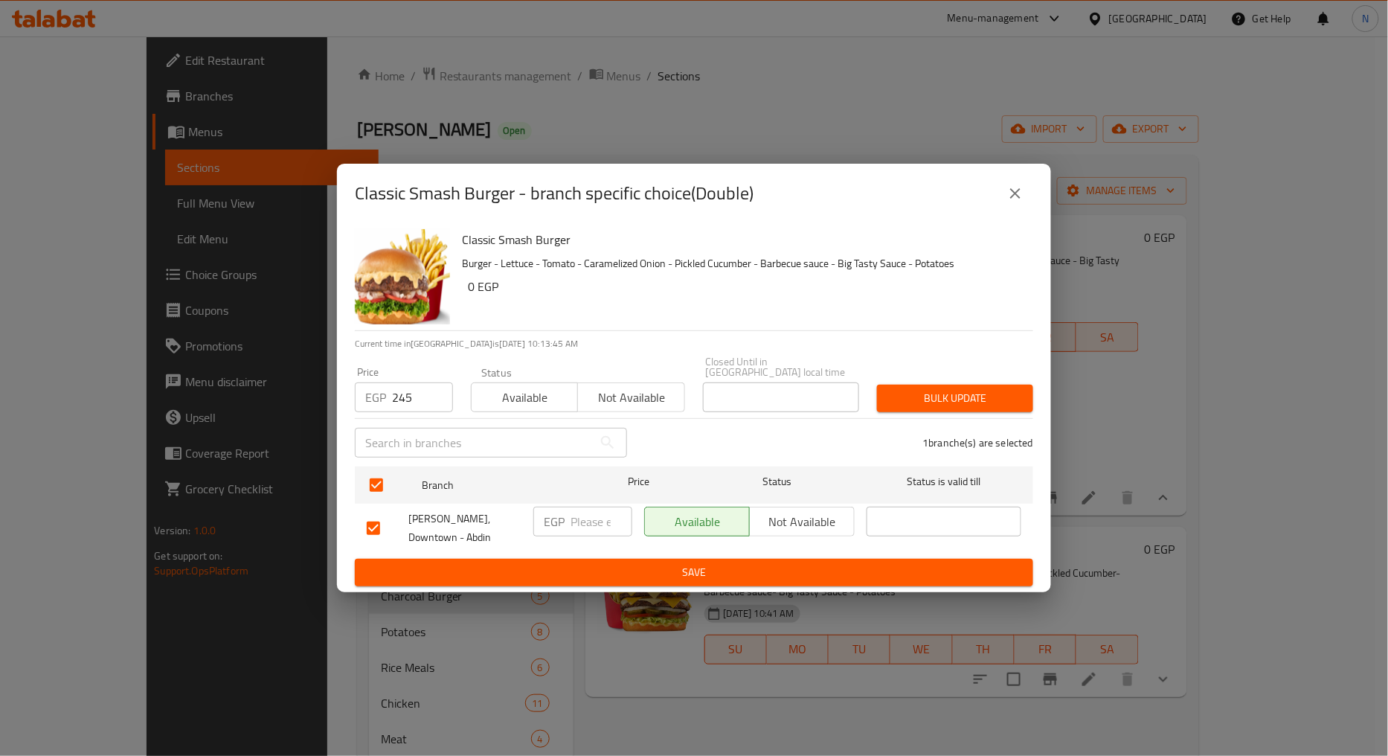
click at [911, 390] on span "Bulk update" at bounding box center [955, 398] width 132 height 19
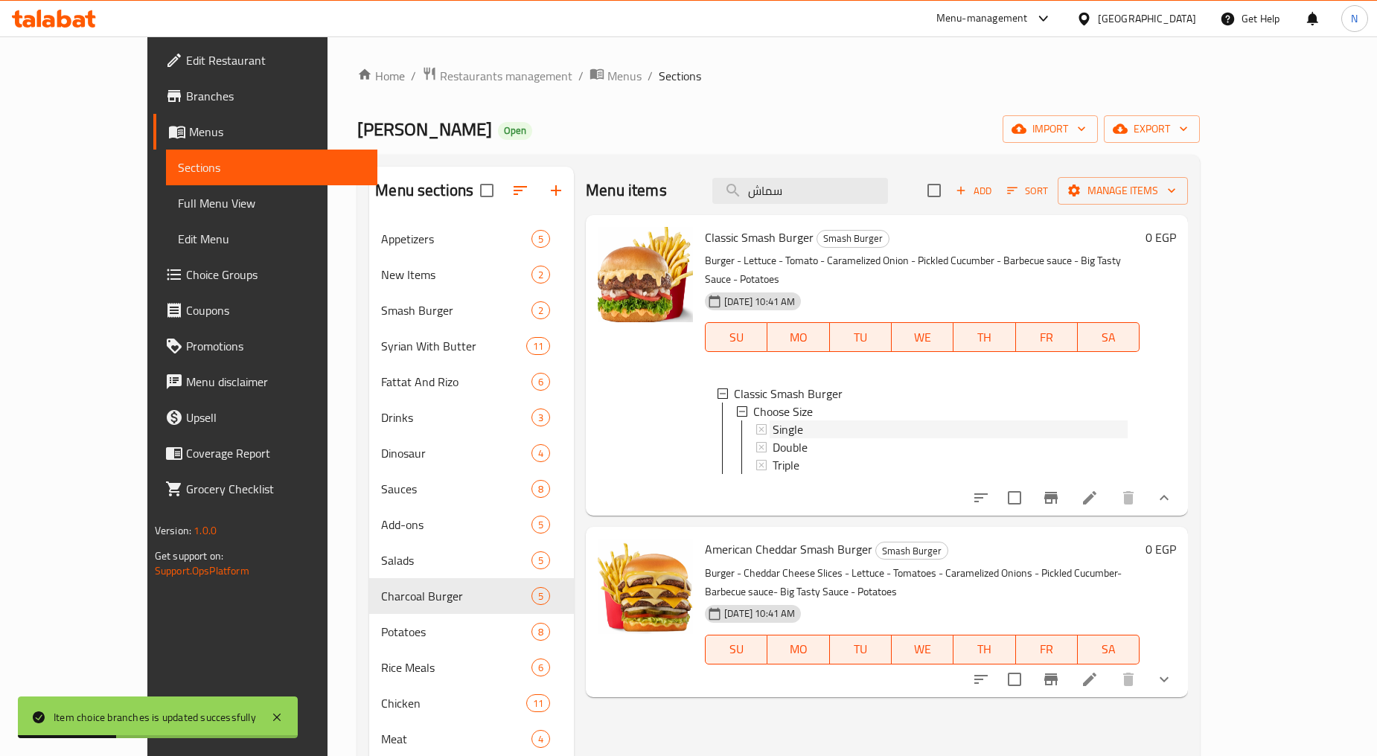
click at [874, 420] on div "Single" at bounding box center [949, 429] width 355 height 18
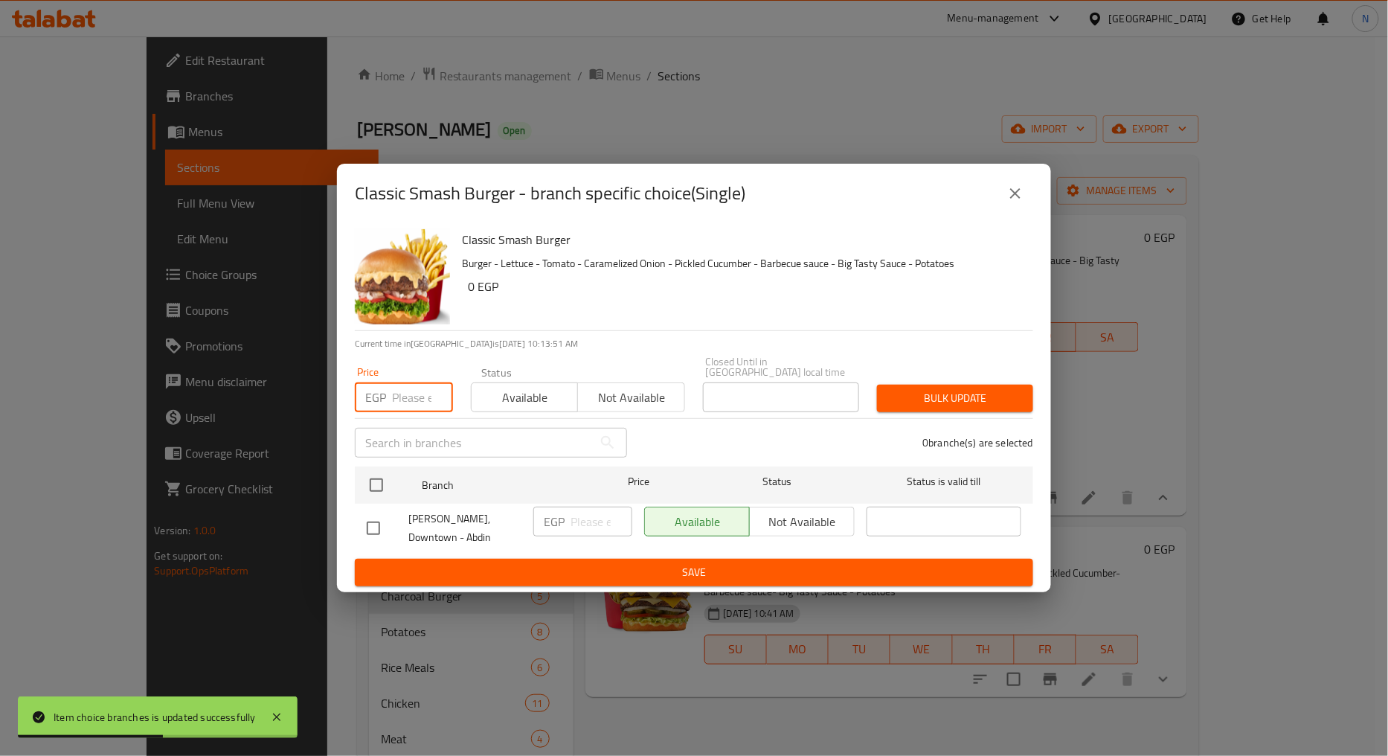
click at [408, 389] on input "number" at bounding box center [422, 397] width 61 height 30
type input "175"
click at [383, 484] on input "checkbox" at bounding box center [376, 485] width 31 height 31
checkbox input "true"
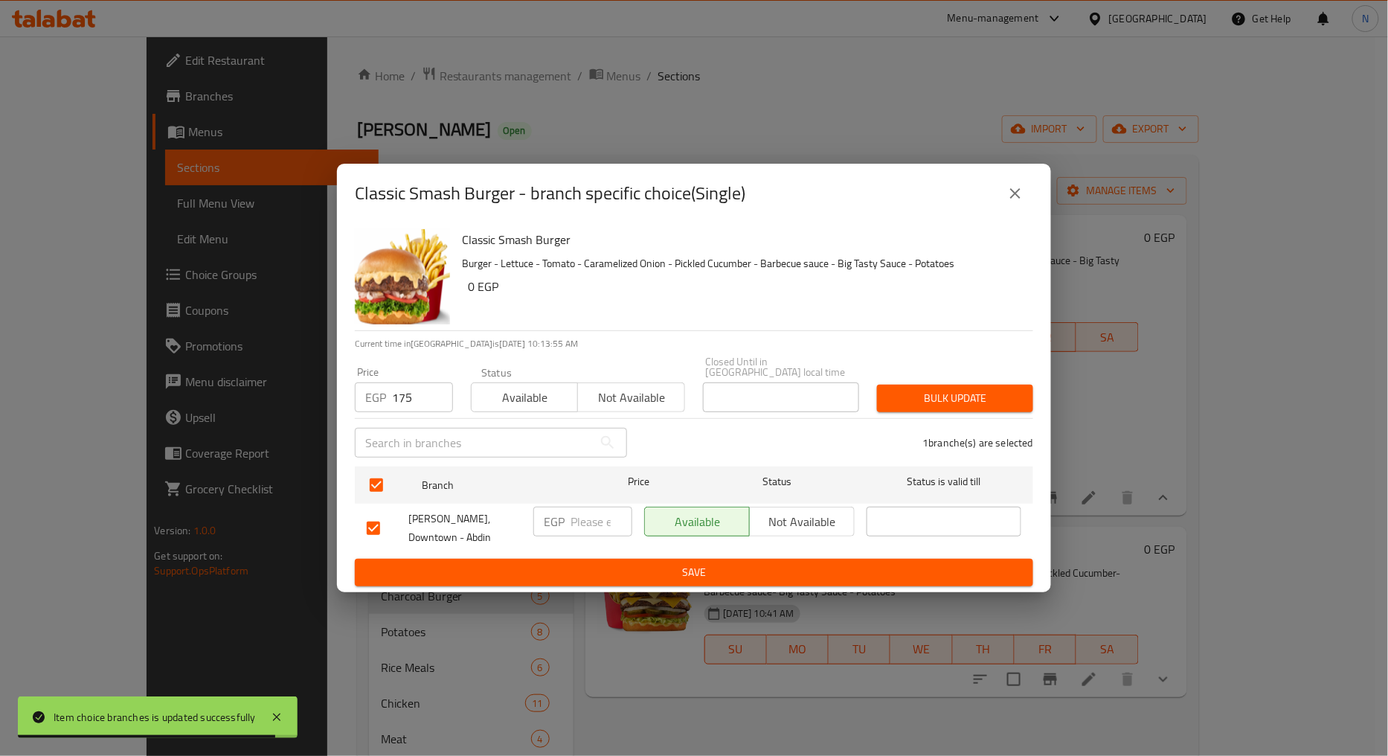
click at [926, 410] on button "Bulk update" at bounding box center [955, 399] width 156 height 28
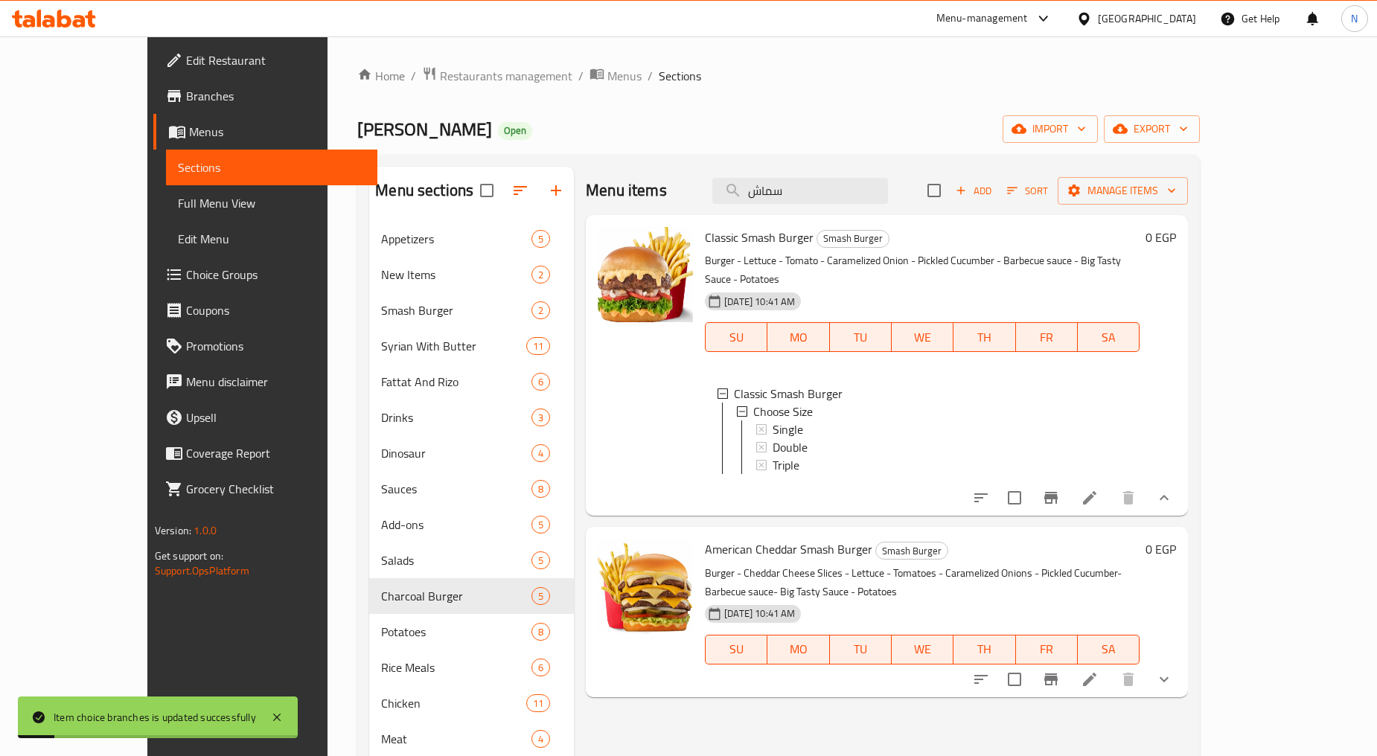
click at [1098, 489] on icon at bounding box center [1089, 498] width 18 height 18
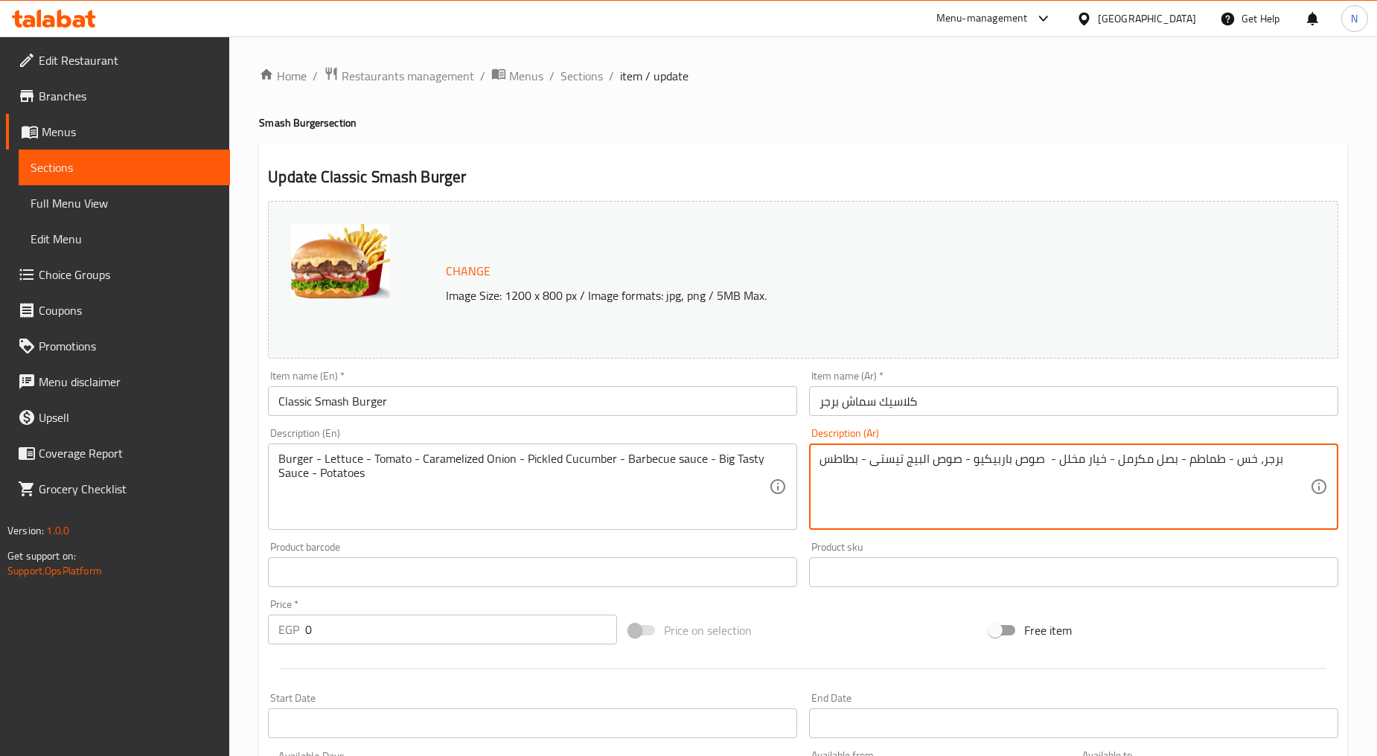
click at [1220, 464] on textarea "برجر، خس - طماطم - بصل مكرمل - خيار مخلل - صوص باربيكيو - صوص البيج تيستى - بطا…" at bounding box center [1064, 487] width 490 height 71
click at [1176, 458] on textarea "برجر، خس، طماطم - بصل مكرمل - خيار مخلل - صوص باربيكيو - صوص البيج تيستى - بطاطس" at bounding box center [1064, 487] width 490 height 71
click at [1105, 464] on textarea "برجر، خس، طماطم، بصل مكرمل - خيار مخلل - صوص باربيكيو - صوص البيج تيستى - بطاطس" at bounding box center [1064, 487] width 490 height 71
click at [1005, 459] on textarea "برجر، خس، طماطم، بصل مكرمل، بصل مكرمل، خيار مخلل - صوص باربيكيو - صوص البيج تيس…" at bounding box center [1064, 487] width 490 height 71
click at [981, 465] on textarea "برجر، خس، طماطم، بصل مكرمل، بصل مكرمل، خيار مخلل، صوص باربيكيو - صوص البيج تيست…" at bounding box center [1064, 487] width 490 height 71
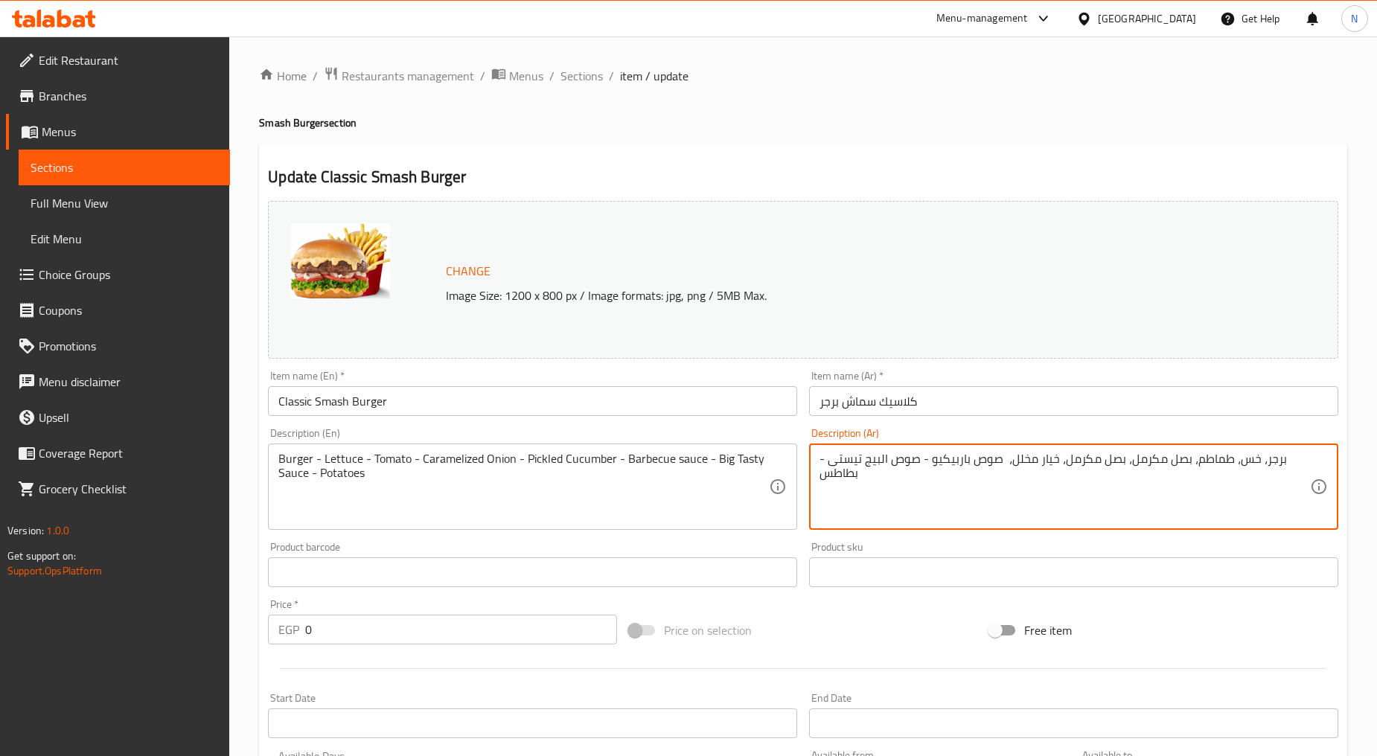
click at [981, 465] on textarea "برجر، خس، طماطم، بصل مكرمل، بصل مكرمل، خيار مخلل، صوص باربيكيو - صوص البيج تيست…" at bounding box center [1064, 487] width 490 height 71
click at [960, 462] on textarea "برجر، خس، طماطم، بصل مكرمل، بصل مكرمل، خيار مخلل، باربيكيو - صوص البيج تيستى - …" at bounding box center [1064, 487] width 490 height 71
click at [858, 461] on textarea "برجر، خس، طماطم، بصل مكرمل، بصل مكرمل، خيار مخلل، باربيكيو، صوص البيج تيستى - ب…" at bounding box center [1064, 487] width 490 height 71
click at [1282, 463] on textarea "برجر، خس، طماطم، بصل مكرمل، بصل مكرمل، خيار مخلل، باربيكيو، صوص البيج تيستى وبط…" at bounding box center [1064, 487] width 490 height 71
click at [1280, 462] on textarea "برجر، خس، طماطم، بصل مكرمل، بصل مكرمل، خيار مخلل، باربيكيو، صوص البيج تيستى وبط…" at bounding box center [1064, 487] width 490 height 71
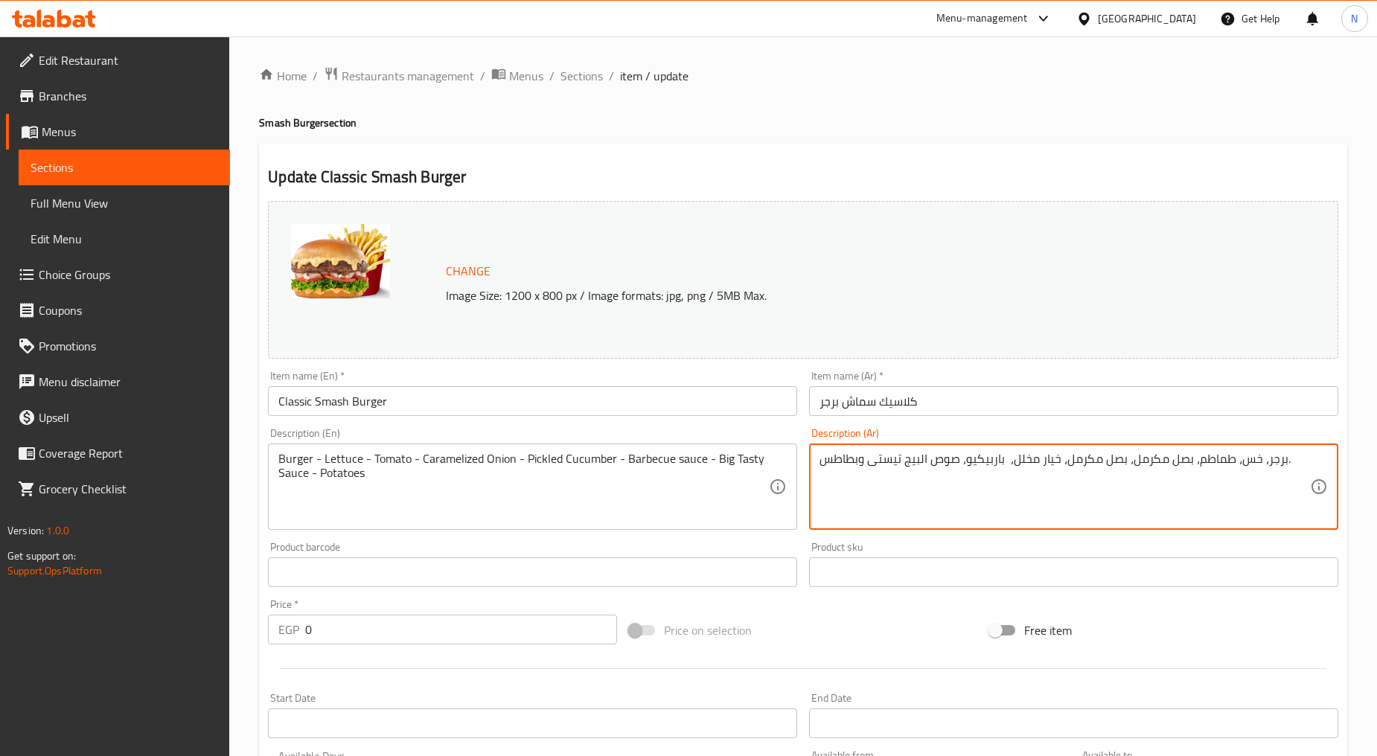
click at [1165, 464] on textarea "برجر، خس، طماطم، بصل مكرمل، بصل مكرمل، خيار مخلل، باربيكيو، صوص البيج تيستى وبط…" at bounding box center [1064, 487] width 490 height 71
type textarea "برجر، خس، طماطم، بصل مكرمل، بصل مكرمل، خيار مخلل، باربيكيو، صوص البيج تيستى وبط…"
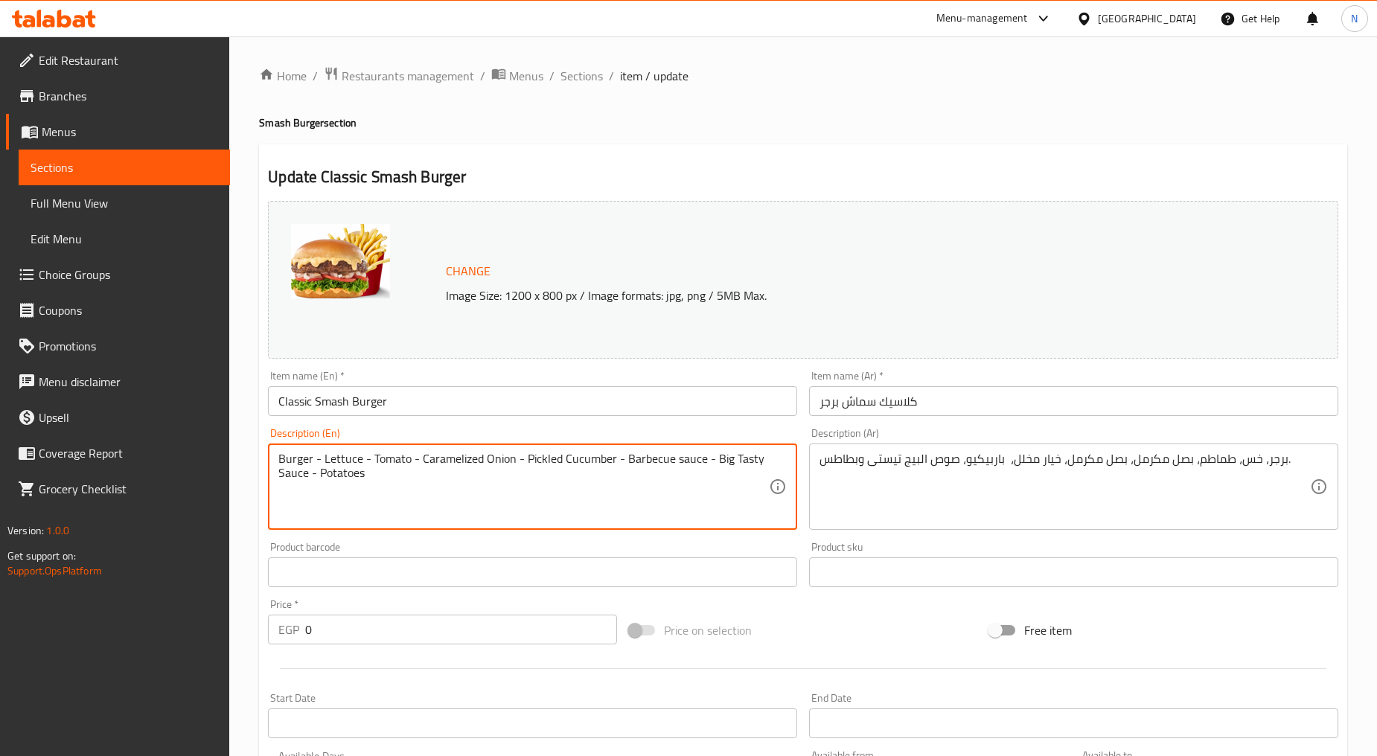
click at [439, 462] on textarea "Burger - Lettuce - Tomato - Caramelized Onion - Pickled Cucumber - Barbecue sau…" at bounding box center [523, 487] width 490 height 71
paste textarea ", lettuce, tomato, caramelized onions, pickles, barbecue, big tasty sauce and f…"
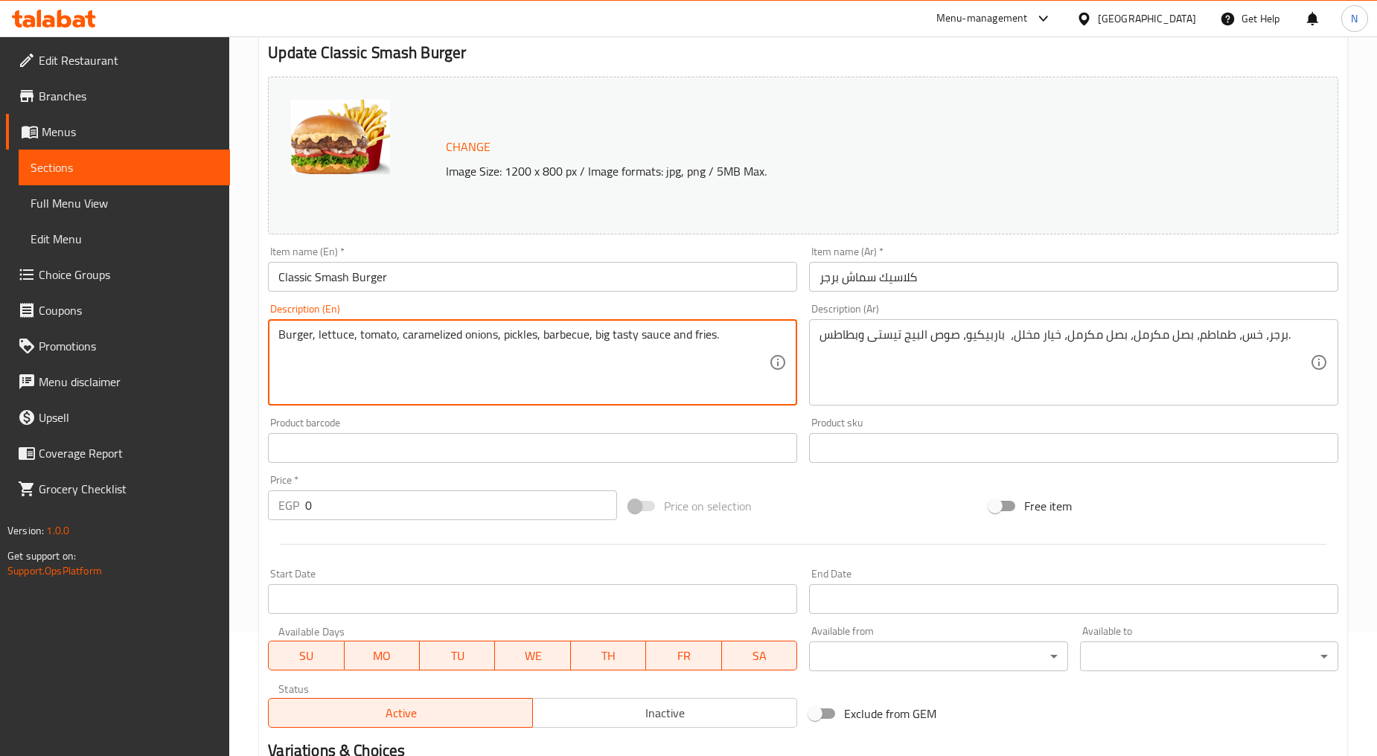
scroll to position [392, 0]
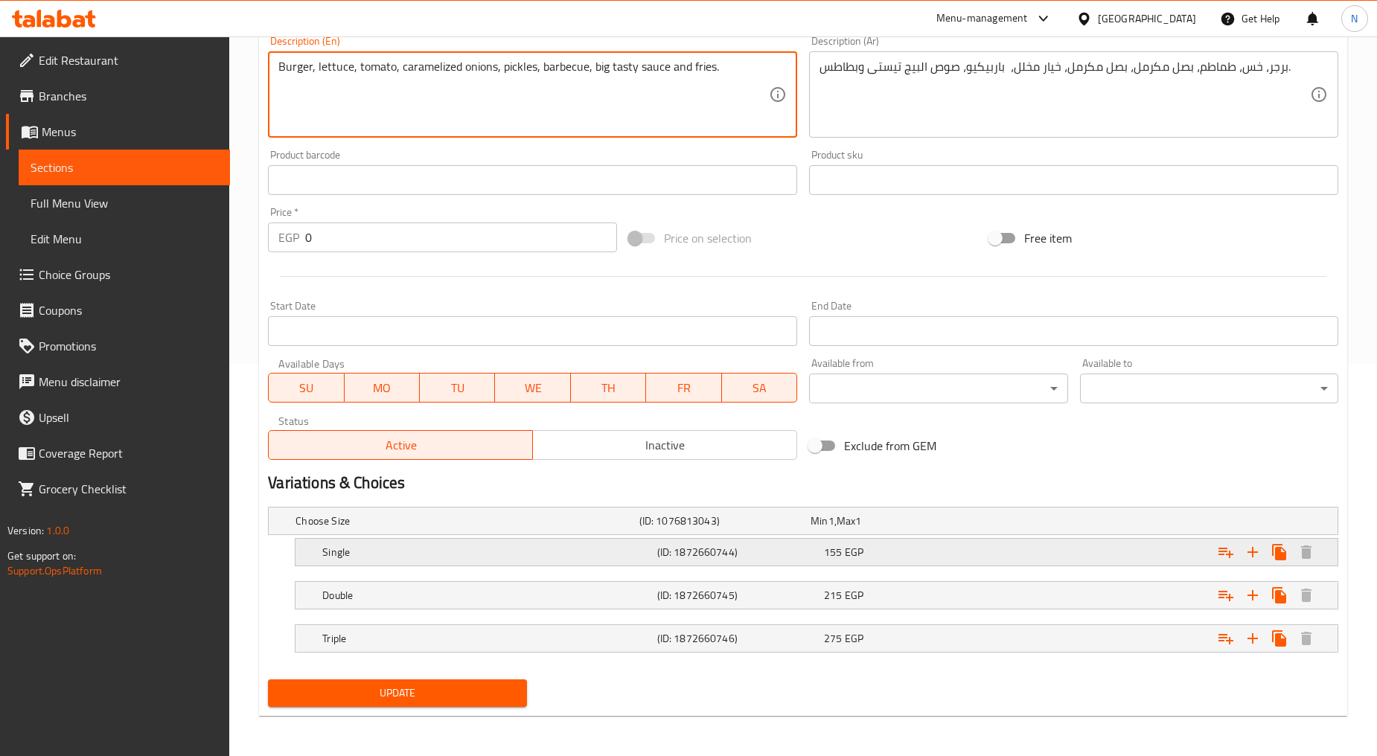
type textarea "Burger, lettuce, tomato, caramelized onions, pickles, barbecue, big tasty sauce…"
click at [1038, 551] on div "Expand" at bounding box center [1155, 552] width 334 height 33
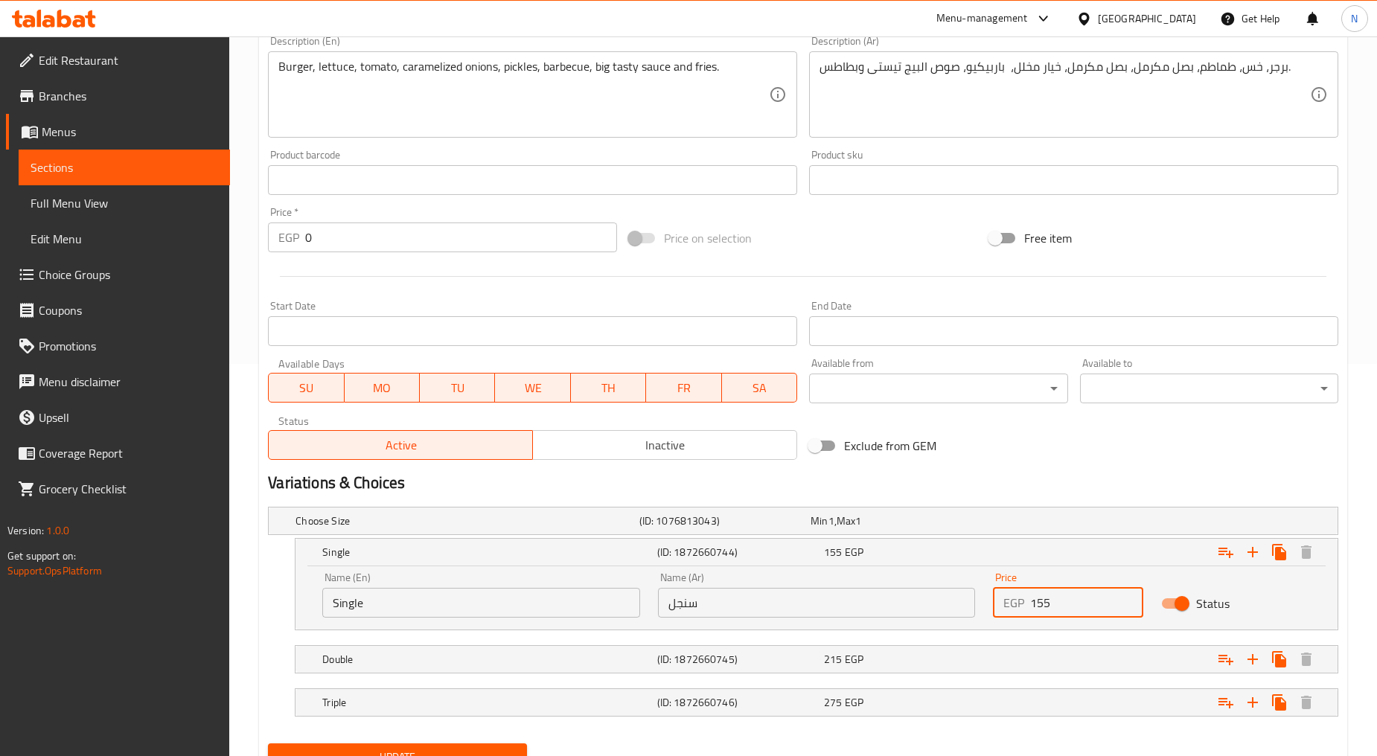
click at [1037, 599] on input "155" at bounding box center [1086, 603] width 112 height 30
type input "175"
click at [1127, 479] on h2 "Variations & Choices" at bounding box center [803, 483] width 1070 height 22
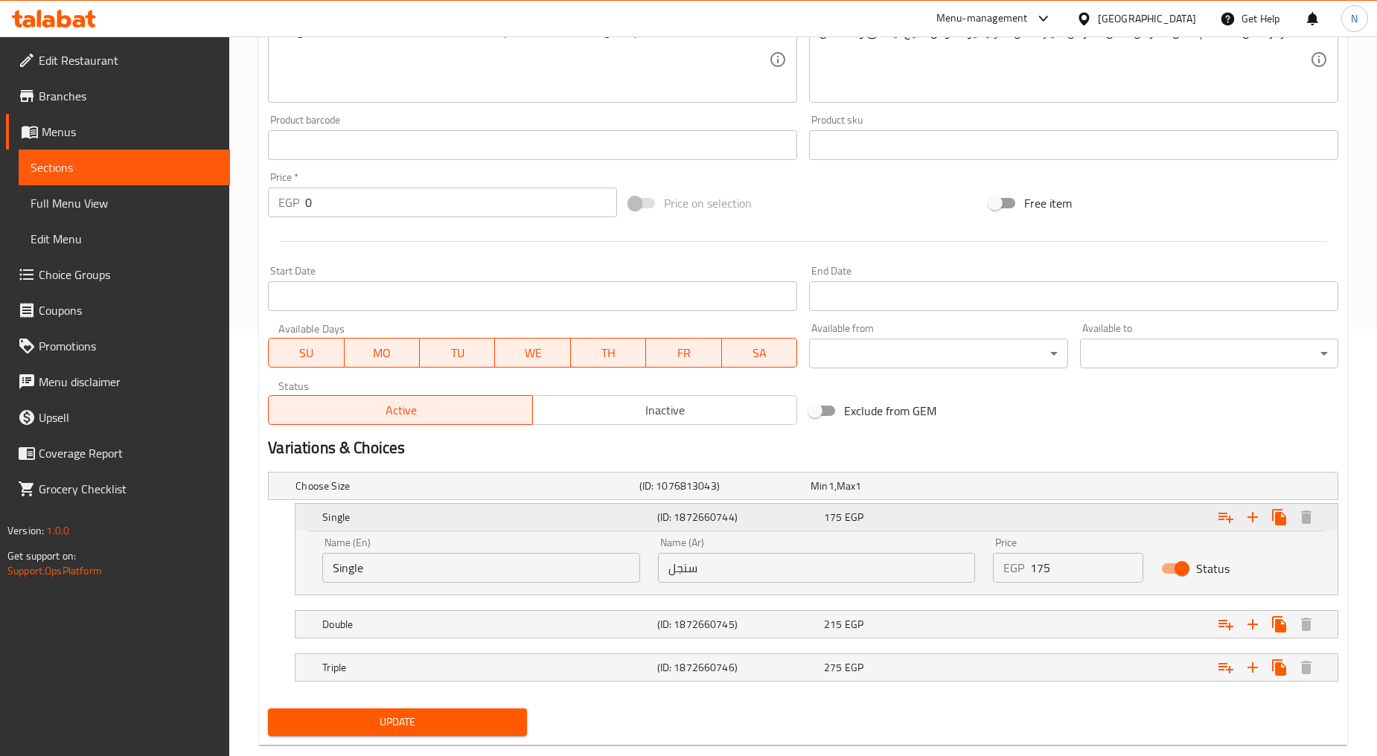
scroll to position [457, 0]
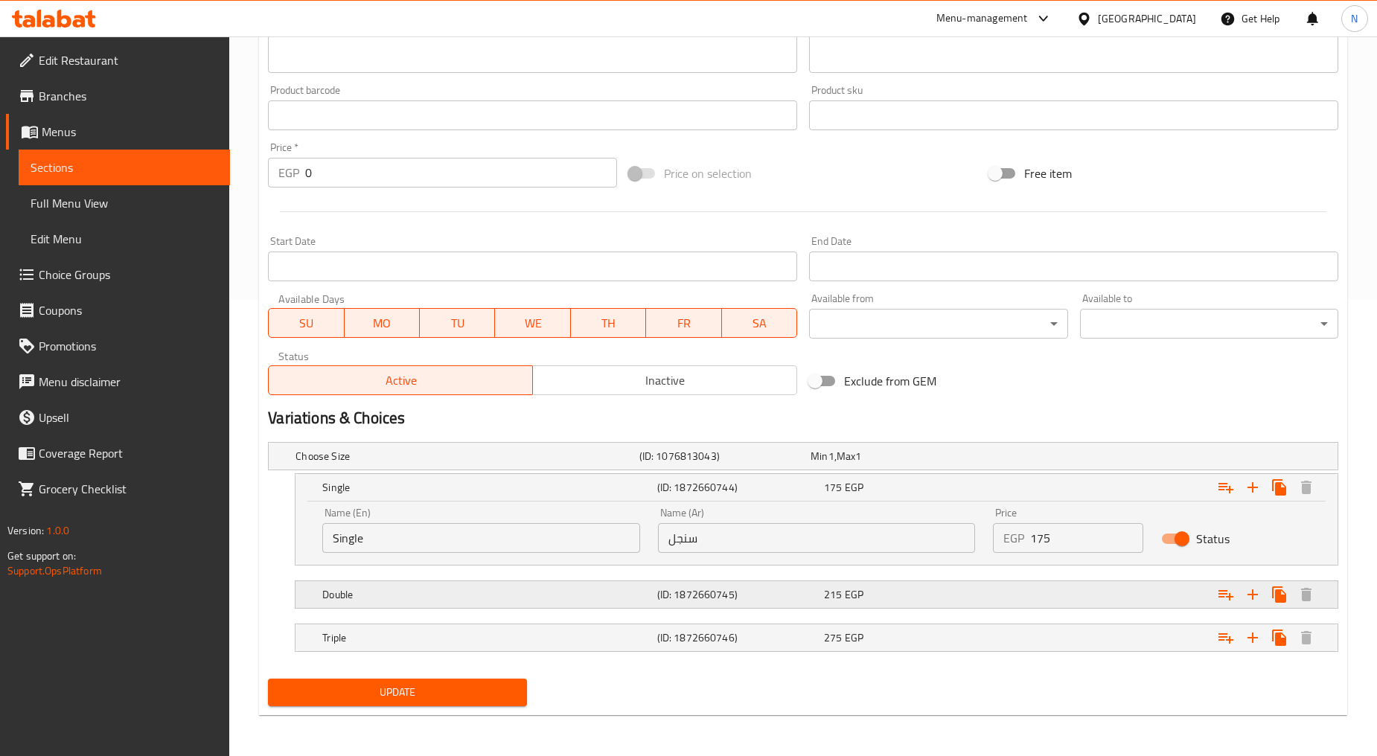
click at [1074, 600] on div "Expand" at bounding box center [1155, 594] width 334 height 33
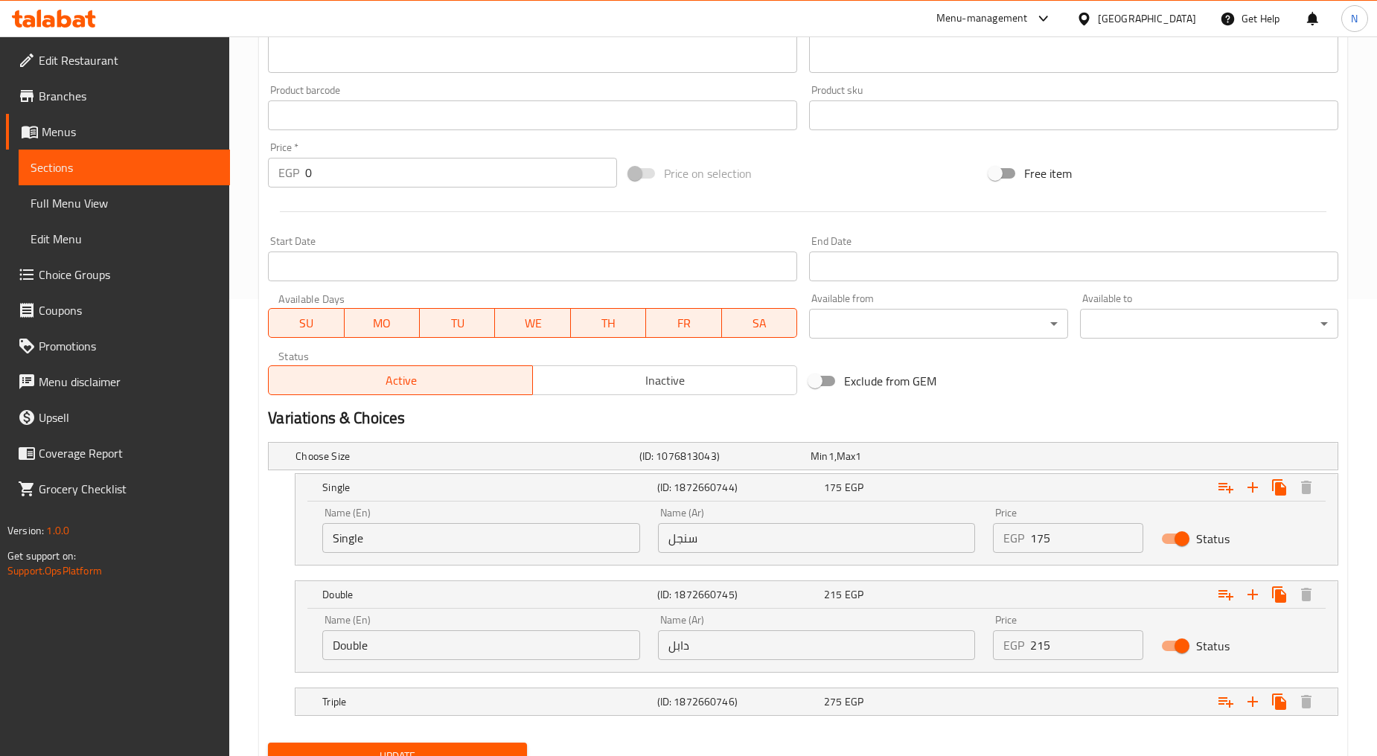
click at [1039, 653] on input "215" at bounding box center [1086, 645] width 112 height 30
type input "245"
click at [1028, 384] on div "Exclude from GEM" at bounding box center [983, 381] width 361 height 40
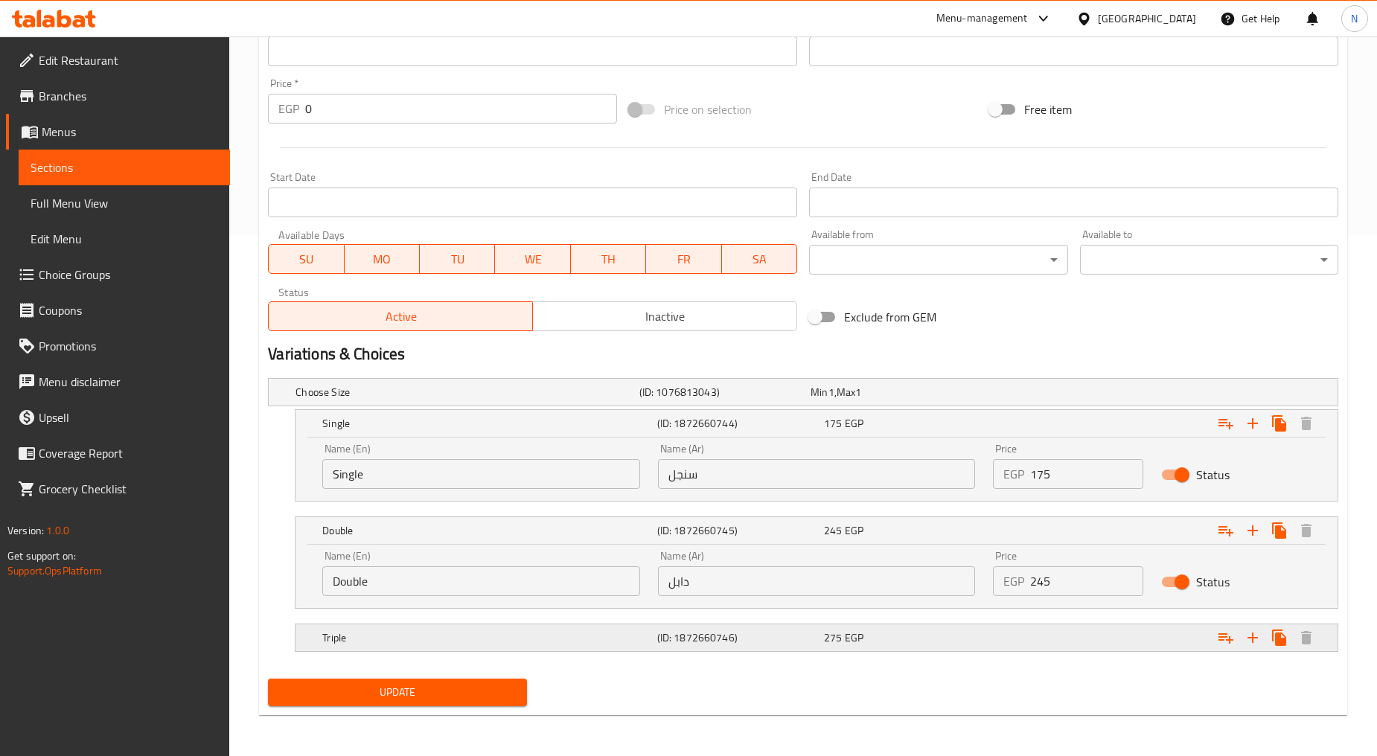
click at [1061, 627] on div "Expand" at bounding box center [1155, 637] width 334 height 33
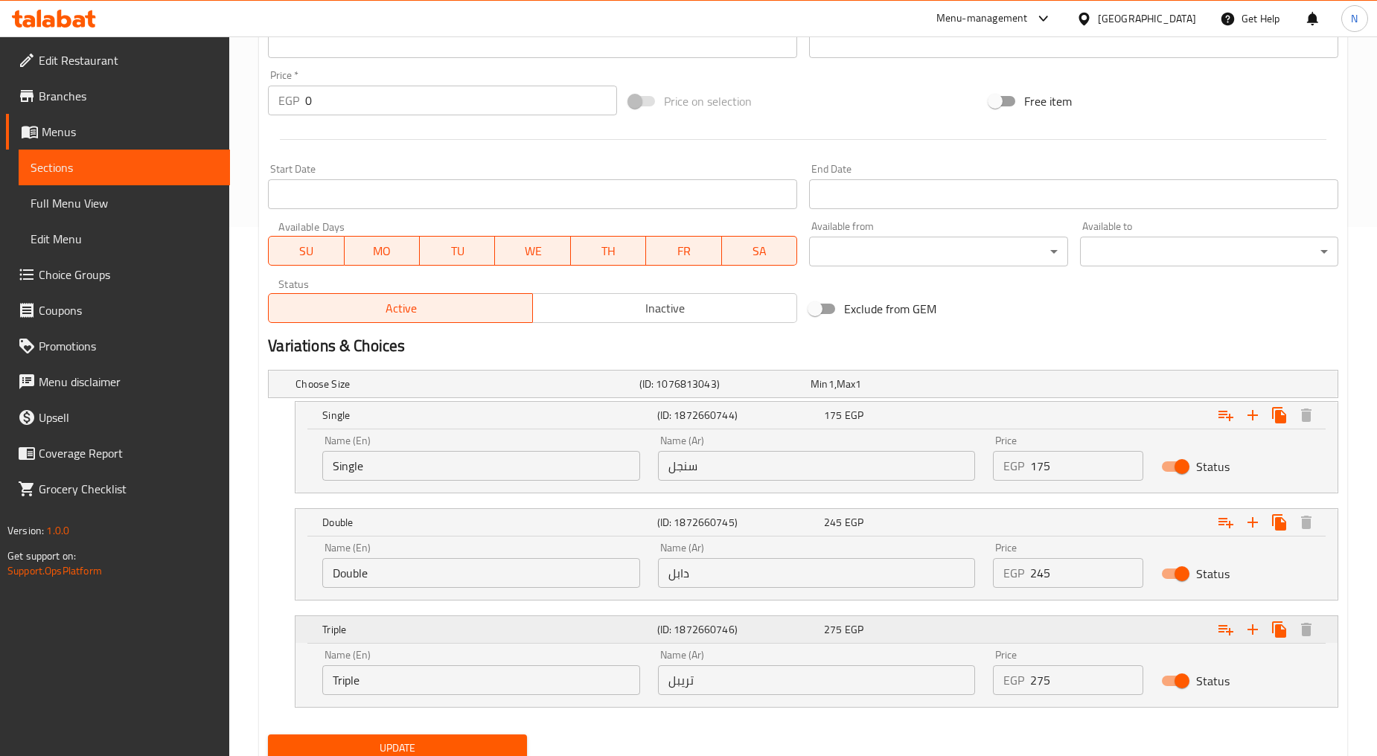
scroll to position [584, 0]
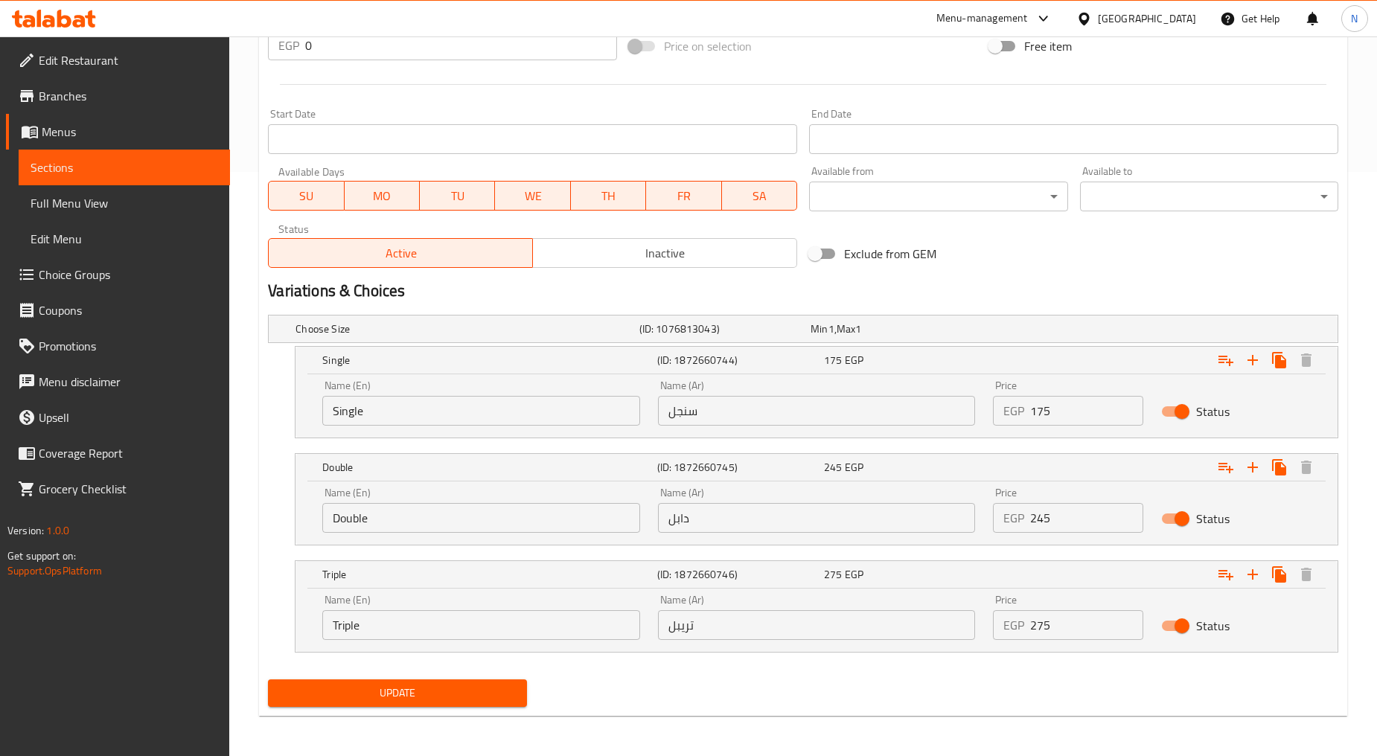
click at [1037, 629] on input "275" at bounding box center [1086, 625] width 112 height 30
type input "310"
click at [1089, 265] on div "Exclude from GEM" at bounding box center [983, 254] width 361 height 40
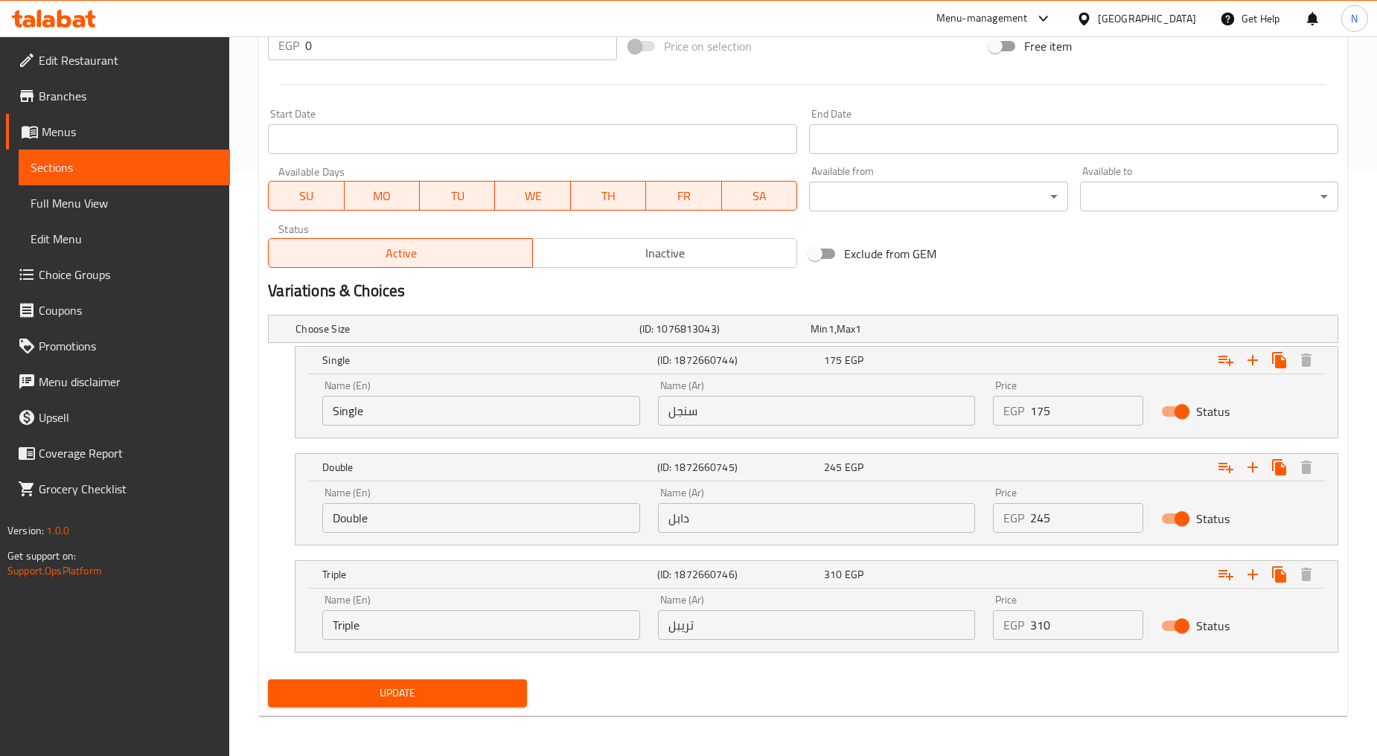
click at [439, 681] on button "Update" at bounding box center [397, 693] width 258 height 28
click at [993, 287] on h2 "Variations & Choices" at bounding box center [803, 291] width 1070 height 22
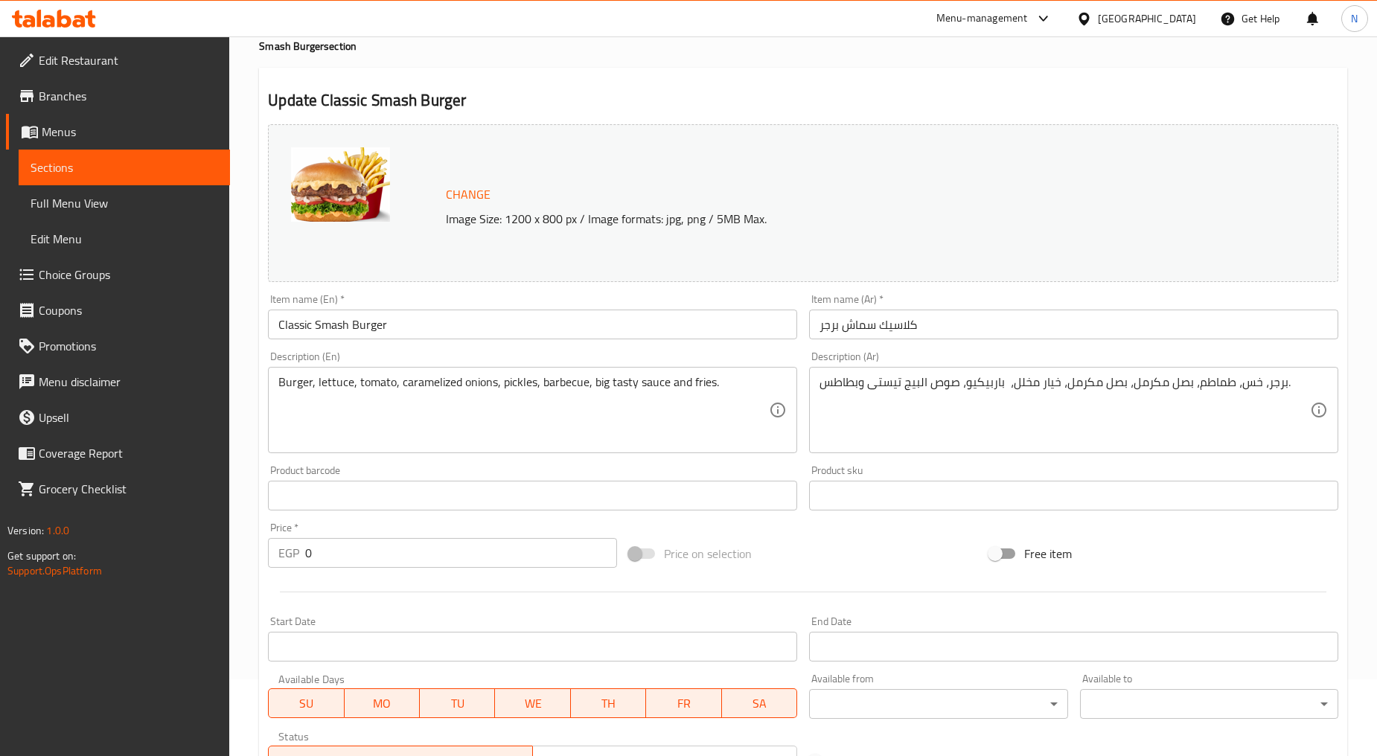
scroll to position [0, 0]
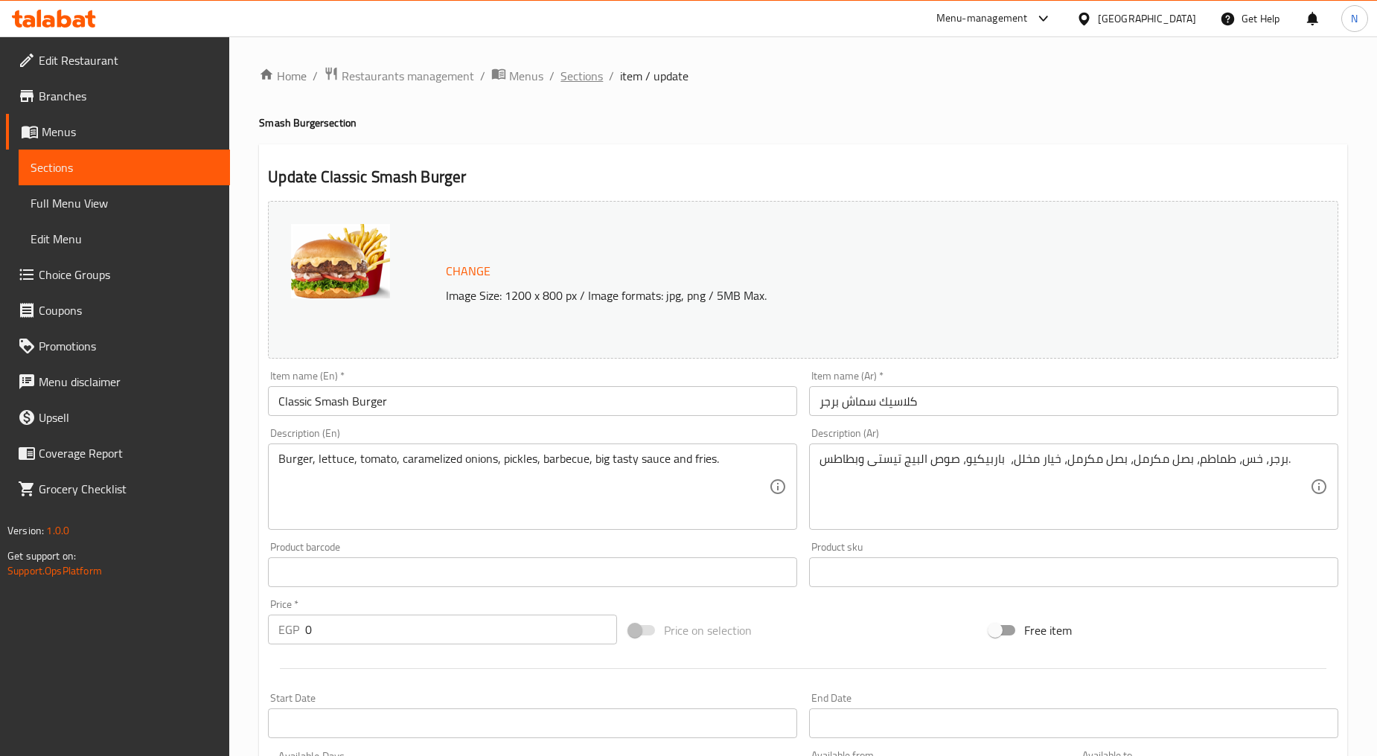
click at [579, 77] on span "Sections" at bounding box center [581, 76] width 42 height 18
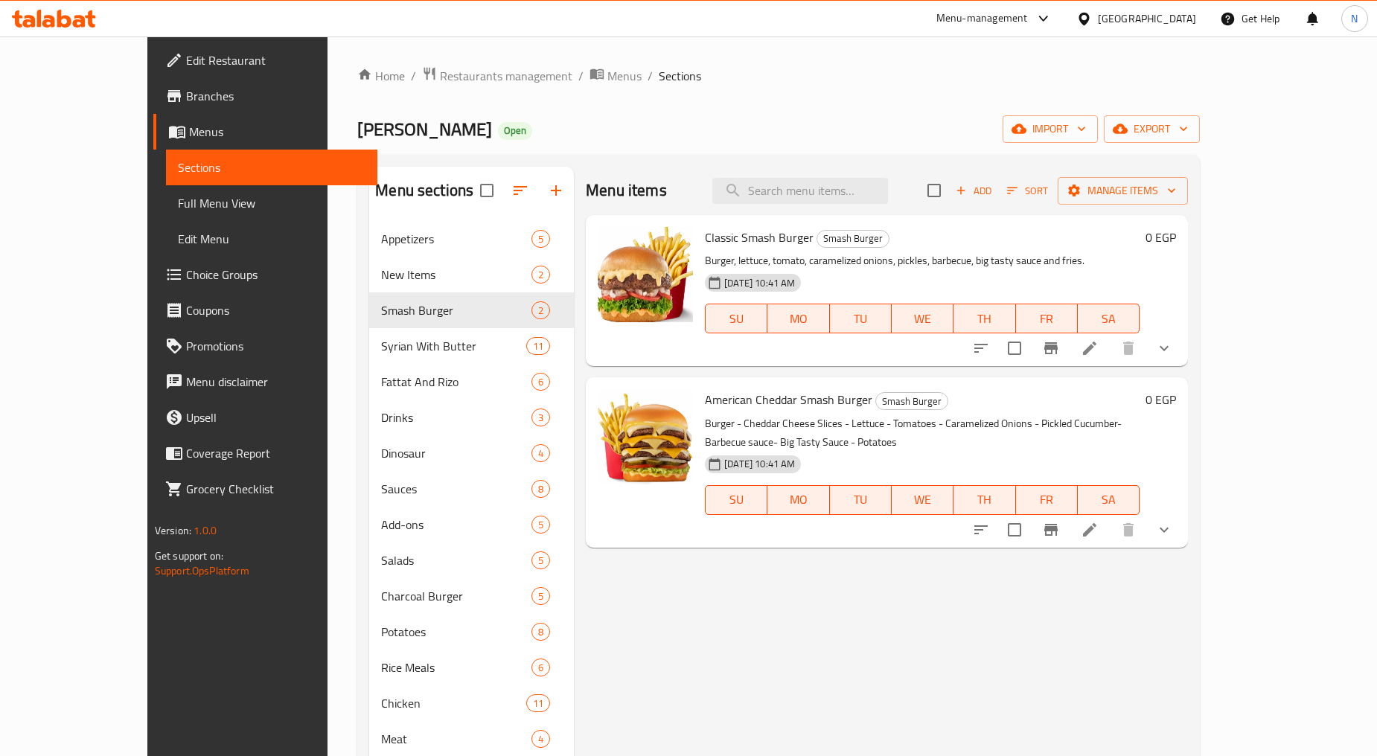
click at [1182, 512] on button "show more" at bounding box center [1164, 530] width 36 height 36
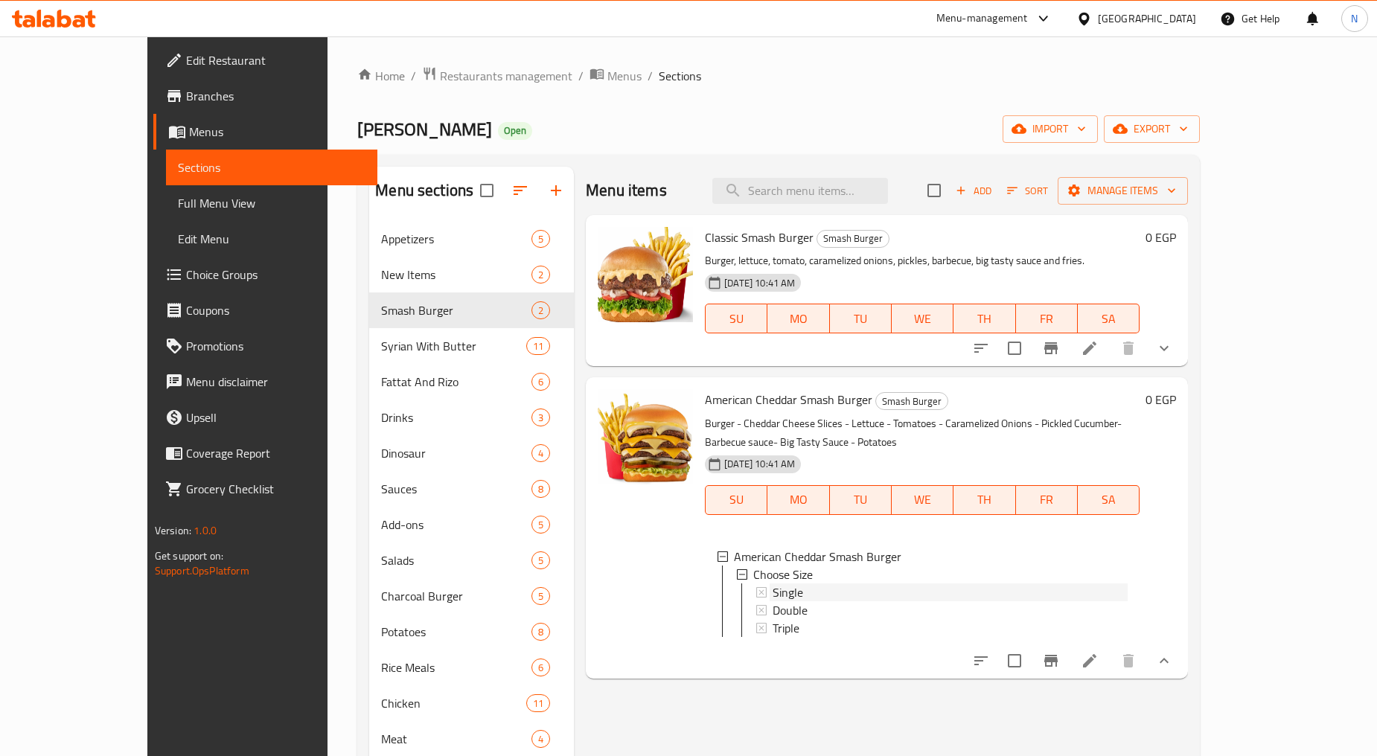
click at [847, 583] on div "Single" at bounding box center [949, 592] width 355 height 18
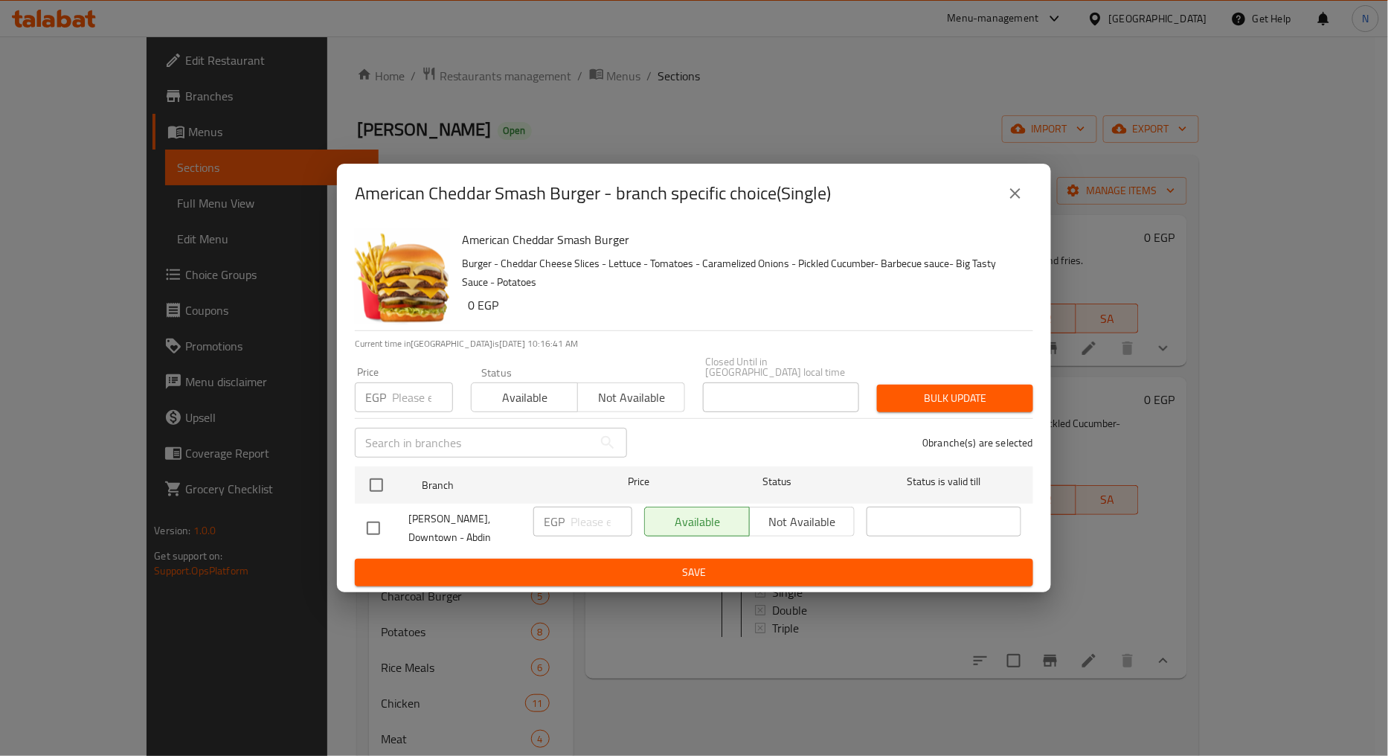
click at [414, 397] on input "number" at bounding box center [422, 397] width 61 height 30
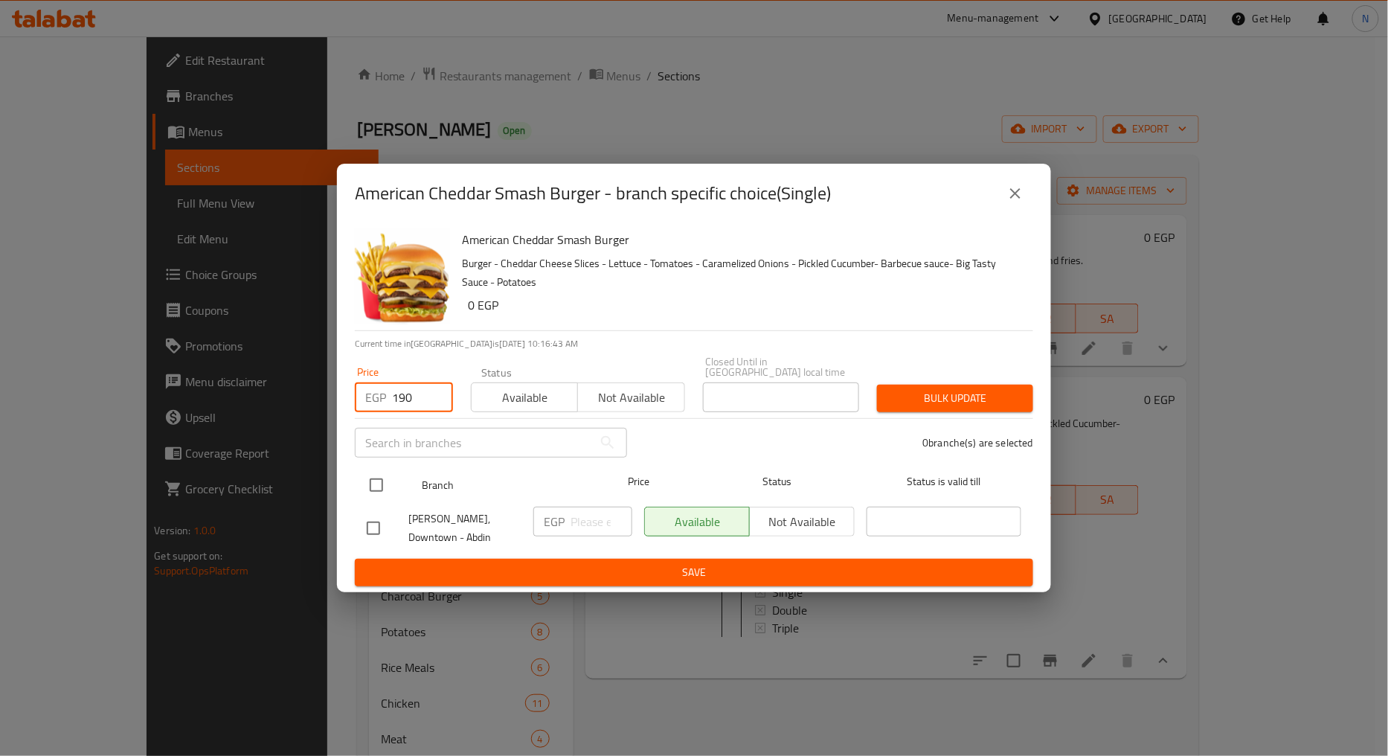
type input "190"
click at [383, 488] on input "checkbox" at bounding box center [376, 485] width 31 height 31
checkbox input "true"
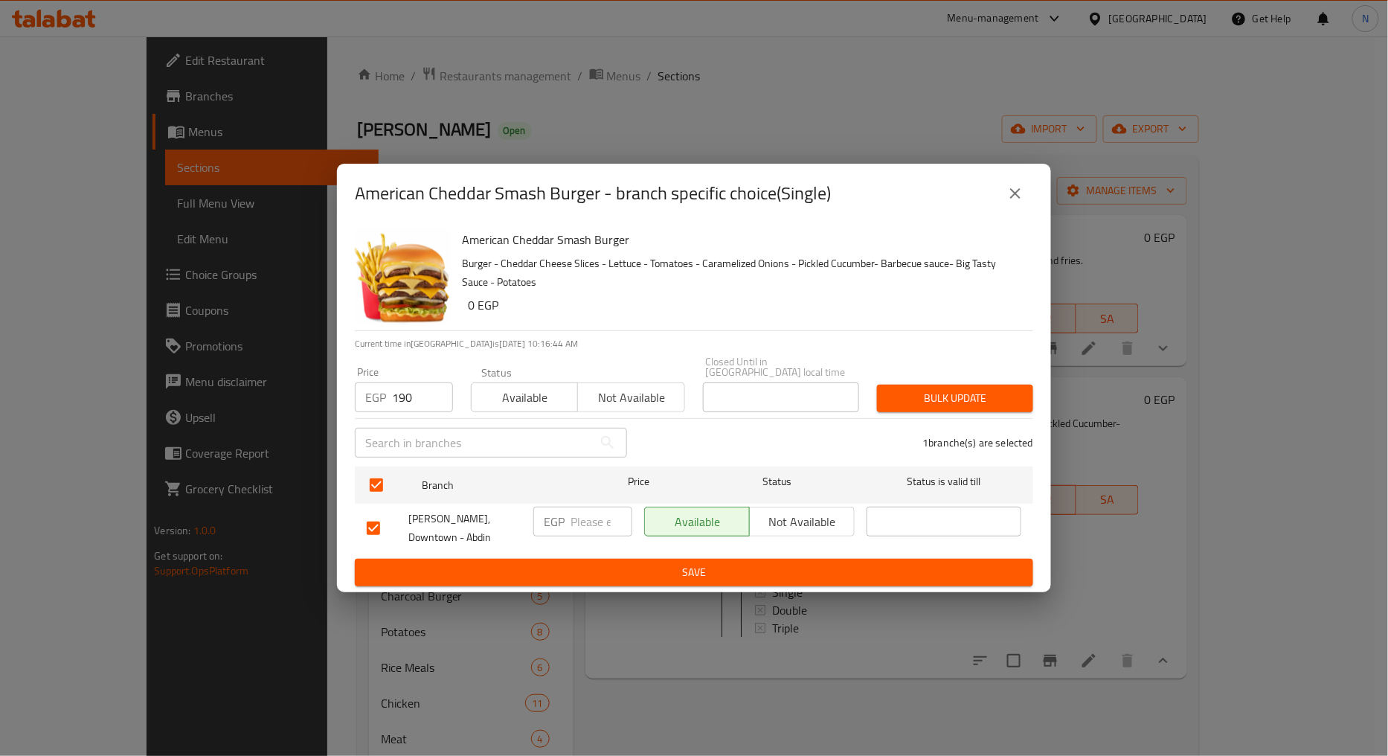
click at [932, 408] on span "Bulk update" at bounding box center [955, 398] width 132 height 19
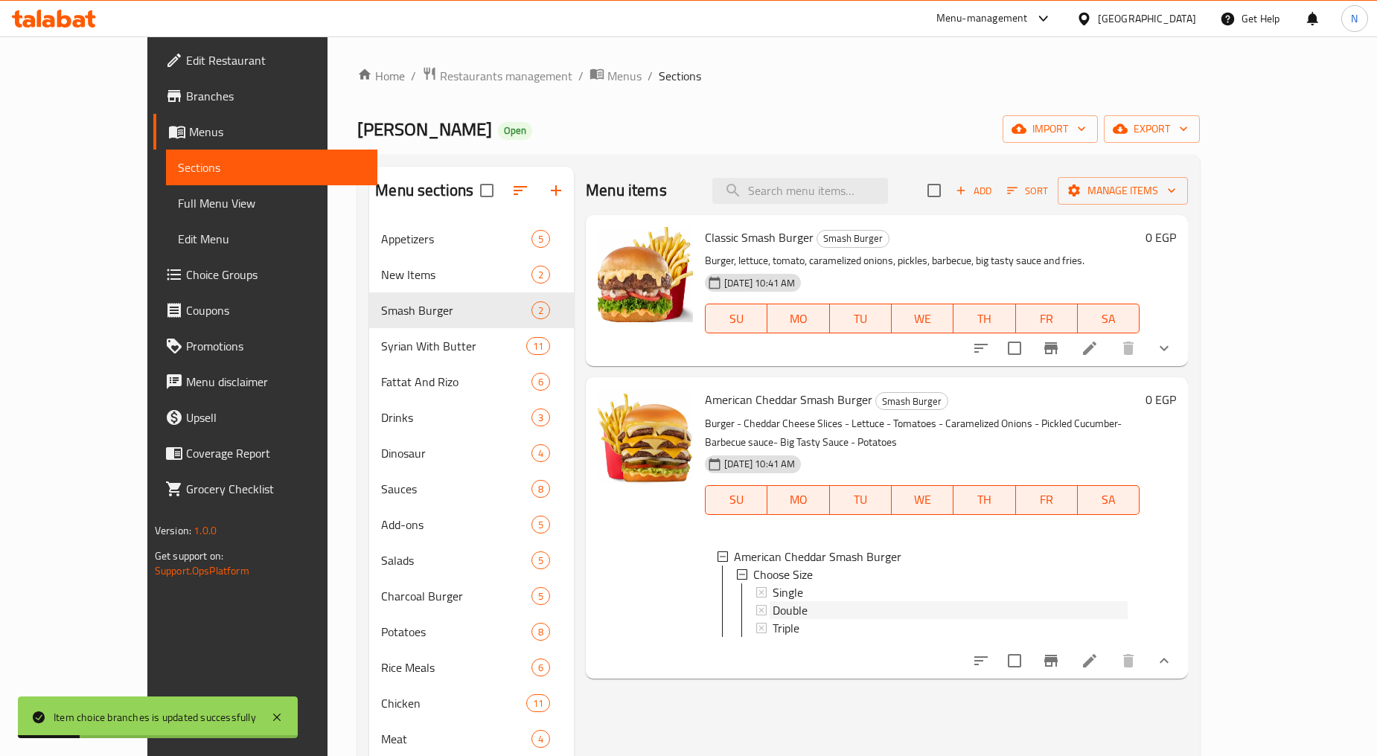
click at [784, 601] on div "Double" at bounding box center [949, 610] width 355 height 18
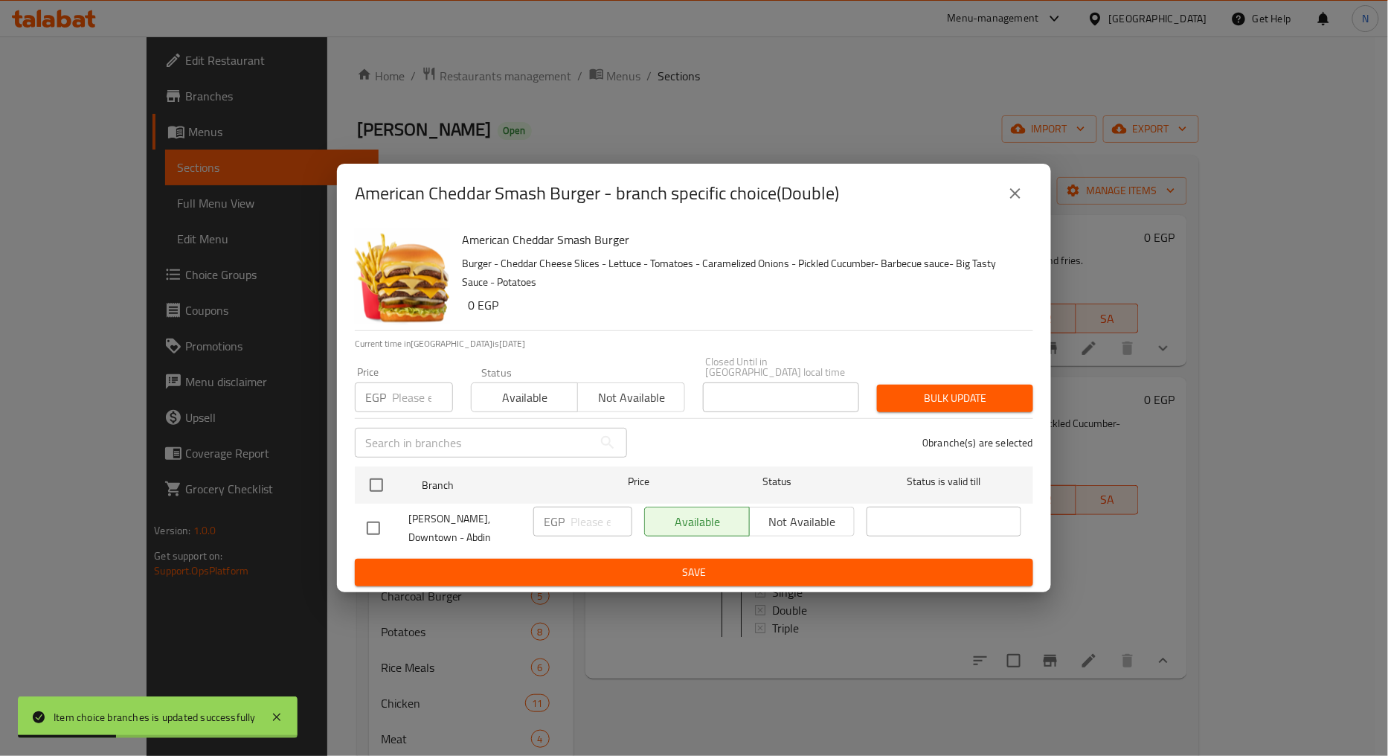
click at [406, 397] on input "number" at bounding box center [422, 397] width 61 height 30
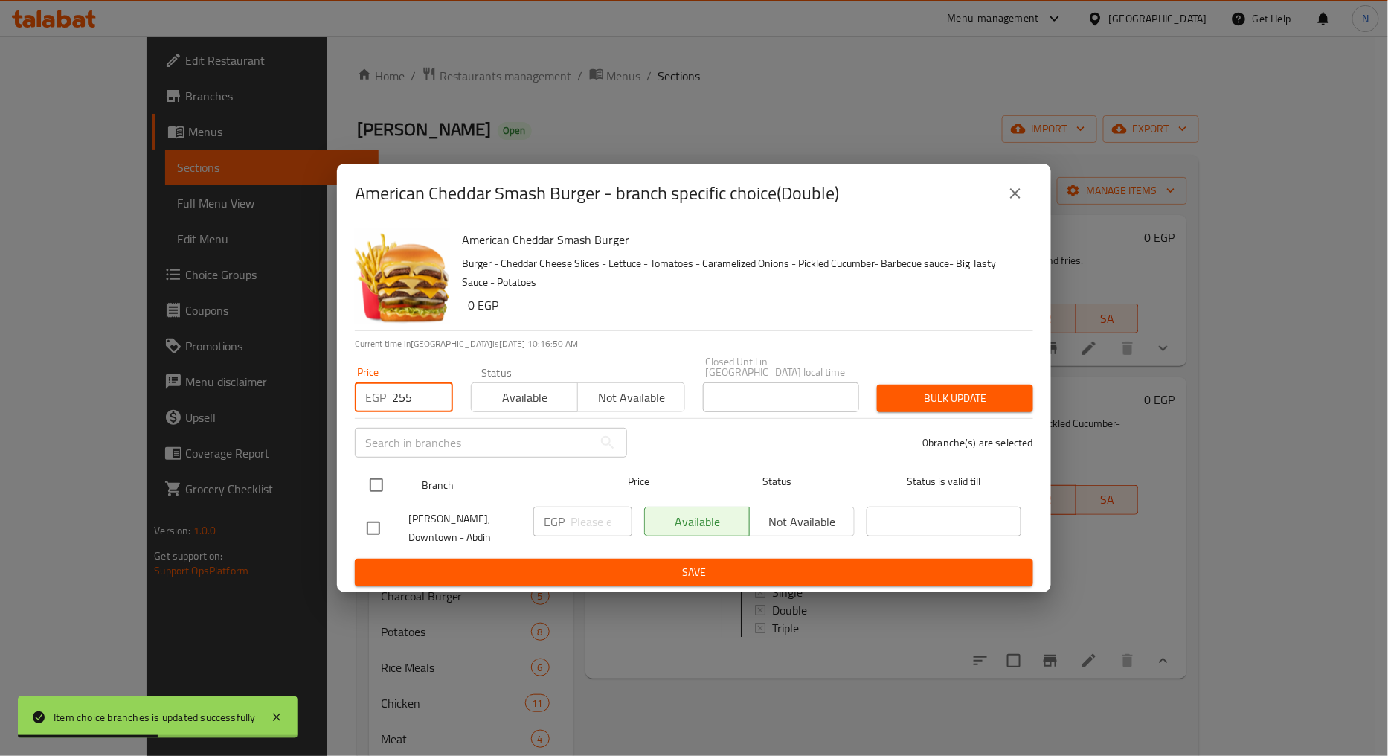
type input "255"
click at [391, 481] on input "checkbox" at bounding box center [376, 485] width 31 height 31
checkbox input "true"
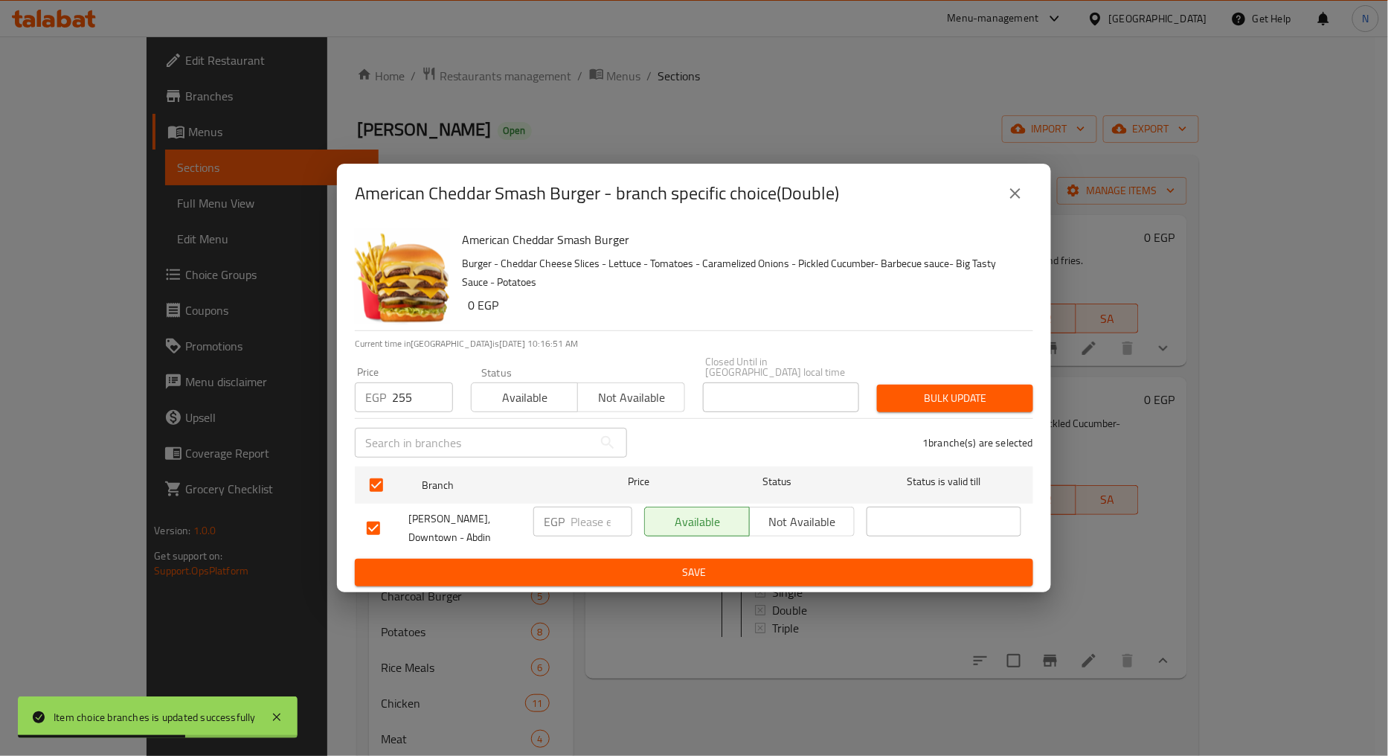
click at [926, 394] on span "Bulk update" at bounding box center [955, 398] width 132 height 19
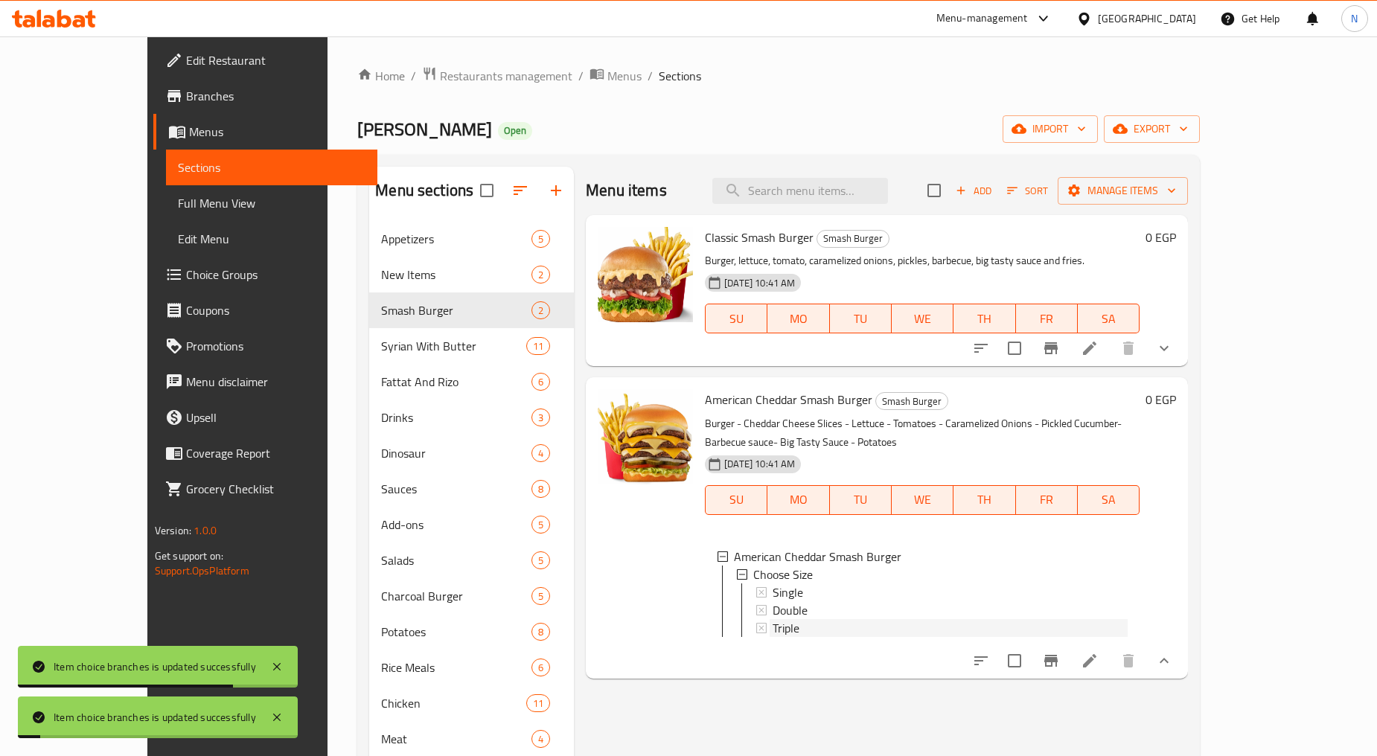
click at [801, 619] on div "Triple" at bounding box center [949, 628] width 355 height 18
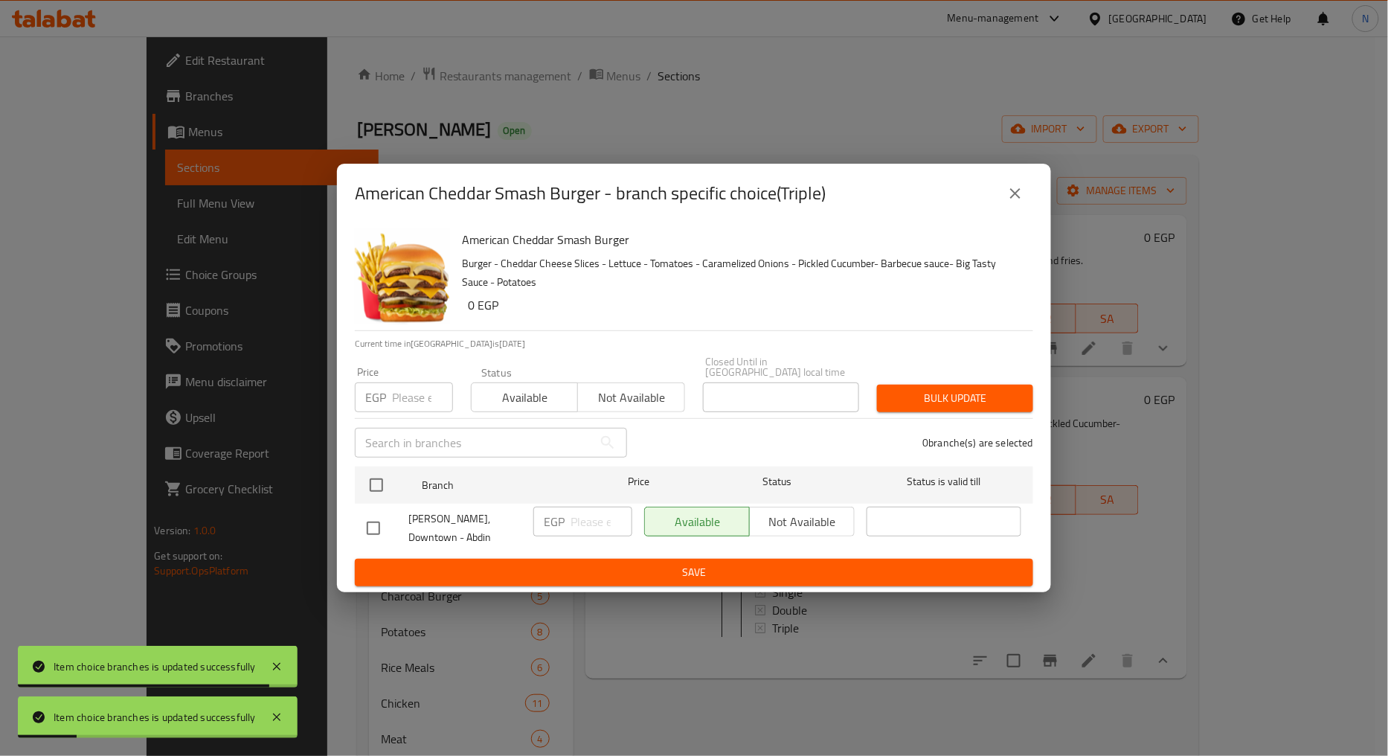
click at [402, 397] on input "number" at bounding box center [422, 397] width 61 height 30
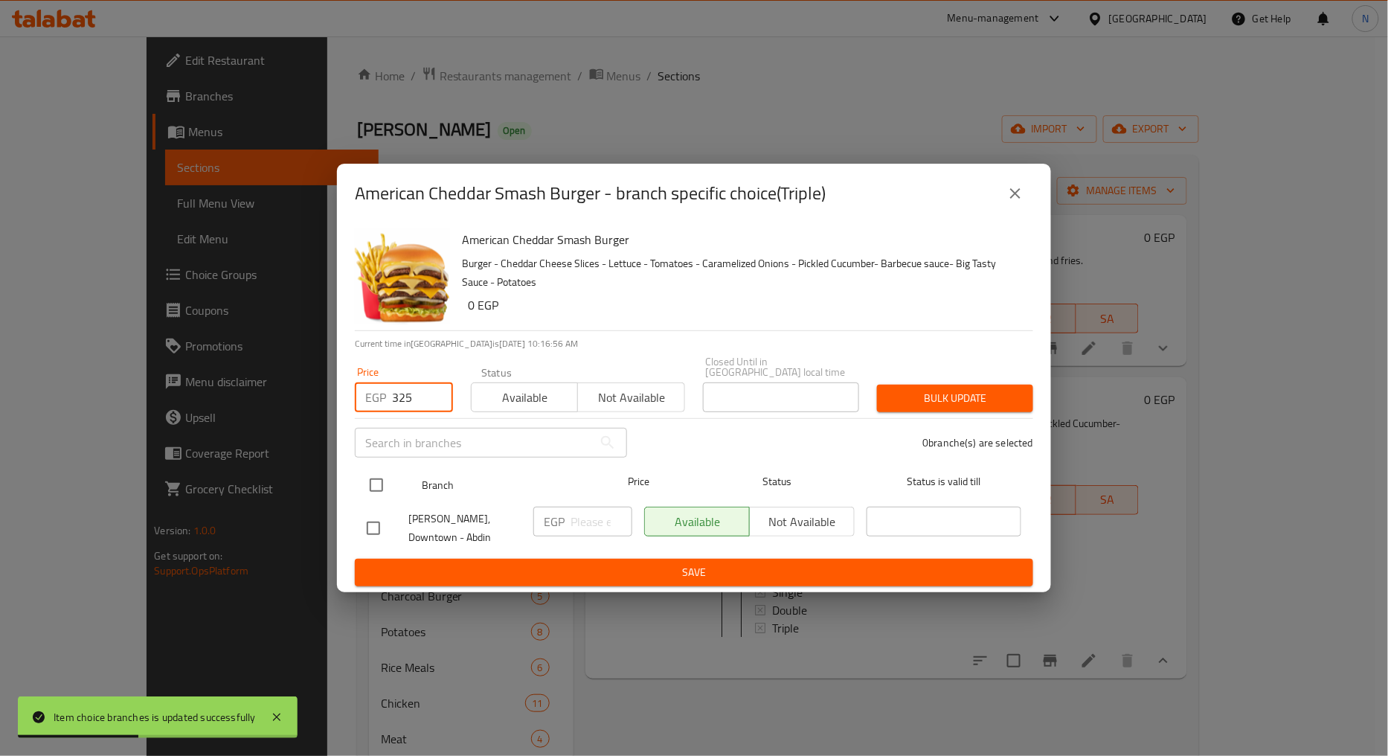
type input "325"
click at [380, 492] on input "checkbox" at bounding box center [376, 485] width 31 height 31
checkbox input "true"
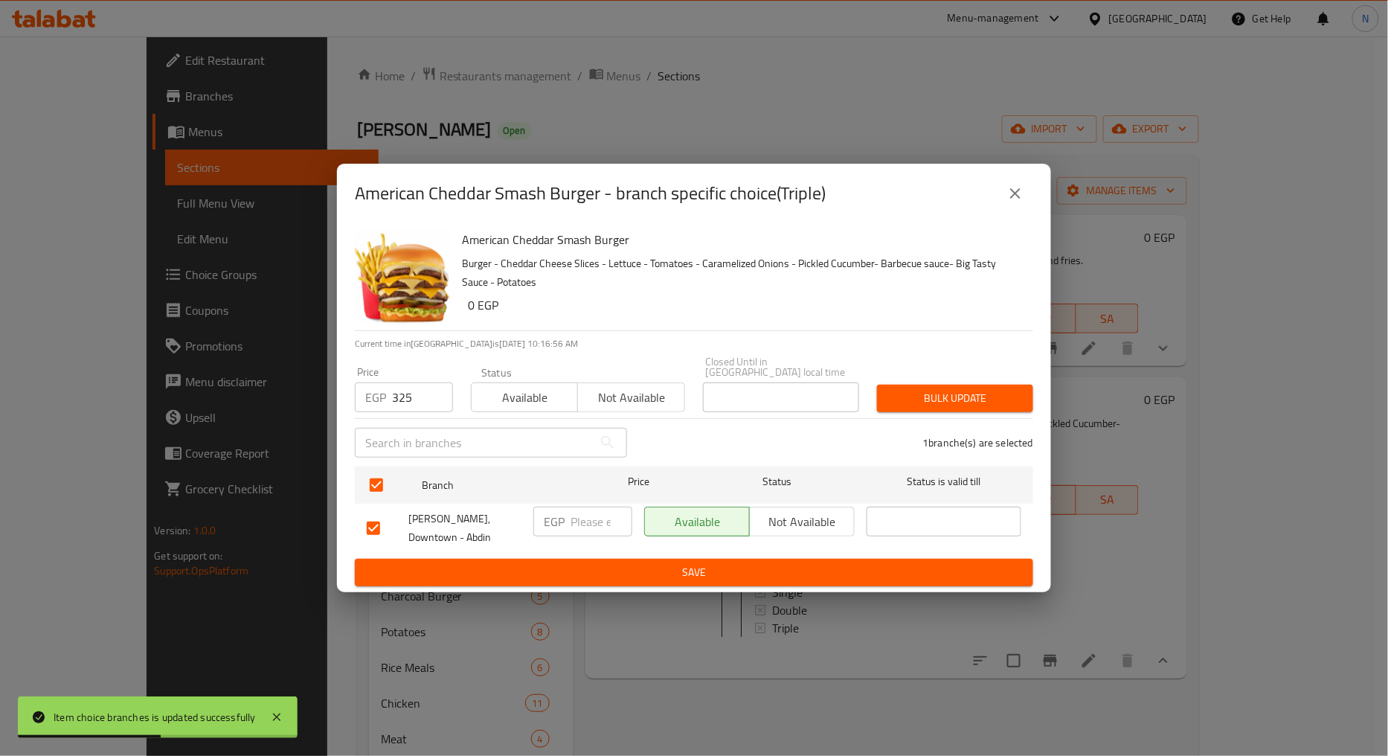
click at [903, 405] on span "Bulk update" at bounding box center [955, 398] width 132 height 19
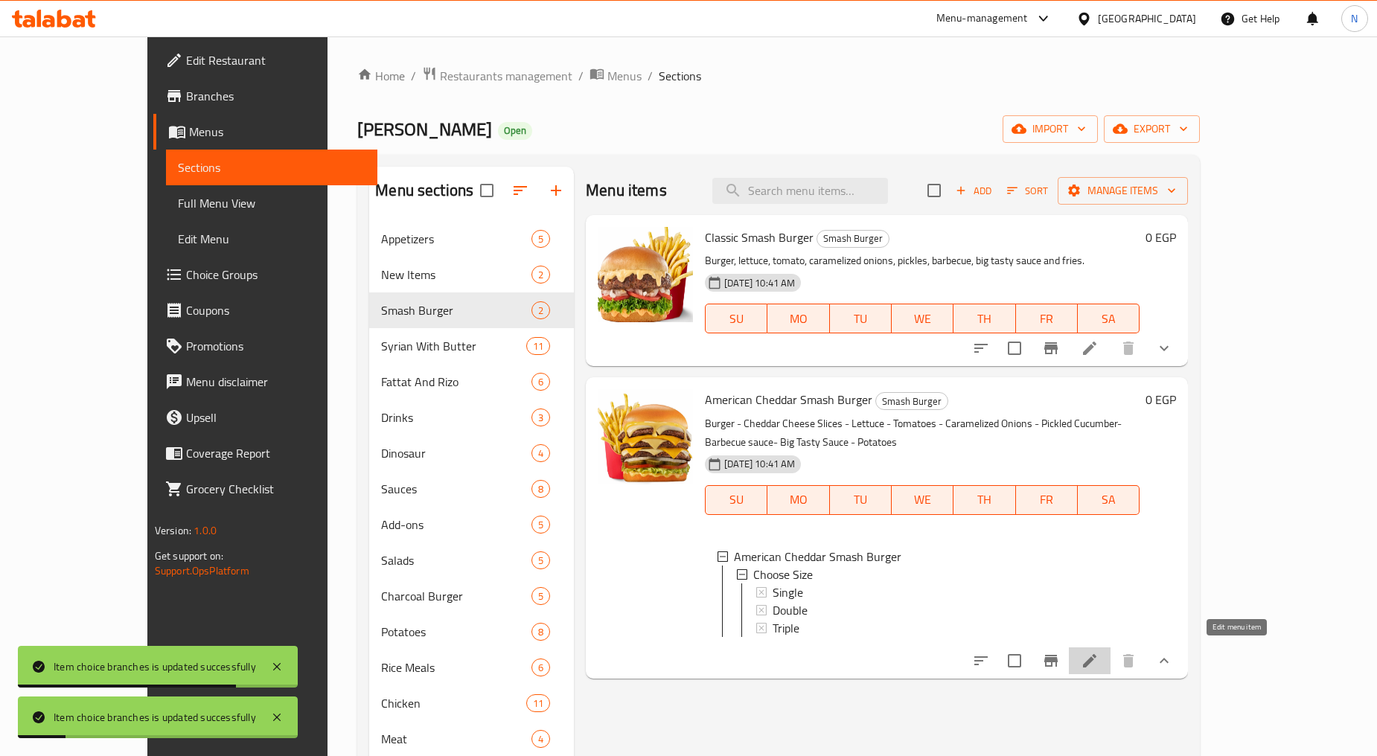
click at [1096, 654] on icon at bounding box center [1089, 660] width 13 height 13
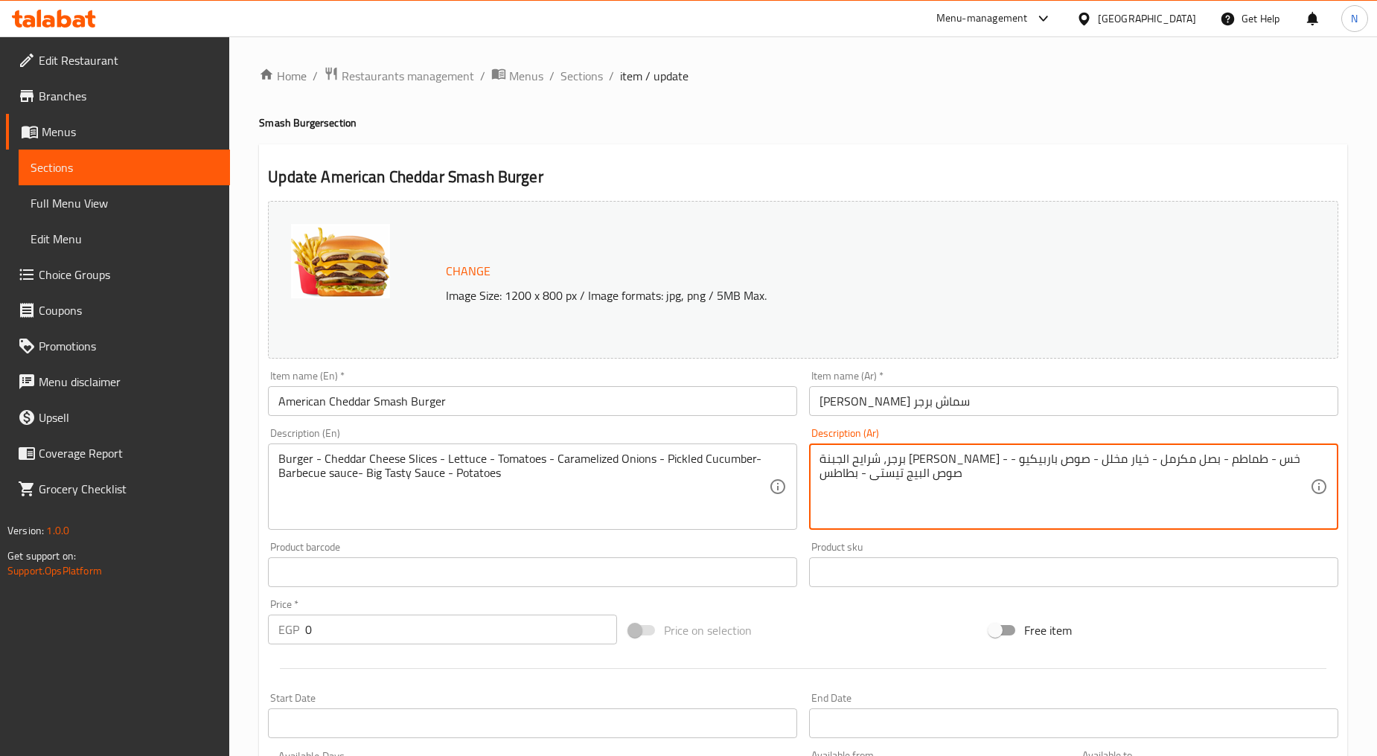
click at [1163, 460] on textarea "برجر، شرايح الجبنة الشيدر - خس - طماطم - بصل مكرمل - خيار مخلل - صوص باربيكيو -…" at bounding box center [1064, 487] width 490 height 71
click at [1135, 460] on textarea "برجر، شرايح الجبنة الشيدر، خس - طماطم - بصل مكرمل - خيار مخلل - صوص باربيكيو - …" at bounding box center [1064, 487] width 490 height 71
click at [1083, 460] on textarea "برجر، شرايح الجبنة الشيدر، خس، طماطم - بصل مكرمل - خيار مخلل - صوص باربيكيو - ص…" at bounding box center [1064, 487] width 490 height 71
click at [1087, 460] on textarea "برجر، شرايح الجبنة الشيدر، خس، طماطم - بصل مكرمل - خيار مخلل - صوص باربيكيو - ص…" at bounding box center [1064, 487] width 490 height 71
click at [1014, 459] on textarea "برجر، شرايح الجبنة الشيدر، خس، طماطم، بصل مكرمل - خيار مخلل - صوص باربيكيو - صو…" at bounding box center [1064, 487] width 490 height 71
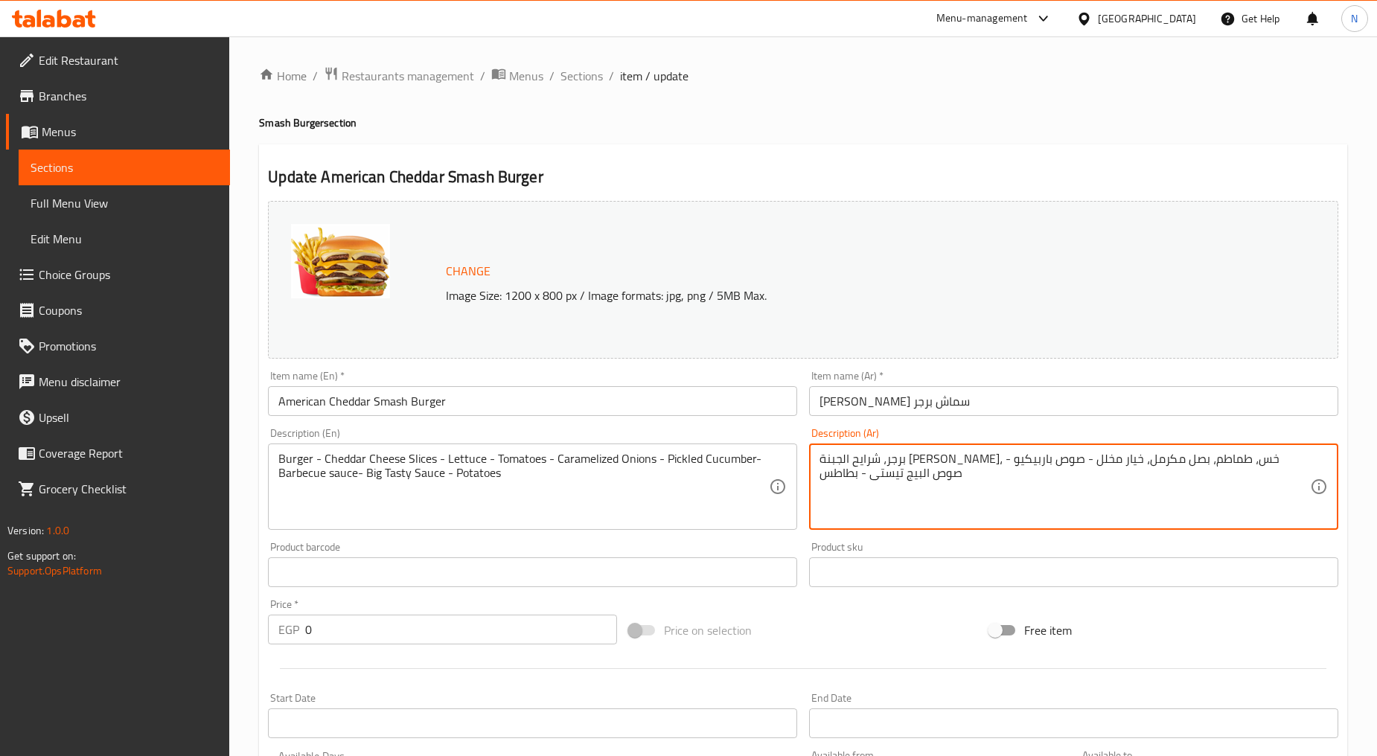
click at [978, 461] on textarea "برجر، شرايح الجبنة الشيدر، خس، طماطم، بصل مكرمل، خيار مخلل - صوص باربيكيو - صوص…" at bounding box center [1064, 487] width 490 height 71
click at [920, 458] on textarea "برجر، شرايح الجبنة الشيدر، خس، طماطم، بصل مكرمل، خيار مخلل، باربيكيو - صوص البي…" at bounding box center [1064, 487] width 490 height 71
click at [824, 458] on textarea "برجر، شرايح الجبنة الشيدر، خس، طماطم، بصل مكرمل، خيار مخلل، باربيكيو، صوص البيج…" at bounding box center [1064, 487] width 490 height 71
click at [857, 463] on textarea "برجر، شرايح الجبنة الشيدر، خس، طماطم، بصل مكرمل، خيار مخلل، باربيكيو، صوص البيج…" at bounding box center [1064, 487] width 490 height 71
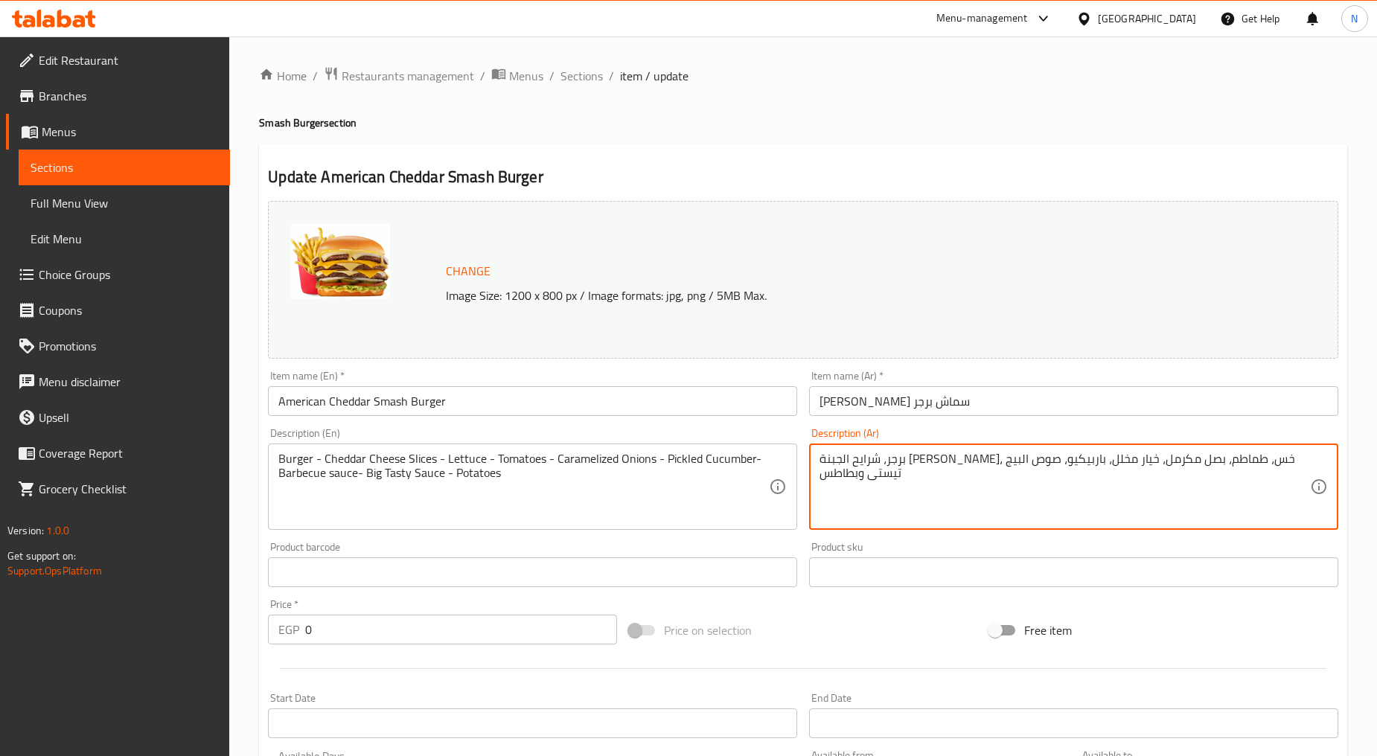
click at [854, 476] on textarea "برجر، شرايح الجبنة الشيدر، خس، طماطم، بصل مكرمل، خيار مخلل، باربيكيو، صوص البيج…" at bounding box center [1064, 487] width 490 height 71
click at [868, 477] on textarea "برجر، شرايح الجبنة الشيدر، خس، طماطم، بصل مكرمل، خيار مخلل، باربيكيو، صوص البيج…" at bounding box center [1064, 487] width 490 height 71
click at [837, 464] on textarea "برجر، شرايح الجبنة الشيدر، خس، طماطم، بصل مكرمل، خيار مخلل، باربيكيو، صوص البيج…" at bounding box center [1064, 487] width 490 height 71
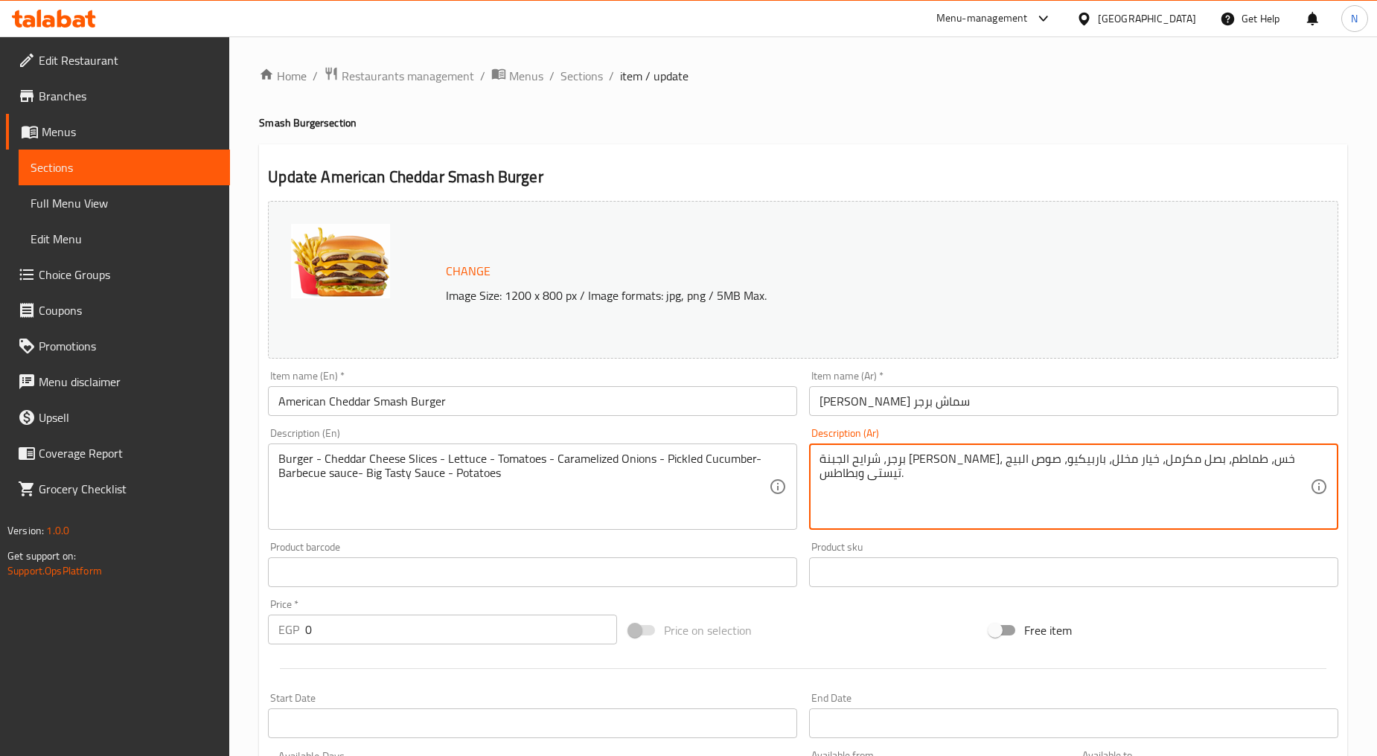
type textarea "برجر، شرايح الجبنة الشيدر، خس، طماطم، بصل مكرمل، خيار مخلل، باربيكيو، صوص البيج…"
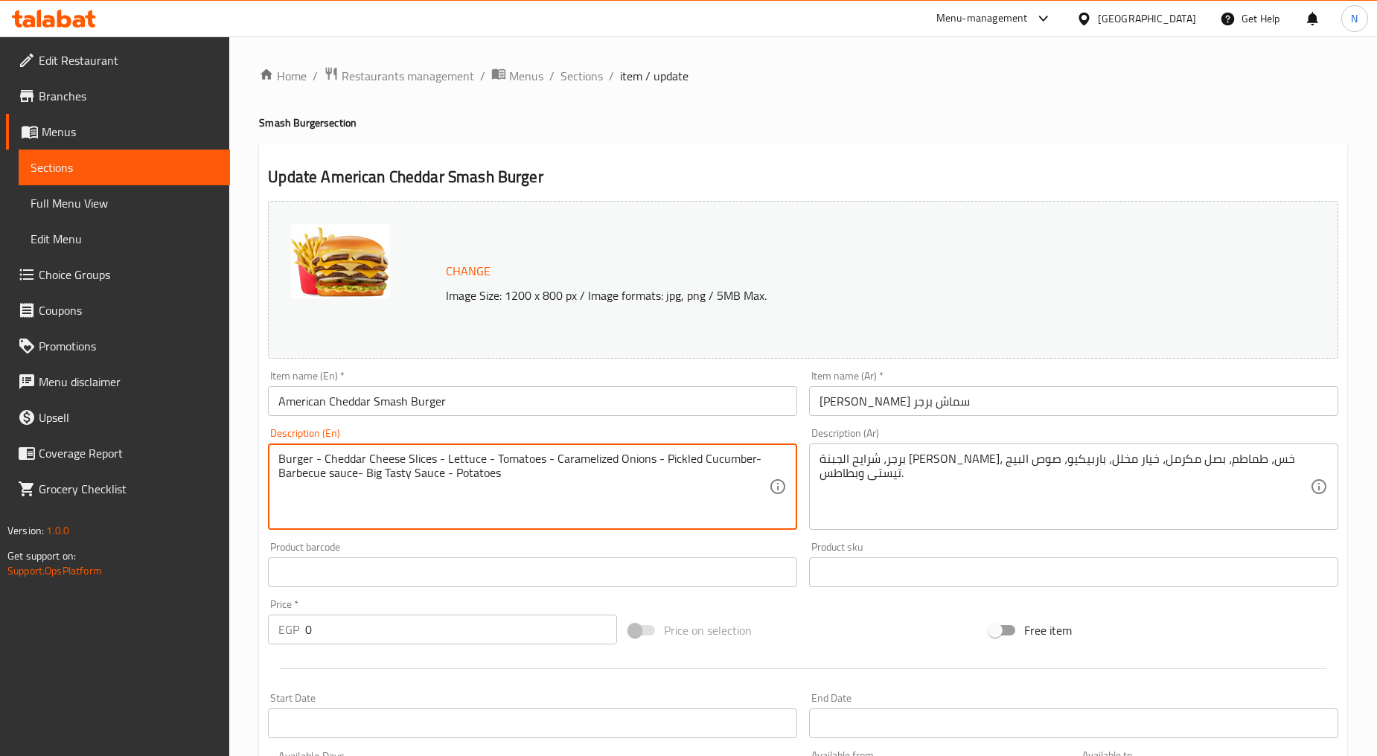
click at [434, 464] on textarea "Burger - Cheddar Cheese Slices - Lettuce - Tomatoes - Caramelized Onions - Pick…" at bounding box center [523, 487] width 490 height 71
paste textarea ", cheddar cheese slices, lettuce, tomatoes, caramelized onions, pickles, barbec…"
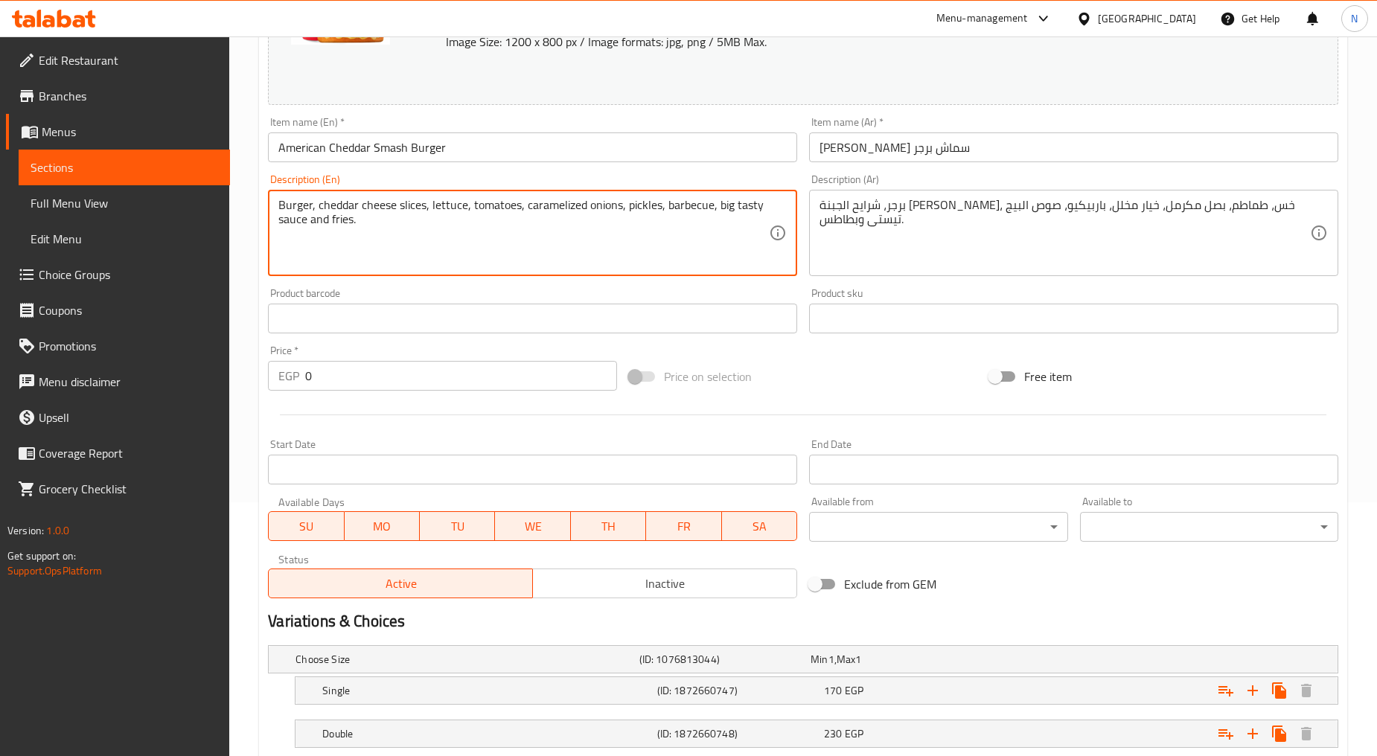
scroll to position [392, 0]
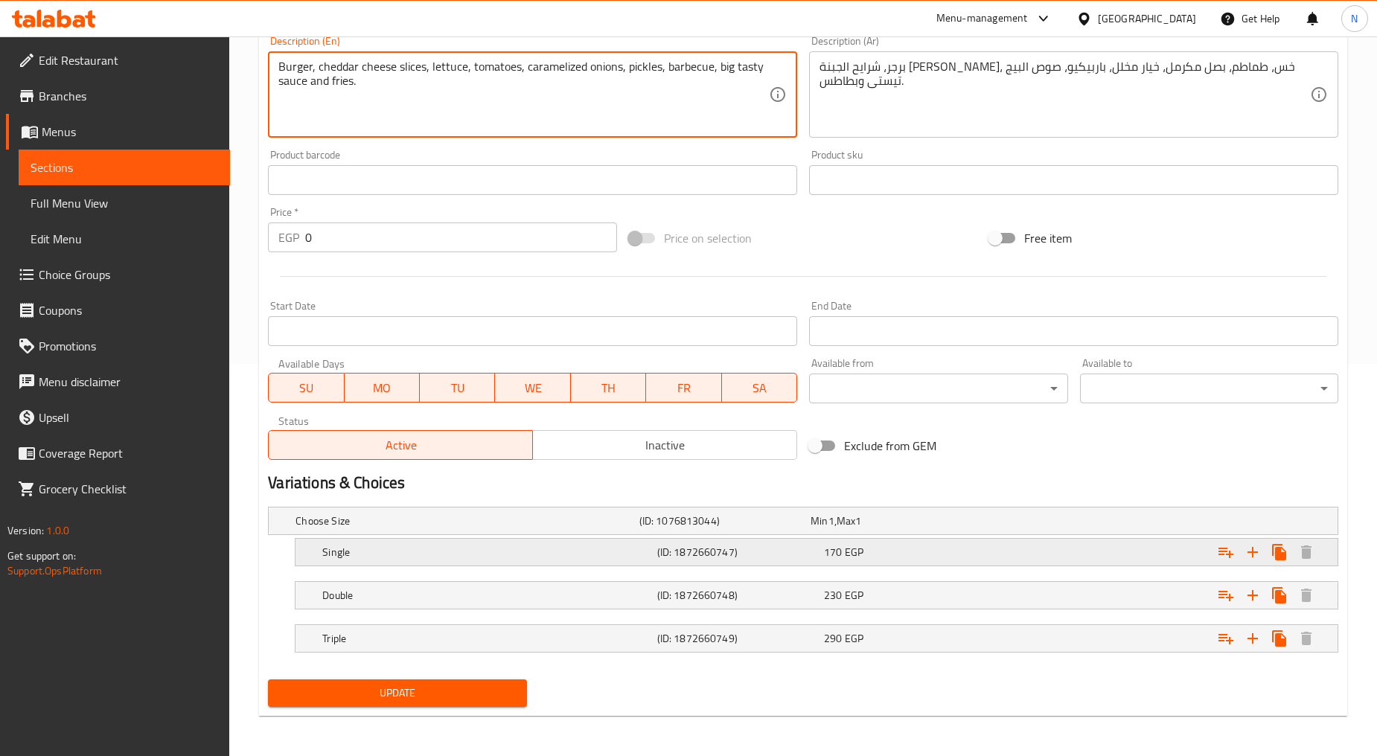
type textarea "Burger, cheddar cheese slices, lettuce, tomatoes, caramelized onions, pickles, …"
click at [1124, 547] on div "Expand" at bounding box center [1155, 552] width 334 height 33
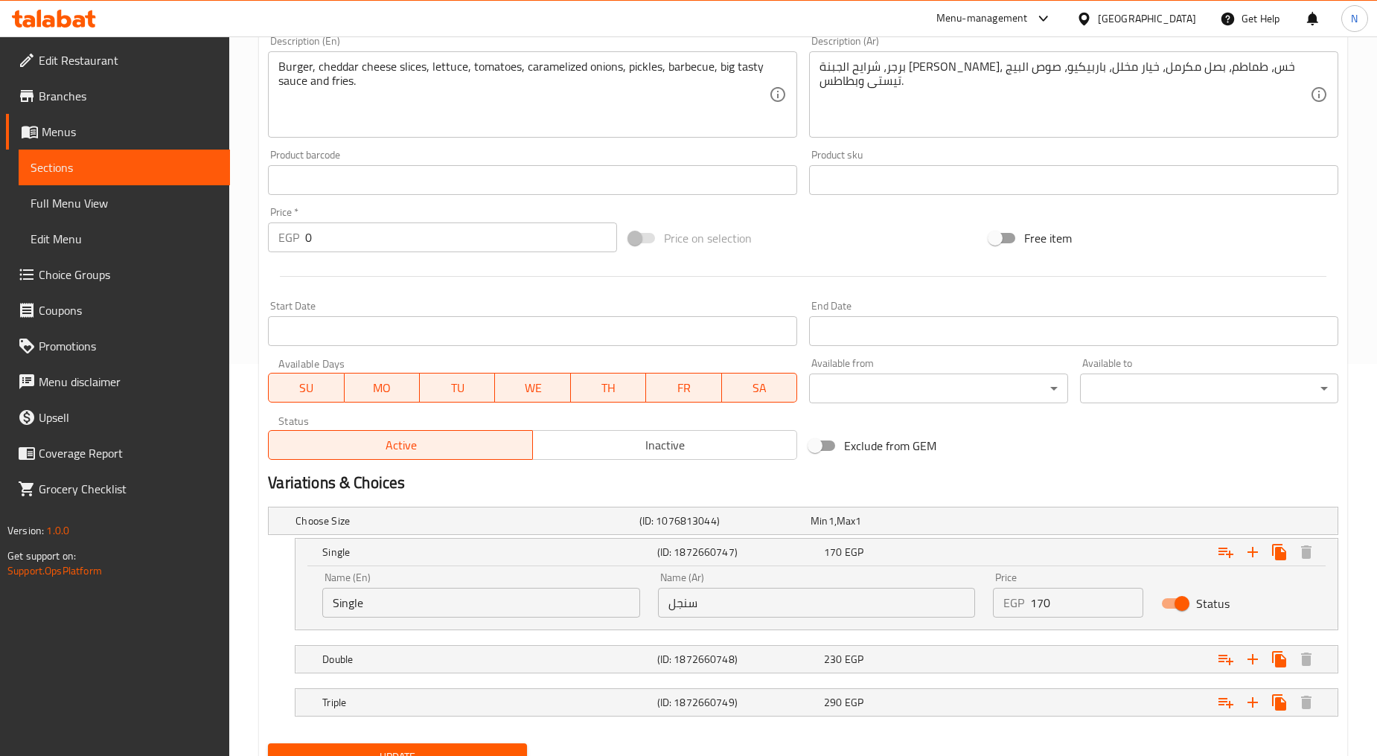
click at [1040, 600] on input "170" at bounding box center [1086, 603] width 112 height 30
type input "190"
click at [1101, 470] on div "Variations & Choices" at bounding box center [803, 483] width 1082 height 34
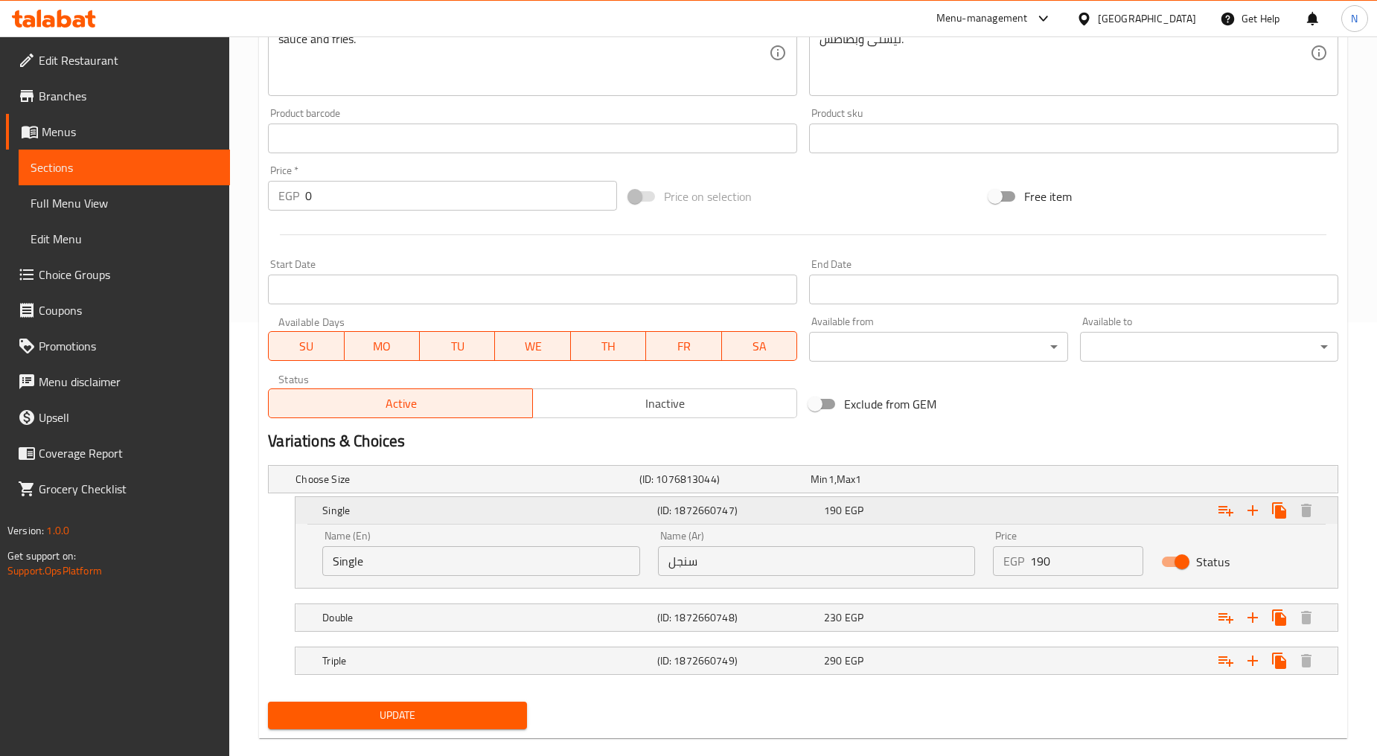
scroll to position [457, 0]
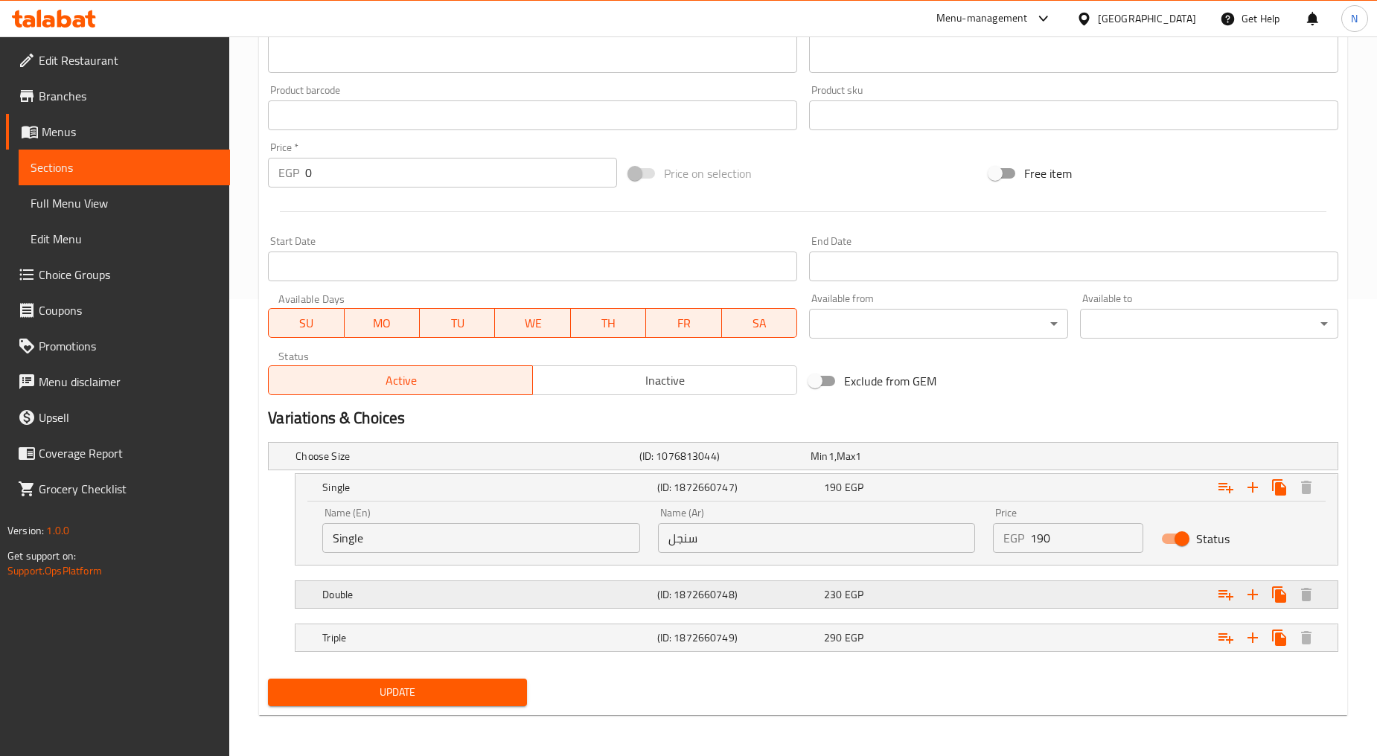
click at [1074, 590] on div "Expand" at bounding box center [1155, 594] width 334 height 33
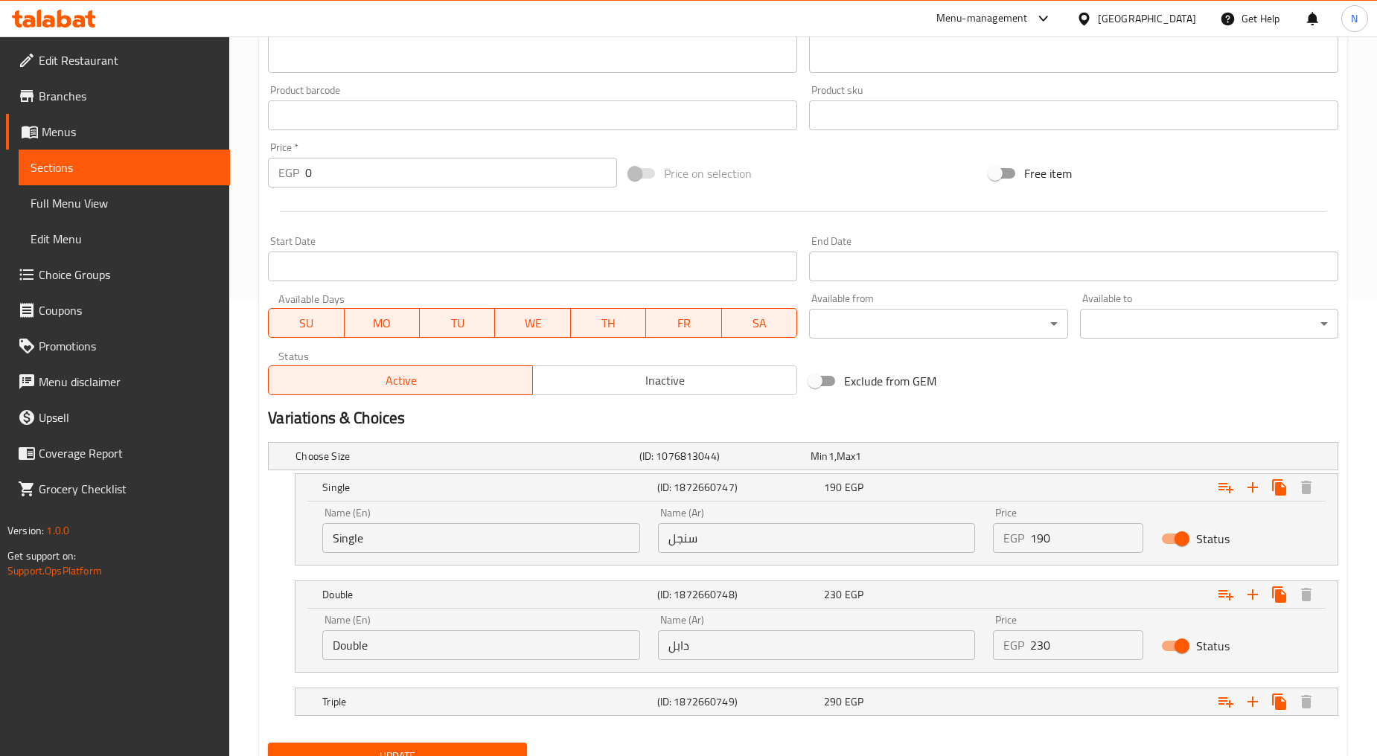
click at [1042, 649] on input "230" at bounding box center [1086, 645] width 112 height 30
type input "255"
click at [1102, 417] on h2 "Variations & Choices" at bounding box center [803, 418] width 1070 height 22
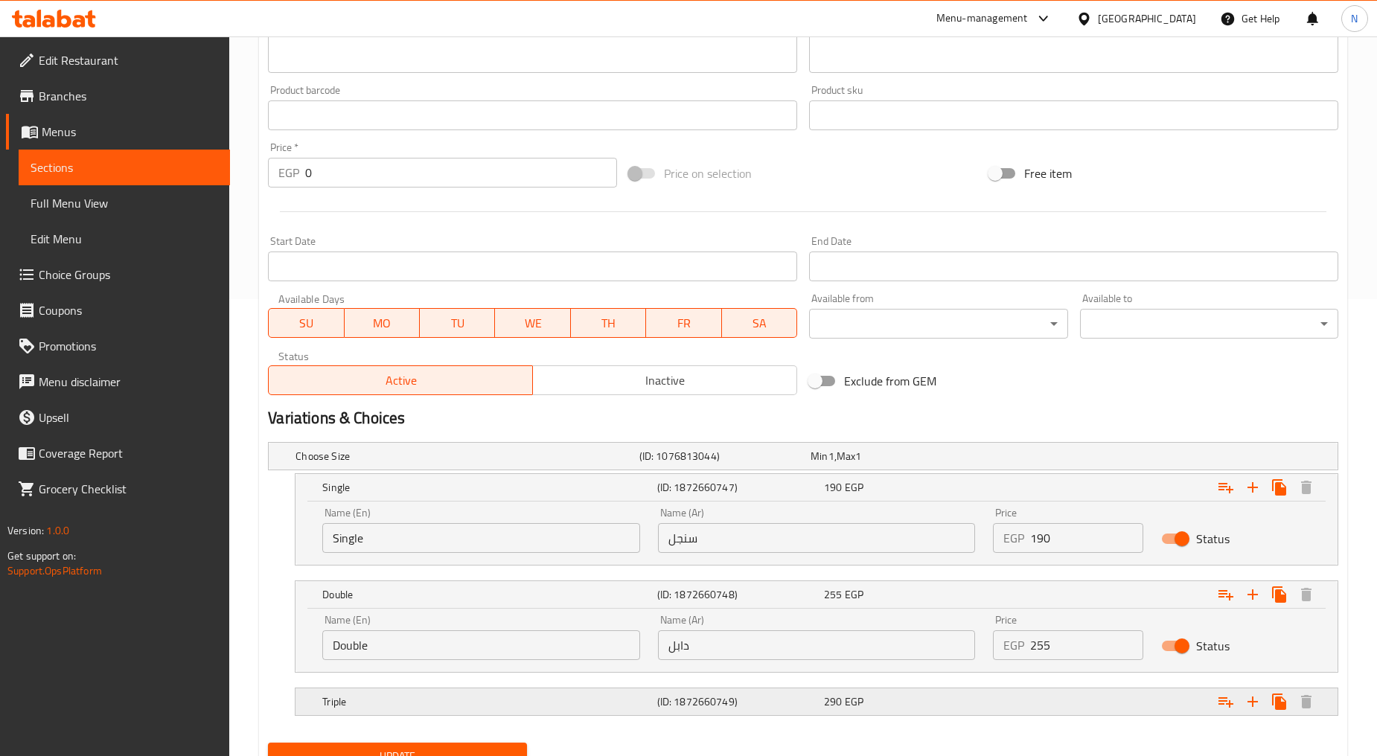
click at [1095, 708] on div "Expand" at bounding box center [1155, 701] width 334 height 33
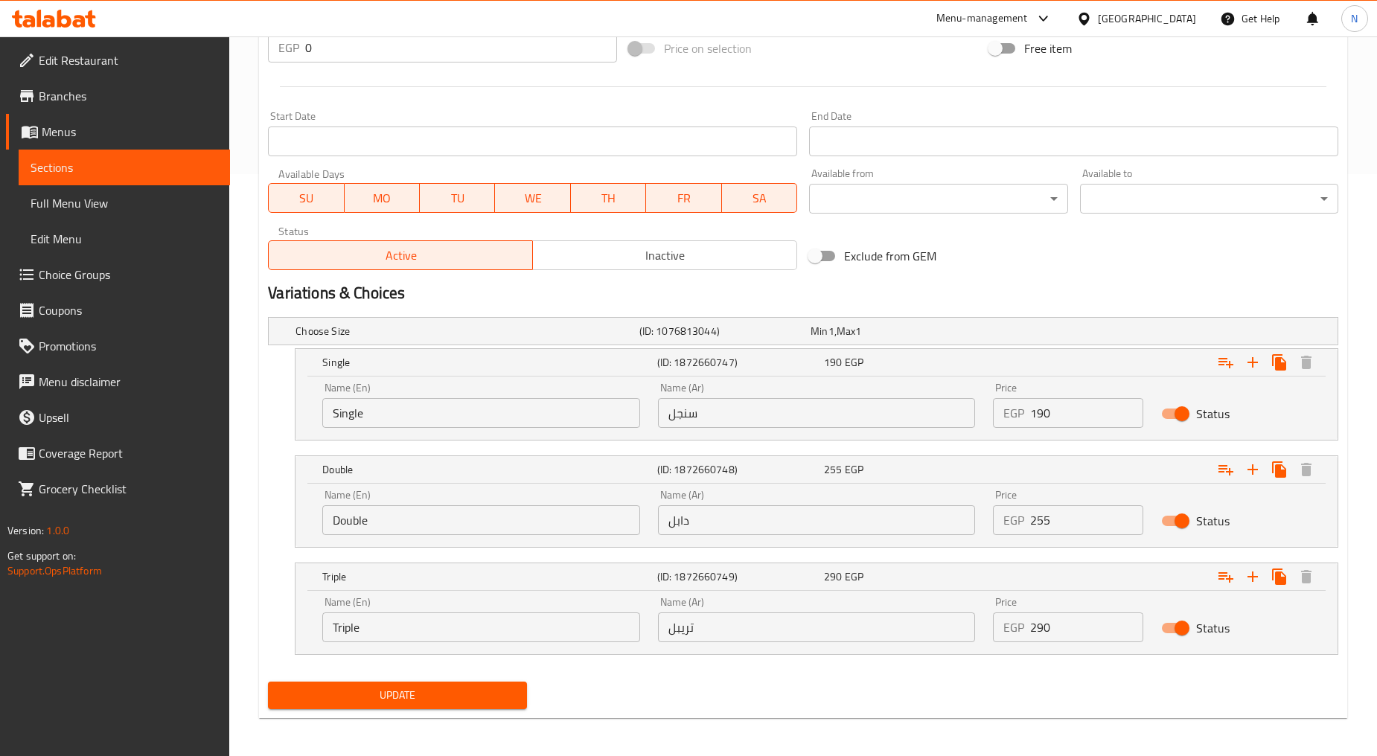
scroll to position [584, 0]
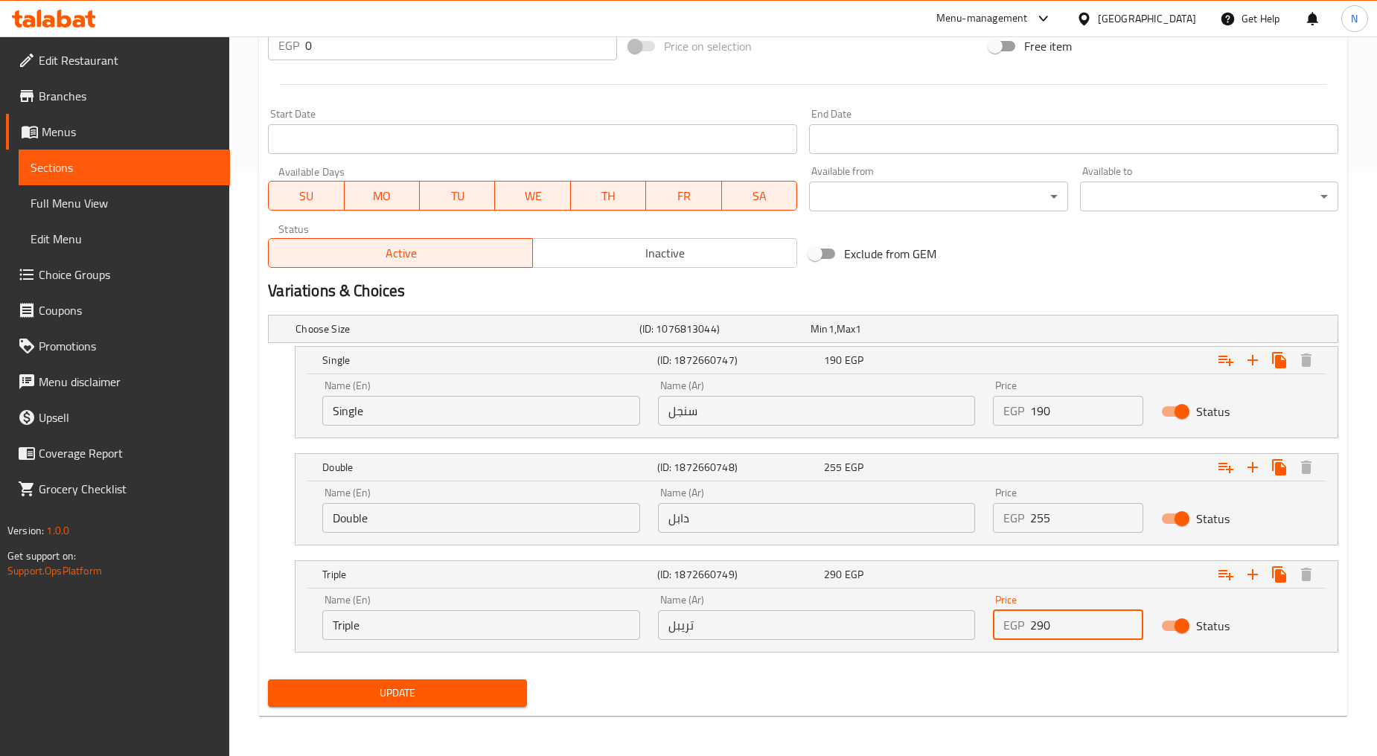
click at [1045, 633] on input "290" at bounding box center [1086, 625] width 112 height 30
type input "325"
click at [1060, 665] on nav at bounding box center [803, 662] width 1070 height 12
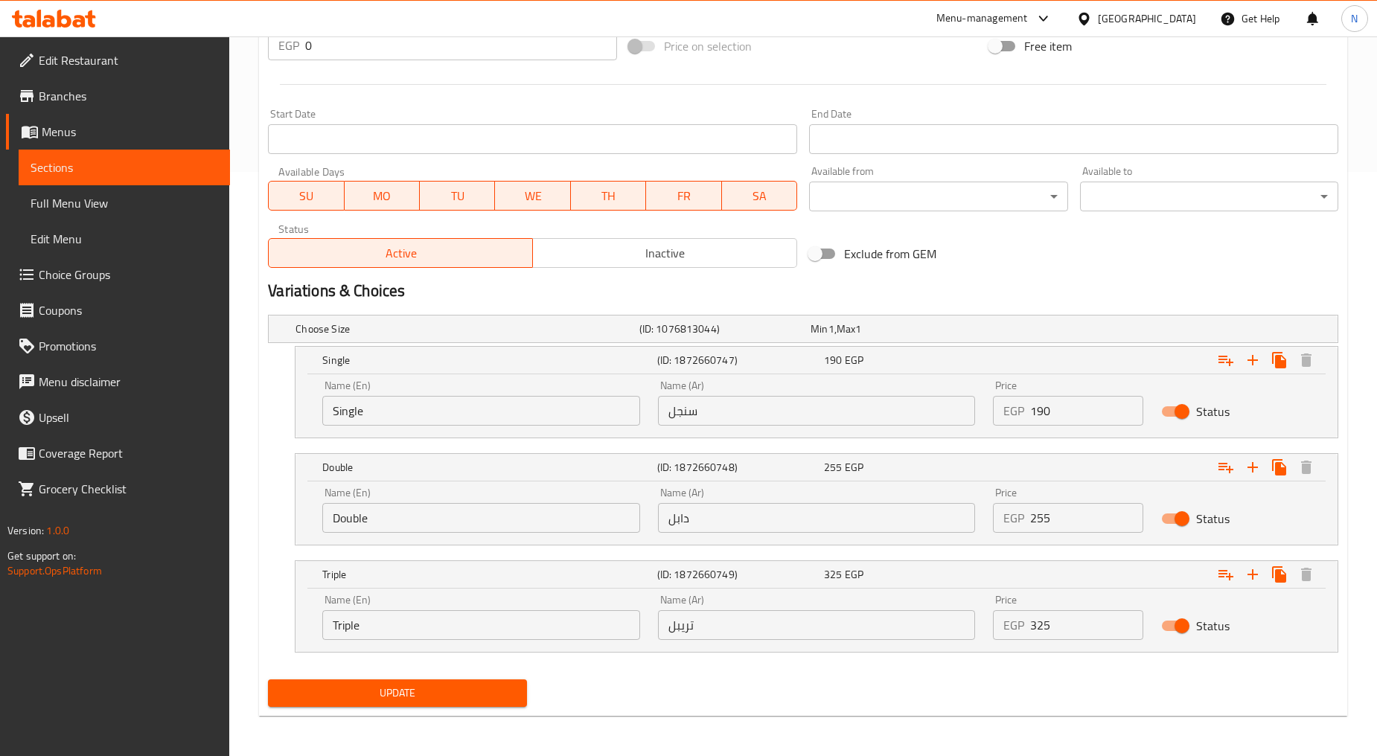
drag, startPoint x: 1025, startPoint y: 694, endPoint x: 993, endPoint y: 660, distance: 46.9
click at [1025, 694] on div "Update" at bounding box center [803, 692] width 1082 height 39
click at [470, 690] on span "Update" at bounding box center [397, 693] width 234 height 19
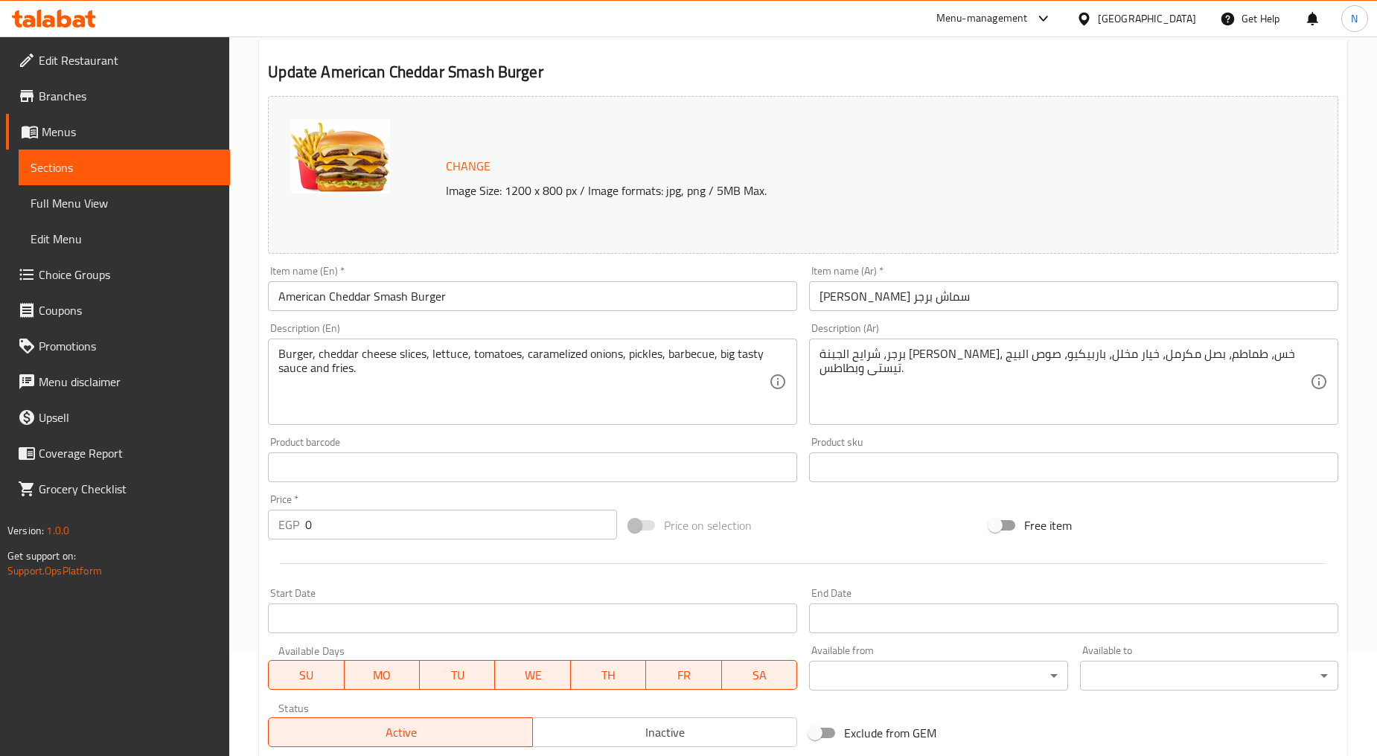
scroll to position [0, 0]
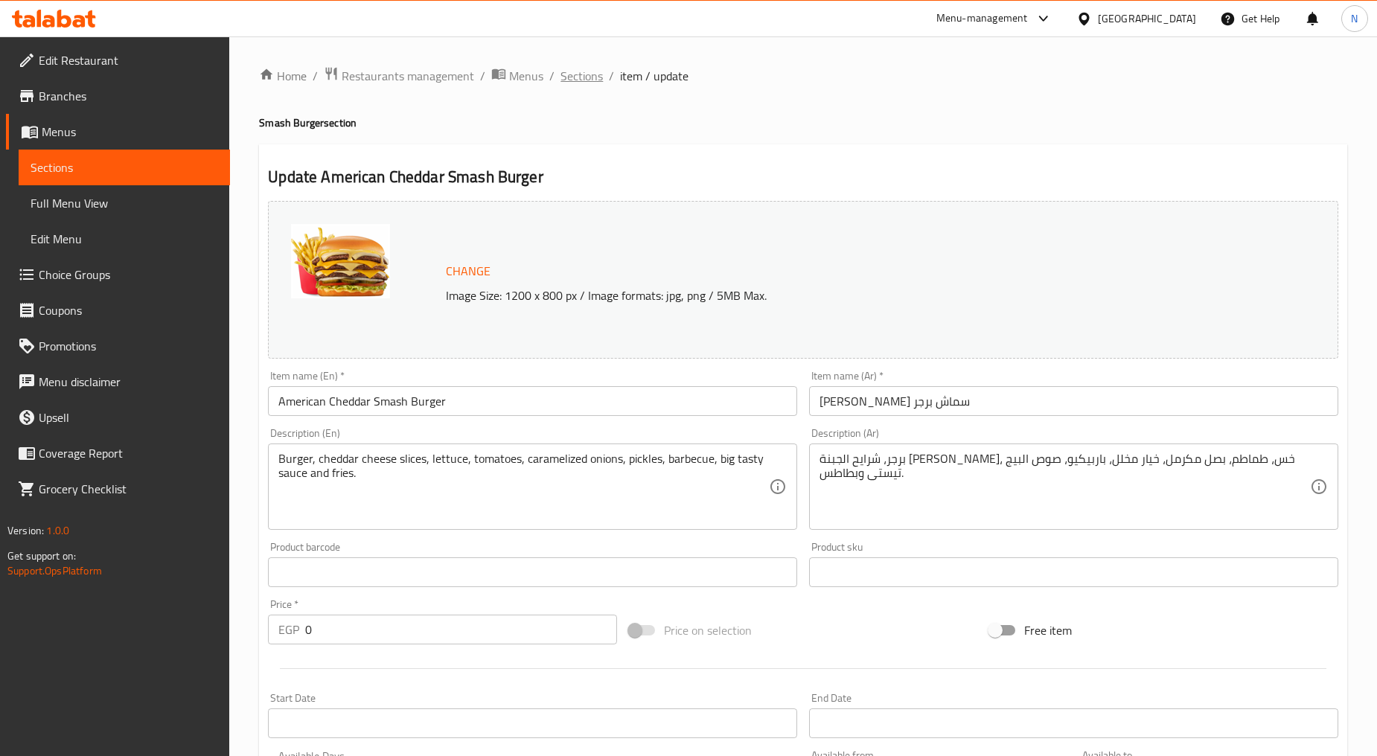
click at [577, 80] on span "Sections" at bounding box center [581, 76] width 42 height 18
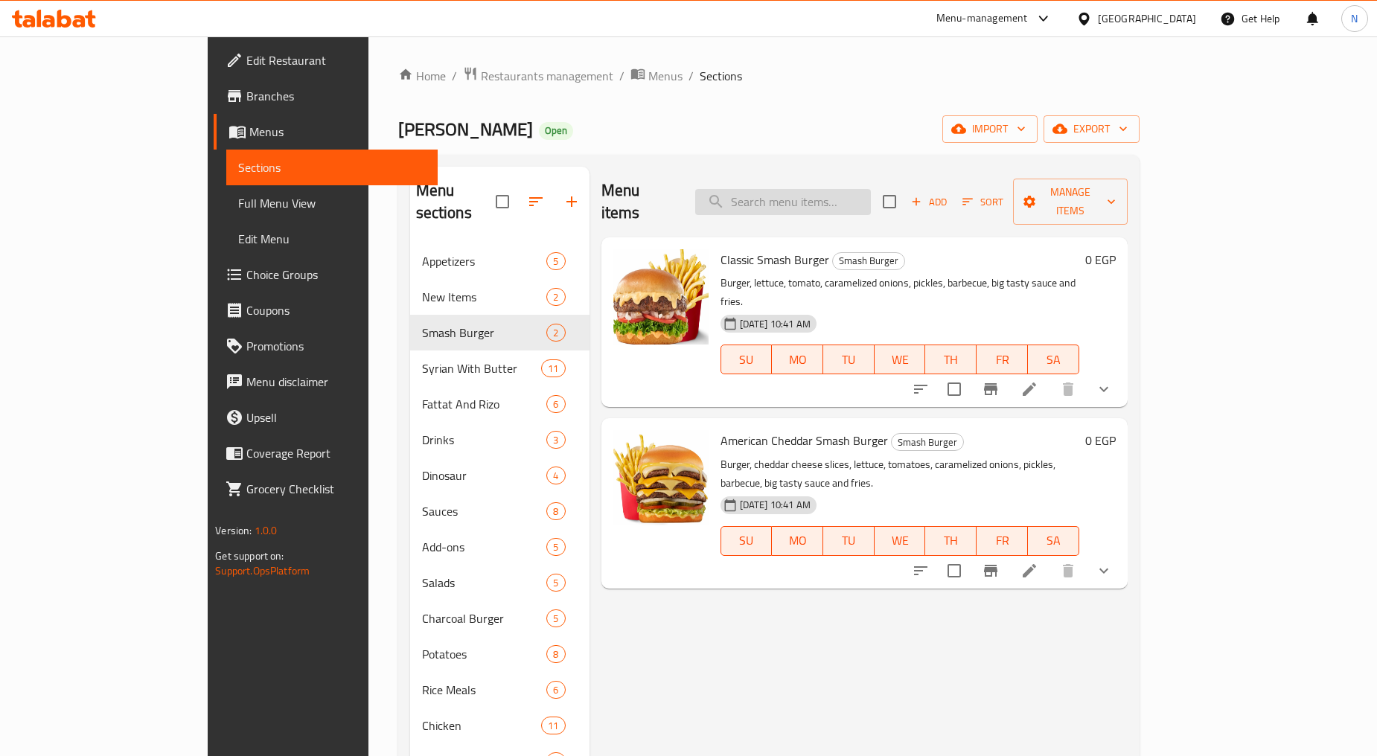
click at [821, 189] on input "search" at bounding box center [783, 202] width 176 height 26
type input "ت"
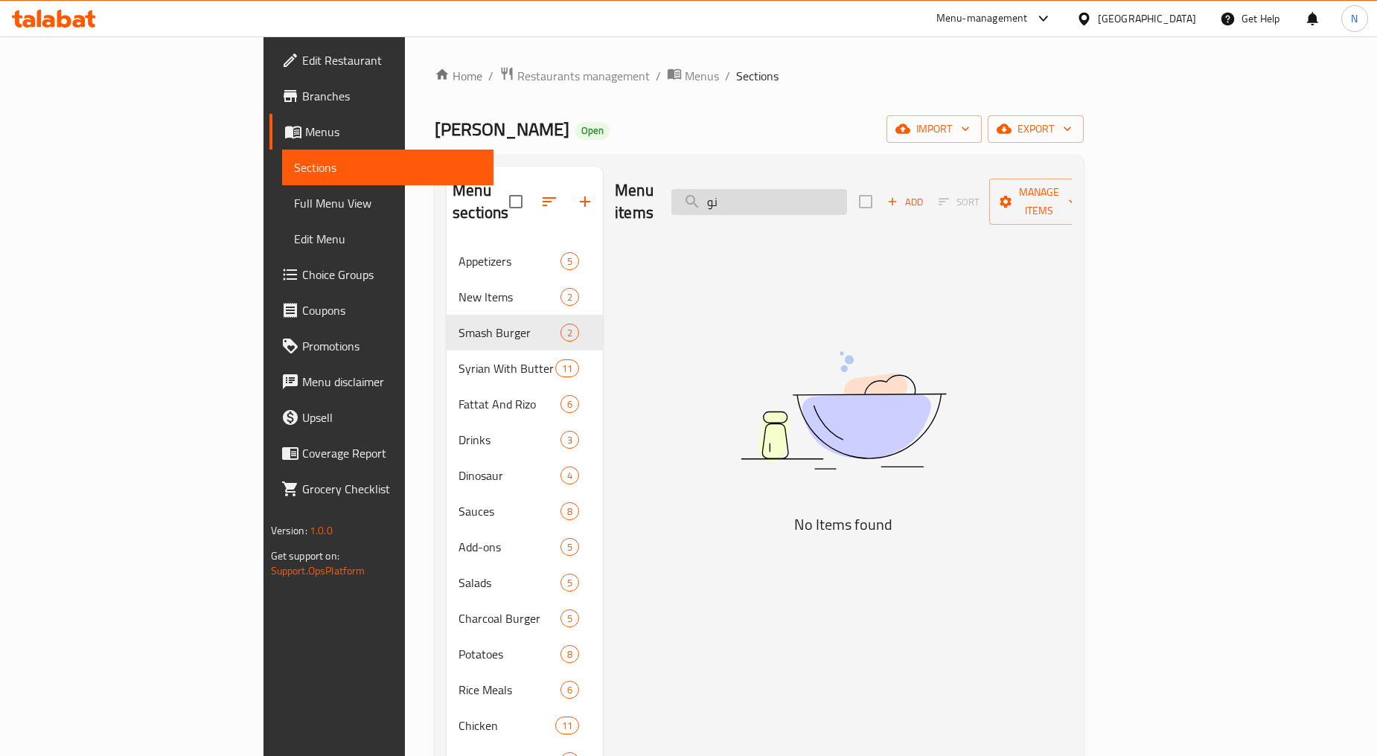
type input "ن"
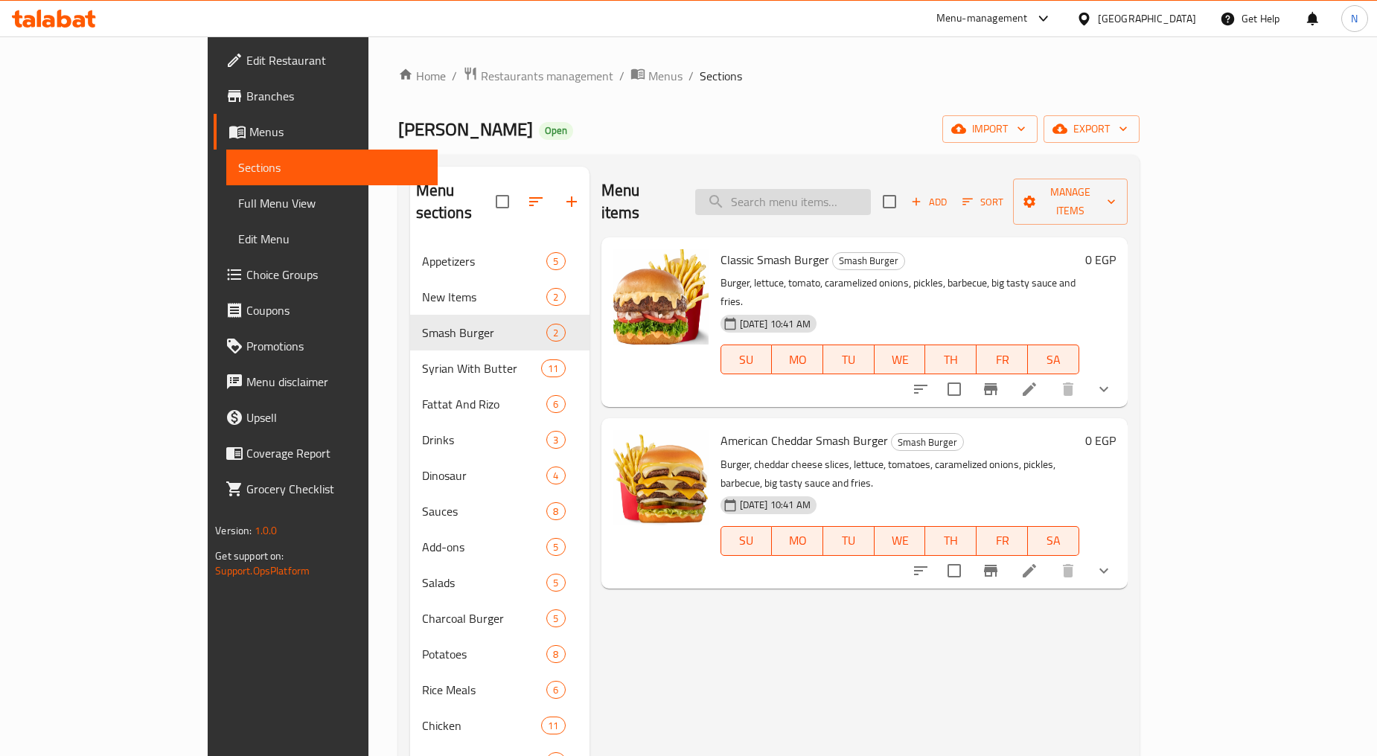
click at [842, 189] on input "search" at bounding box center [783, 202] width 176 height 26
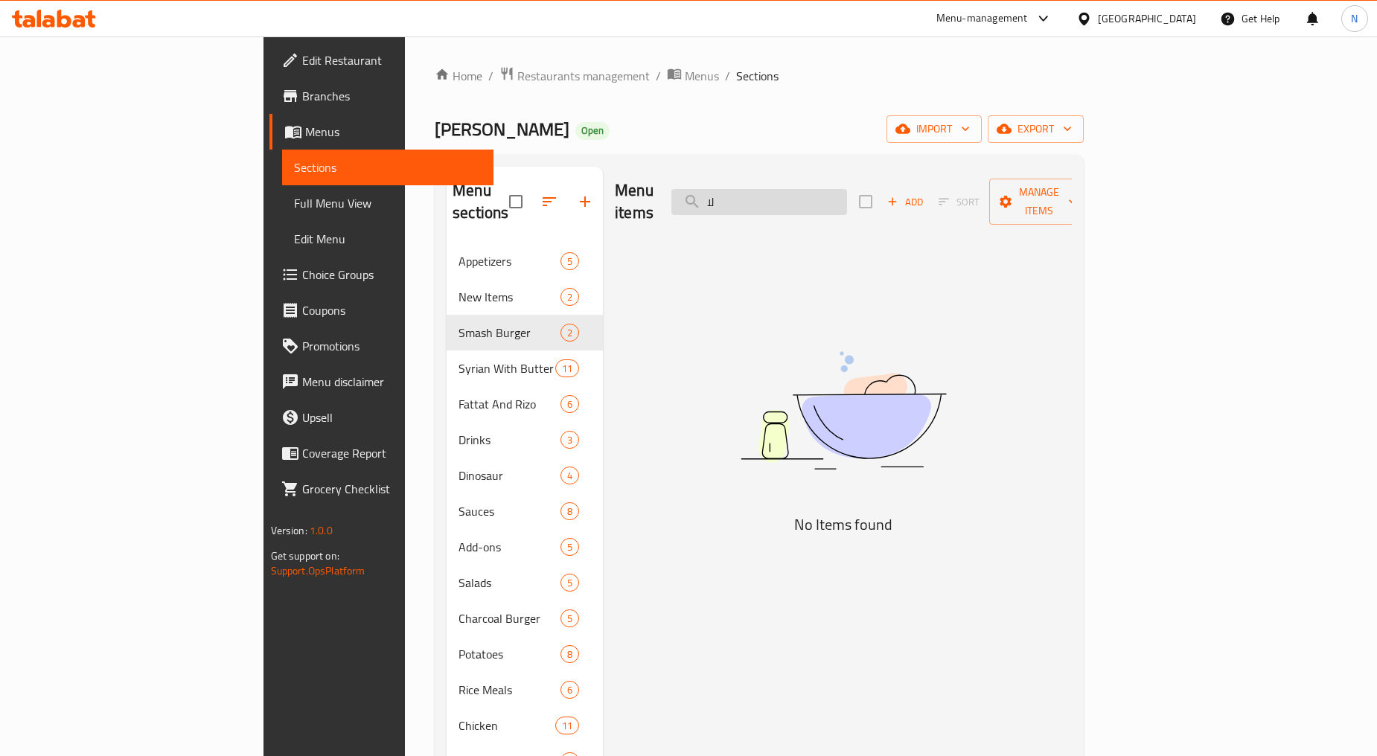
type input "ل"
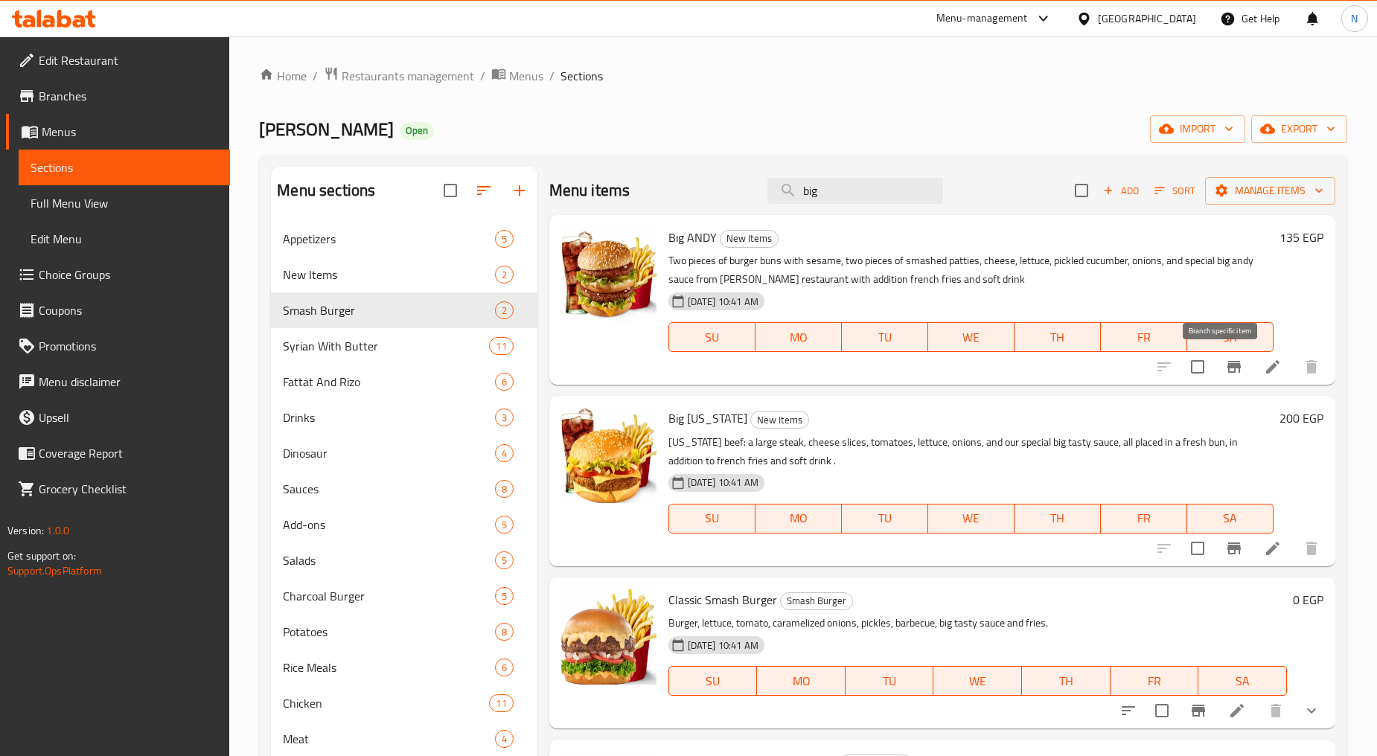
type input "big"
click at [1225, 361] on icon "Branch-specific-item" at bounding box center [1234, 367] width 18 height 18
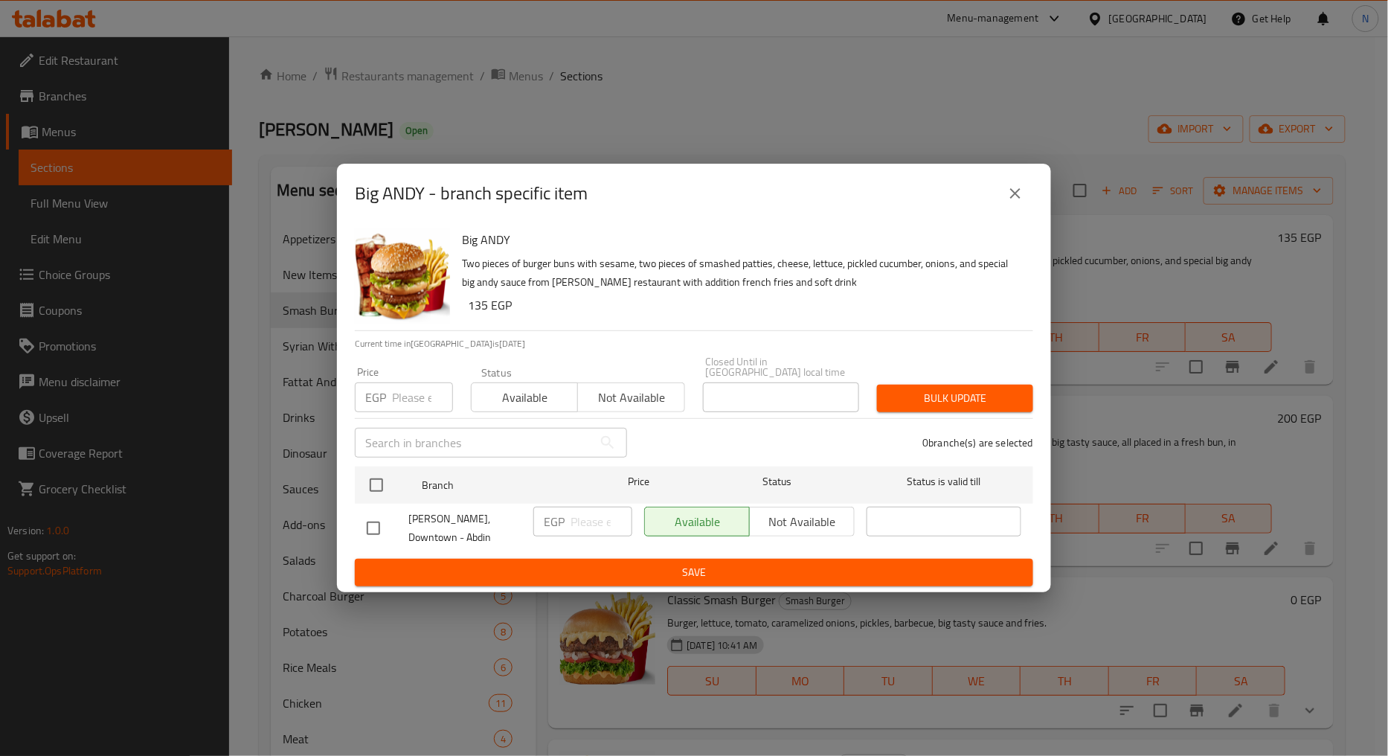
click at [420, 402] on input "number" at bounding box center [422, 397] width 61 height 30
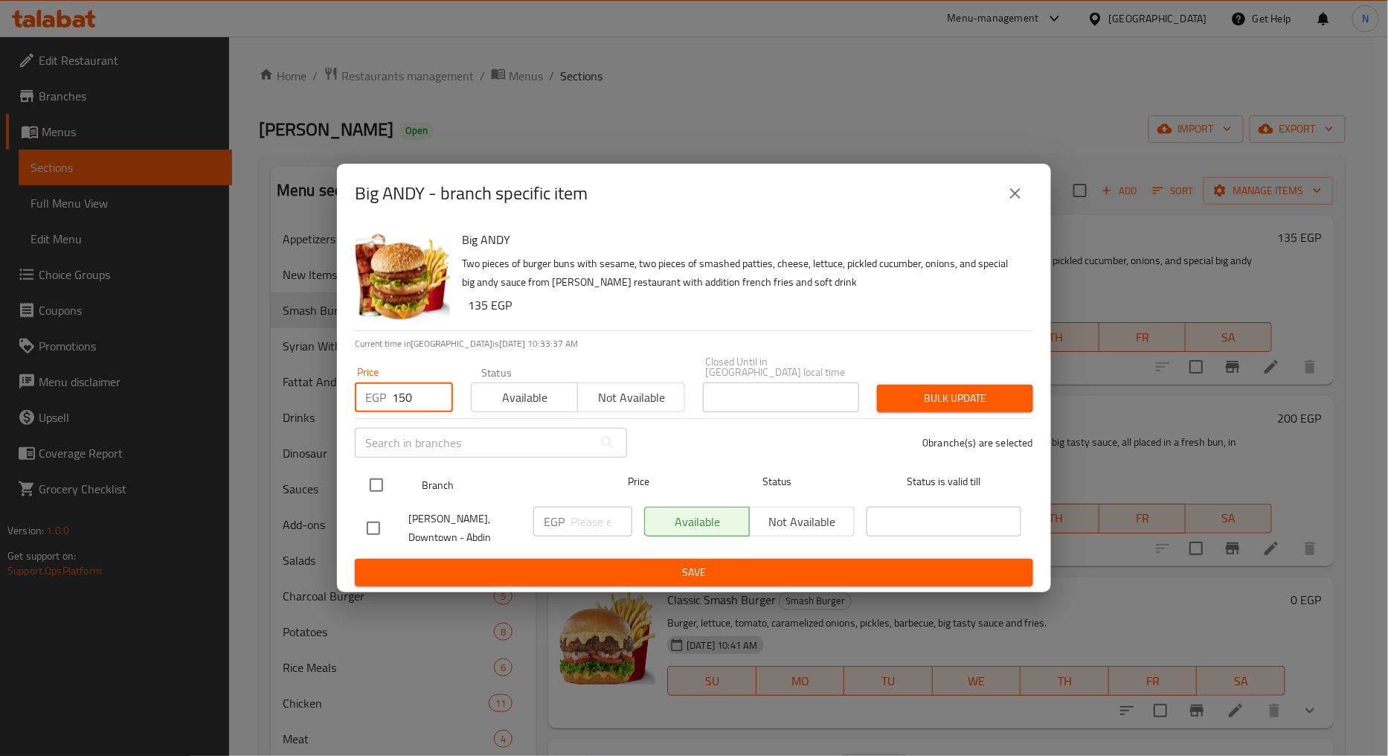
type input "150"
click at [373, 481] on input "checkbox" at bounding box center [376, 485] width 31 height 31
checkbox input "true"
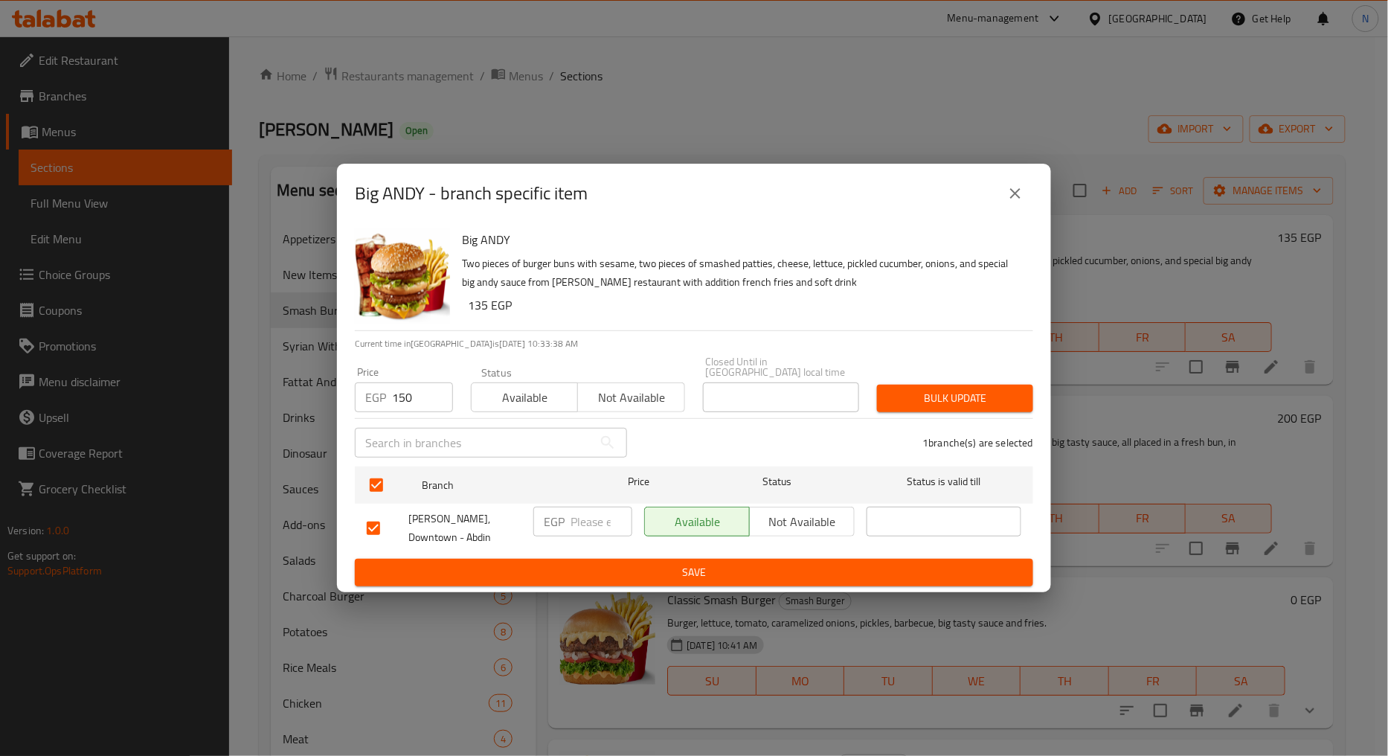
click at [906, 392] on span "Bulk update" at bounding box center [955, 398] width 132 height 19
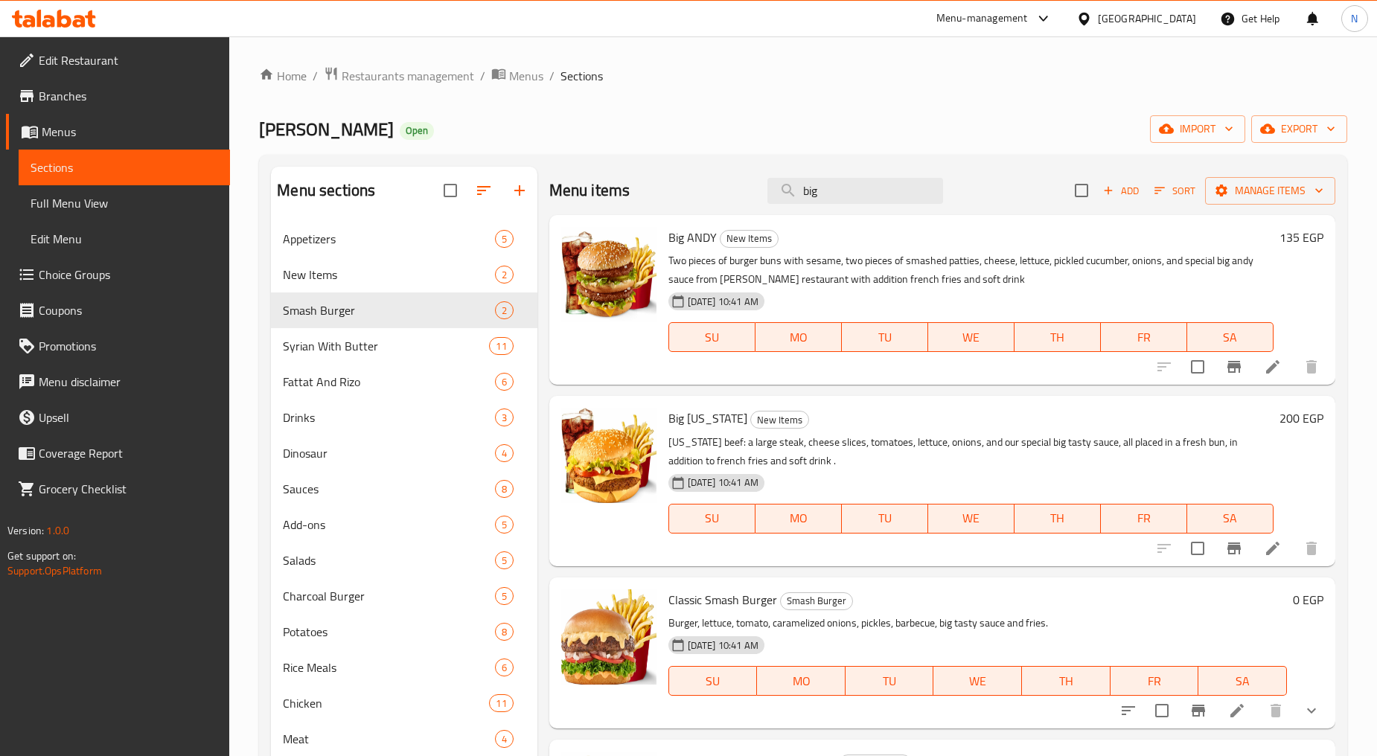
click at [1279, 237] on h6 "135 EGP" at bounding box center [1301, 237] width 44 height 21
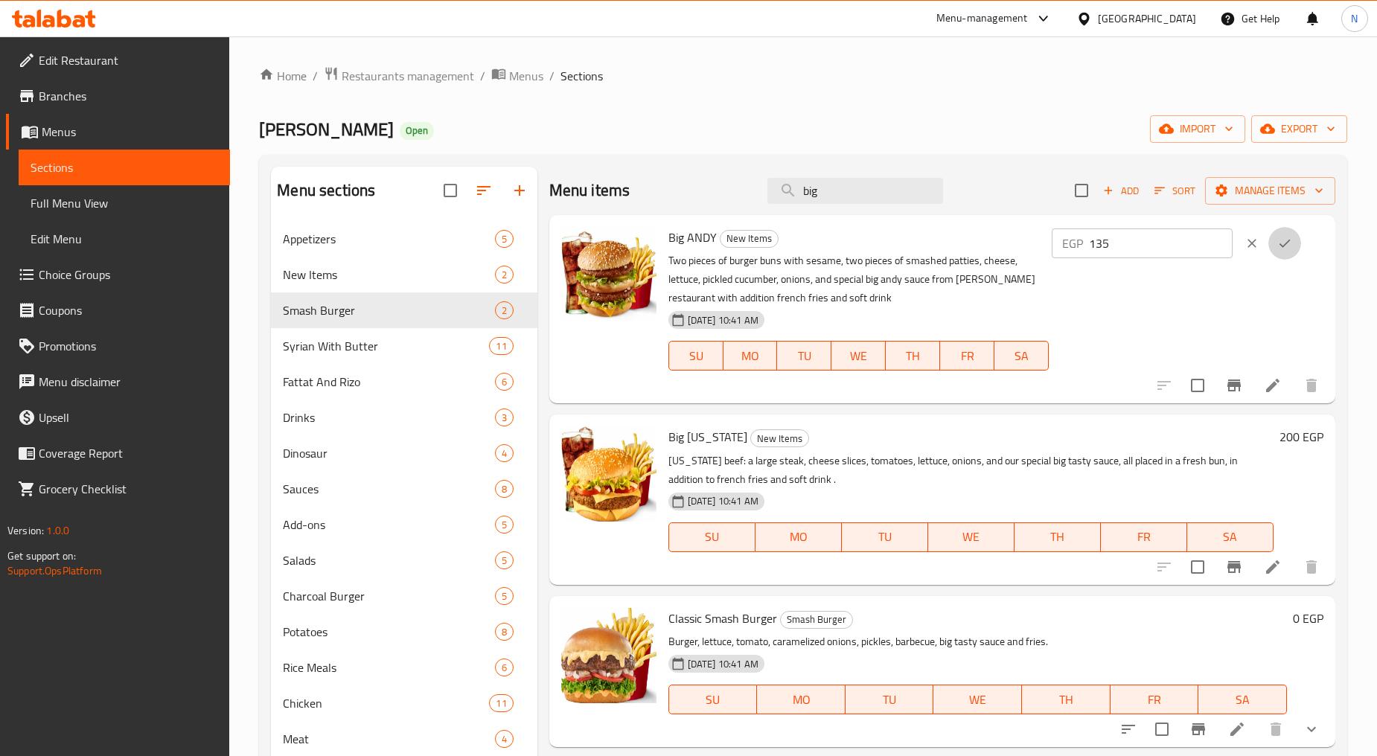
click at [1277, 237] on icon "ok" at bounding box center [1284, 243] width 15 height 15
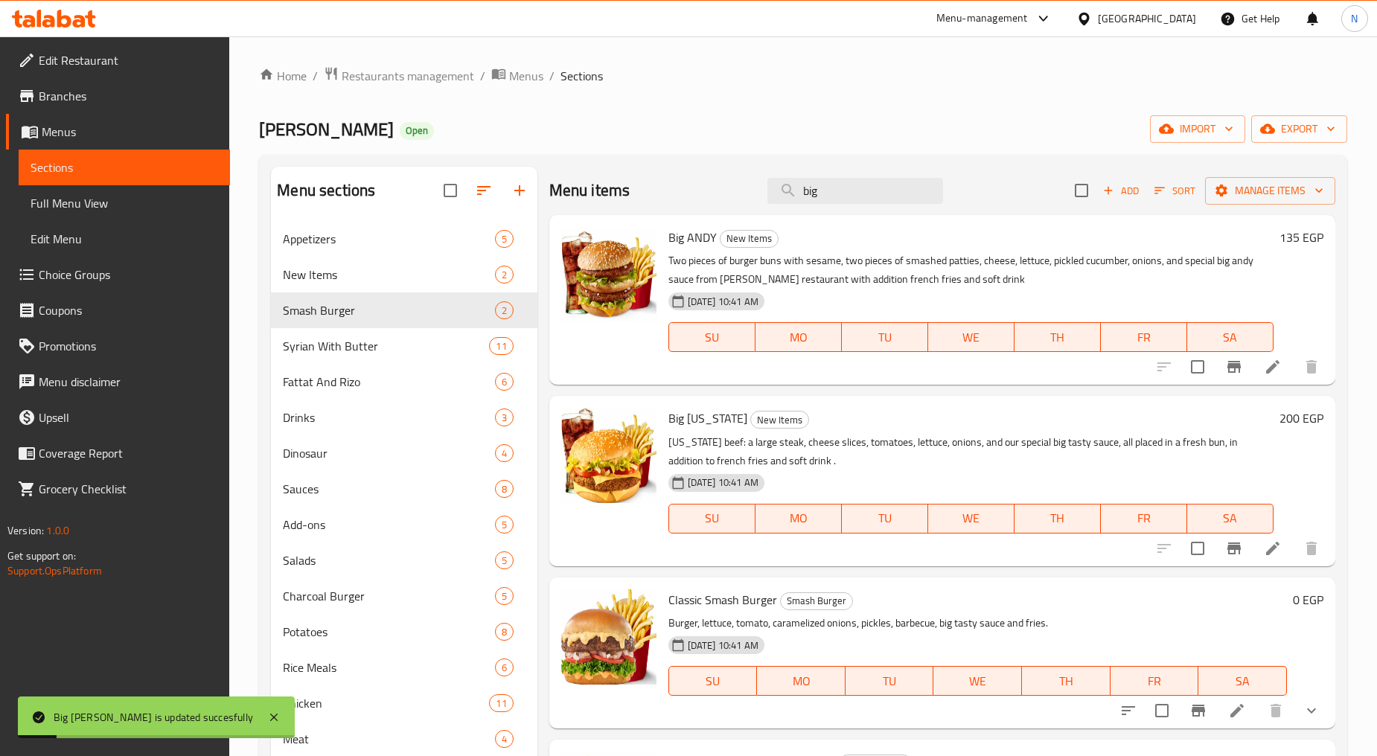
click at [1279, 240] on h6 "135 EGP" at bounding box center [1301, 237] width 44 height 21
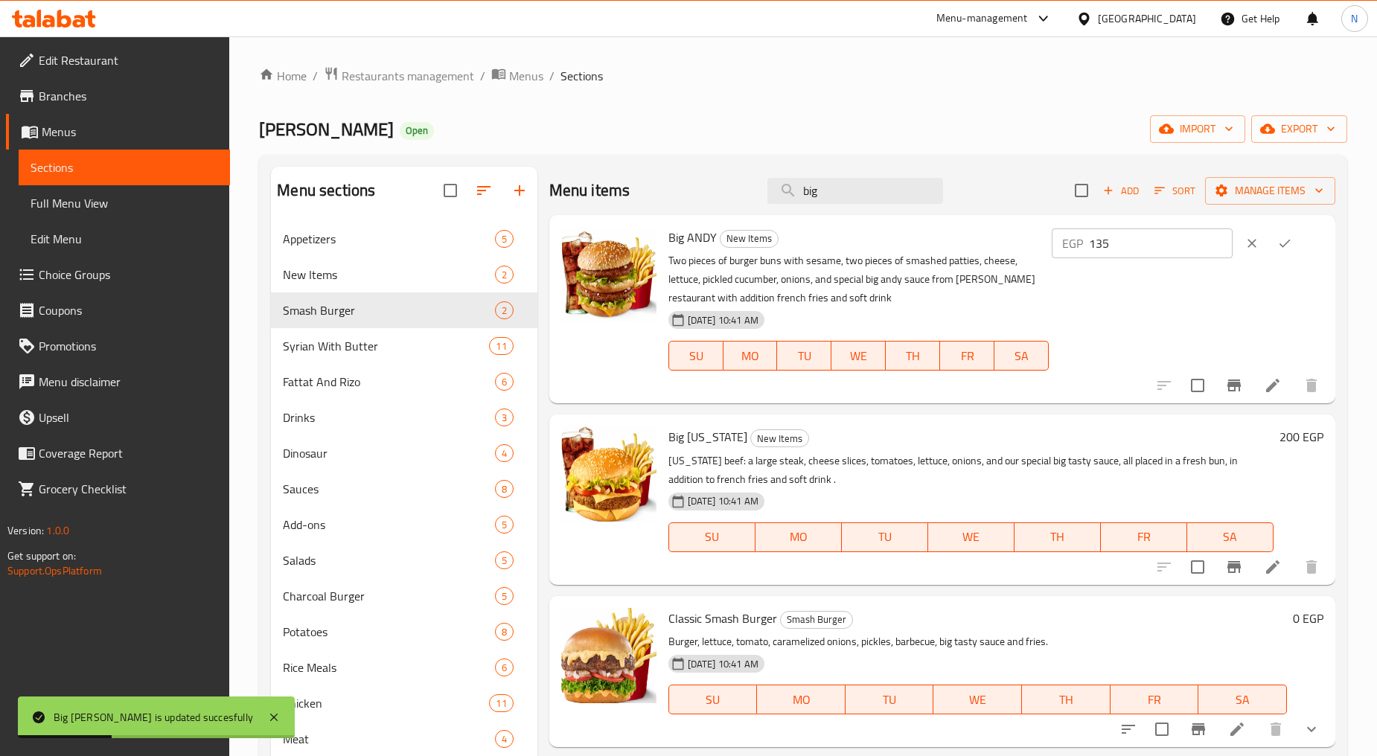
click at [1131, 246] on input "135" at bounding box center [1161, 243] width 144 height 30
type input "150"
click at [1285, 238] on icon "ok" at bounding box center [1284, 243] width 15 height 15
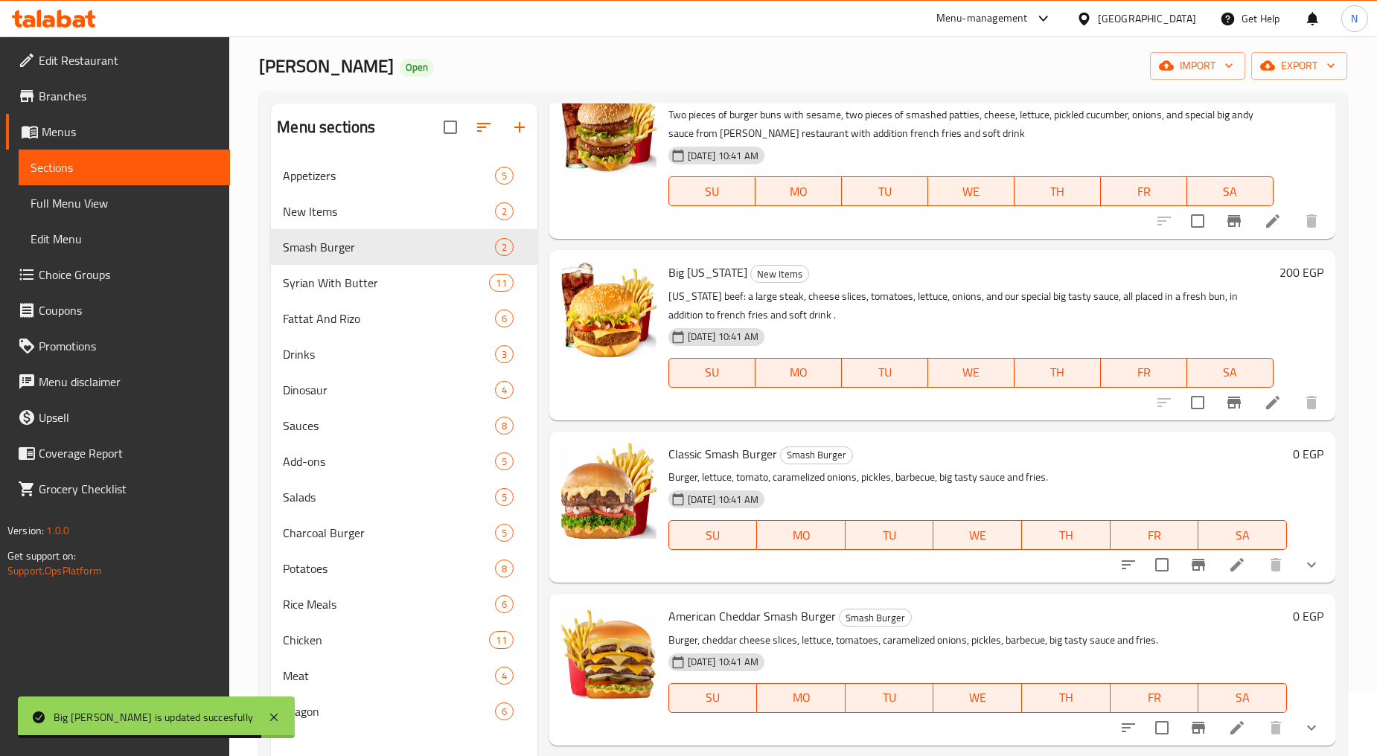
scroll to position [83, 0]
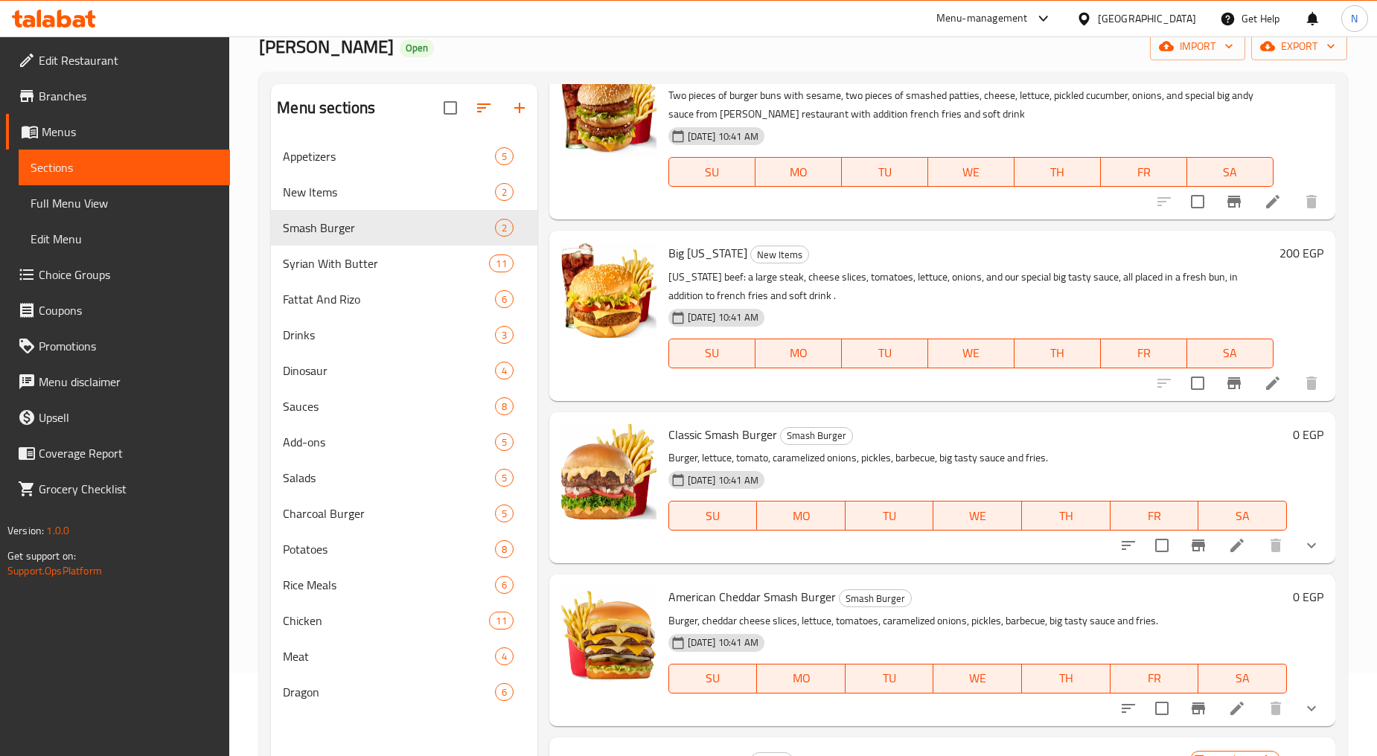
click at [1225, 378] on icon "Branch-specific-item" at bounding box center [1234, 383] width 18 height 18
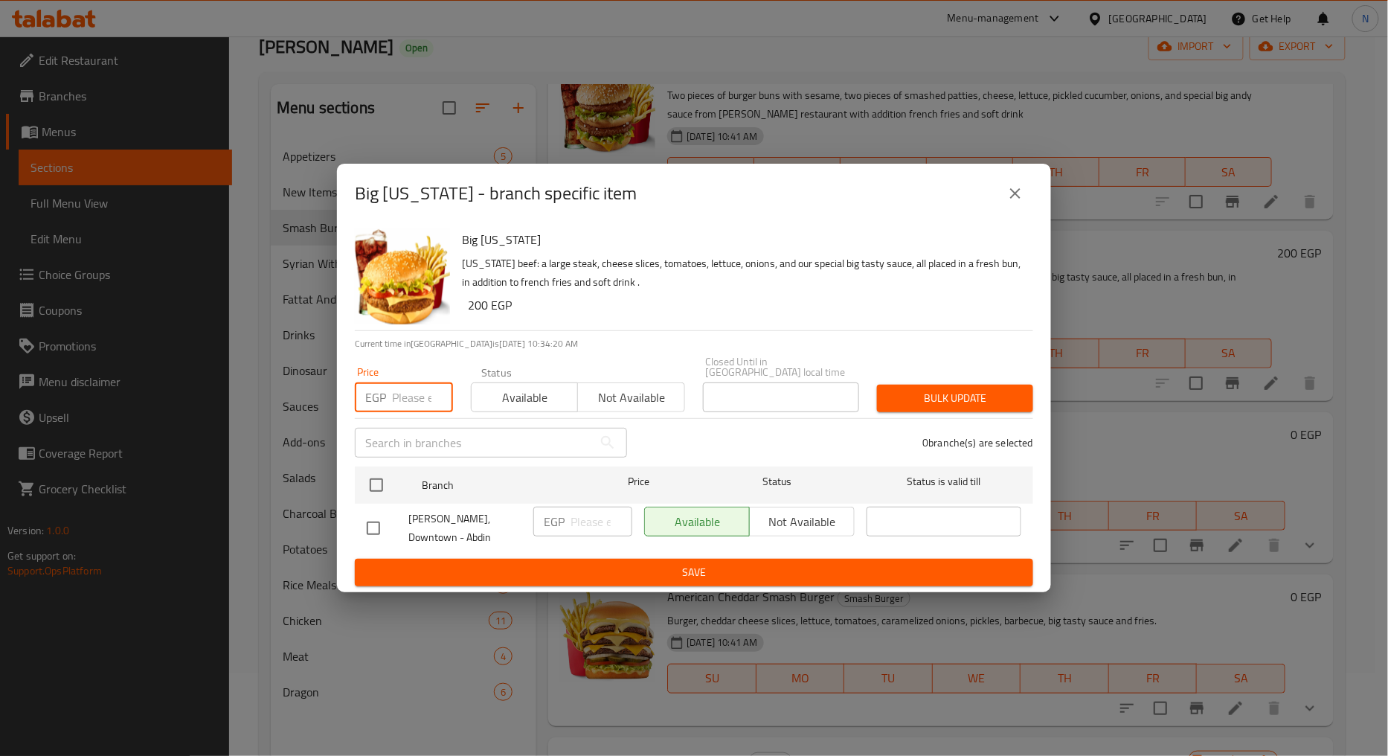
click at [419, 400] on input "number" at bounding box center [422, 397] width 61 height 30
click at [394, 400] on input "225" at bounding box center [422, 397] width 61 height 30
type input "225"
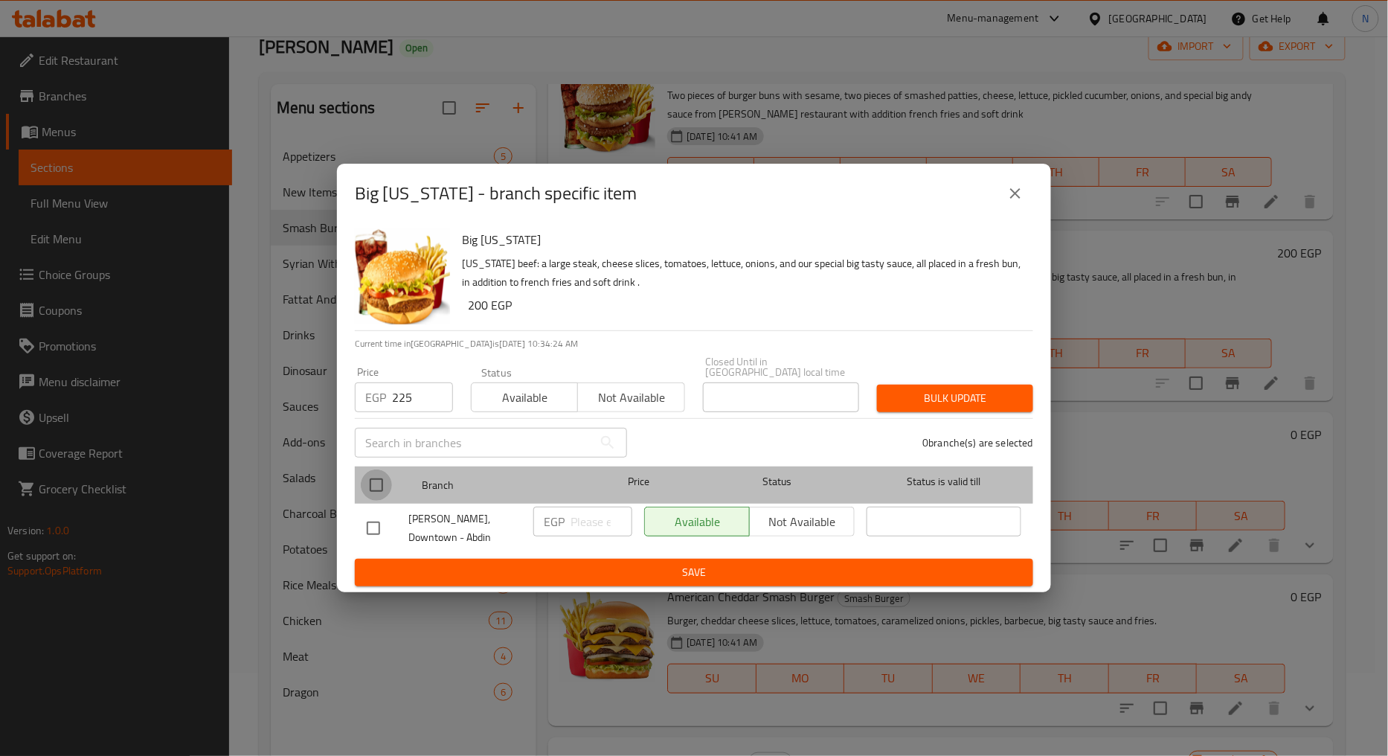
click at [377, 491] on input "checkbox" at bounding box center [376, 485] width 31 height 31
checkbox input "true"
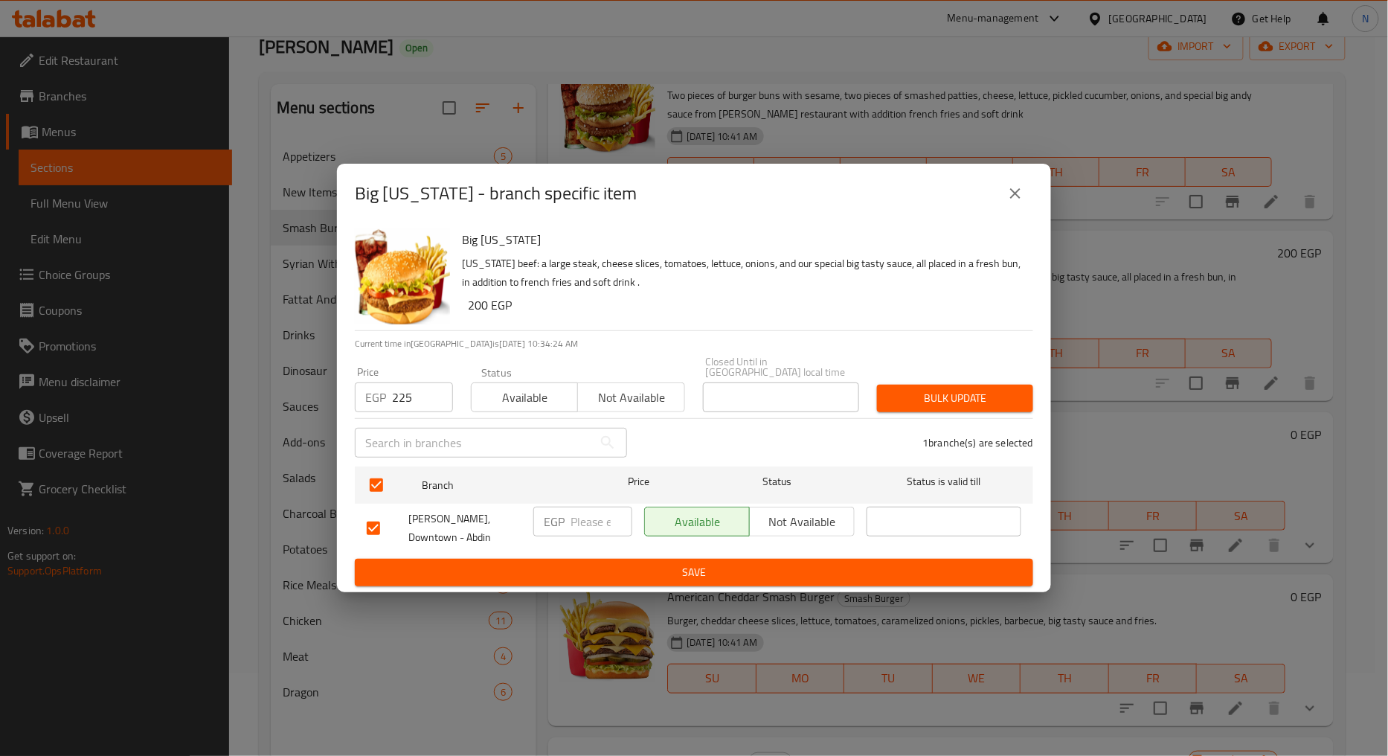
click at [933, 411] on button "Bulk update" at bounding box center [955, 399] width 156 height 28
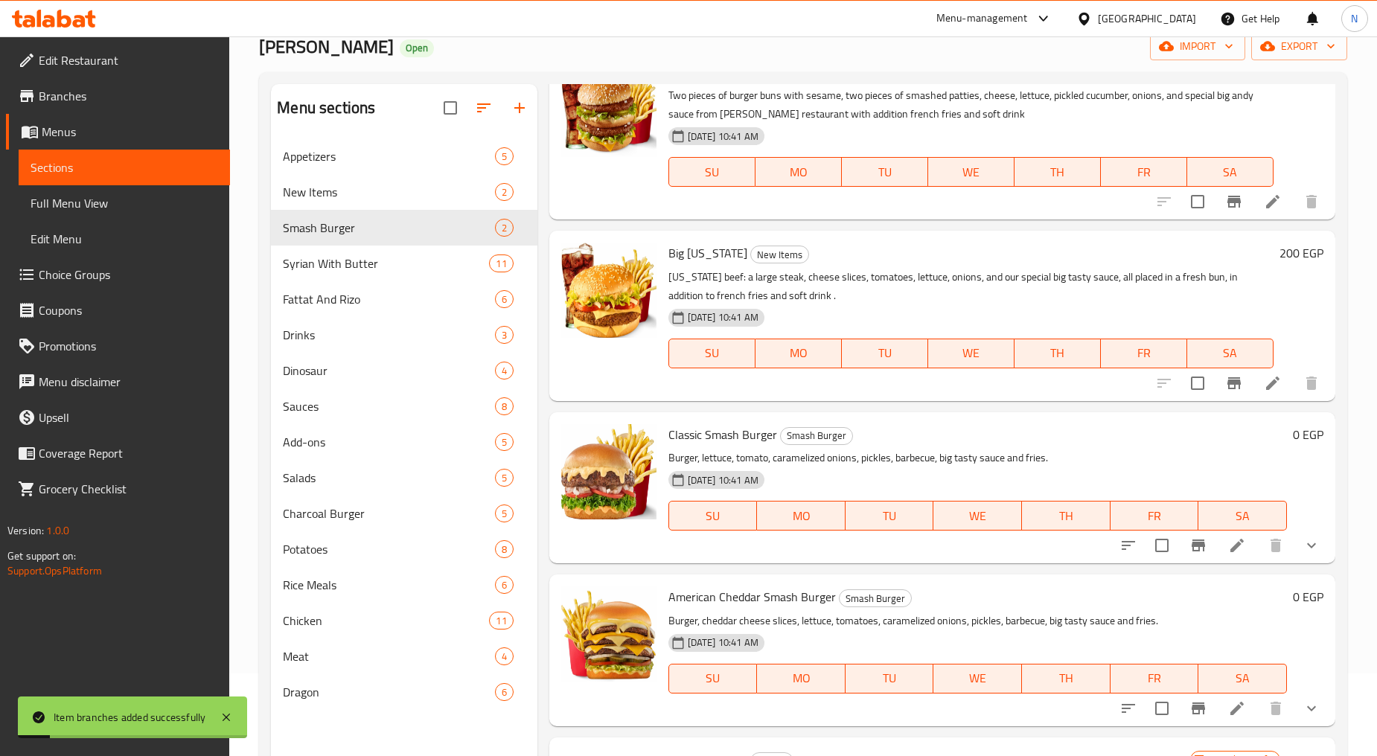
click at [1279, 246] on h6 "200 EGP" at bounding box center [1301, 253] width 44 height 21
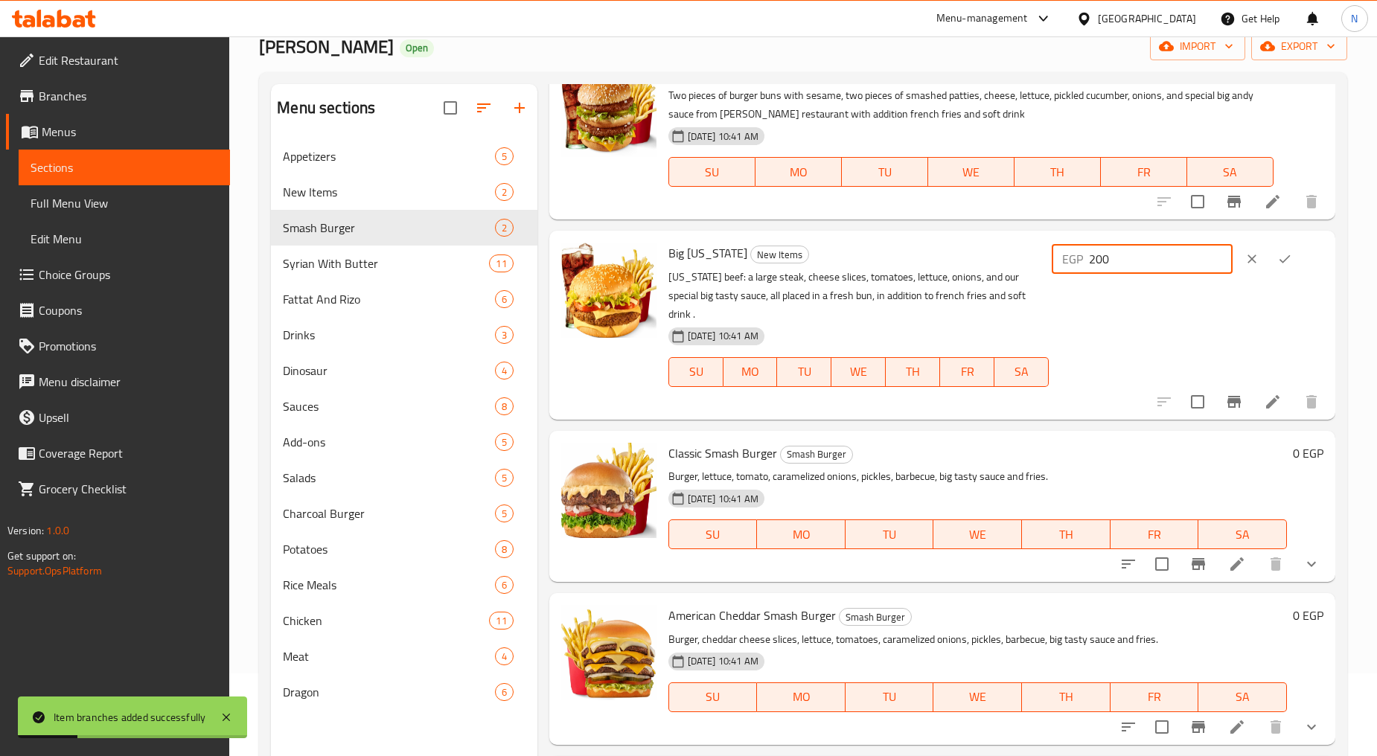
click at [1106, 262] on input "200" at bounding box center [1161, 259] width 144 height 30
paste input "25"
type input "225"
click at [1286, 265] on icon "ok" at bounding box center [1284, 259] width 15 height 15
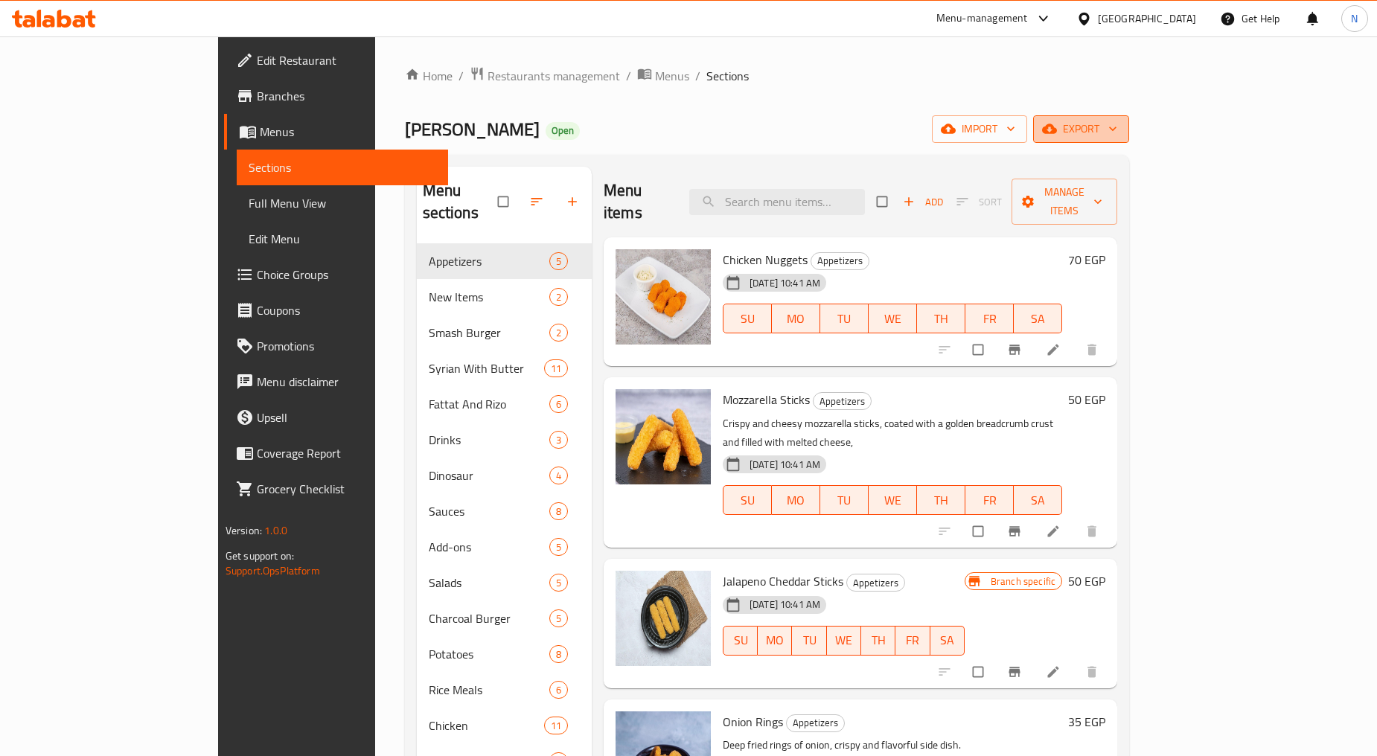
click at [1057, 135] on icon "button" at bounding box center [1049, 128] width 15 height 15
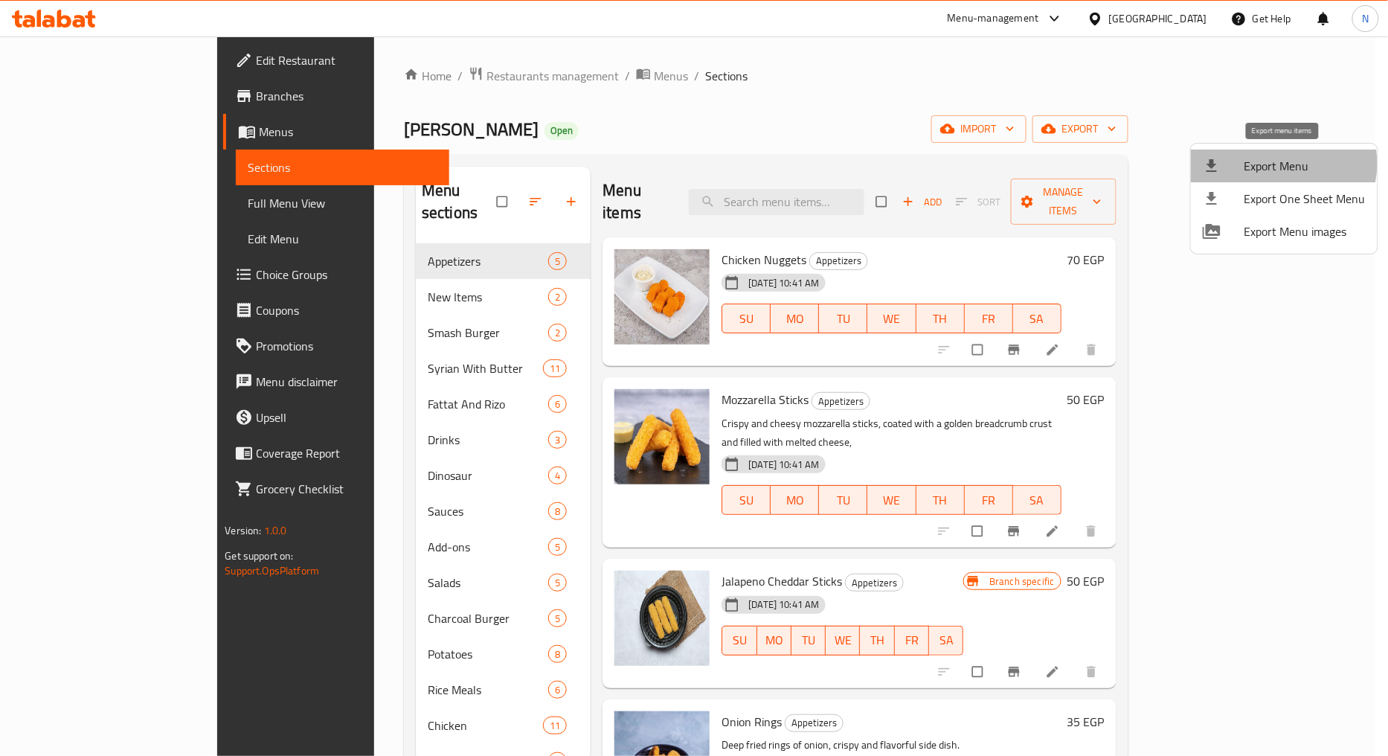
click at [1281, 164] on span "Export Menu" at bounding box center [1305, 166] width 121 height 18
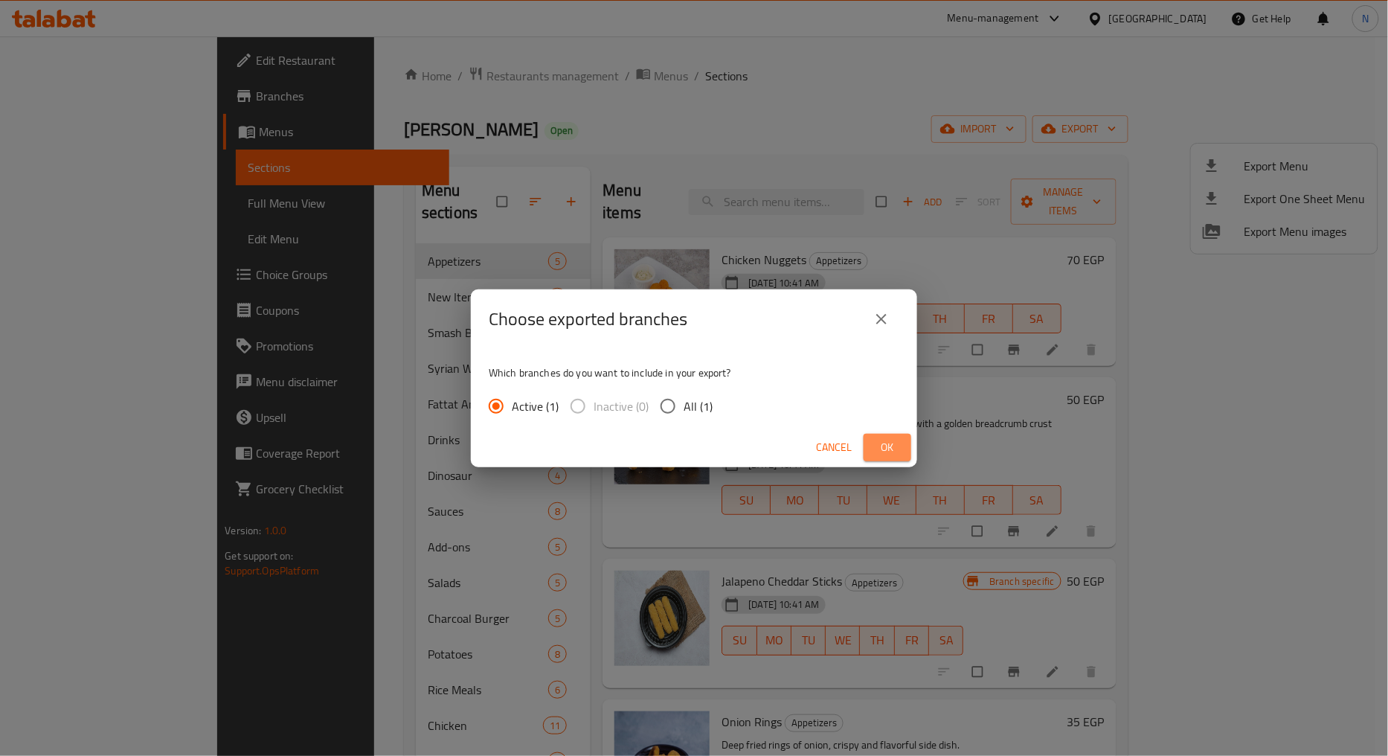
click at [885, 448] on span "Ok" at bounding box center [888, 447] width 24 height 19
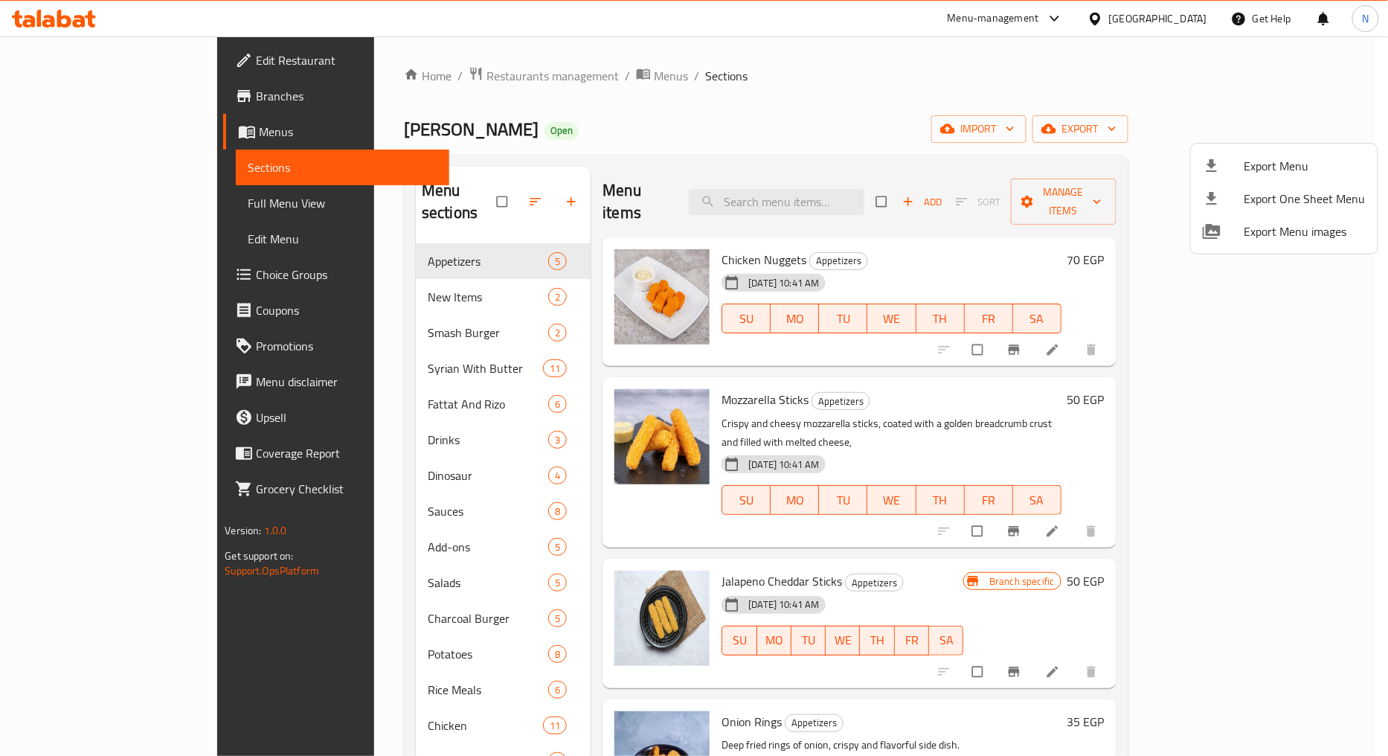
click at [102, 206] on div at bounding box center [694, 378] width 1388 height 756
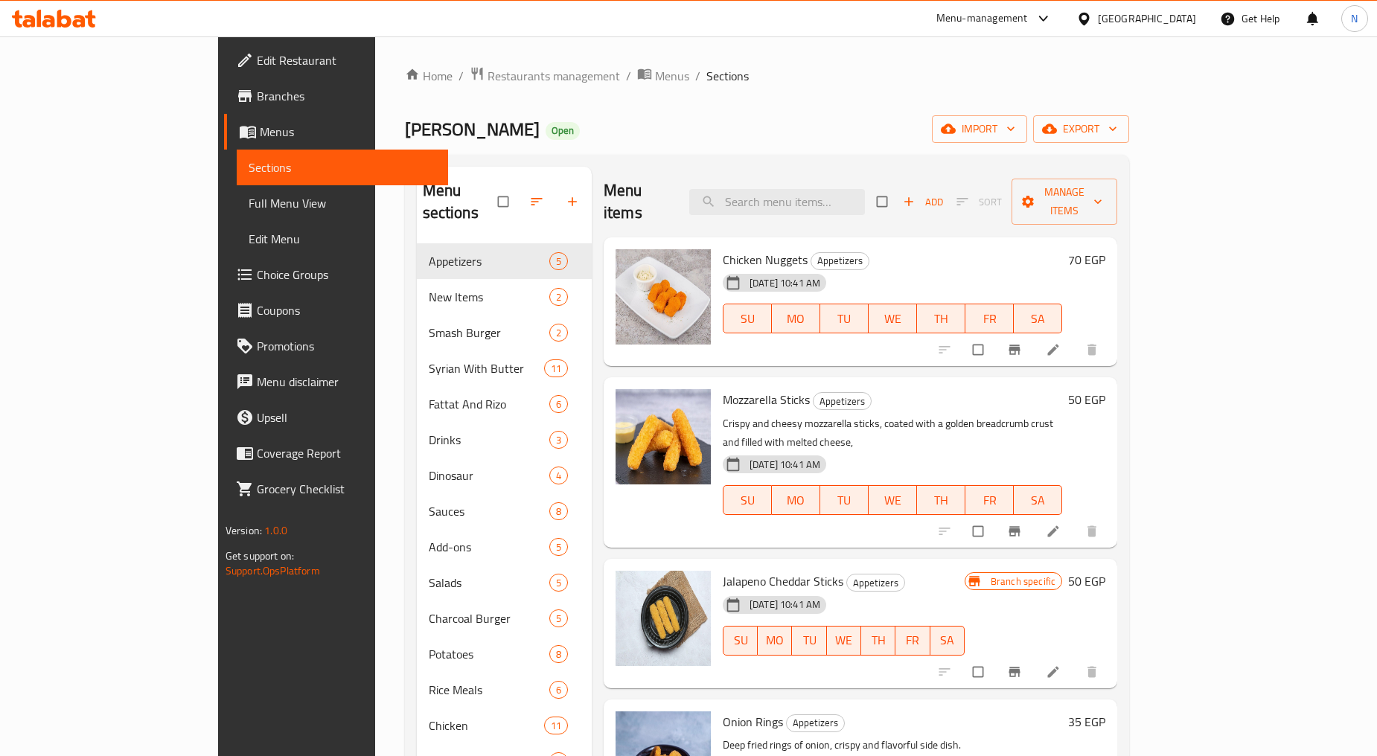
click at [249, 205] on span "Full Menu View" at bounding box center [343, 203] width 188 height 18
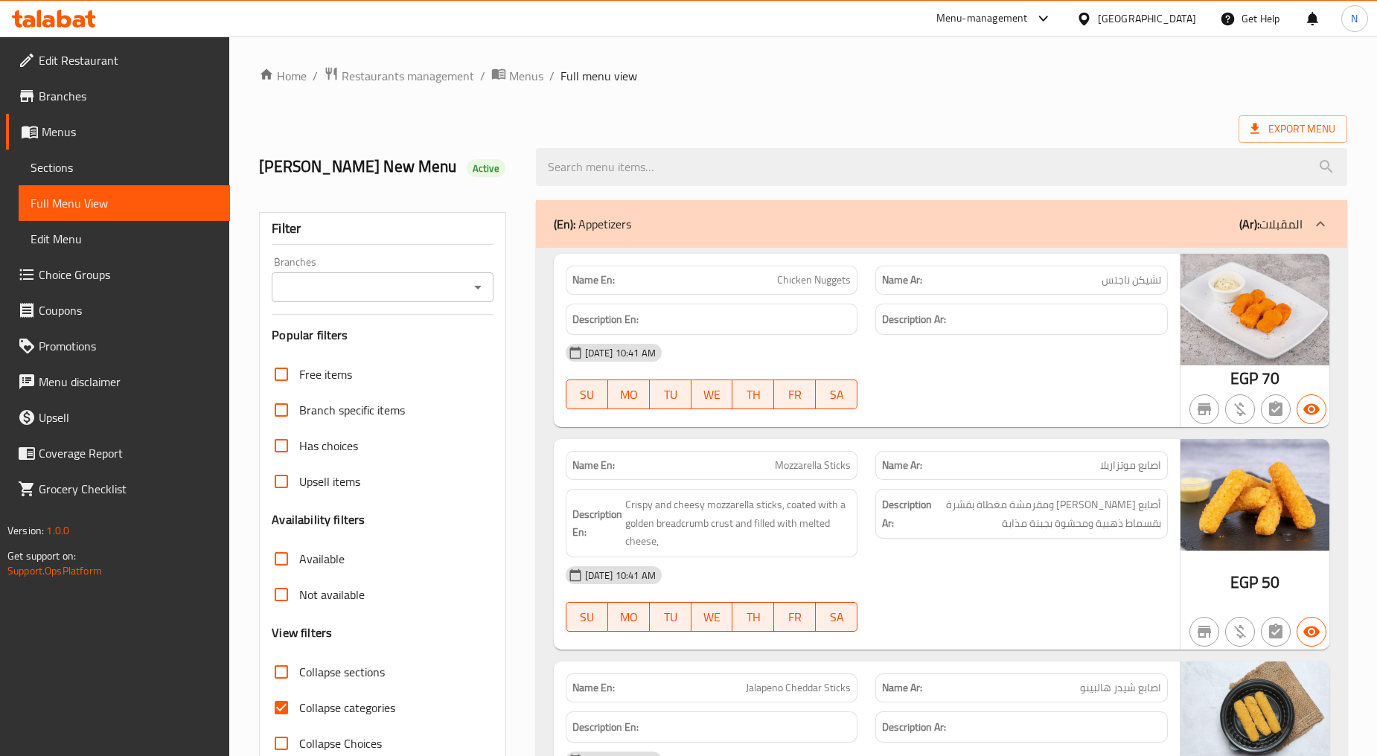
click at [458, 287] on input "Branches" at bounding box center [370, 287] width 188 height 21
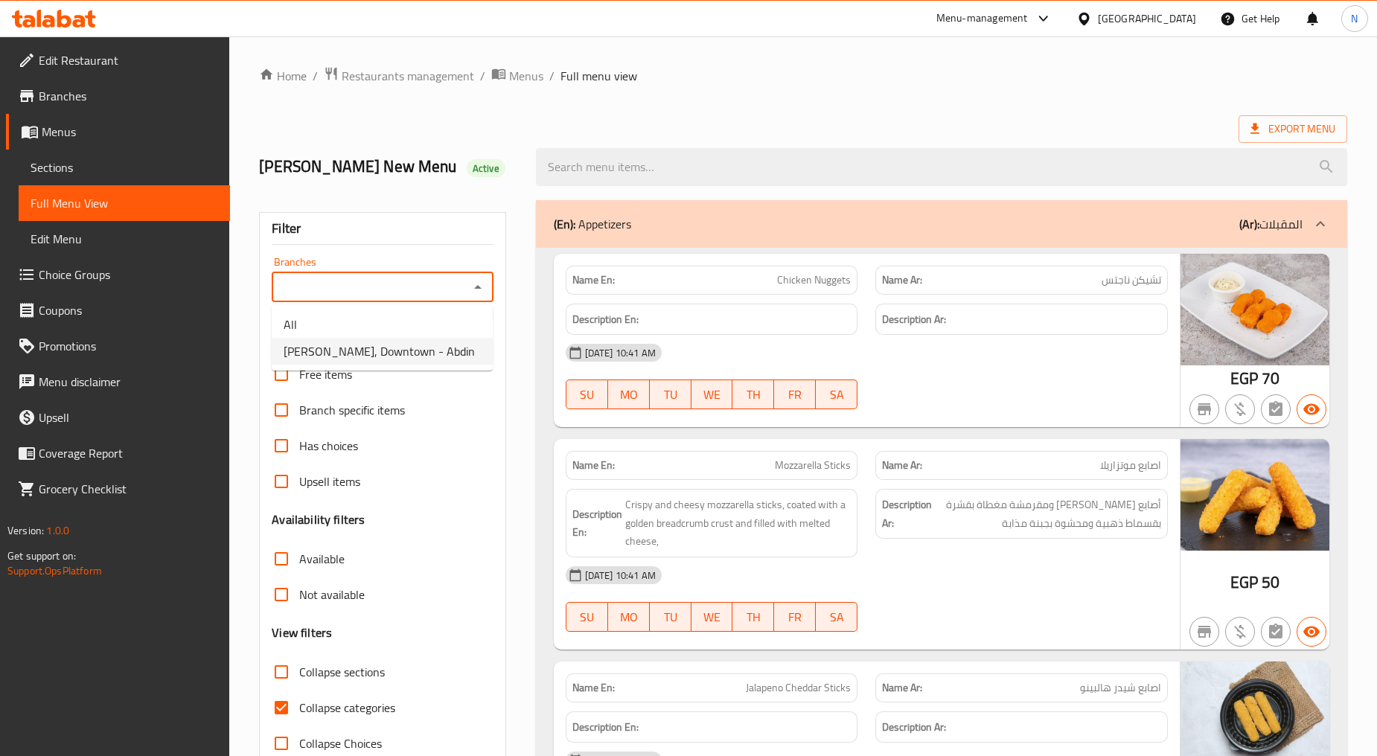
click at [412, 348] on li "[PERSON_NAME], Downtown - Abdin" at bounding box center [382, 351] width 221 height 27
type input "[PERSON_NAME], Downtown - Abdin"
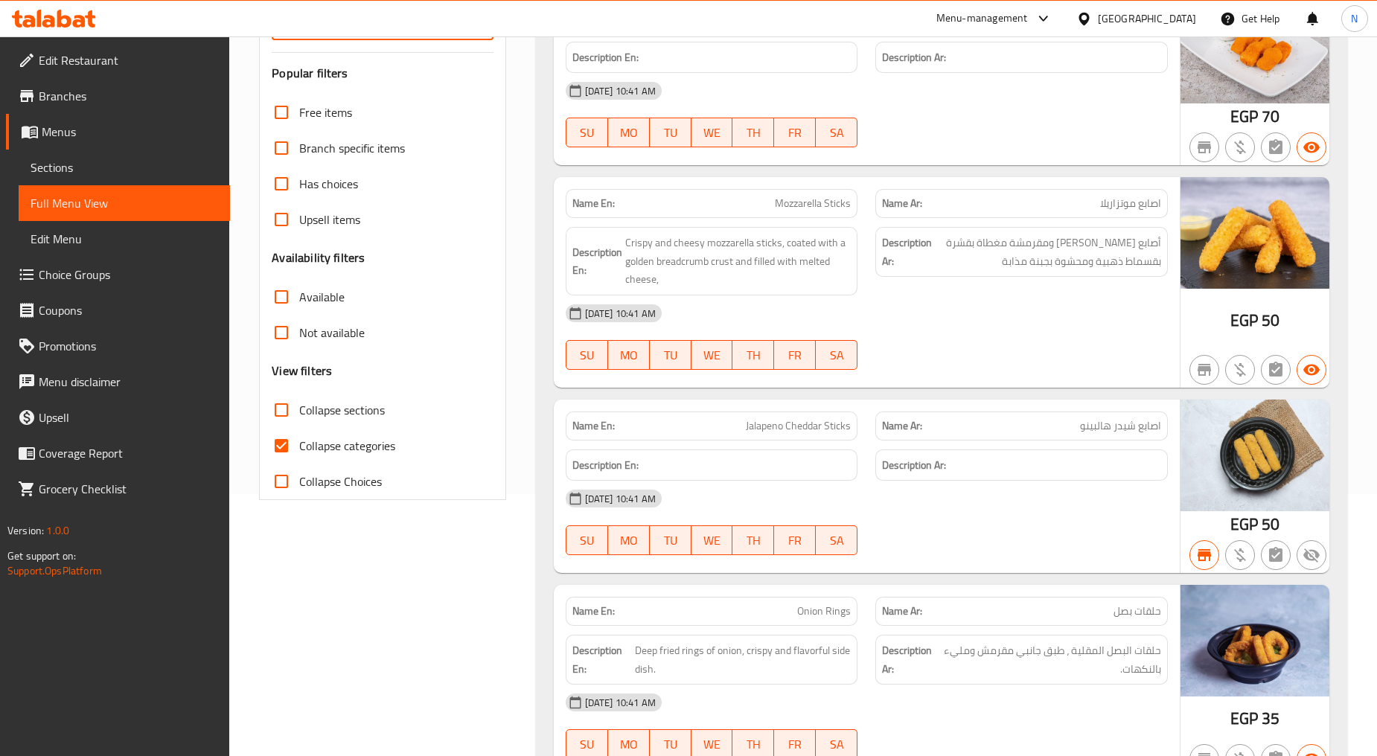
scroll to position [283, 0]
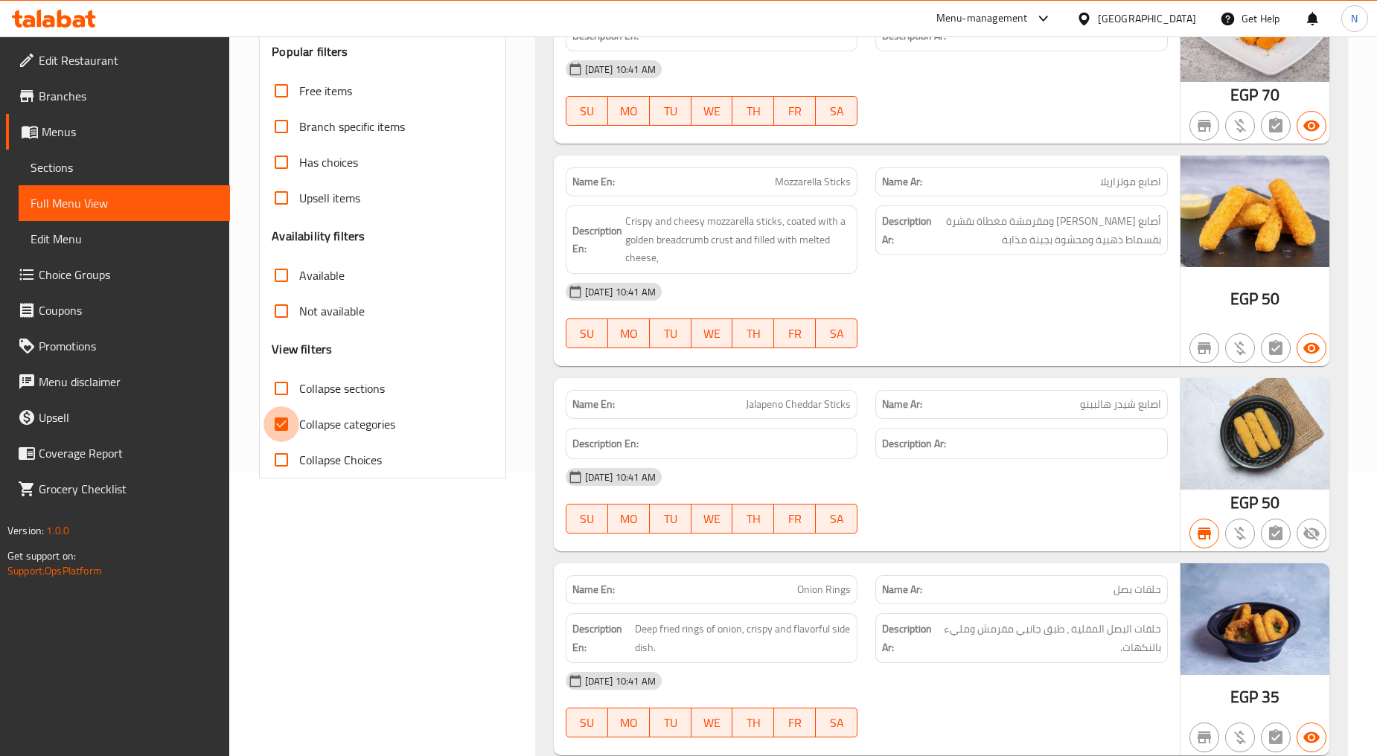
click at [287, 422] on input "Collapse categories" at bounding box center [281, 424] width 36 height 36
checkbox input "false"
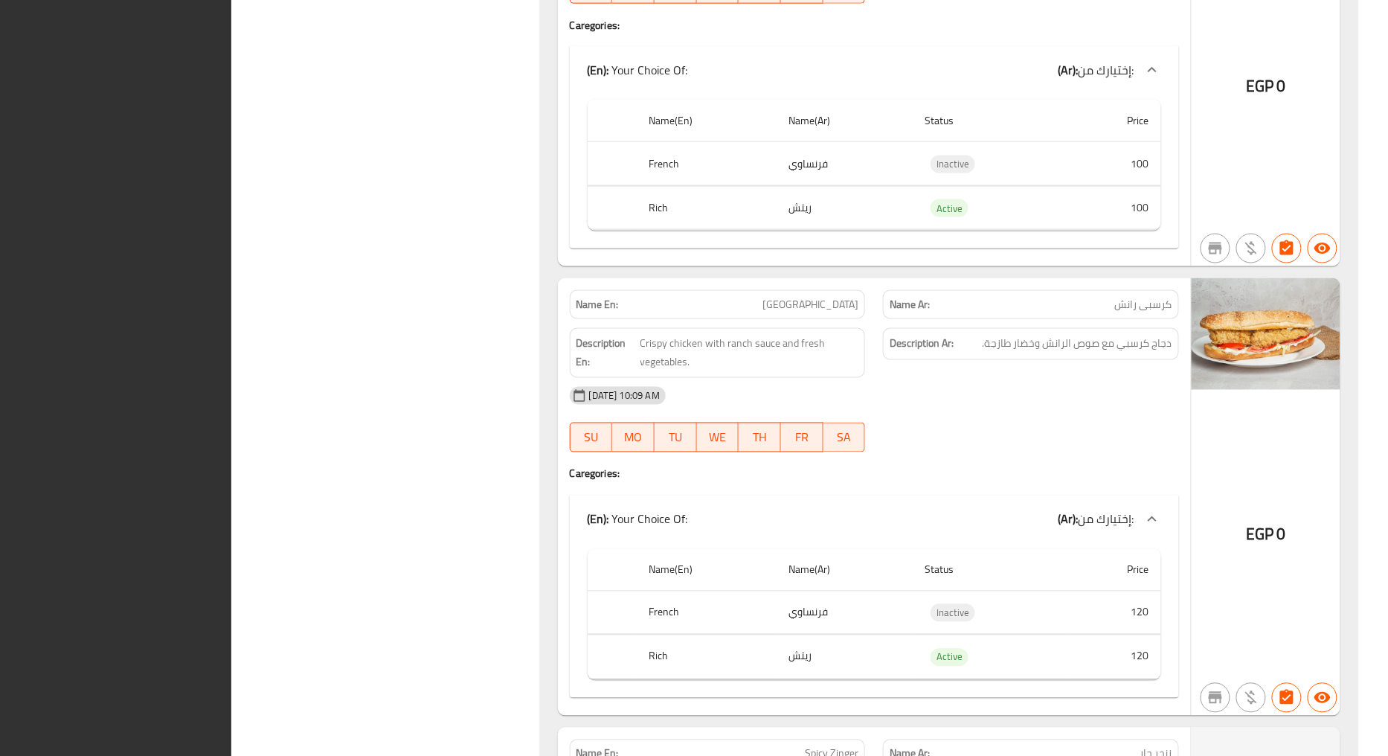
scroll to position [0, 0]
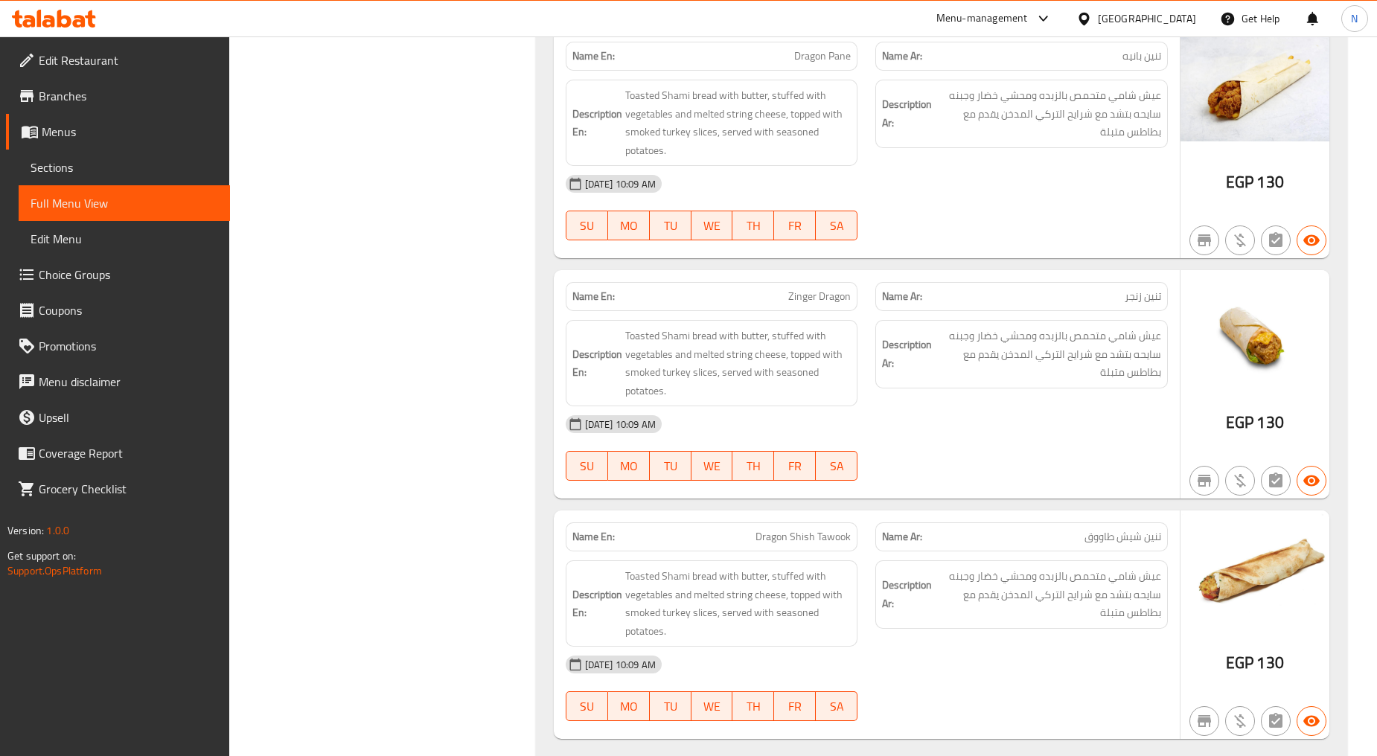
click at [1184, 18] on div "[GEOGRAPHIC_DATA]" at bounding box center [1147, 18] width 98 height 16
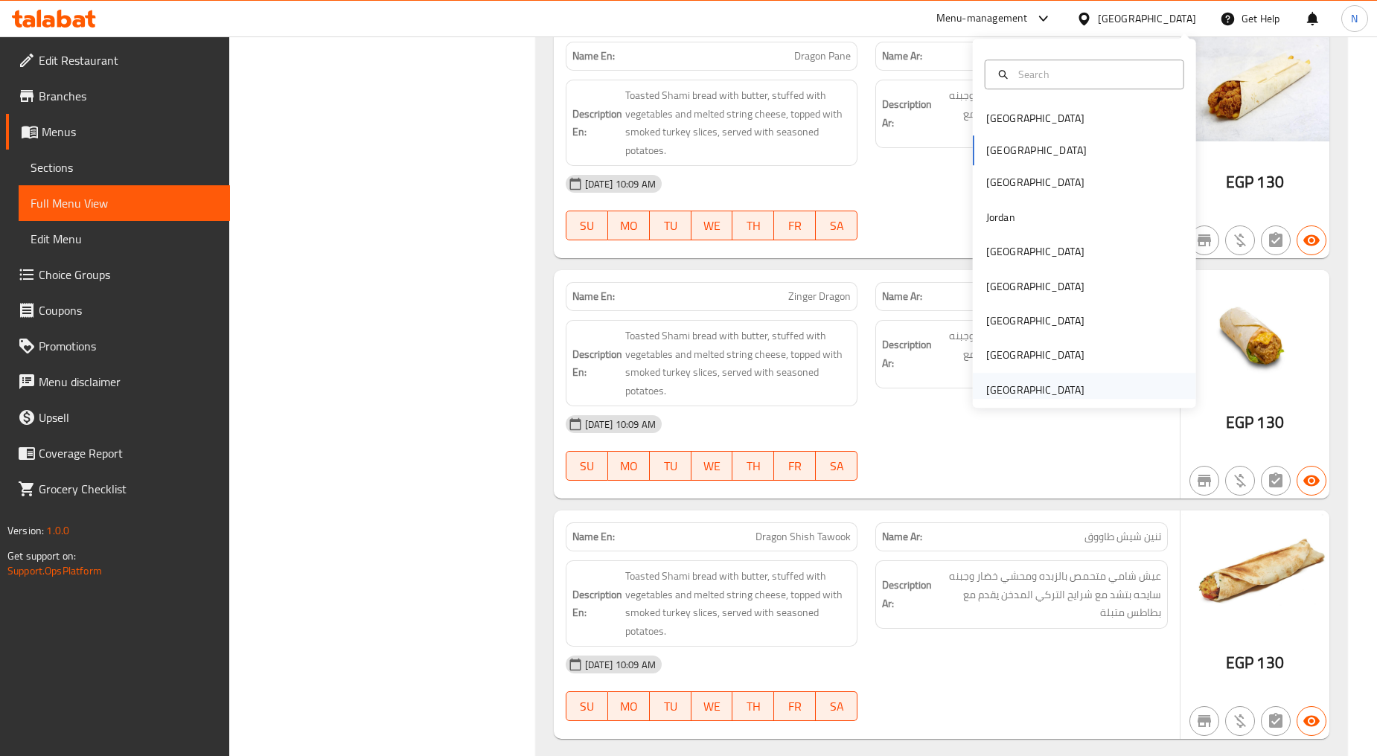
click at [998, 393] on div "[GEOGRAPHIC_DATA]" at bounding box center [1035, 390] width 98 height 16
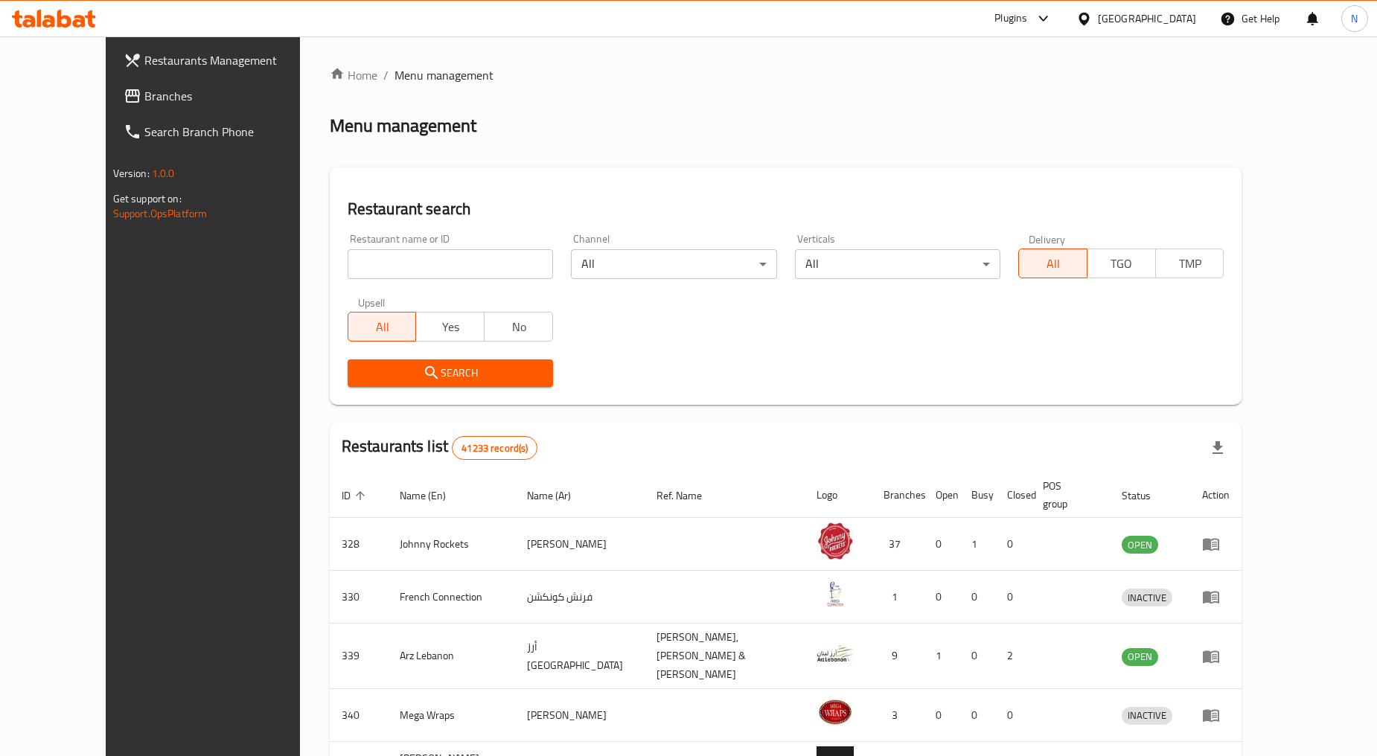
click at [114, 105] on link "Branches" at bounding box center [224, 96] width 224 height 36
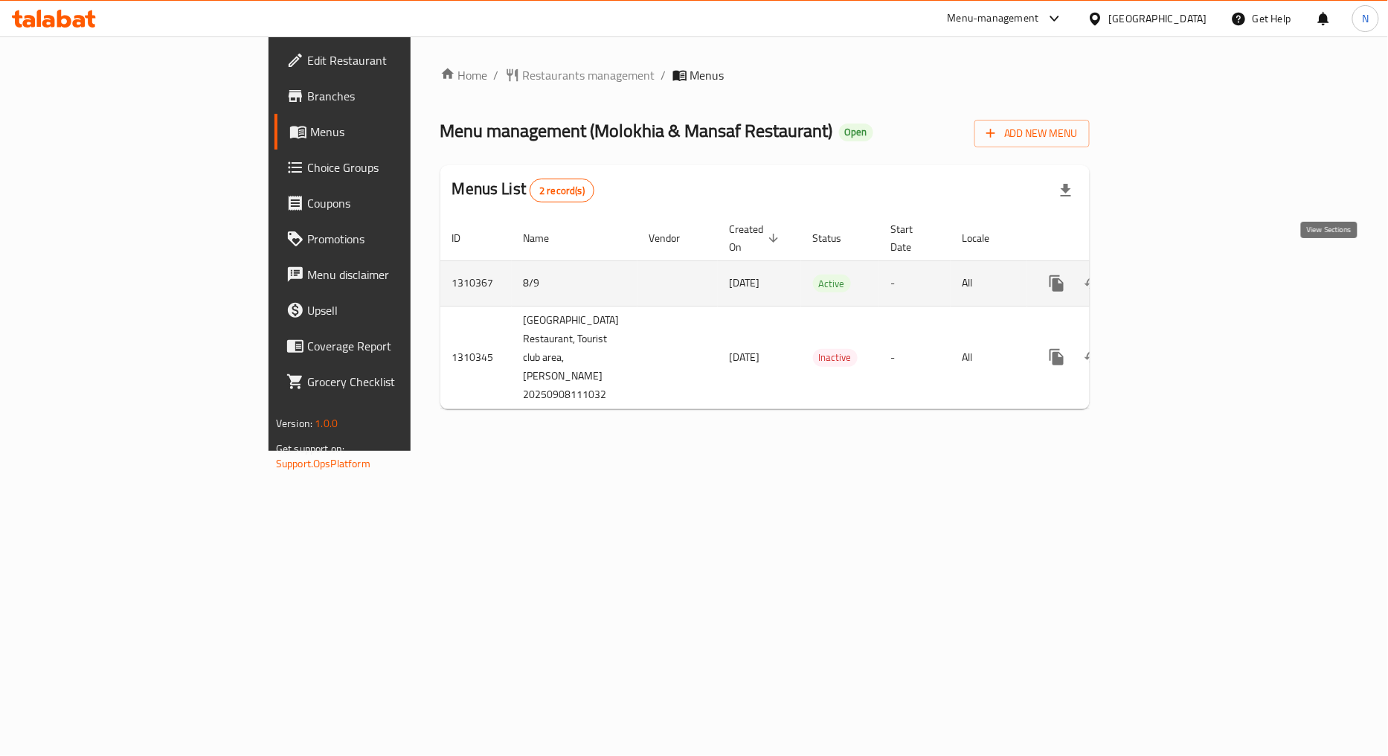
click at [1173, 275] on icon "enhanced table" at bounding box center [1165, 284] width 18 height 18
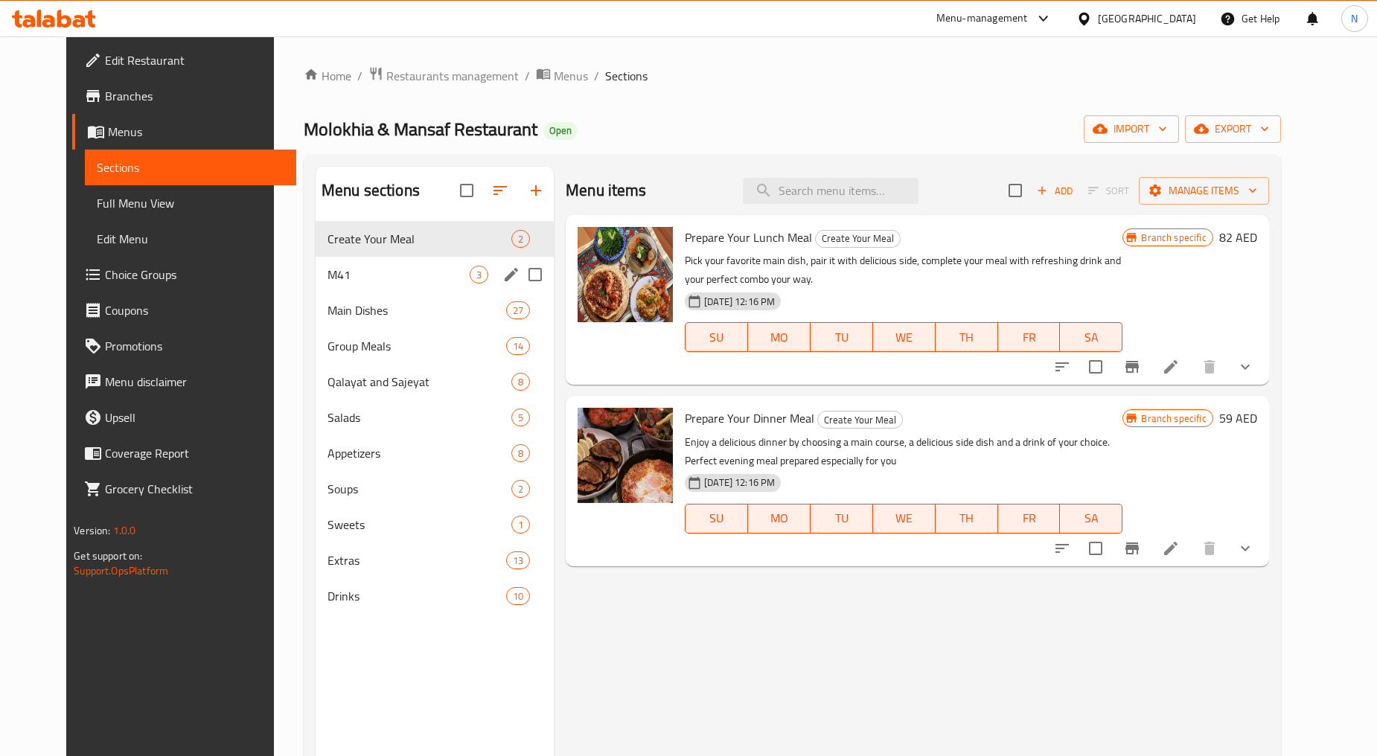
click at [330, 268] on span "M41" at bounding box center [398, 275] width 142 height 18
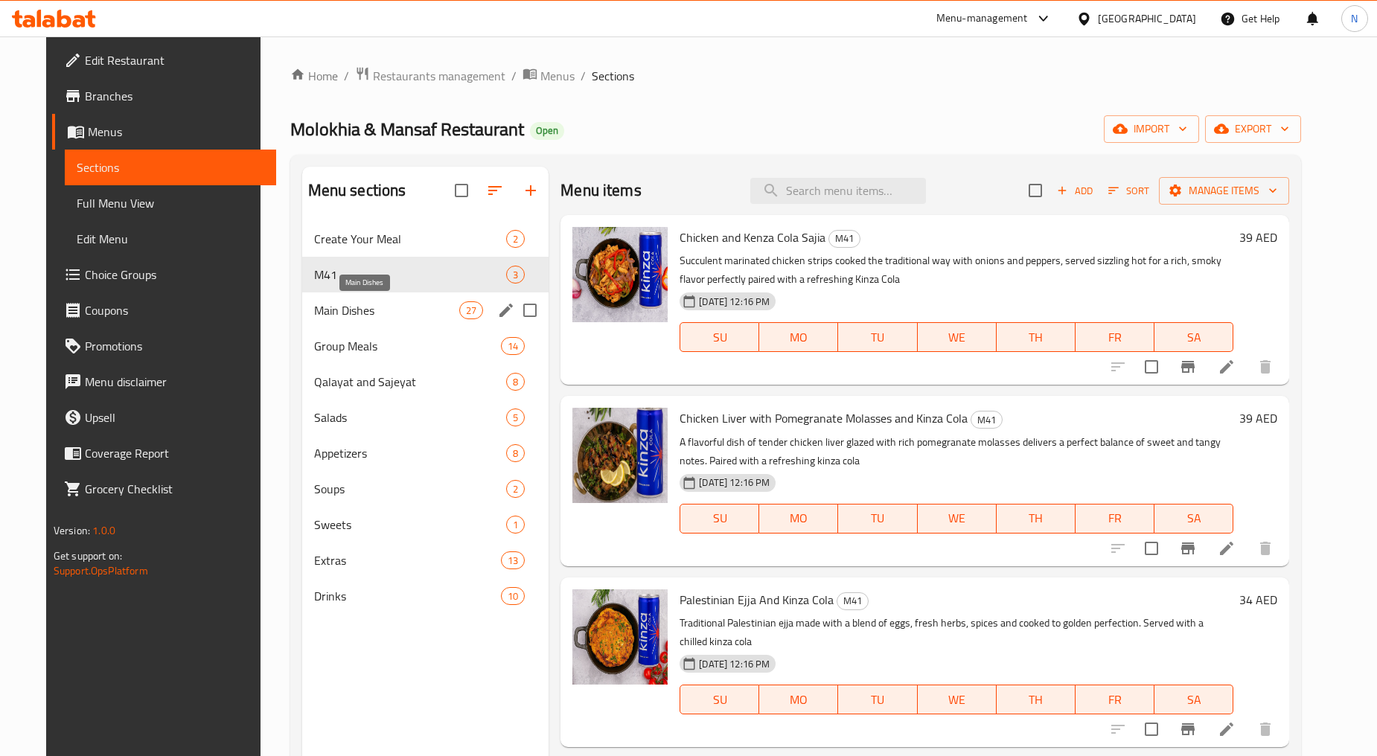
click at [323, 315] on span "Main Dishes" at bounding box center [386, 310] width 145 height 18
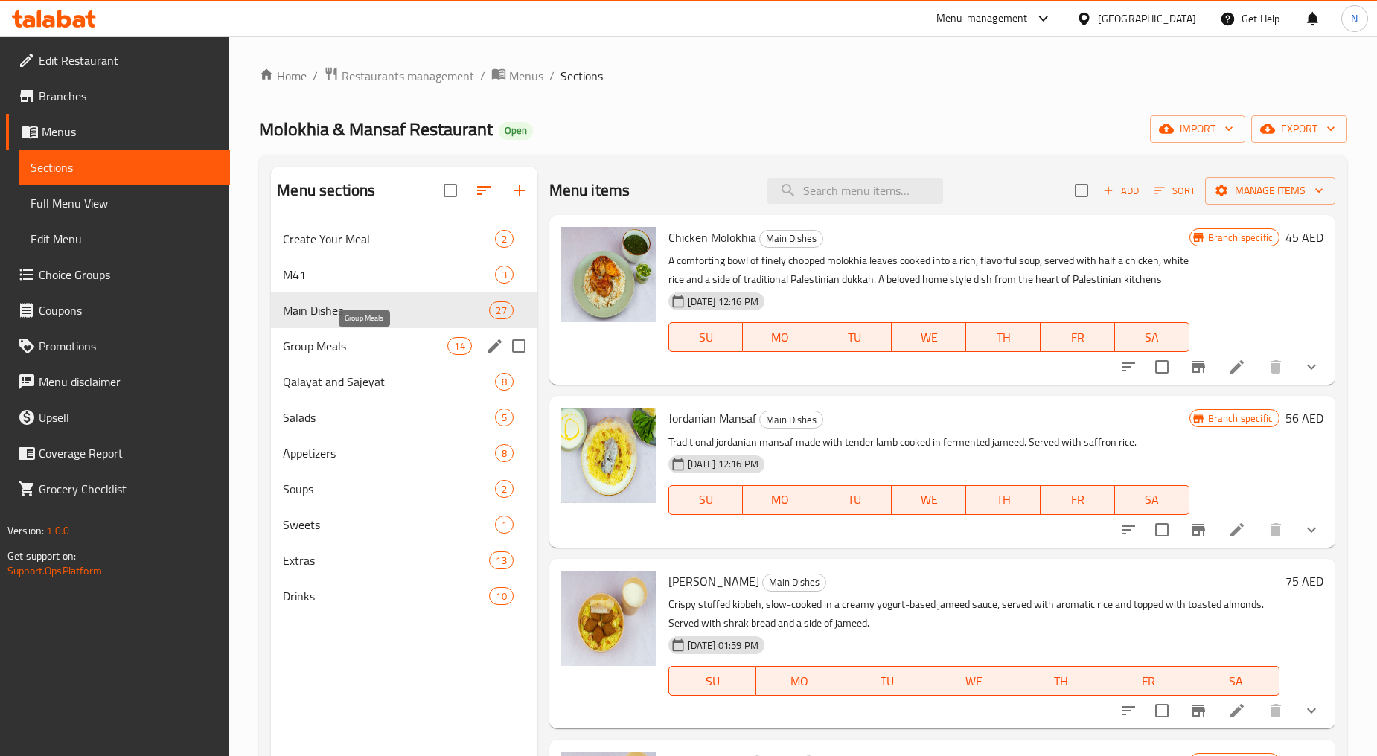
click at [350, 353] on span "Group Meals" at bounding box center [365, 346] width 164 height 18
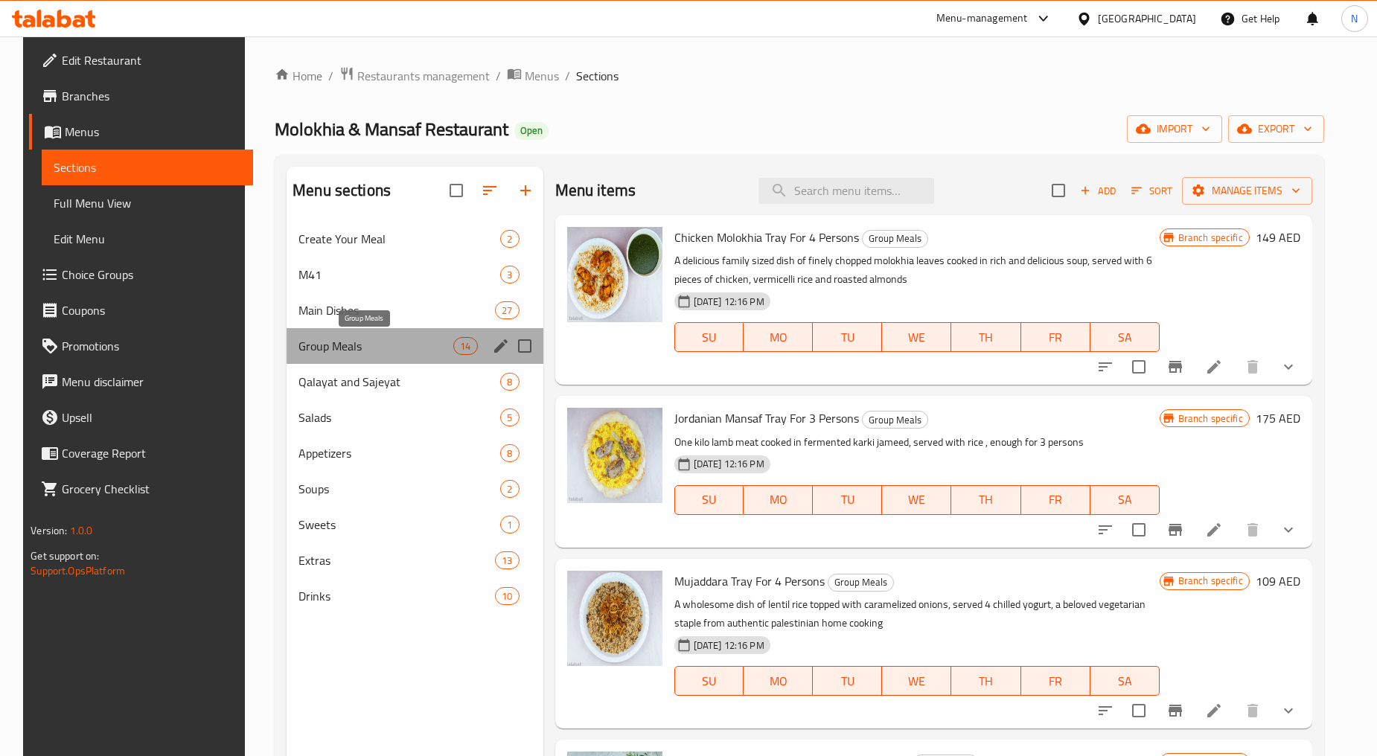
click at [375, 343] on span "Group Meals" at bounding box center [375, 346] width 155 height 18
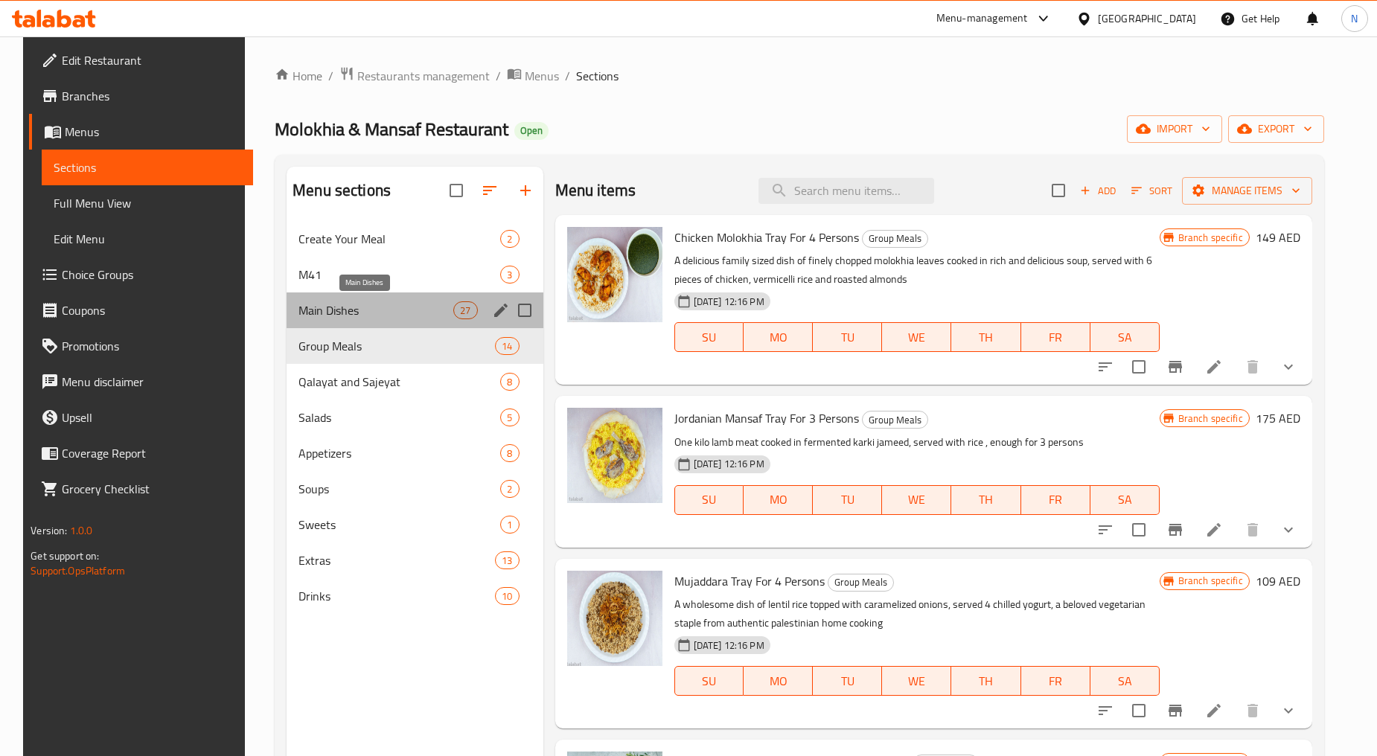
click at [377, 313] on span "Main Dishes" at bounding box center [375, 310] width 155 height 18
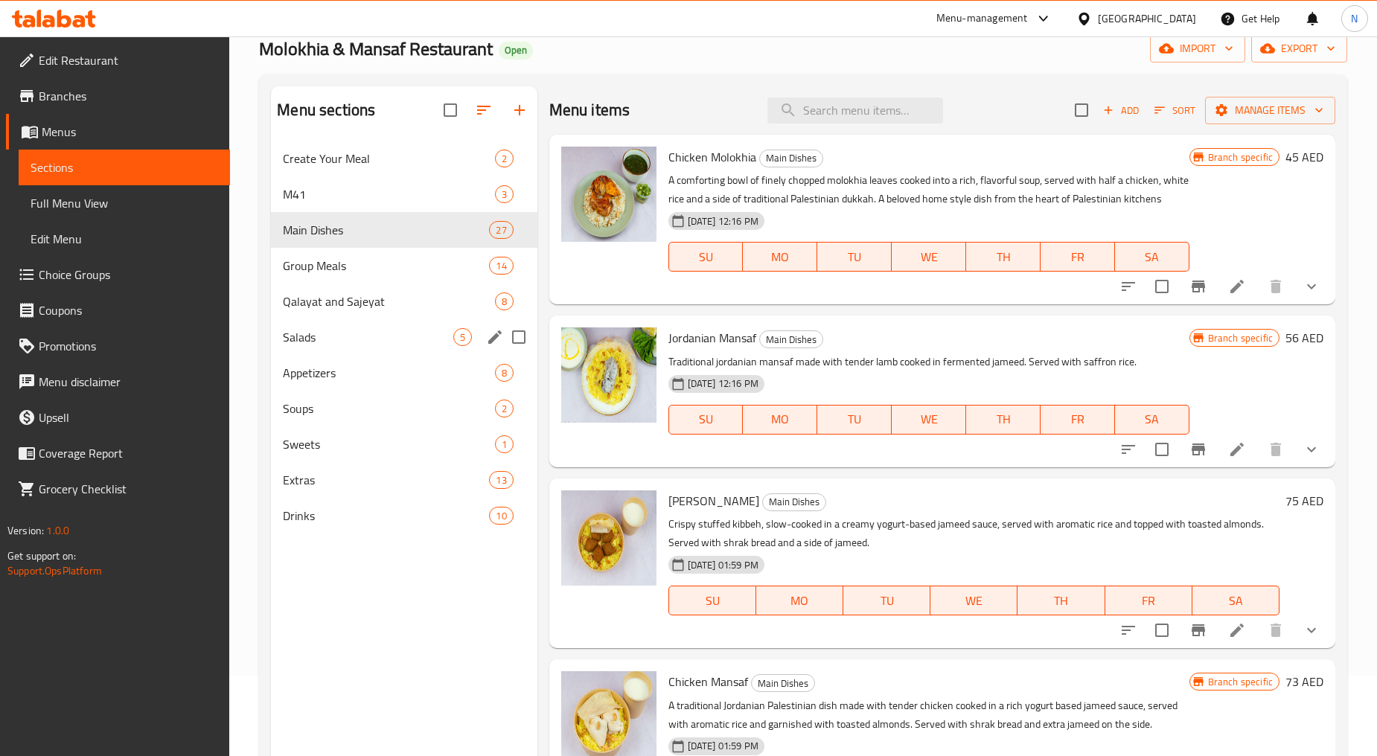
scroll to position [208, 0]
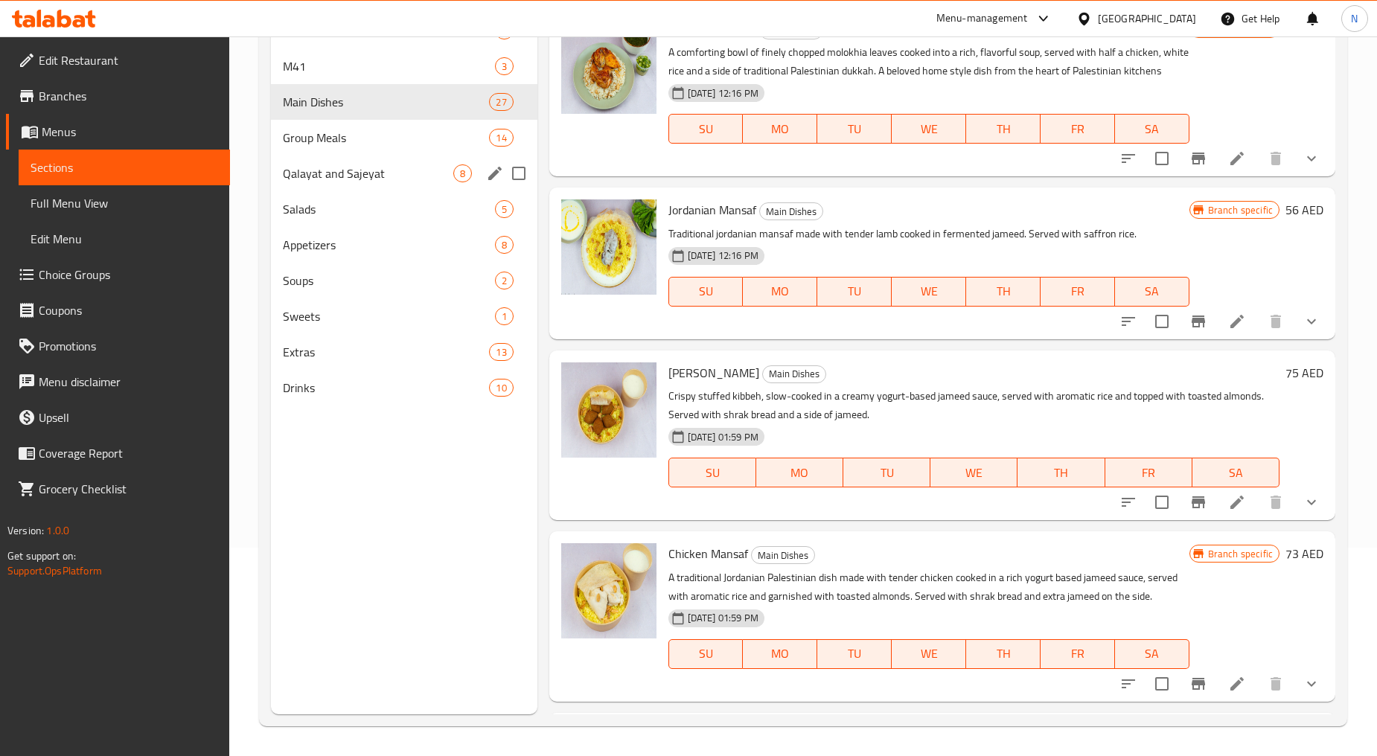
click at [333, 182] on span "Qalayat and Sajeyat" at bounding box center [368, 173] width 170 height 18
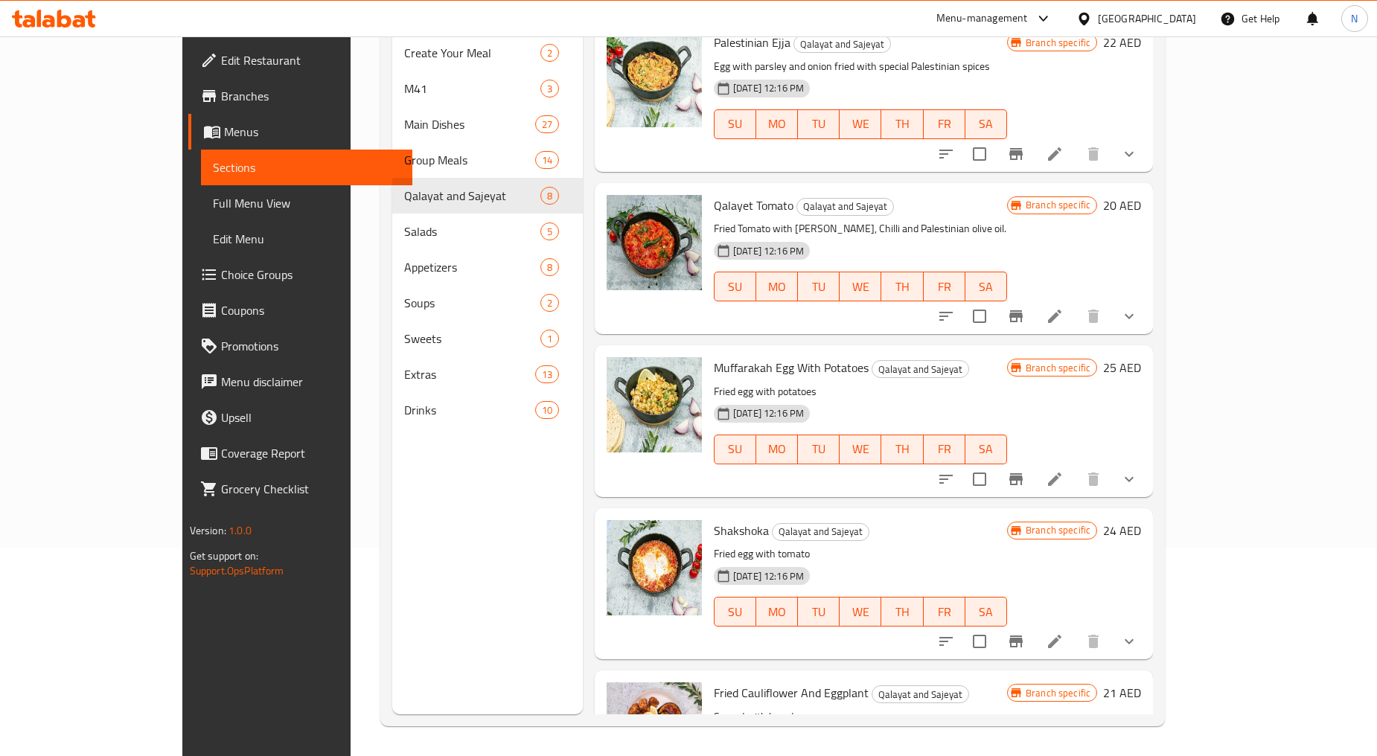
scroll to position [578, 0]
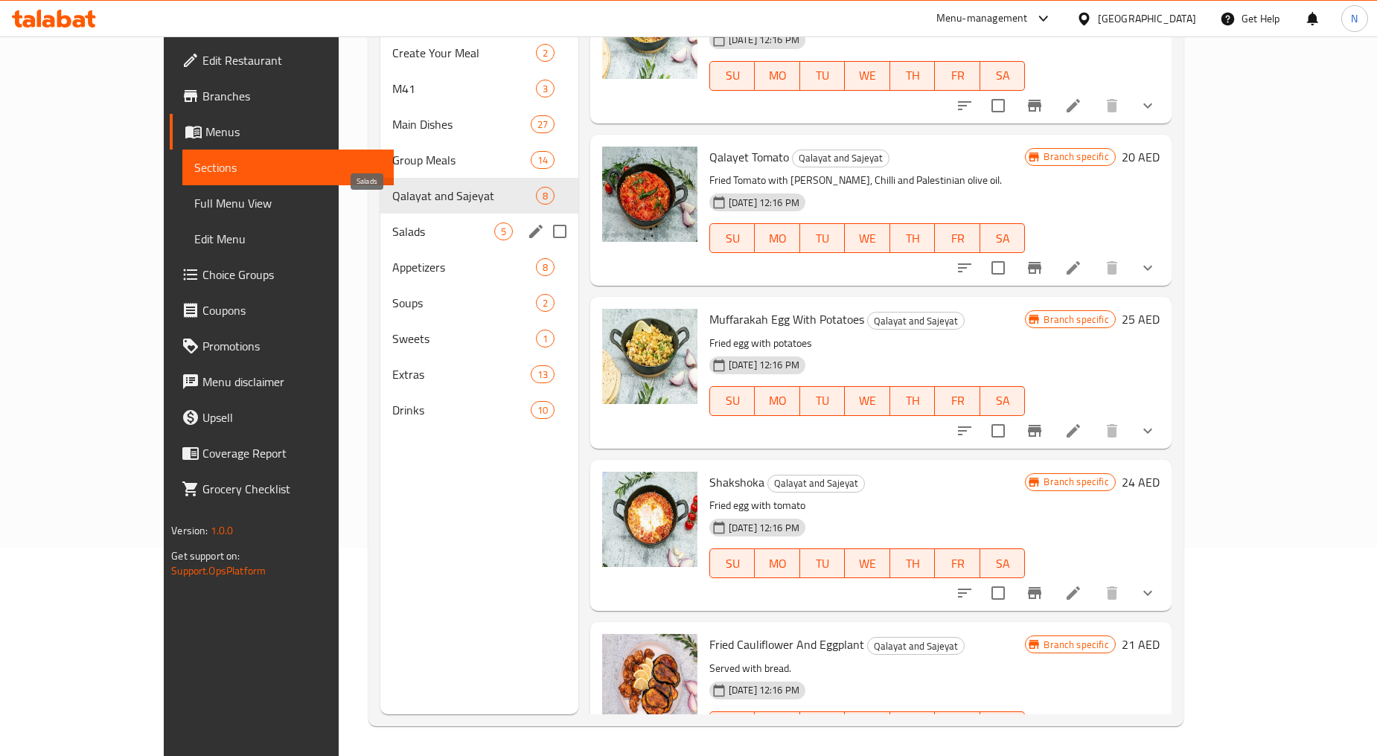
click at [392, 222] on span "Salads" at bounding box center [442, 231] width 101 height 18
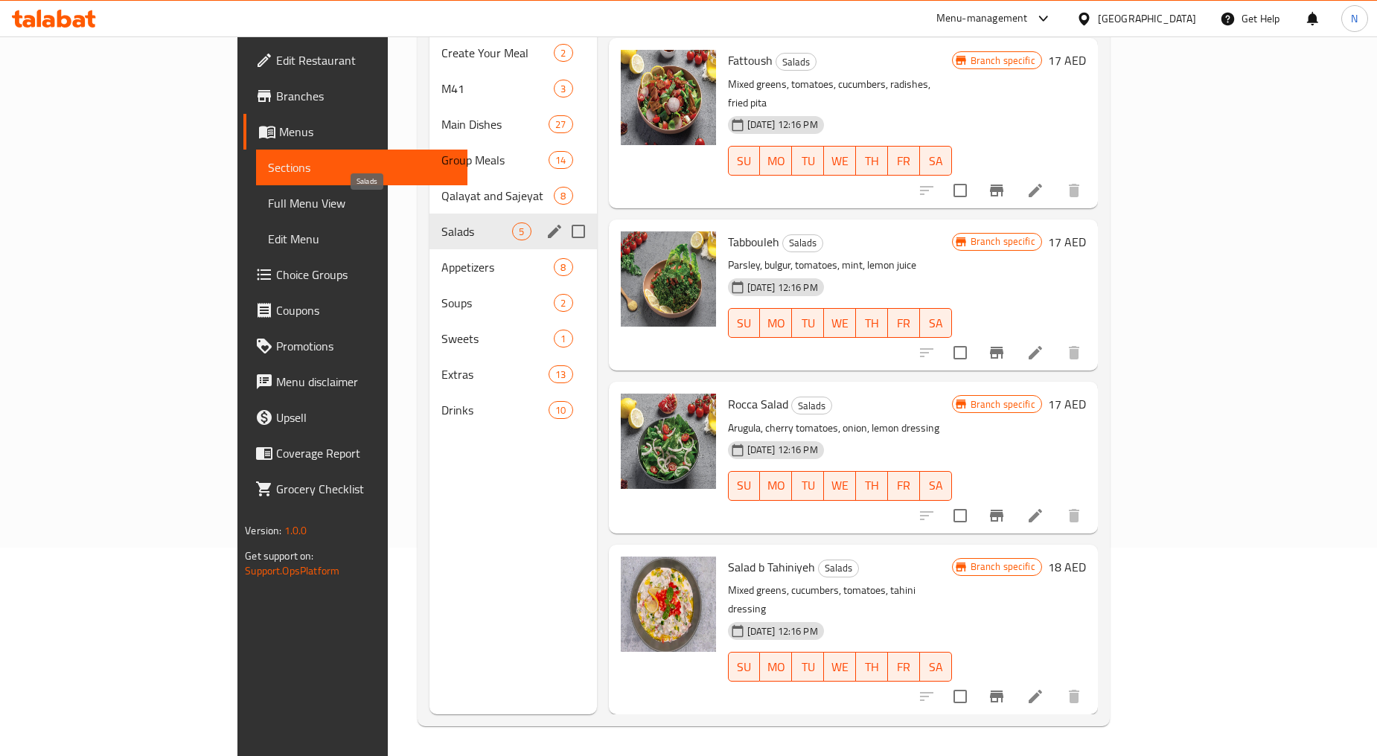
scroll to position [93, 0]
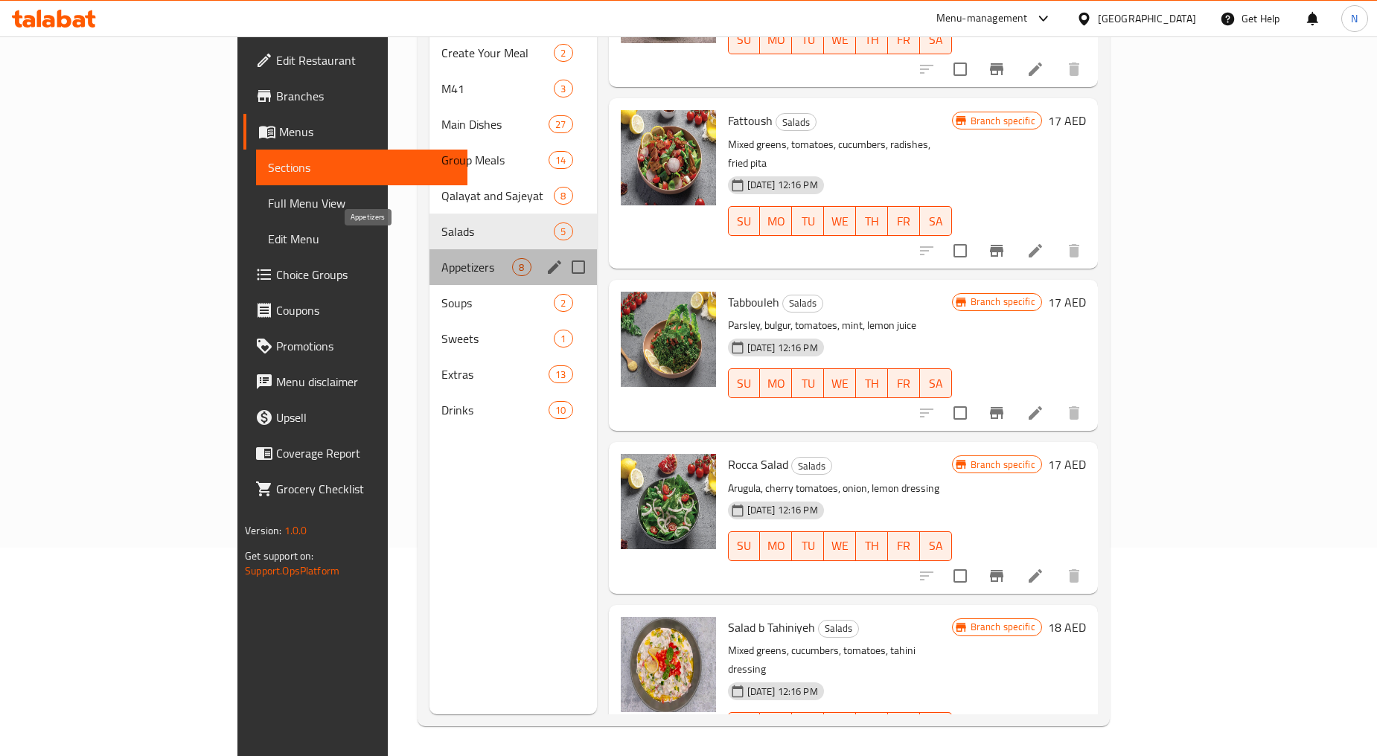
click at [441, 258] on span "Appetizers" at bounding box center [476, 267] width 71 height 18
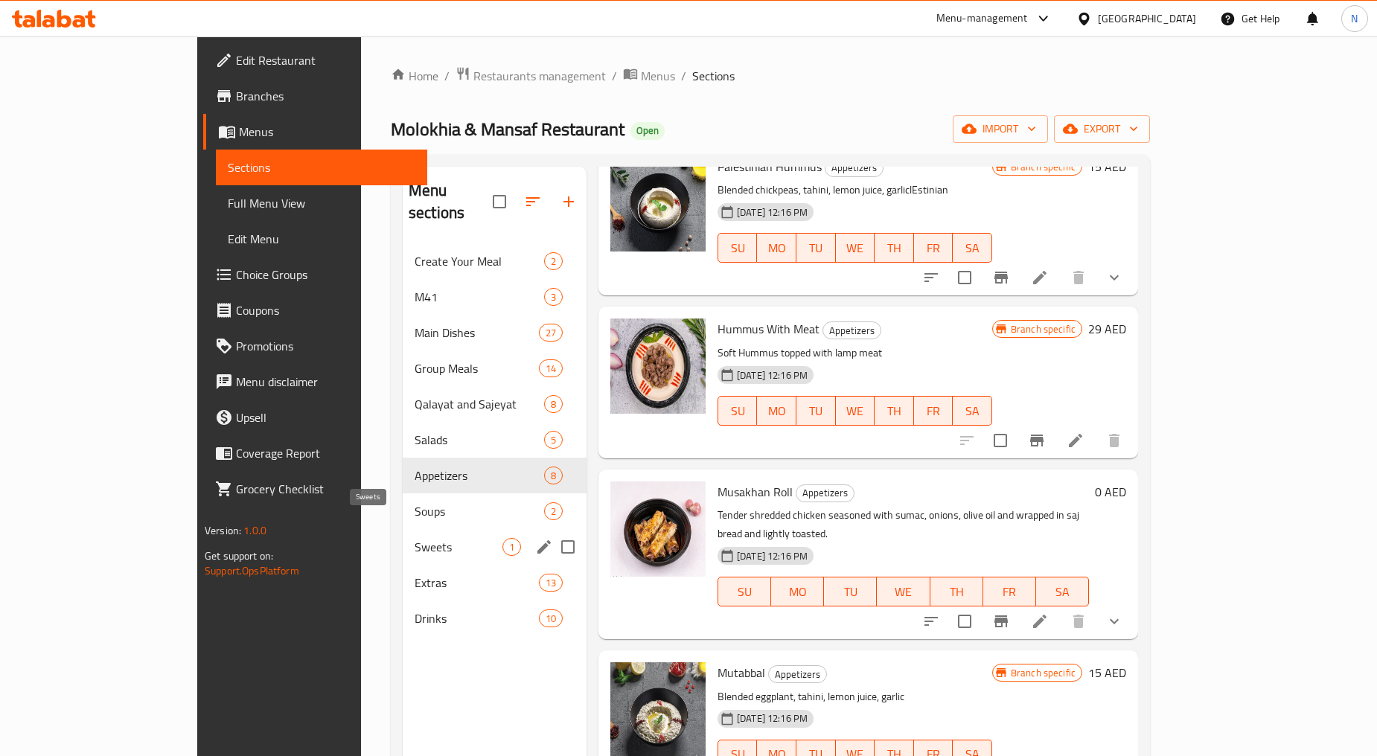
click at [414, 538] on span "Sweets" at bounding box center [458, 547] width 88 height 18
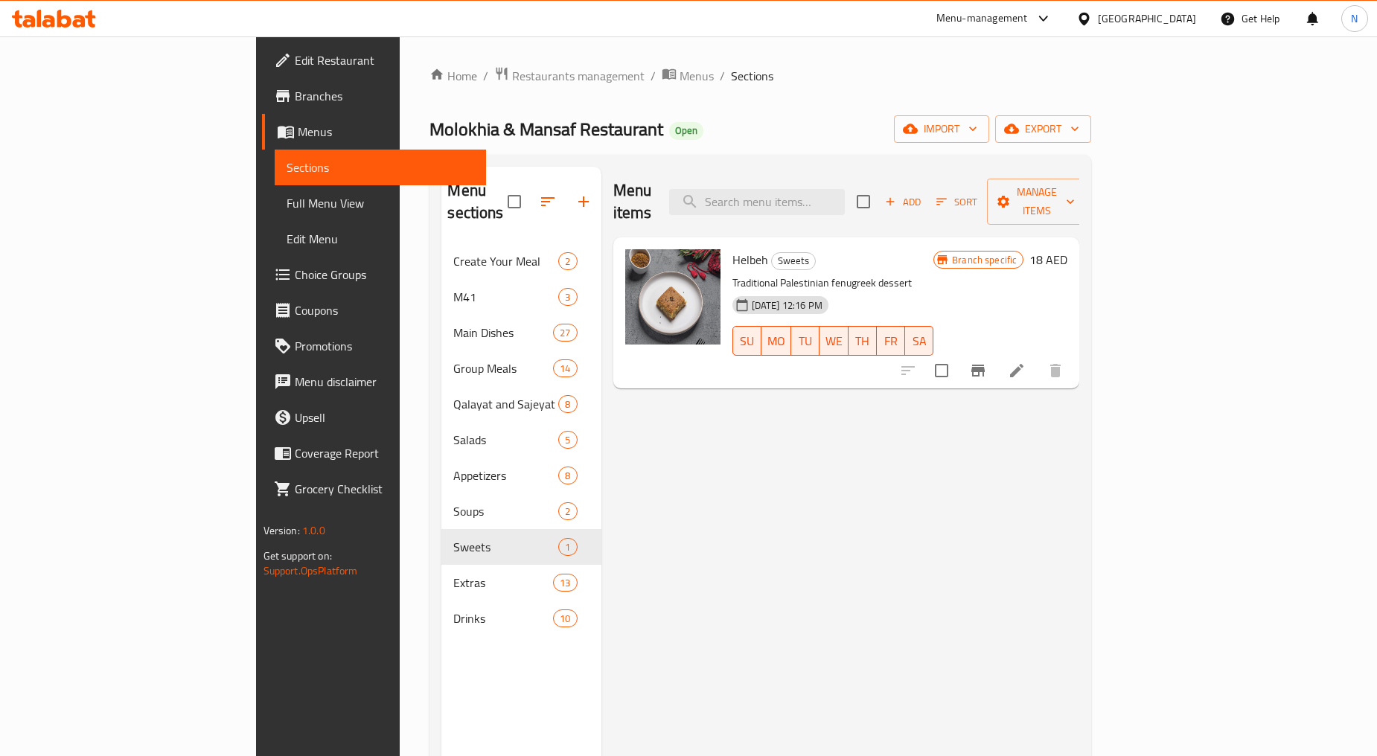
click at [295, 67] on span "Edit Restaurant" at bounding box center [384, 60] width 179 height 18
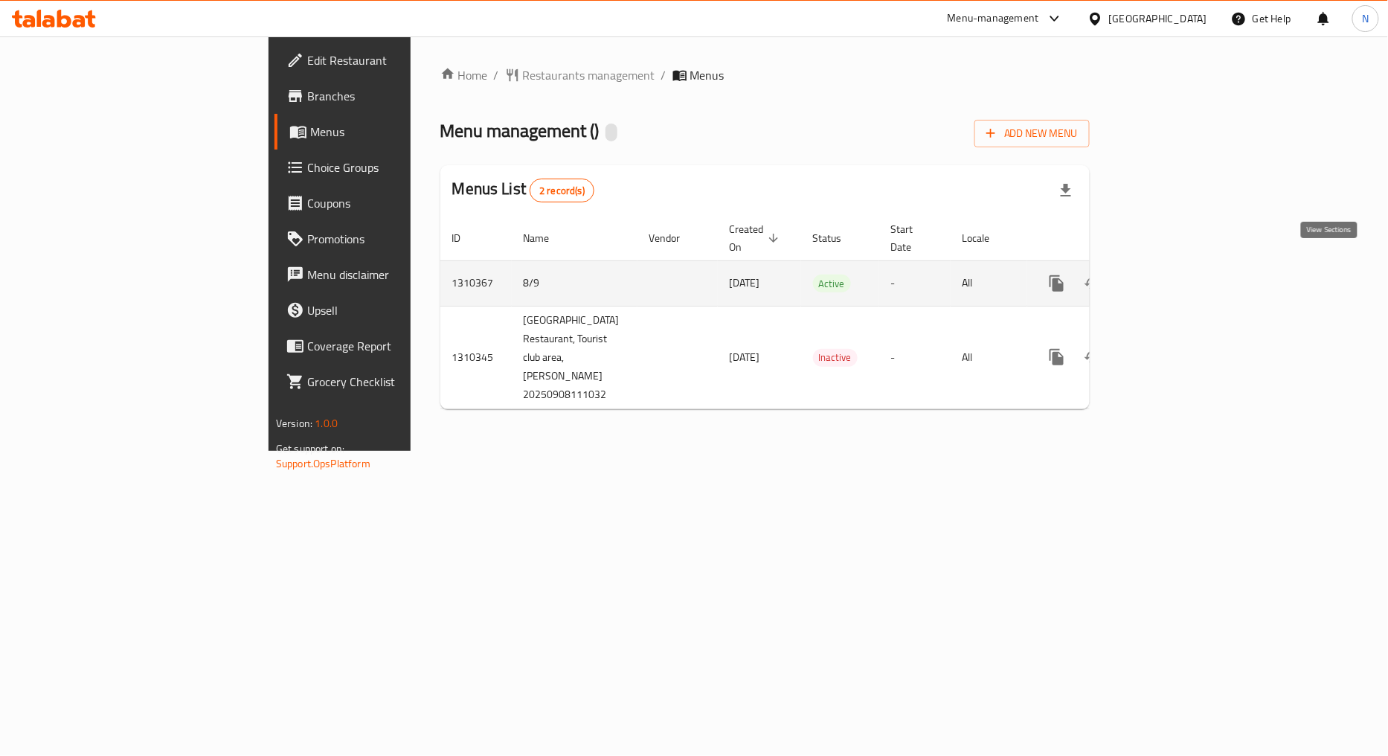
click at [1182, 271] on link "enhanced table" at bounding box center [1165, 284] width 36 height 36
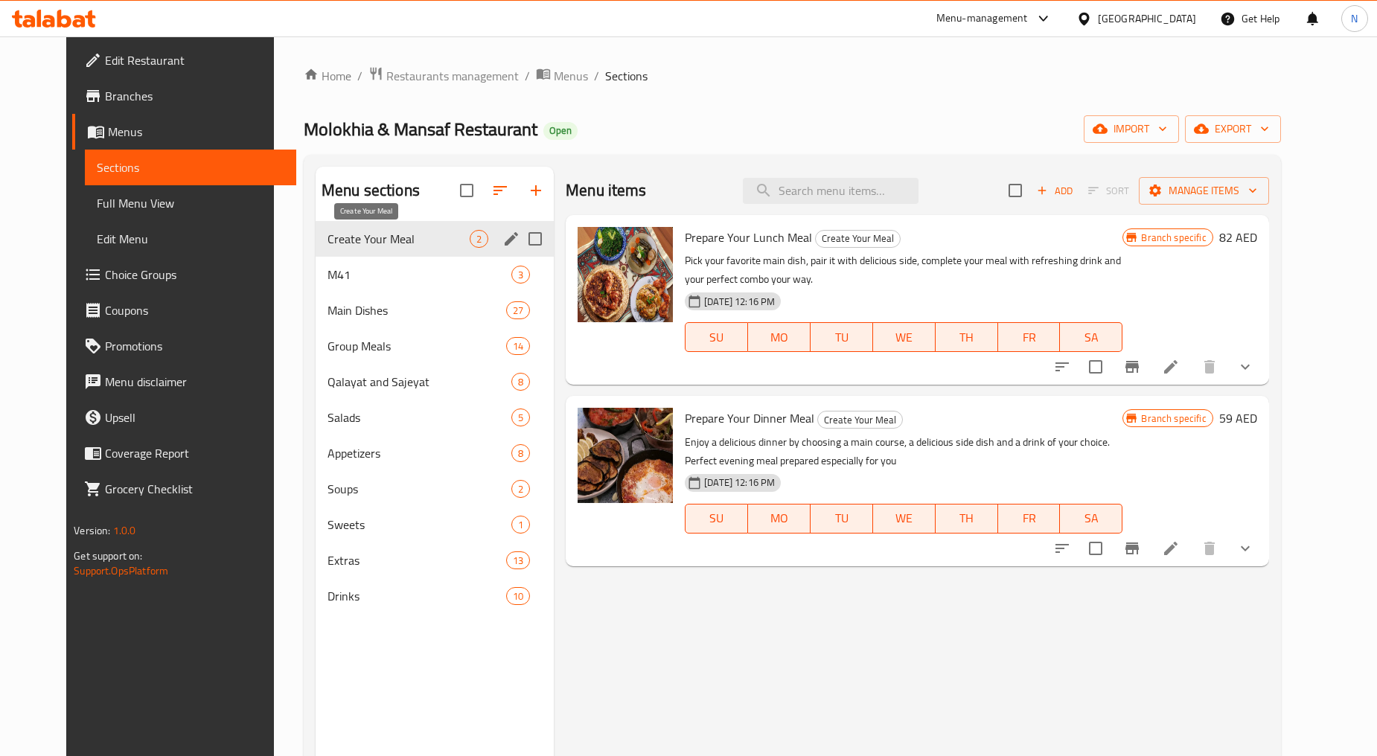
click at [385, 244] on span "Create Your Meal" at bounding box center [398, 239] width 142 height 18
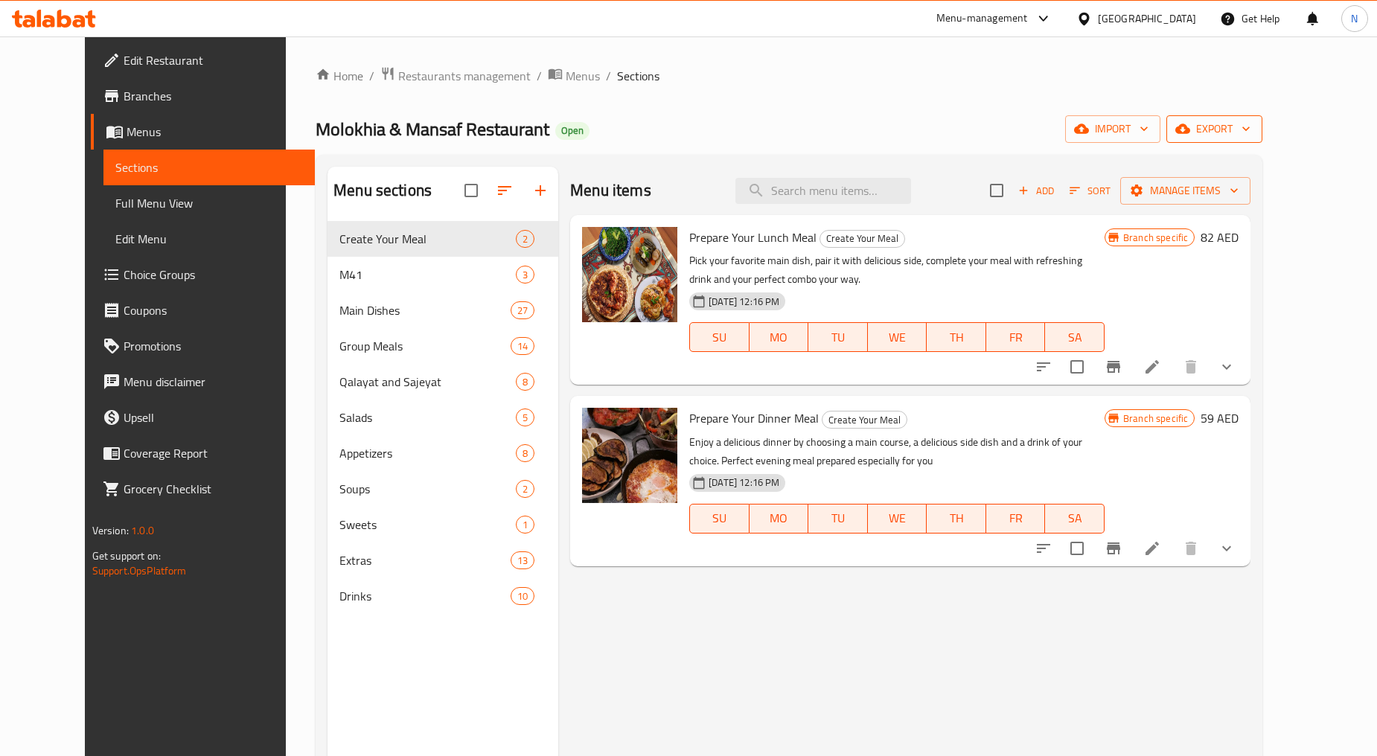
click at [1250, 126] on span "export" at bounding box center [1214, 129] width 72 height 19
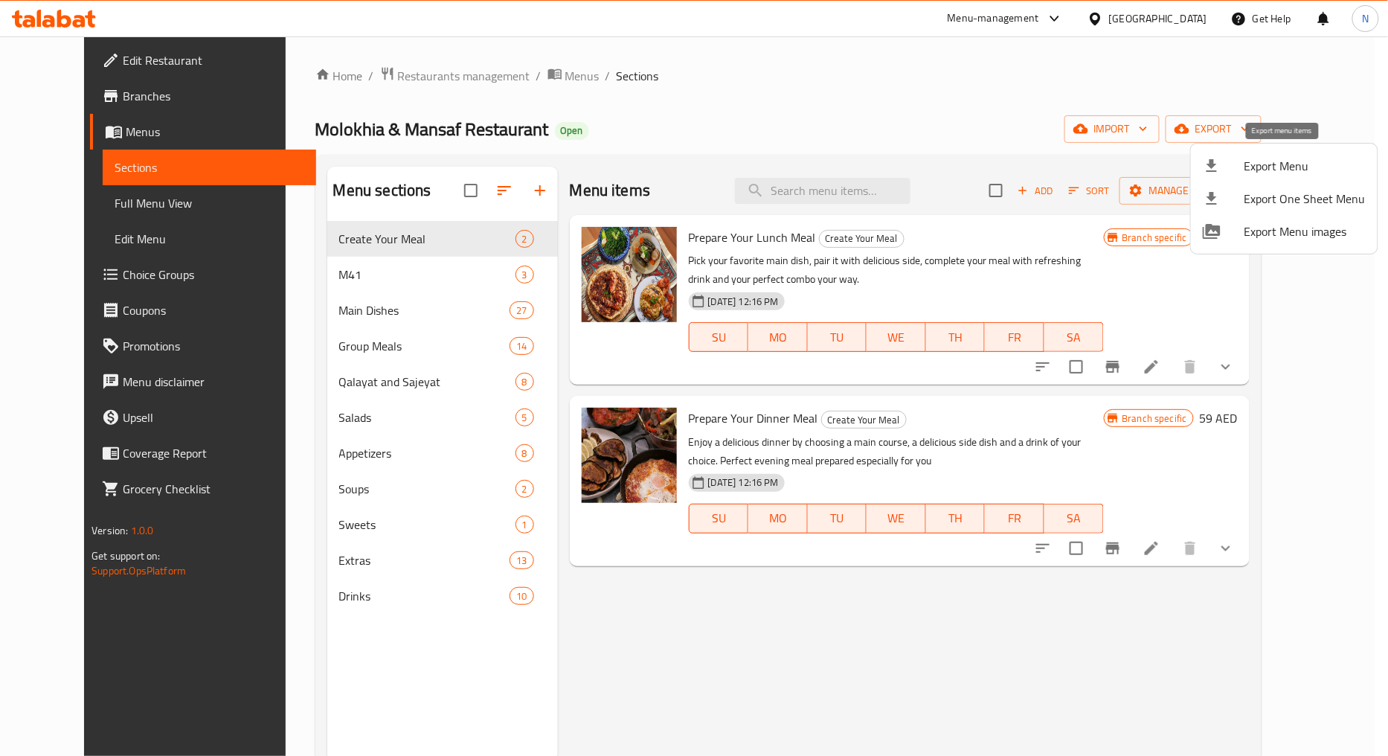
click at [1285, 161] on span "Export Menu" at bounding box center [1305, 166] width 121 height 18
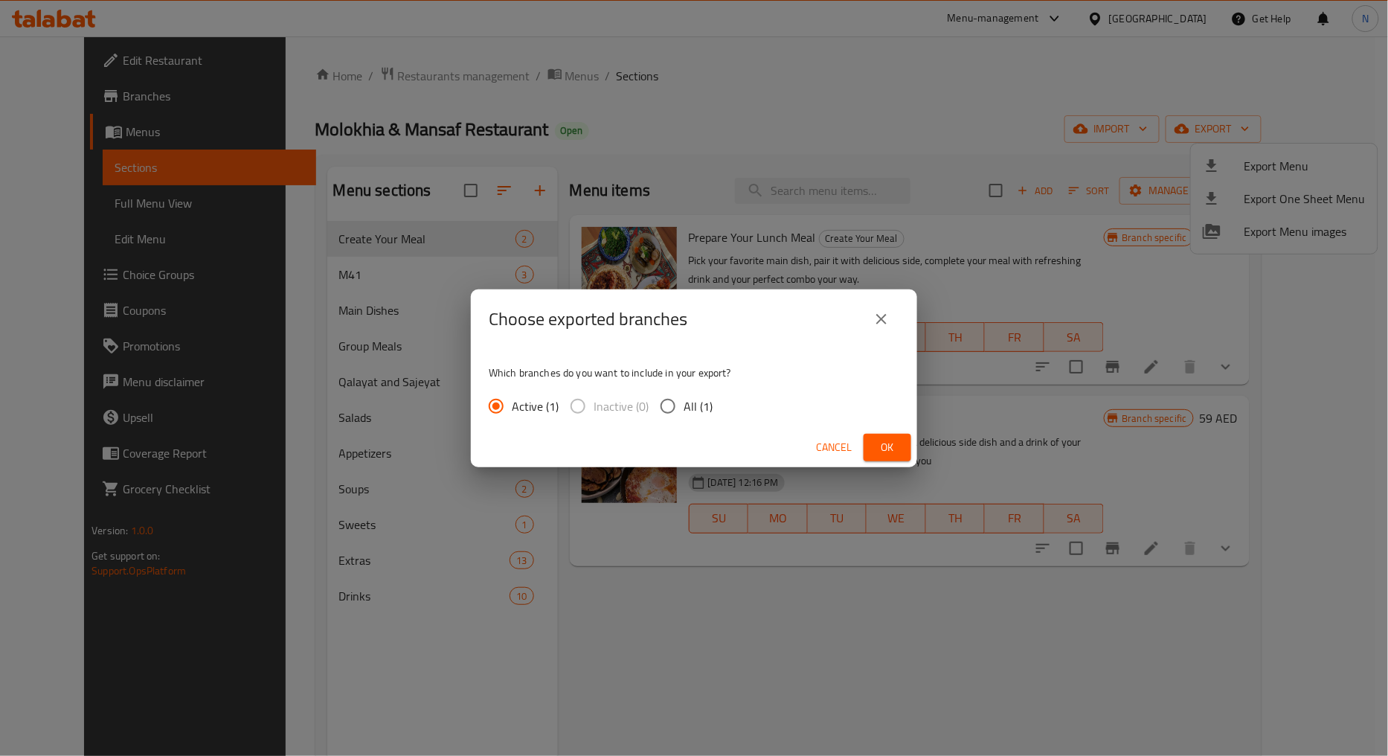
click at [667, 405] on input "All (1)" at bounding box center [668, 406] width 31 height 31
radio input "true"
click at [876, 438] on span "Ok" at bounding box center [888, 447] width 24 height 19
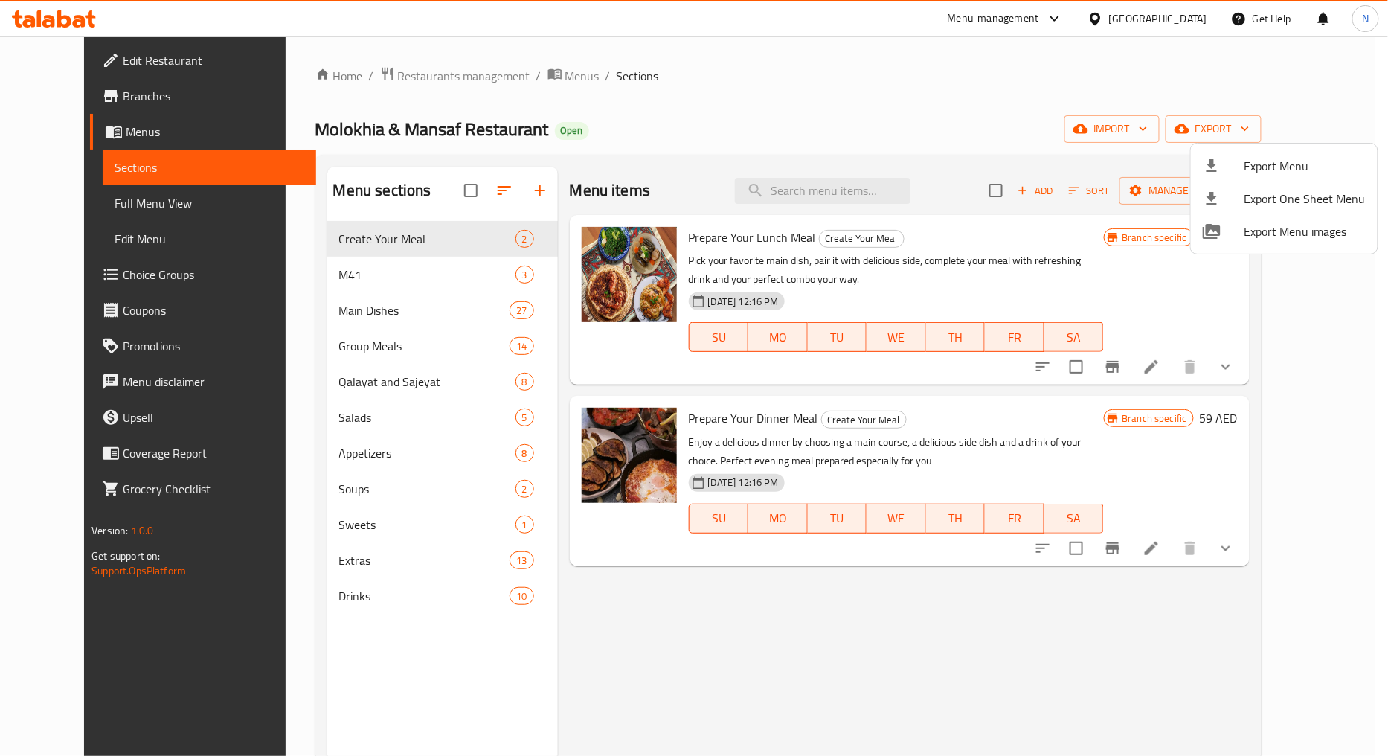
click at [91, 94] on div at bounding box center [694, 378] width 1388 height 756
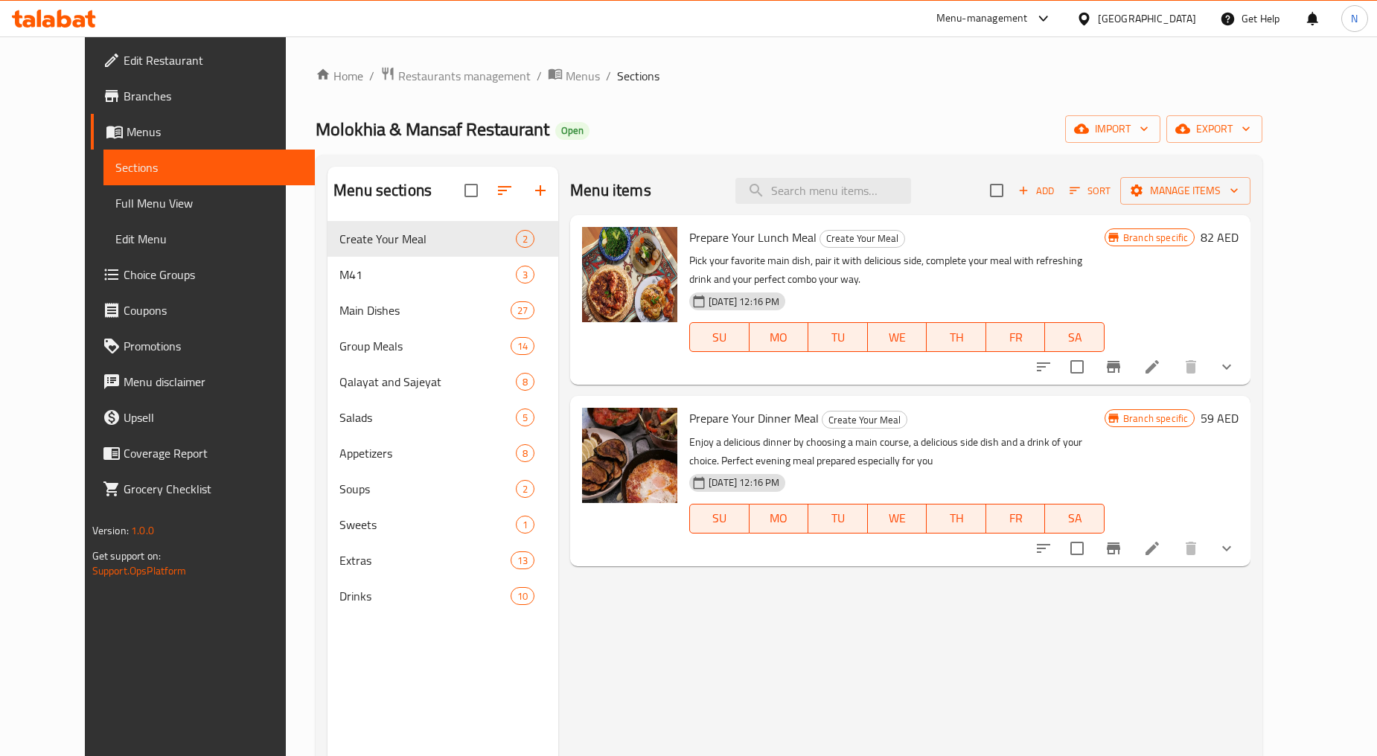
click at [124, 99] on span "Branches" at bounding box center [213, 96] width 179 height 18
